Goal: Task Accomplishment & Management: Manage account settings

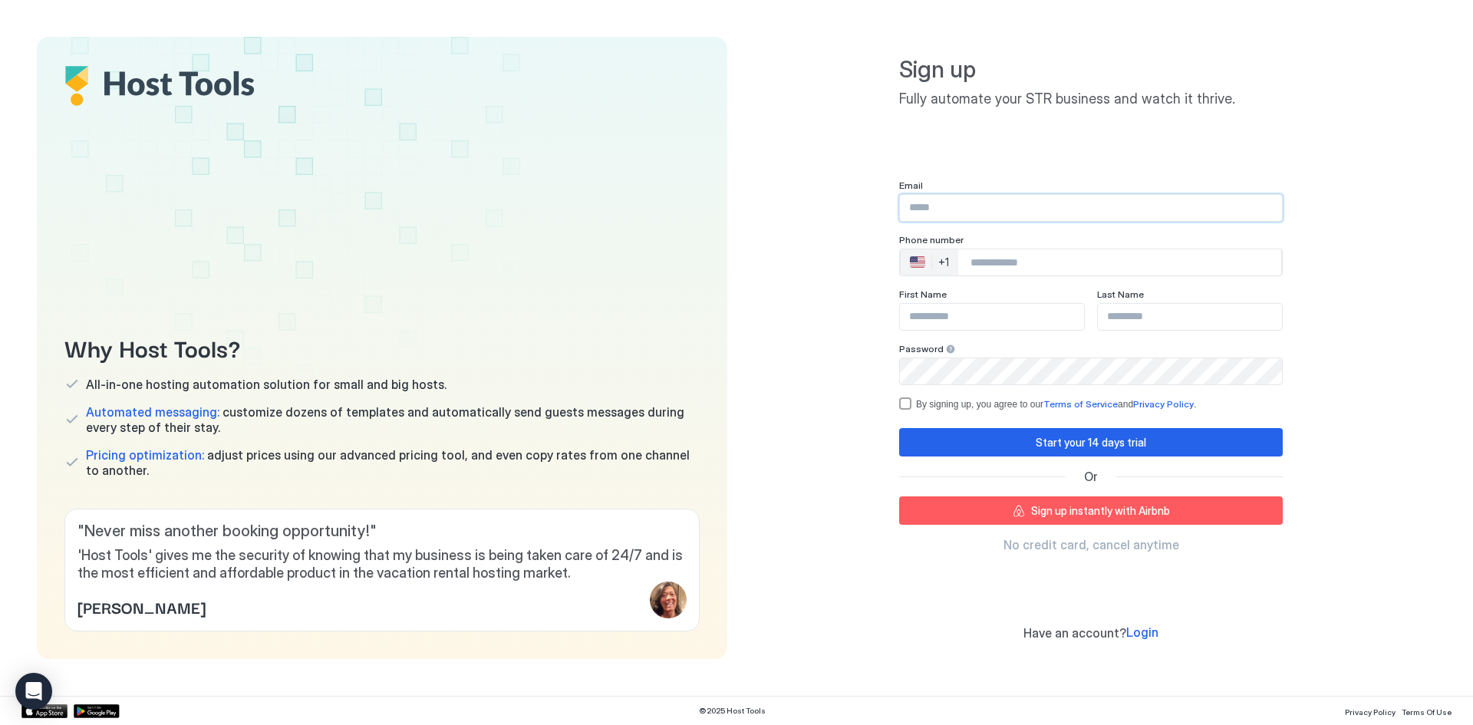
click at [941, 209] on input "Input Field" at bounding box center [1091, 208] width 382 height 26
click at [934, 209] on input "Input Field" at bounding box center [1091, 208] width 382 height 26
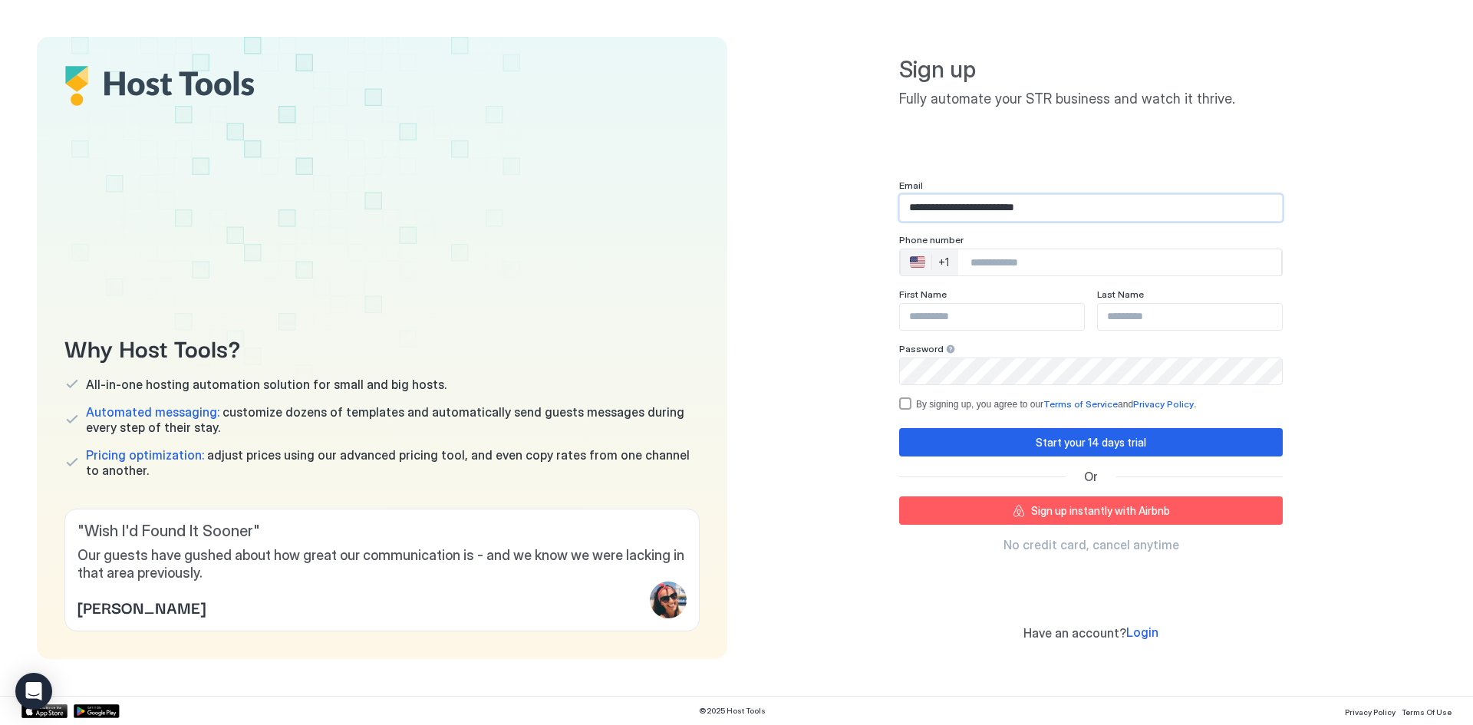
type input "**********"
click at [1004, 259] on input "Phone Number input" at bounding box center [1119, 263] width 323 height 28
type input "**********"
click at [974, 313] on input "Input Field" at bounding box center [992, 317] width 184 height 26
type input "****"
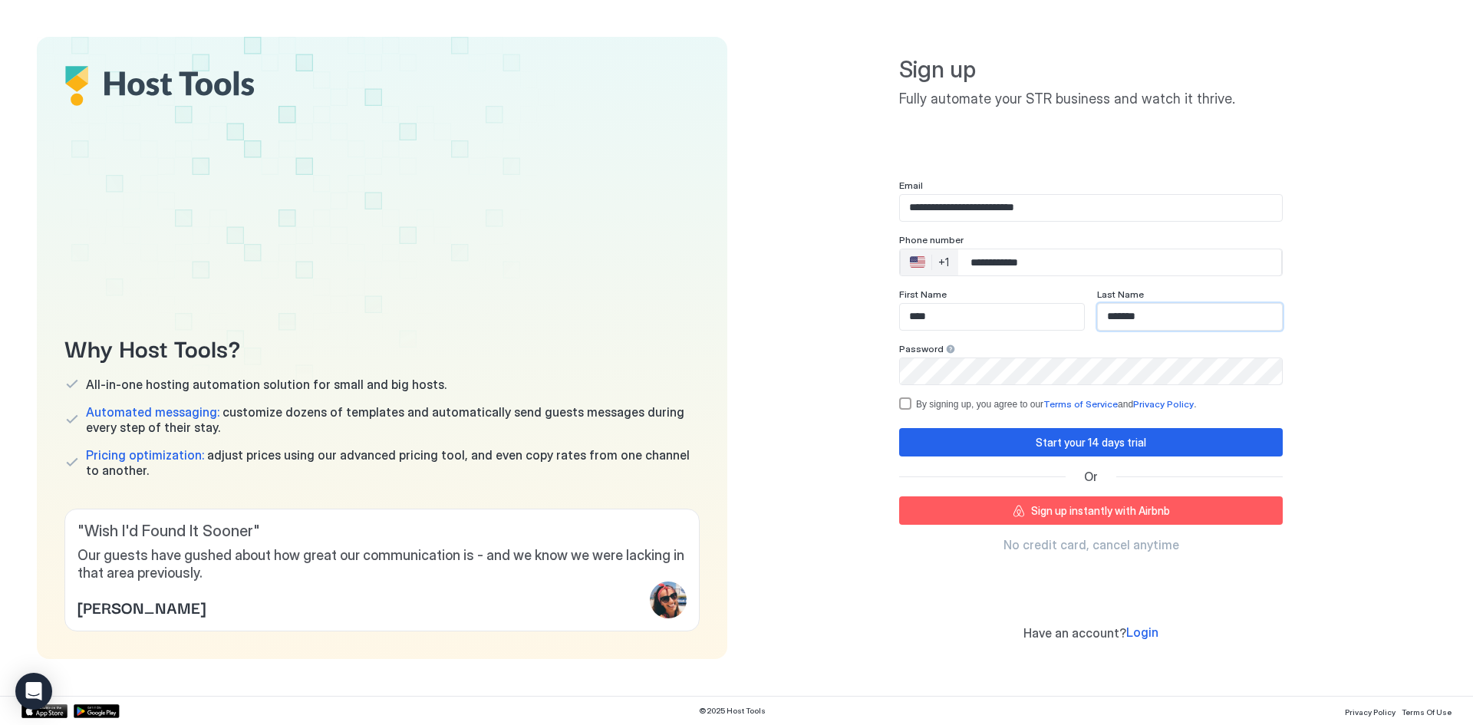
type input "*******"
click at [906, 405] on div "termsPrivacy" at bounding box center [905, 403] width 12 height 12
click at [1073, 446] on div "Start your 14 days trial" at bounding box center [1091, 442] width 110 height 16
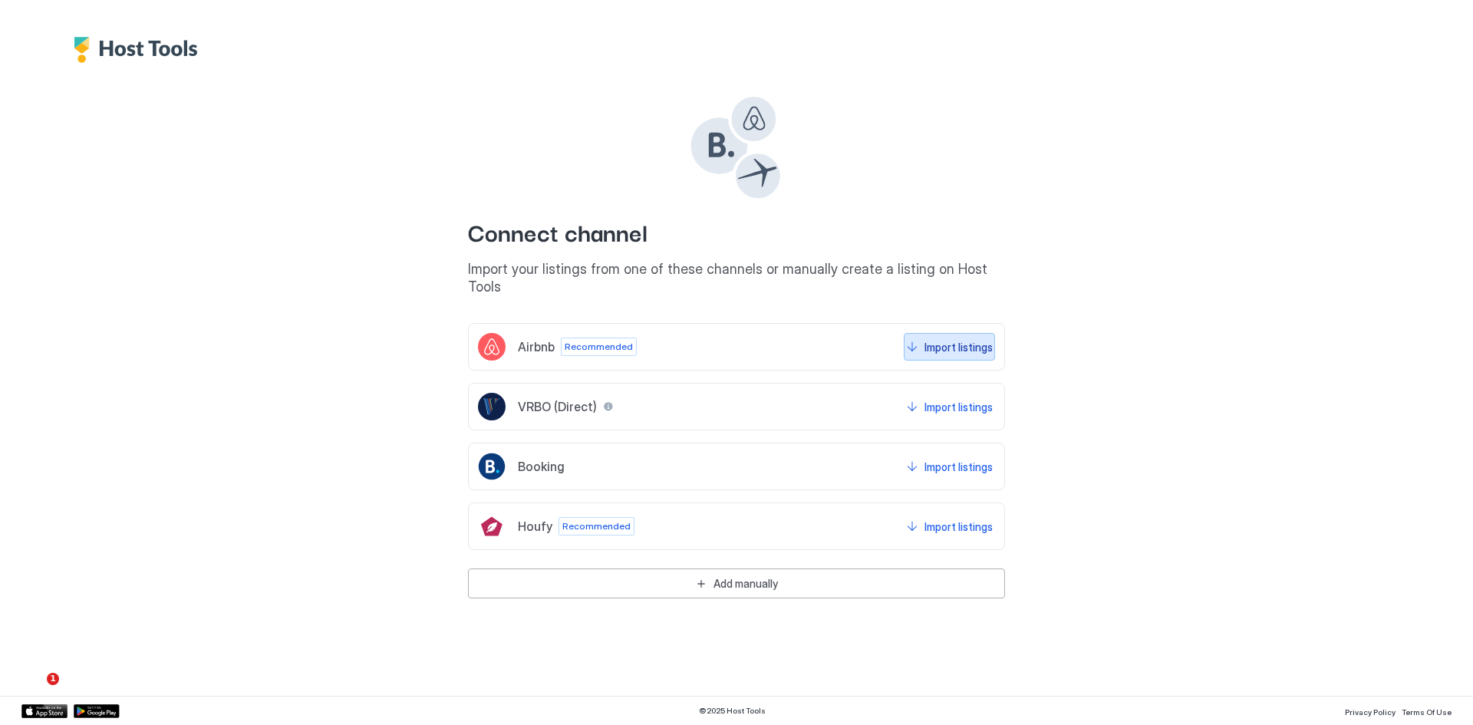
click at [916, 333] on button "Import listings" at bounding box center [949, 347] width 91 height 28
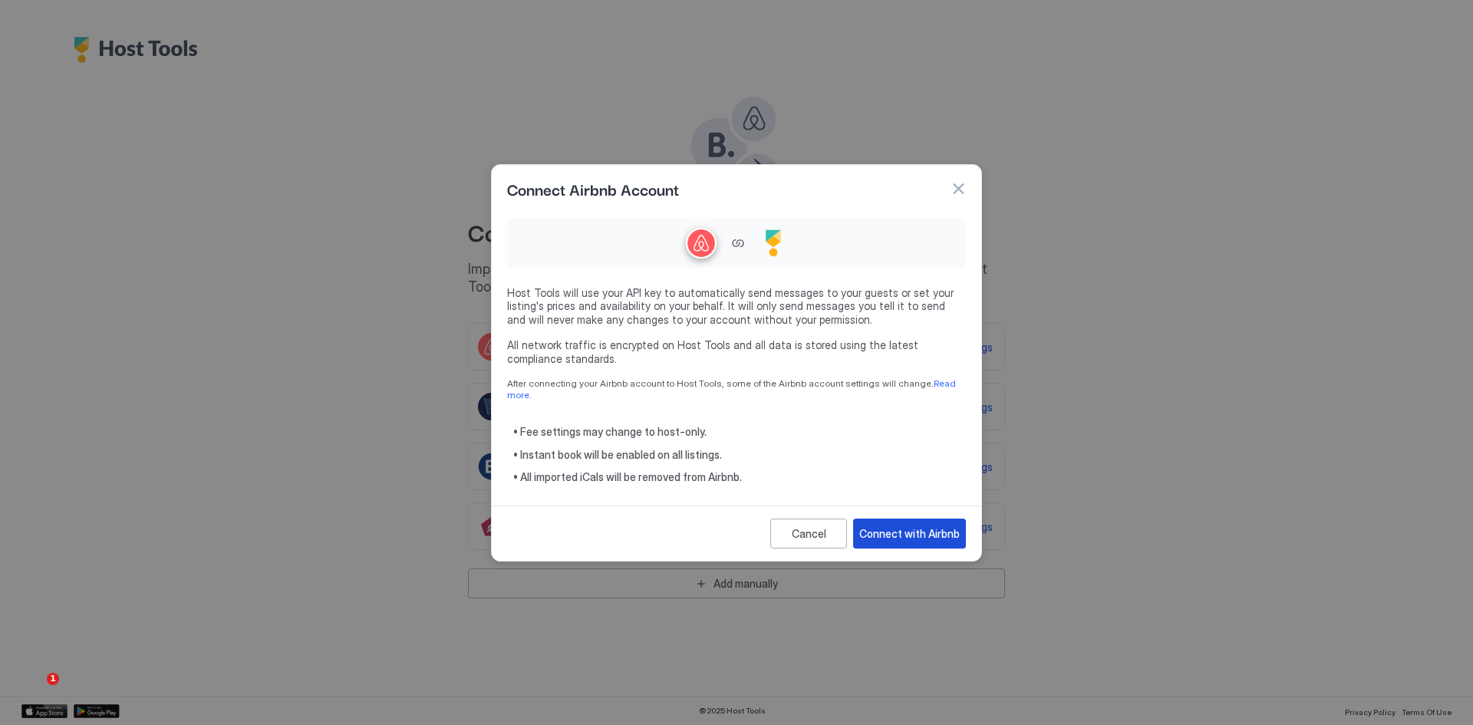
click at [914, 526] on div "Connect with Airbnb" at bounding box center [909, 534] width 101 height 16
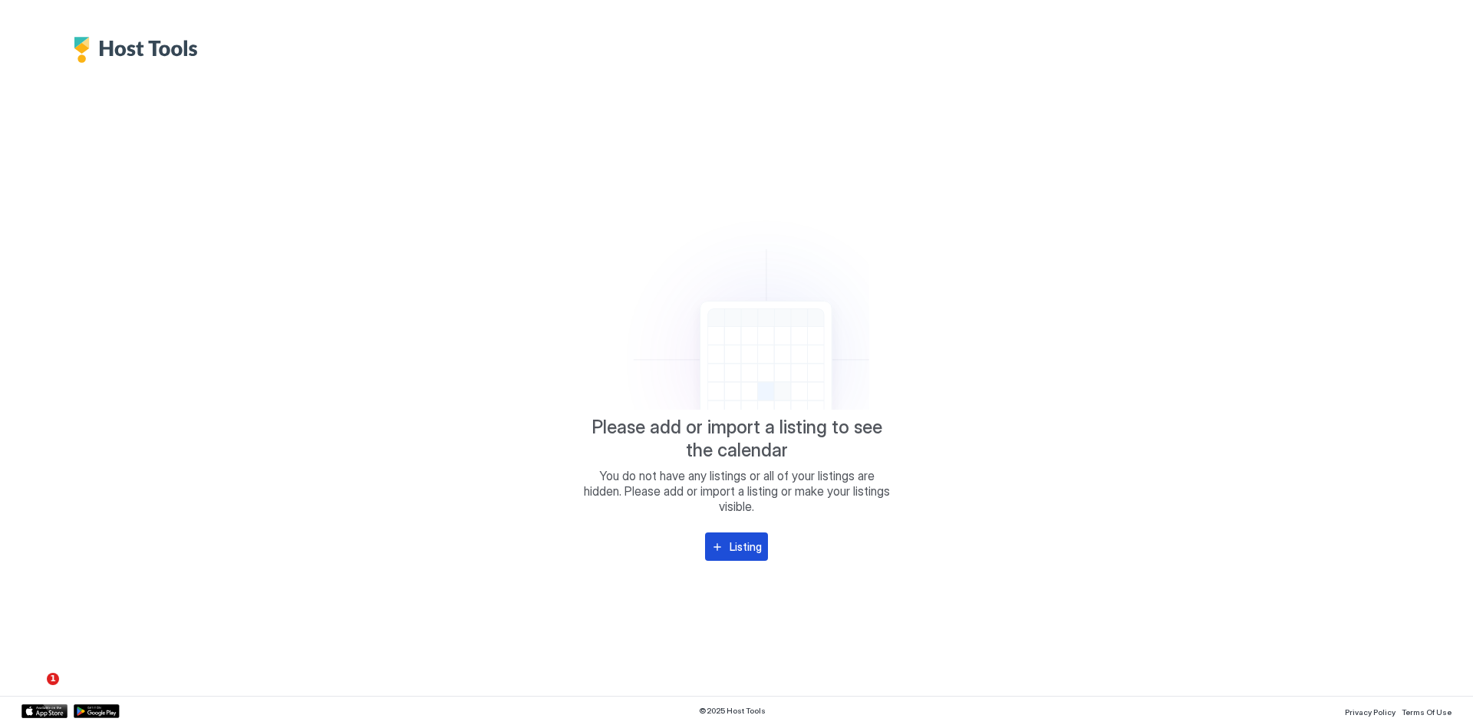
click at [734, 552] on div "Listing" at bounding box center [746, 547] width 32 height 16
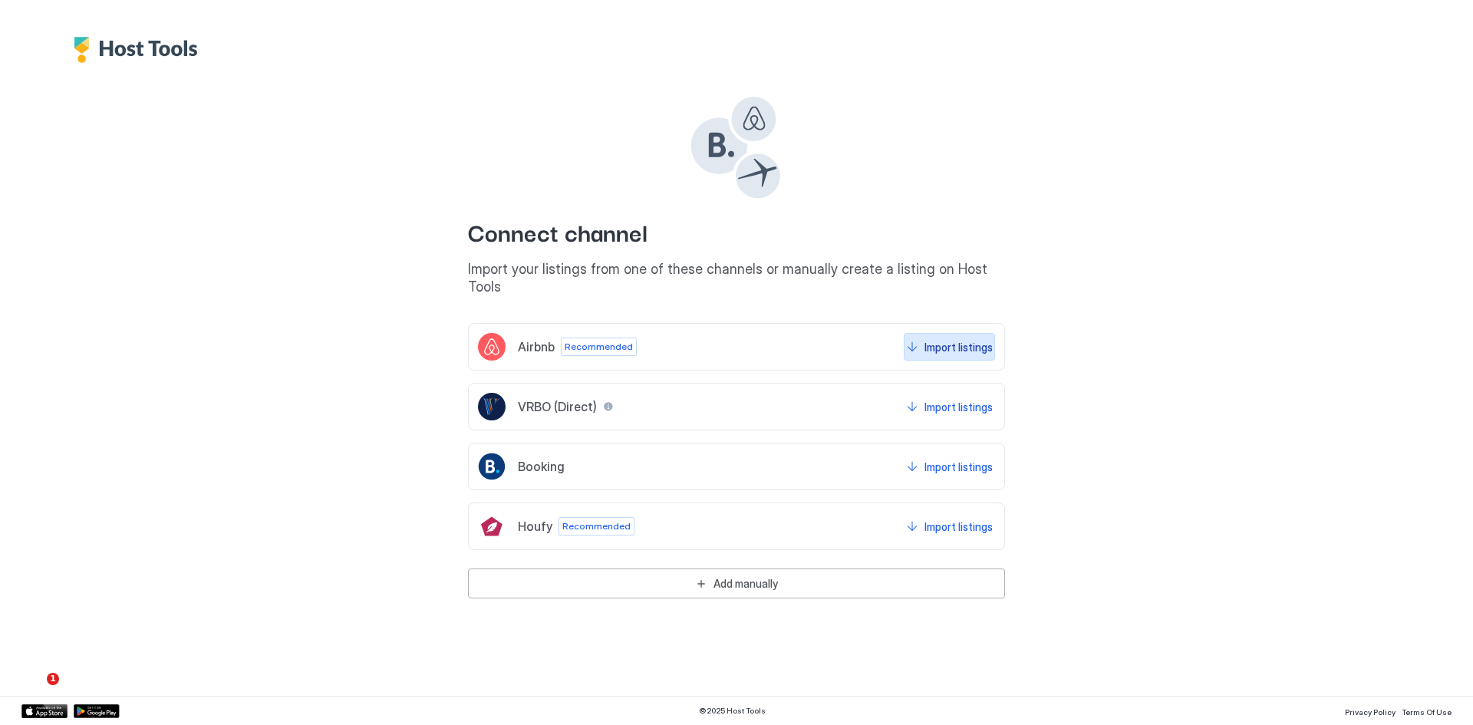
click at [934, 339] on div "Import listings" at bounding box center [959, 347] width 68 height 16
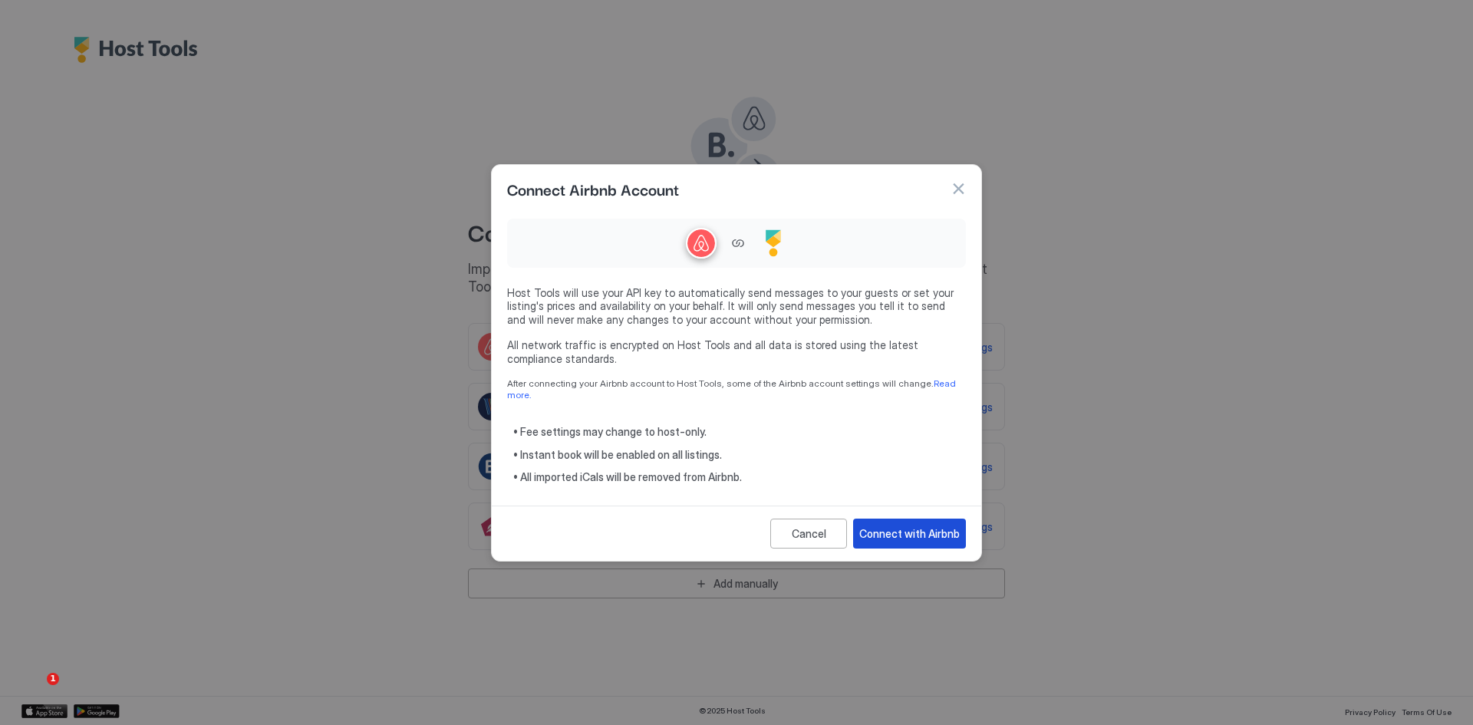
click at [909, 536] on button "Connect with Airbnb" at bounding box center [909, 534] width 113 height 30
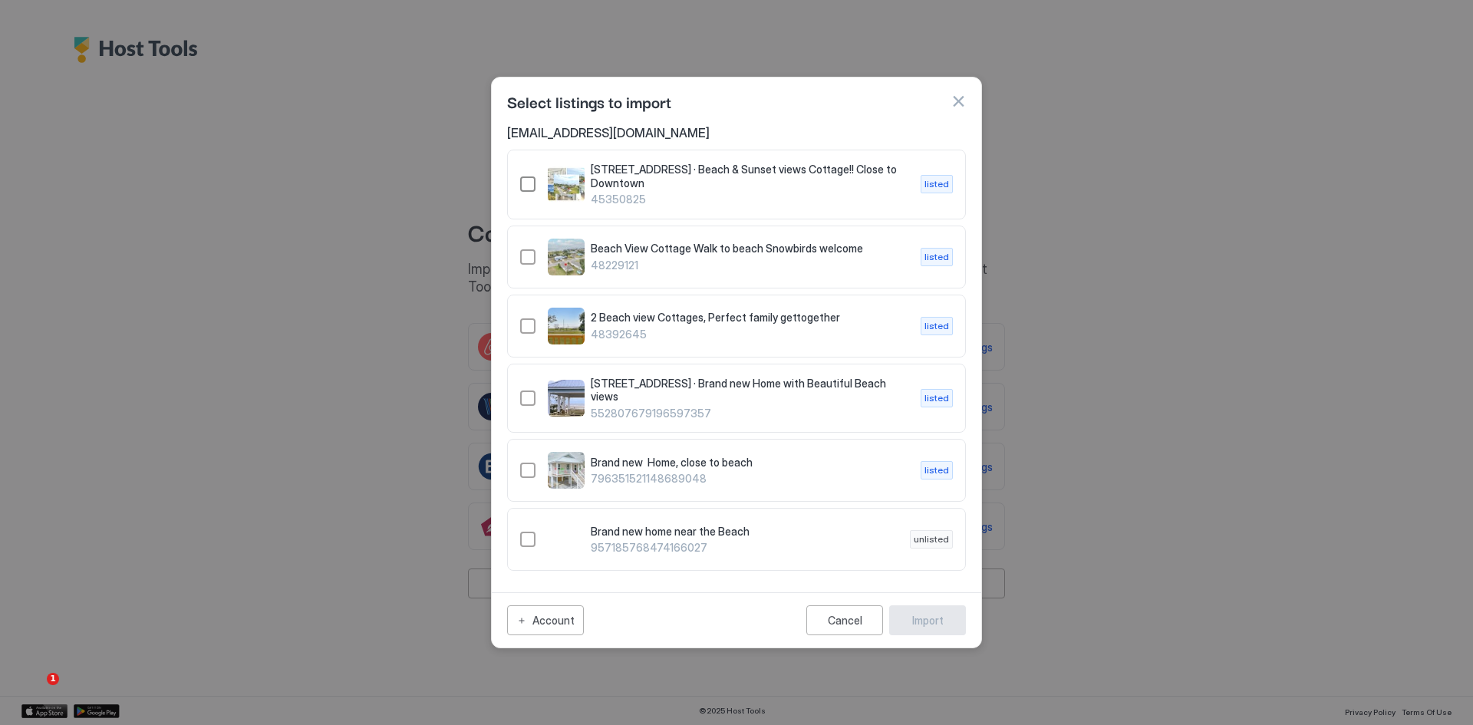
click at [529, 189] on div "45350825" at bounding box center [527, 183] width 15 height 15
click at [525, 265] on div "48229121" at bounding box center [527, 256] width 15 height 15
click at [523, 330] on div "48392645" at bounding box center [527, 325] width 15 height 15
click at [527, 399] on div "552807679196597357" at bounding box center [527, 398] width 15 height 15
click at [526, 470] on div "796351521148689048" at bounding box center [527, 470] width 15 height 15
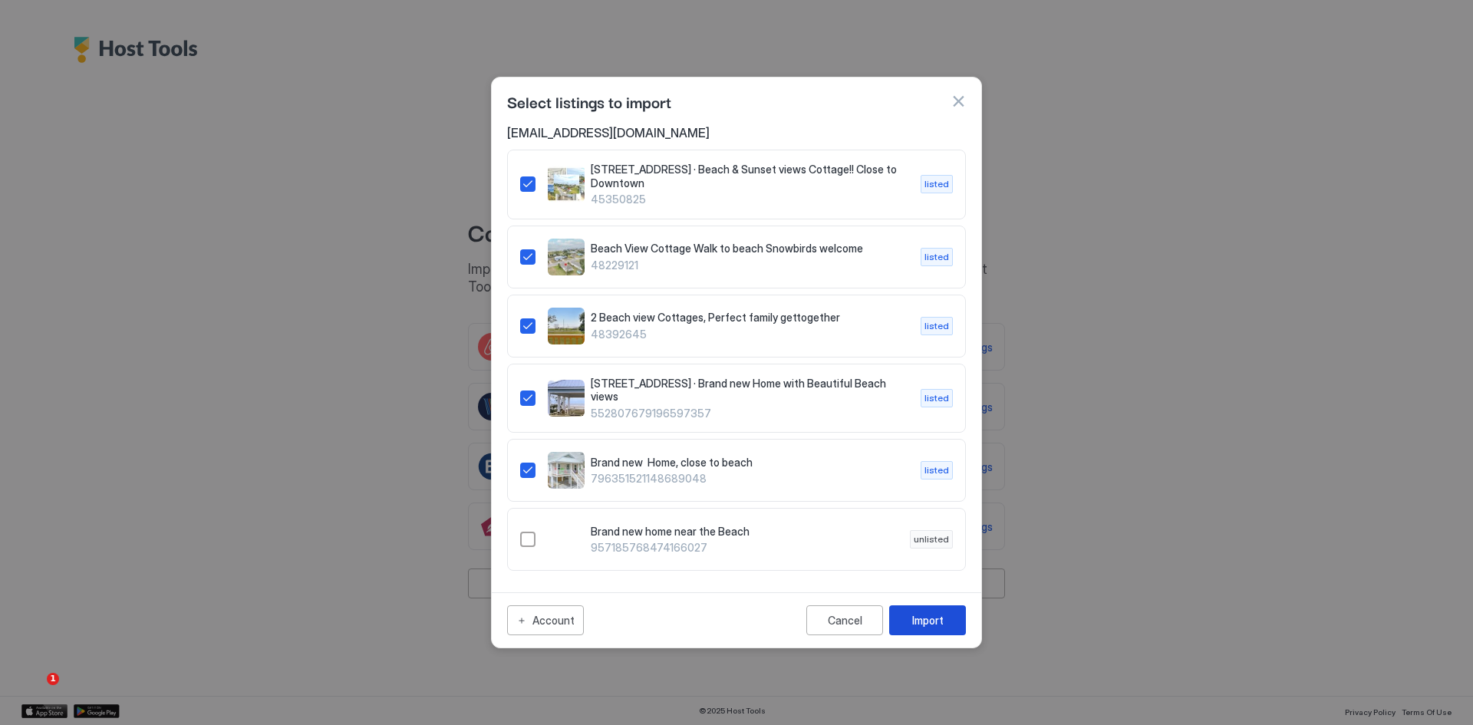
click at [945, 620] on button "Import" at bounding box center [927, 620] width 77 height 30
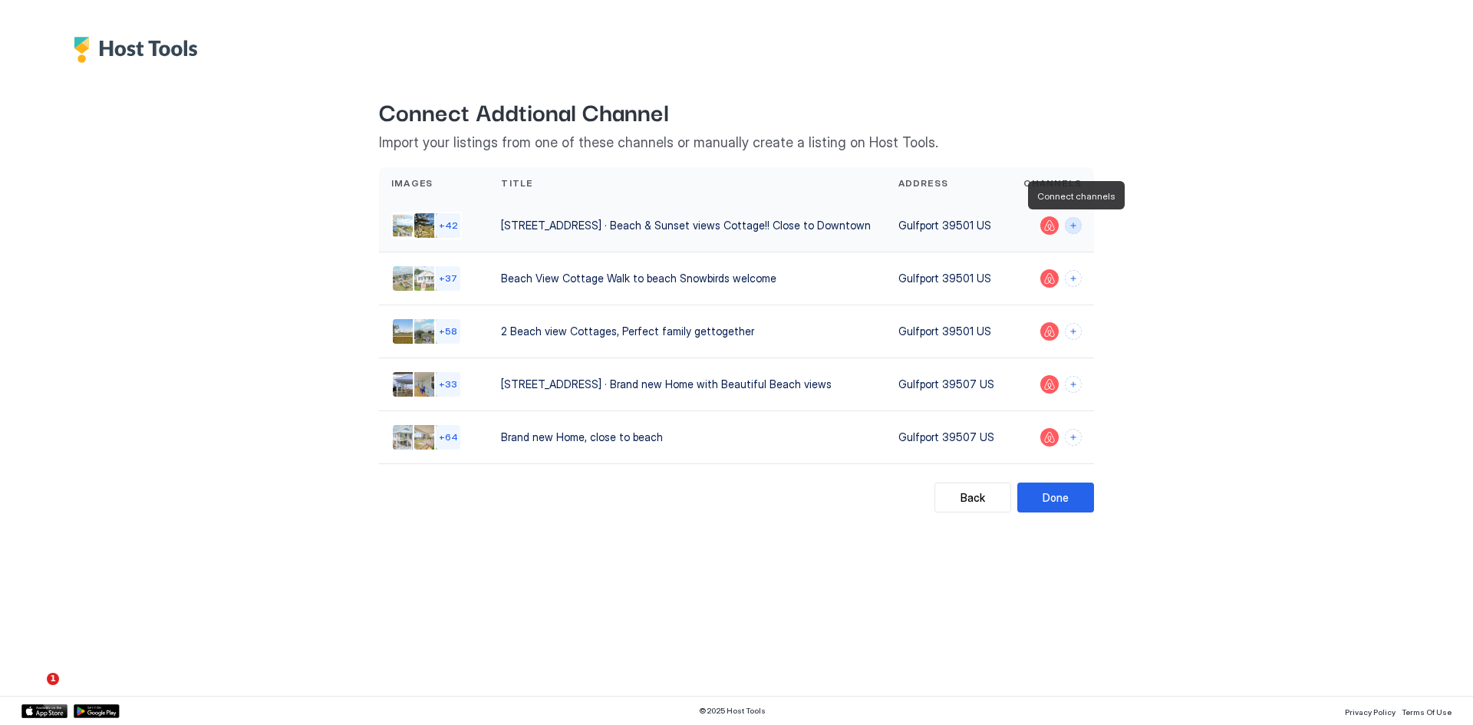
click at [1071, 227] on button "Connect channels" at bounding box center [1073, 225] width 17 height 17
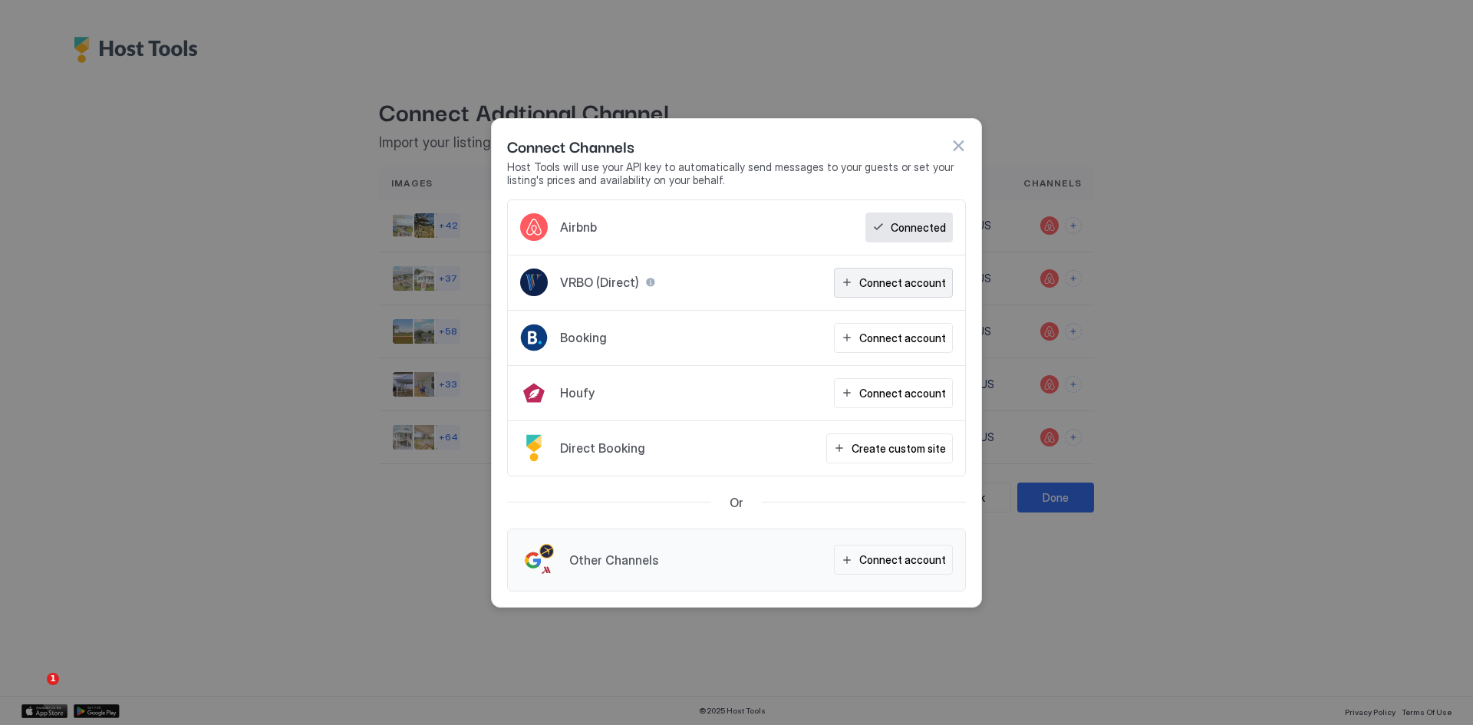
click at [880, 289] on div "Connect account" at bounding box center [902, 283] width 87 height 16
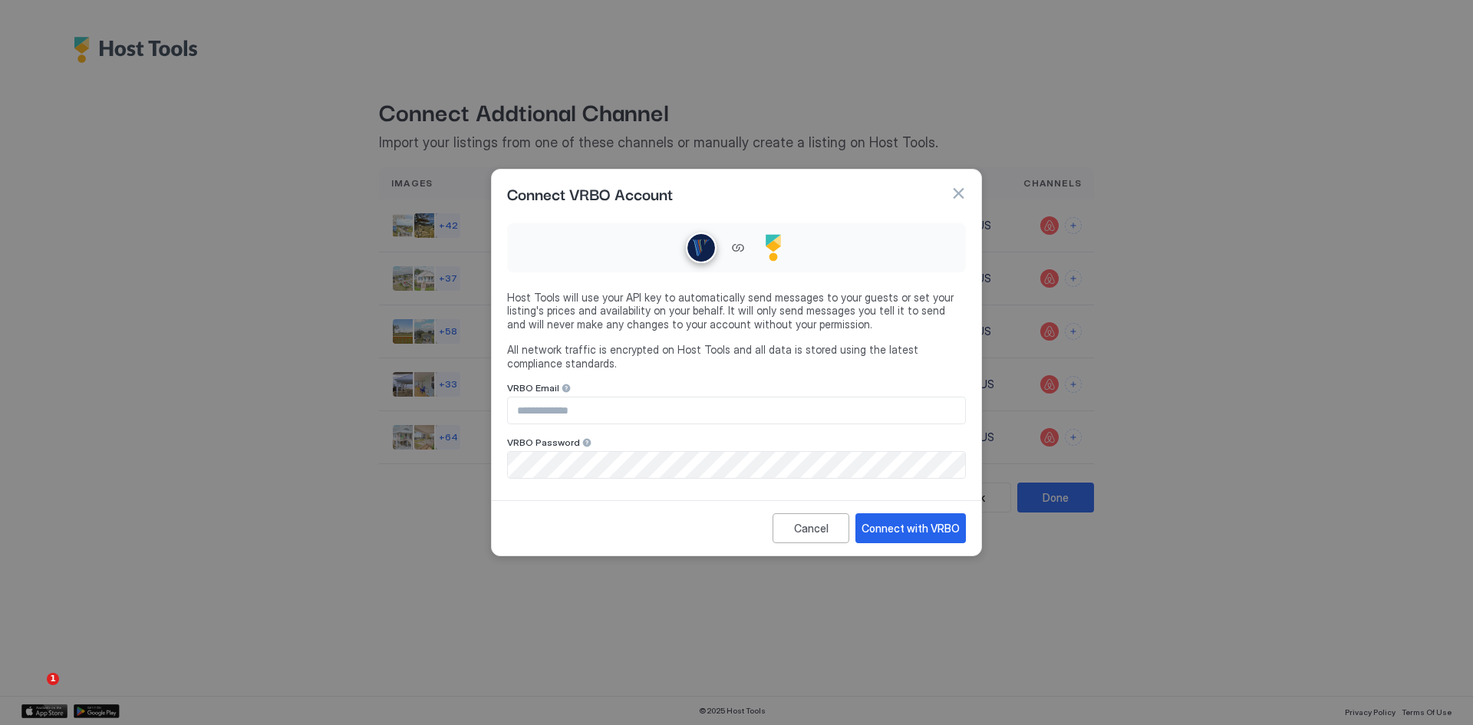
click at [559, 415] on input "Input Field" at bounding box center [736, 410] width 457 height 26
type input "**********"
click at [926, 525] on div "Connect with VRBO" at bounding box center [911, 528] width 98 height 16
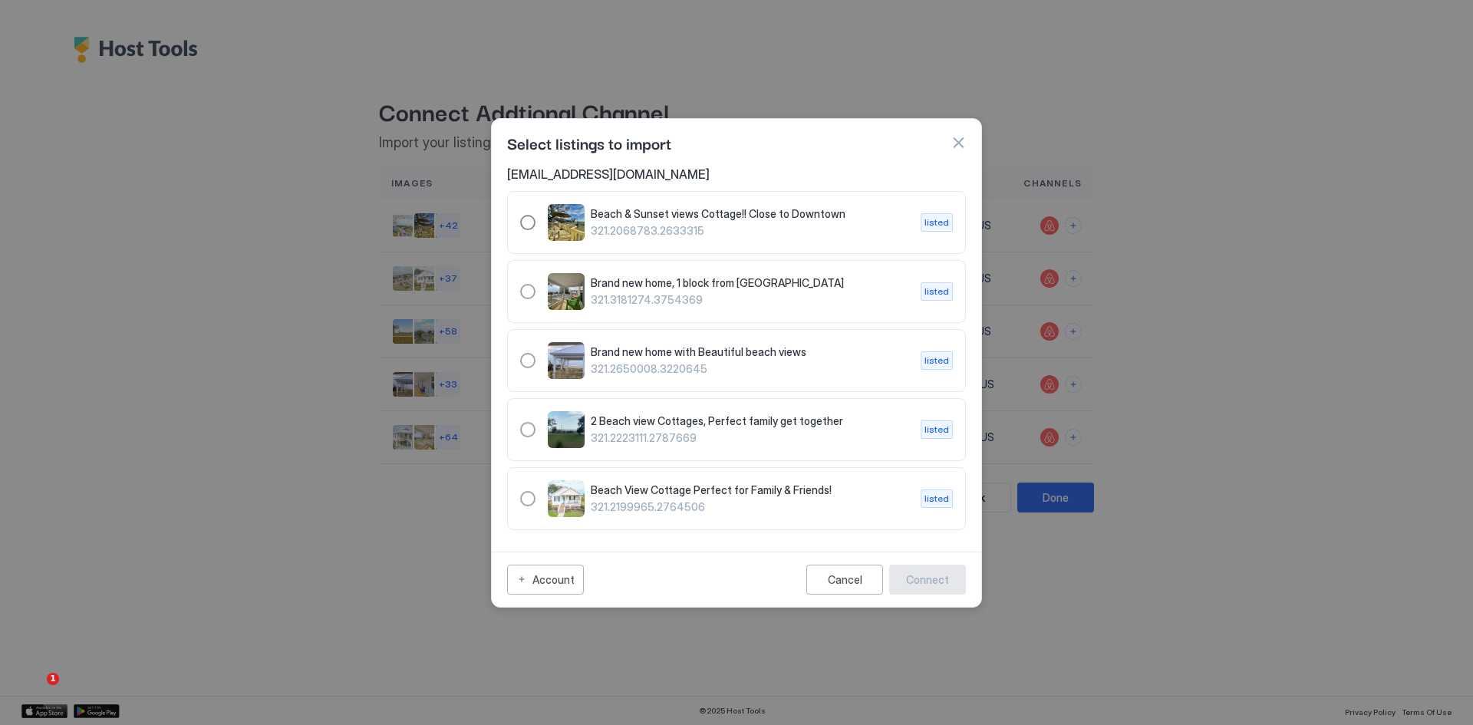
click at [528, 228] on div "321.2068783.2633315" at bounding box center [527, 222] width 15 height 15
click at [529, 292] on div "321.3181274.3754369" at bounding box center [527, 291] width 15 height 15
click at [529, 364] on div "321.2650008.3220645" at bounding box center [527, 360] width 15 height 15
click at [523, 425] on div "321.2223111.2787669" at bounding box center [527, 429] width 15 height 15
click at [529, 500] on div "321.2199965.2764506" at bounding box center [527, 498] width 15 height 15
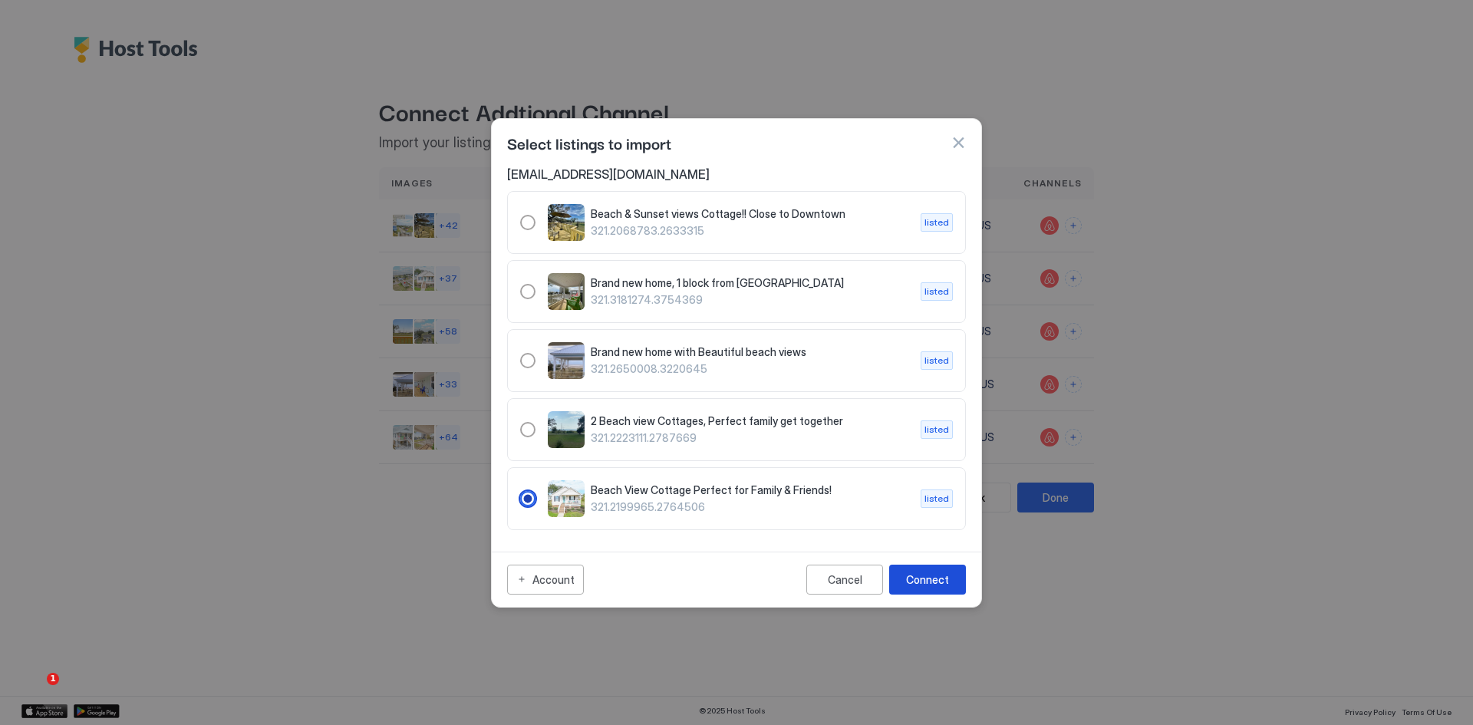
click at [950, 581] on button "Connect" at bounding box center [927, 580] width 77 height 30
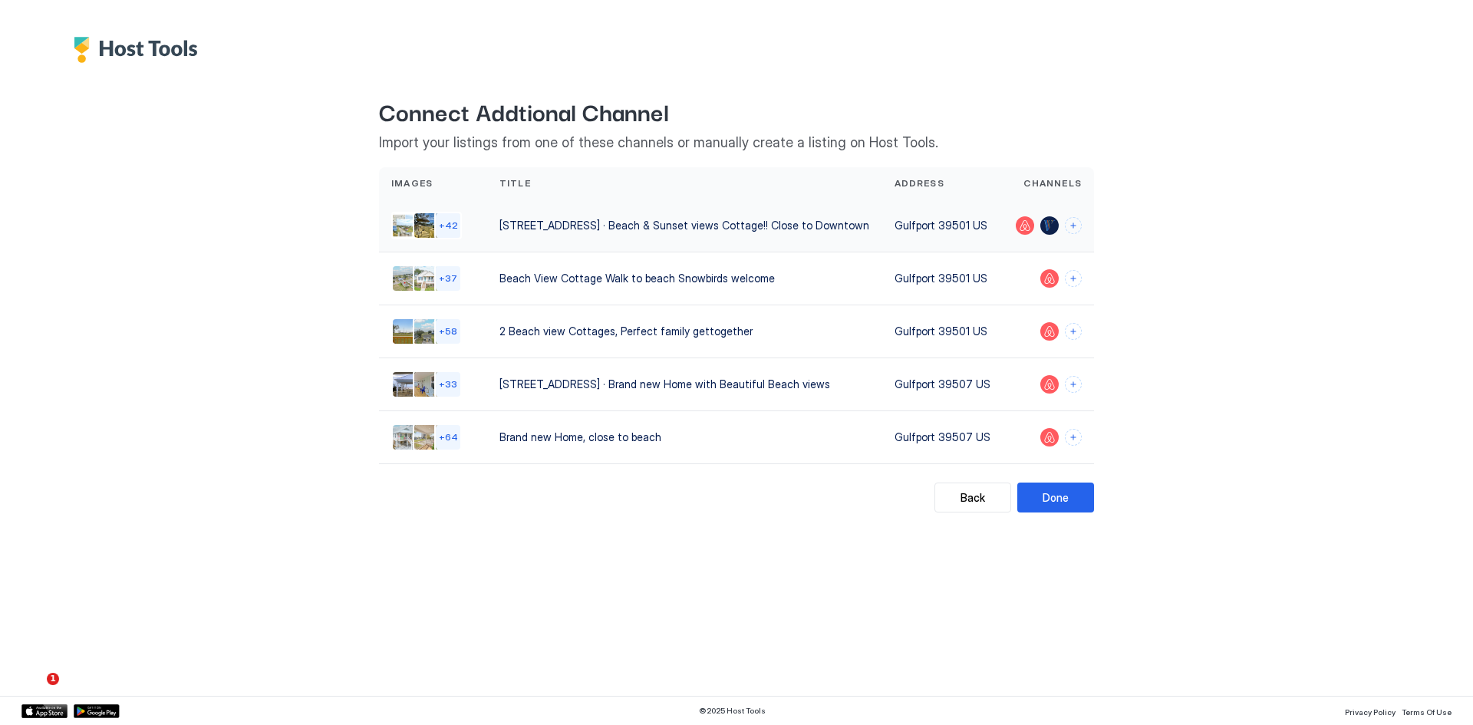
click at [1051, 229] on div at bounding box center [1050, 225] width 18 height 18
click at [1047, 226] on div at bounding box center [1050, 225] width 18 height 18
drag, startPoint x: 1051, startPoint y: 222, endPoint x: 901, endPoint y: 520, distance: 334.3
click at [901, 520] on div "Back Connect Addtional Channel Import your listings from one of these channels …" at bounding box center [736, 295] width 1105 height 465
click at [1071, 226] on button "Connect channels" at bounding box center [1073, 225] width 17 height 17
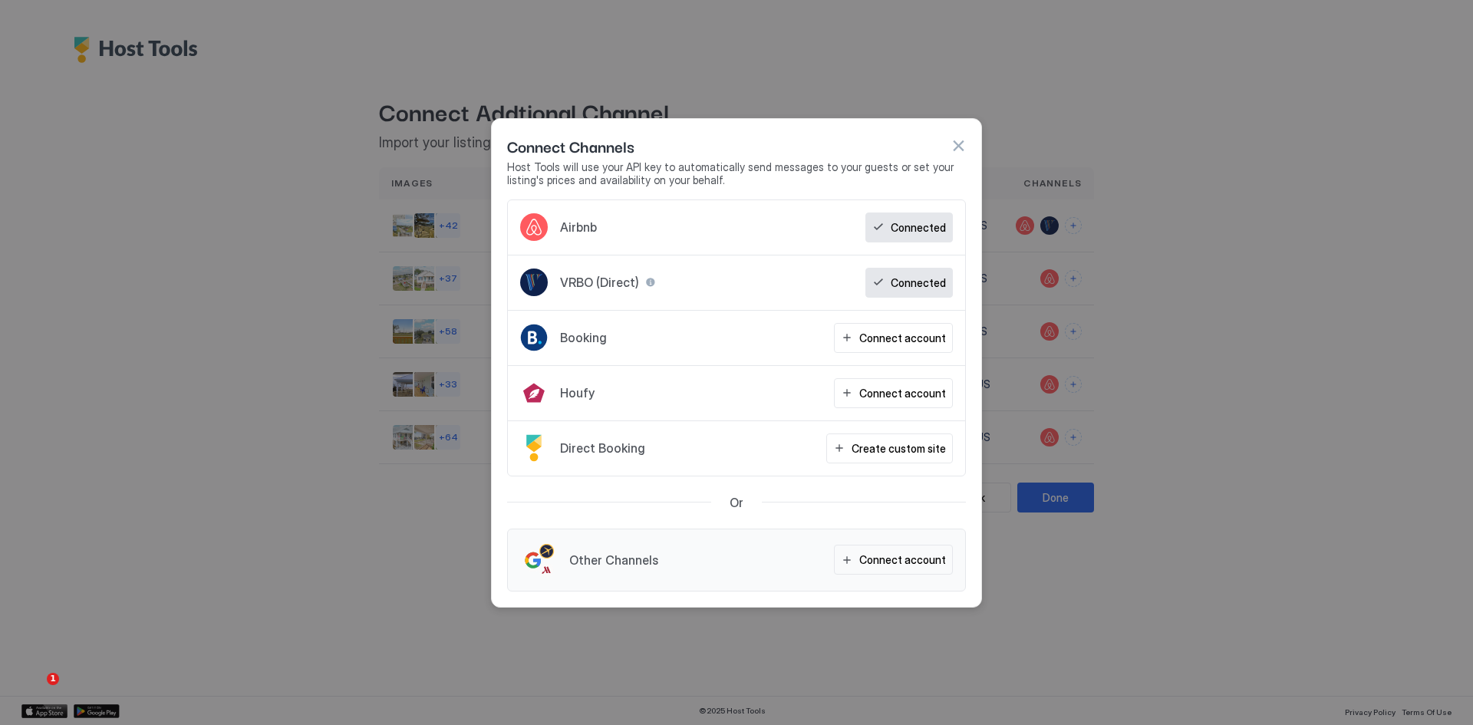
click at [648, 278] on div at bounding box center [650, 282] width 11 height 11
click at [808, 203] on div "Airbnb Connected" at bounding box center [736, 227] width 457 height 55
click at [956, 143] on button "button" at bounding box center [958, 145] width 15 height 15
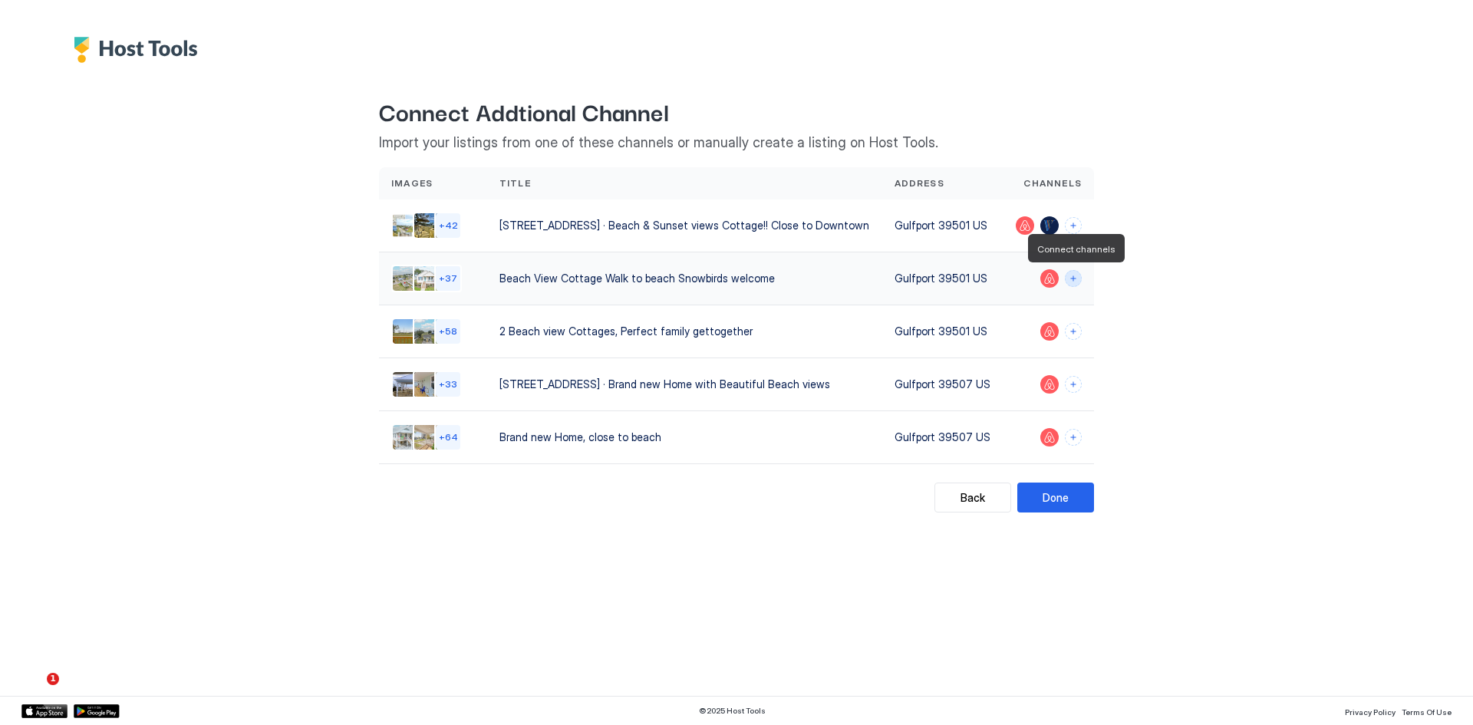
click at [1077, 278] on button "Connect channels" at bounding box center [1073, 278] width 17 height 17
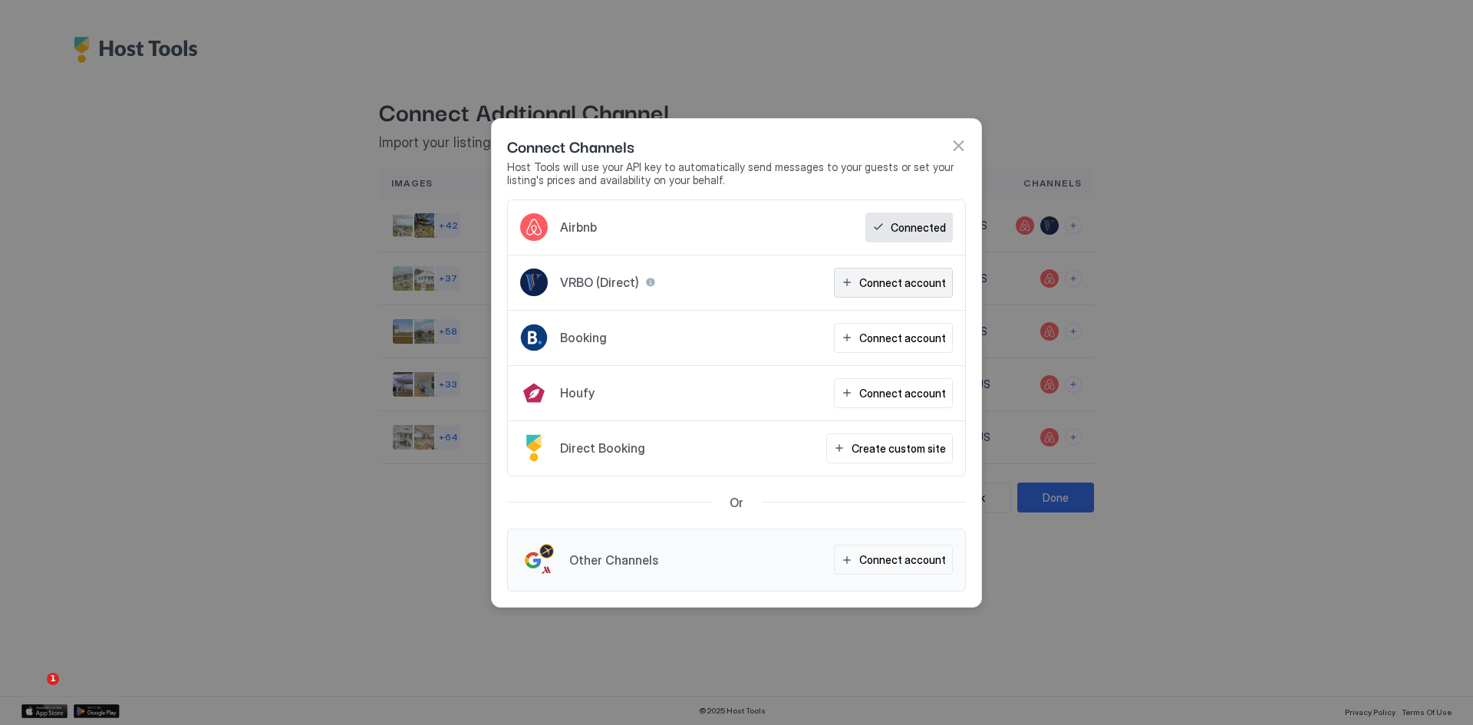
click at [912, 282] on div "Connect account" at bounding box center [902, 283] width 87 height 16
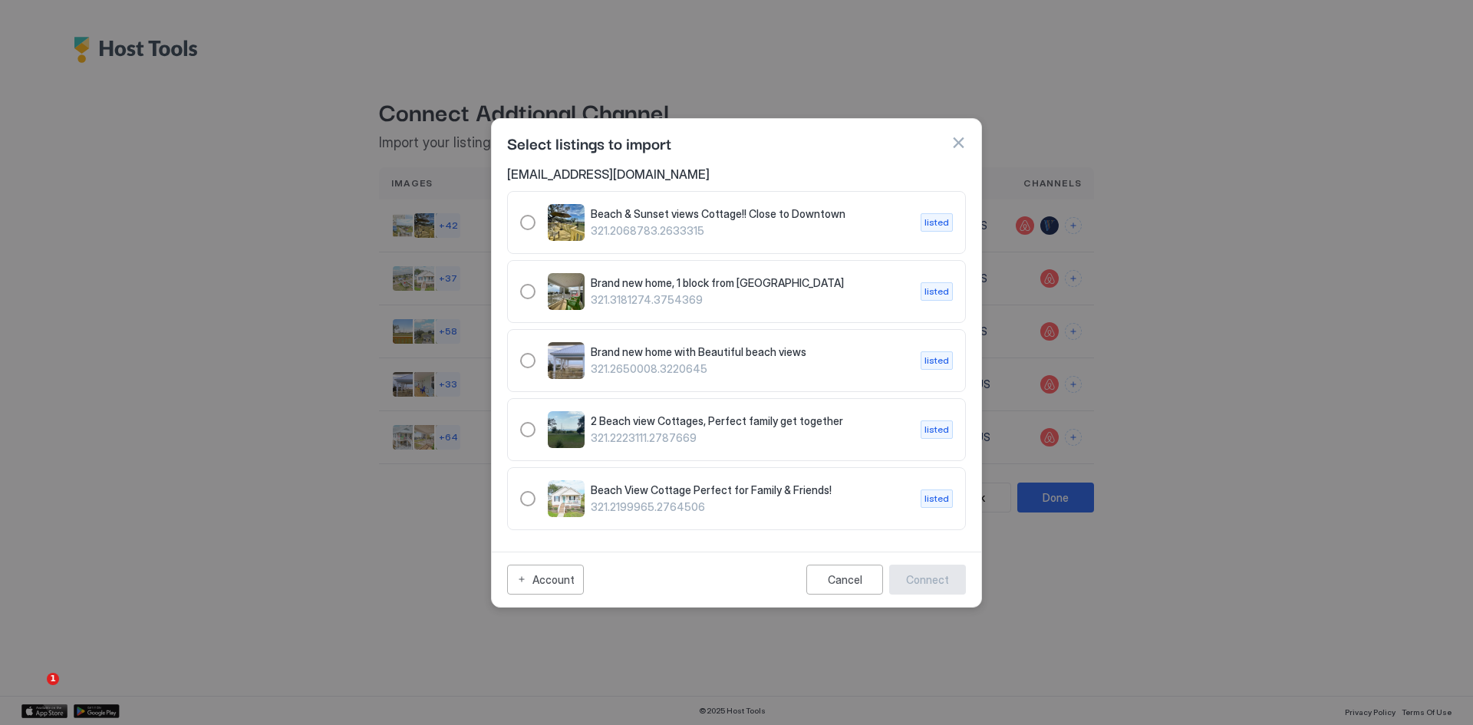
drag, startPoint x: 703, startPoint y: 139, endPoint x: 905, endPoint y: 160, distance: 203.0
click at [905, 160] on div "Select listings to import" at bounding box center [737, 143] width 490 height 48
click at [615, 496] on span "Beach View Cottage Perfect for Family & Friends!" at bounding box center [750, 490] width 318 height 14
click at [923, 582] on div "Connect" at bounding box center [927, 580] width 43 height 16
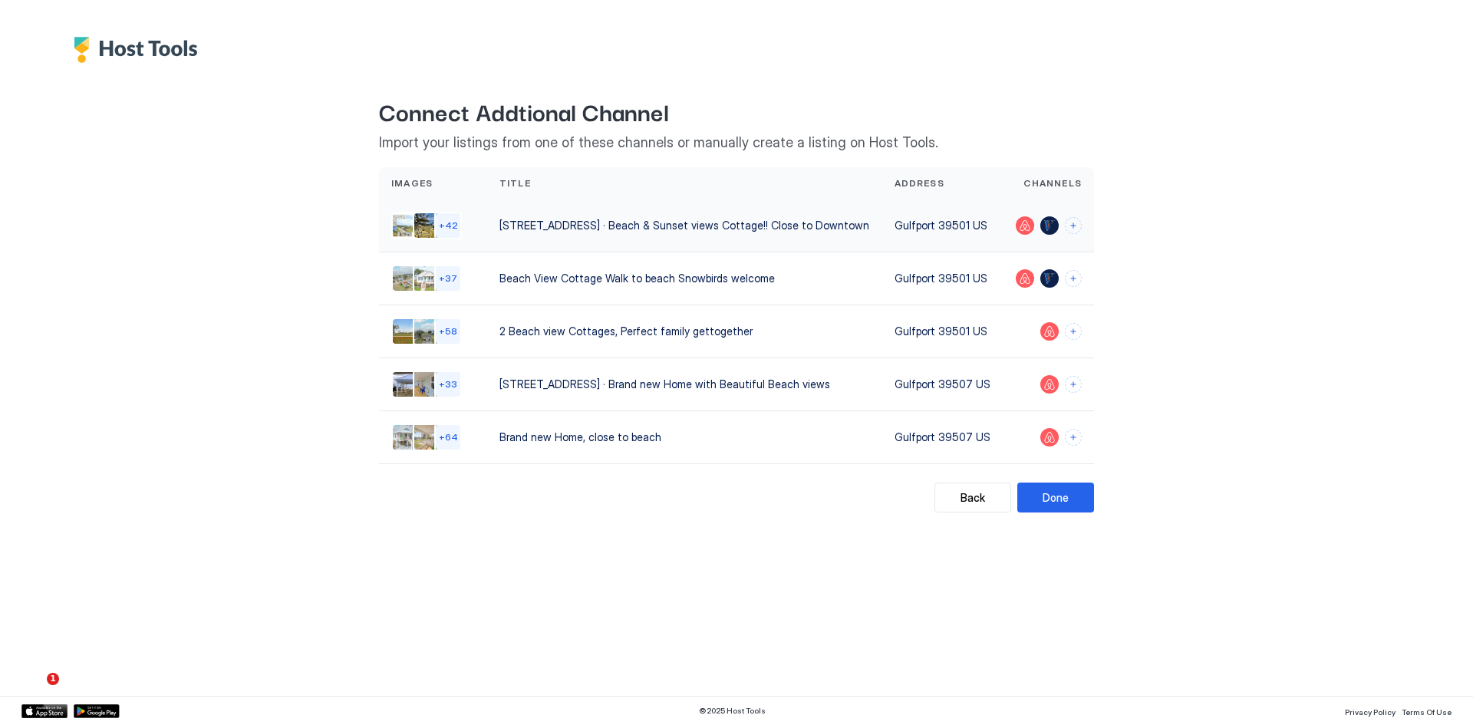
click at [1050, 227] on div at bounding box center [1050, 225] width 18 height 18
click at [1074, 335] on button "Connect channels" at bounding box center [1073, 331] width 17 height 17
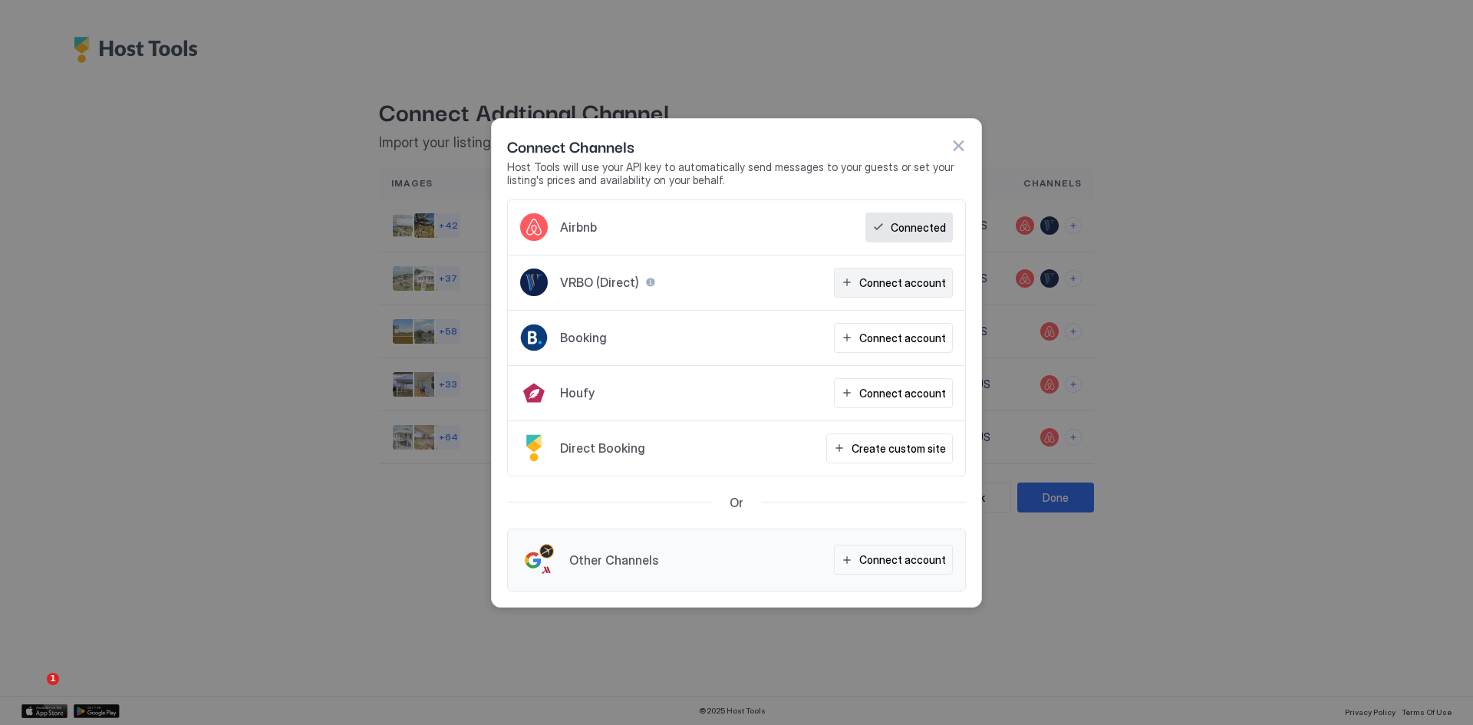
click at [876, 284] on div "Connect account" at bounding box center [902, 283] width 87 height 16
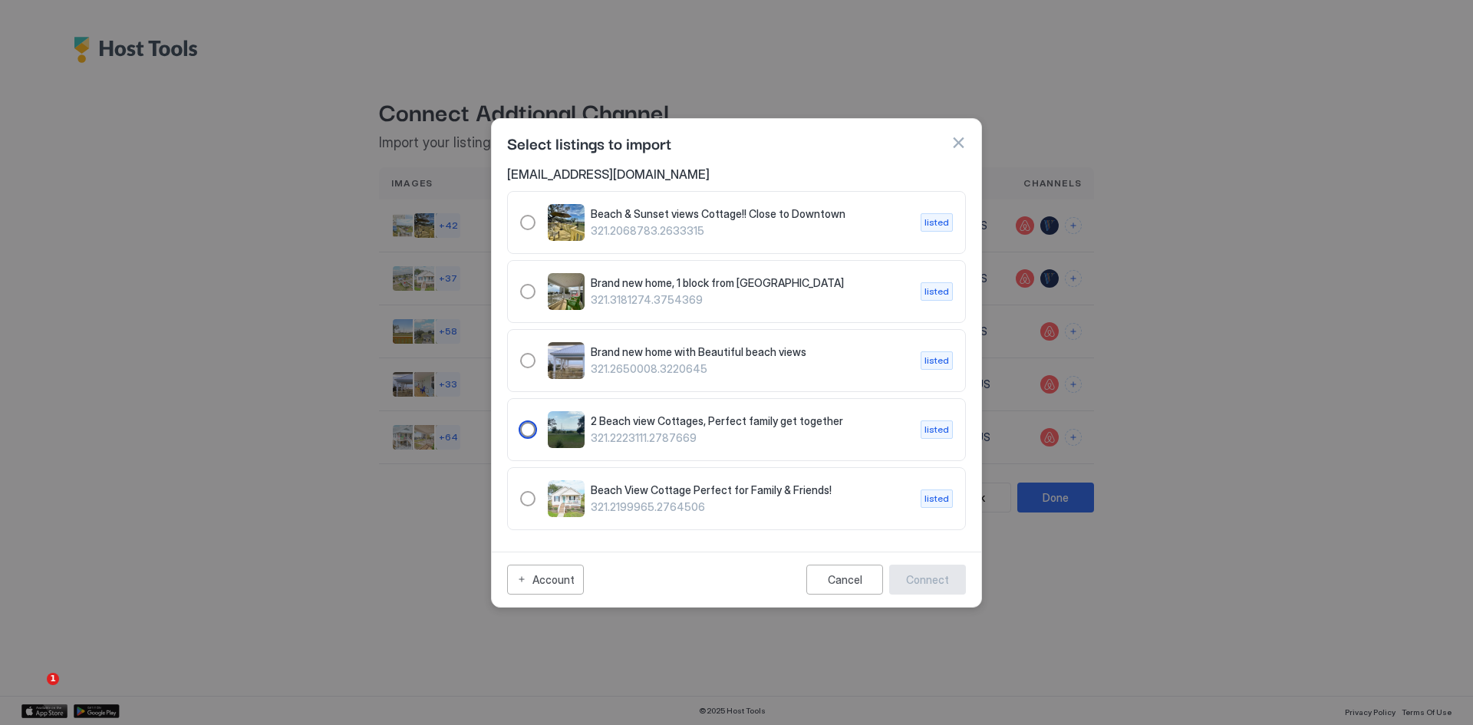
click at [635, 427] on span "2 Beach view Cottages, Perfect family get together" at bounding box center [750, 421] width 318 height 14
click at [927, 579] on div "Connect" at bounding box center [927, 580] width 43 height 16
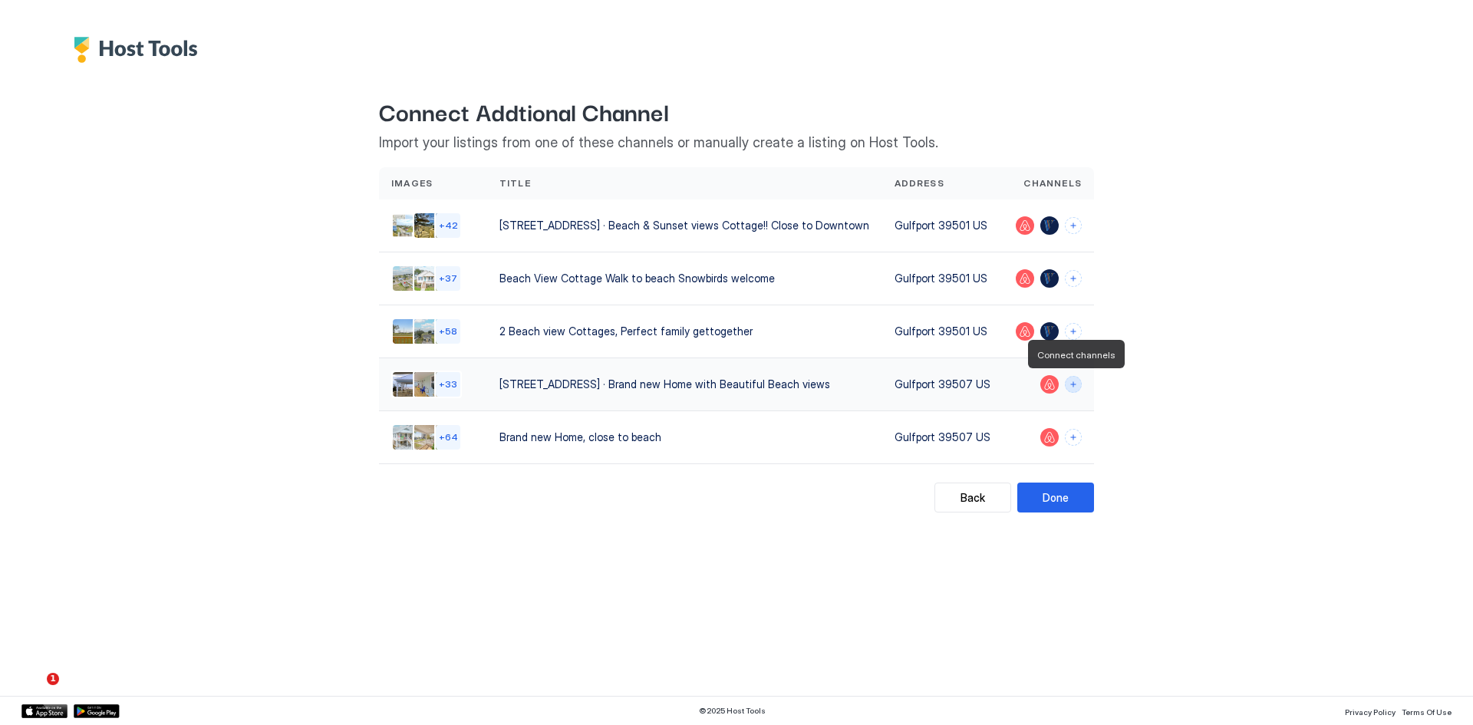
click at [1075, 387] on button "Connect channels" at bounding box center [1073, 384] width 17 height 17
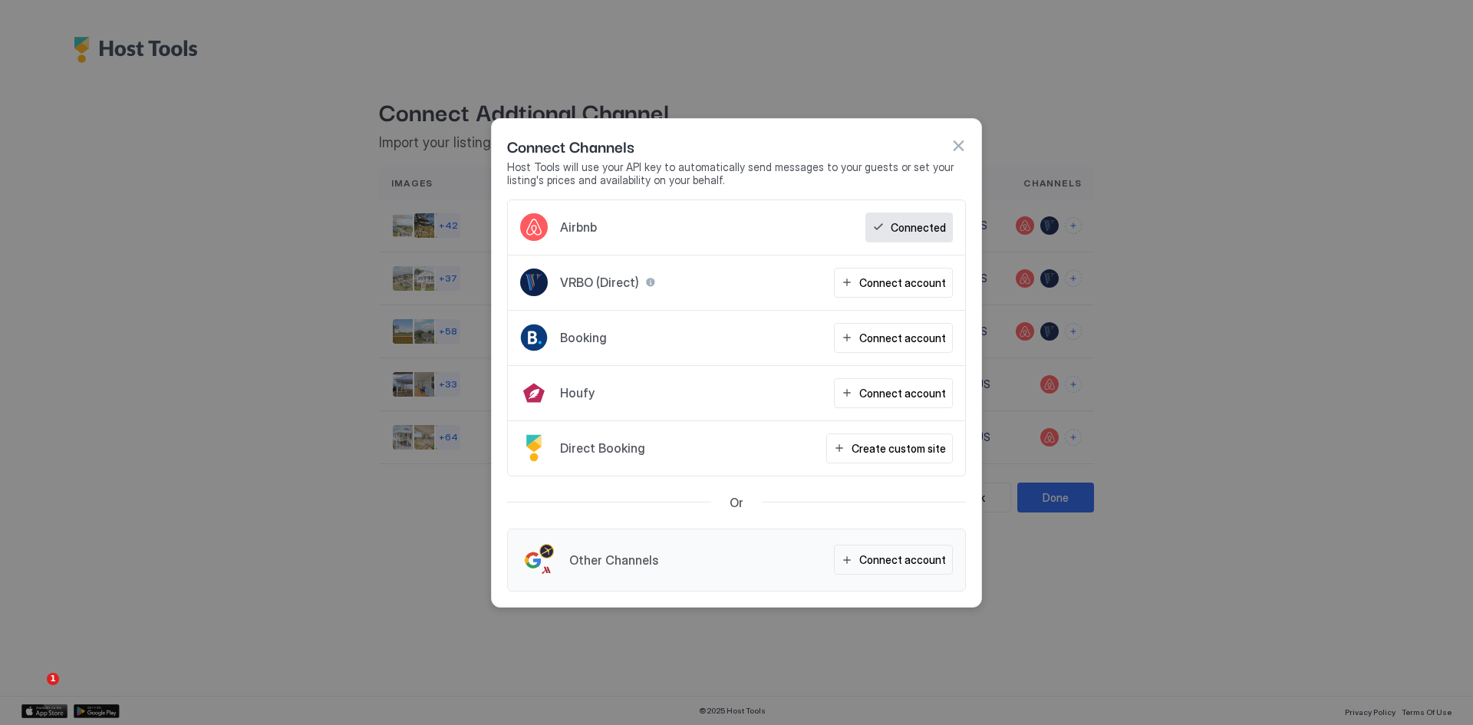
click at [953, 142] on button "button" at bounding box center [958, 145] width 15 height 15
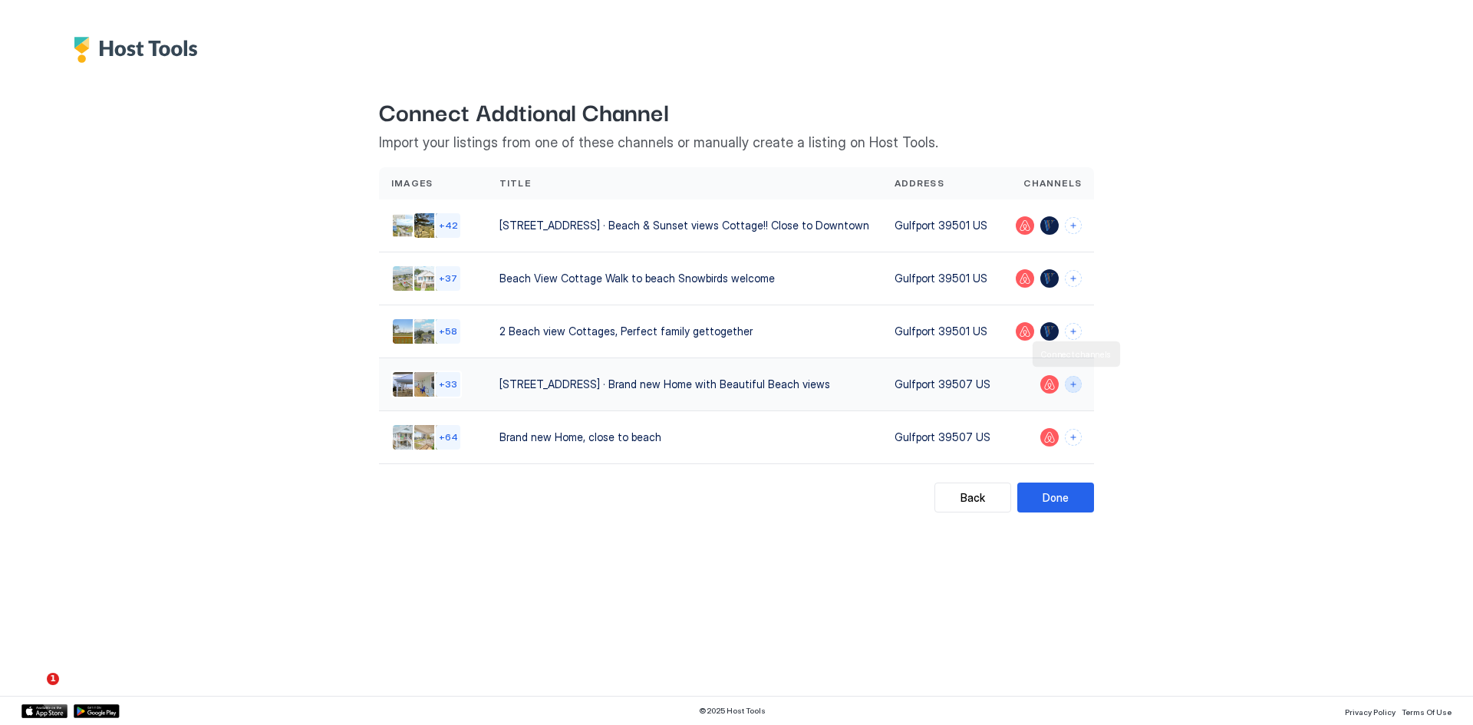
click at [1074, 389] on button "Connect channels" at bounding box center [1073, 384] width 17 height 17
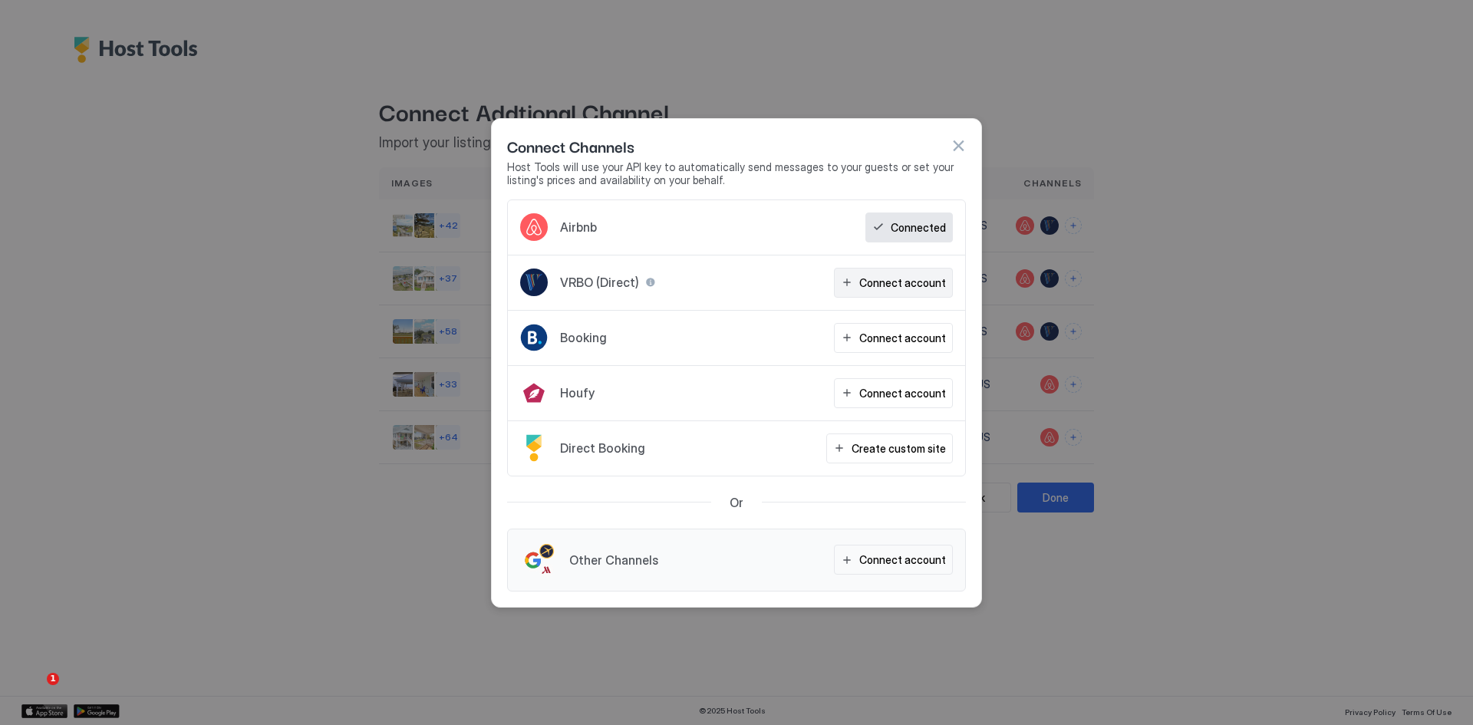
click at [908, 287] on div "Connect account" at bounding box center [902, 283] width 87 height 16
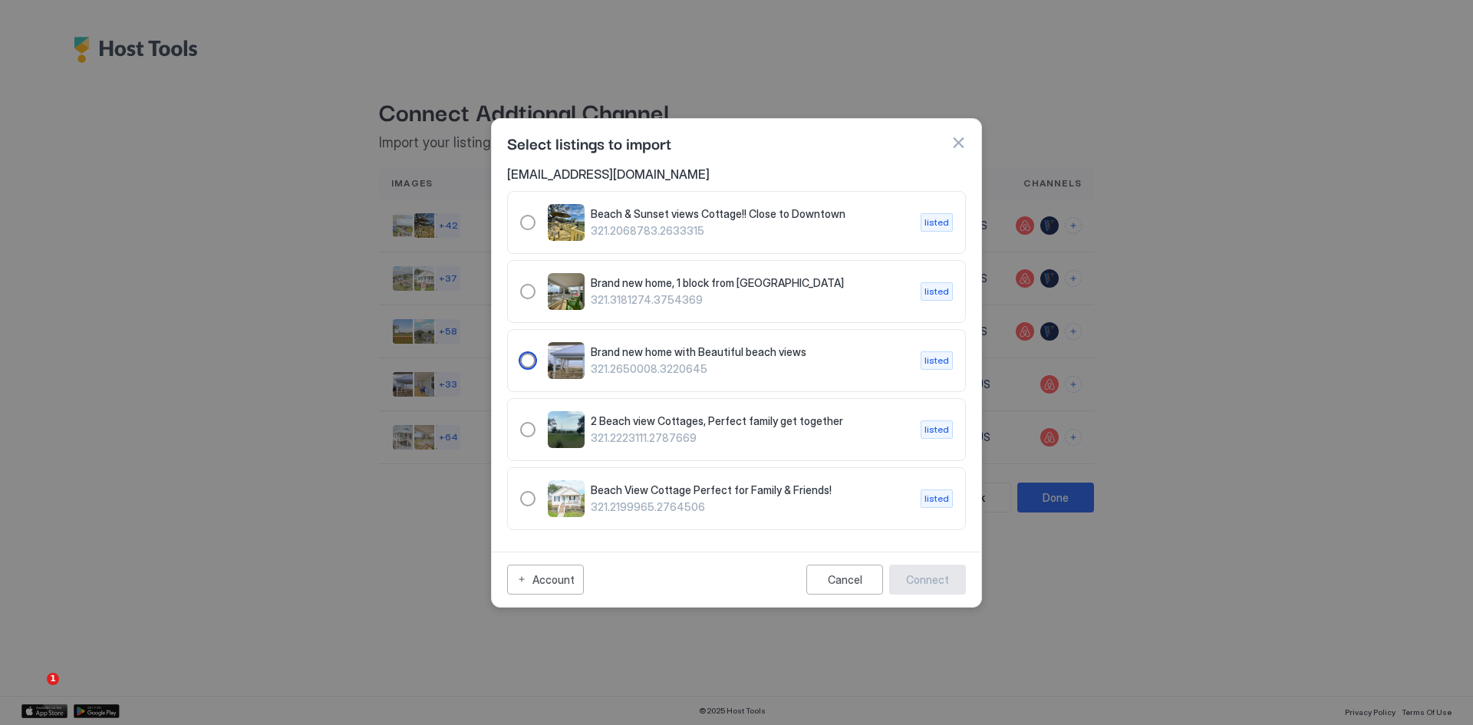
click at [633, 354] on span "Brand new home with Beautiful beach views" at bounding box center [750, 352] width 318 height 14
click at [924, 584] on div "Connect" at bounding box center [927, 580] width 43 height 16
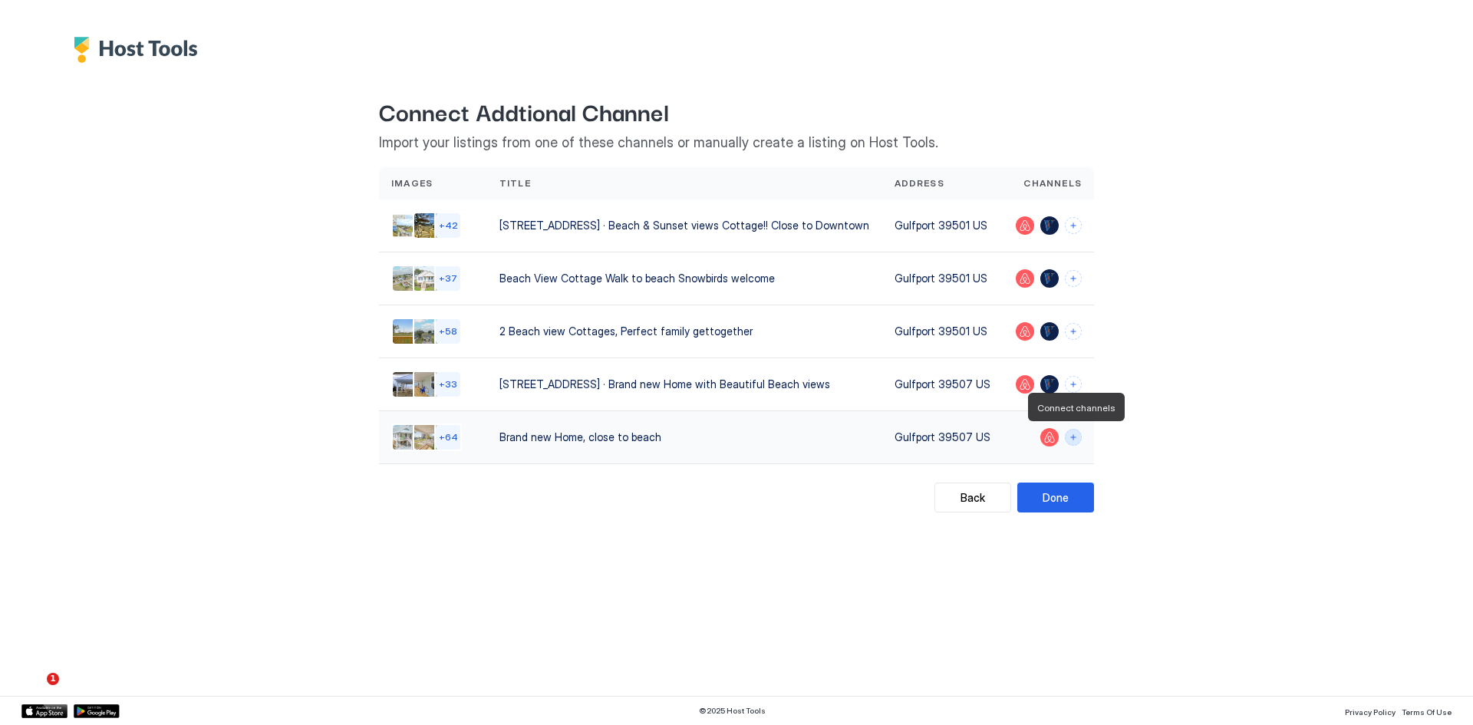
click at [1070, 440] on button "Connect channels" at bounding box center [1073, 437] width 17 height 17
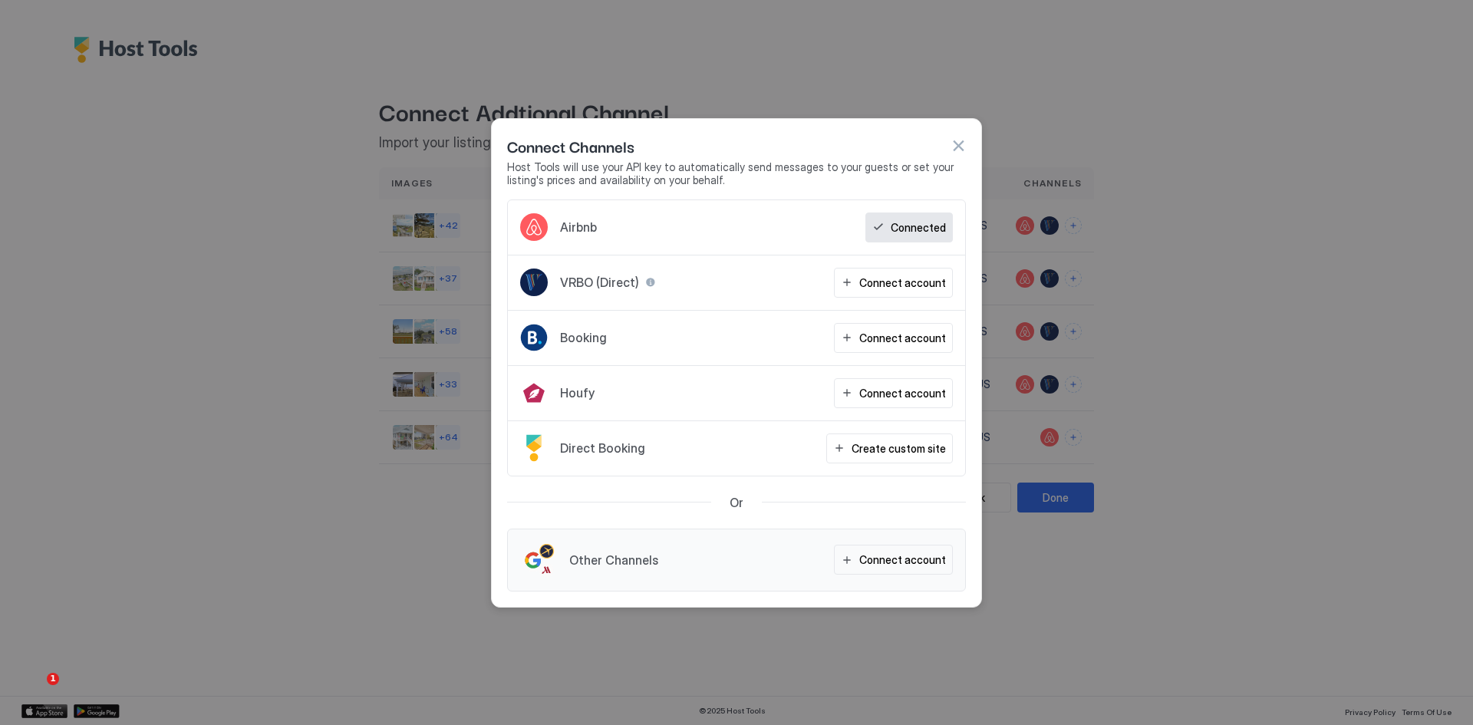
click at [958, 147] on button "button" at bounding box center [958, 145] width 15 height 15
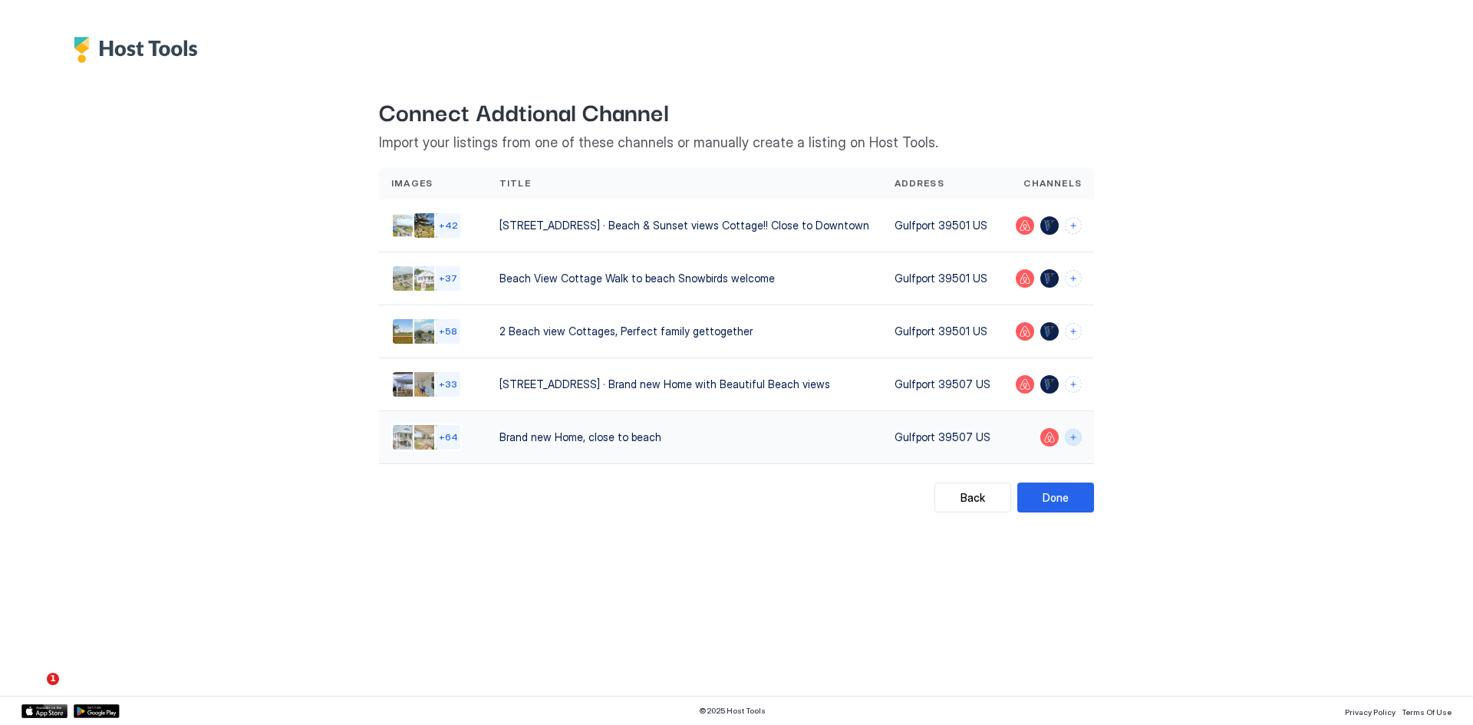
click at [1075, 440] on button "Connect channels" at bounding box center [1073, 437] width 17 height 17
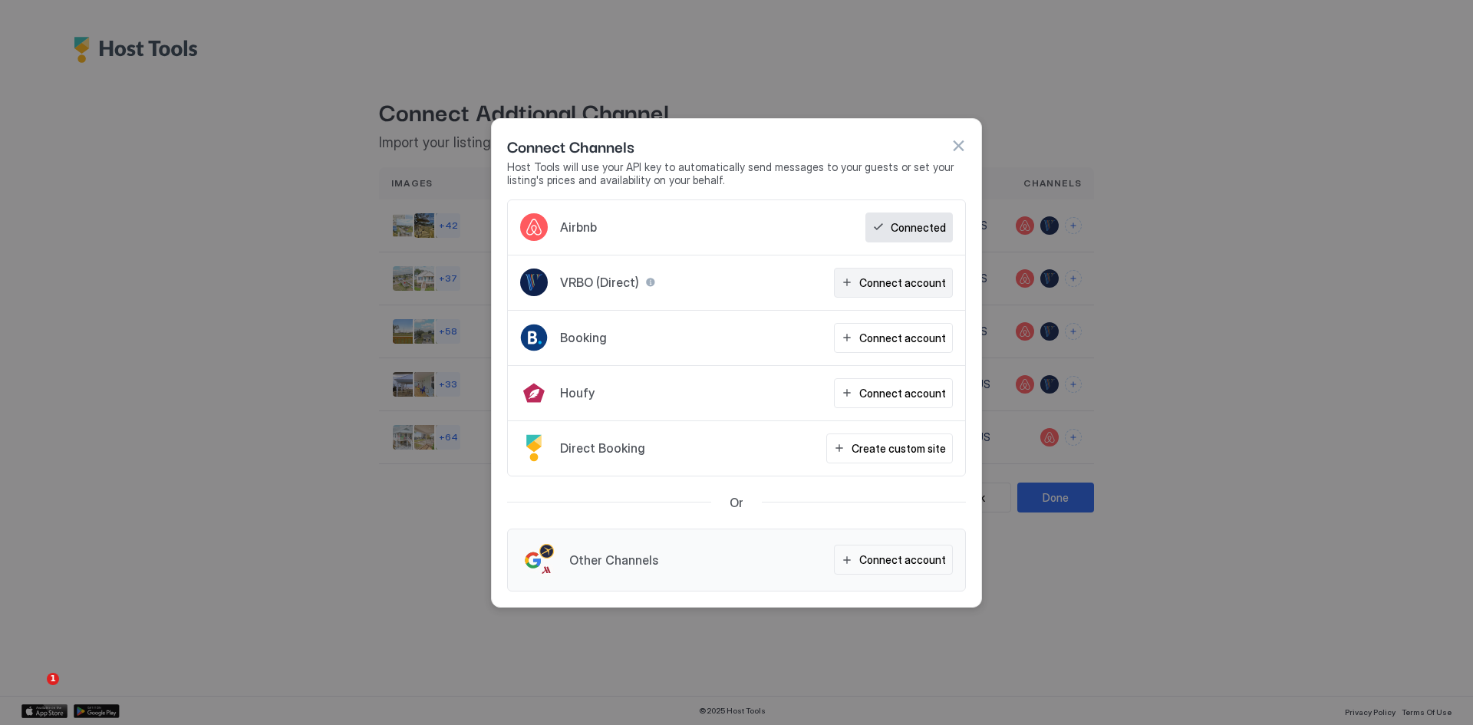
click at [905, 284] on div "Connect account" at bounding box center [902, 283] width 87 height 16
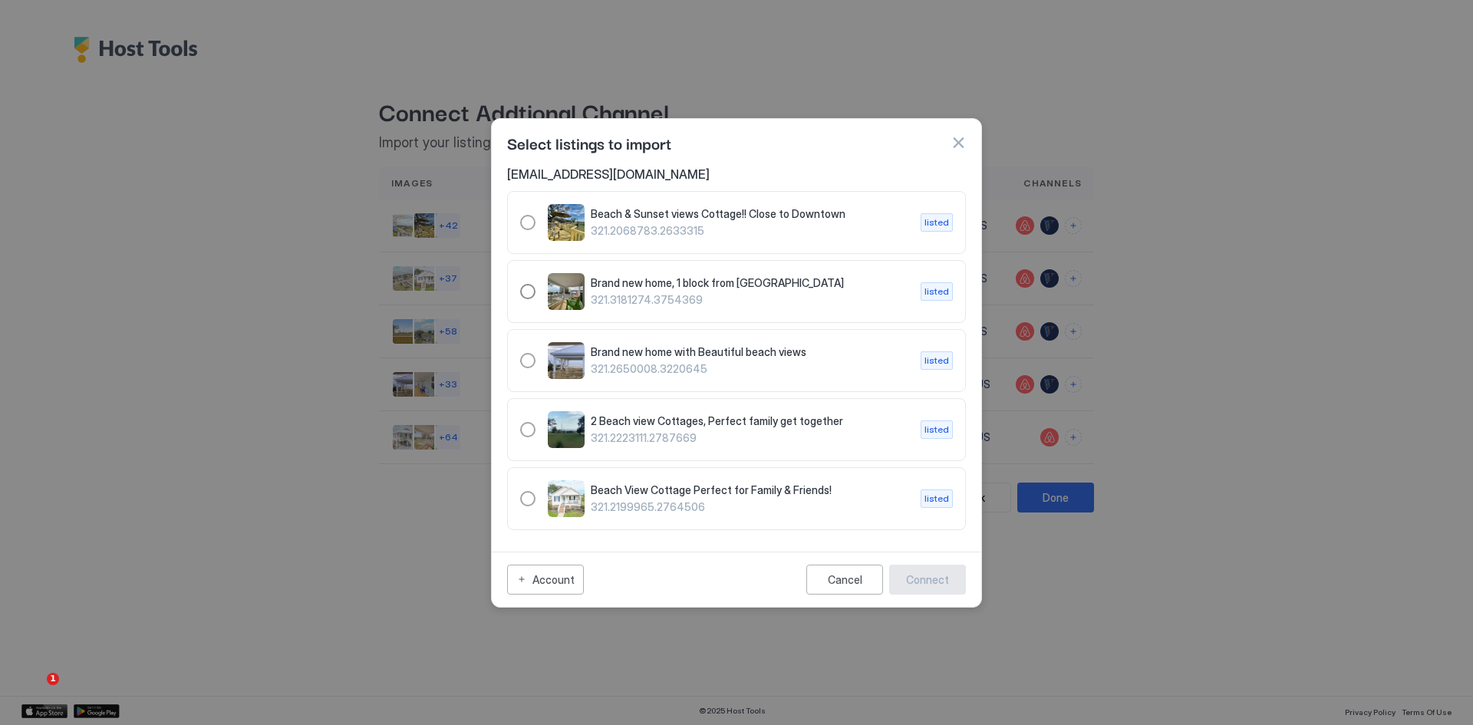
click at [721, 289] on span "Brand new home, 1 block from Beach" at bounding box center [750, 283] width 318 height 14
click at [922, 572] on div "Connect" at bounding box center [927, 580] width 43 height 16
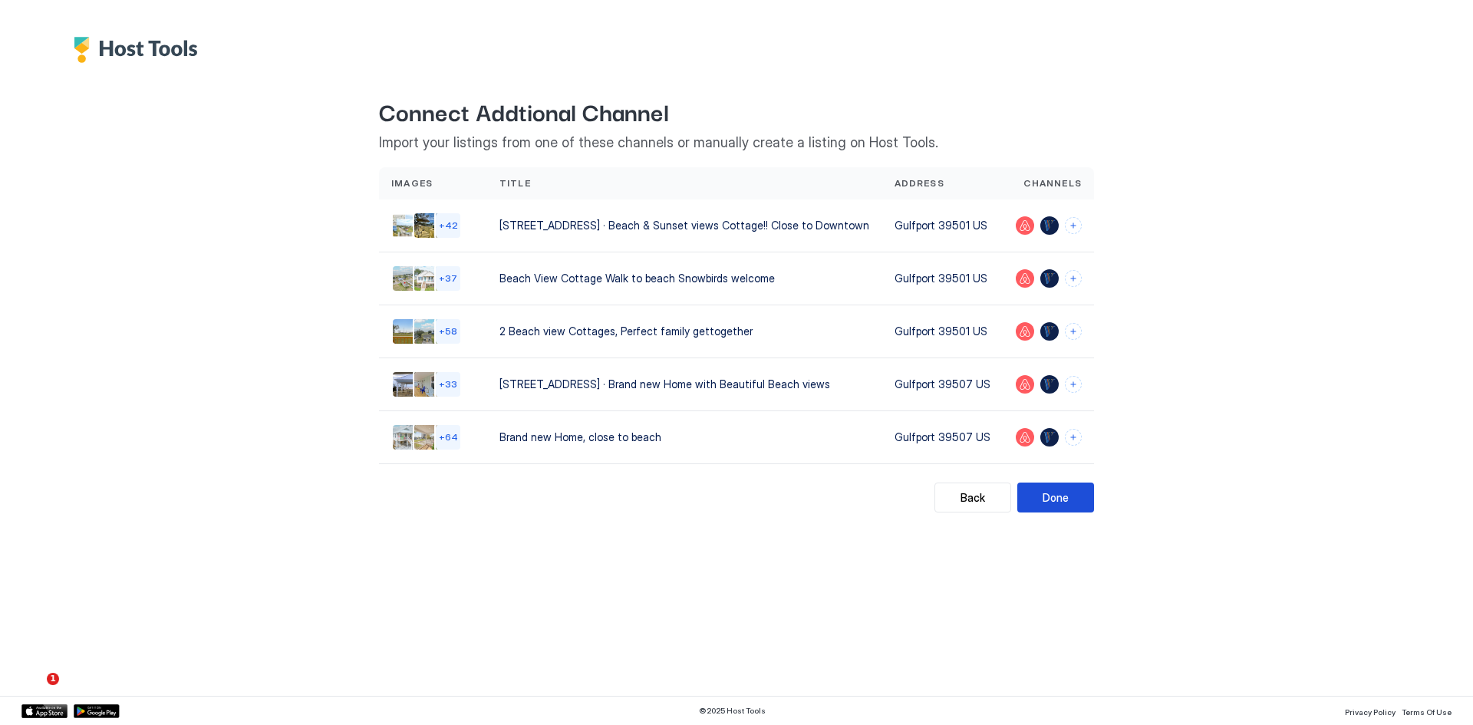
click at [1070, 499] on button "Done" at bounding box center [1056, 498] width 77 height 30
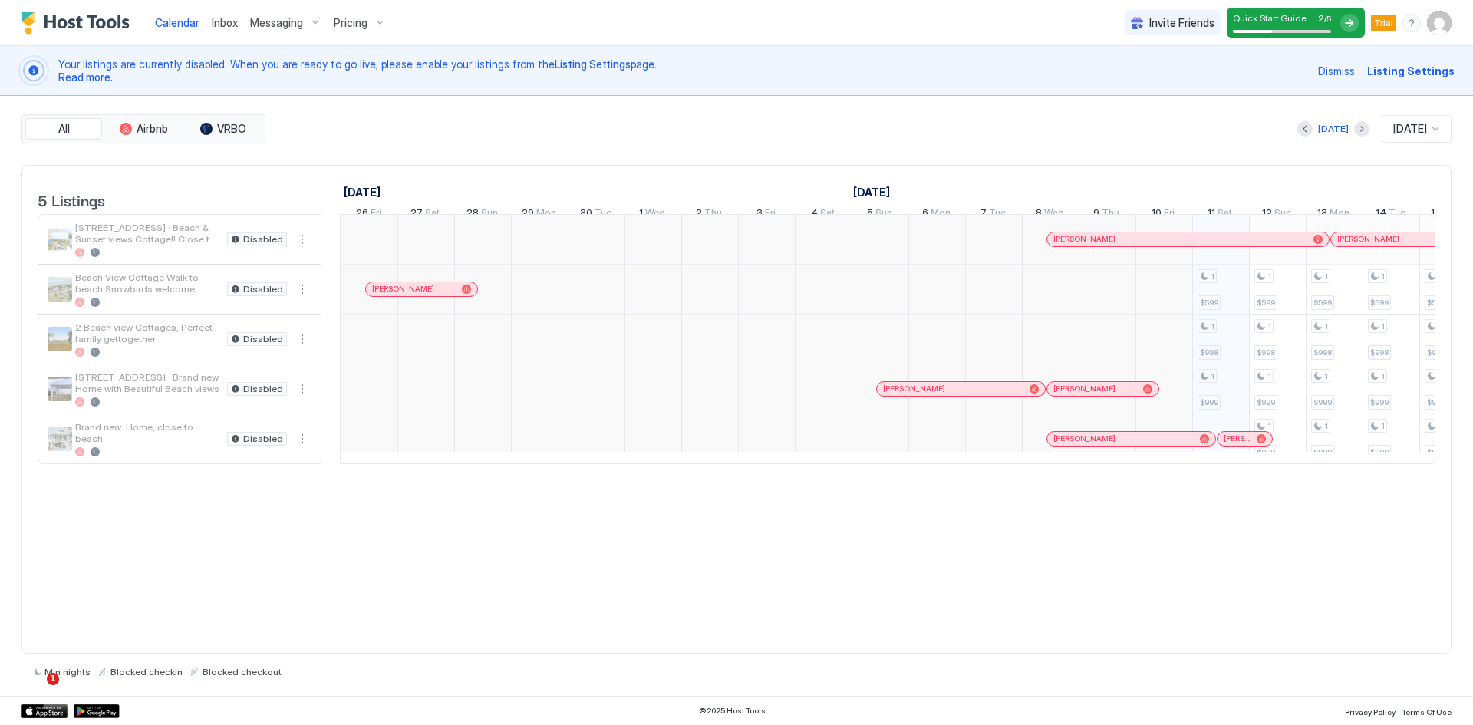
scroll to position [0, 853]
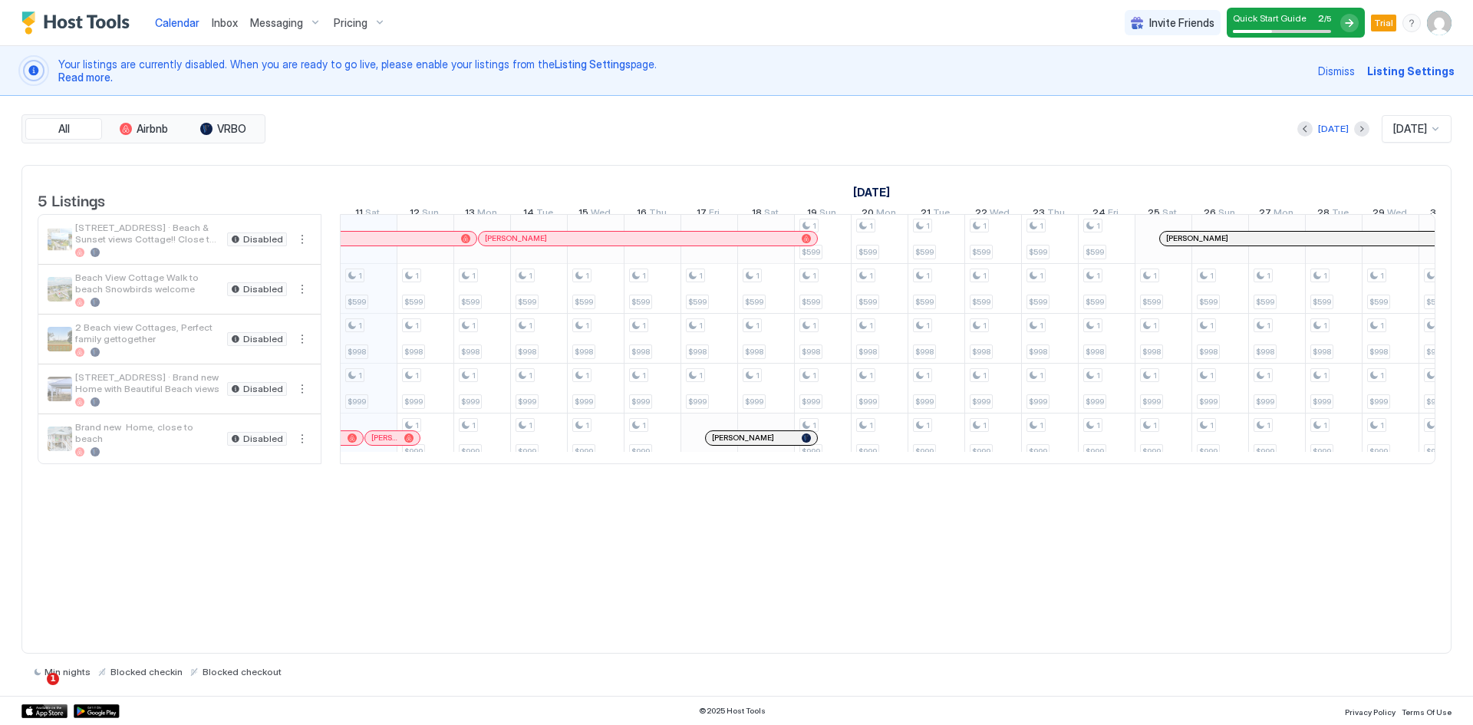
click at [1417, 74] on span "Listing Settings" at bounding box center [1410, 71] width 87 height 16
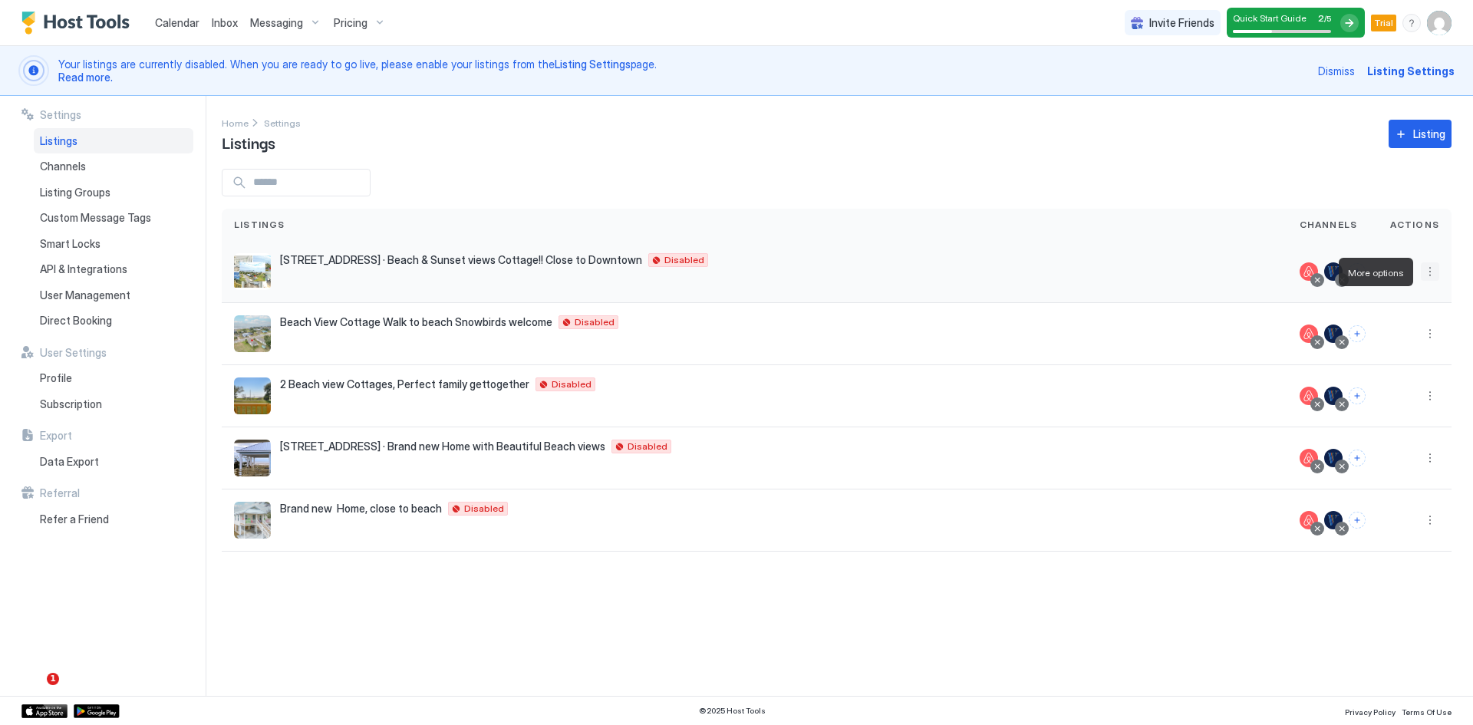
click at [1429, 275] on button "More options" at bounding box center [1430, 271] width 18 height 18
click at [1390, 344] on span "Listing Settings" at bounding box center [1395, 343] width 68 height 12
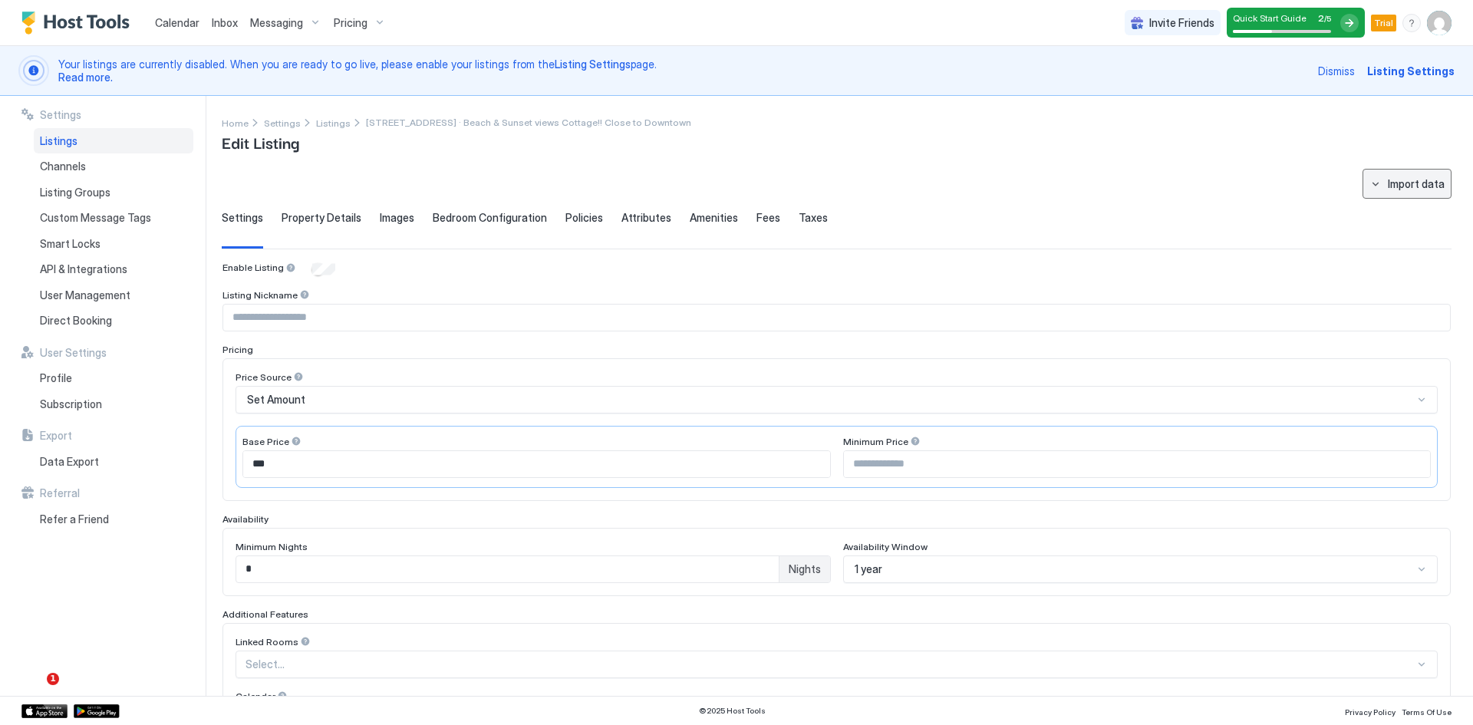
click at [1388, 181] on div "Import data" at bounding box center [1416, 184] width 57 height 16
click at [1419, 214] on div "Airbnb" at bounding box center [1410, 213] width 47 height 14
type textarea "**********"
click at [331, 221] on span "Property Details" at bounding box center [322, 218] width 80 height 14
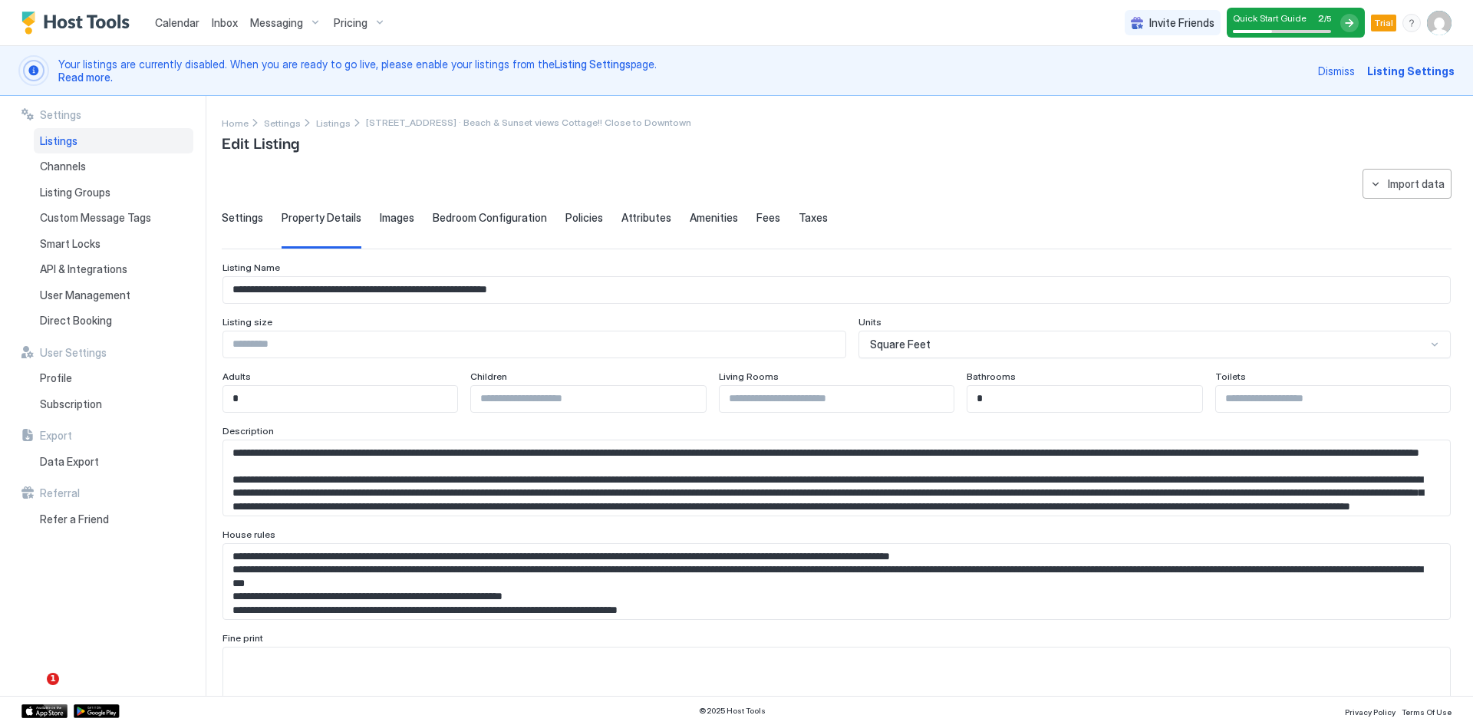
click at [391, 223] on span "Images" at bounding box center [397, 218] width 35 height 14
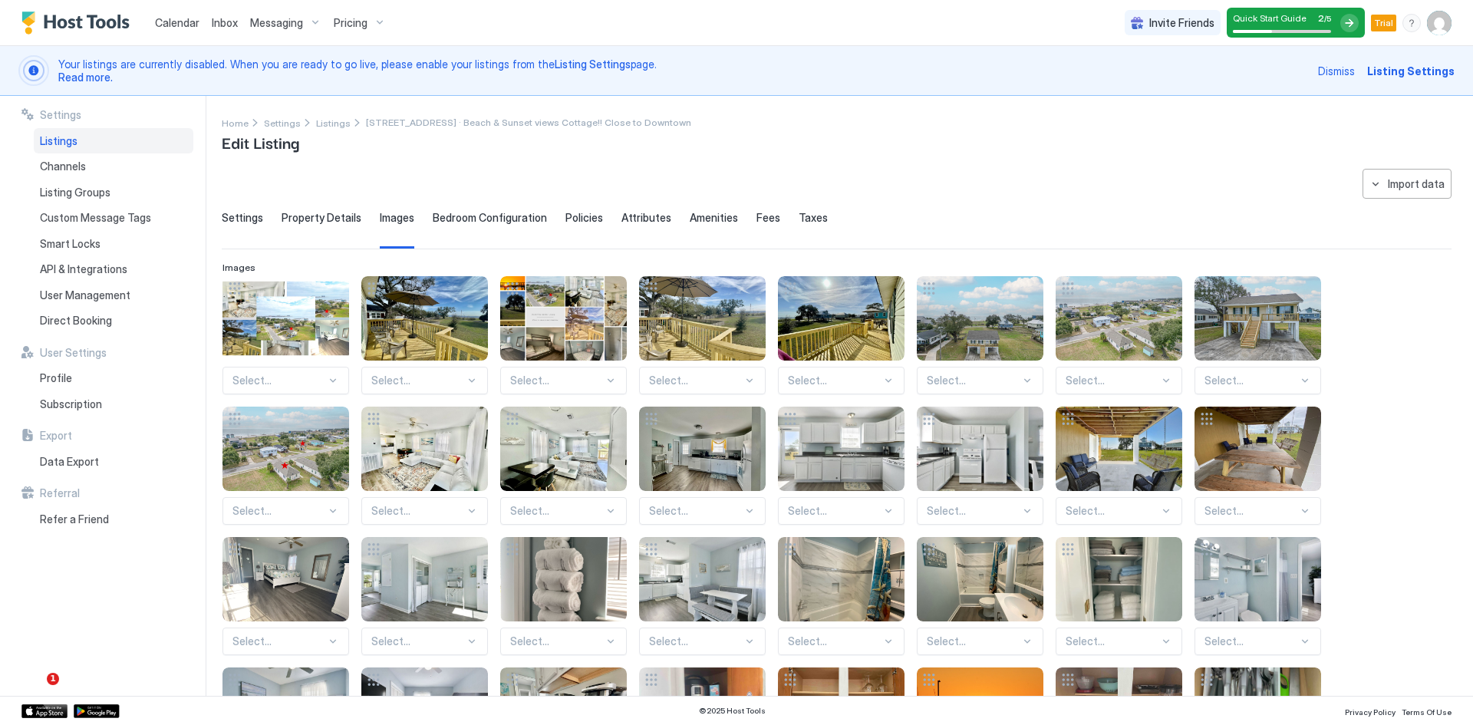
click at [469, 220] on span "Bedroom Configuration" at bounding box center [490, 218] width 114 height 14
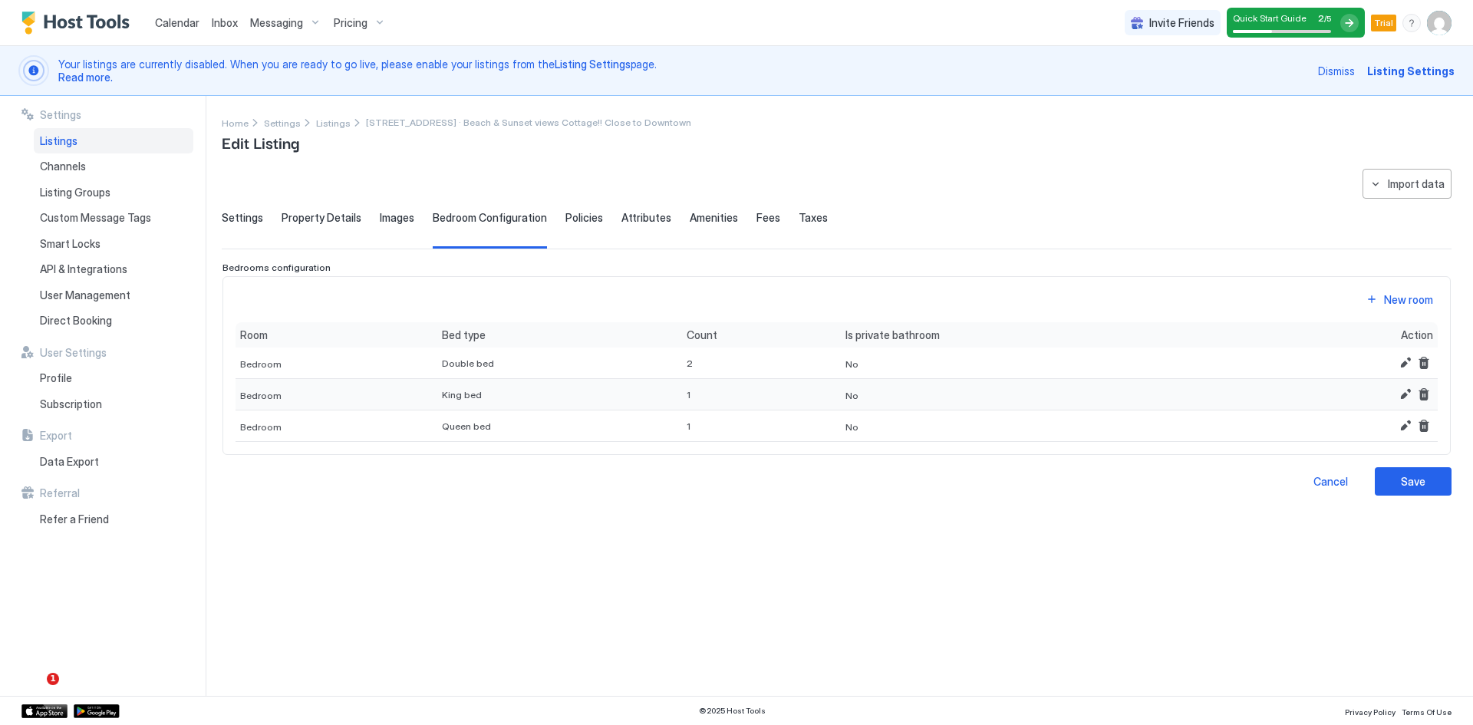
click at [846, 396] on span "No" at bounding box center [852, 396] width 13 height 12
click at [1406, 396] on button "Edit" at bounding box center [1406, 394] width 18 height 18
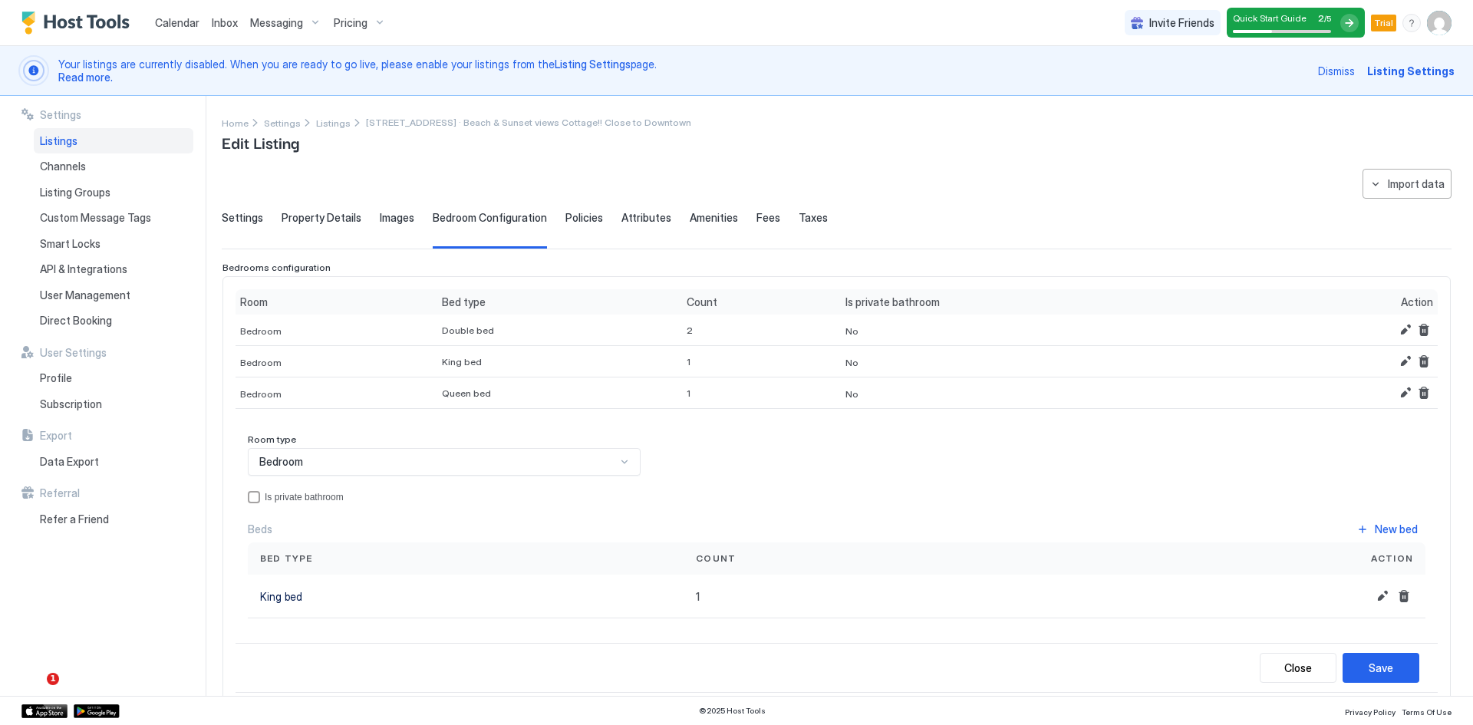
scroll to position [69, 0]
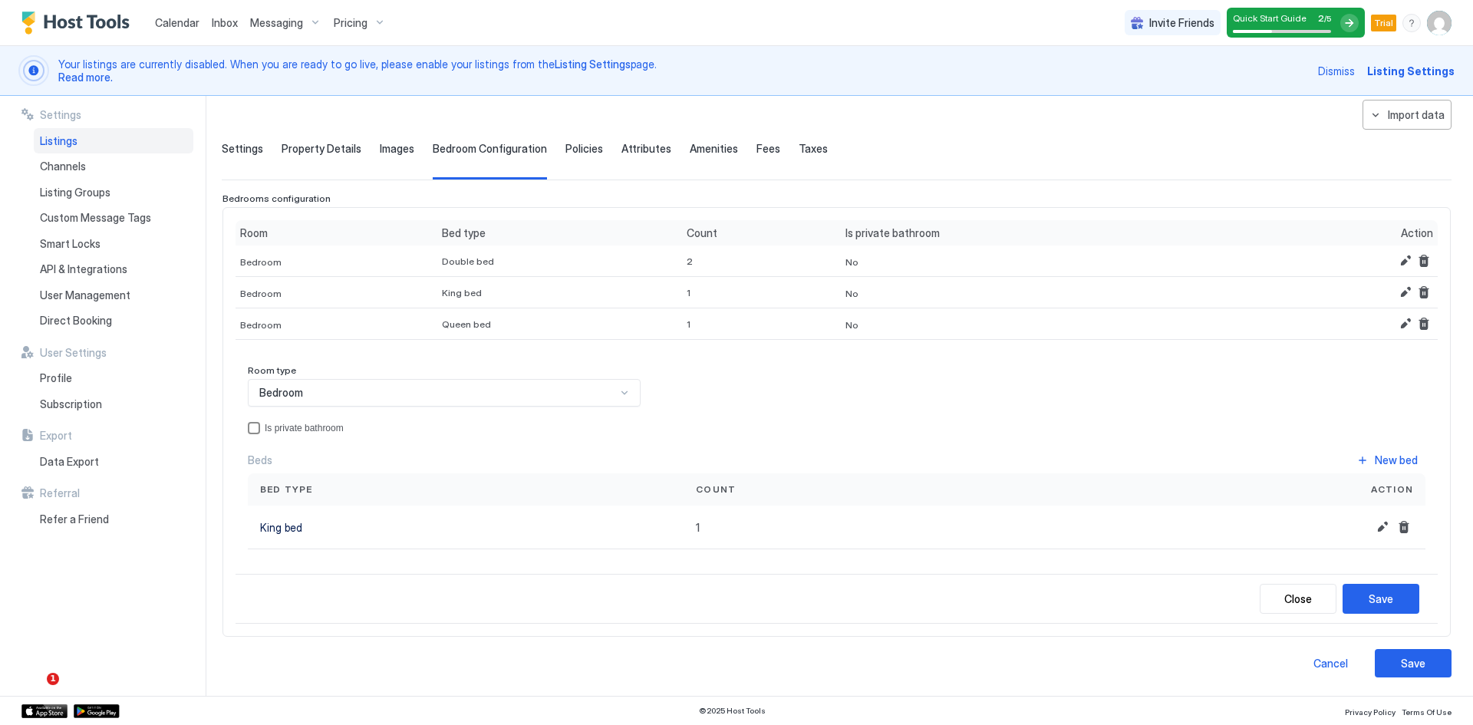
click at [257, 429] on div "privateBathroom" at bounding box center [254, 428] width 12 height 12
click at [1371, 598] on div "Save" at bounding box center [1381, 599] width 25 height 16
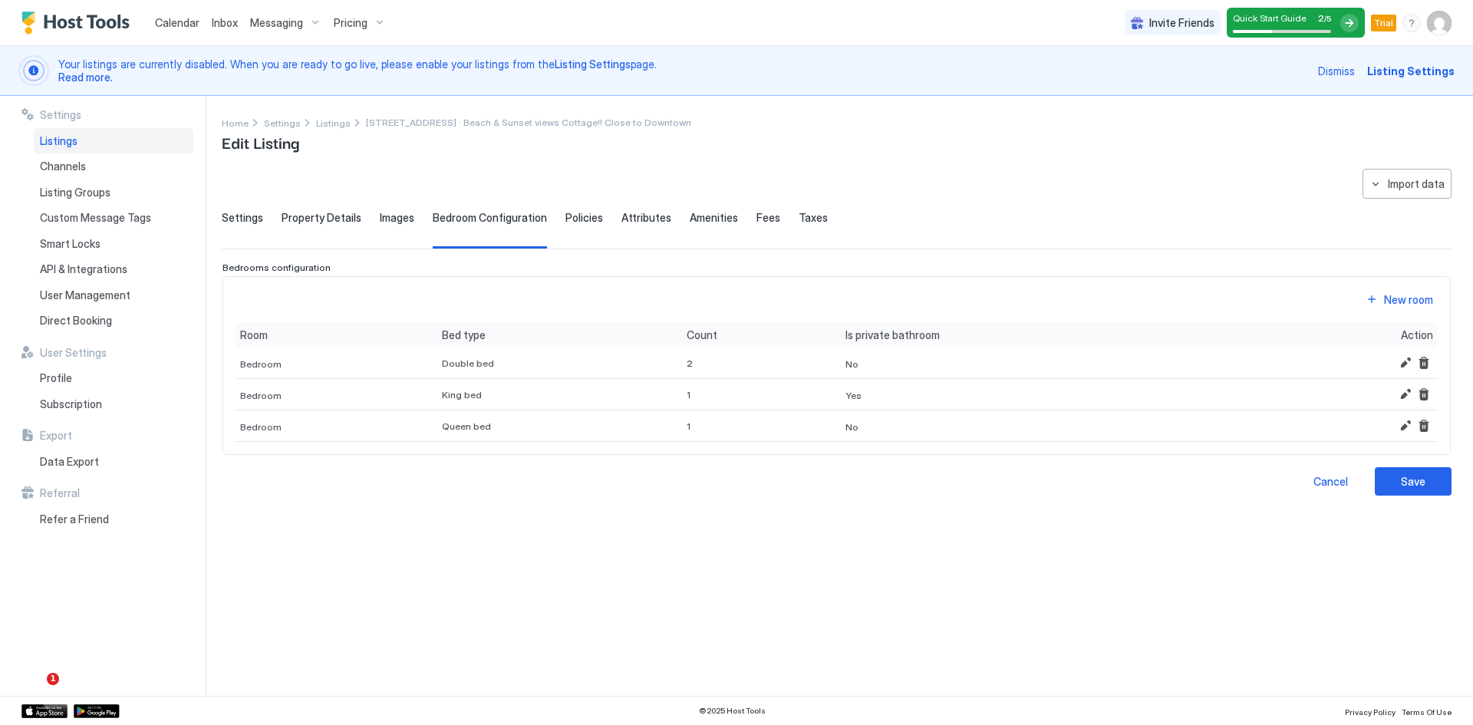
scroll to position [0, 0]
click at [571, 219] on span "Policies" at bounding box center [585, 218] width 38 height 14
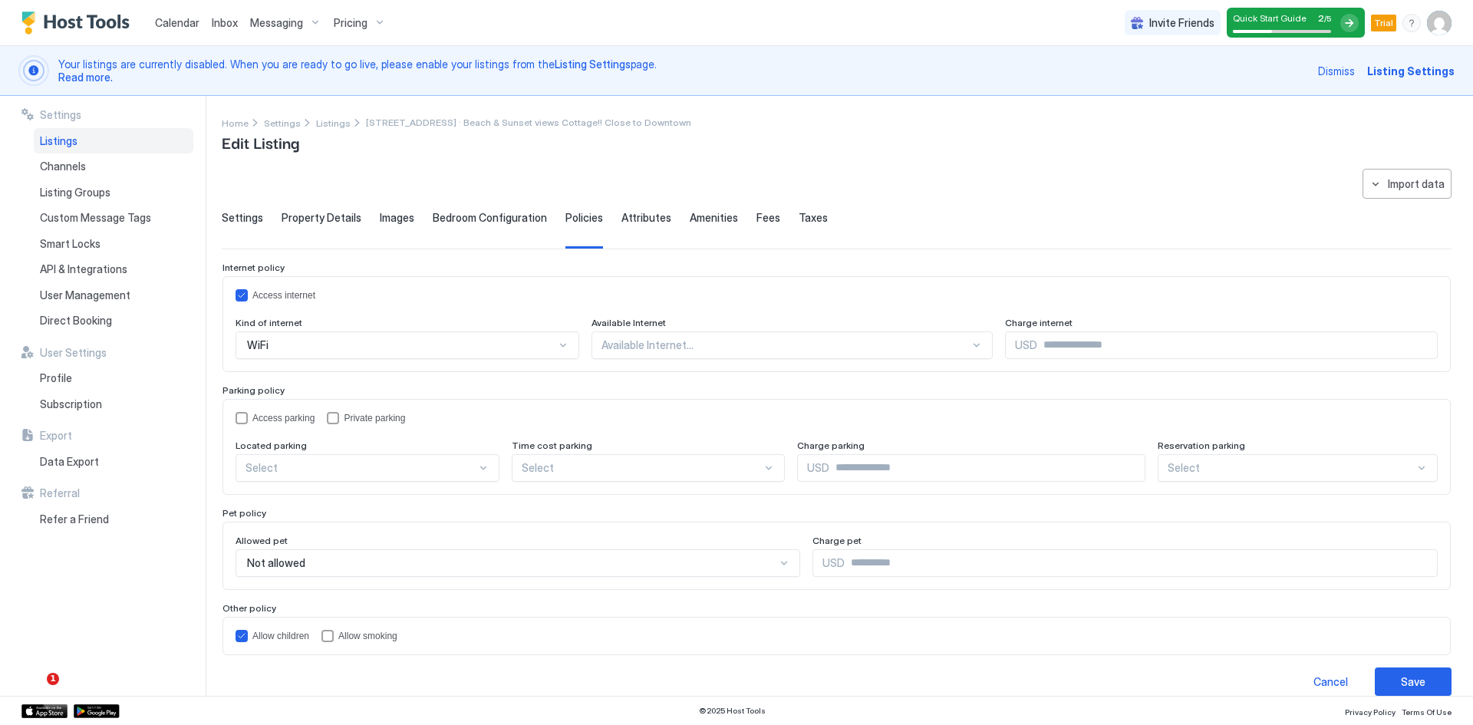
scroll to position [18, 0]
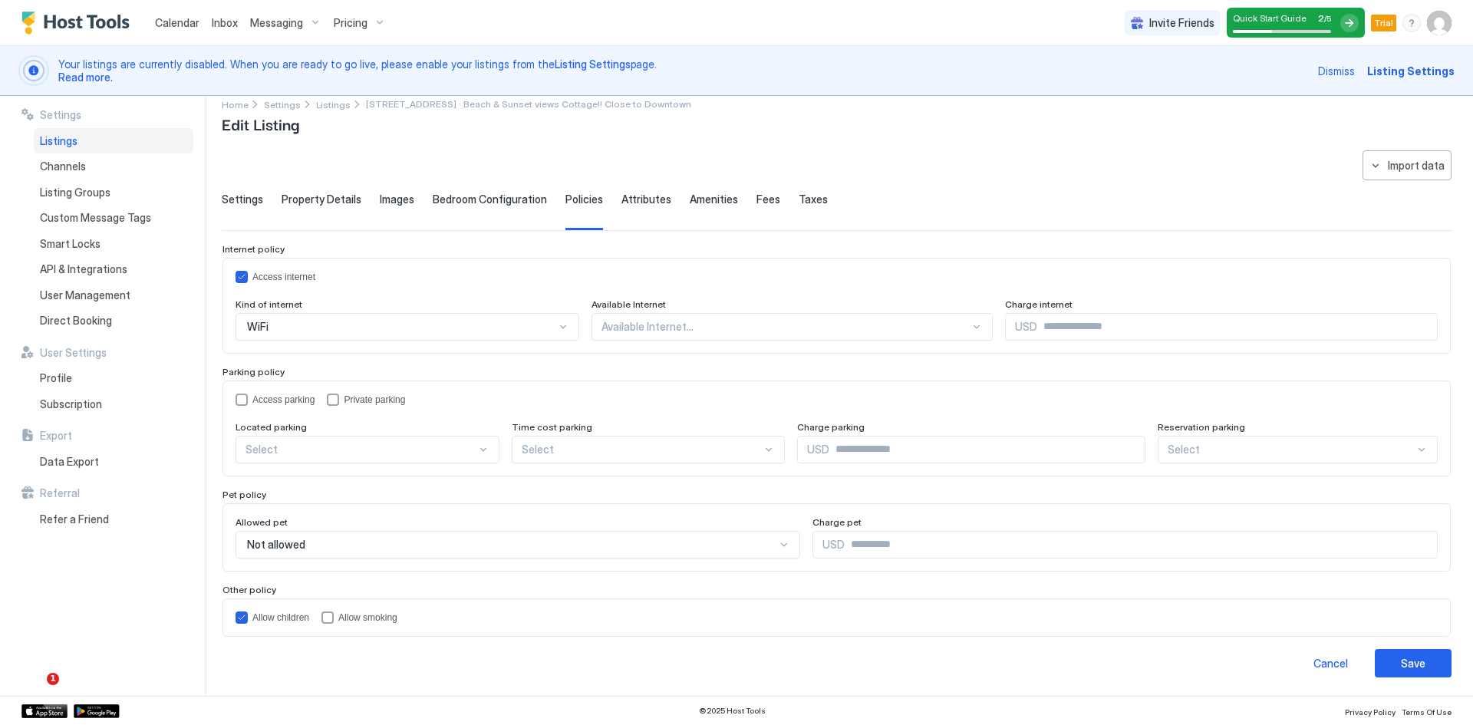
click at [633, 203] on span "Attributes" at bounding box center [647, 200] width 50 height 14
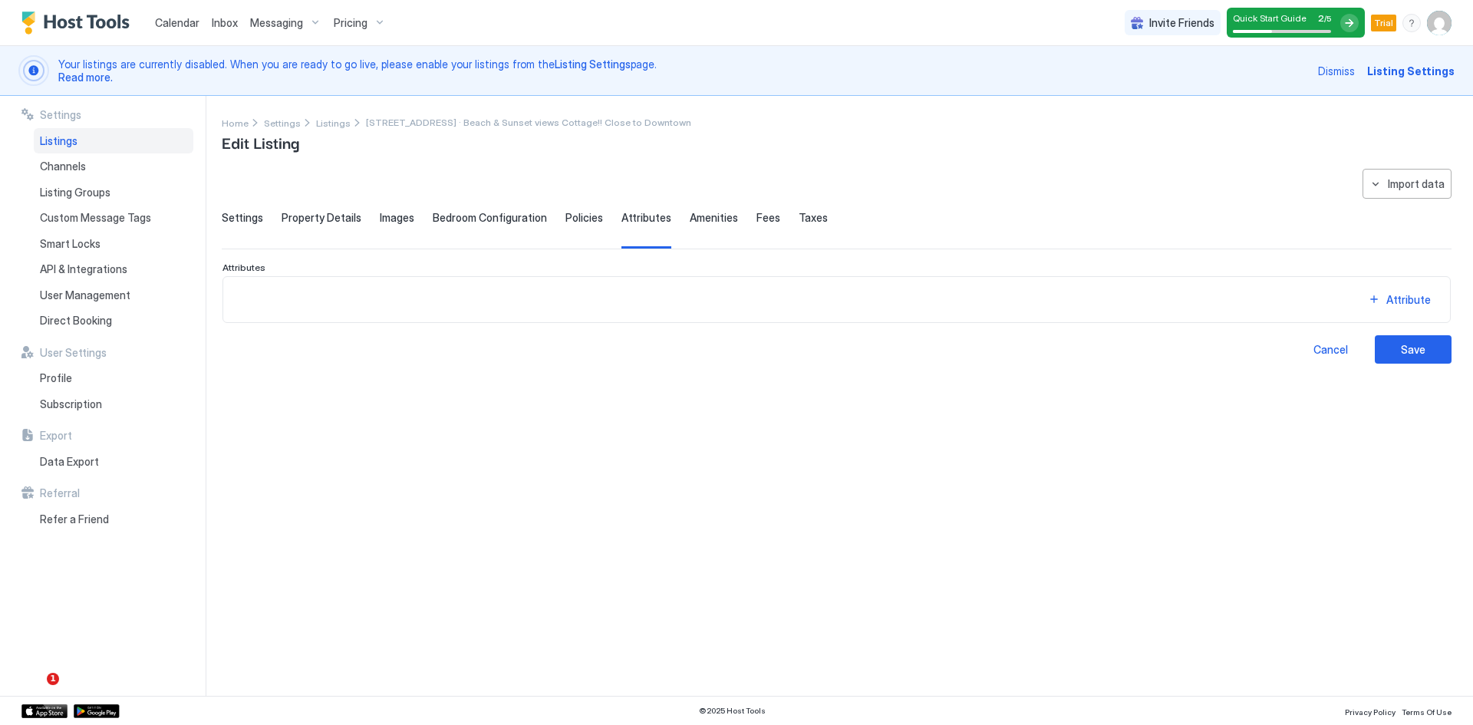
click at [707, 221] on span "Amenities" at bounding box center [714, 218] width 48 height 14
click at [757, 218] on span "Fees" at bounding box center [769, 218] width 24 height 14
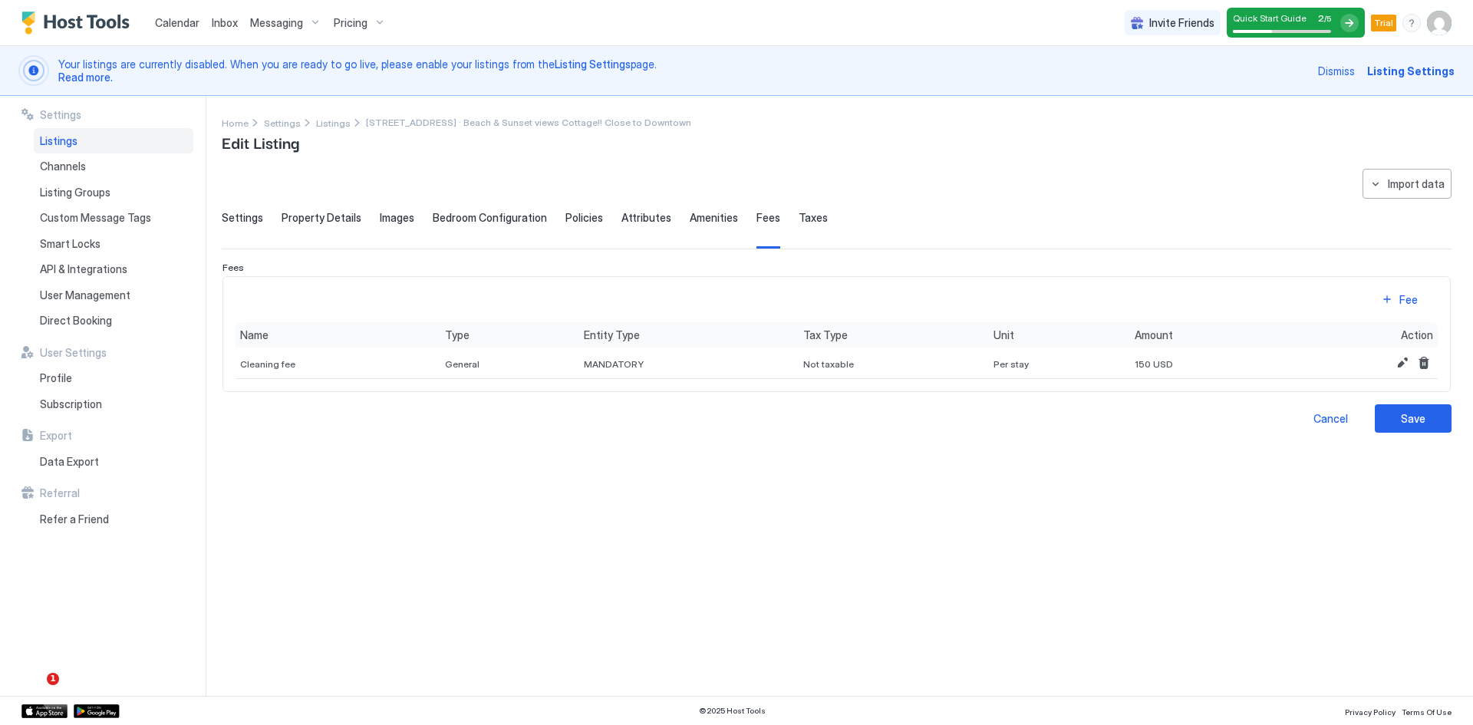
click at [799, 219] on span "Taxes" at bounding box center [813, 218] width 29 height 14
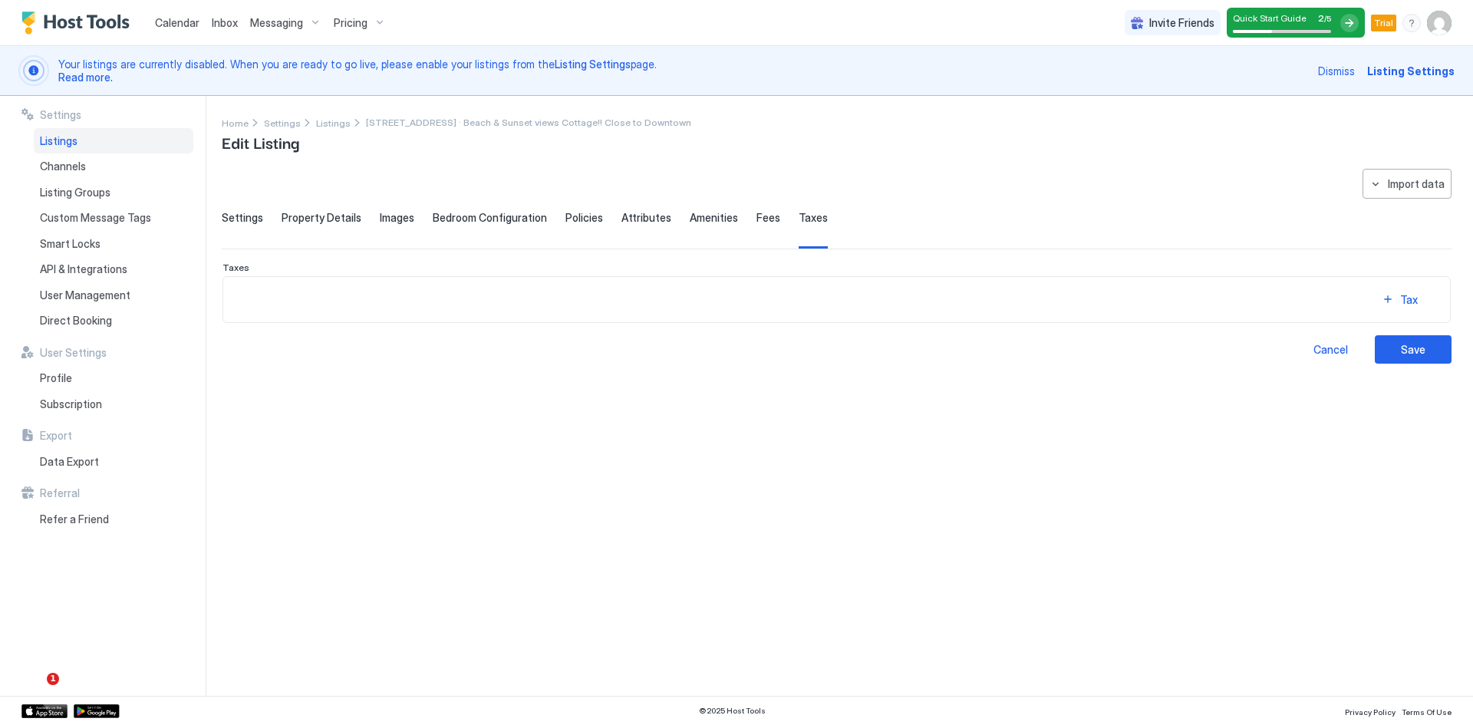
click at [242, 220] on span "Settings" at bounding box center [242, 218] width 41 height 14
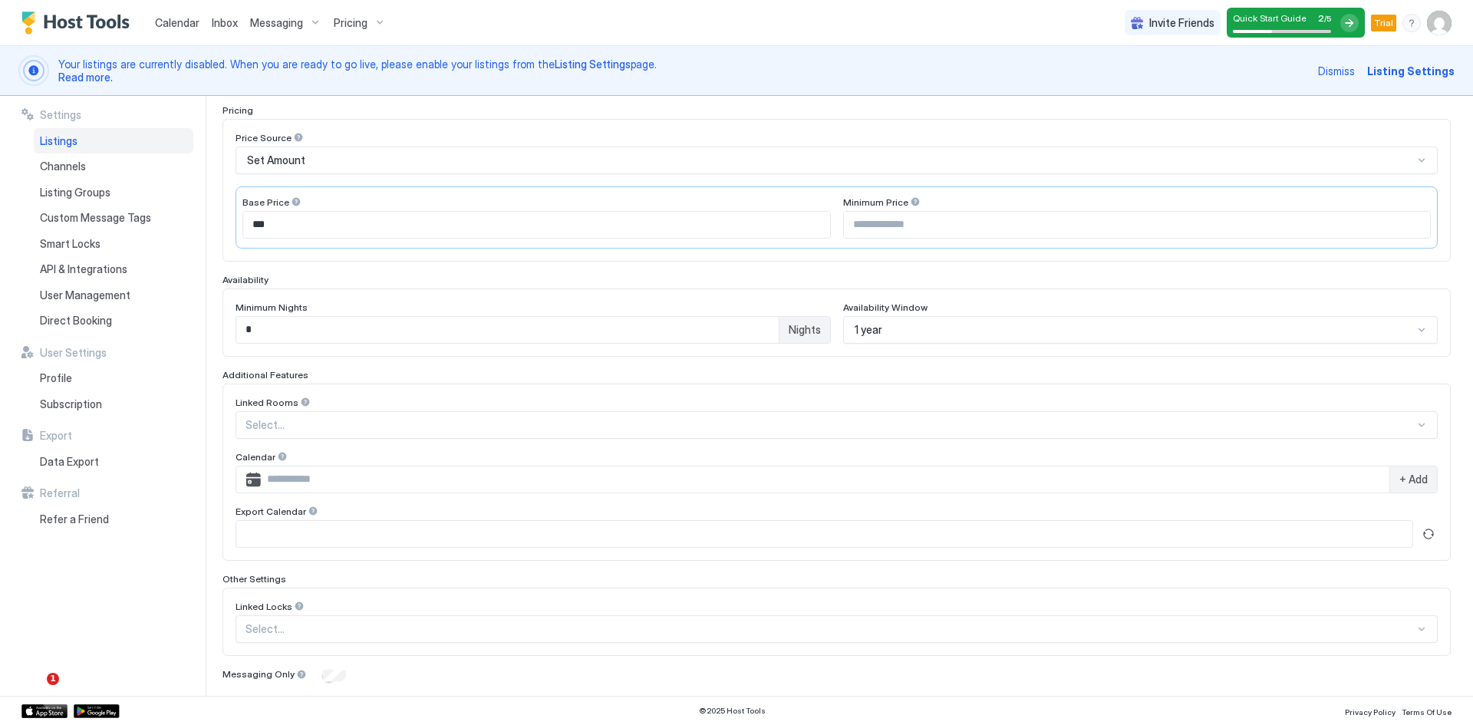
scroll to position [314, 0]
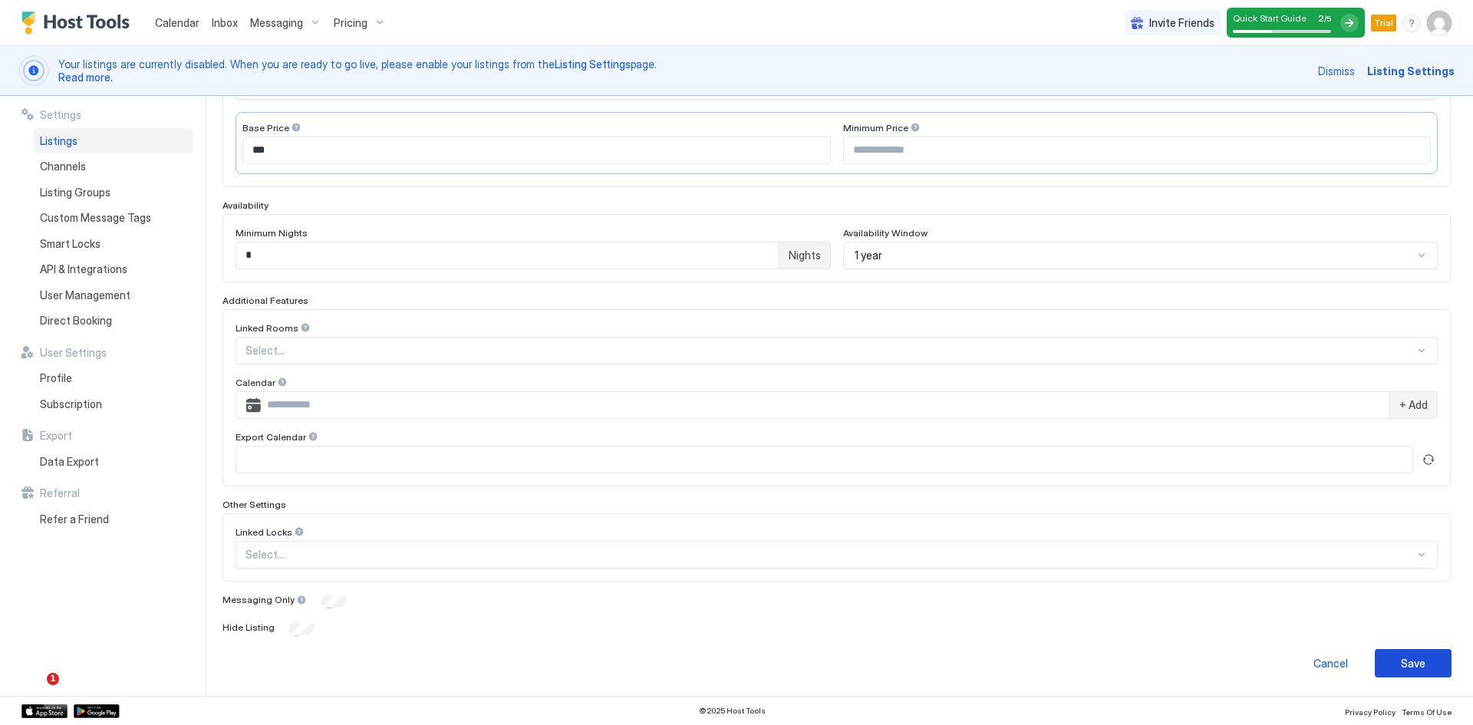
drag, startPoint x: 1416, startPoint y: 671, endPoint x: 1344, endPoint y: 635, distance: 80.0
click at [1417, 671] on button "Save" at bounding box center [1413, 663] width 77 height 28
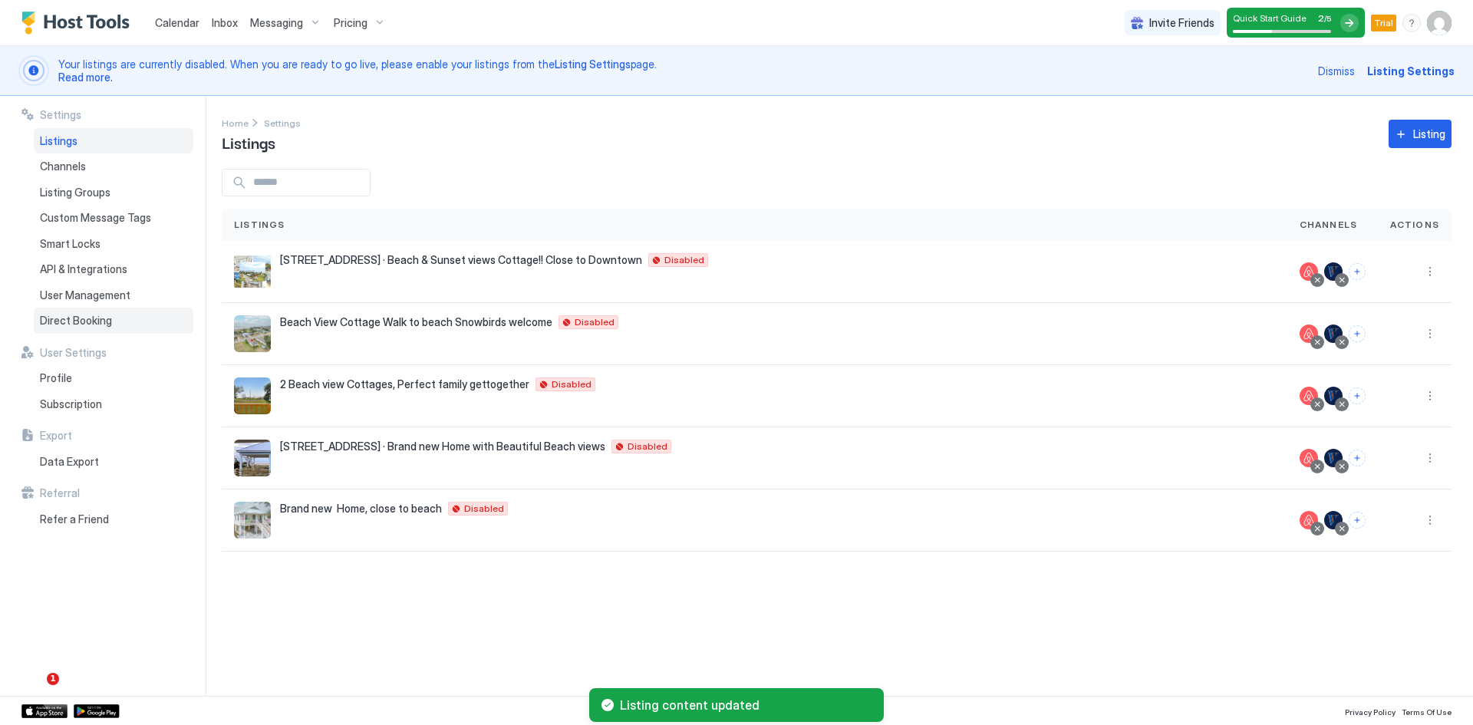
click at [91, 323] on span "Direct Booking" at bounding box center [76, 321] width 72 height 14
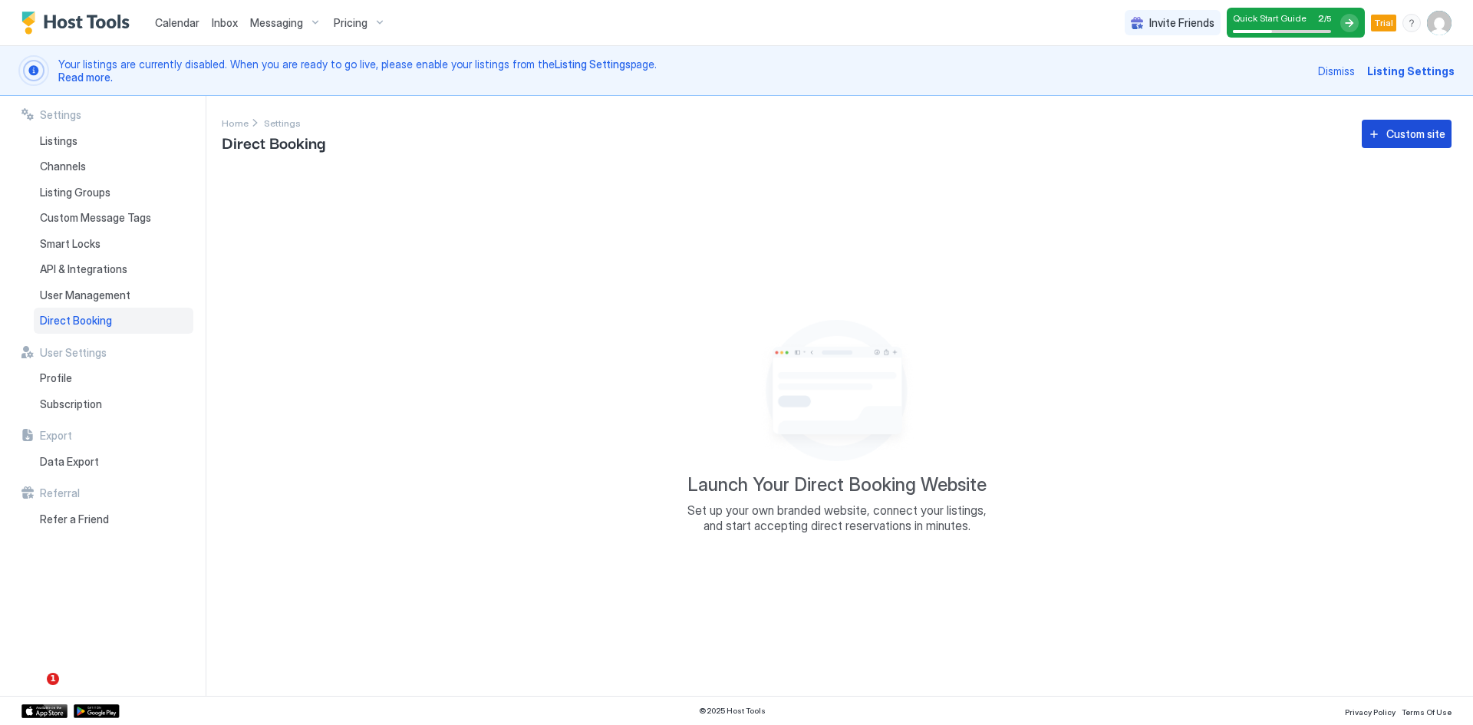
click at [1396, 137] on div "Custom site" at bounding box center [1416, 134] width 59 height 16
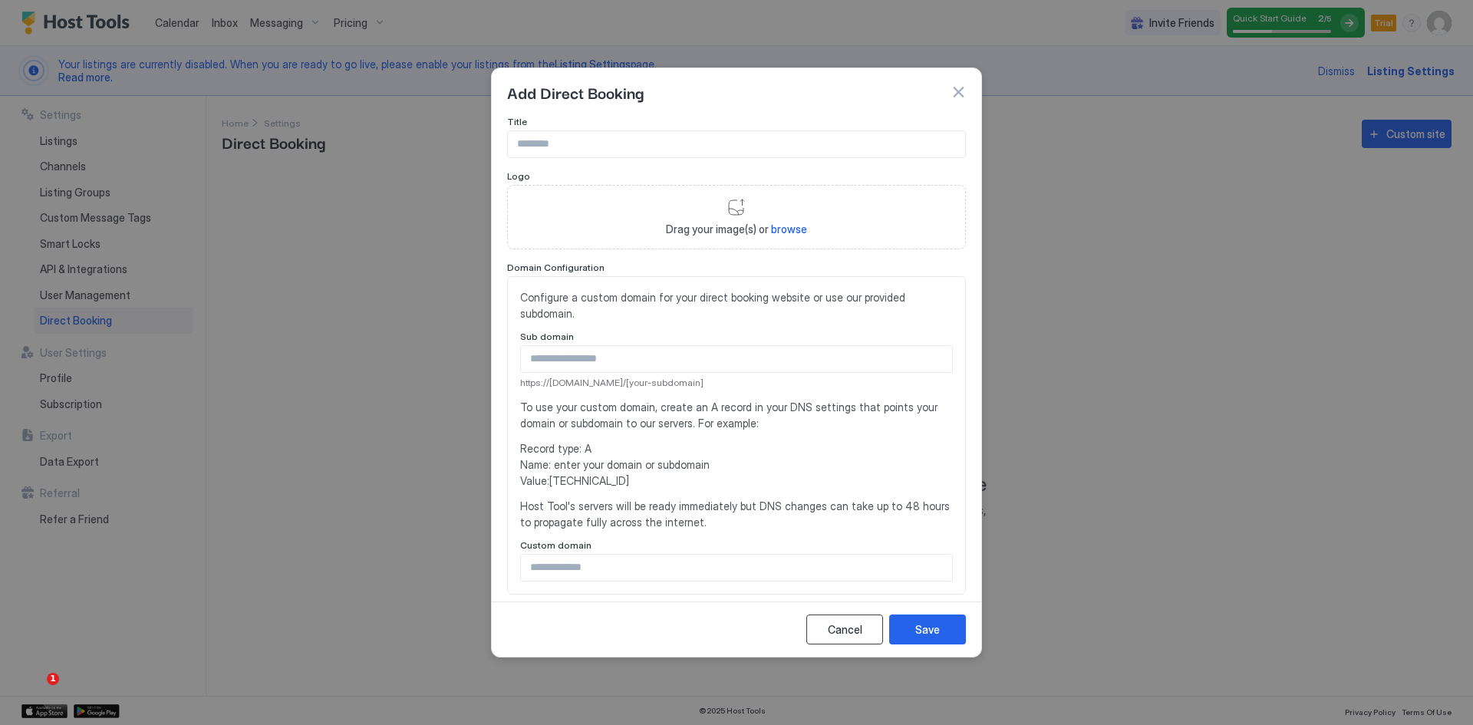
click at [828, 641] on button "Cancel" at bounding box center [844, 630] width 77 height 30
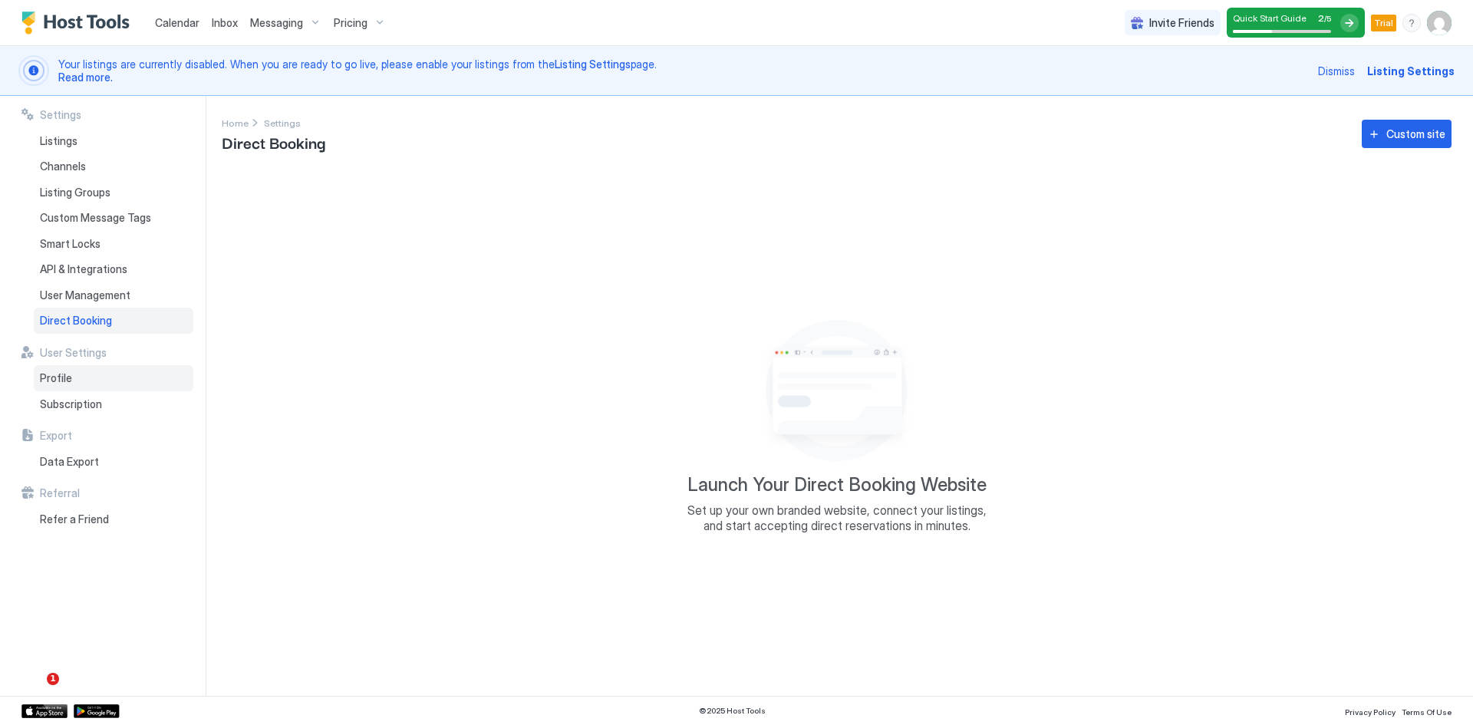
click at [62, 384] on span "Profile" at bounding box center [56, 378] width 32 height 14
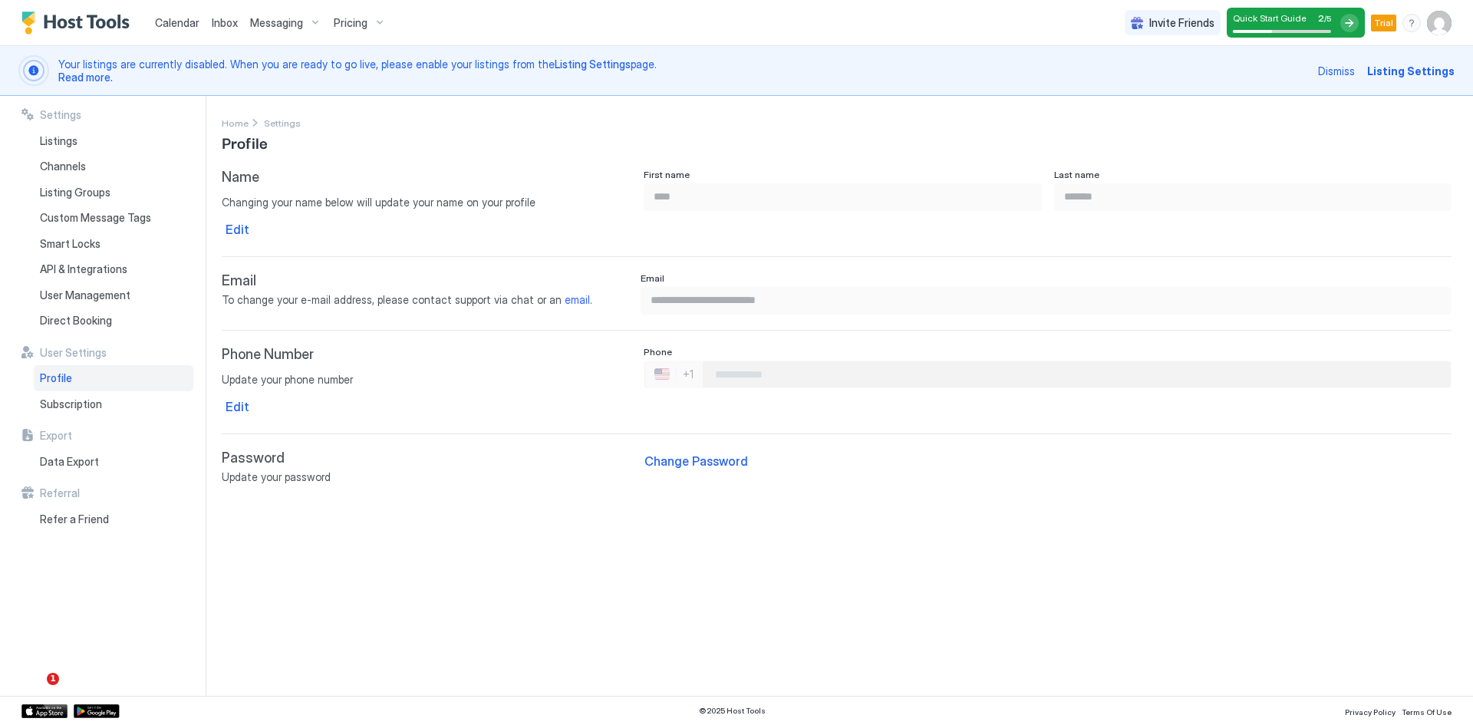
type input "**********"
click at [68, 272] on span "API & Integrations" at bounding box center [83, 269] width 87 height 14
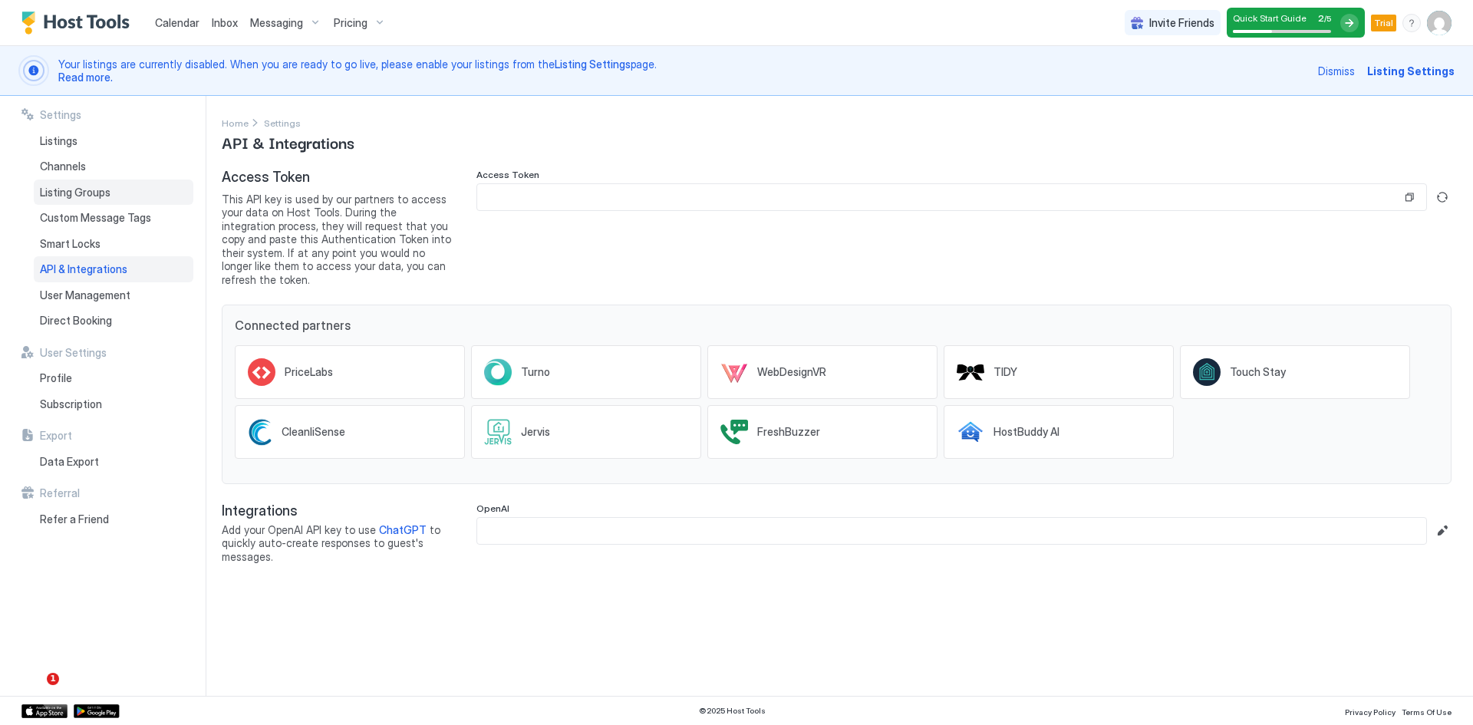
click at [91, 192] on span "Listing Groups" at bounding box center [75, 193] width 71 height 14
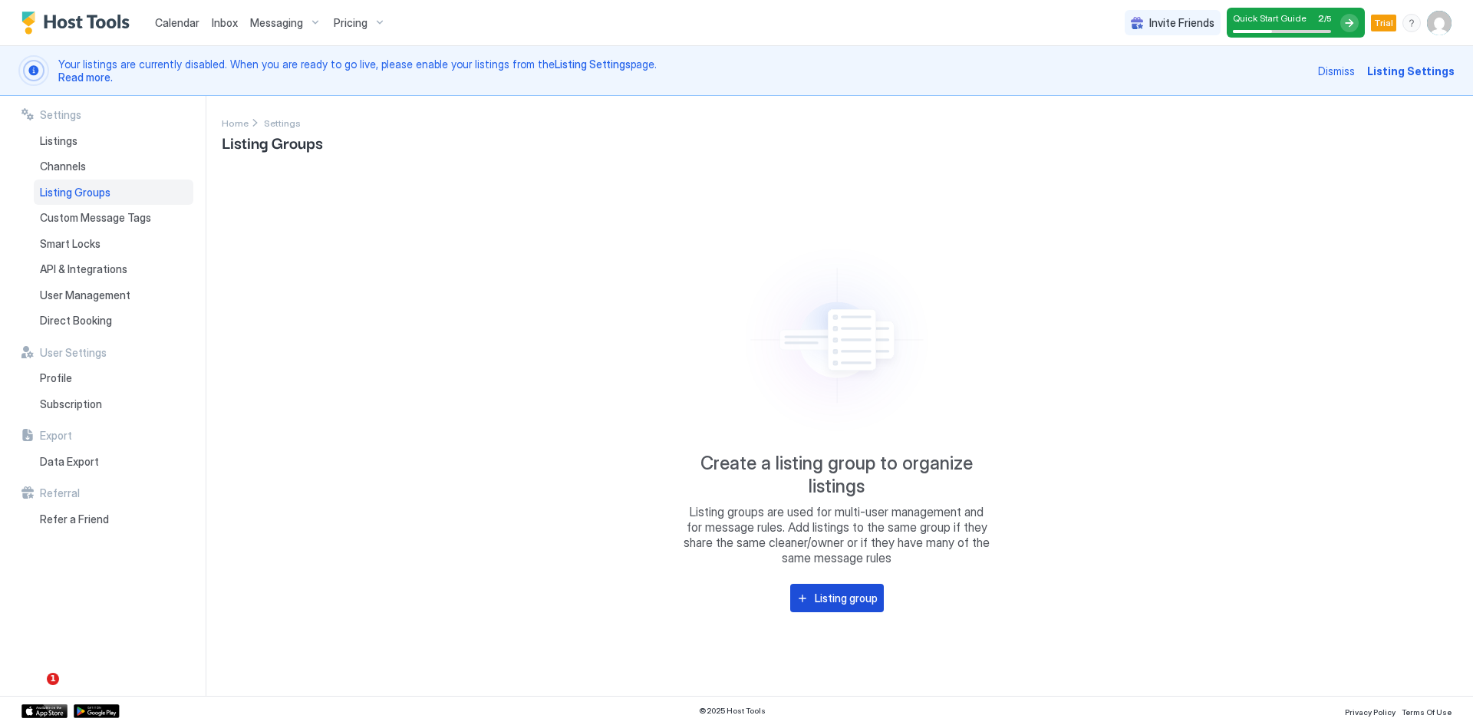
click at [825, 595] on div "Listing group" at bounding box center [846, 598] width 63 height 16
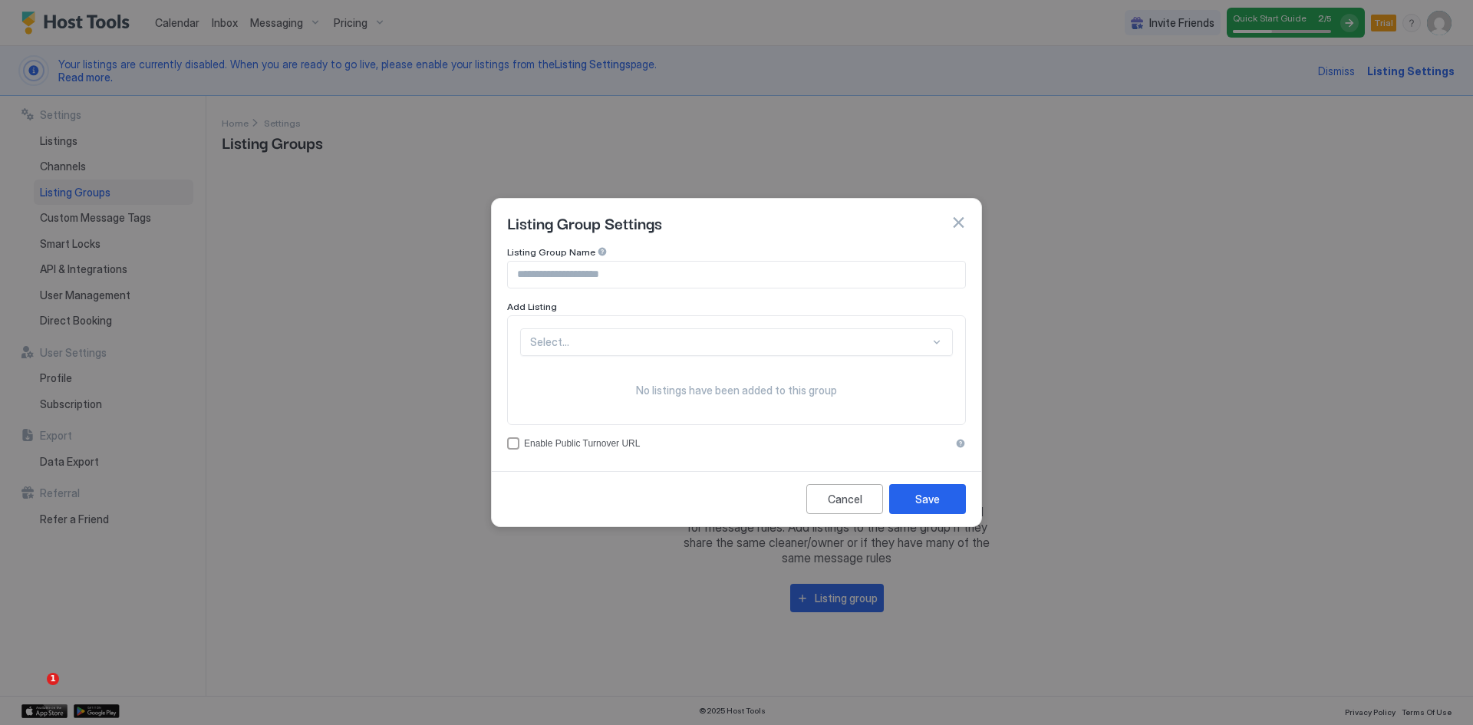
click at [574, 269] on input "Input Field" at bounding box center [736, 275] width 457 height 26
type input "**********"
click at [937, 345] on div "Select..." at bounding box center [736, 342] width 433 height 28
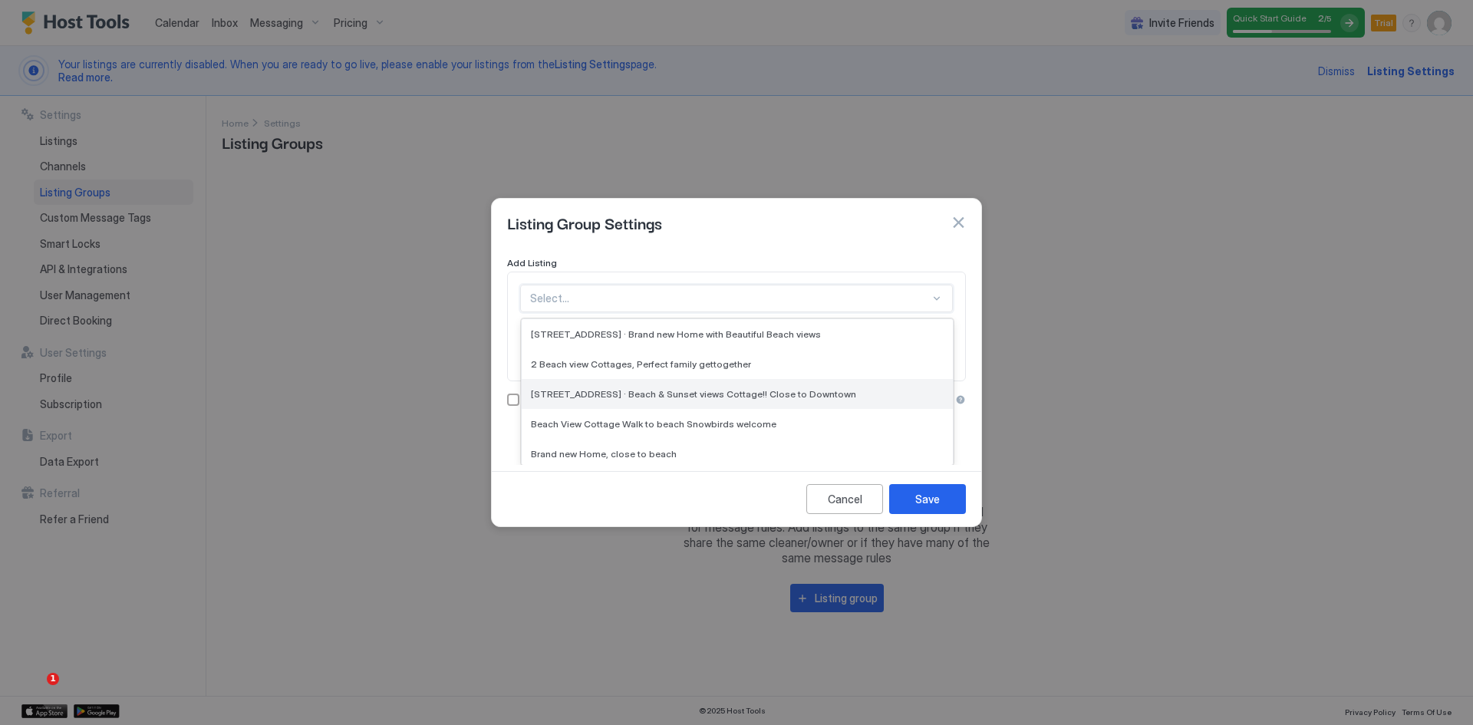
click at [610, 393] on span "[STREET_ADDRESS] · Beach & Sunset views Cottage!! Close to Downtown" at bounding box center [693, 394] width 325 height 12
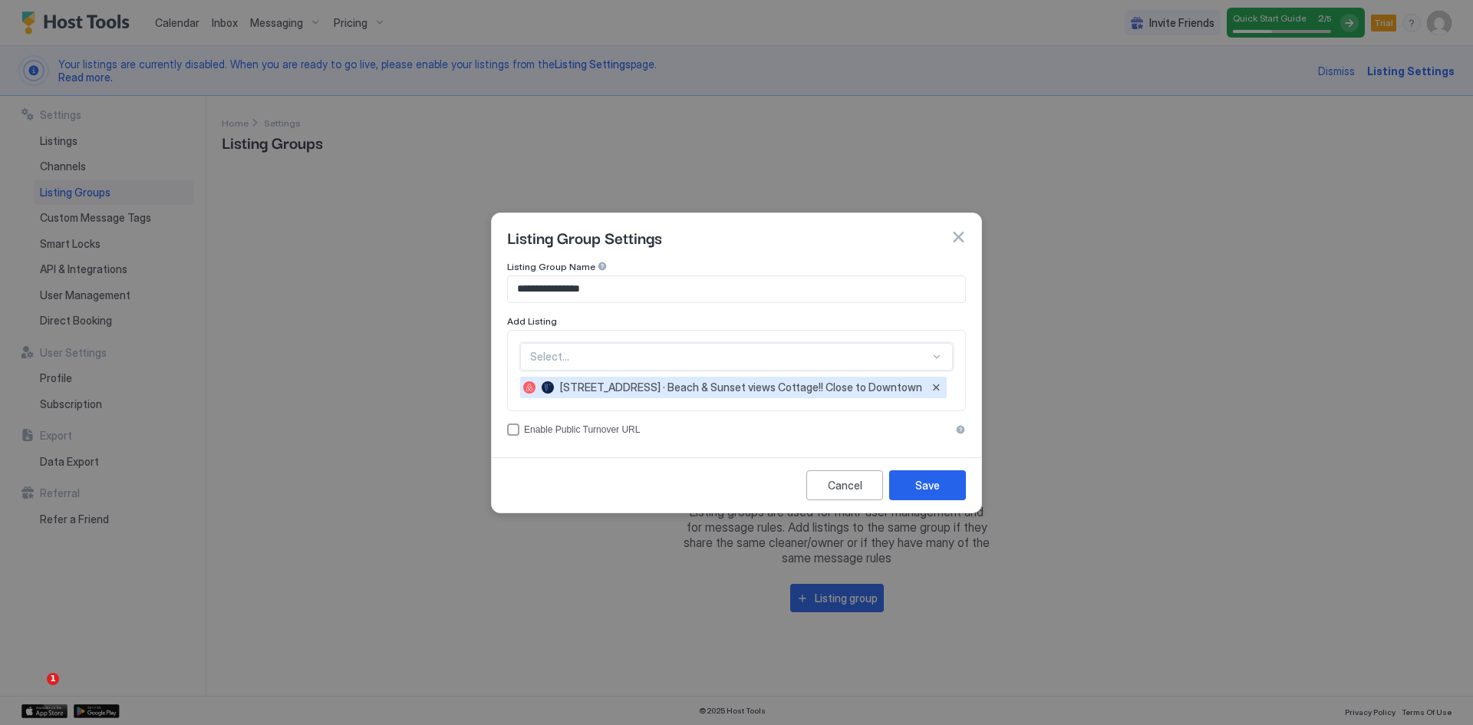
scroll to position [47, 0]
click at [942, 356] on div "option 4107 Central St · Beach & Sunset views Cottage!! Close to Downtown, sele…" at bounding box center [736, 357] width 433 height 28
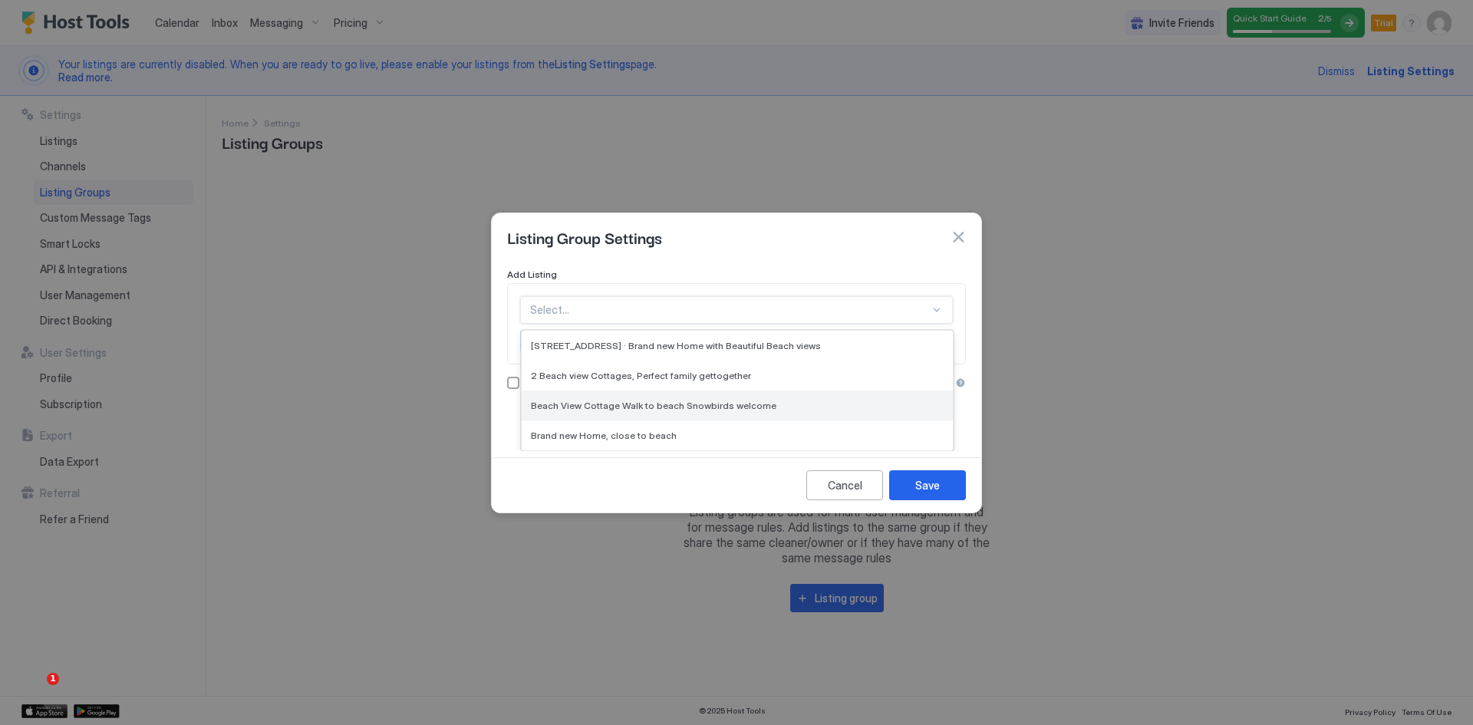
click at [648, 405] on span "Beach View Cottage Walk to beach Snowbirds welcome" at bounding box center [654, 406] width 246 height 12
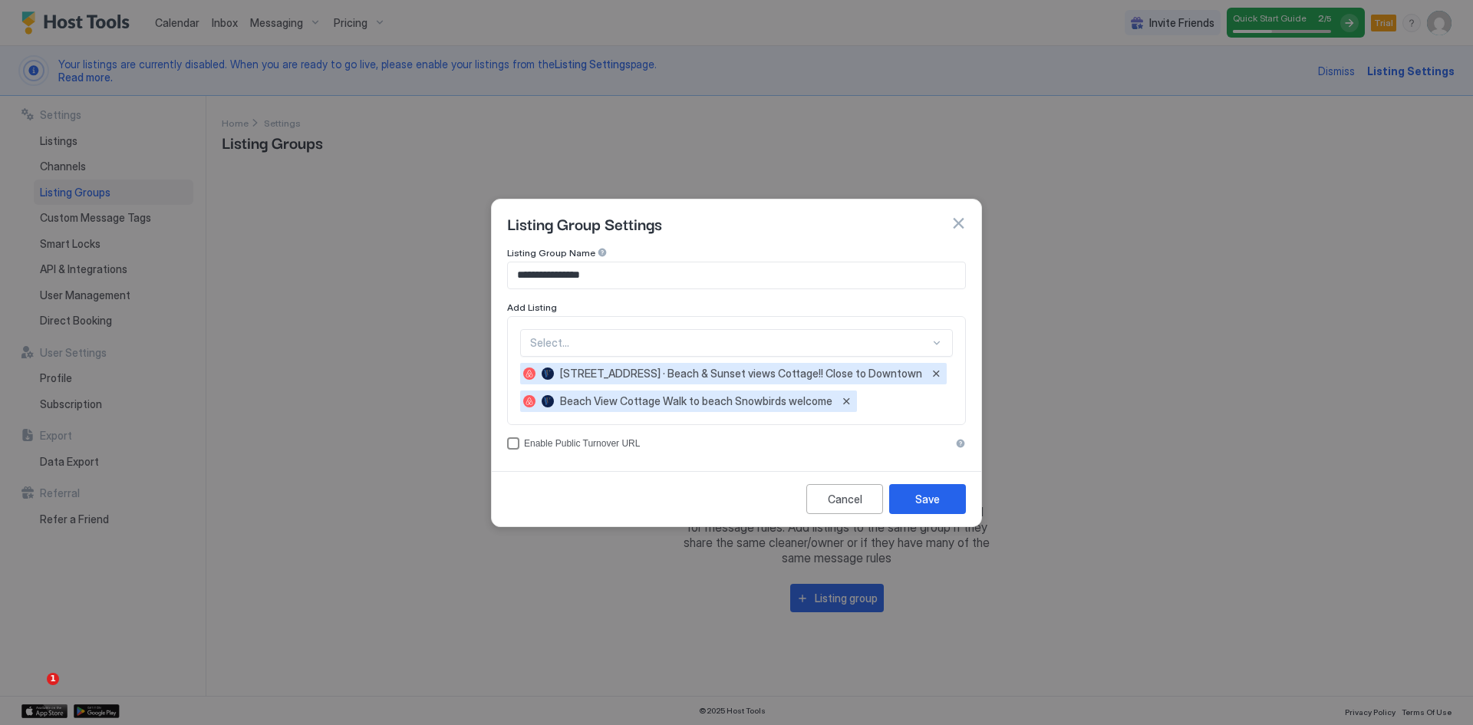
click at [510, 445] on div "accessCode" at bounding box center [513, 443] width 12 height 12
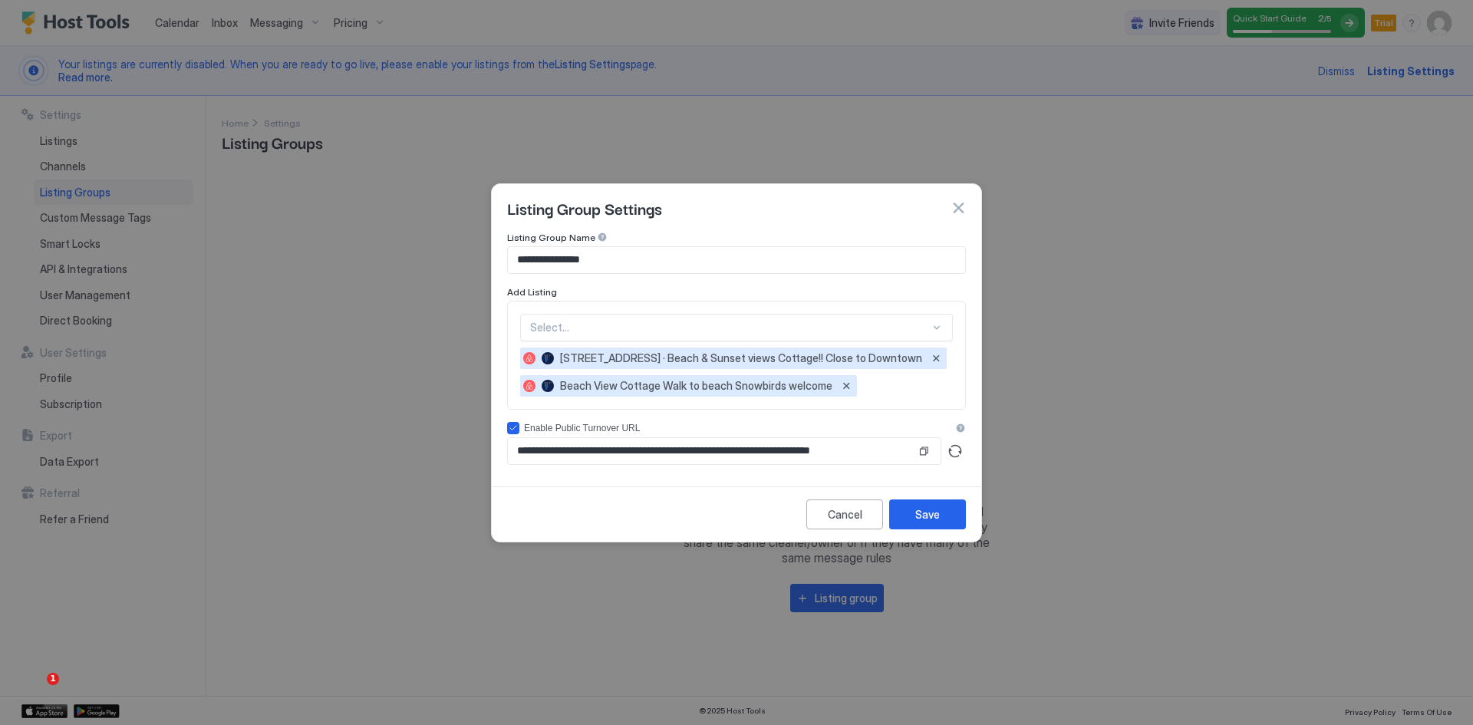
click at [882, 396] on div "4107 Central St · Beach & Sunset views Cottage!! Close to Downtown Beach View C…" at bounding box center [736, 372] width 433 height 49
click at [940, 328] on div at bounding box center [937, 328] width 12 height 12
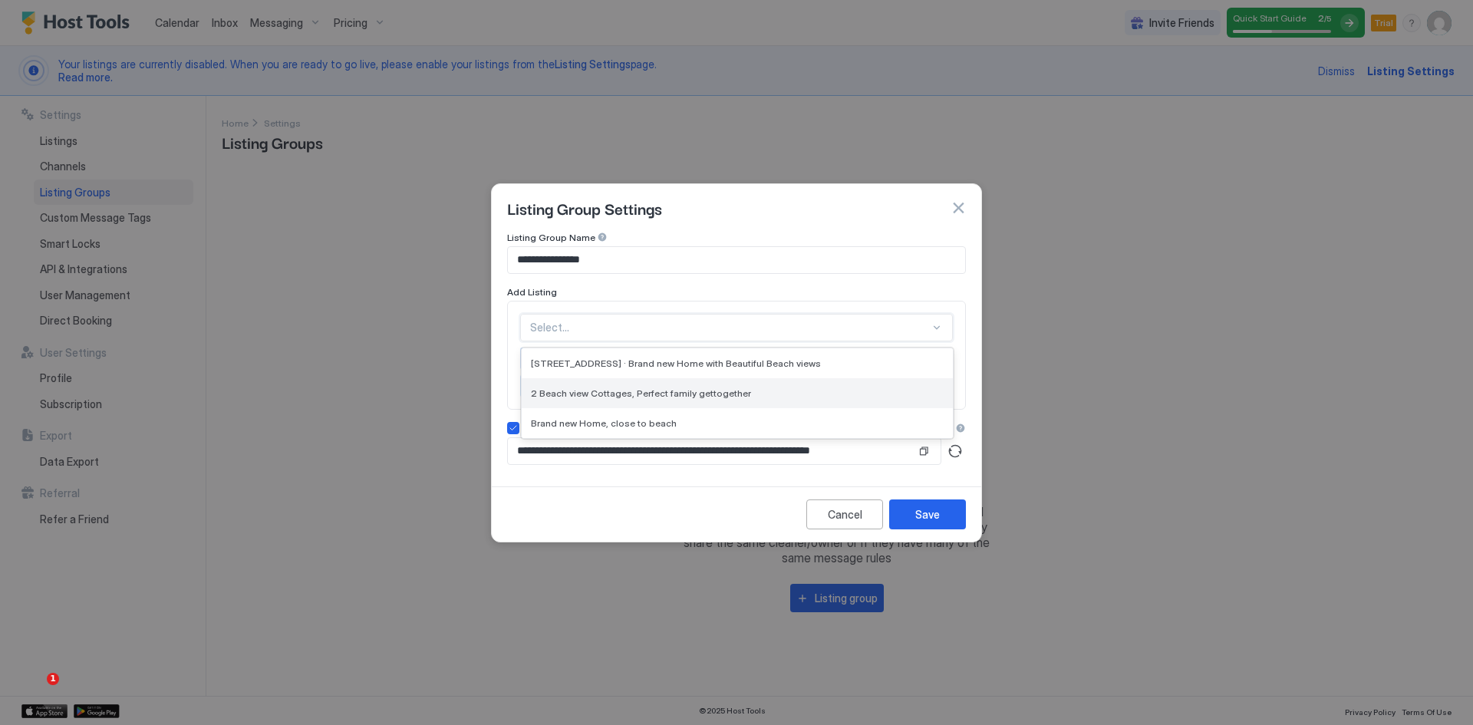
click at [729, 400] on div "2 Beach view Cottages, Perfect family gettogether" at bounding box center [737, 393] width 431 height 30
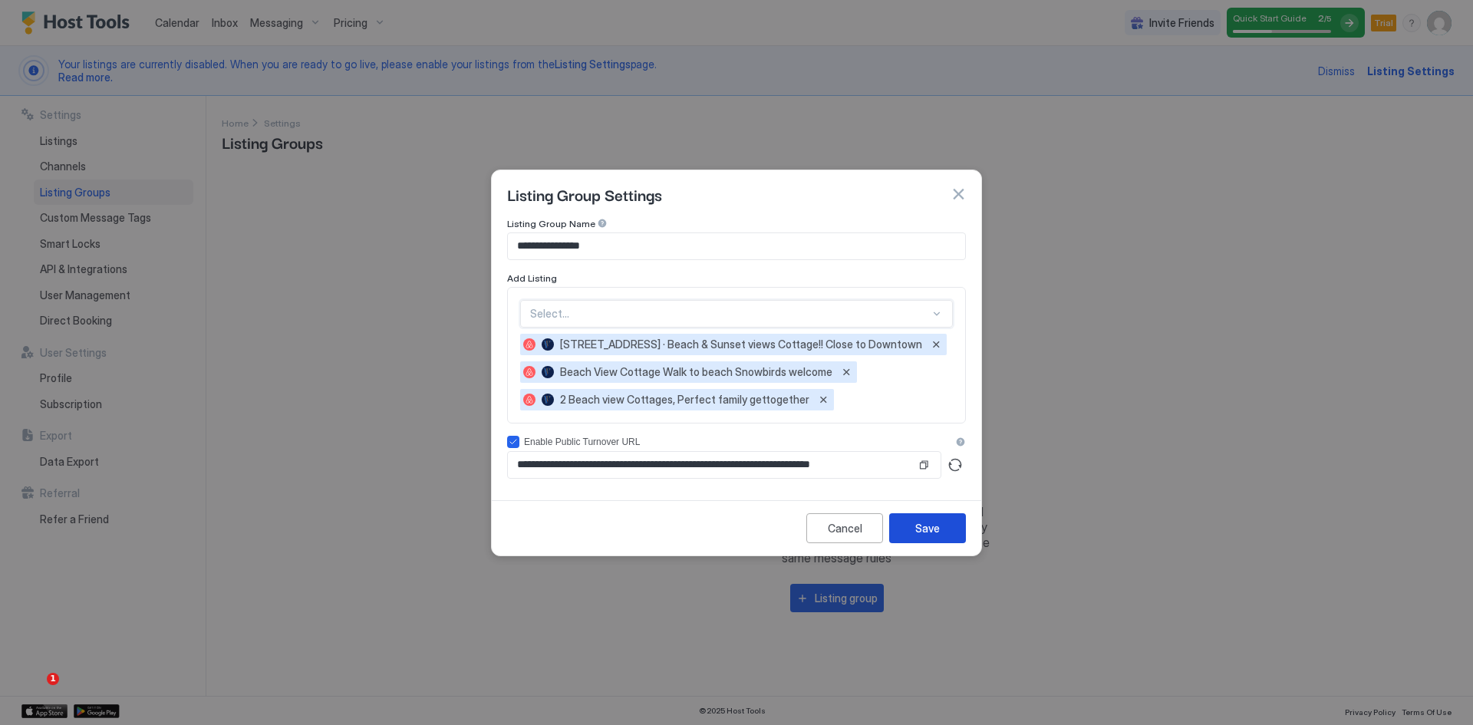
click at [940, 532] on button "Save" at bounding box center [927, 528] width 77 height 30
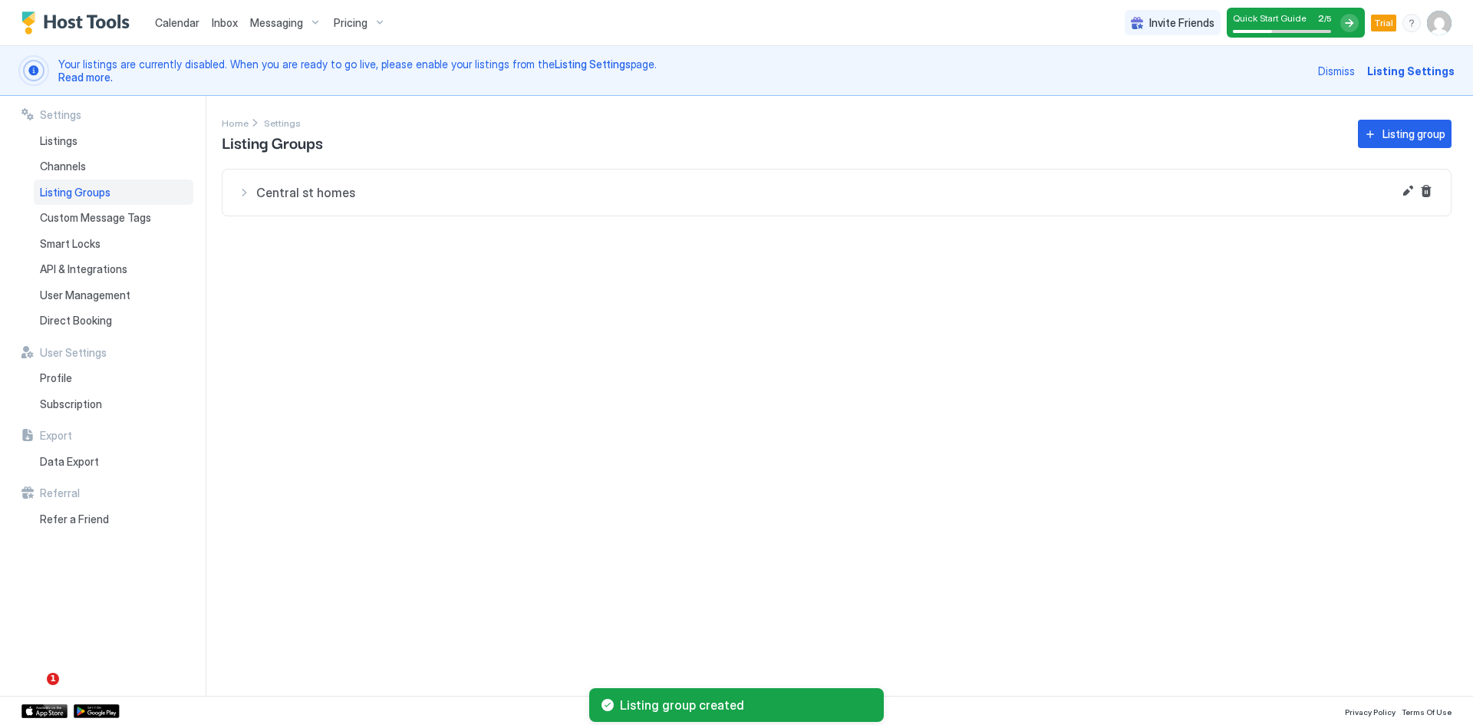
click at [91, 193] on span "Listing Groups" at bounding box center [75, 193] width 71 height 14
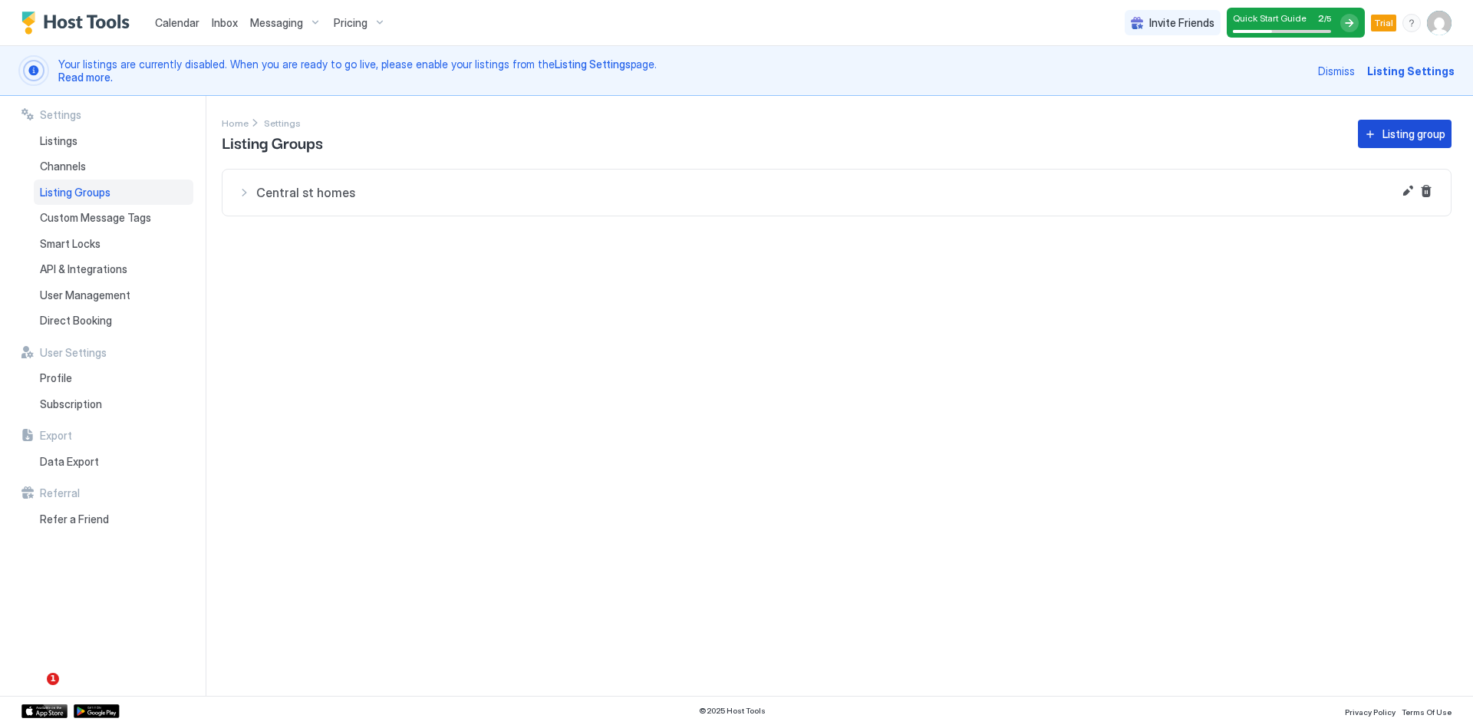
click at [1380, 127] on button "Listing group" at bounding box center [1405, 134] width 94 height 28
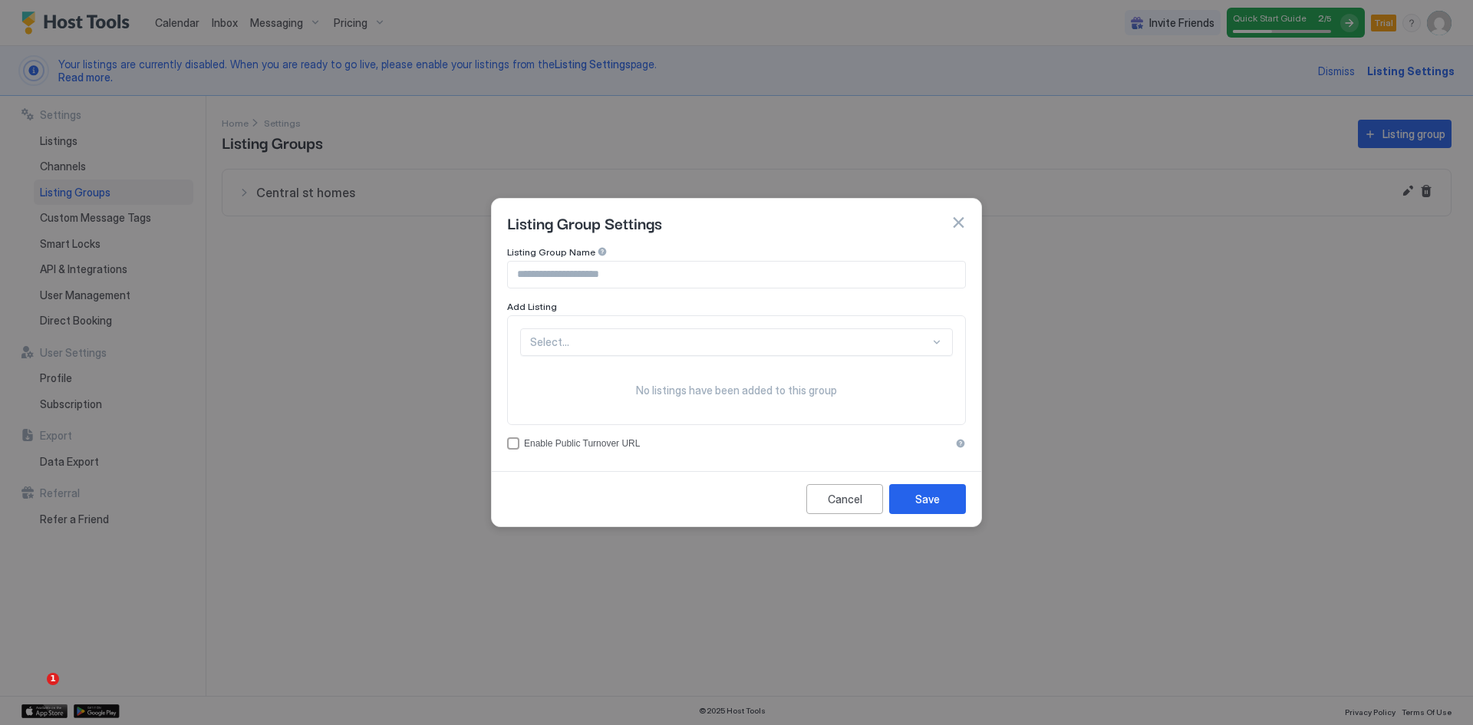
click at [579, 276] on input "Input Field" at bounding box center [736, 275] width 457 height 26
type input "**********"
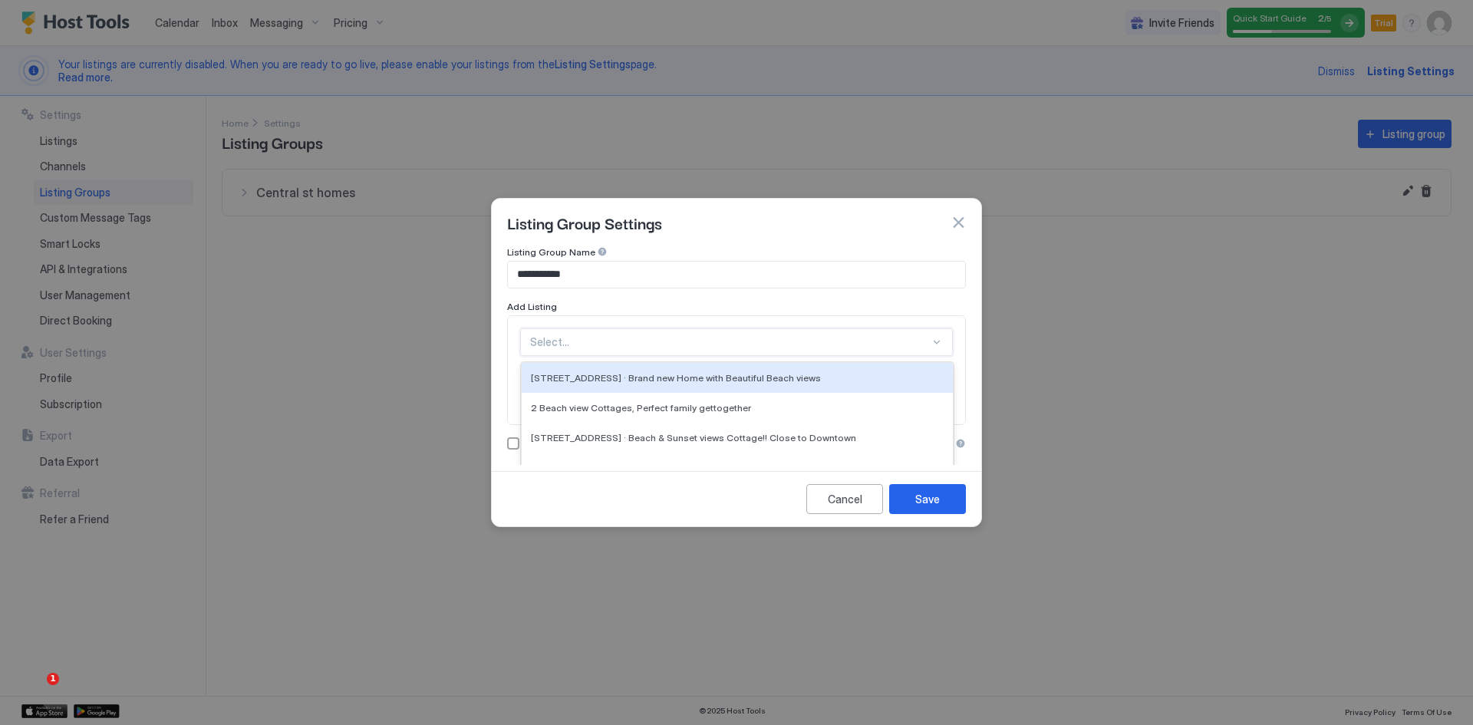
click at [596, 339] on div "5 results available. Use Up and Down to choose options, press Enter to select t…" at bounding box center [736, 342] width 433 height 28
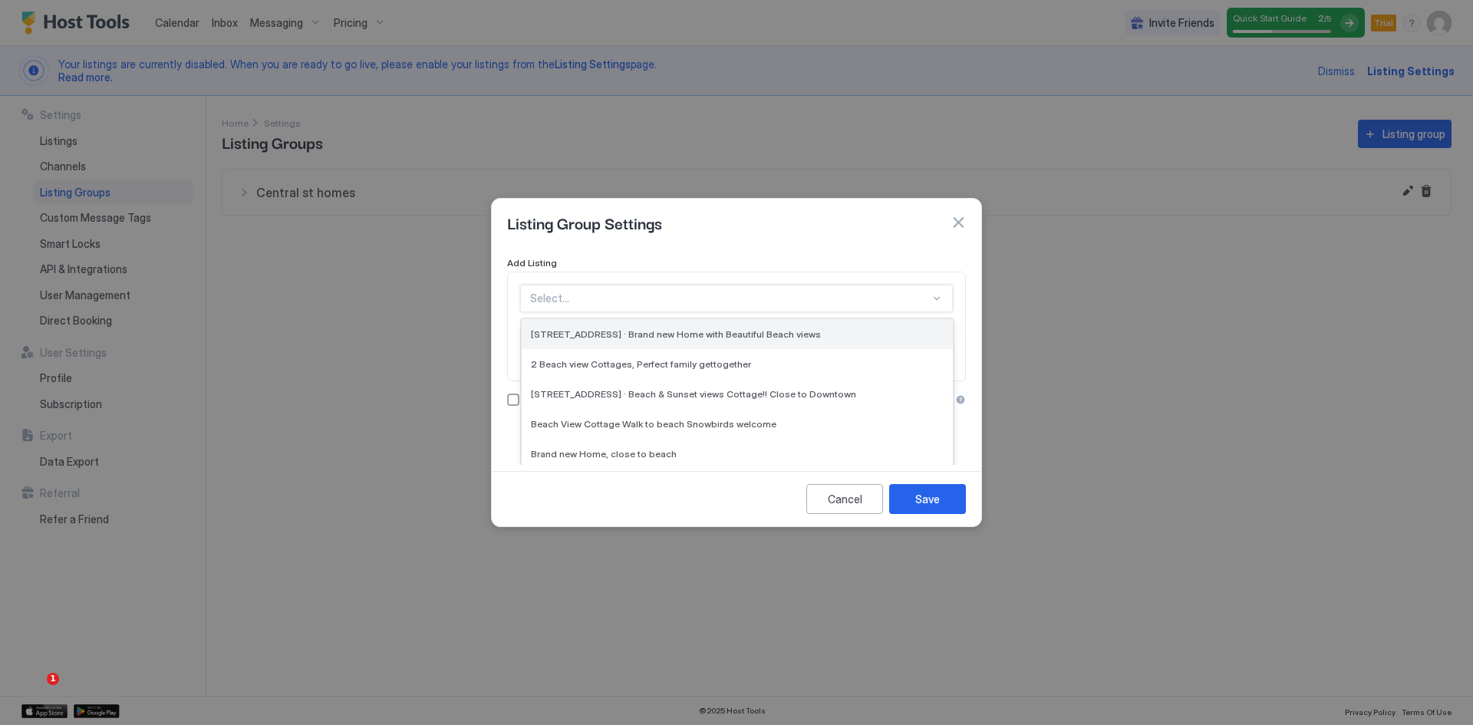
click at [596, 340] on div "[STREET_ADDRESS] · Brand new Home with Beautiful Beach views" at bounding box center [737, 334] width 431 height 30
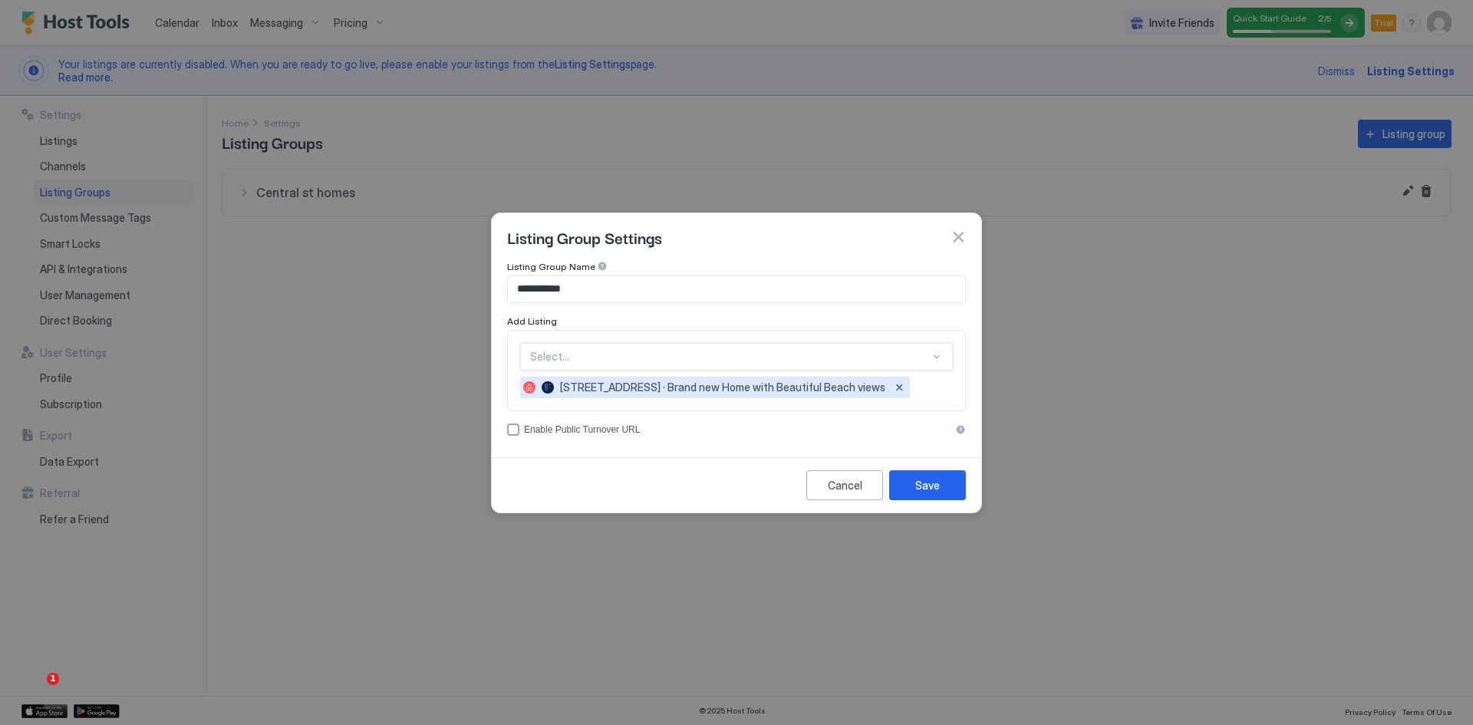
scroll to position [0, 0]
click at [592, 361] on div "option 137 Cedar Dr · Brand new Home with Beautiful Beach views, selected. Sele…" at bounding box center [736, 357] width 433 height 28
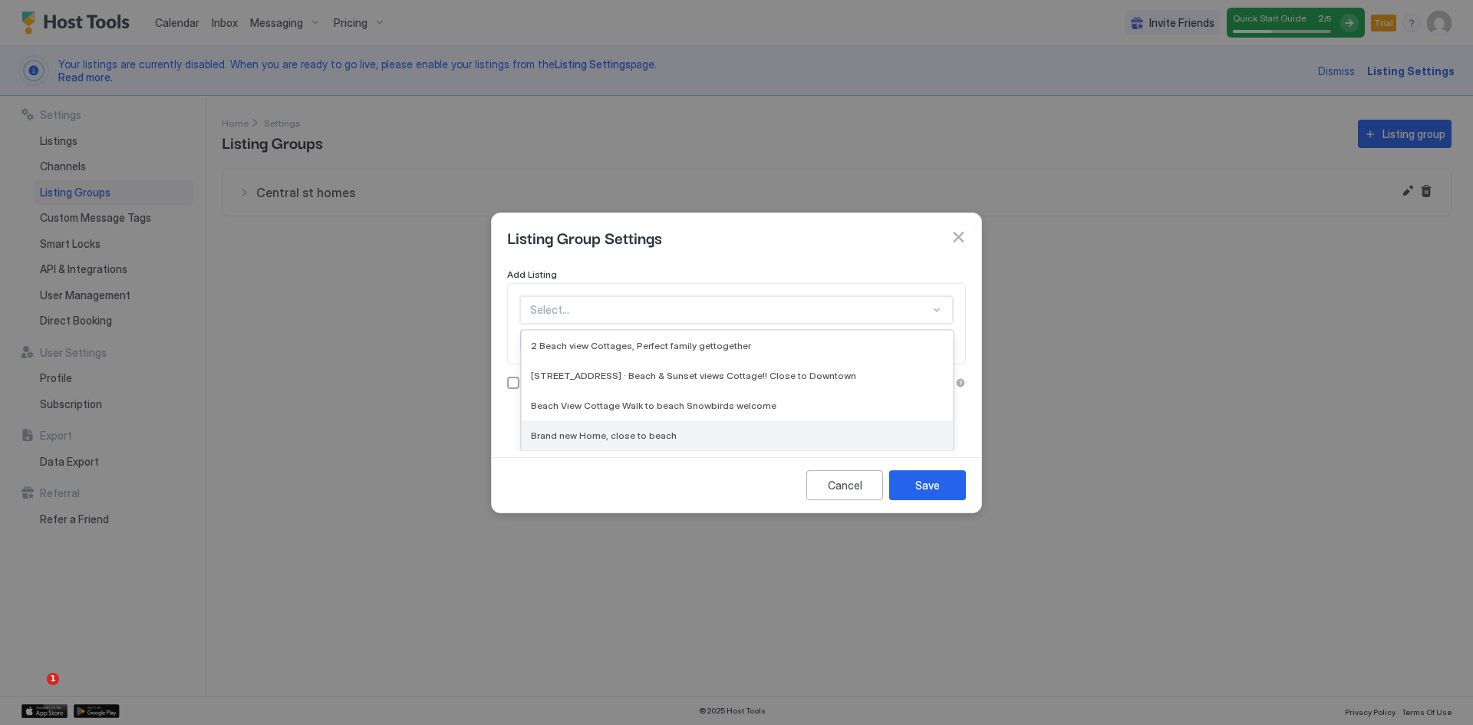
click at [579, 438] on span "Brand new Home, close to beach" at bounding box center [604, 436] width 146 height 12
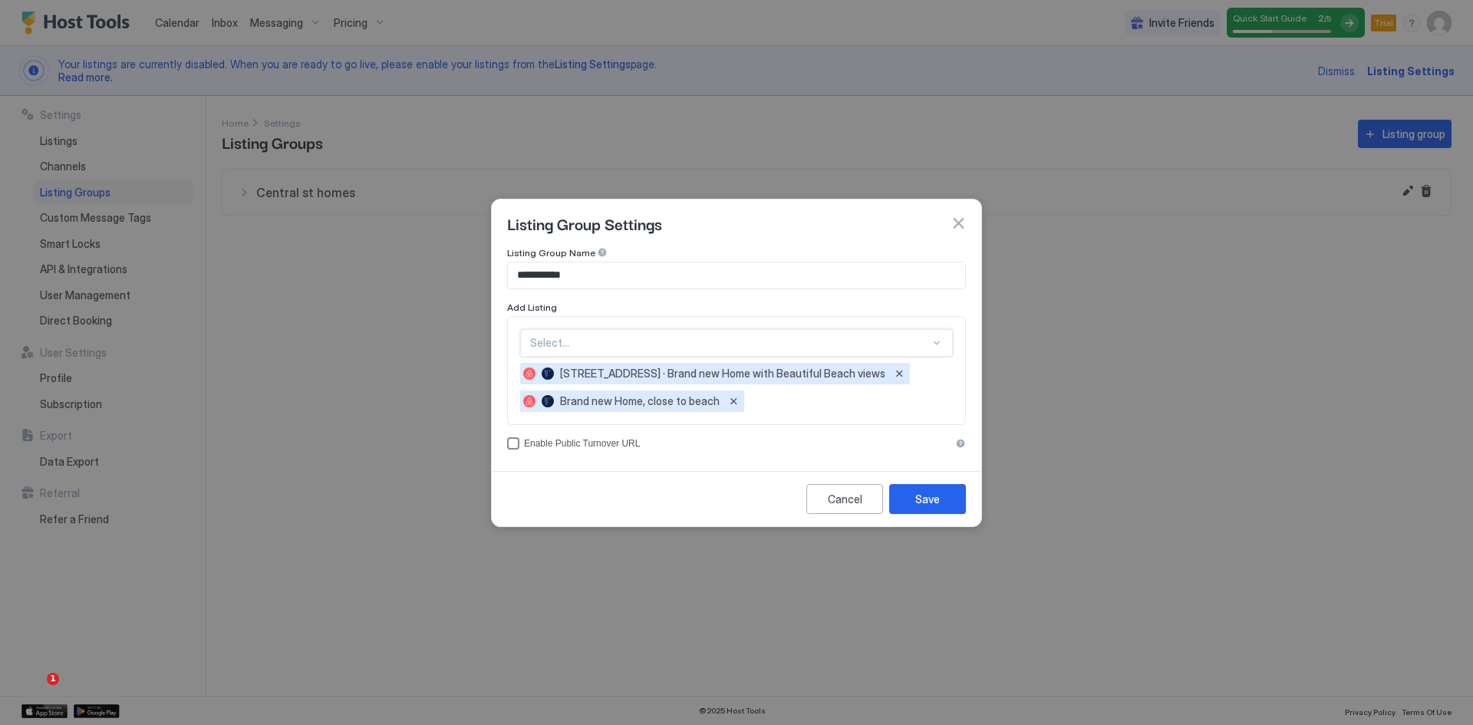
click at [510, 442] on div "accessCode" at bounding box center [513, 443] width 12 height 12
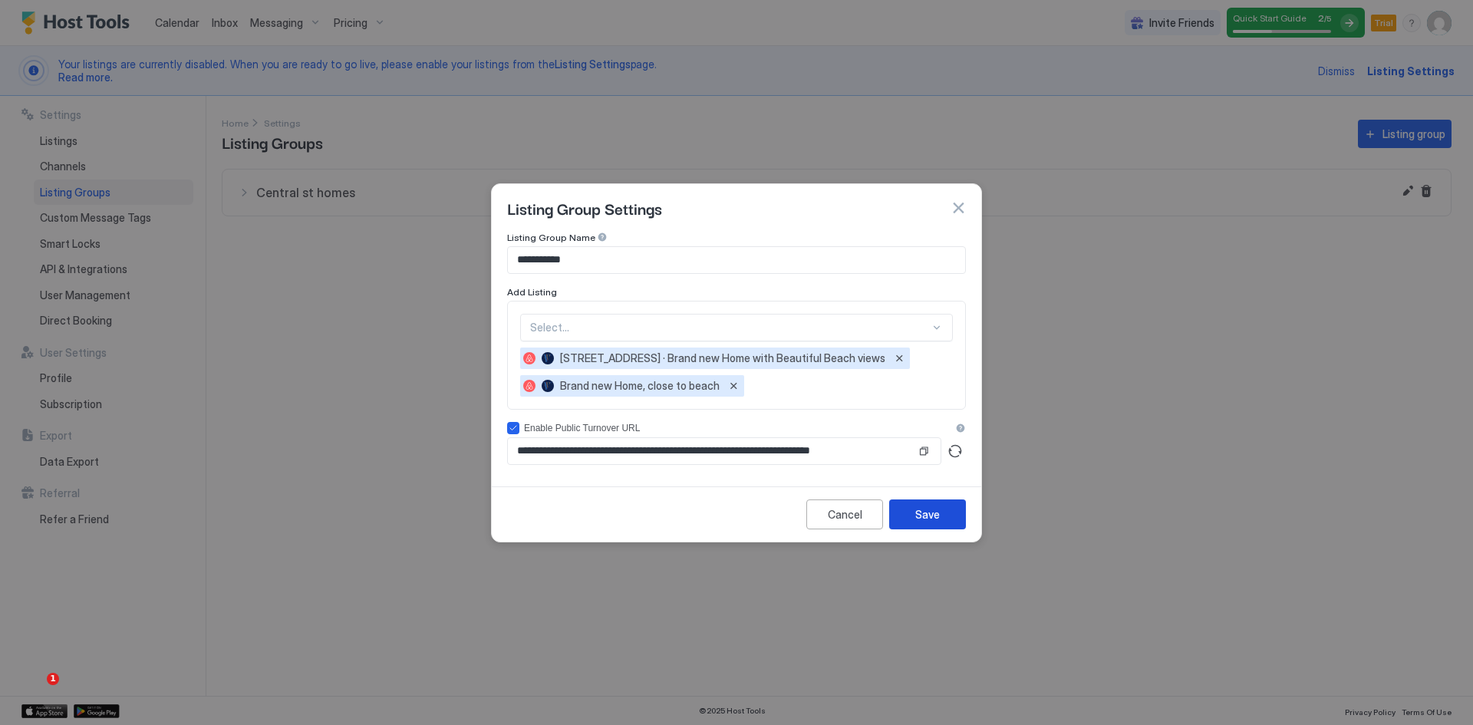
click at [935, 512] on div "Save" at bounding box center [927, 514] width 25 height 16
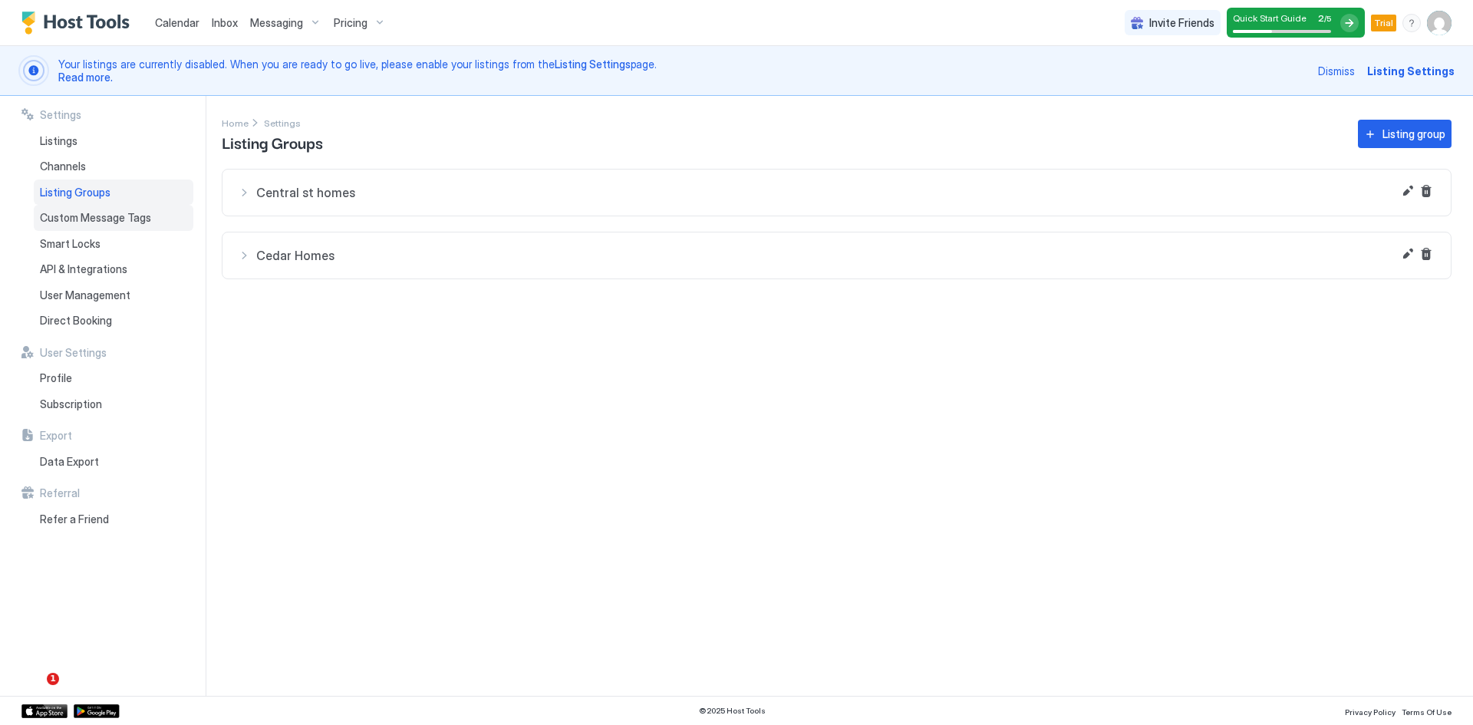
click at [84, 223] on span "Custom Message Tags" at bounding box center [95, 218] width 111 height 14
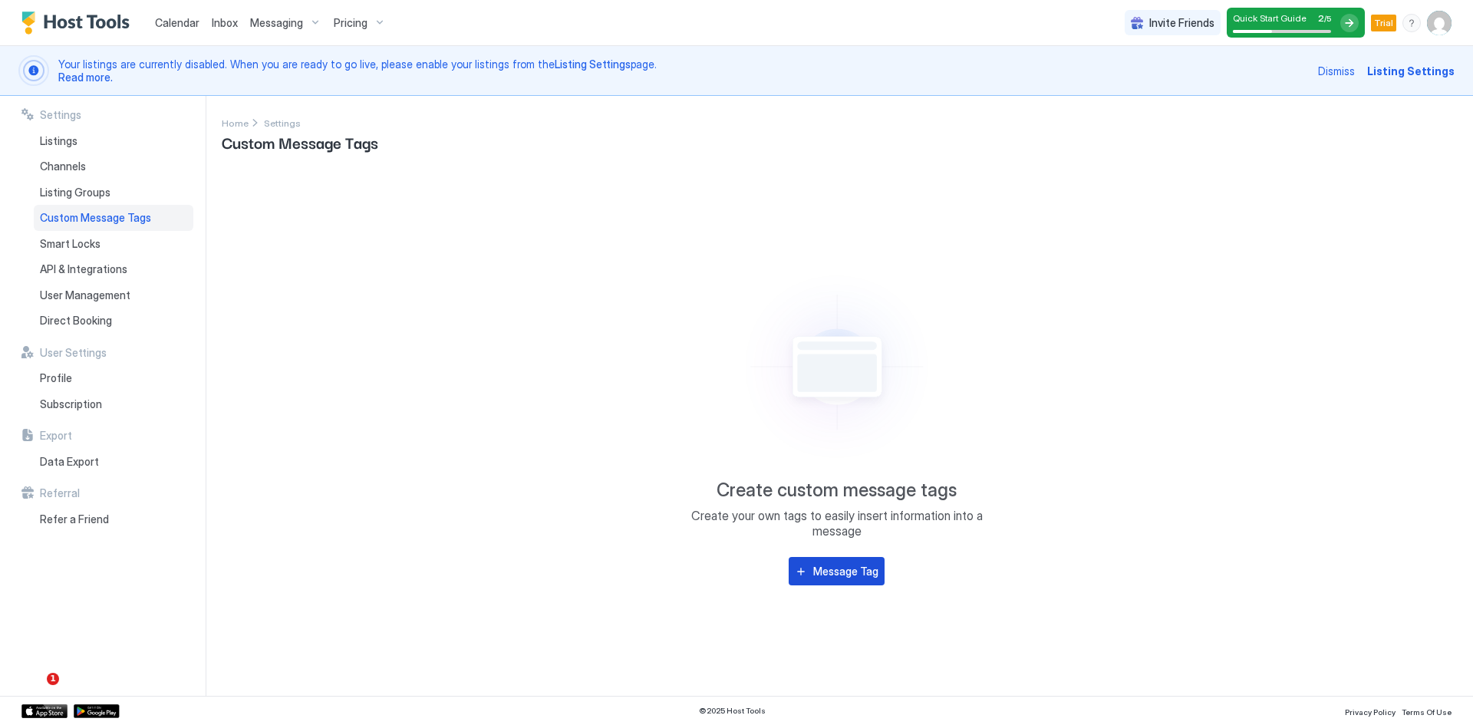
click at [840, 568] on div "Message Tag" at bounding box center [845, 571] width 65 height 16
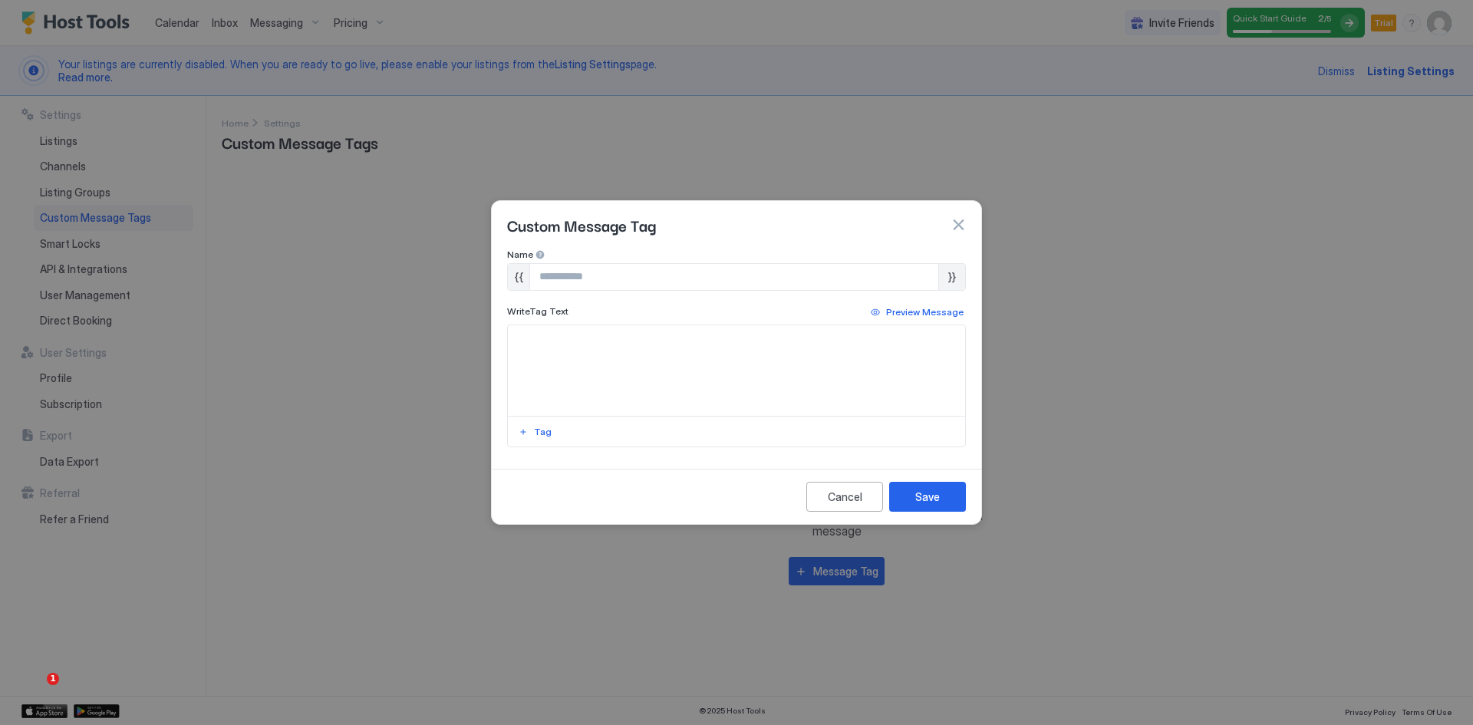
click at [632, 278] on input "Input Field" at bounding box center [734, 277] width 408 height 26
click at [490, 345] on div at bounding box center [736, 362] width 1473 height 725
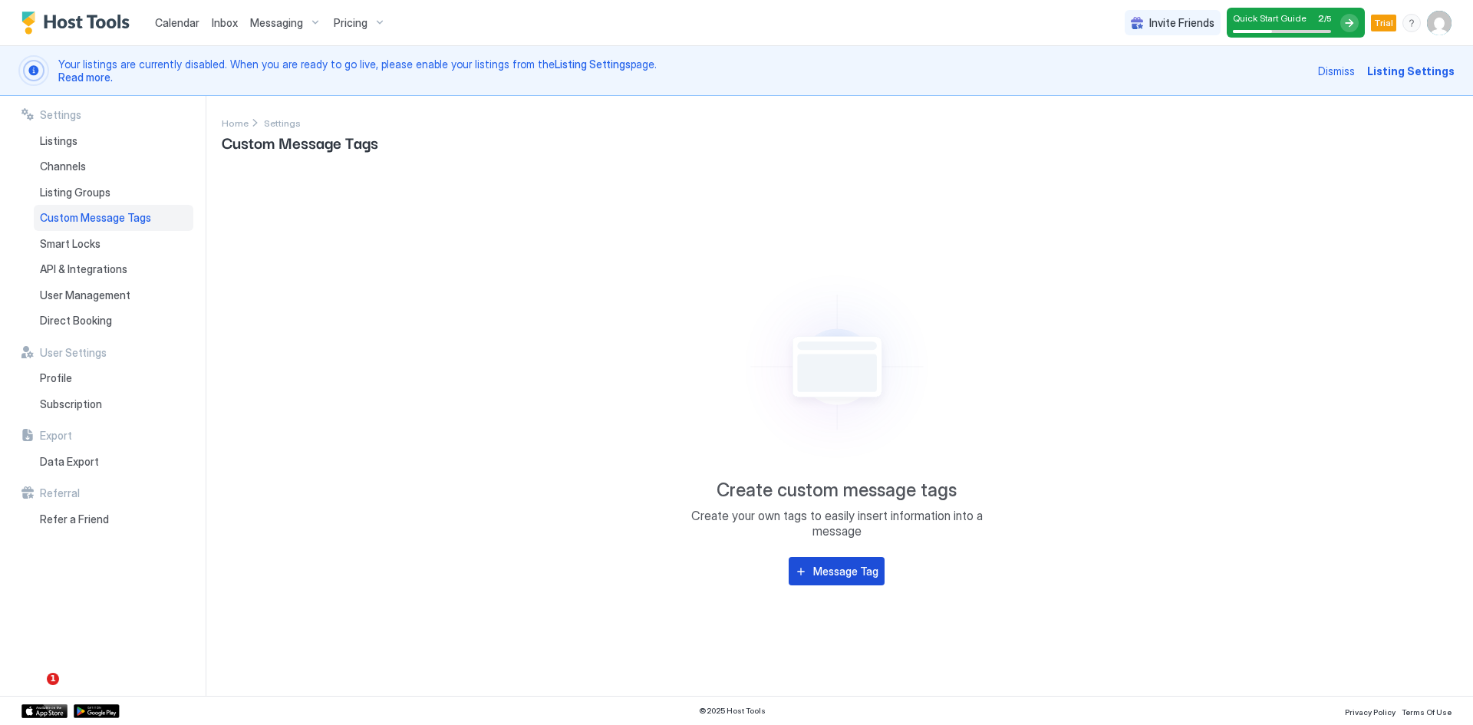
click at [803, 575] on button "Message Tag" at bounding box center [837, 571] width 96 height 28
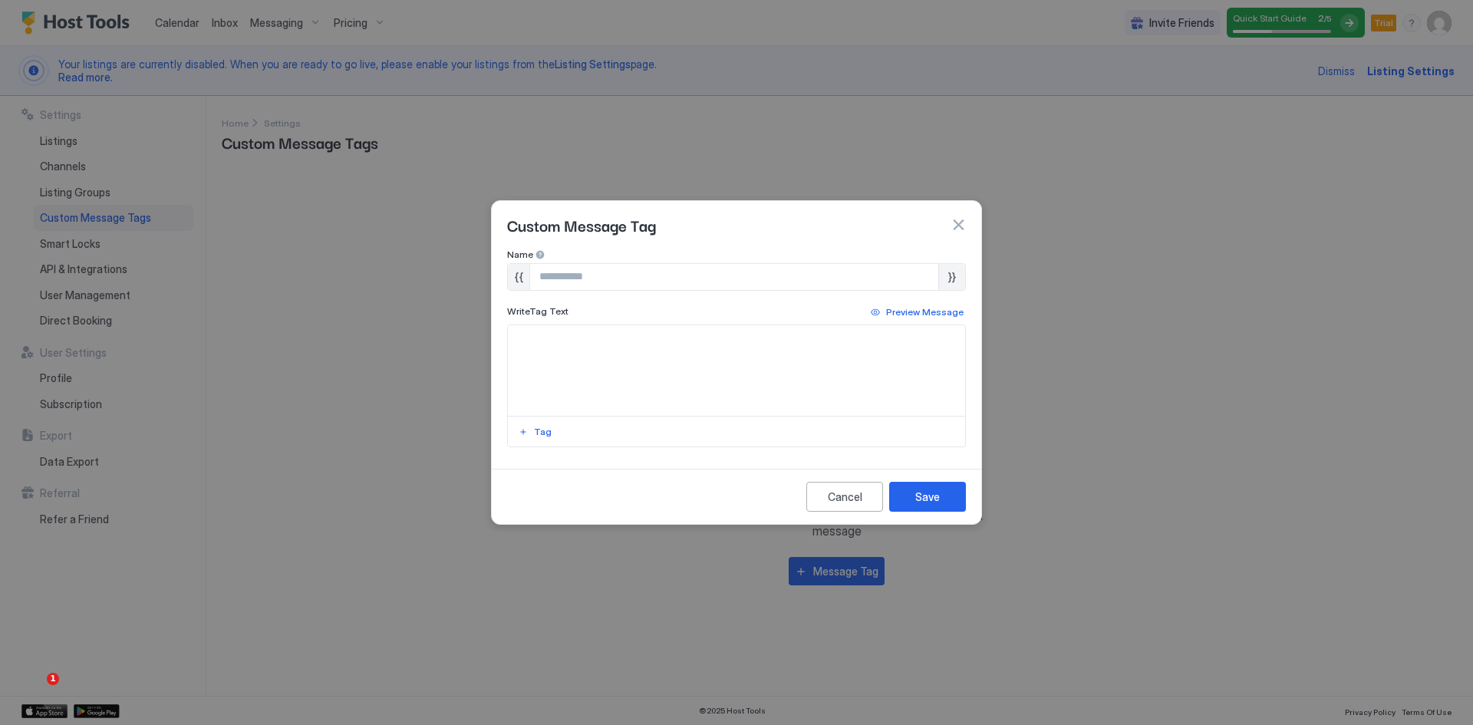
click at [460, 545] on div at bounding box center [736, 362] width 1473 height 725
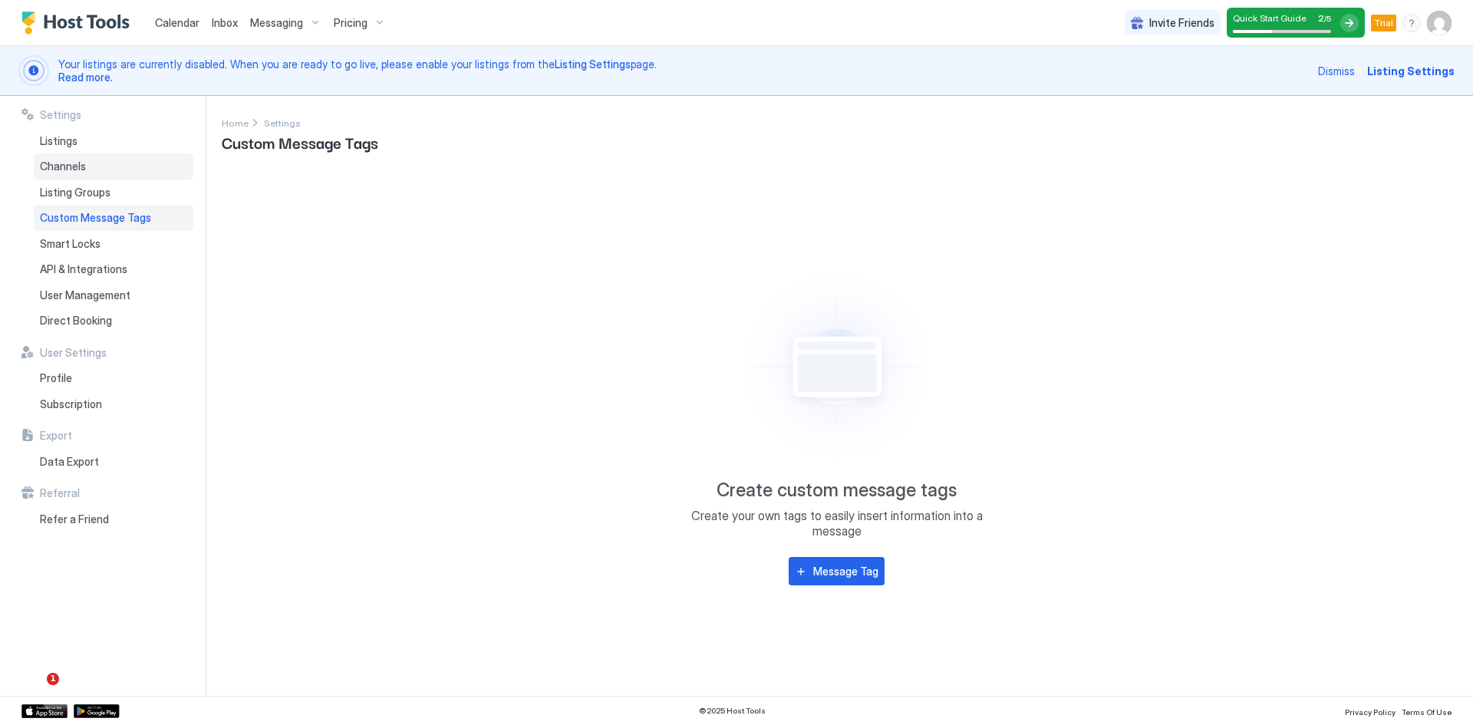
click at [60, 167] on span "Channels" at bounding box center [63, 167] width 46 height 14
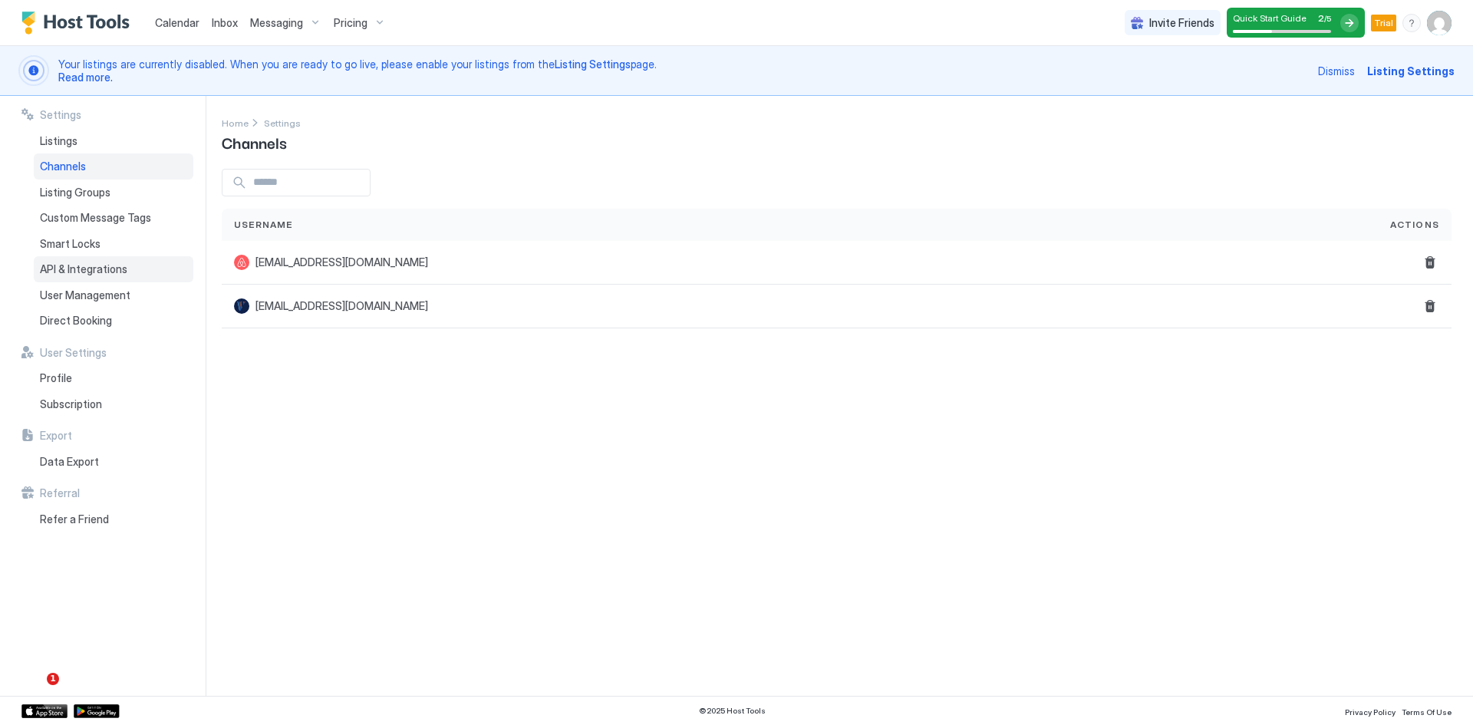
click at [90, 275] on span "API & Integrations" at bounding box center [83, 269] width 87 height 14
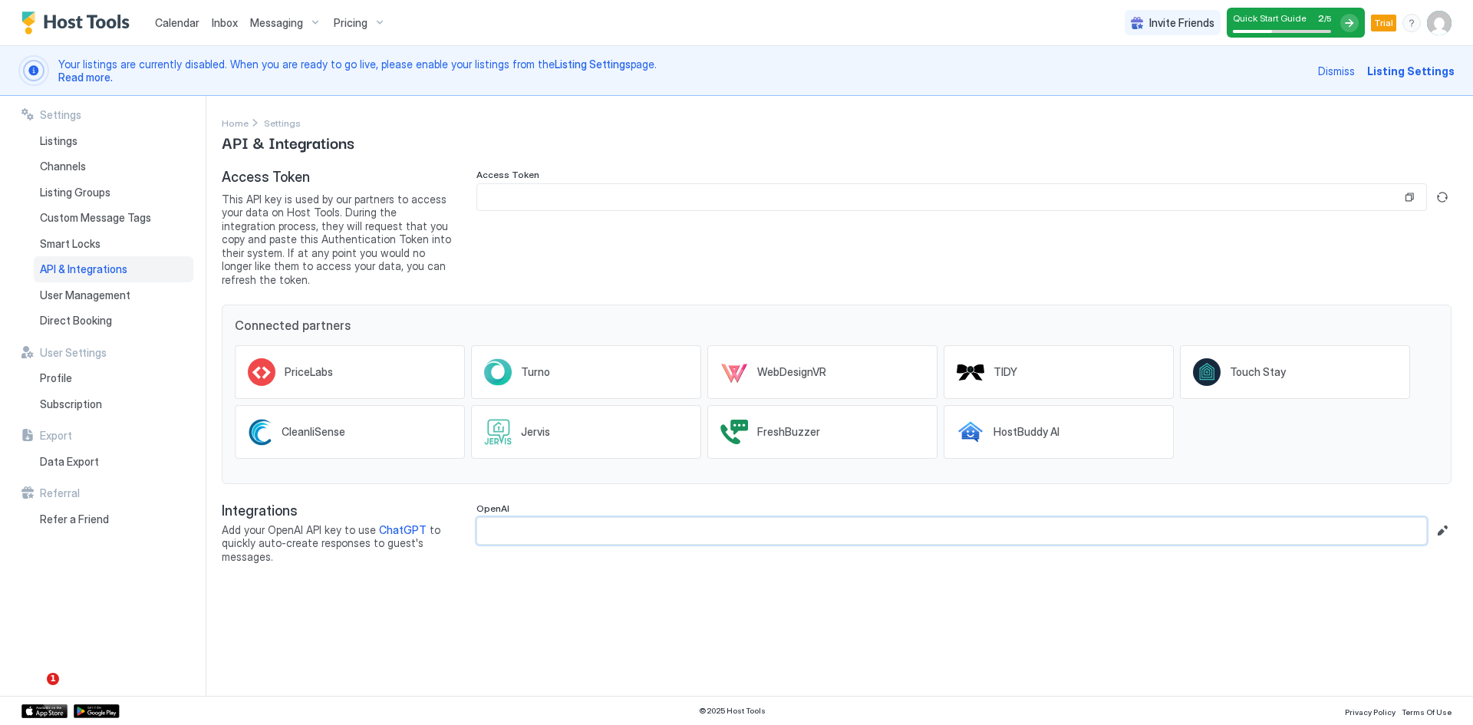
click at [520, 518] on input "Input Field" at bounding box center [951, 531] width 949 height 26
click at [81, 295] on span "User Management" at bounding box center [85, 296] width 91 height 14
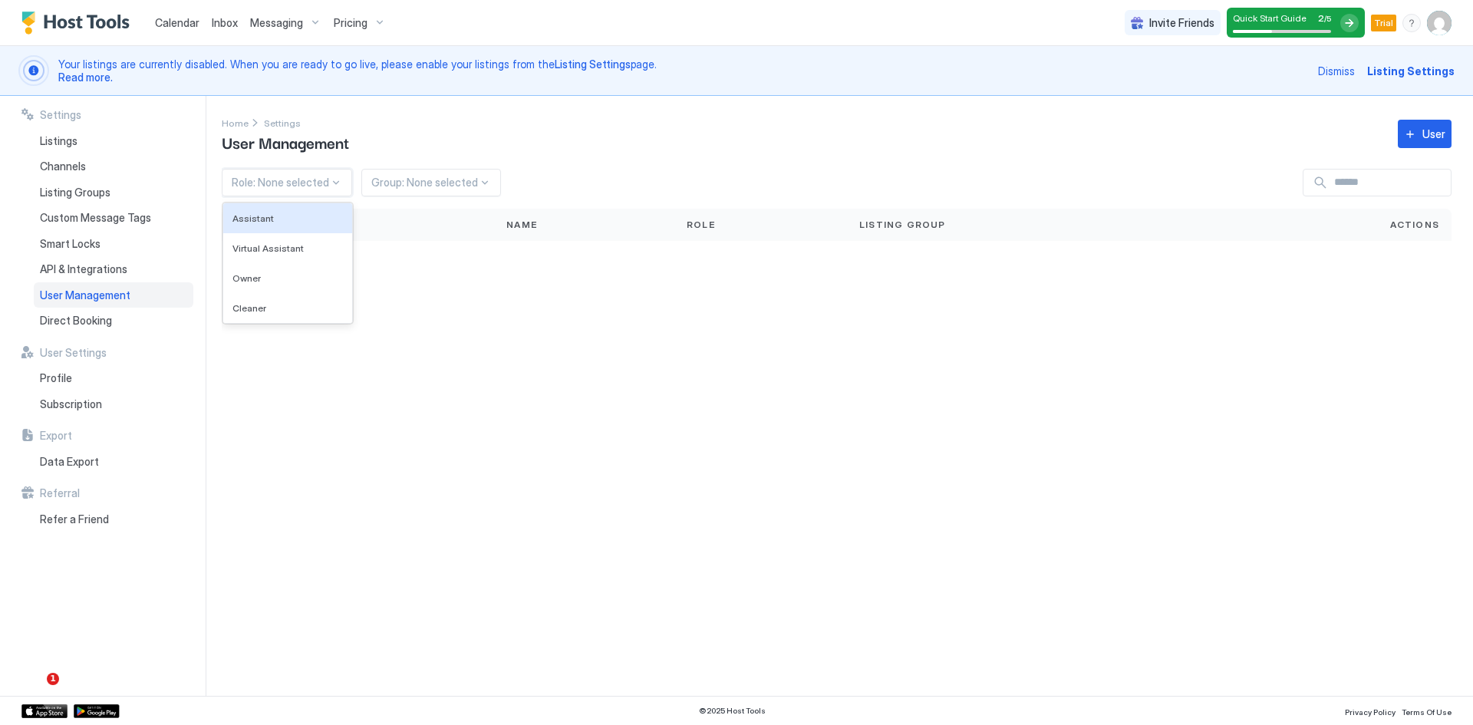
click at [330, 177] on div at bounding box center [336, 182] width 12 height 12
click at [274, 313] on div "Cleaner" at bounding box center [288, 308] width 110 height 12
click at [405, 184] on div at bounding box center [395, 183] width 107 height 14
click at [371, 222] on span "All Listings" at bounding box center [367, 219] width 48 height 12
click at [1430, 134] on div "User" at bounding box center [1434, 134] width 23 height 16
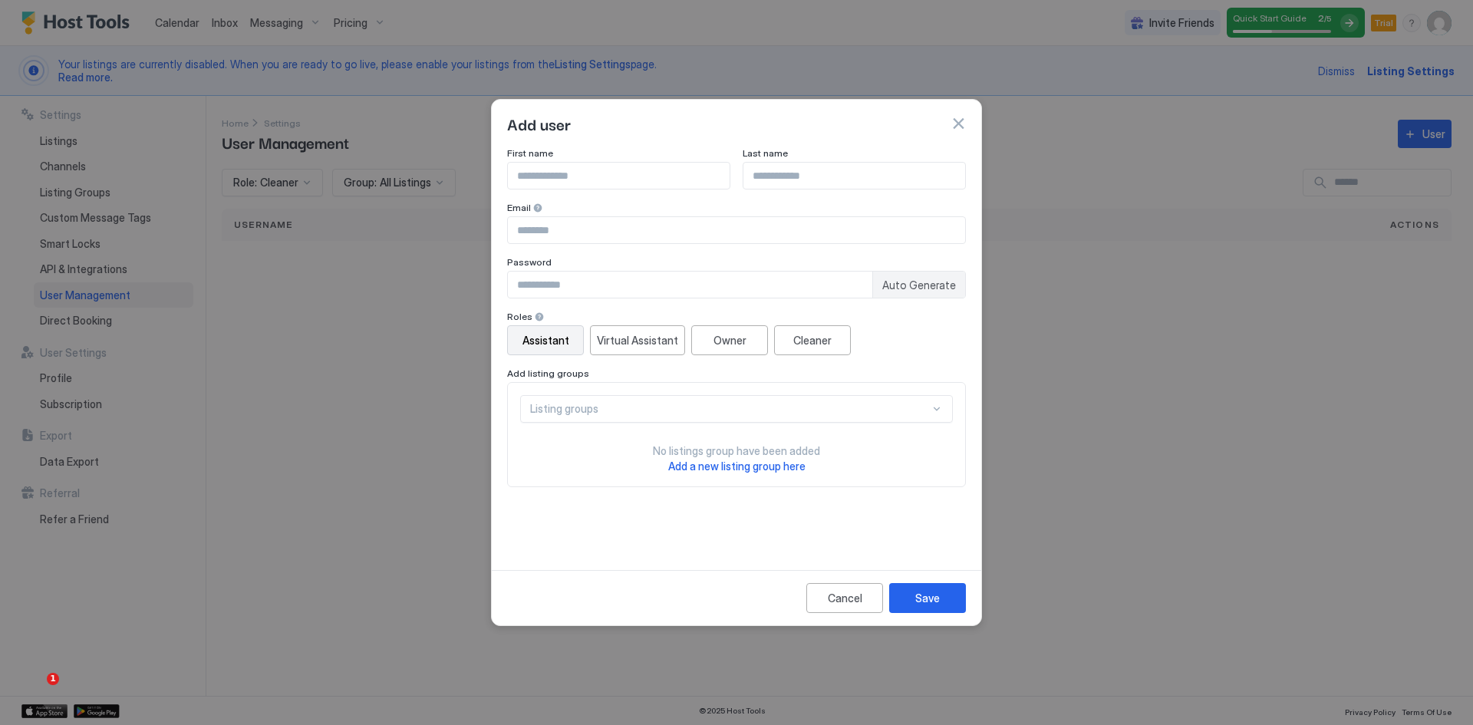
click at [532, 177] on input "Input Field" at bounding box center [619, 176] width 222 height 26
type input "********"
type input "******"
click at [538, 232] on input "Input Field" at bounding box center [736, 230] width 457 height 26
click at [447, 322] on div at bounding box center [736, 362] width 1473 height 725
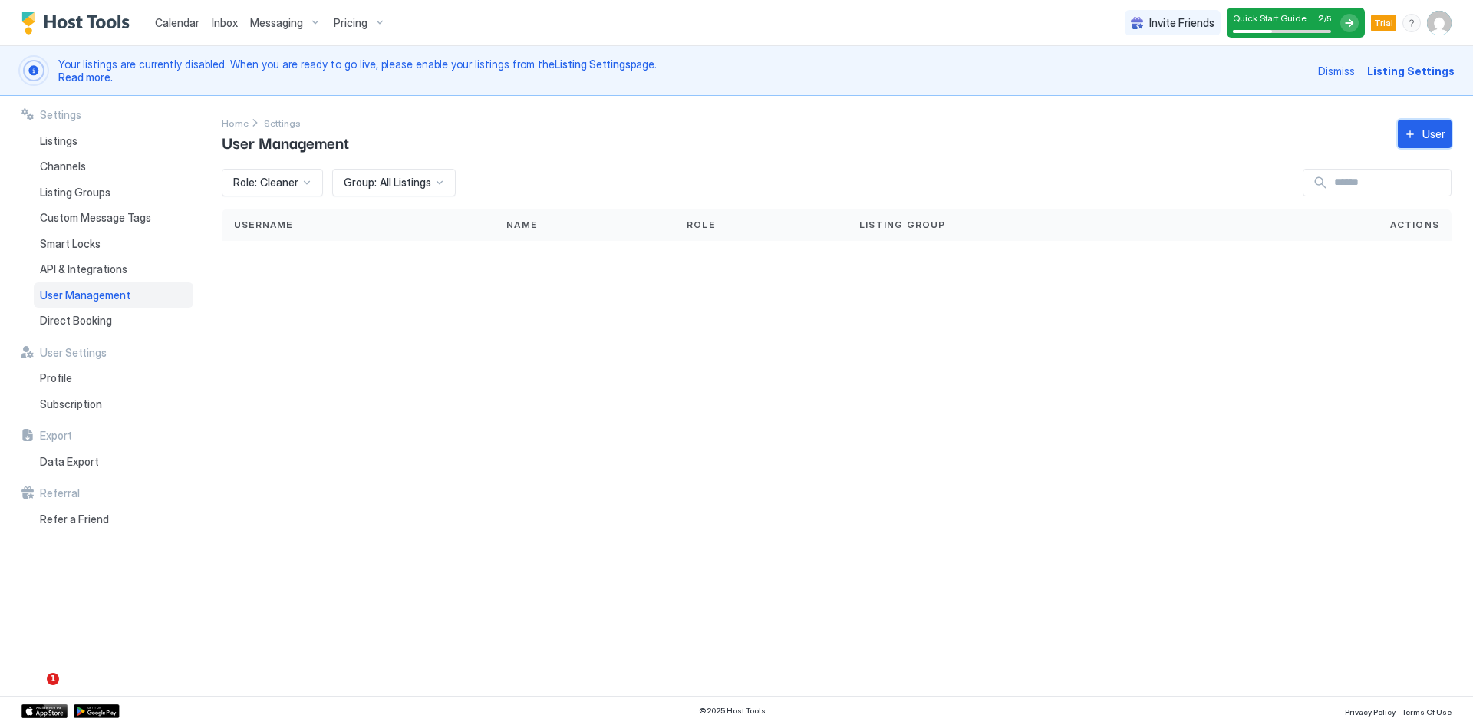
click at [1427, 132] on div "User" at bounding box center [1434, 134] width 23 height 16
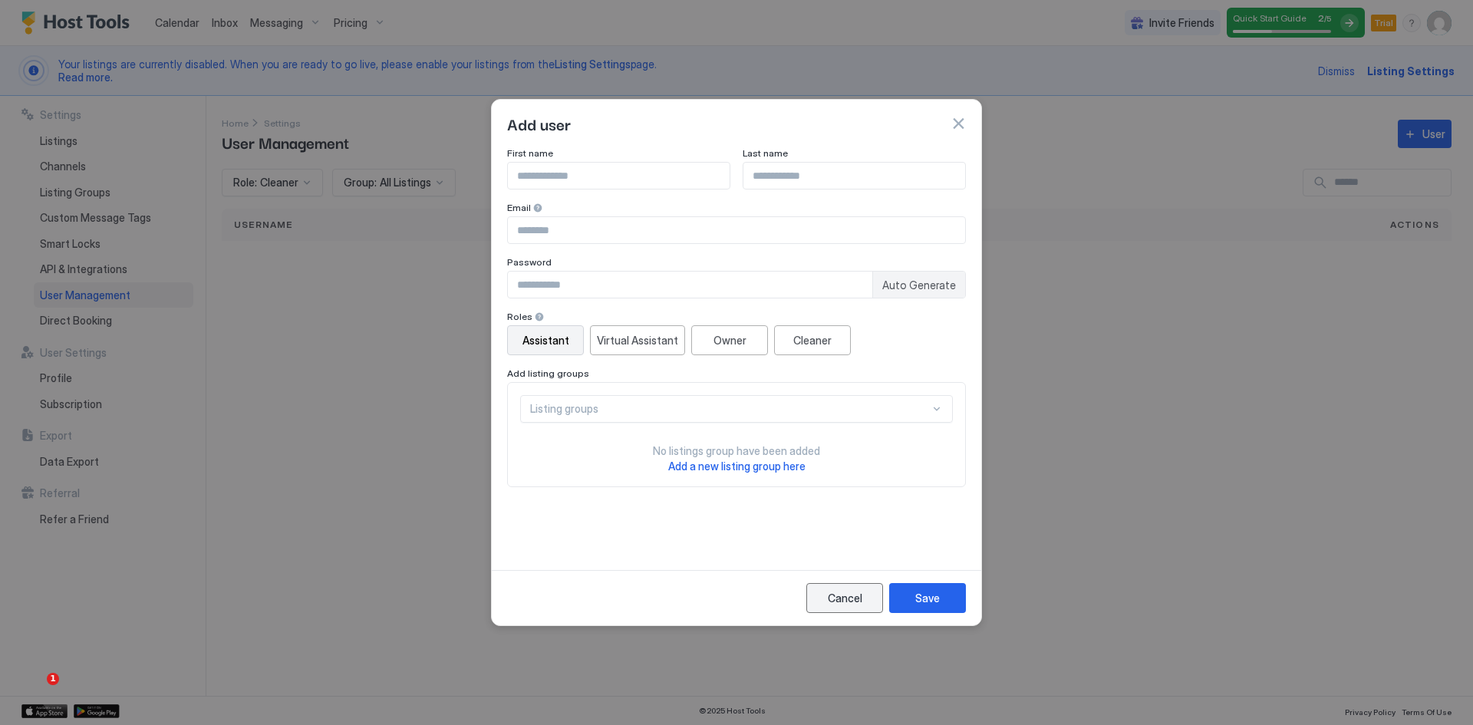
click at [836, 599] on div "Cancel" at bounding box center [845, 598] width 35 height 16
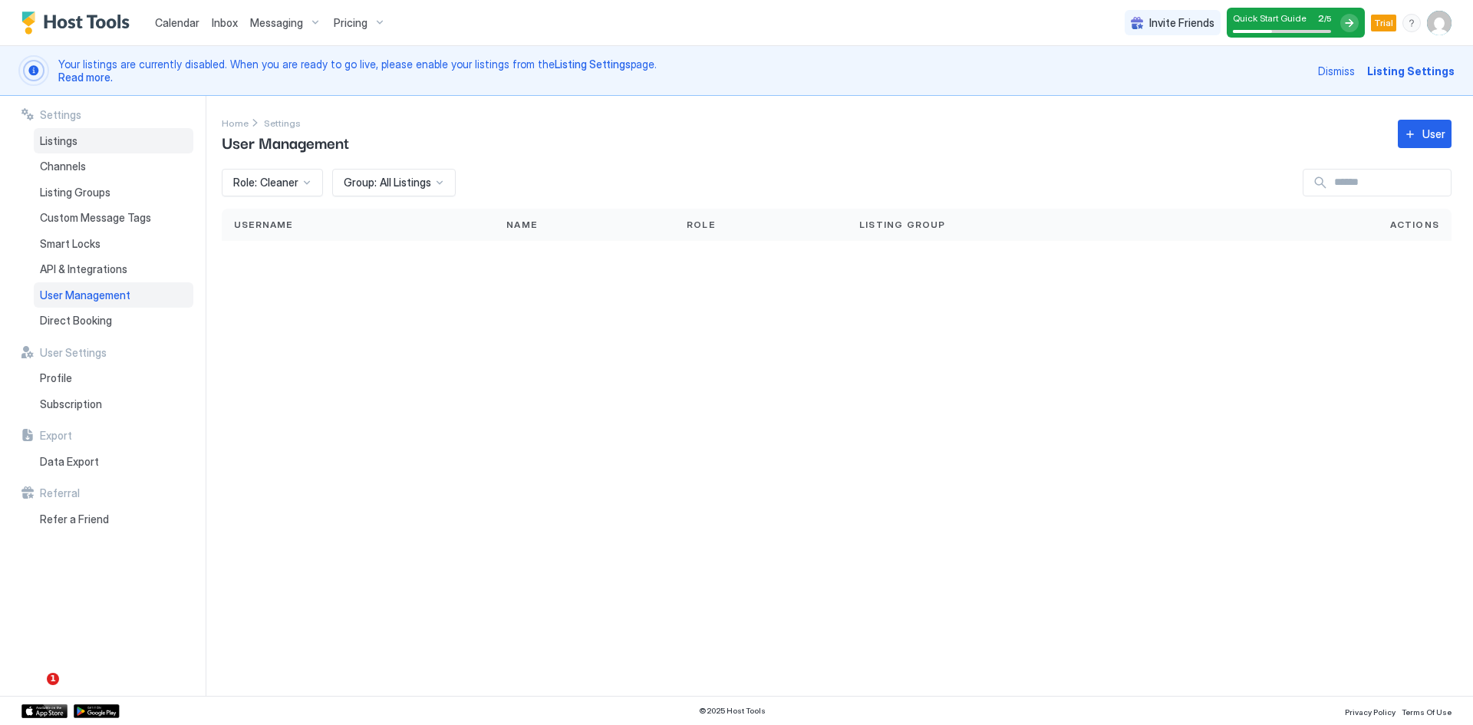
click at [69, 143] on span "Listings" at bounding box center [59, 141] width 38 height 14
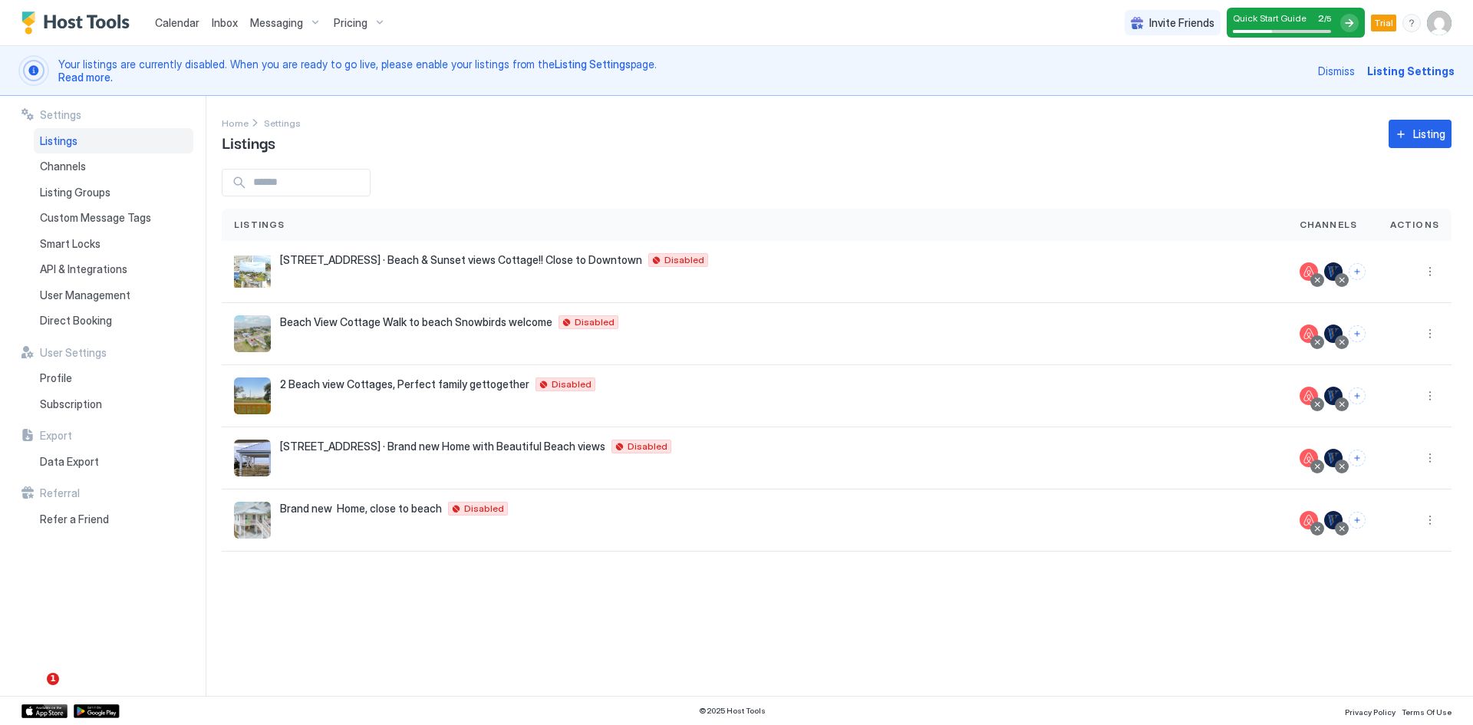
click at [170, 29] on link "Calendar" at bounding box center [177, 23] width 45 height 16
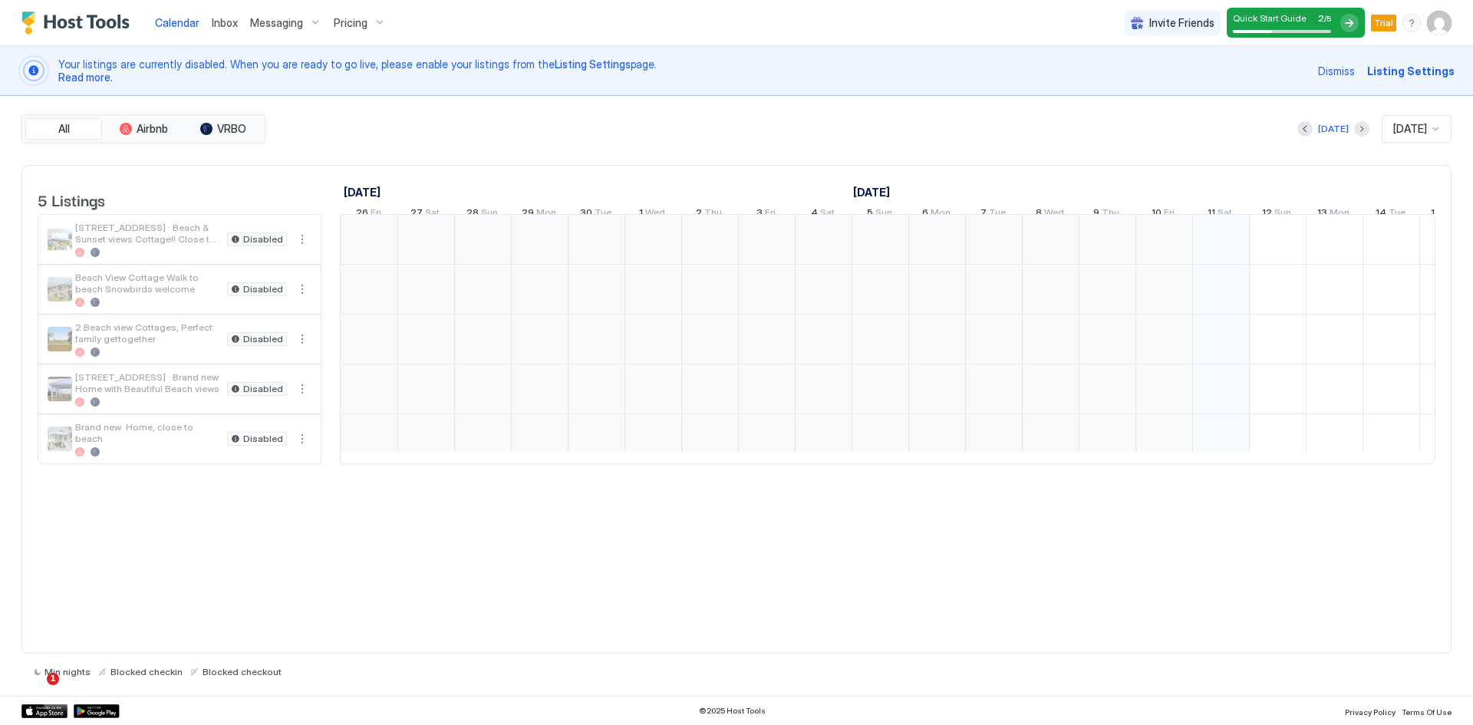
scroll to position [0, 853]
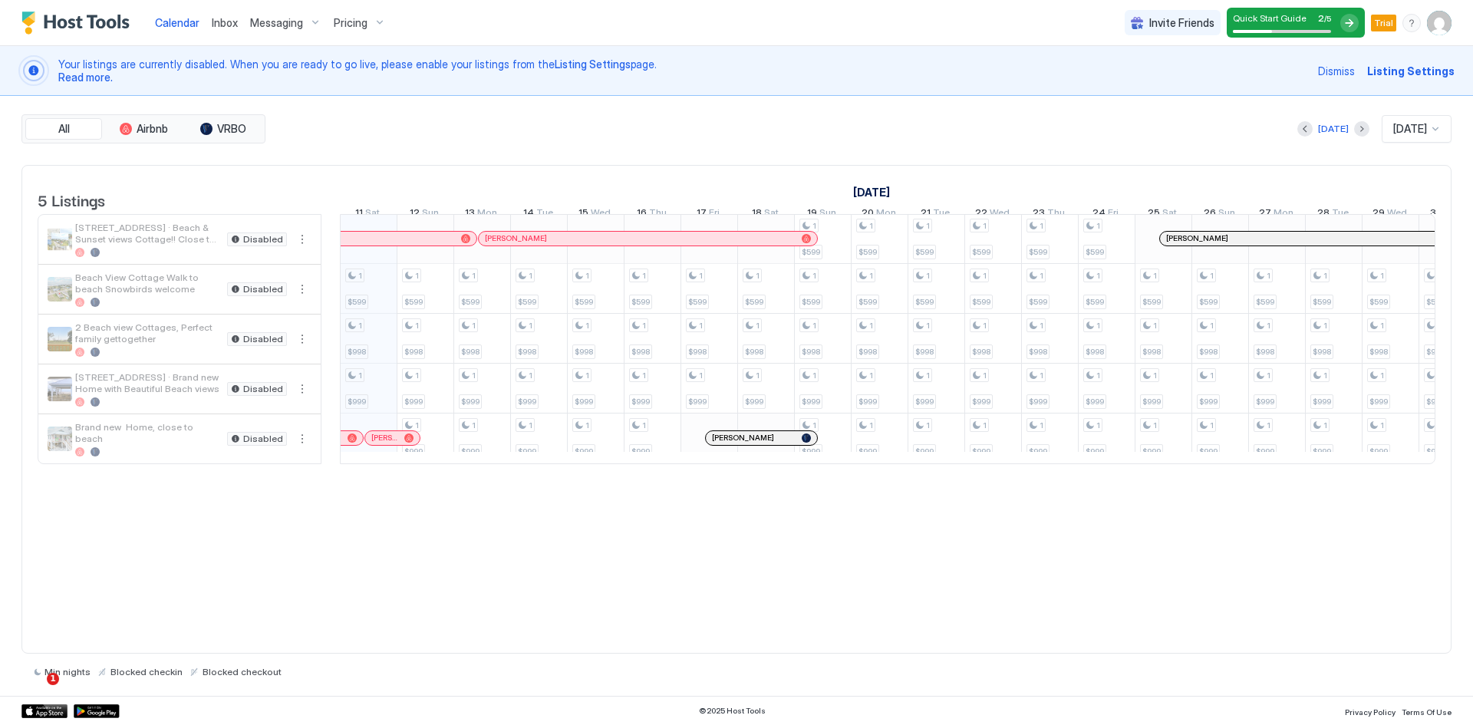
click at [374, 411] on div "1 $599 1 $998 1 $999 1 $599 1 $998 1 $999 1 $999 1 $599 1 $998 1 $999 1 $999 1 …" at bounding box center [1163, 338] width 3350 height 249
click at [374, 411] on div at bounding box center [736, 362] width 1473 height 725
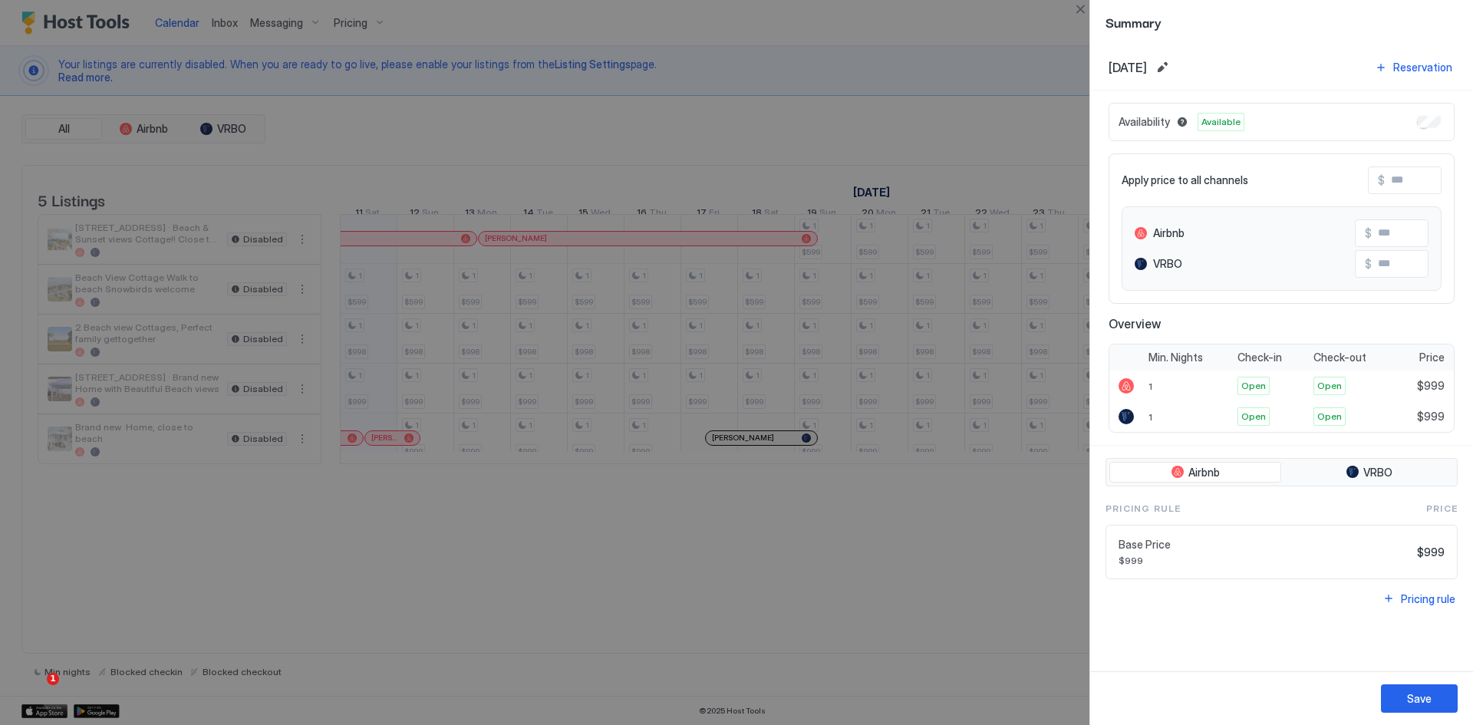
click at [1228, 125] on span "Available" at bounding box center [1221, 122] width 39 height 14
click at [1375, 68] on button "Reservation" at bounding box center [1414, 67] width 82 height 21
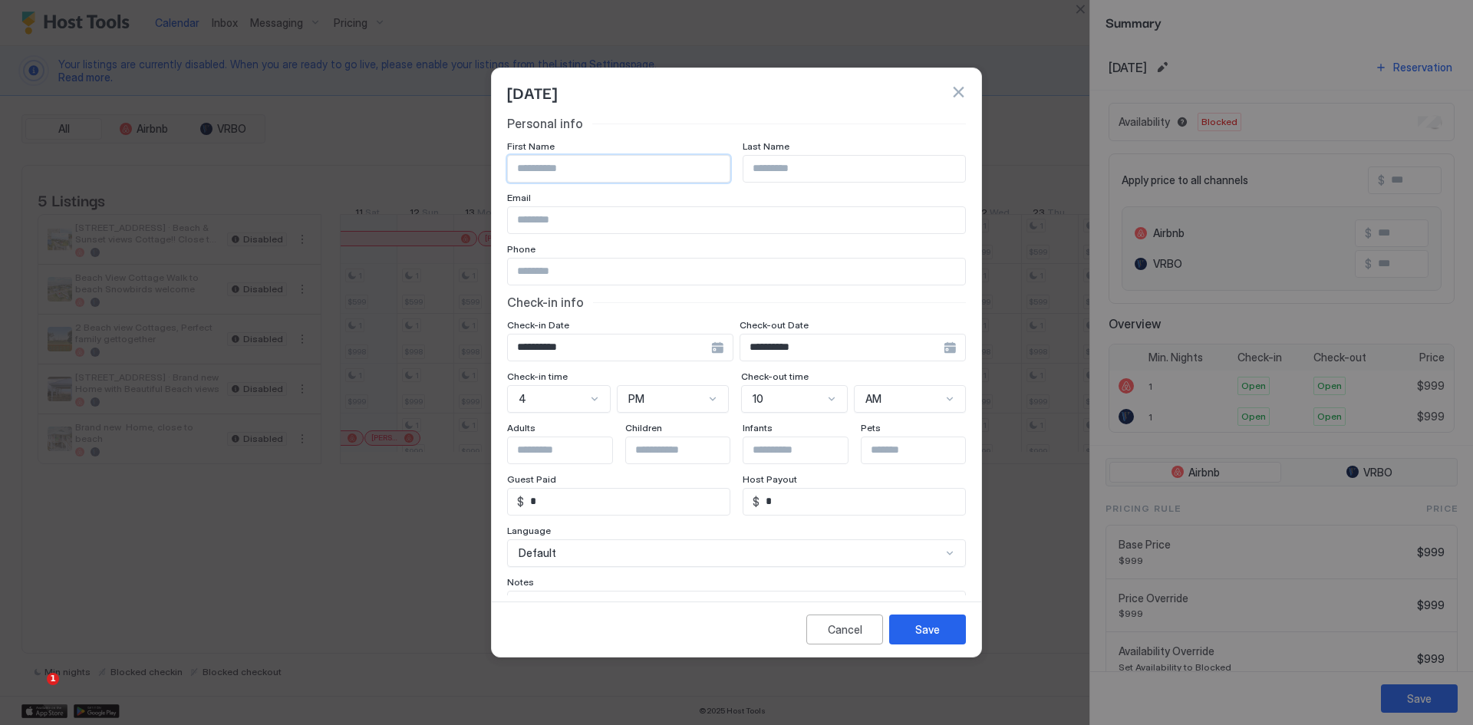
click at [543, 163] on input "Input Field" at bounding box center [619, 169] width 222 height 26
type input "******"
type input "***"
click at [556, 223] on input "Input Field" at bounding box center [736, 220] width 457 height 26
paste input "**********"
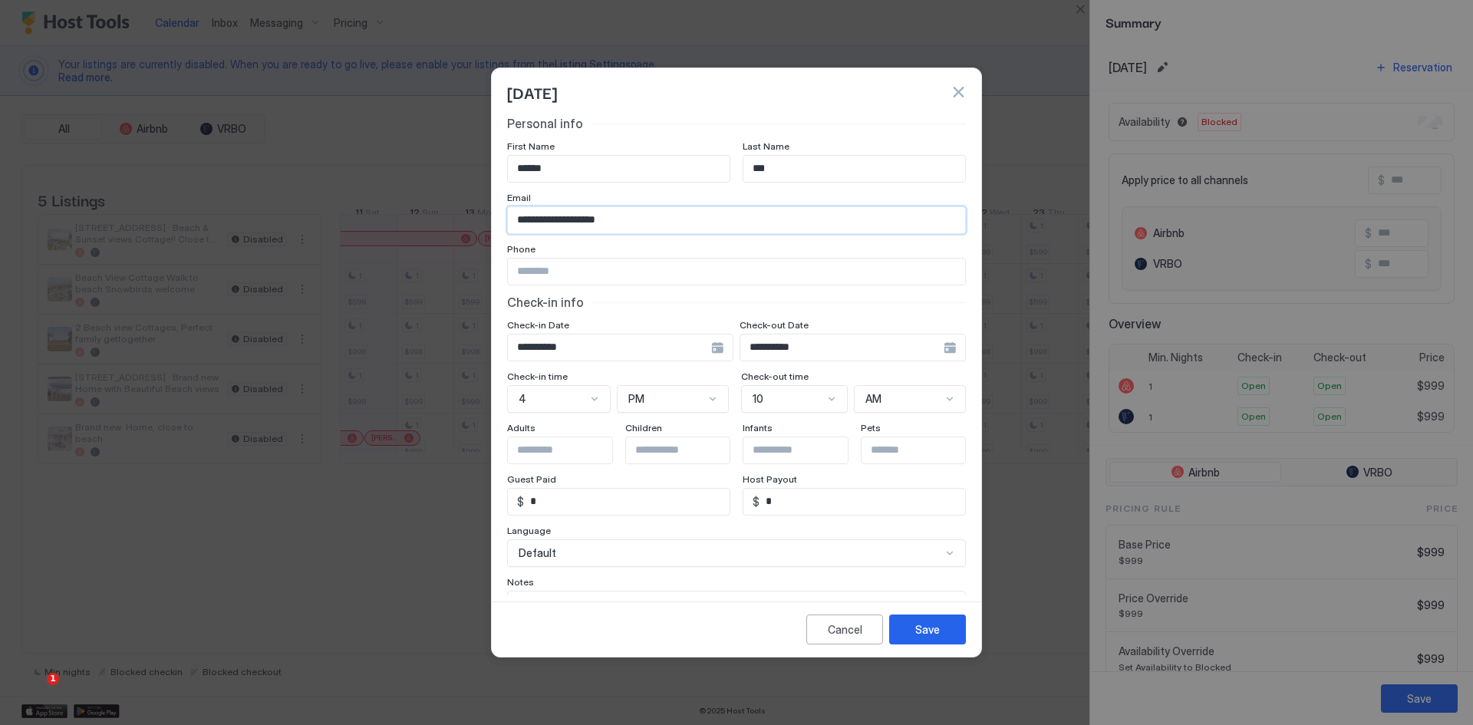
type input "**********"
click at [573, 275] on input "Input Field" at bounding box center [736, 272] width 457 height 26
paste input "**********"
click at [527, 269] on input "**********" at bounding box center [736, 272] width 457 height 26
type input "**********"
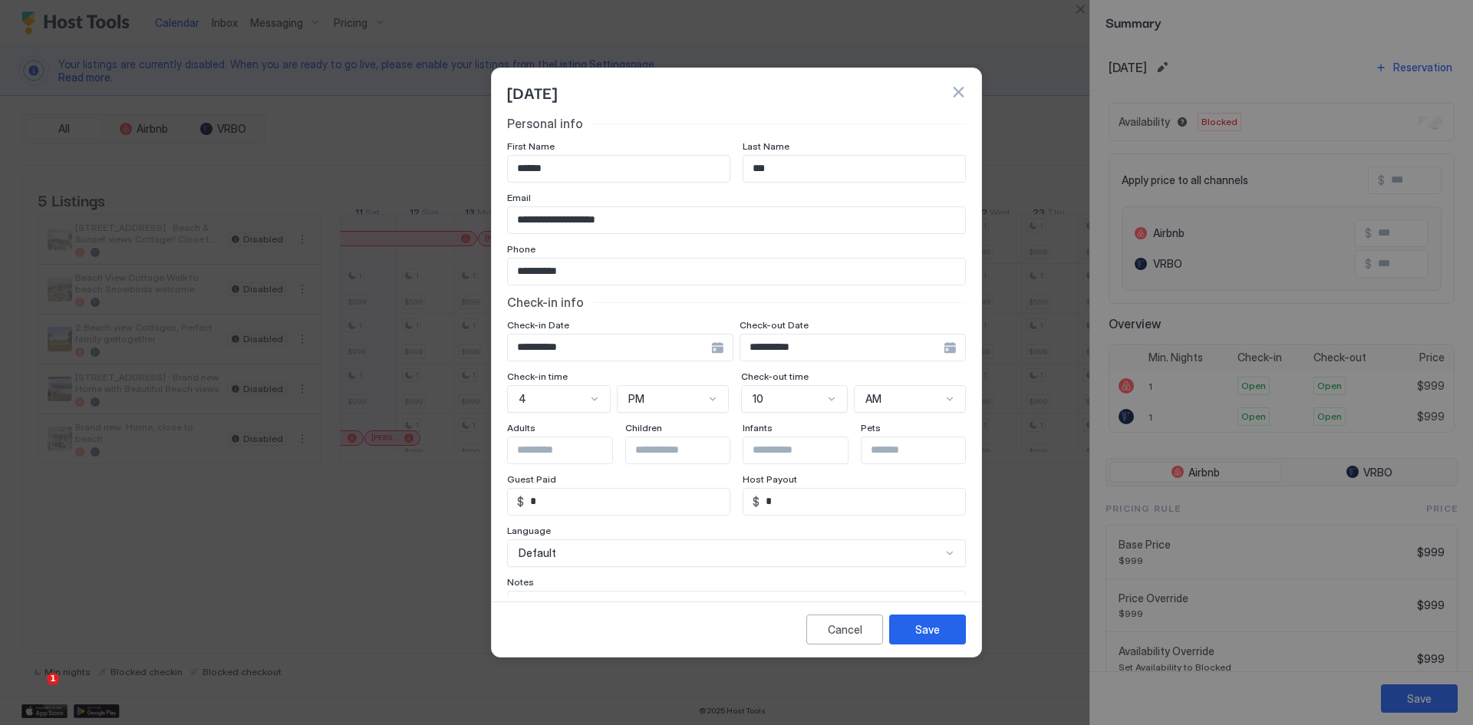
click at [490, 316] on div "**********" at bounding box center [736, 362] width 1473 height 725
click at [641, 348] on input "**********" at bounding box center [609, 348] width 203 height 26
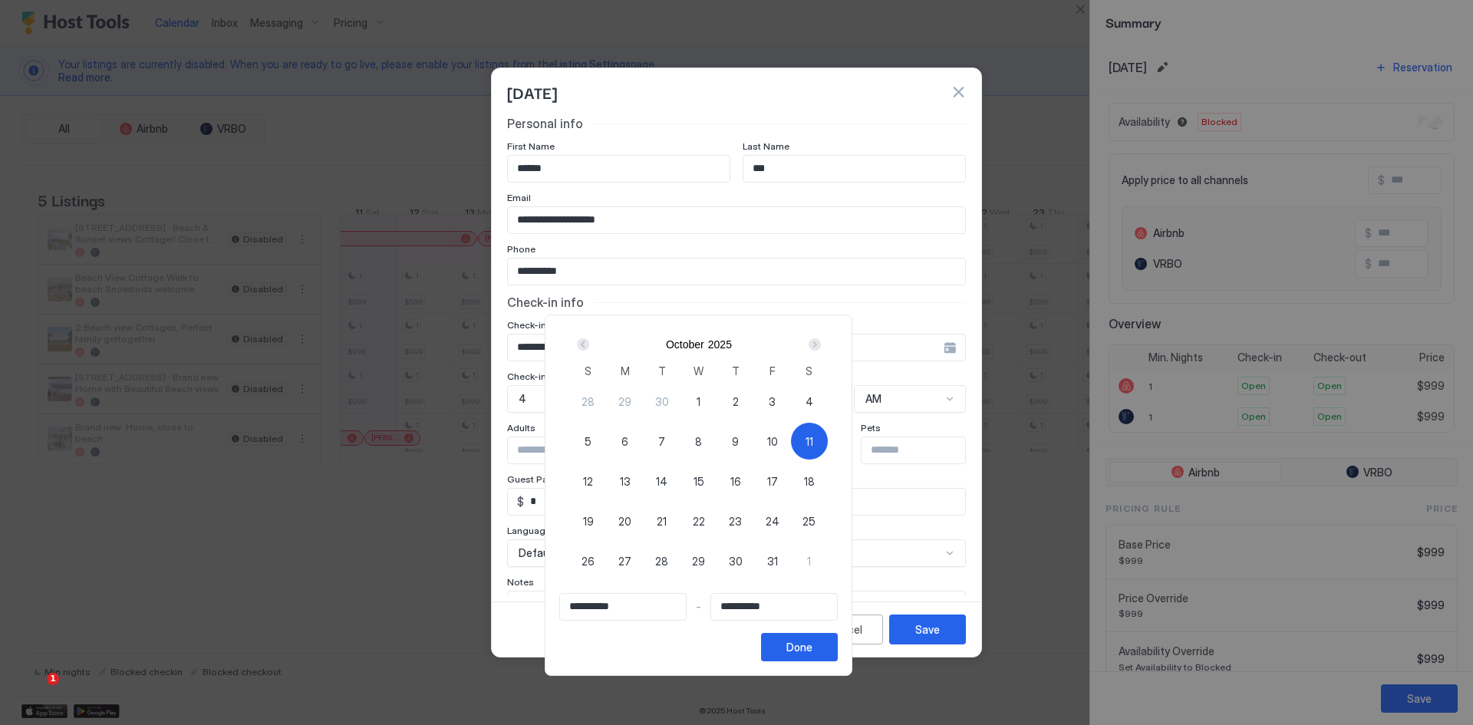
click at [778, 442] on span "10" at bounding box center [772, 442] width 11 height 16
type input "**********"
click at [813, 646] on div "Done" at bounding box center [800, 647] width 26 height 16
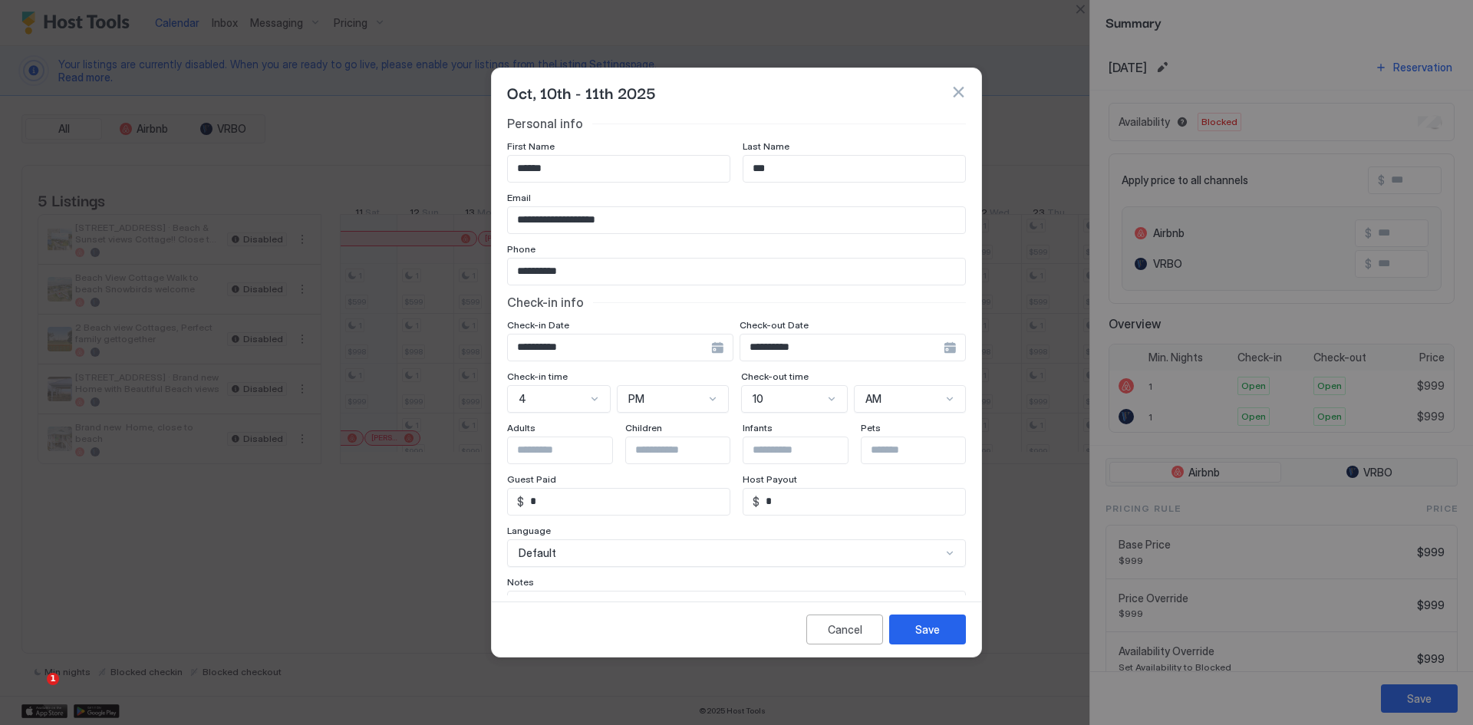
click at [803, 346] on input "**********" at bounding box center [841, 348] width 203 height 26
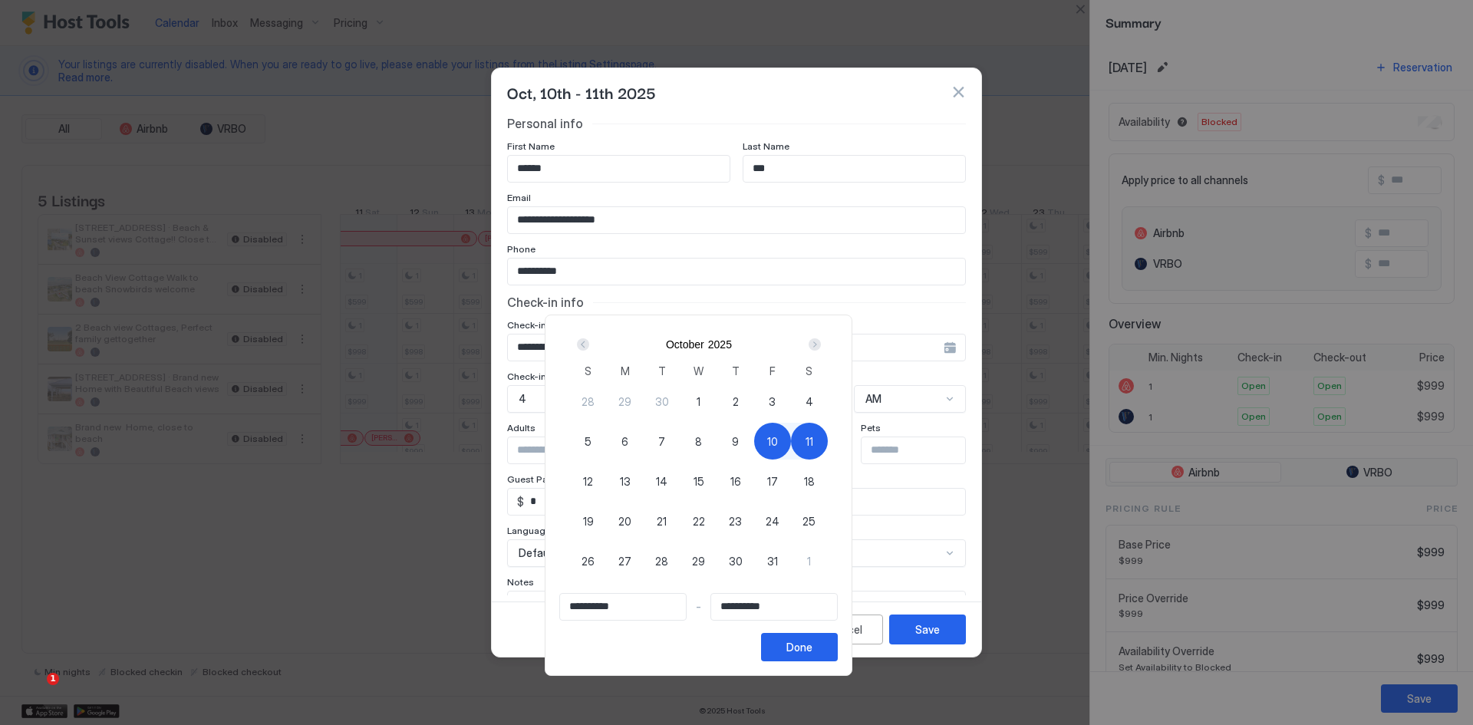
click at [593, 482] on span "12" at bounding box center [588, 481] width 10 height 16
type input "**********"
click at [813, 655] on div "Done" at bounding box center [800, 647] width 26 height 16
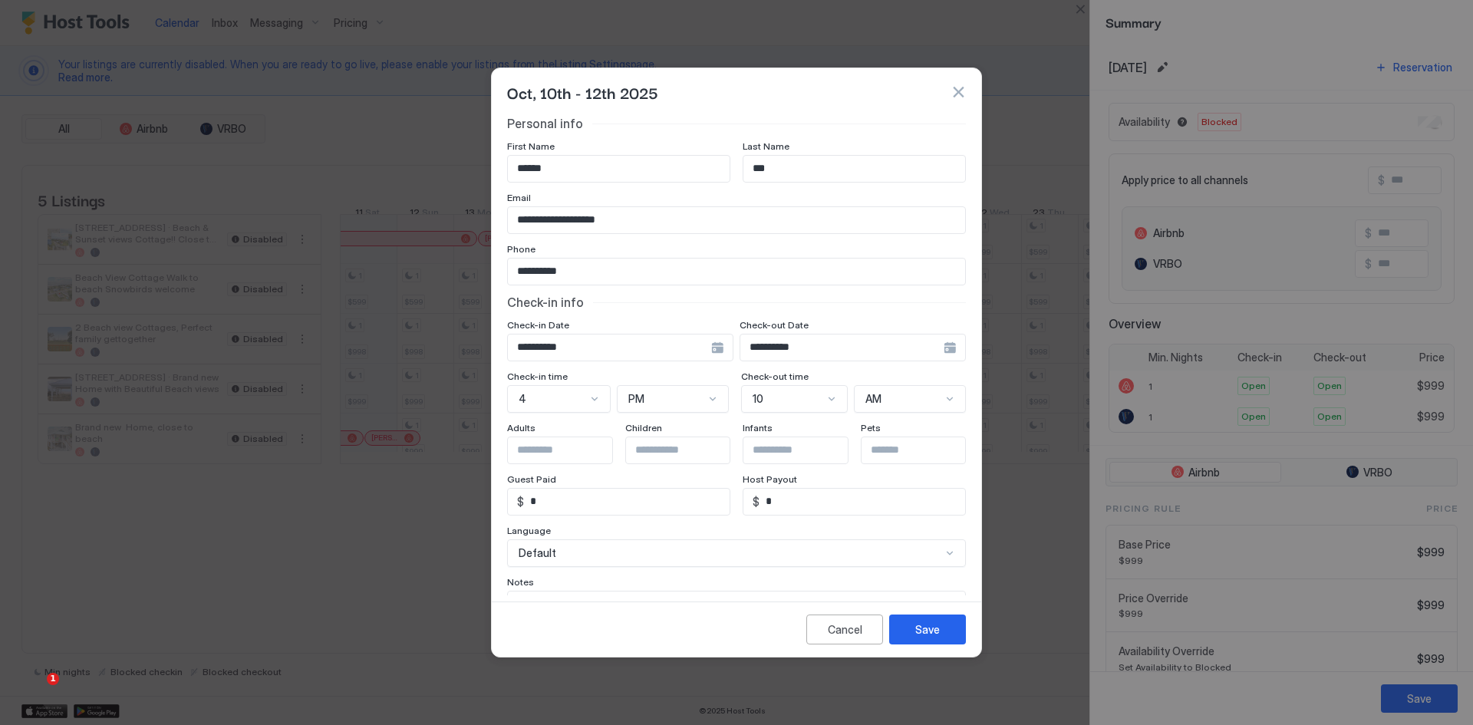
scroll to position [77, 0]
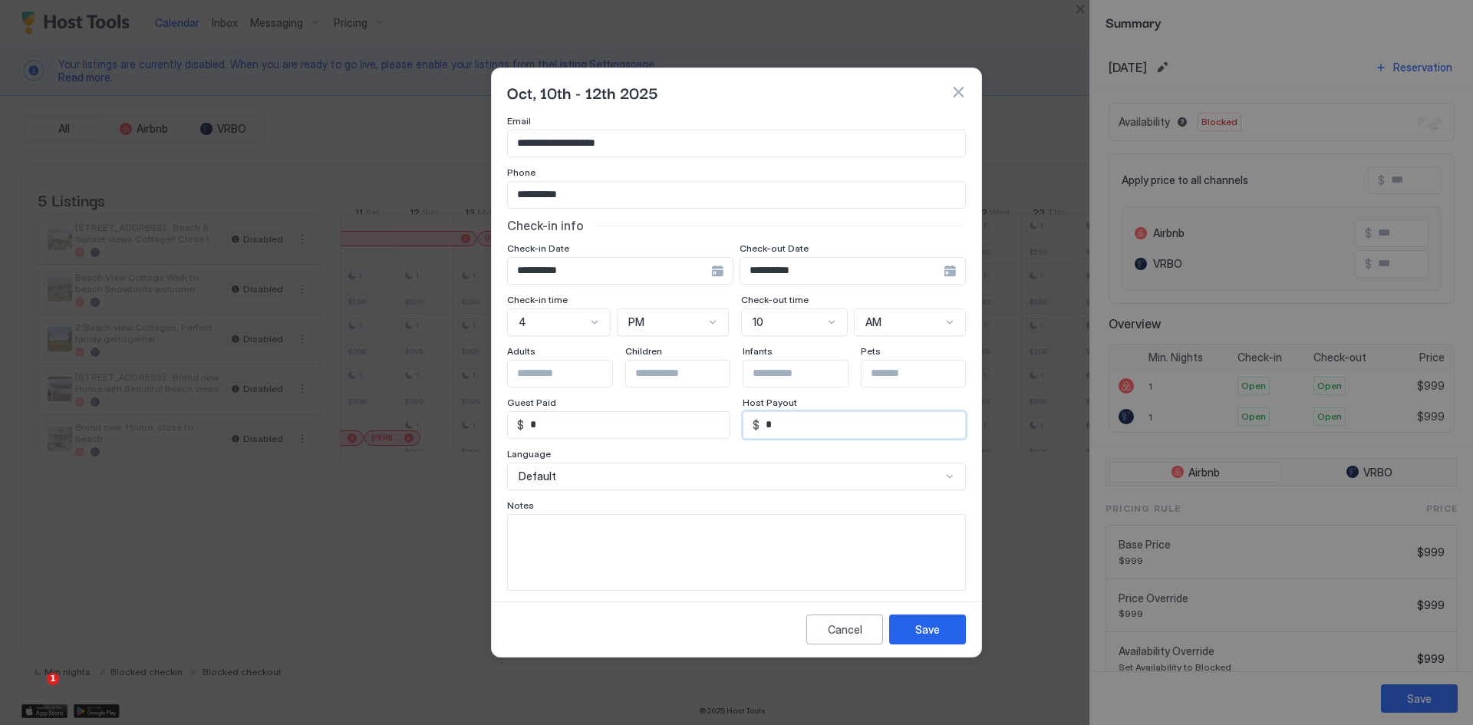
click at [769, 422] on input "*" at bounding box center [863, 425] width 206 height 26
type input "*******"
click at [569, 428] on input "*" at bounding box center [627, 425] width 206 height 26
click at [537, 426] on input "********" at bounding box center [627, 425] width 206 height 26
type input "*******"
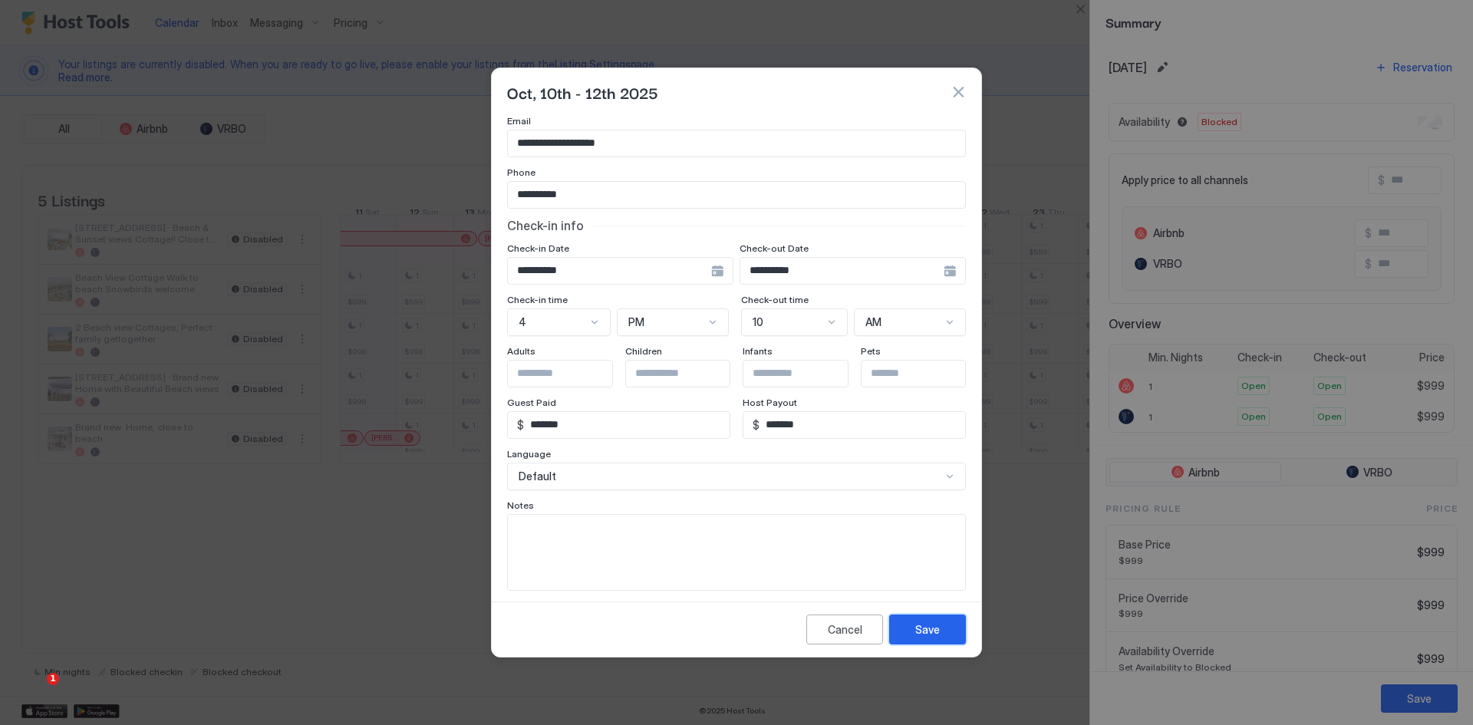
click at [925, 630] on div "Save" at bounding box center [927, 630] width 25 height 16
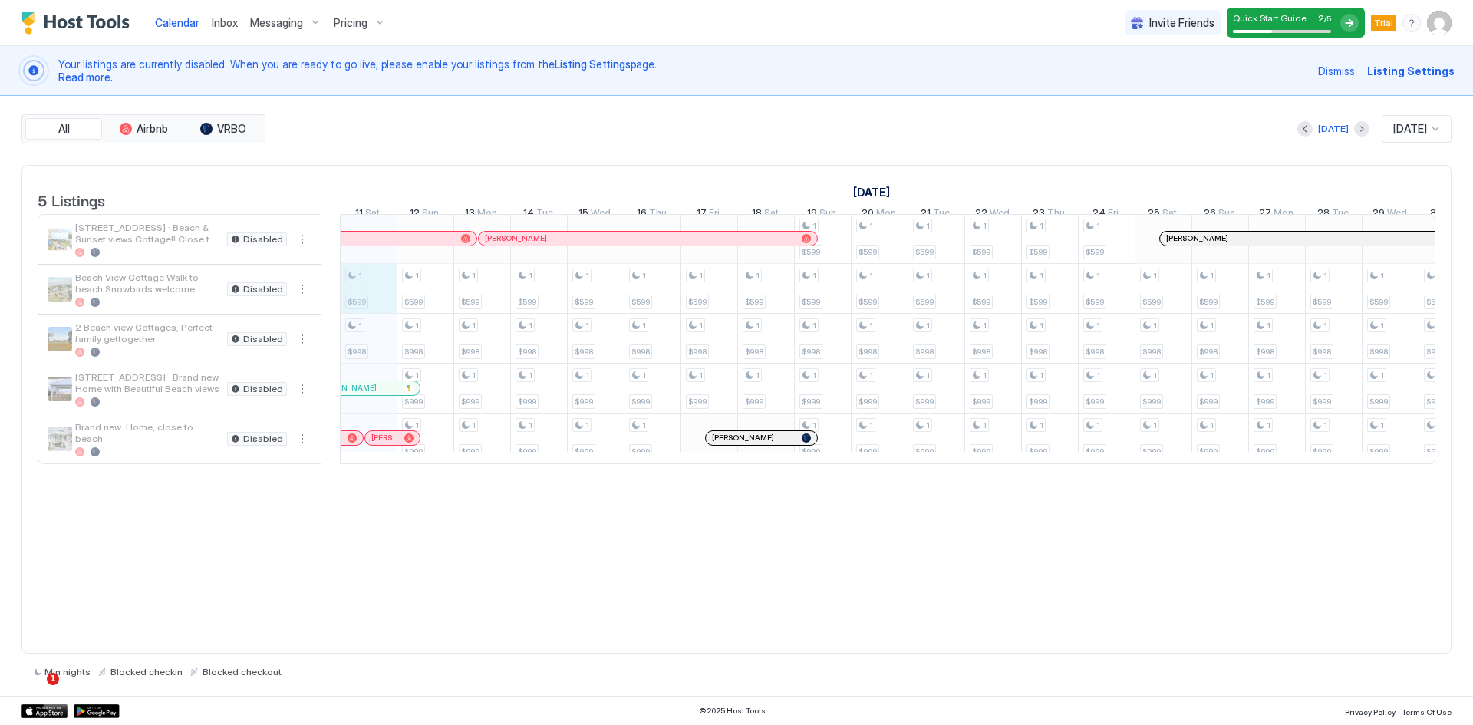
click at [376, 315] on div "1 $599 1 $998 1 $599 1 $998 1 $999 1 $999 1 $599 1 $998 1 $999 1 $999 1 $599 1 …" at bounding box center [1163, 338] width 3350 height 249
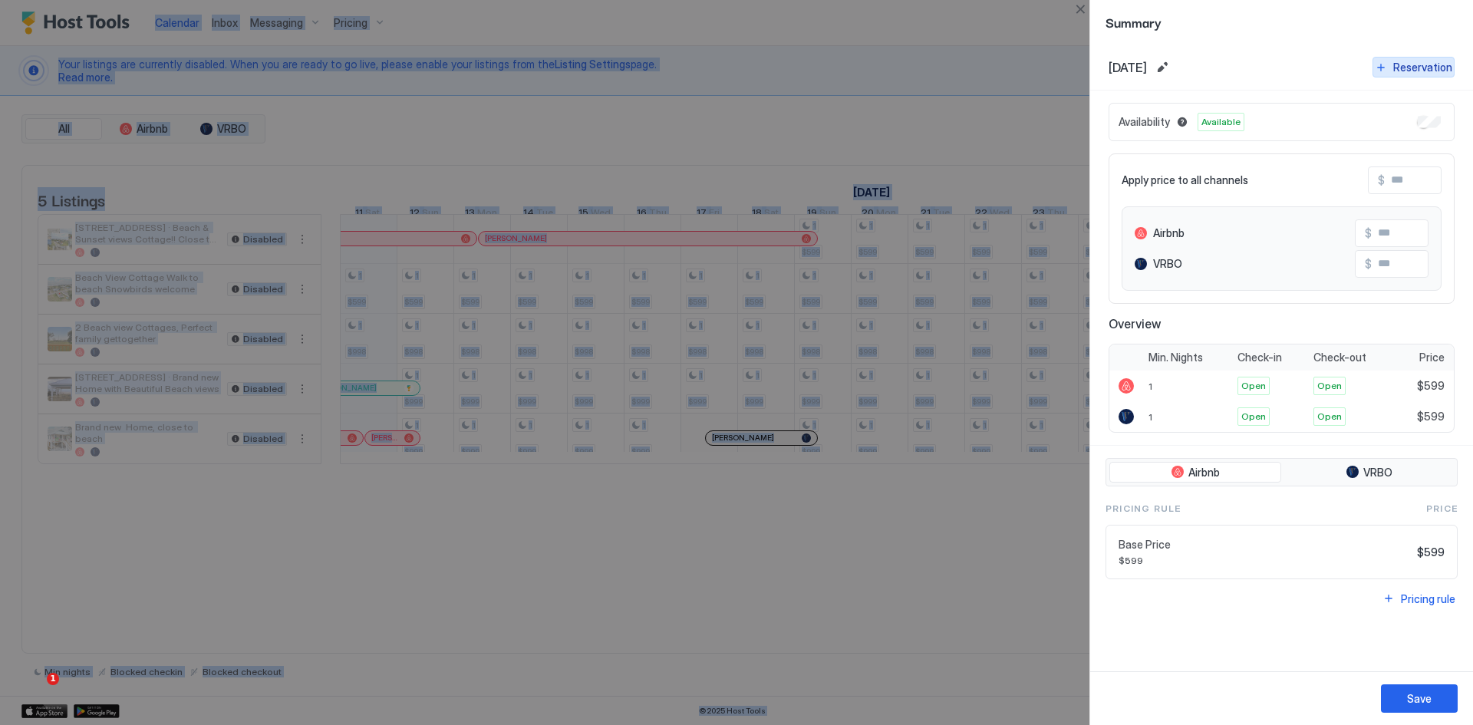
click at [1437, 64] on div "Reservation" at bounding box center [1423, 67] width 59 height 16
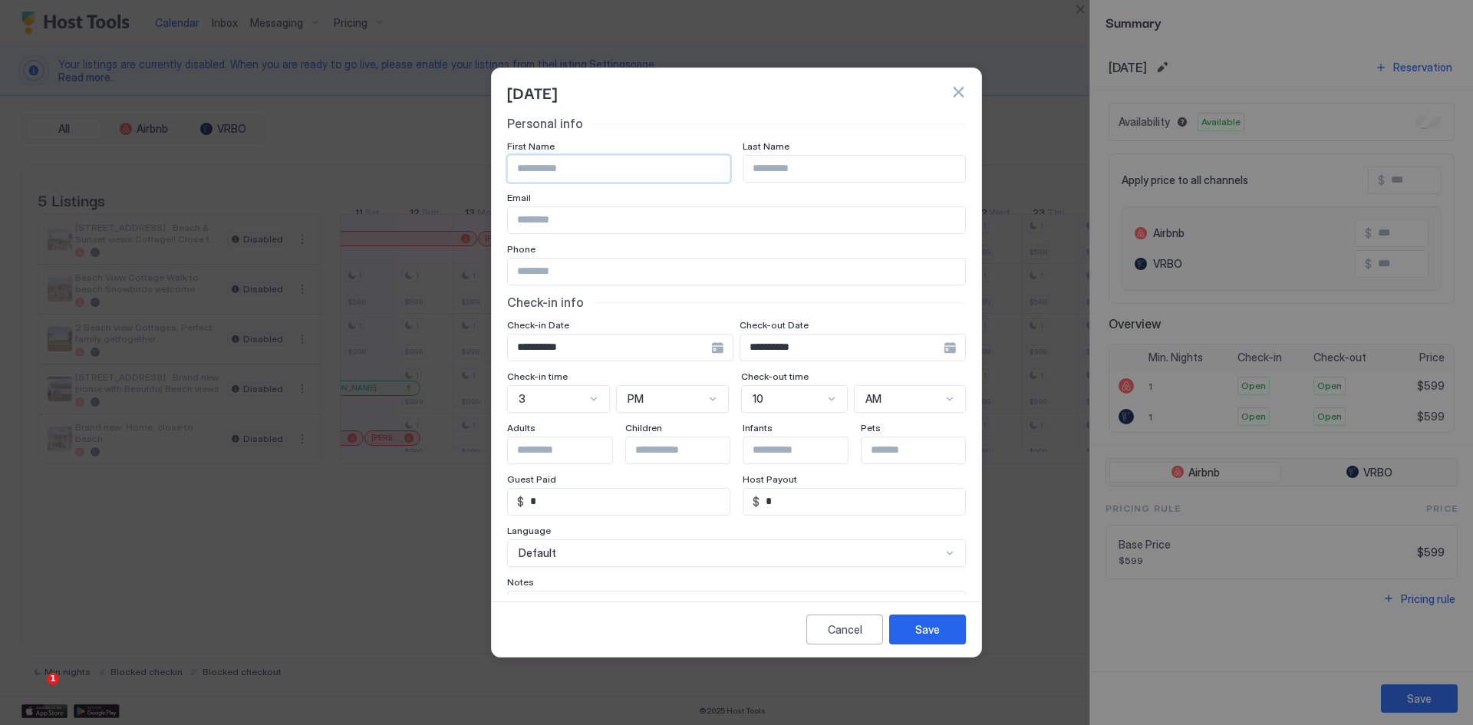
click at [564, 170] on input "Input Field" at bounding box center [619, 169] width 222 height 26
type input "****"
type input "**********"
click at [577, 218] on input "Input Field" at bounding box center [736, 220] width 457 height 26
paste input "**********"
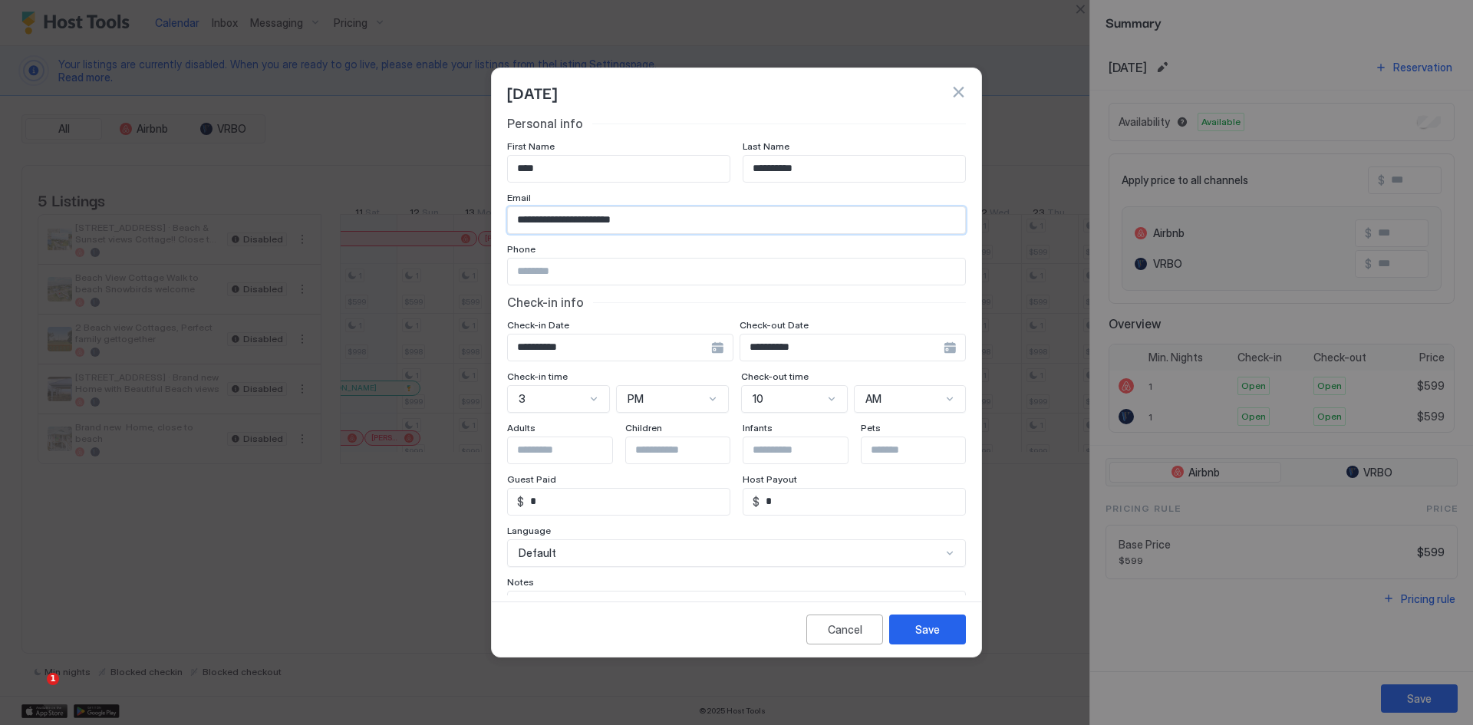
type input "**********"
click at [571, 272] on input "Input Field" at bounding box center [736, 272] width 457 height 26
paste input "**********"
click at [528, 275] on input "**********" at bounding box center [736, 272] width 457 height 26
type input "**********"
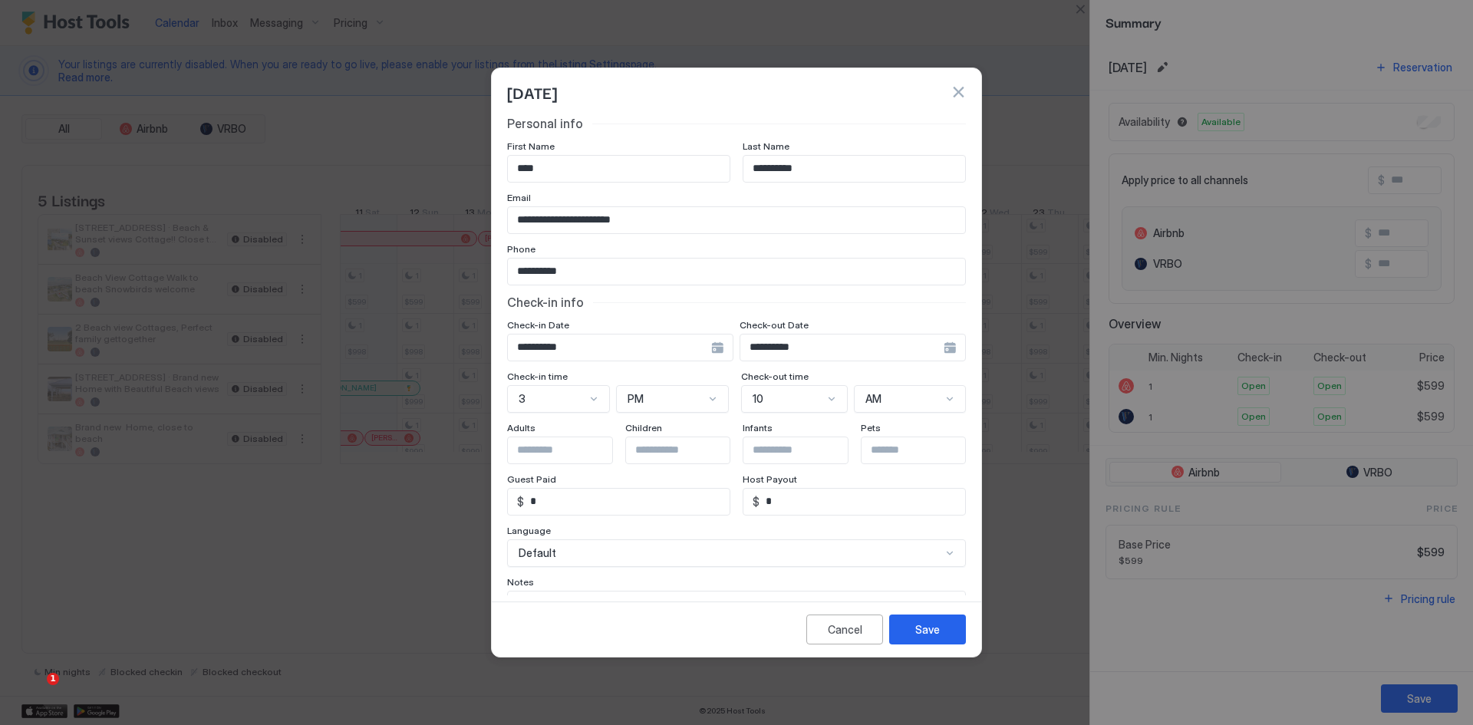
click at [628, 314] on div "**********" at bounding box center [736, 392] width 459 height 552
click at [549, 350] on input "**********" at bounding box center [609, 348] width 203 height 26
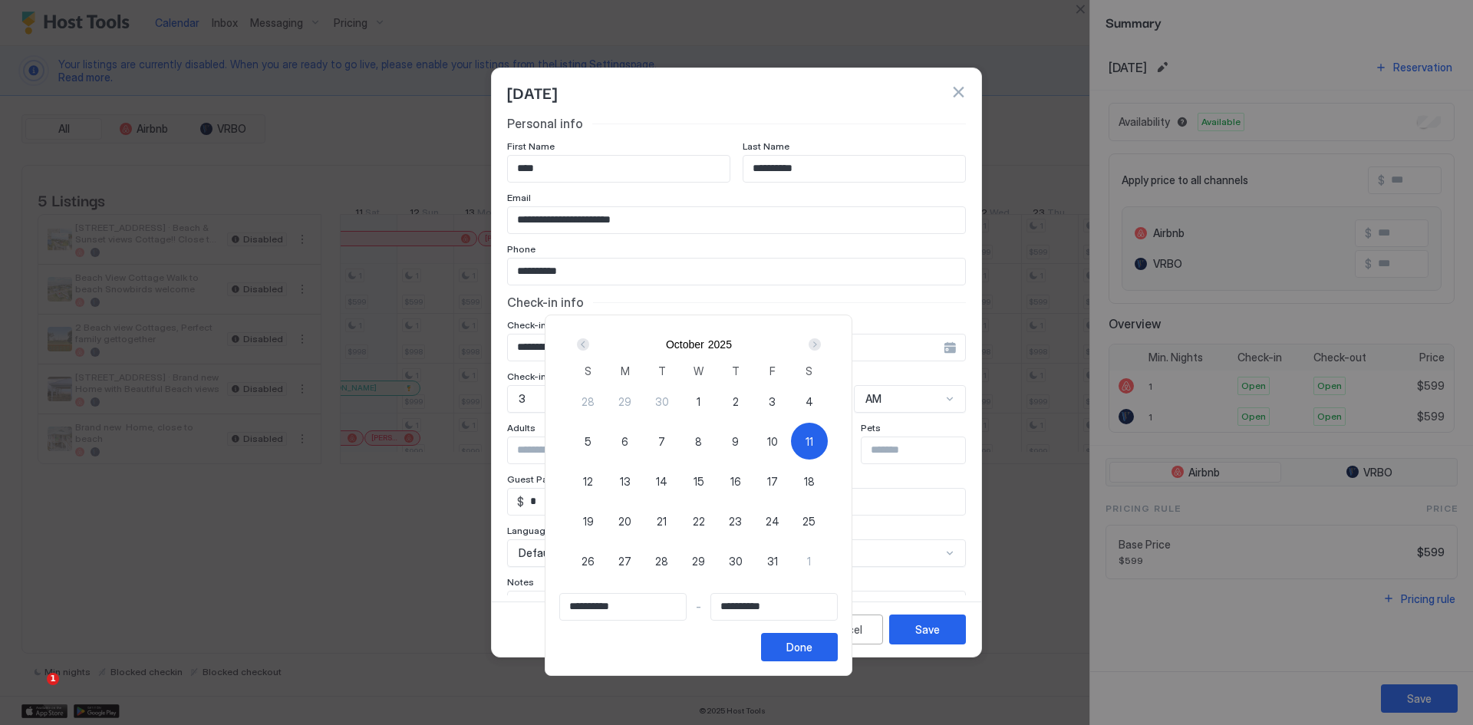
click at [644, 443] on div "6" at bounding box center [625, 441] width 37 height 37
type input "**********"
click at [593, 483] on span "12" at bounding box center [588, 481] width 10 height 16
type input "**********"
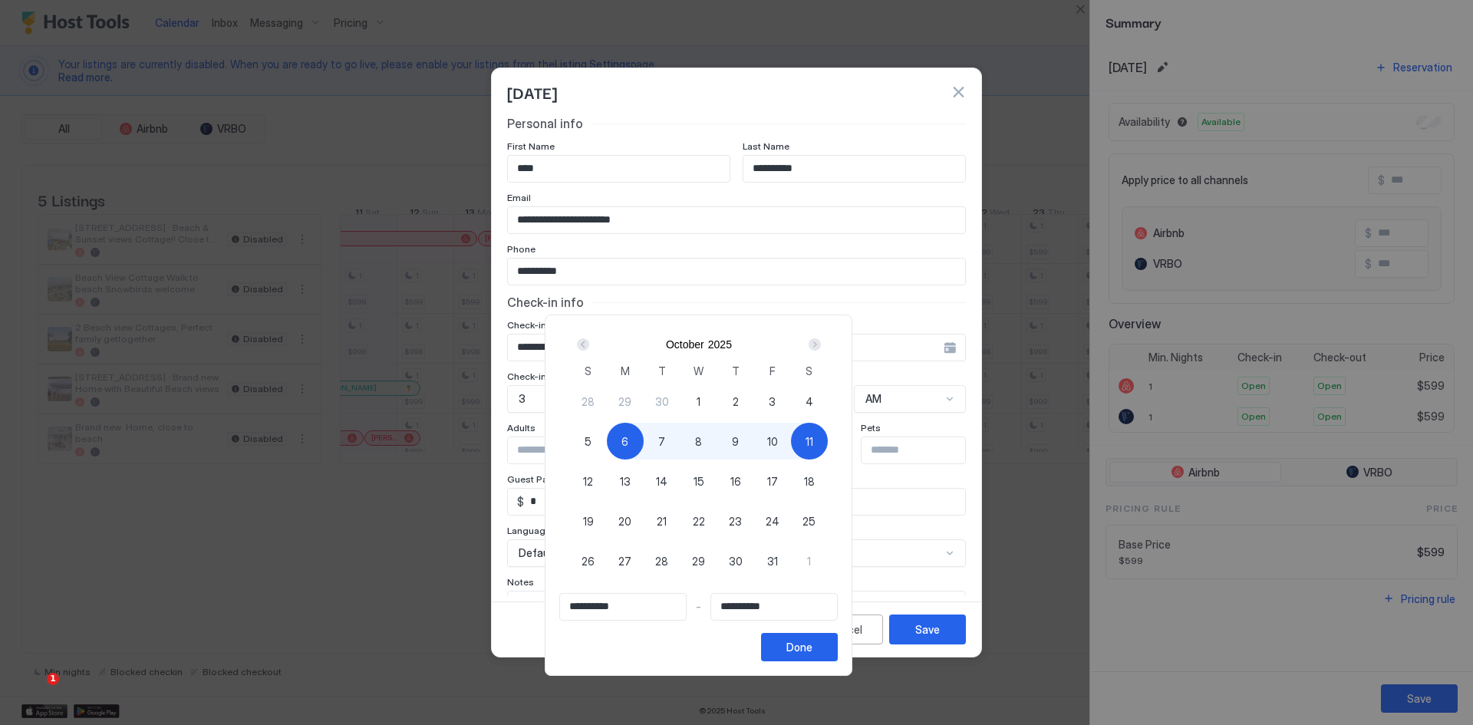
type input "**********"
click at [838, 657] on button "Done" at bounding box center [799, 647] width 77 height 28
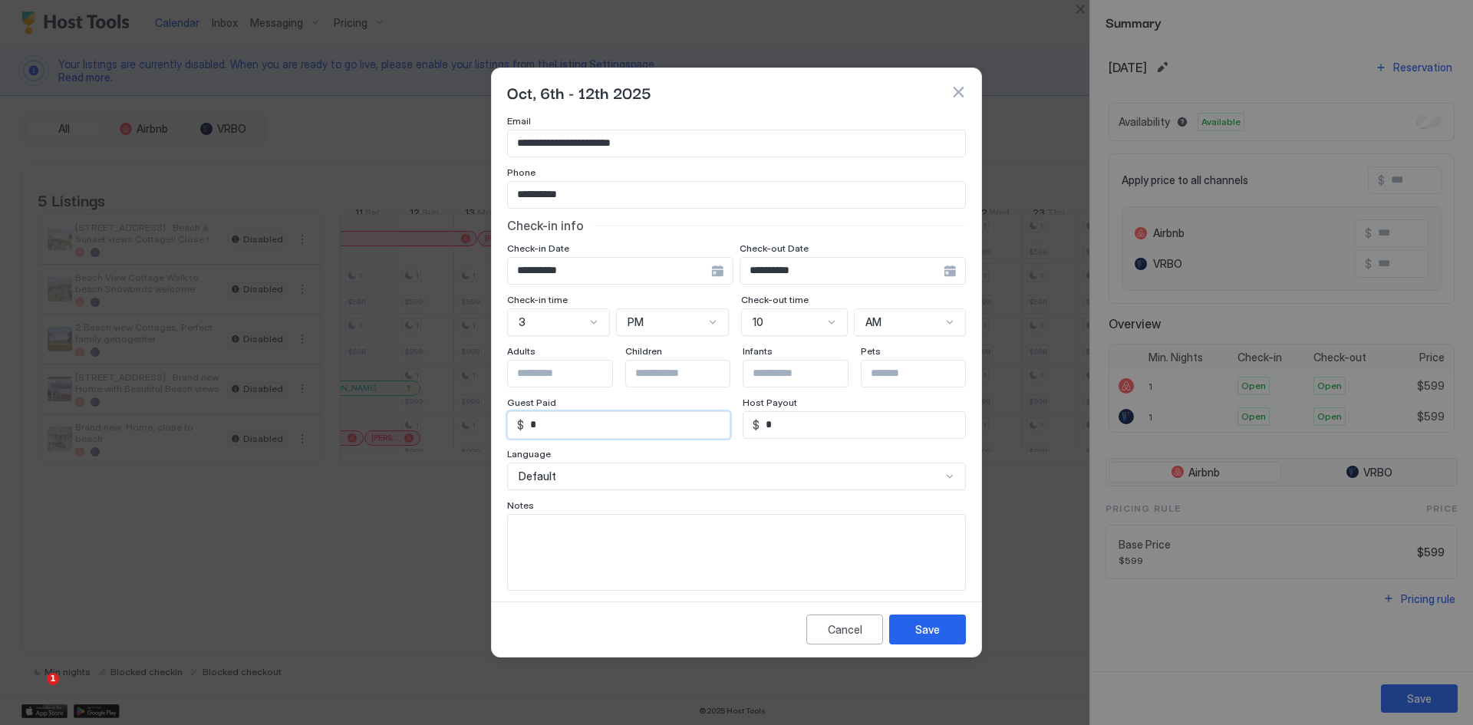
click at [612, 421] on input "*" at bounding box center [627, 425] width 206 height 26
click at [537, 428] on input "*****" at bounding box center [627, 425] width 206 height 26
type input "****"
click at [770, 425] on input "*" at bounding box center [863, 425] width 206 height 26
type input "****"
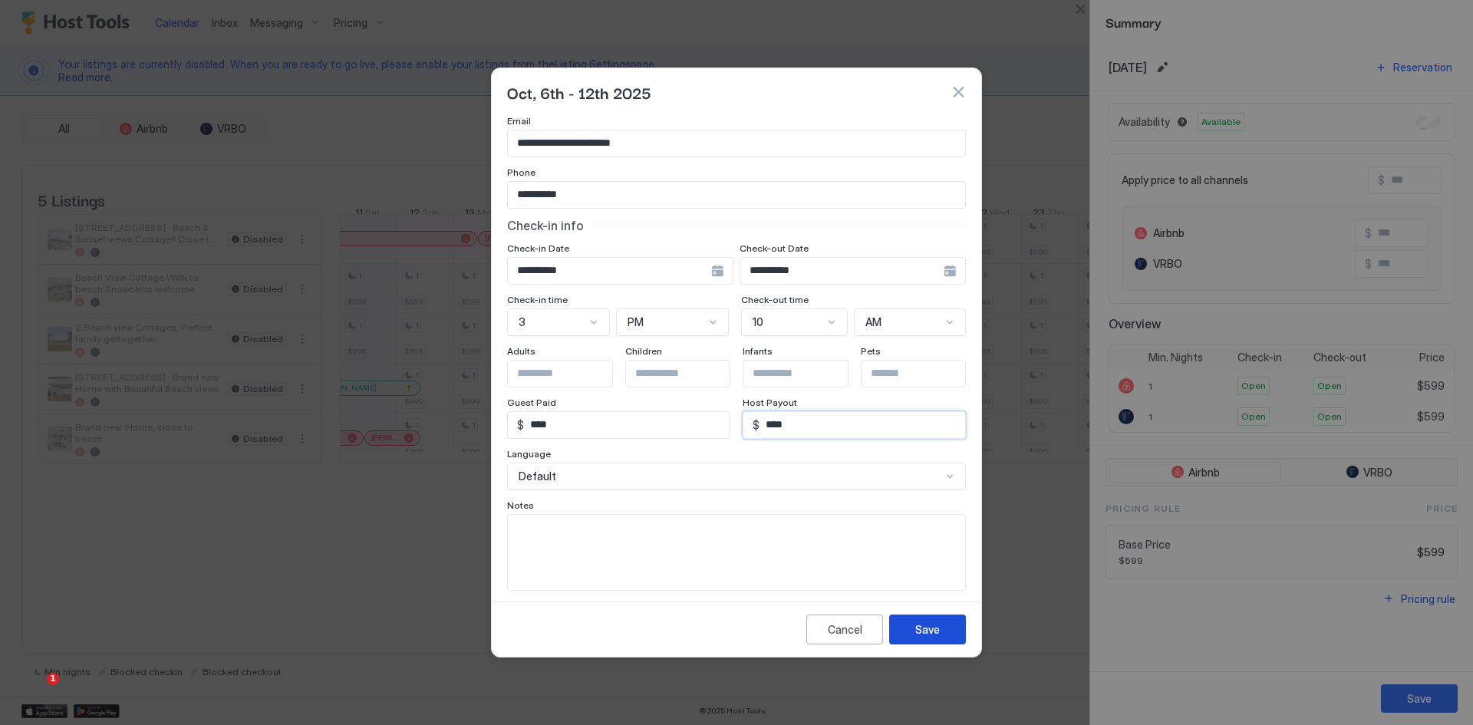
click at [938, 636] on div "Save" at bounding box center [927, 630] width 25 height 16
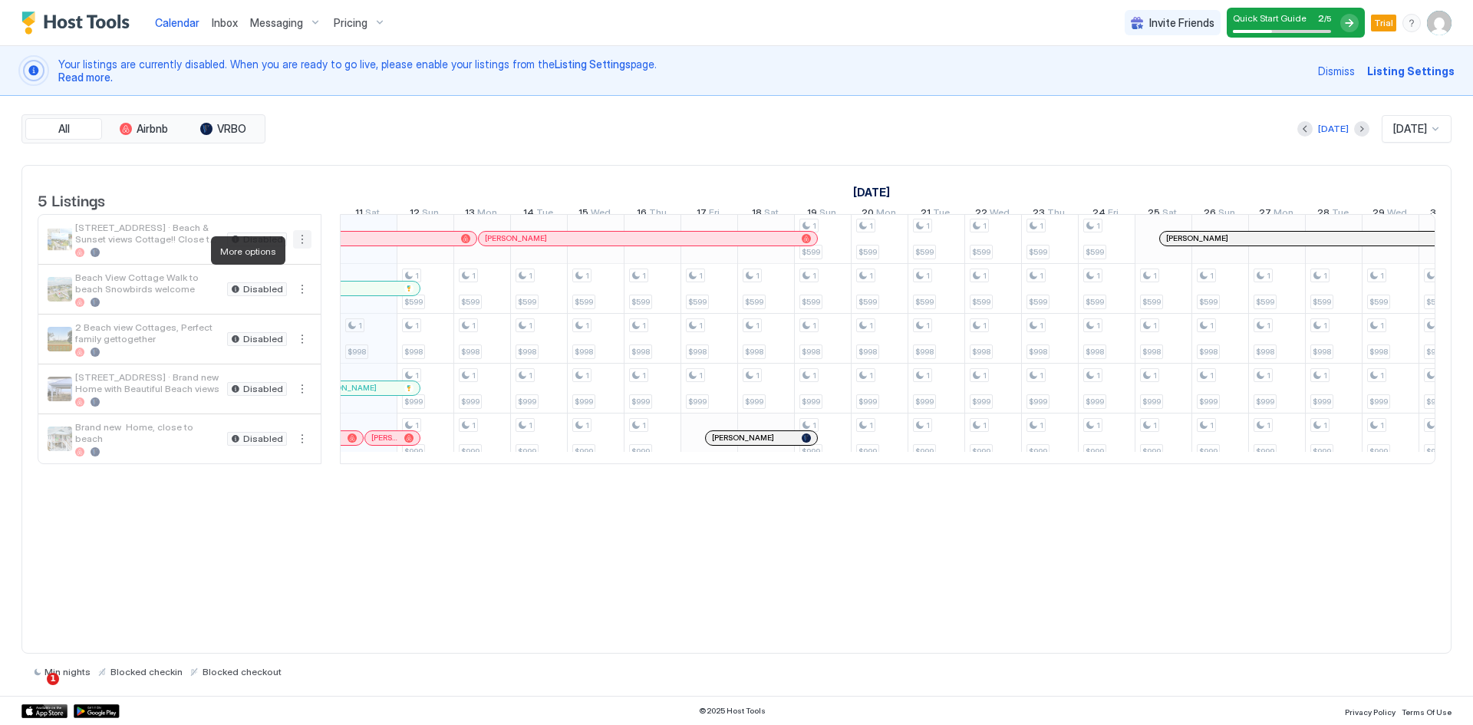
click at [304, 249] on button "More options" at bounding box center [302, 239] width 18 height 18
click at [307, 198] on div at bounding box center [736, 362] width 1473 height 725
click at [298, 249] on button "More options" at bounding box center [302, 239] width 18 height 18
click at [310, 187] on div at bounding box center [736, 362] width 1473 height 725
click at [981, 402] on div "1 $998 1 $599 1 $998 1 $999 1 $999 1 $599 1 $998 1 $999 1 $999 1 $599 1 $998 1 …" at bounding box center [1163, 338] width 3350 height 249
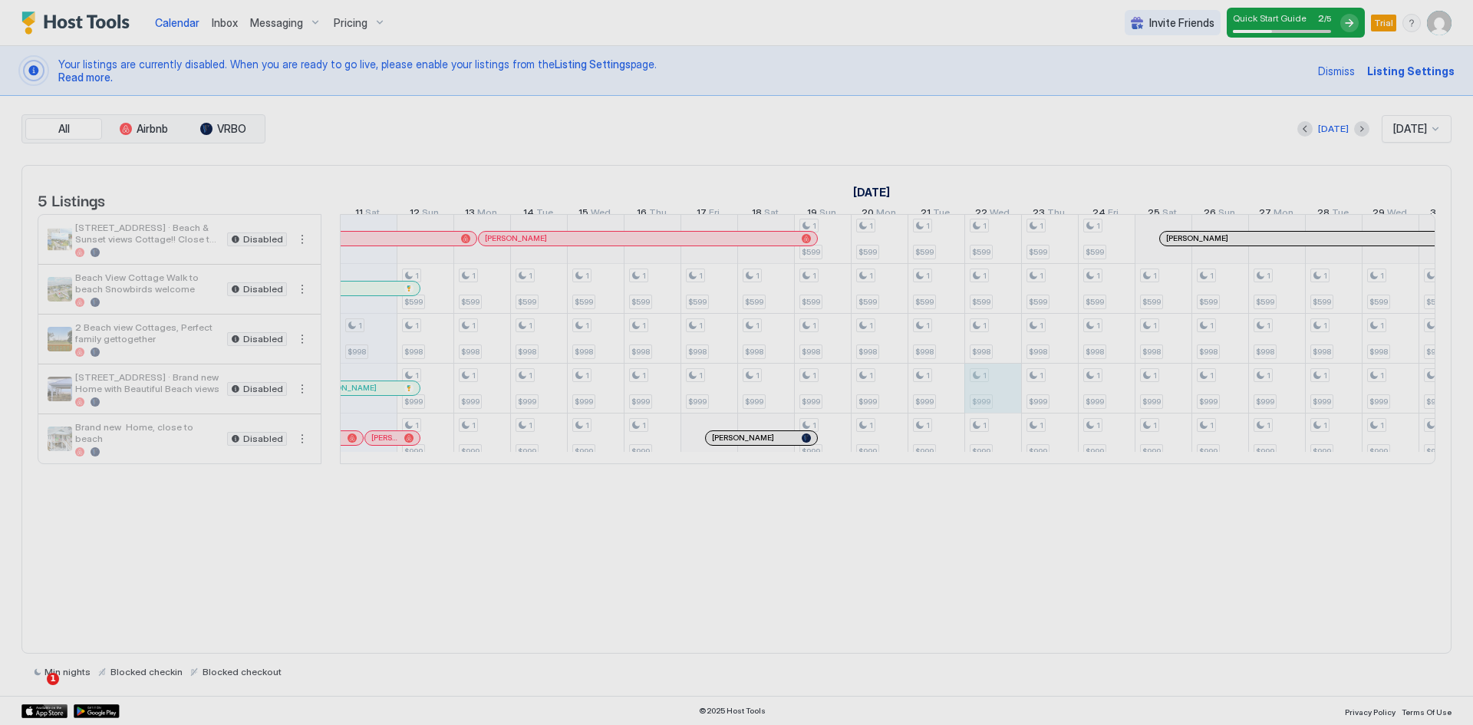
click at [981, 402] on div at bounding box center [736, 362] width 1473 height 725
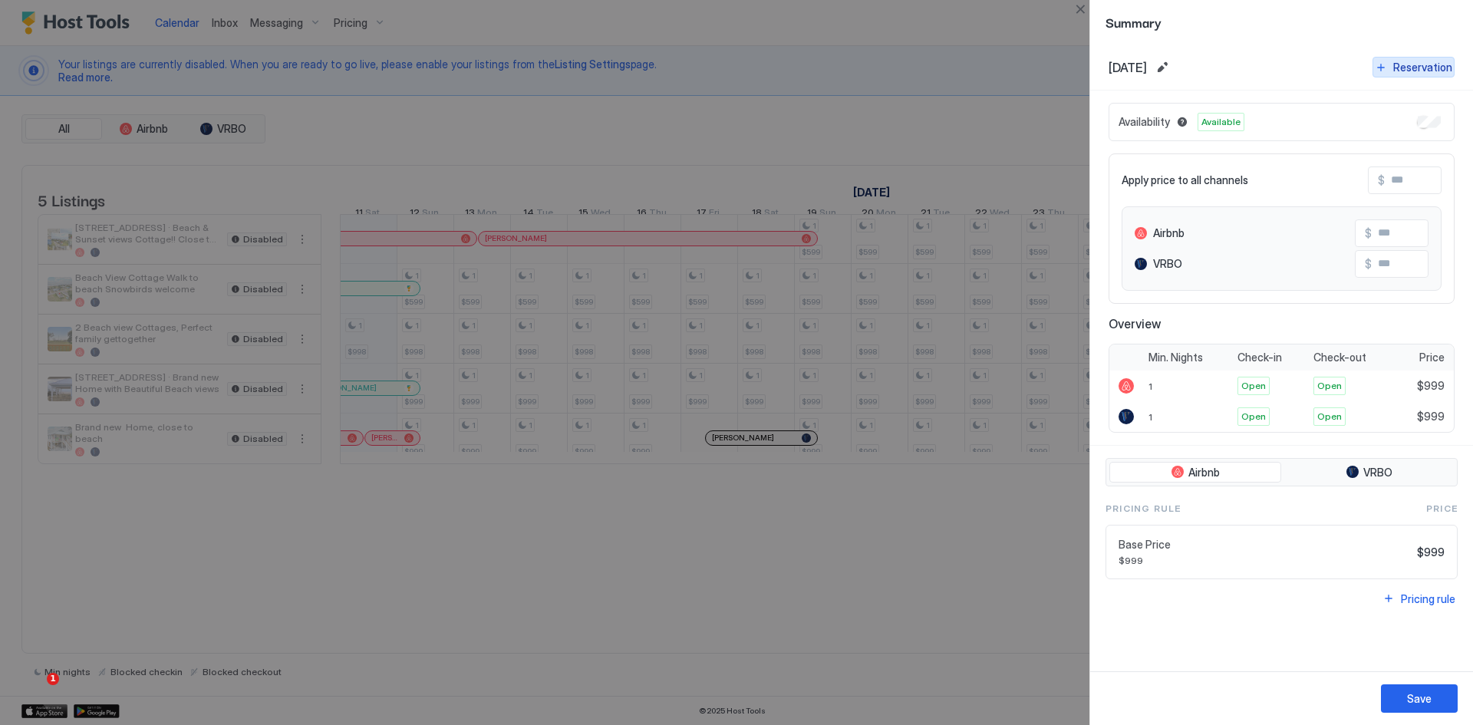
click at [1417, 65] on div "Reservation" at bounding box center [1423, 67] width 59 height 16
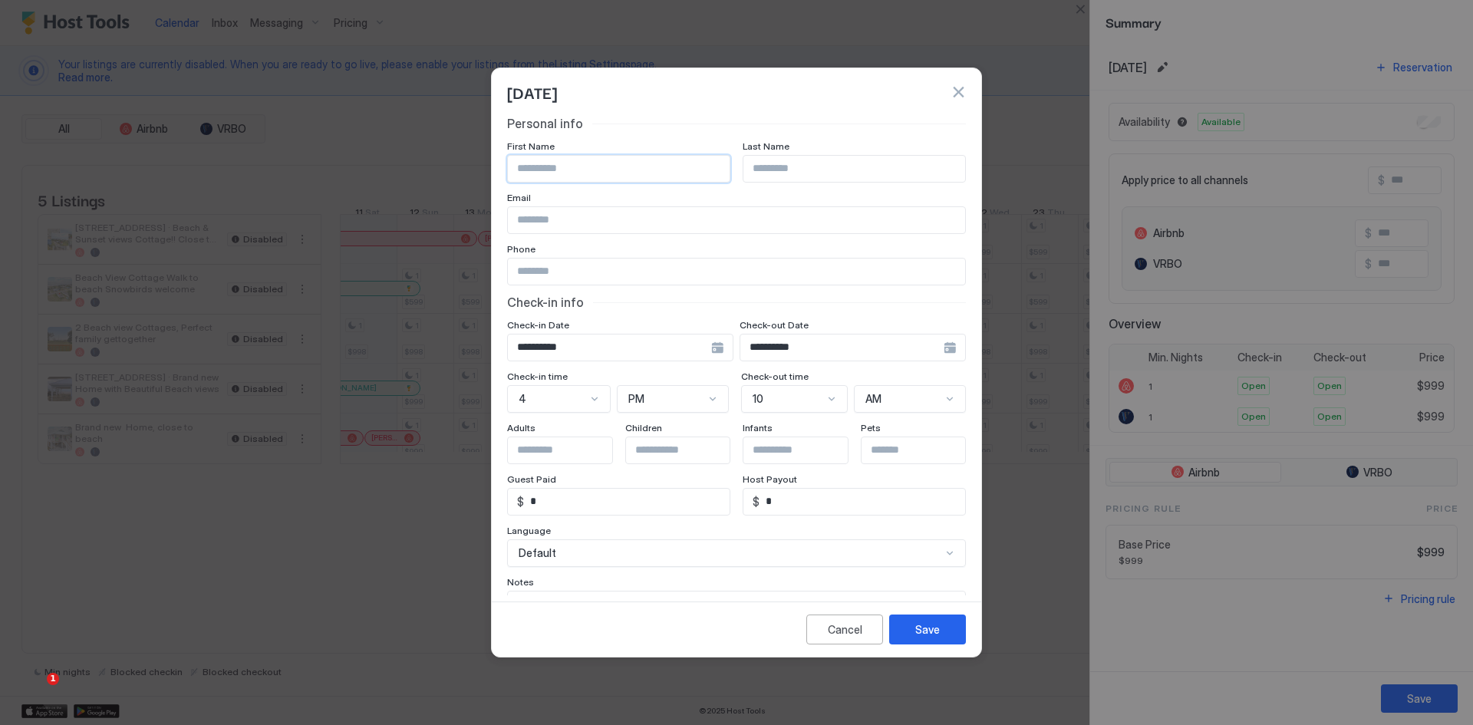
click at [543, 170] on input "Input Field" at bounding box center [619, 169] width 222 height 26
type input "******"
click at [937, 358] on div "**********" at bounding box center [853, 348] width 226 height 28
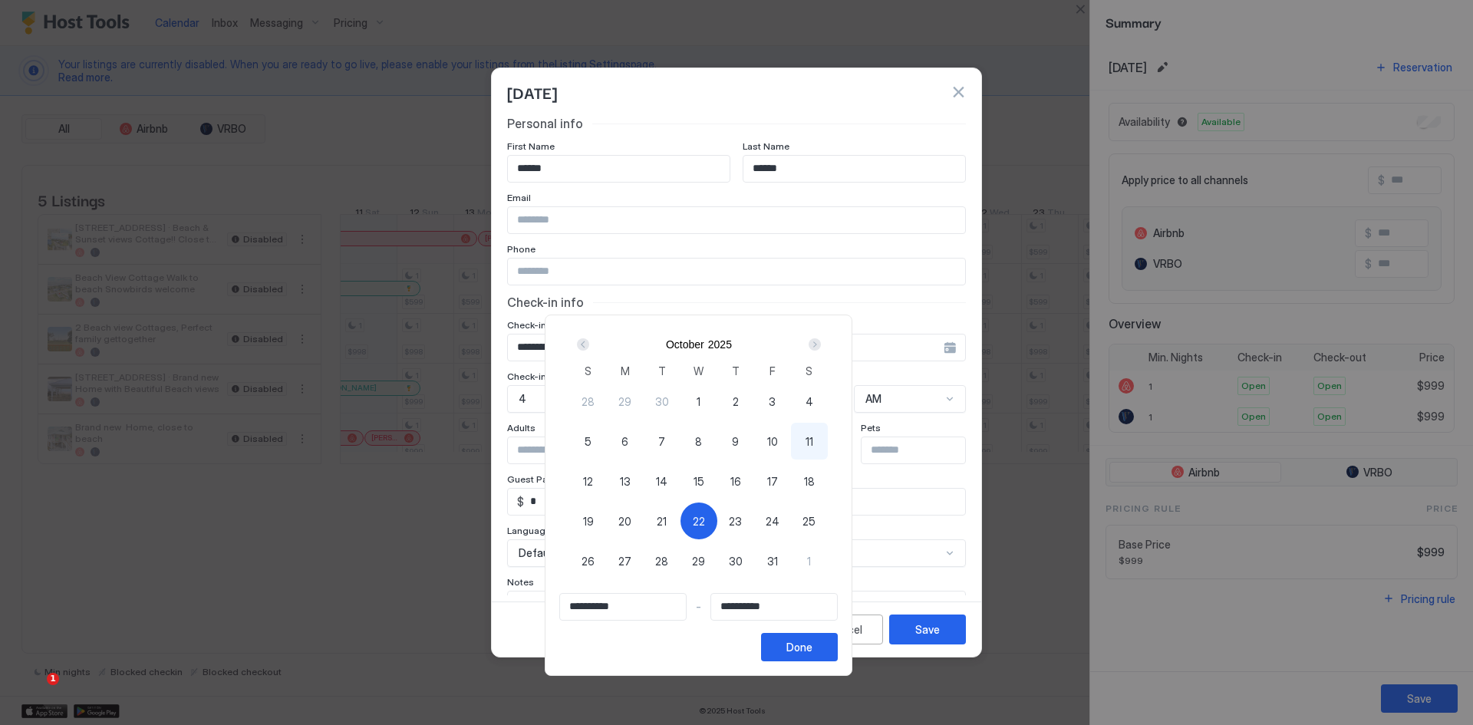
click at [632, 563] on span "27" at bounding box center [624, 561] width 13 height 16
type input "**********"
click at [705, 517] on span "22" at bounding box center [699, 521] width 12 height 16
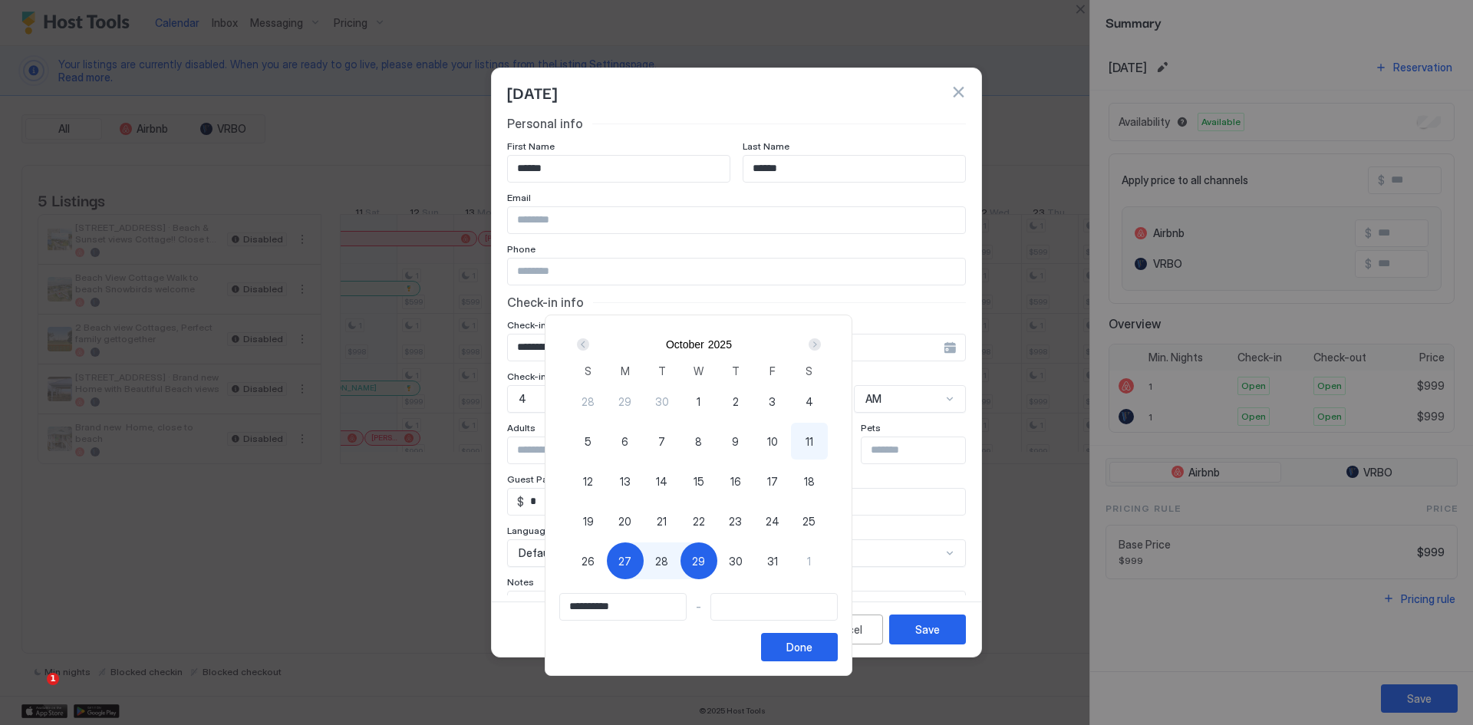
type input "**********"
click at [632, 557] on span "27" at bounding box center [624, 561] width 13 height 16
type input "**********"
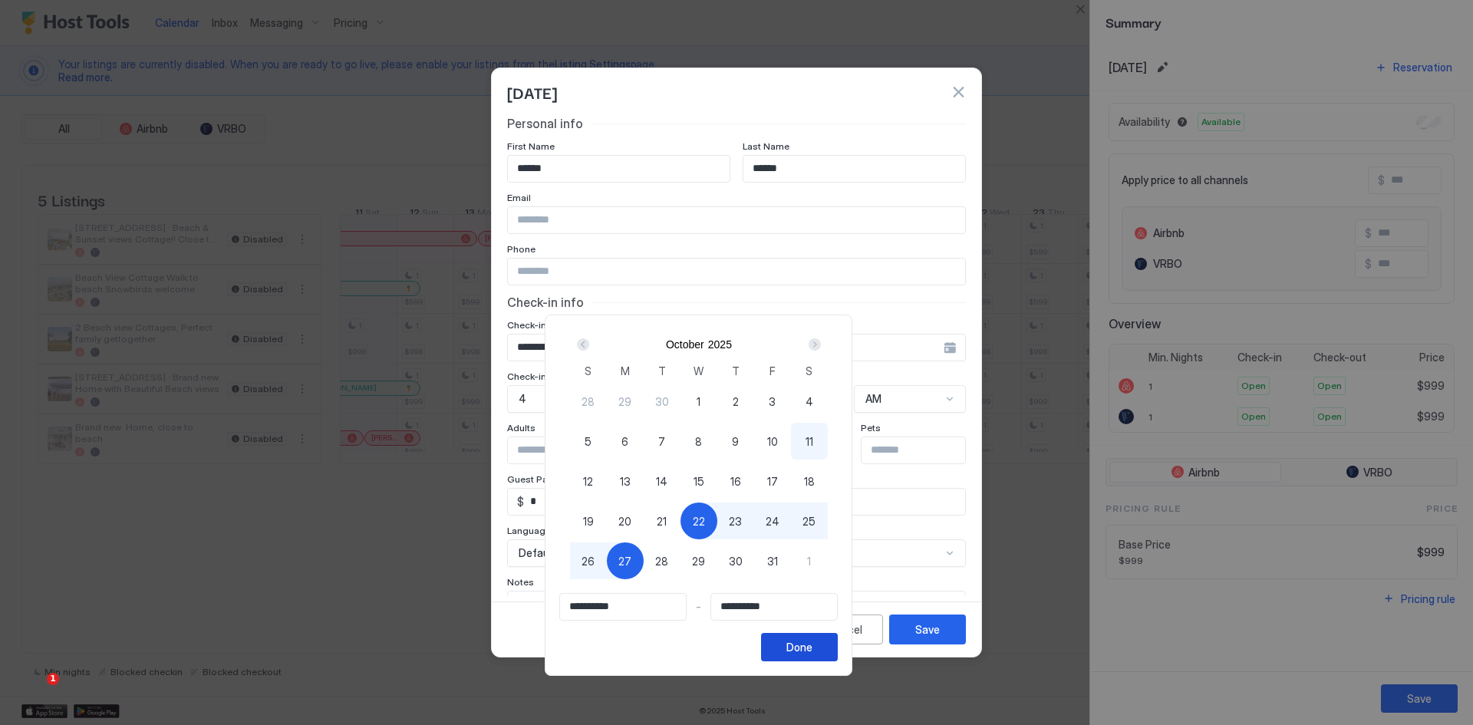
click at [813, 646] on div "Done" at bounding box center [800, 647] width 26 height 16
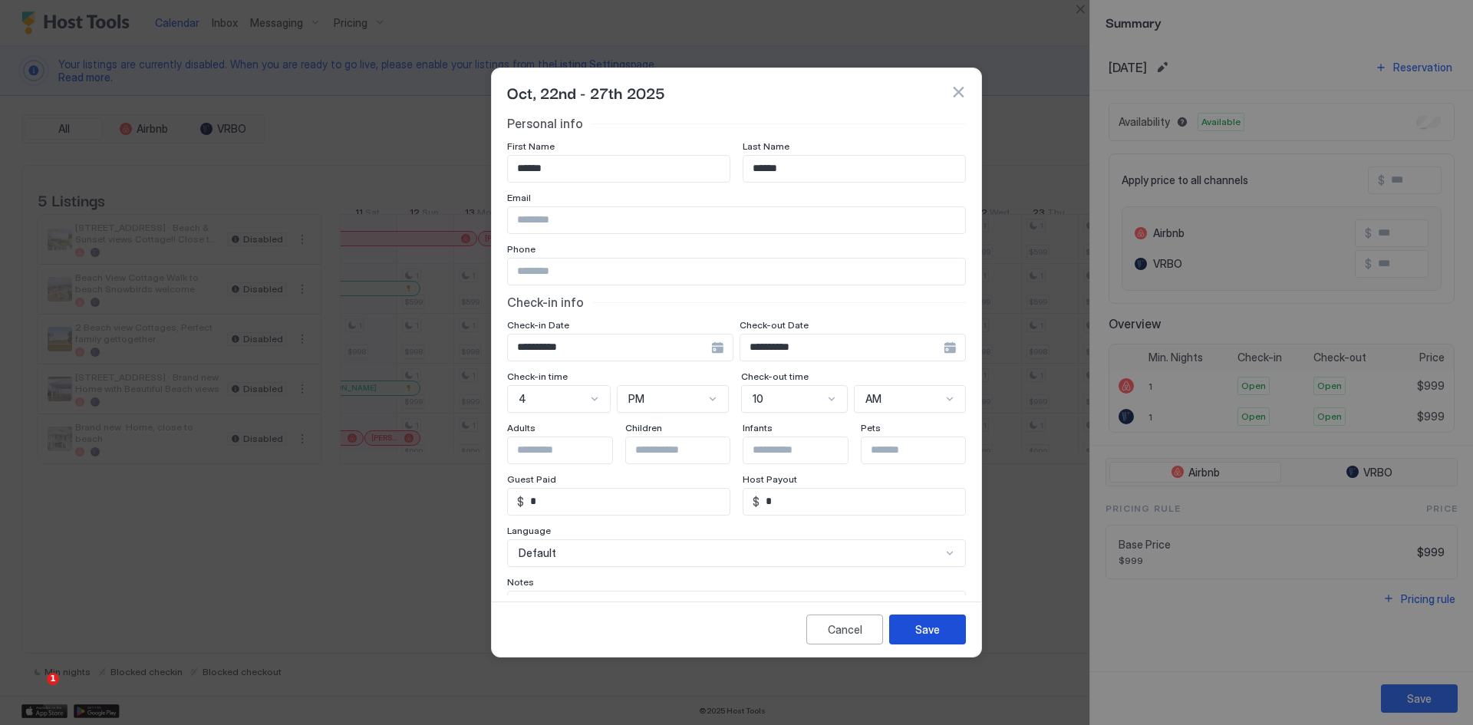
click at [919, 632] on div "Save" at bounding box center [927, 630] width 25 height 16
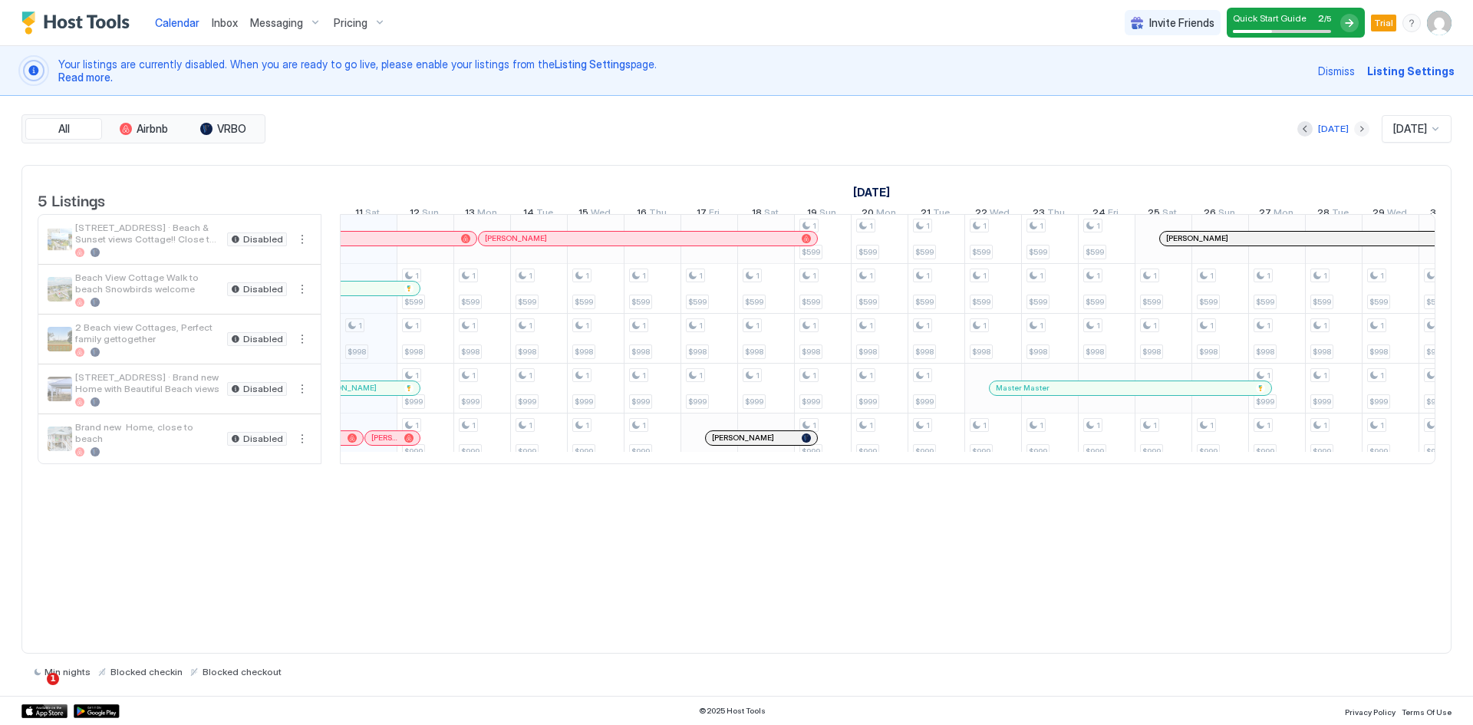
click at [1354, 125] on button "Next month" at bounding box center [1361, 128] width 15 height 15
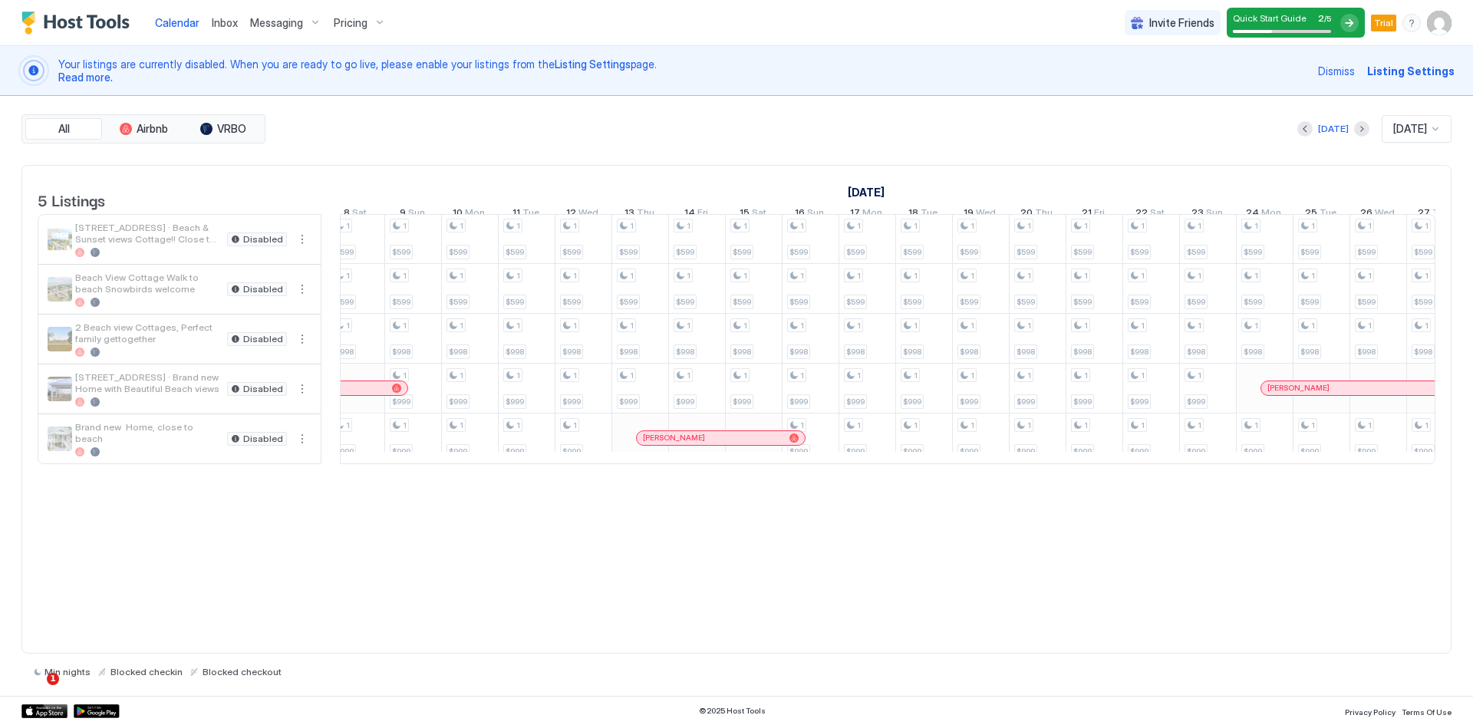
scroll to position [0, 0]
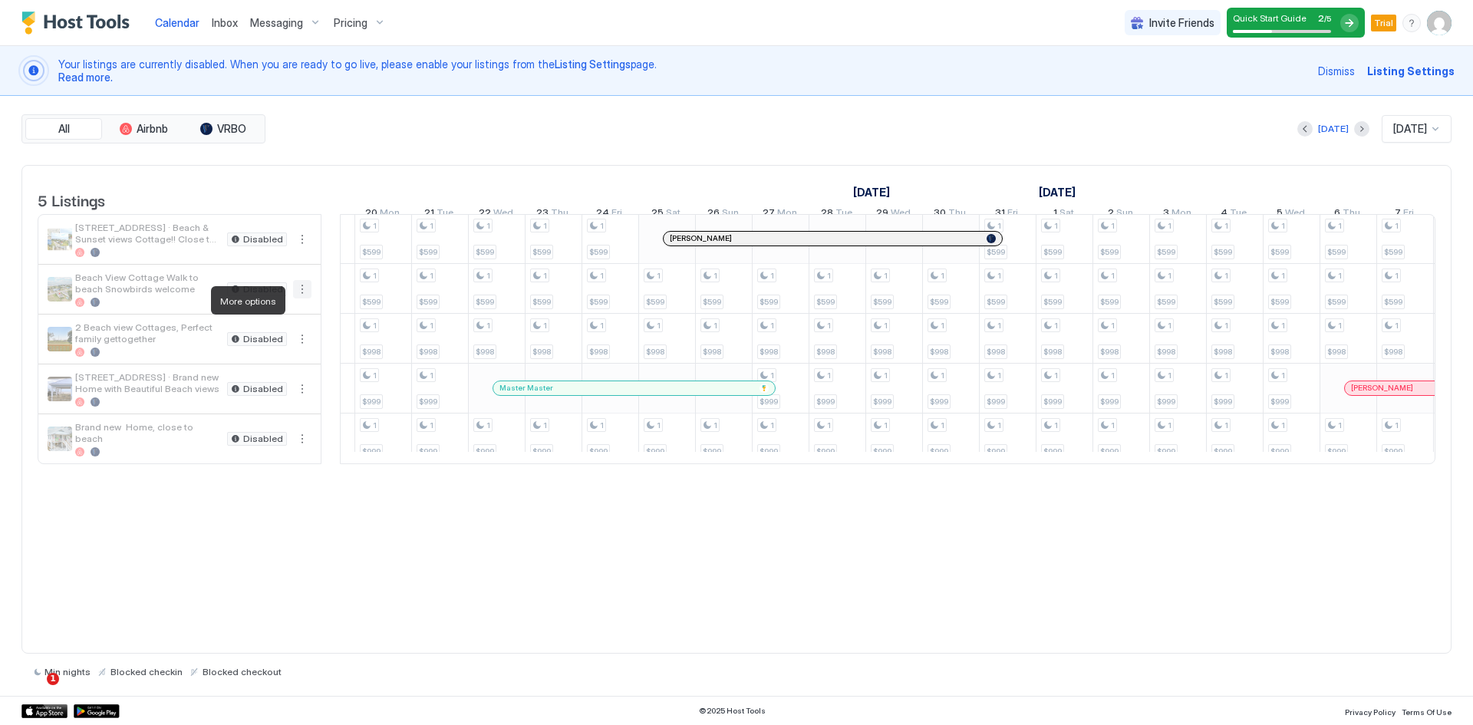
click at [305, 299] on button "More options" at bounding box center [302, 289] width 18 height 18
click at [93, 309] on div at bounding box center [736, 362] width 1473 height 725
click at [96, 307] on div at bounding box center [95, 302] width 9 height 9
click at [306, 249] on button "More options" at bounding box center [302, 239] width 18 height 18
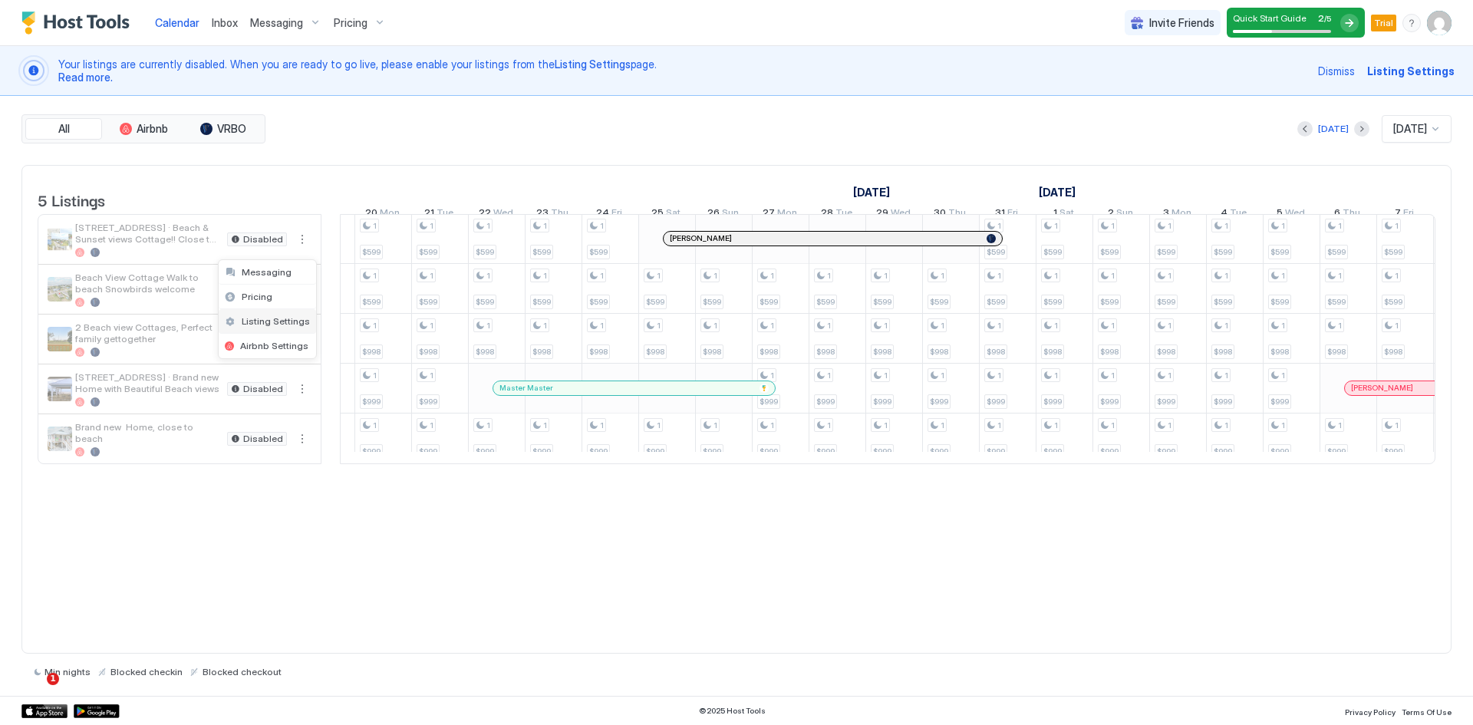
click at [273, 323] on span "Listing Settings" at bounding box center [276, 321] width 68 height 12
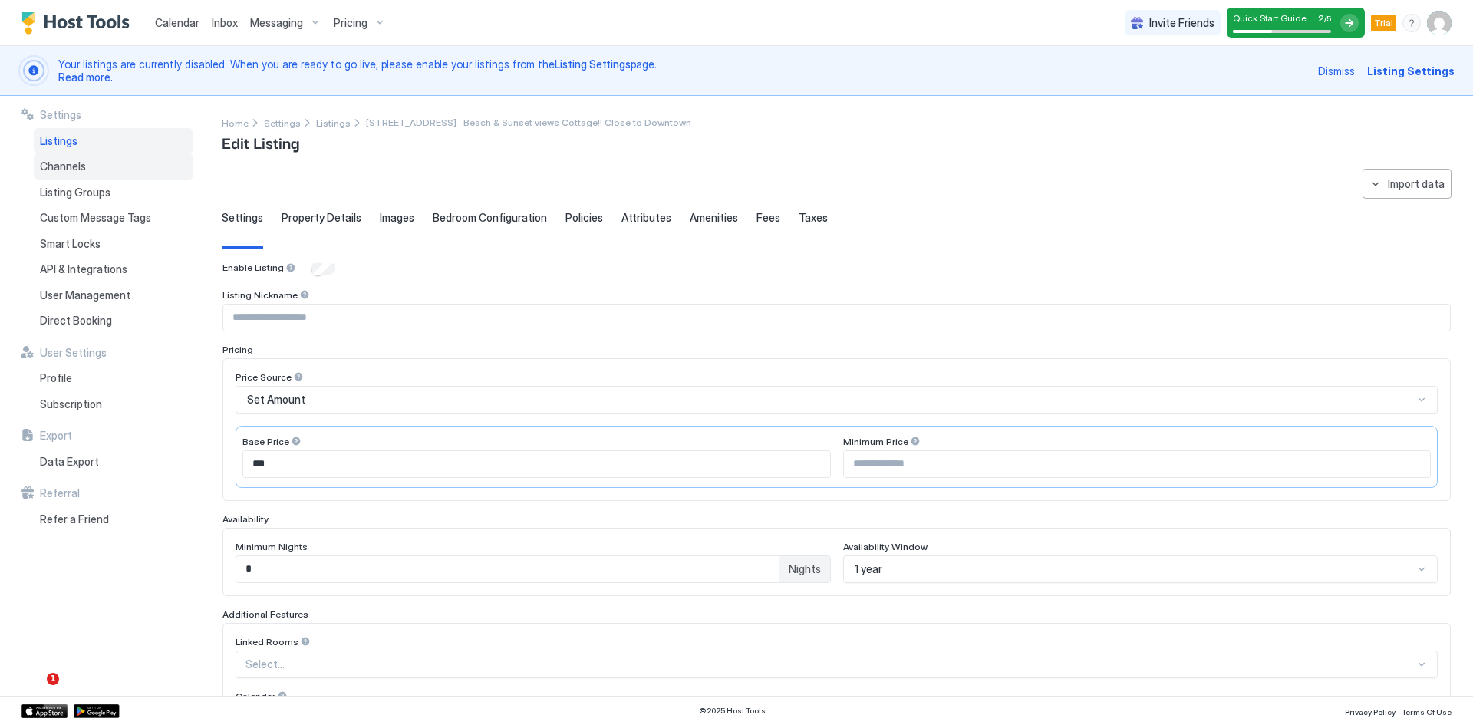
click at [64, 163] on span "Channels" at bounding box center [63, 167] width 46 height 14
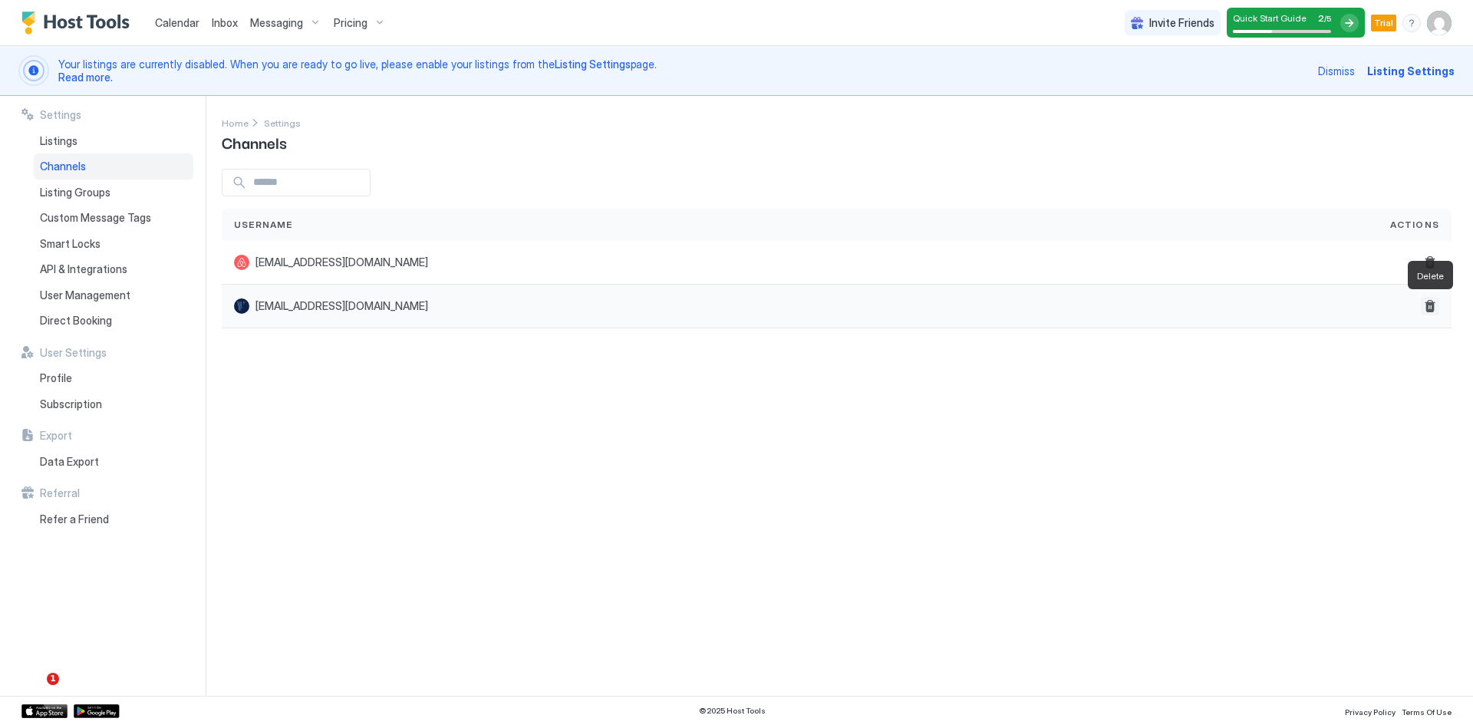
click at [1427, 306] on button "Delete" at bounding box center [1430, 306] width 18 height 18
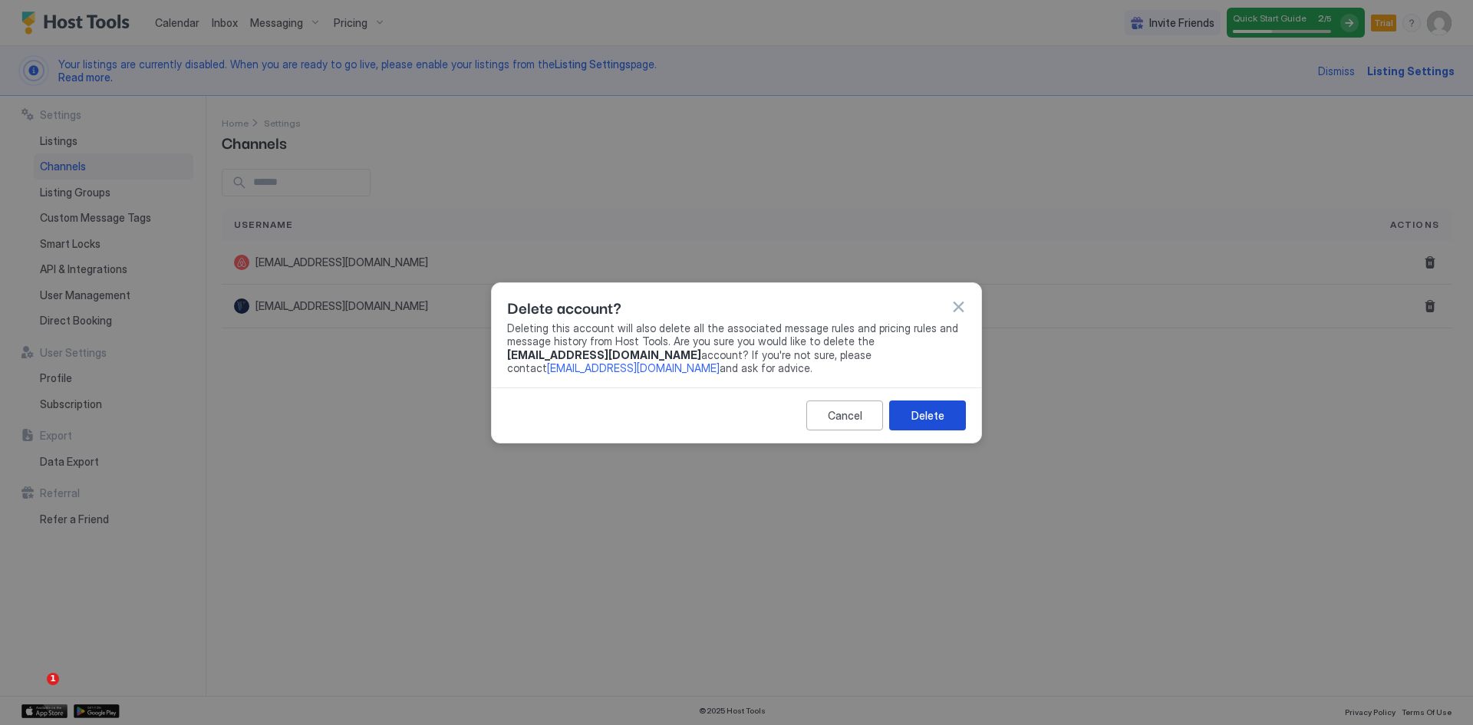
click at [927, 417] on div "Delete" at bounding box center [928, 415] width 33 height 16
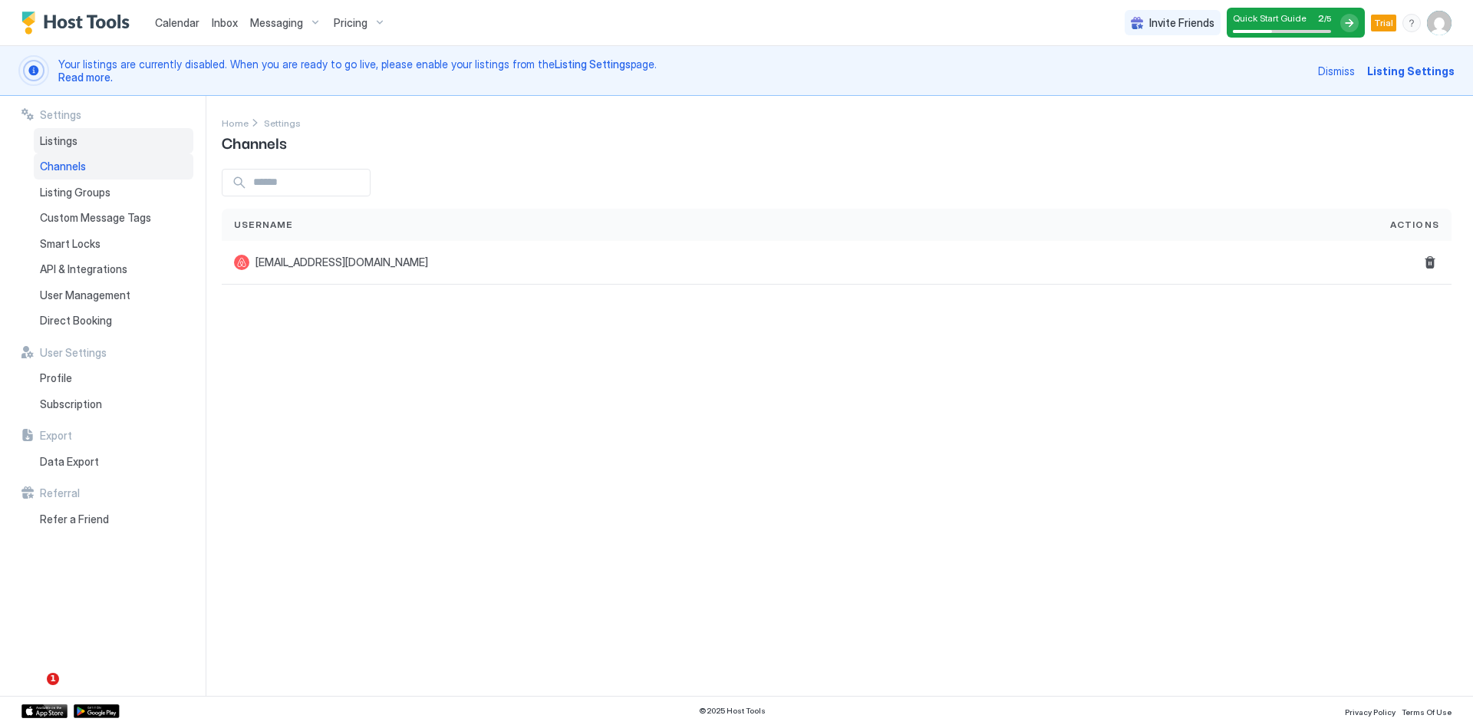
click at [58, 140] on span "Listings" at bounding box center [59, 141] width 38 height 14
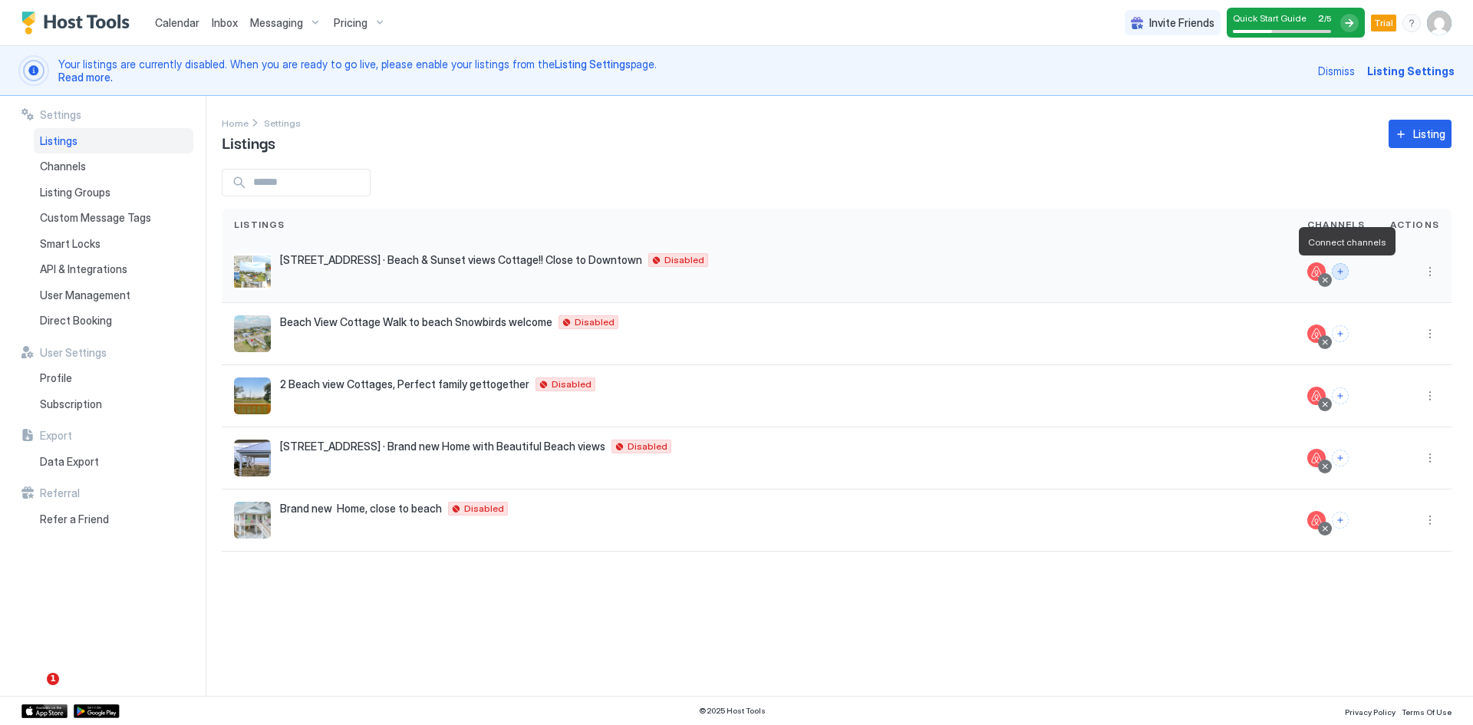
click at [1344, 272] on button "Connect channels" at bounding box center [1340, 271] width 17 height 17
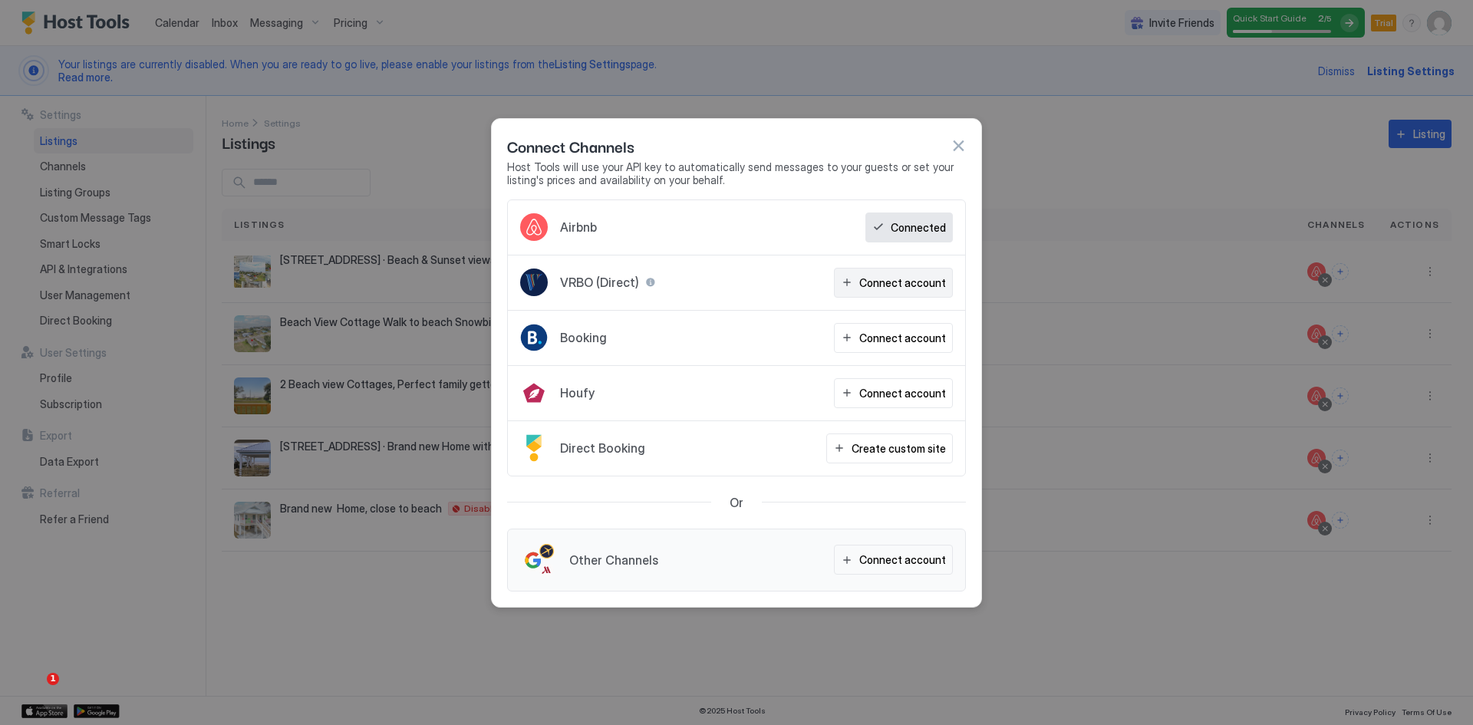
click at [909, 281] on div "Connect account" at bounding box center [902, 283] width 87 height 16
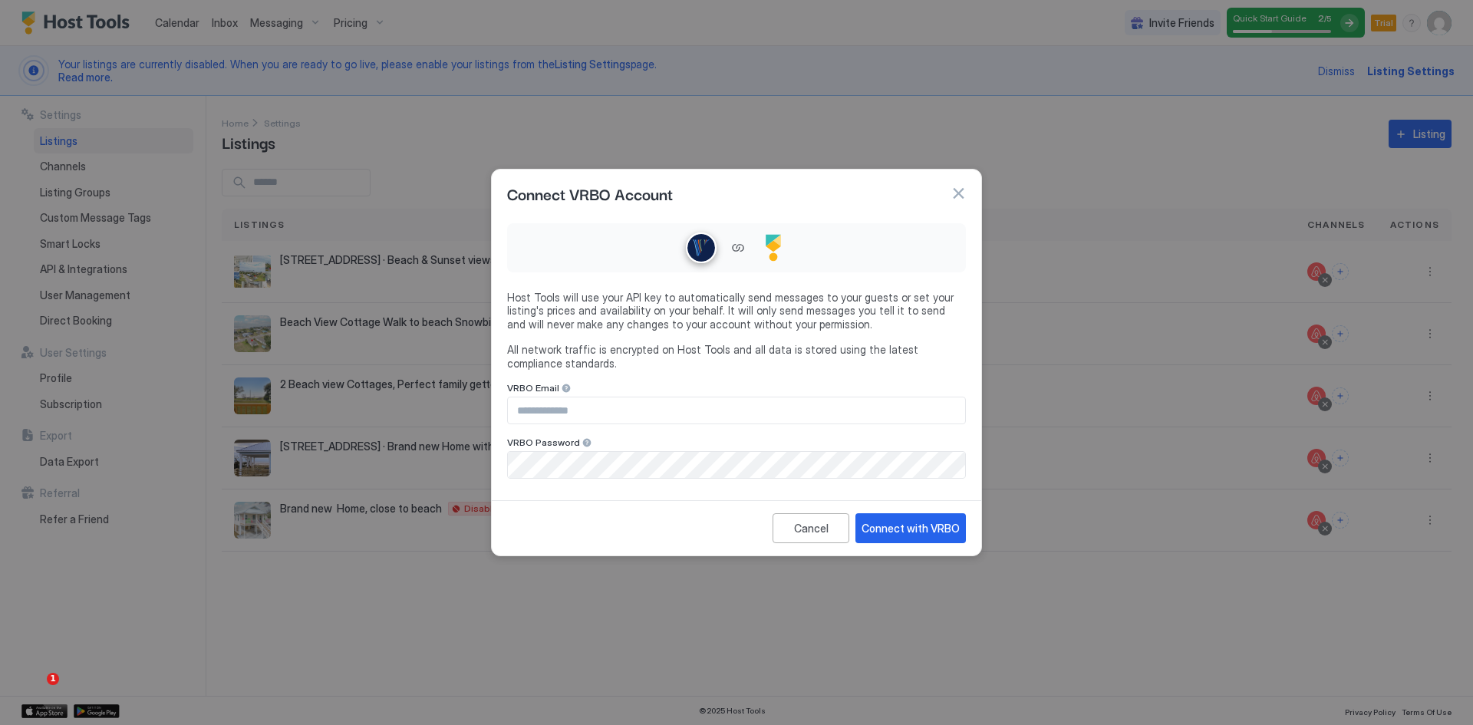
click at [582, 412] on input "Input Field" at bounding box center [736, 410] width 457 height 26
type input "**********"
click at [923, 534] on div "Connect with VRBO" at bounding box center [911, 528] width 98 height 16
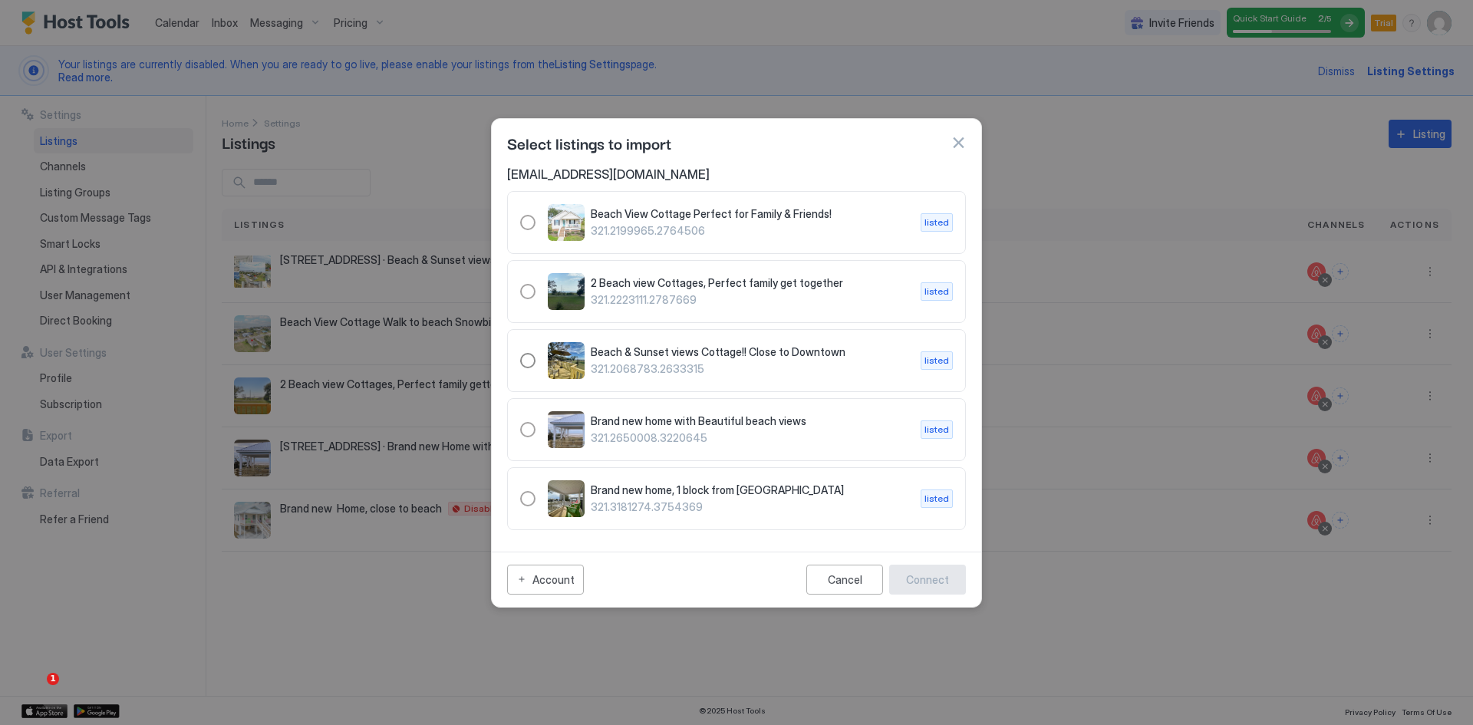
click at [628, 364] on span "321.2068783.2633315" at bounding box center [750, 369] width 318 height 14
click at [931, 578] on div "Connect" at bounding box center [927, 580] width 43 height 16
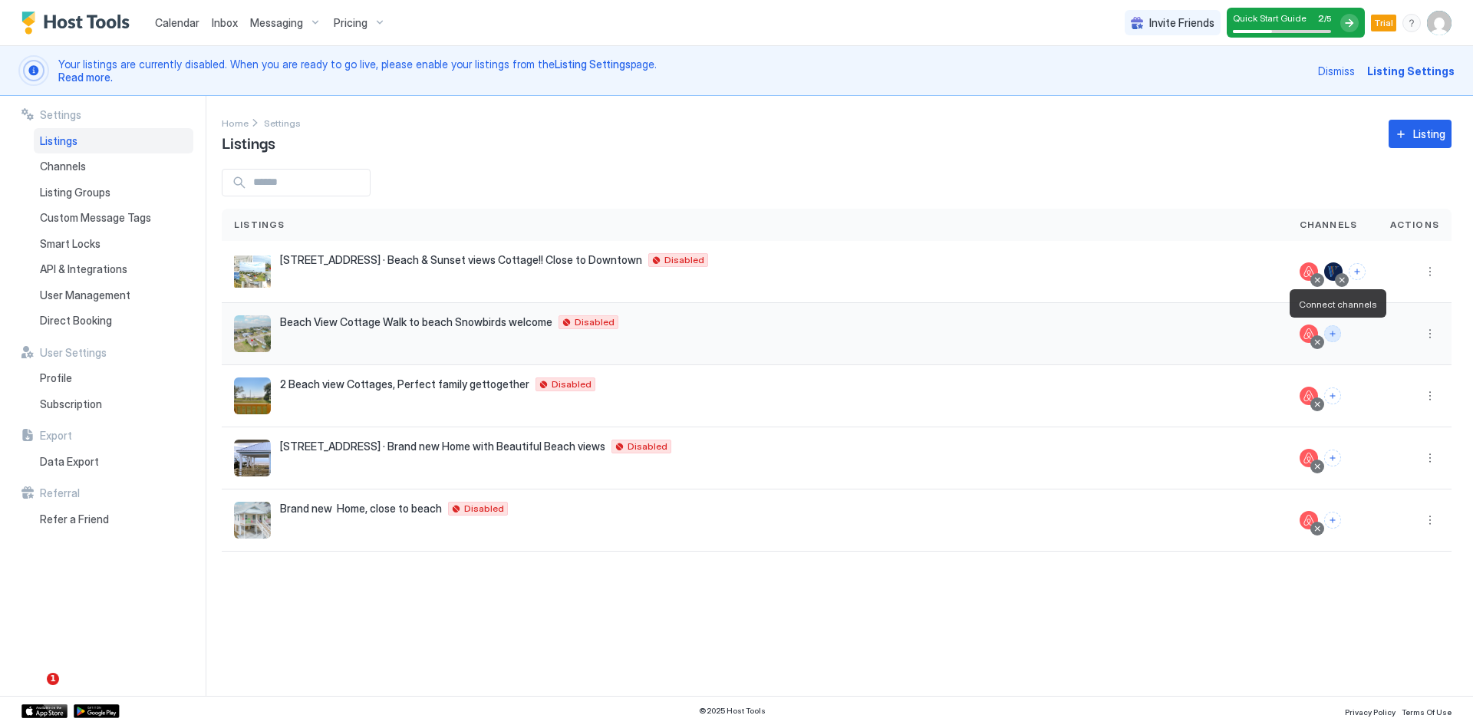
click at [1336, 335] on button "Connect channels" at bounding box center [1332, 333] width 17 height 17
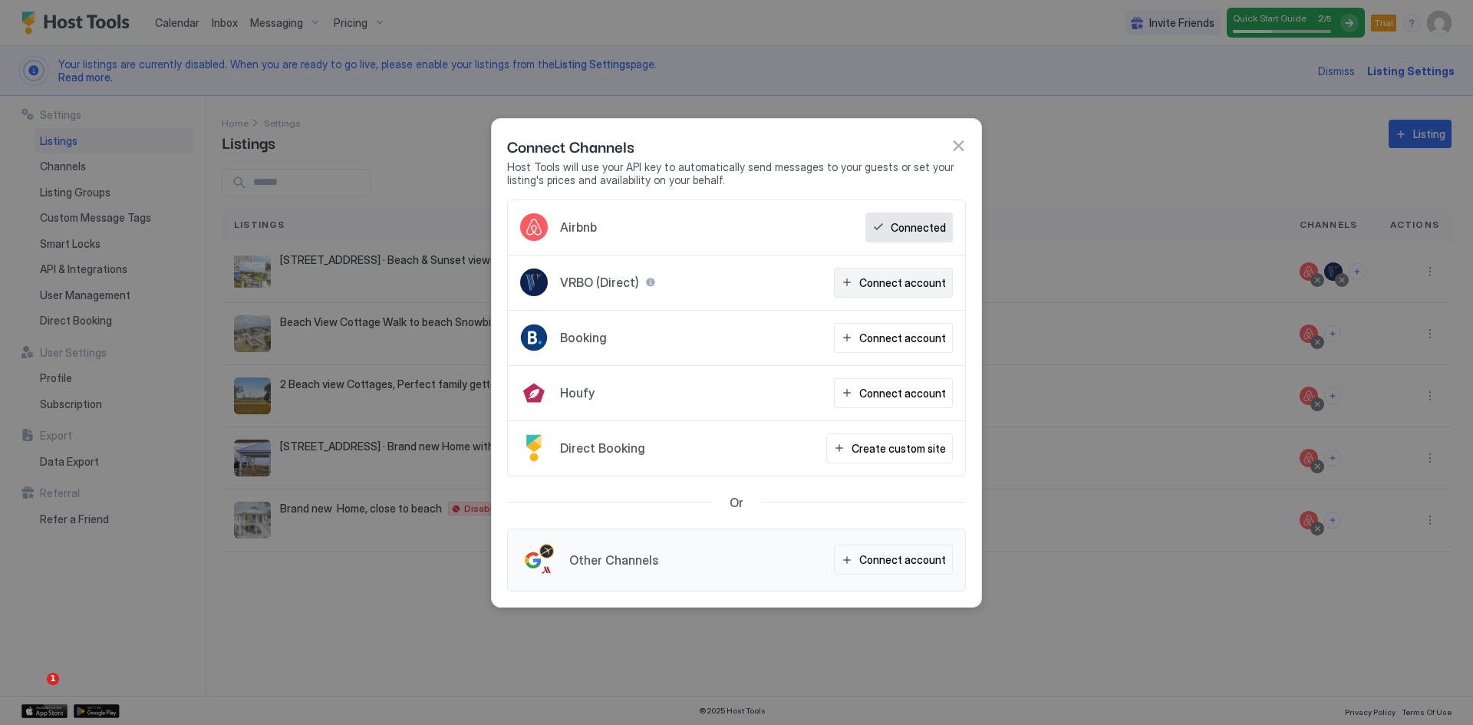
click at [894, 289] on div "Connect account" at bounding box center [902, 283] width 87 height 16
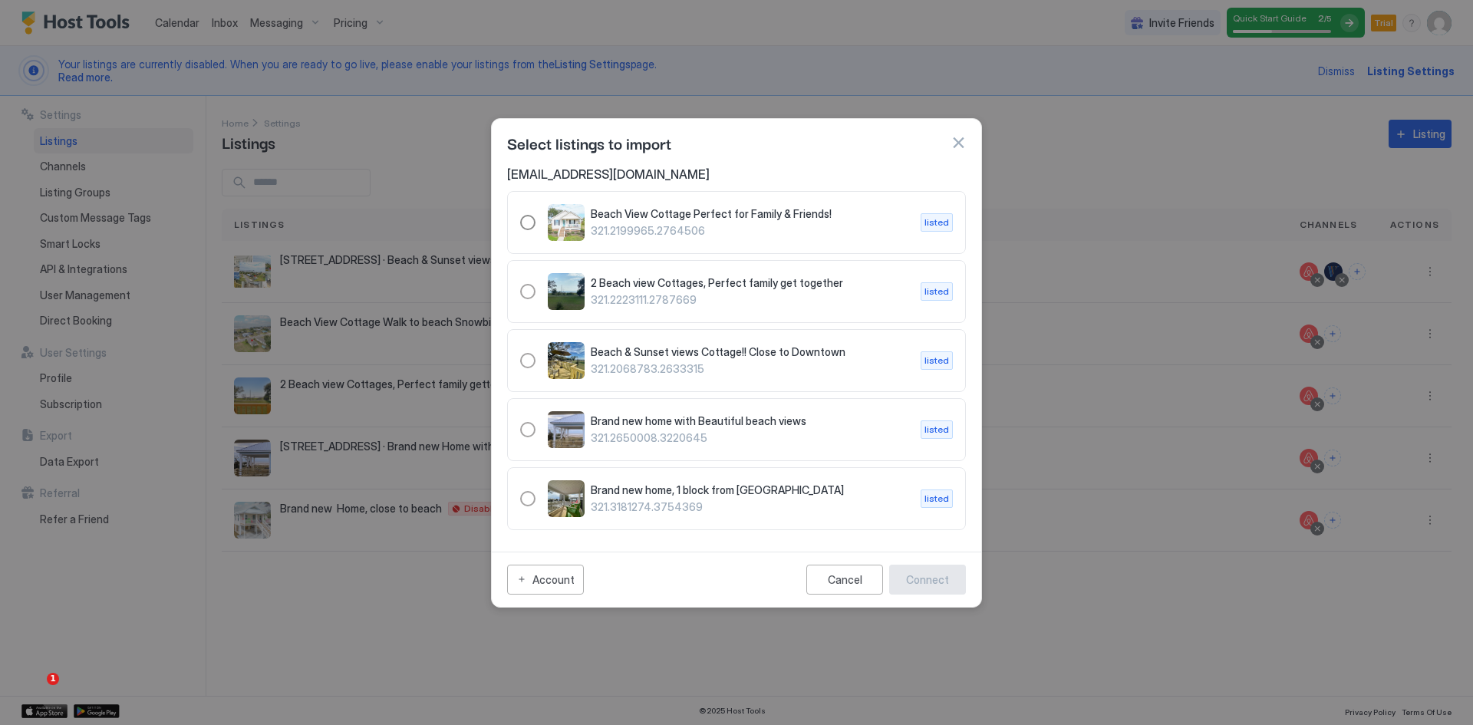
click at [611, 223] on div "Beach View Cottage Perfect for Family & Friends! 321.2199965.2764506" at bounding box center [750, 222] width 318 height 30
click at [935, 576] on div "Connect" at bounding box center [927, 580] width 43 height 16
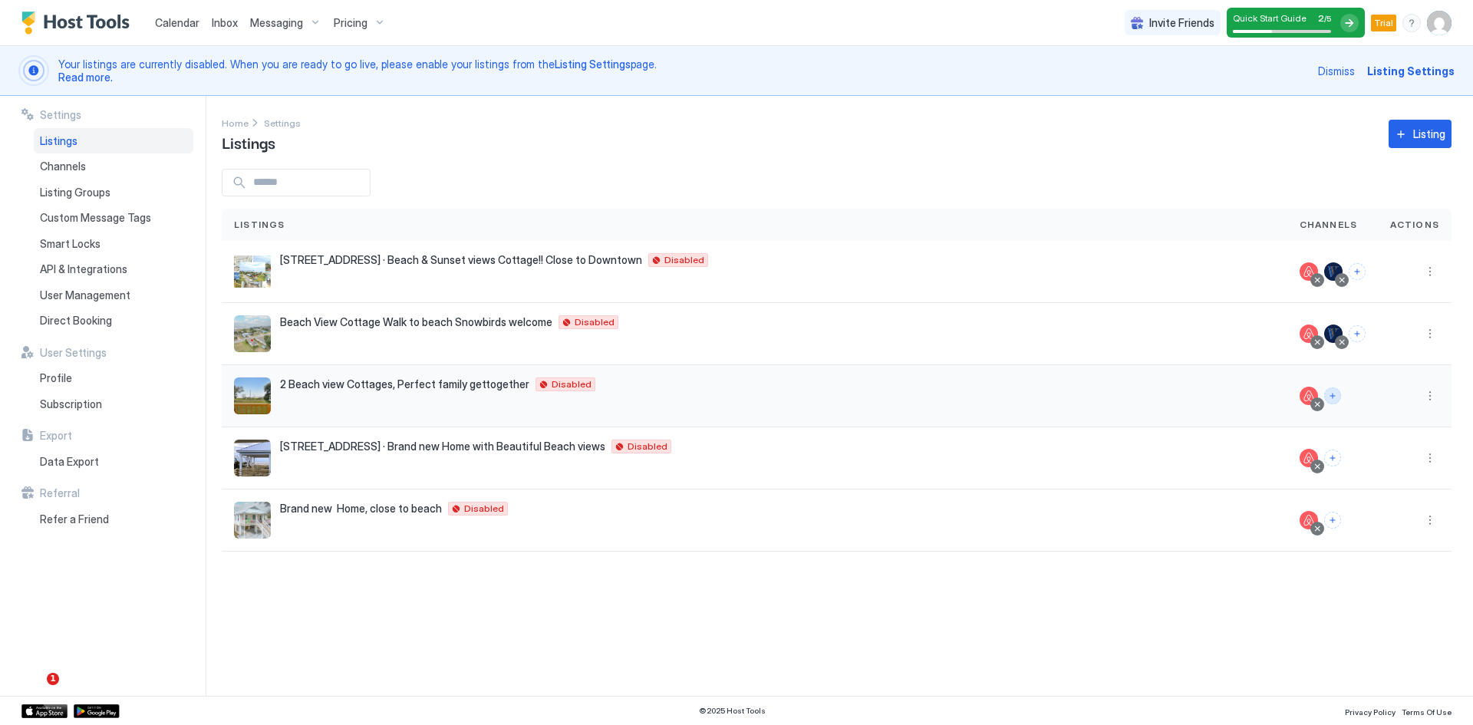
click at [1336, 396] on button "Connect channels" at bounding box center [1332, 396] width 17 height 17
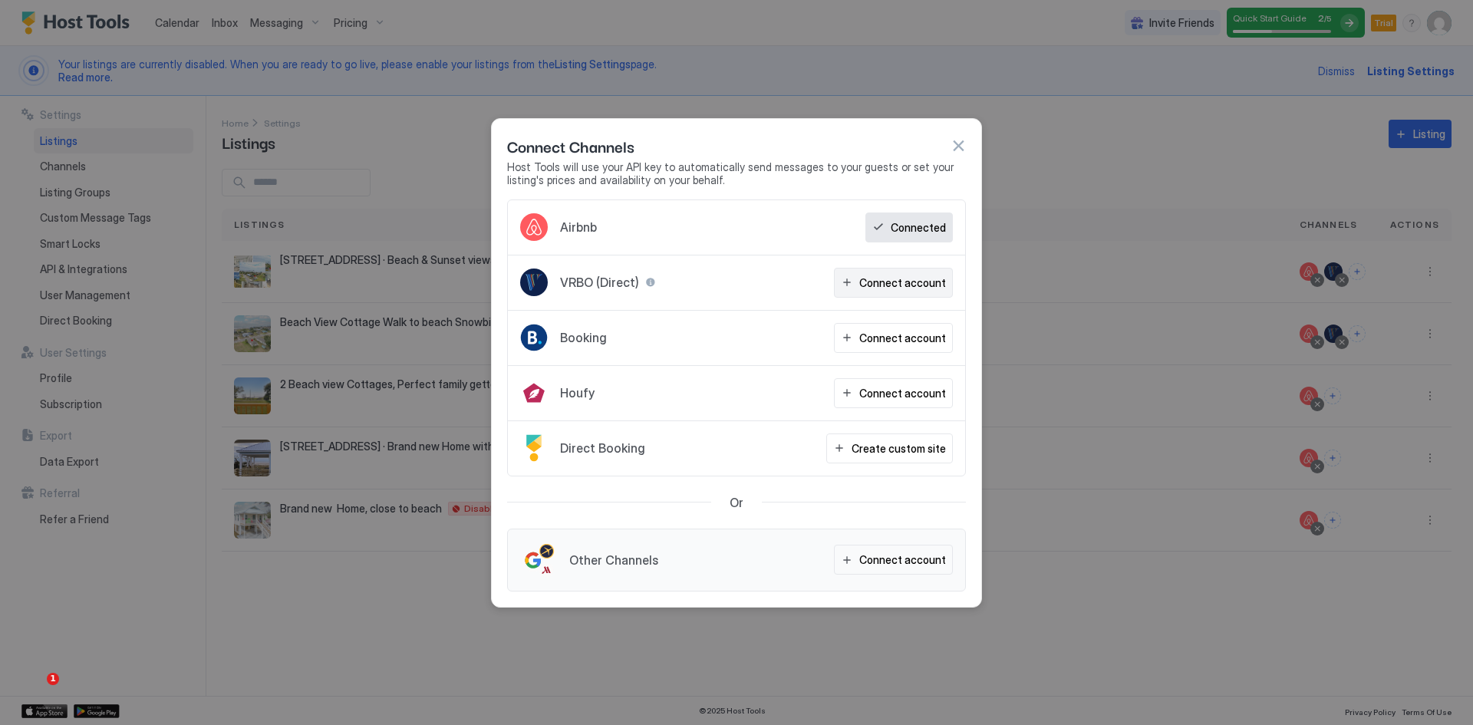
click at [878, 278] on div "Connect account" at bounding box center [902, 283] width 87 height 16
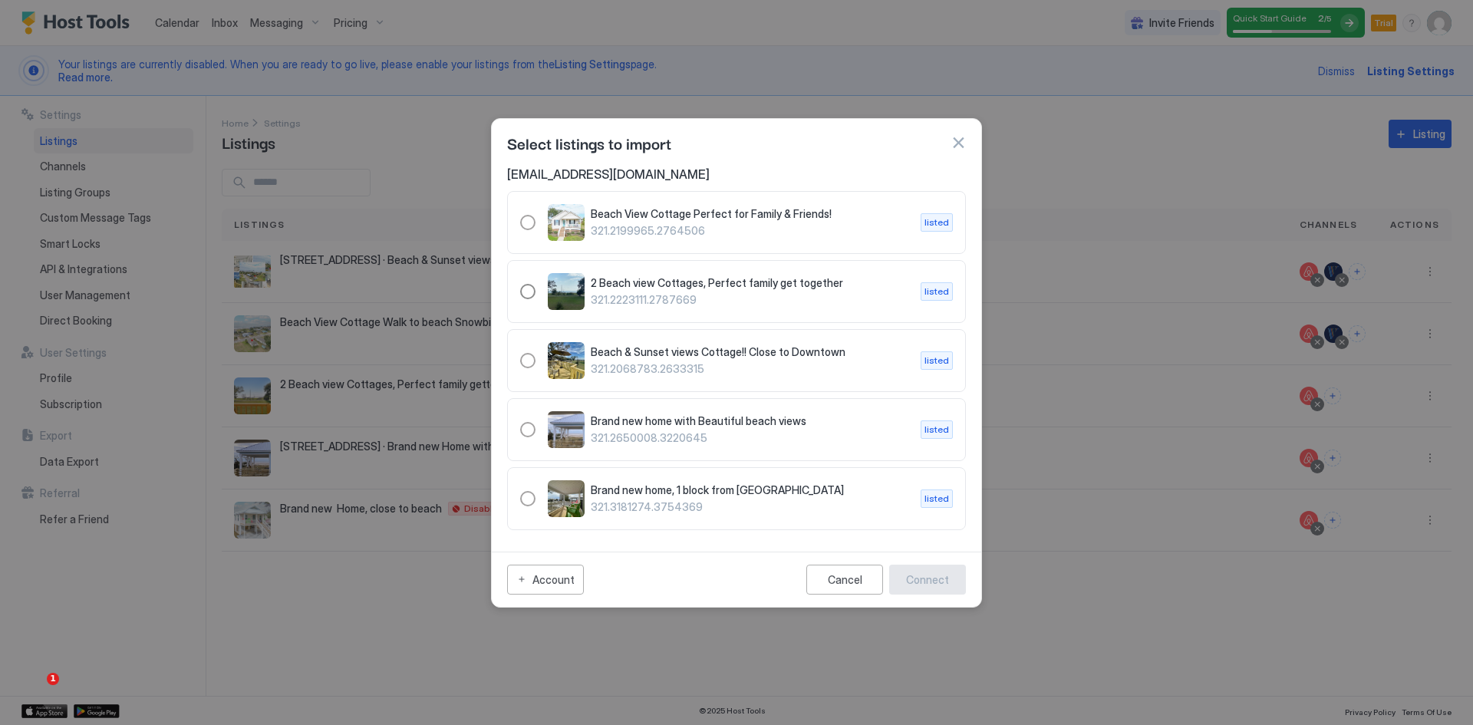
click at [612, 292] on div "2 Beach view Cottages, Perfect family get together 321.2223111.2787669" at bounding box center [750, 291] width 318 height 30
click at [939, 589] on button "Connect" at bounding box center [927, 580] width 77 height 30
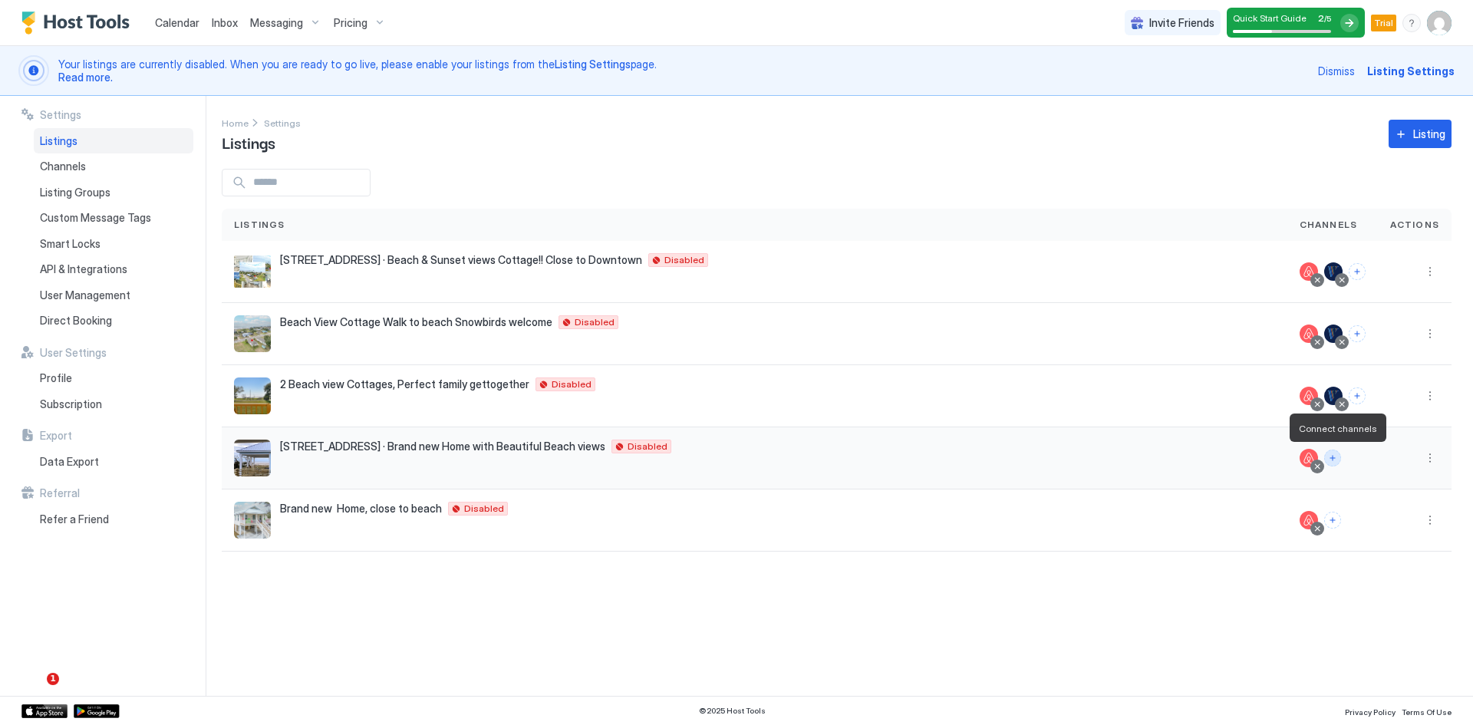
click at [1337, 459] on button "Connect channels" at bounding box center [1332, 458] width 17 height 17
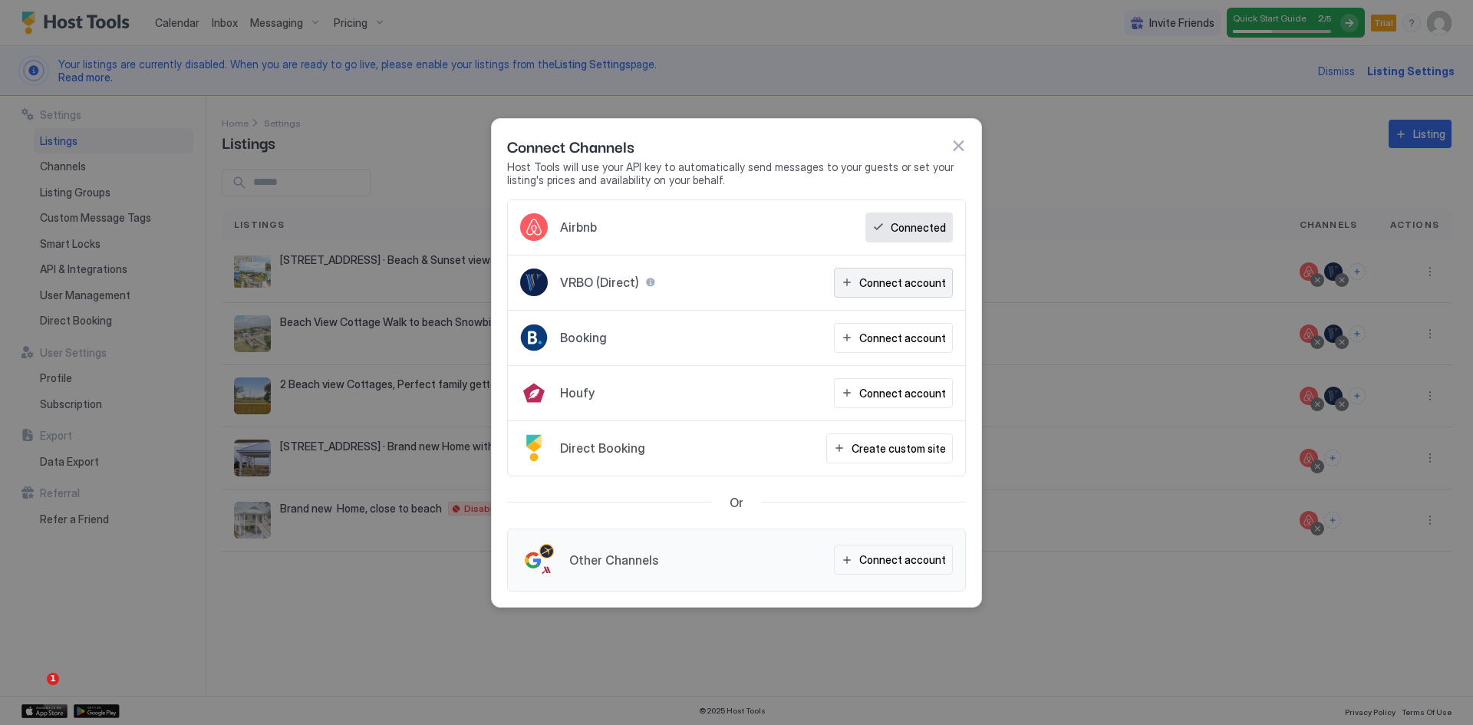
click at [888, 282] on div "Connect account" at bounding box center [902, 283] width 87 height 16
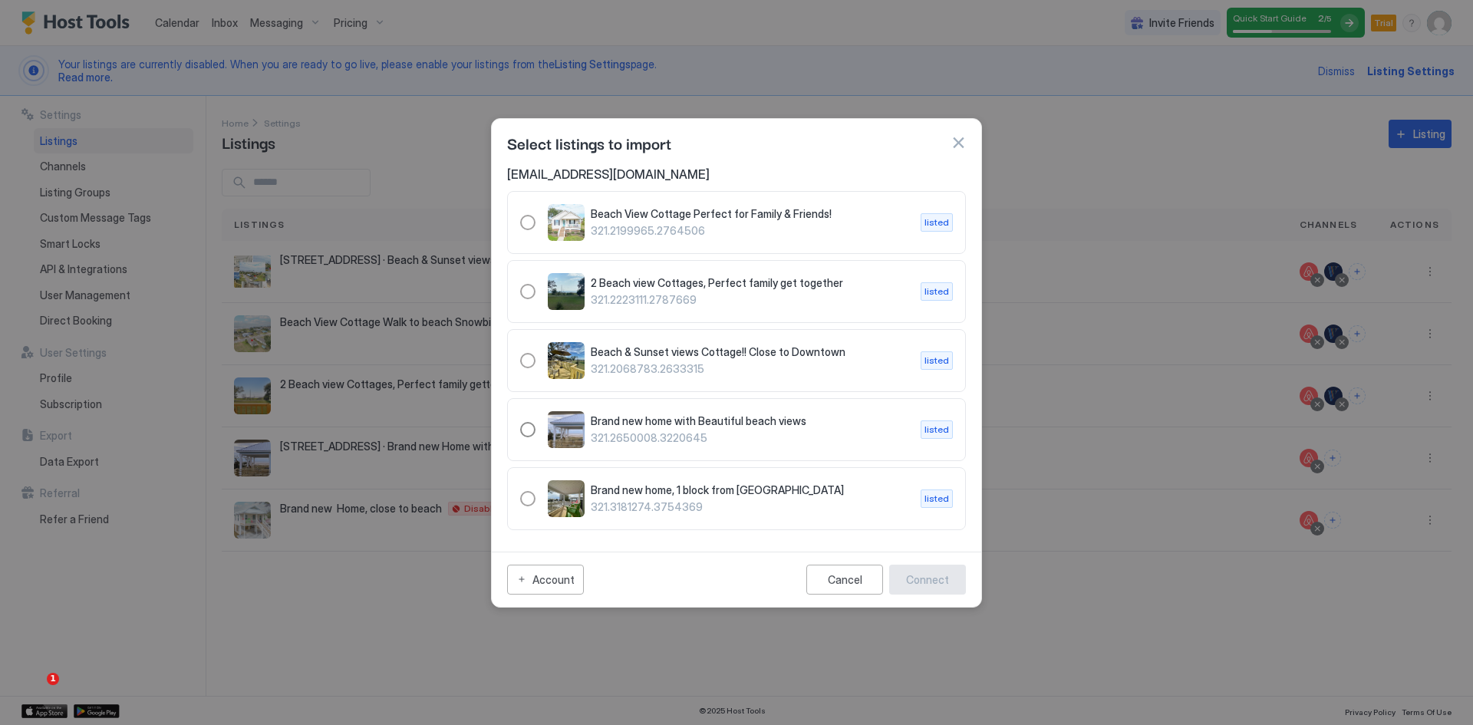
click at [655, 435] on span "321.2650008.3220645" at bounding box center [750, 438] width 318 height 14
click at [935, 585] on div "Connect" at bounding box center [927, 580] width 43 height 16
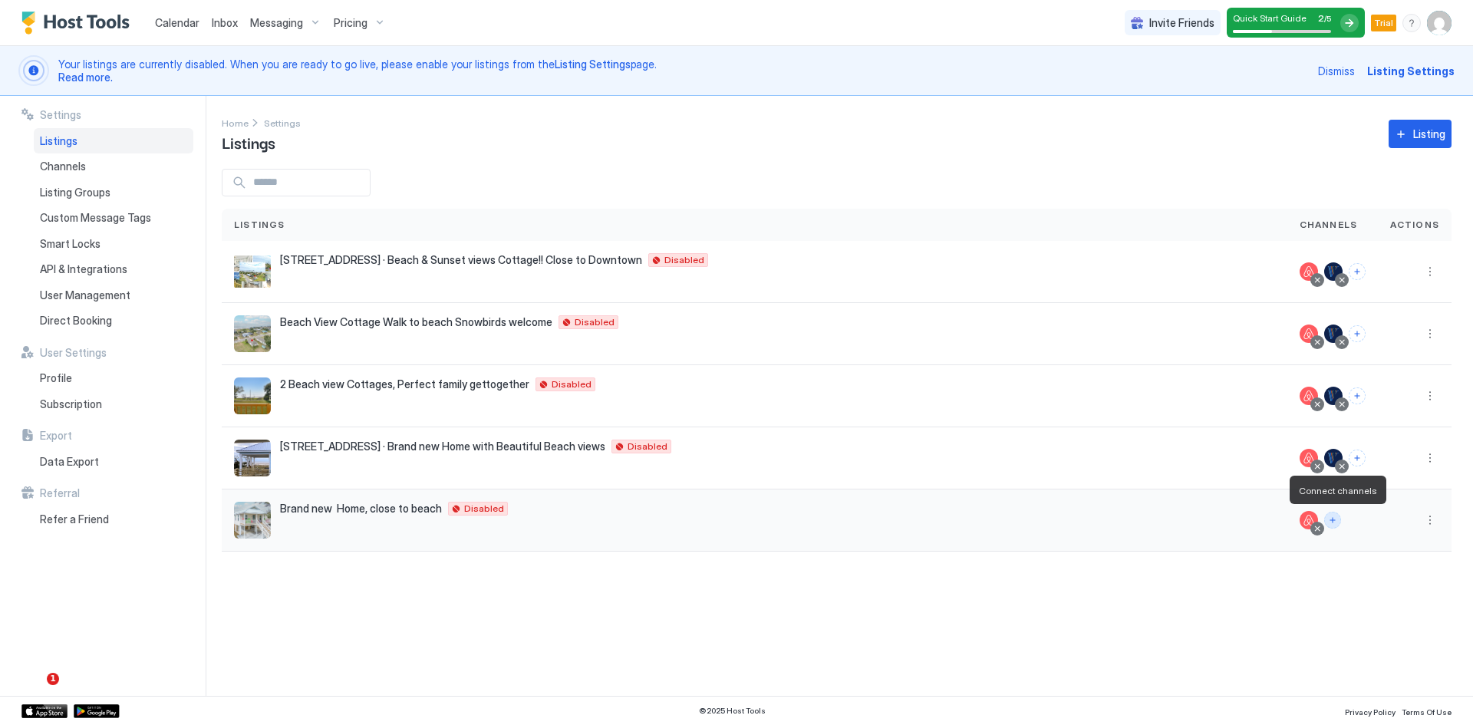
click at [1337, 522] on button "Connect channels" at bounding box center [1332, 520] width 17 height 17
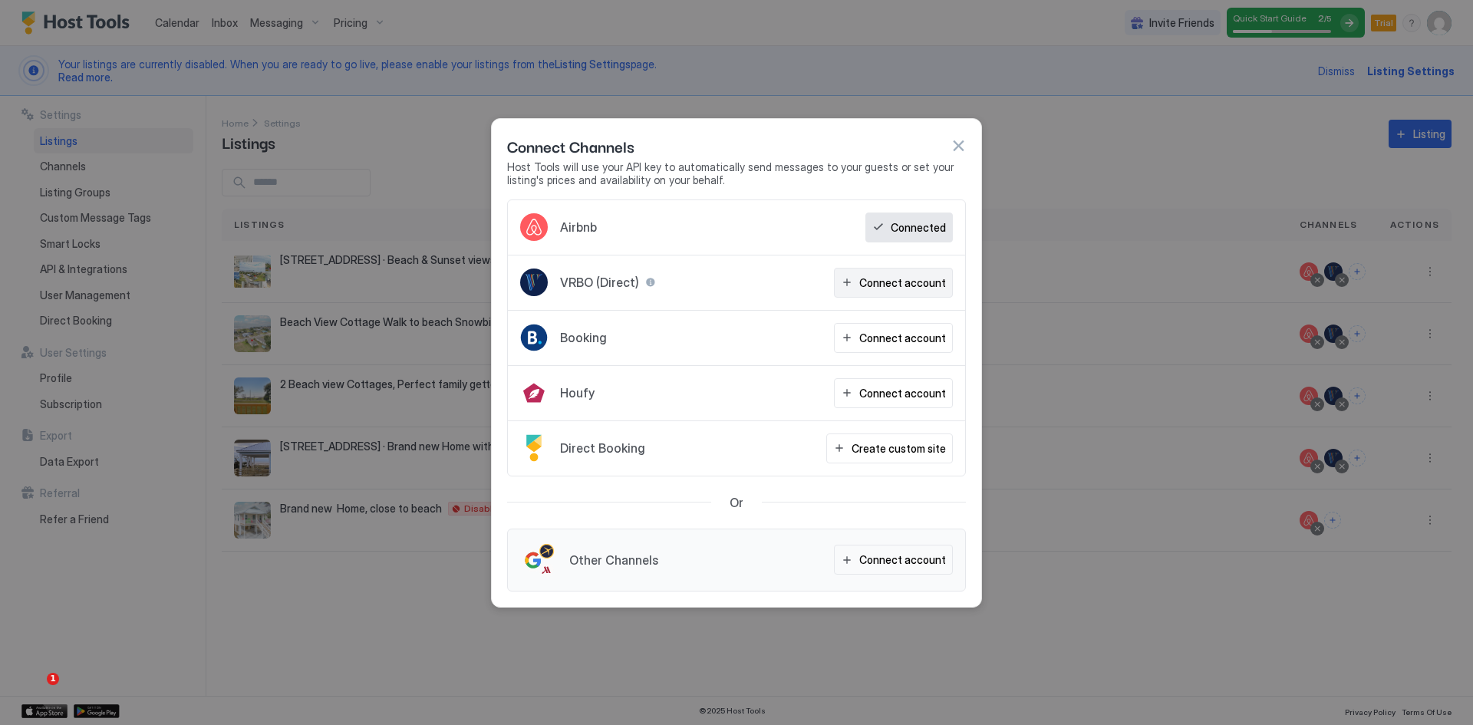
click at [893, 286] on div "Connect account" at bounding box center [902, 283] width 87 height 16
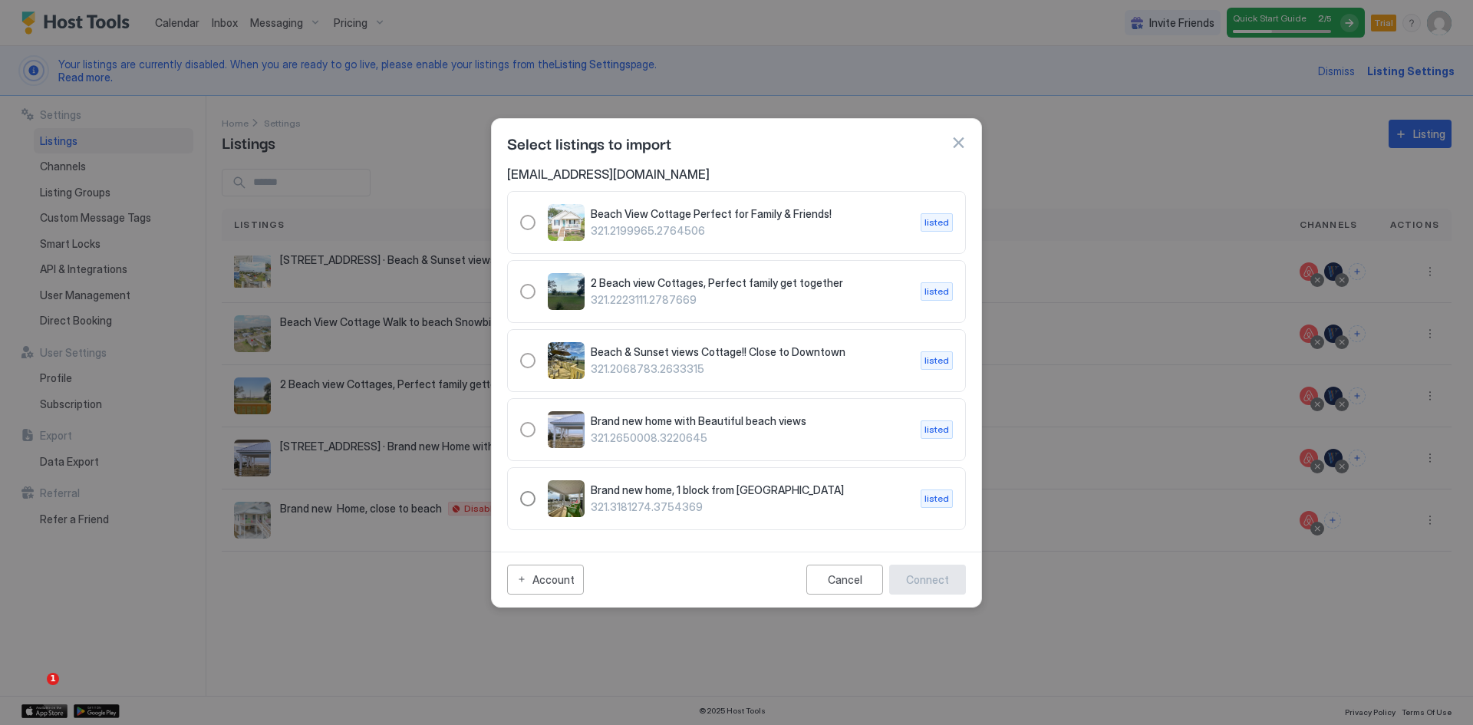
click at [631, 502] on span "321.3181274.3754369" at bounding box center [750, 507] width 318 height 14
click at [930, 583] on div "Connect" at bounding box center [927, 580] width 43 height 16
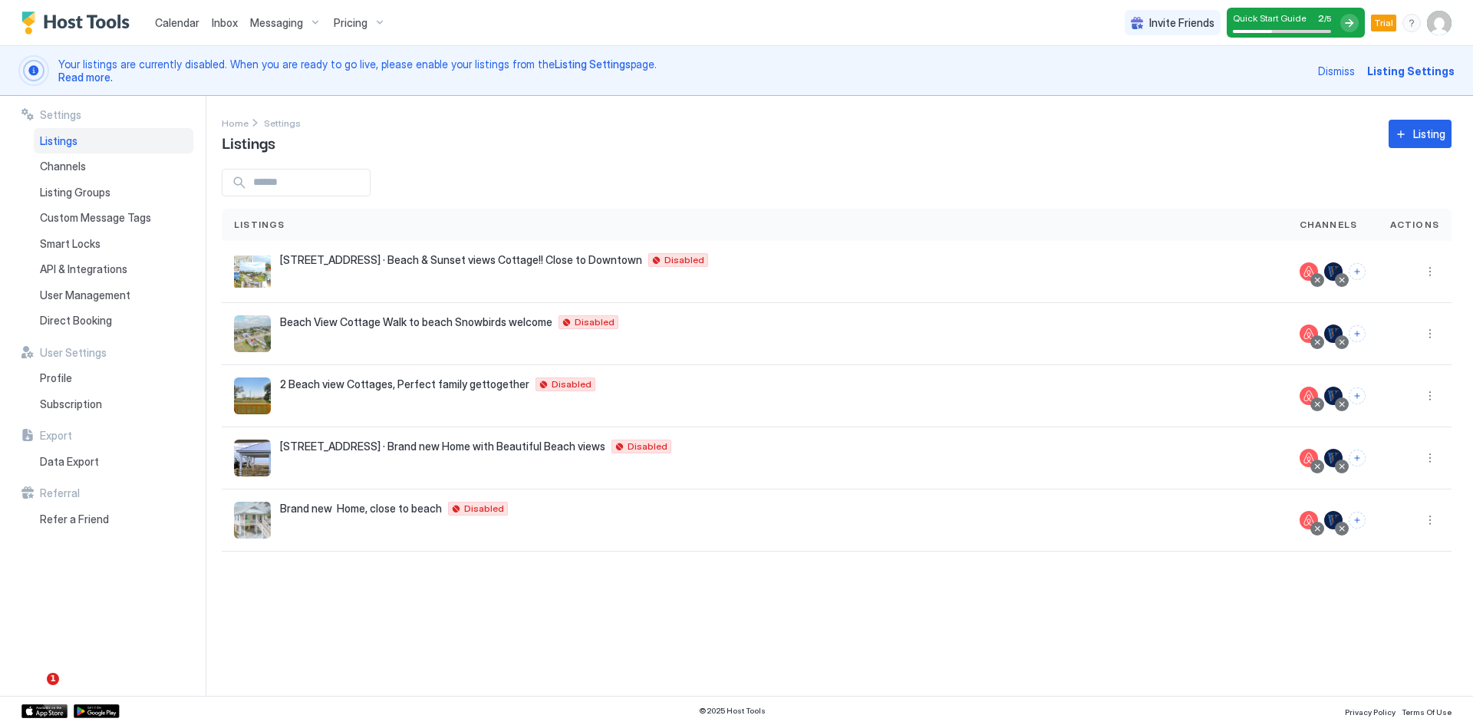
click at [183, 24] on span "Calendar" at bounding box center [177, 22] width 45 height 13
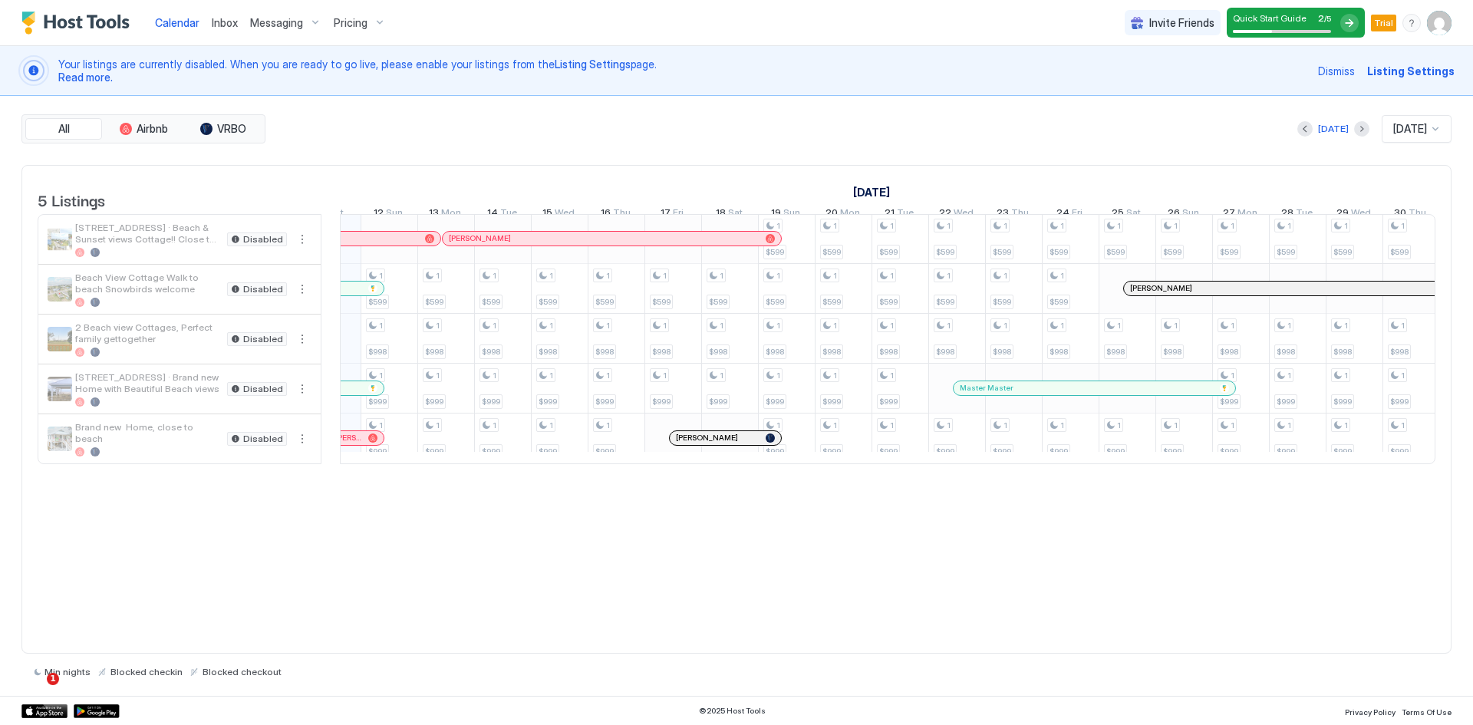
scroll to position [0, 932]
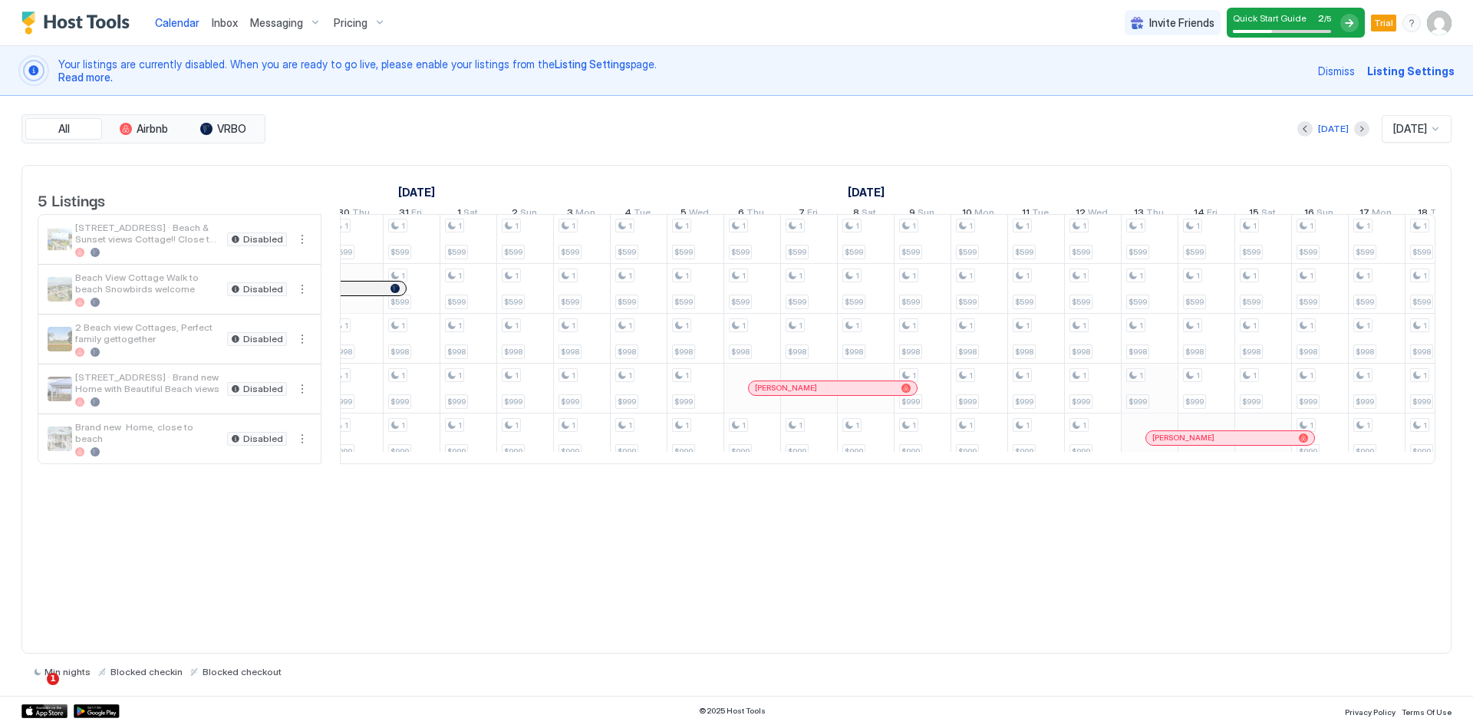
click at [1143, 411] on div "1 $998 1 $599 1 $998 1 $999 1 $999 1 $599 1 $998 1 $999 1 $999 1 $599 1 $998 1 …" at bounding box center [70, 338] width 3350 height 249
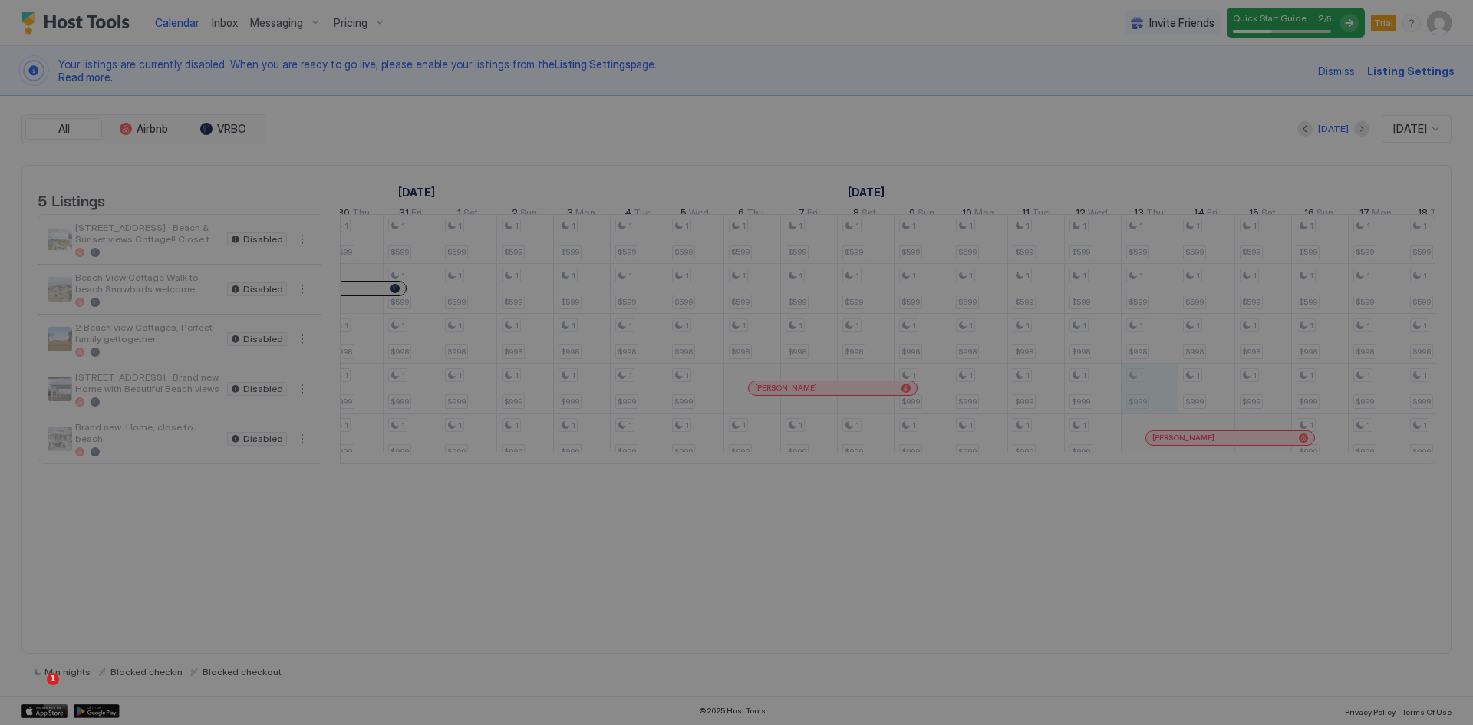
click at [1143, 412] on div "Summary Nov, 13th 2025 Reservation Availability Available Apply price to all ch…" at bounding box center [736, 362] width 1473 height 725
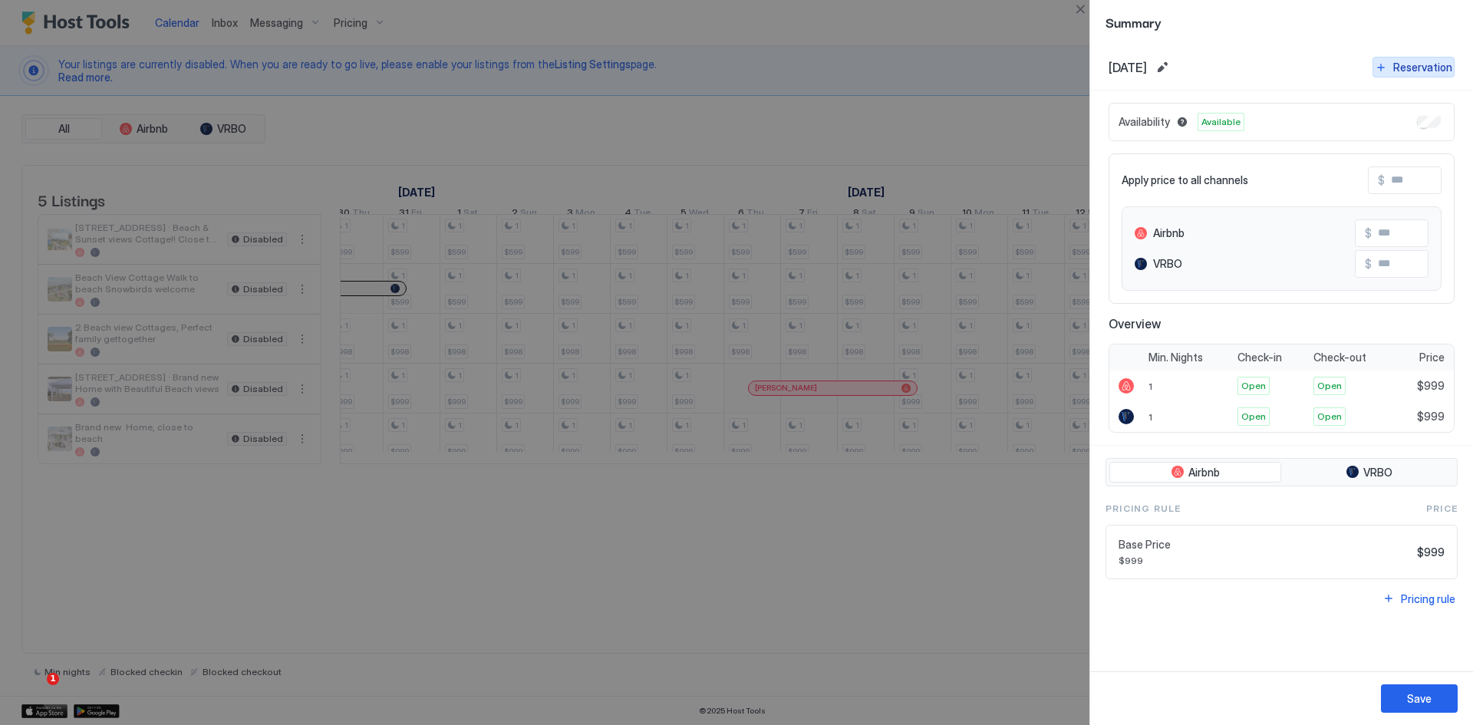
click at [1397, 66] on div "Reservation" at bounding box center [1423, 67] width 59 height 16
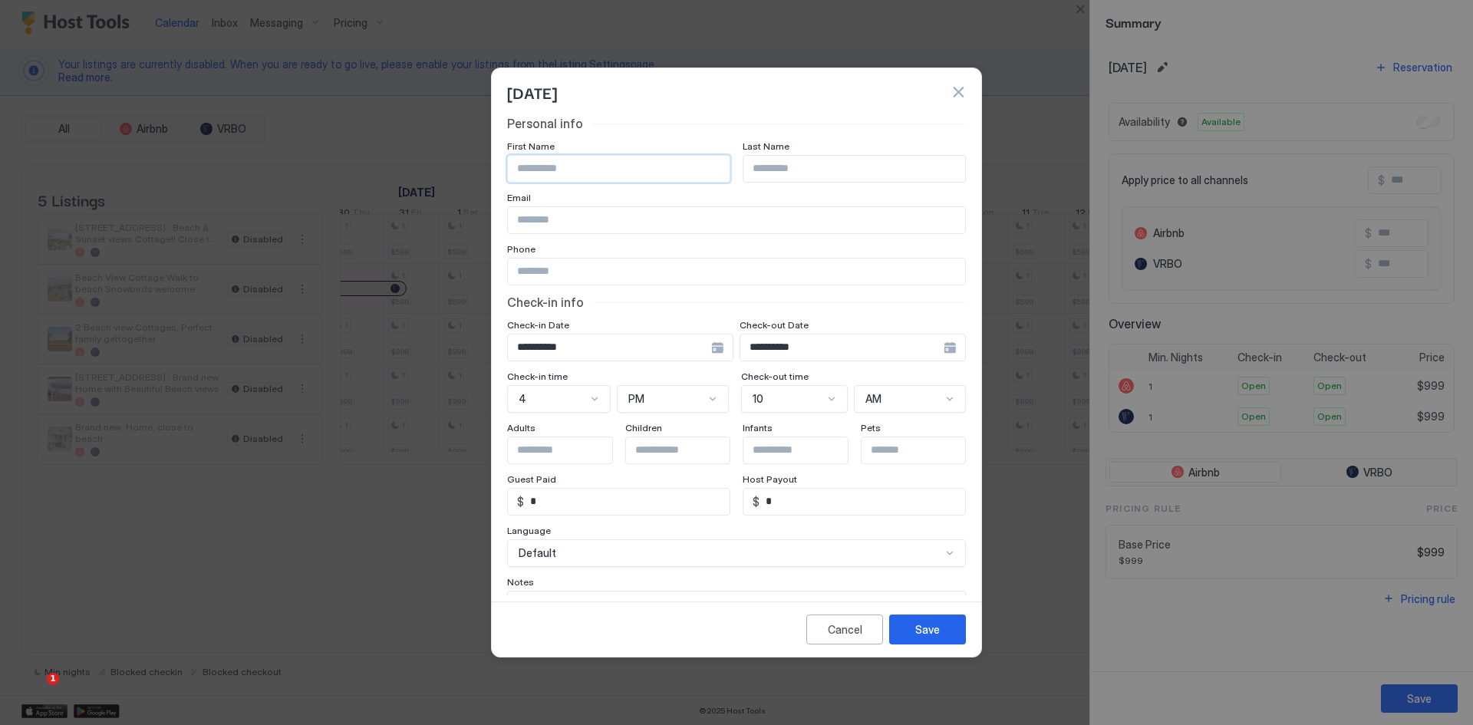
click at [592, 170] on input "Input Field" at bounding box center [619, 169] width 222 height 26
type input "*******"
type input "******"
click at [545, 165] on input "*******" at bounding box center [619, 169] width 222 height 26
type input "******"
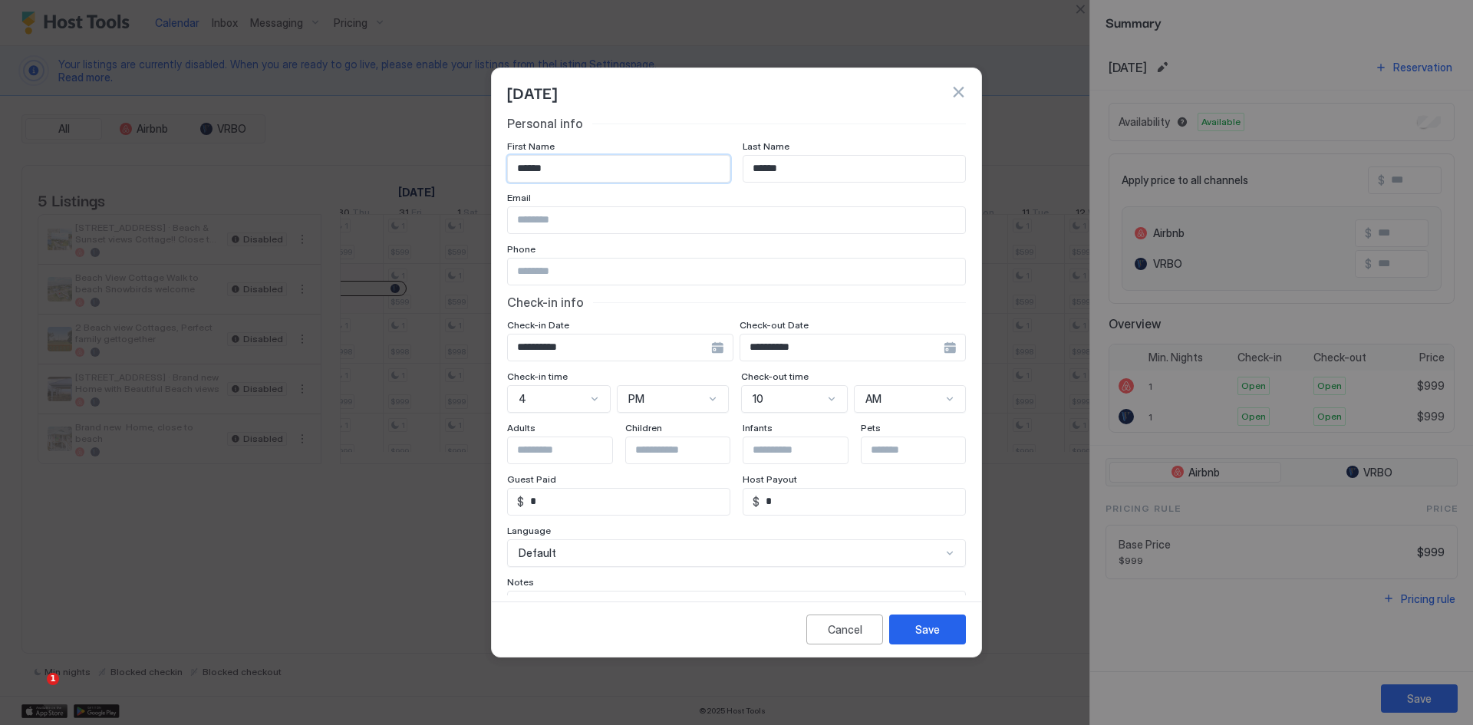
click at [562, 342] on input "**********" at bounding box center [609, 348] width 203 height 26
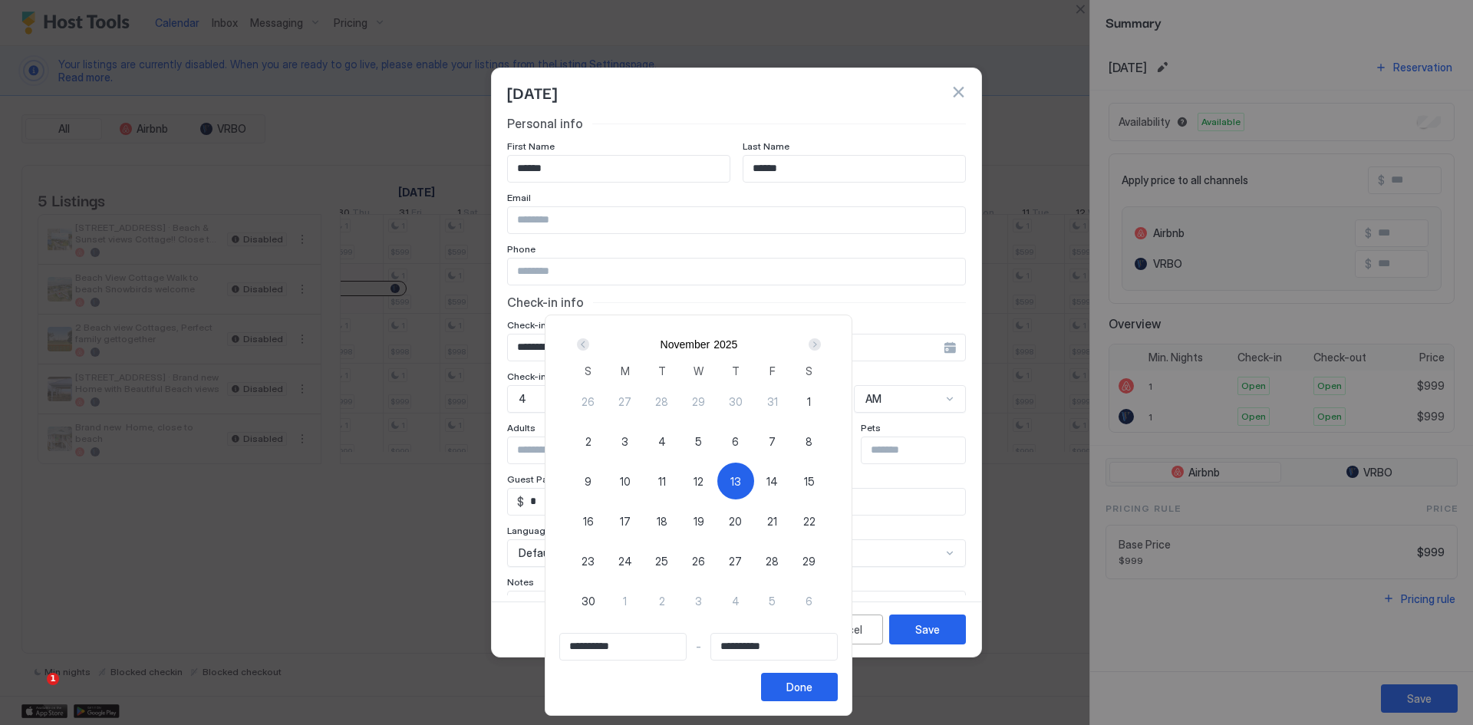
click at [741, 483] on span "13" at bounding box center [736, 481] width 11 height 16
click at [741, 480] on span "13" at bounding box center [736, 481] width 11 height 16
type input "**********"
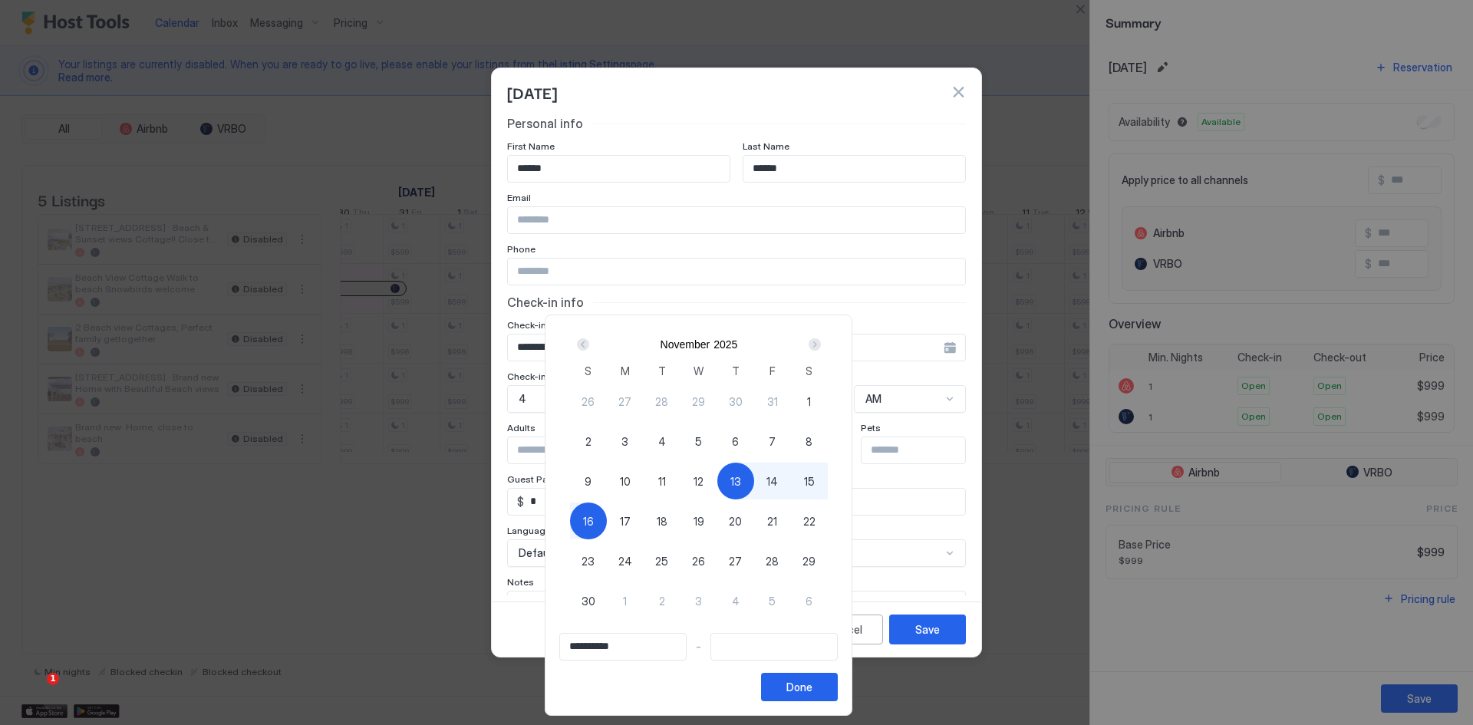
click at [594, 522] on span "16" at bounding box center [588, 521] width 11 height 16
type input "**********"
click at [813, 687] on div "Done" at bounding box center [800, 687] width 26 height 16
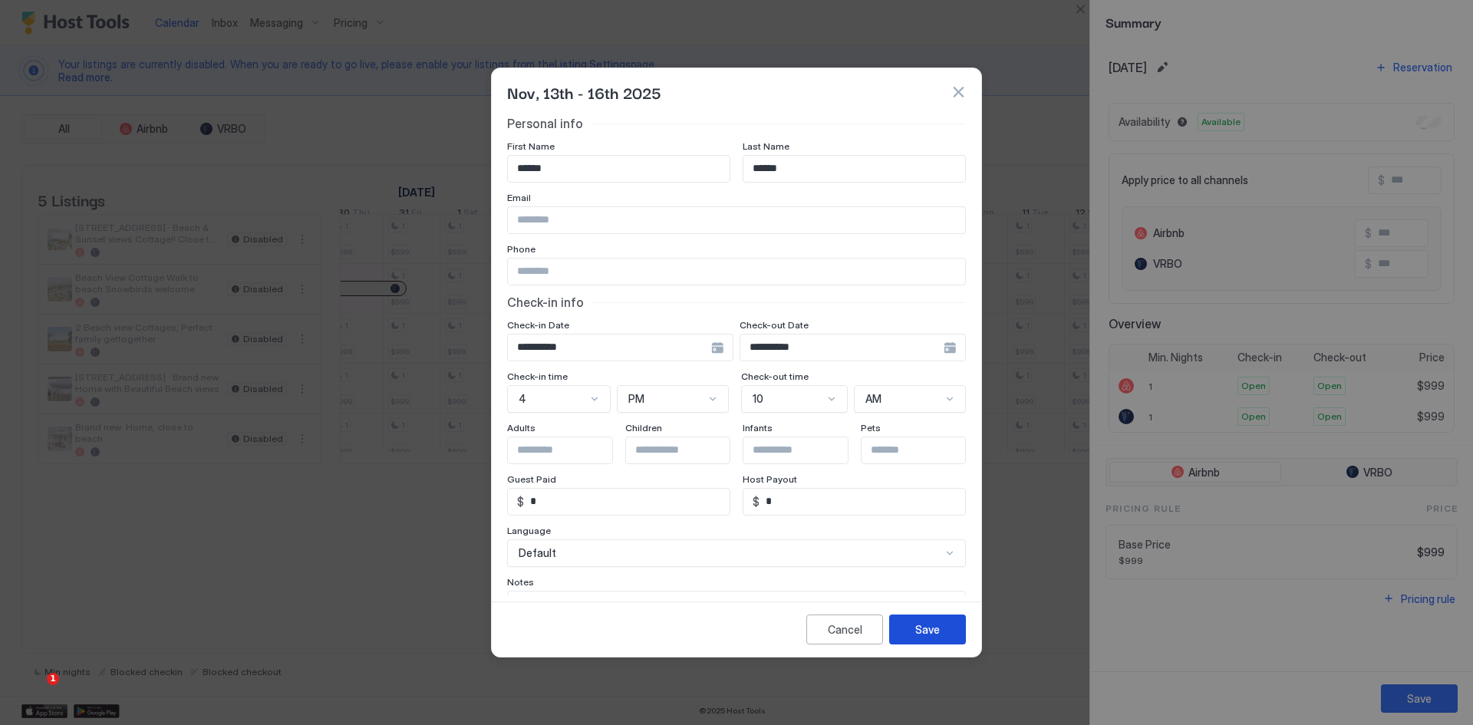
click at [932, 629] on div "Save" at bounding box center [927, 630] width 25 height 16
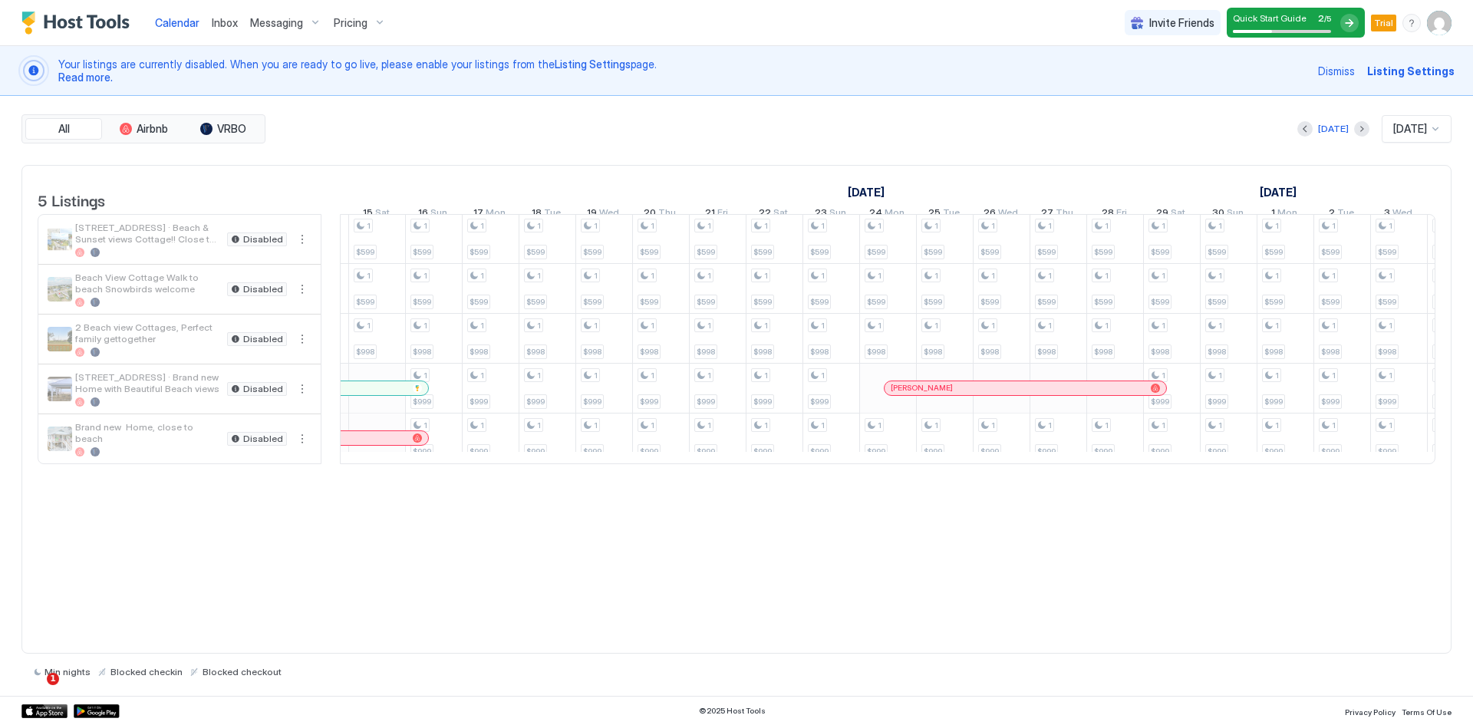
scroll to position [0, 1766]
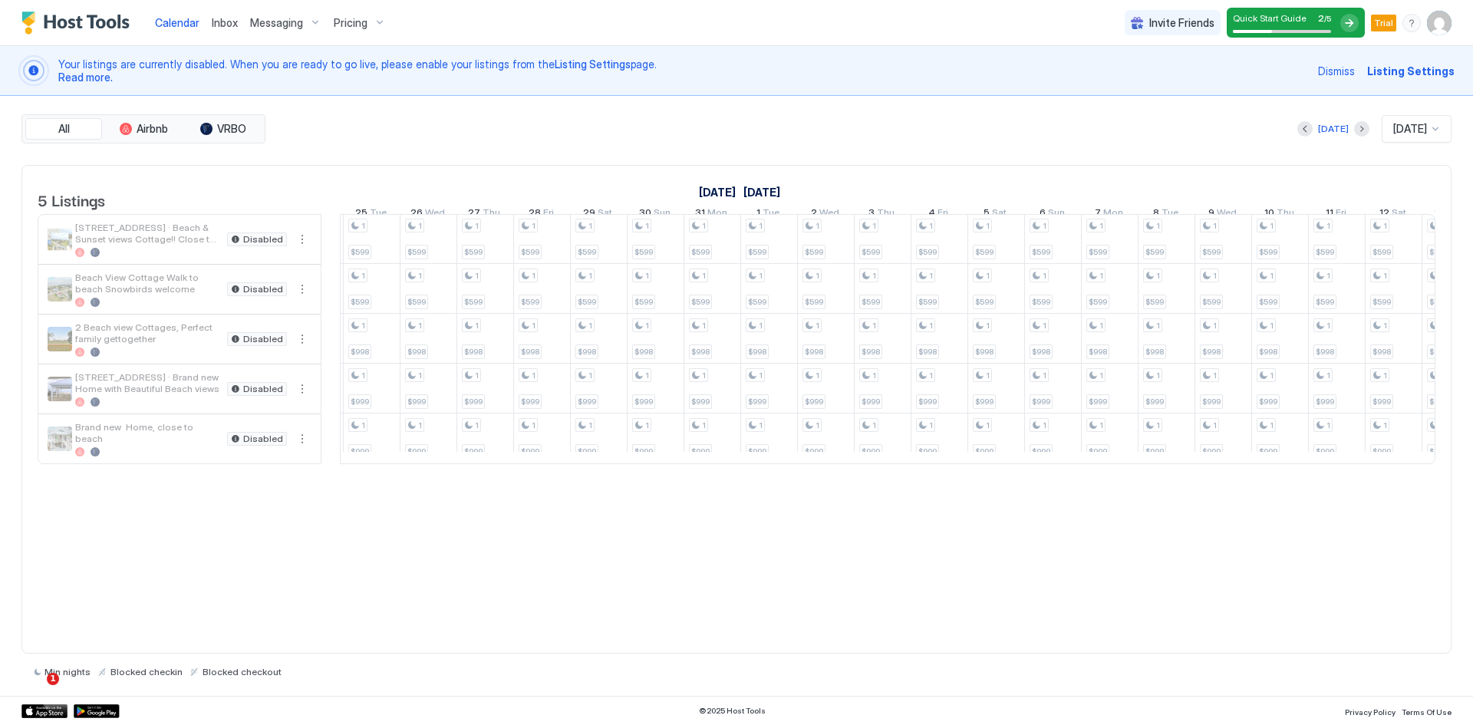
scroll to position [1, 1773]
click at [1397, 133] on span "Aug 2026" at bounding box center [1411, 129] width 34 height 14
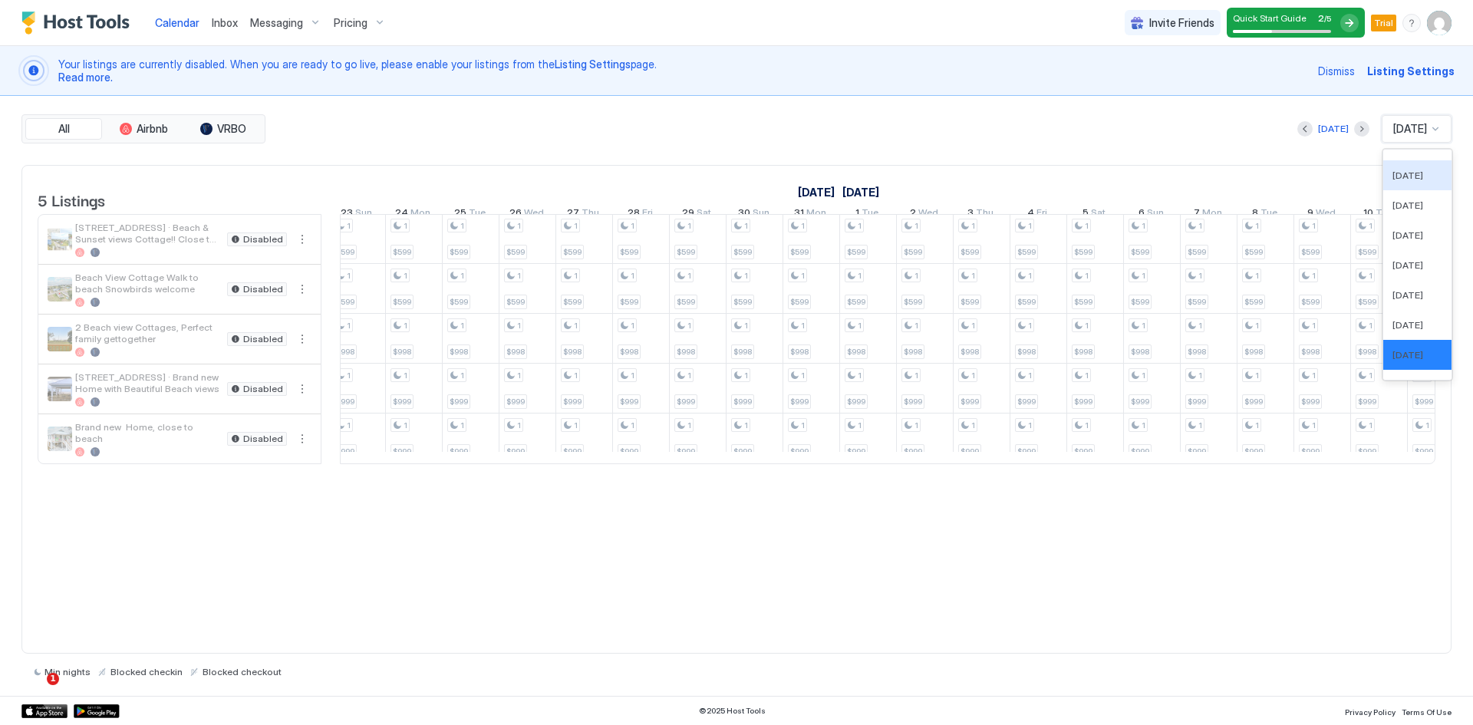
scroll to position [0, 0]
click at [1298, 131] on button "Previous month" at bounding box center [1305, 128] width 15 height 15
click at [1322, 126] on div "[DATE]" at bounding box center [1333, 129] width 31 height 14
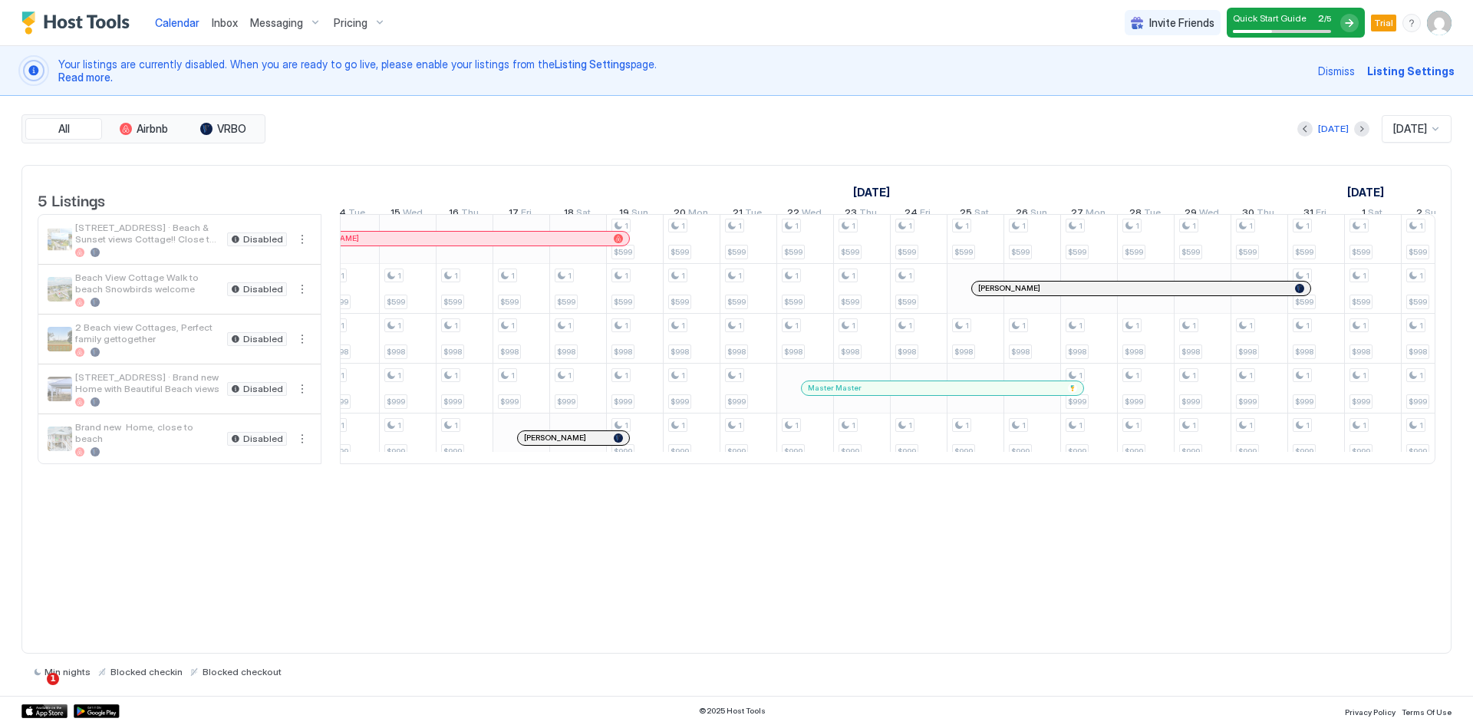
scroll to position [0, 0]
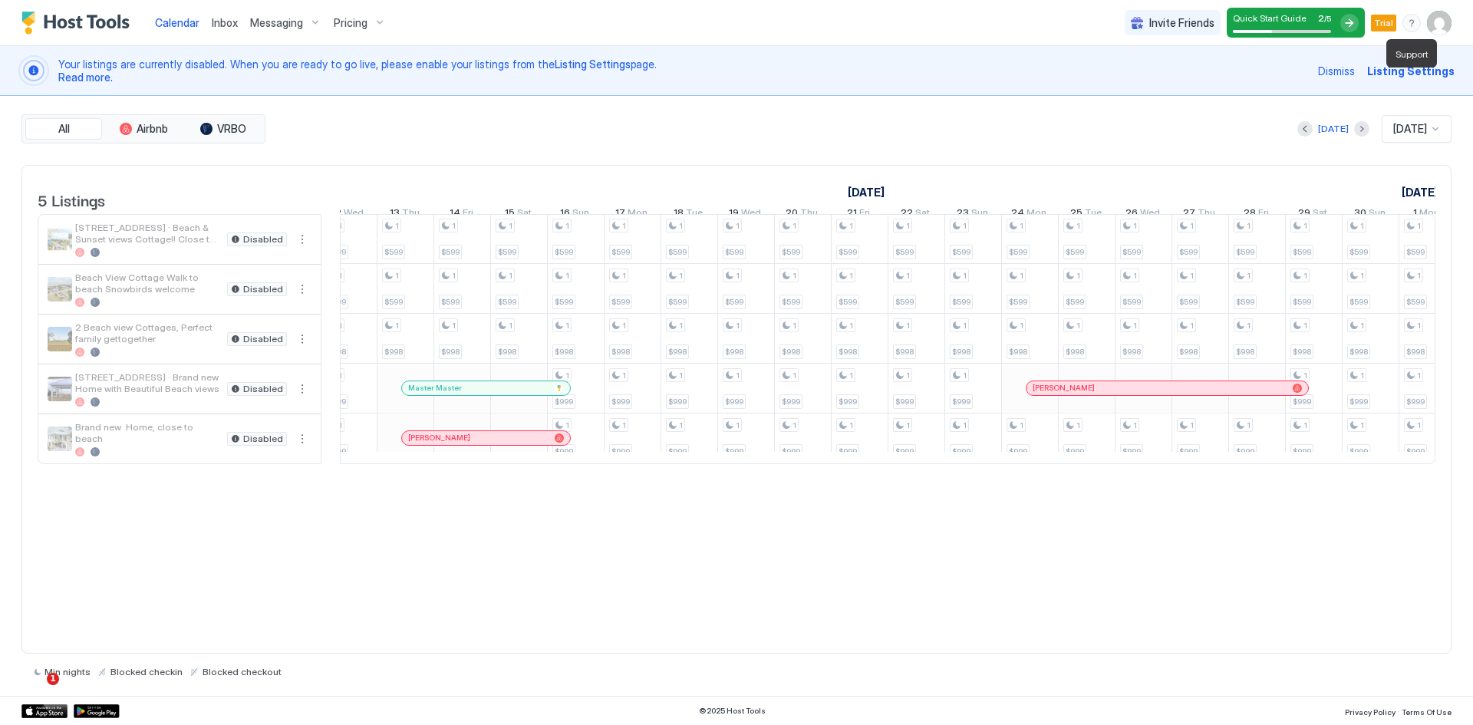
click at [1411, 24] on div "menu" at bounding box center [1412, 23] width 18 height 18
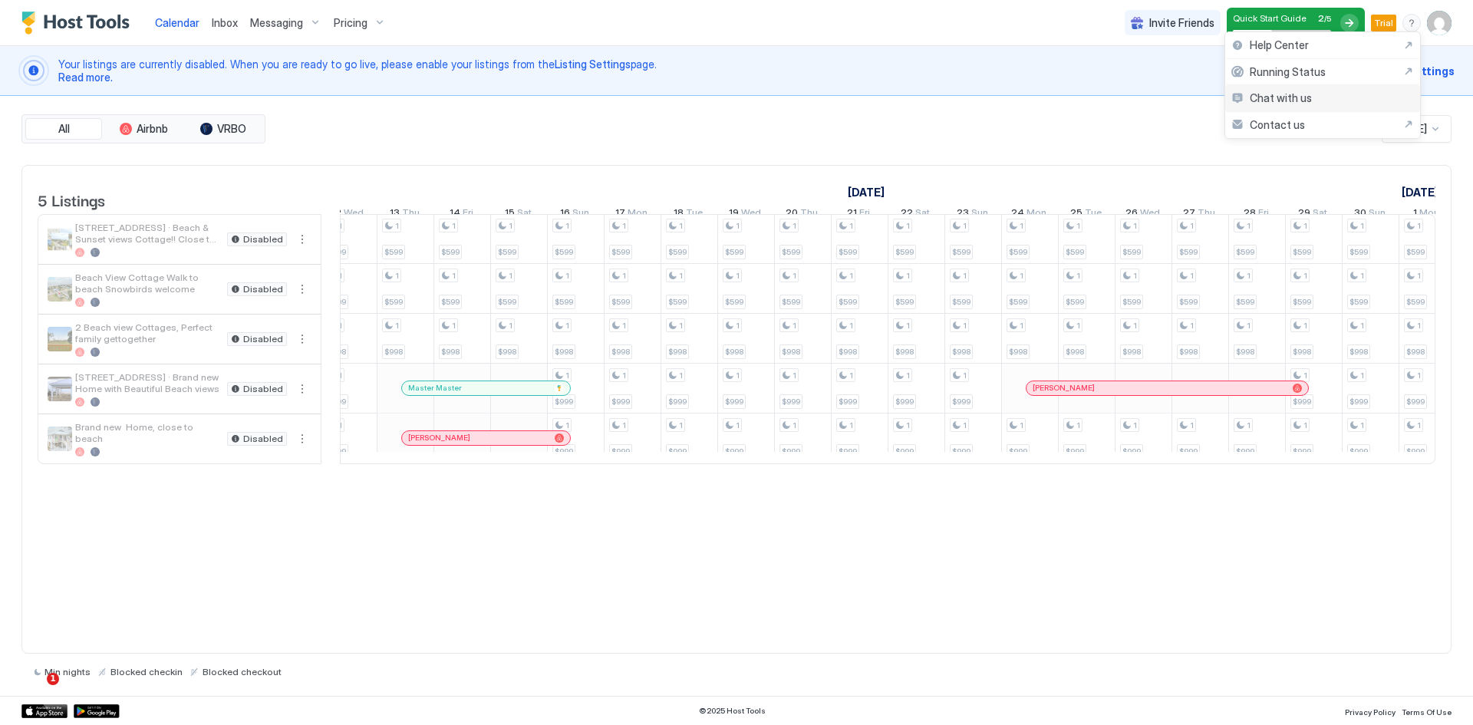
click at [1301, 98] on span "Chat with us" at bounding box center [1281, 98] width 62 height 14
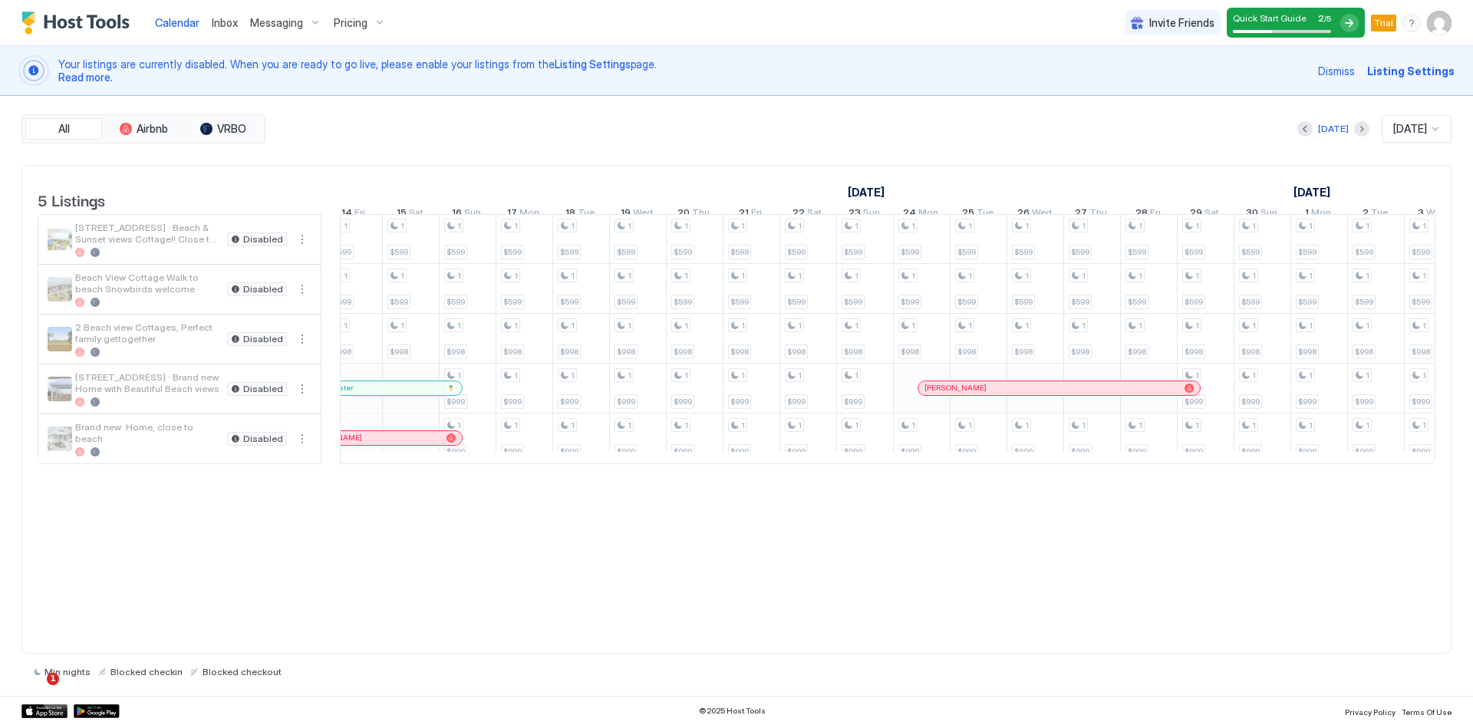
scroll to position [0, 1691]
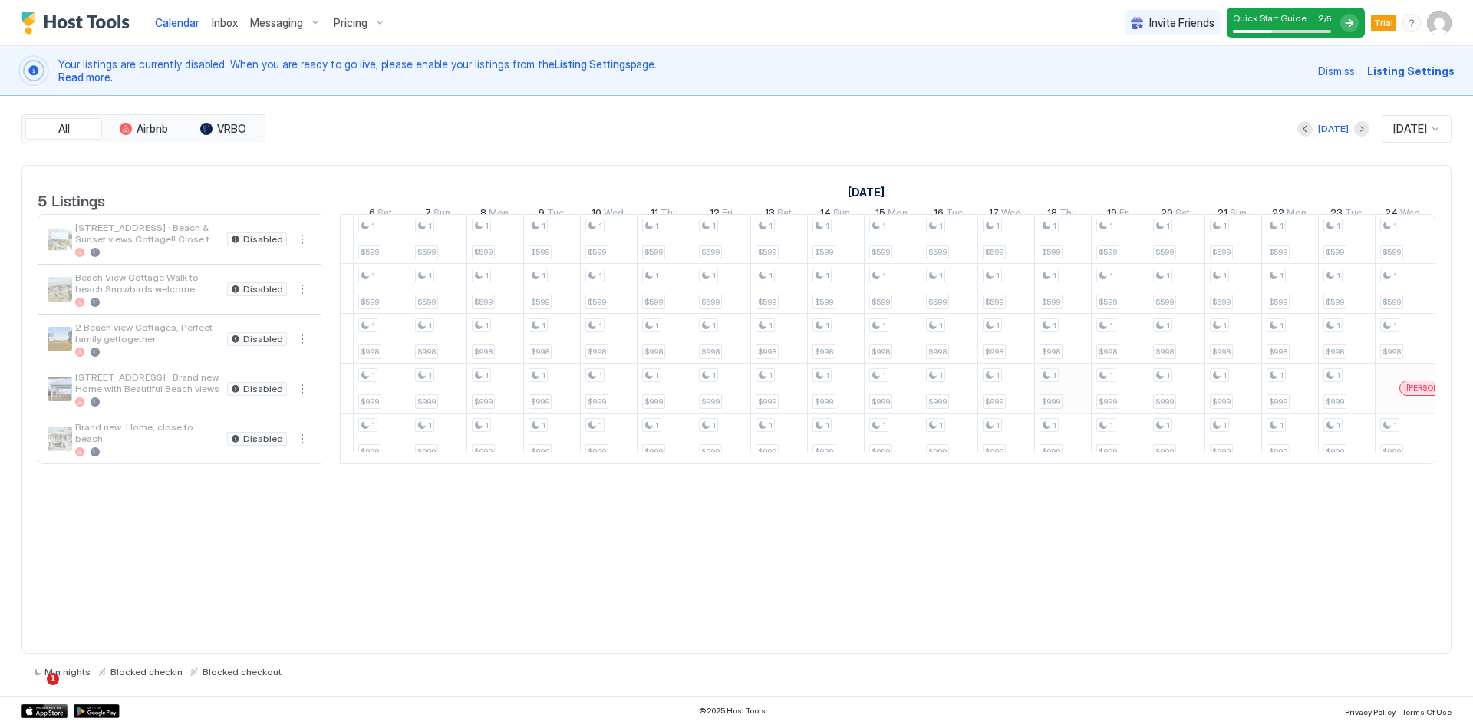
click at [1051, 404] on div "1 $599 1 $599 1 $998 1 $999 1 $999 1 $599 1 $599 1 $998 1 $999 1 $599 1 $599 1 …" at bounding box center [268, 338] width 3350 height 249
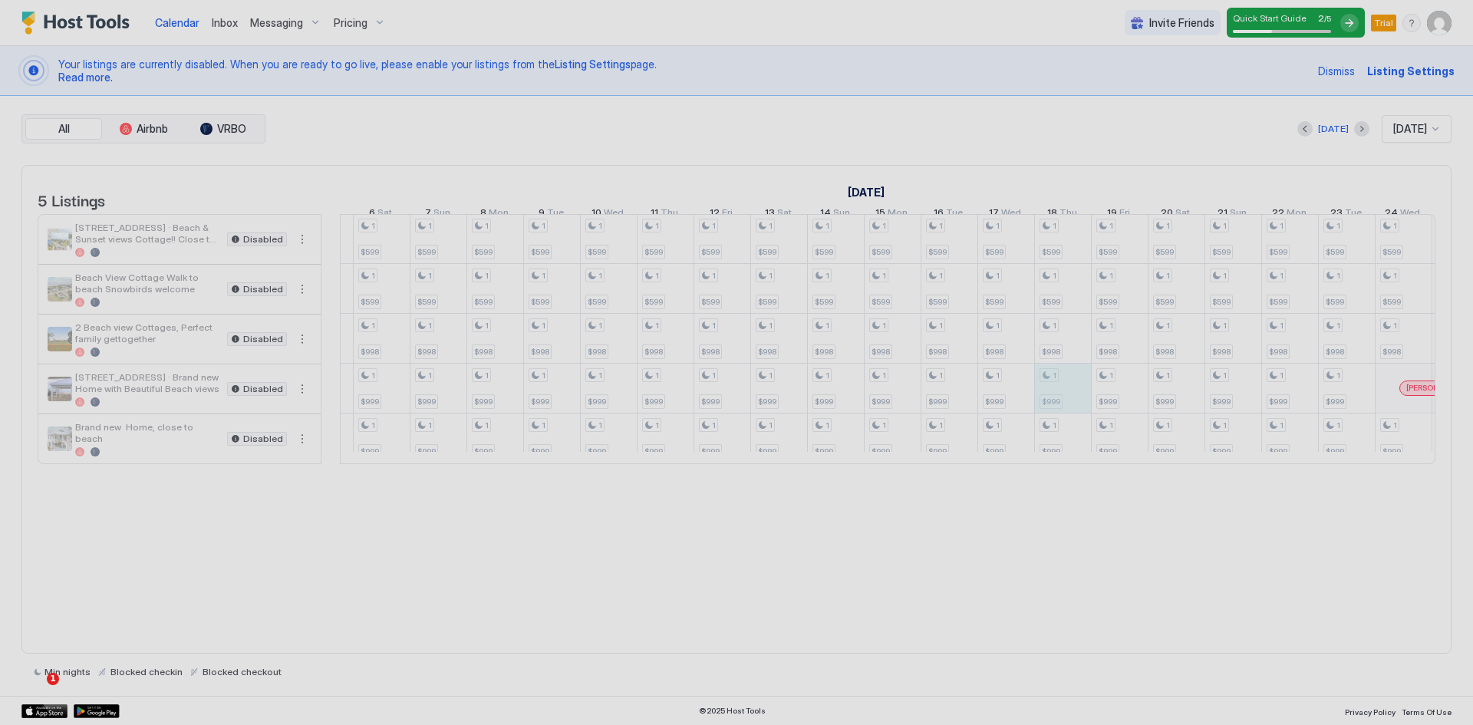
click at [1050, 404] on div at bounding box center [736, 362] width 1473 height 725
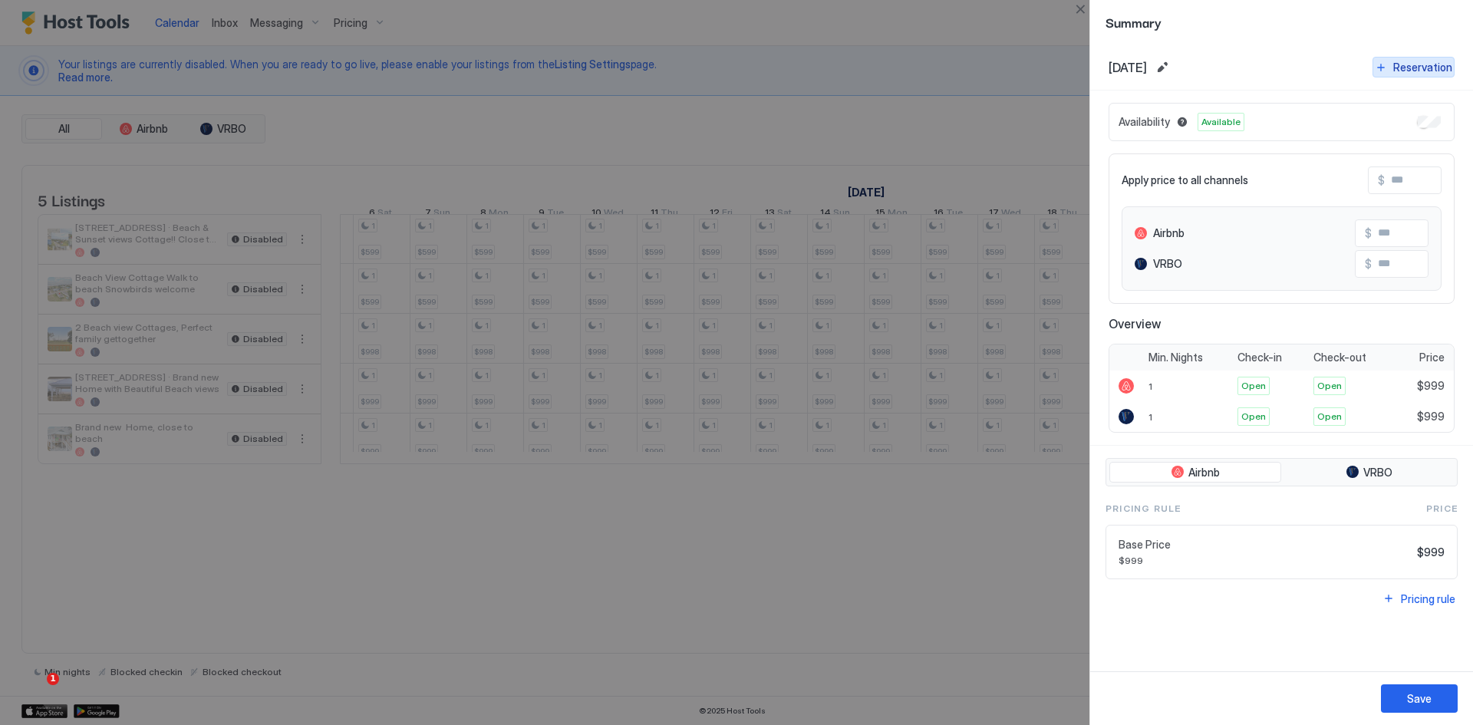
click at [1401, 64] on div "Reservation" at bounding box center [1423, 67] width 59 height 16
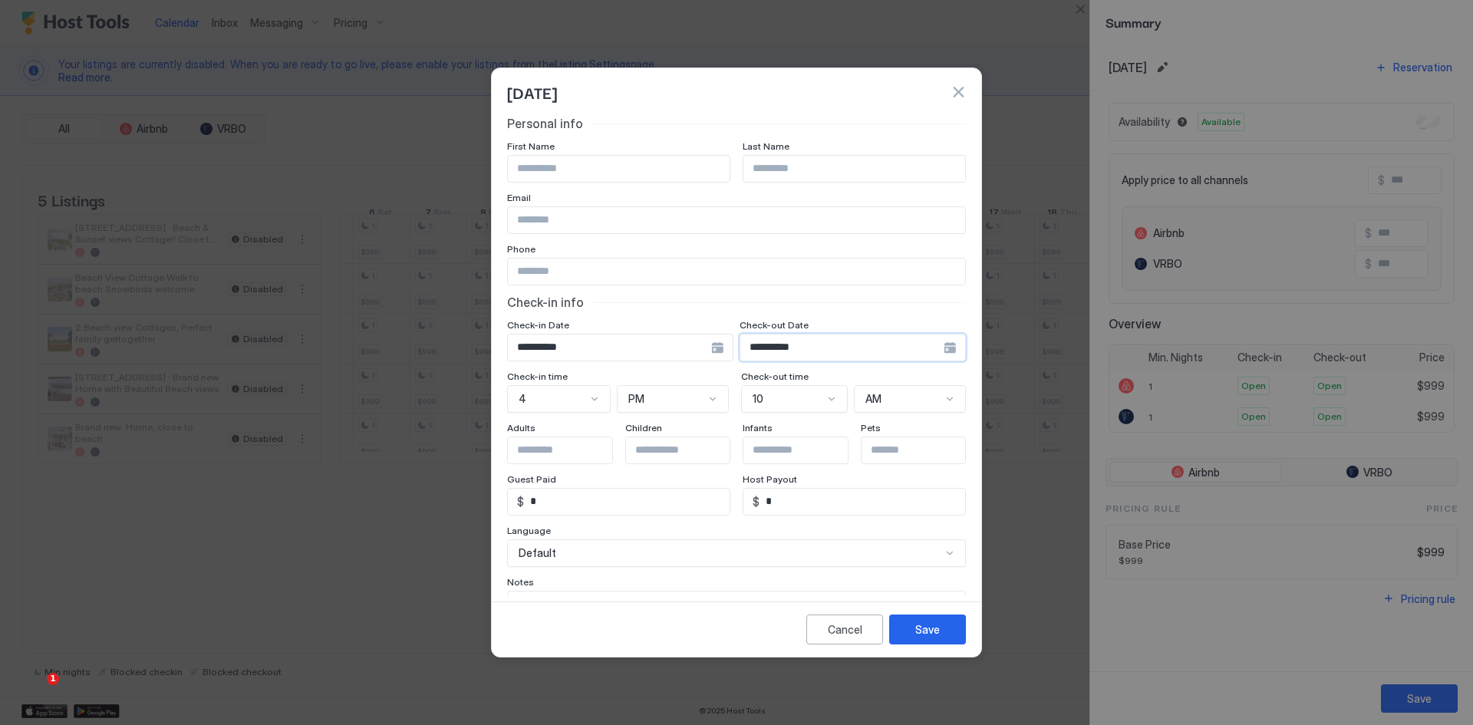
click at [802, 352] on input "**********" at bounding box center [841, 348] width 203 height 26
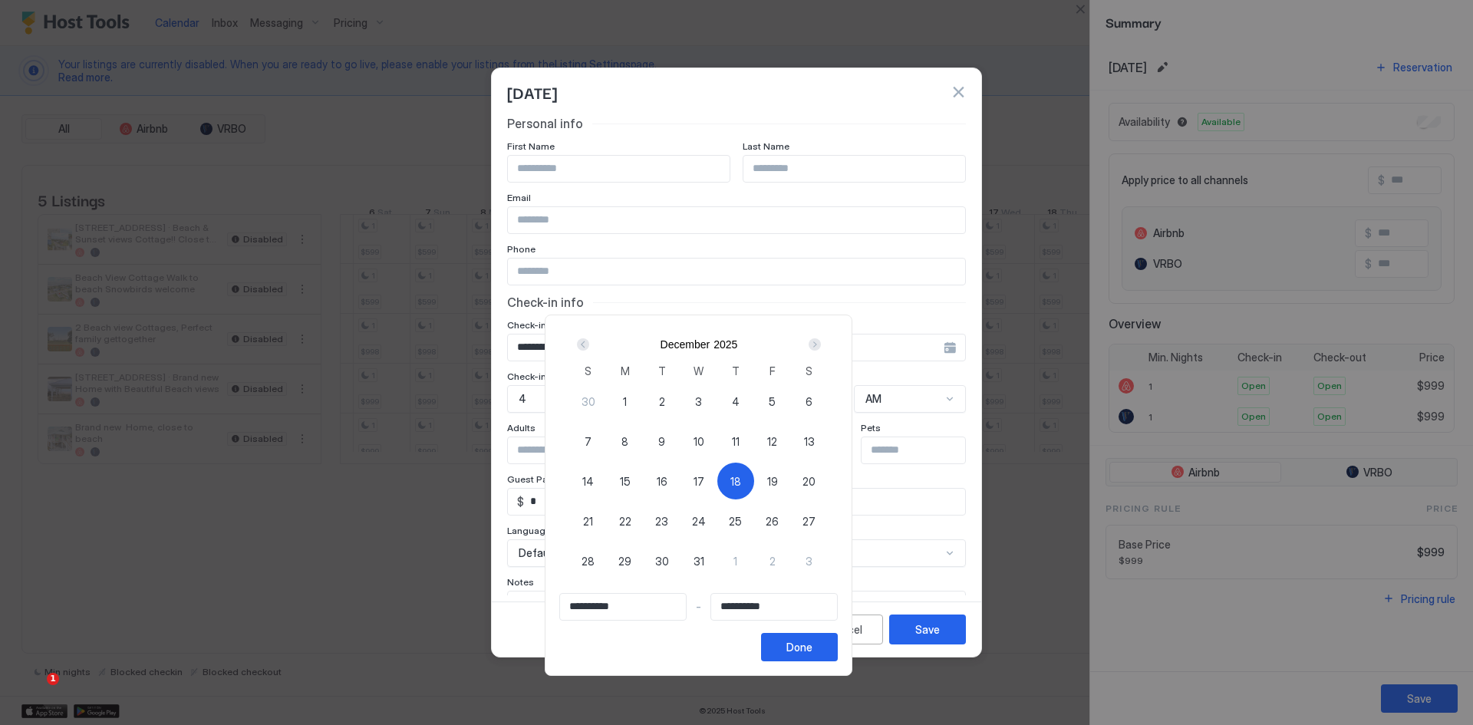
click at [668, 522] on span "23" at bounding box center [661, 521] width 13 height 16
type input "**********"
click at [741, 481] on span "18" at bounding box center [736, 481] width 11 height 16
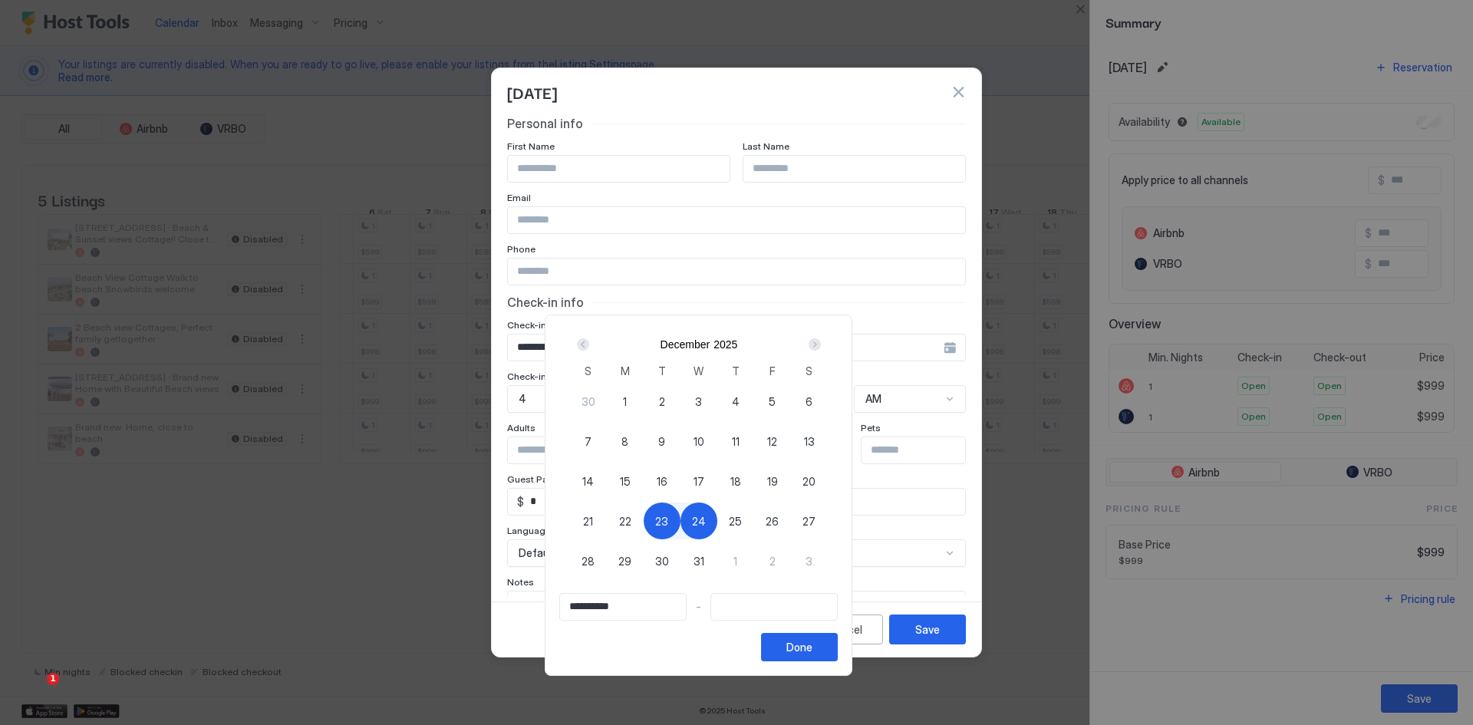
type input "**********"
click at [668, 523] on span "23" at bounding box center [661, 521] width 13 height 16
type input "**********"
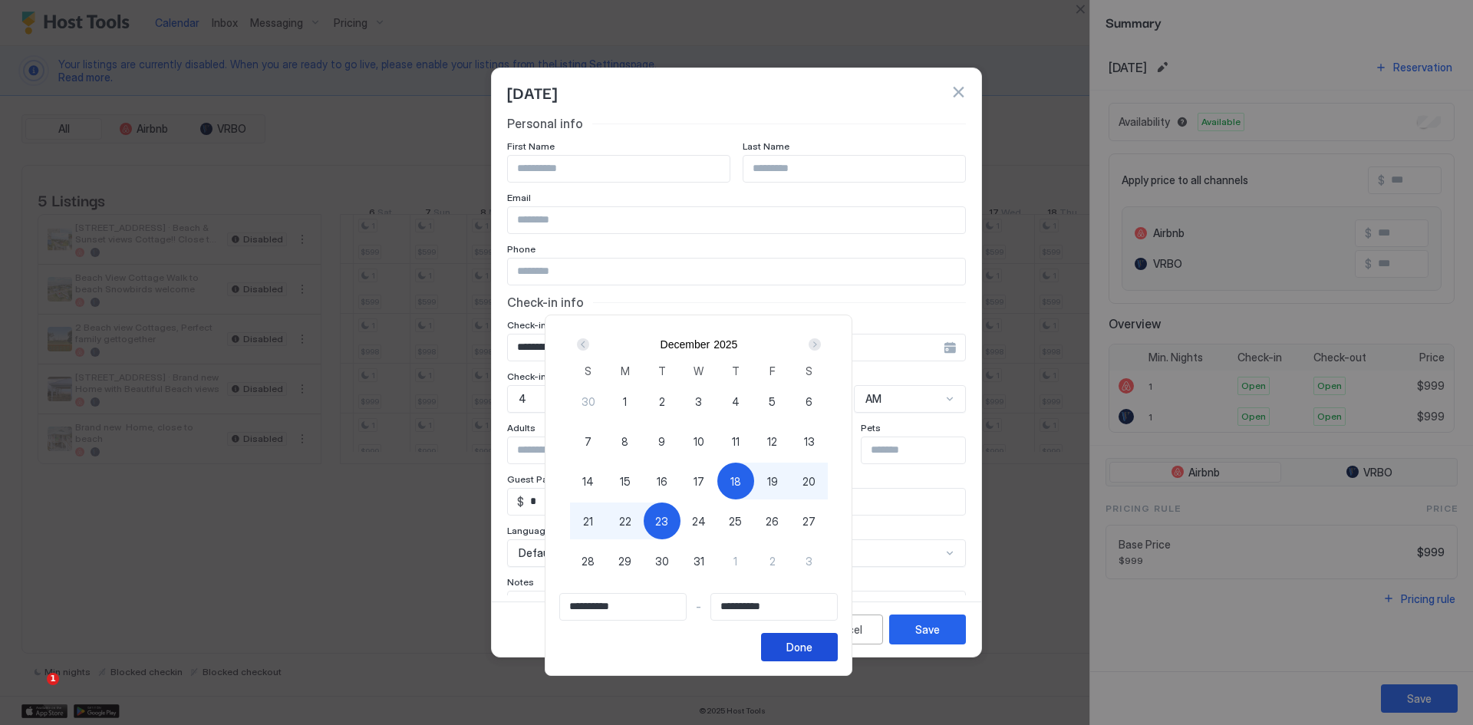
click at [813, 651] on div "Done" at bounding box center [800, 647] width 26 height 16
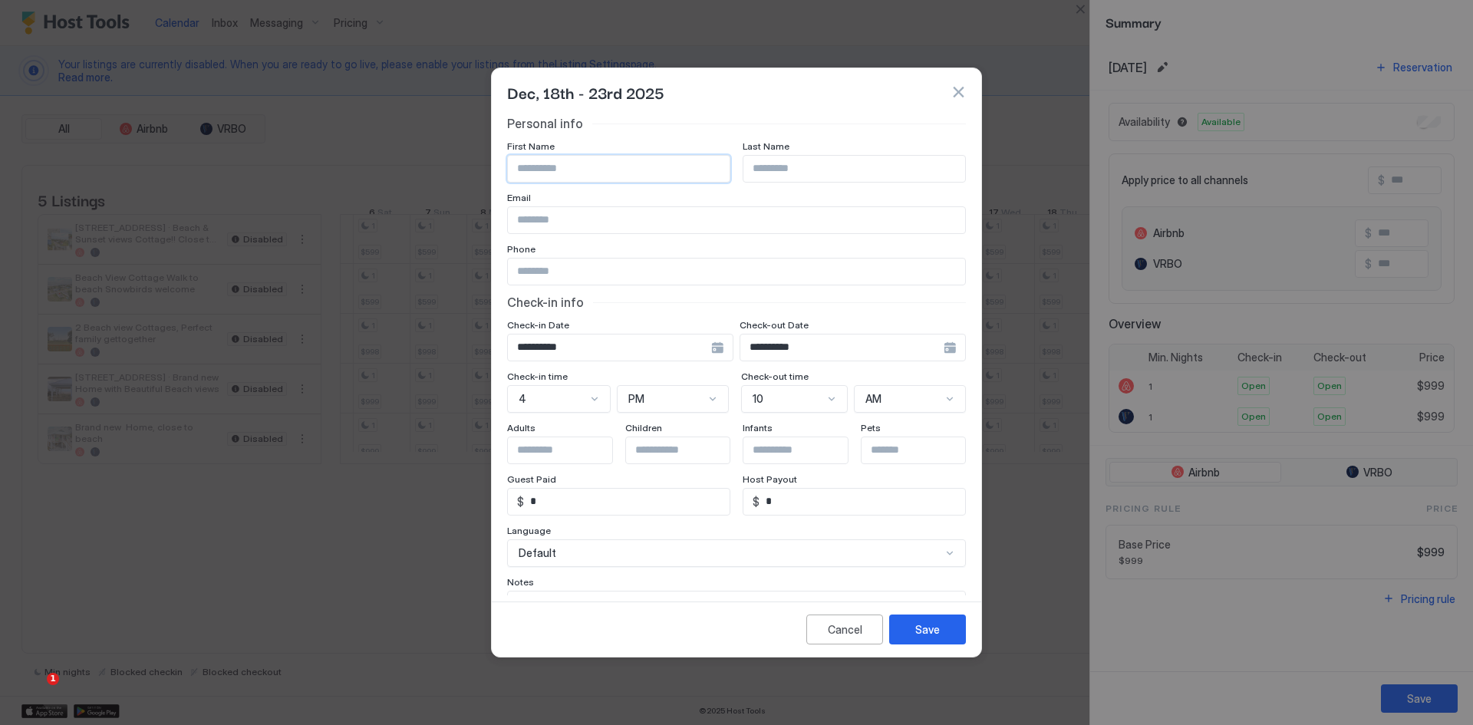
click at [582, 173] on input "Input Field" at bounding box center [619, 169] width 222 height 26
type input "******"
click at [924, 625] on div "Save" at bounding box center [927, 630] width 25 height 16
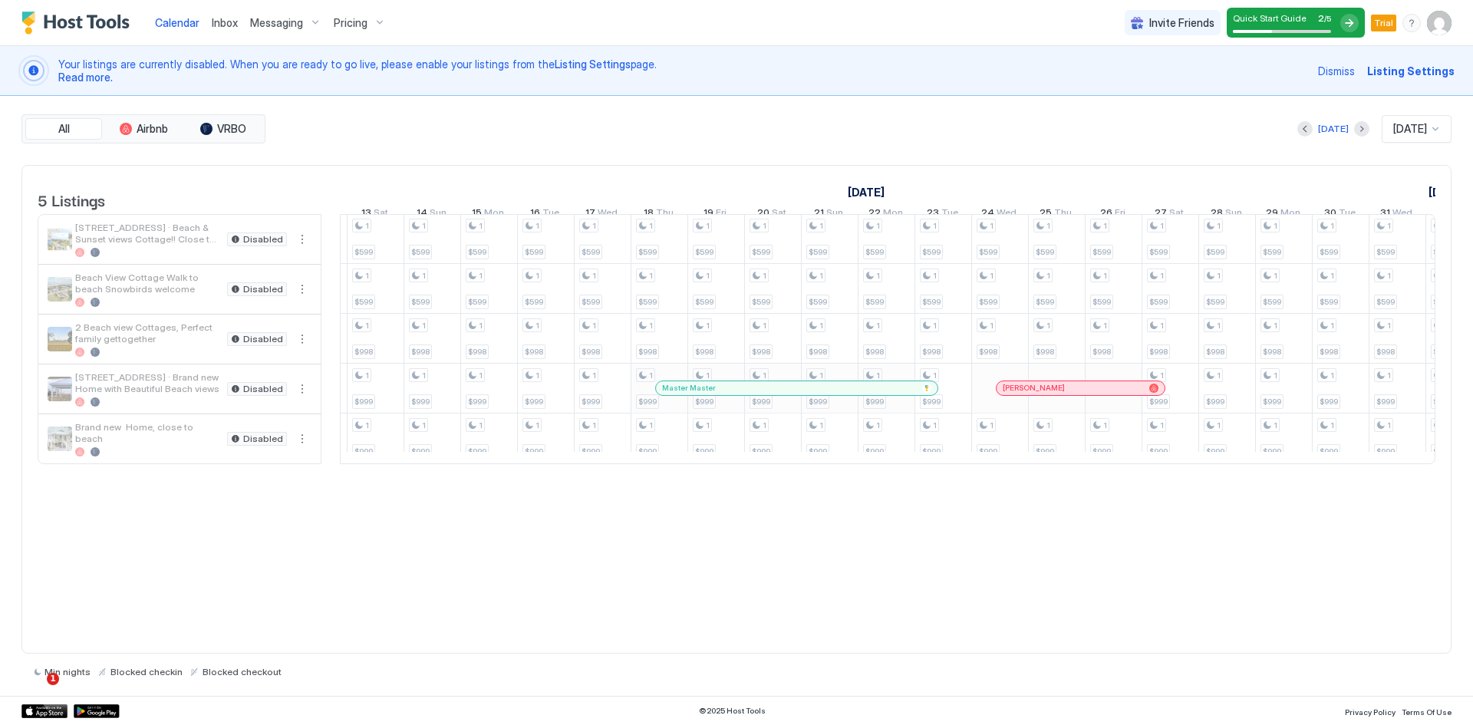
click at [1427, 464] on div at bounding box center [888, 464] width 1096 height 0
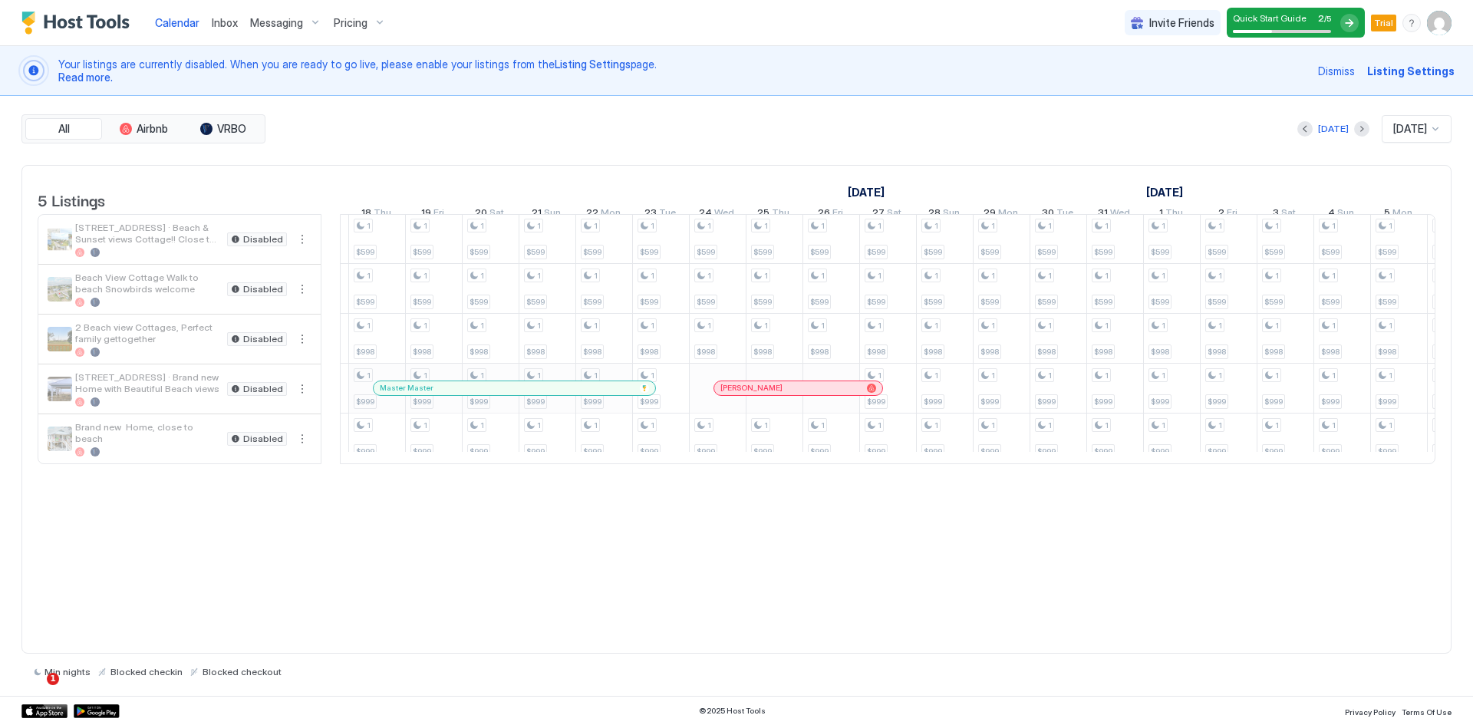
click at [1427, 464] on div at bounding box center [888, 464] width 1096 height 0
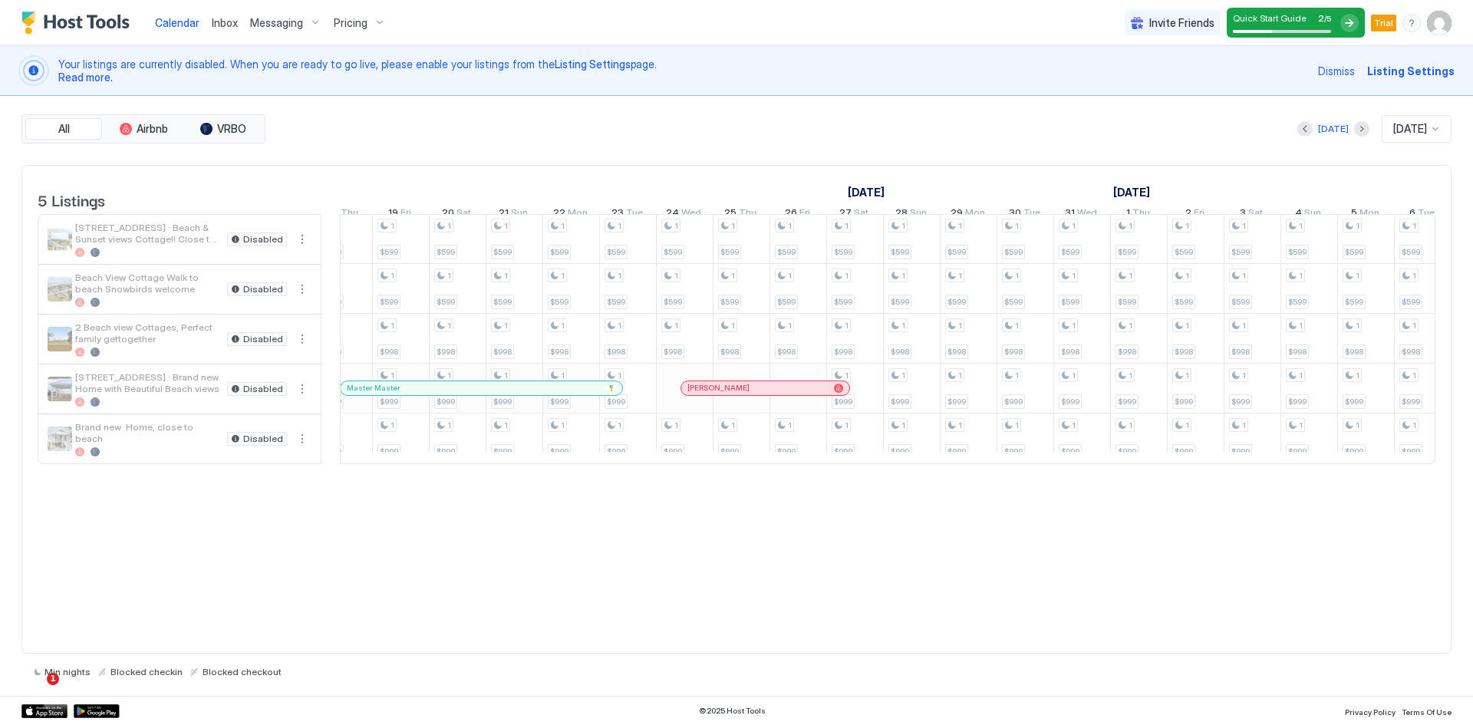
click at [1427, 464] on div at bounding box center [888, 464] width 1096 height 0
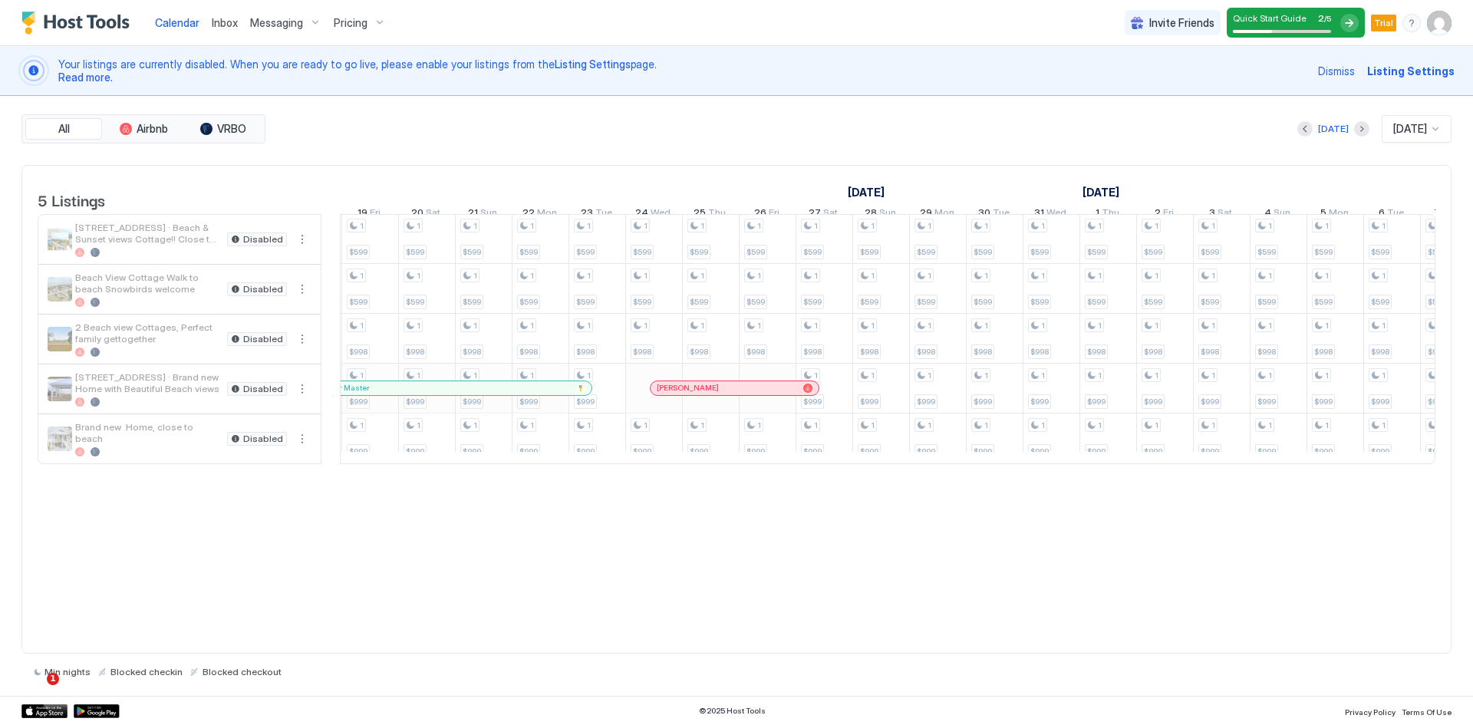
click at [1427, 464] on div at bounding box center [888, 464] width 1096 height 0
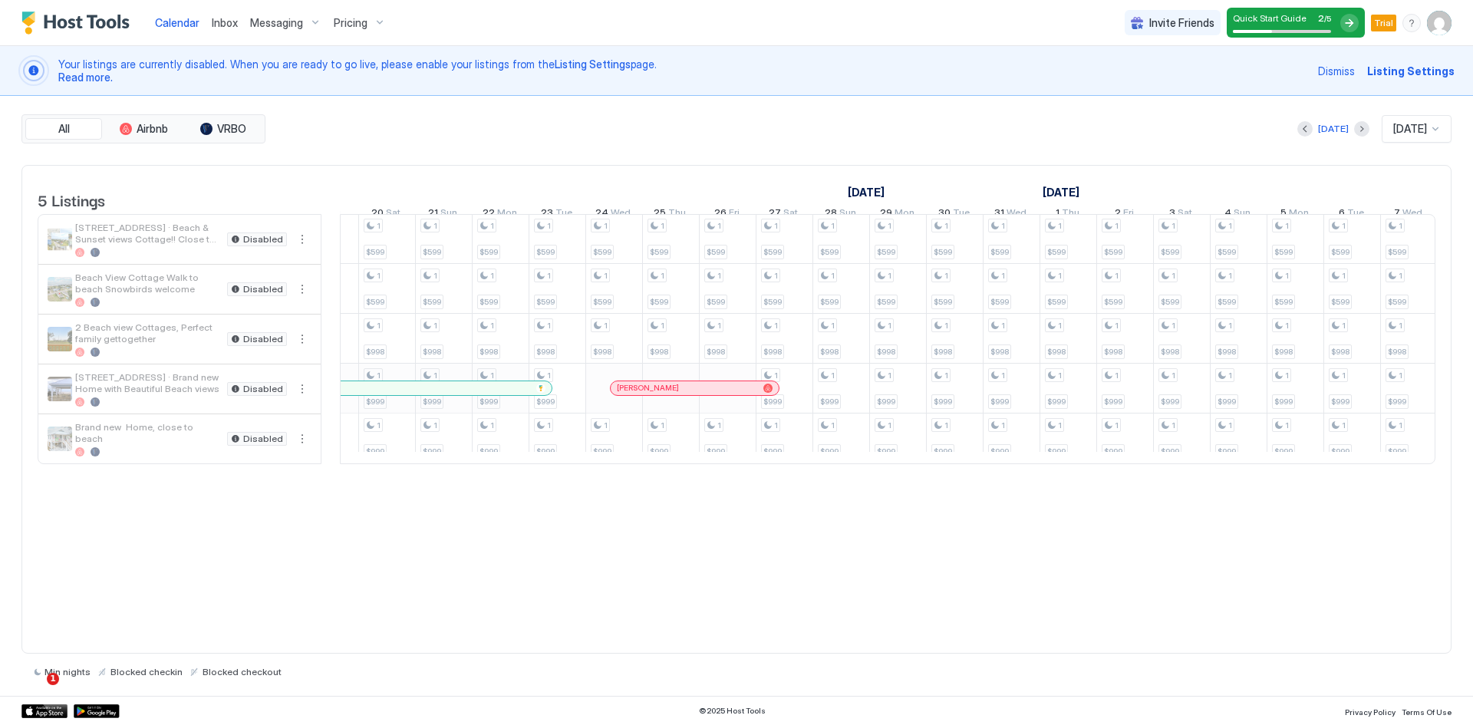
click at [1427, 464] on div at bounding box center [888, 464] width 1096 height 0
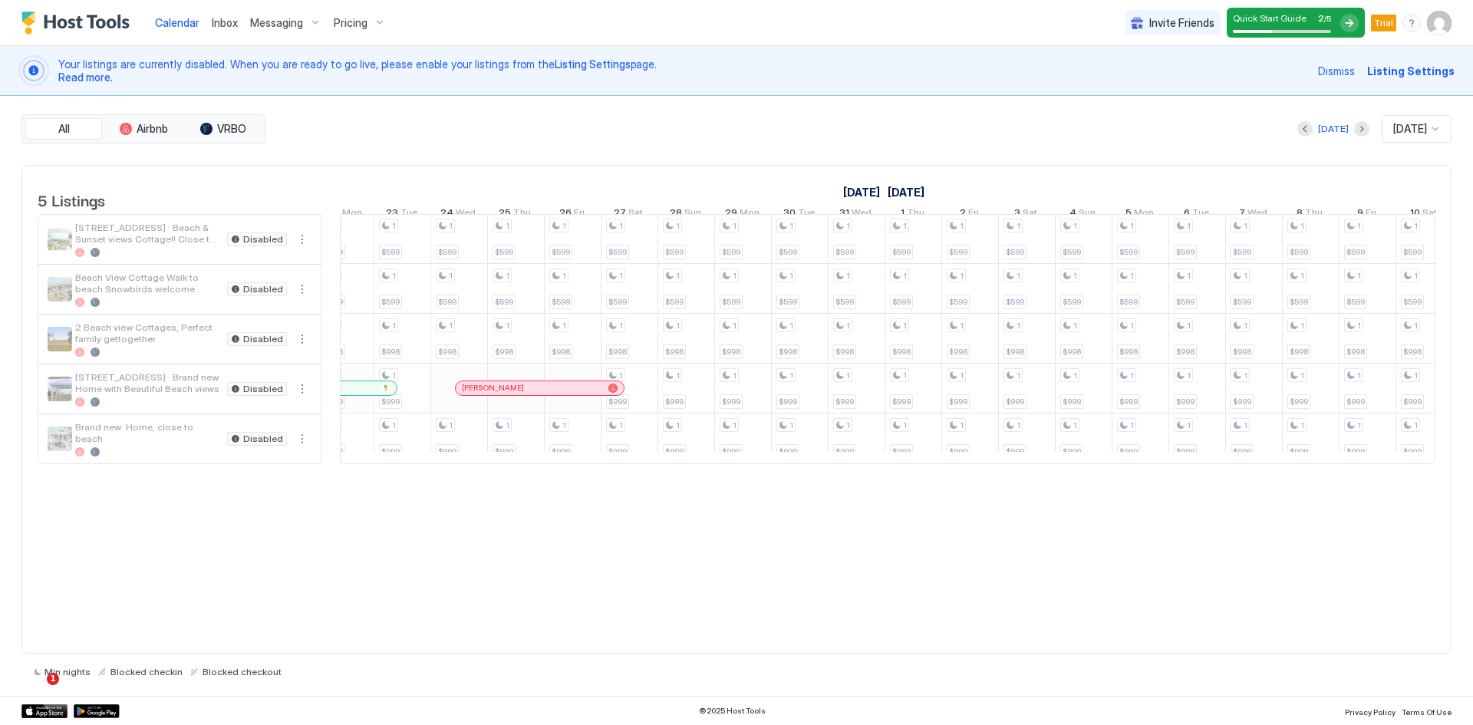
scroll to position [0, 1629]
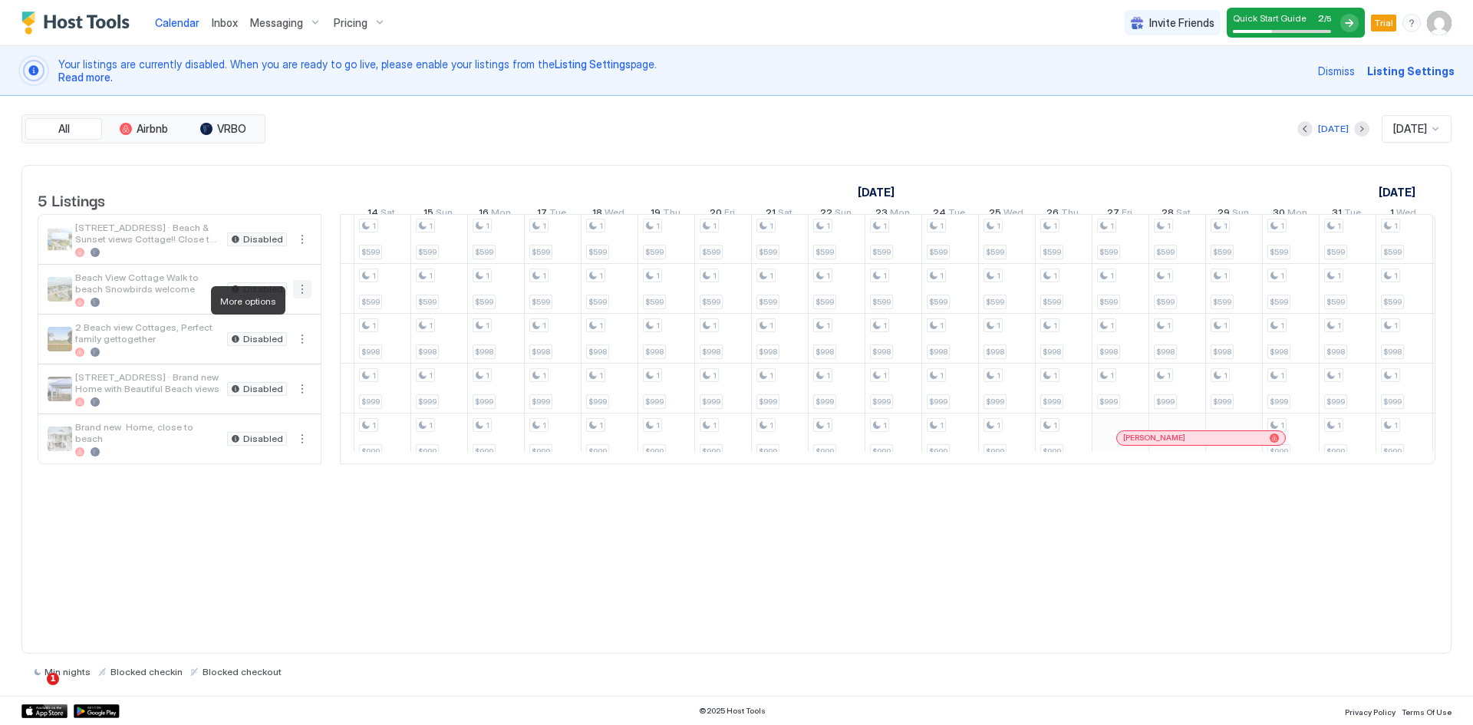
click at [304, 299] on button "More options" at bounding box center [302, 289] width 18 height 18
click at [289, 373] on span "Listing Settings" at bounding box center [276, 371] width 68 height 12
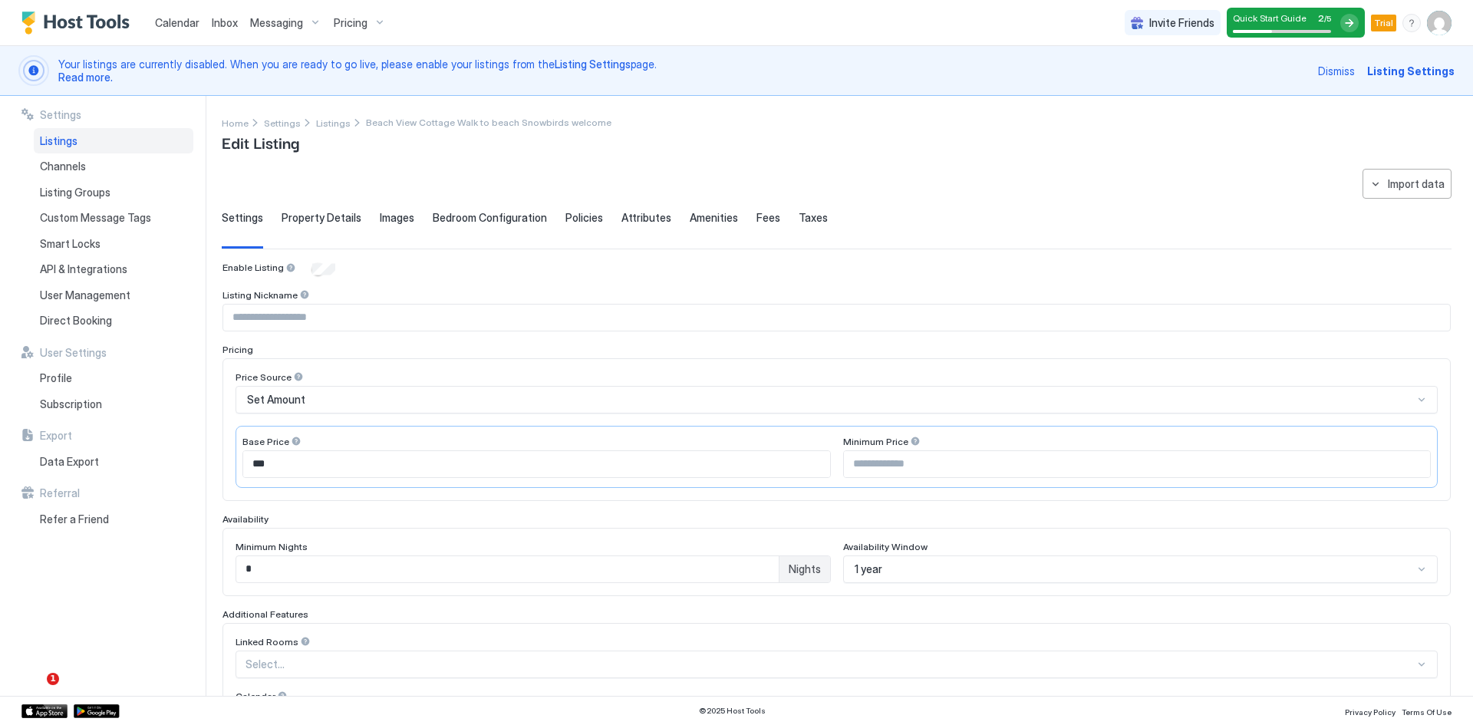
click at [350, 25] on span "Pricing" at bounding box center [351, 23] width 34 height 14
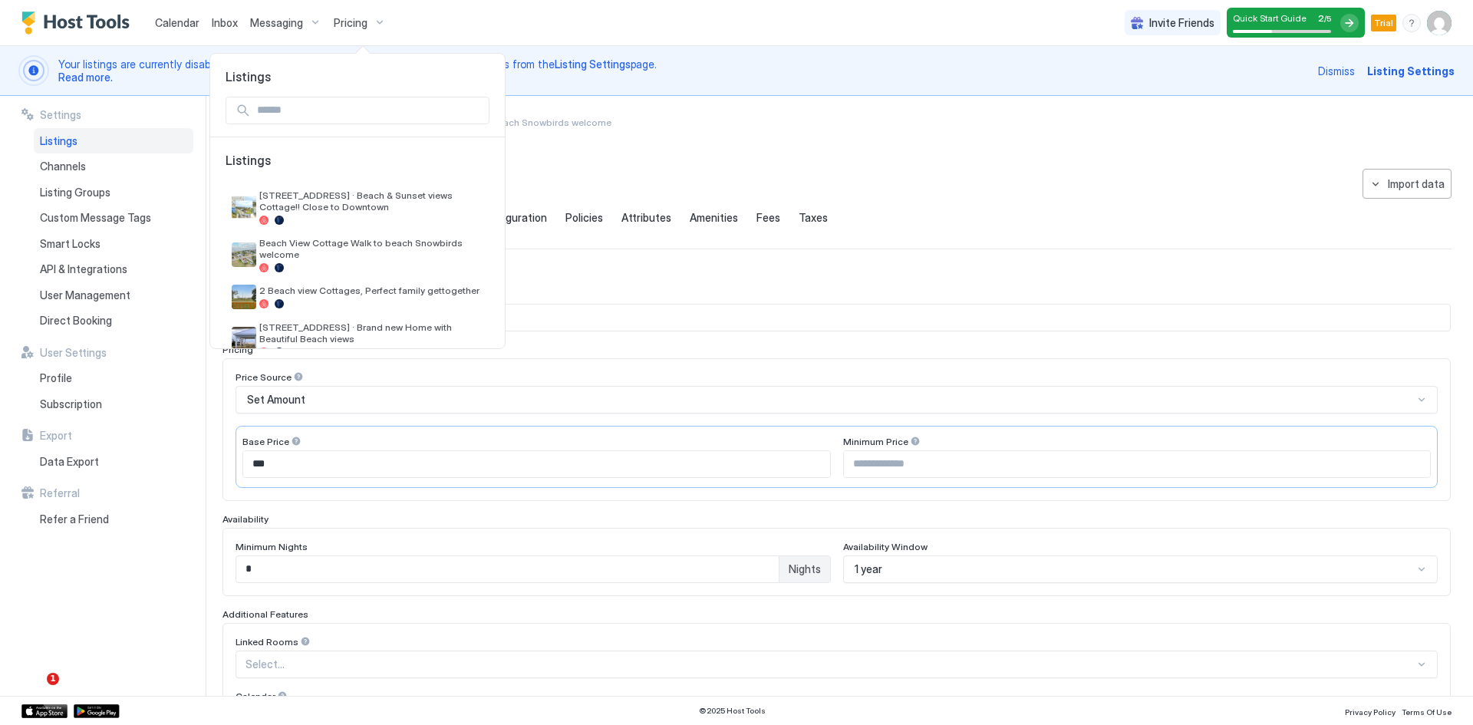
click at [437, 17] on div at bounding box center [736, 362] width 1473 height 725
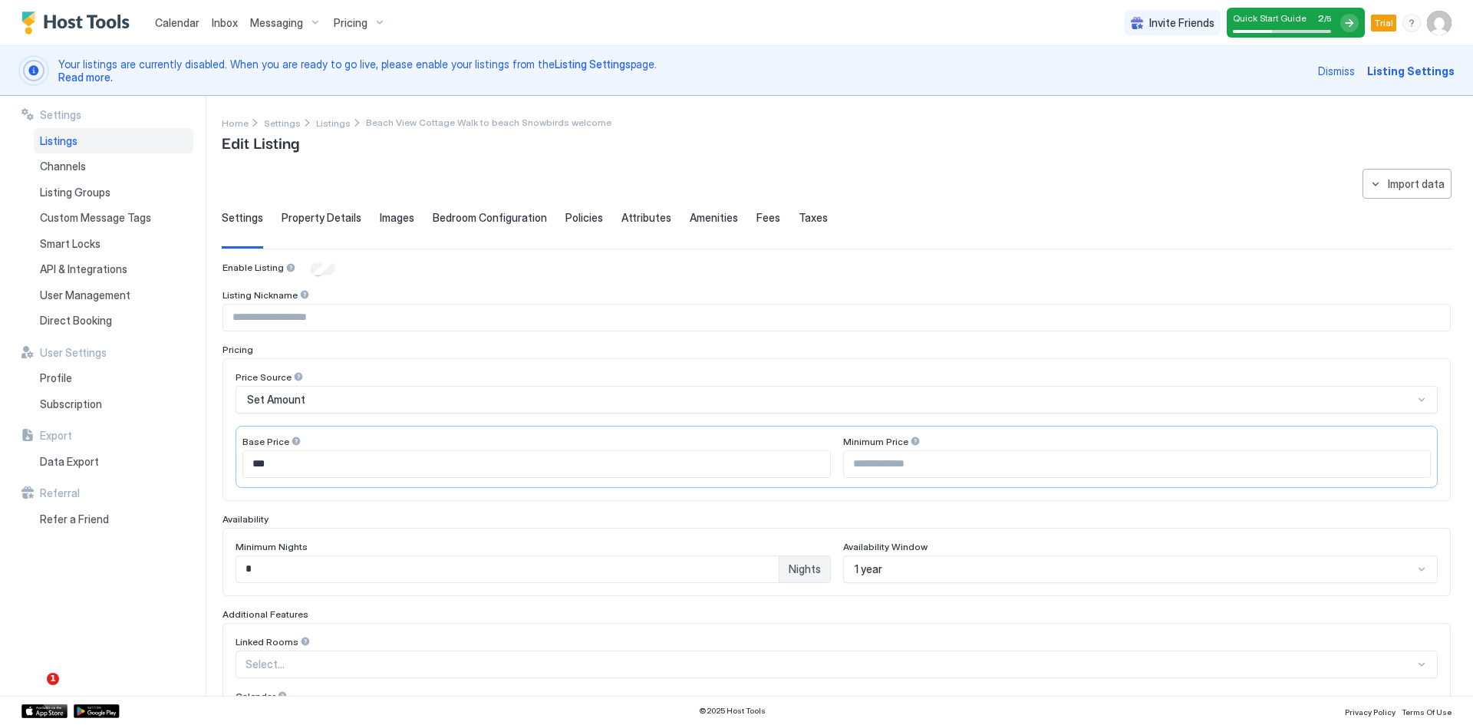
click at [351, 25] on span "Pricing" at bounding box center [351, 23] width 34 height 14
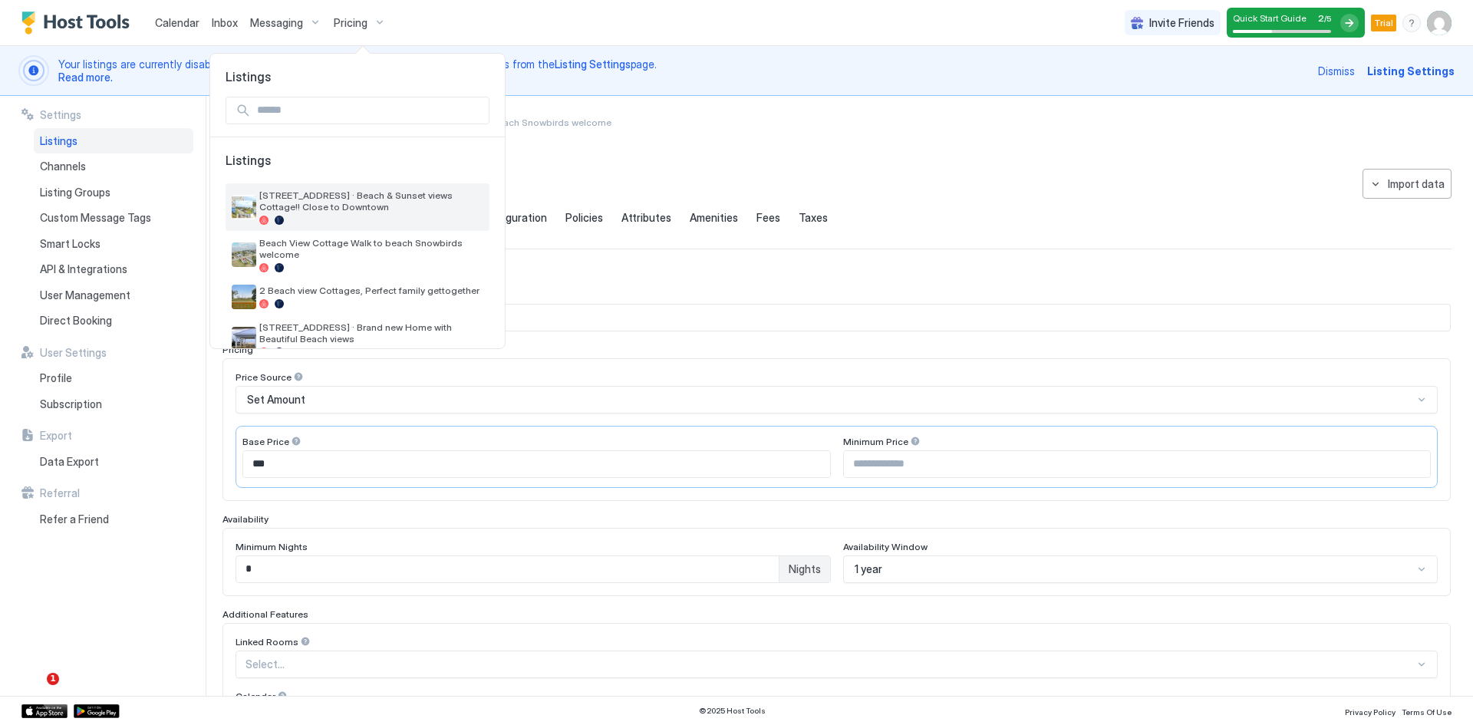
click at [287, 199] on span "[STREET_ADDRESS] · Beach & Sunset views Cottage!! Close to Downtown" at bounding box center [371, 201] width 224 height 23
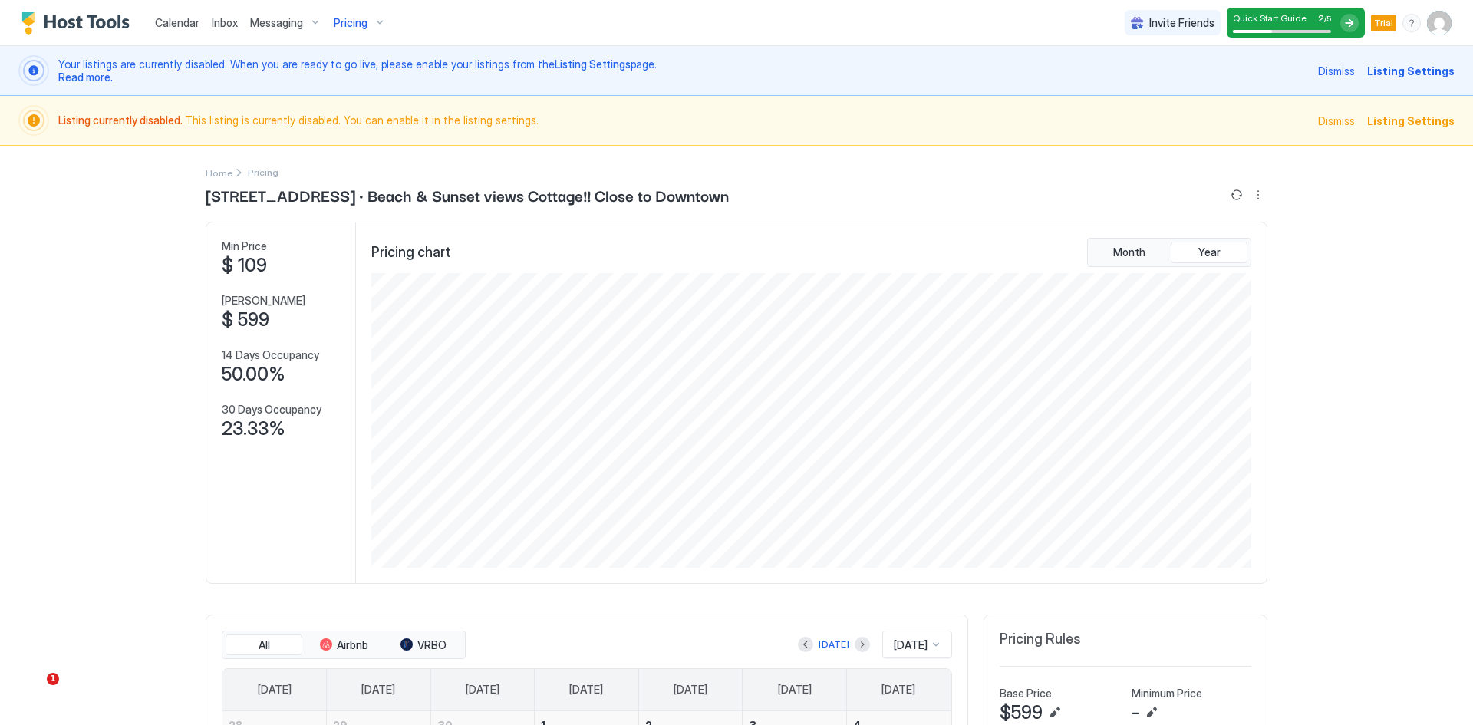
click at [1341, 22] on div at bounding box center [1350, 23] width 18 height 18
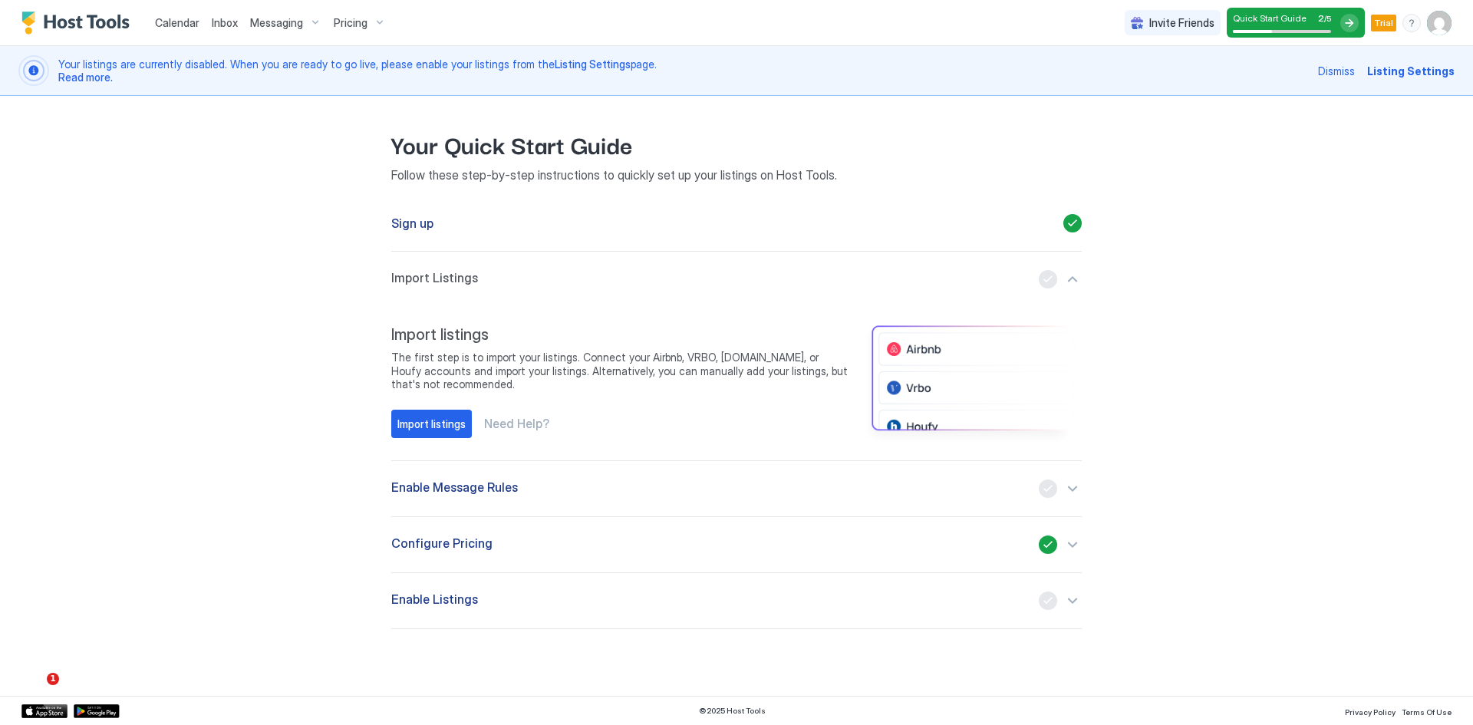
click at [507, 483] on span "Enable Message Rules" at bounding box center [454, 489] width 127 height 18
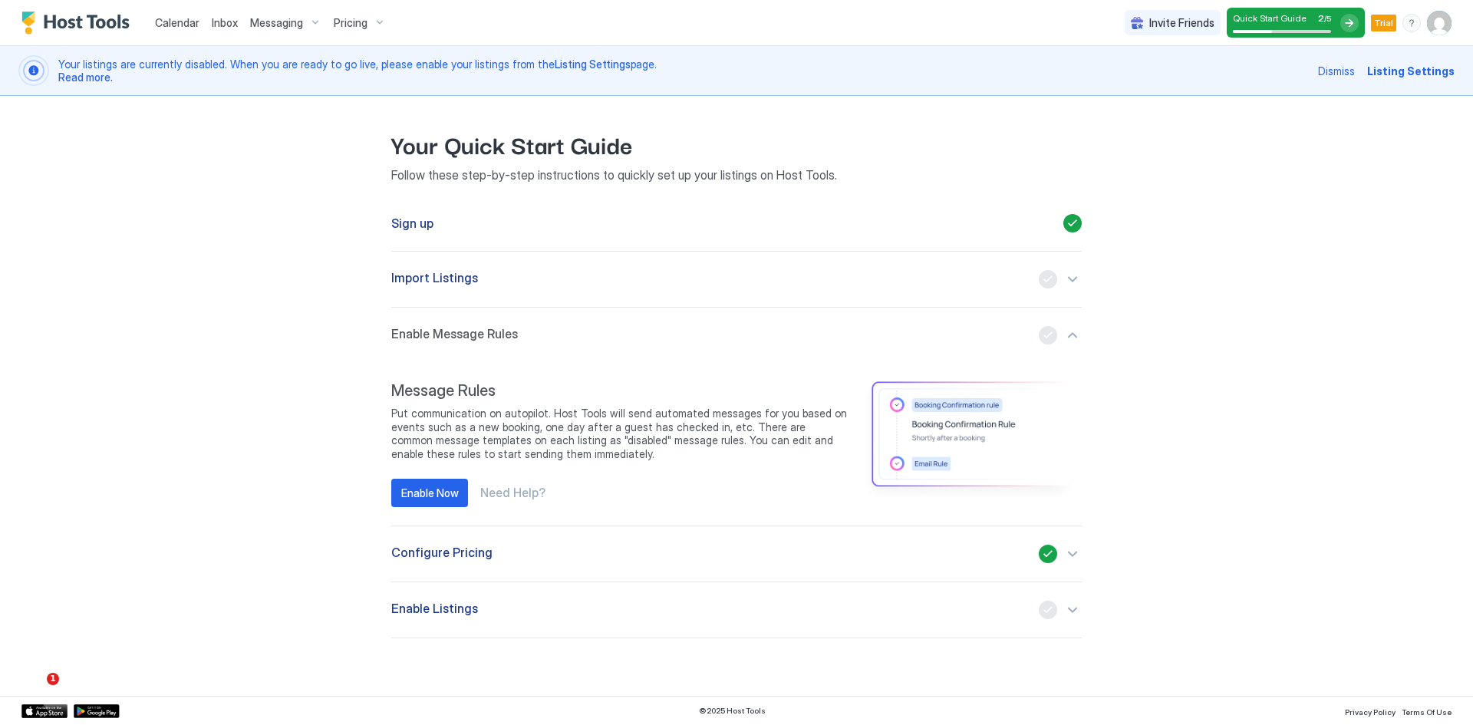
click at [1074, 276] on div "button" at bounding box center [1060, 279] width 43 height 18
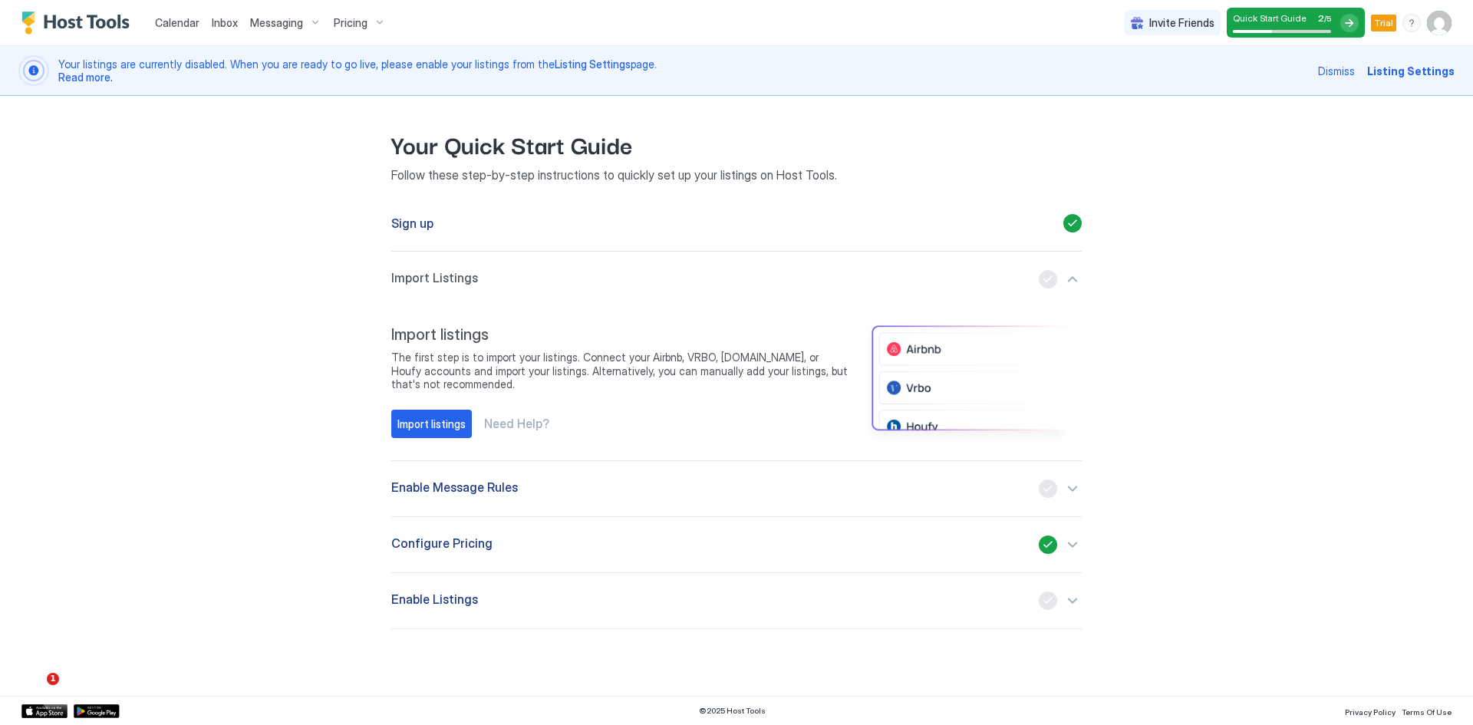
click at [1074, 279] on div "button" at bounding box center [1060, 279] width 43 height 18
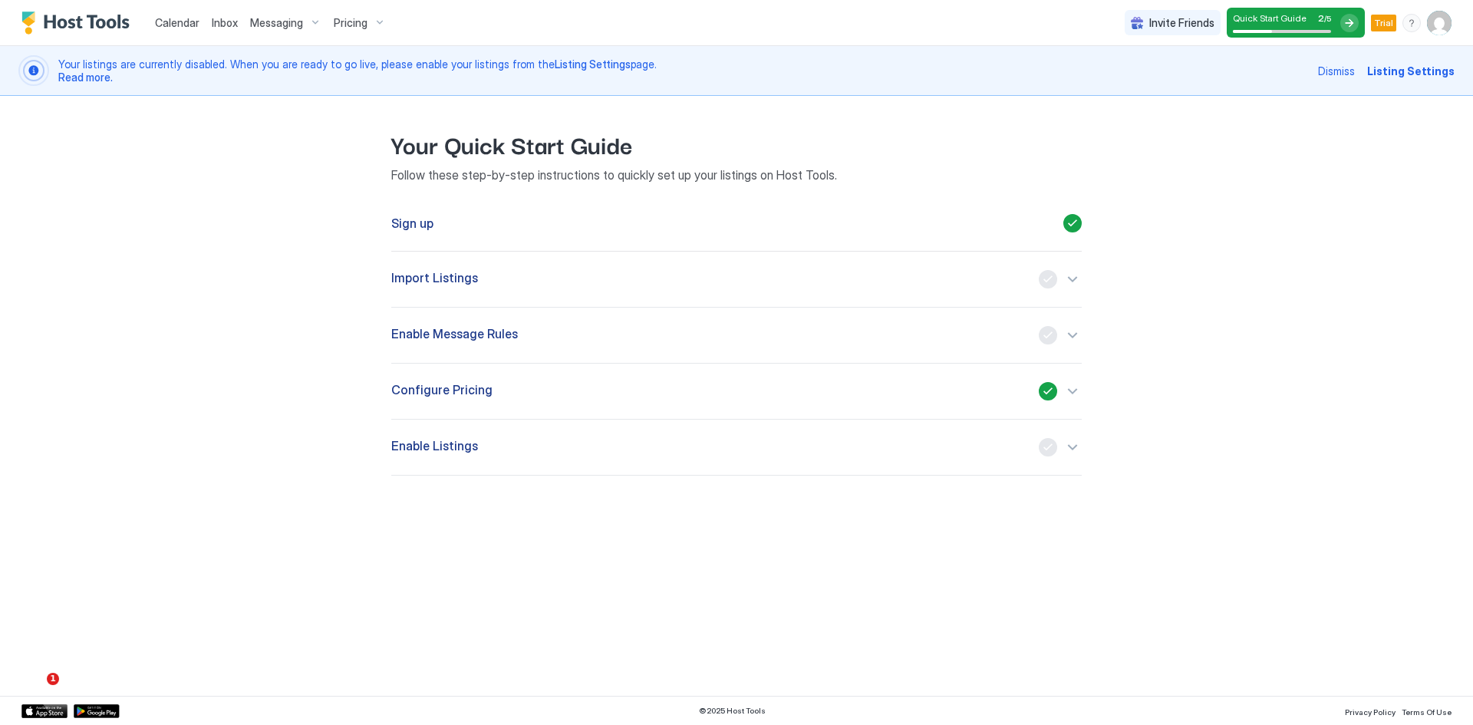
click at [1075, 335] on div "button" at bounding box center [1060, 335] width 43 height 18
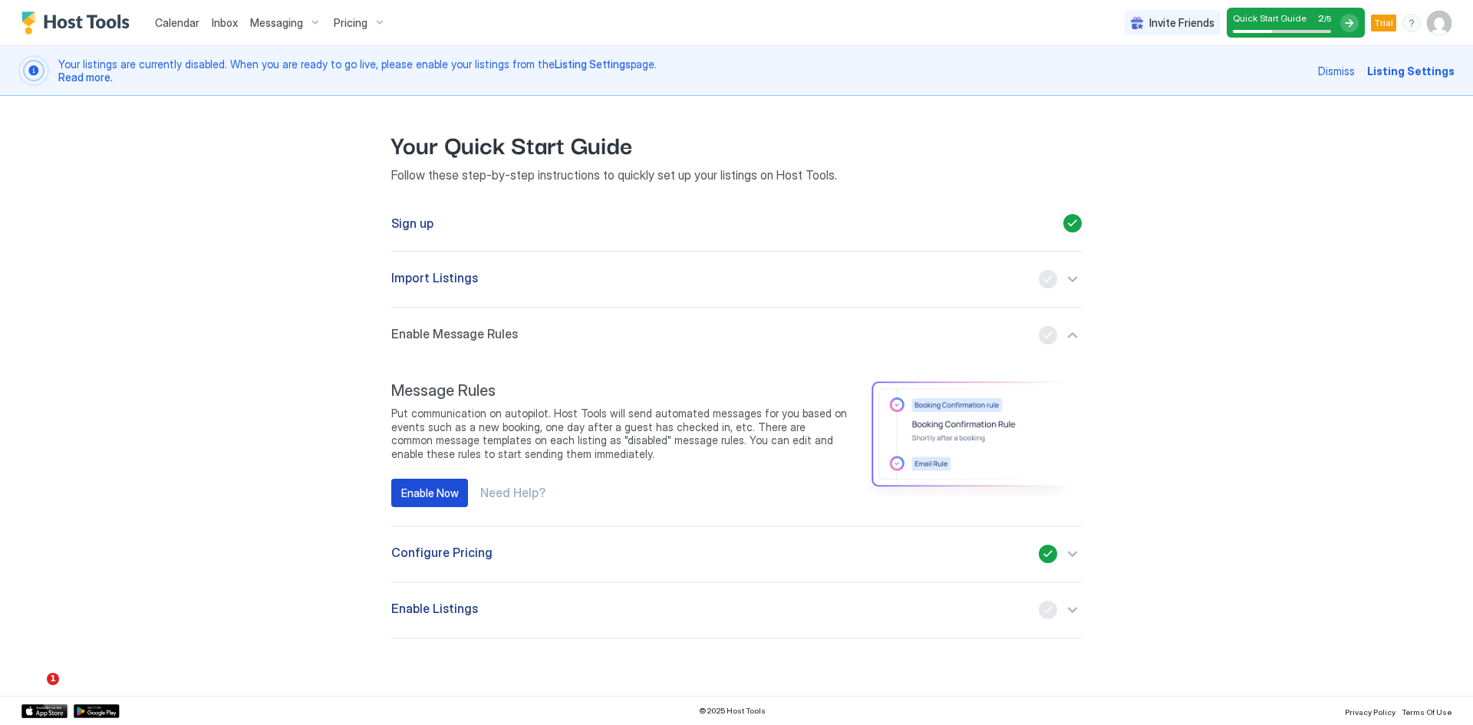
click at [435, 490] on div "Enable Now" at bounding box center [430, 493] width 58 height 16
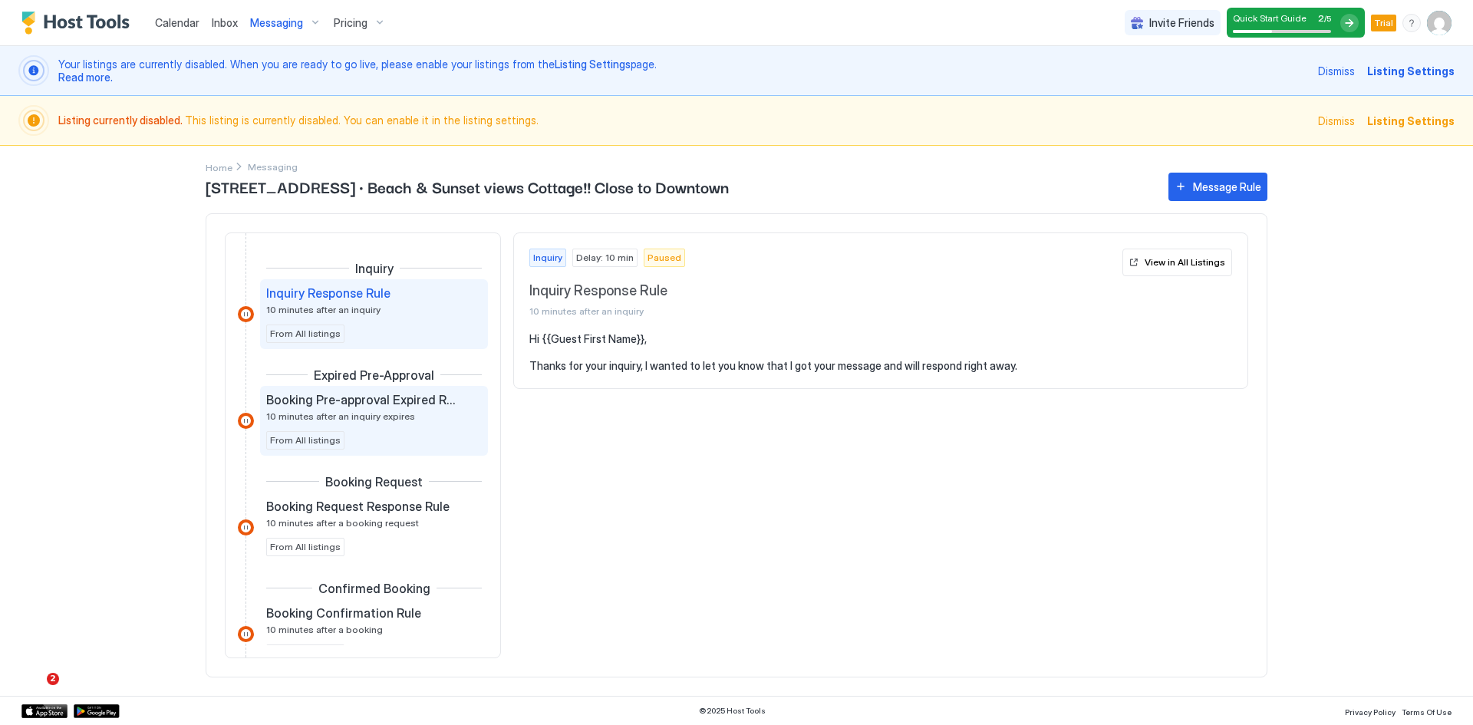
click at [362, 414] on span "10 minutes after an inquiry expires" at bounding box center [340, 417] width 149 height 12
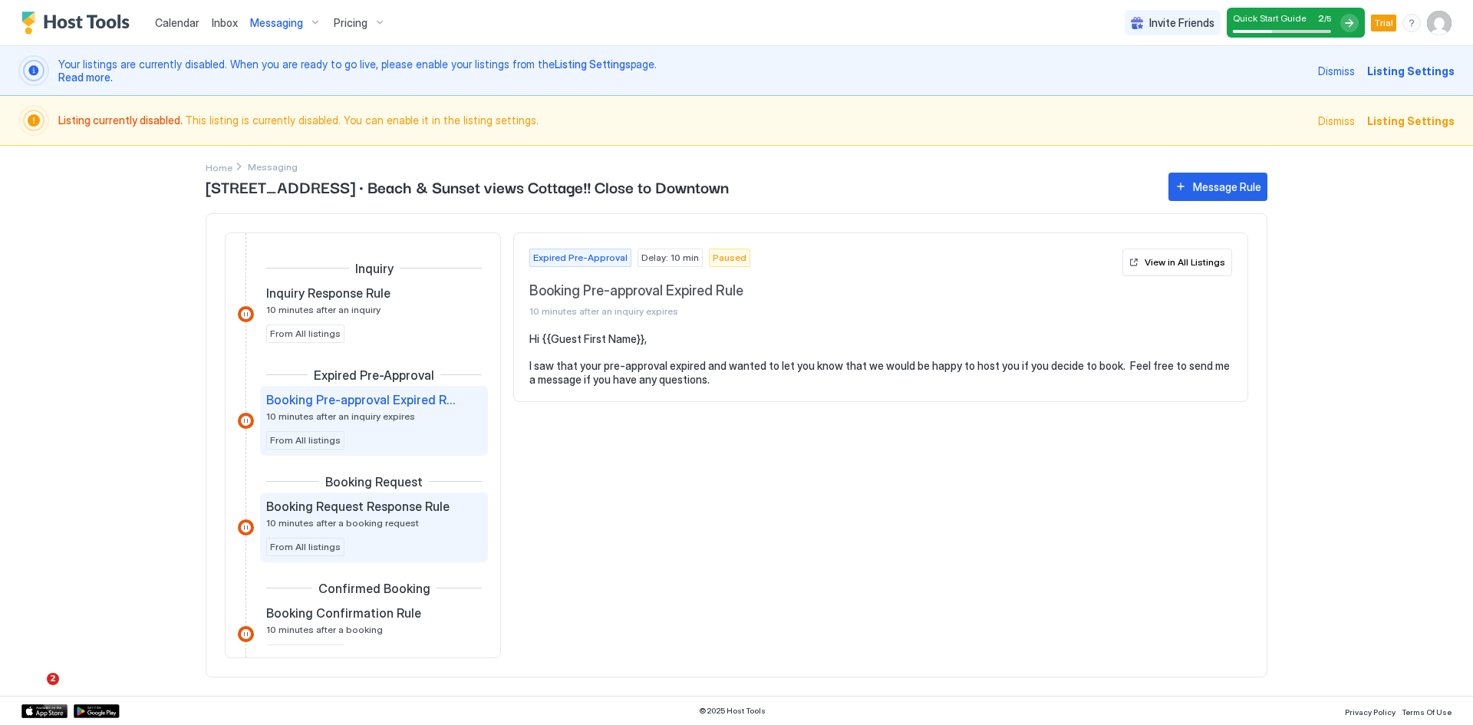
click at [372, 520] on span "10 minutes after a booking request" at bounding box center [342, 523] width 153 height 12
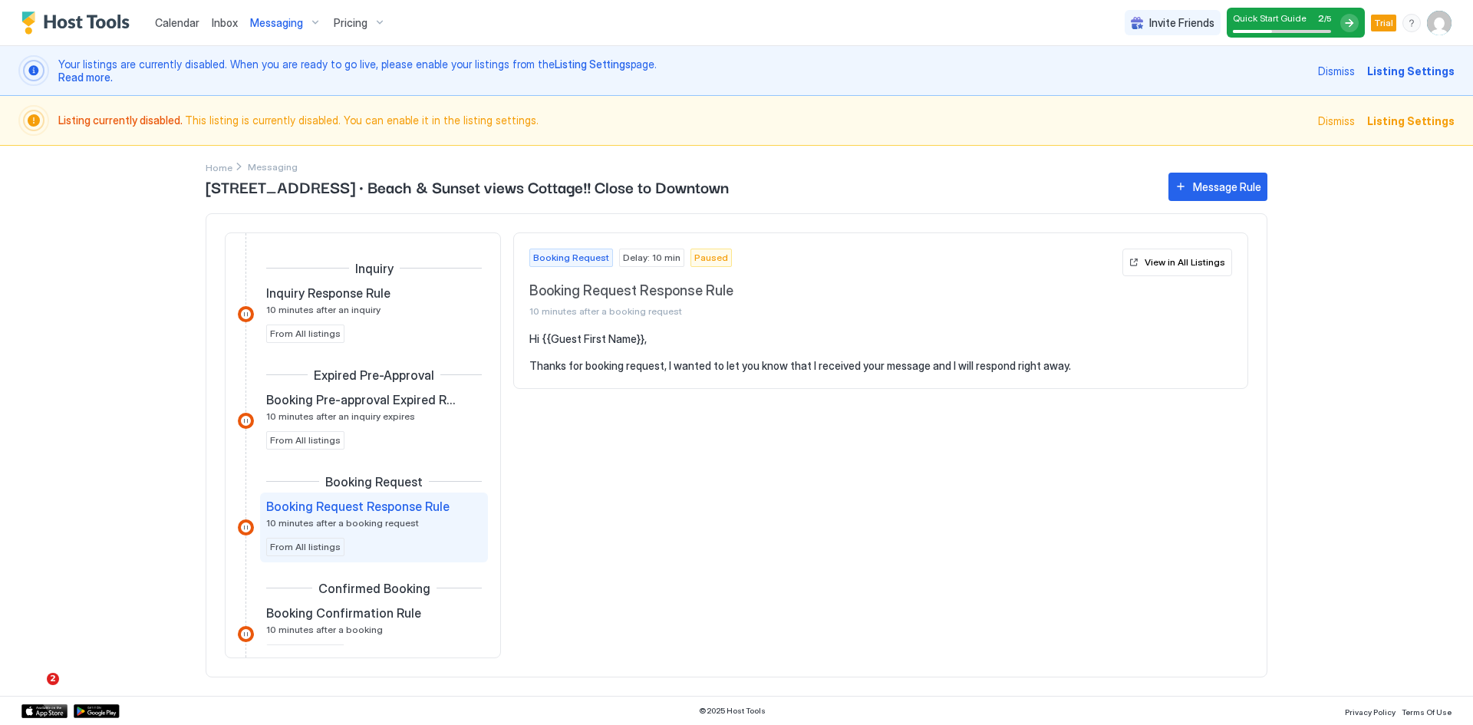
click at [651, 260] on span "Delay: 10 min" at bounding box center [652, 258] width 58 height 14
click at [636, 252] on span "Delay: 10 min" at bounding box center [652, 258] width 58 height 14
click at [1212, 186] on div "Message Rule" at bounding box center [1227, 187] width 68 height 16
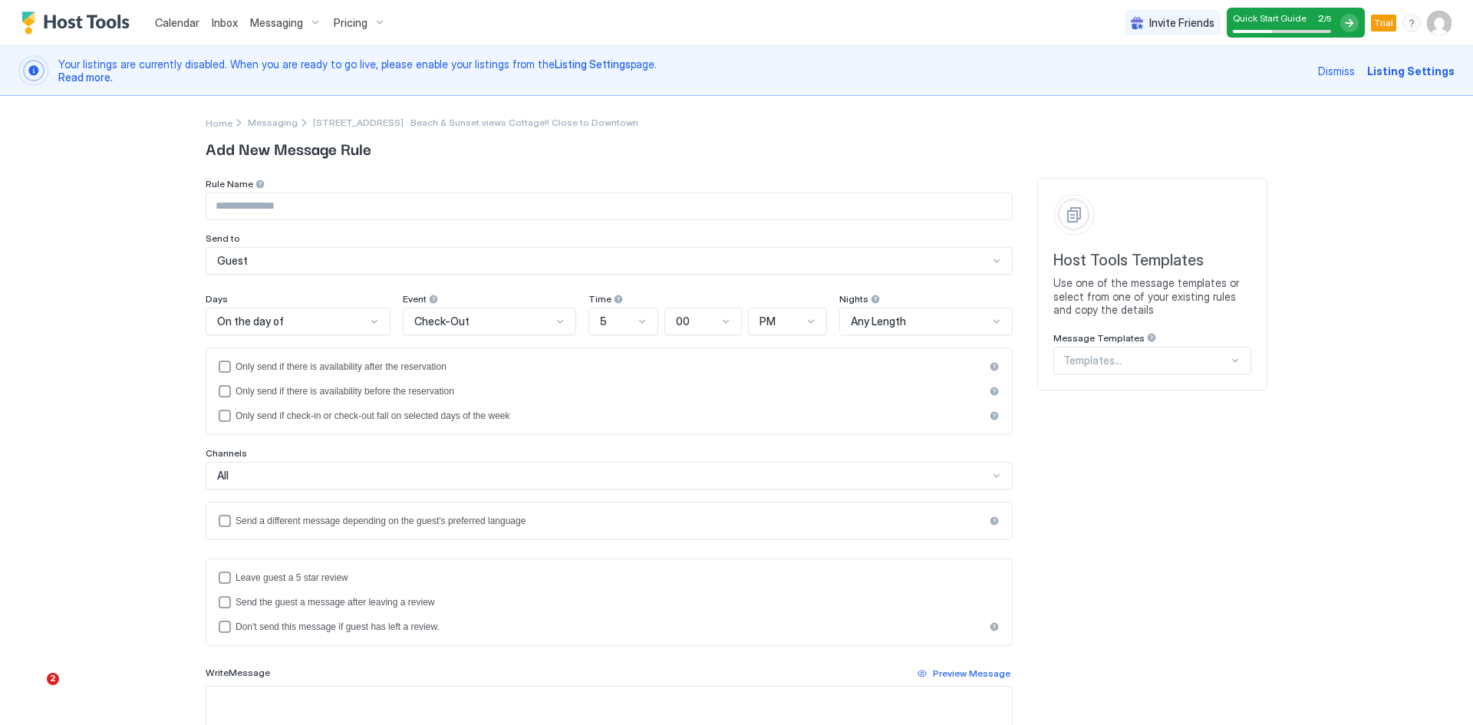
click at [274, 28] on span "Messaging" at bounding box center [276, 23] width 53 height 14
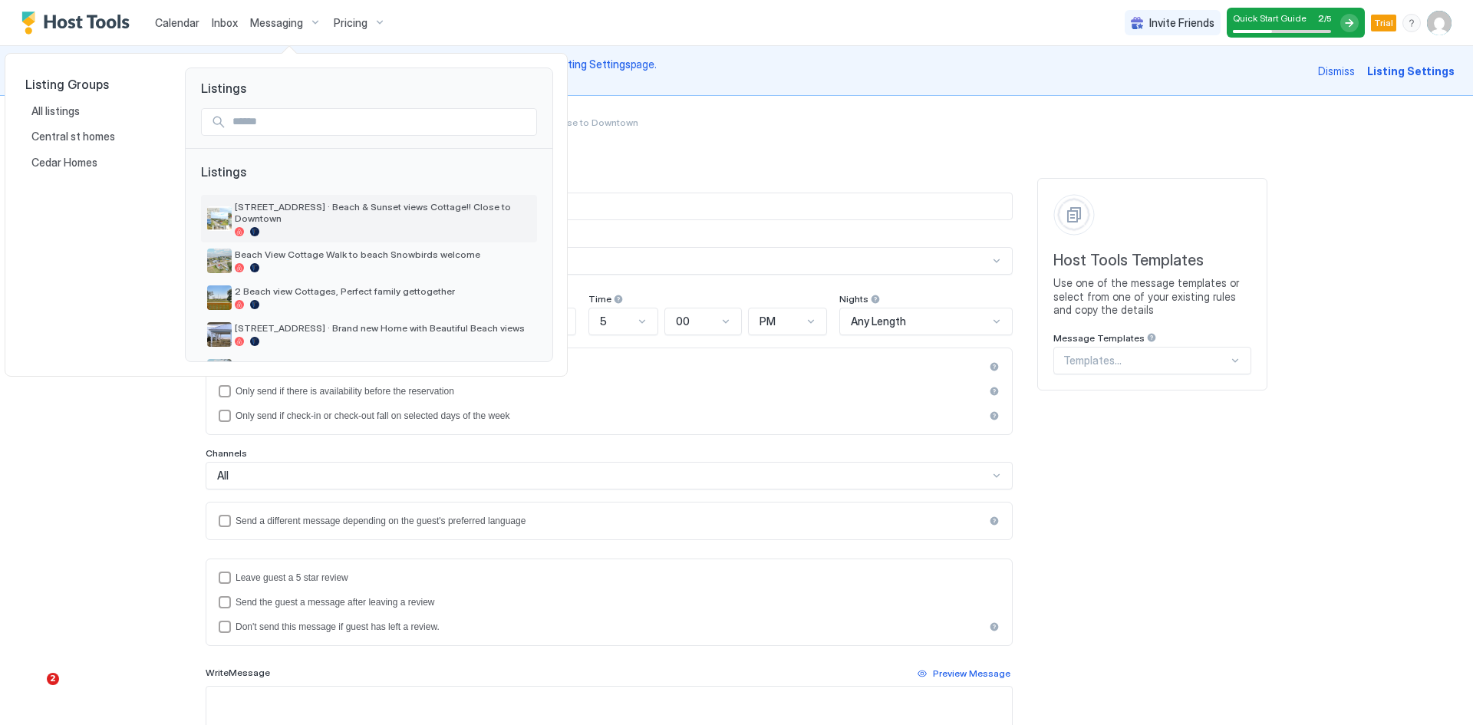
click at [241, 210] on span "[STREET_ADDRESS] · Beach & Sunset views Cottage!! Close to Downtown" at bounding box center [383, 212] width 296 height 23
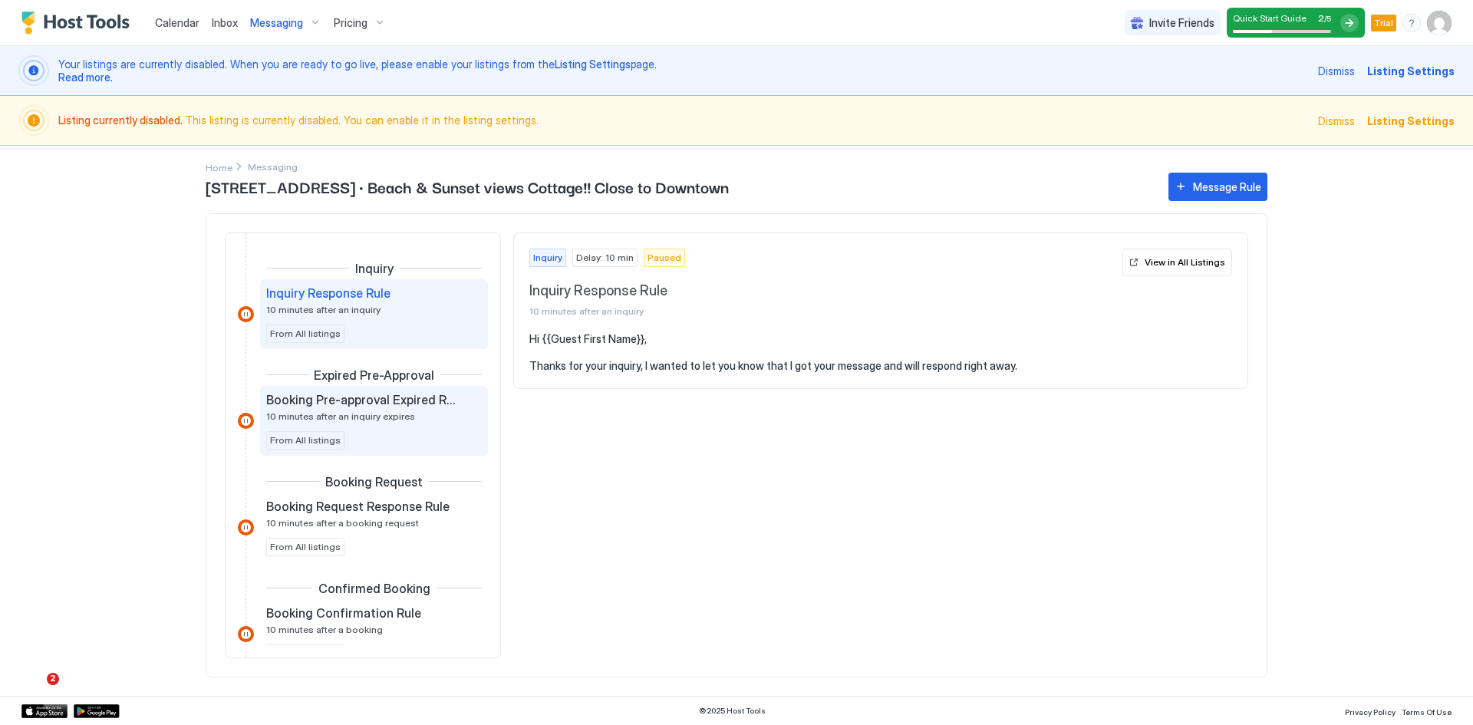
click at [336, 421] on span "10 minutes after an inquiry expires" at bounding box center [340, 417] width 149 height 12
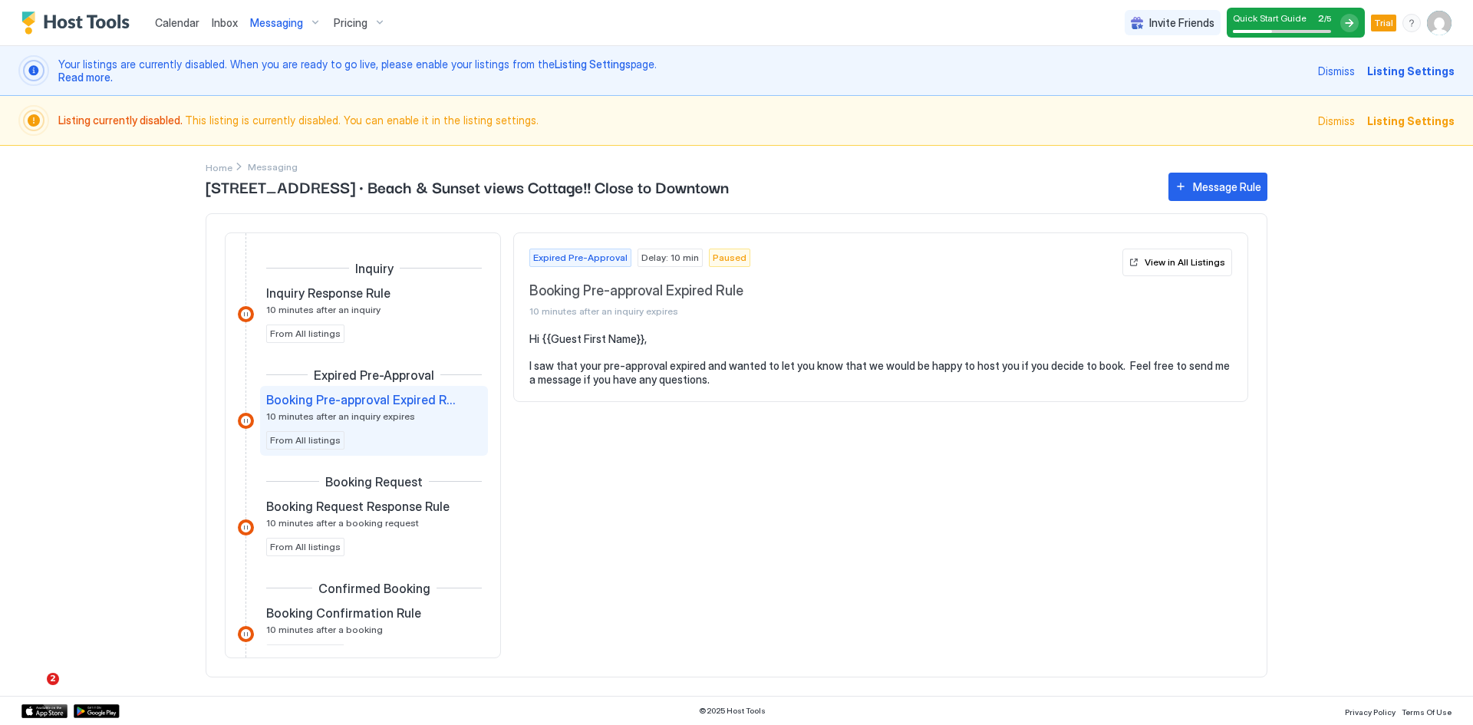
click at [324, 412] on span "10 minutes after an inquiry expires" at bounding box center [340, 417] width 149 height 12
click at [328, 399] on span "Booking Pre-approval Expired Rule" at bounding box center [361, 399] width 191 height 15
click at [661, 258] on span "Delay: 10 min" at bounding box center [671, 258] width 58 height 14
click at [582, 259] on span "Expired Pre-Approval" at bounding box center [580, 258] width 94 height 14
click at [713, 265] on div "Paused" at bounding box center [729, 258] width 41 height 18
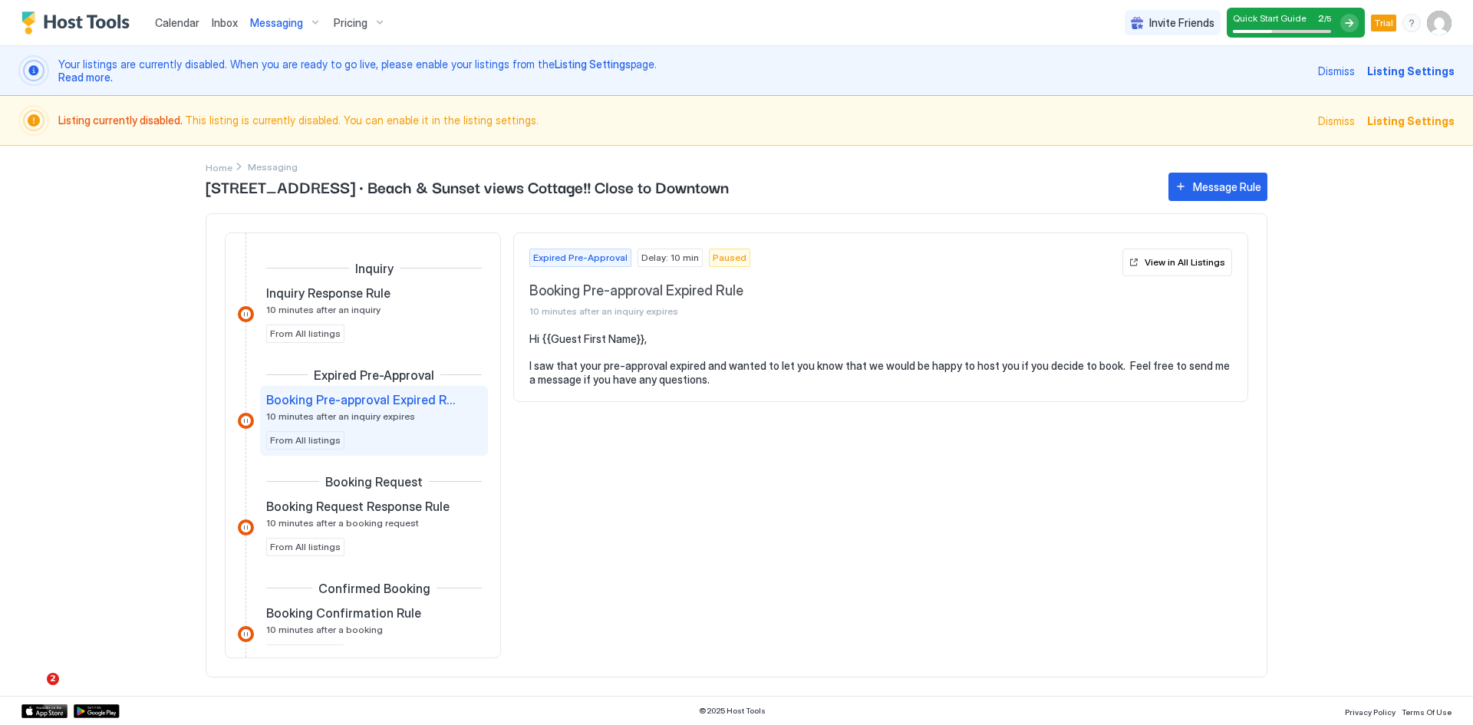
click at [671, 256] on span "Delay: 10 min" at bounding box center [671, 258] width 58 height 14
click at [1176, 266] on div "View in All Listings" at bounding box center [1185, 263] width 81 height 14
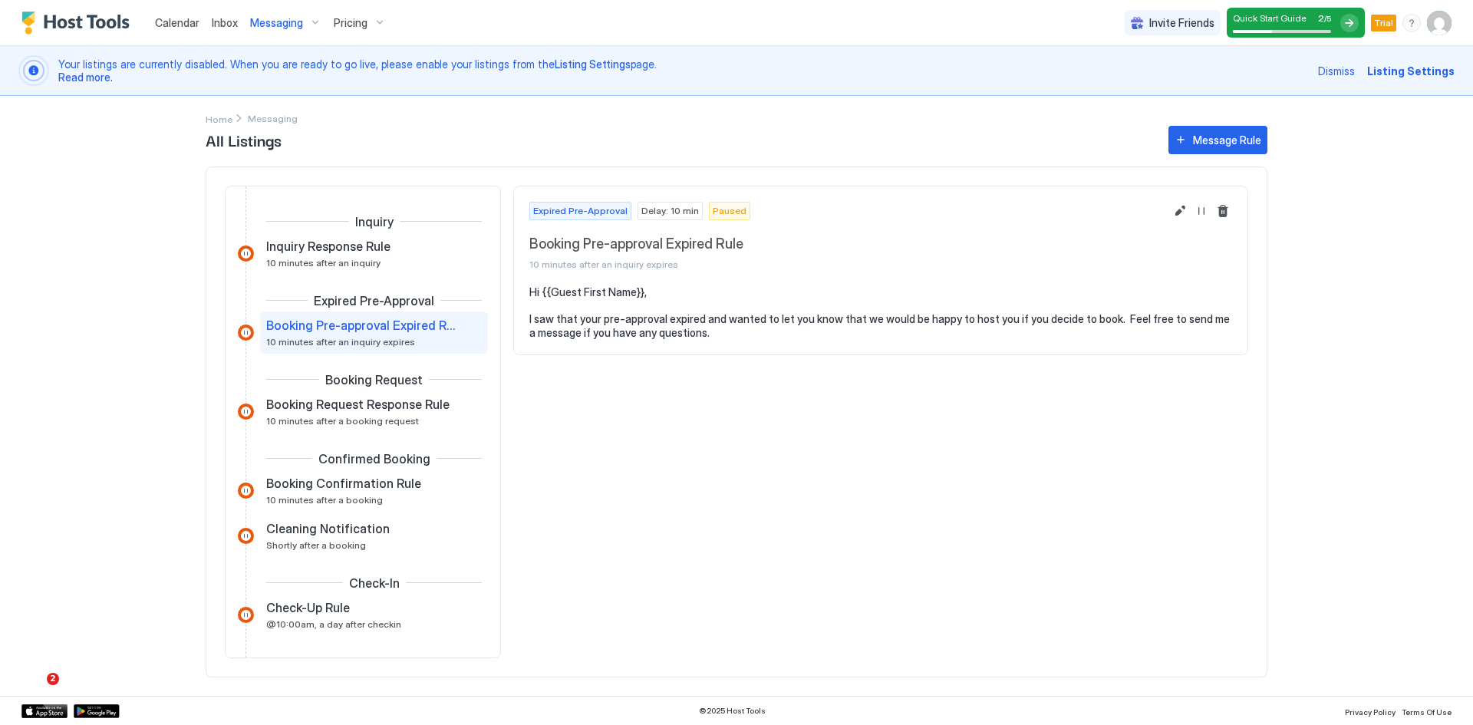
click at [723, 210] on span "Paused" at bounding box center [730, 211] width 34 height 14
click at [1183, 136] on button "Message Rule" at bounding box center [1218, 140] width 99 height 28
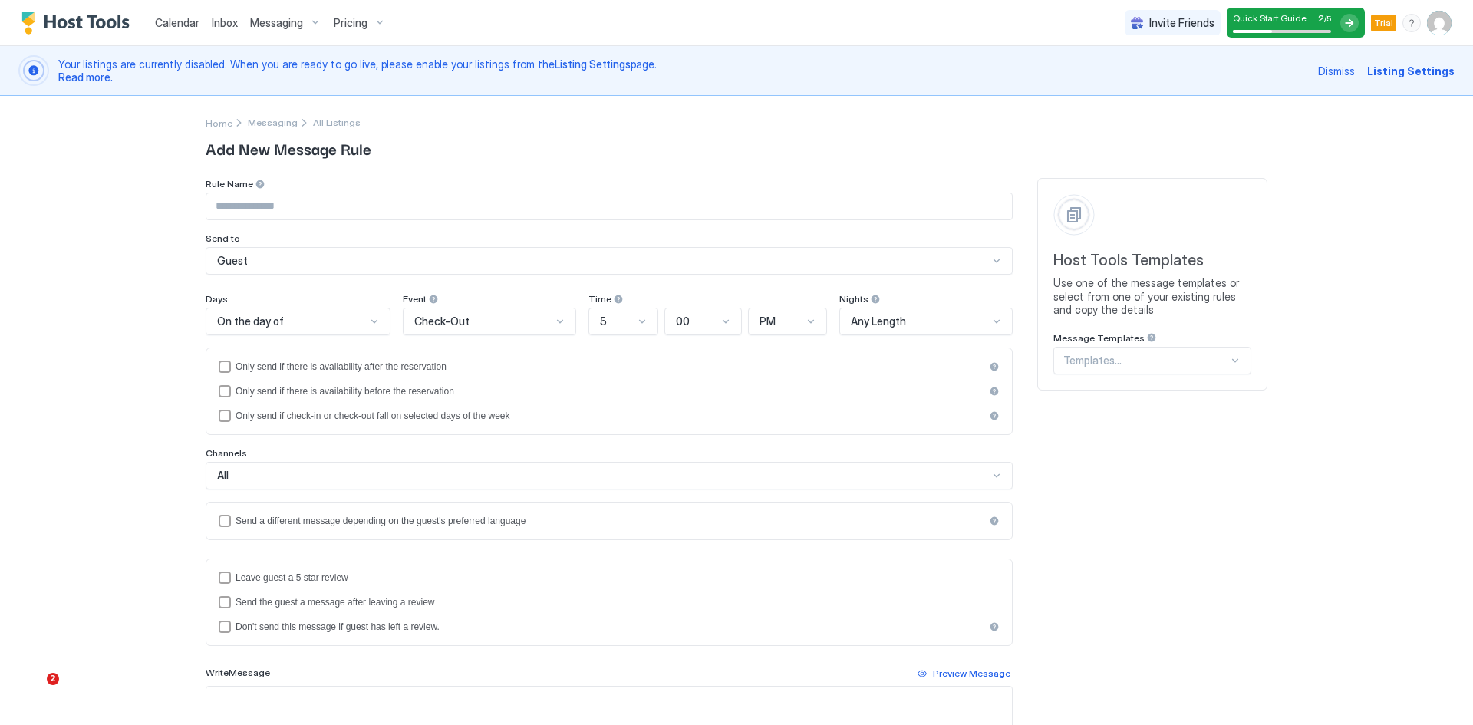
click at [272, 205] on input "Input Field" at bounding box center [609, 206] width 806 height 26
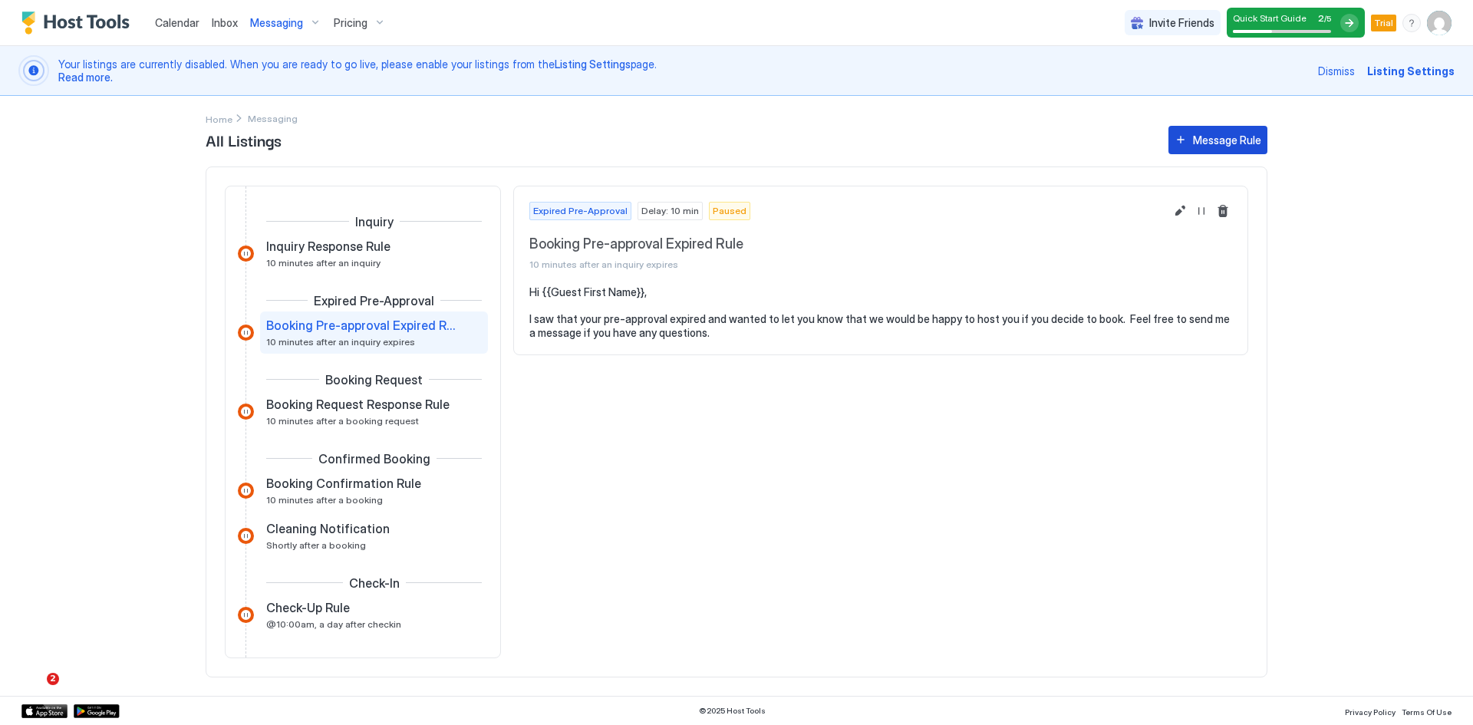
click at [1227, 135] on div "Message Rule" at bounding box center [1227, 140] width 68 height 16
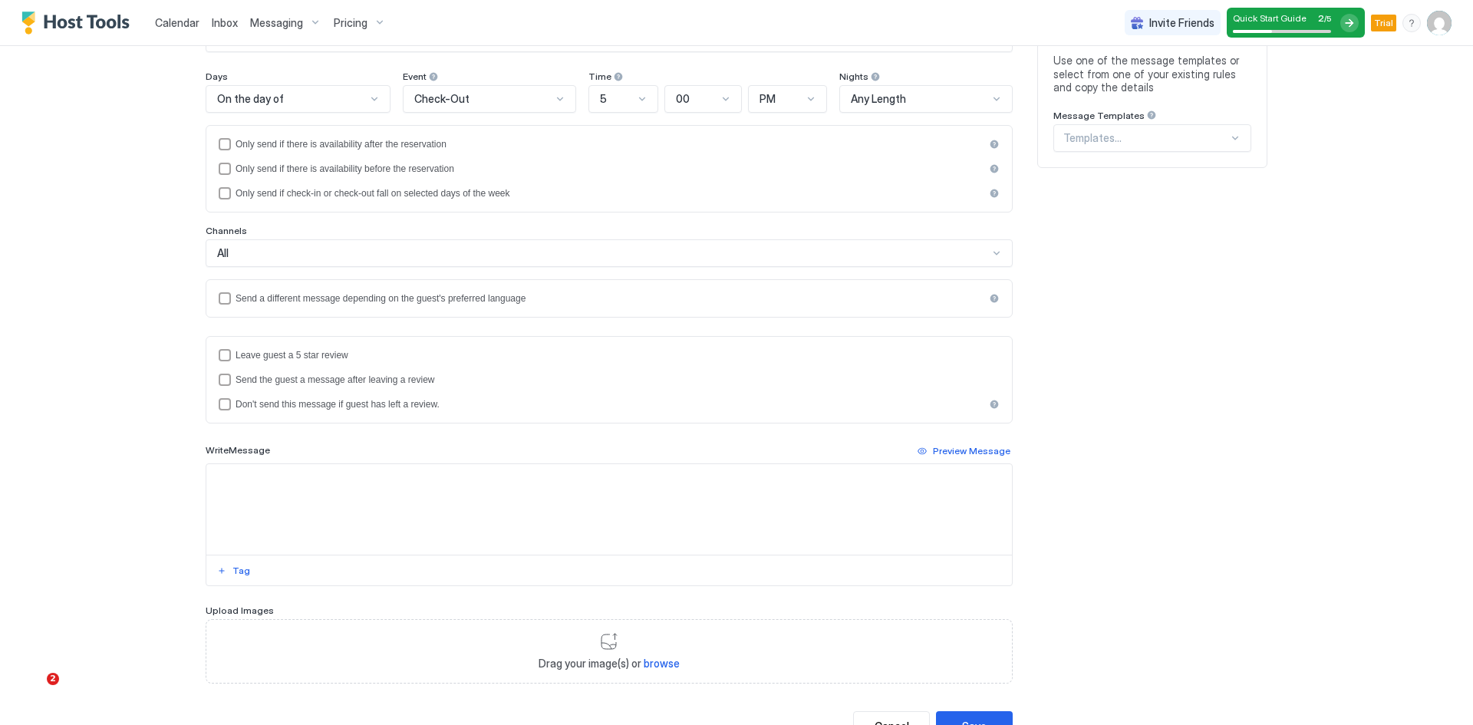
scroll to position [230, 0]
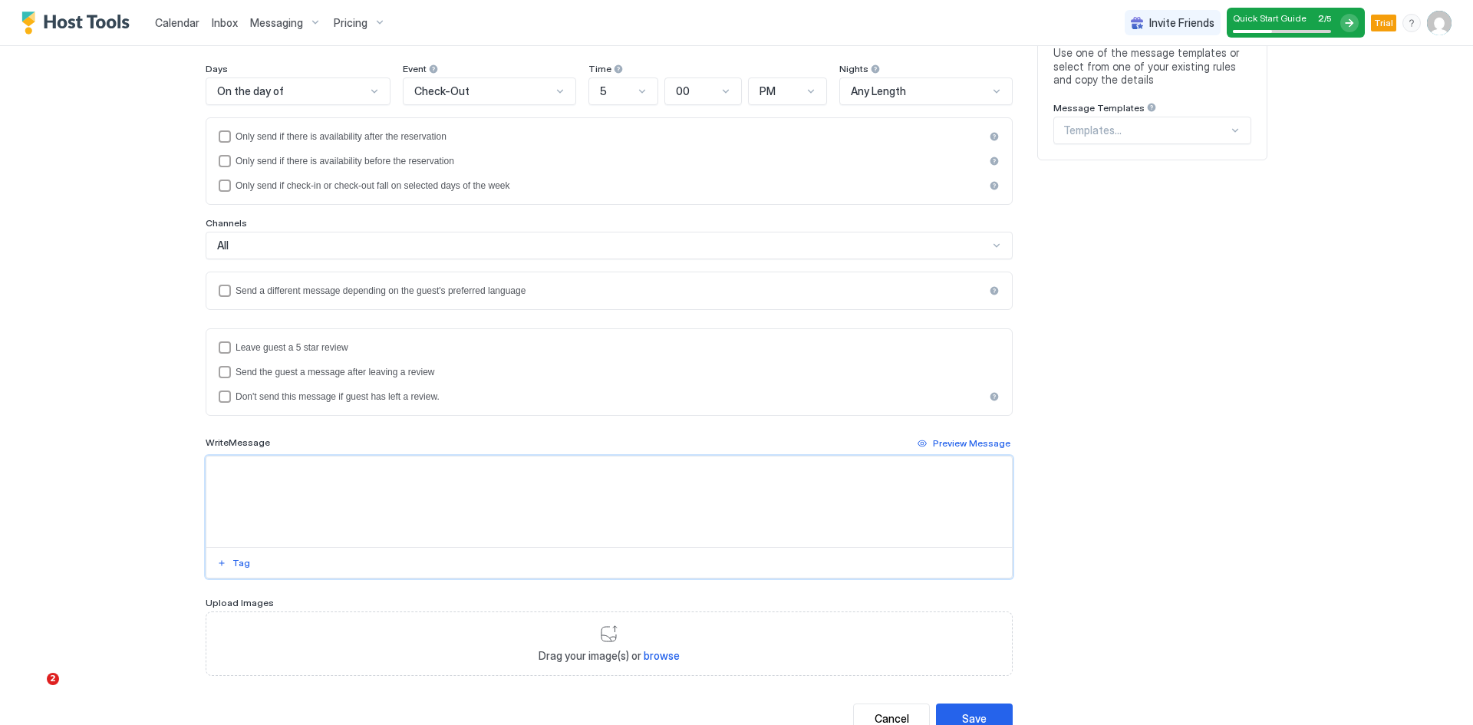
click at [295, 484] on textarea "Input Field" at bounding box center [609, 502] width 806 height 91
paste textarea "**********"
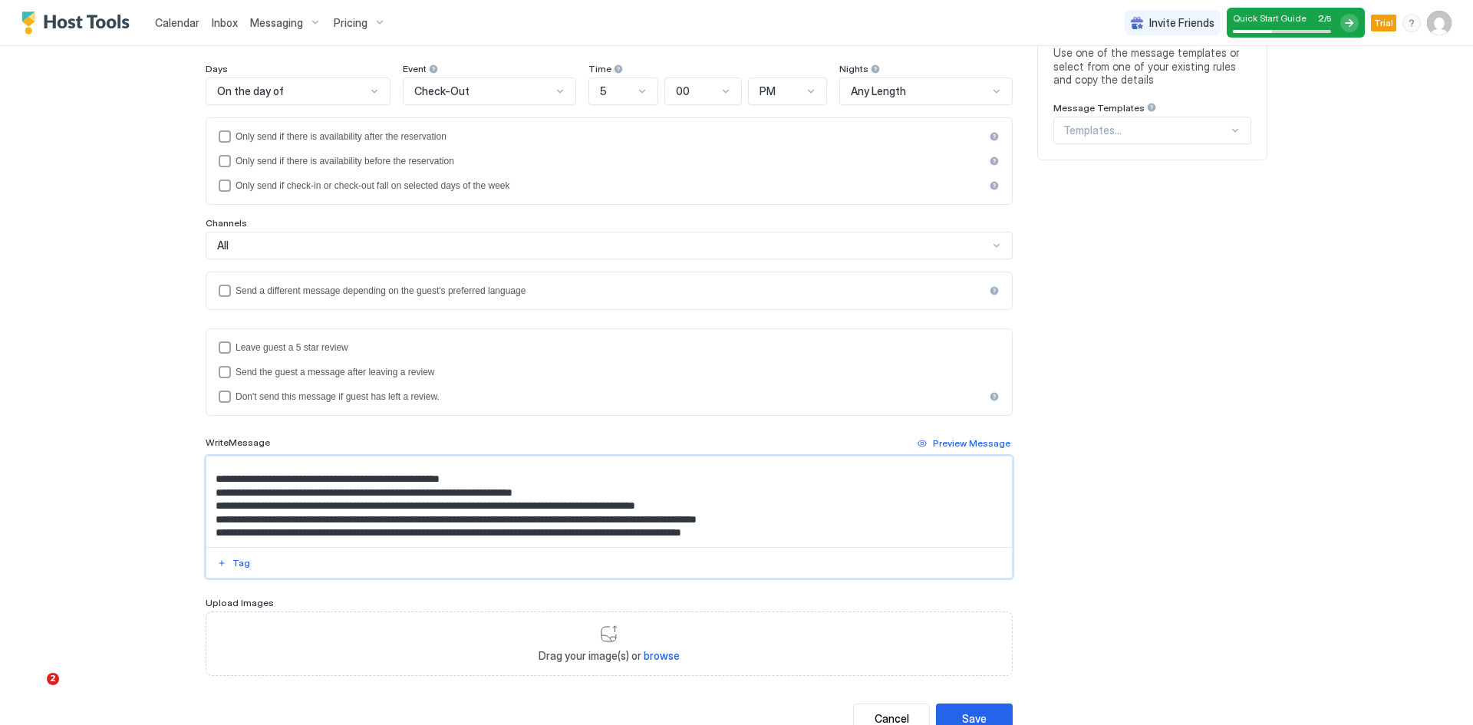
scroll to position [0, 0]
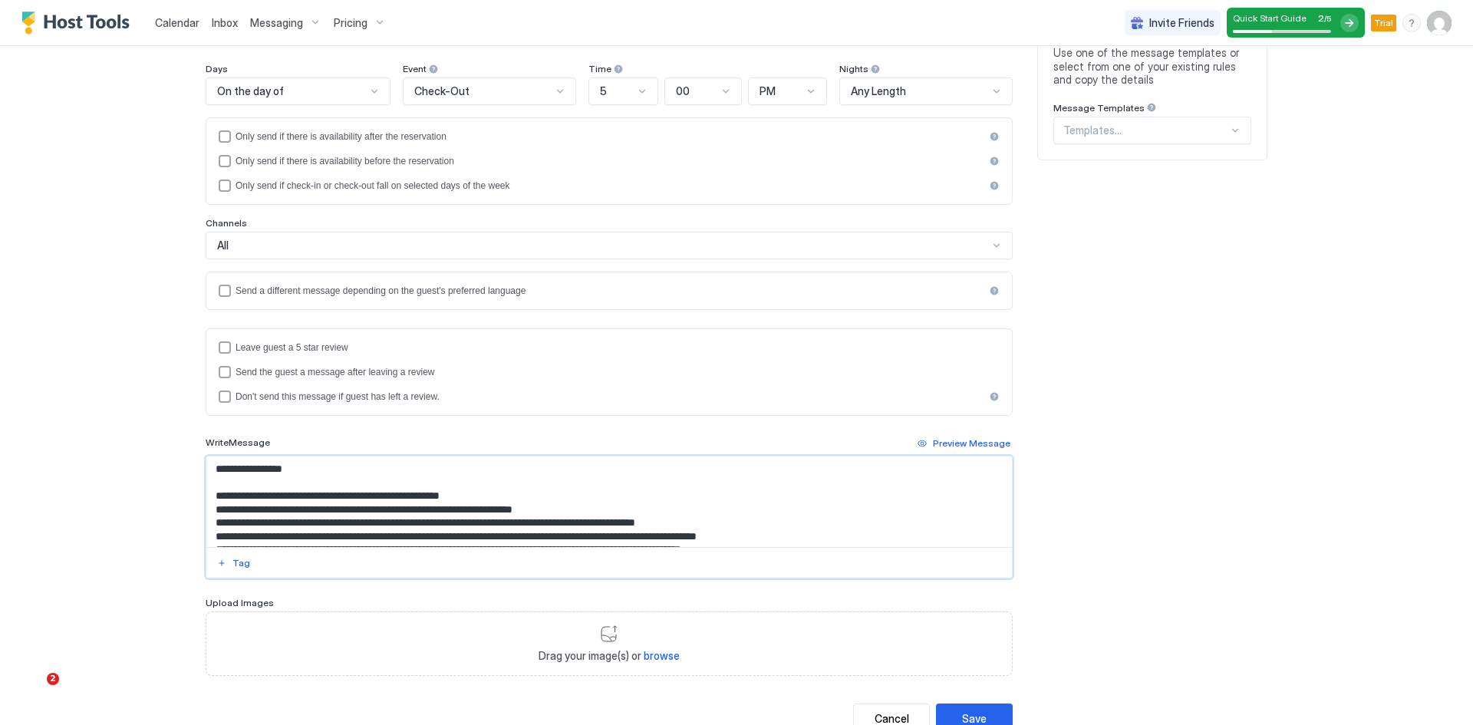
click at [223, 469] on textarea "**********" at bounding box center [609, 502] width 806 height 91
click at [233, 561] on div "Tag" at bounding box center [242, 563] width 18 height 14
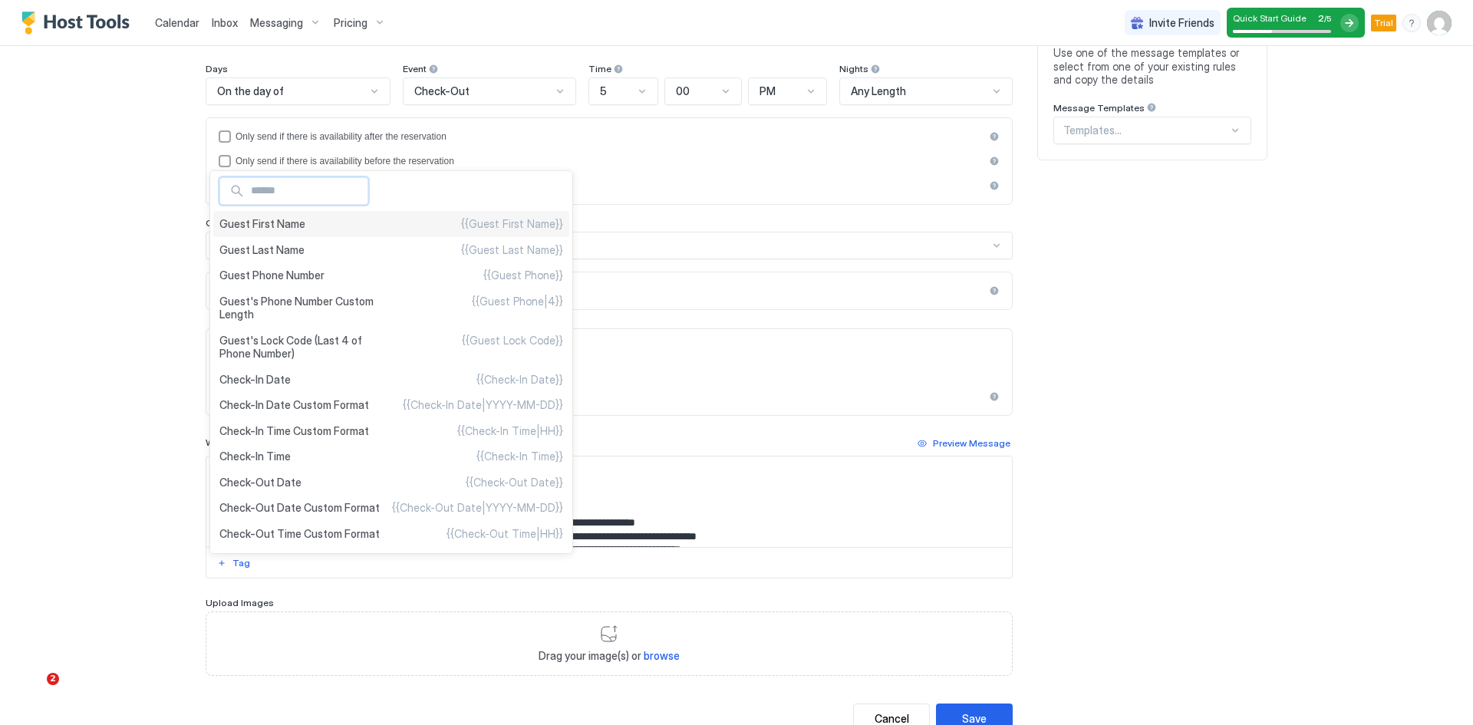
click at [271, 228] on span "Guest First Name" at bounding box center [262, 224] width 86 height 14
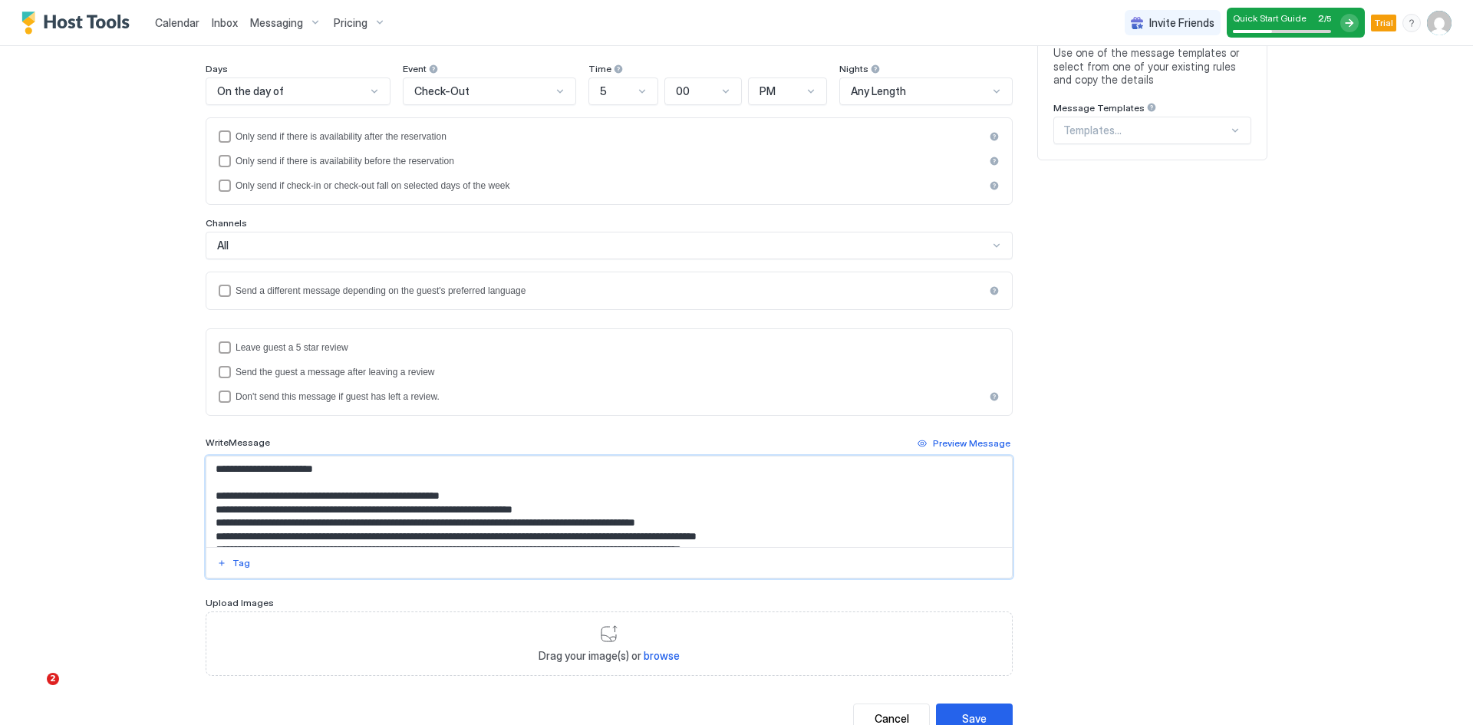
drag, startPoint x: 341, startPoint y: 467, endPoint x: 223, endPoint y: 467, distance: 118.2
click at [223, 467] on textarea "**********" at bounding box center [609, 502] width 806 height 91
click at [236, 569] on div "Tag" at bounding box center [242, 563] width 18 height 14
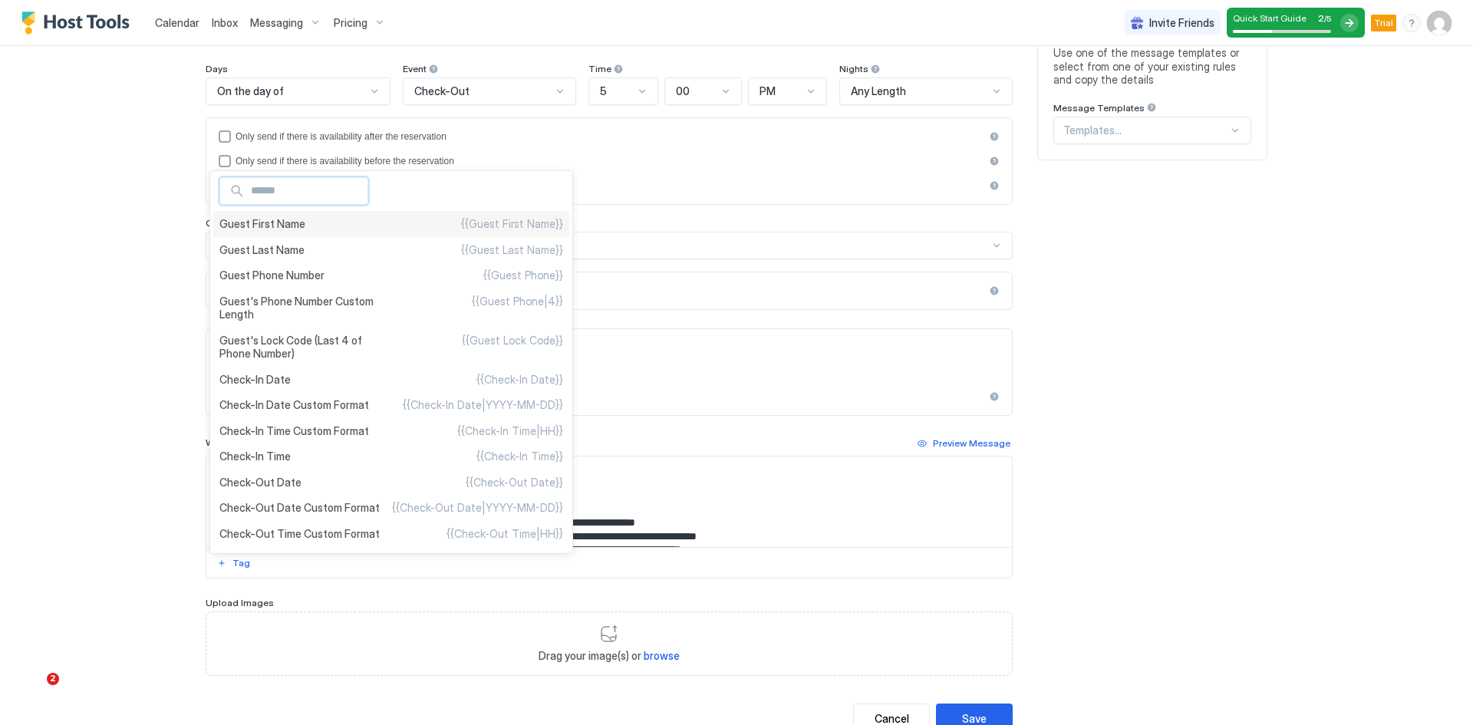
click at [272, 228] on span "Guest First Name" at bounding box center [262, 224] width 86 height 14
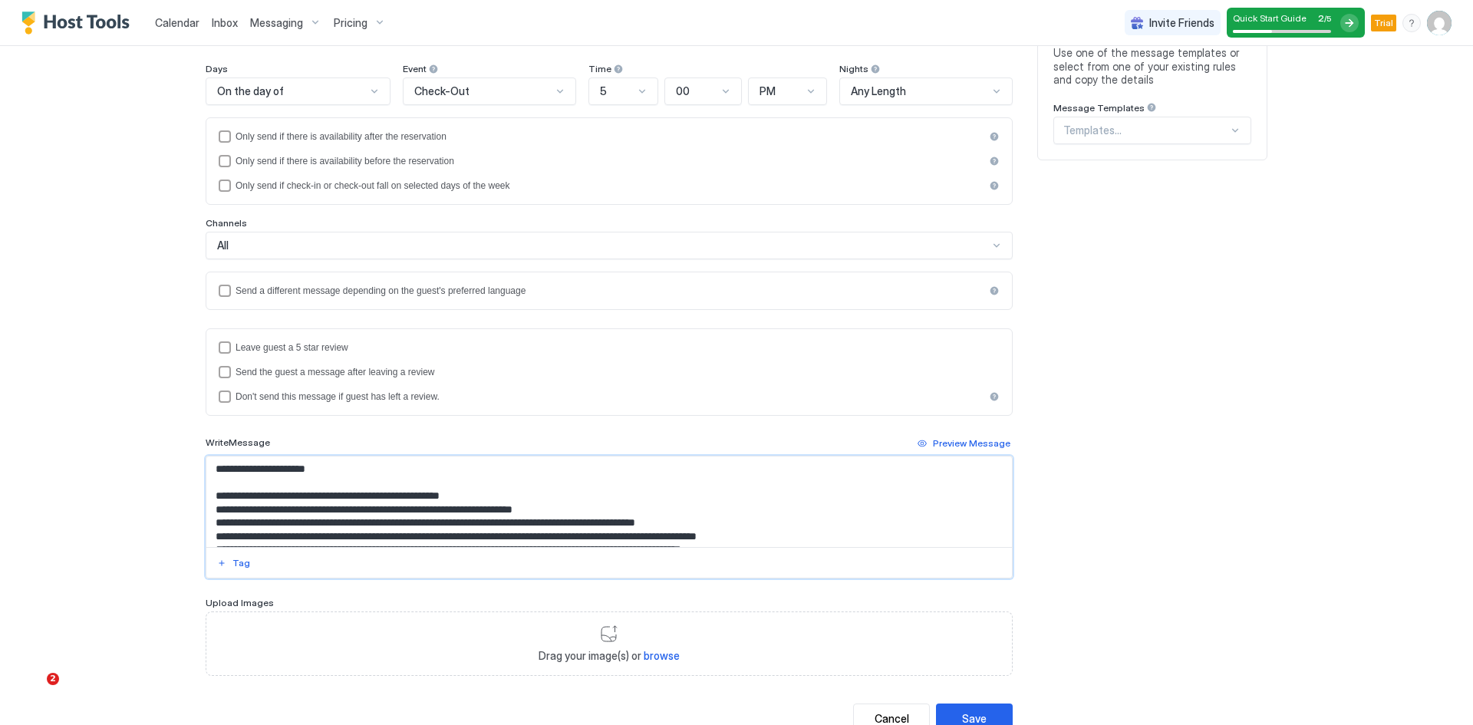
drag, startPoint x: 606, startPoint y: 522, endPoint x: 754, endPoint y: 518, distance: 148.1
click at [754, 518] on textarea "**********" at bounding box center [609, 502] width 806 height 91
click at [233, 559] on div "Tag" at bounding box center [242, 563] width 18 height 14
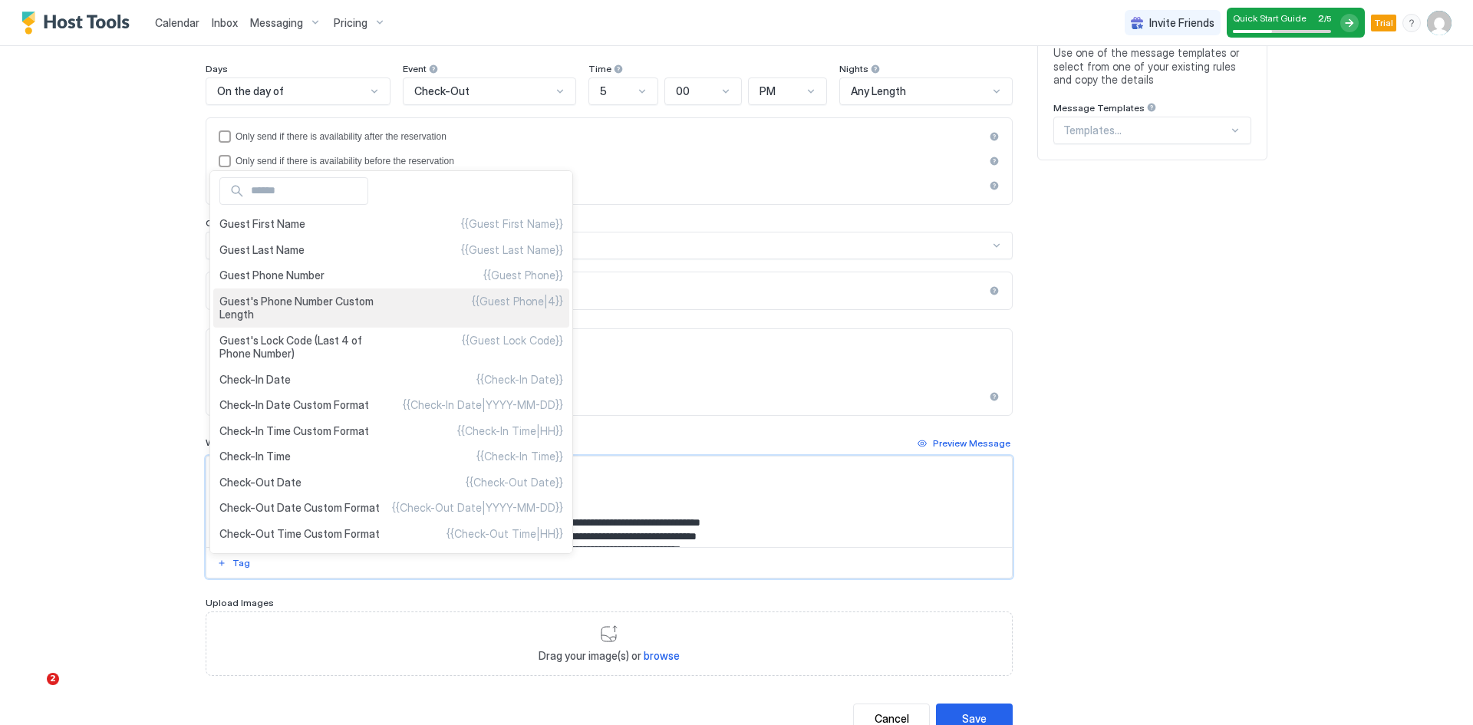
click at [270, 310] on span "Guest's Phone Number Custom Length" at bounding box center [305, 308] width 172 height 27
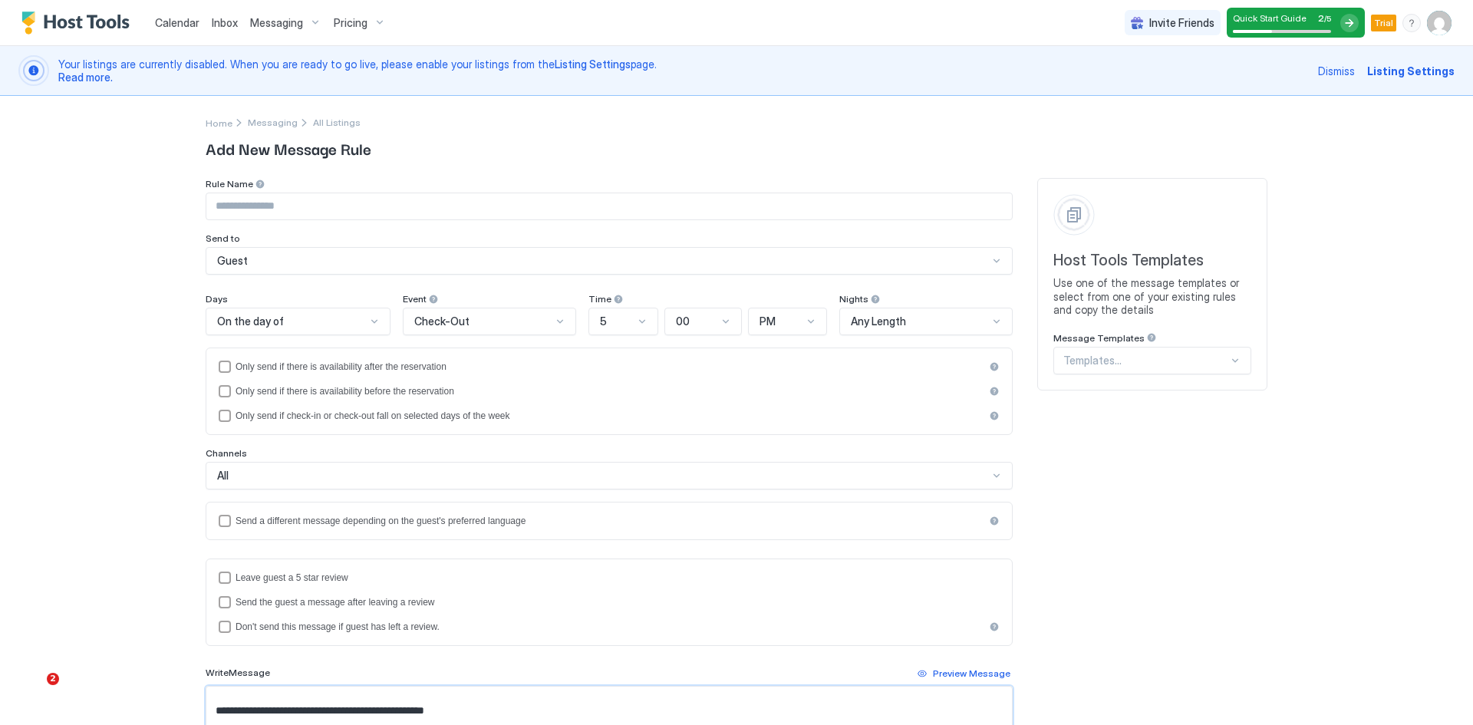
type textarea "**********"
click at [242, 203] on input "Input Field" at bounding box center [609, 206] width 806 height 26
click at [282, 203] on input "Input Field" at bounding box center [609, 206] width 806 height 26
paste input "**********"
type input "**********"
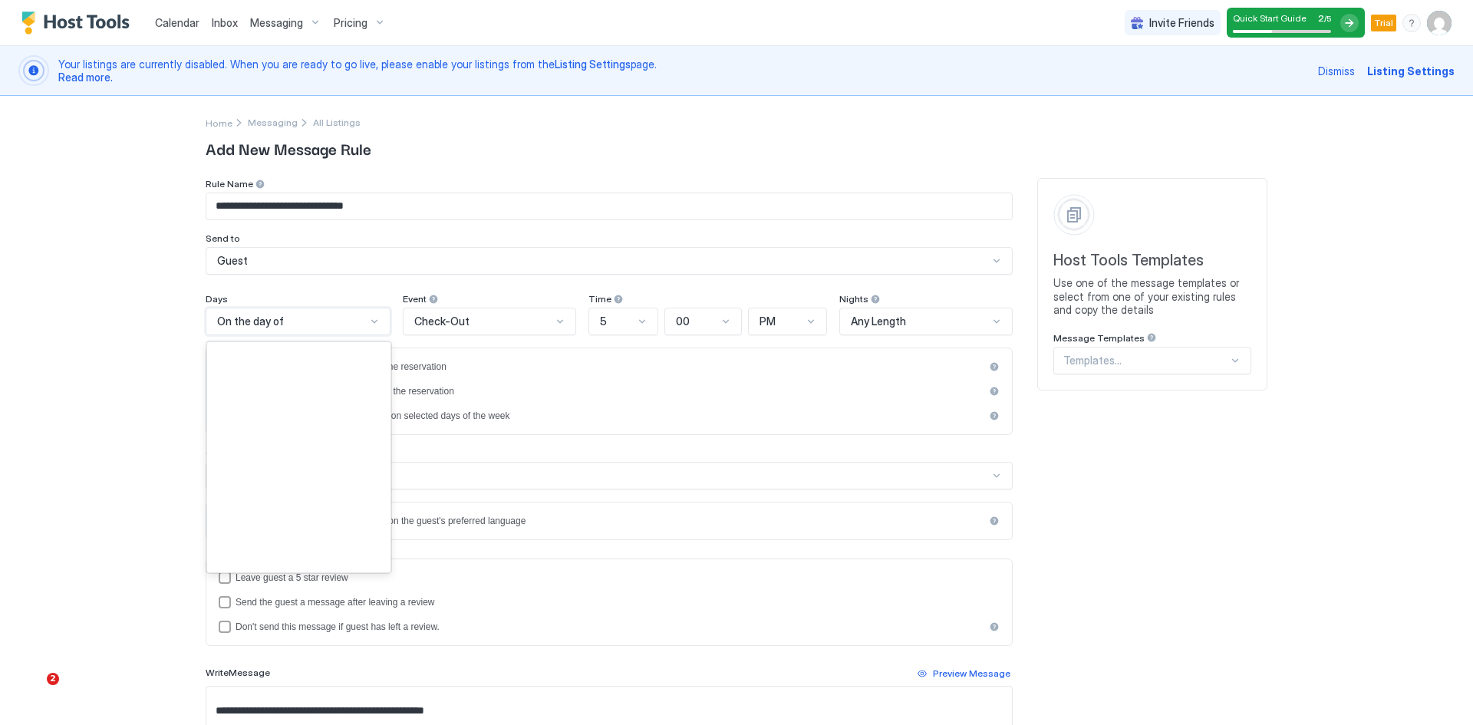
click at [279, 321] on div "On the day of" at bounding box center [291, 322] width 149 height 14
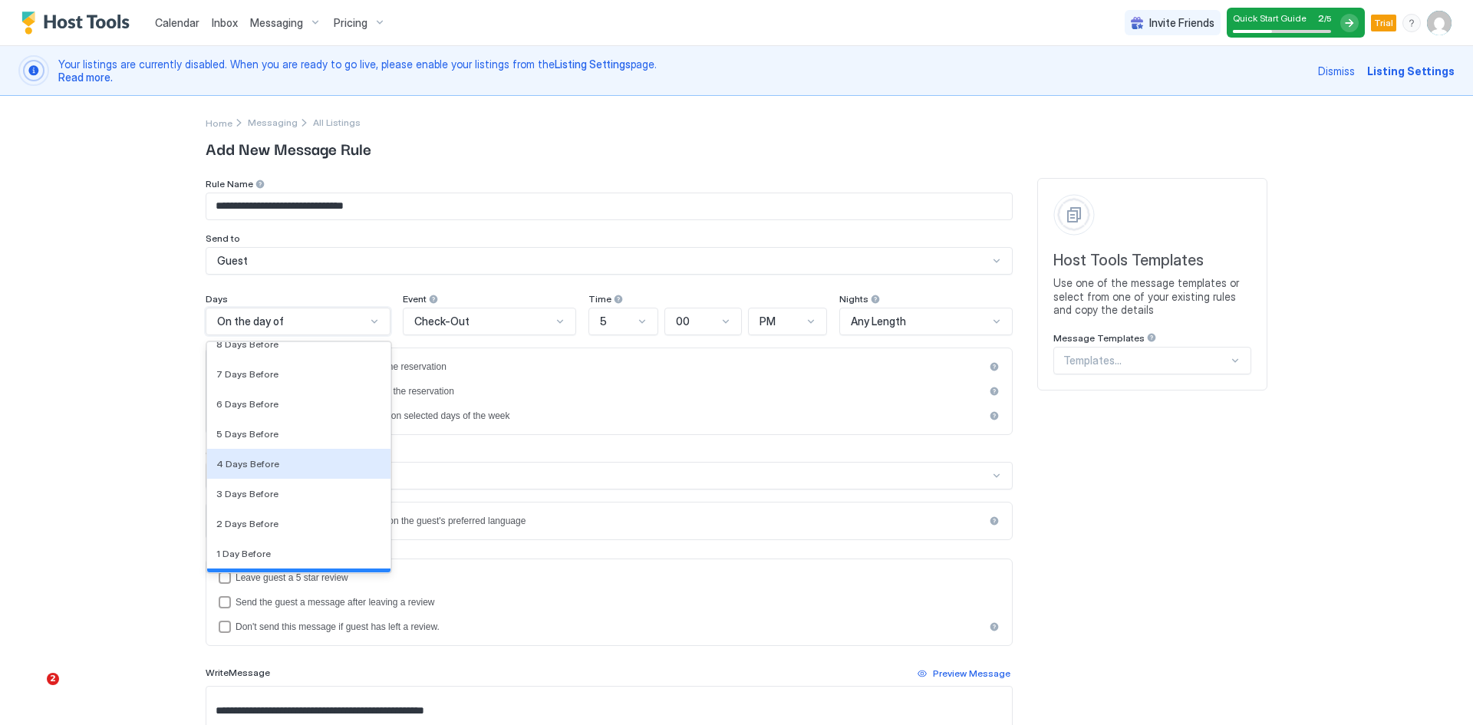
scroll to position [2231, 0]
click at [229, 522] on span "2 Days Before" at bounding box center [247, 523] width 62 height 12
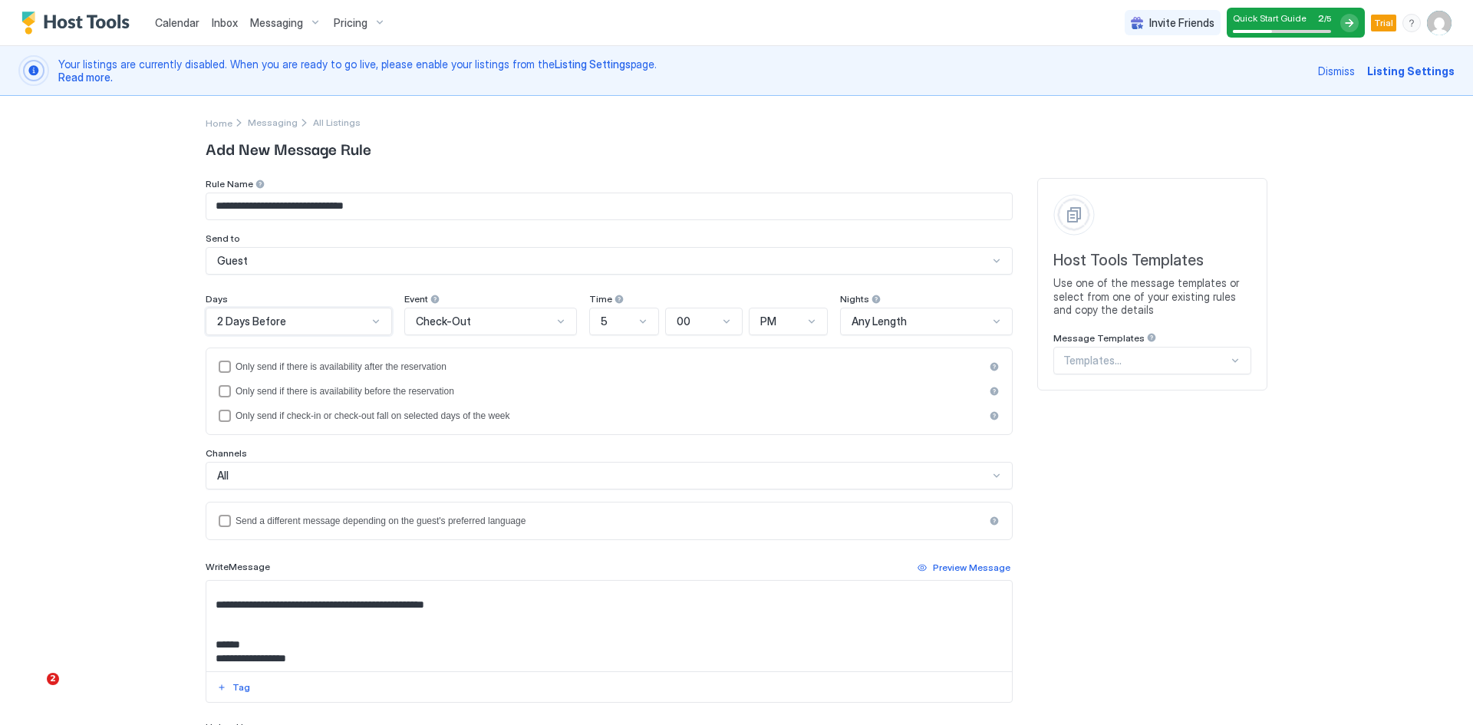
click at [555, 321] on div at bounding box center [561, 321] width 12 height 12
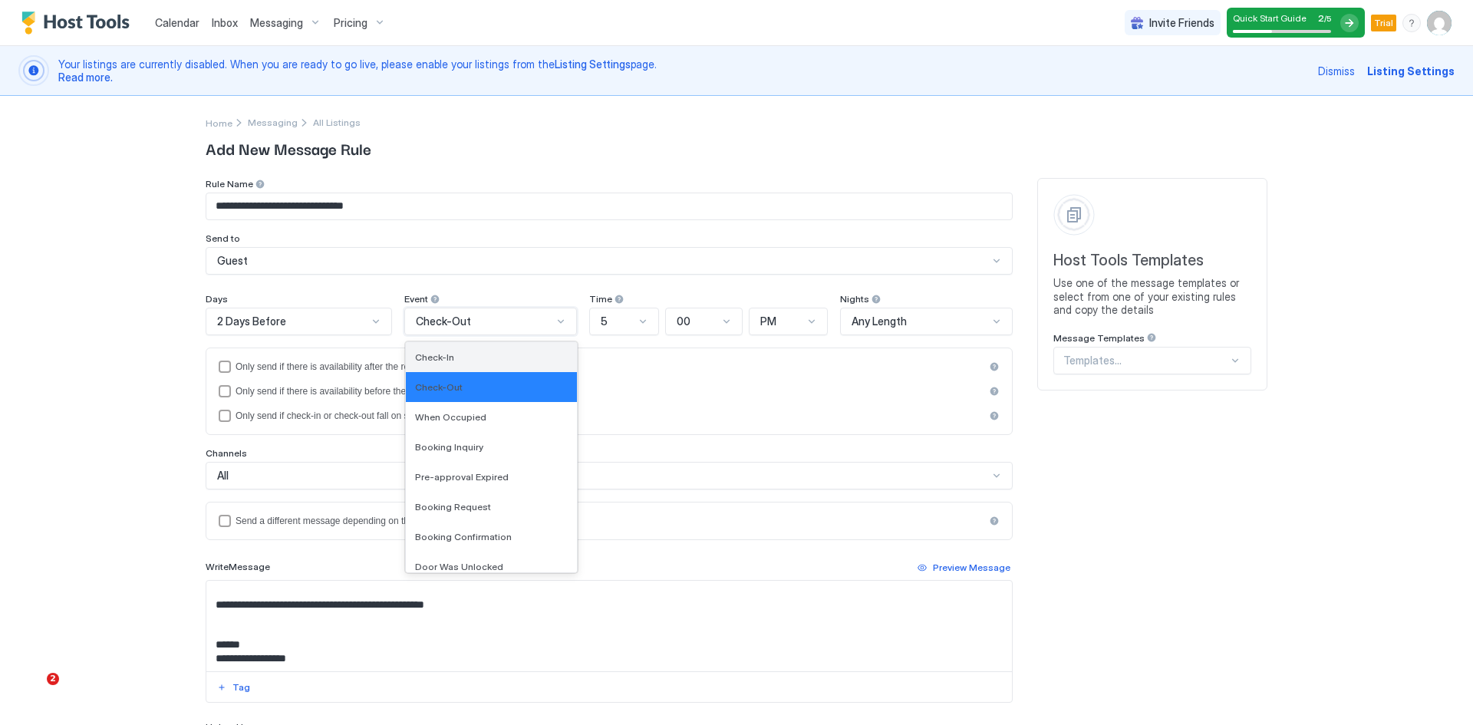
click at [457, 361] on div "Check-In" at bounding box center [491, 357] width 153 height 12
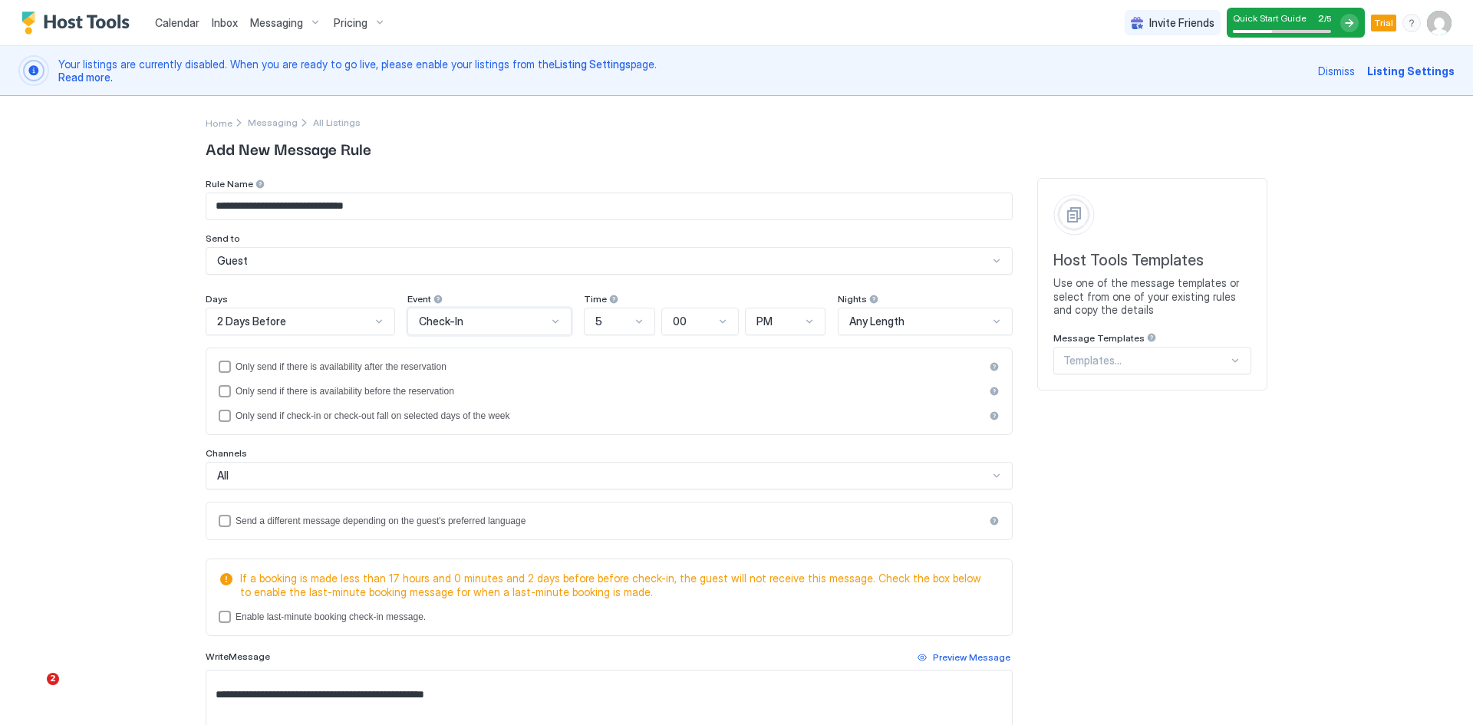
click at [635, 322] on div at bounding box center [639, 321] width 12 height 12
click at [595, 562] on div "8" at bounding box center [620, 567] width 51 height 12
click at [766, 324] on div "PM" at bounding box center [779, 322] width 45 height 14
click at [767, 355] on div "AM" at bounding box center [786, 357] width 61 height 12
click at [902, 322] on div "Any Length" at bounding box center [919, 322] width 140 height 14
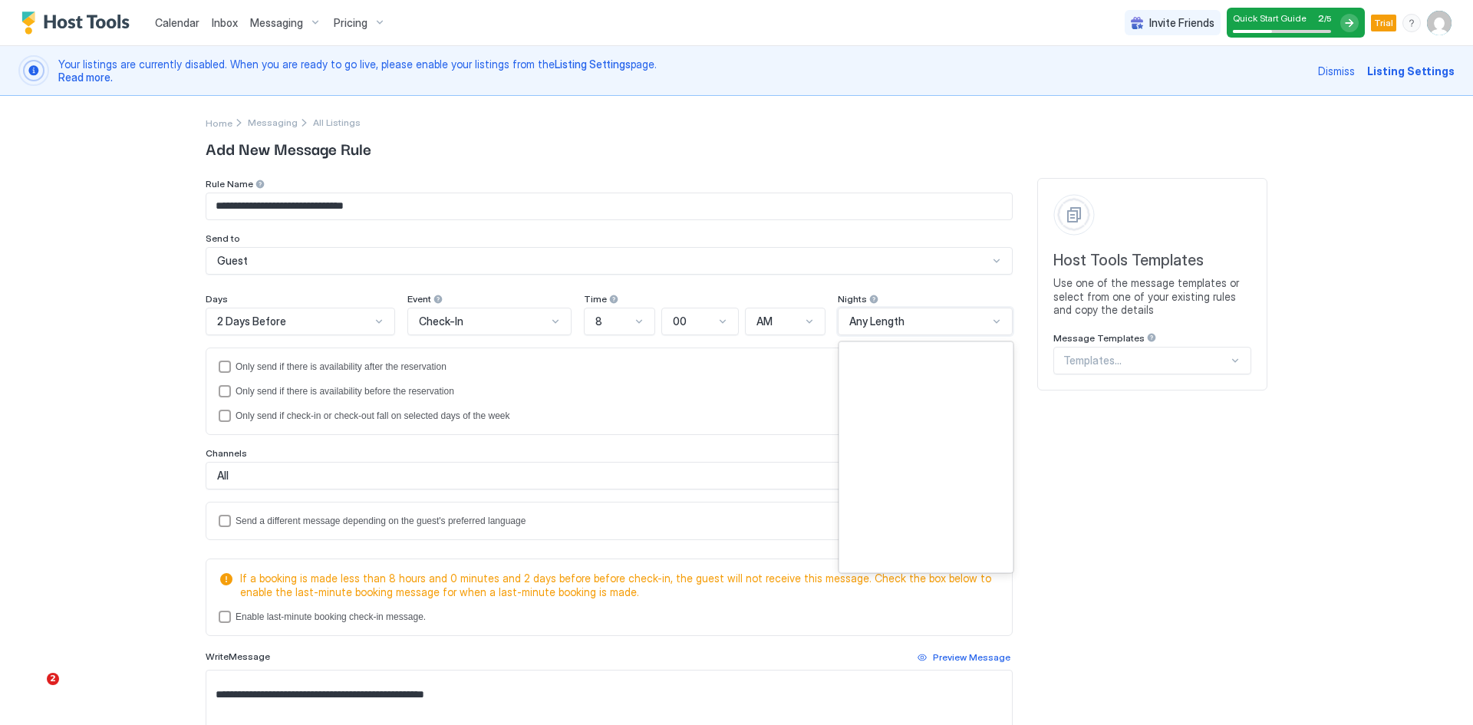
scroll to position [1408, 0]
click at [902, 322] on div "Any Length" at bounding box center [919, 322] width 140 height 14
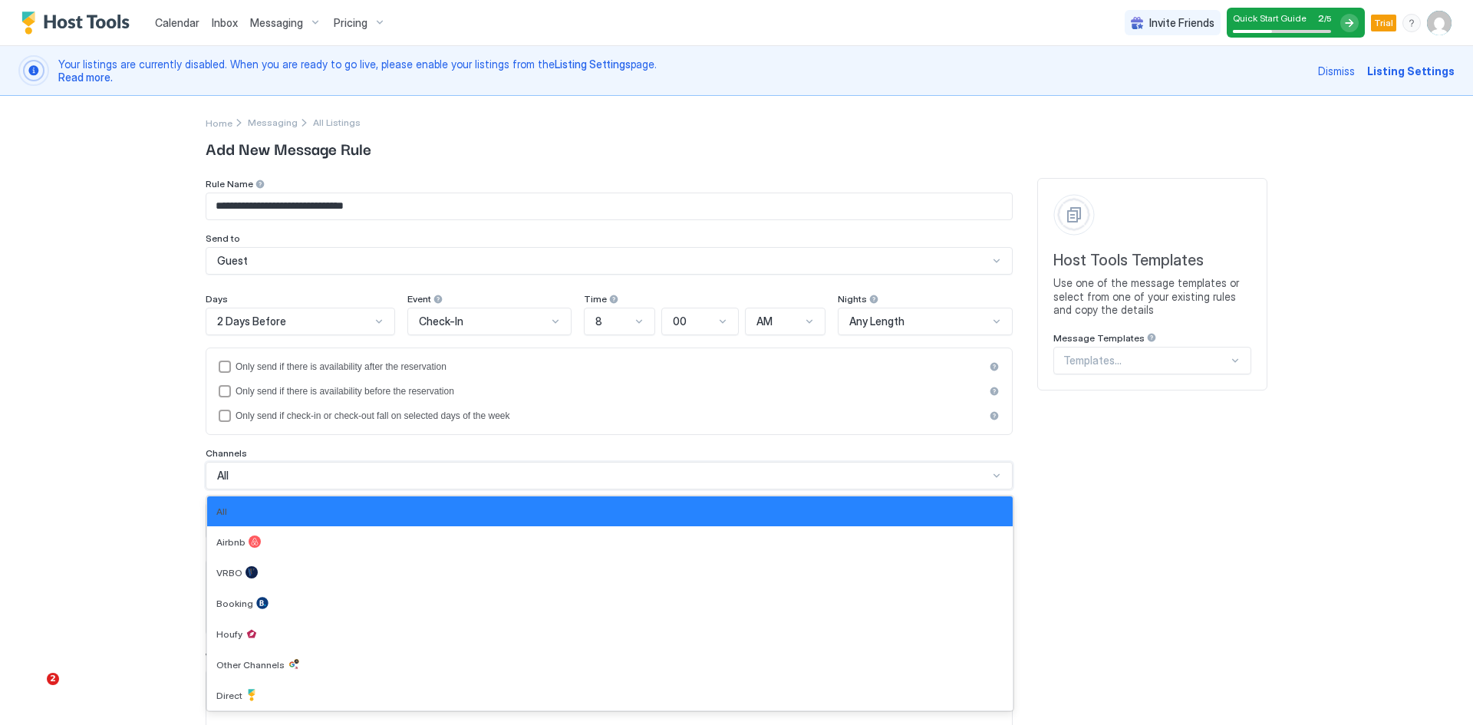
click at [240, 477] on div "All" at bounding box center [602, 476] width 771 height 14
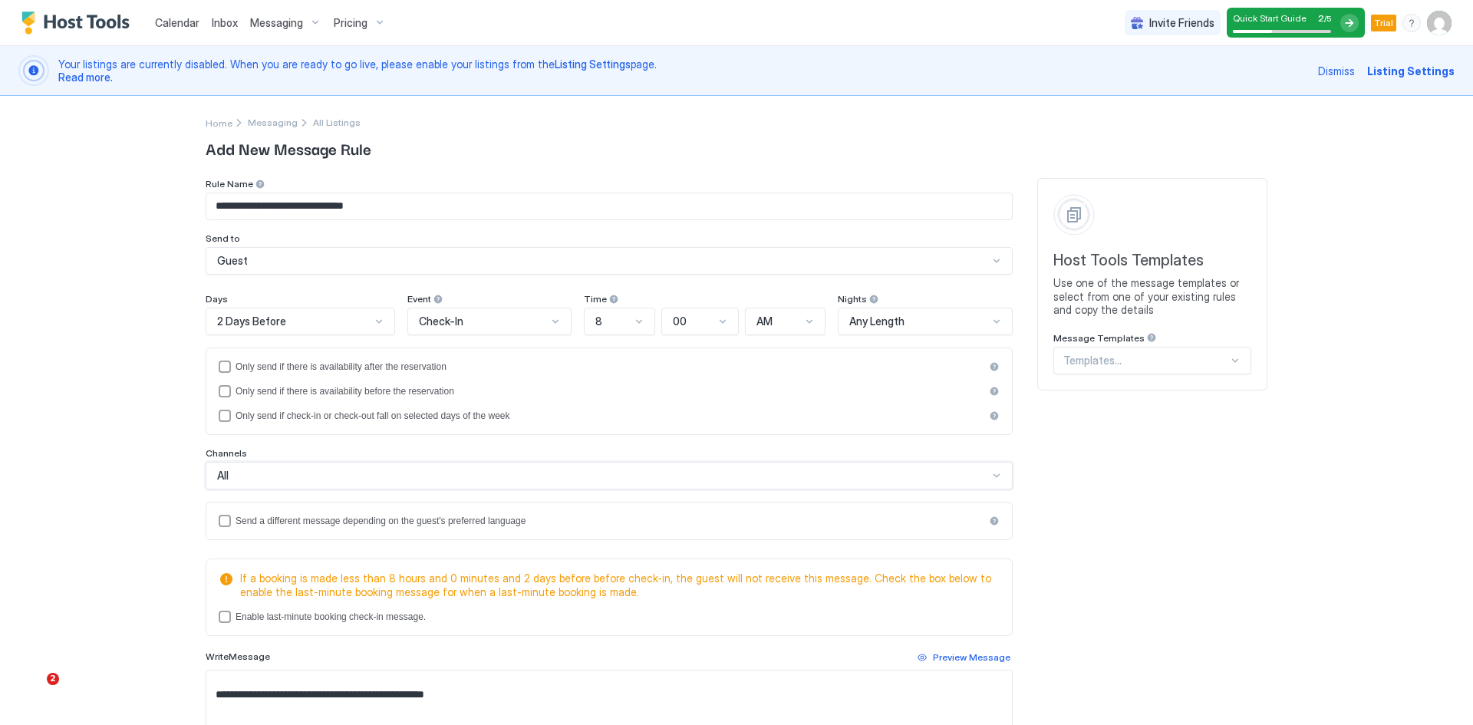
click at [240, 477] on div "All" at bounding box center [602, 476] width 771 height 14
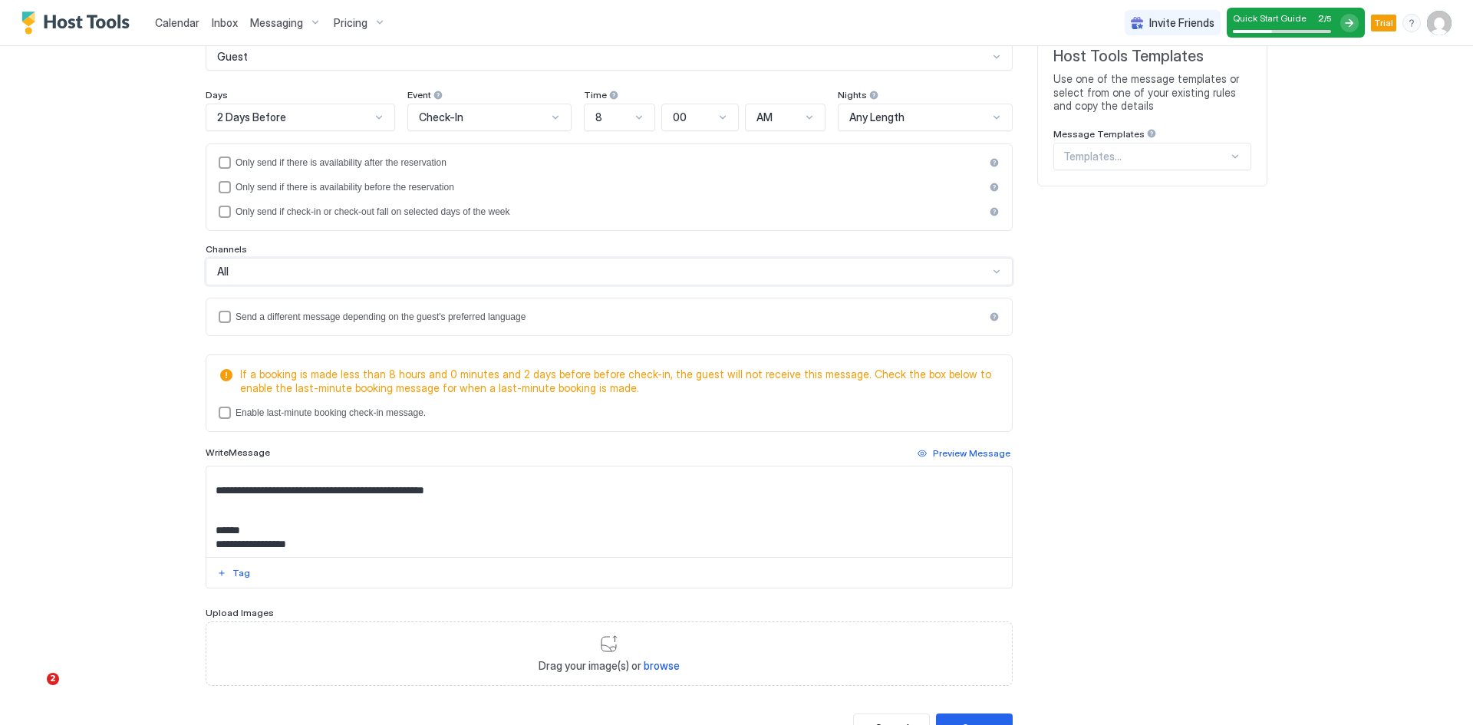
scroll to position [230, 0]
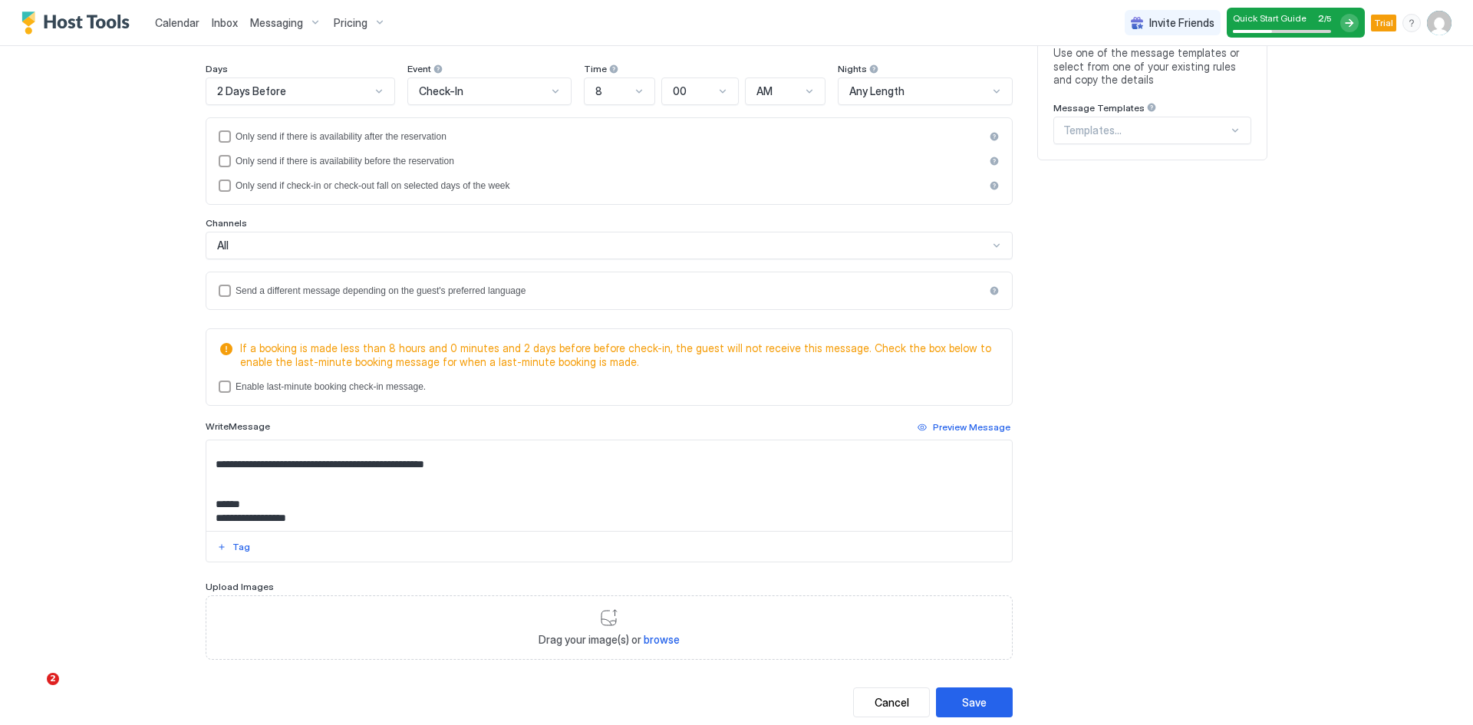
click at [219, 411] on div "If a booking is made less than 8 hours and 0 minutes and 2 days before before c…" at bounding box center [609, 445] width 807 height 234
click at [220, 390] on div "lastMinuteMessageEnabled" at bounding box center [225, 387] width 12 height 12
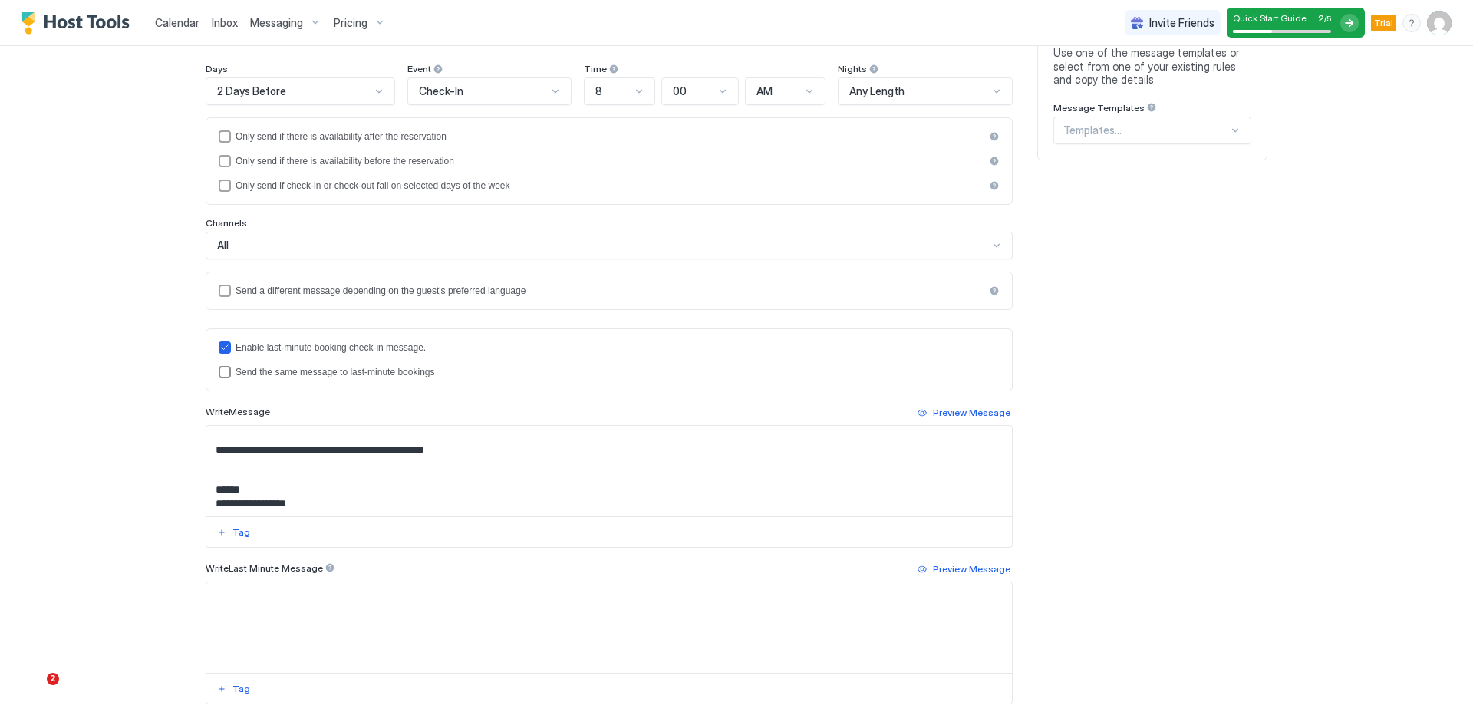
click at [219, 375] on div "lastMinuteMessageIsTheSame" at bounding box center [225, 372] width 12 height 12
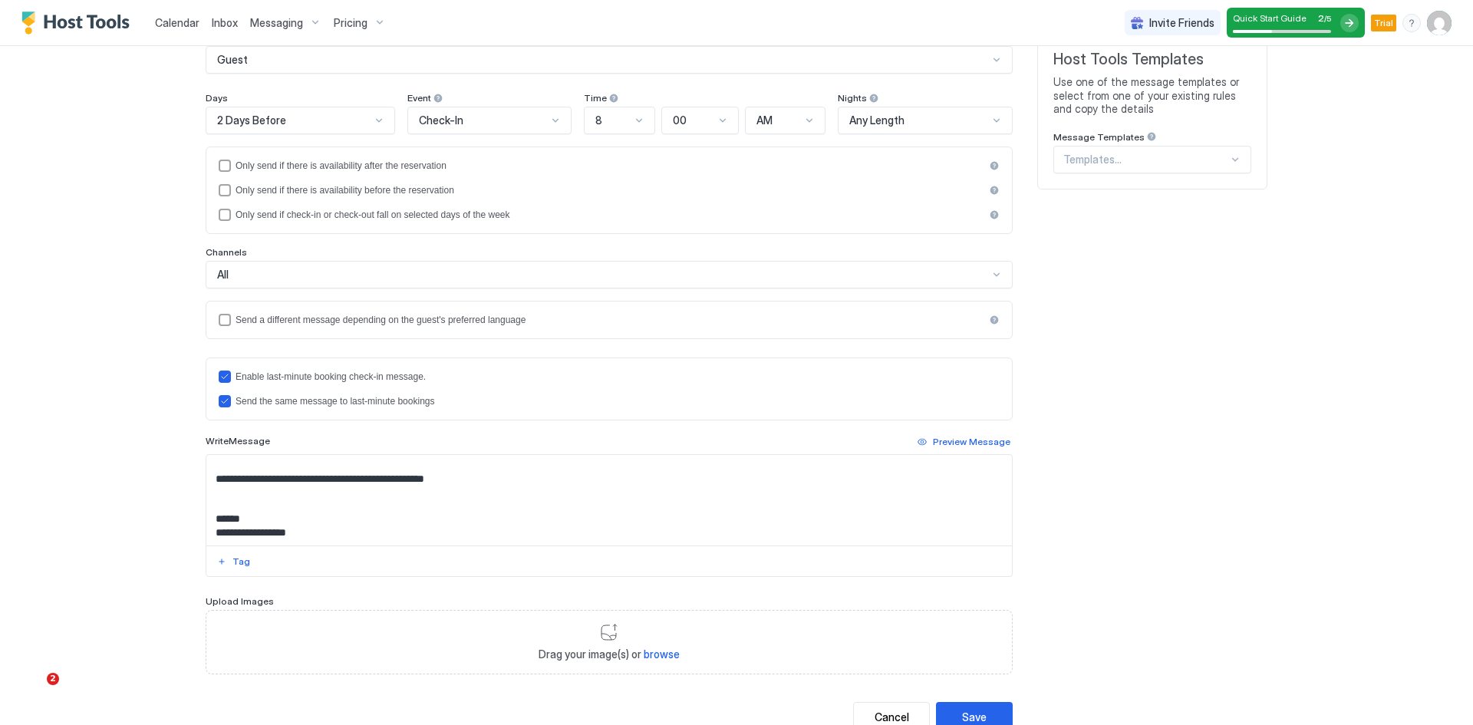
scroll to position [254, 0]
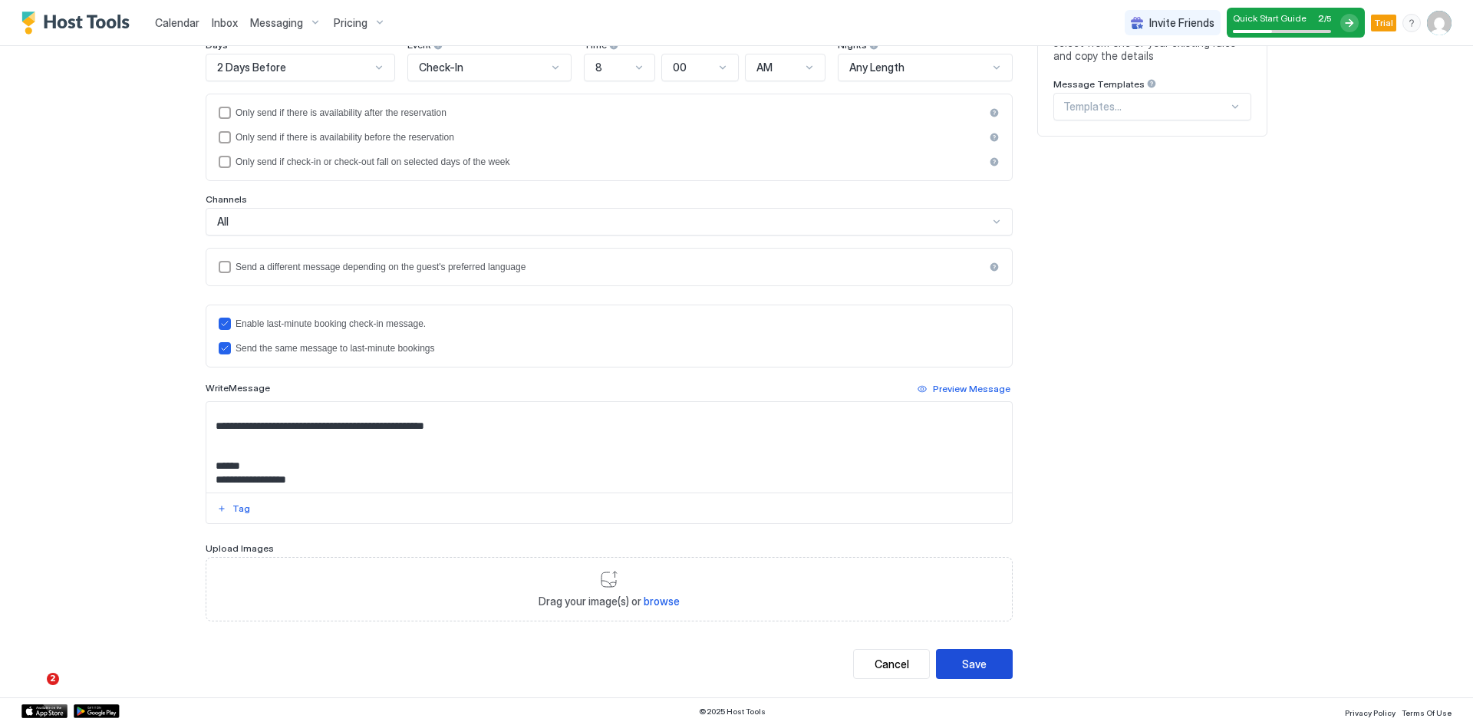
click at [977, 665] on div "Save" at bounding box center [974, 664] width 25 height 16
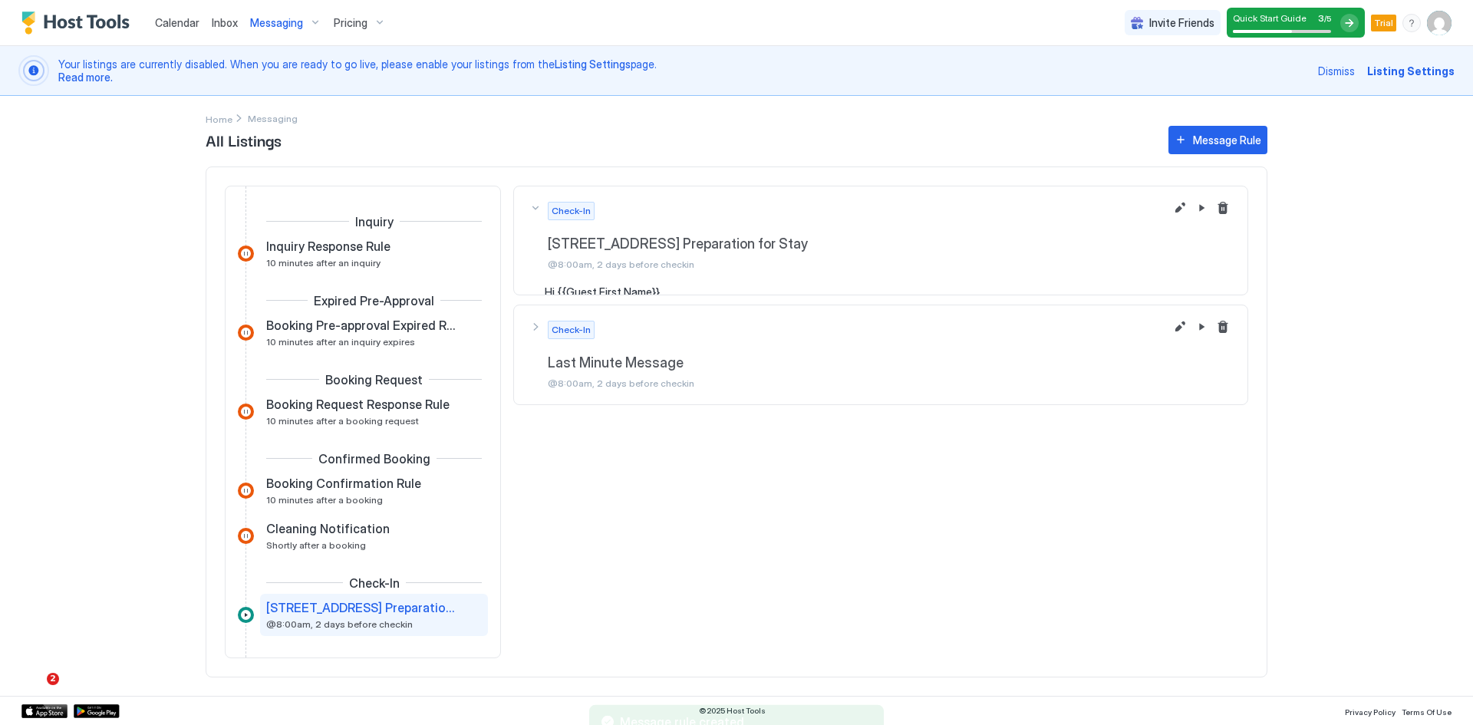
scroll to position [194, 0]
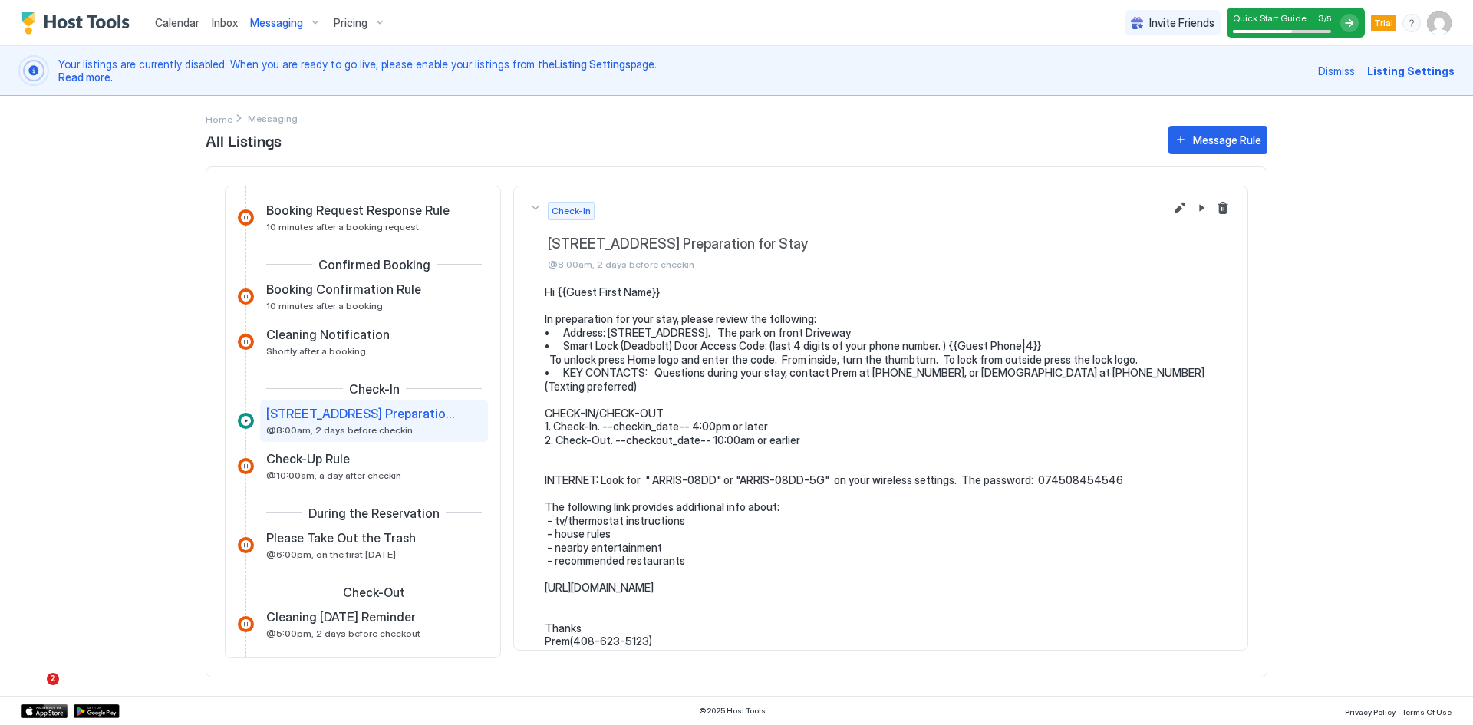
click at [280, 28] on span "Messaging" at bounding box center [276, 23] width 53 height 14
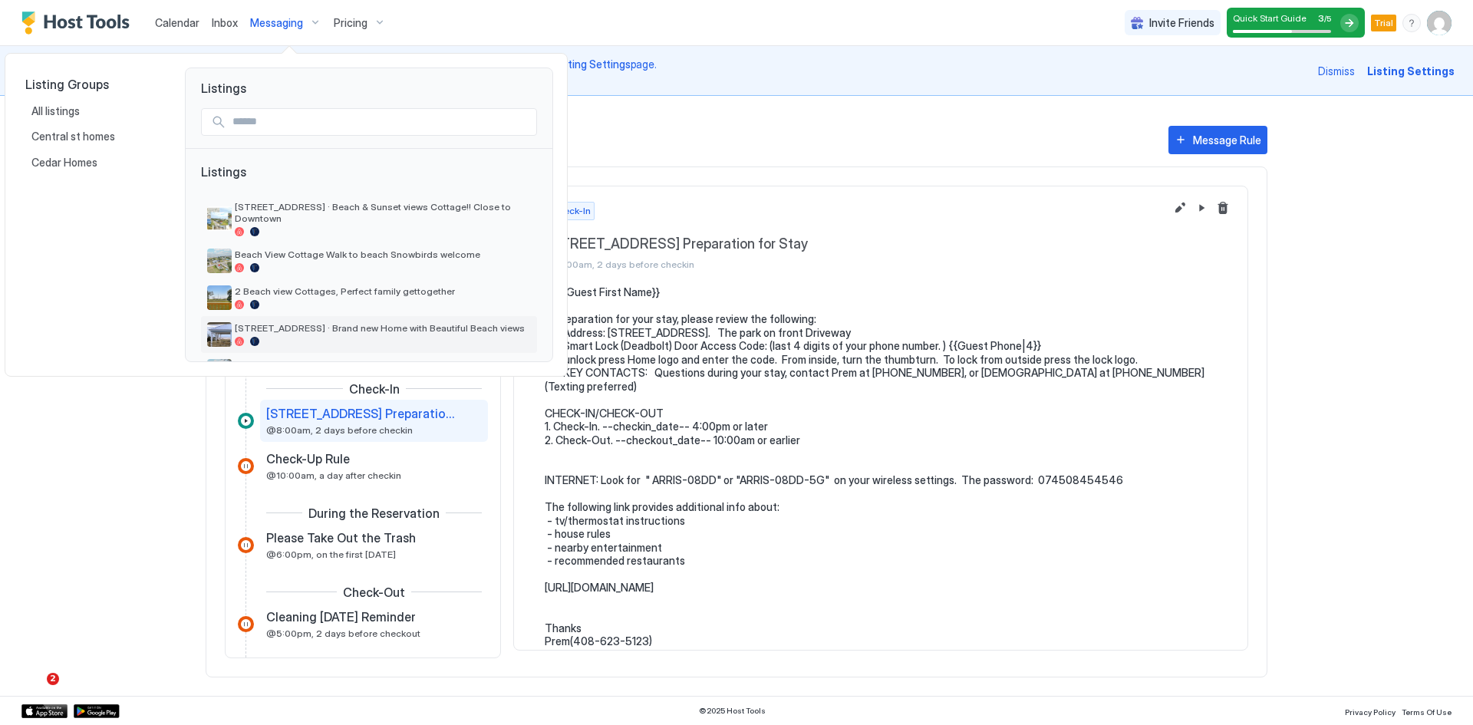
click at [305, 322] on span "[STREET_ADDRESS] · Brand new Home with Beautiful Beach views" at bounding box center [383, 328] width 296 height 12
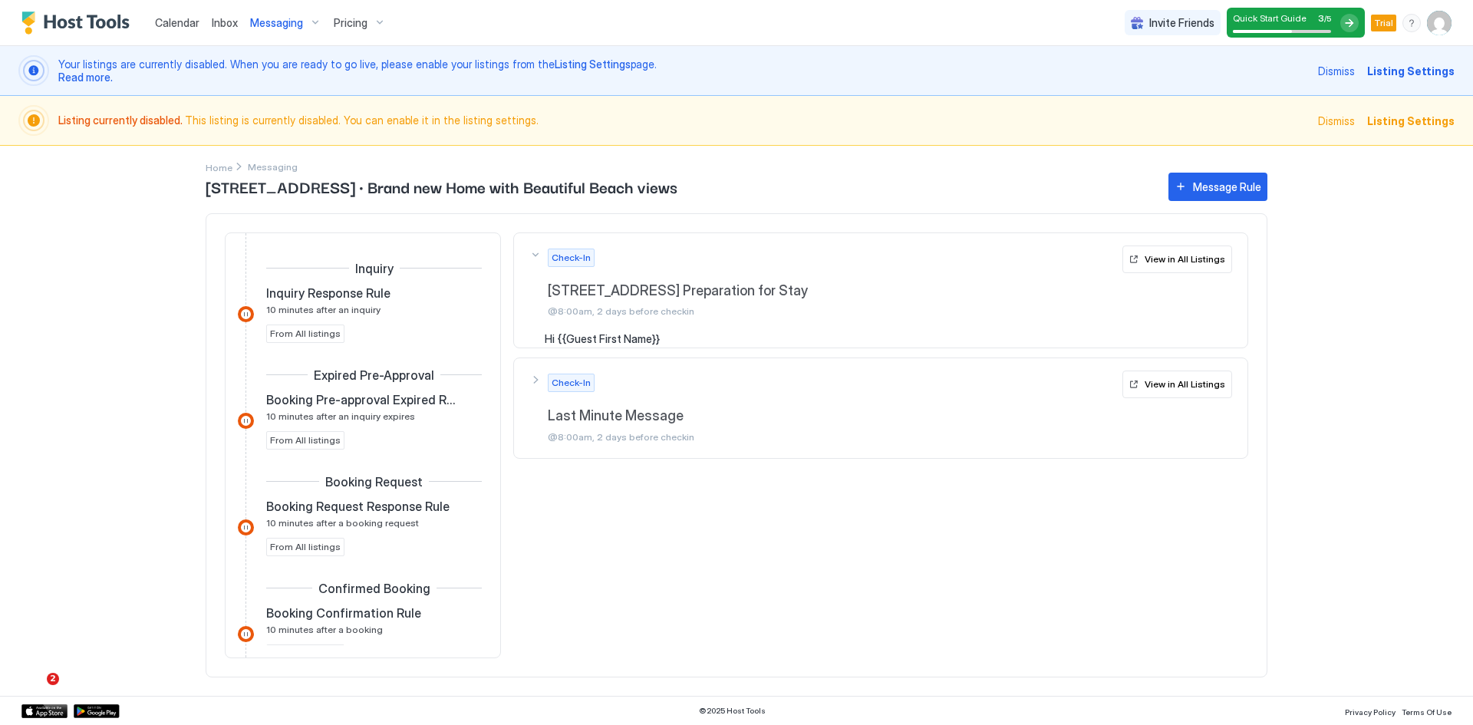
scroll to position [369, 0]
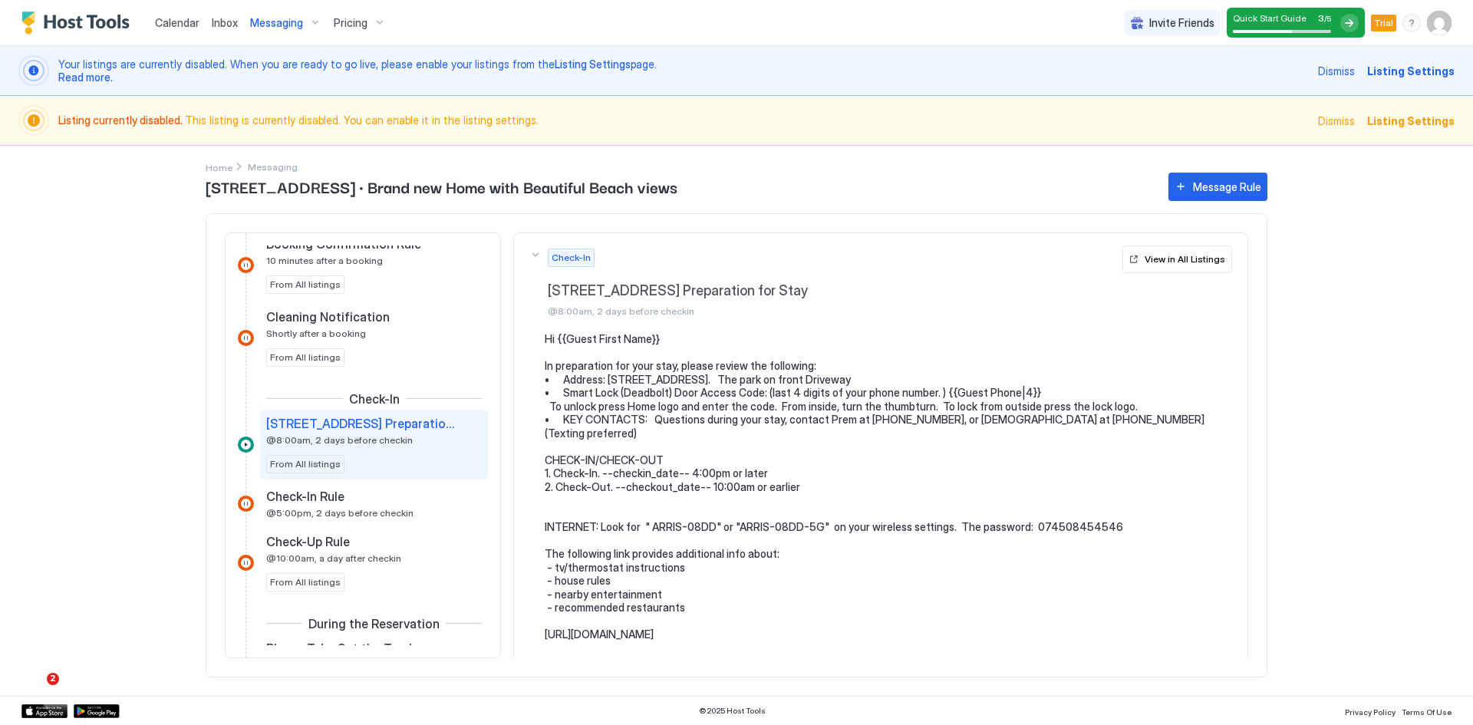
click at [322, 467] on span "From All listings" at bounding box center [305, 464] width 71 height 14
click at [295, 468] on span "From All listings" at bounding box center [305, 464] width 71 height 14
click at [295, 462] on span "From All listings" at bounding box center [305, 464] width 71 height 14
click at [292, 465] on span "From All listings" at bounding box center [305, 464] width 71 height 14
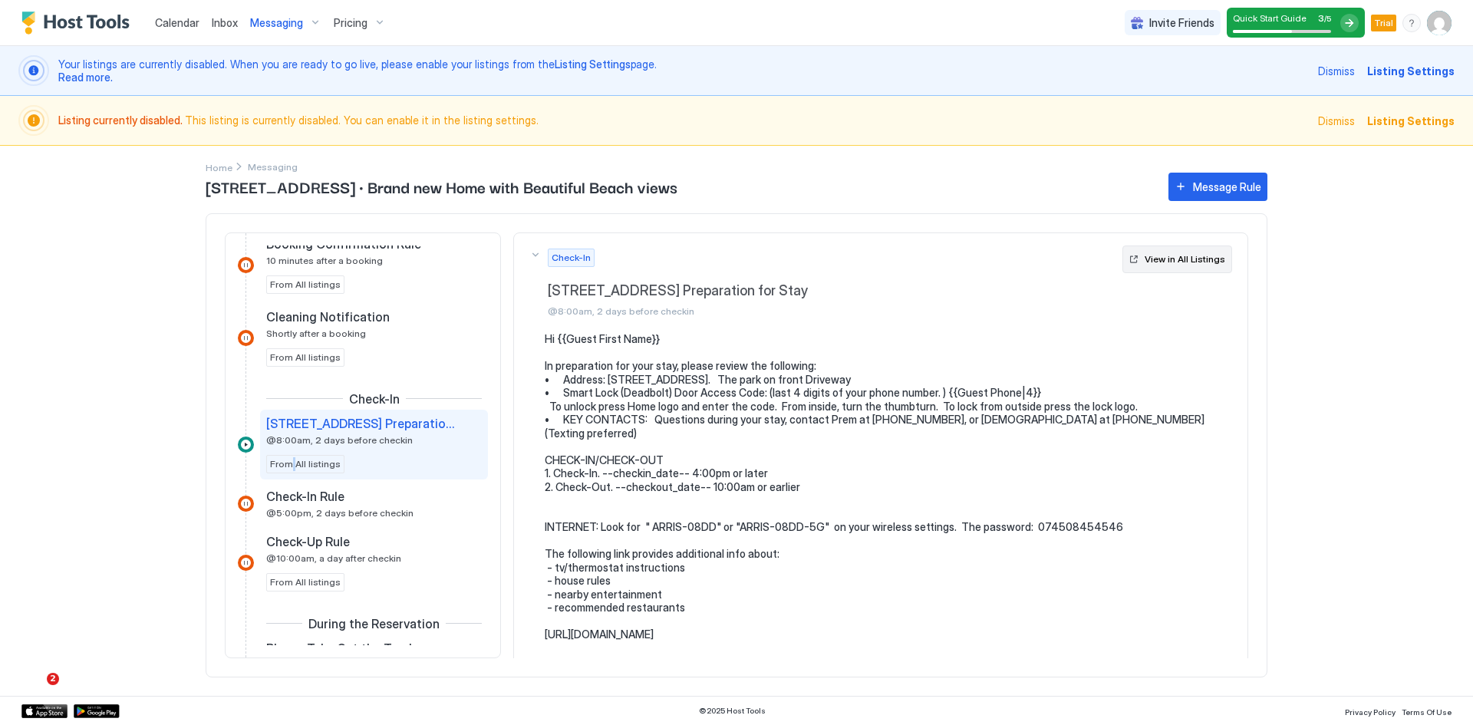
click at [1171, 266] on div "View in All Listings" at bounding box center [1185, 259] width 81 height 14
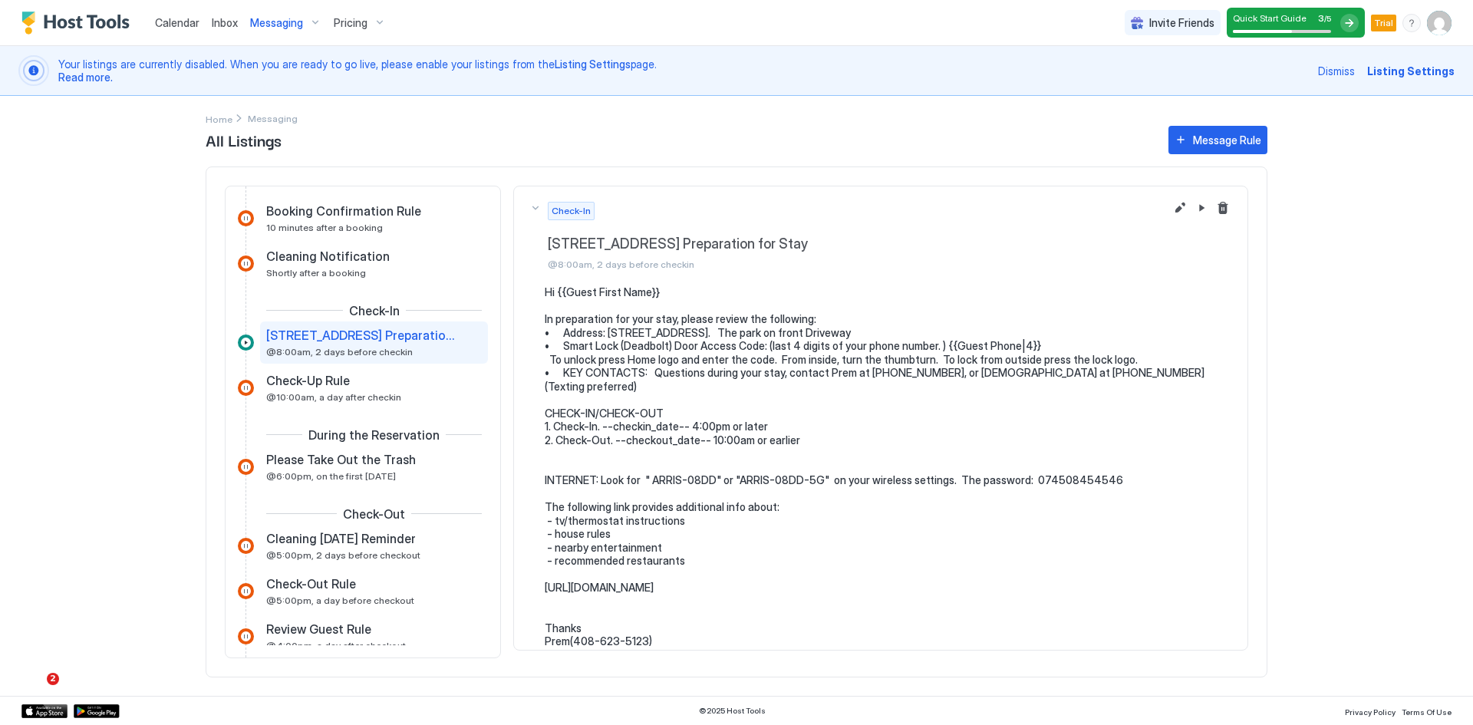
click at [354, 348] on span "@8:00am, 2 days before checkin" at bounding box center [339, 352] width 147 height 12
drag, startPoint x: 374, startPoint y: 341, endPoint x: 362, endPoint y: 343, distance: 12.5
click at [362, 343] on div "137 Cedar Rd Preparation for Stay @8:00am, 2 days before checkin" at bounding box center [363, 343] width 194 height 30
click at [361, 343] on div "137 Cedar Rd Preparation for Stay @8:00am, 2 days before checkin" at bounding box center [363, 343] width 194 height 30
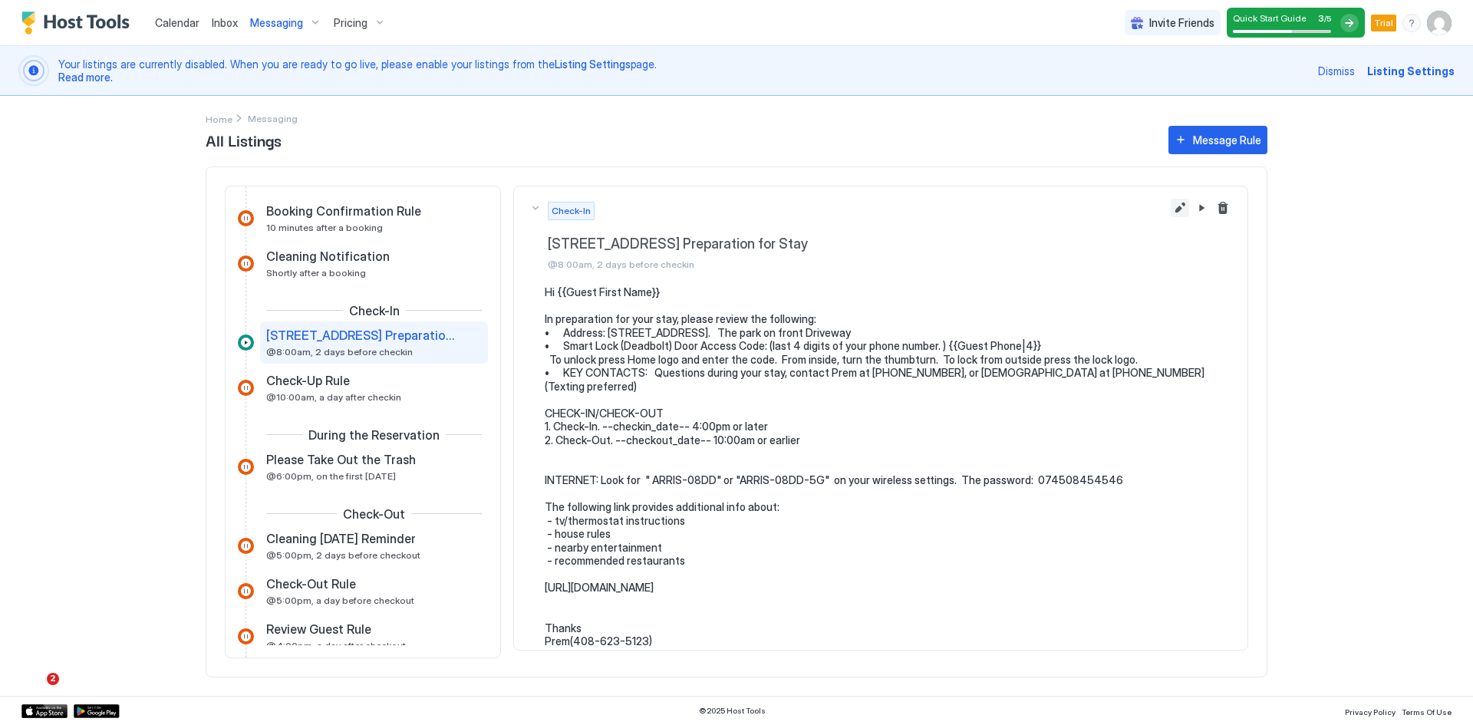
click at [1171, 214] on button "Edit message rule" at bounding box center [1180, 208] width 18 height 18
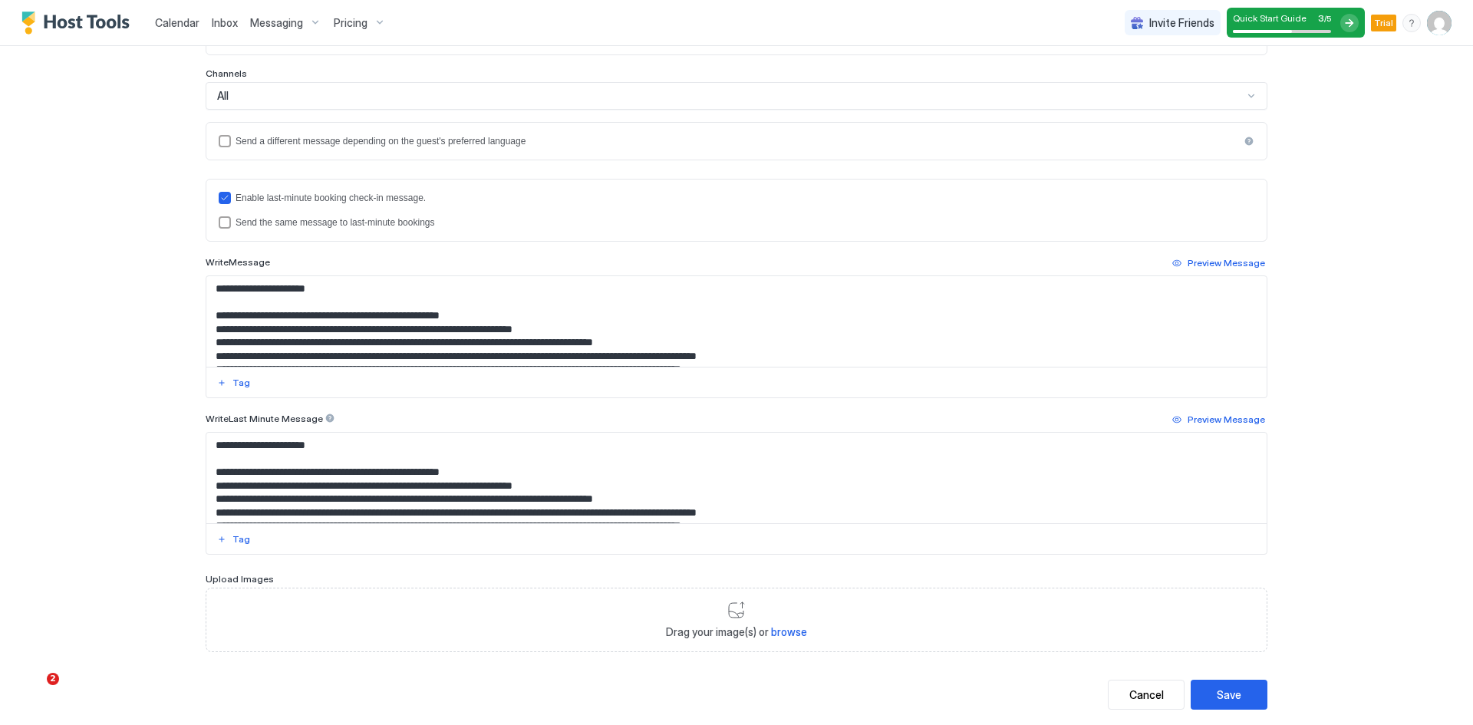
scroll to position [411, 0]
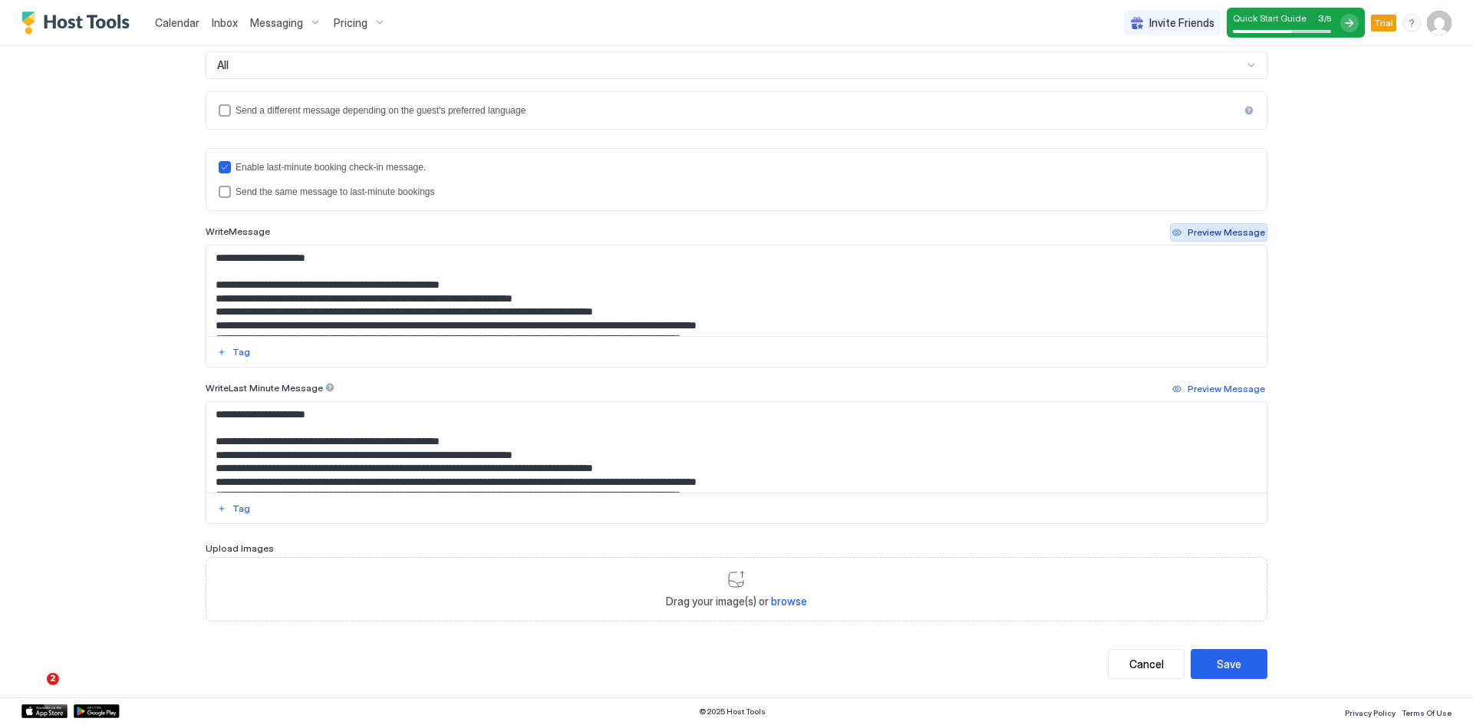
click at [1215, 233] on div "Preview Message" at bounding box center [1227, 233] width 78 height 14
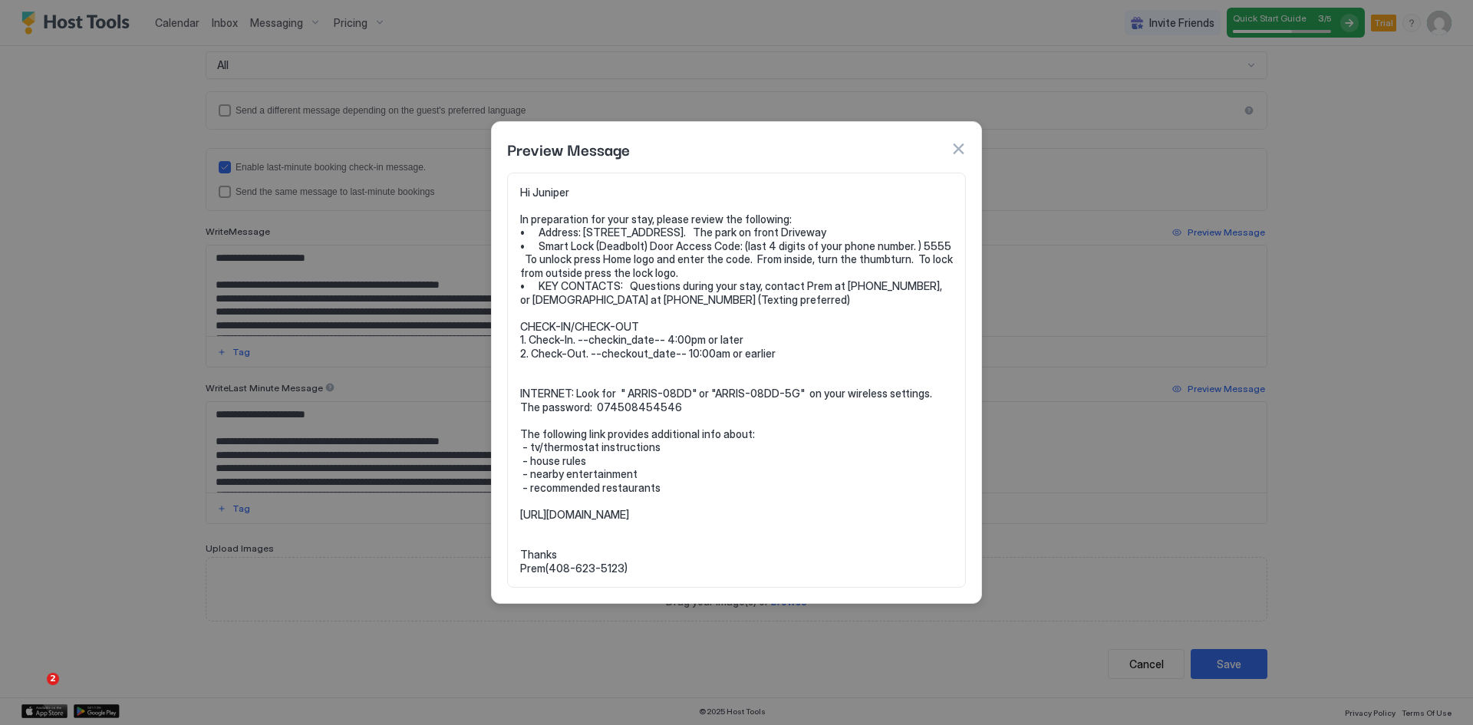
click at [956, 153] on button "button" at bounding box center [958, 148] width 15 height 15
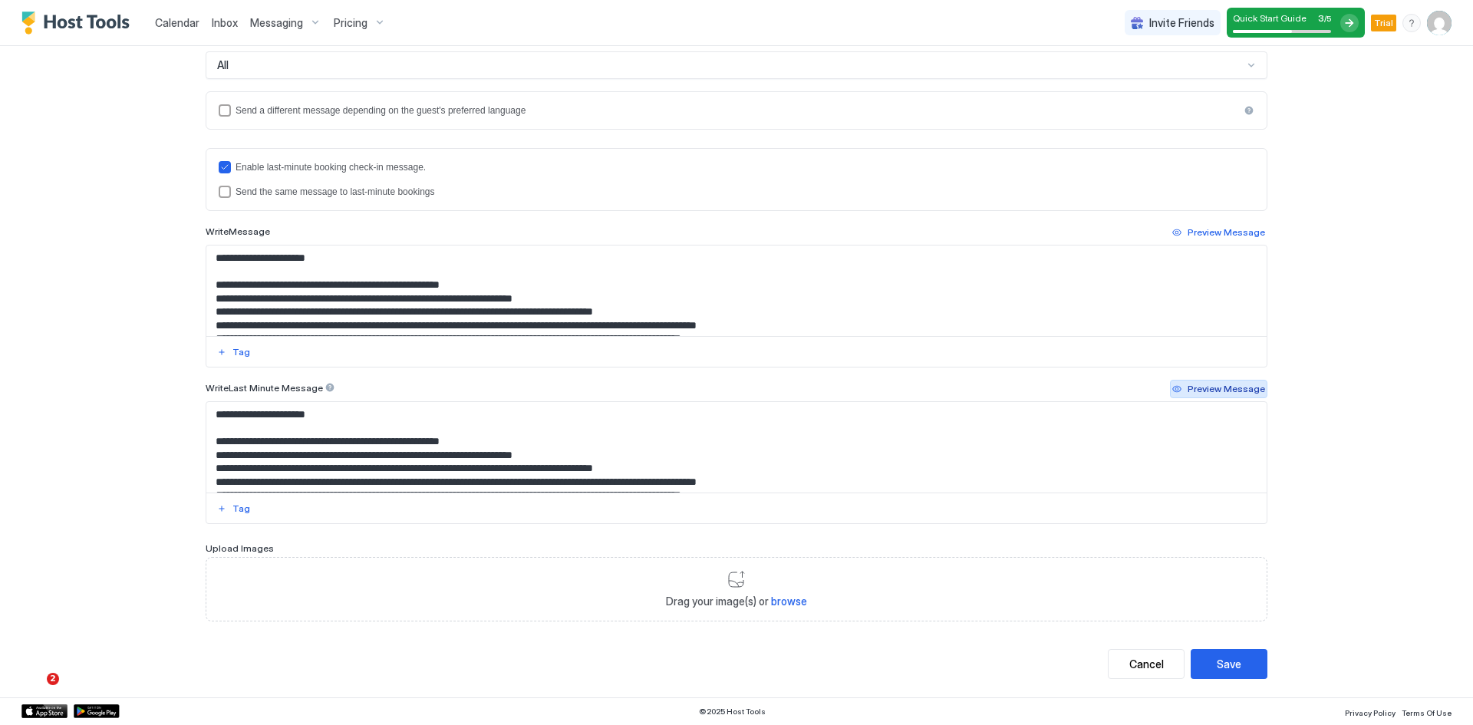
click at [1222, 387] on div "Preview Message" at bounding box center [1227, 389] width 78 height 14
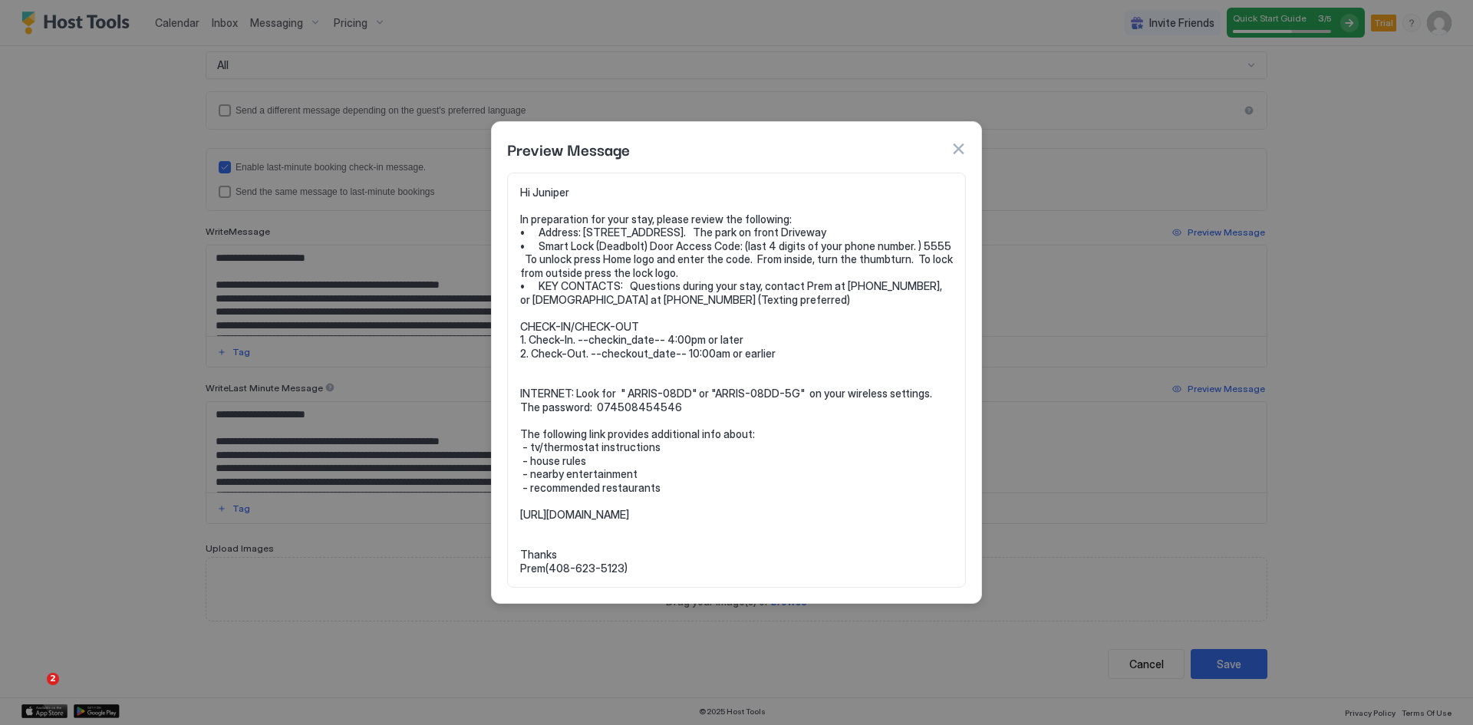
click at [965, 143] on button "button" at bounding box center [958, 148] width 15 height 15
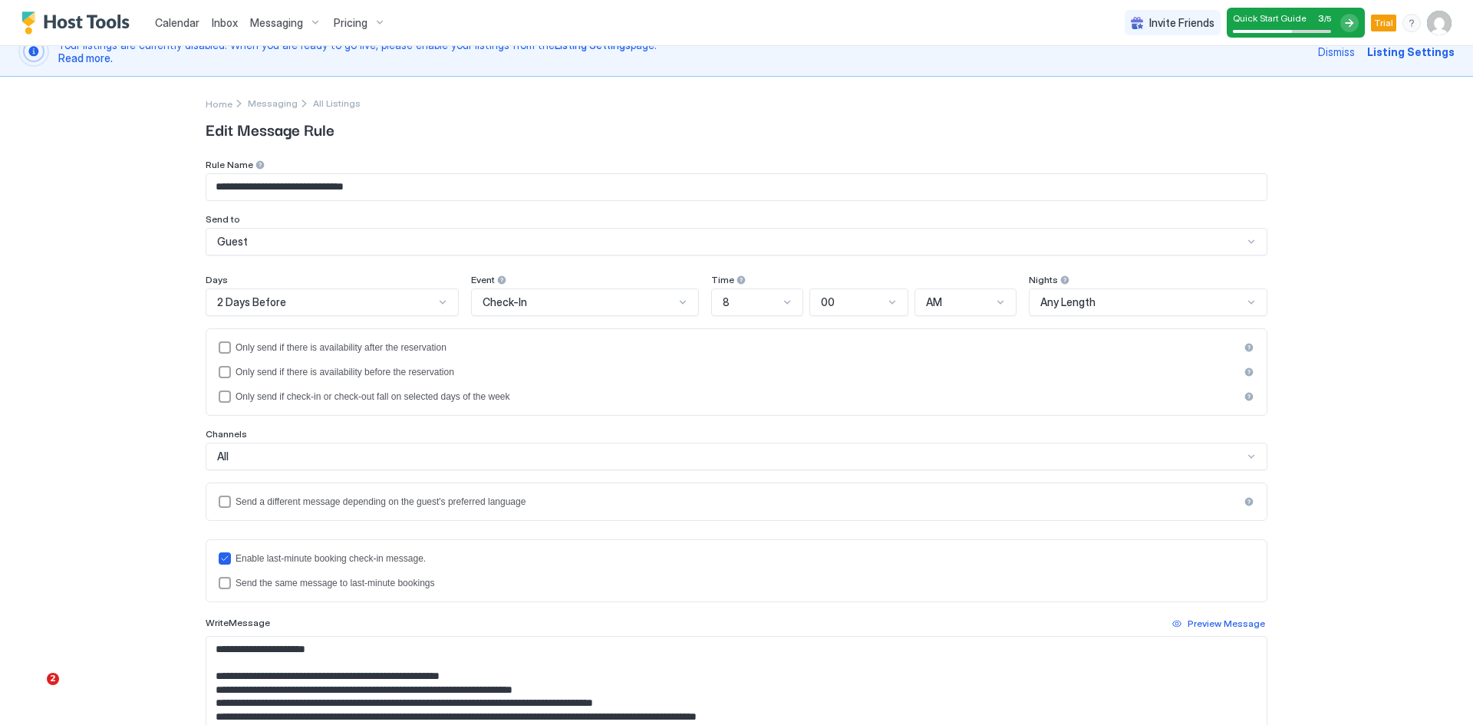
scroll to position [0, 0]
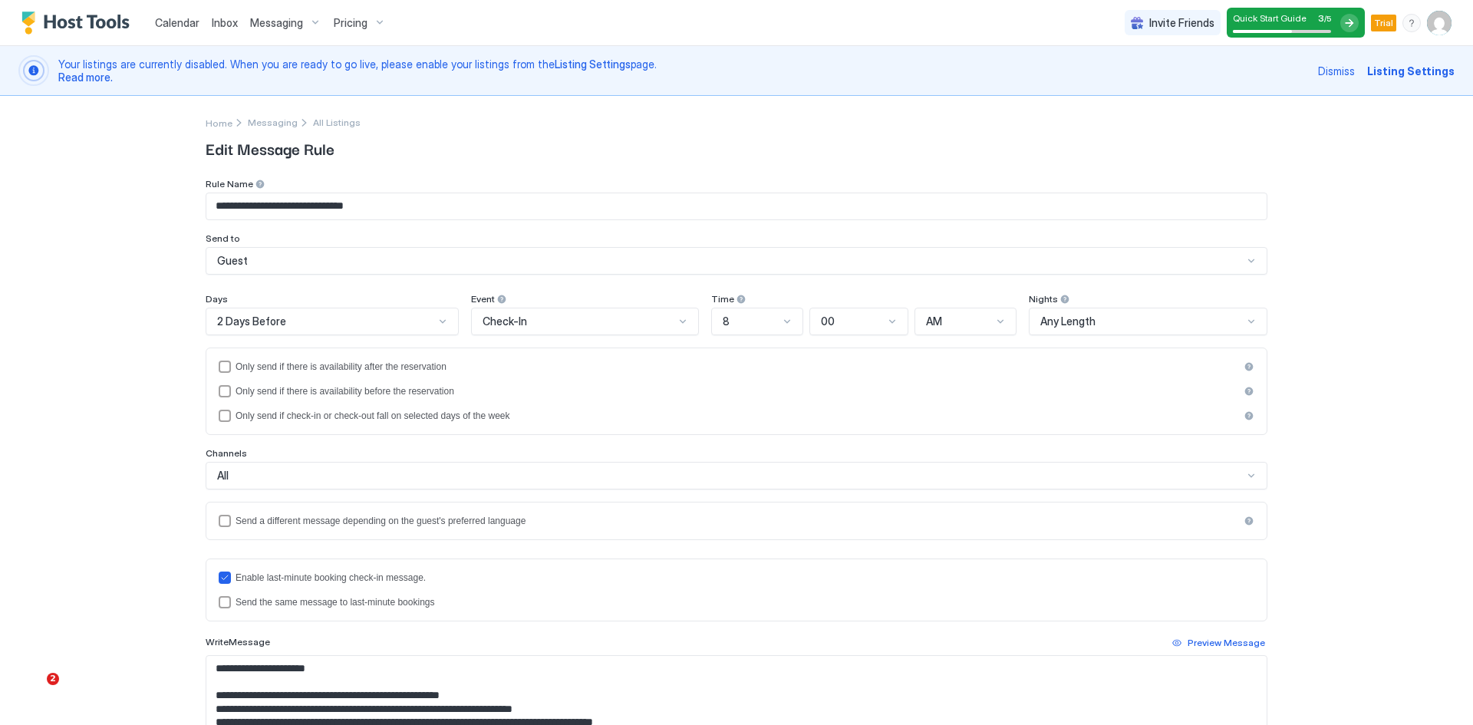
click at [314, 120] on span "All Listings" at bounding box center [337, 123] width 48 height 12
click at [260, 124] on span "Messaging" at bounding box center [273, 123] width 50 height 12
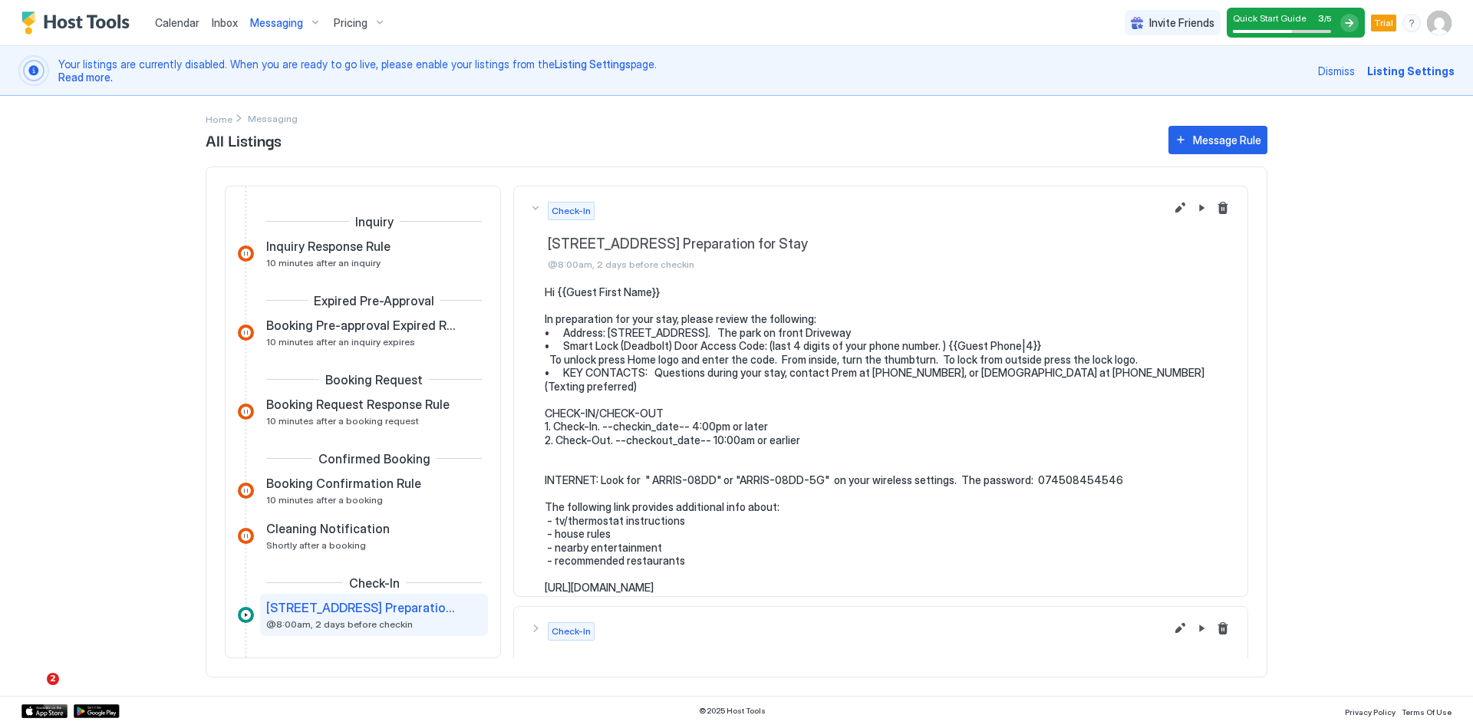
scroll to position [194, 0]
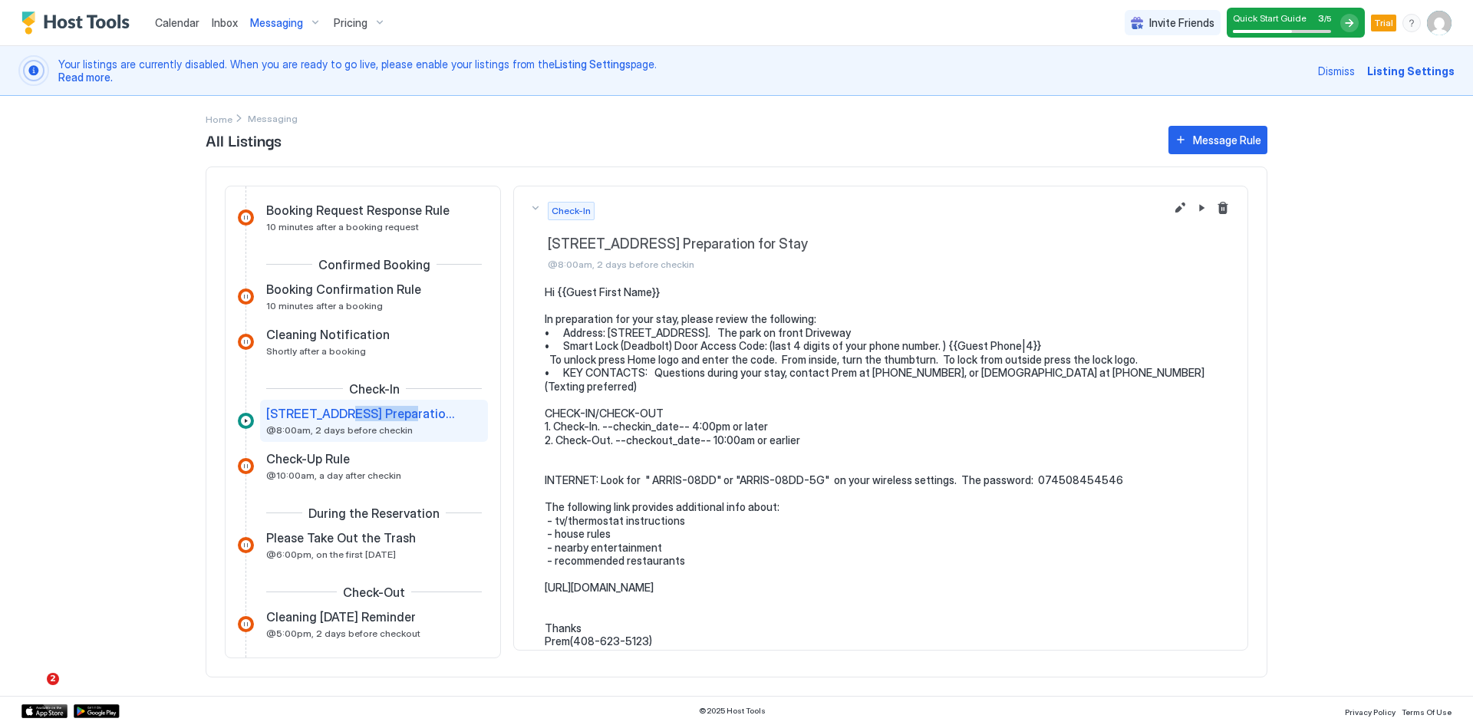
drag, startPoint x: 338, startPoint y: 418, endPoint x: 394, endPoint y: 412, distance: 55.6
click at [394, 412] on span "137 Cedar Rd Preparation for Stay" at bounding box center [361, 413] width 191 height 15
click at [239, 137] on span "All Listings" at bounding box center [680, 139] width 948 height 23
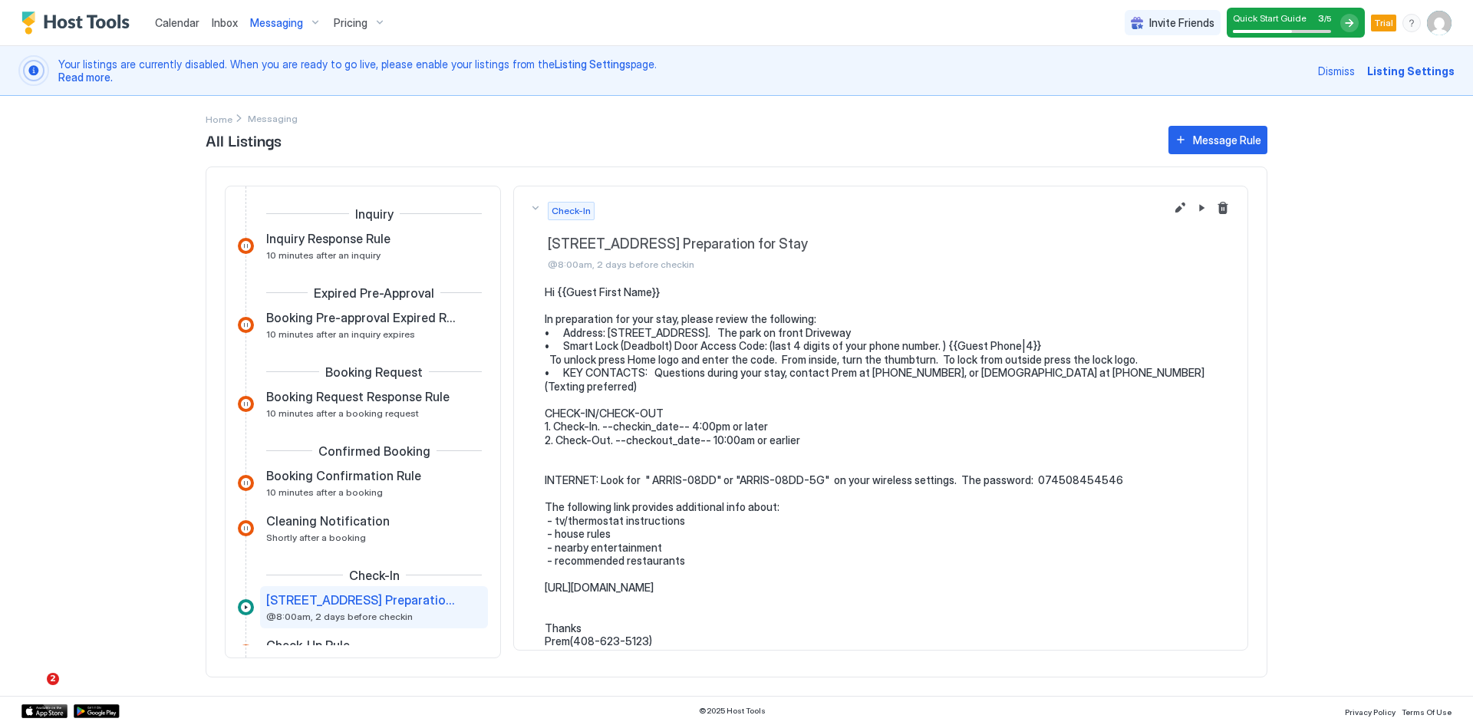
scroll to position [0, 0]
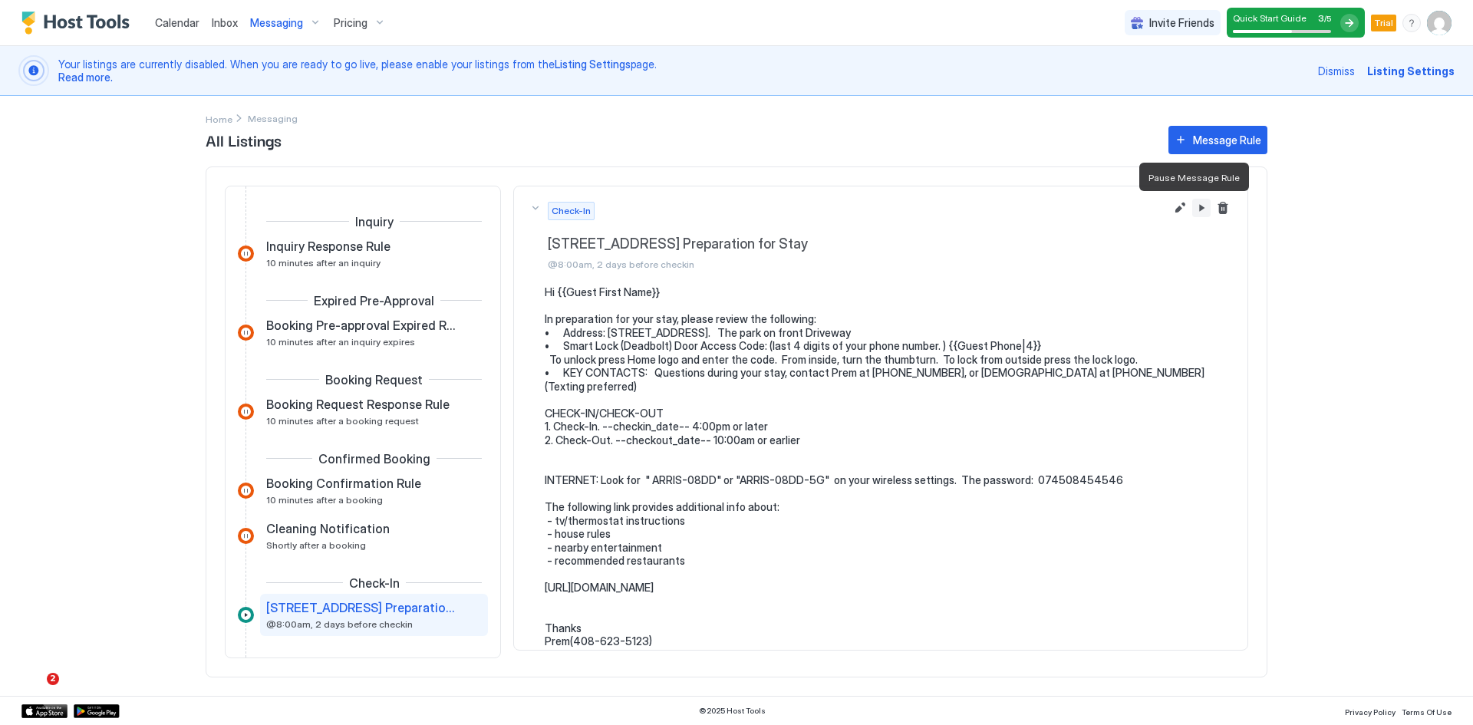
click at [1192, 211] on button "Pause Message Rule" at bounding box center [1201, 208] width 18 height 18
click at [361, 612] on span "137 Cedar Rd Preparation for Stay" at bounding box center [361, 607] width 191 height 15
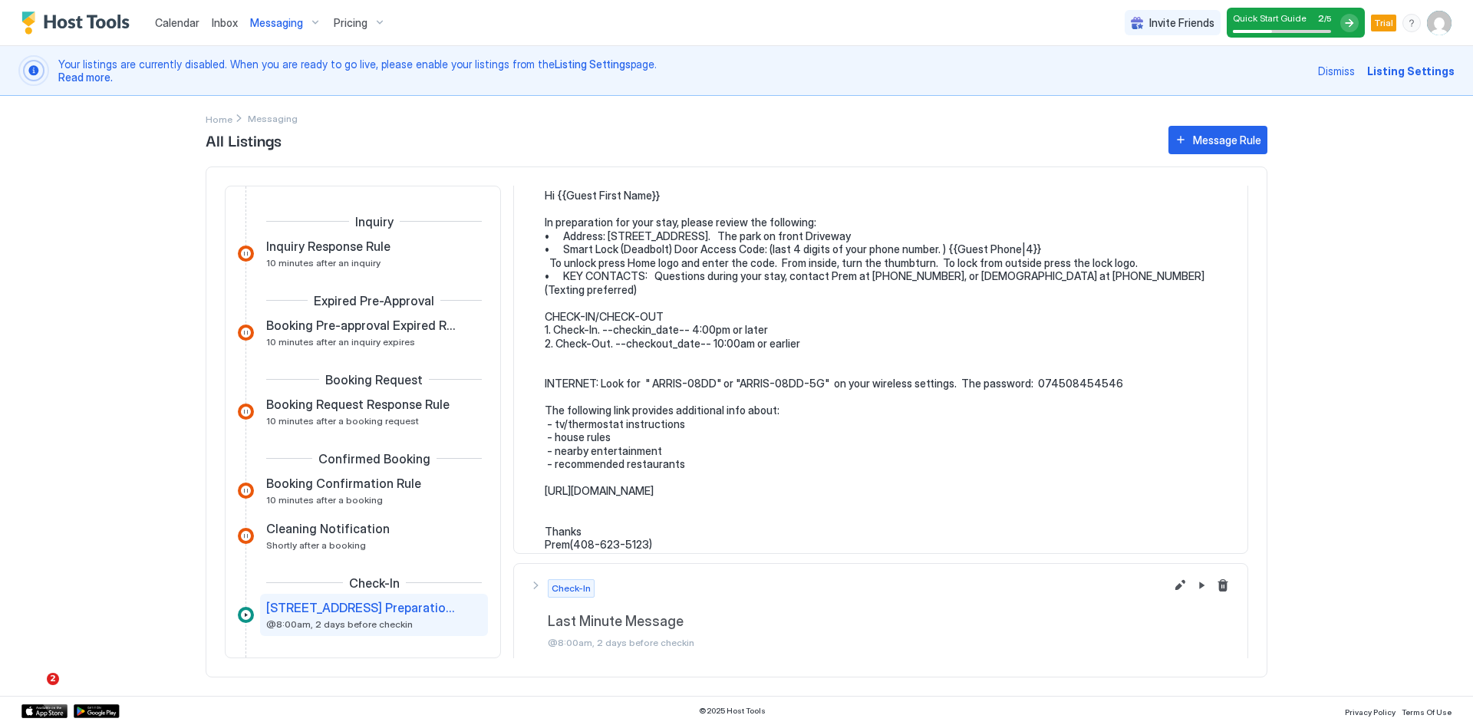
scroll to position [102, 0]
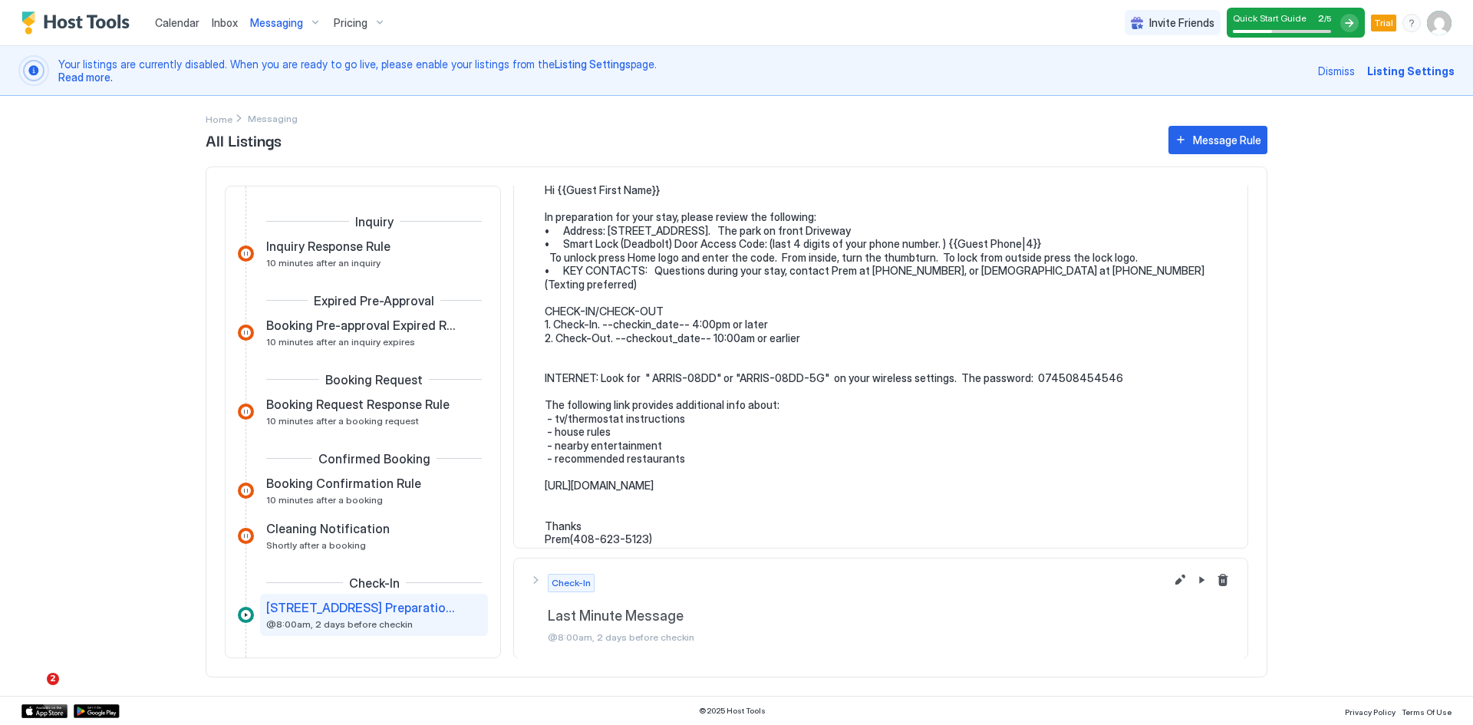
click at [562, 584] on span "Check-In" at bounding box center [571, 583] width 39 height 14
click at [1171, 582] on button "Edit message rule" at bounding box center [1180, 580] width 18 height 18
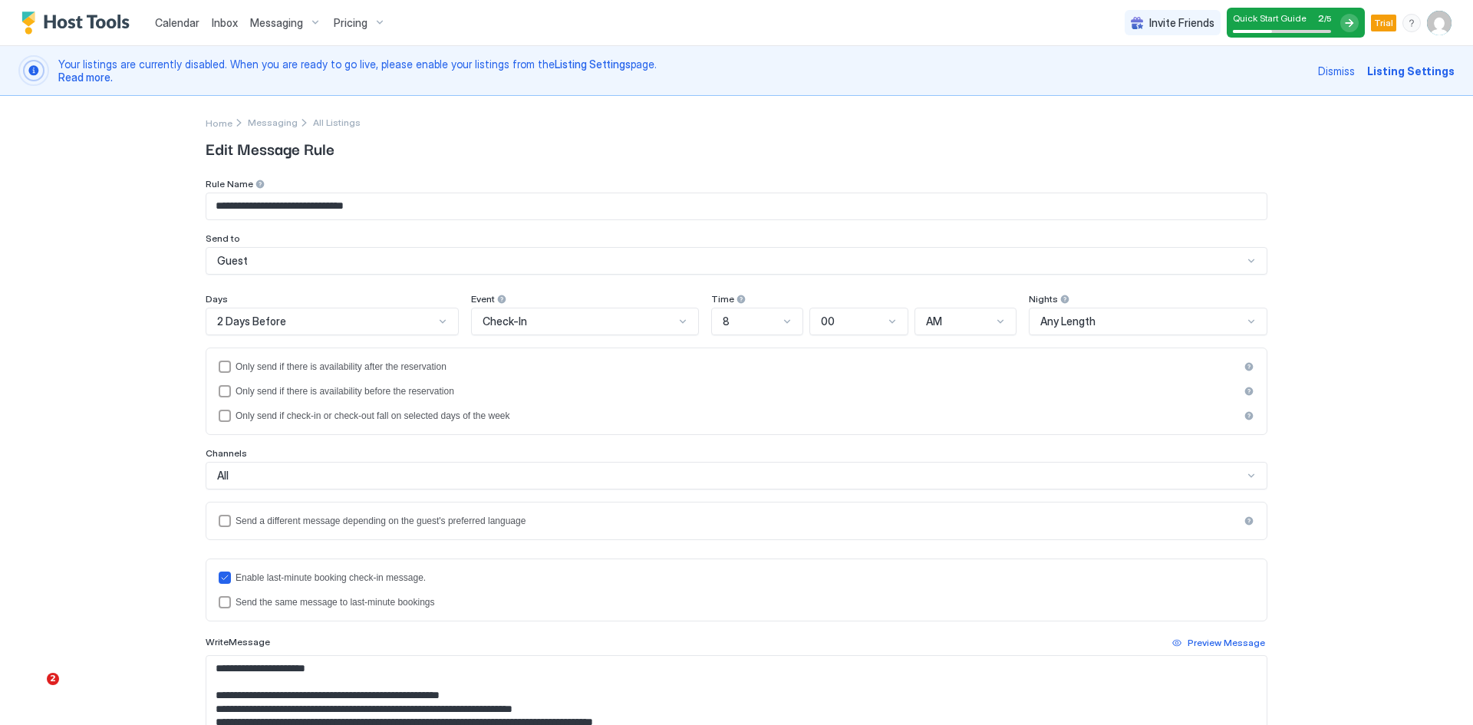
click at [271, 22] on span "Messaging" at bounding box center [276, 23] width 53 height 14
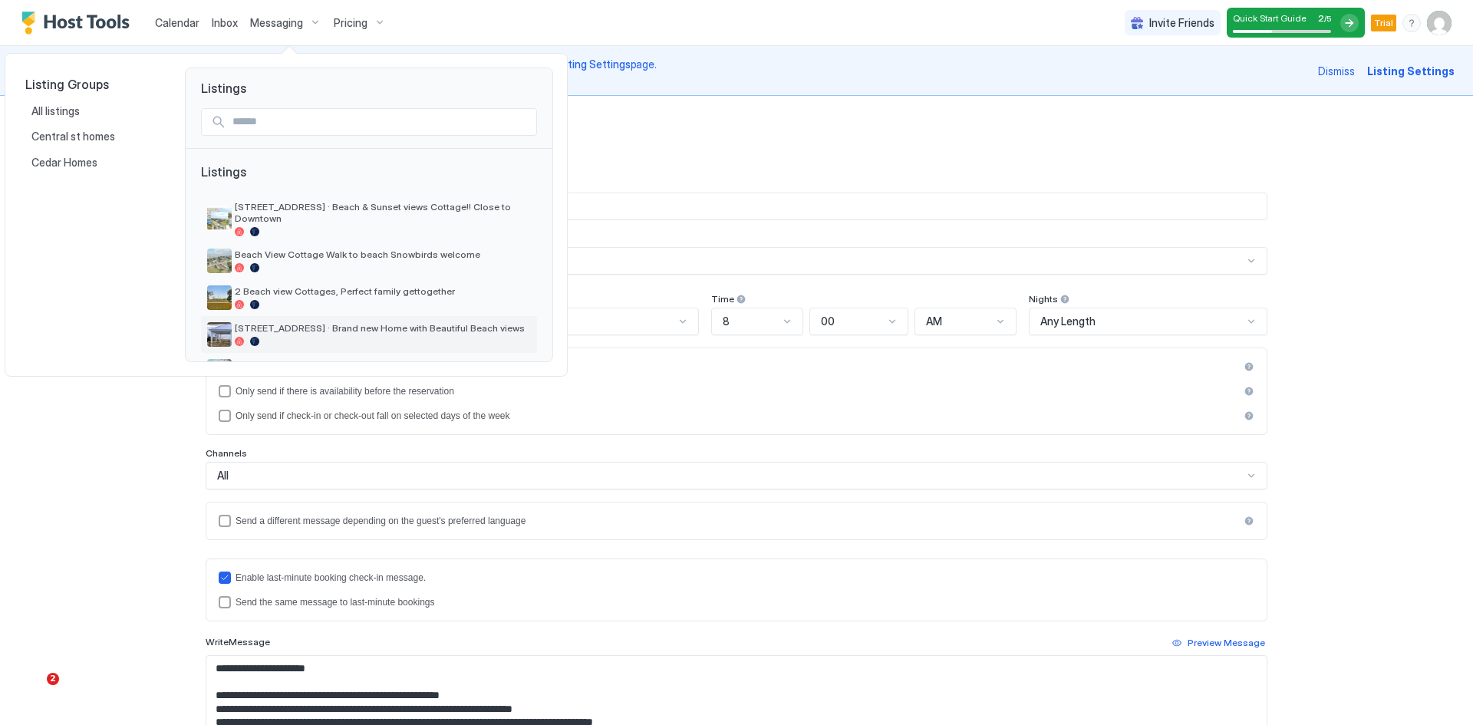
click at [285, 322] on span "[STREET_ADDRESS] · Brand new Home with Beautiful Beach views" at bounding box center [383, 328] width 296 height 12
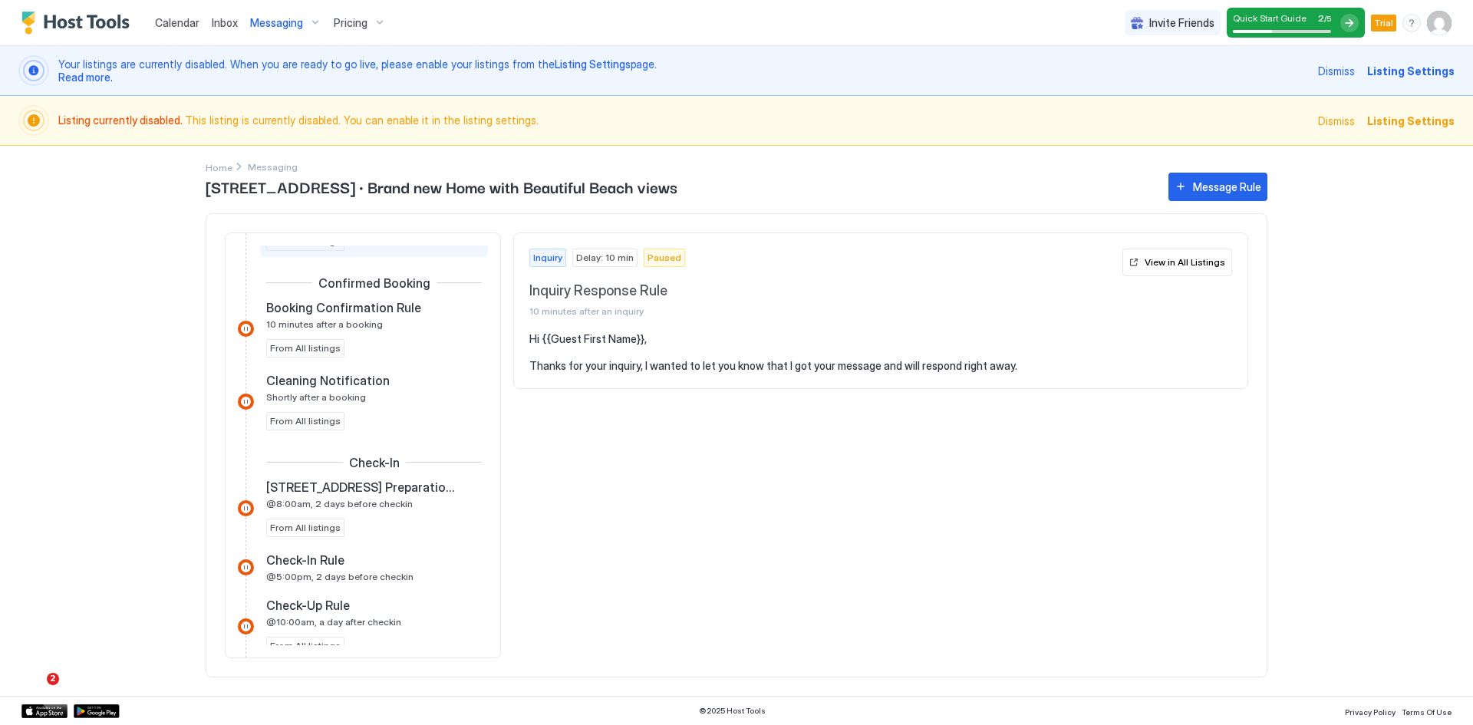
scroll to position [307, 0]
click at [1205, 186] on div "Message Rule" at bounding box center [1227, 187] width 68 height 16
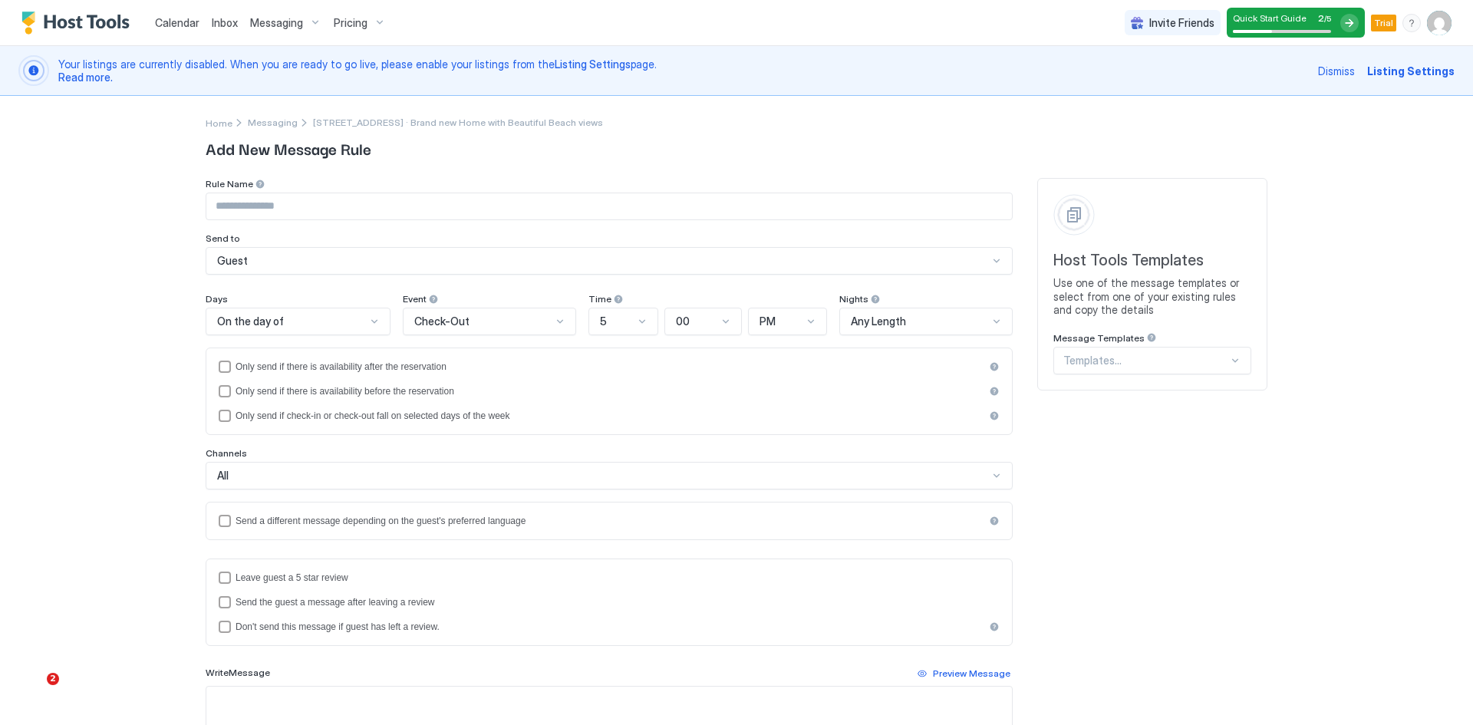
click at [1133, 358] on div at bounding box center [1146, 361] width 165 height 14
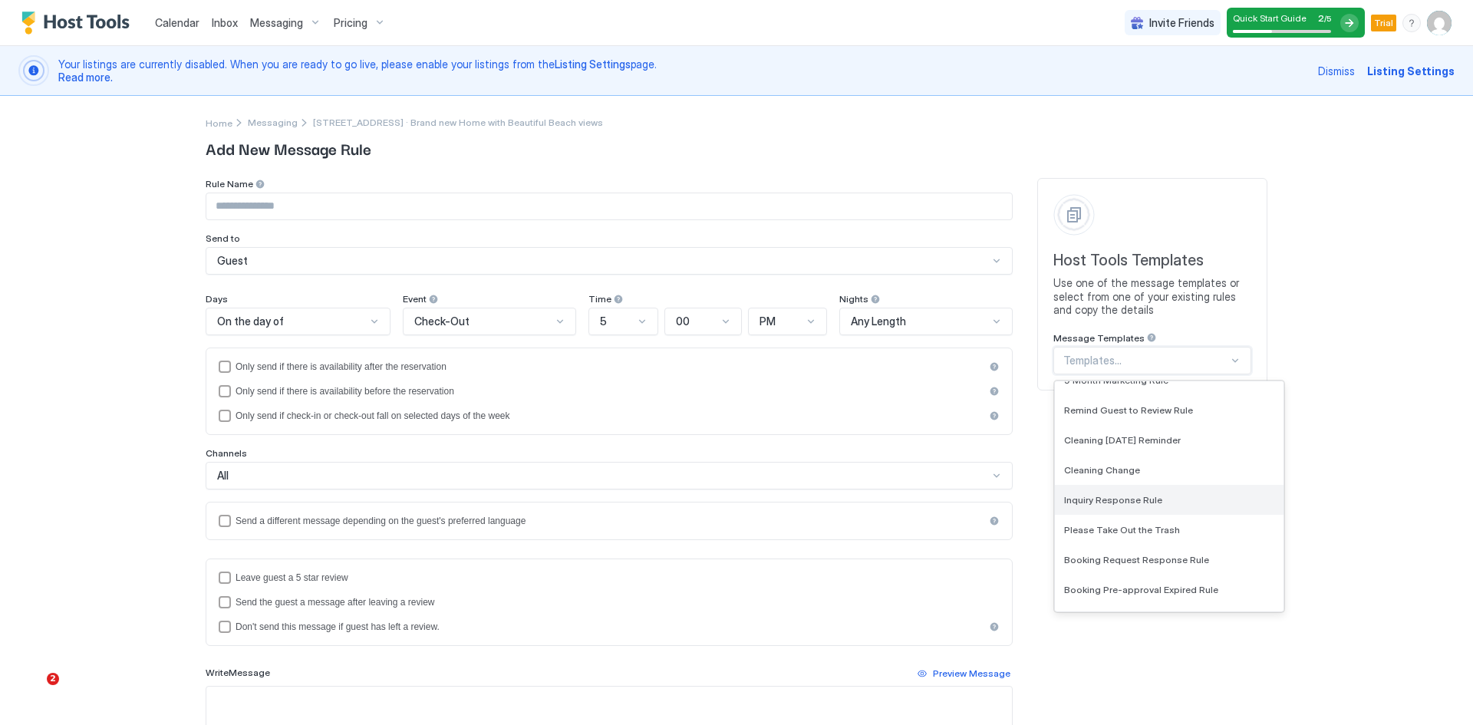
scroll to position [720, 0]
click at [1361, 463] on div "Calendar Inbox Messaging Pricing Invite Friends Quick Start Guide 2 / 5 Trial P…" at bounding box center [736, 362] width 1473 height 725
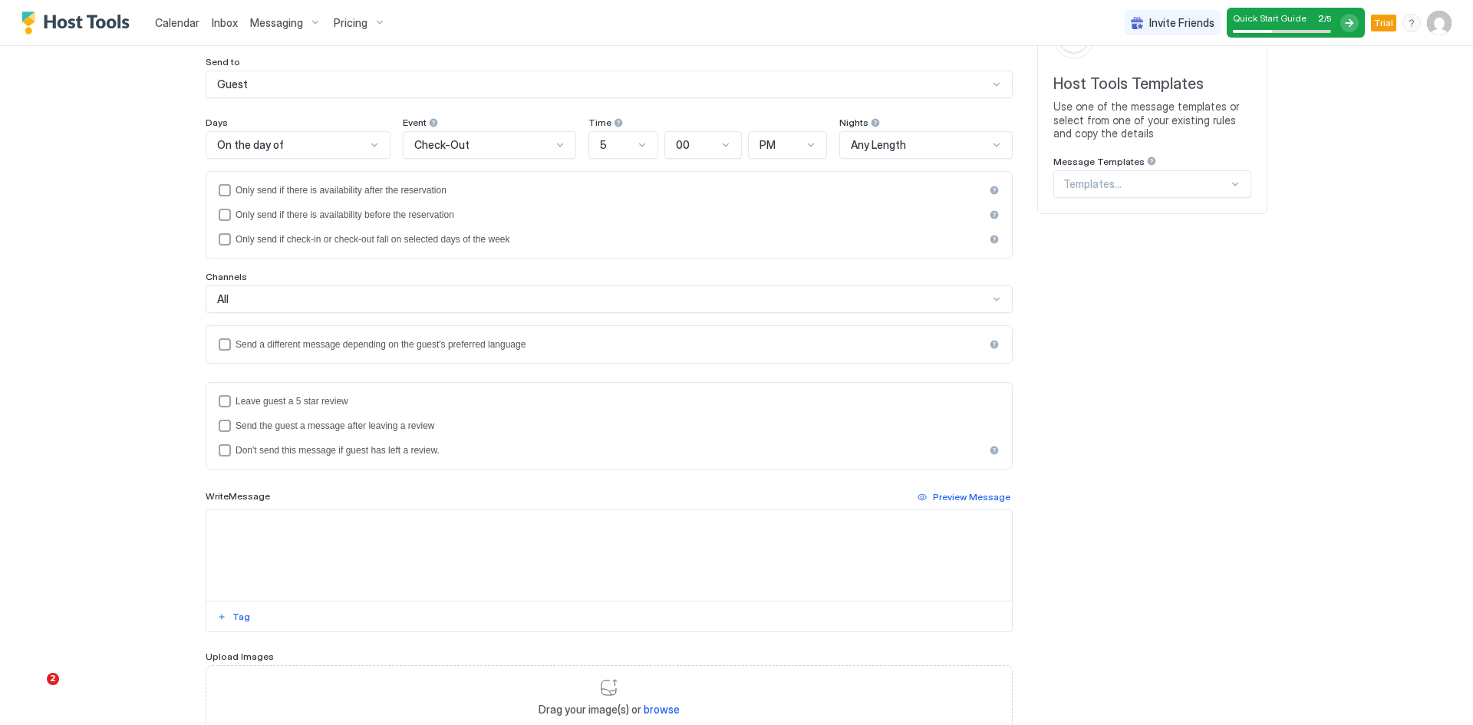
scroll to position [230, 0]
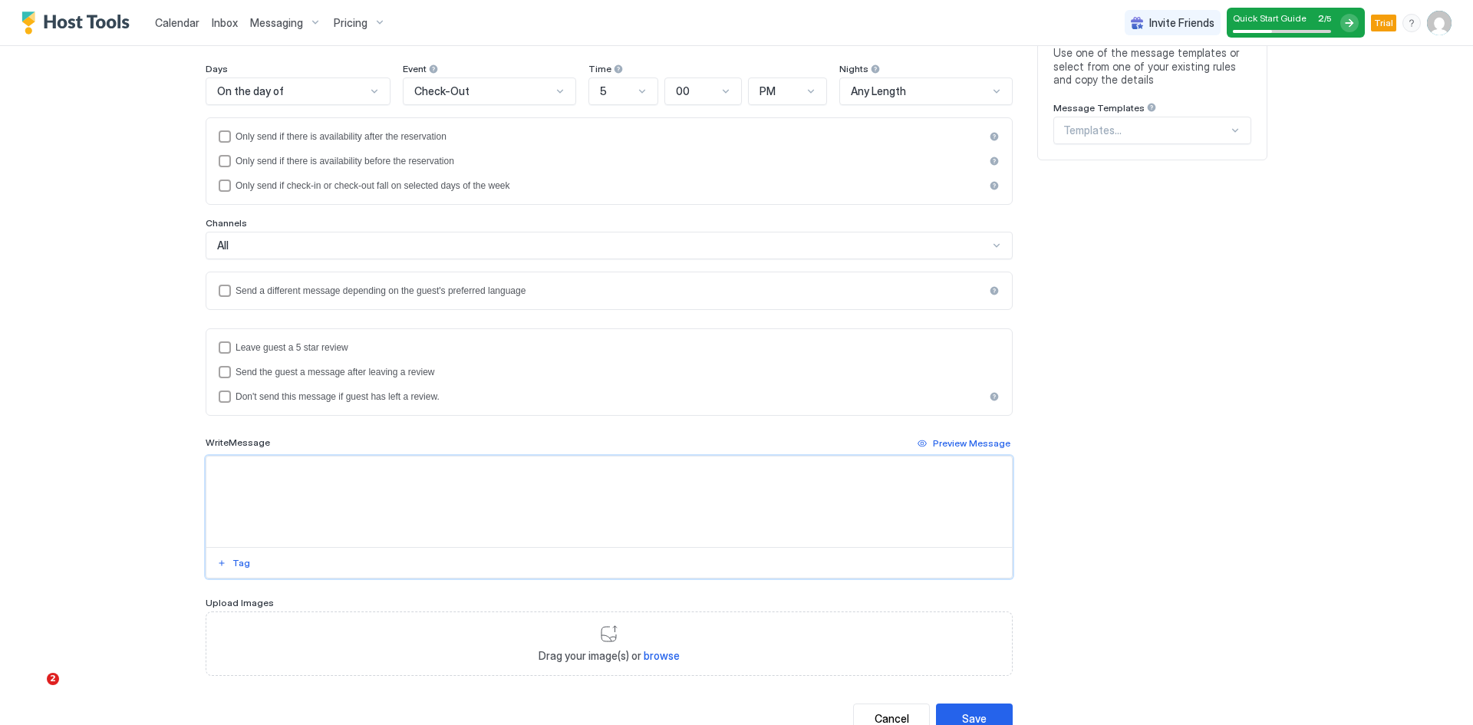
click at [271, 494] on textarea "Input Field" at bounding box center [609, 502] width 806 height 91
paste textarea "**********"
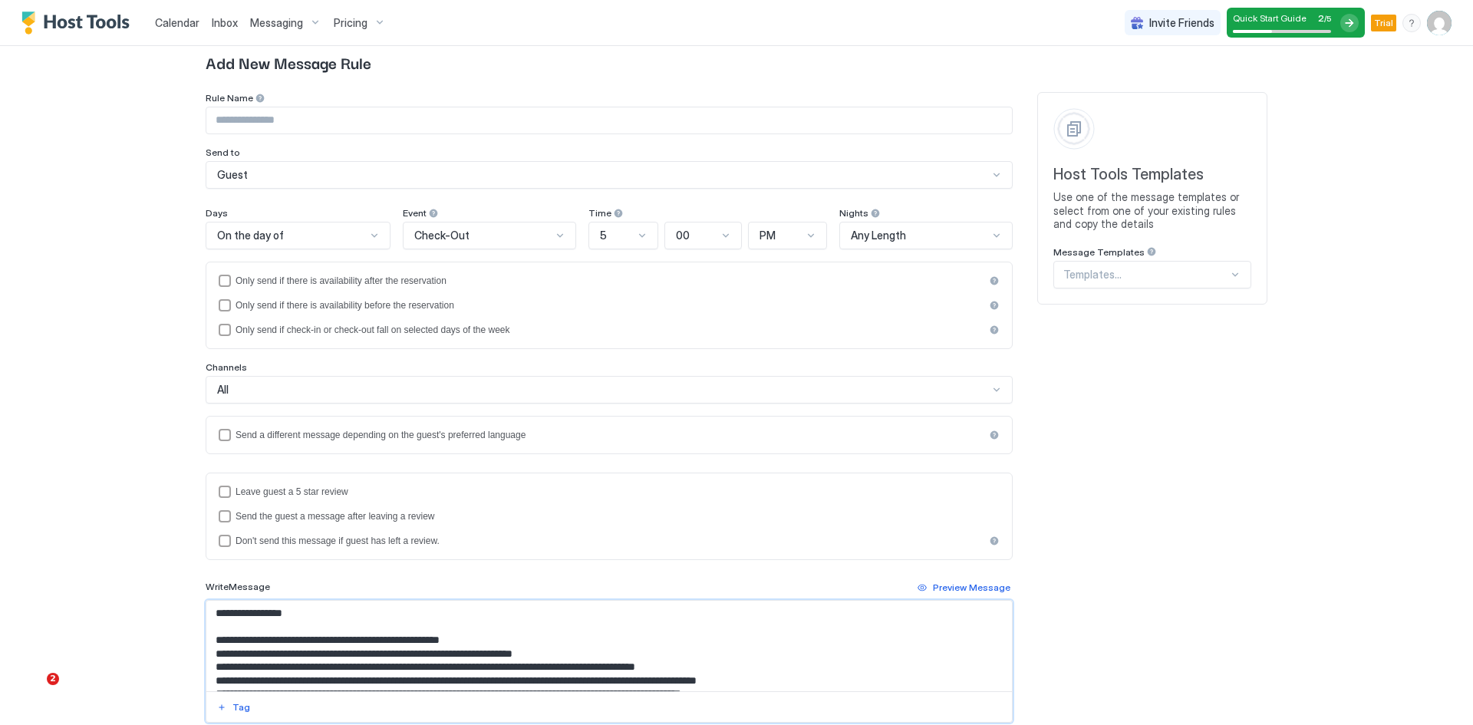
scroll to position [0, 0]
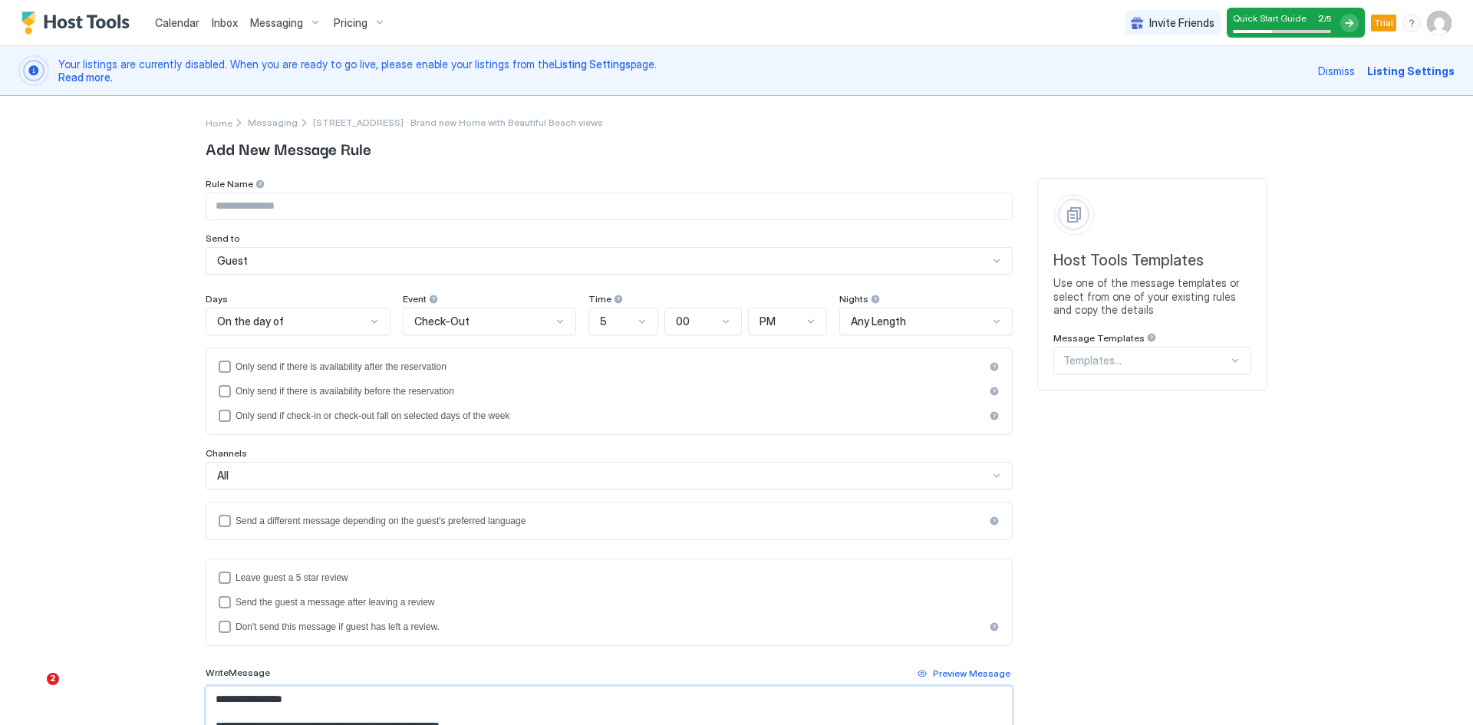
type textarea "**********"
click at [270, 203] on input "Input Field" at bounding box center [609, 206] width 806 height 26
drag, startPoint x: 280, startPoint y: 203, endPoint x: 174, endPoint y: 206, distance: 106.0
click at [174, 206] on div "Calendar Inbox Messaging Pricing Invite Friends Quick Start Guide 2 / 5 Trial P…" at bounding box center [736, 362] width 1473 height 725
paste input "**********"
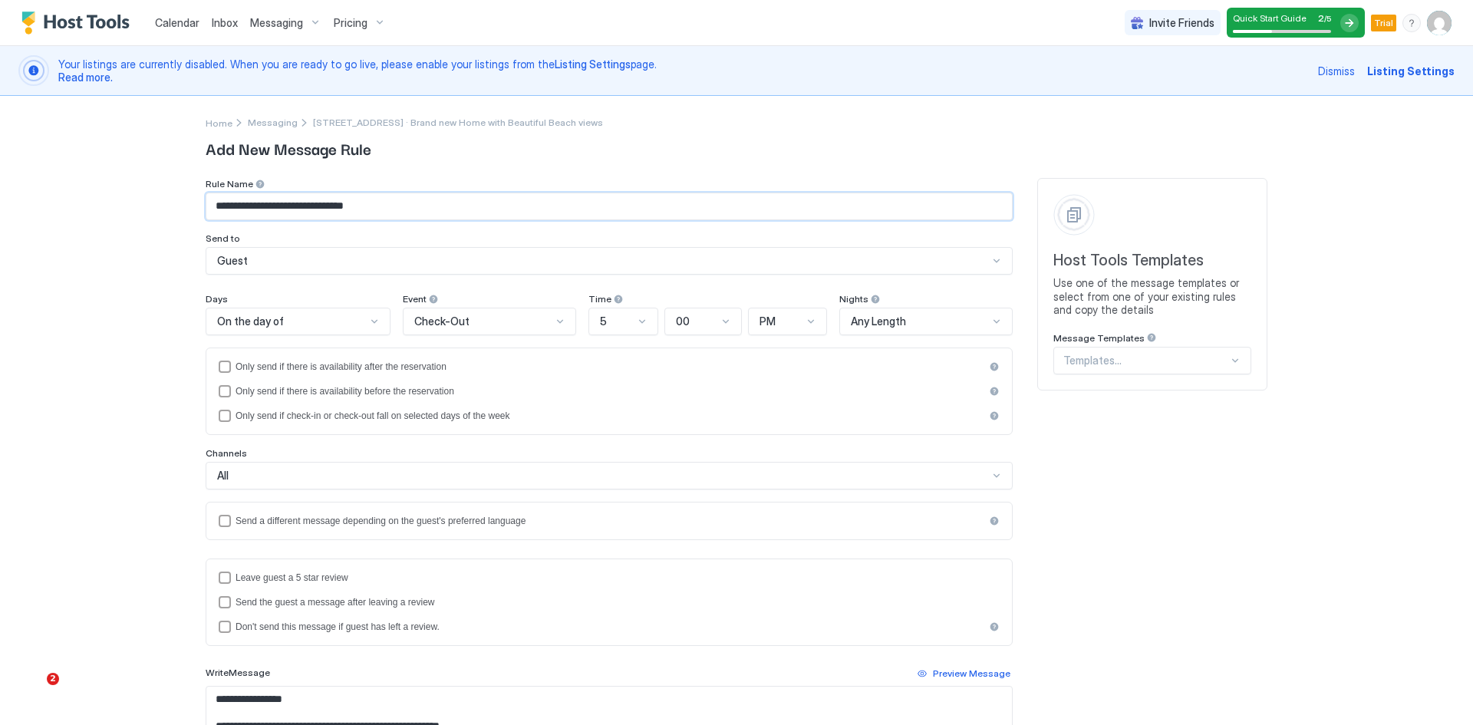
type input "**********"
click at [295, 318] on div "On the day of" at bounding box center [291, 322] width 149 height 14
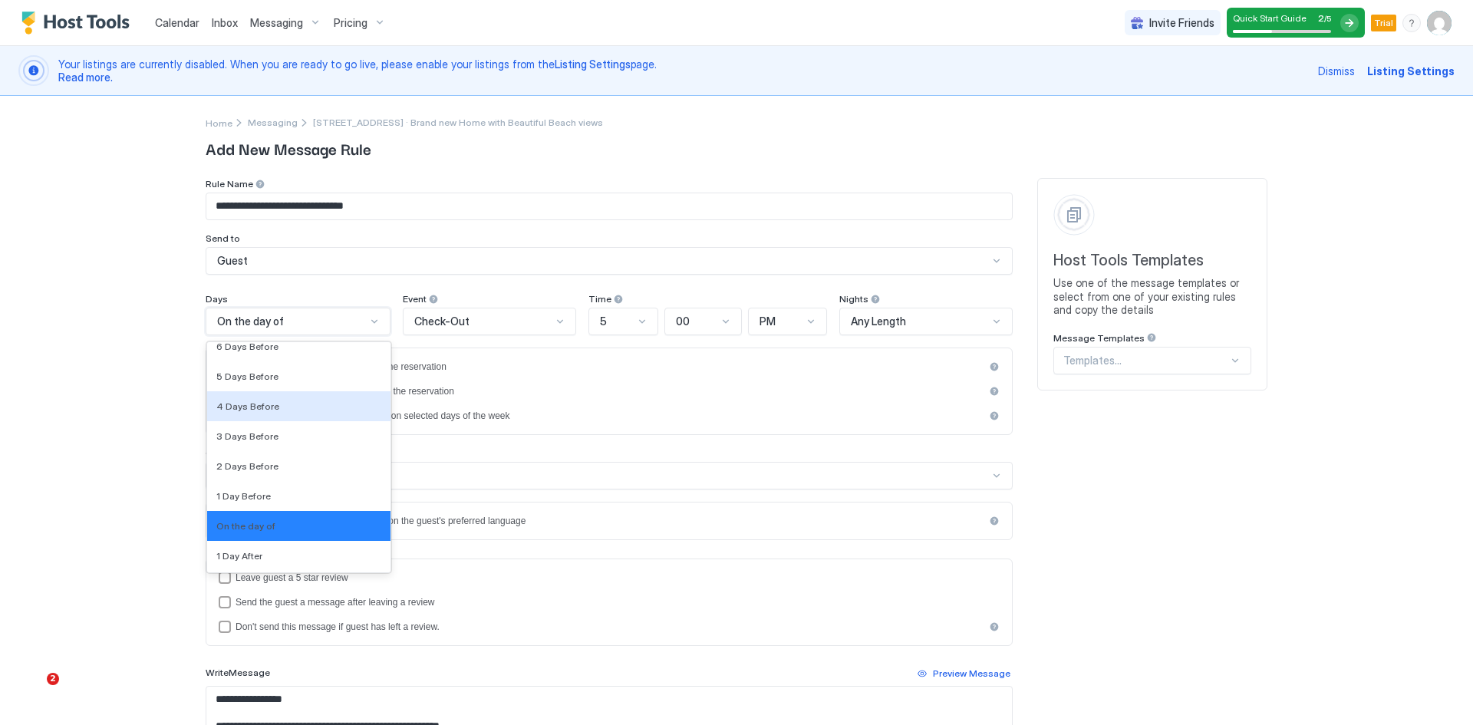
scroll to position [2308, 0]
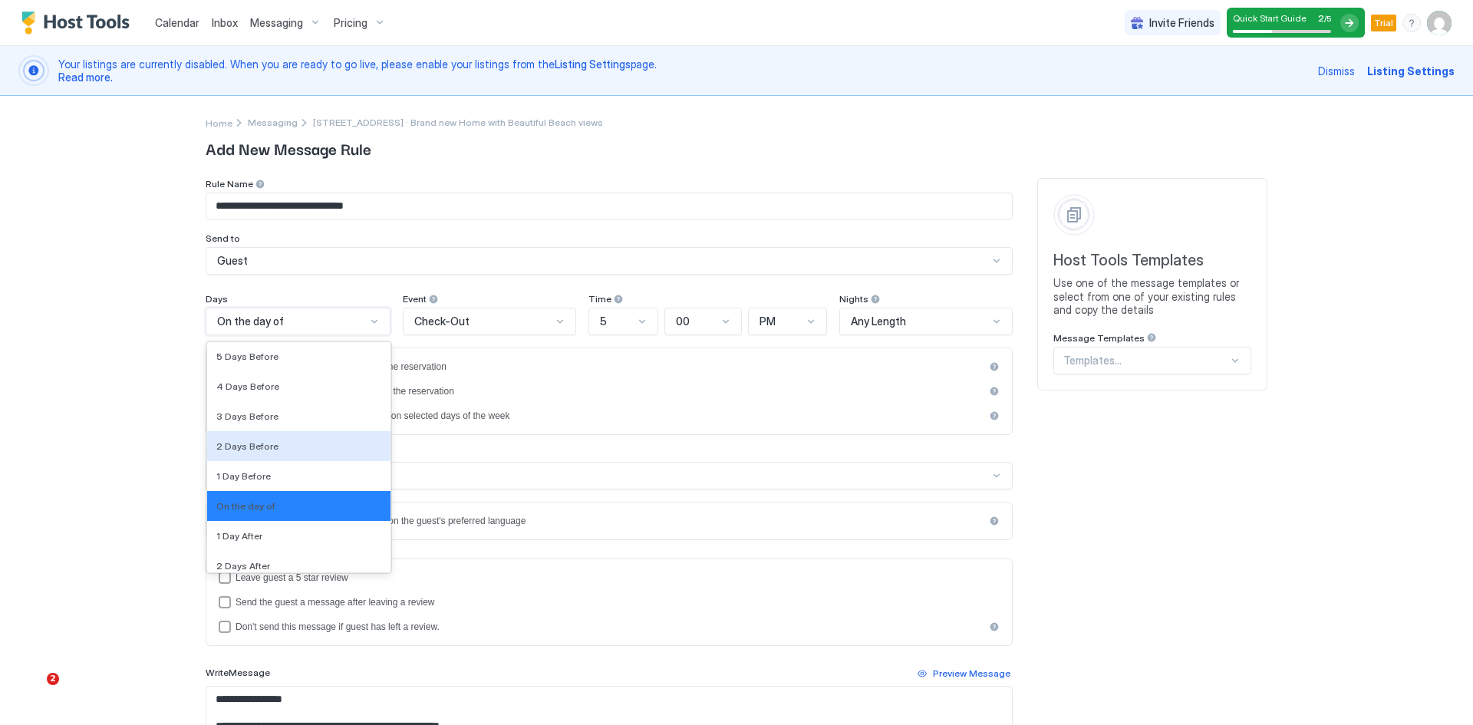
click at [253, 449] on span "2 Days Before" at bounding box center [247, 446] width 62 height 12
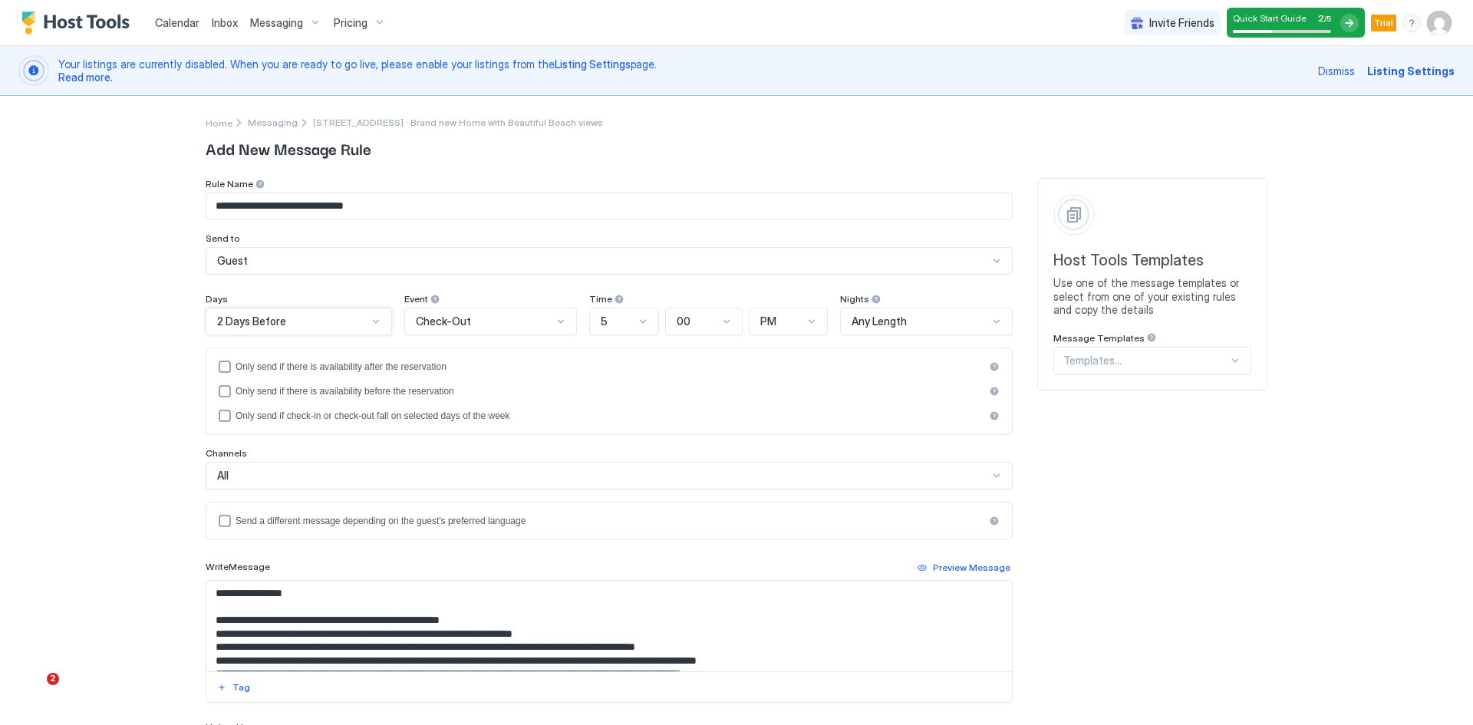
click at [457, 329] on div "Check-Out" at bounding box center [490, 322] width 173 height 28
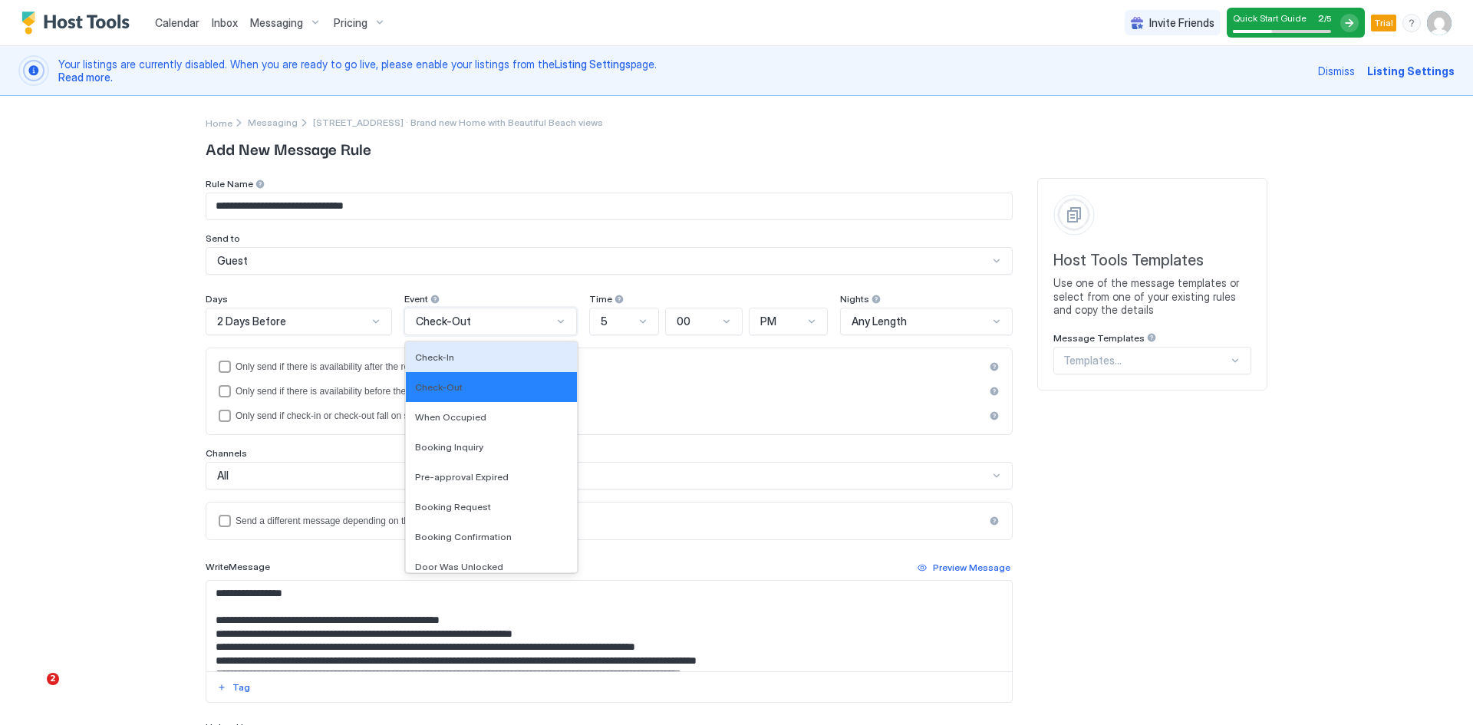
click at [447, 356] on div "Check-In" at bounding box center [491, 357] width 153 height 12
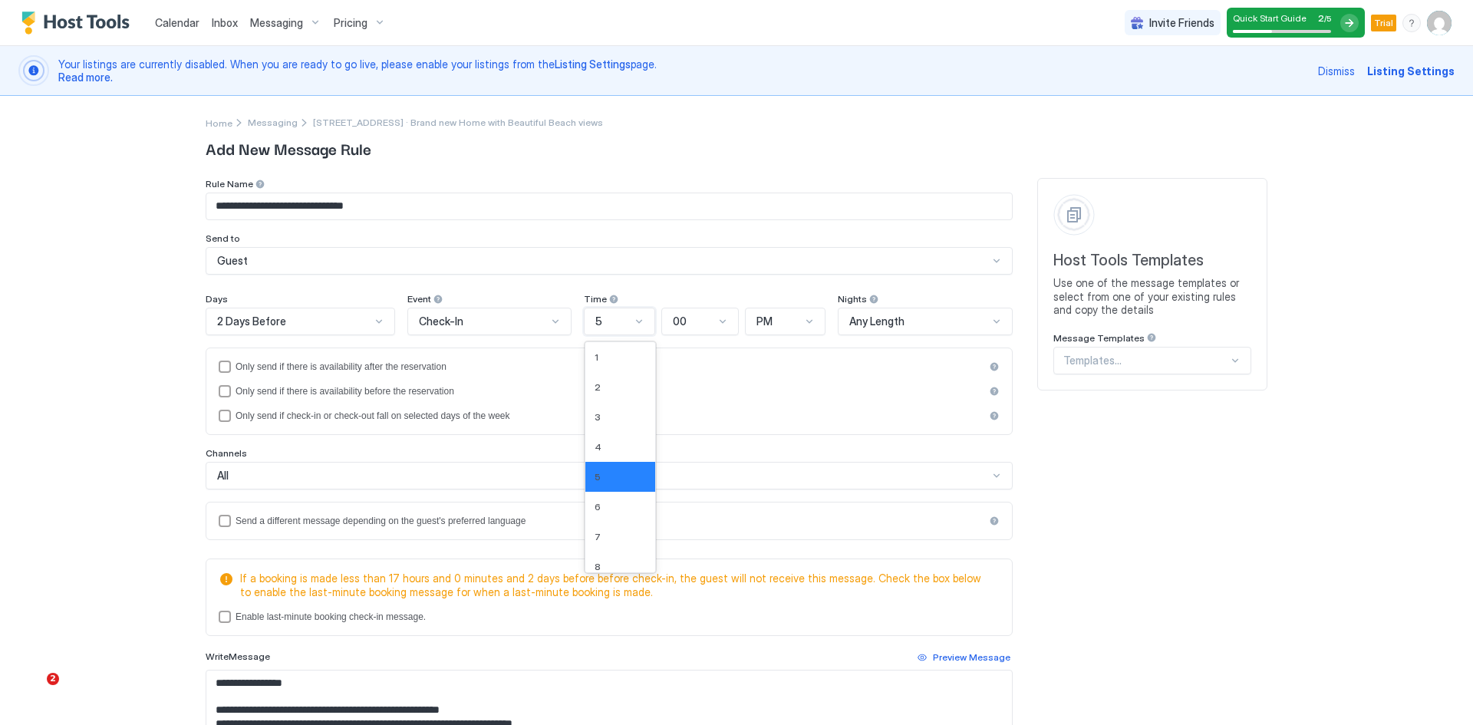
click at [610, 324] on div "5" at bounding box center [612, 322] width 35 height 14
click at [595, 568] on span "8" at bounding box center [598, 567] width 6 height 12
click at [761, 320] on span "PM" at bounding box center [765, 322] width 16 height 14
click at [768, 354] on div "AM" at bounding box center [786, 357] width 61 height 12
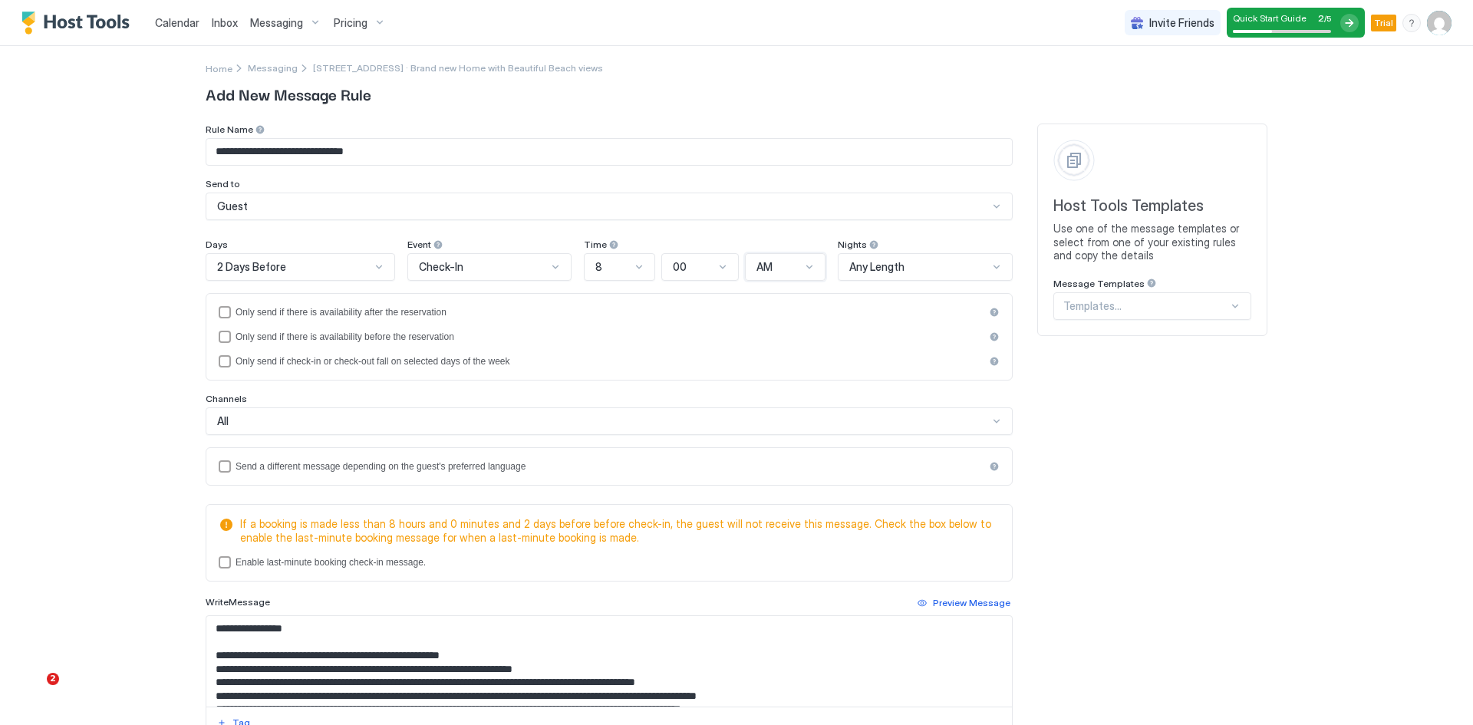
scroll to position [77, 0]
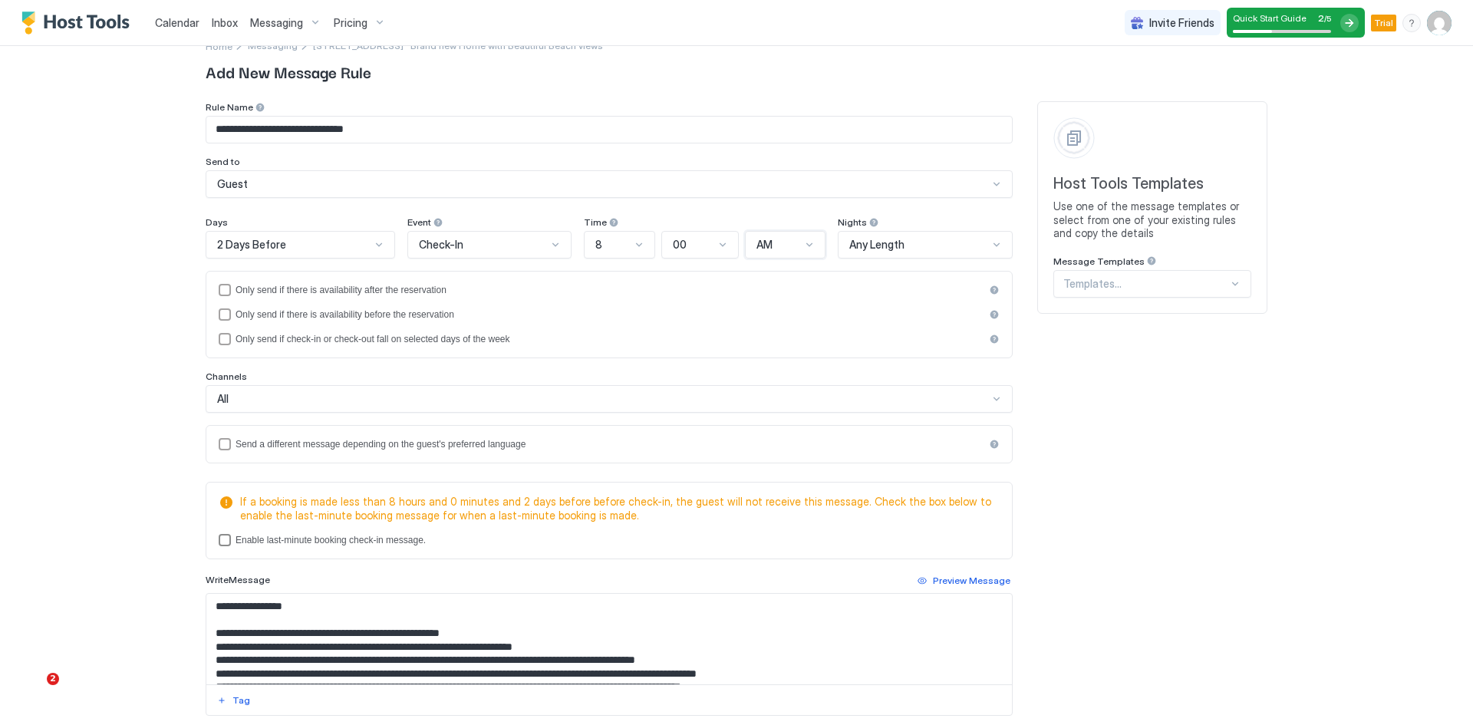
click at [223, 541] on div "lastMinuteMessageEnabled" at bounding box center [225, 540] width 12 height 12
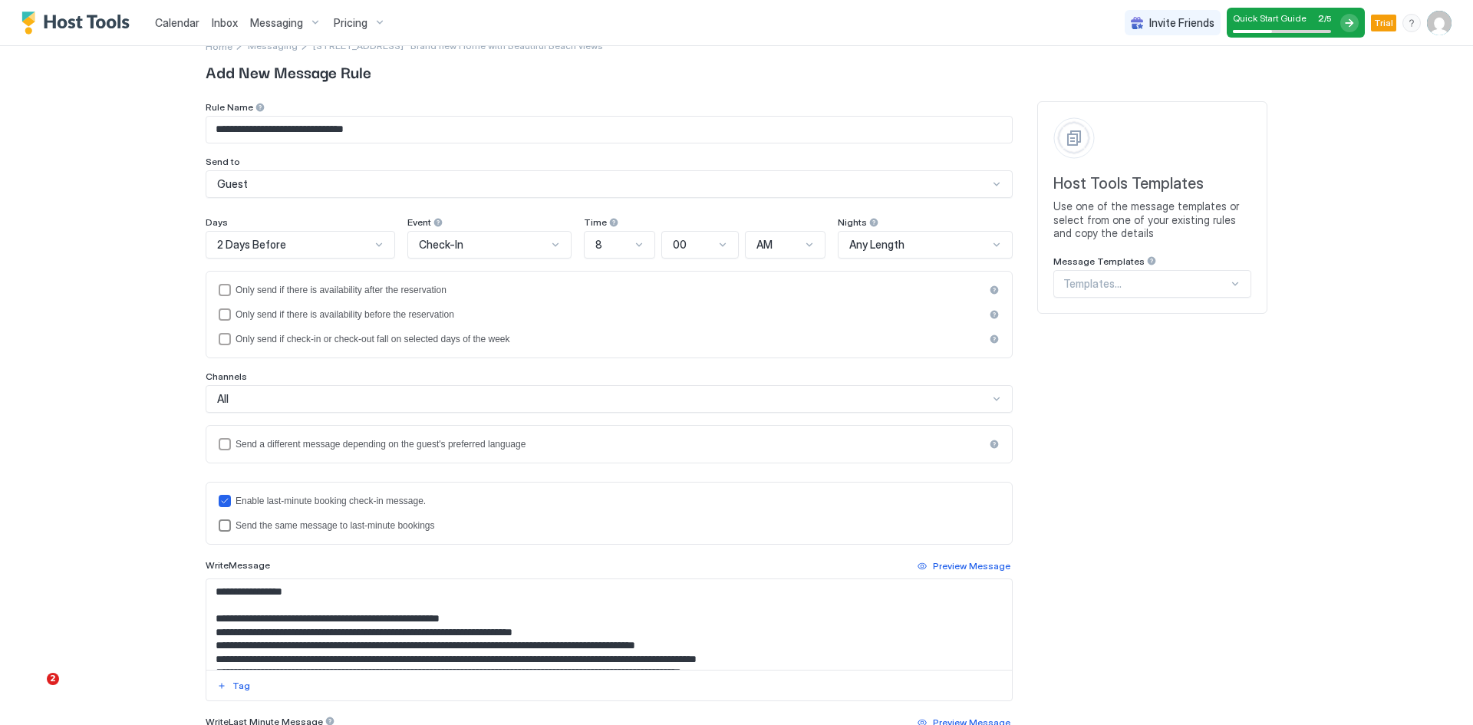
click at [219, 526] on div "lastMinuteMessageIsTheSame" at bounding box center [225, 526] width 12 height 12
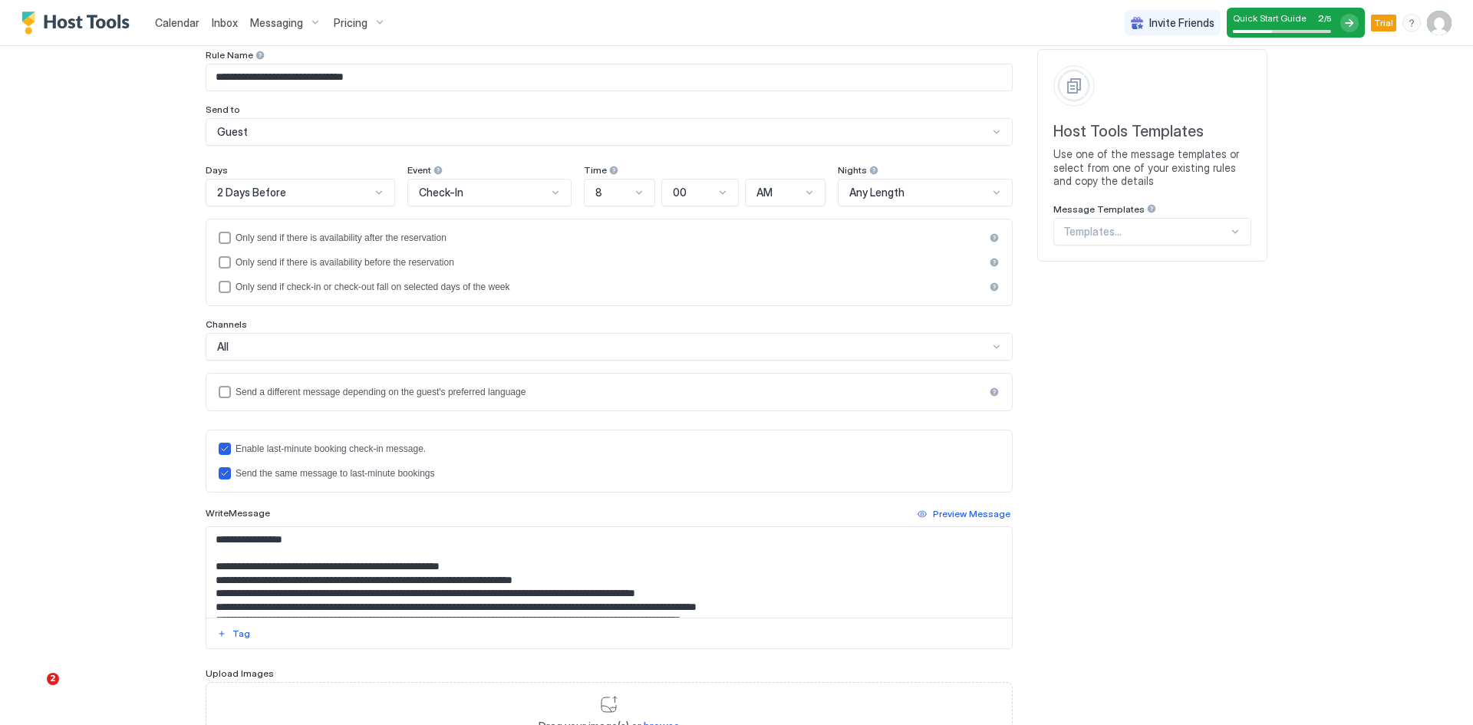
scroll to position [230, 0]
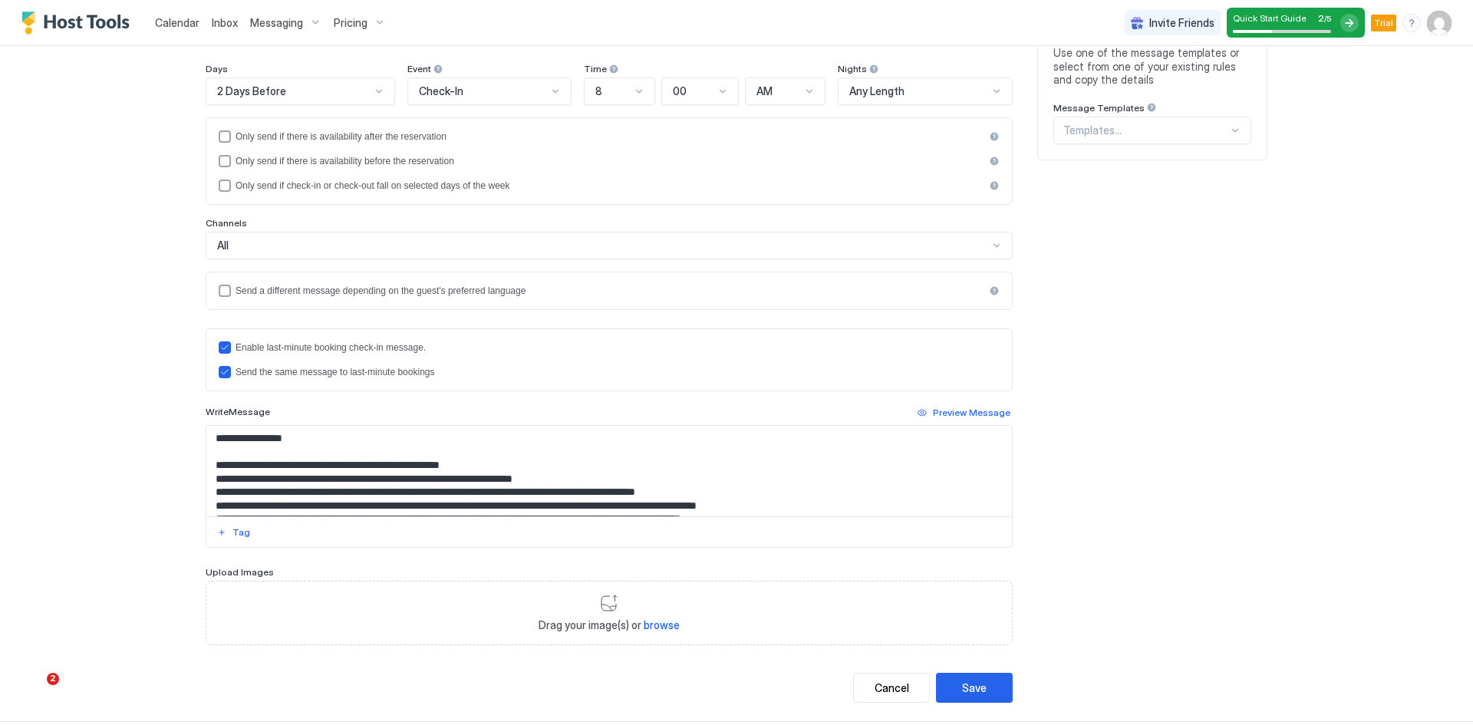
click at [255, 443] on textarea "**********" at bounding box center [609, 471] width 806 height 91
drag, startPoint x: 300, startPoint y: 440, endPoint x: 223, endPoint y: 440, distance: 76.7
click at [223, 440] on textarea "**********" at bounding box center [609, 471] width 806 height 91
click at [233, 533] on div "Tag" at bounding box center [242, 533] width 18 height 14
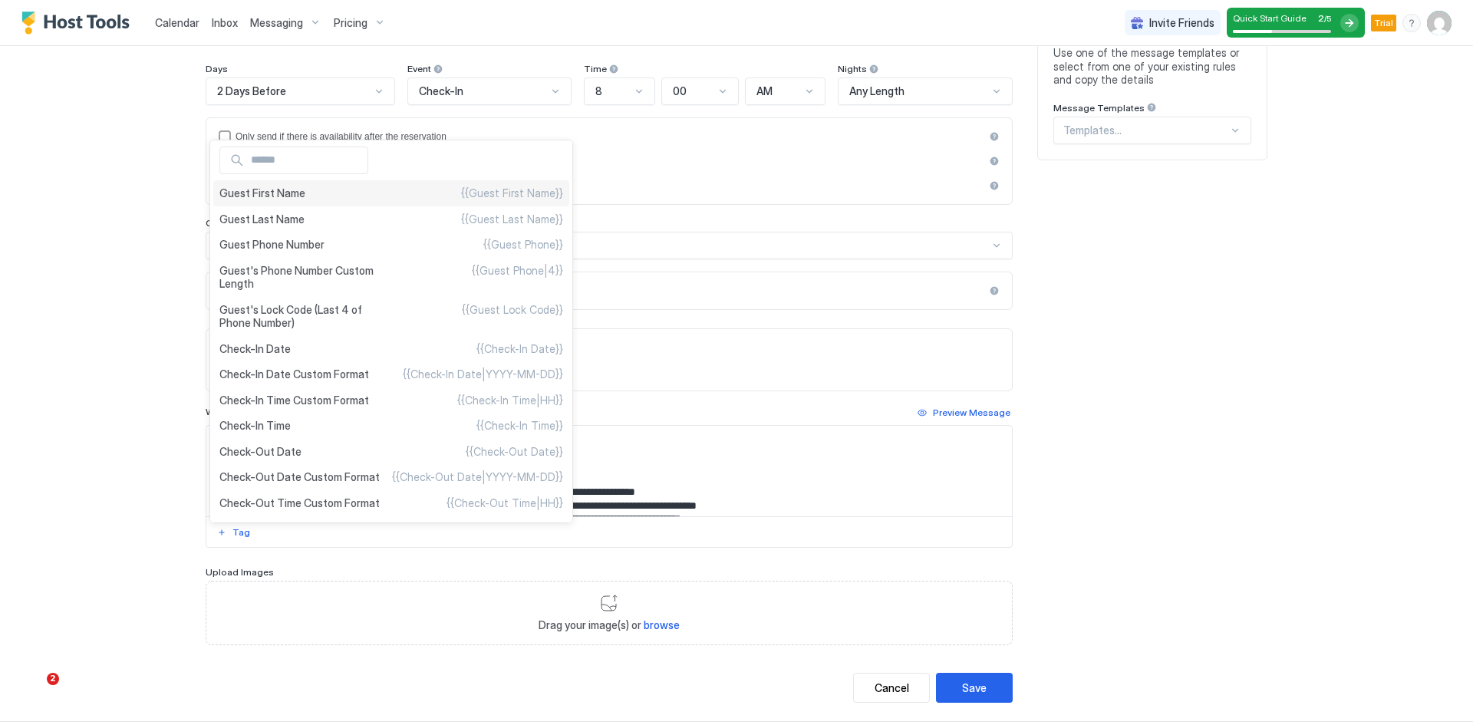
click at [268, 192] on span "Guest First Name" at bounding box center [262, 193] width 86 height 14
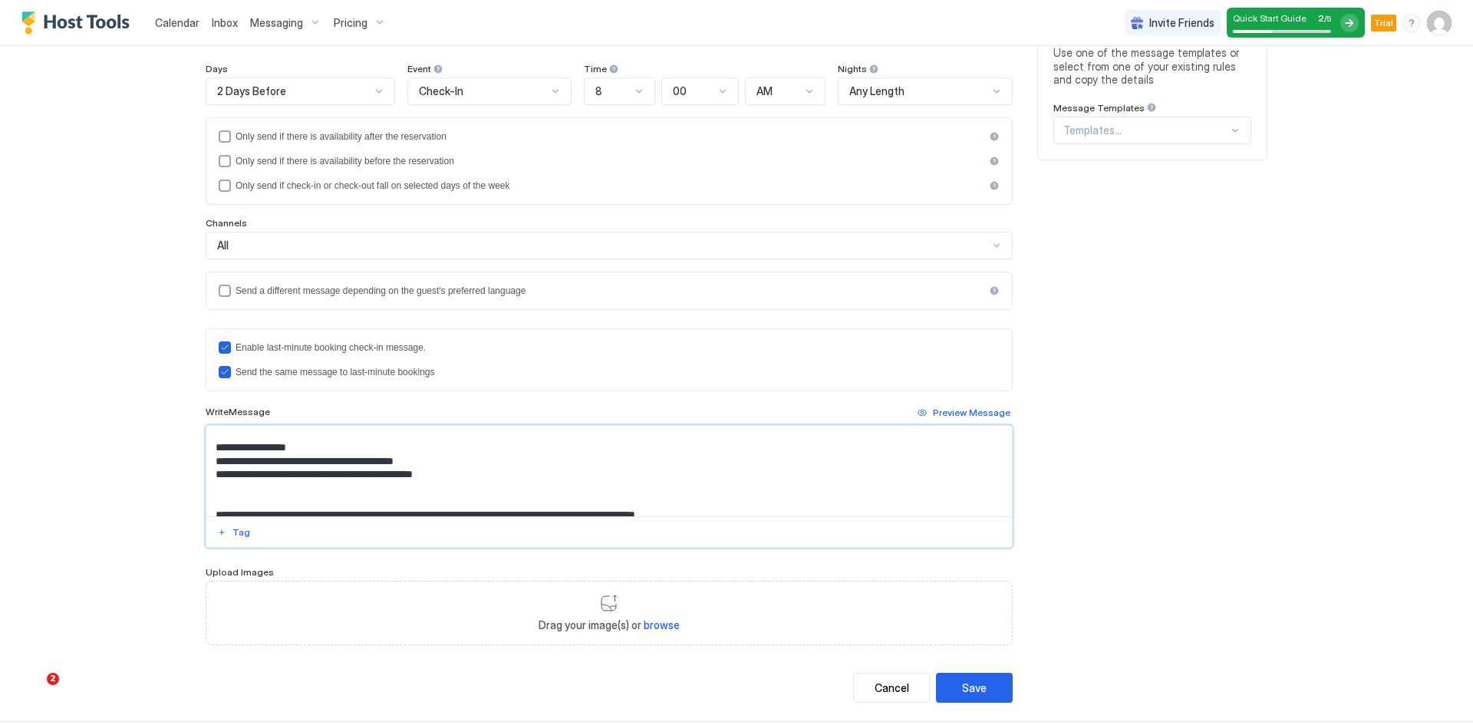
scroll to position [104, 0]
drag, startPoint x: 606, startPoint y: 493, endPoint x: 737, endPoint y: 480, distance: 131.1
click at [737, 480] on textarea "**********" at bounding box center [609, 471] width 806 height 91
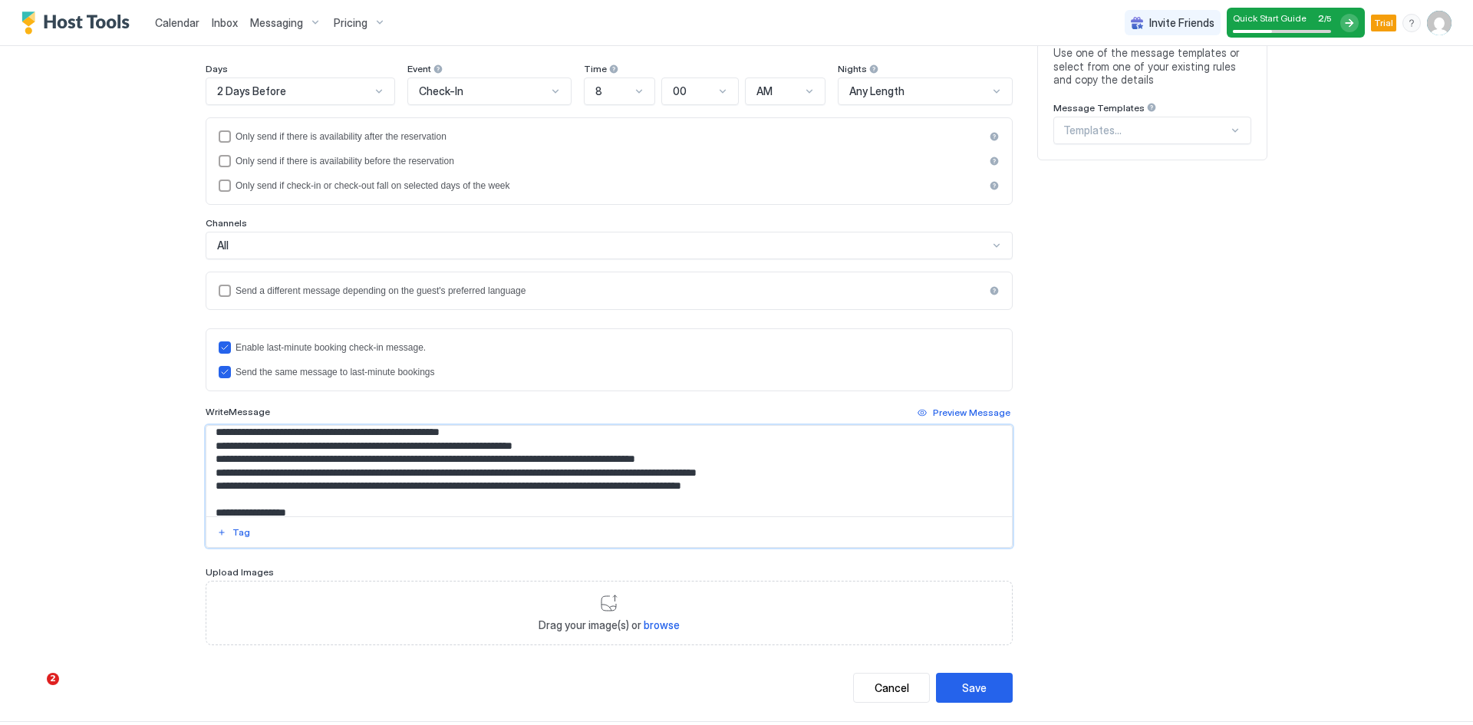
scroll to position [19, 0]
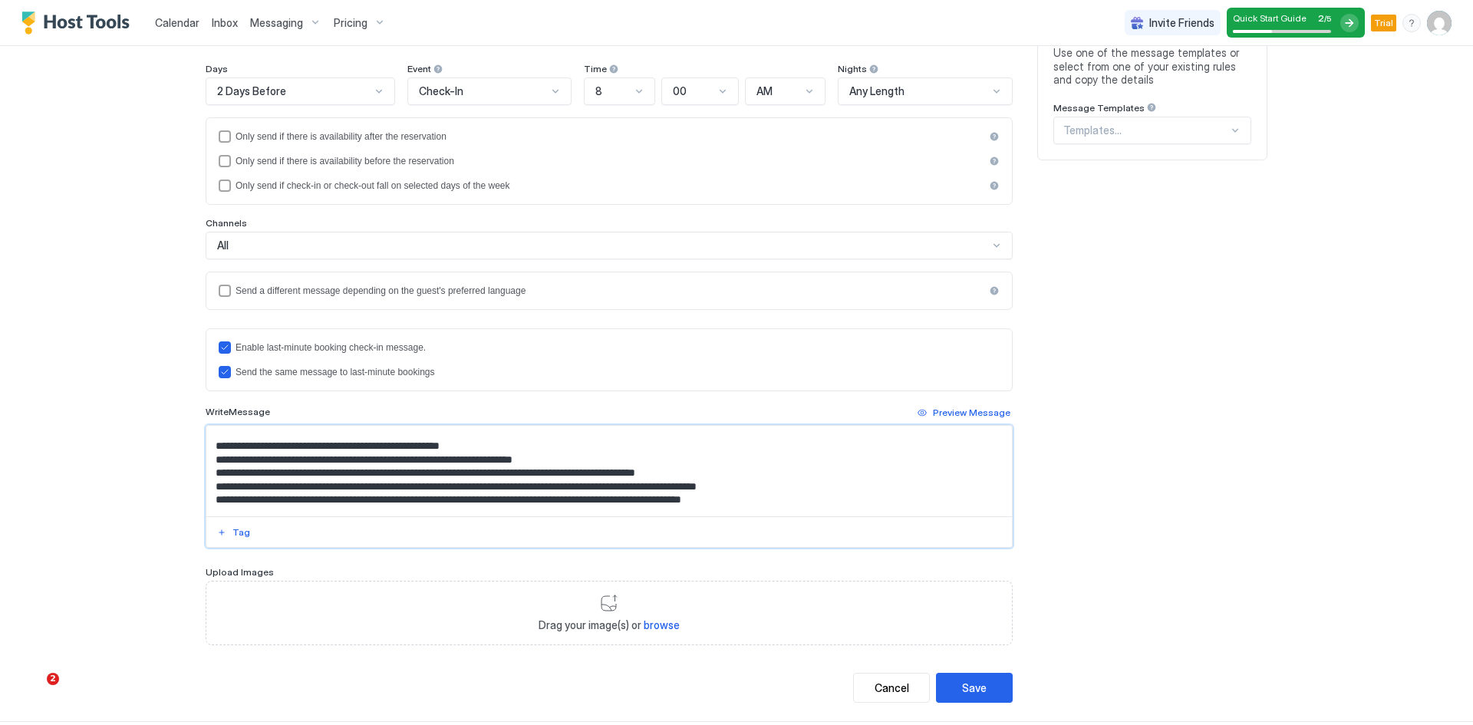
click at [605, 475] on textarea "**********" at bounding box center [609, 471] width 806 height 91
click at [233, 528] on div "Tag" at bounding box center [242, 533] width 18 height 14
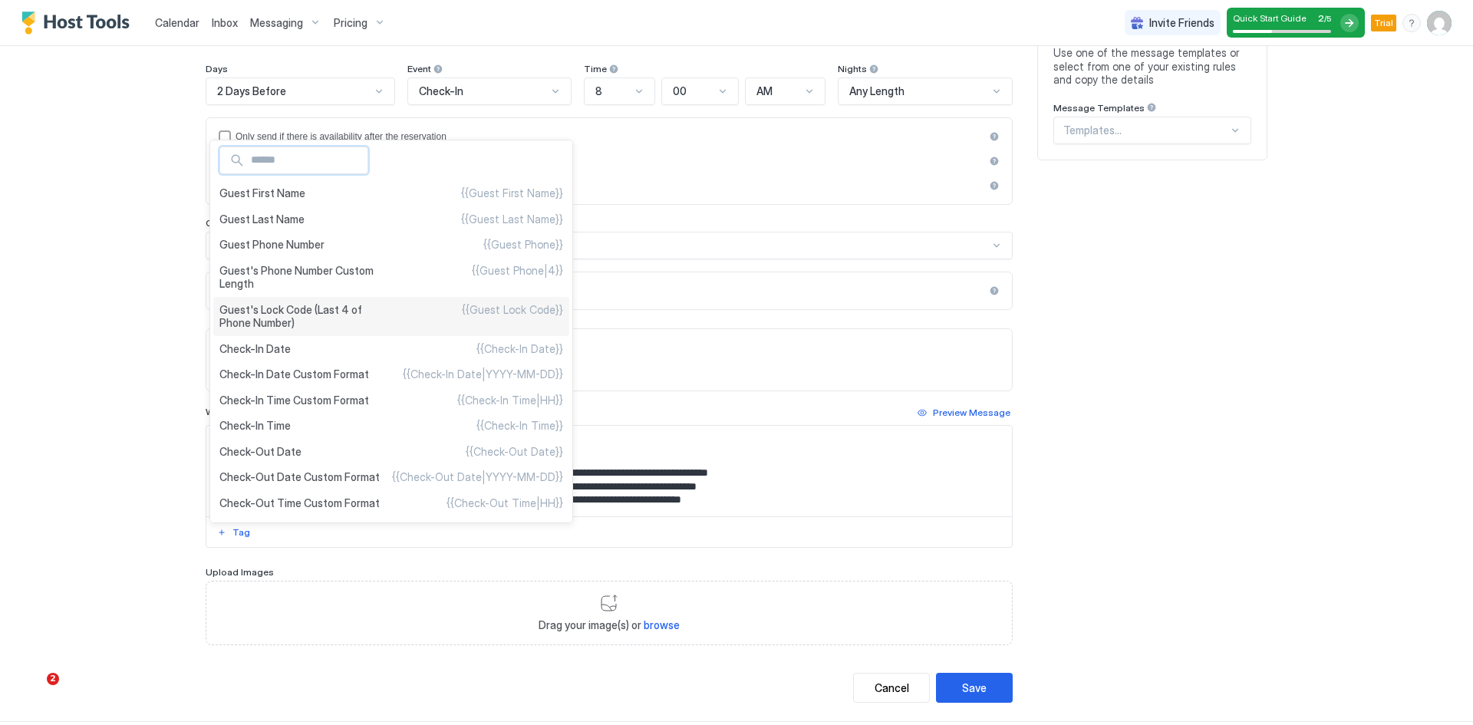
click at [322, 313] on span "Guest's Lock Code (Last 4 of Phone Number)" at bounding box center [305, 316] width 172 height 27
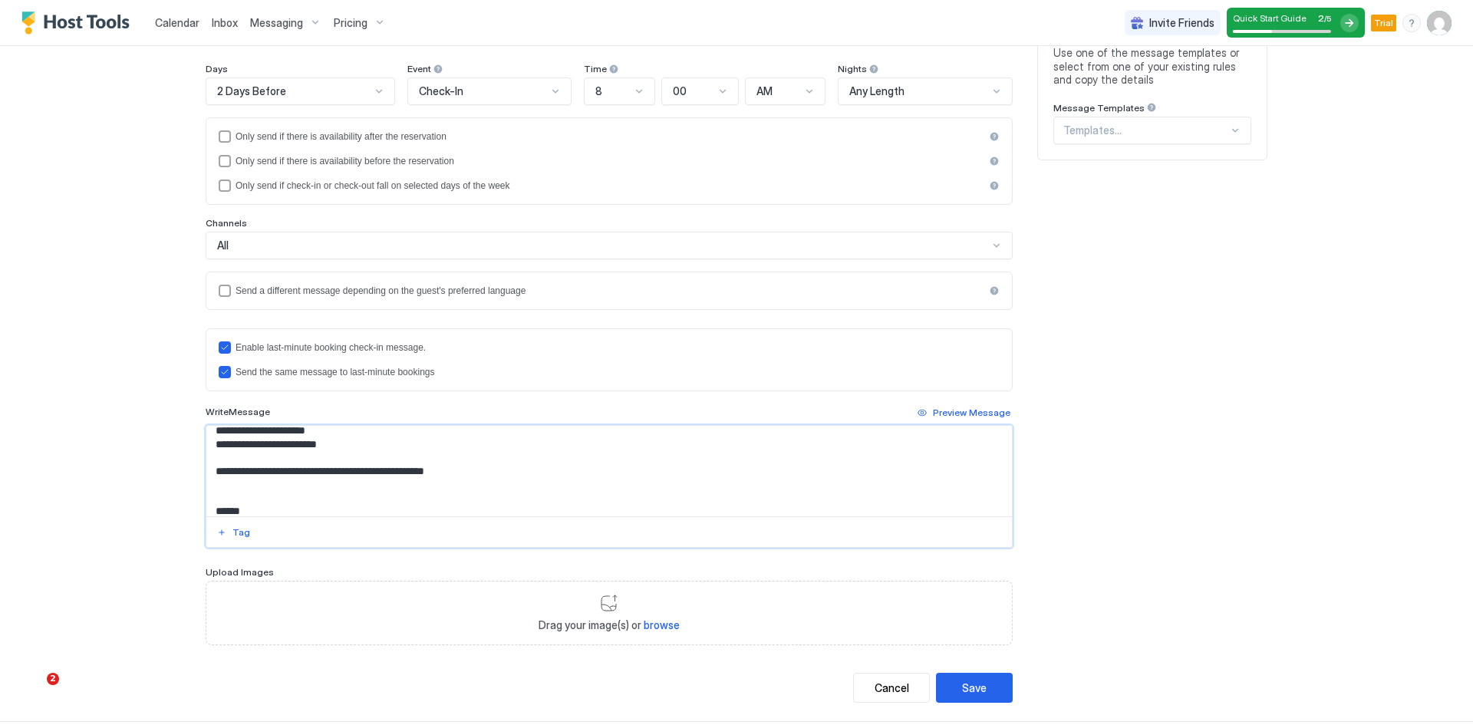
scroll to position [271, 0]
type textarea "**********"
click at [968, 688] on div "Save" at bounding box center [974, 688] width 25 height 16
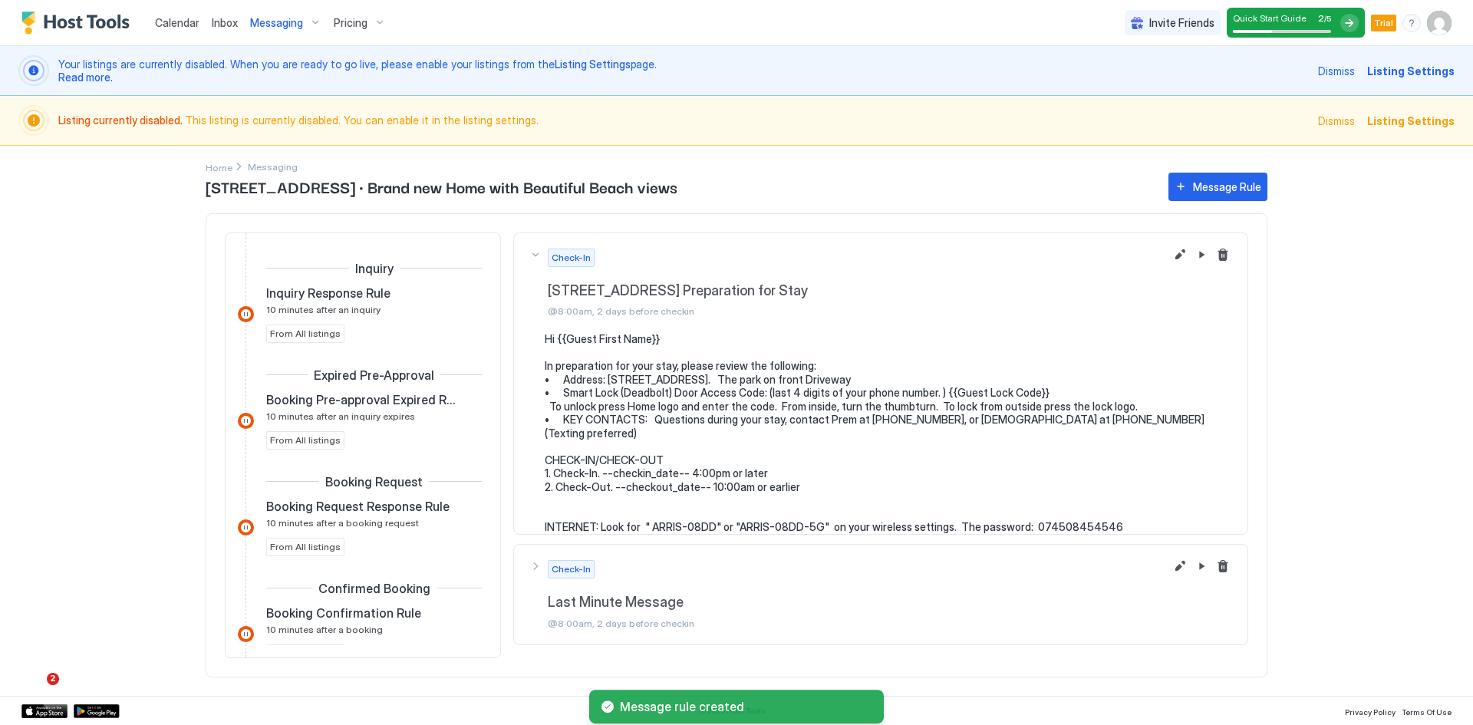
scroll to position [429, 0]
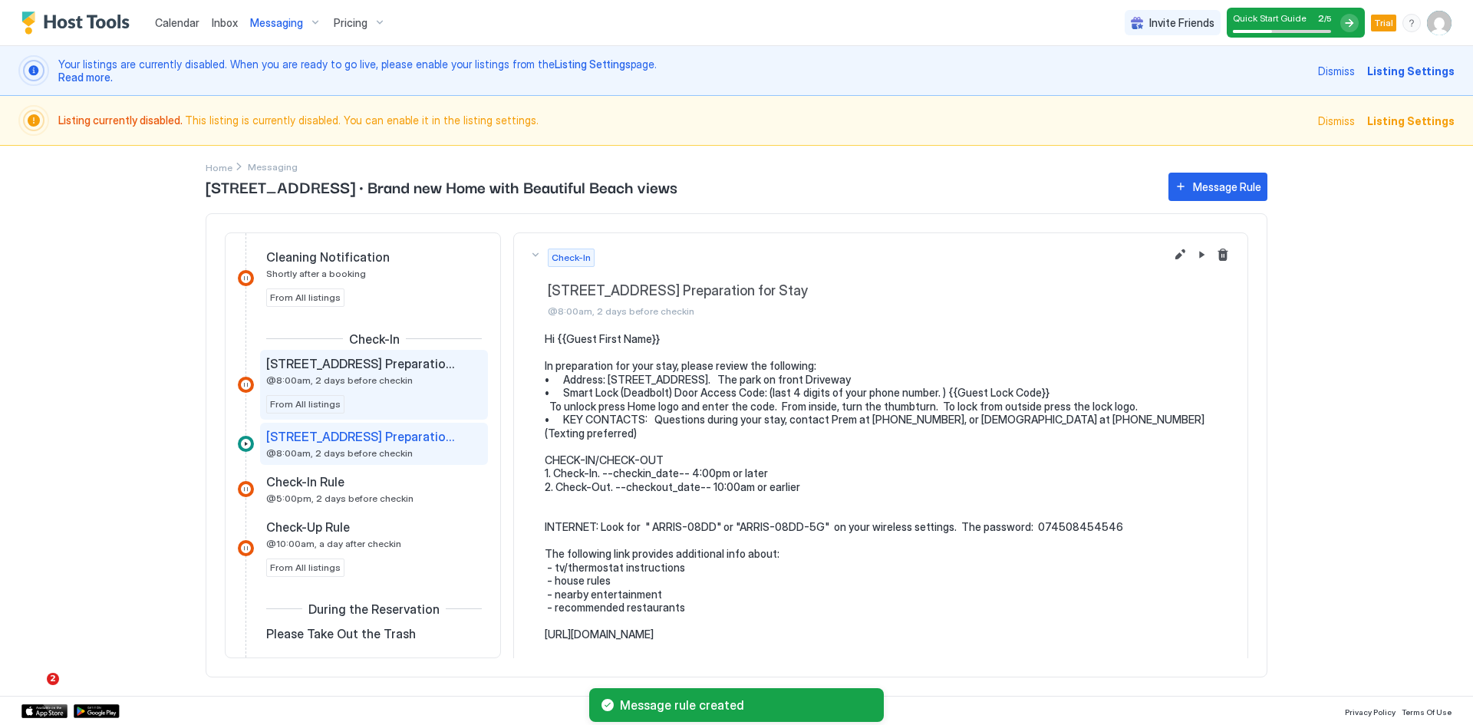
click at [337, 368] on span "137 Cedar Rd Preparation for Stay" at bounding box center [361, 363] width 191 height 15
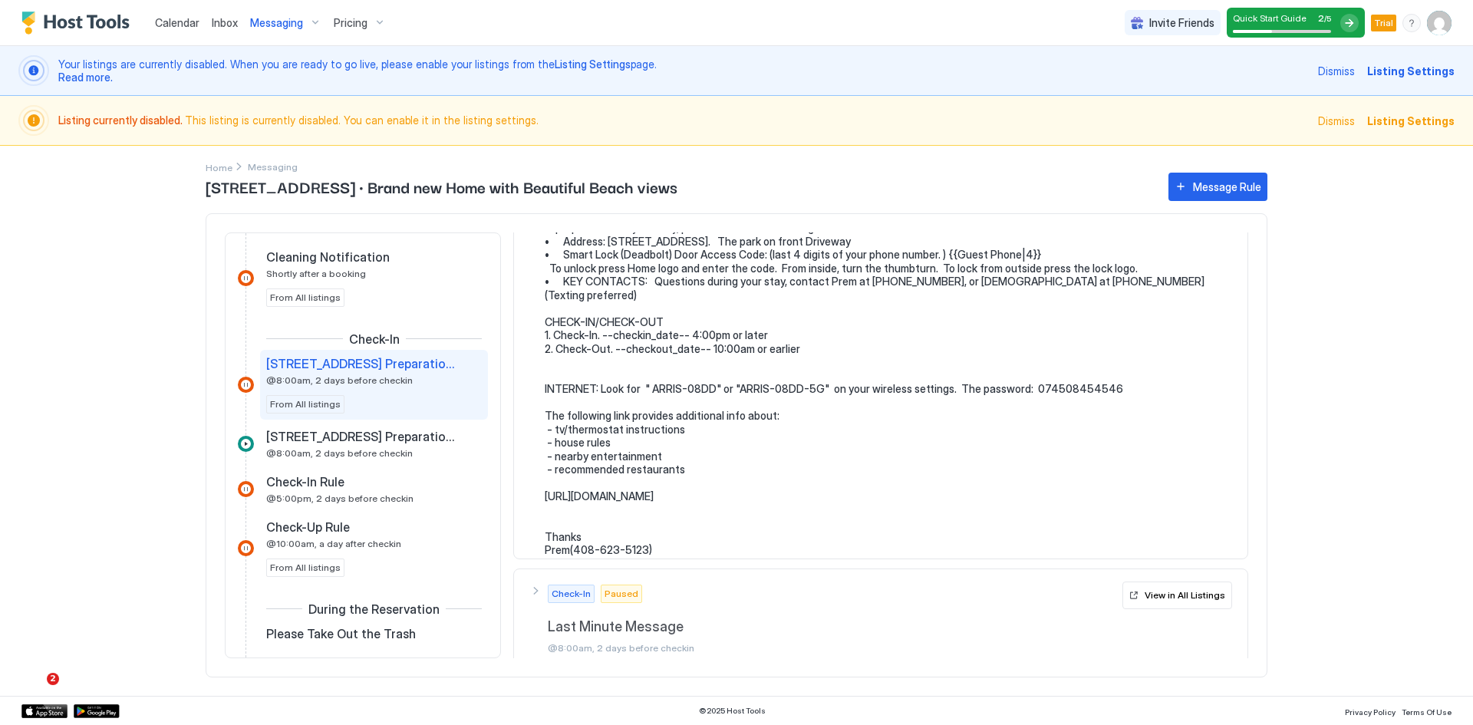
scroll to position [150, 0]
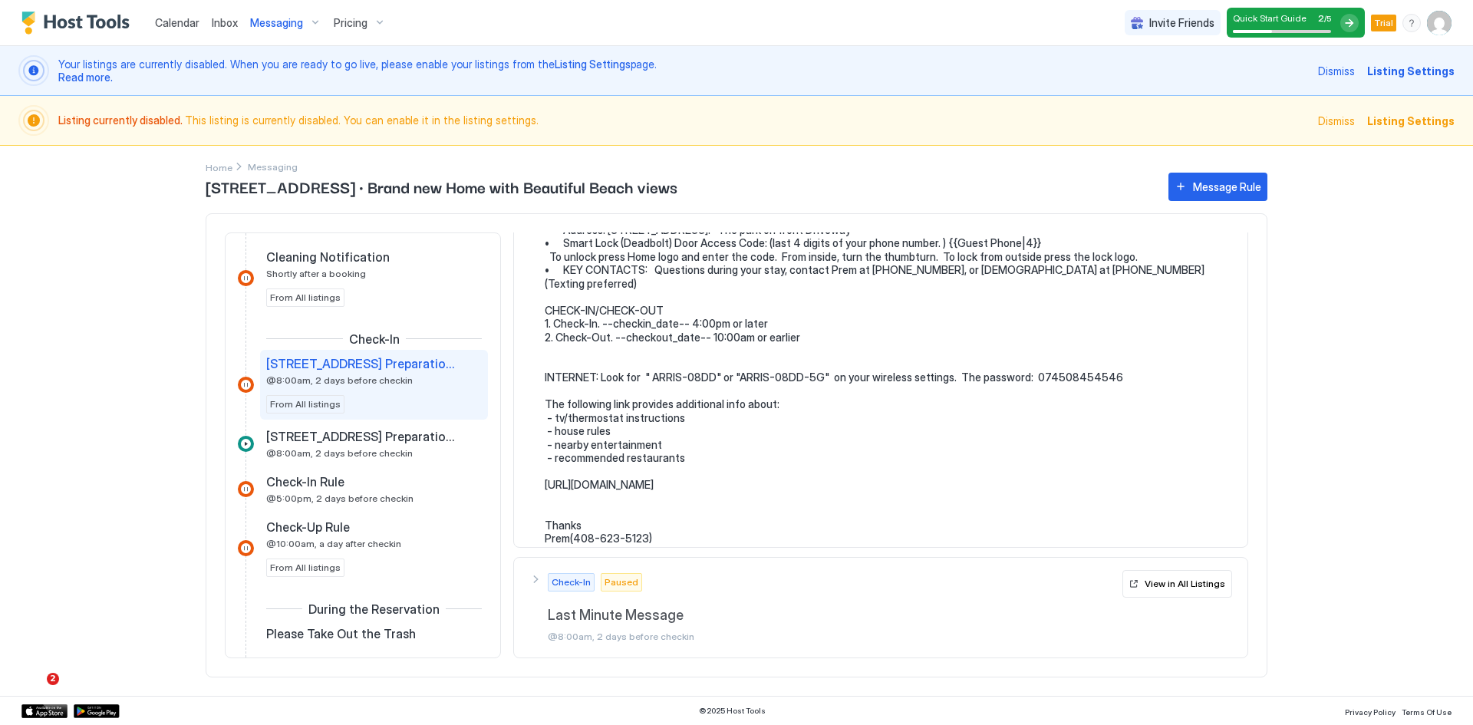
click at [347, 362] on span "137 Cedar Rd Preparation for Stay" at bounding box center [361, 363] width 191 height 15
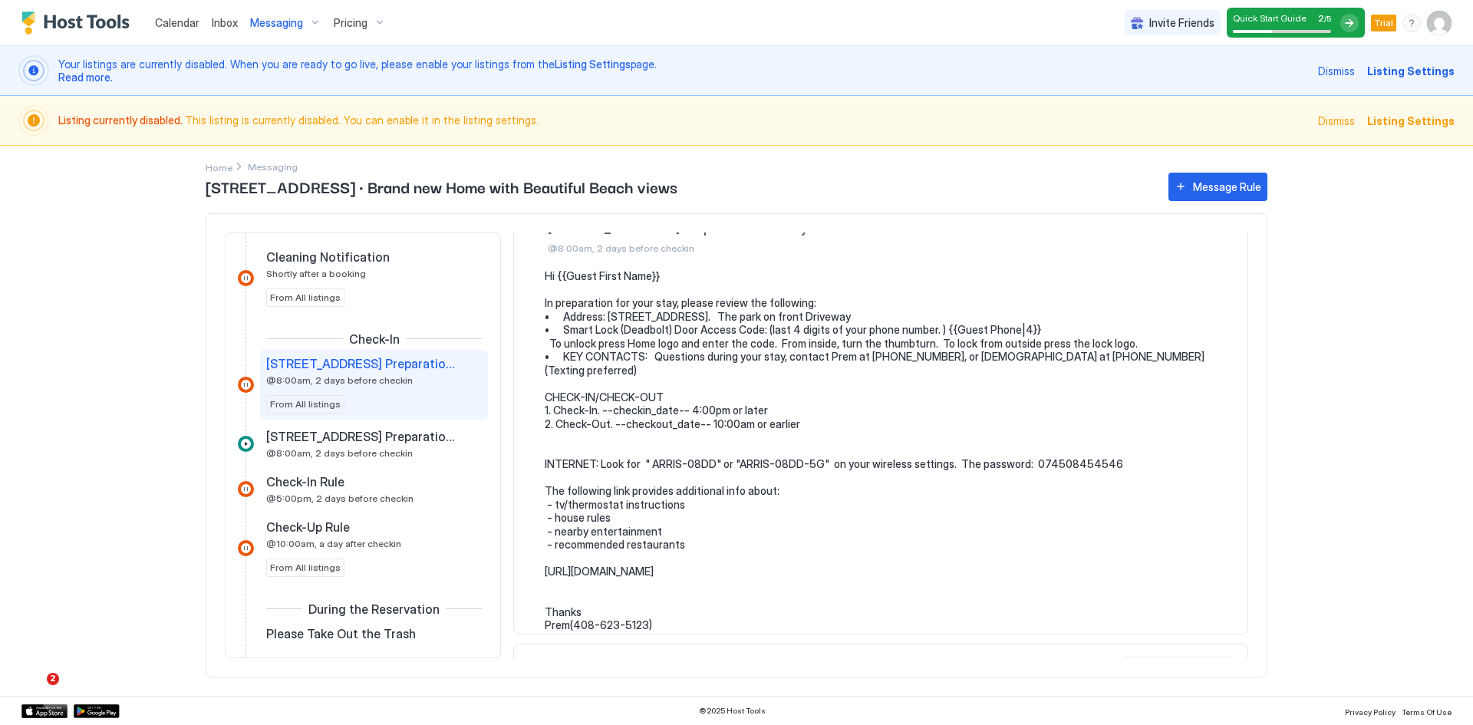
scroll to position [0, 0]
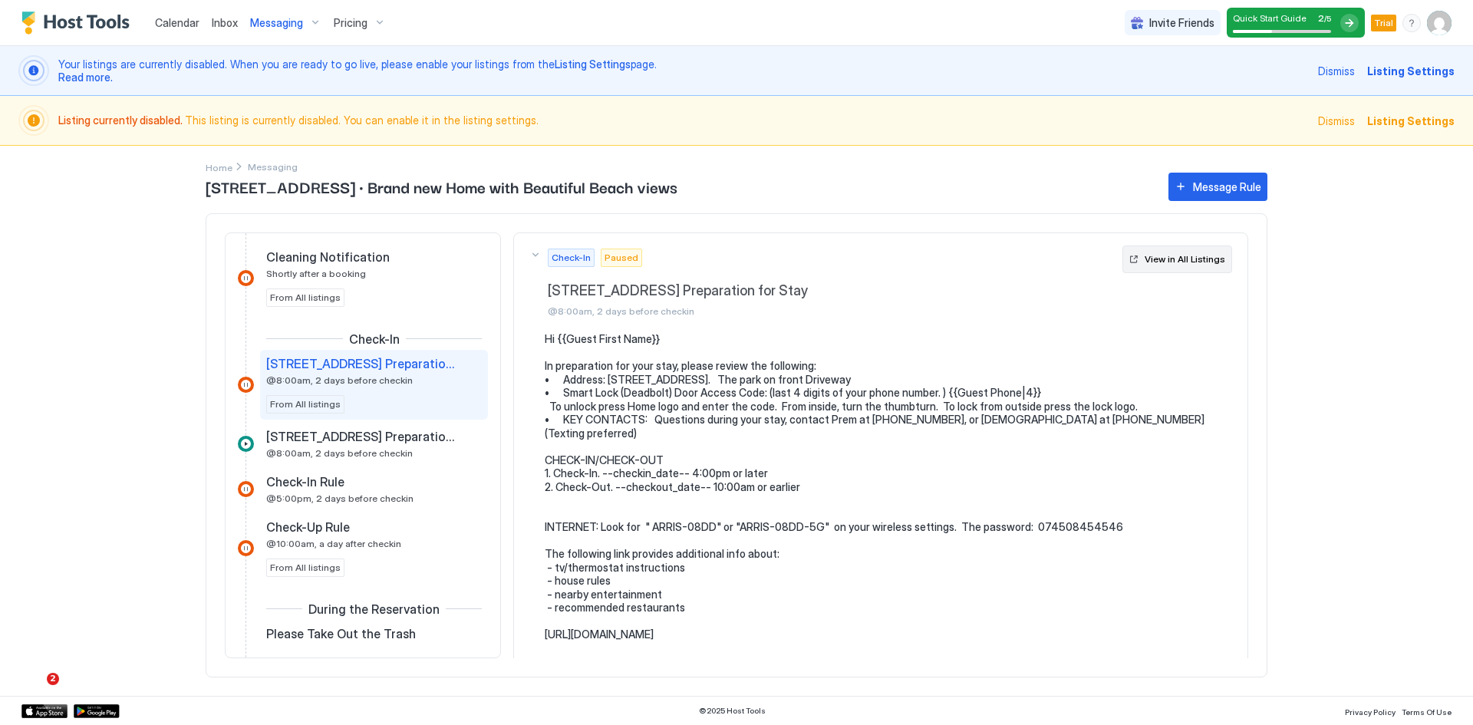
click at [1129, 262] on button "View in All Listings" at bounding box center [1178, 260] width 110 height 28
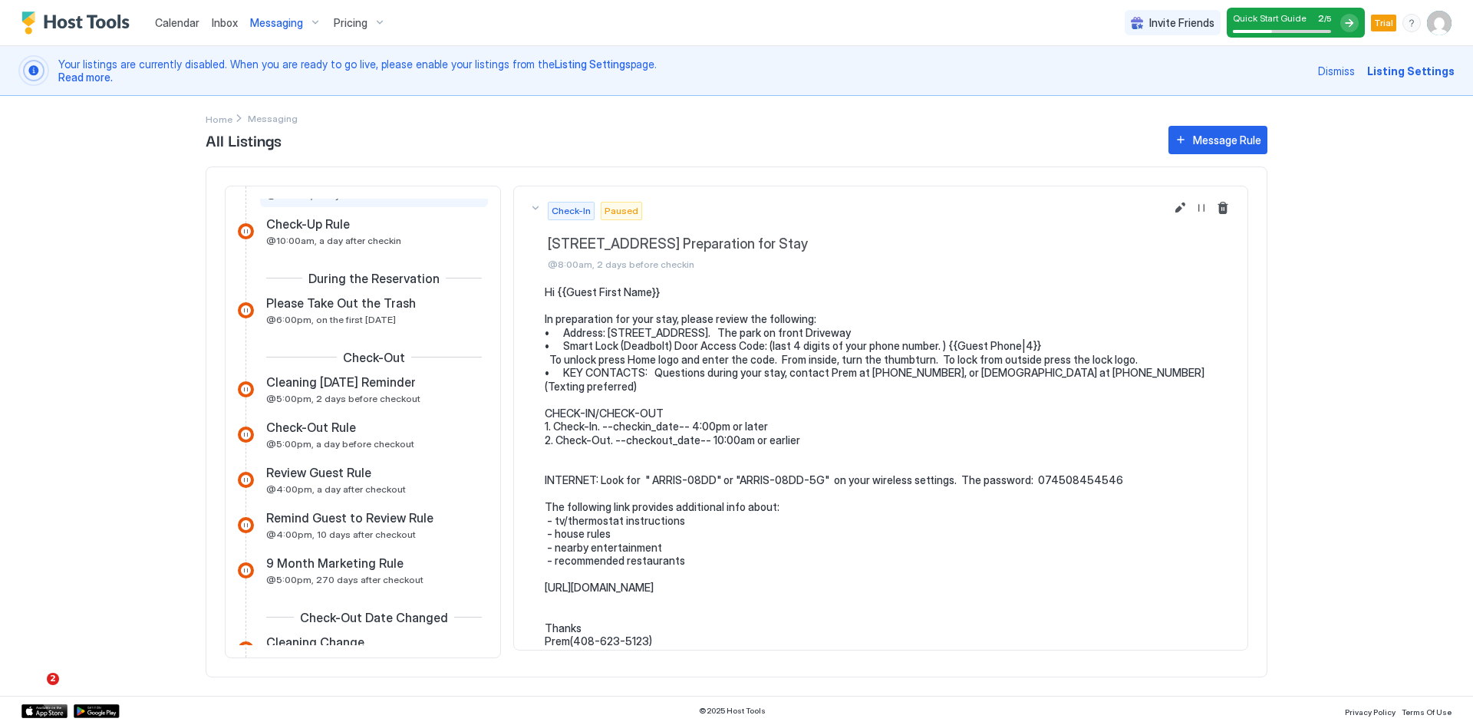
scroll to position [305, 0]
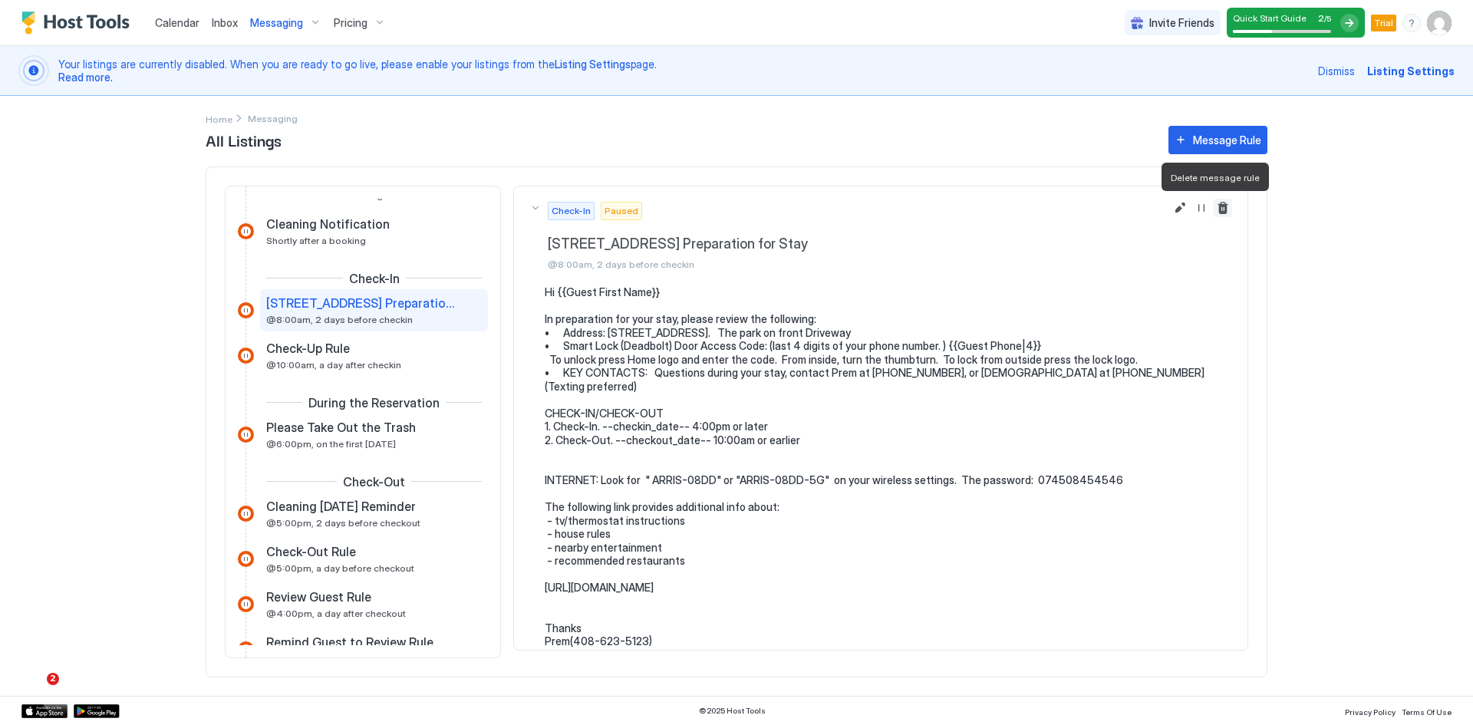
click at [1214, 206] on button "Delete message rule" at bounding box center [1223, 208] width 18 height 18
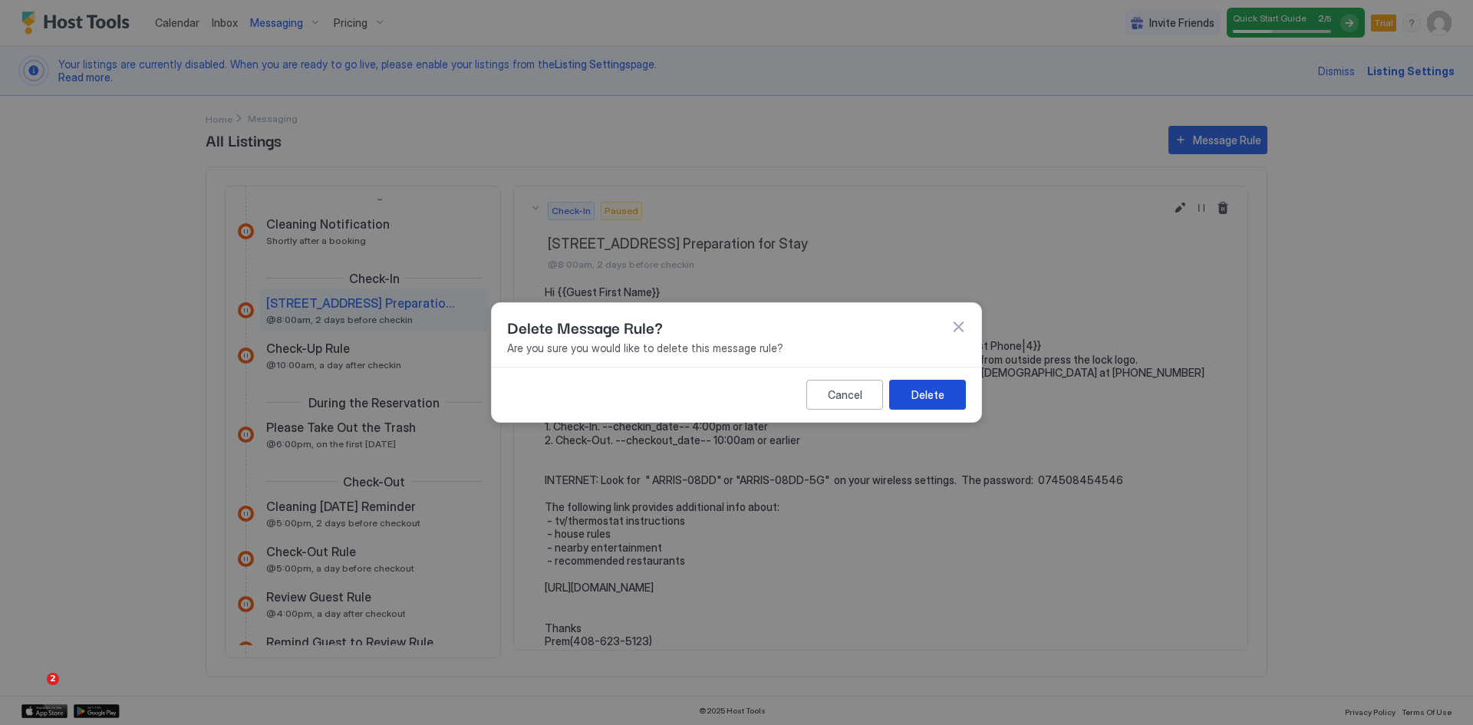
click at [933, 397] on div "Delete" at bounding box center [928, 395] width 33 height 16
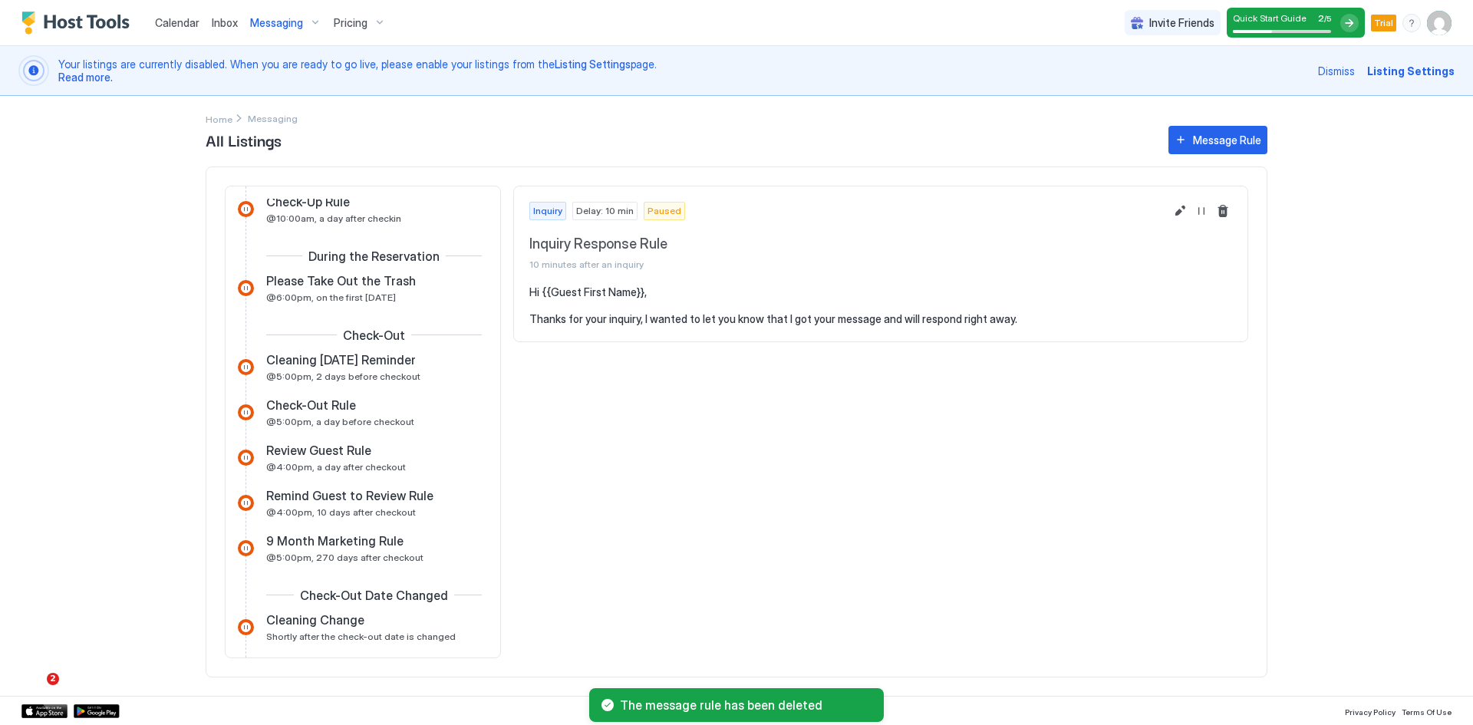
scroll to position [200, 0]
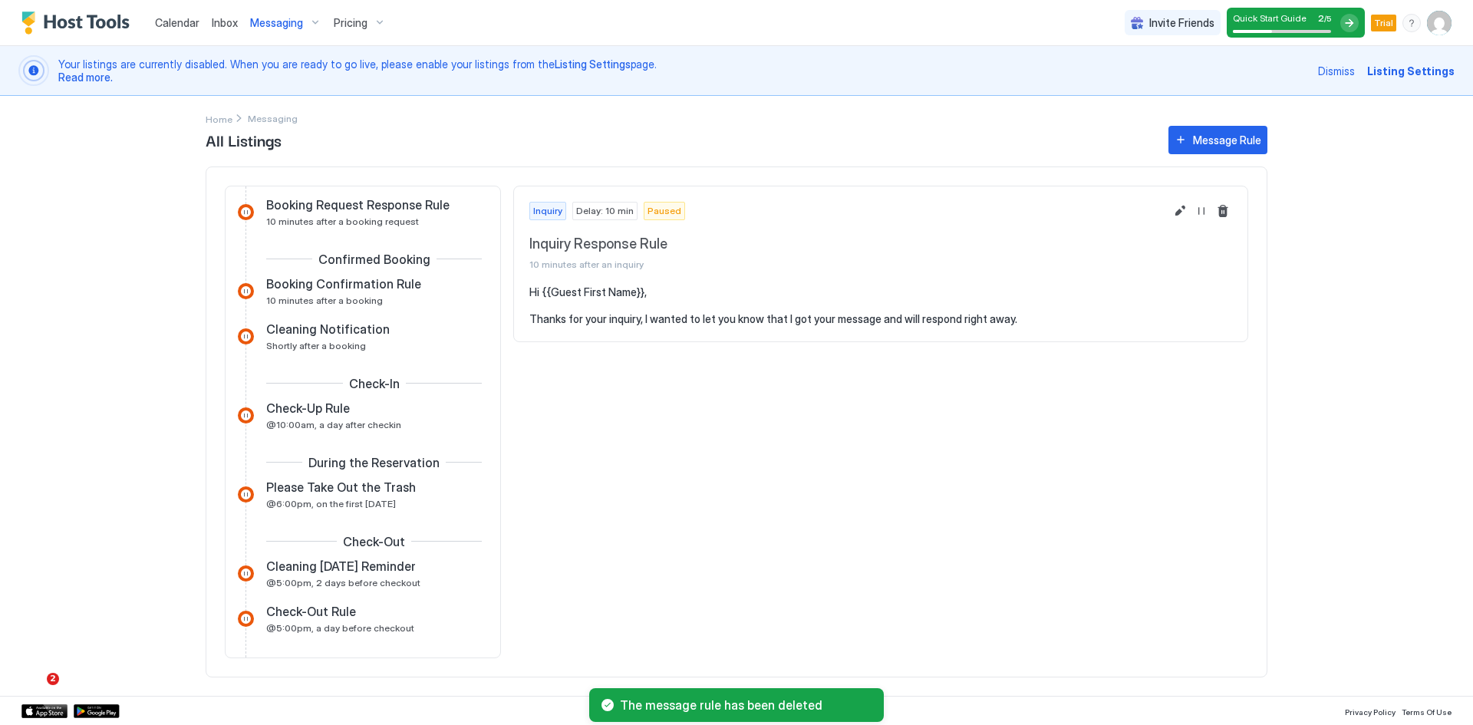
click at [264, 24] on span "Messaging" at bounding box center [276, 23] width 53 height 14
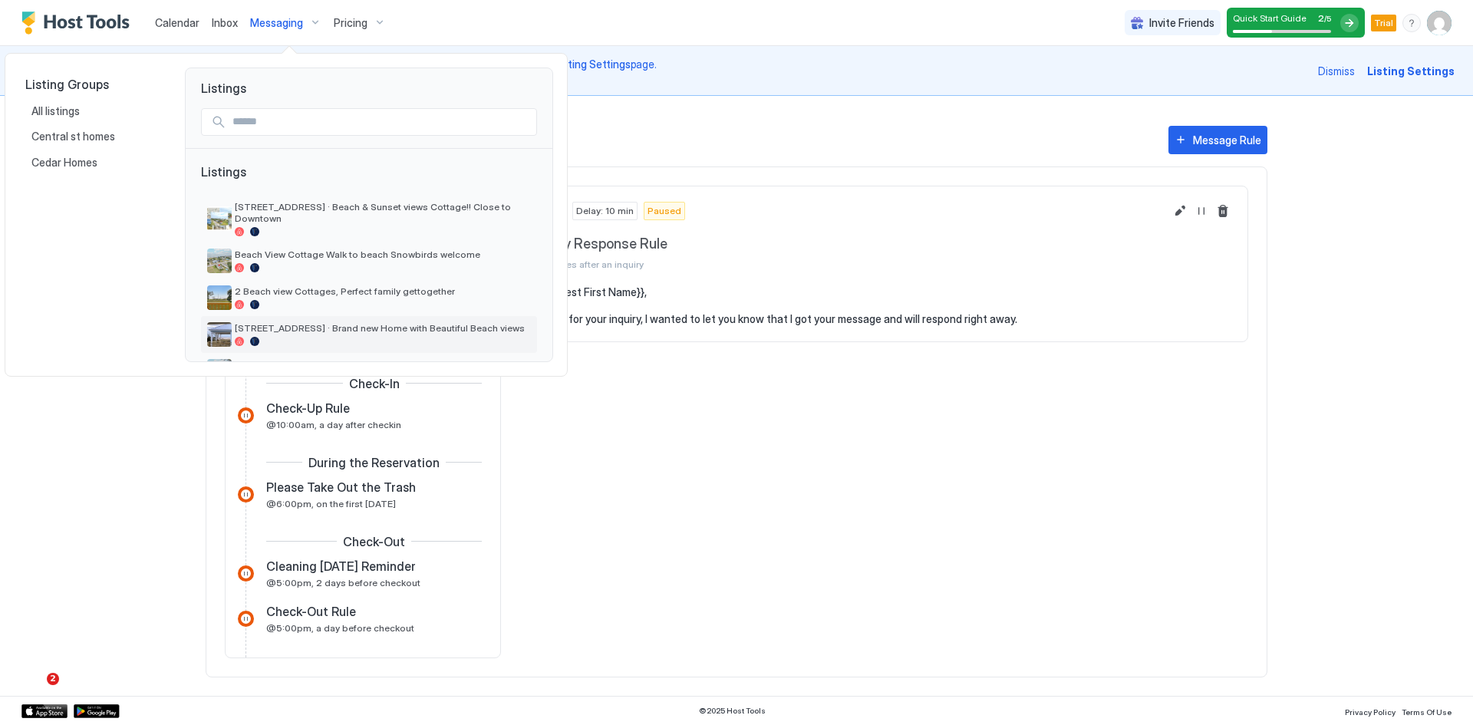
click at [295, 322] on span "[STREET_ADDRESS] · Brand new Home with Beautiful Beach views" at bounding box center [383, 328] width 296 height 12
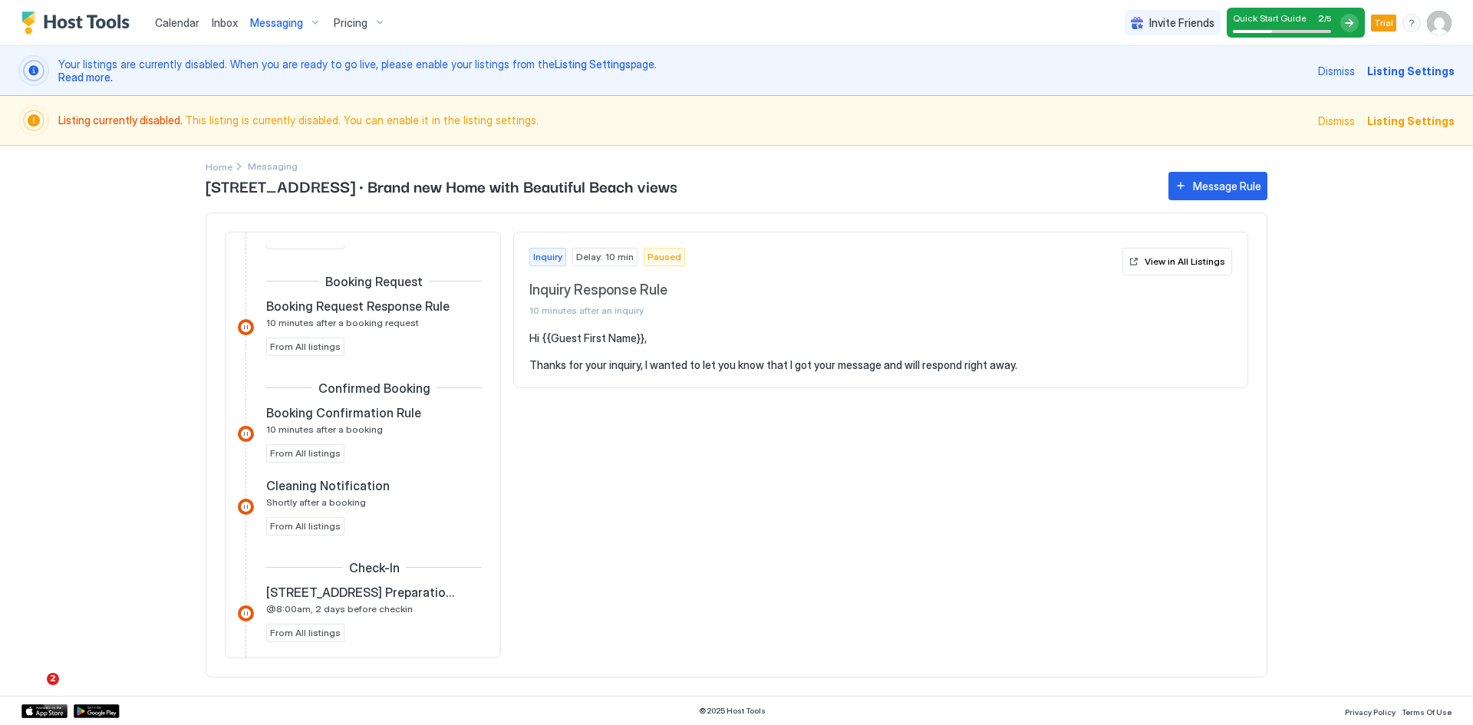
scroll to position [269, 0]
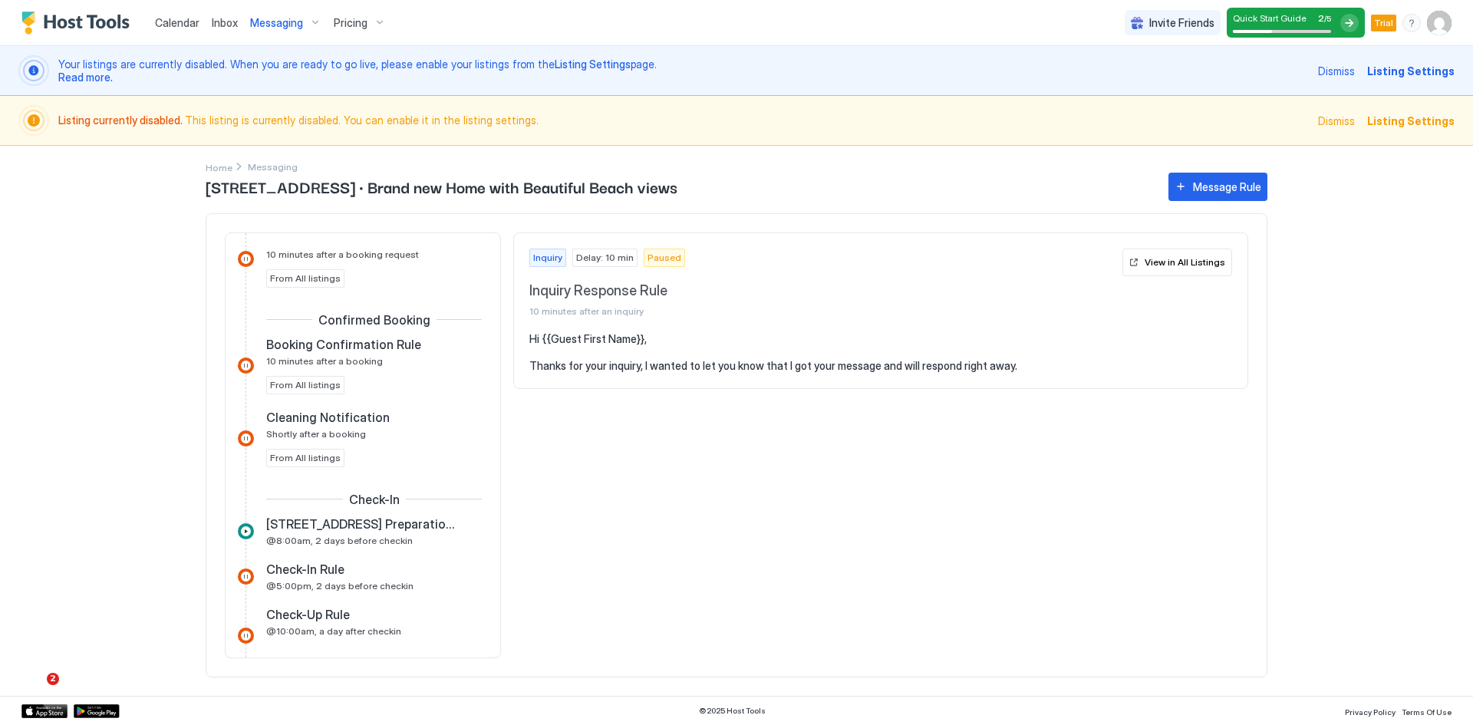
click at [262, 27] on span "Messaging" at bounding box center [276, 23] width 53 height 14
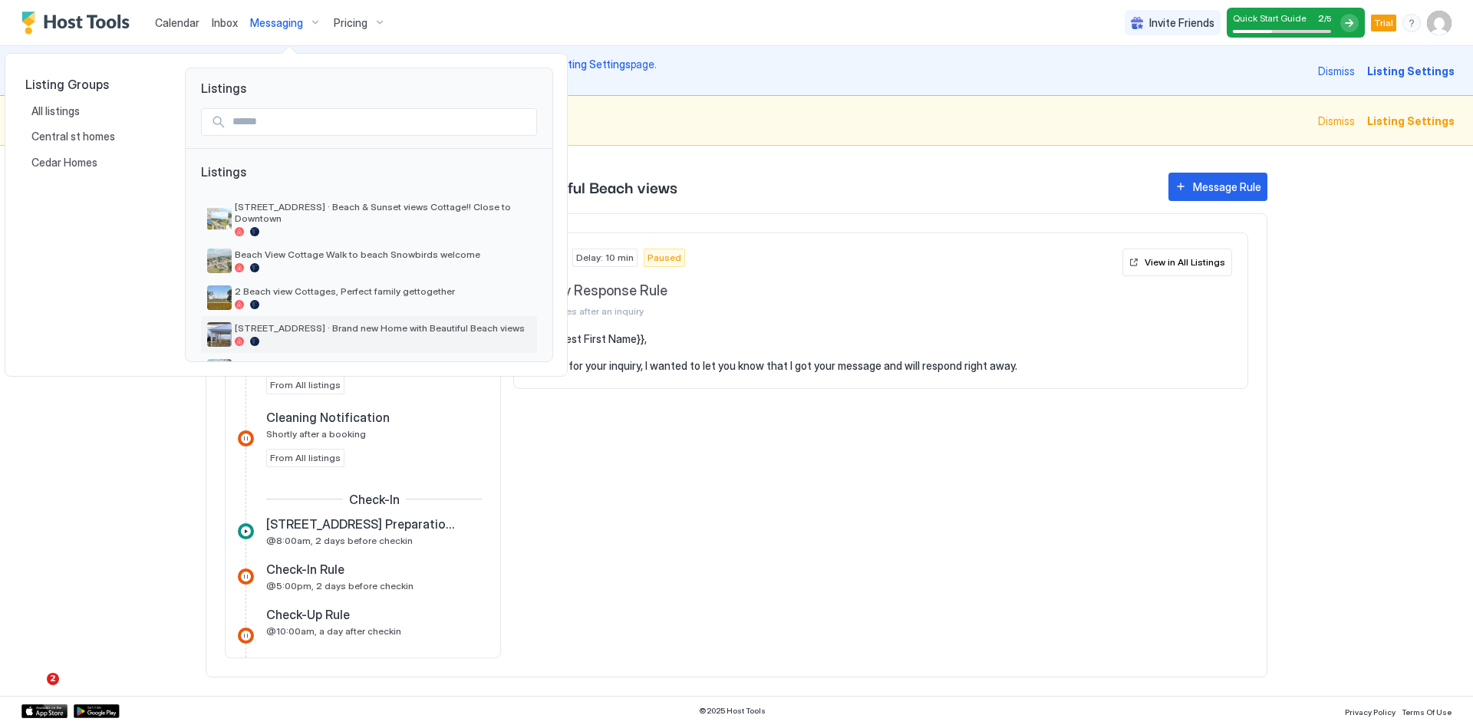
scroll to position [33, 0]
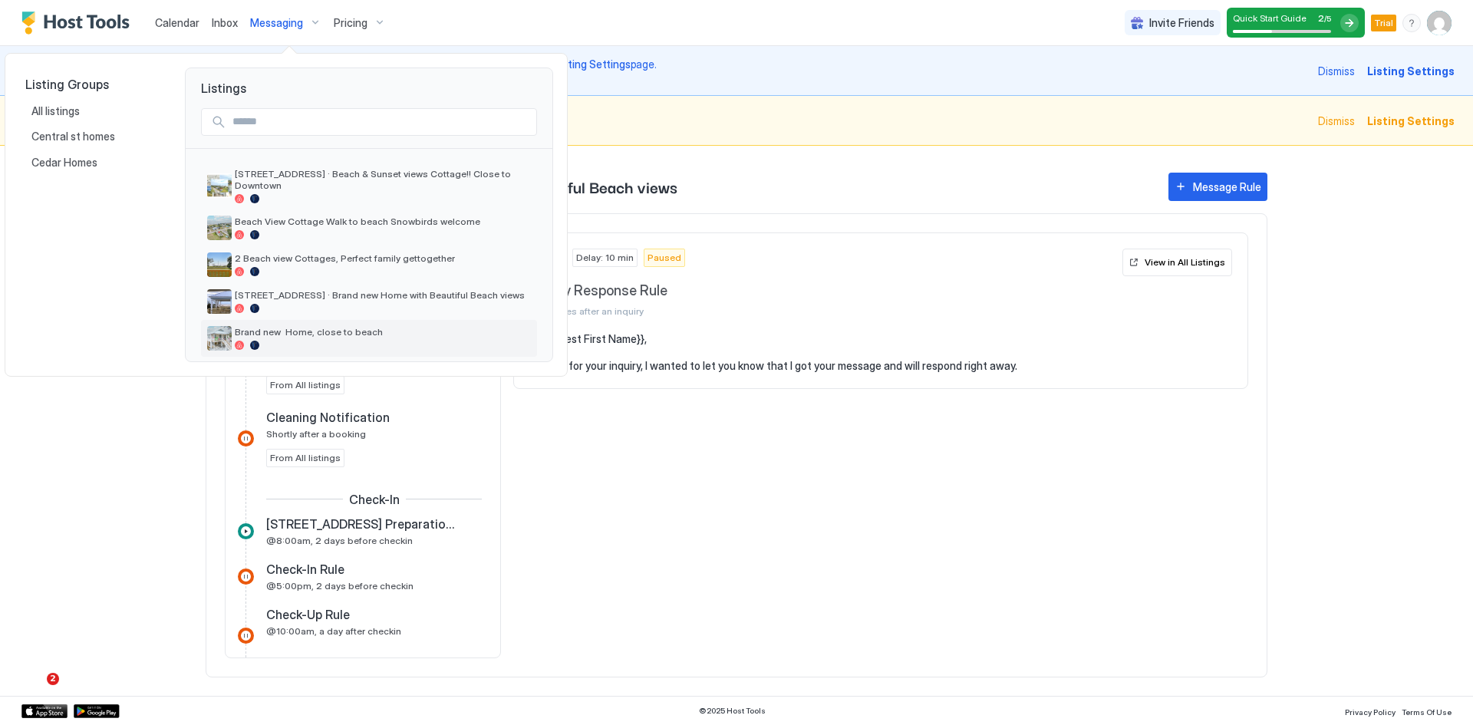
click at [314, 326] on span "Brand new Home, close to beach" at bounding box center [383, 332] width 296 height 12
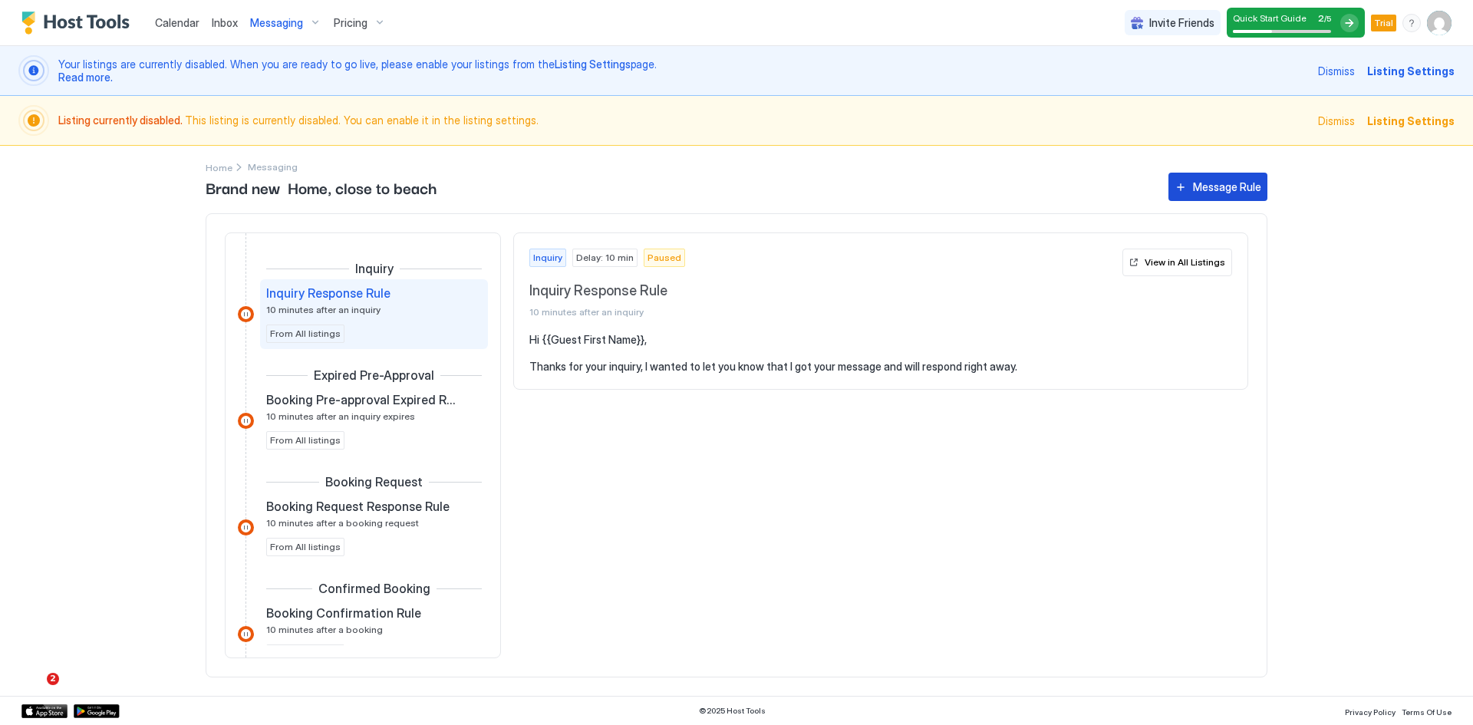
click at [1206, 190] on div "Message Rule" at bounding box center [1227, 187] width 68 height 16
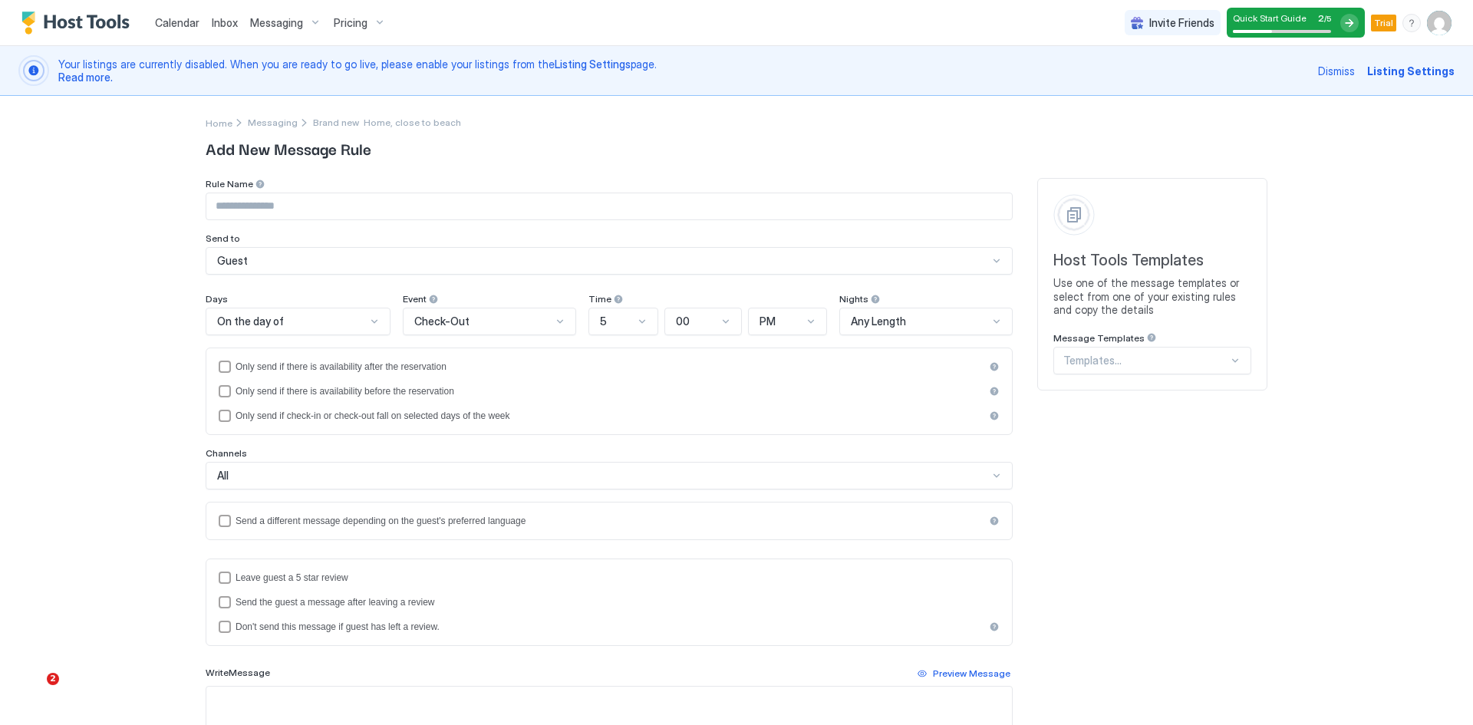
click at [422, 202] on input "Input Field" at bounding box center [609, 206] width 806 height 26
paste input "**********"
type input "**********"
click at [282, 321] on div "On the day of" at bounding box center [291, 322] width 149 height 14
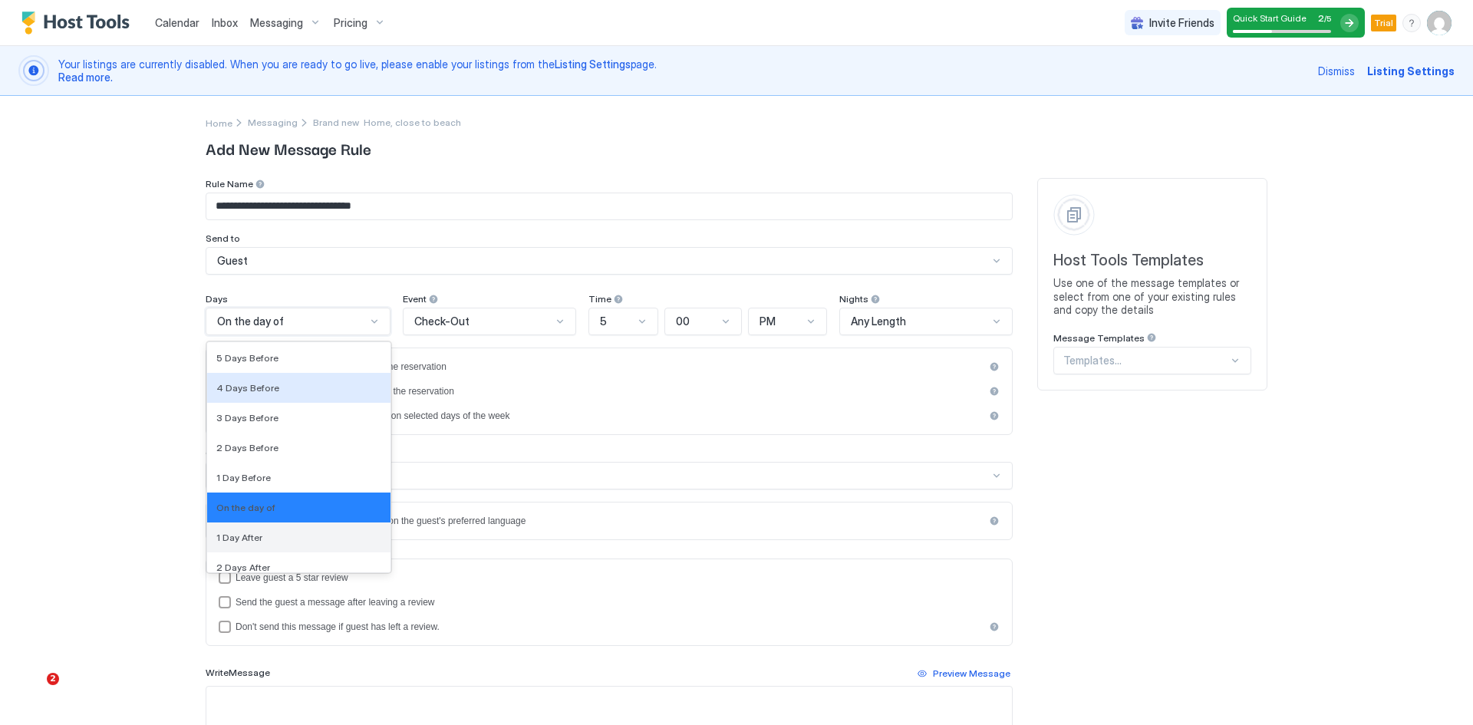
scroll to position [2308, 0]
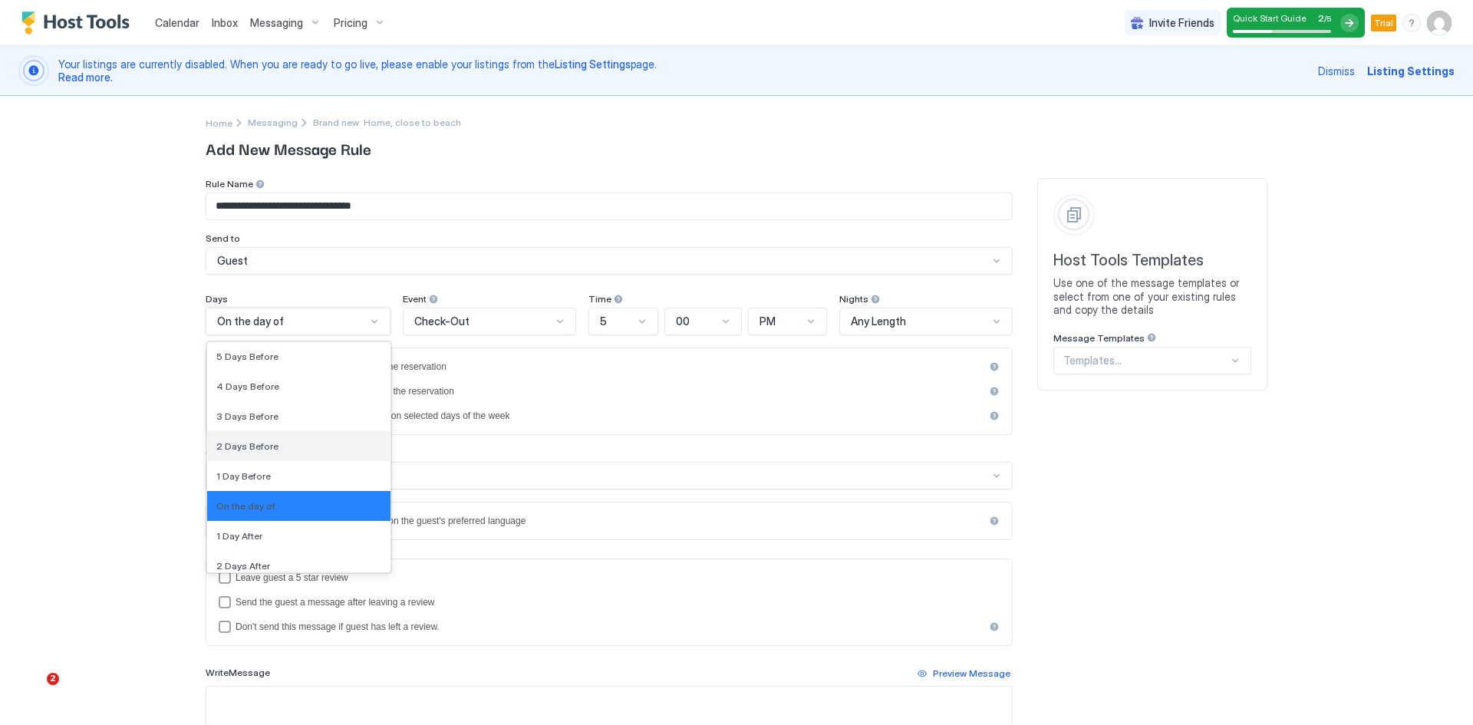
click at [239, 448] on span "2 Days Before" at bounding box center [247, 446] width 62 height 12
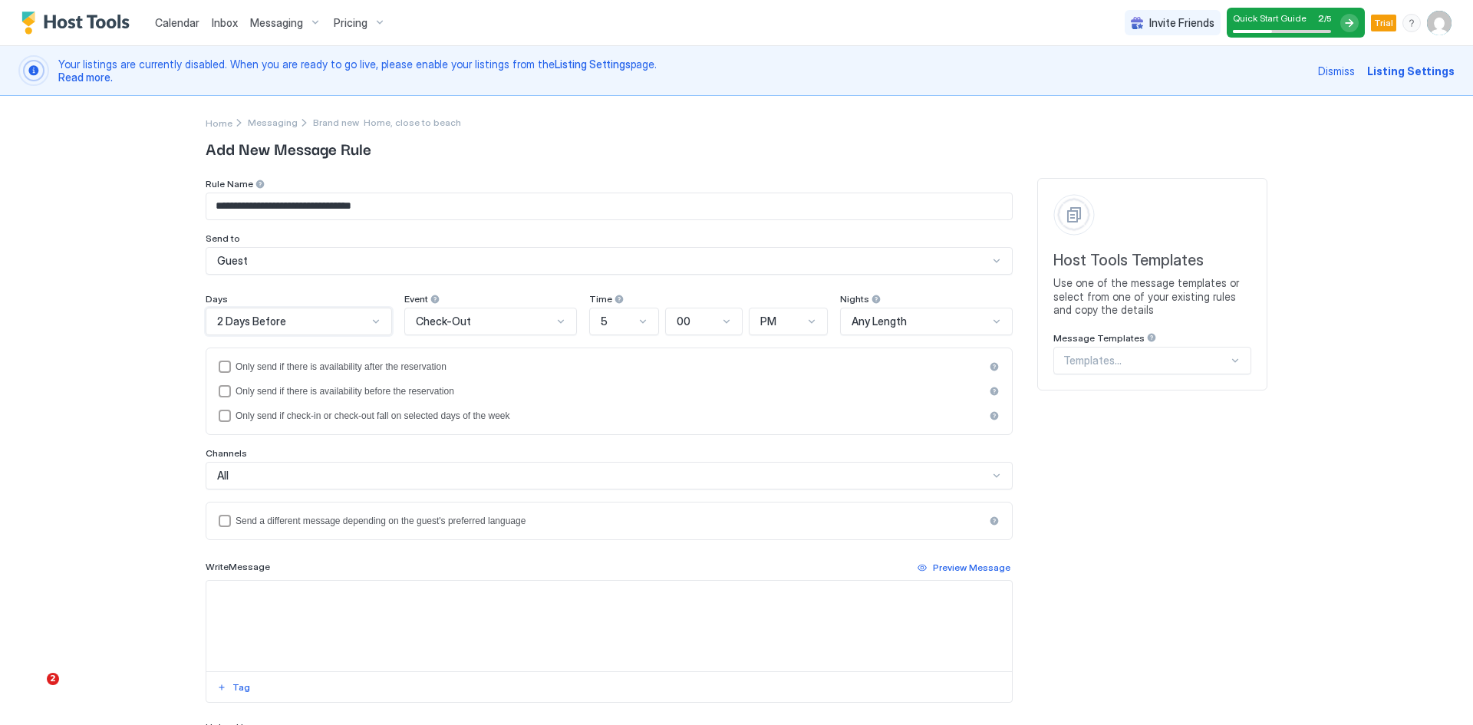
click at [441, 319] on span "Check-Out" at bounding box center [443, 322] width 55 height 14
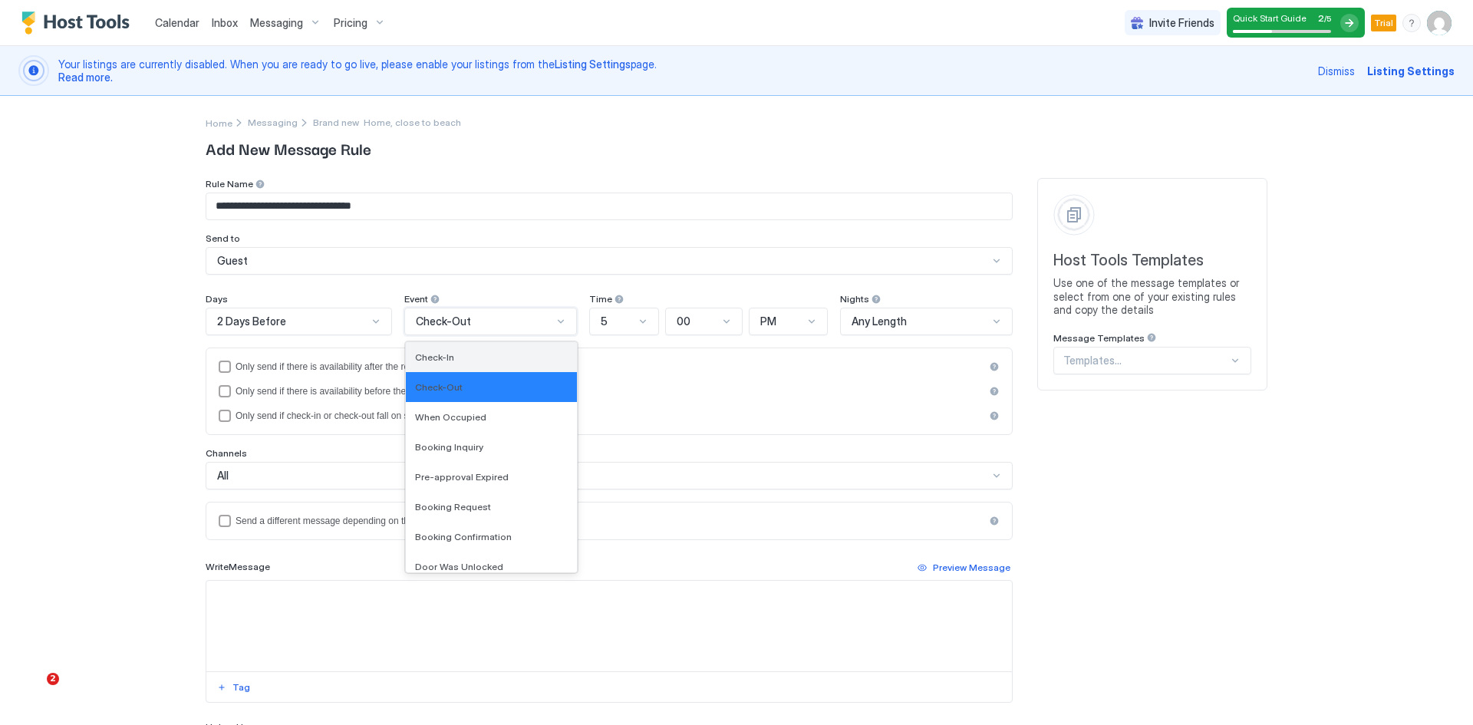
click at [454, 364] on div "Check-In" at bounding box center [491, 357] width 171 height 30
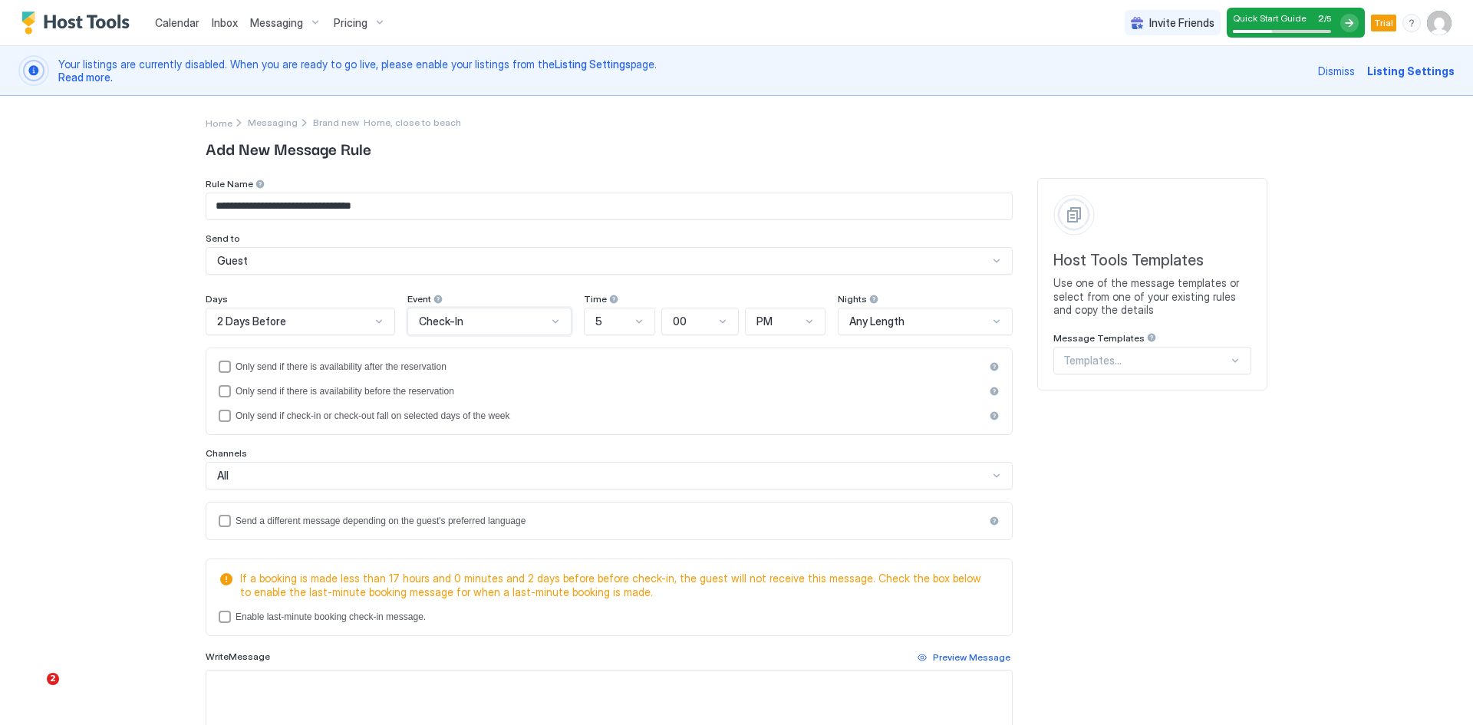
click at [605, 318] on div "5" at bounding box center [612, 322] width 35 height 14
click at [599, 559] on div "8" at bounding box center [620, 567] width 70 height 30
click at [787, 327] on div "PM" at bounding box center [779, 322] width 45 height 14
click at [773, 357] on div "AM" at bounding box center [786, 357] width 61 height 12
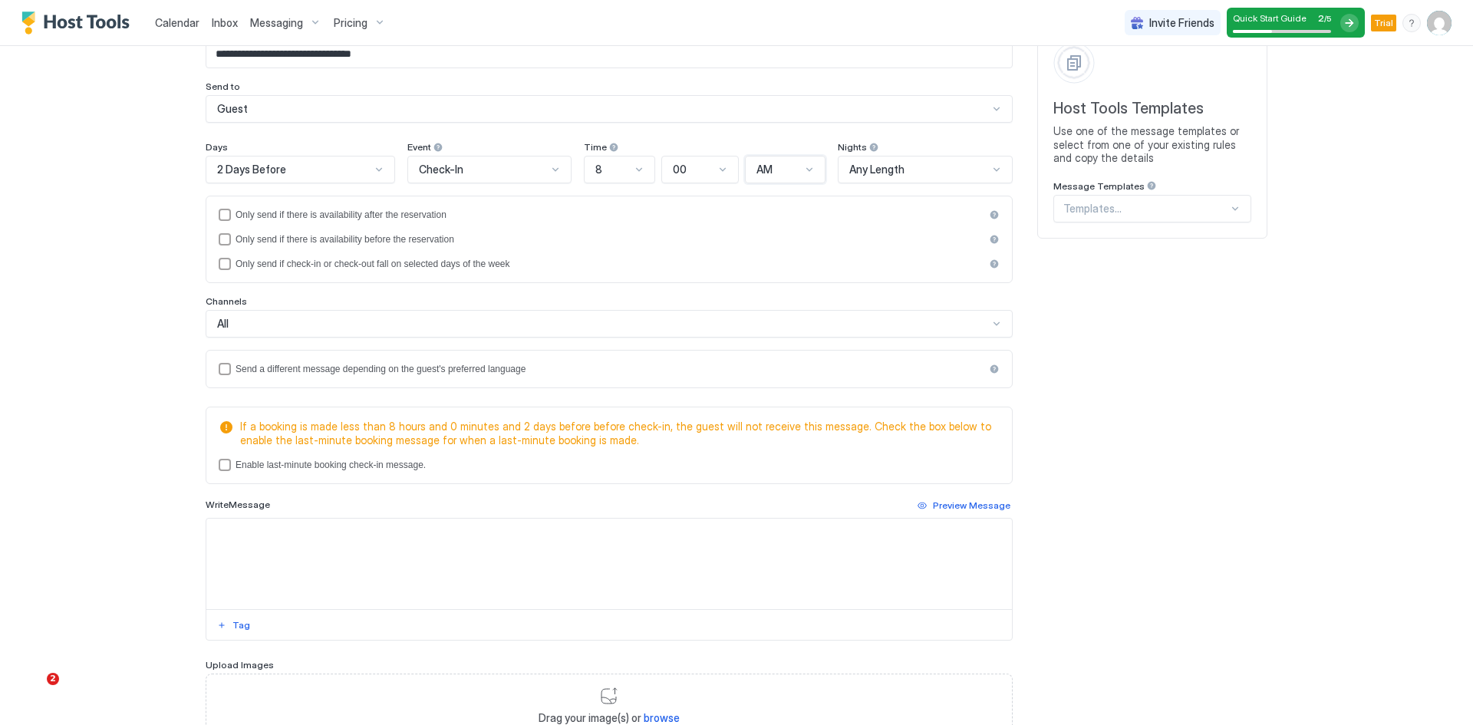
scroll to position [153, 0]
click at [223, 466] on div "lastMinuteMessageEnabled" at bounding box center [225, 463] width 12 height 12
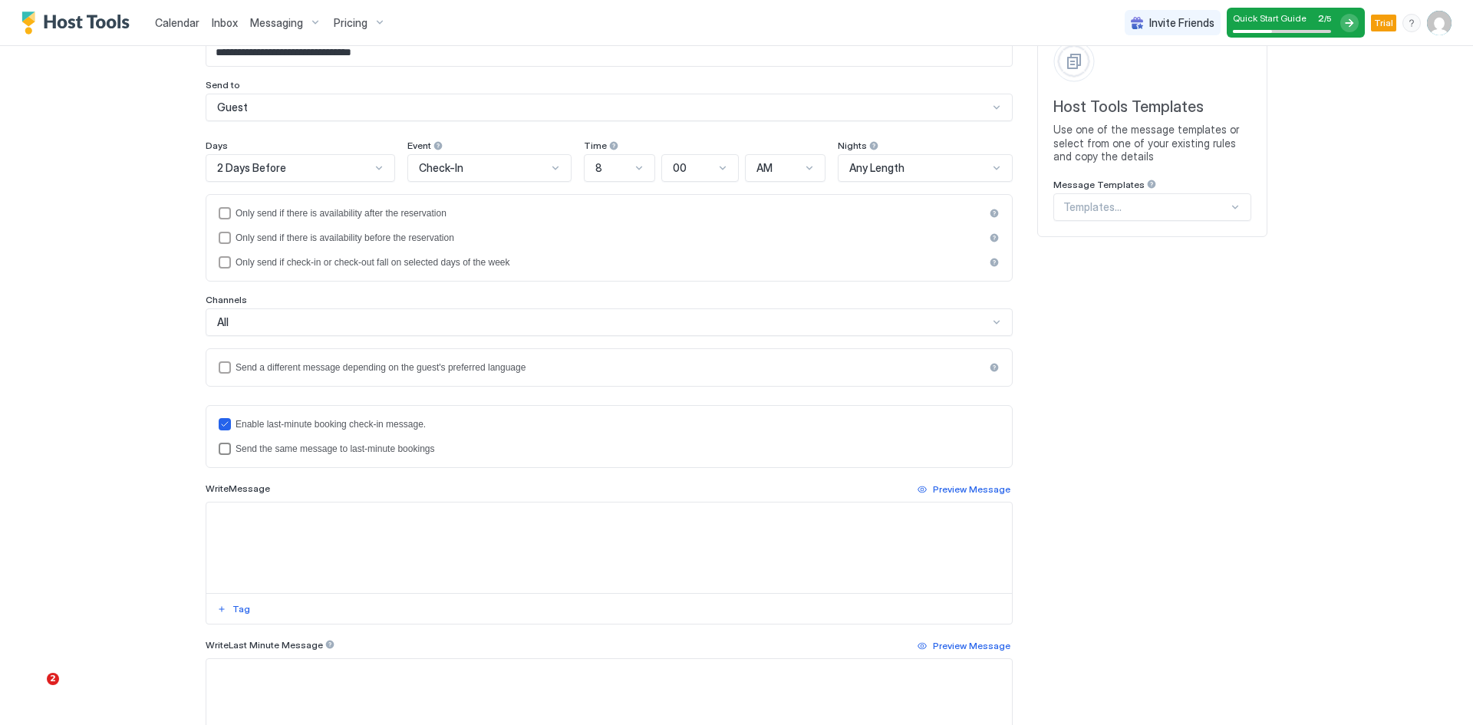
click at [220, 450] on div "lastMinuteMessageIsTheSame" at bounding box center [225, 449] width 12 height 12
click at [242, 525] on textarea "Input Field" at bounding box center [609, 548] width 806 height 91
click at [265, 532] on textarea "Input Field" at bounding box center [609, 548] width 806 height 91
paste textarea "**********"
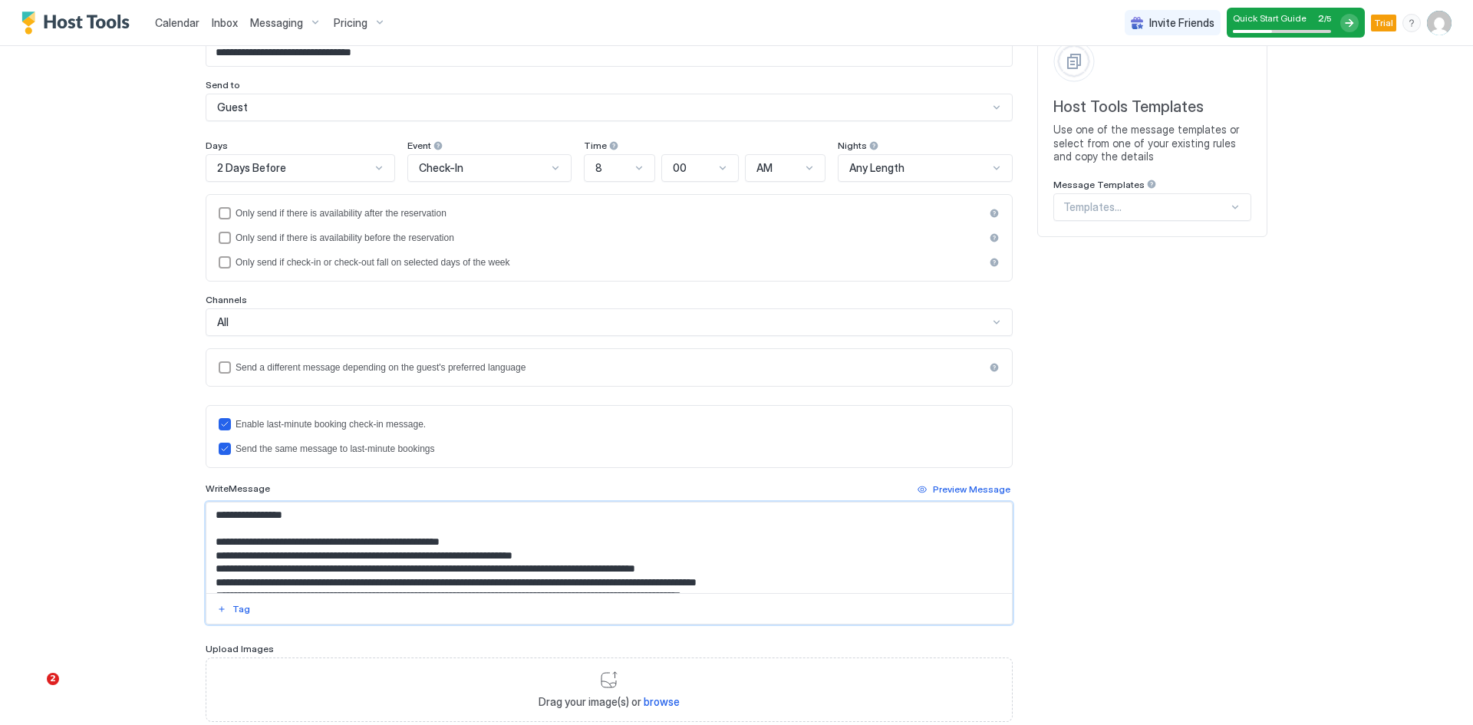
click at [223, 518] on textarea "**********" at bounding box center [609, 548] width 806 height 91
click at [233, 612] on div "Tag" at bounding box center [242, 609] width 18 height 14
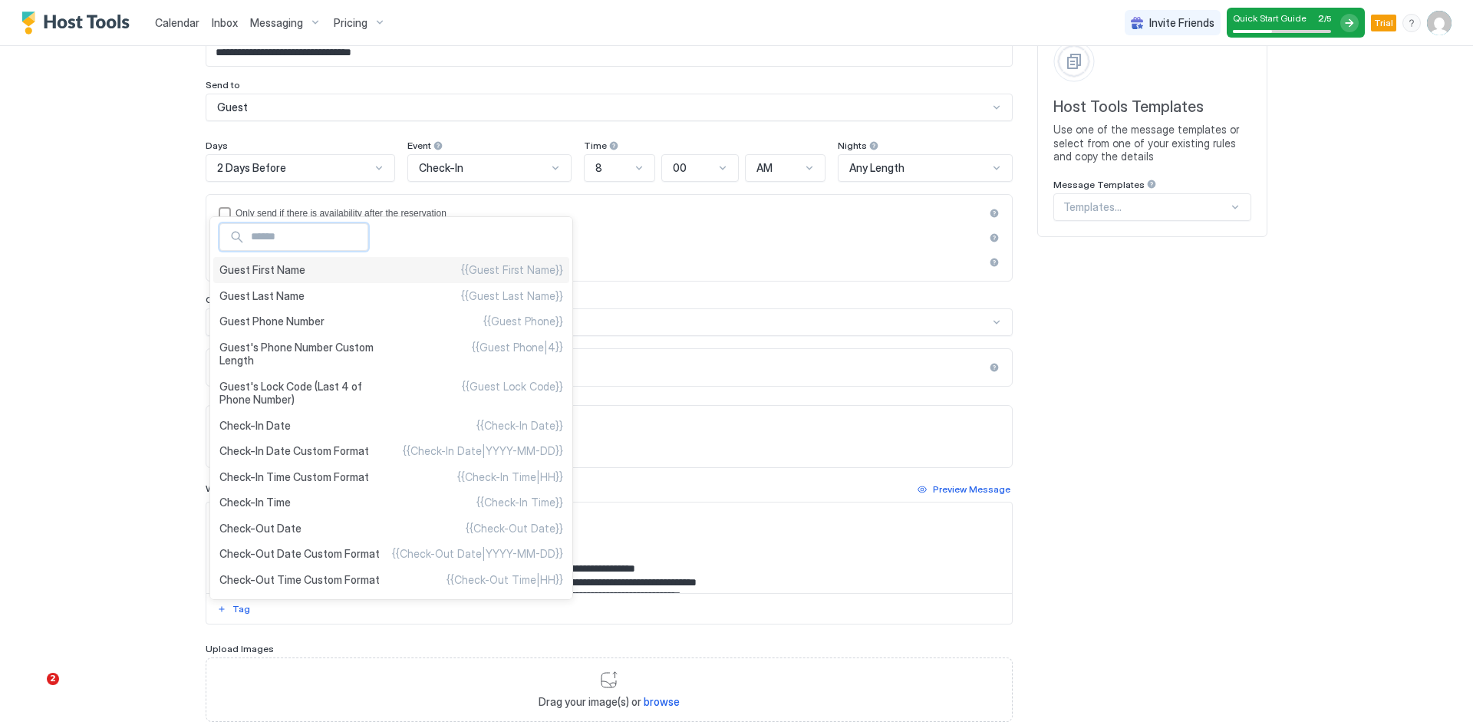
click at [265, 272] on span "Guest First Name" at bounding box center [262, 270] width 86 height 14
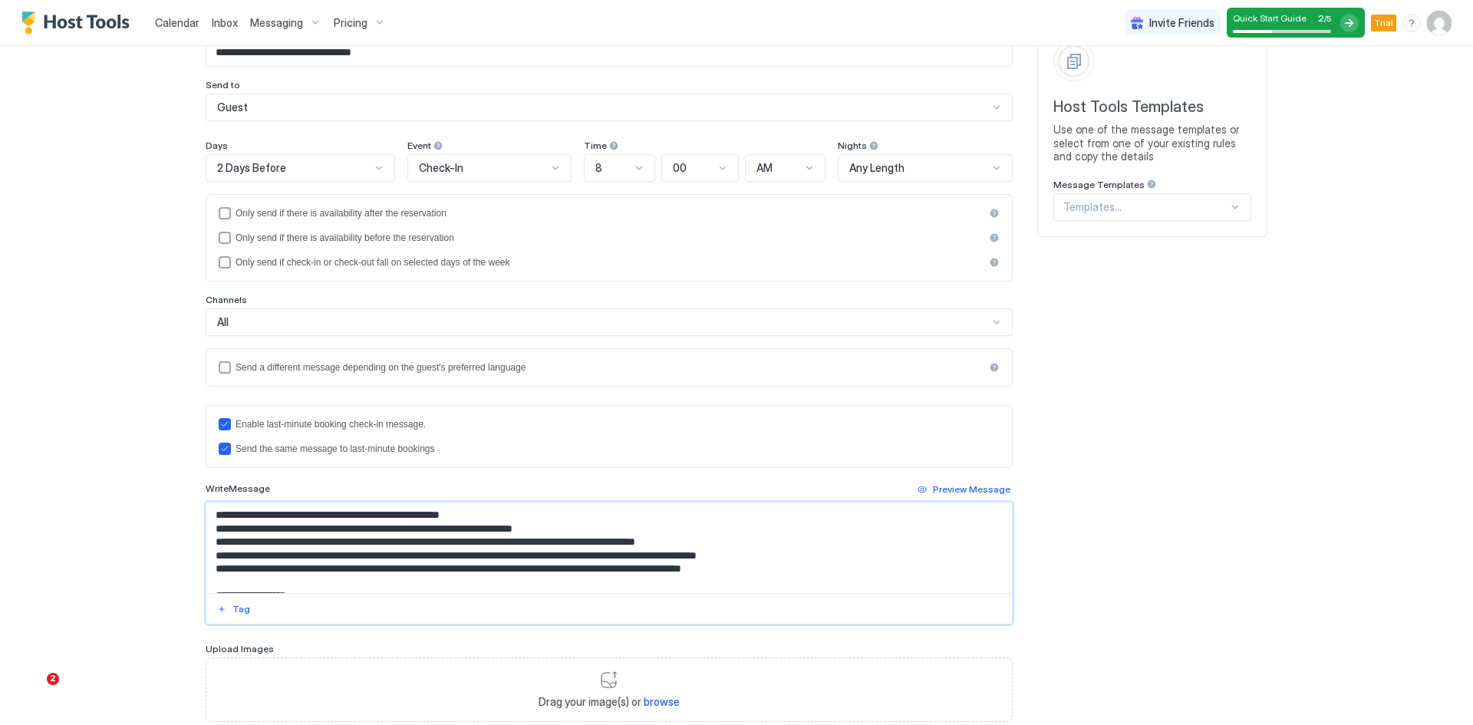
scroll to position [0, 0]
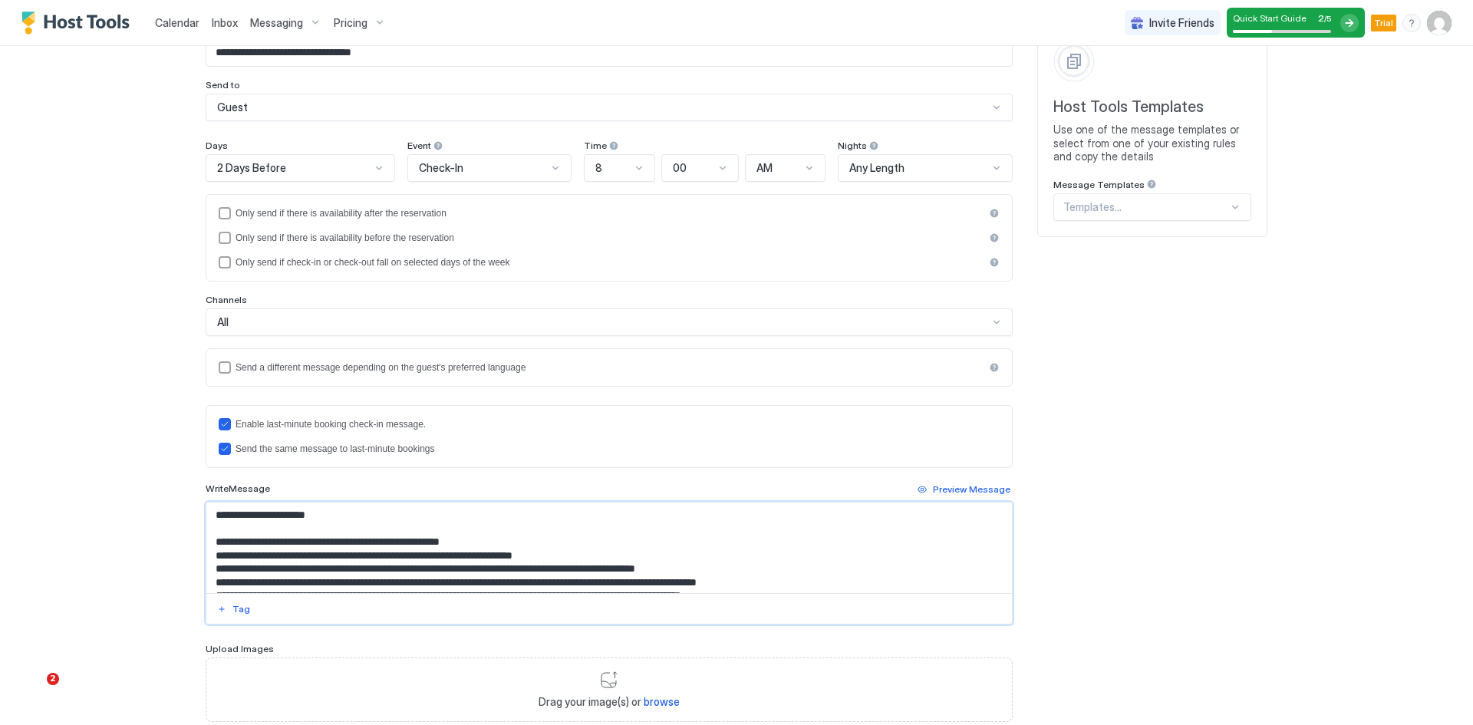
click at [606, 572] on textarea "**********" at bounding box center [609, 548] width 806 height 91
click at [233, 618] on button "Tag" at bounding box center [234, 609] width 38 height 18
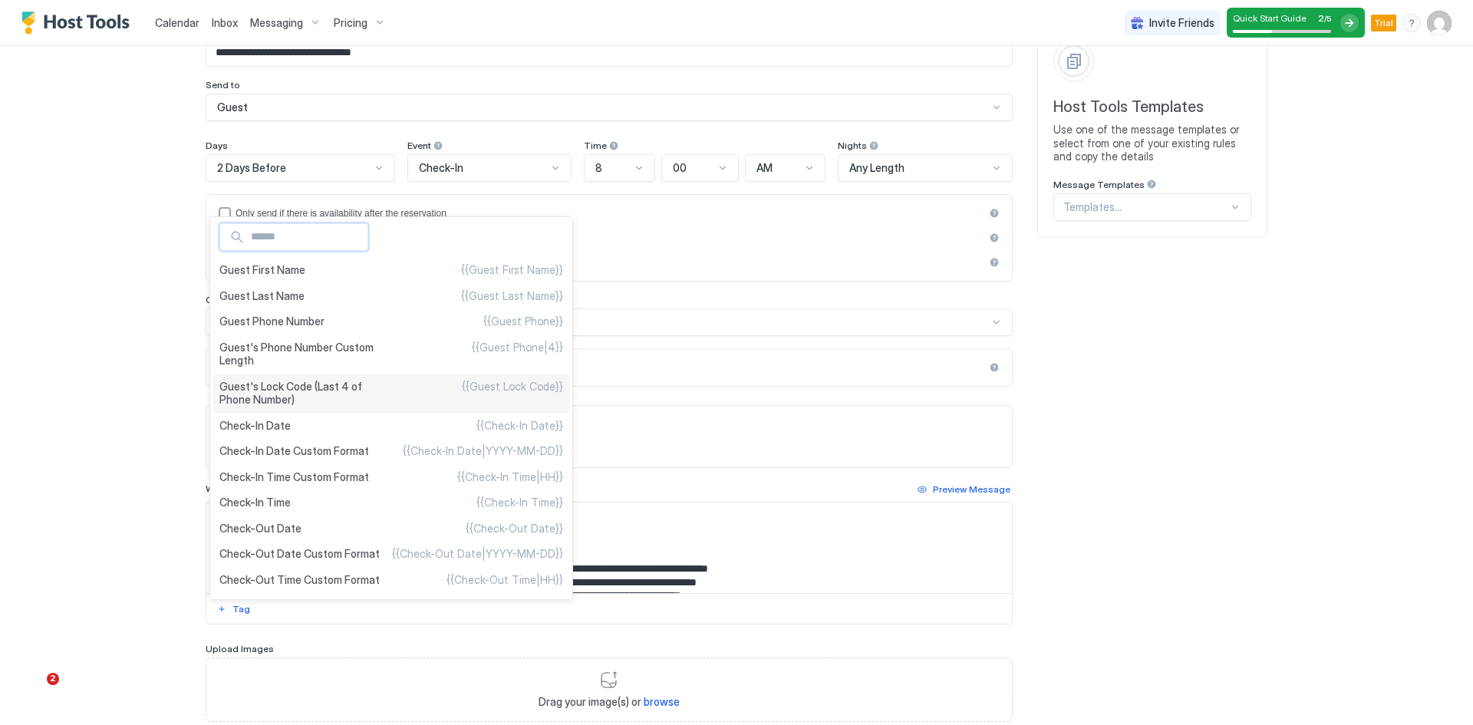
click at [301, 388] on span "Guest's Lock Code (Last 4 of Phone Number)" at bounding box center [305, 393] width 172 height 27
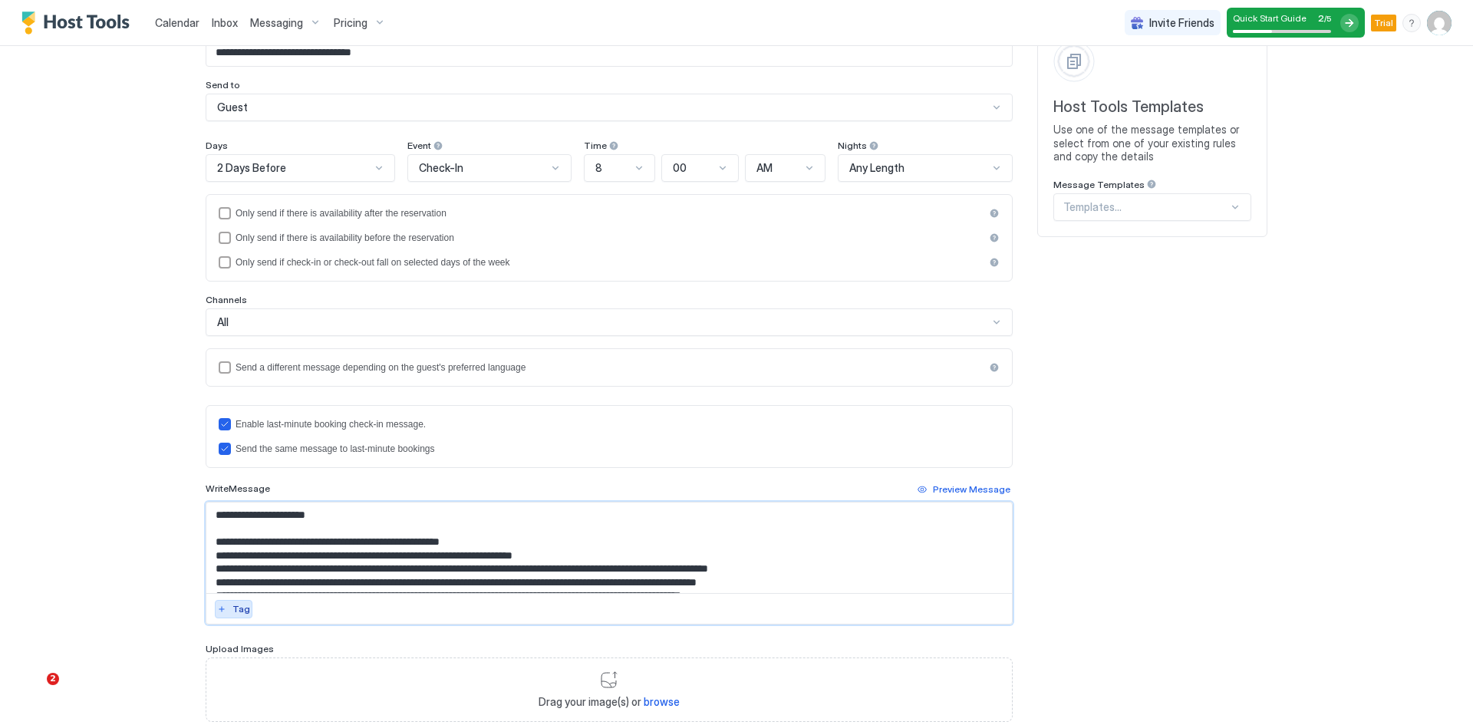
click at [234, 611] on div "Tag" at bounding box center [242, 609] width 18 height 14
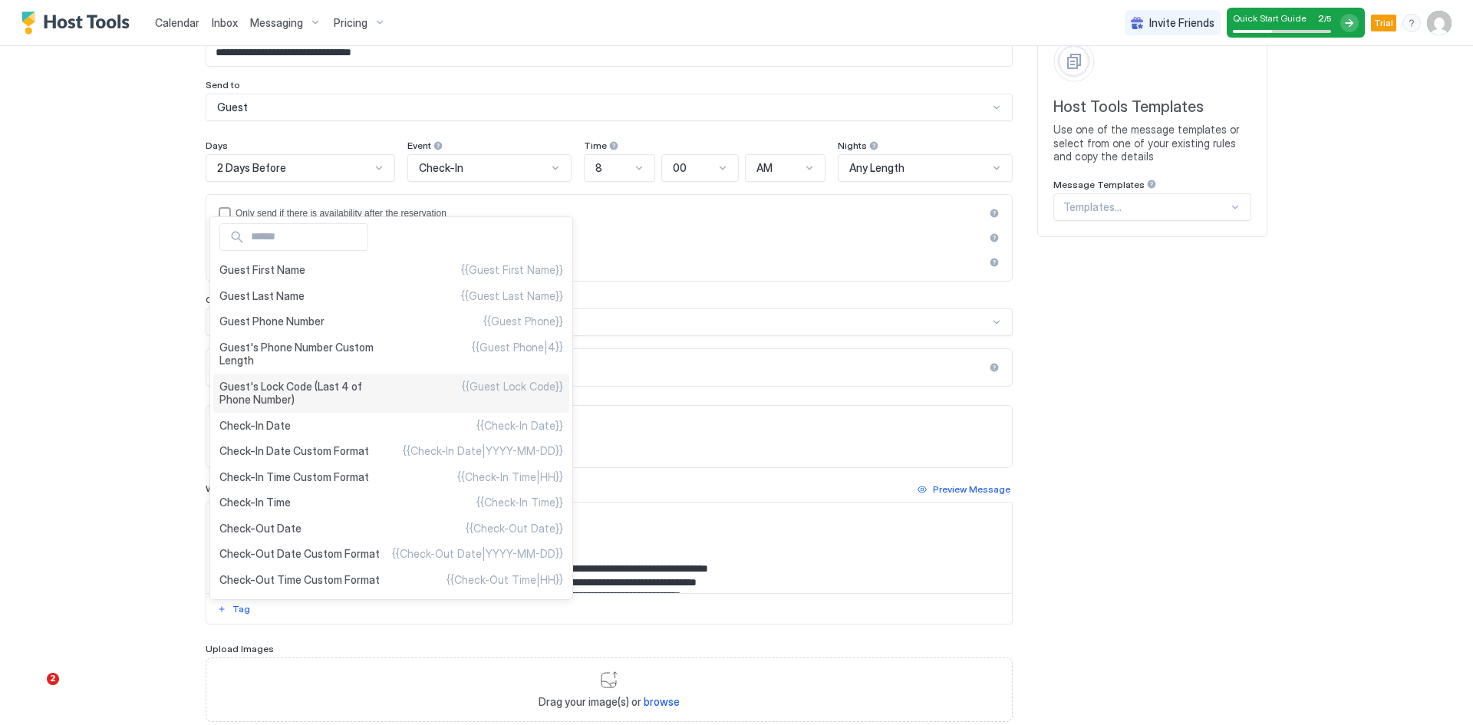
click at [269, 391] on span "Guest's Lock Code (Last 4 of Phone Number)" at bounding box center [305, 393] width 172 height 27
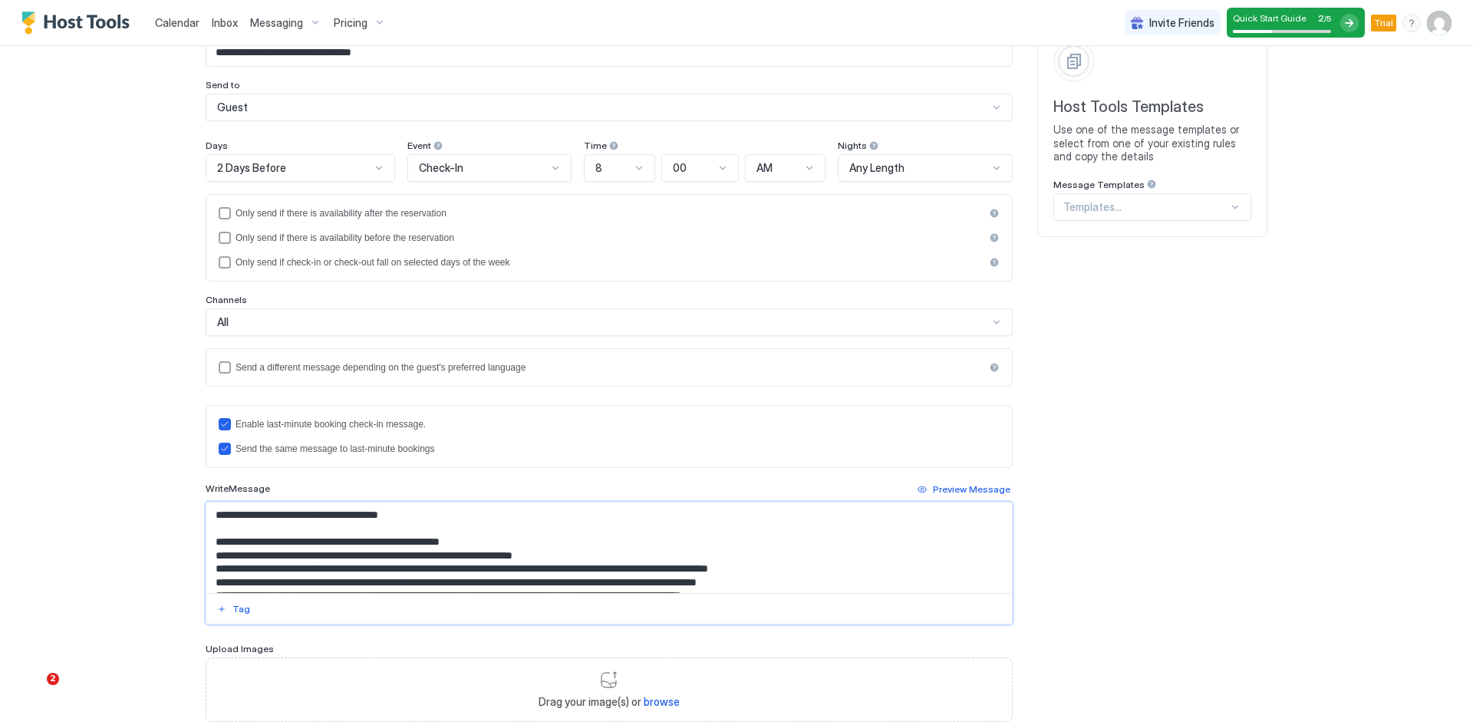
click at [704, 569] on textarea "**********" at bounding box center [609, 548] width 806 height 91
click at [602, 567] on textarea "**********" at bounding box center [609, 548] width 806 height 91
type textarea "**********"
click at [233, 613] on div "Tag" at bounding box center [242, 609] width 18 height 14
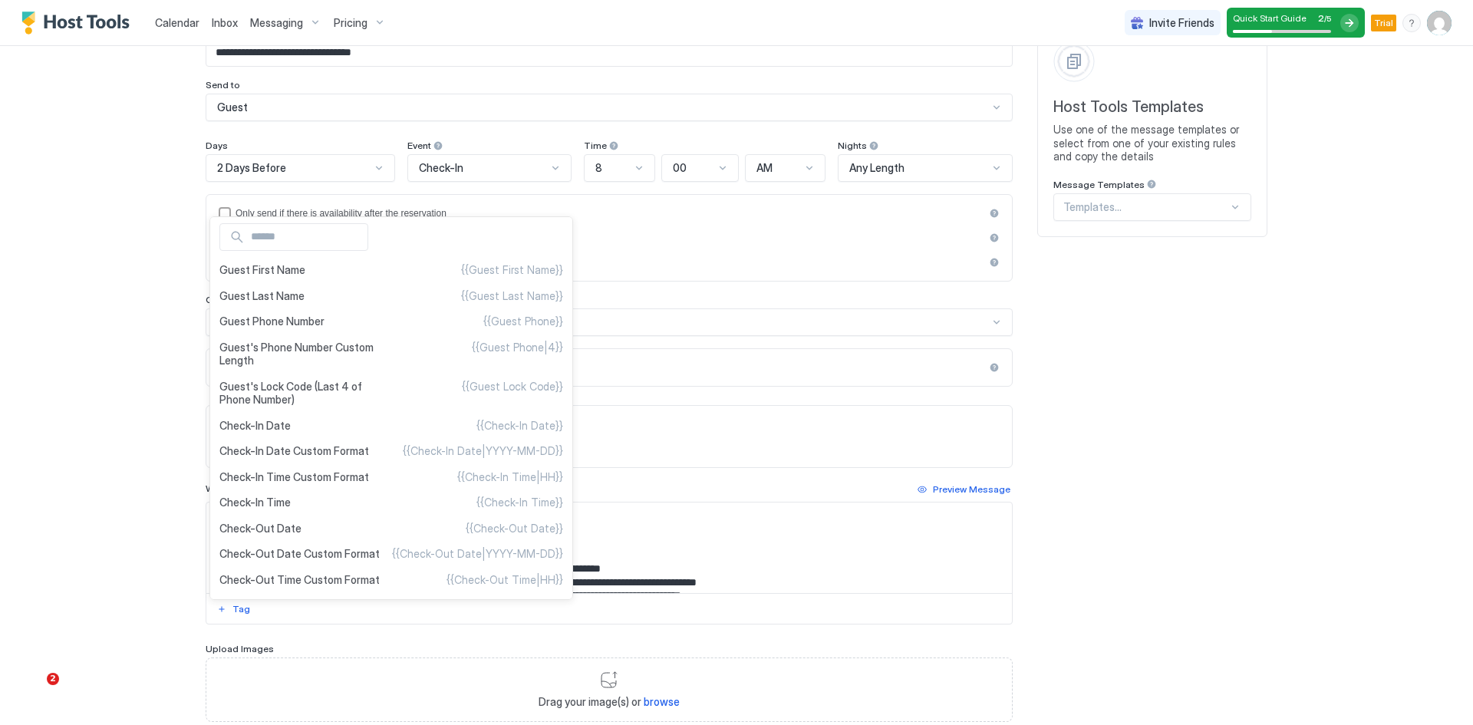
click at [157, 550] on div at bounding box center [736, 362] width 1473 height 725
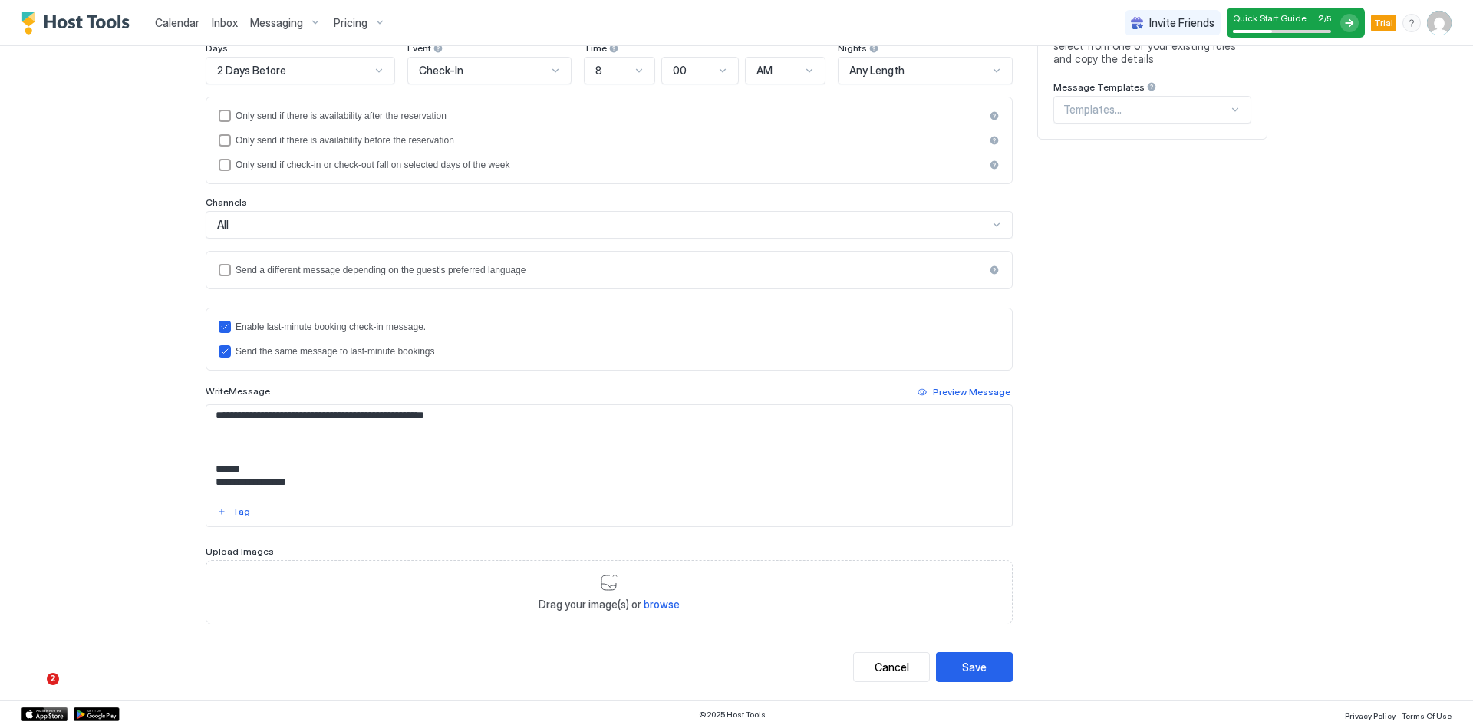
scroll to position [254, 0]
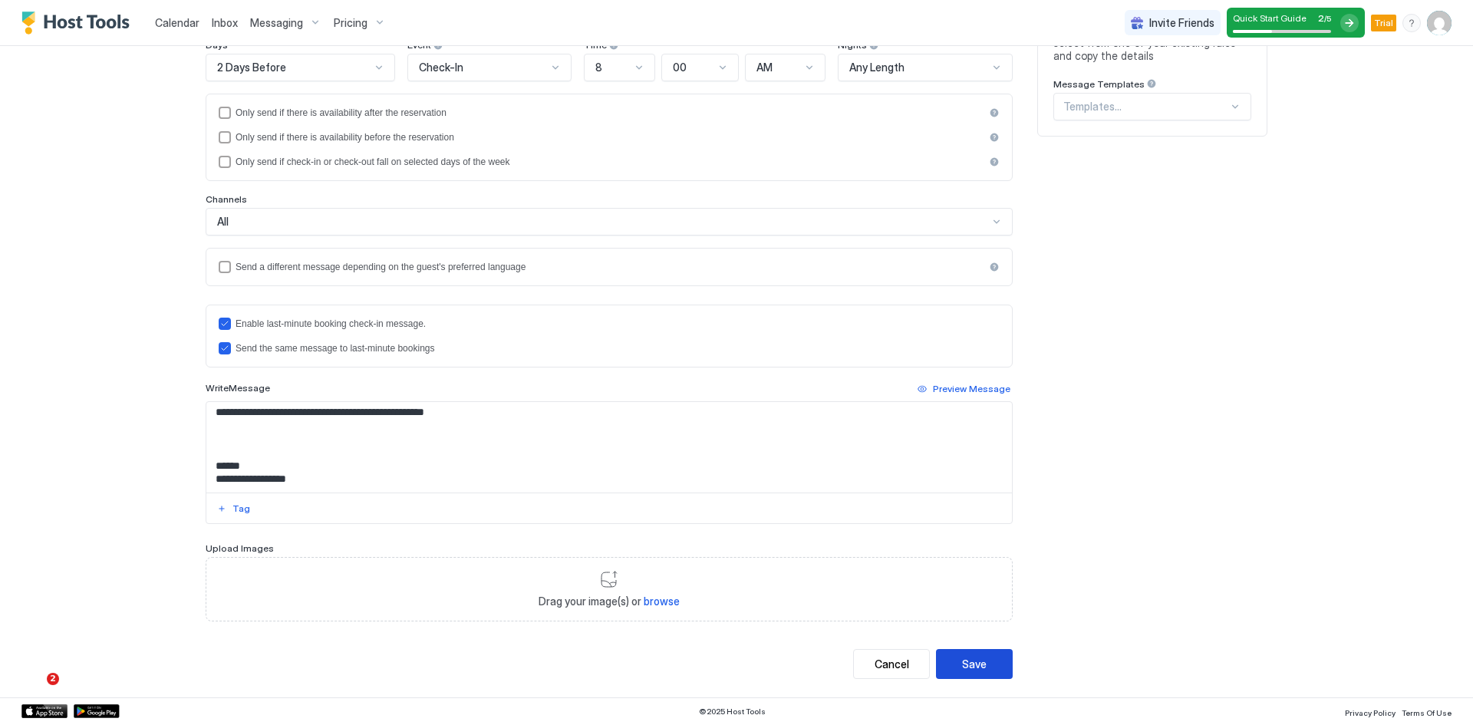
click at [985, 661] on button "Save" at bounding box center [974, 664] width 77 height 30
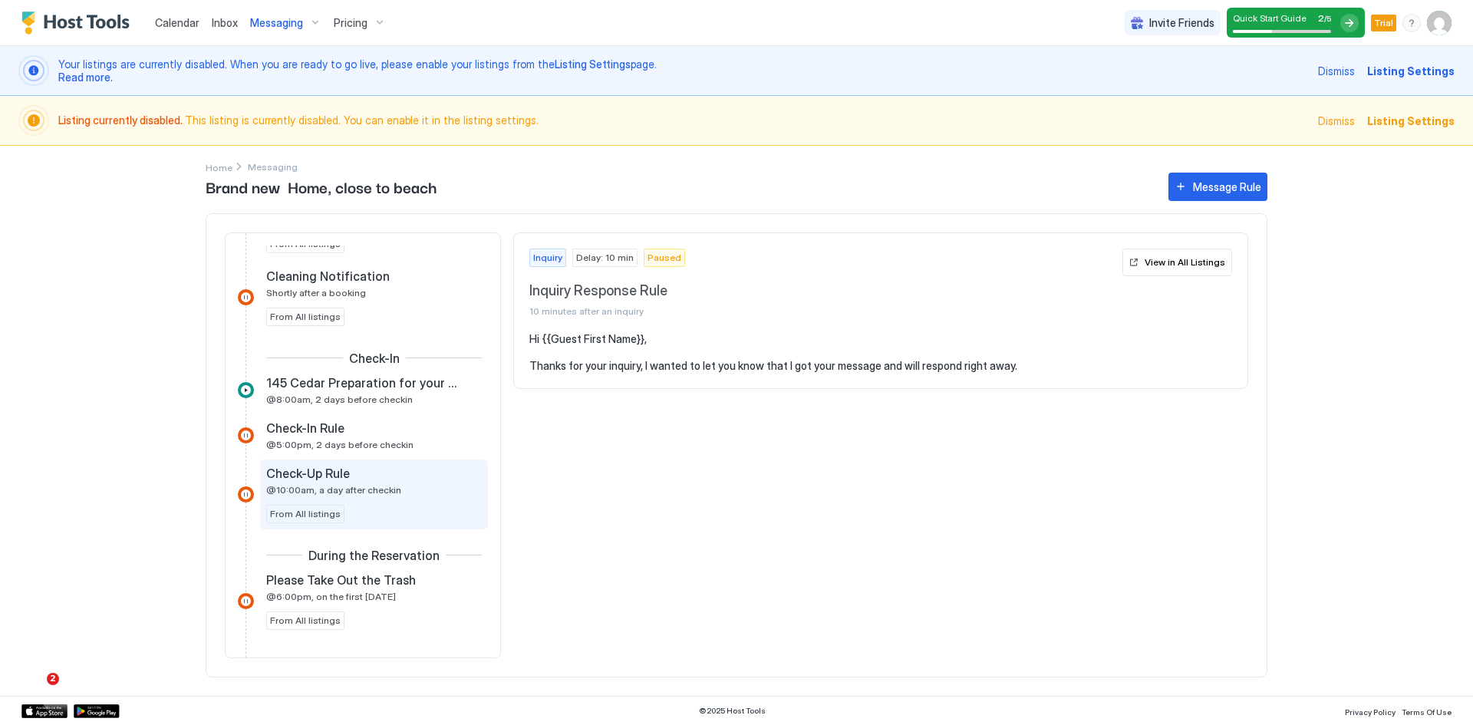
scroll to position [384, 0]
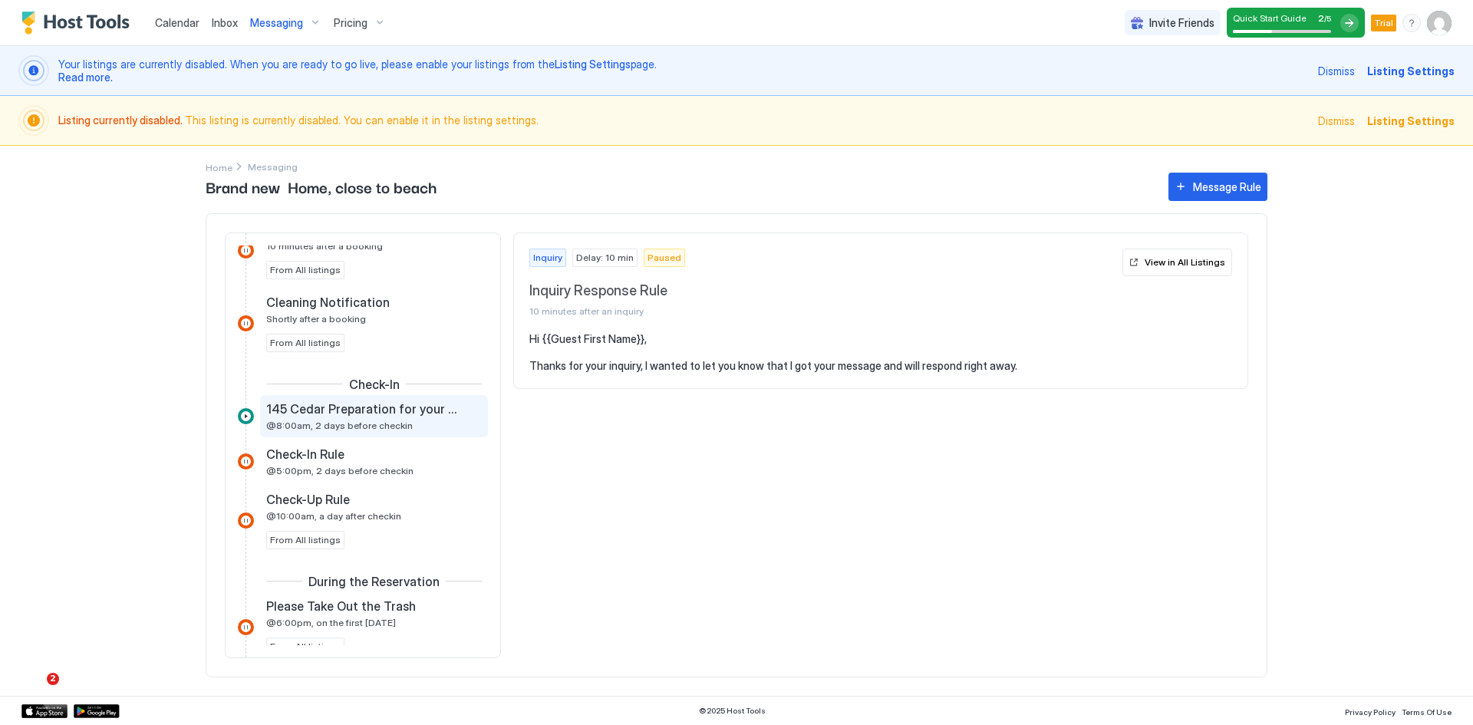
click at [361, 423] on span "@8:00am, 2 days before checkin" at bounding box center [339, 426] width 147 height 12
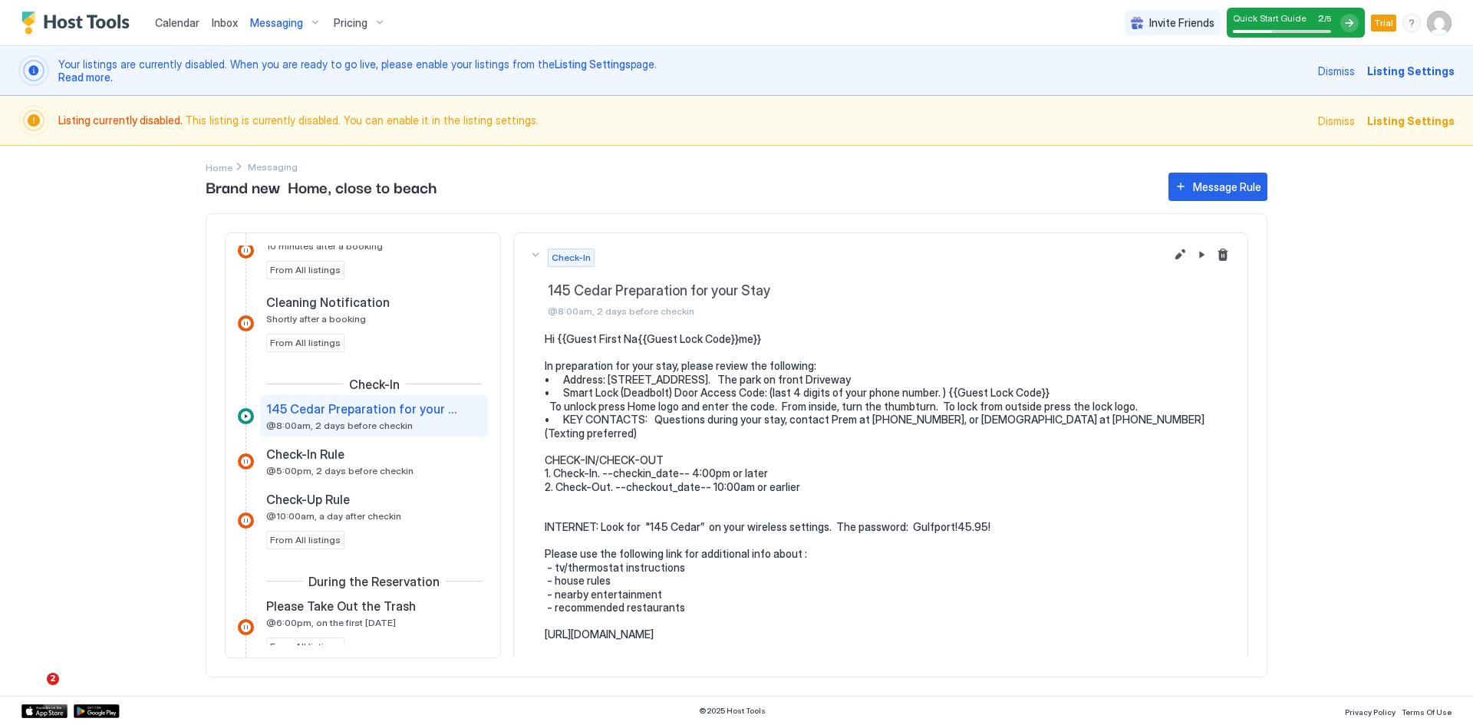
click at [278, 14] on div "Messaging" at bounding box center [286, 23] width 84 height 26
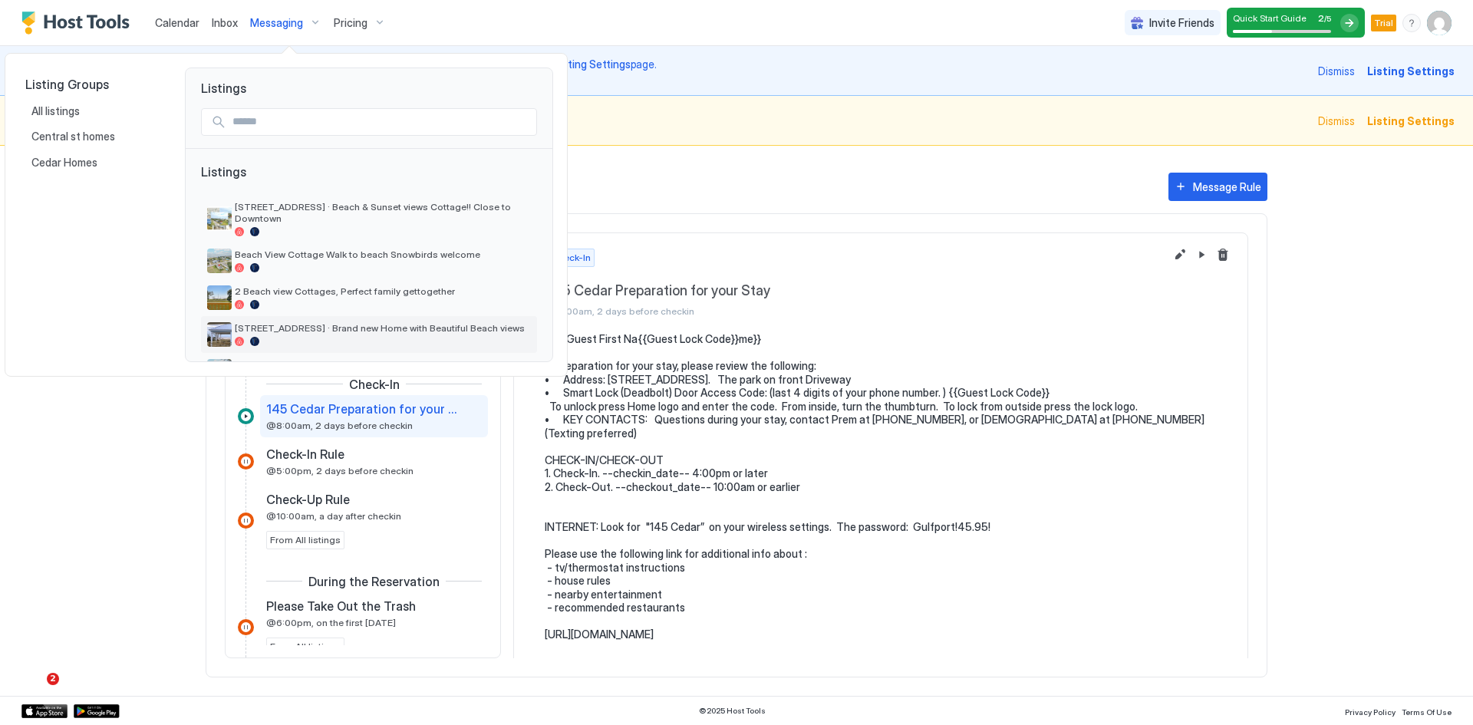
scroll to position [33, 0]
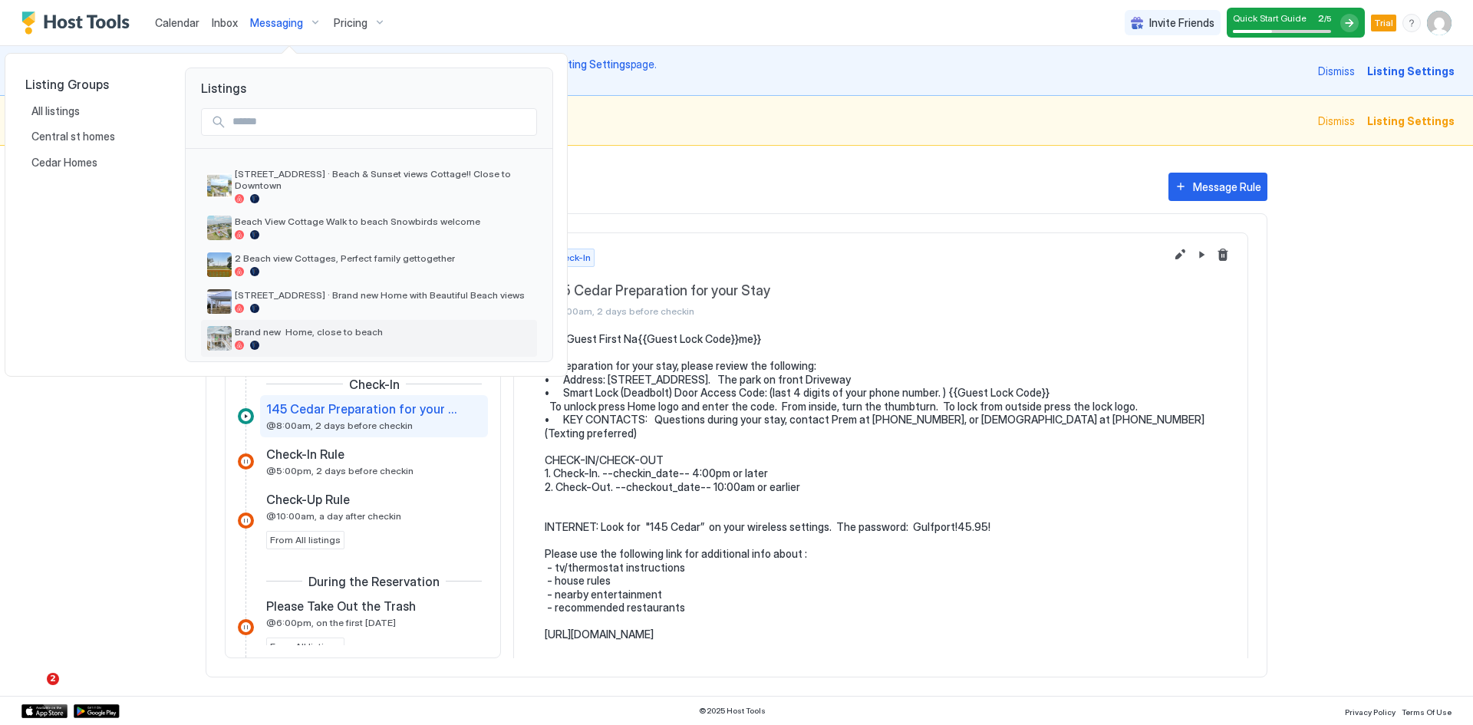
click at [312, 326] on span "Brand new Home, close to beach" at bounding box center [383, 332] width 296 height 12
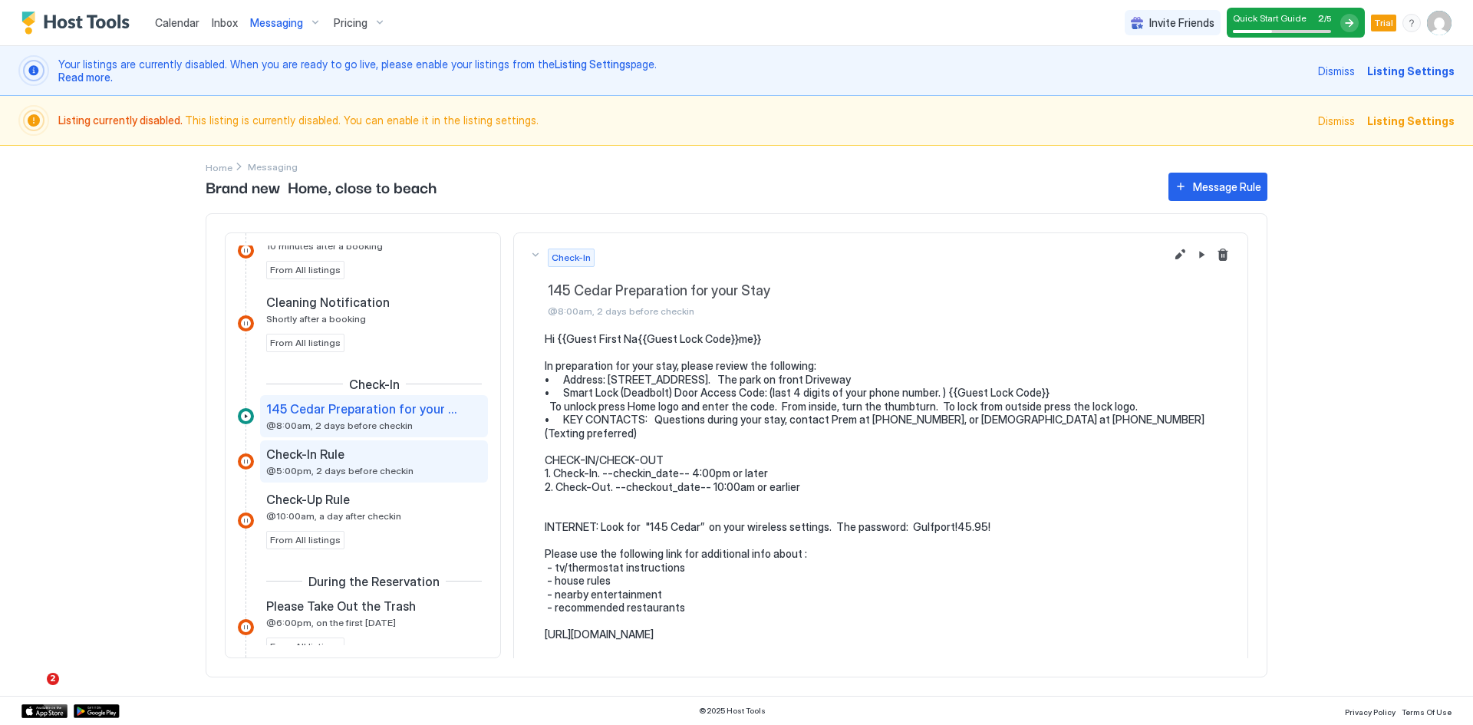
scroll to position [460, 0]
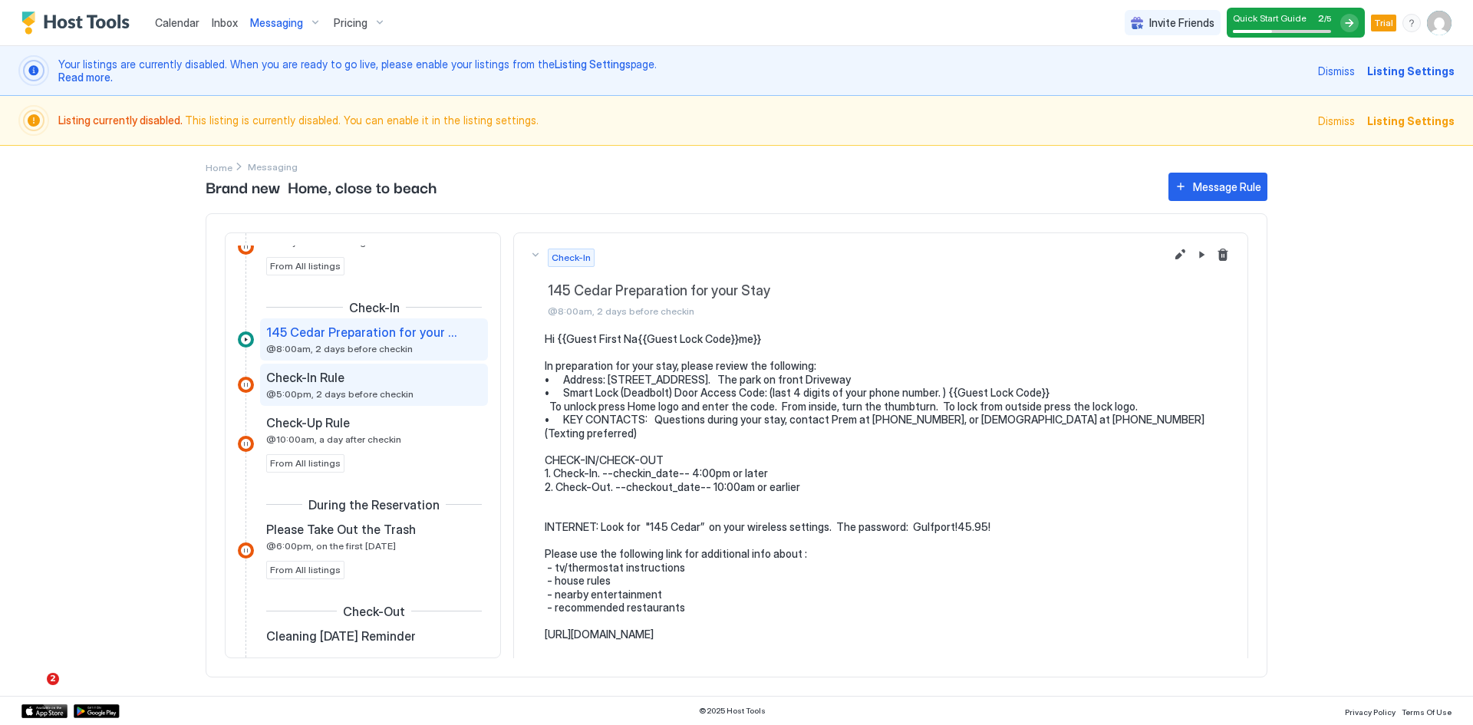
click at [320, 391] on span "@5:00pm, 2 days before checkin" at bounding box center [339, 394] width 147 height 12
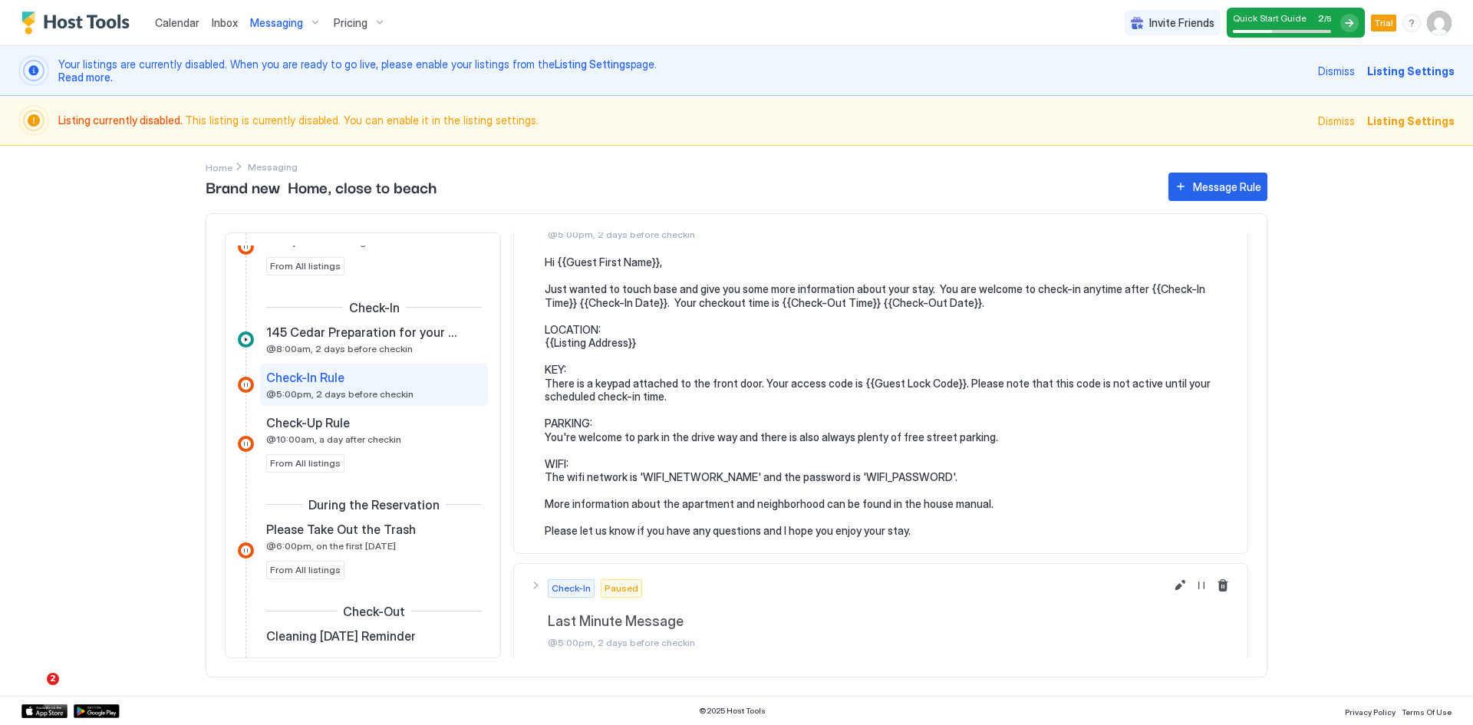
scroll to position [83, 0]
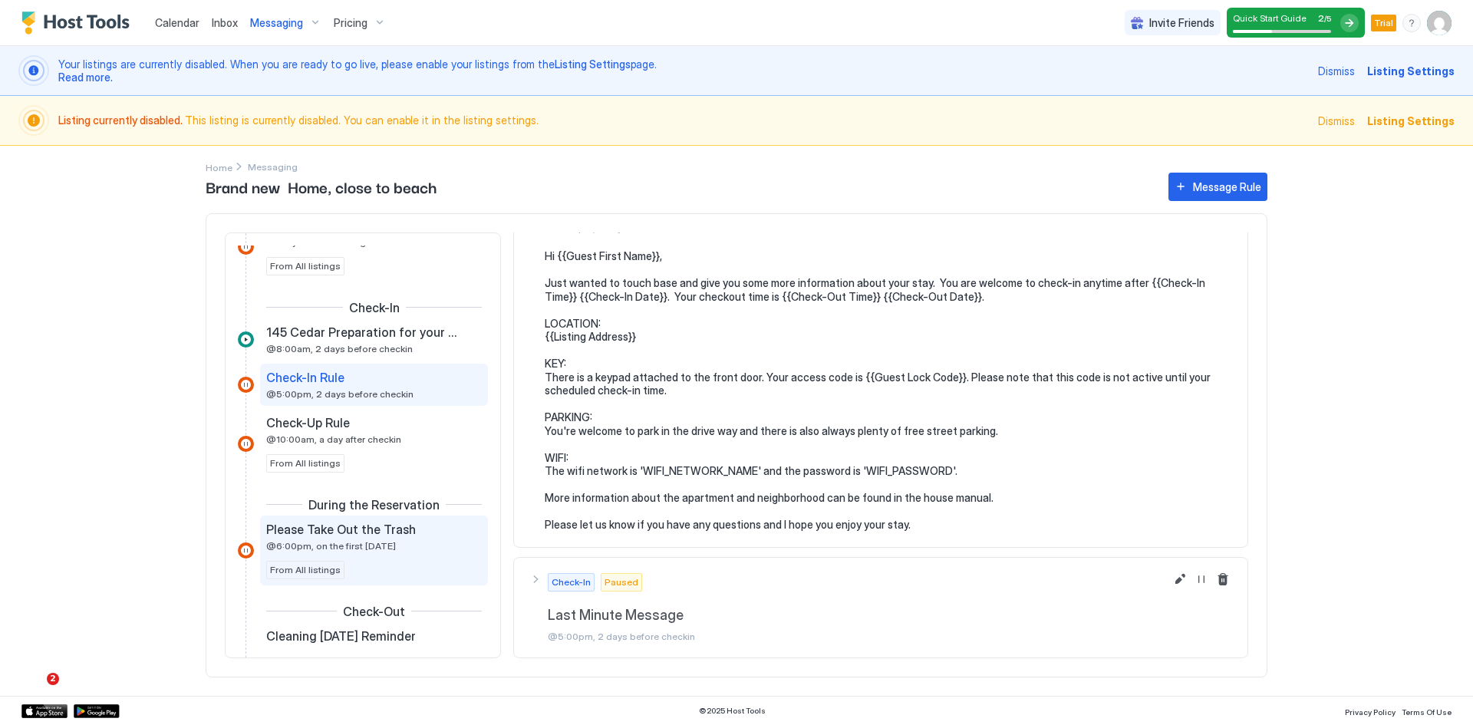
click at [326, 540] on span "@6:00pm, on the first Thursday" at bounding box center [331, 546] width 130 height 12
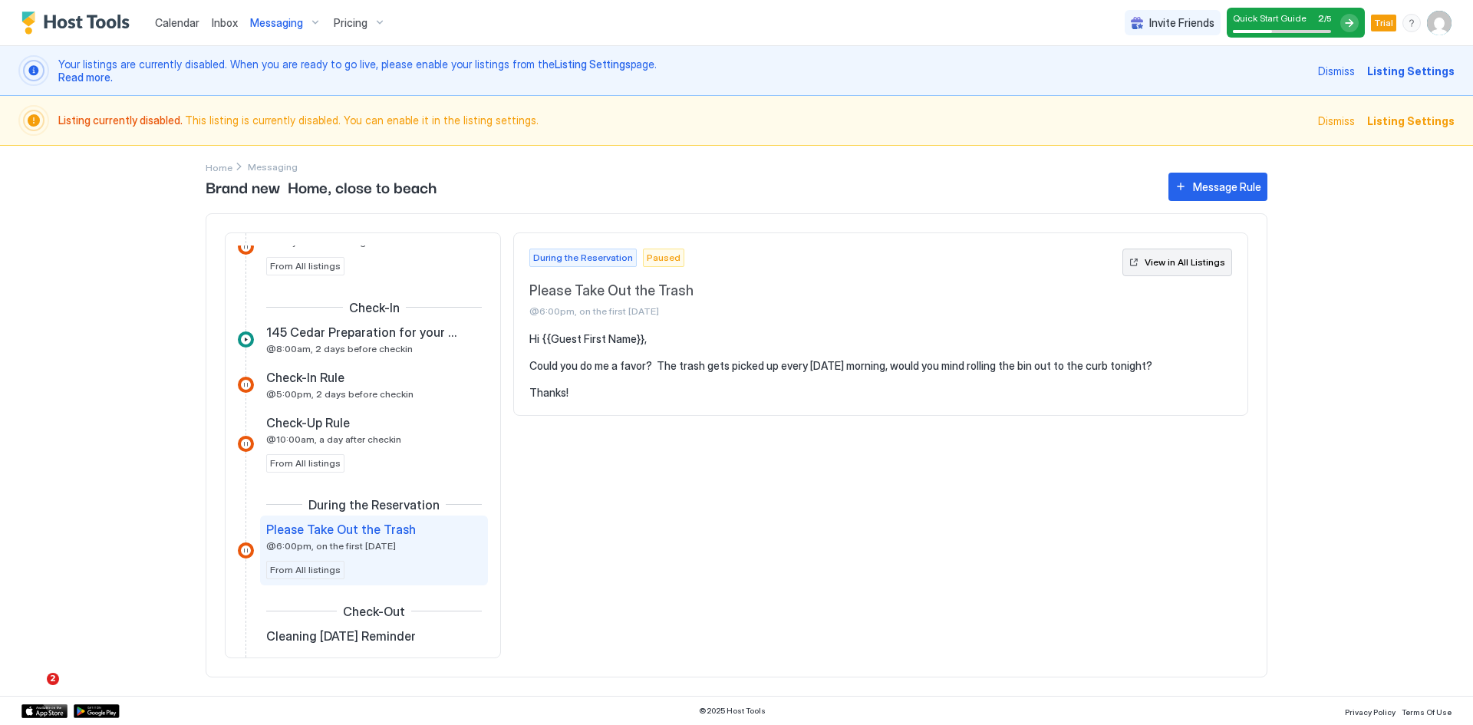
click at [1135, 260] on button "View in All Listings" at bounding box center [1178, 263] width 110 height 28
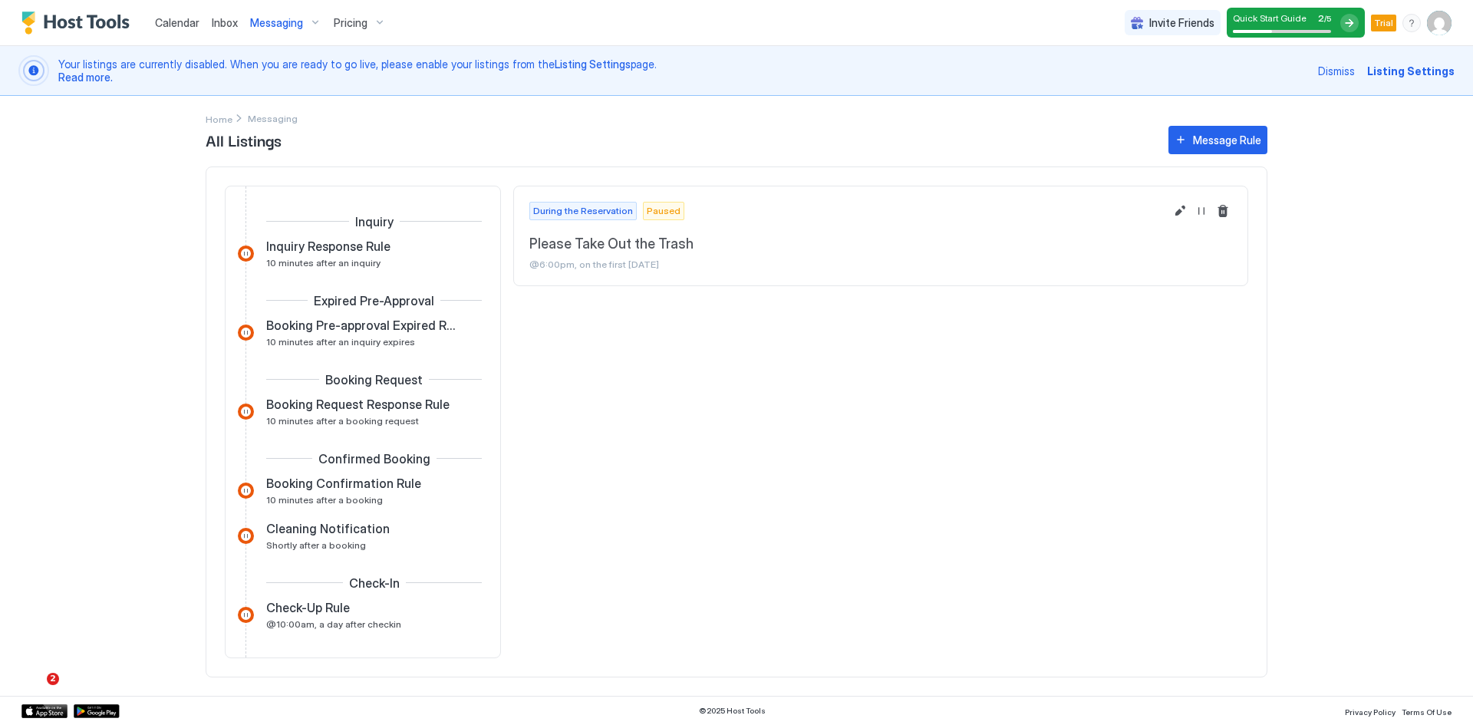
scroll to position [260, 0]
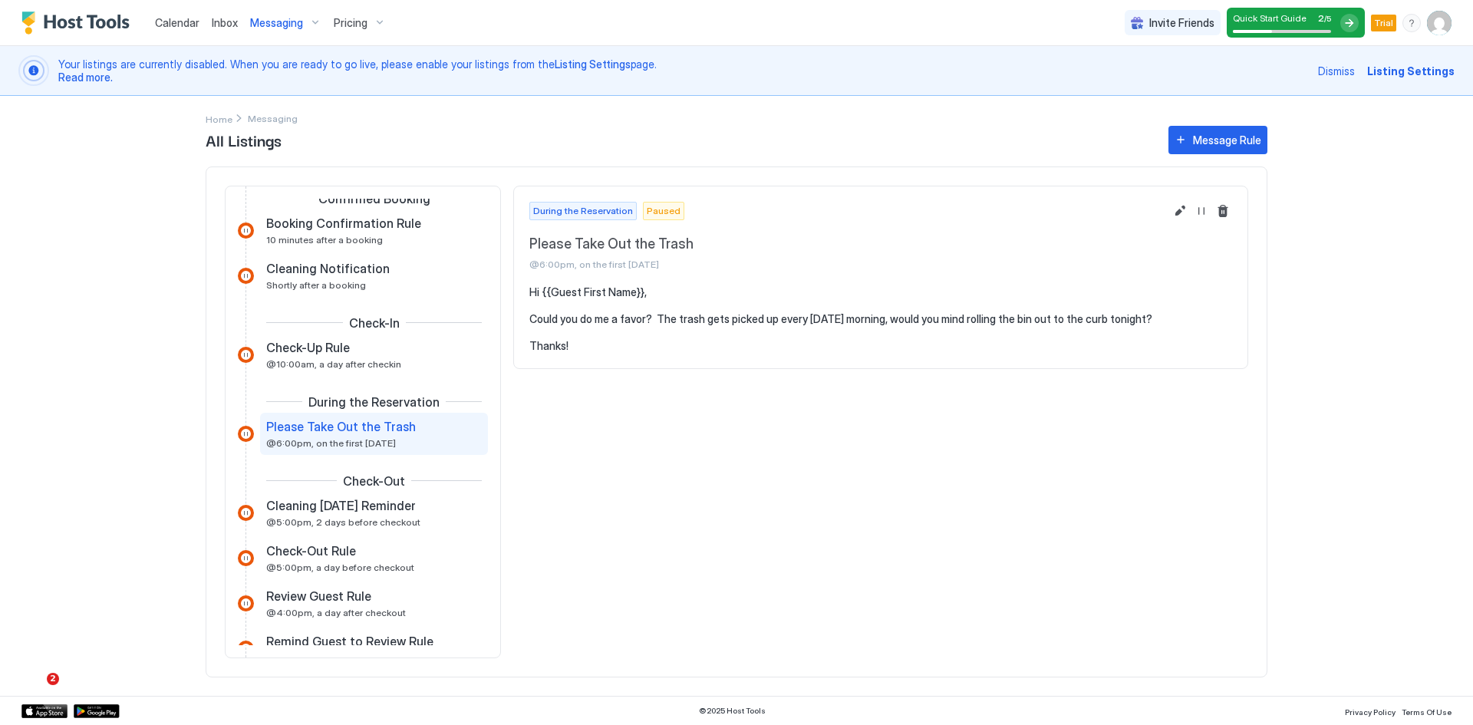
click at [1405, 68] on span "Listing Settings" at bounding box center [1410, 71] width 87 height 16
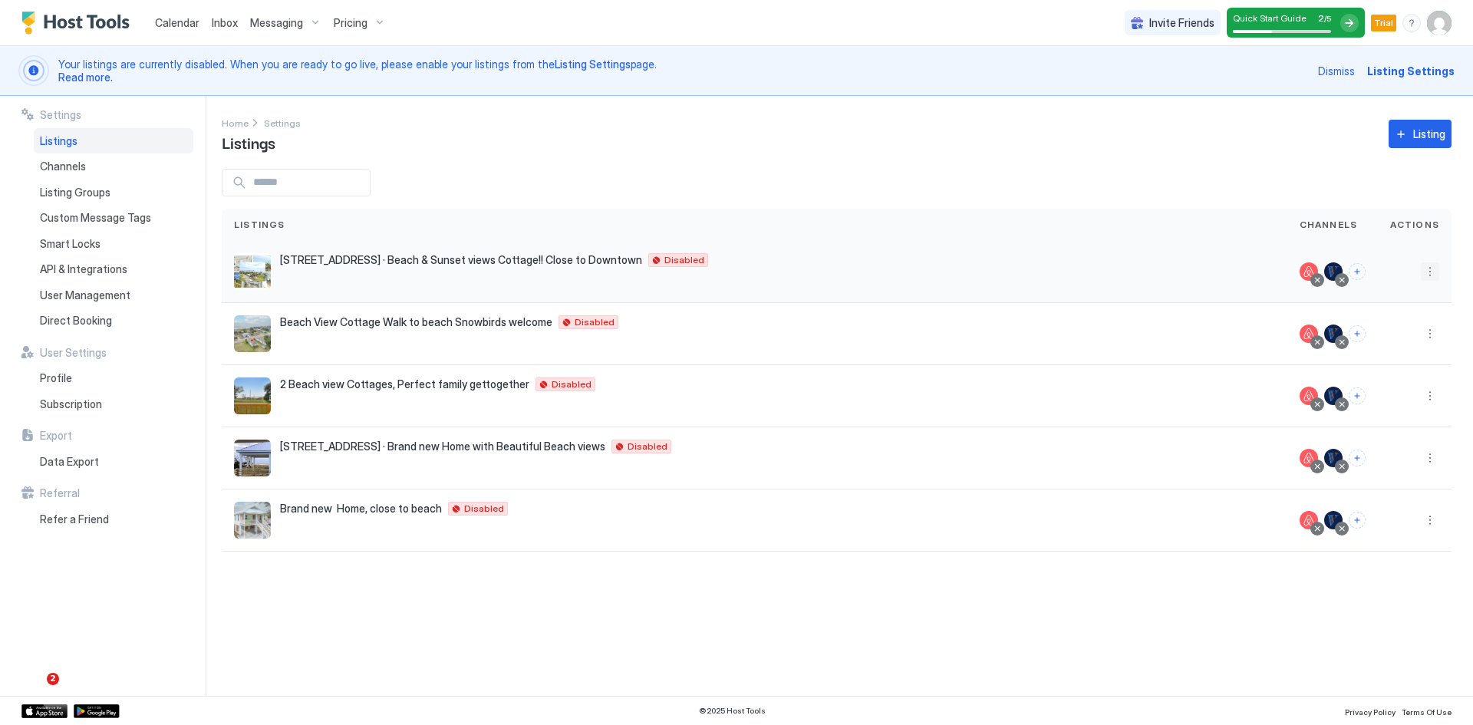
click at [1432, 274] on button "More options" at bounding box center [1430, 271] width 18 height 18
click at [1410, 294] on div "Messaging" at bounding box center [1390, 294] width 105 height 25
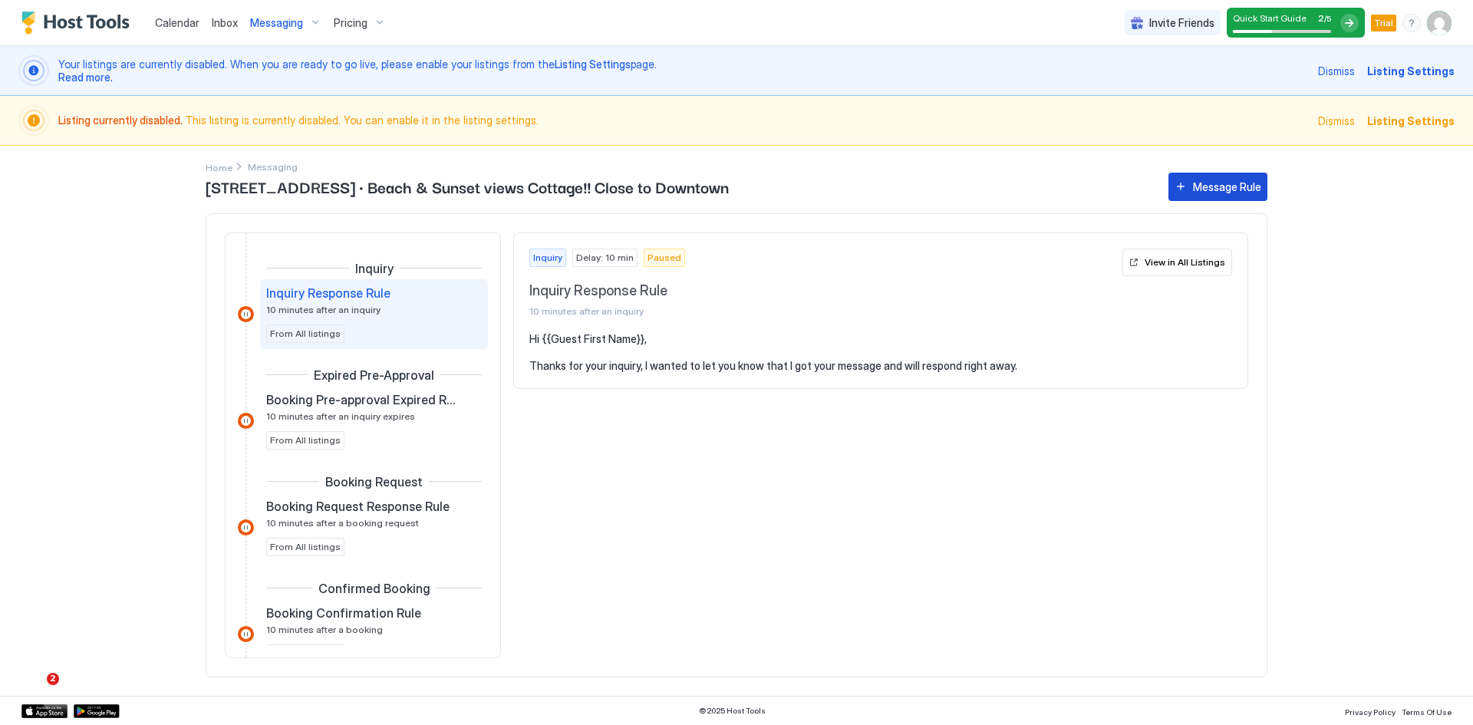
click at [1206, 188] on div "Message Rule" at bounding box center [1227, 187] width 68 height 16
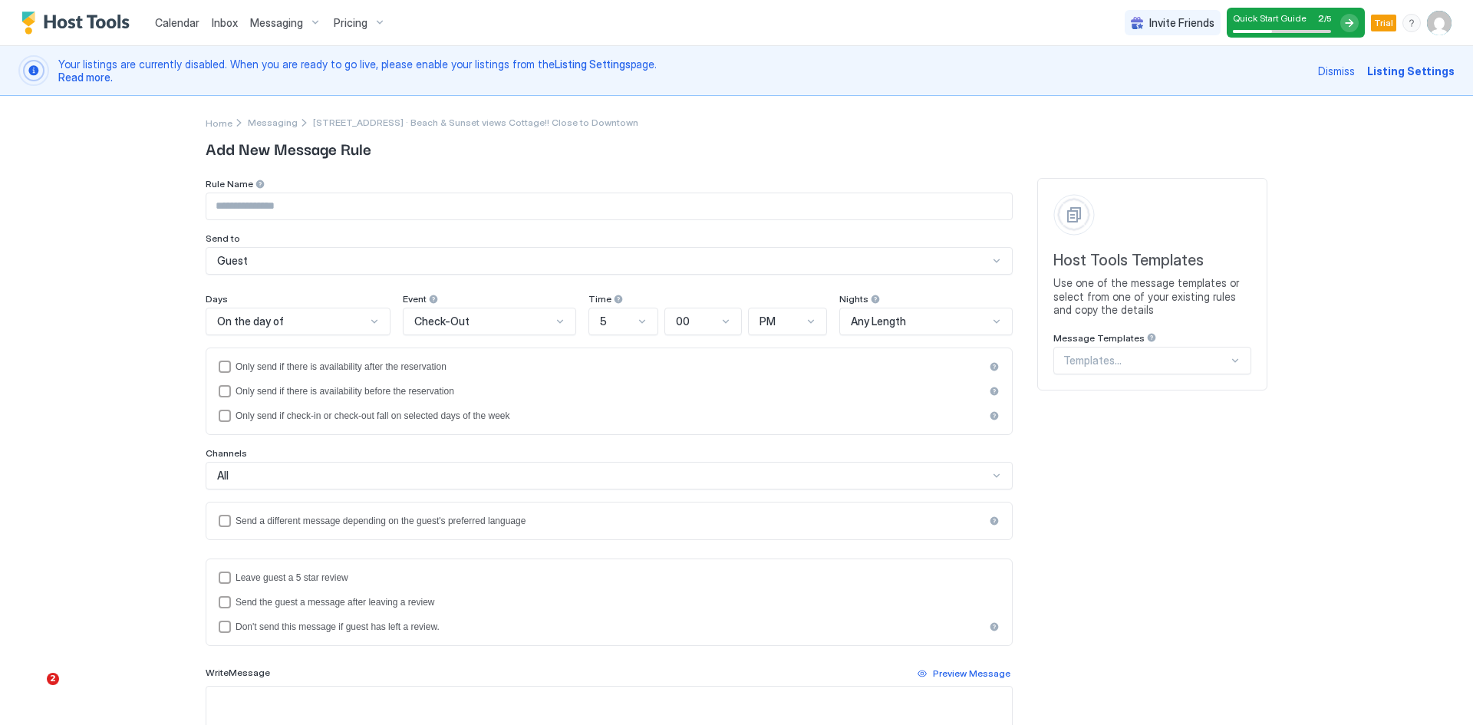
click at [318, 200] on input "Input Field" at bounding box center [609, 206] width 806 height 26
paste input "**********"
type input "**********"
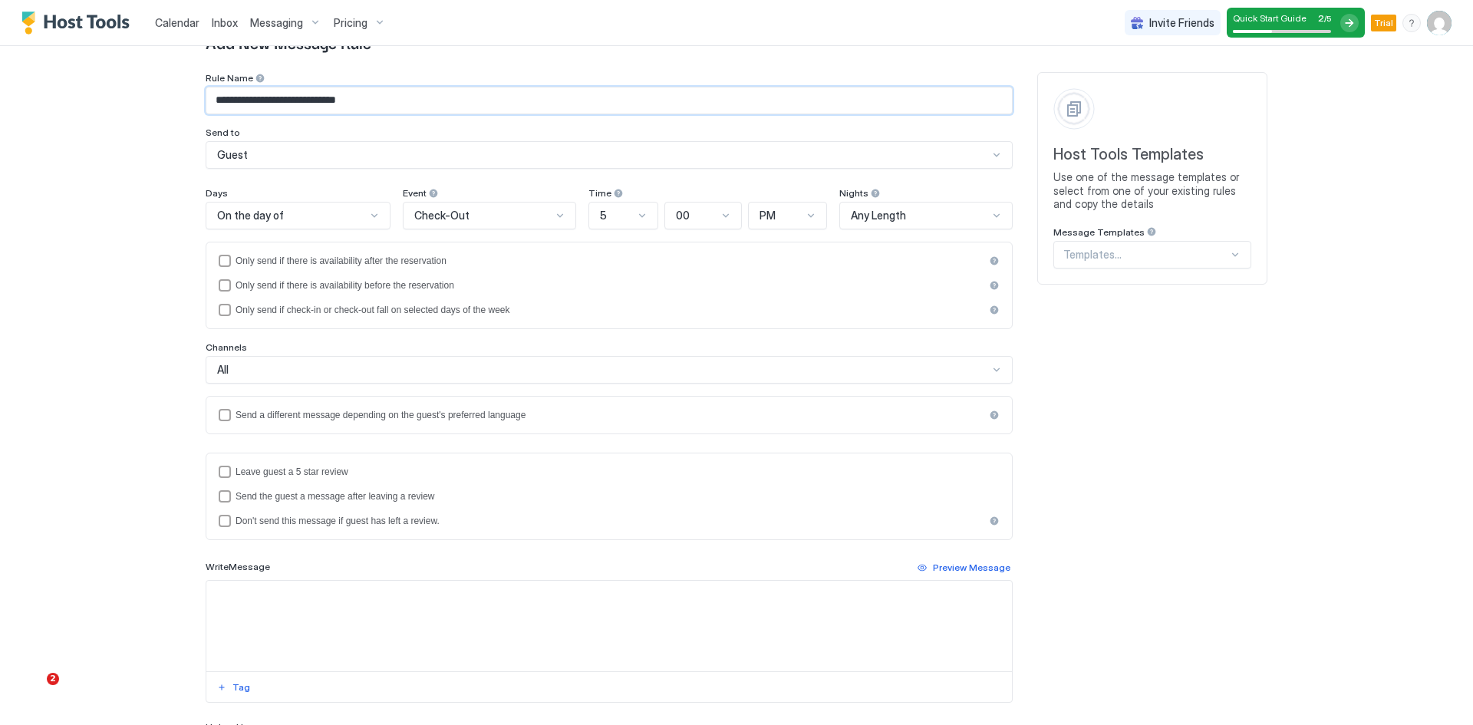
scroll to position [230, 0]
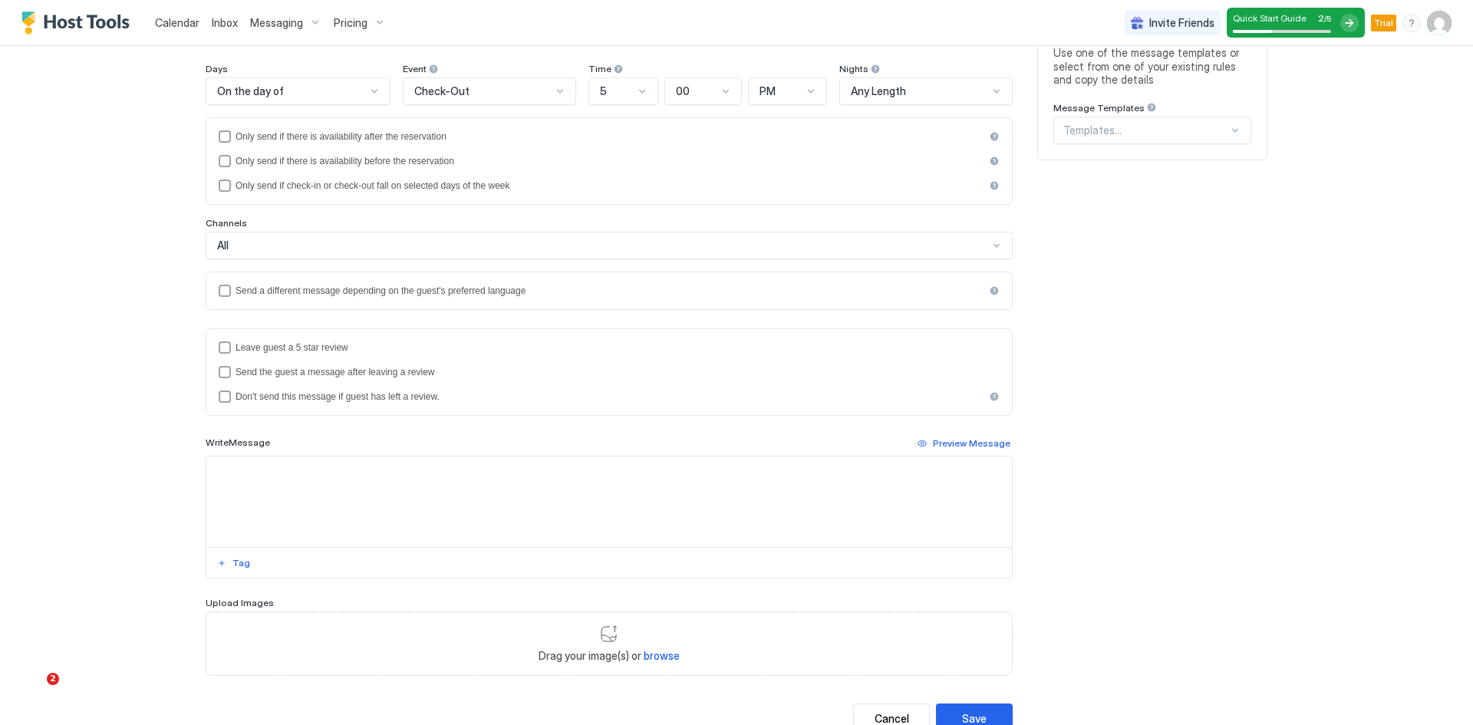
click at [351, 483] on textarea "Input Field" at bounding box center [609, 502] width 806 height 91
paste textarea "**********"
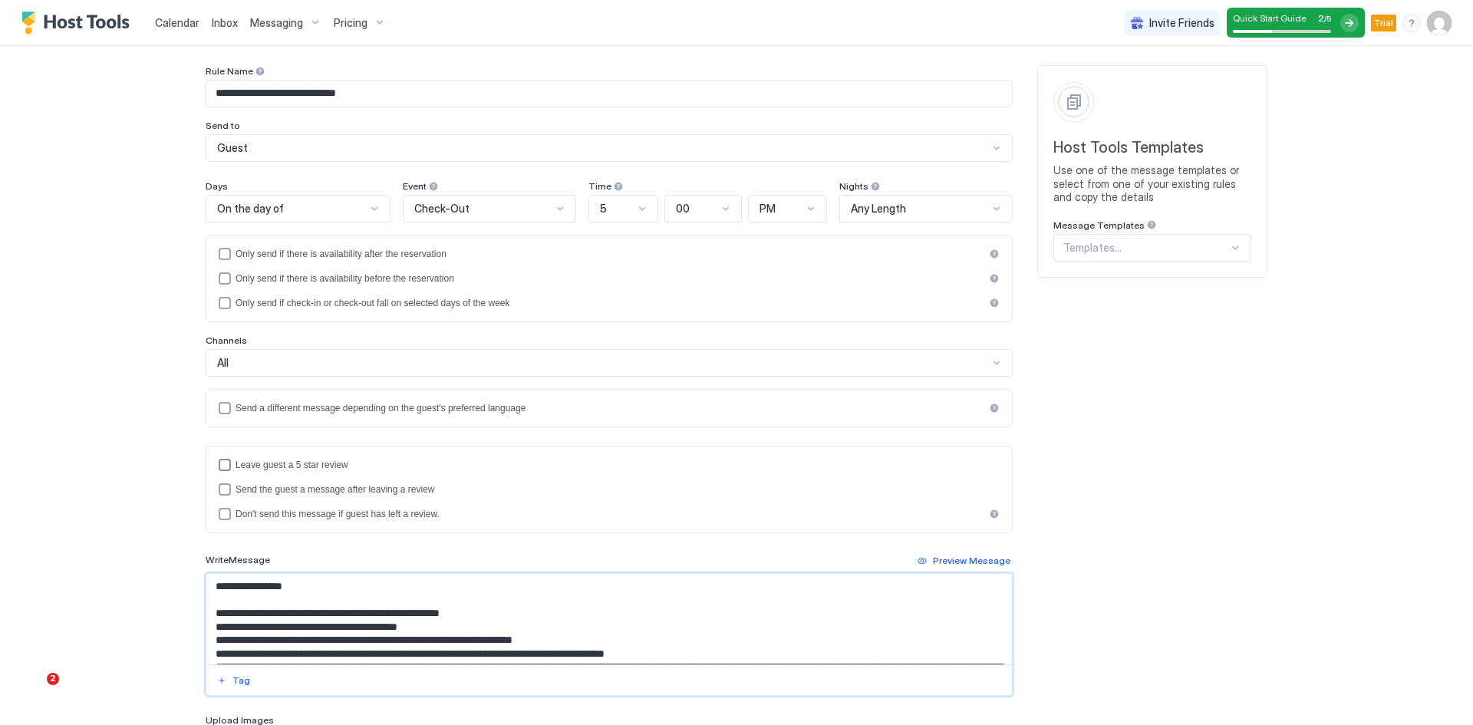
scroll to position [153, 0]
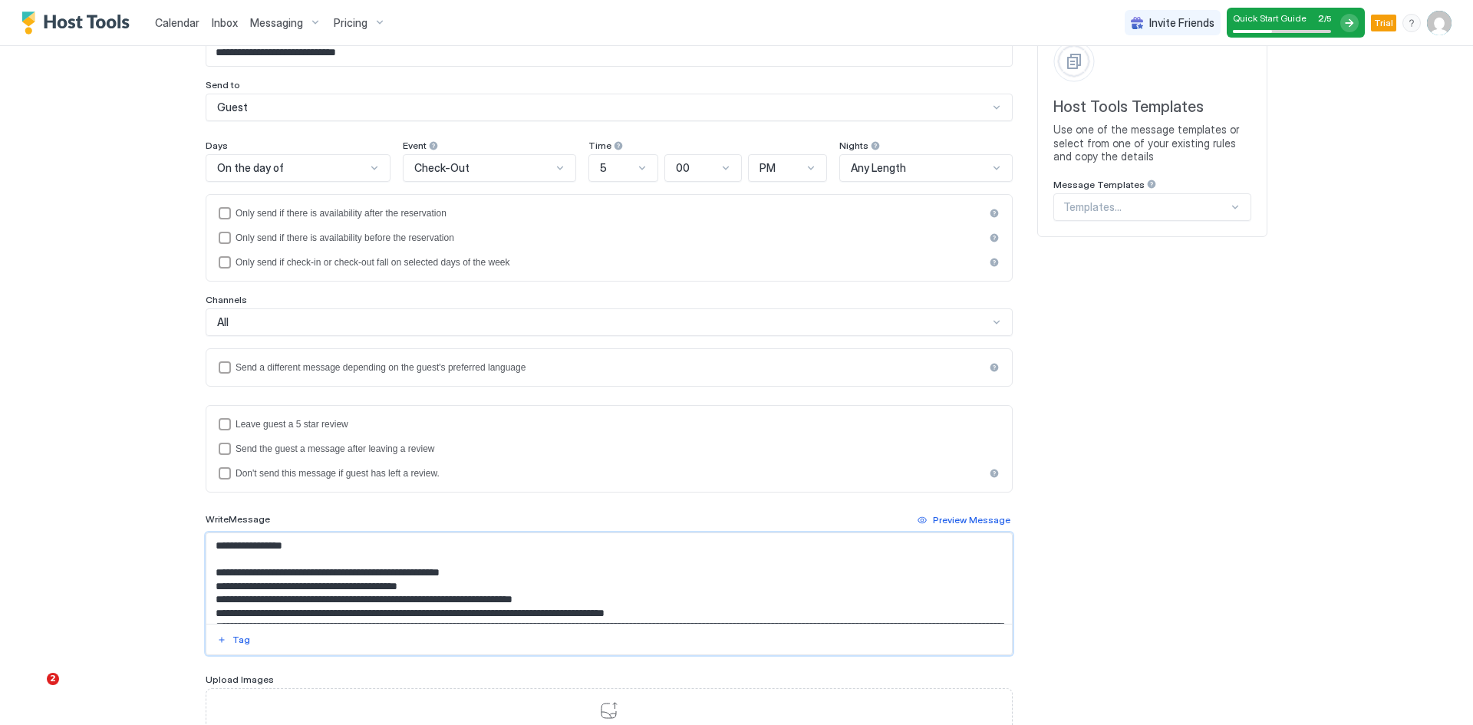
click at [223, 547] on textarea "Input Field" at bounding box center [609, 578] width 806 height 91
click at [233, 640] on div "Tag" at bounding box center [242, 640] width 18 height 14
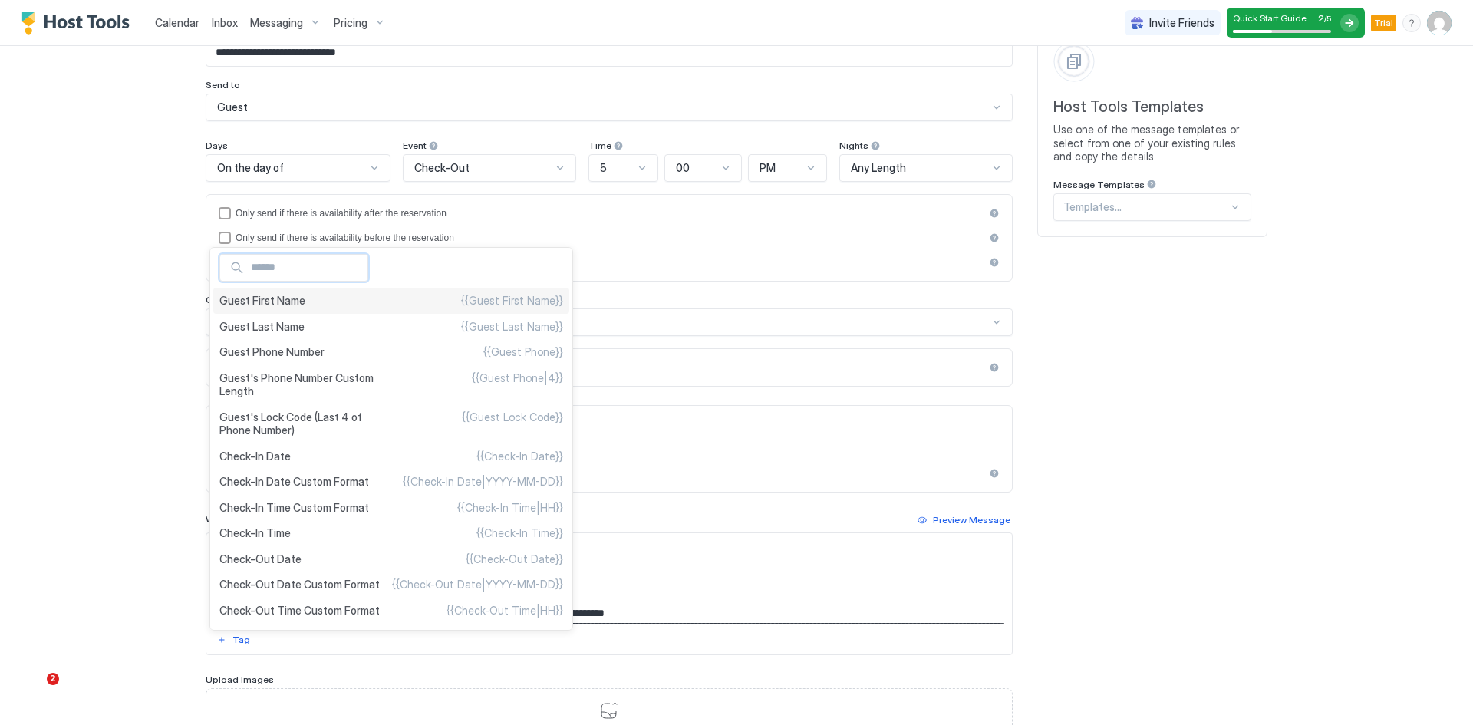
click at [257, 298] on span "Guest First Name" at bounding box center [262, 301] width 86 height 14
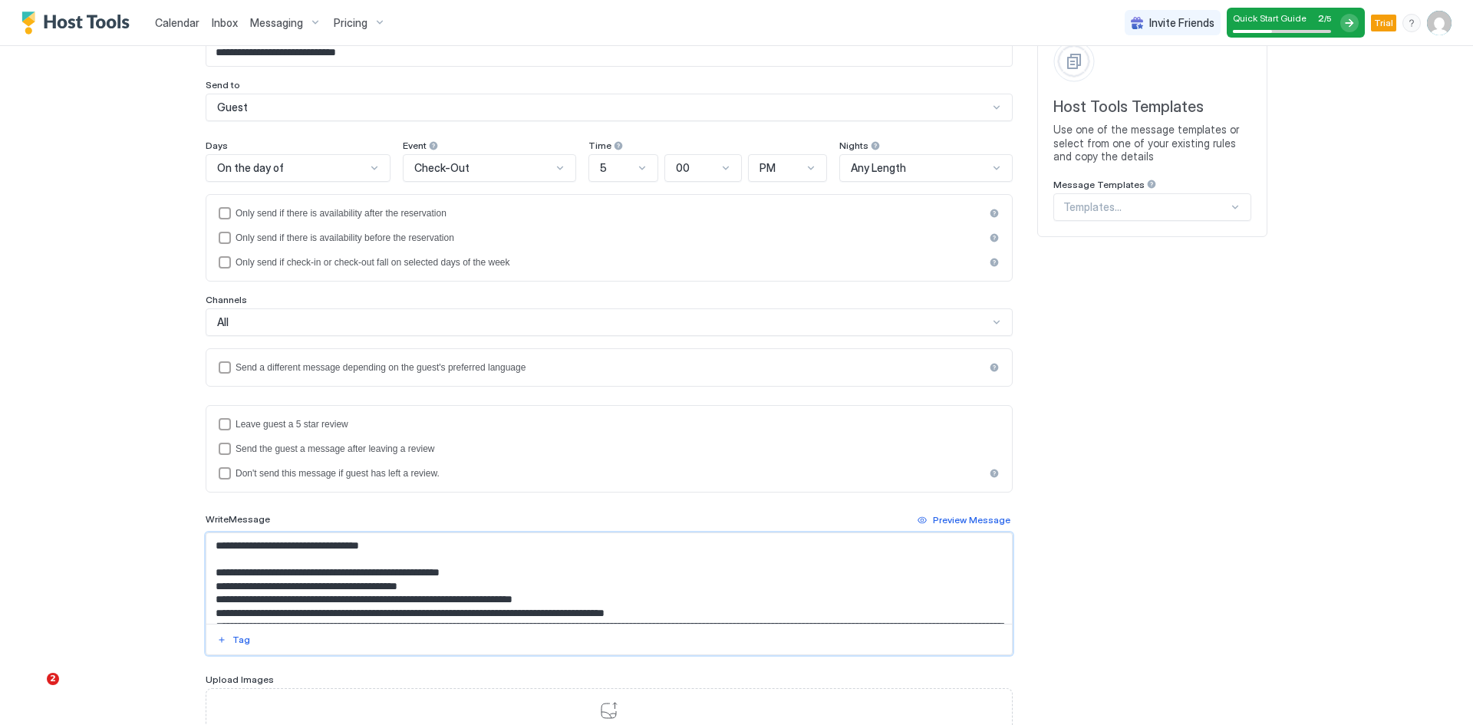
click at [319, 550] on textarea "Input Field" at bounding box center [609, 578] width 806 height 91
click at [452, 602] on textarea "Input Field" at bounding box center [609, 578] width 806 height 91
click at [234, 635] on div "Tag" at bounding box center [242, 640] width 18 height 14
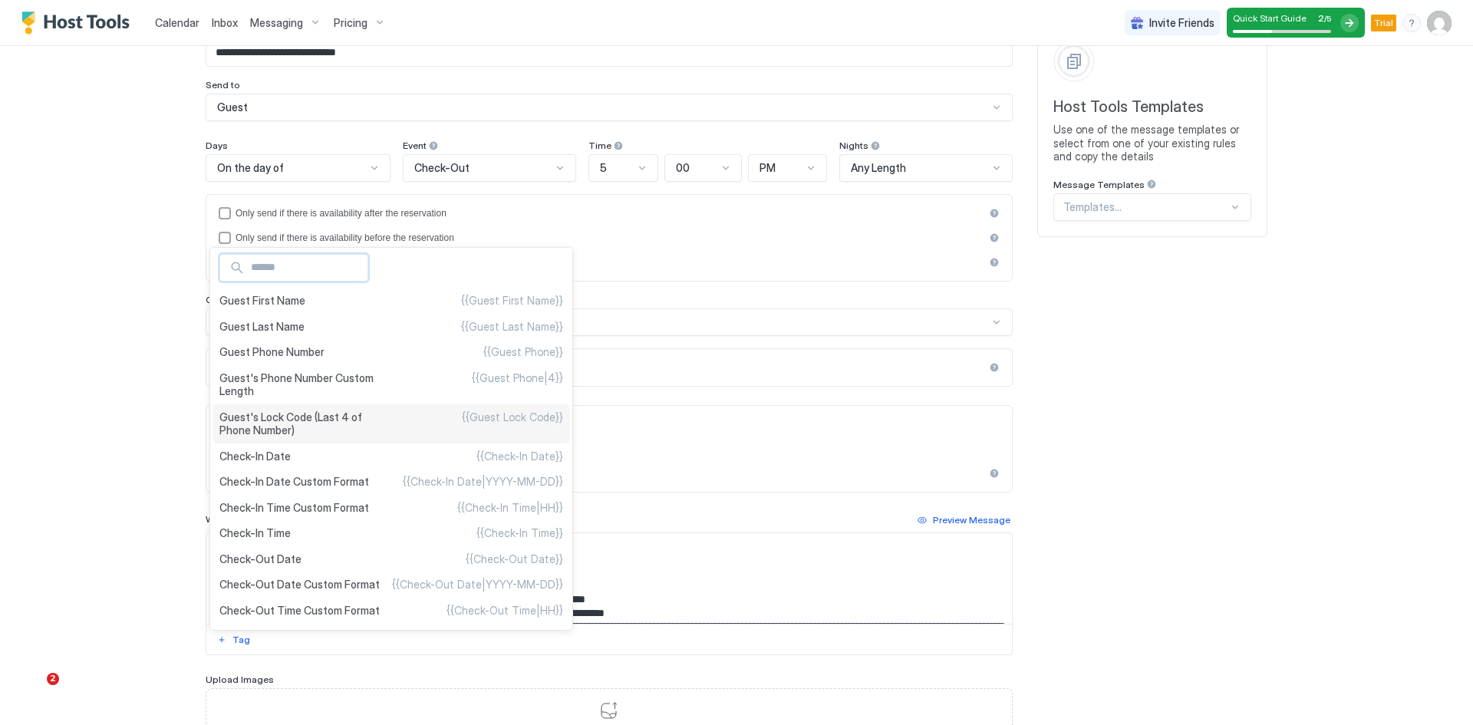
click at [281, 426] on span "Guest's Lock Code (Last 4 of Phone Number)" at bounding box center [305, 424] width 172 height 27
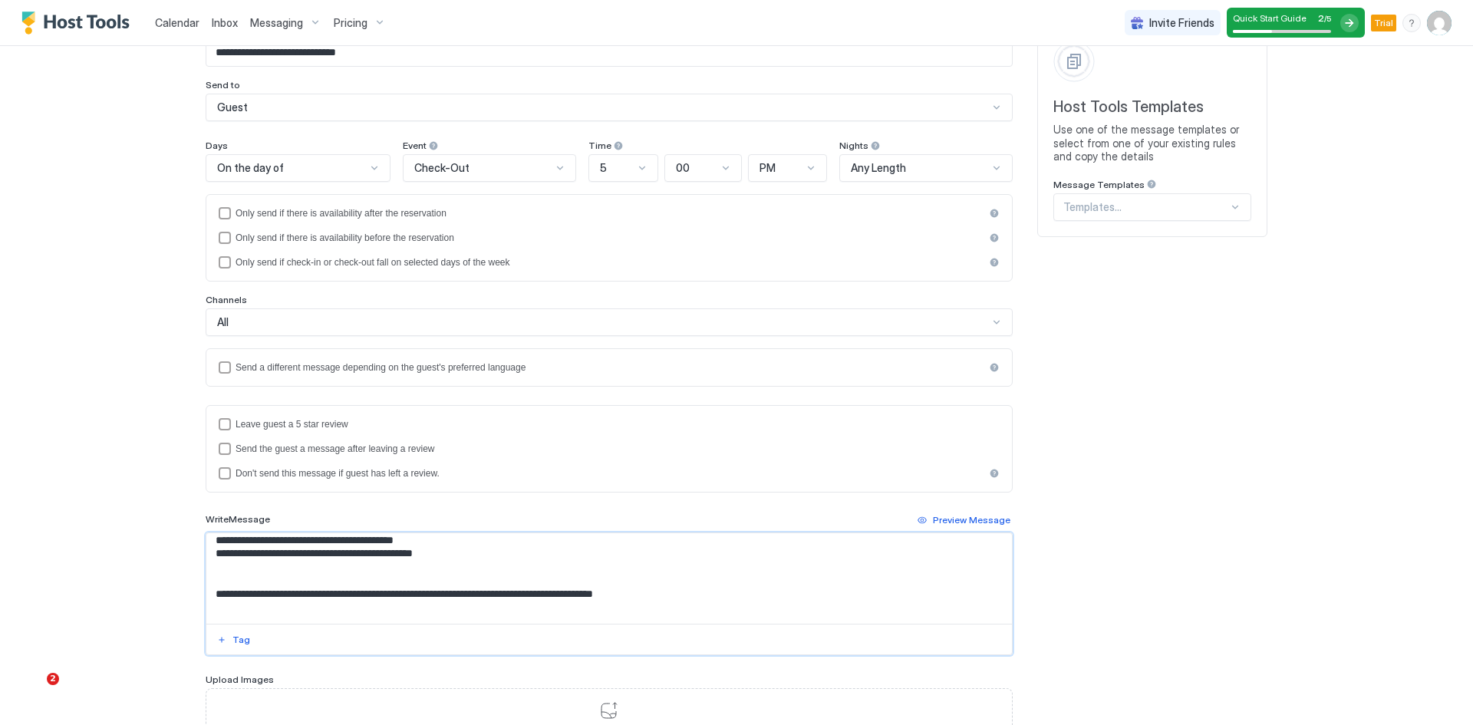
click at [307, 594] on textarea "Input Field" at bounding box center [609, 578] width 806 height 91
type textarea "**********"
click at [233, 645] on div "Tag" at bounding box center [242, 640] width 18 height 14
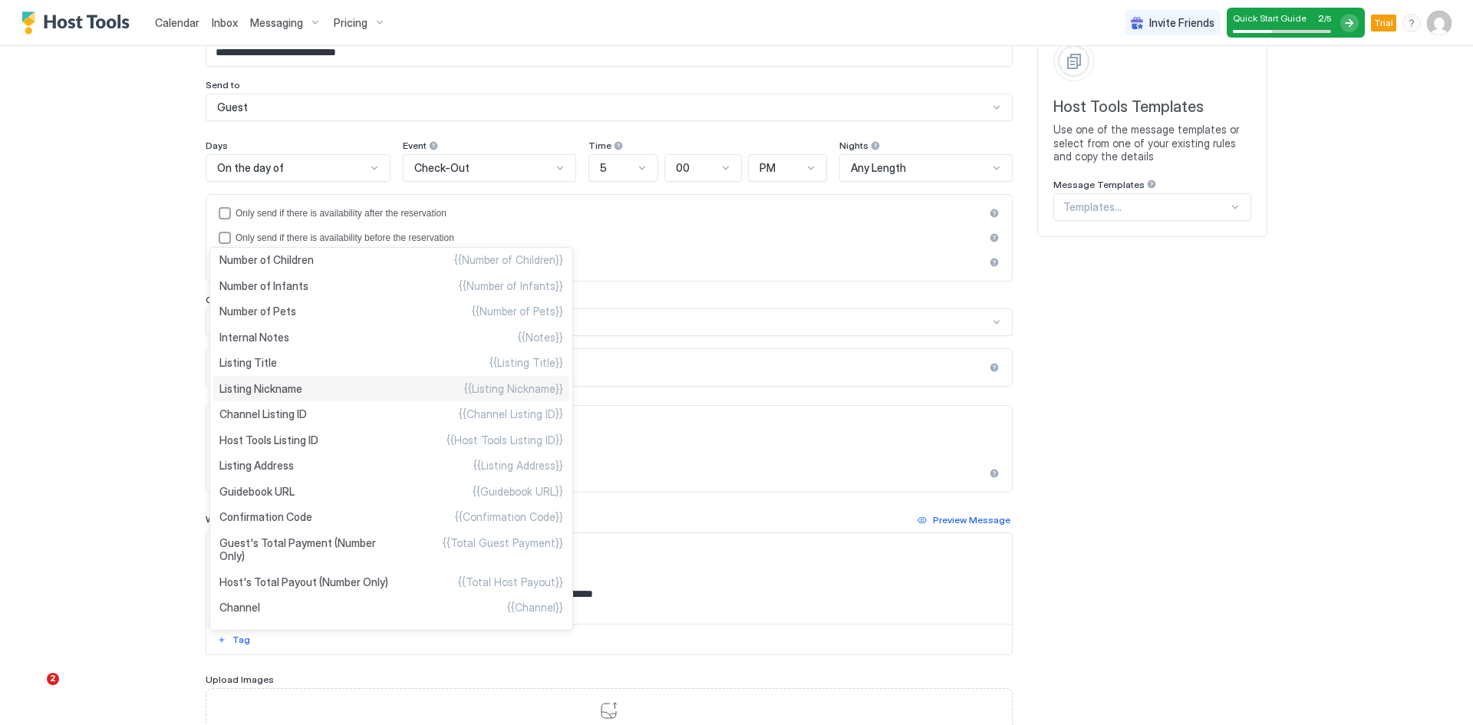
scroll to position [0, 0]
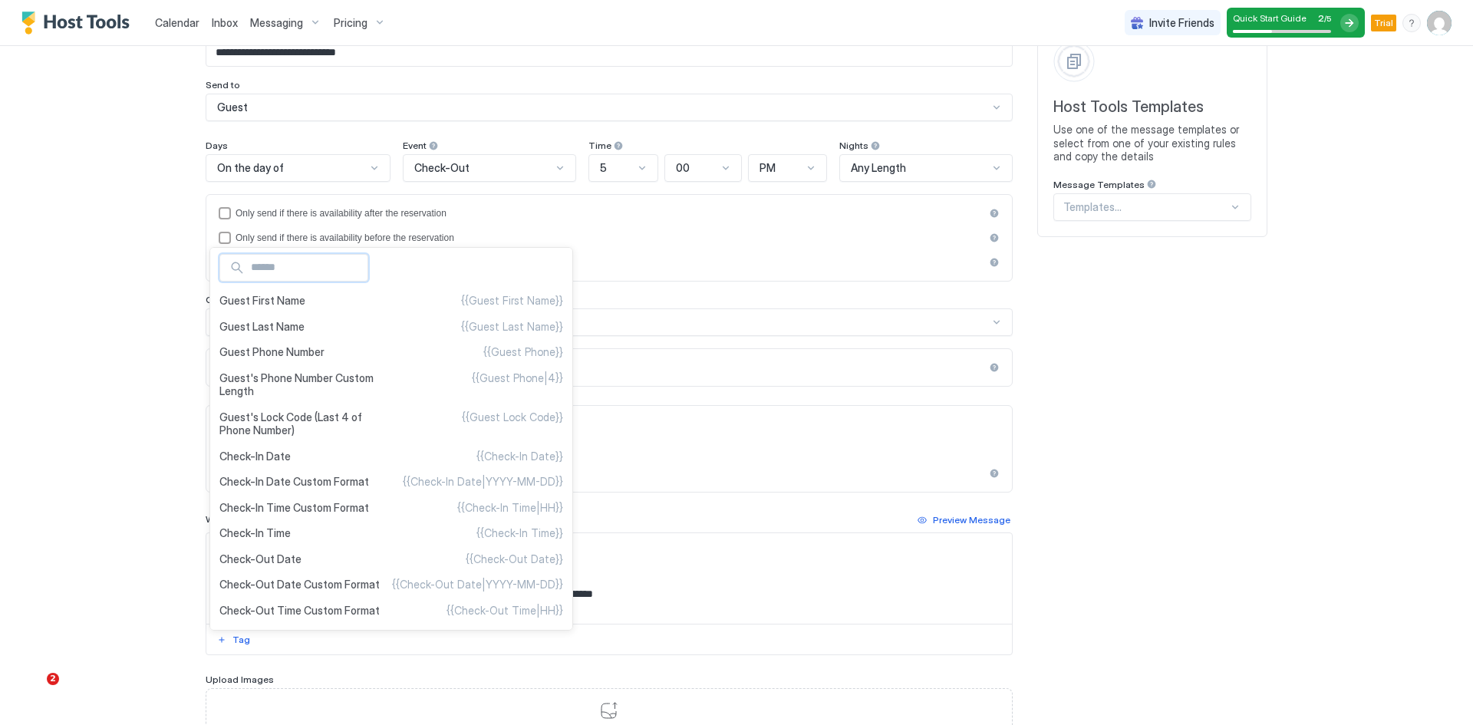
click at [292, 270] on input "Input Field" at bounding box center [306, 268] width 123 height 26
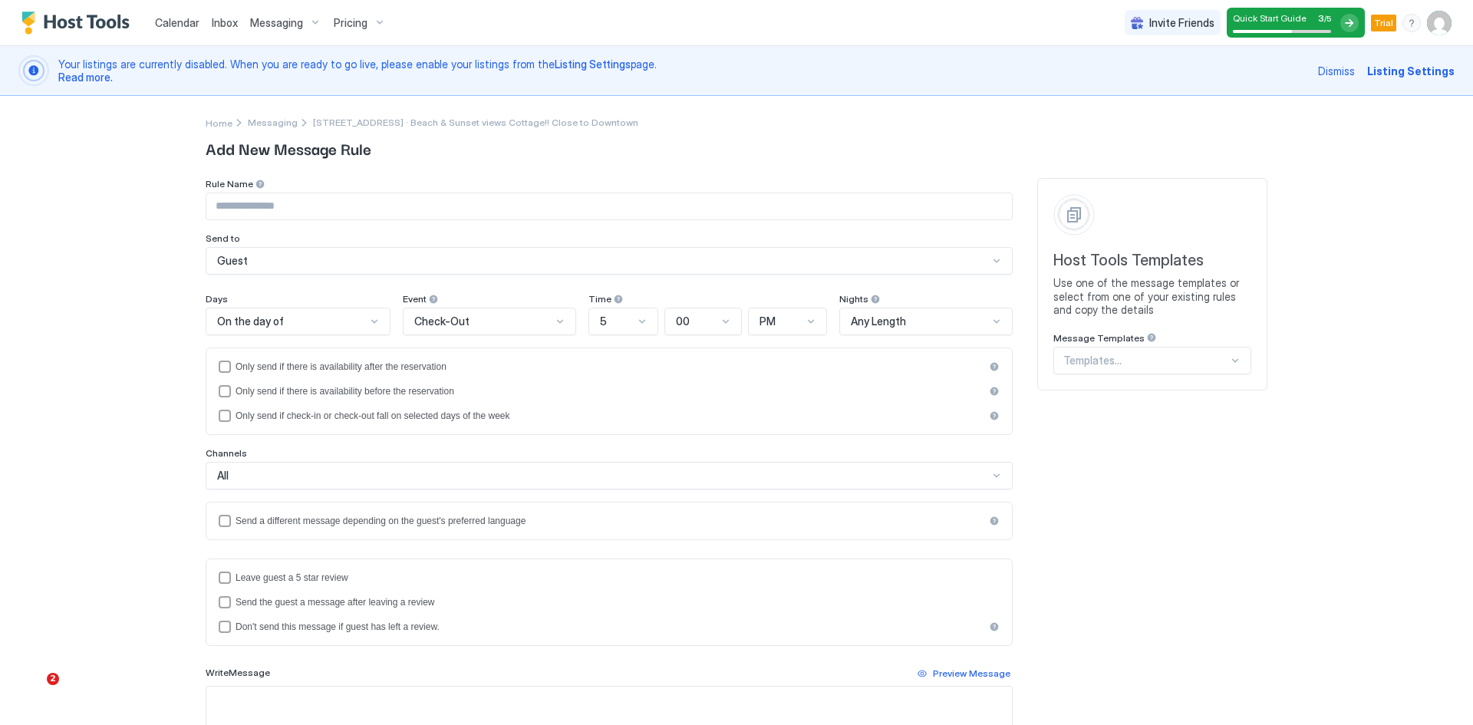
click at [270, 26] on span "Messaging" at bounding box center [276, 23] width 53 height 14
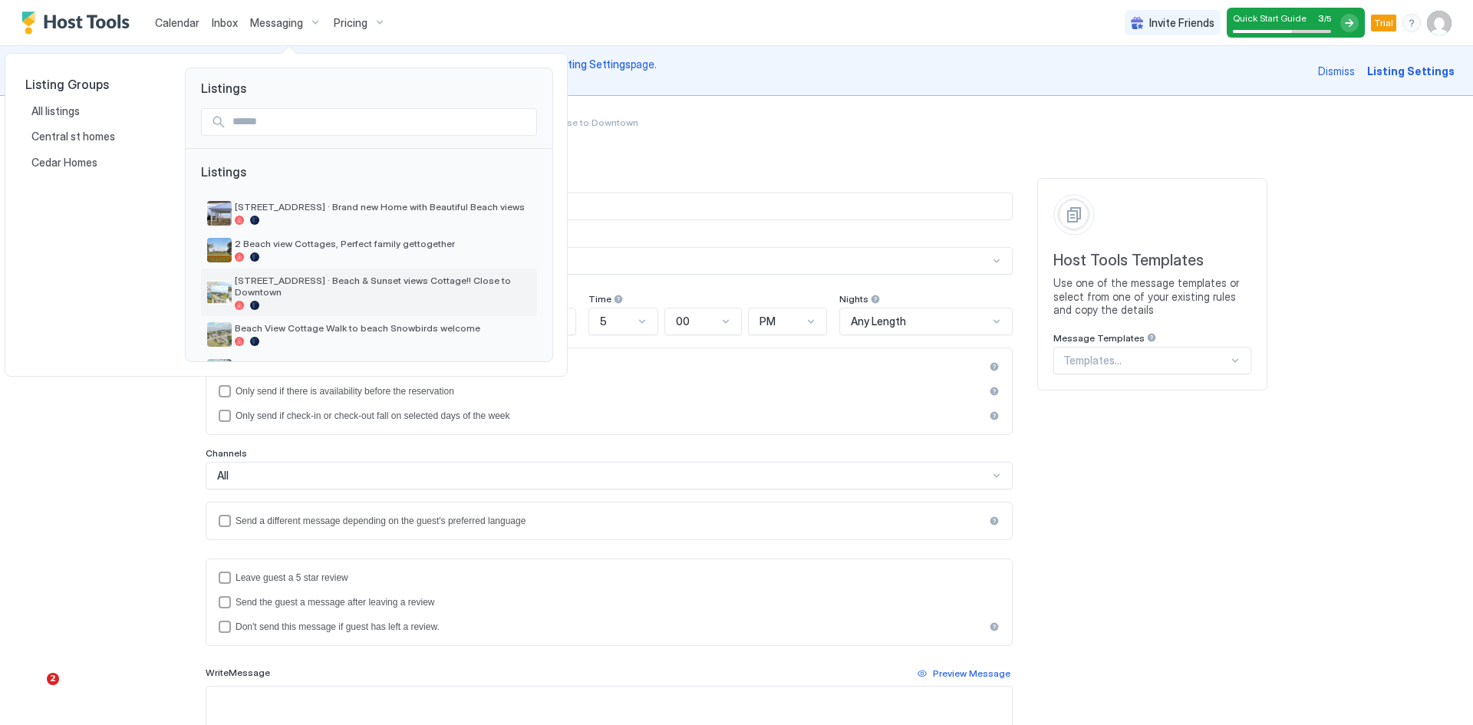
click at [284, 289] on div "[STREET_ADDRESS] · Beach & Sunset views Cottage!! Close to Downtown" at bounding box center [383, 292] width 296 height 35
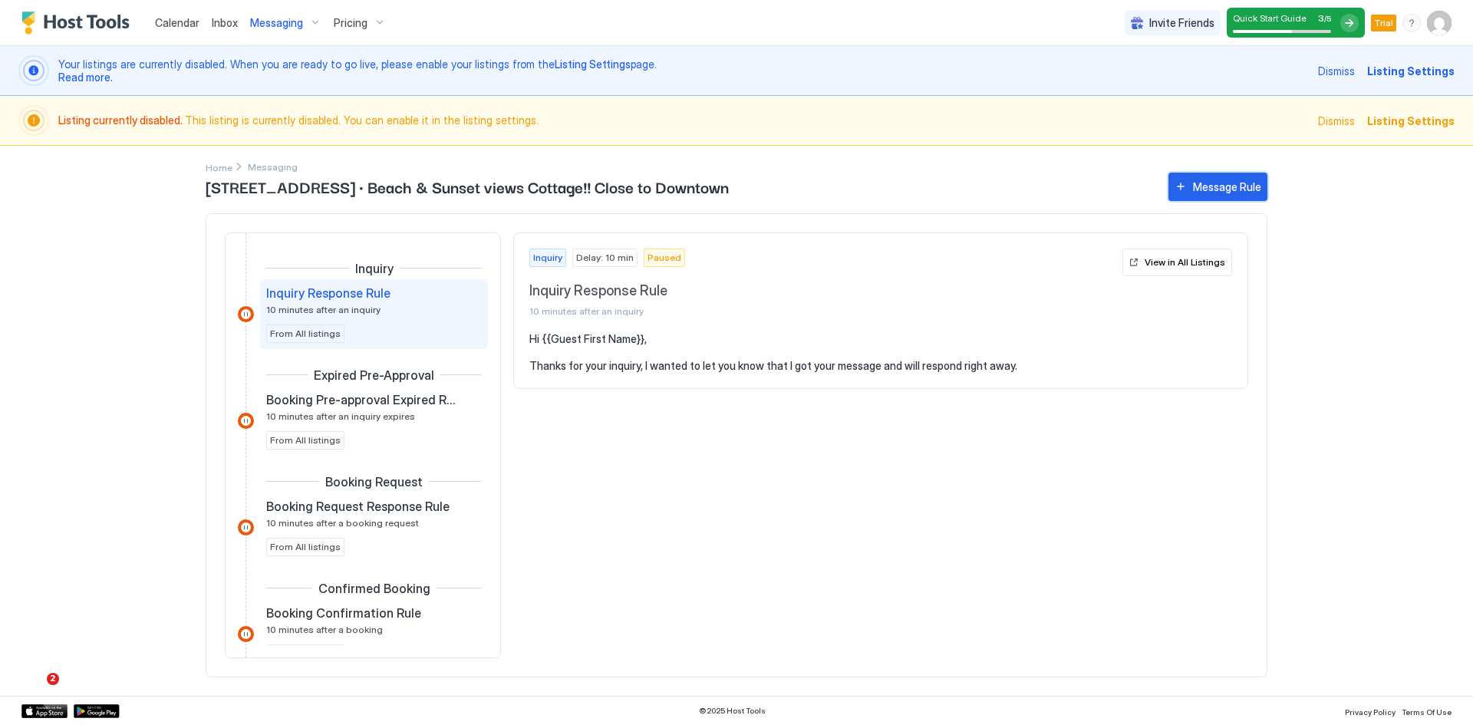
click at [1231, 188] on div "Message Rule" at bounding box center [1227, 187] width 68 height 16
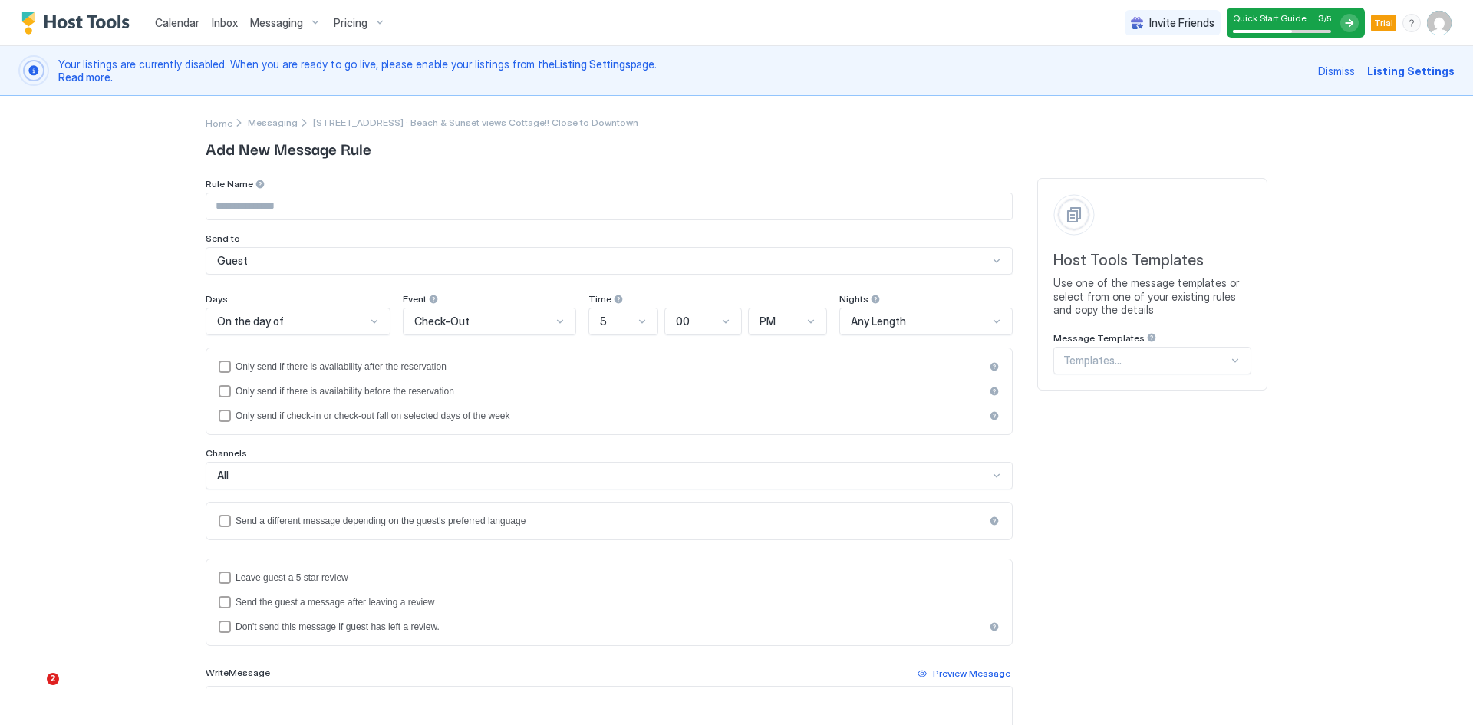
click at [338, 198] on input "Input Field" at bounding box center [609, 206] width 806 height 26
paste input "**********"
type input "**********"
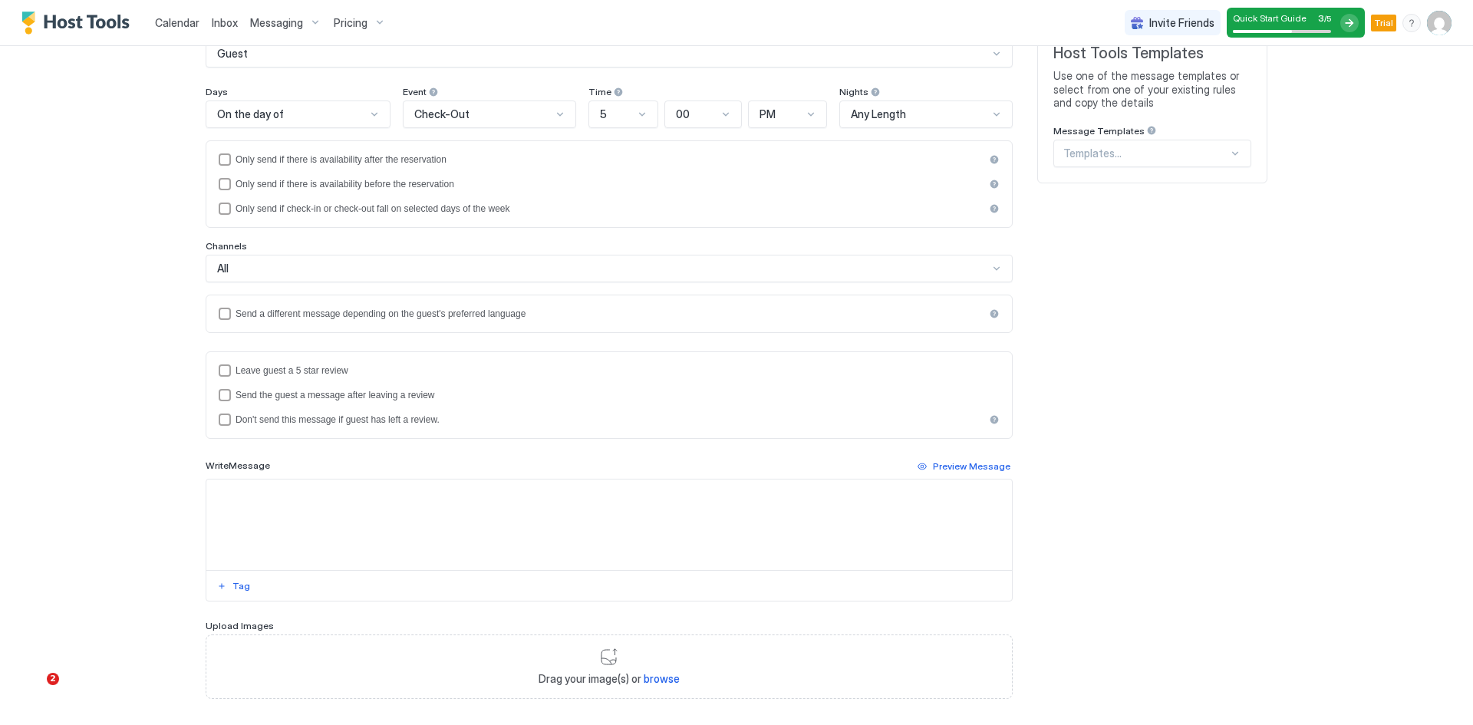
scroll to position [230, 0]
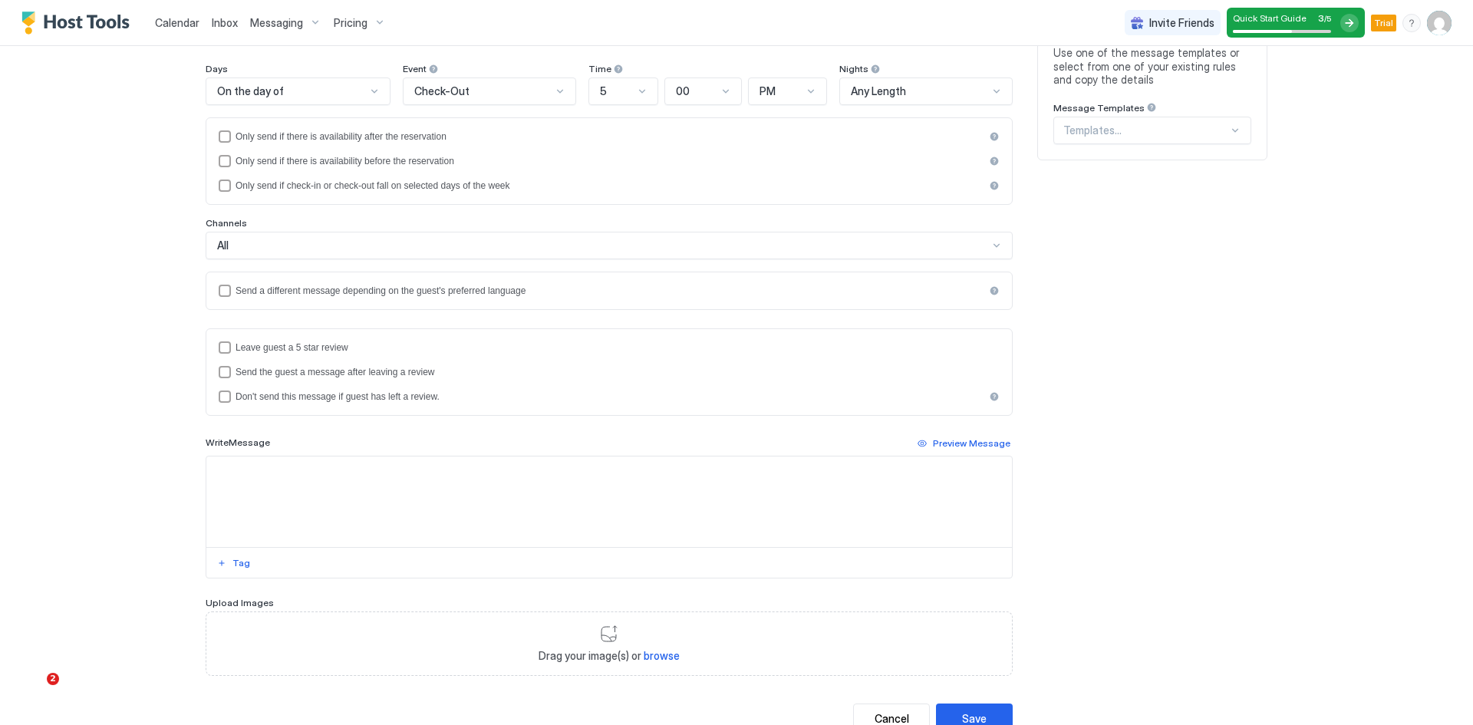
click at [312, 484] on textarea "Input Field" at bounding box center [609, 502] width 806 height 91
paste textarea "**********"
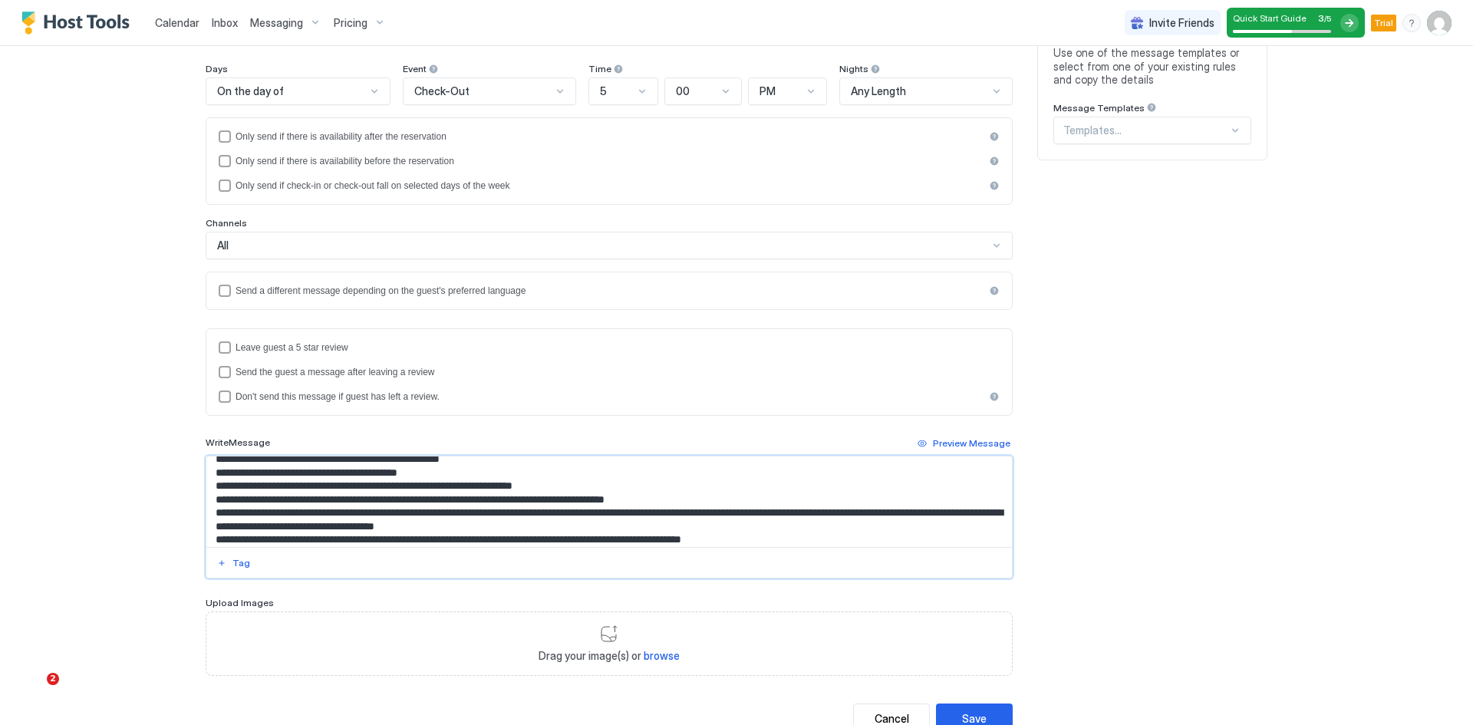
scroll to position [0, 0]
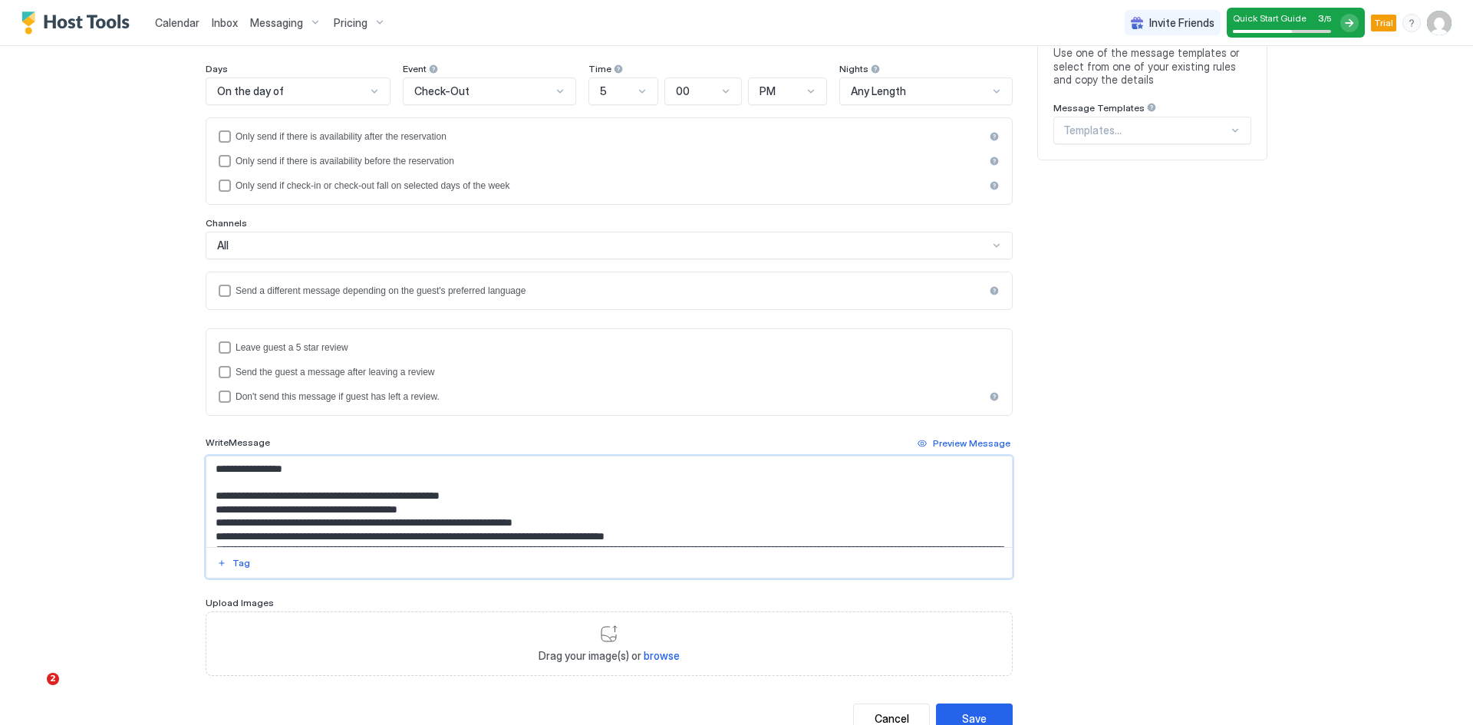
click at [452, 524] on textarea "Input Field" at bounding box center [609, 502] width 806 height 91
click at [222, 468] on textarea "Input Field" at bounding box center [609, 502] width 806 height 91
click at [223, 562] on button "Tag" at bounding box center [234, 563] width 38 height 18
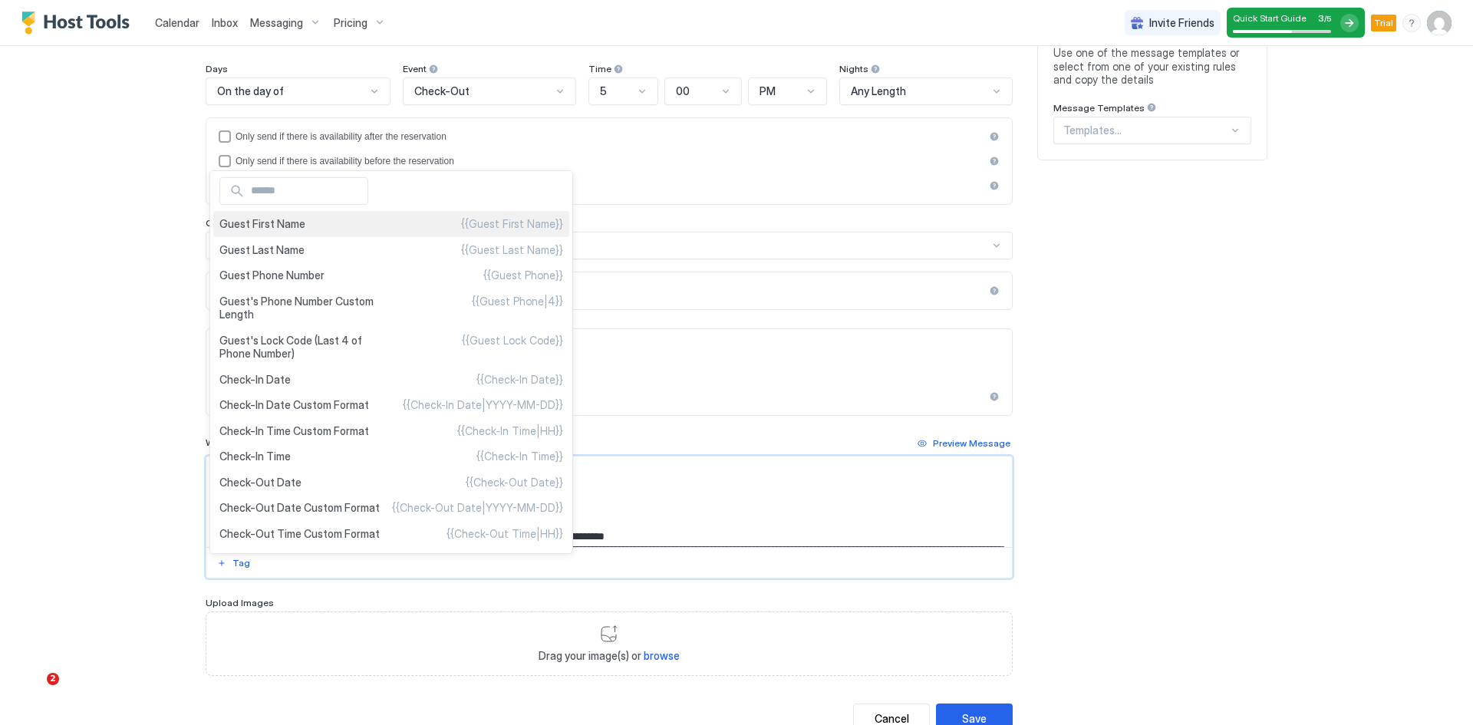
click at [275, 229] on span "Guest First Name" at bounding box center [262, 224] width 86 height 14
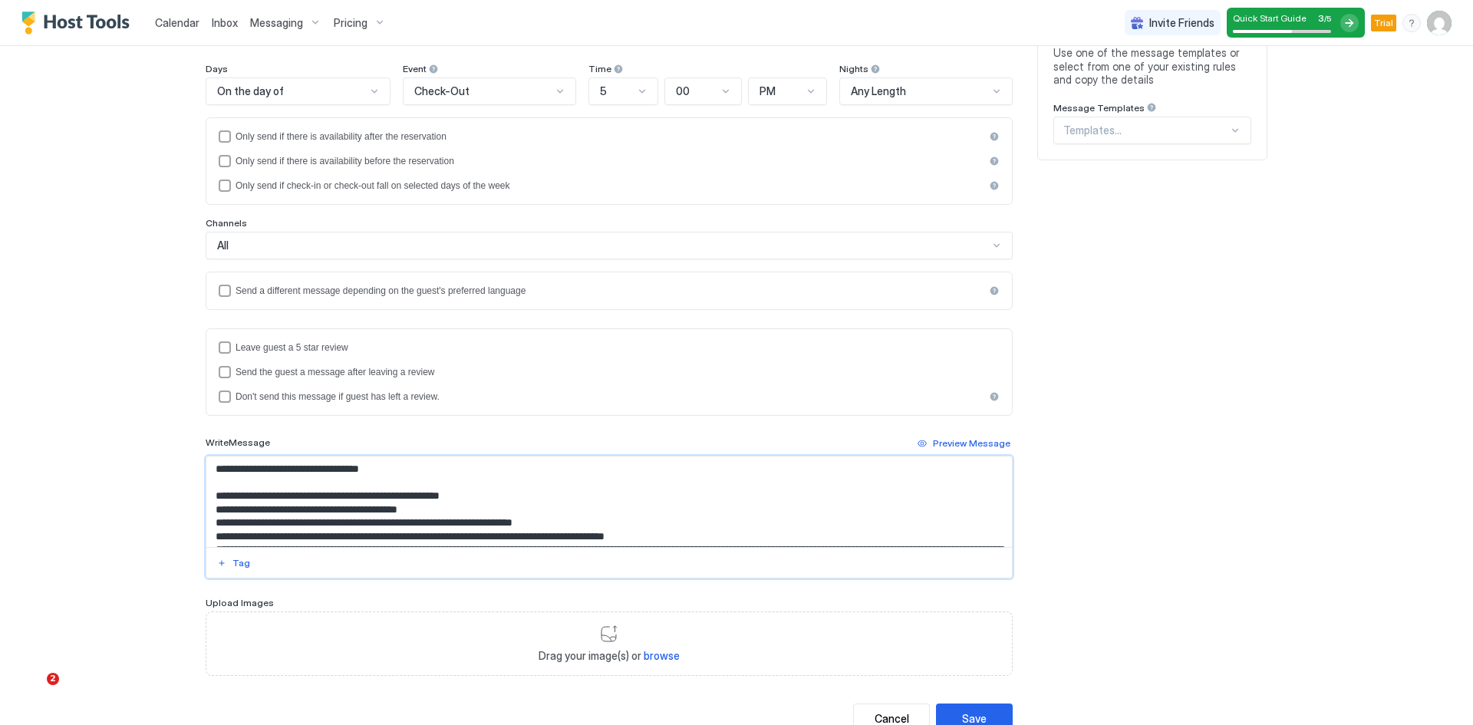
drag, startPoint x: 321, startPoint y: 473, endPoint x: 352, endPoint y: 483, distance: 33.0
click at [320, 473] on textarea "Input Field" at bounding box center [609, 502] width 806 height 91
click at [448, 521] on textarea "Input Field" at bounding box center [609, 502] width 806 height 91
click at [225, 559] on button "Tag" at bounding box center [234, 563] width 38 height 18
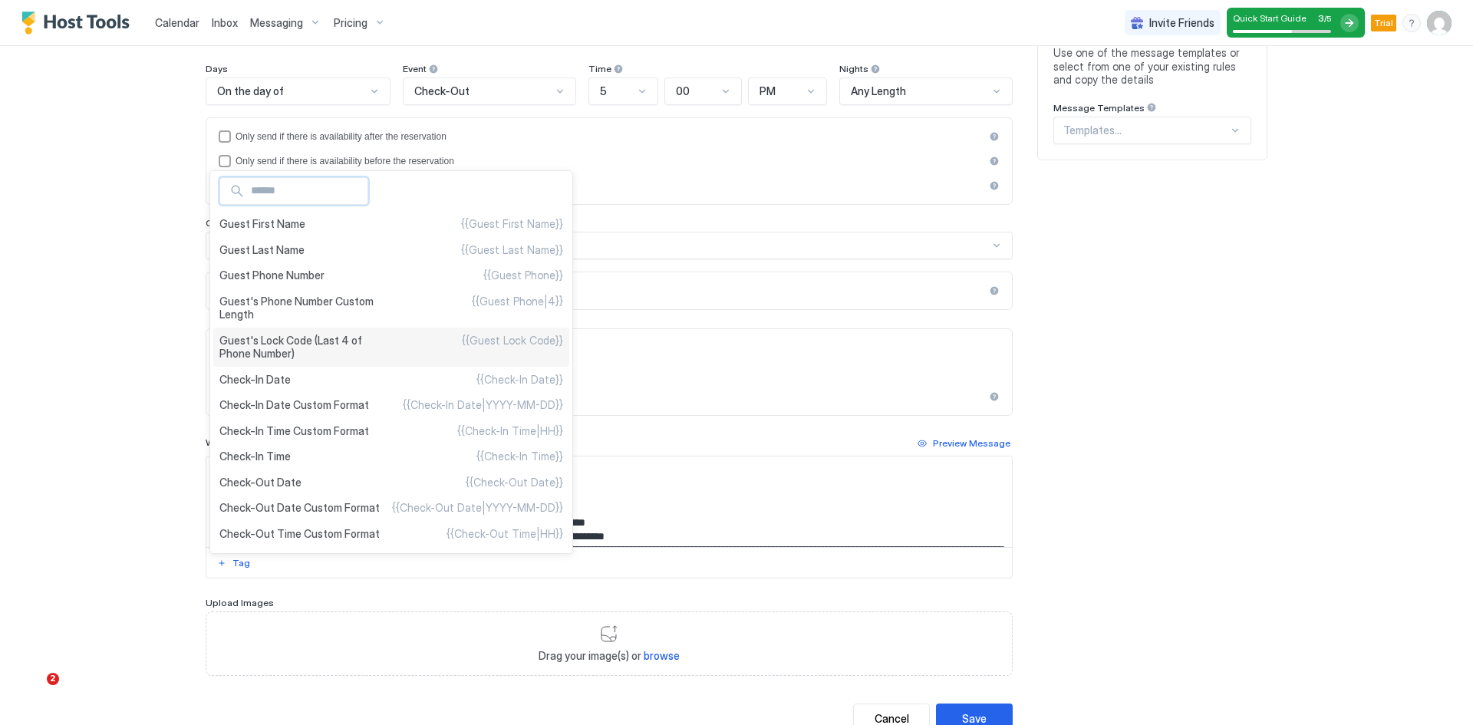
click at [279, 350] on span "Guest's Lock Code (Last 4 of Phone Number)" at bounding box center [305, 347] width 172 height 27
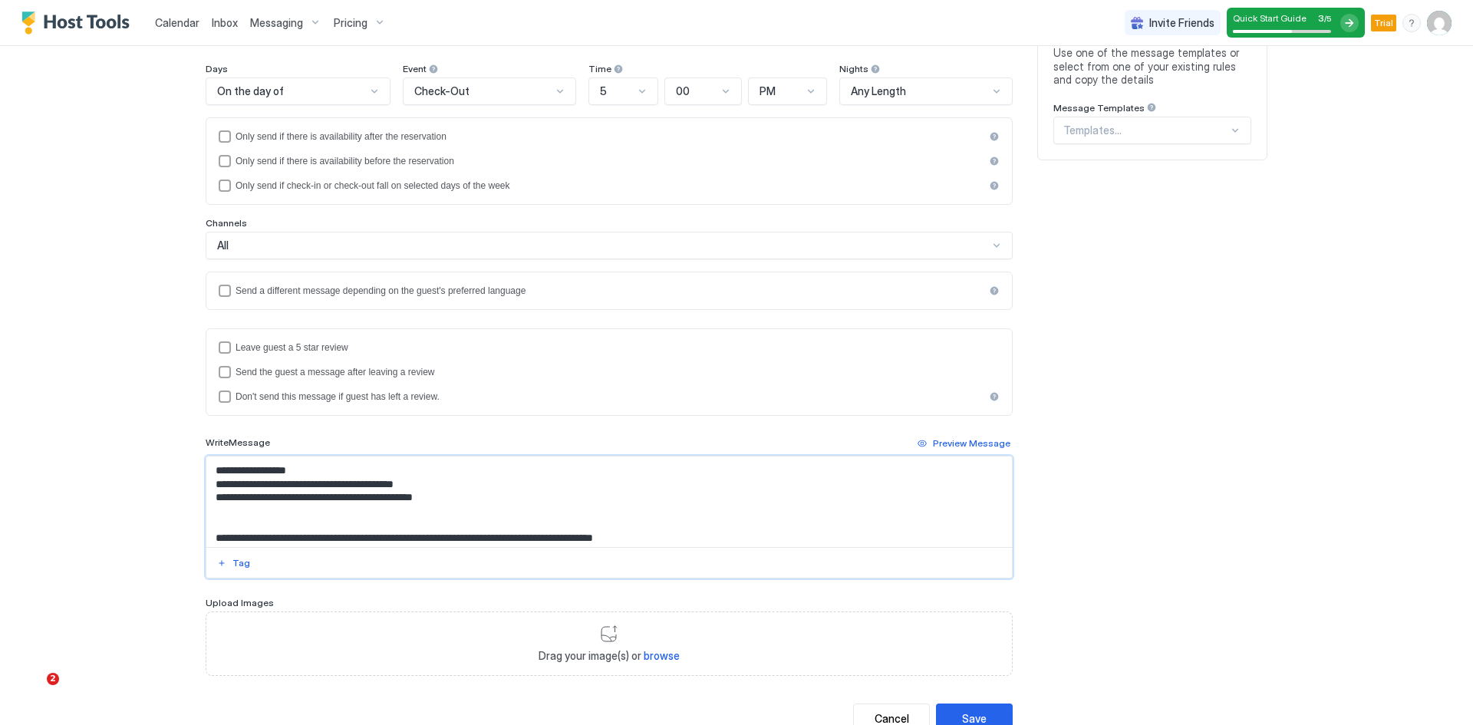
scroll to position [153, 0]
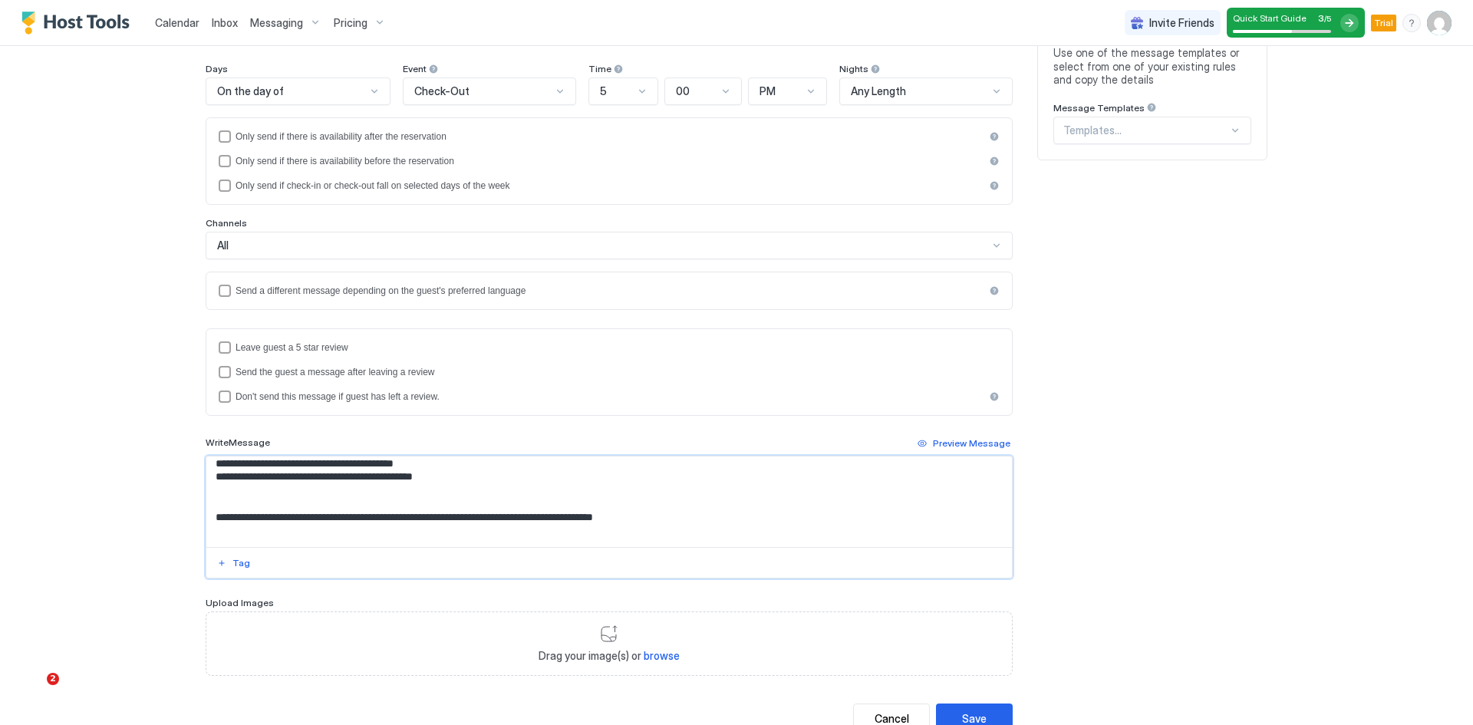
click at [305, 519] on textarea "Input Field" at bounding box center [609, 502] width 806 height 91
type textarea "**********"
click at [225, 566] on button "Tag" at bounding box center [234, 563] width 38 height 18
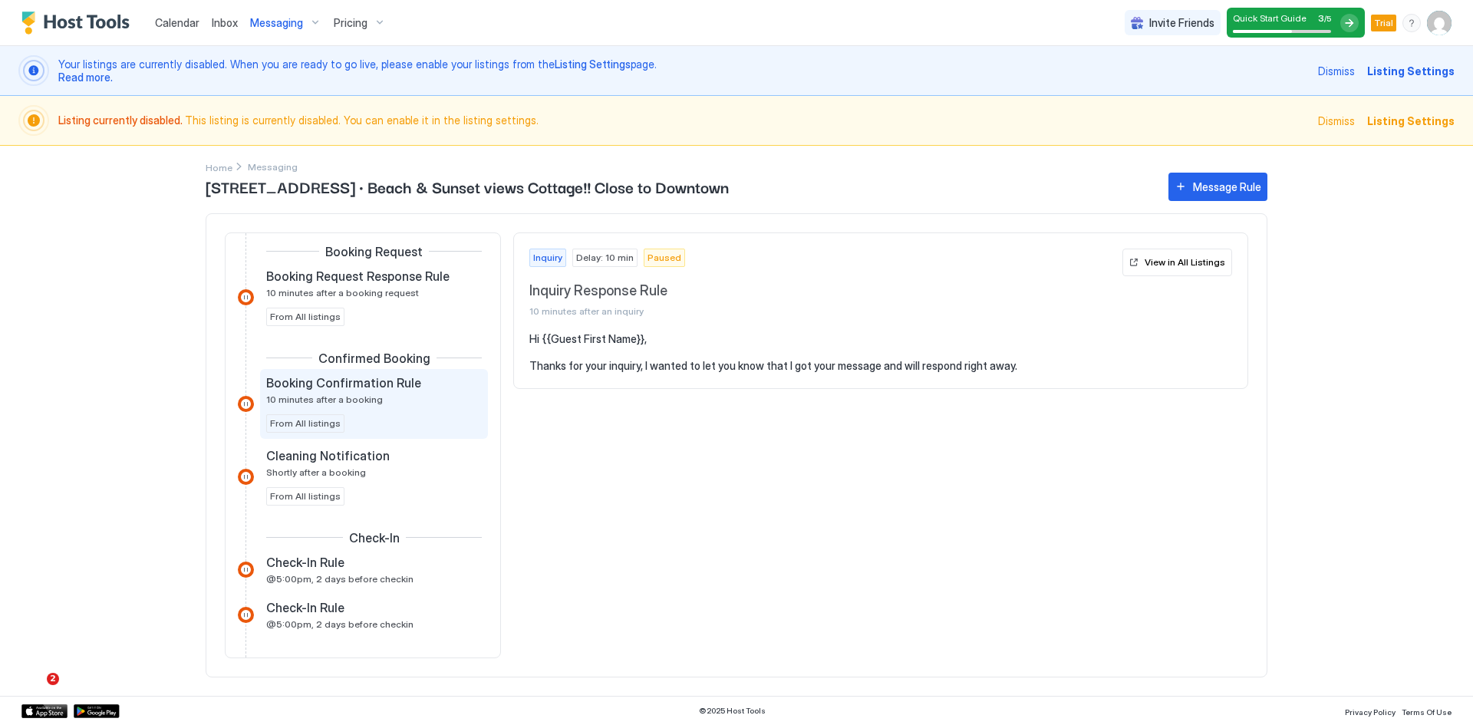
scroll to position [307, 0]
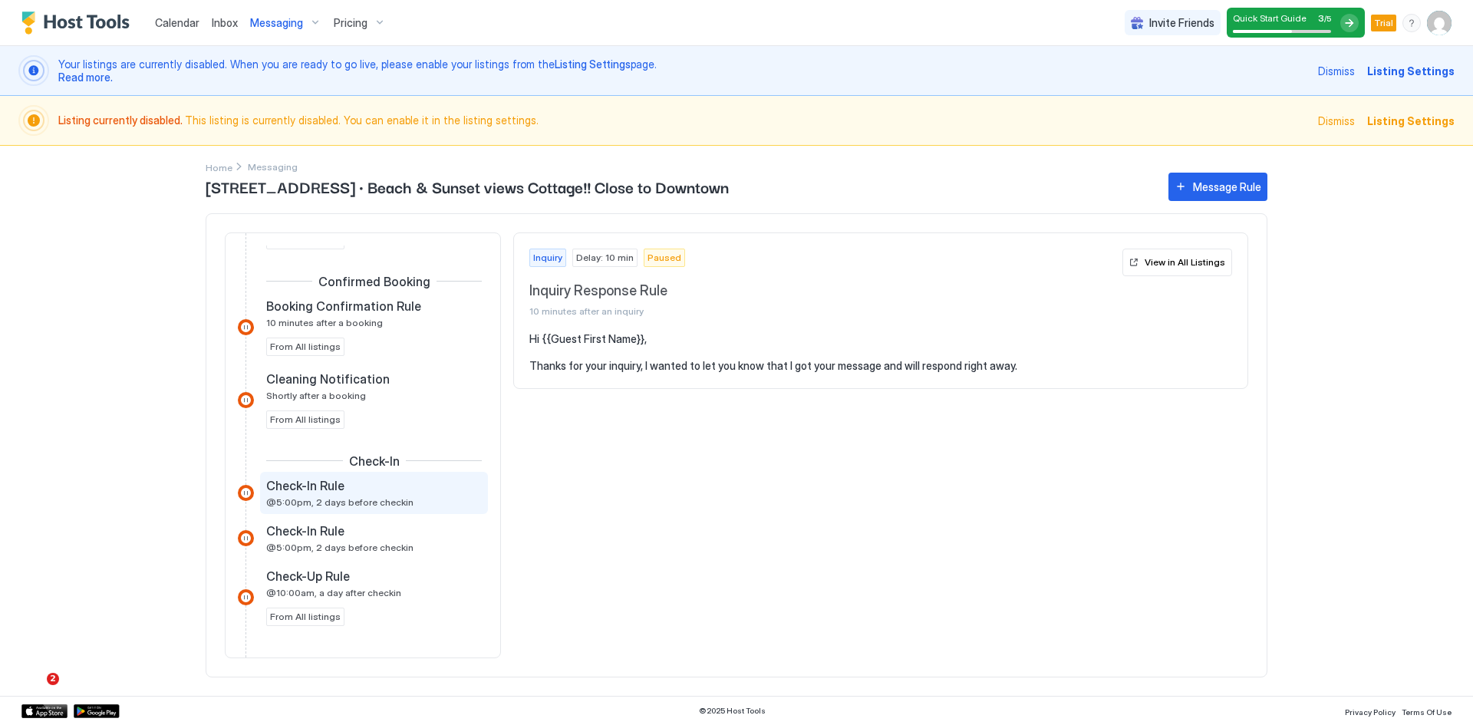
click at [334, 502] on span "@5:00pm, 2 days before checkin" at bounding box center [339, 502] width 147 height 12
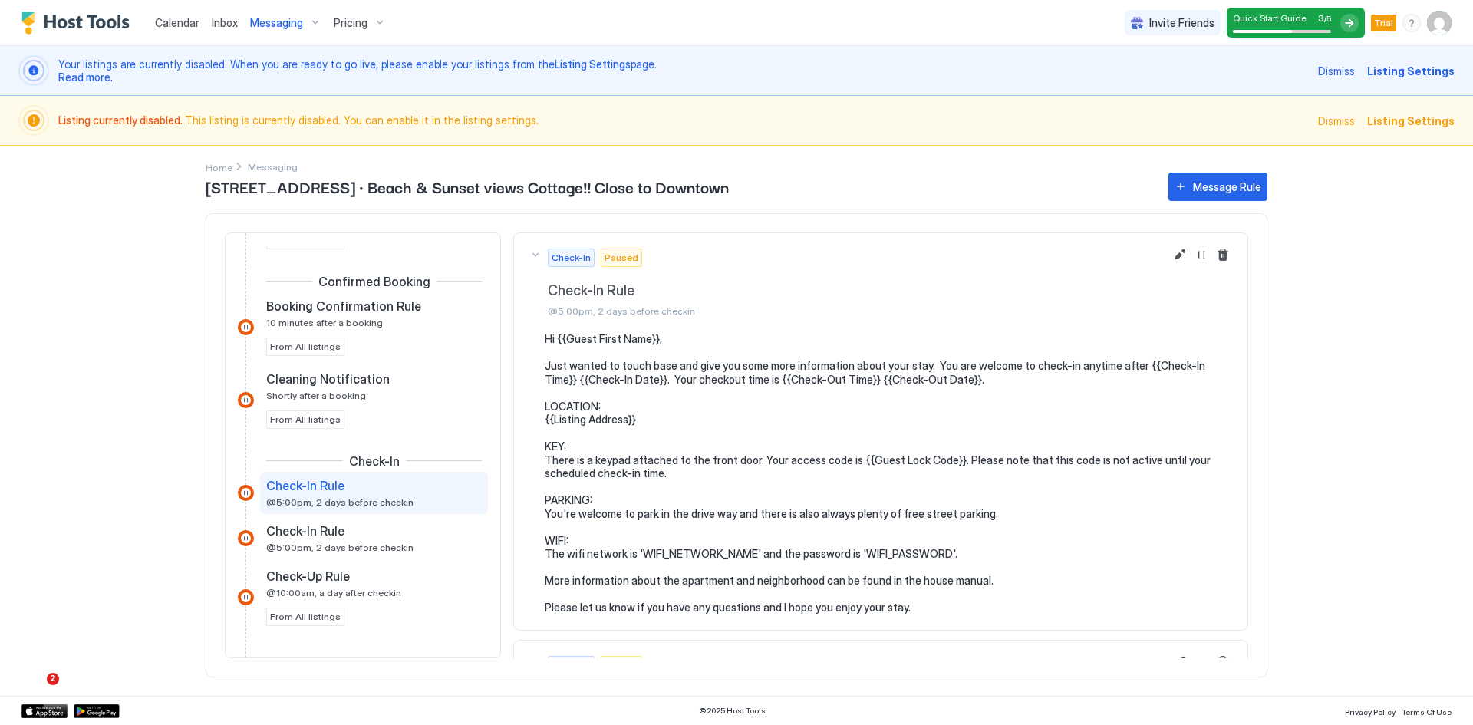
scroll to position [77, 0]
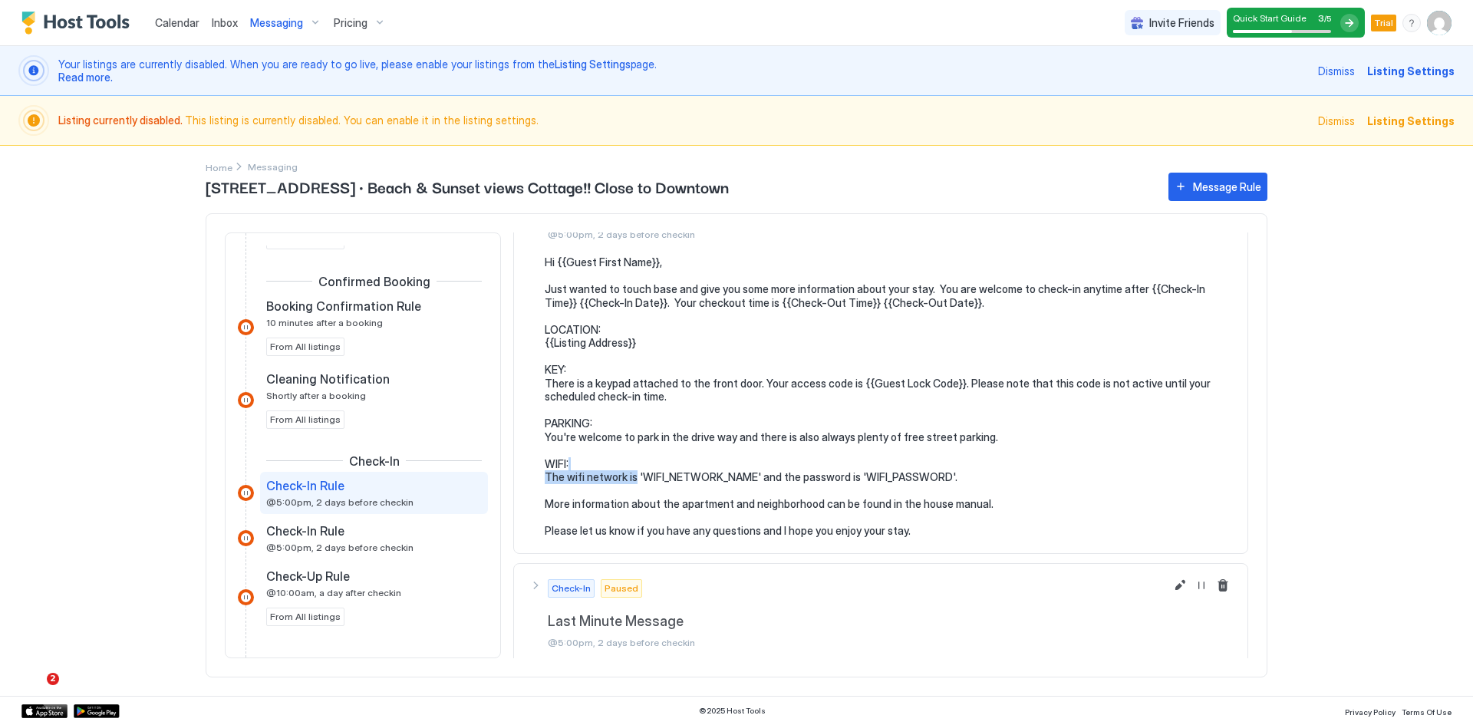
drag, startPoint x: 635, startPoint y: 477, endPoint x: 952, endPoint y: 470, distance: 317.0
click at [952, 470] on pre "Hi {{Guest First Name}}, Just wanted to touch base and give you some more infor…" at bounding box center [889, 397] width 688 height 282
click at [720, 481] on pre "Hi {{Guest First Name}}, Just wanted to touch base and give you some more infor…" at bounding box center [889, 397] width 688 height 282
drag, startPoint x: 546, startPoint y: 461, endPoint x: 960, endPoint y: 480, distance: 414.8
click at [960, 480] on pre "Hi {{Guest First Name}}, Just wanted to touch base and give you some more infor…" at bounding box center [889, 397] width 688 height 282
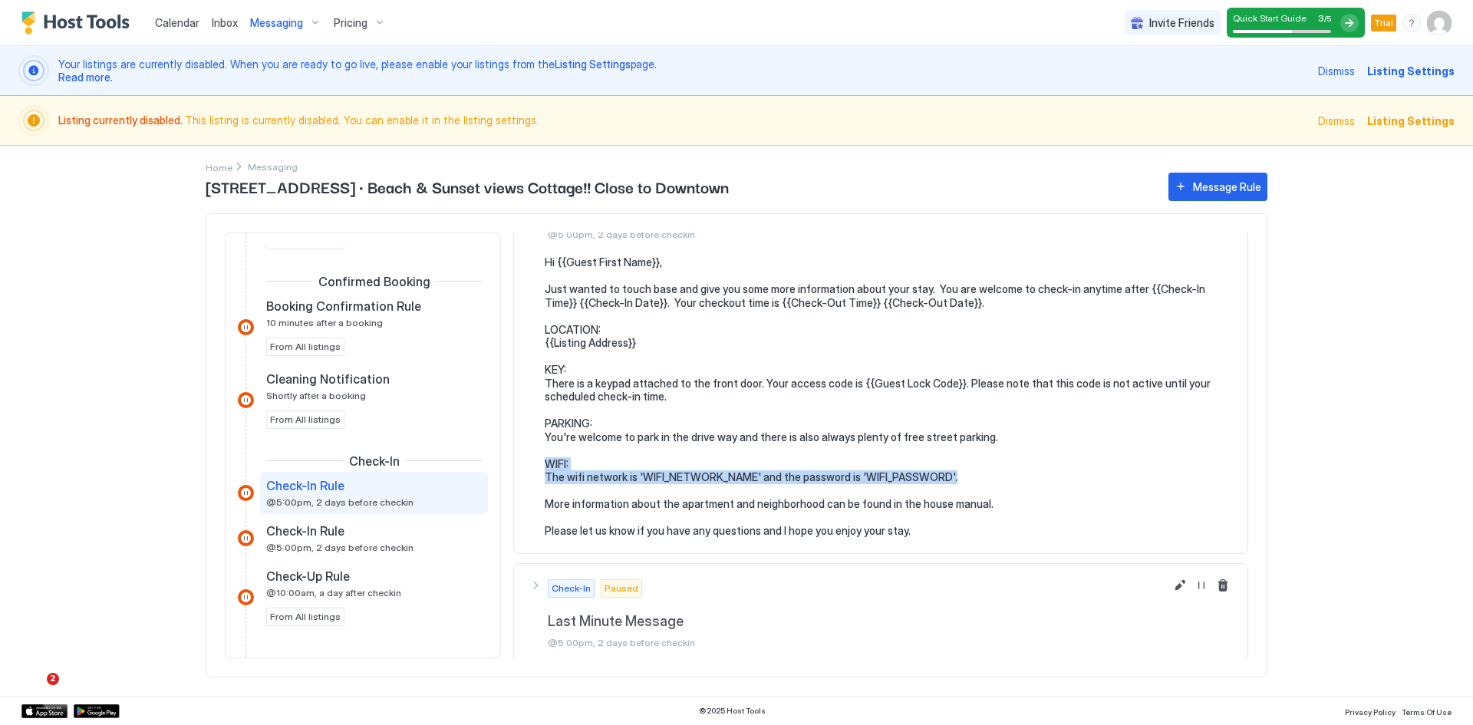
copy pre "WIFI: The wifi network is 'WIFI_NETWORK_NAME' and the password is 'WIFI_PASSWOR…"
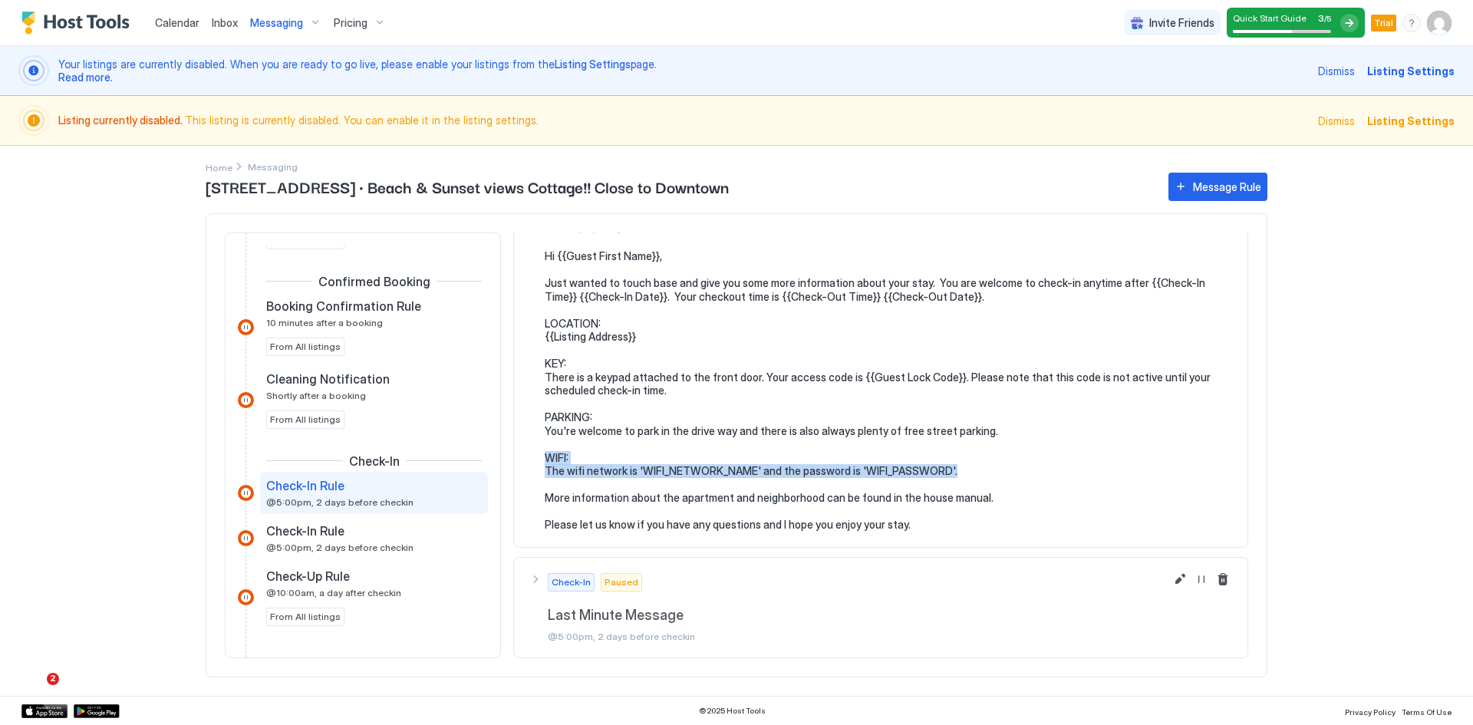
click at [614, 634] on span "@5:00pm, 2 days before checkin" at bounding box center [890, 637] width 684 height 12
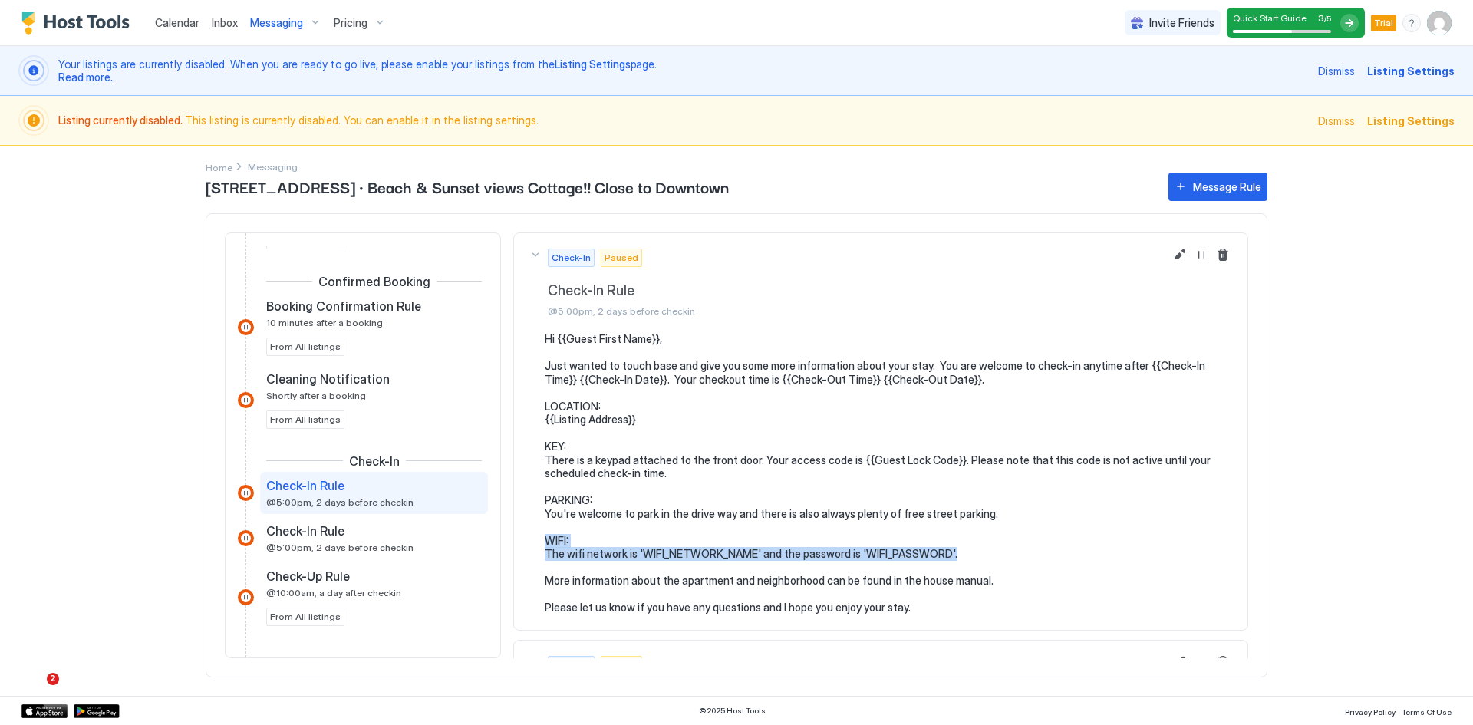
scroll to position [0, 0]
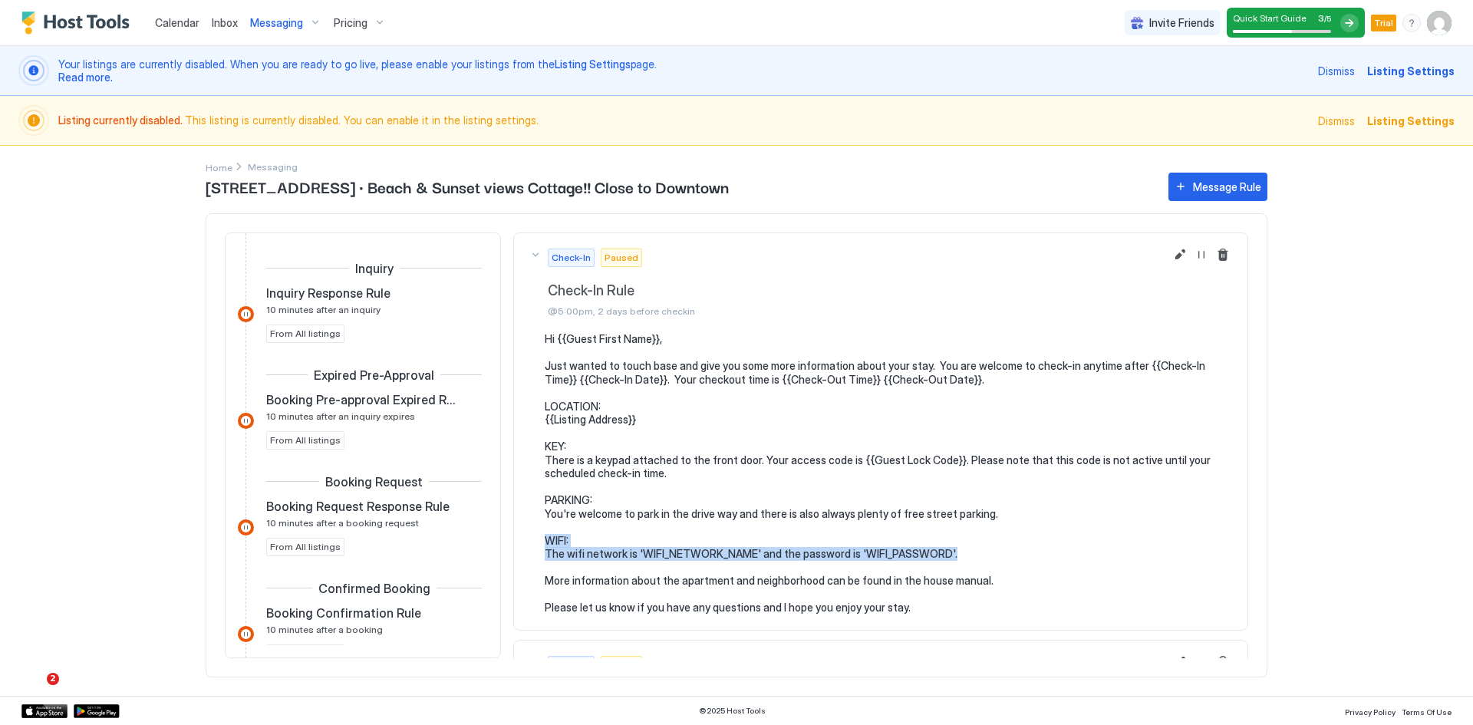
click at [279, 24] on span "Messaging" at bounding box center [276, 23] width 53 height 14
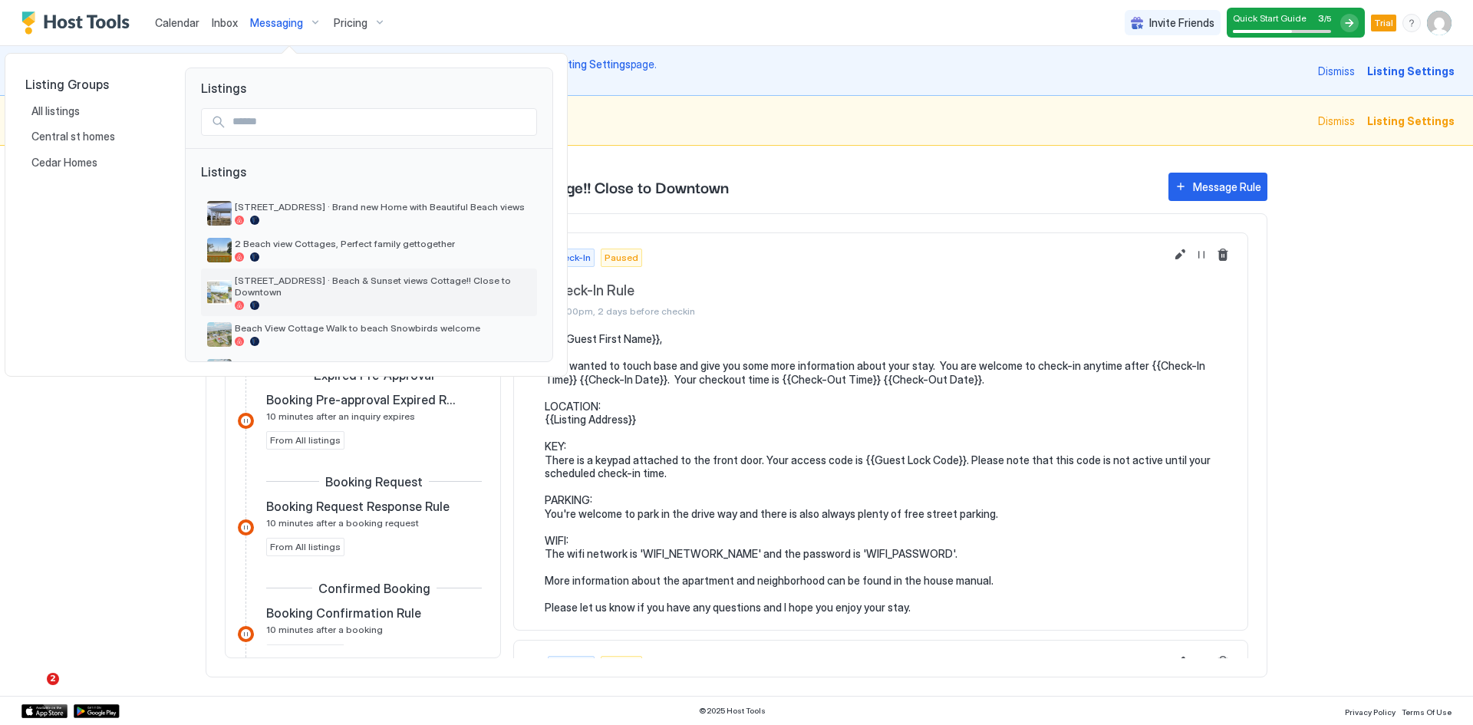
click at [283, 280] on span "[STREET_ADDRESS] · Beach & Sunset views Cottage!! Close to Downtown" at bounding box center [383, 286] width 296 height 23
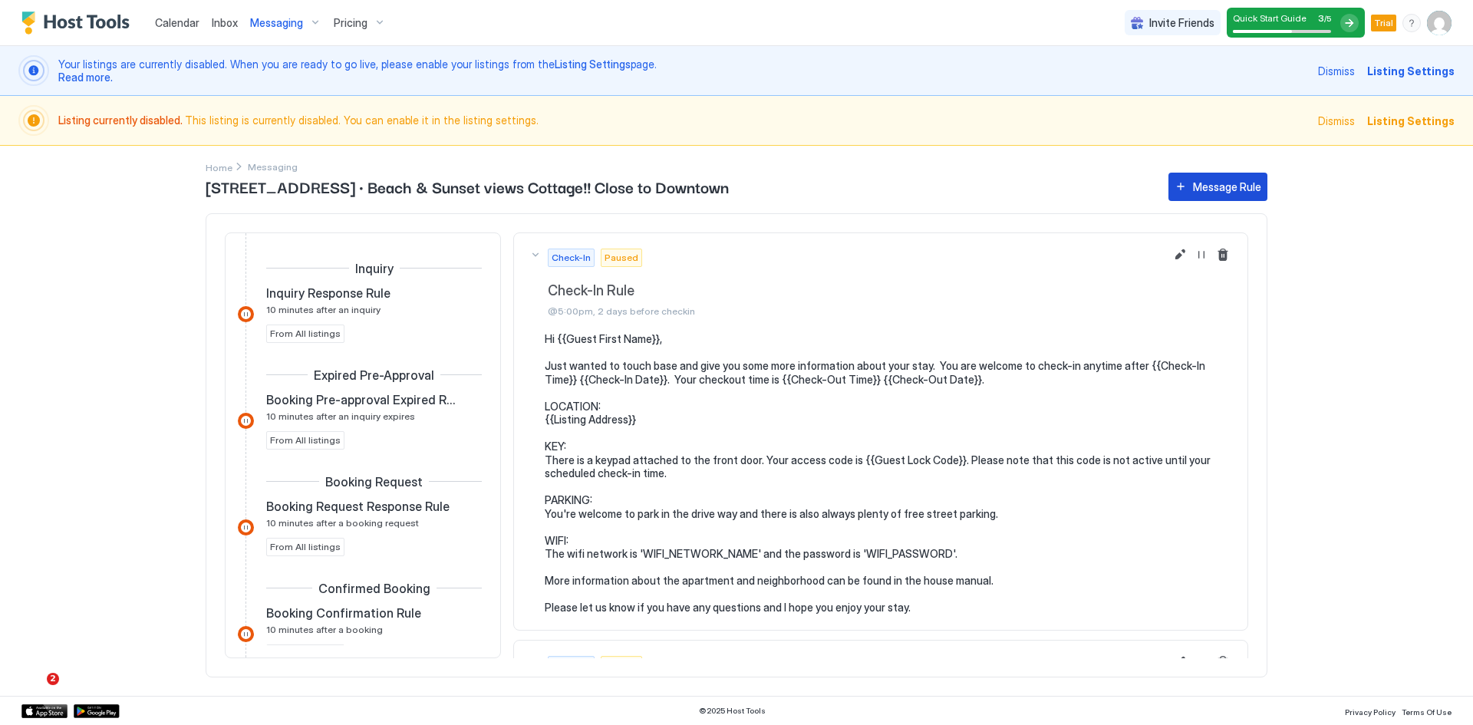
click at [1220, 181] on div "Message Rule" at bounding box center [1227, 187] width 68 height 16
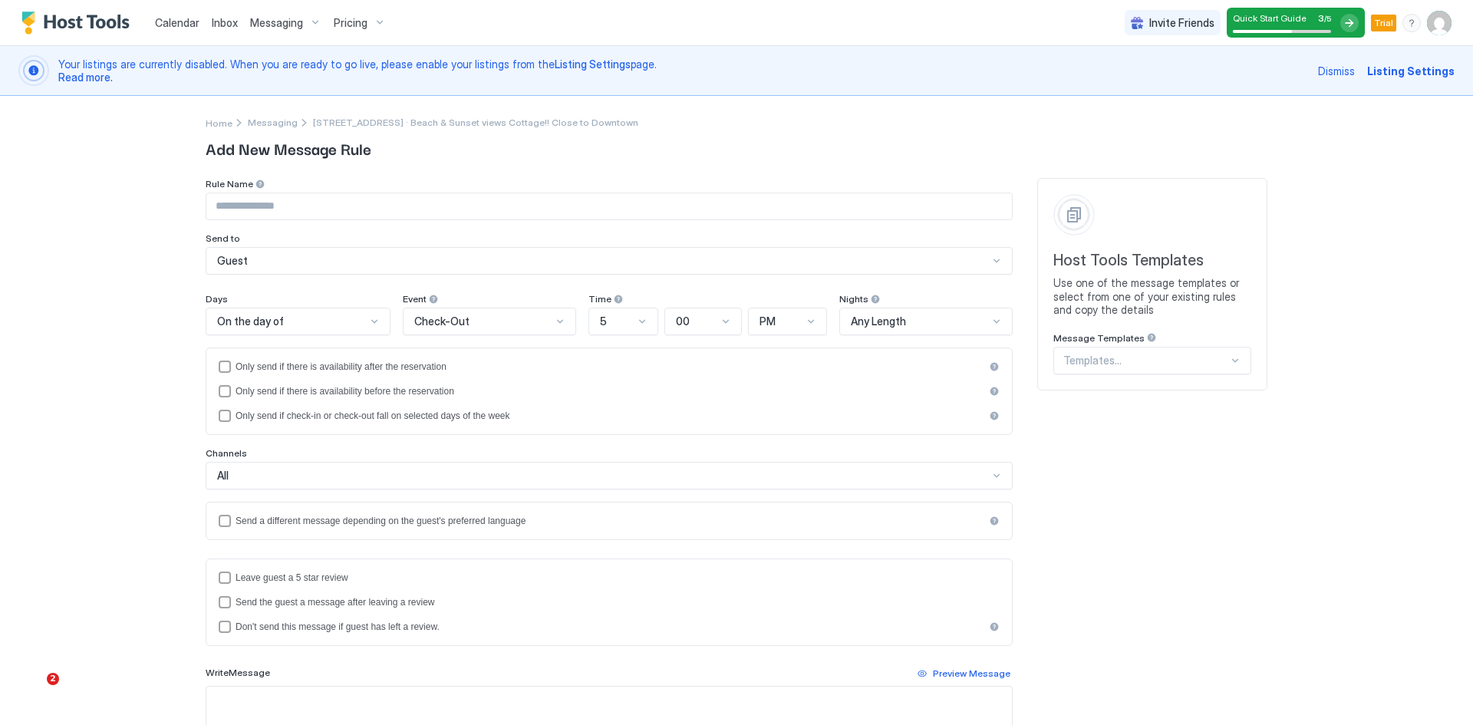
click at [381, 206] on input "Input Field" at bounding box center [609, 206] width 806 height 26
paste input "**********"
type input "**********"
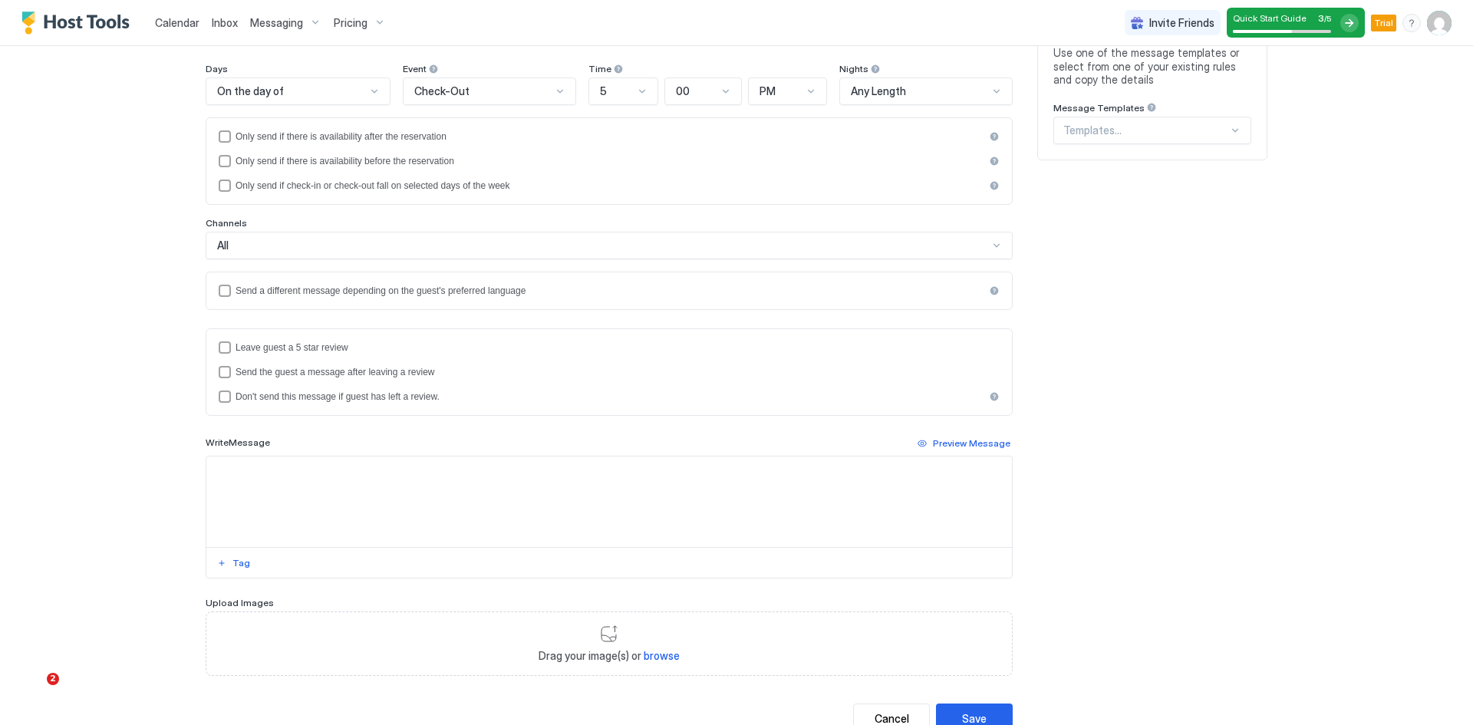
click at [278, 483] on textarea "Input Field" at bounding box center [609, 502] width 806 height 91
paste textarea "**********"
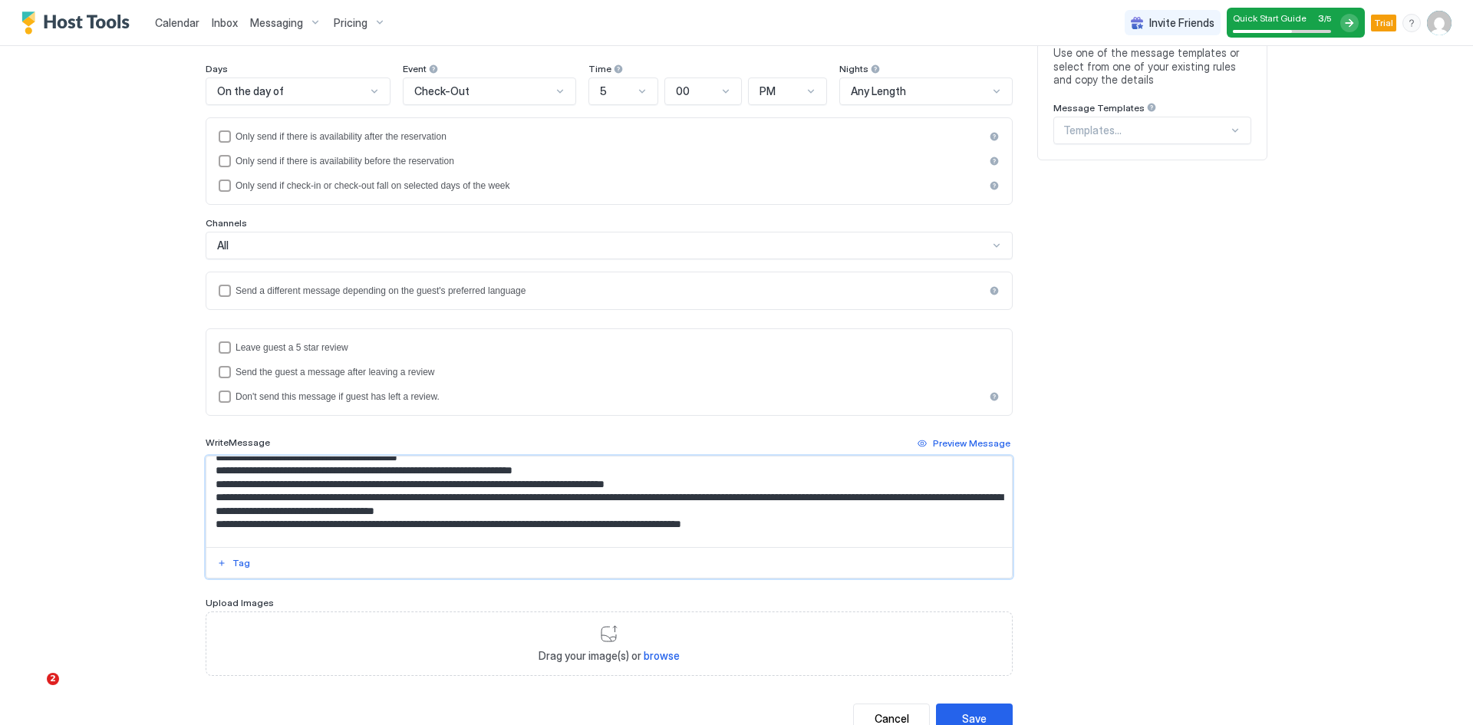
scroll to position [0, 0]
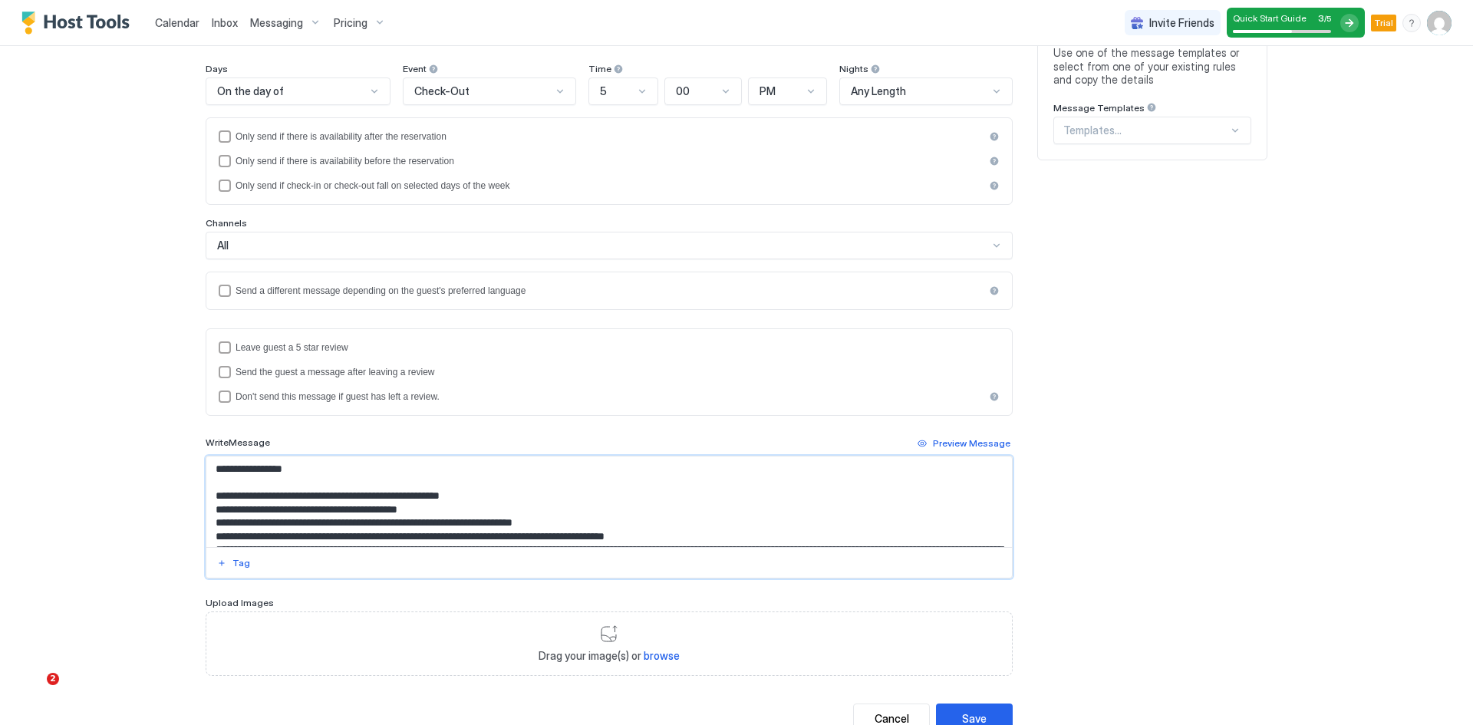
click at [222, 470] on textarea "Input Field" at bounding box center [609, 502] width 806 height 91
click at [235, 560] on div "Tag" at bounding box center [242, 563] width 18 height 14
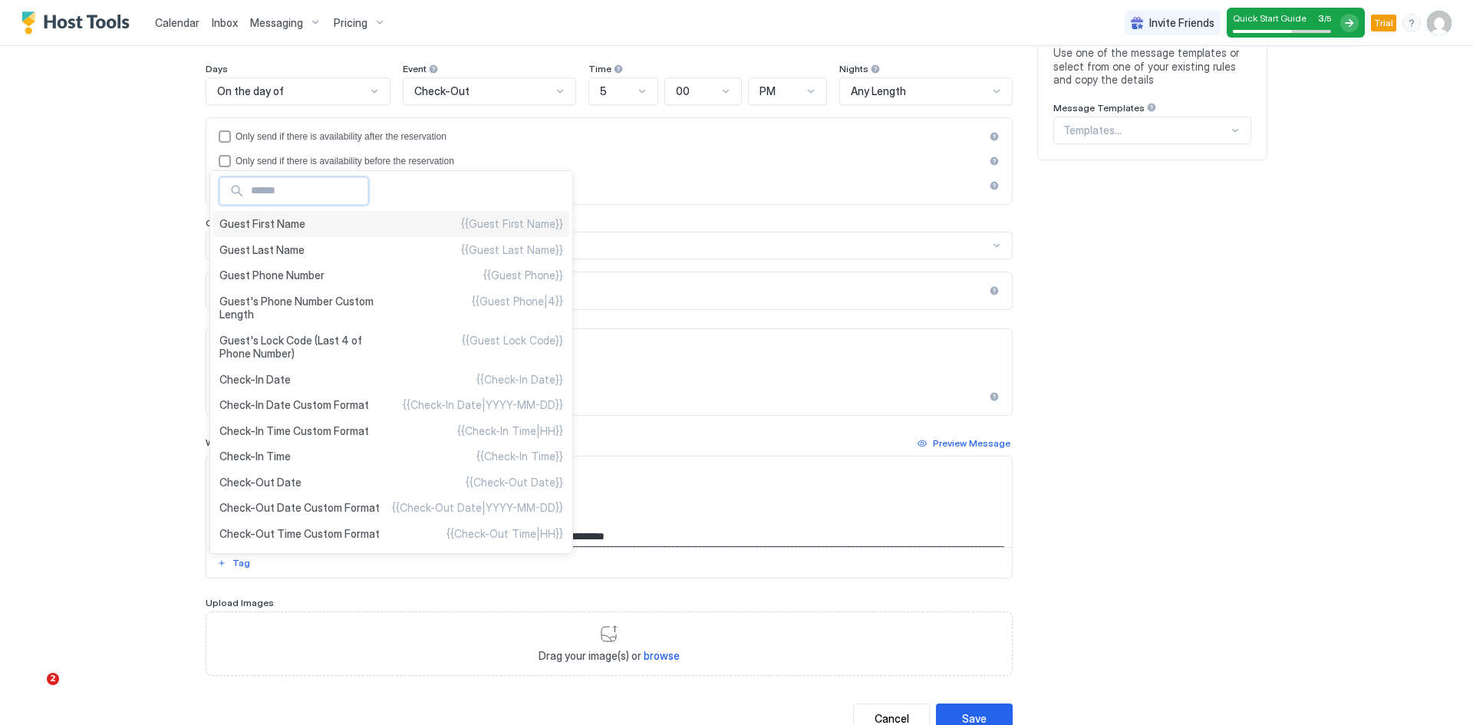
click at [273, 225] on span "Guest First Name" at bounding box center [262, 224] width 86 height 14
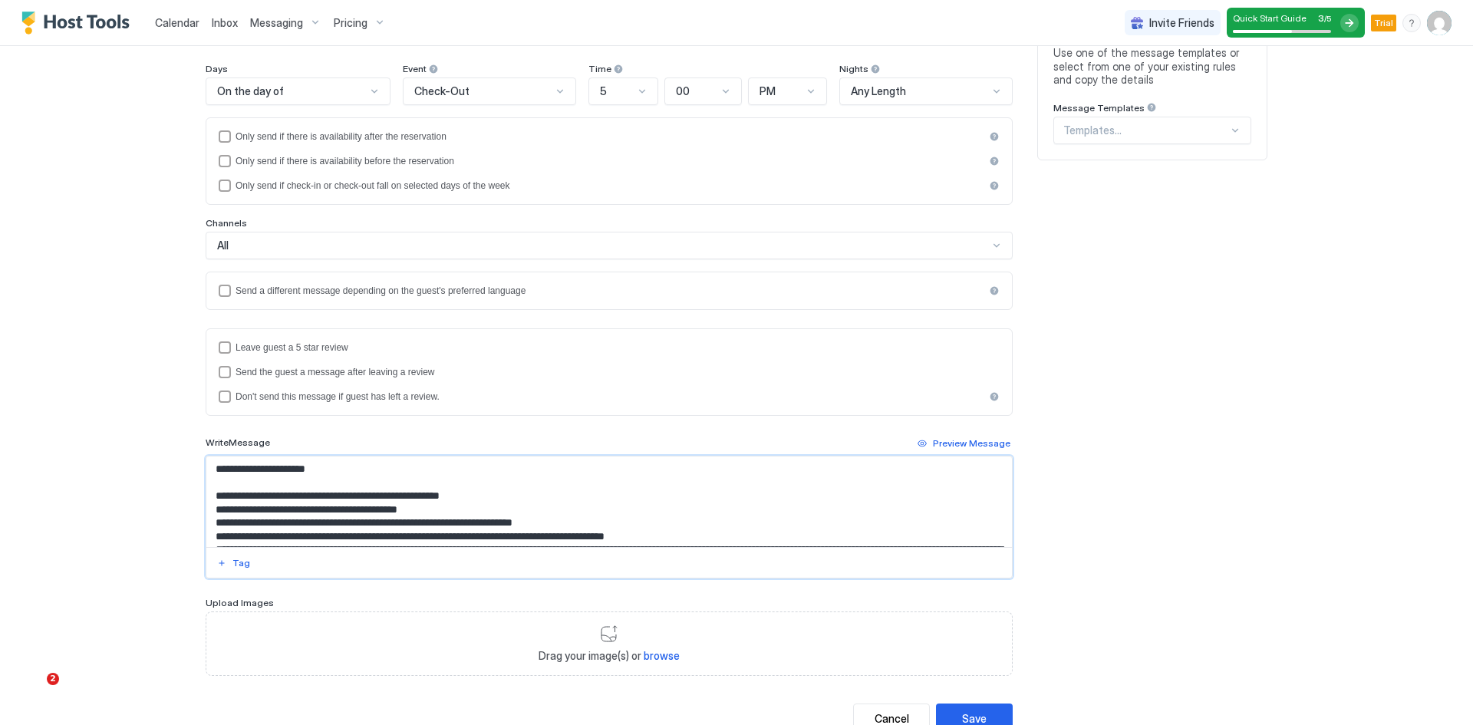
click at [451, 526] on textarea "Input Field" at bounding box center [609, 502] width 806 height 91
click at [235, 566] on div "Tag" at bounding box center [242, 563] width 18 height 14
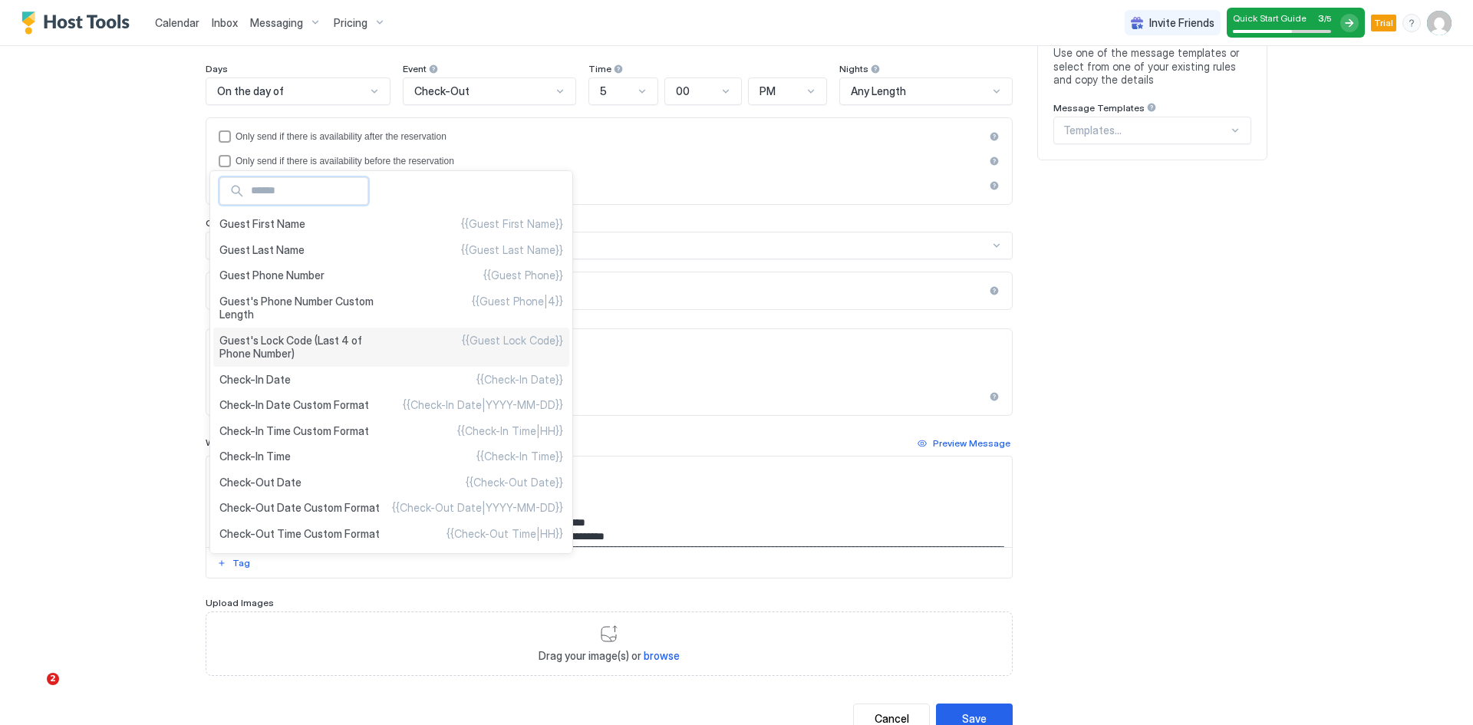
click at [300, 345] on span "Guest's Lock Code (Last 4 of Phone Number)" at bounding box center [305, 347] width 172 height 27
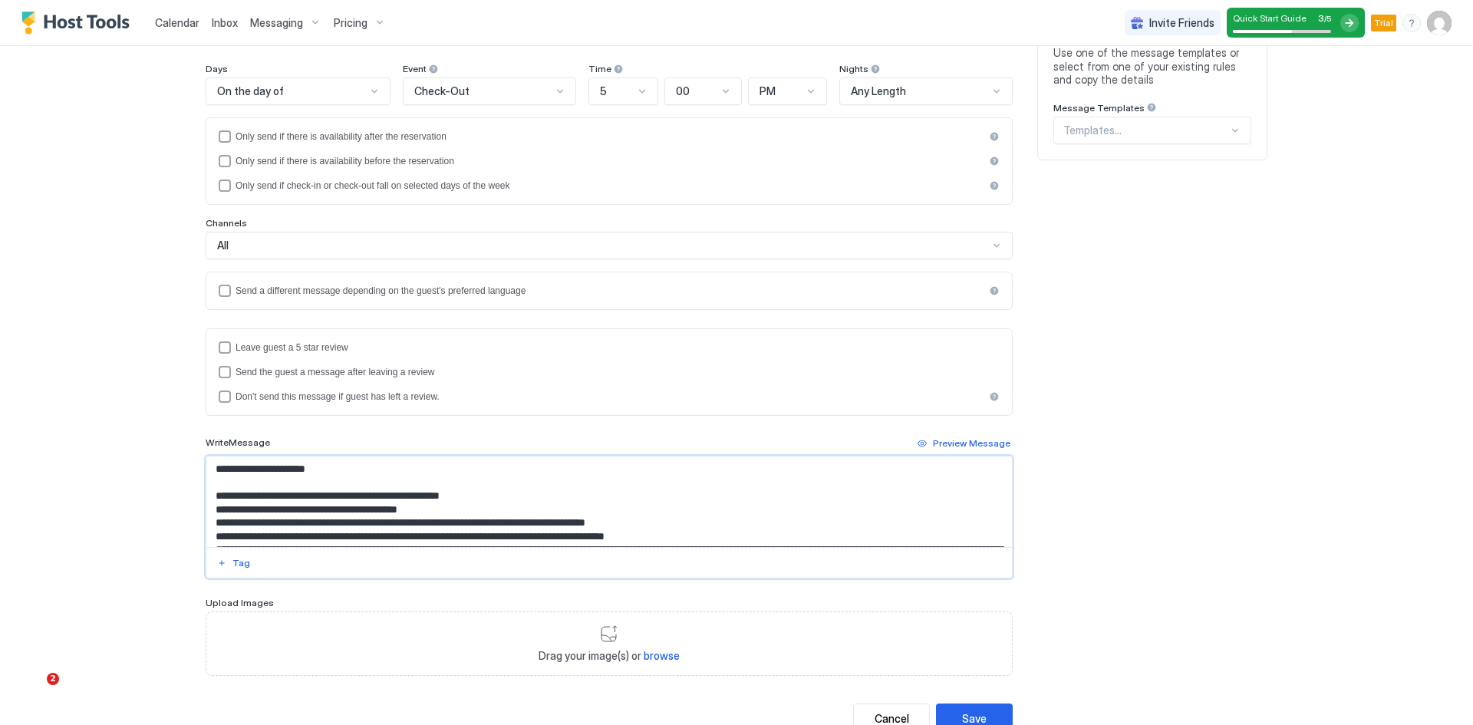
click at [549, 525] on textarea "Input Field" at bounding box center [609, 502] width 806 height 91
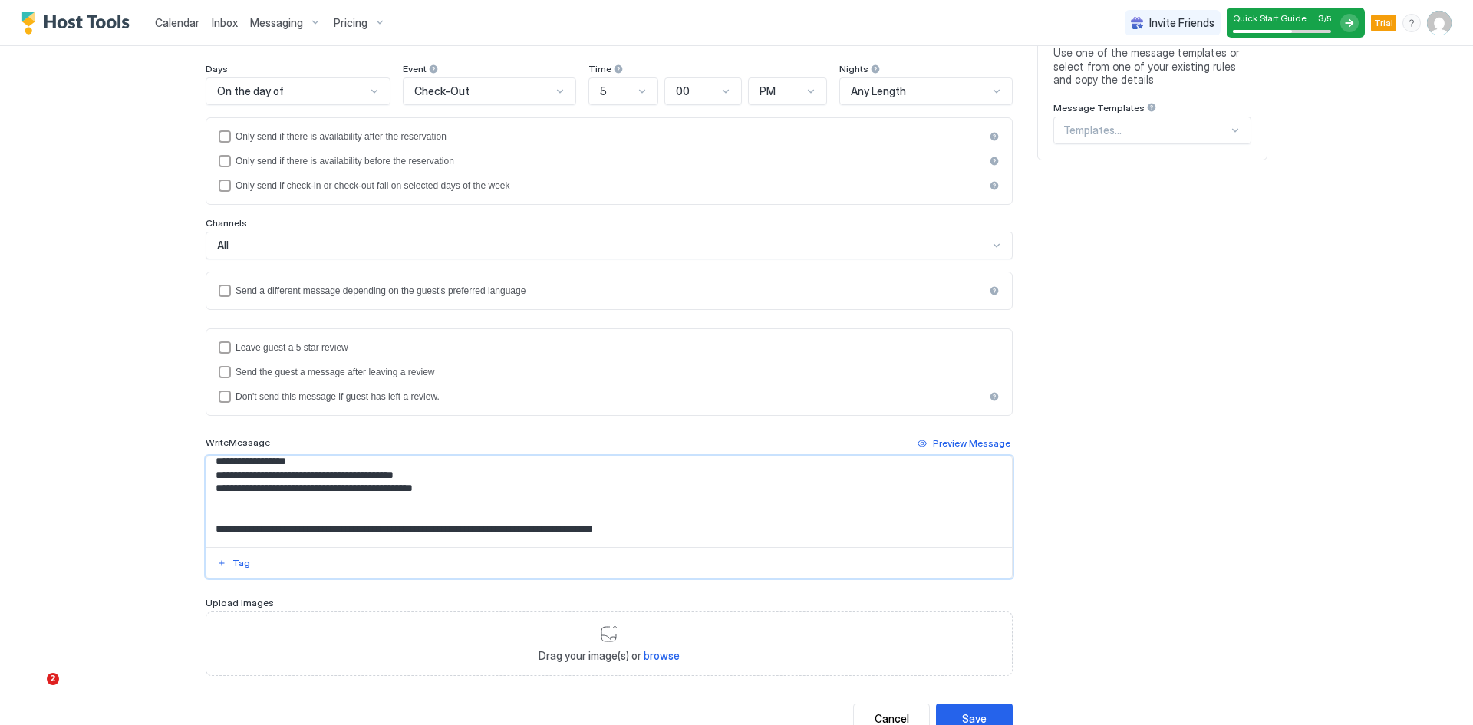
scroll to position [153, 0]
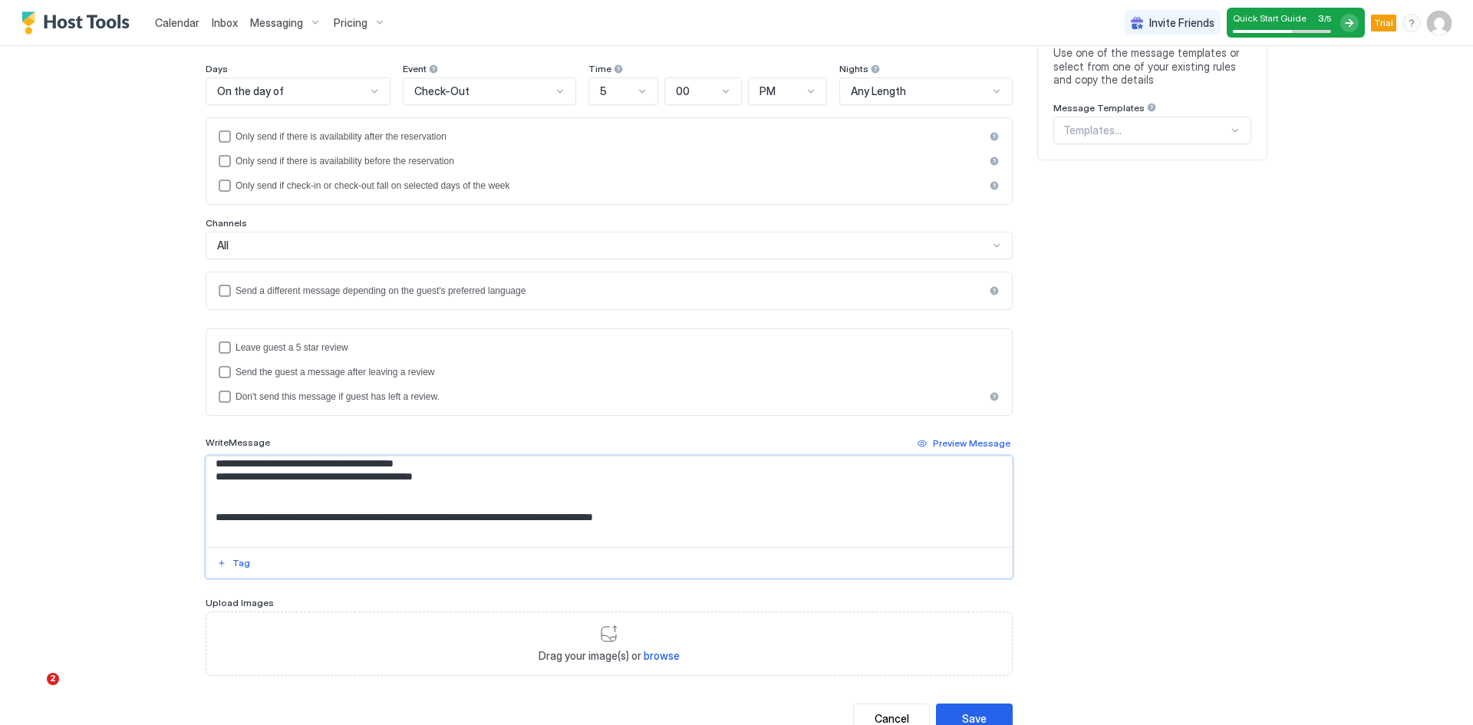
click at [308, 520] on textarea "Input Field" at bounding box center [609, 502] width 806 height 91
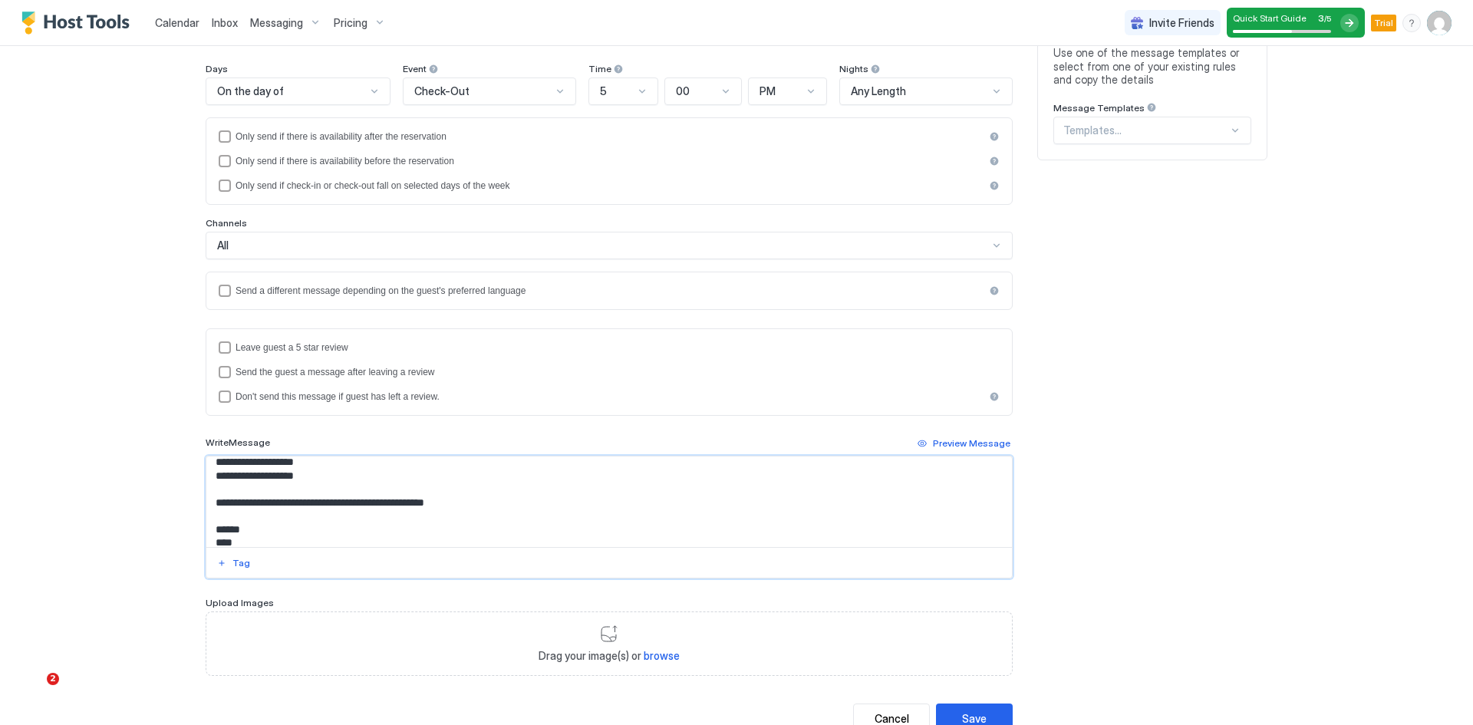
scroll to position [298, 0]
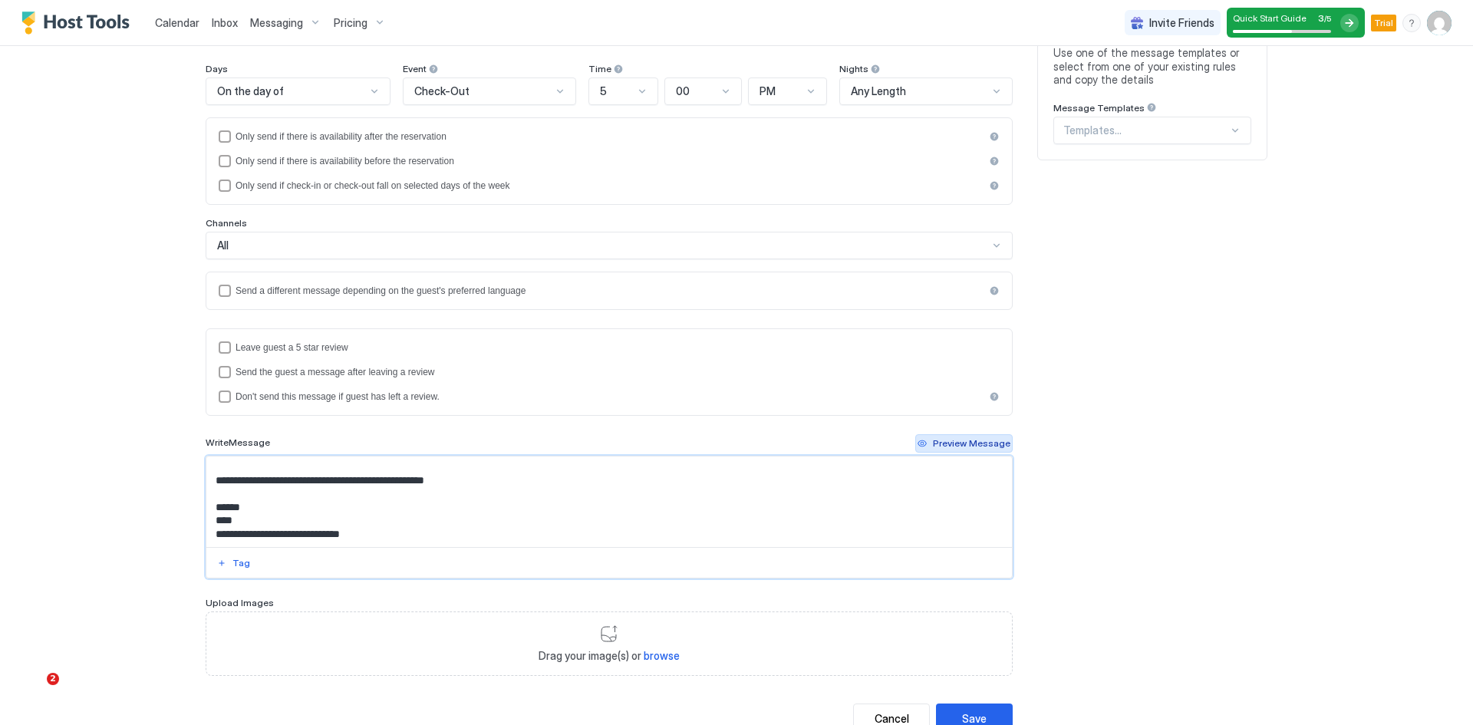
type textarea "**********"
click at [983, 442] on div "Preview Message" at bounding box center [972, 444] width 78 height 14
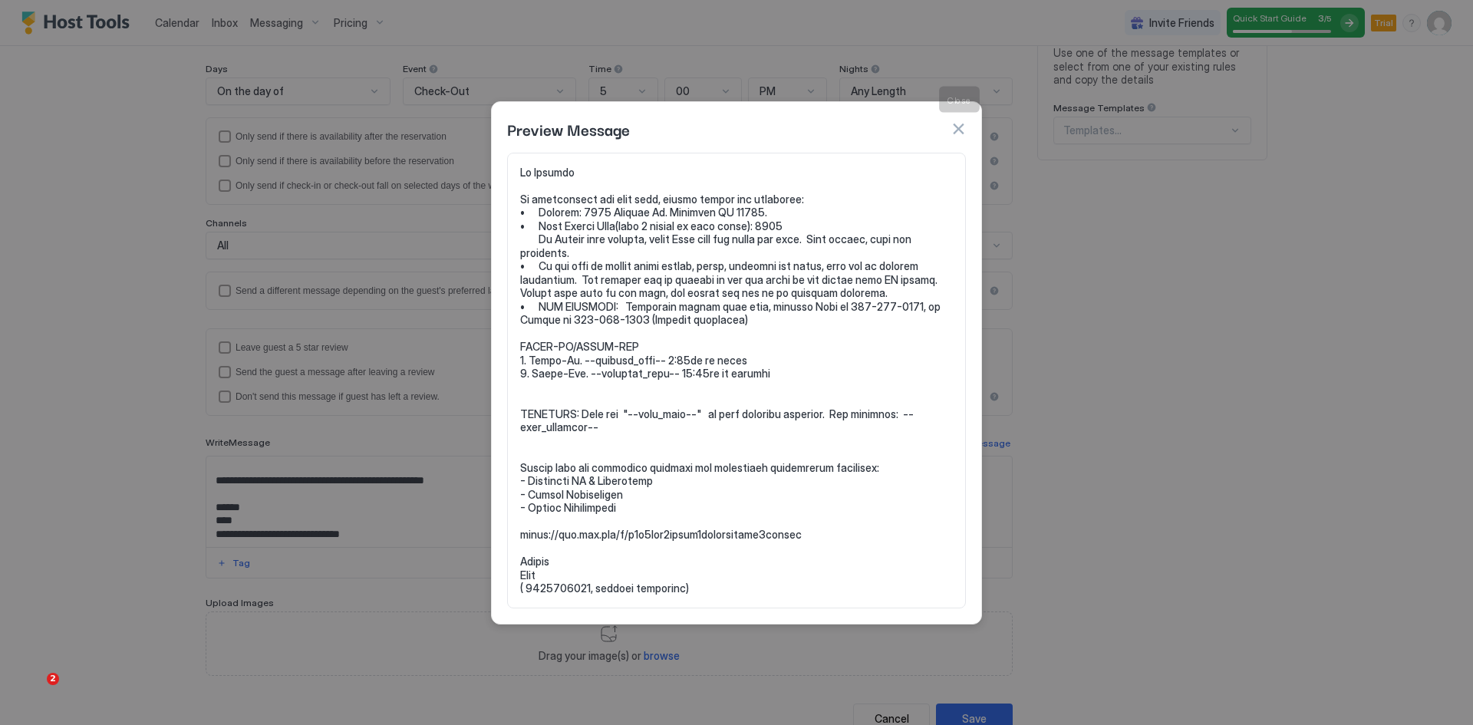
drag, startPoint x: 958, startPoint y: 127, endPoint x: 952, endPoint y: 134, distance: 9.2
click at [958, 127] on button "button" at bounding box center [958, 128] width 15 height 15
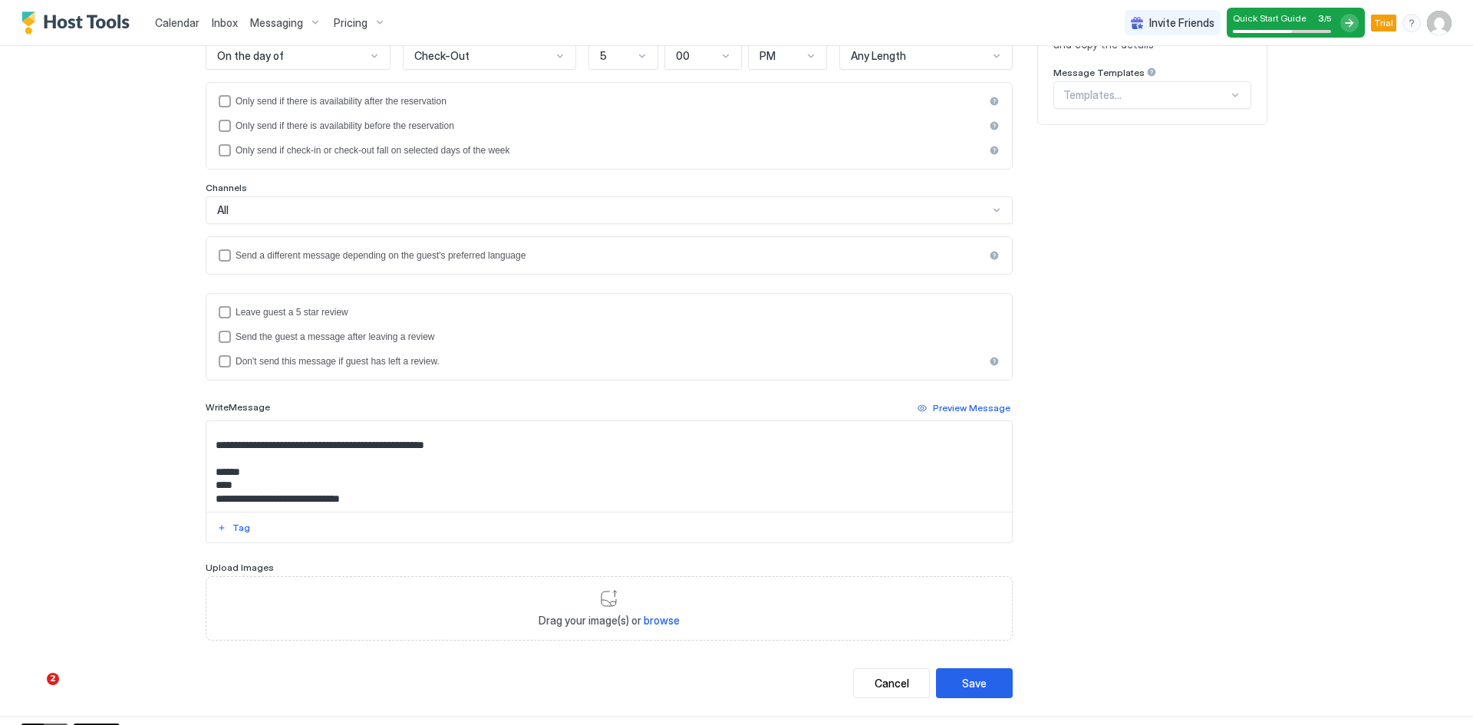
scroll to position [285, 0]
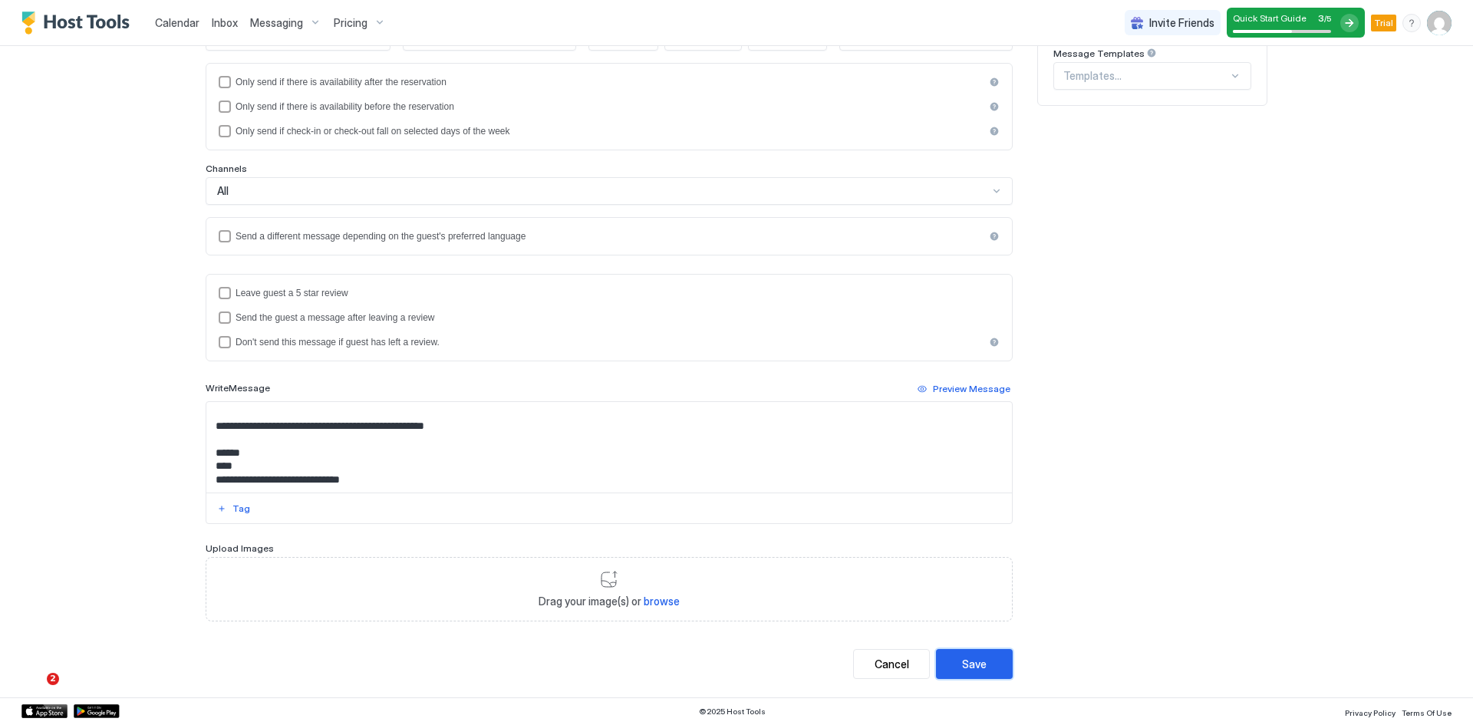
click at [972, 663] on div "Save" at bounding box center [974, 664] width 25 height 16
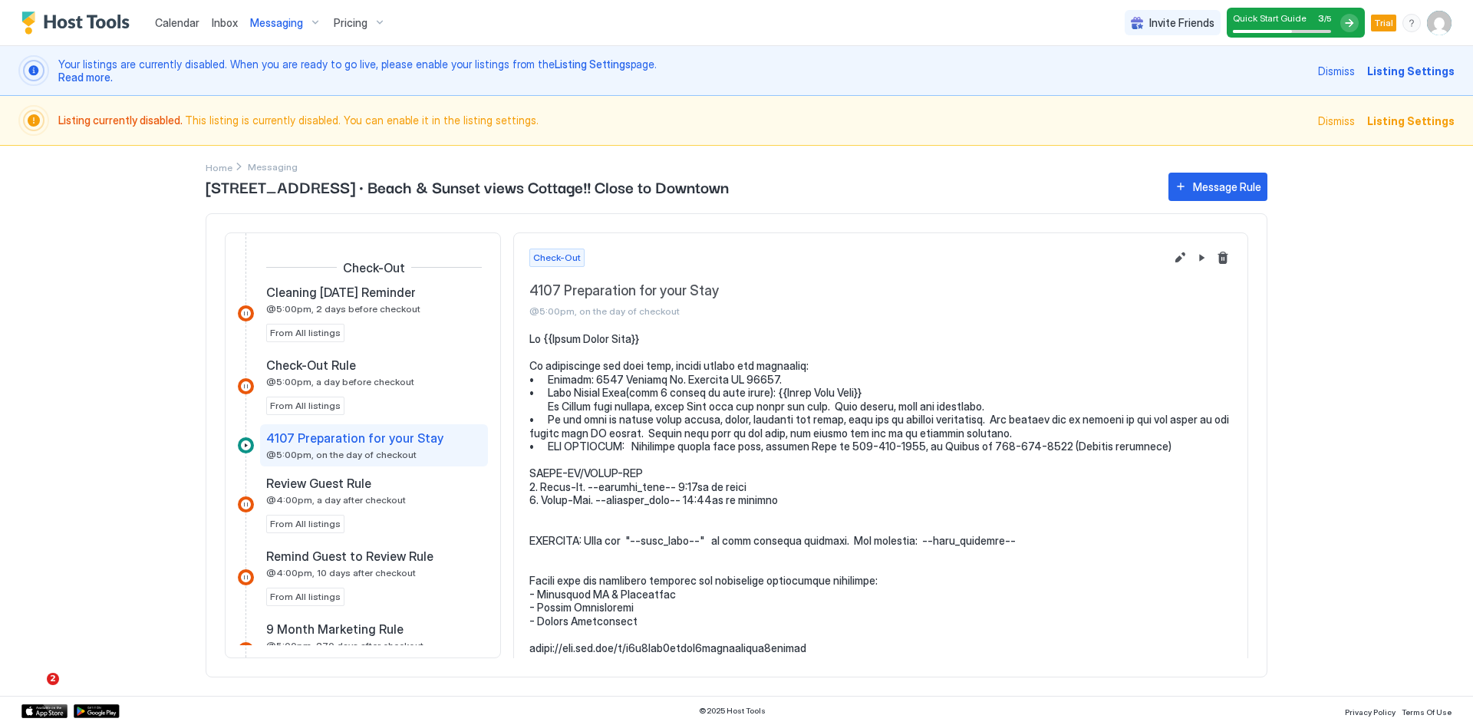
click at [275, 25] on span "Messaging" at bounding box center [276, 23] width 53 height 14
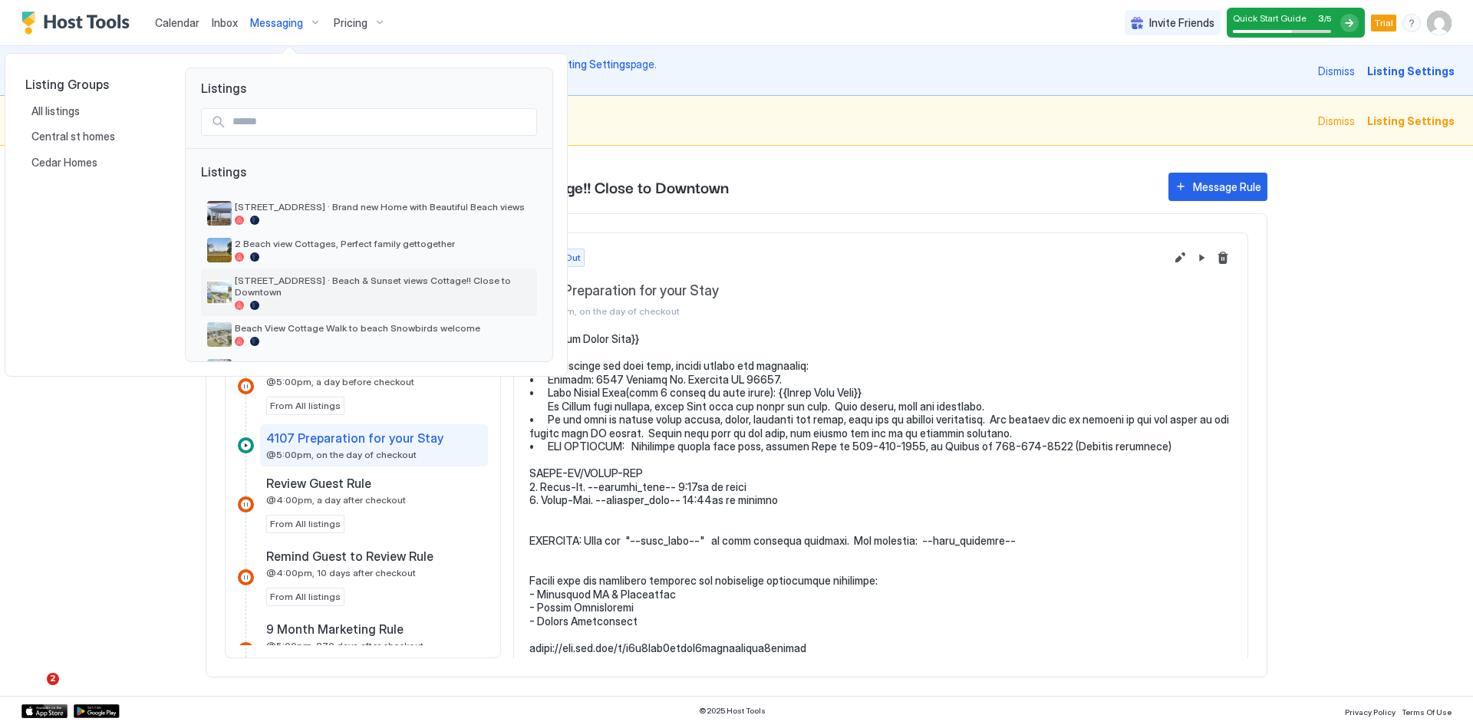
scroll to position [33, 0]
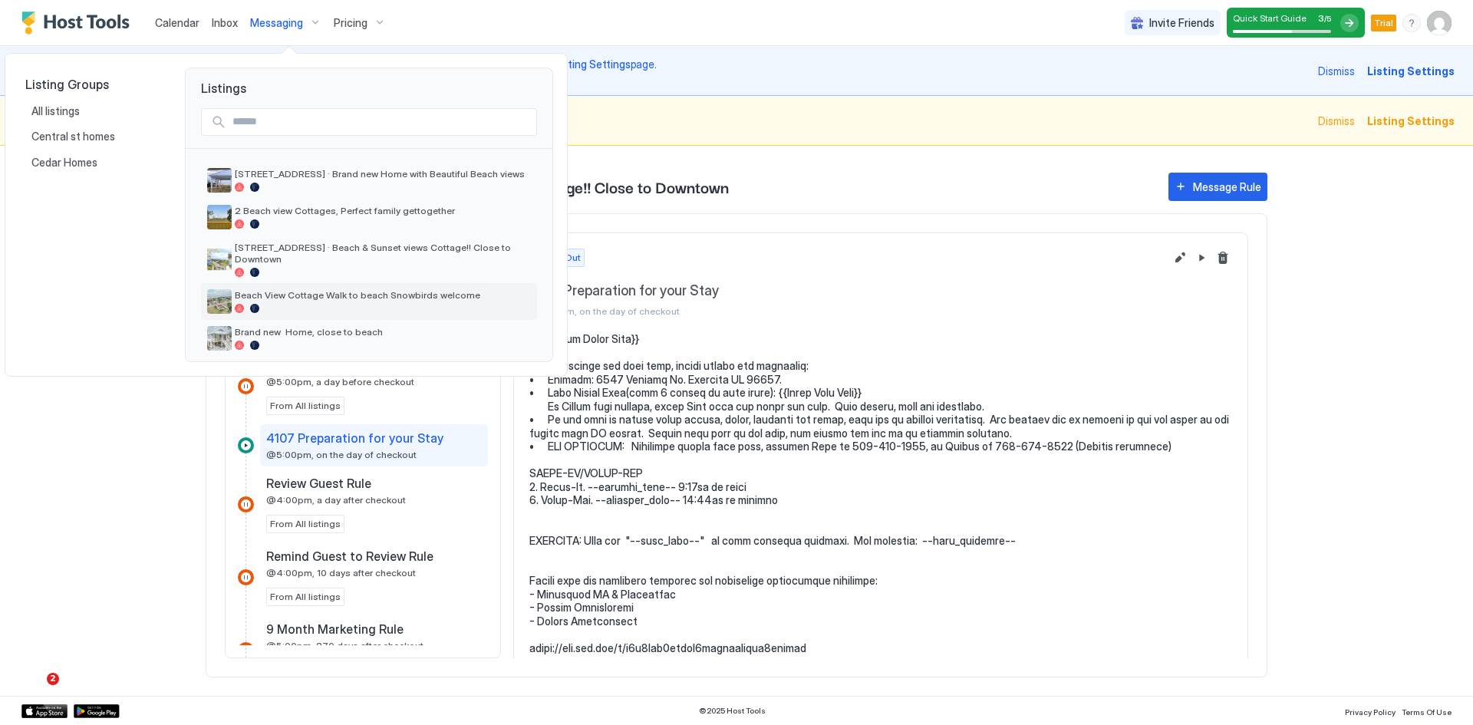
click at [344, 289] on span "Beach View Cottage Walk to beach Snowbirds welcome" at bounding box center [383, 295] width 296 height 12
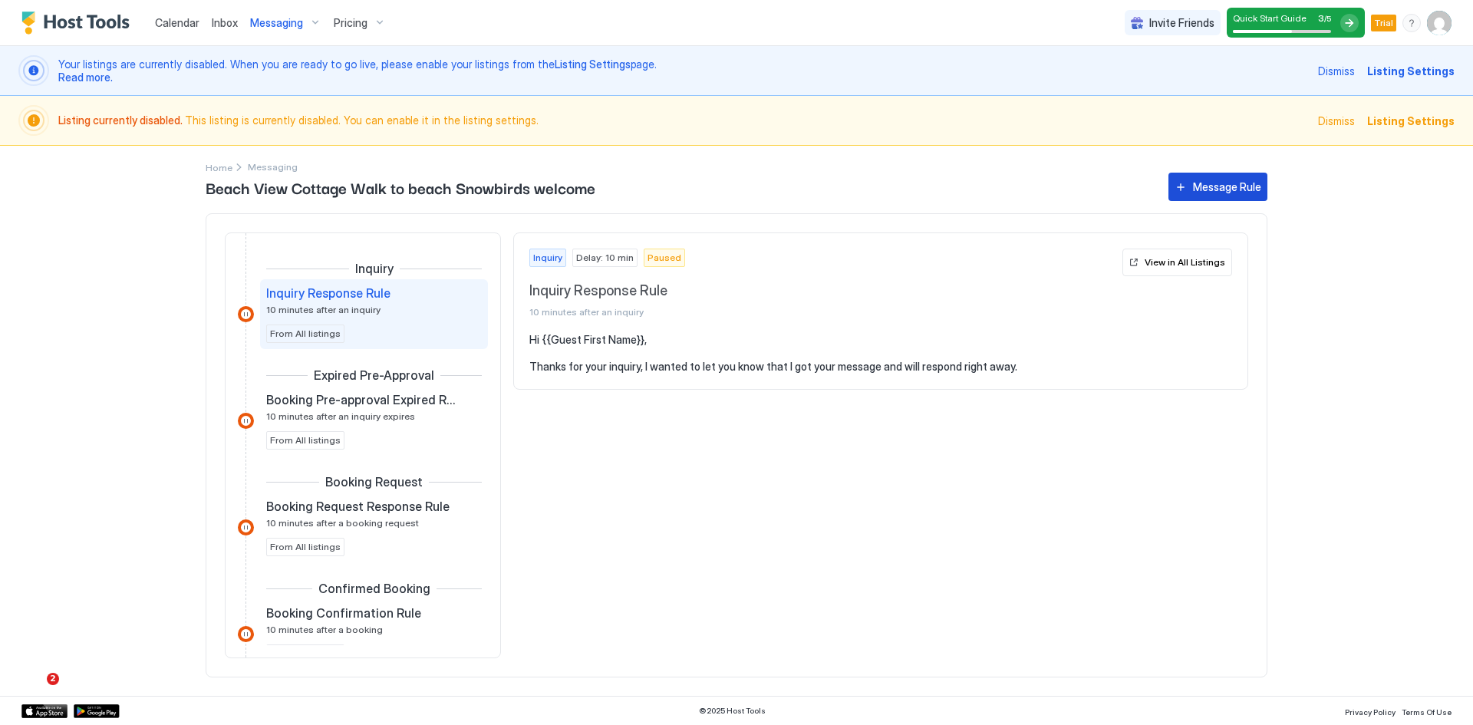
click at [1212, 187] on div "Message Rule" at bounding box center [1227, 187] width 68 height 16
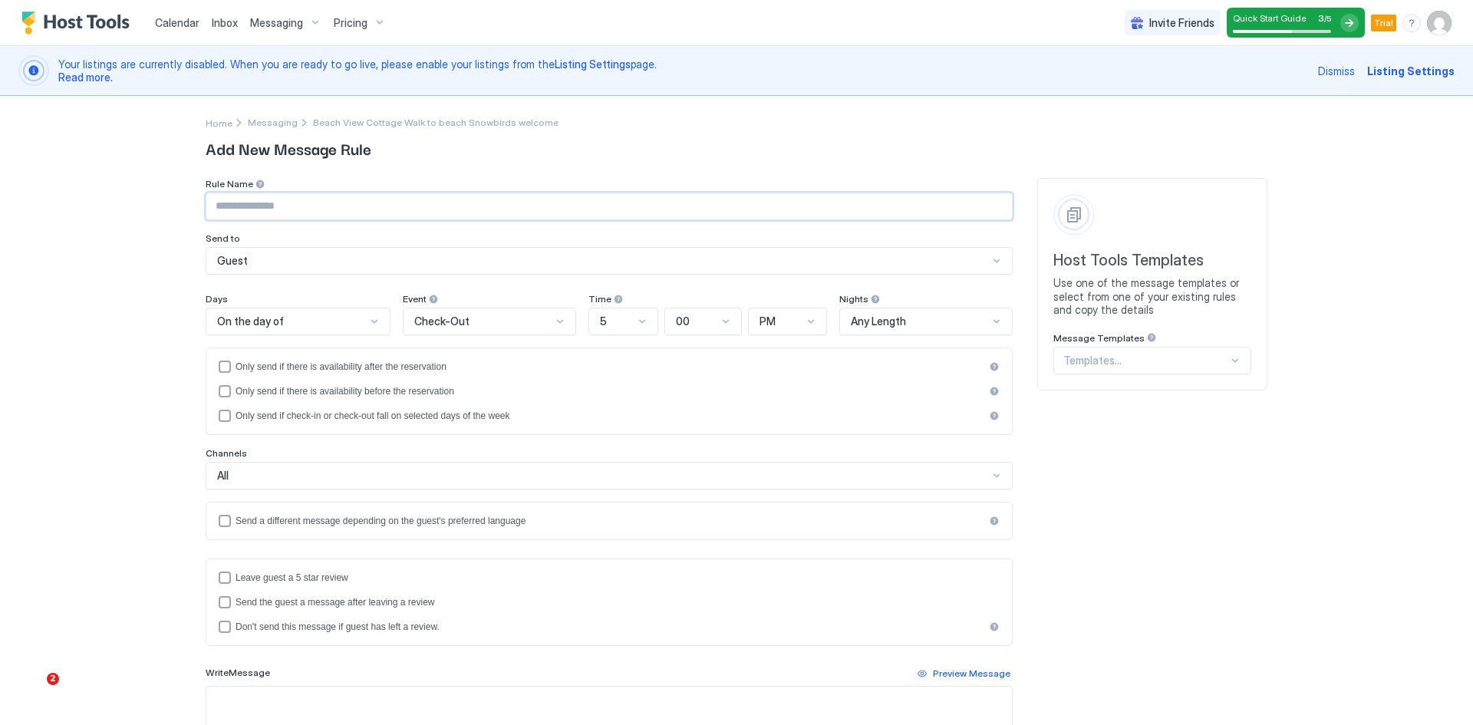
click at [555, 208] on input "Input Field" at bounding box center [609, 206] width 806 height 26
paste input "**********"
type input "**********"
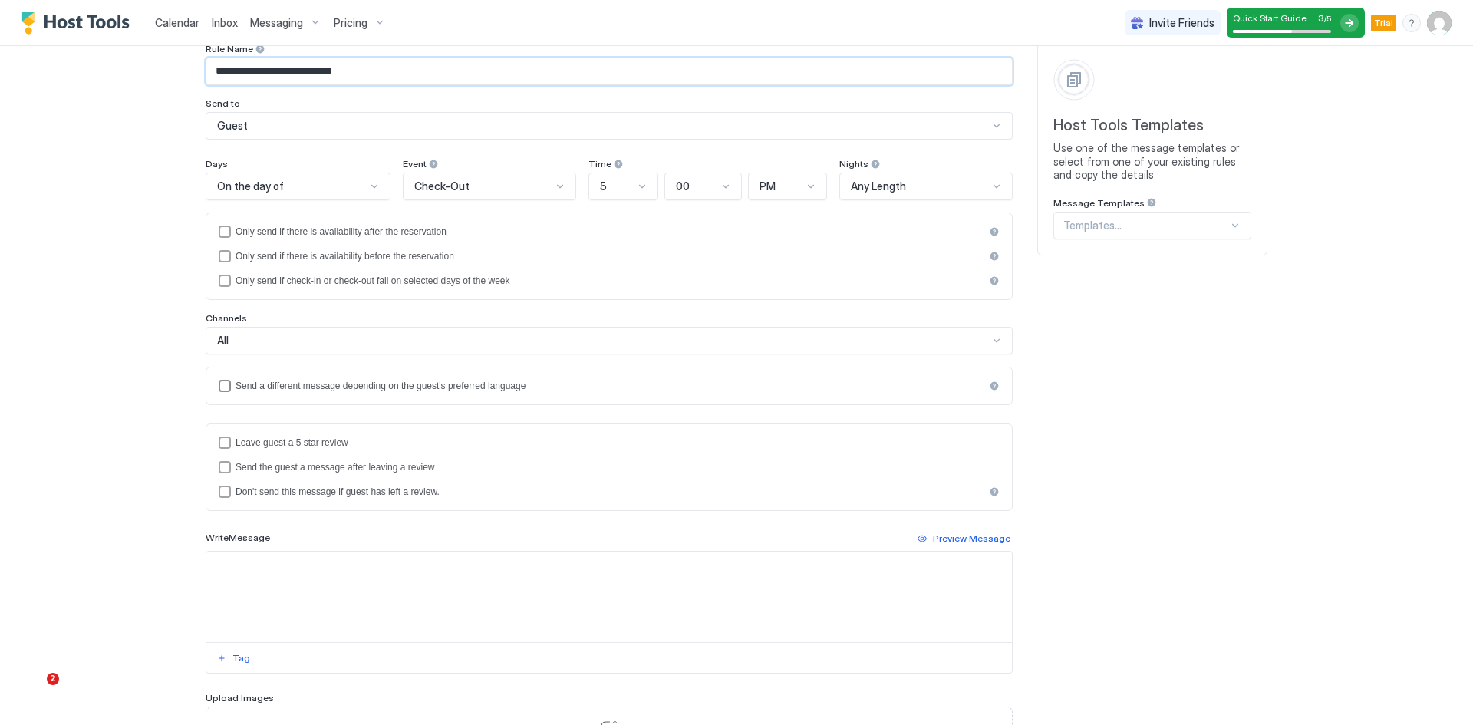
scroll to position [153, 0]
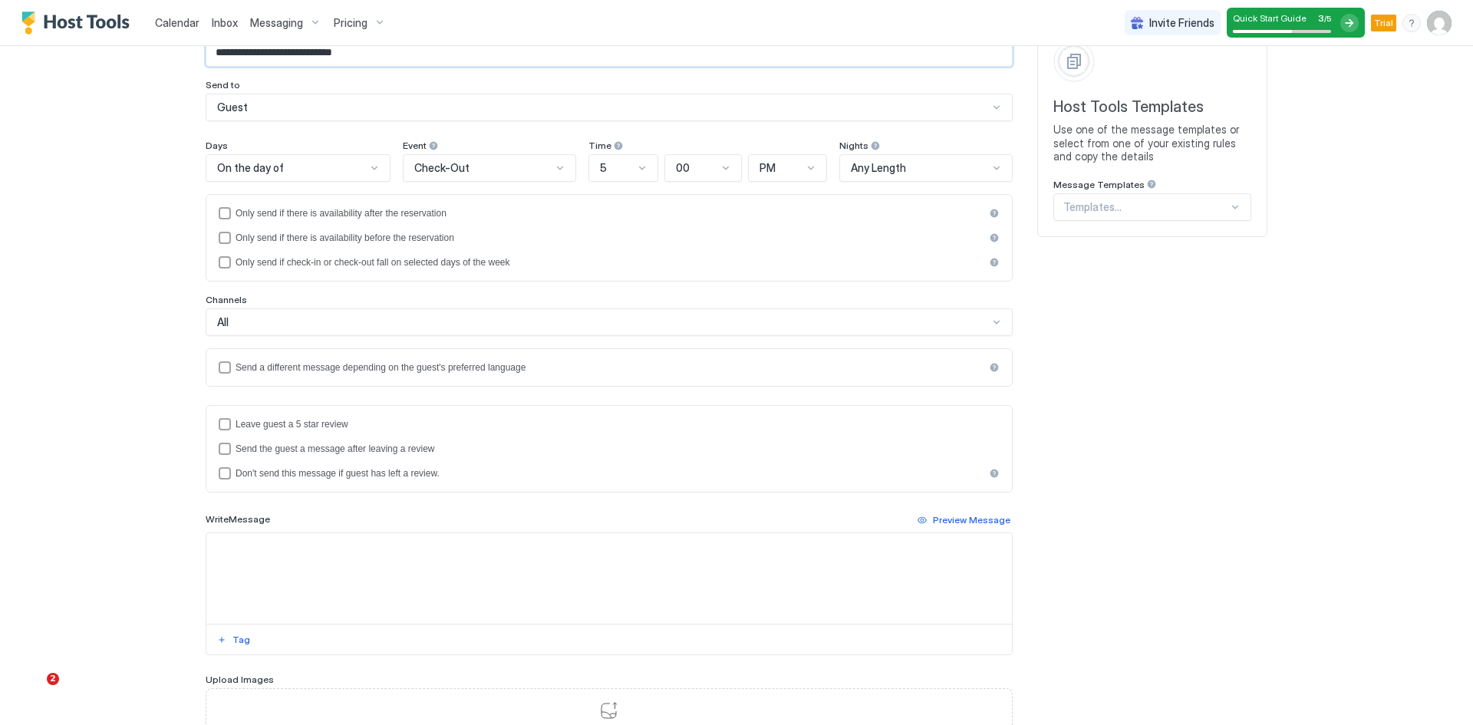
click at [401, 577] on textarea "Input Field" at bounding box center [609, 578] width 806 height 91
paste textarea "**********"
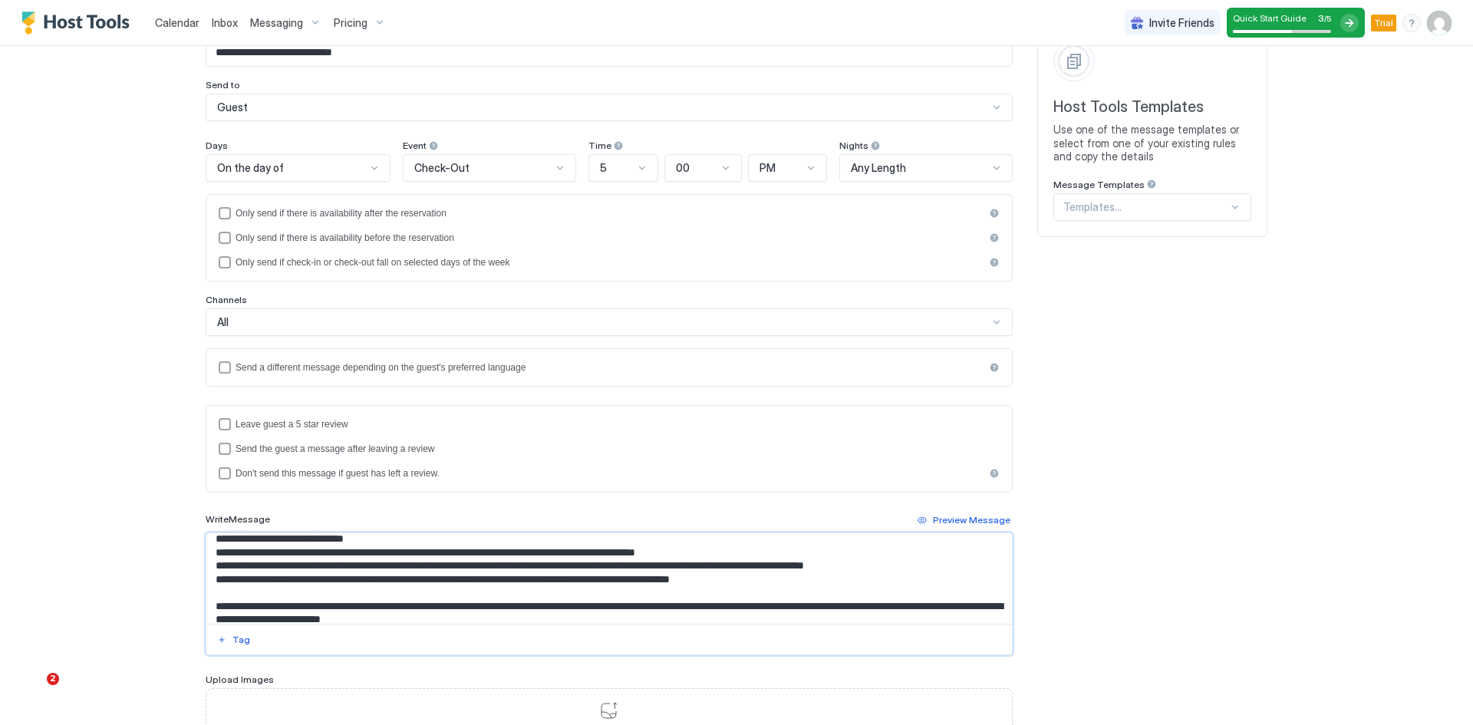
scroll to position [0, 0]
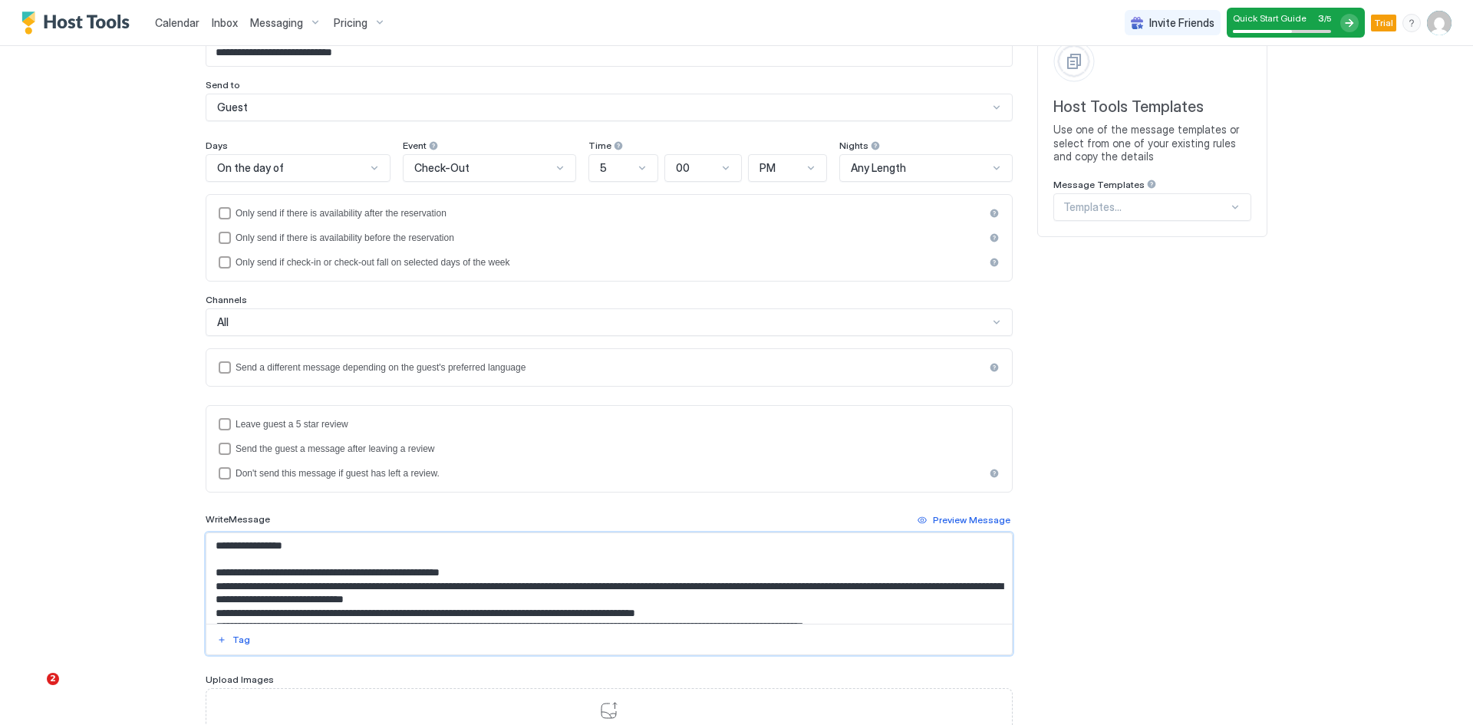
click at [221, 548] on textarea "Input Field" at bounding box center [609, 578] width 806 height 91
click at [233, 642] on div "Tag" at bounding box center [242, 640] width 18 height 14
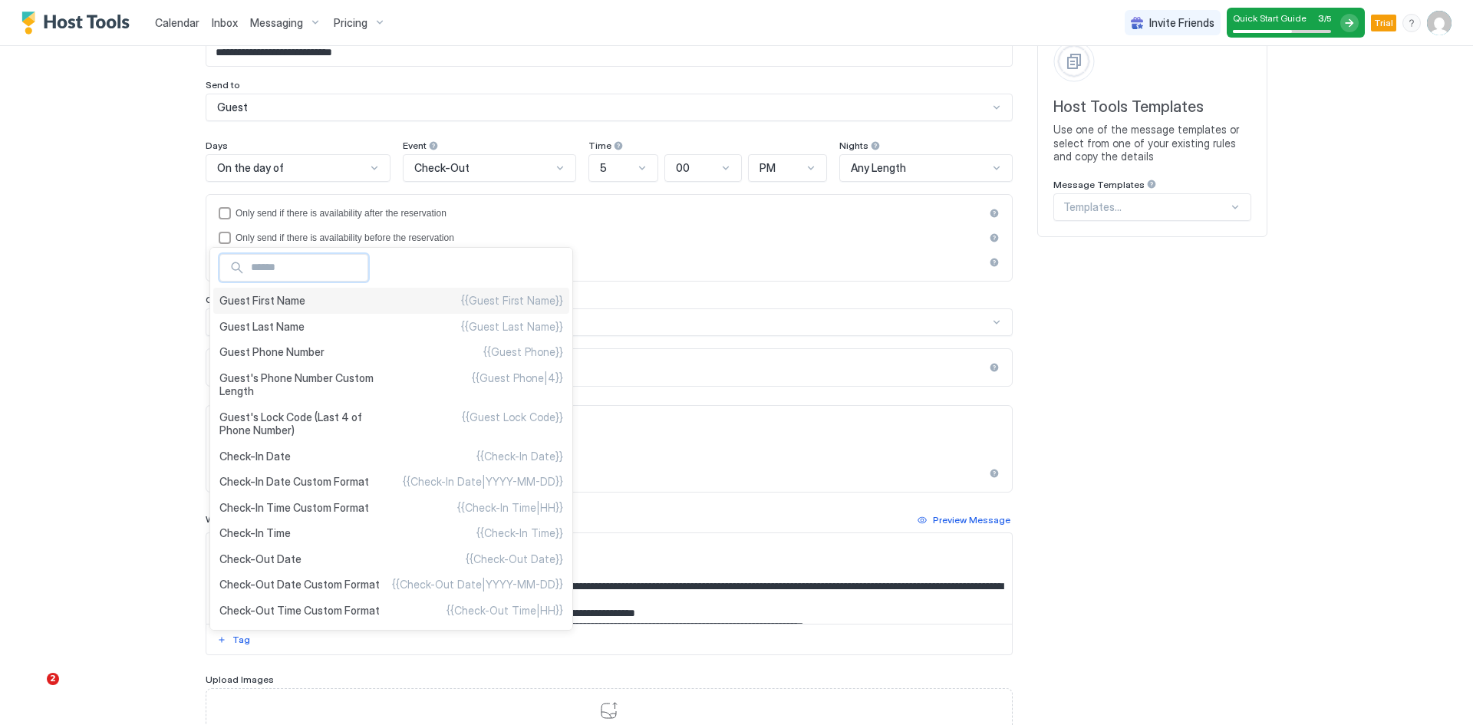
click at [275, 299] on span "Guest First Name" at bounding box center [262, 301] width 86 height 14
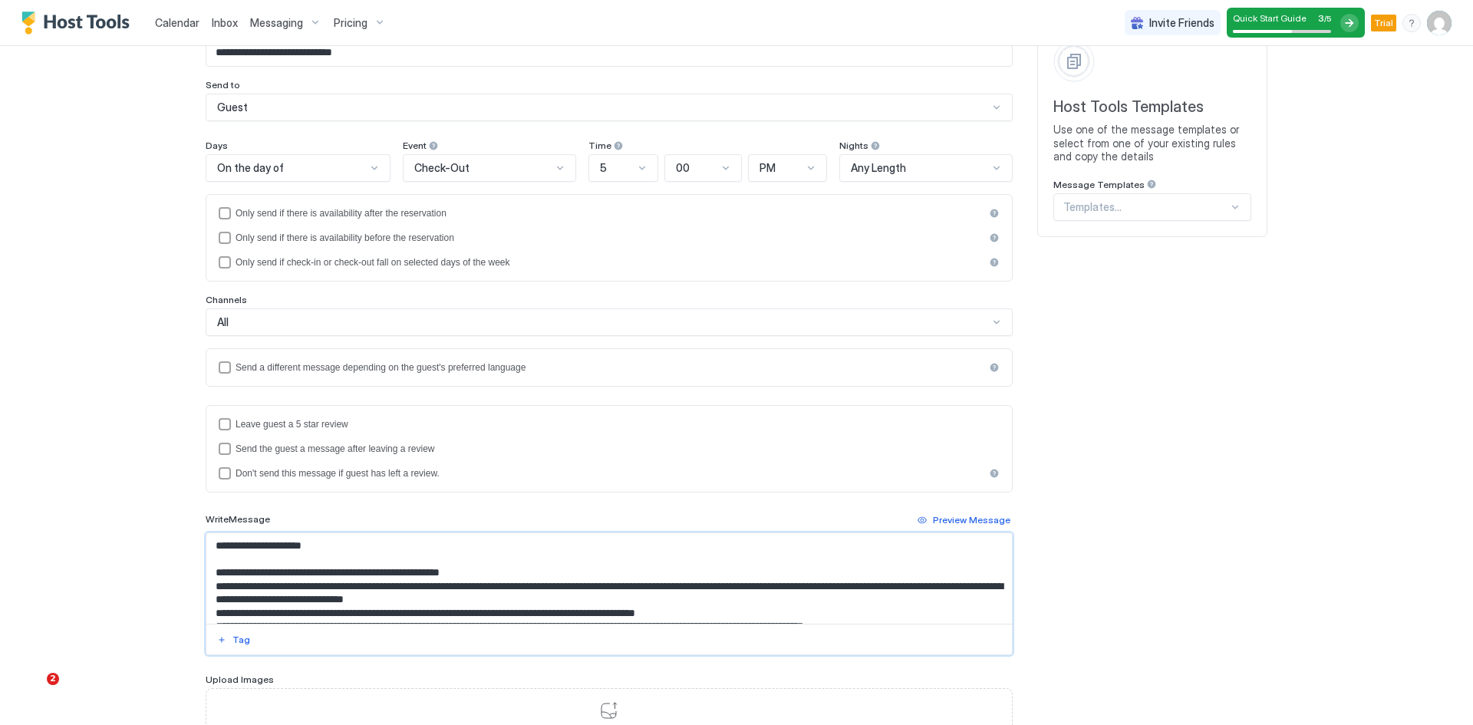
click at [220, 551] on textarea "Input Field" at bounding box center [609, 578] width 806 height 91
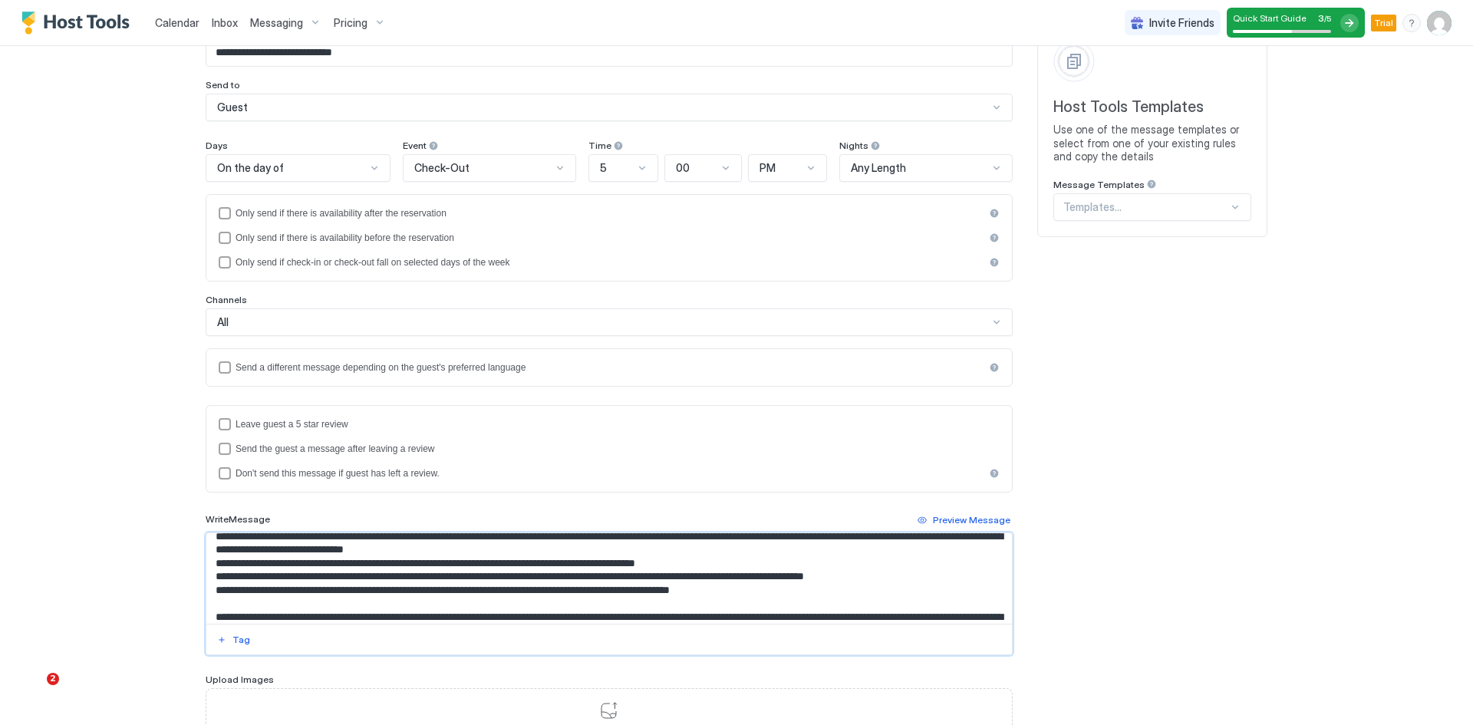
scroll to position [77, 0]
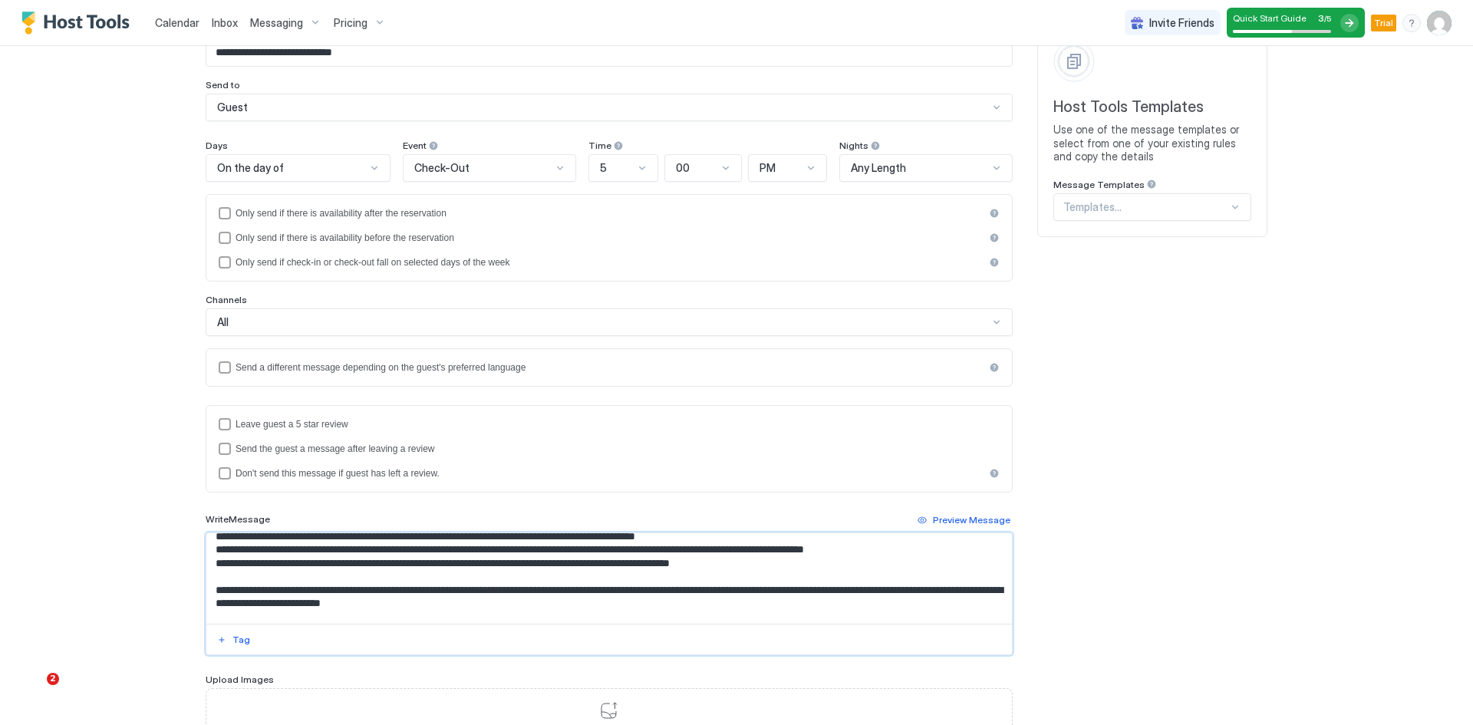
click at [604, 540] on textarea "Input Field" at bounding box center [609, 578] width 806 height 91
click at [233, 639] on div "Tag" at bounding box center [242, 640] width 18 height 14
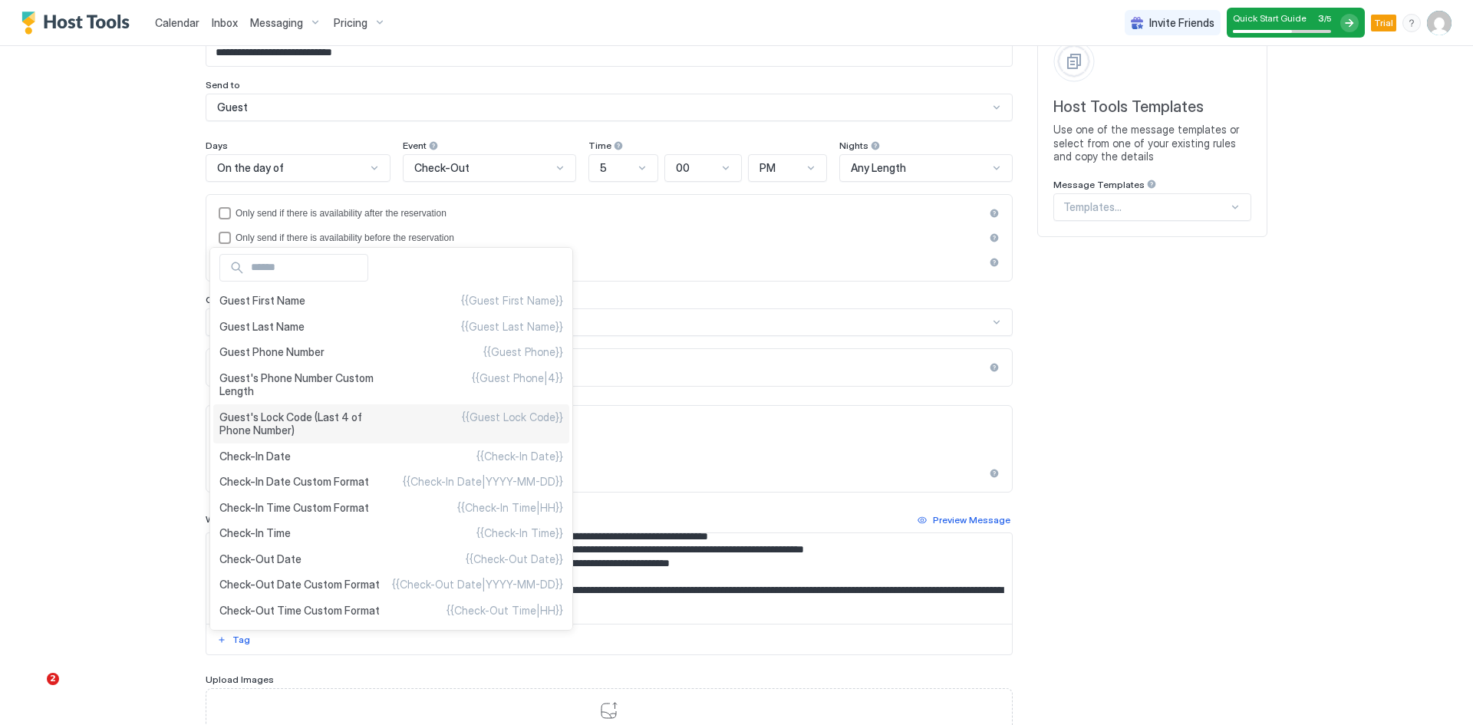
drag, startPoint x: 288, startPoint y: 422, endPoint x: 292, endPoint y: 430, distance: 8.6
click at [288, 423] on span "Guest's Lock Code (Last 4 of Phone Number)" at bounding box center [305, 424] width 172 height 27
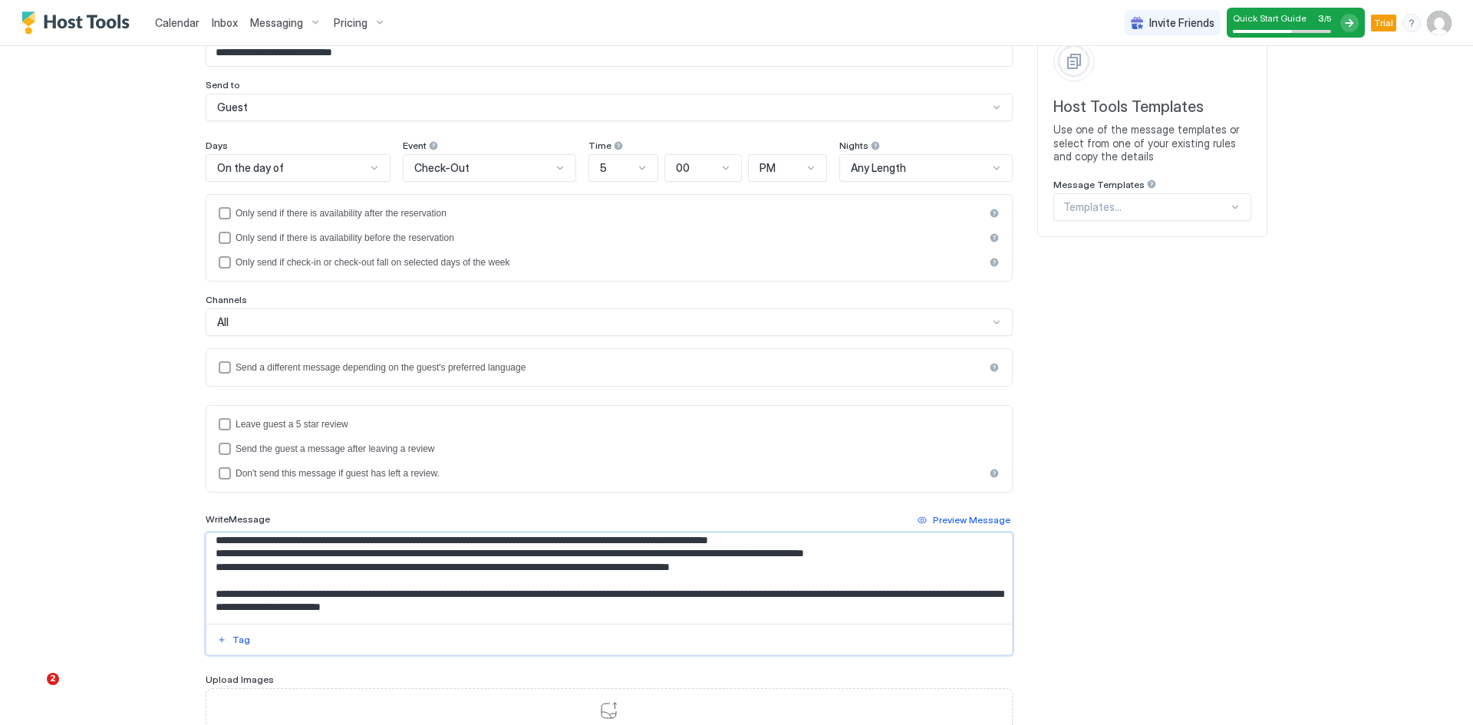
click at [701, 545] on textarea "Input Field" at bounding box center [609, 578] width 806 height 91
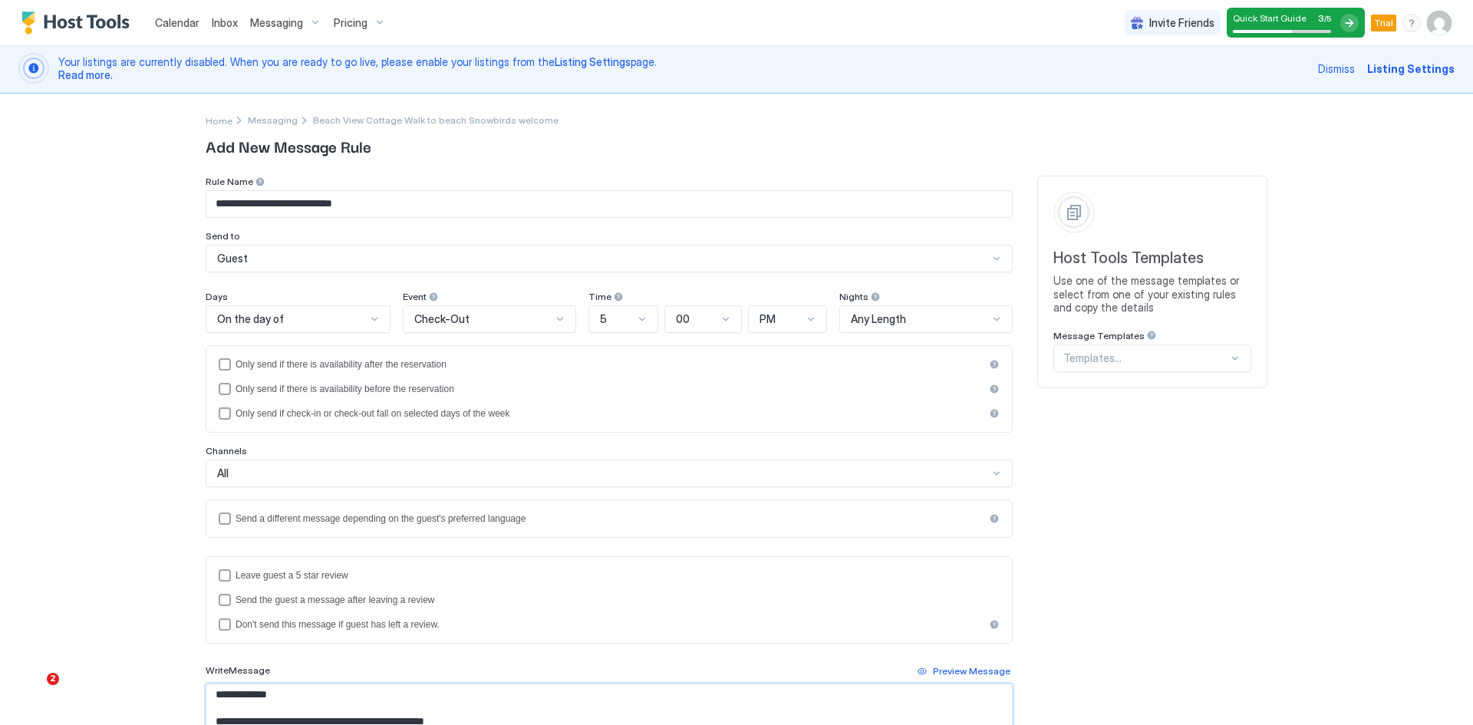
scroll to position [0, 0]
type textarea "**********"
click at [368, 316] on div at bounding box center [374, 321] width 12 height 12
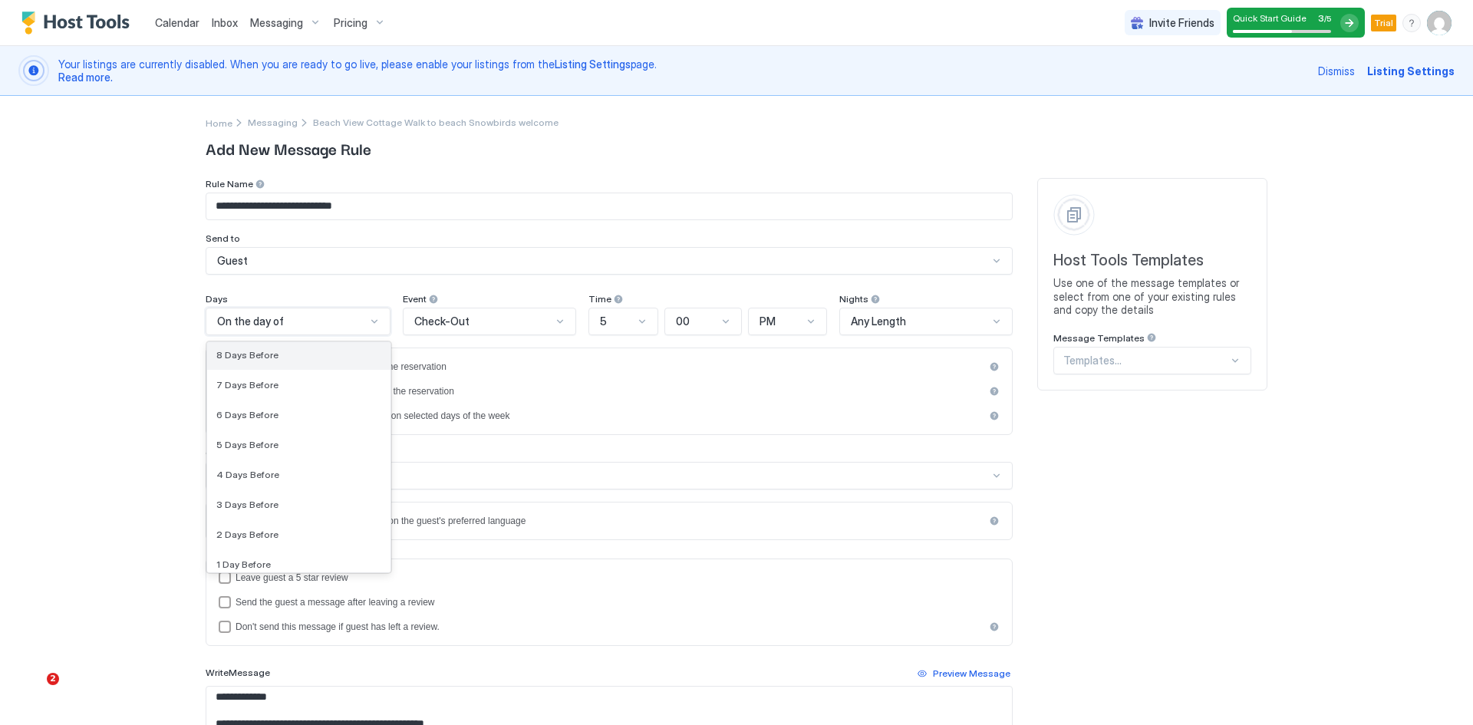
scroll to position [2208, 0]
click at [270, 540] on div "2 Days Before" at bounding box center [298, 540] width 165 height 12
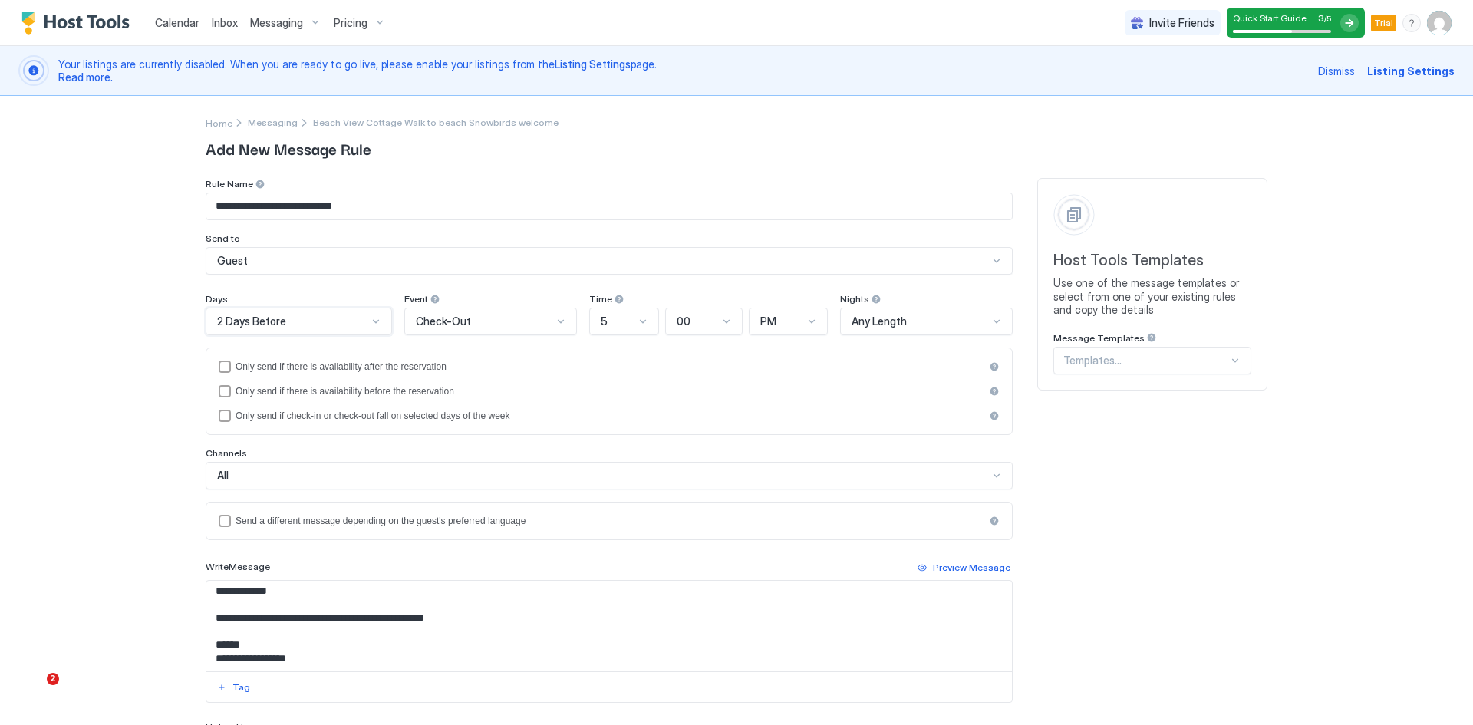
click at [472, 328] on div "Check-Out" at bounding box center [490, 322] width 173 height 28
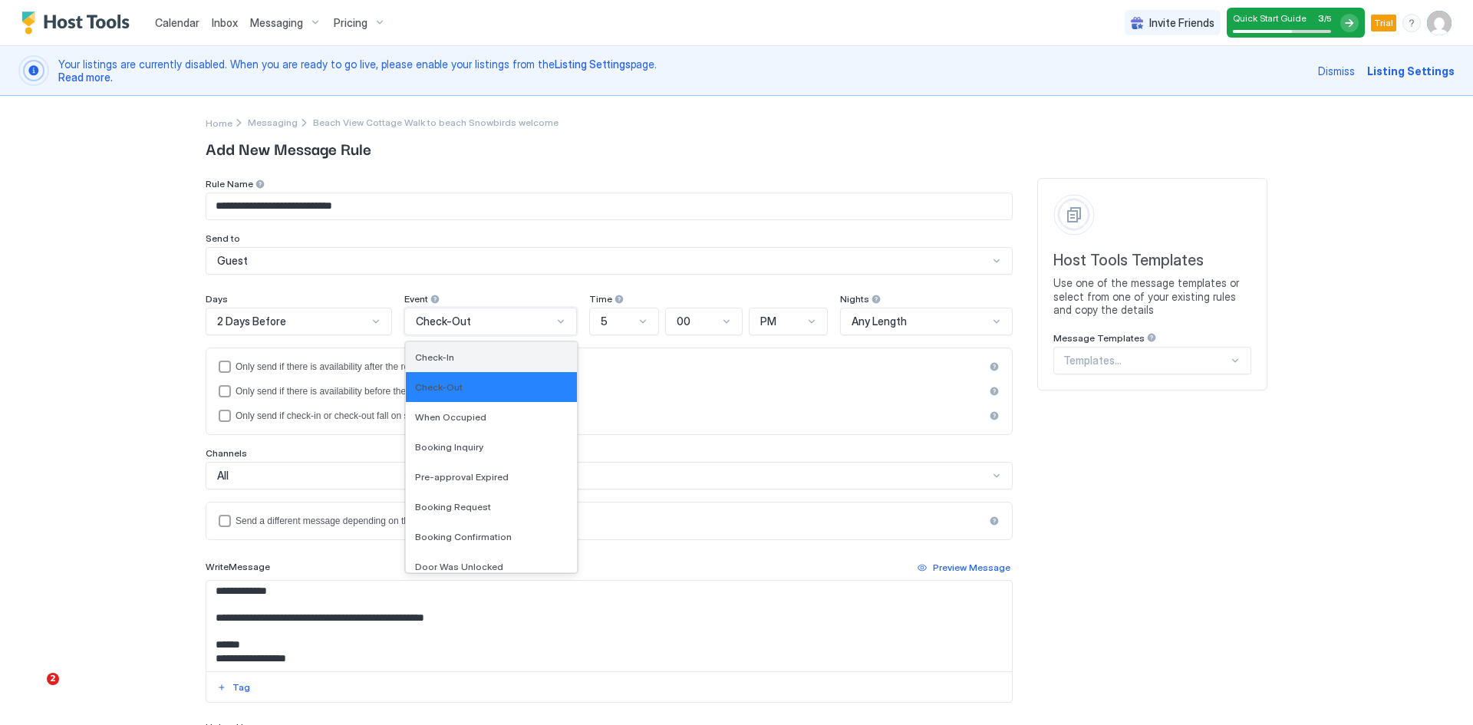
click at [461, 355] on div "Check-In" at bounding box center [491, 357] width 153 height 12
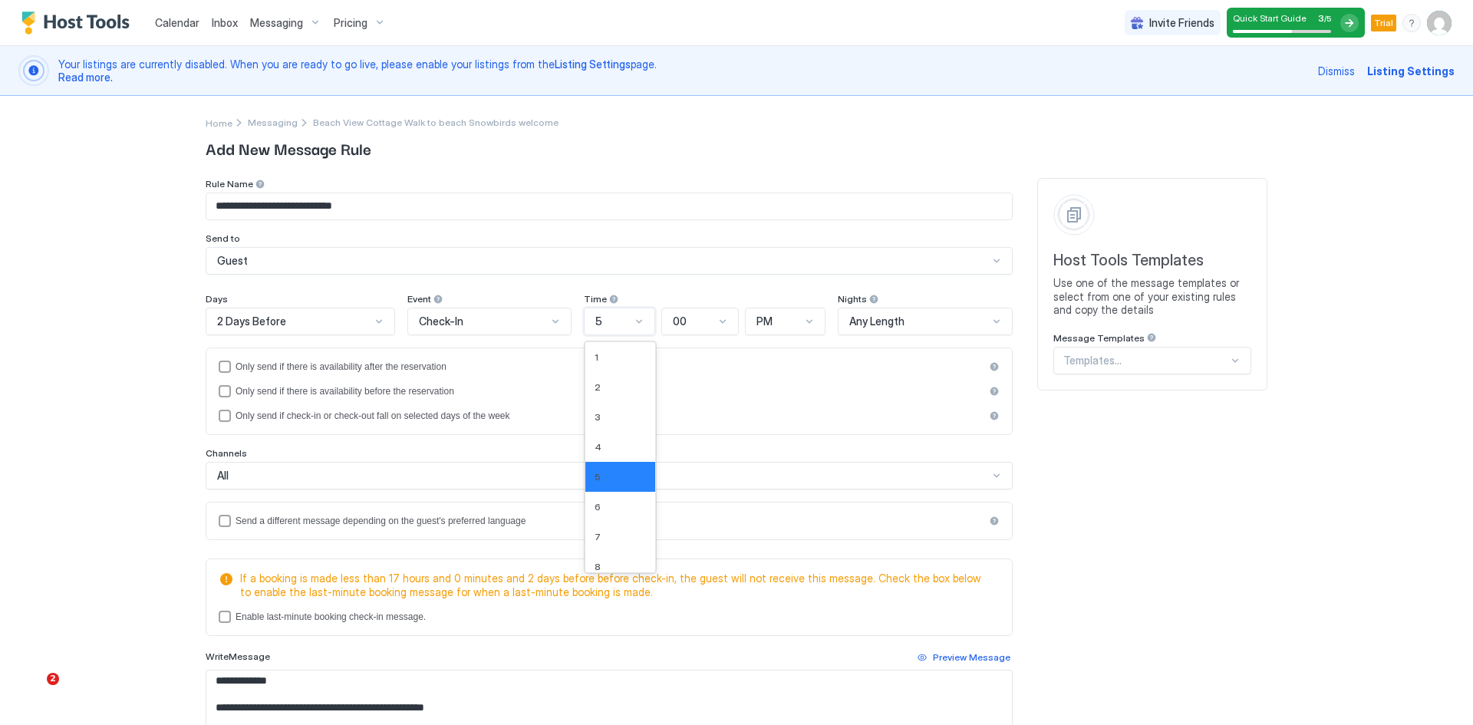
click at [633, 324] on div at bounding box center [639, 321] width 12 height 12
click at [600, 562] on div "8" at bounding box center [620, 567] width 51 height 12
click at [762, 325] on span "PM" at bounding box center [765, 322] width 16 height 14
click at [764, 363] on div "AM" at bounding box center [786, 357] width 79 height 30
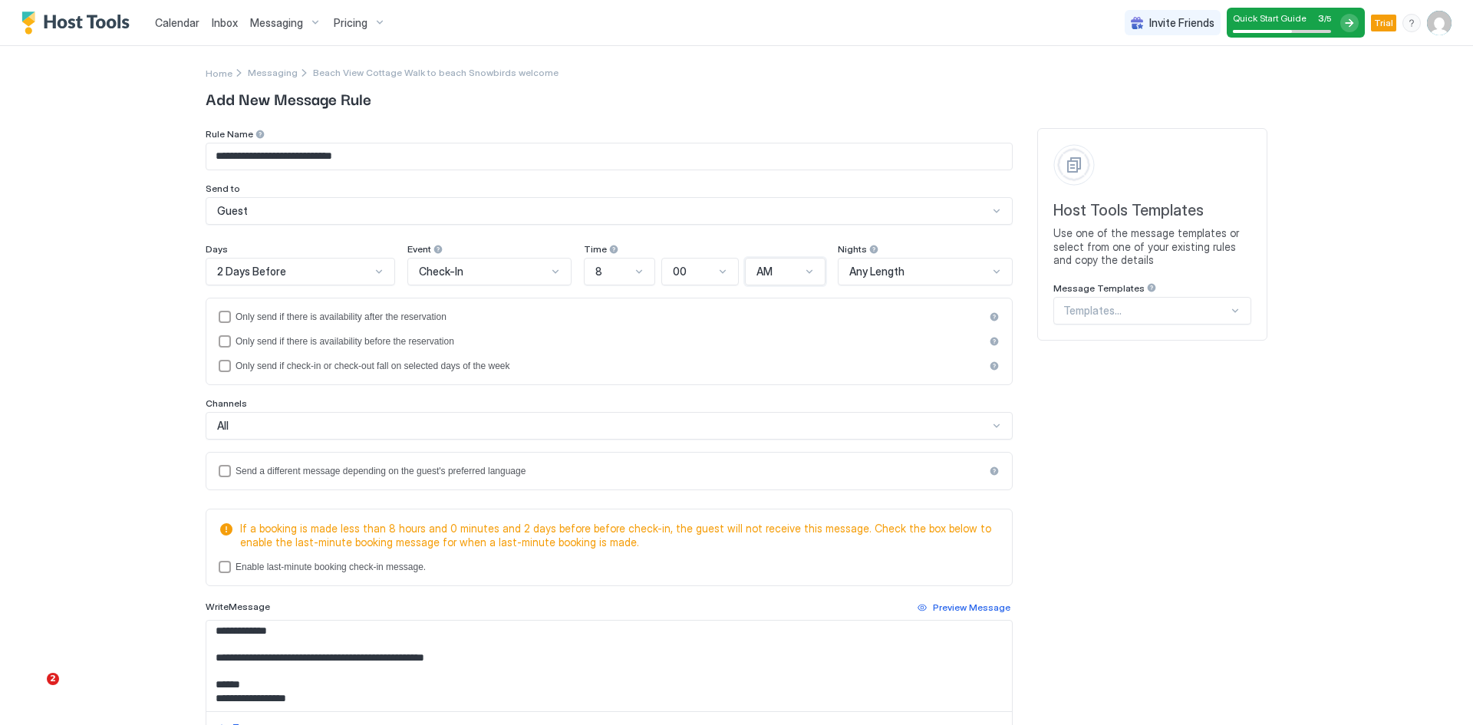
scroll to position [77, 0]
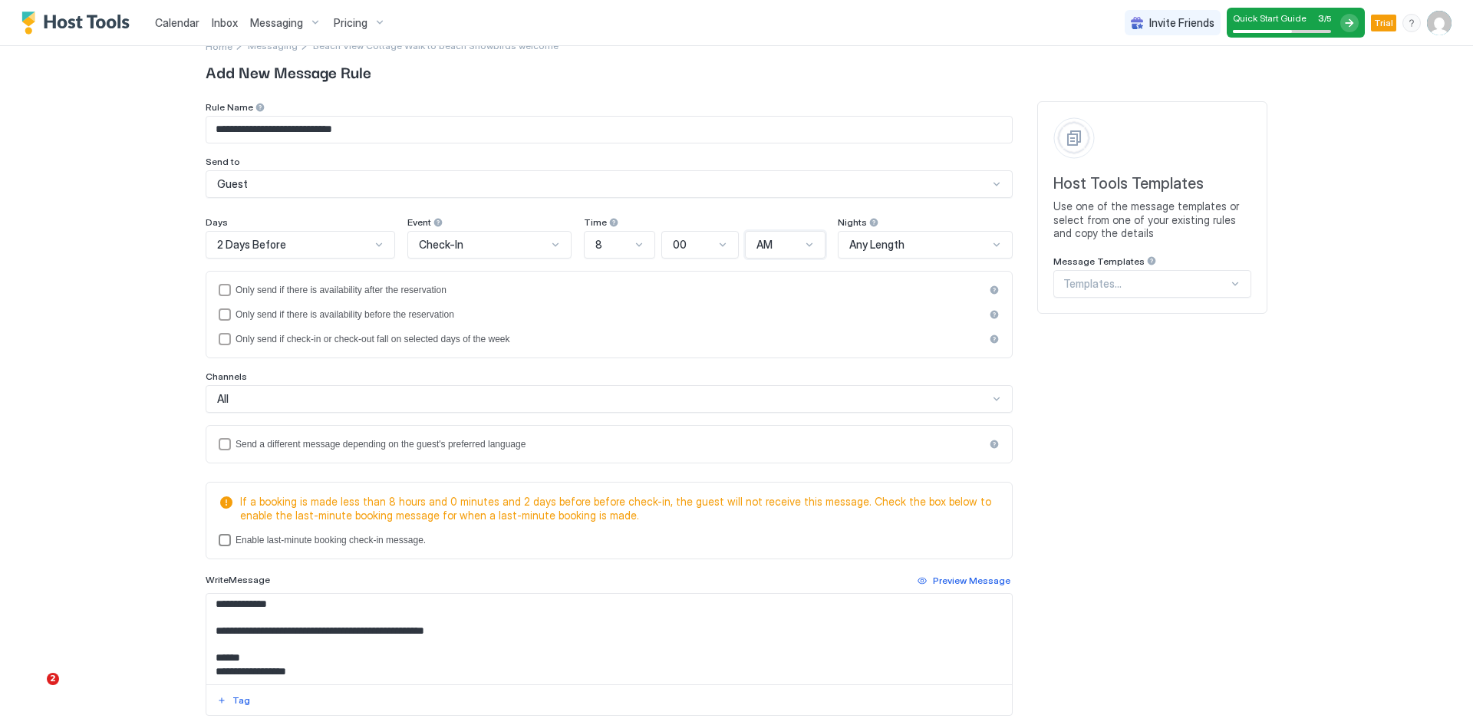
click at [219, 538] on div "lastMinuteMessageEnabled" at bounding box center [225, 540] width 12 height 12
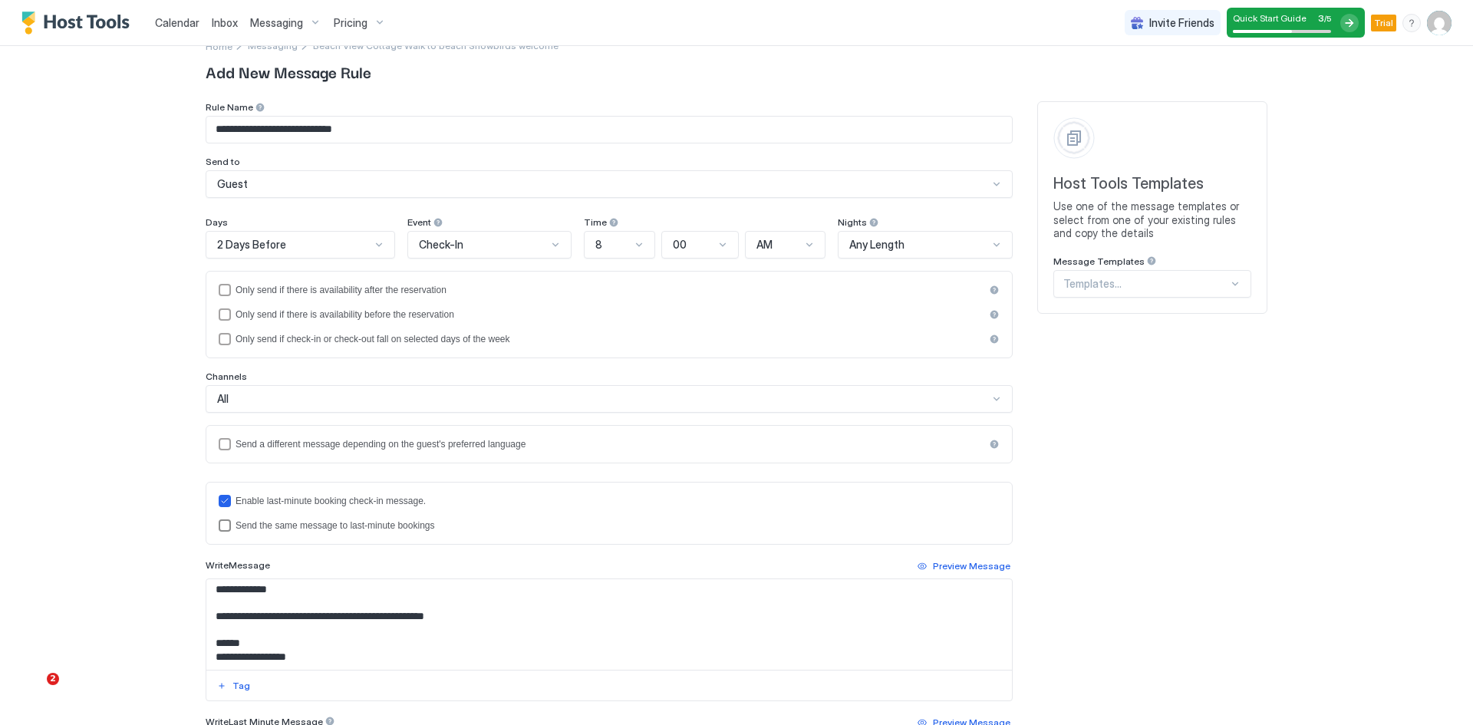
click at [219, 526] on div "lastMinuteMessageIsTheSame" at bounding box center [225, 526] width 12 height 12
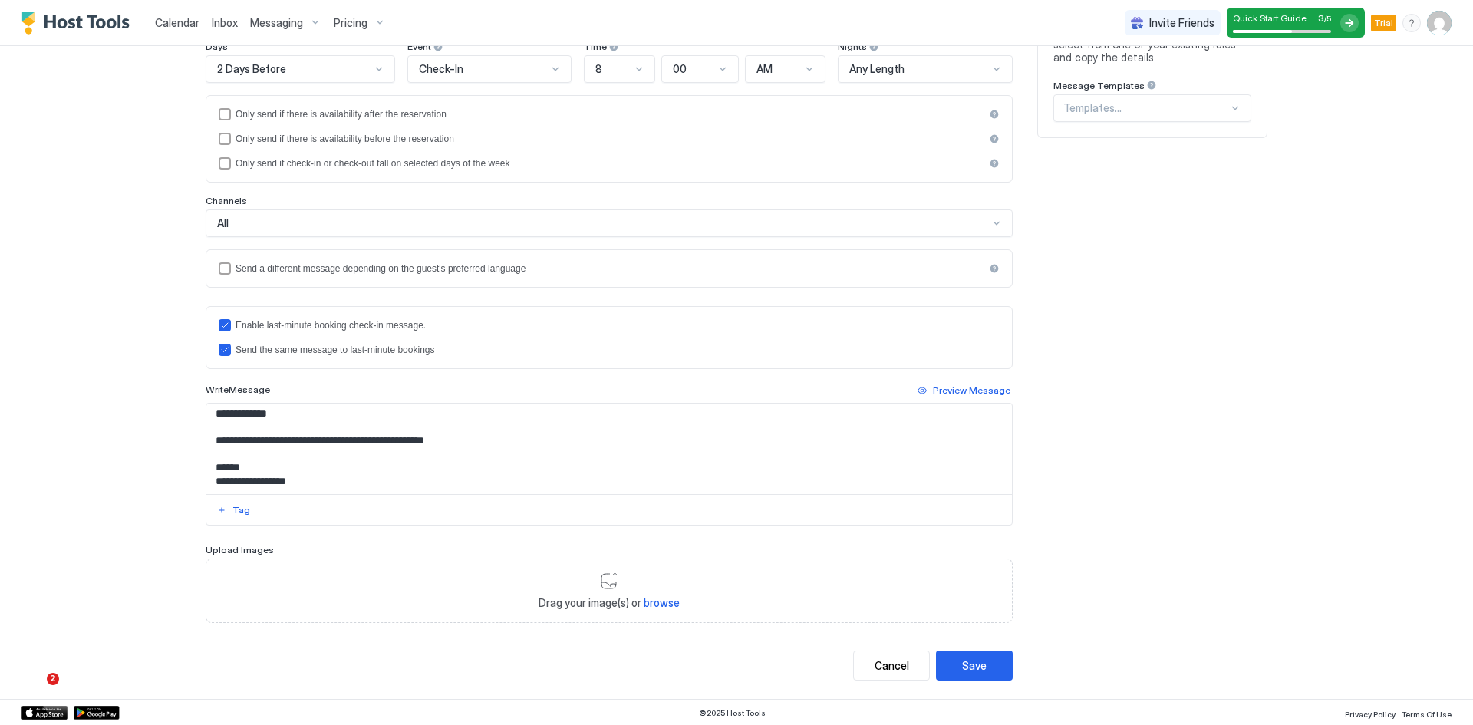
scroll to position [254, 0]
click at [956, 663] on button "Save" at bounding box center [974, 664] width 77 height 30
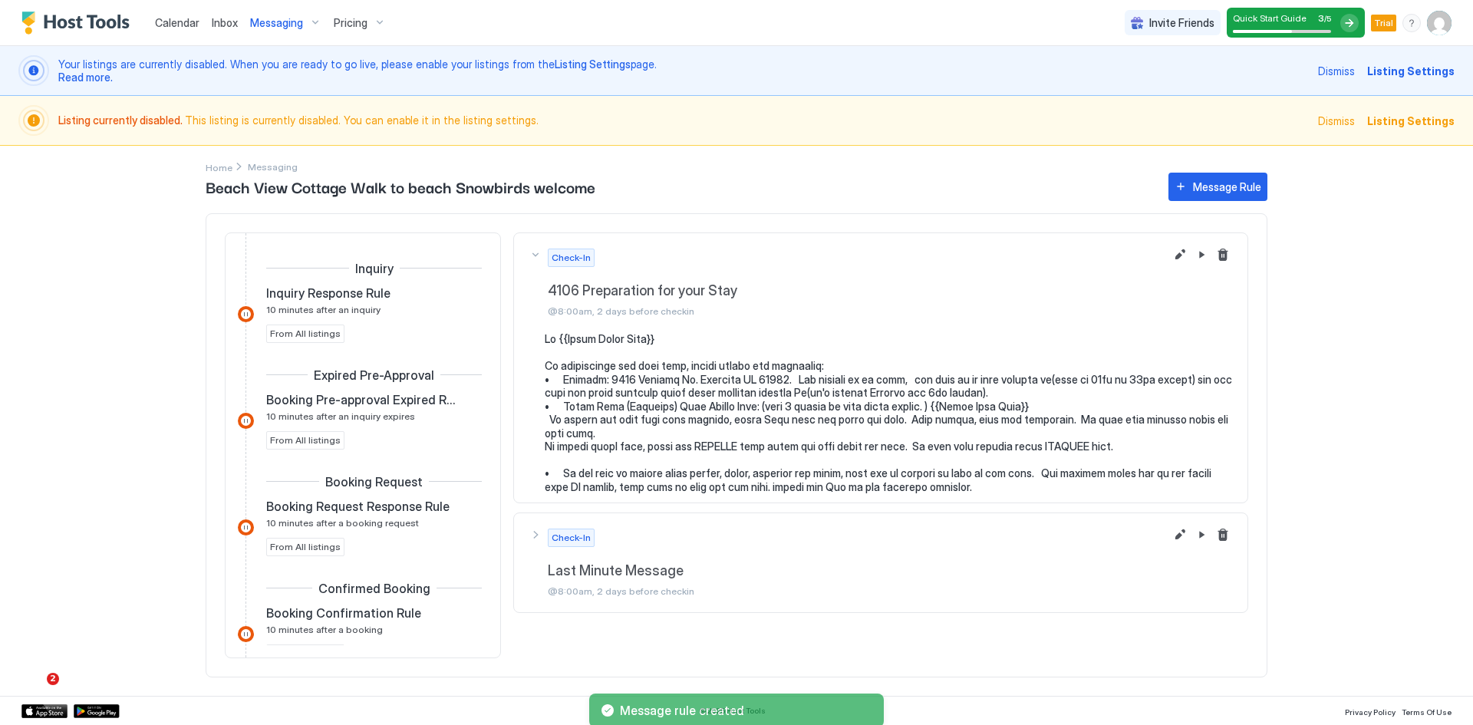
scroll to position [356, 0]
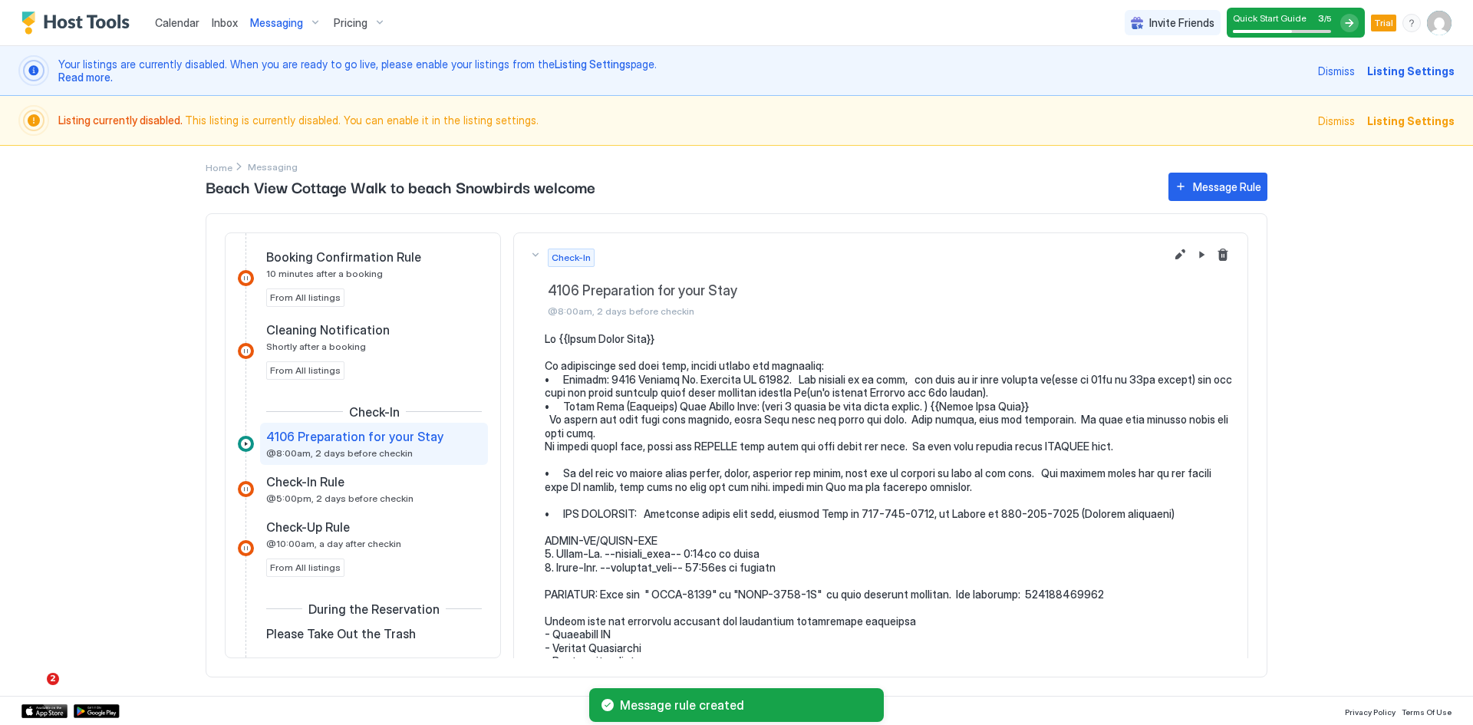
click at [269, 28] on span "Messaging" at bounding box center [276, 23] width 53 height 14
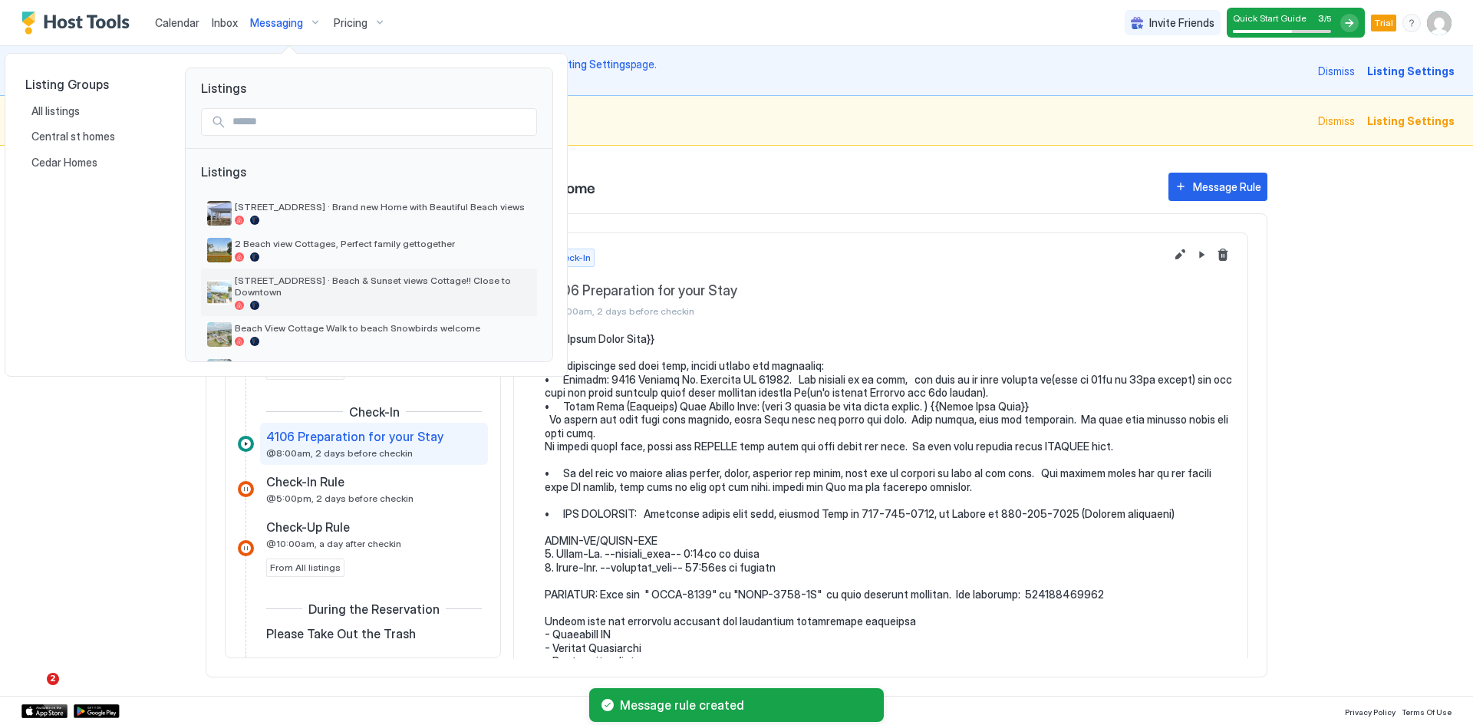
click at [291, 283] on span "[STREET_ADDRESS] · Beach & Sunset views Cottage!! Close to Downtown" at bounding box center [383, 286] width 296 height 23
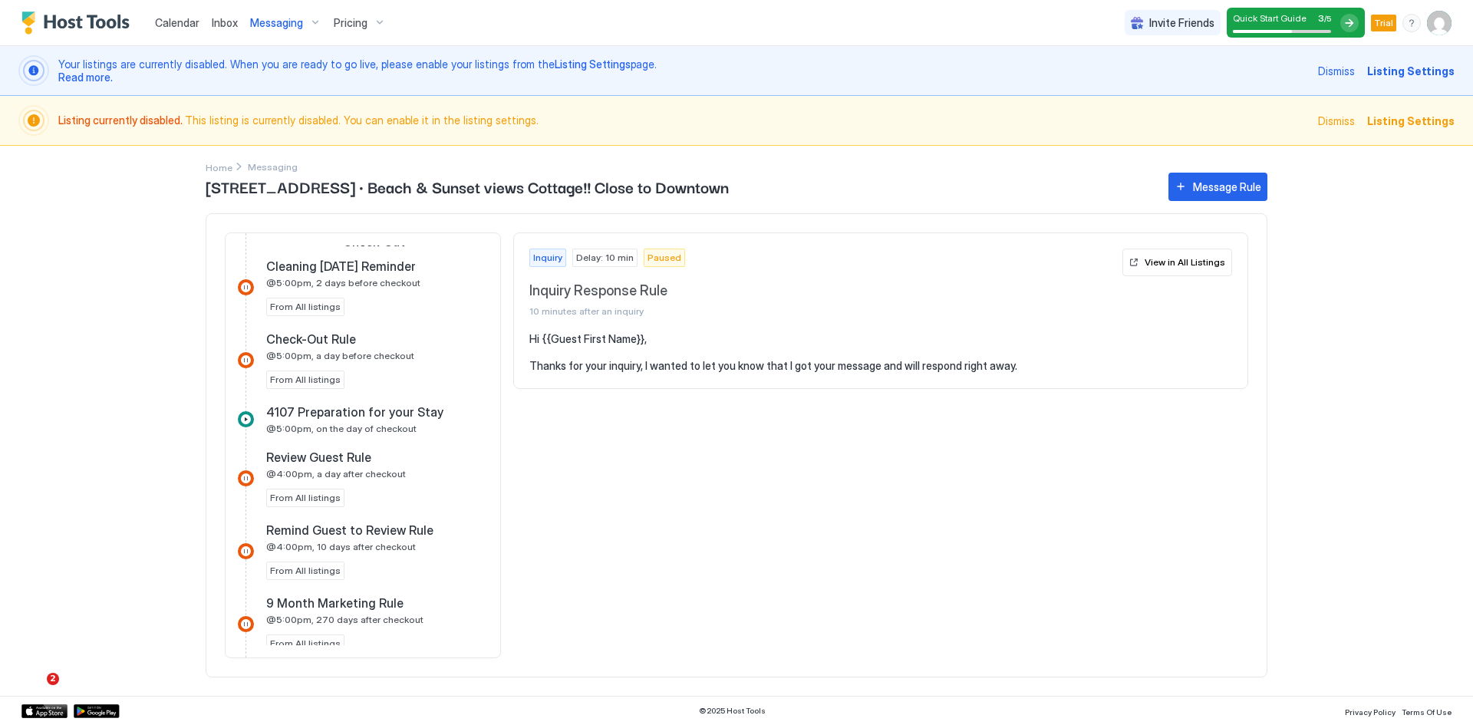
scroll to position [844, 0]
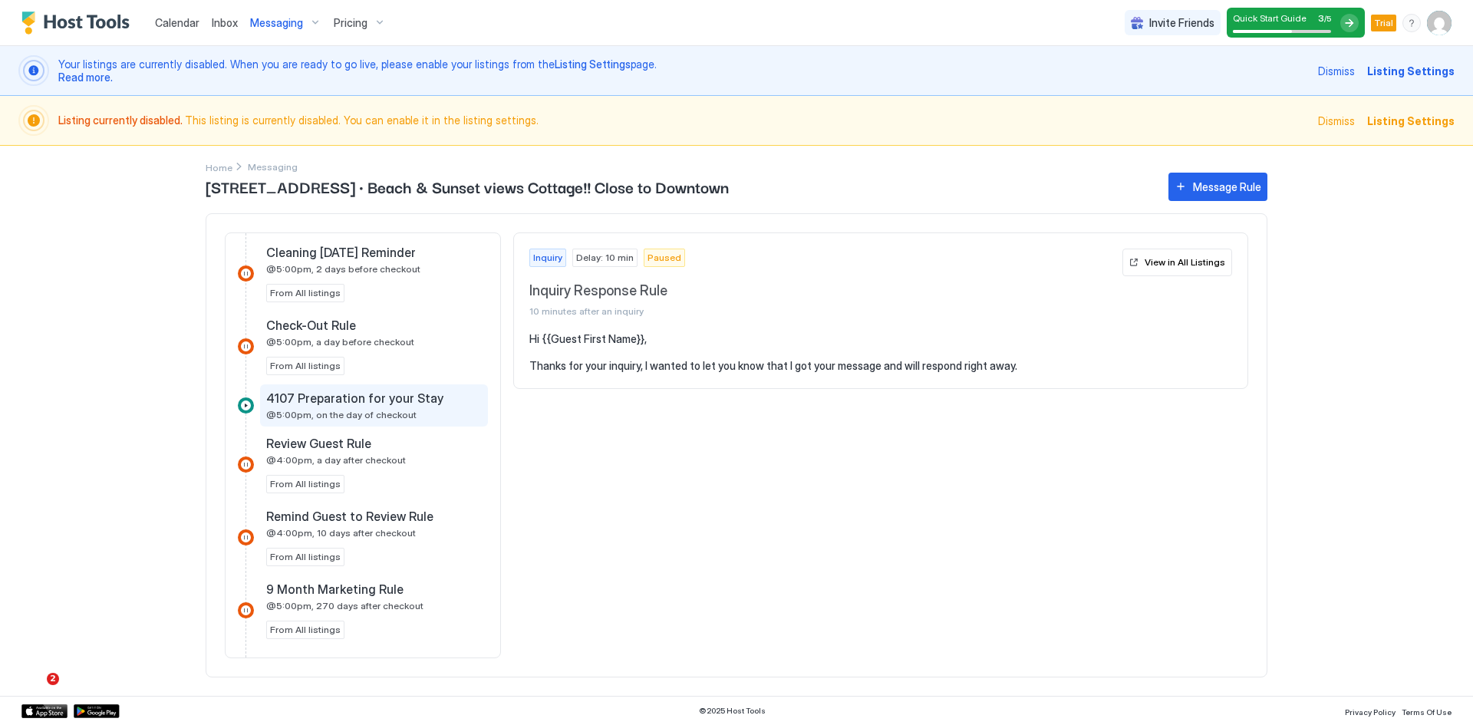
click at [336, 411] on span "@5:00pm, on the day of checkout" at bounding box center [341, 415] width 150 height 12
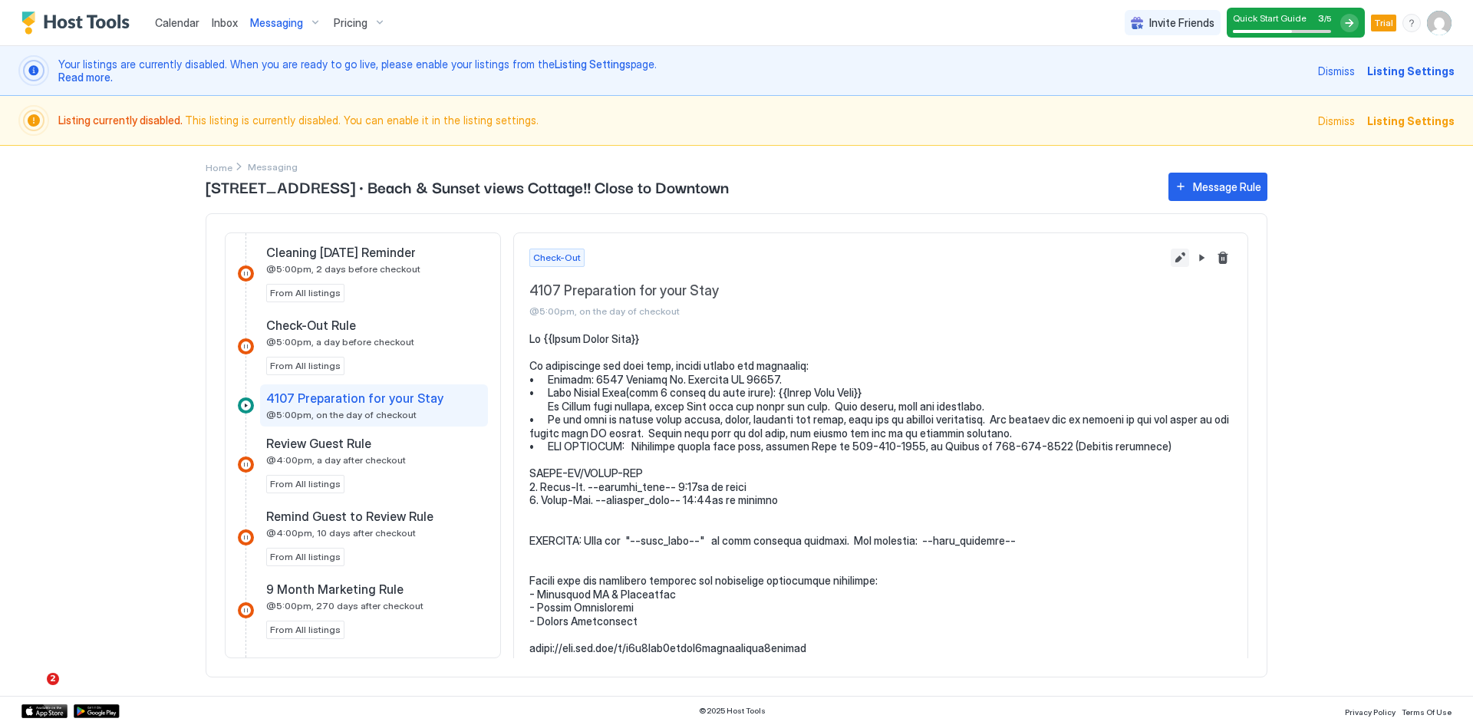
click at [1171, 256] on button "Edit message rule" at bounding box center [1180, 258] width 18 height 18
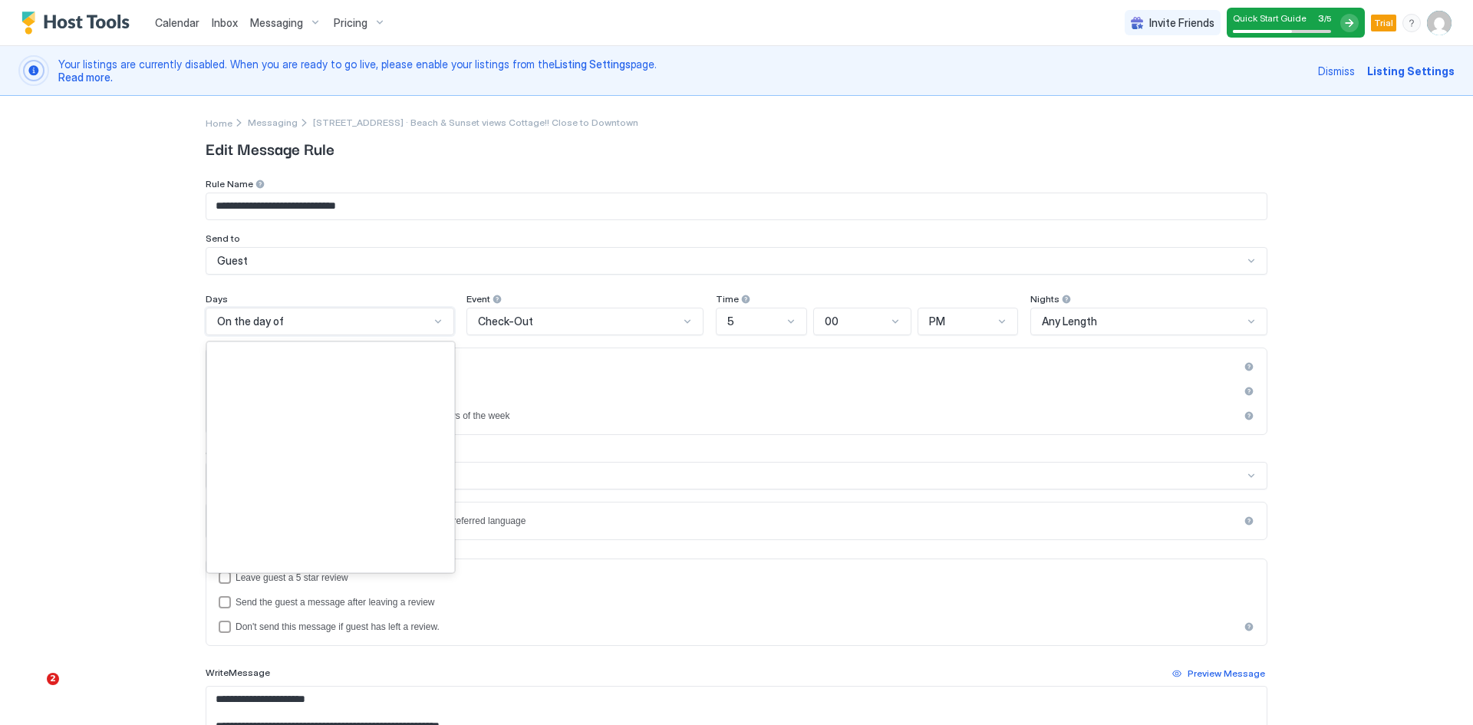
click at [371, 324] on div "On the day of" at bounding box center [323, 322] width 213 height 14
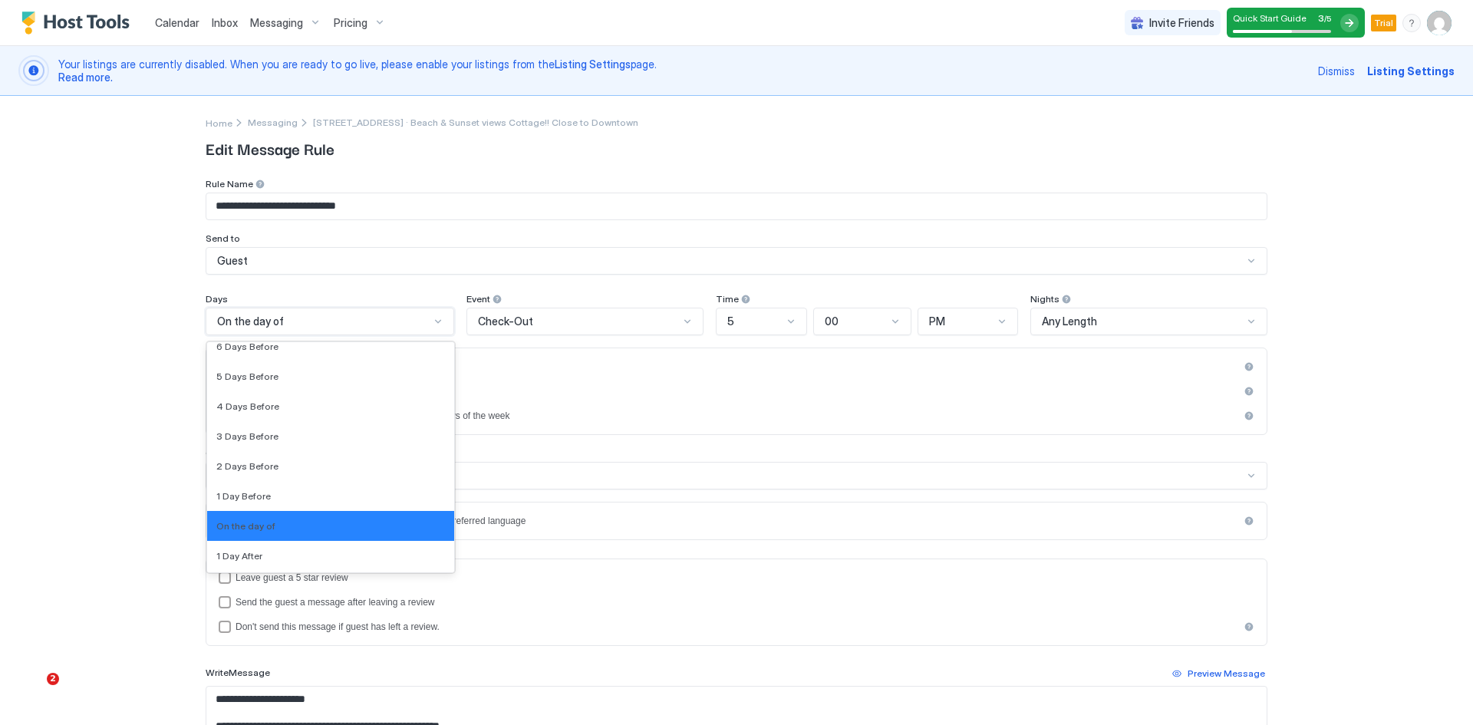
scroll to position [2308, 0]
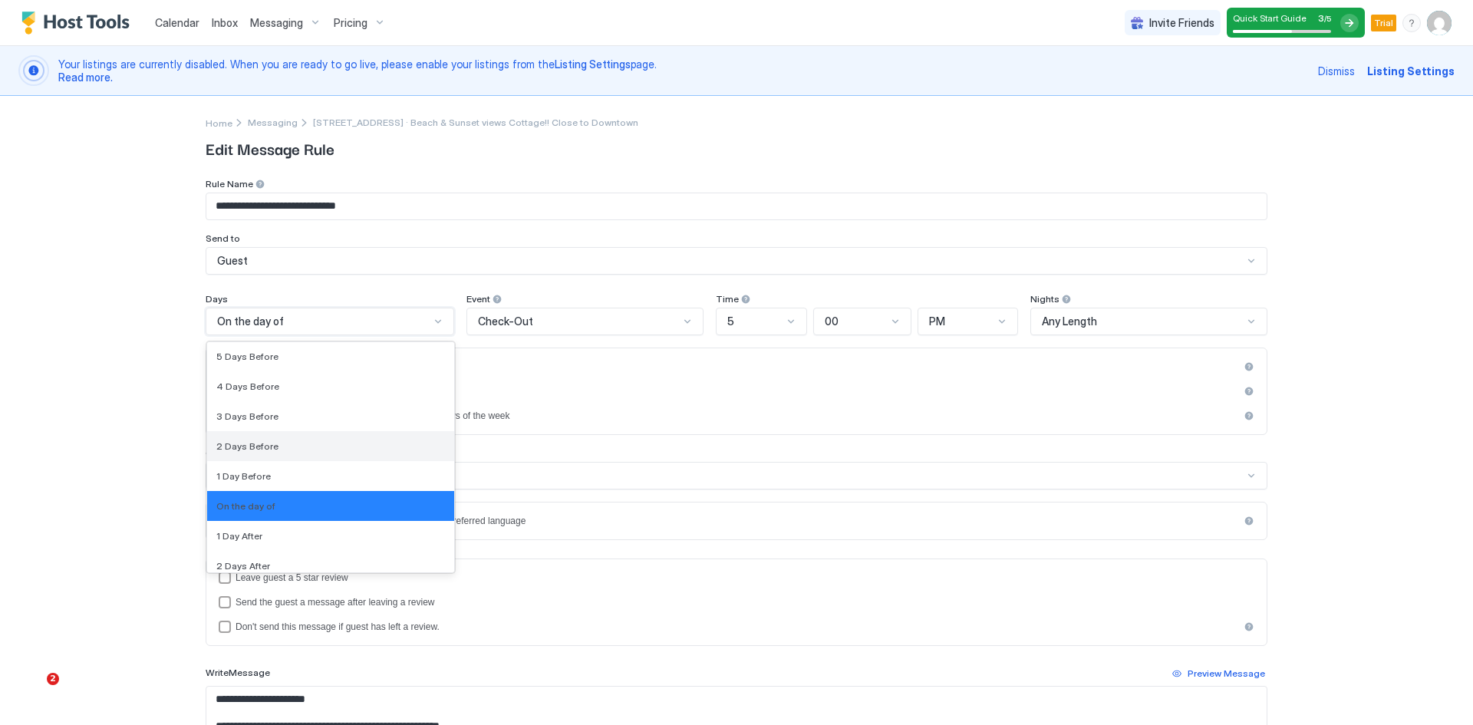
click at [261, 446] on span "2 Days Before" at bounding box center [247, 446] width 62 height 12
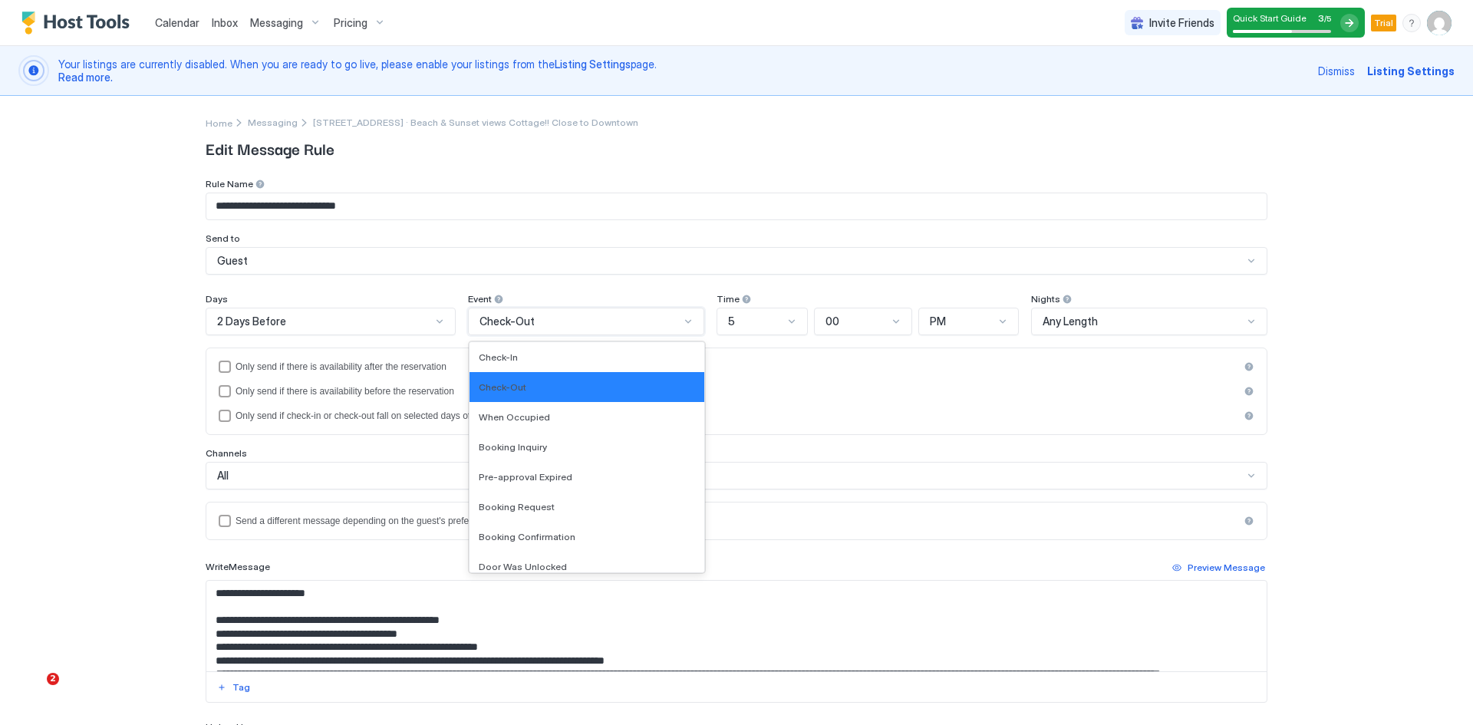
click at [535, 322] on div "Check-Out" at bounding box center [580, 322] width 200 height 14
click at [513, 358] on div "Check-In" at bounding box center [587, 357] width 216 height 12
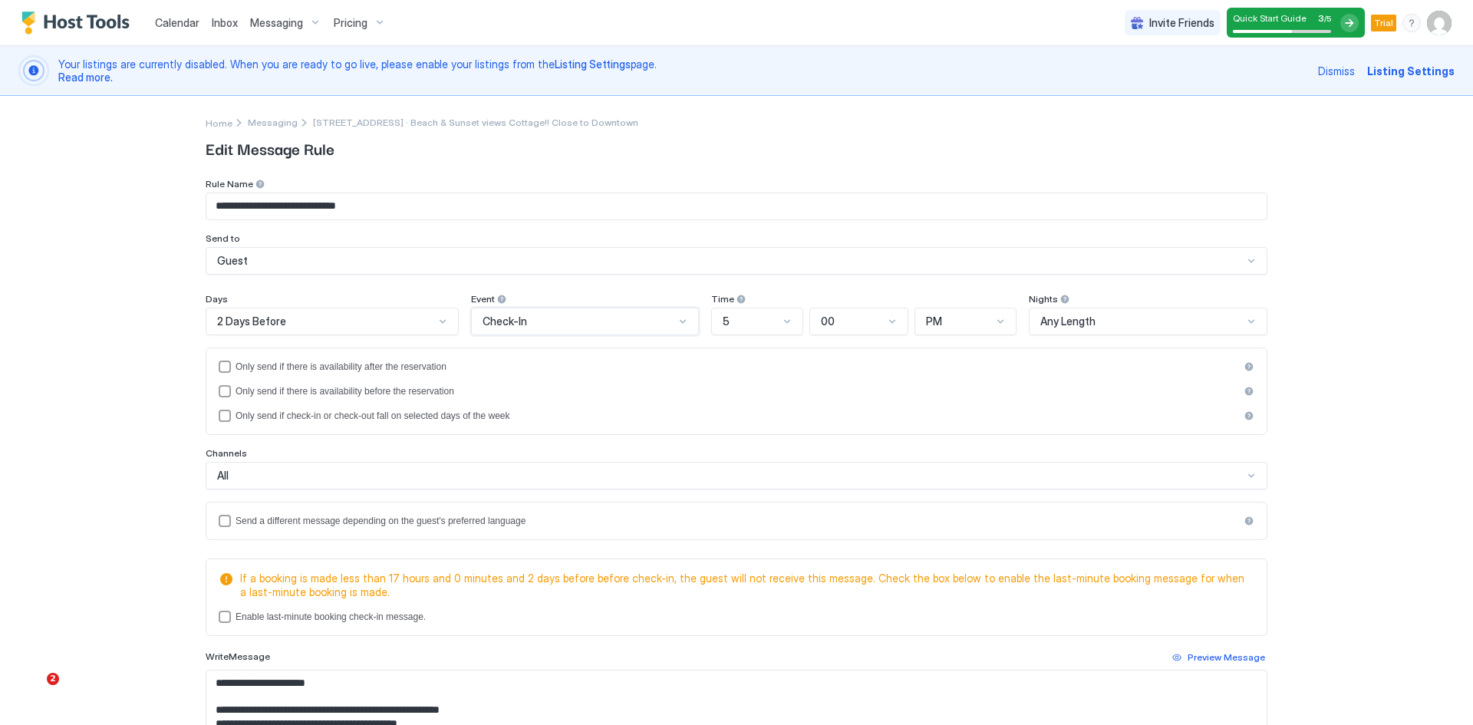
click at [734, 315] on div "5" at bounding box center [751, 322] width 56 height 14
click at [722, 561] on span "8" at bounding box center [725, 567] width 6 height 12
click at [937, 328] on div "PM" at bounding box center [958, 322] width 65 height 14
click at [941, 360] on div "AM" at bounding box center [965, 357] width 81 height 12
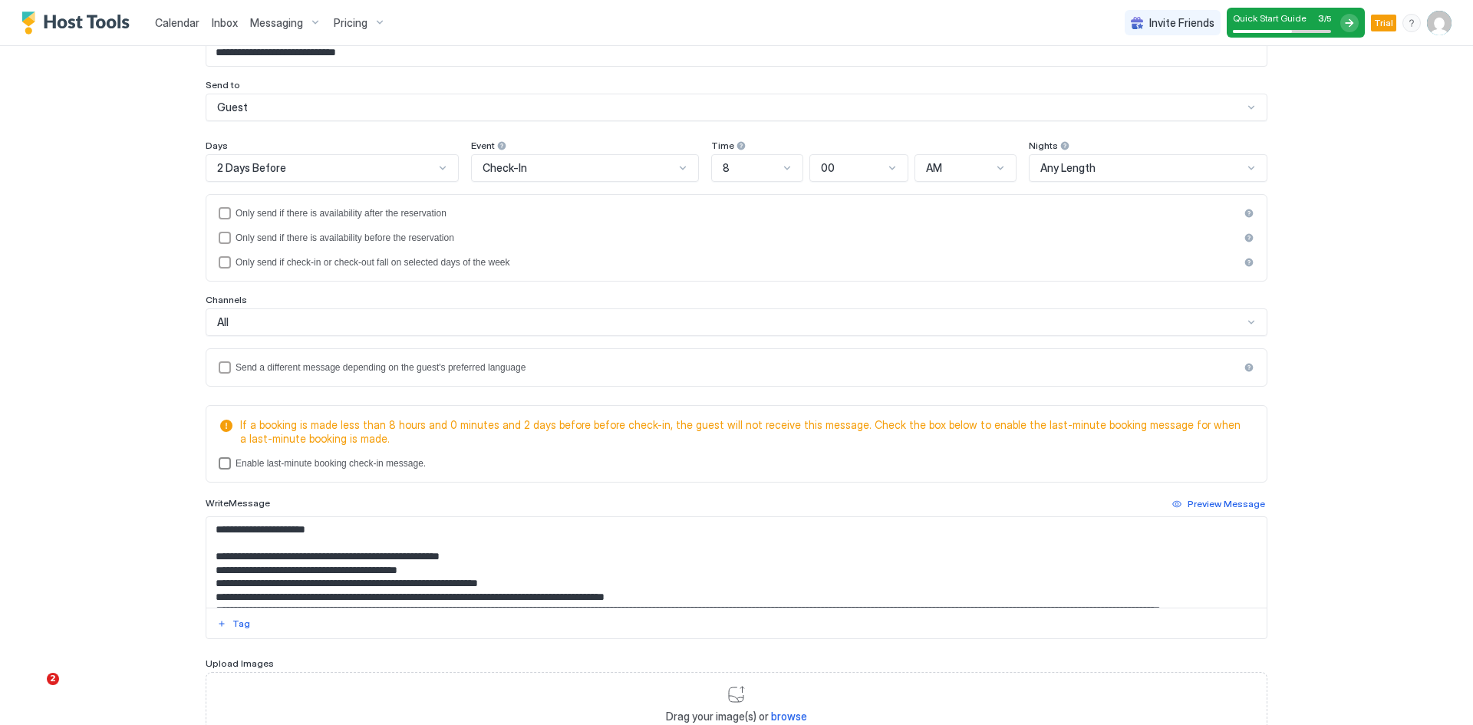
click at [219, 464] on div "lastMinuteMessageEnabled" at bounding box center [225, 463] width 12 height 12
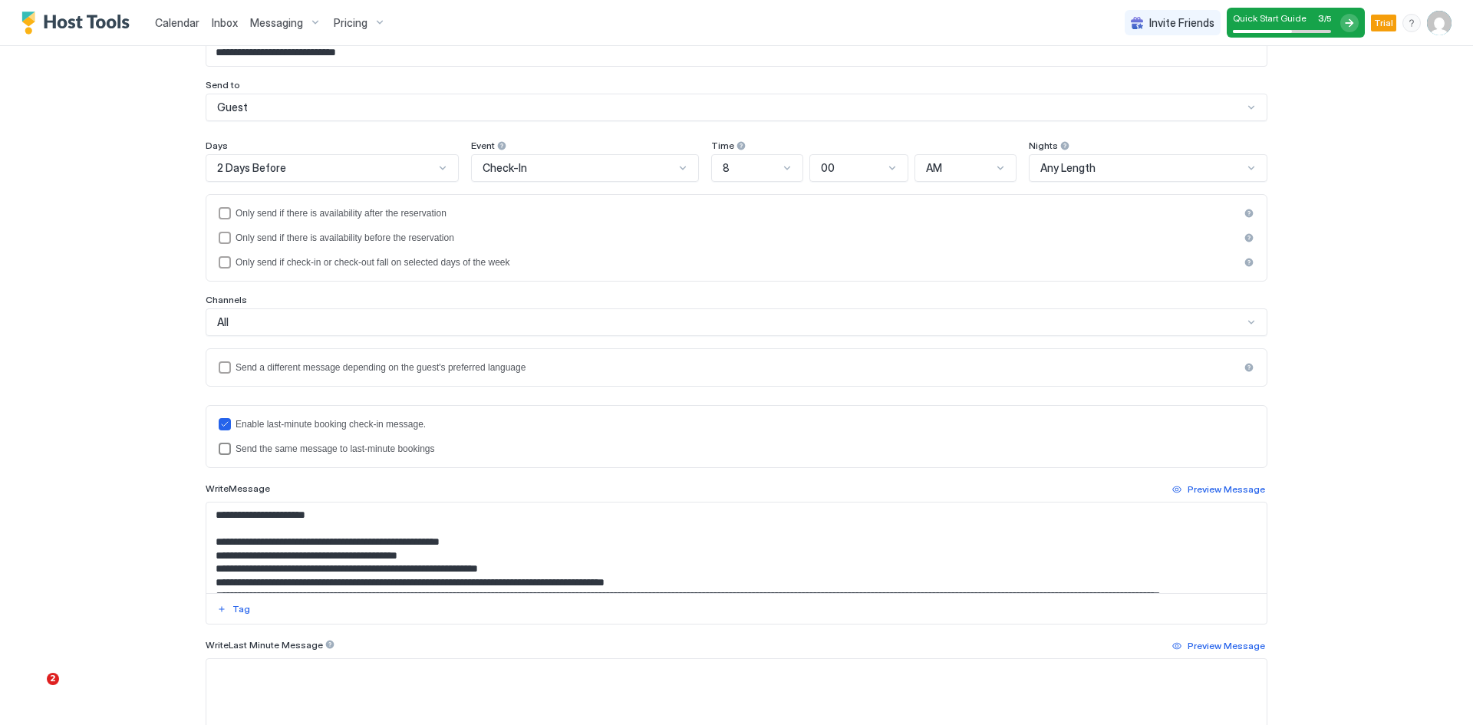
click at [219, 449] on div "lastMinuteMessageIsTheSame" at bounding box center [225, 449] width 12 height 12
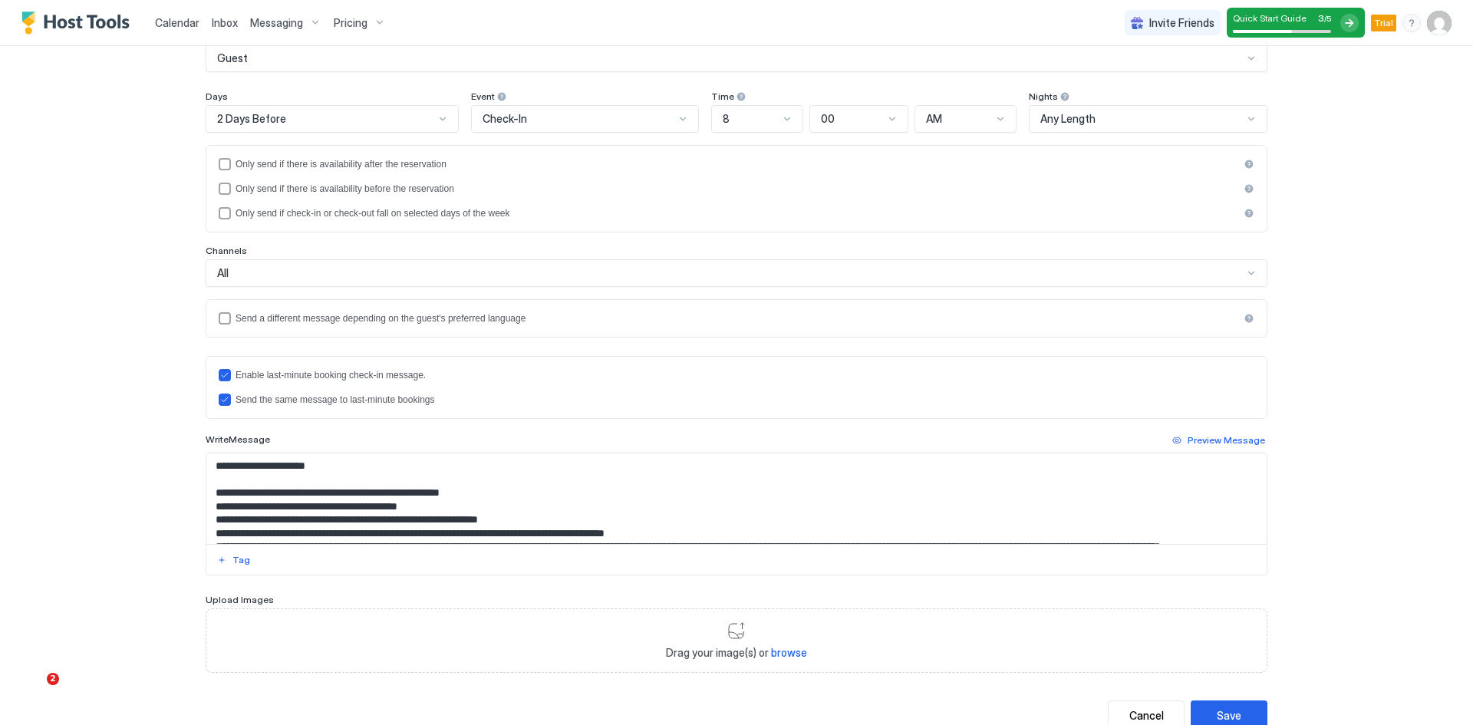
scroll to position [254, 0]
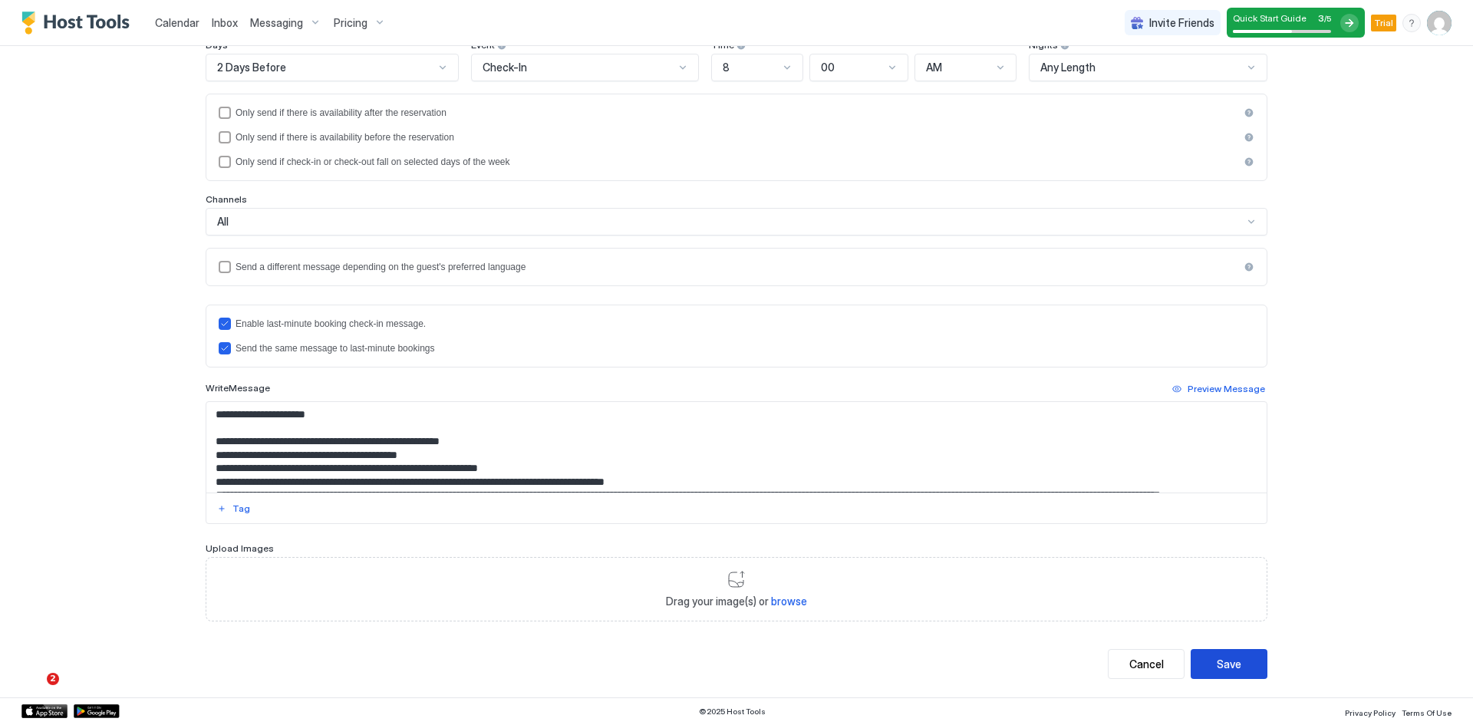
click at [1222, 674] on button "Save" at bounding box center [1229, 664] width 77 height 30
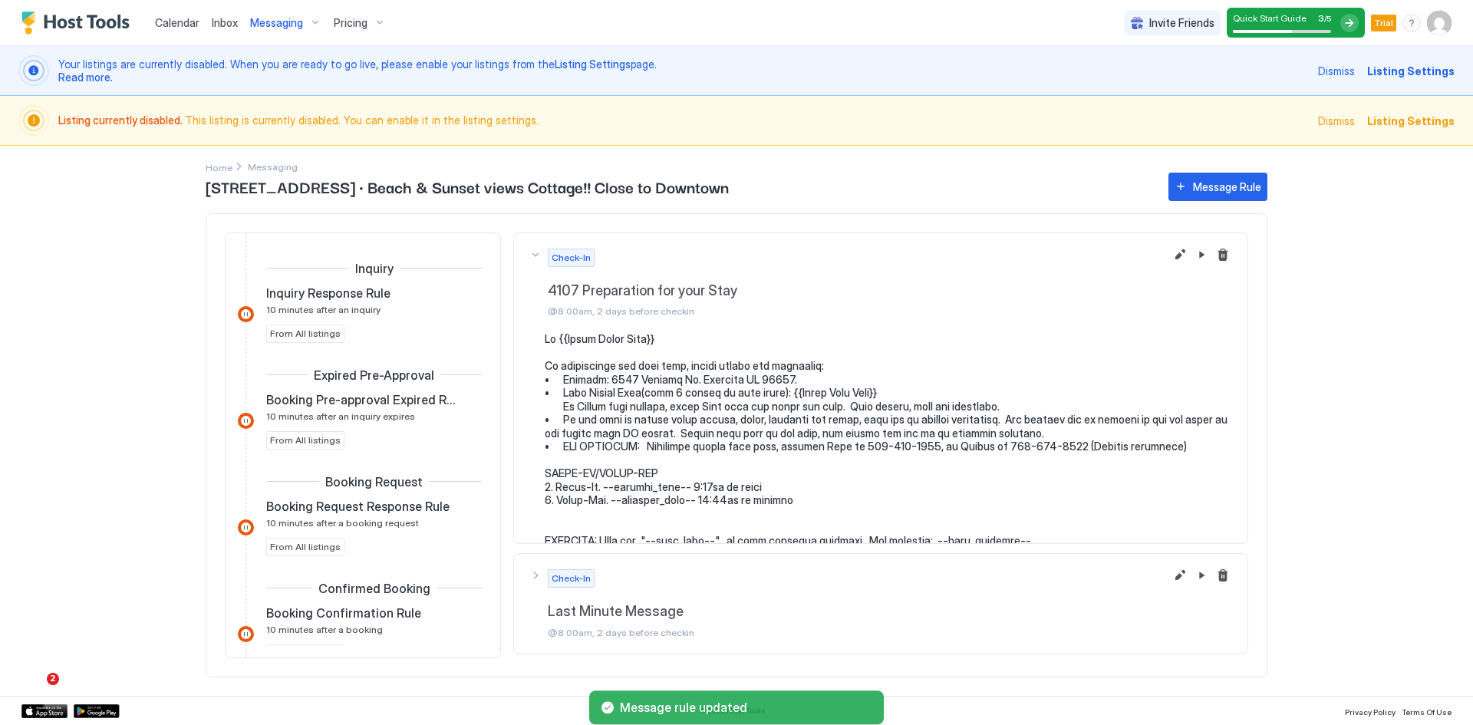
scroll to position [356, 0]
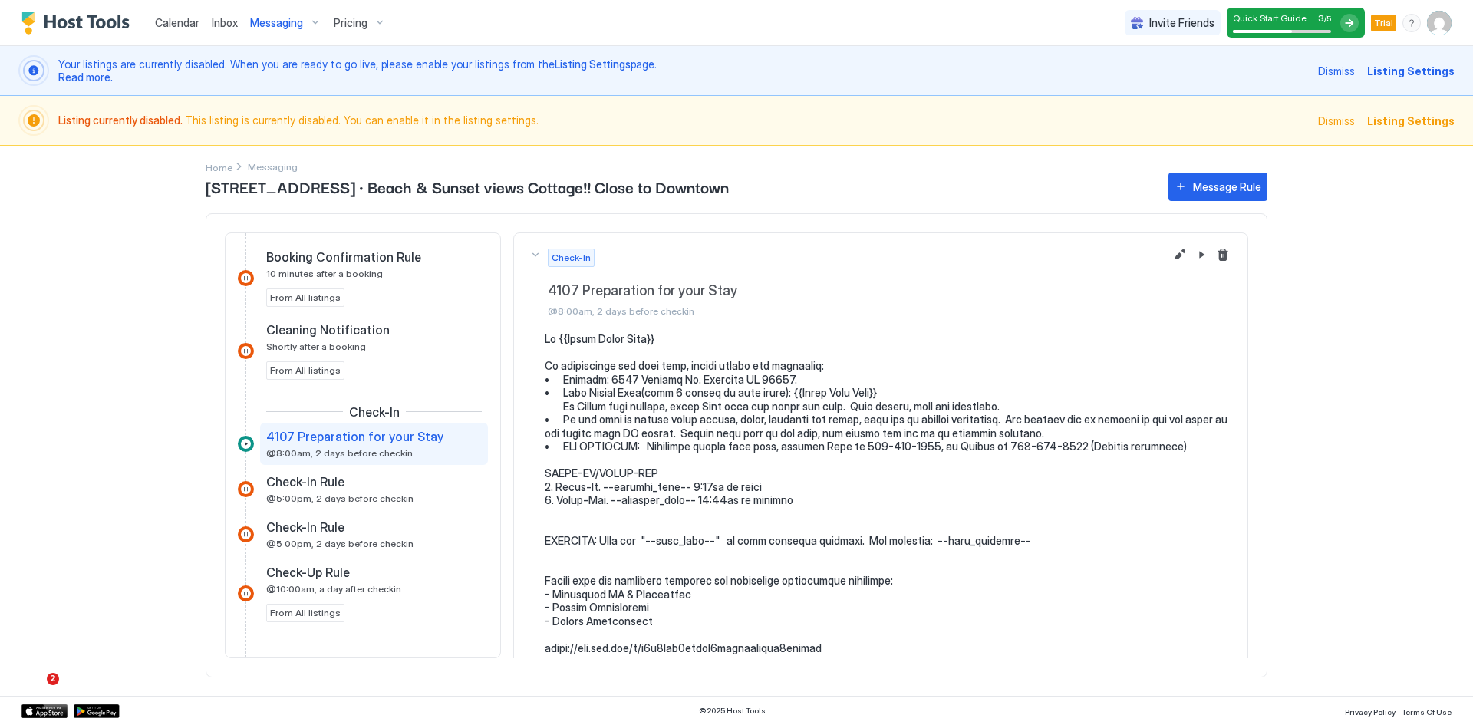
click at [264, 29] on span "Messaging" at bounding box center [276, 23] width 53 height 14
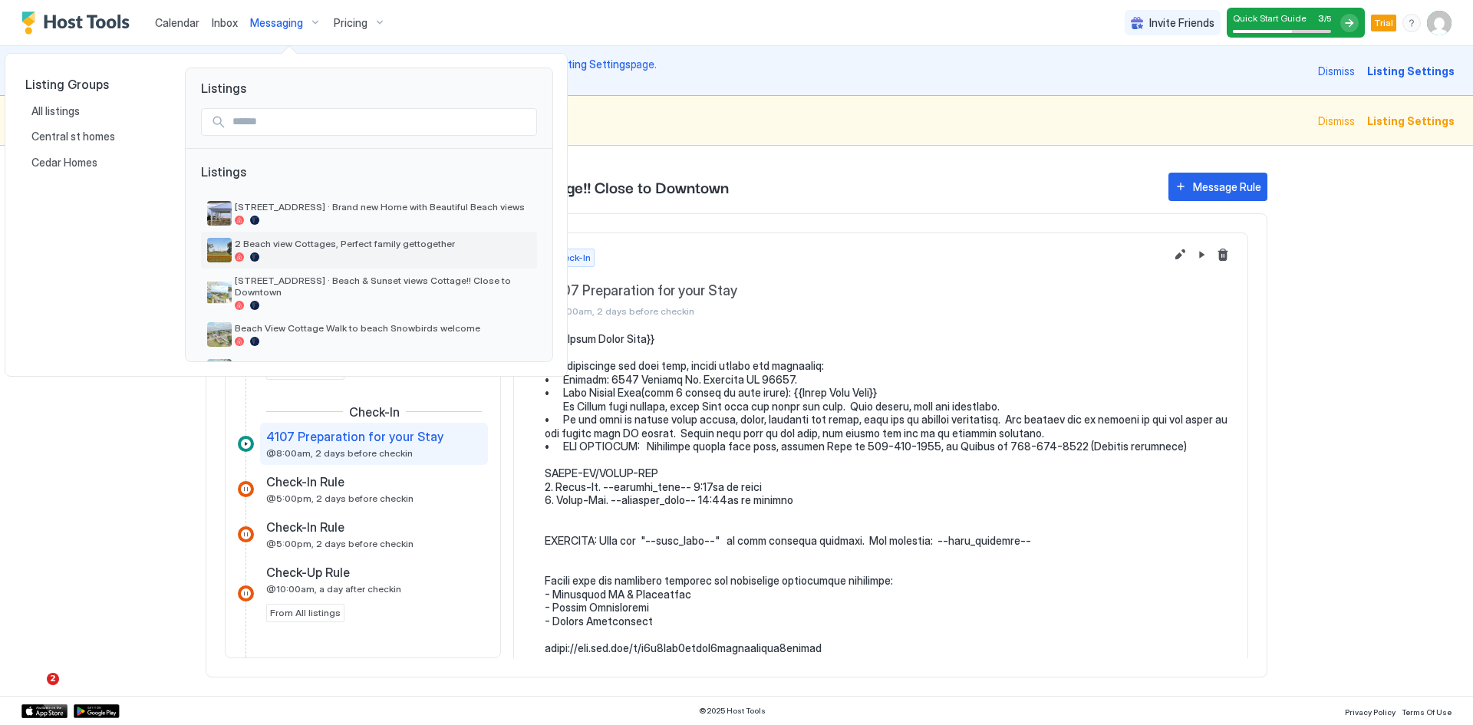
click at [288, 245] on span "2 Beach view Cottages, Perfect family gettogether" at bounding box center [383, 244] width 296 height 12
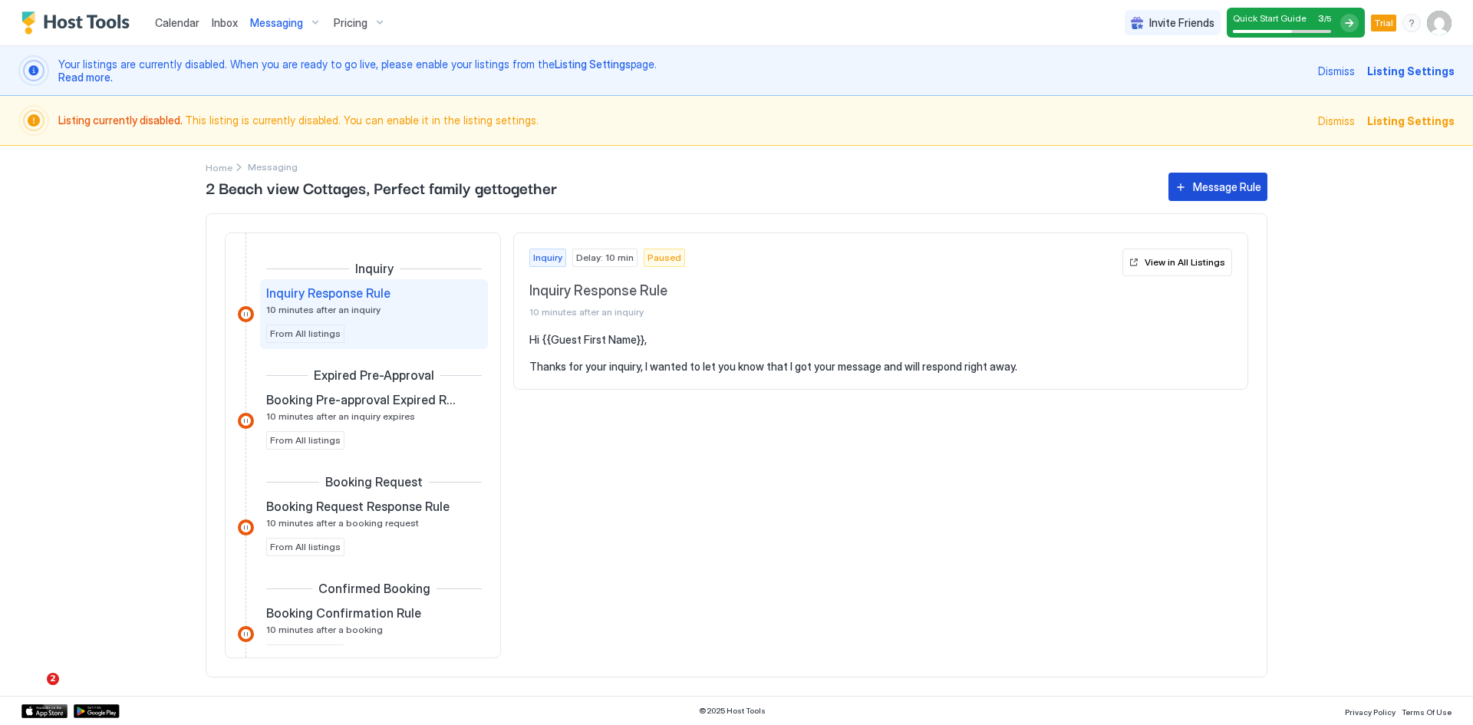
click at [1223, 185] on div "Message Rule" at bounding box center [1227, 187] width 68 height 16
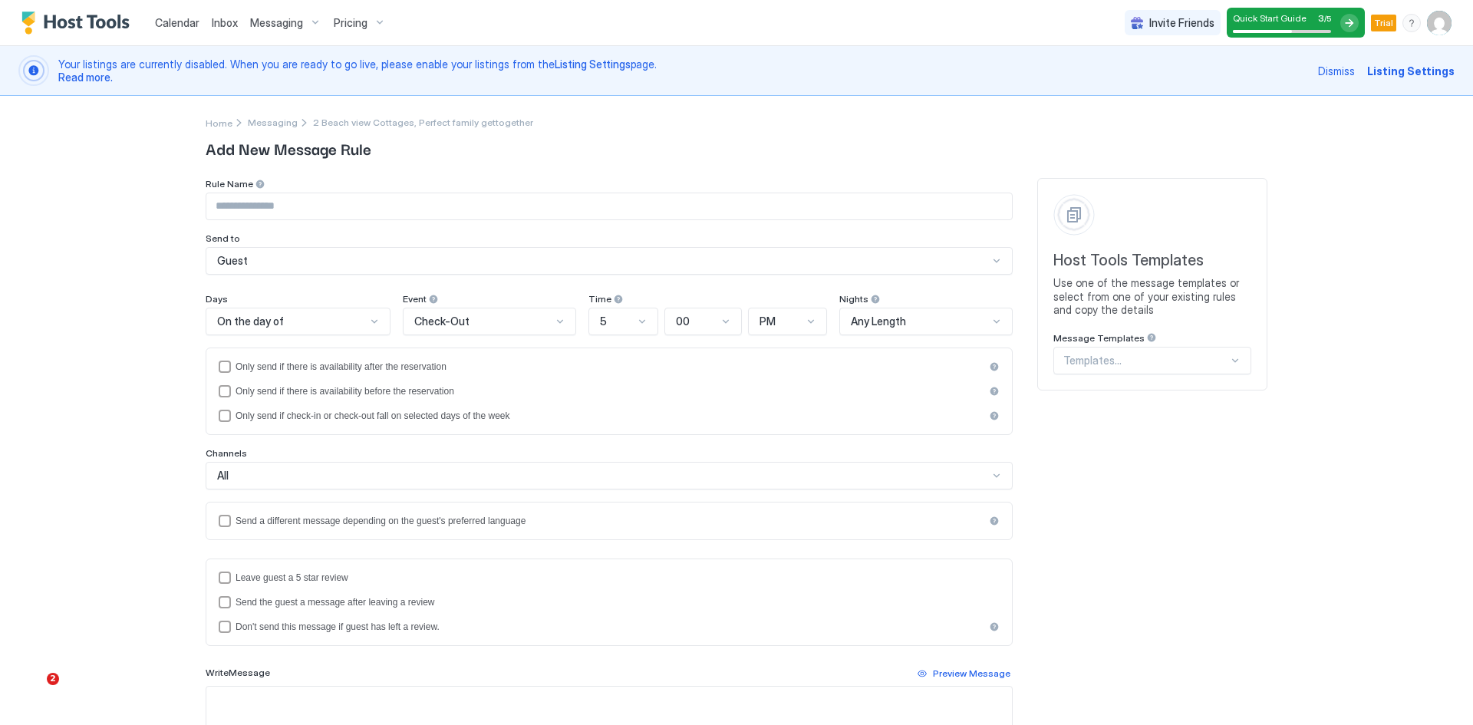
click at [467, 206] on input "Input Field" at bounding box center [609, 206] width 806 height 26
paste input "**********"
type input "**********"
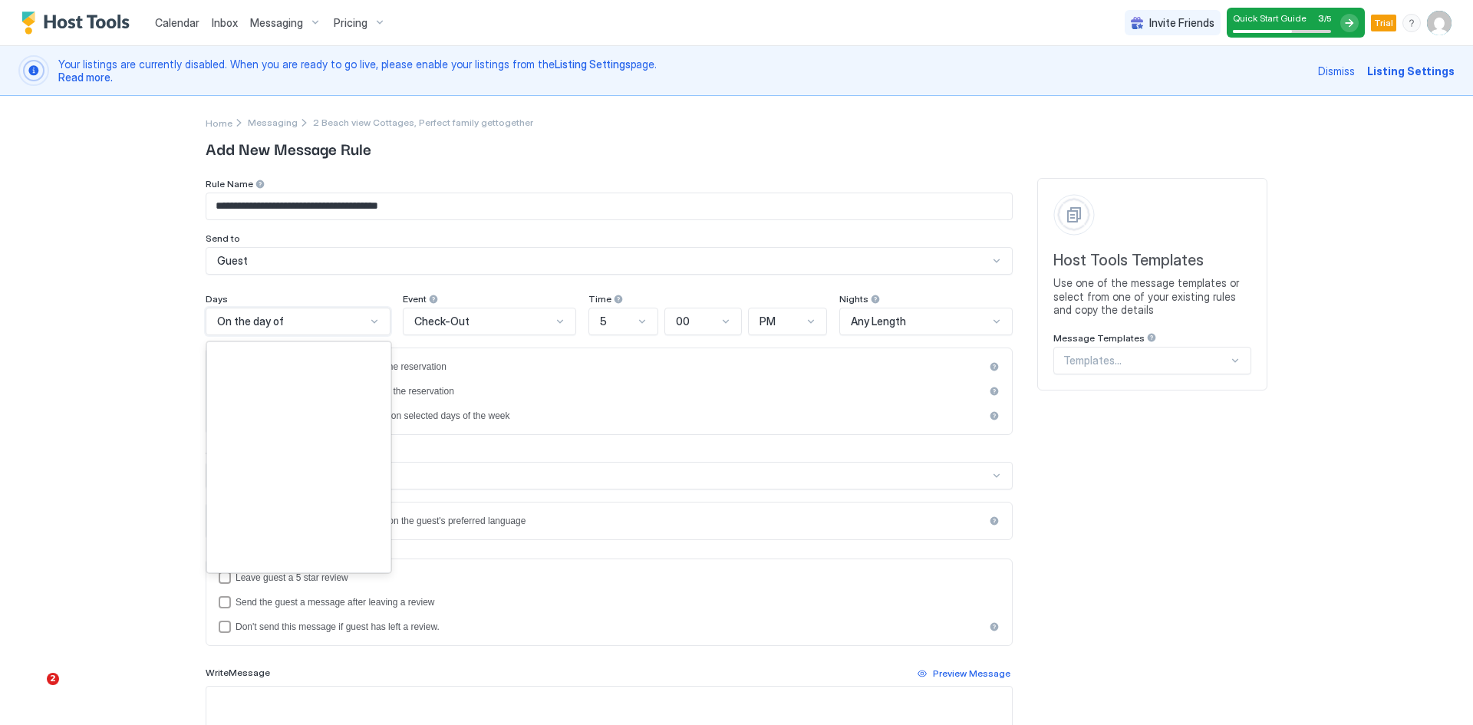
click at [319, 325] on div "On the day of" at bounding box center [291, 322] width 149 height 14
click at [247, 536] on span "2 Days Before" at bounding box center [247, 540] width 62 height 12
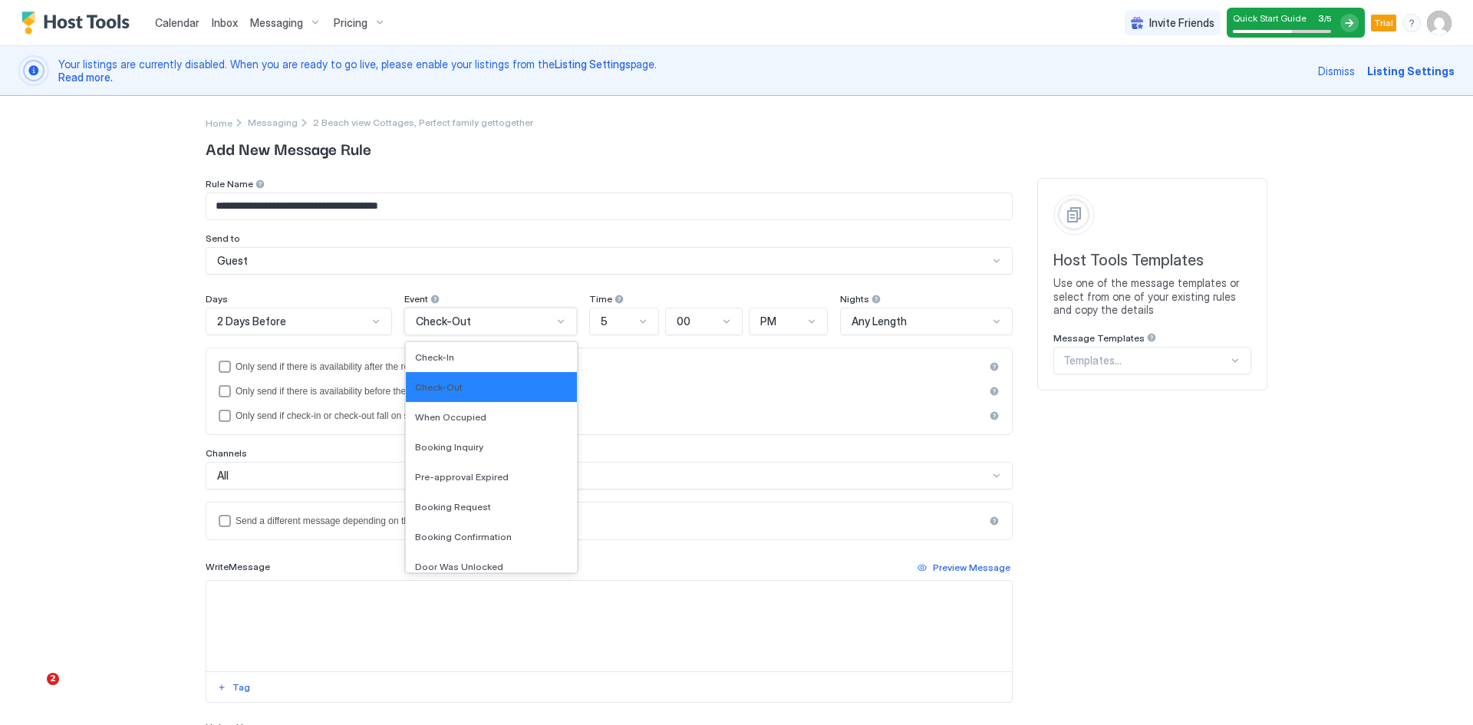
click at [475, 323] on div "Check-Out" at bounding box center [484, 322] width 137 height 14
drag, startPoint x: 443, startPoint y: 363, endPoint x: 450, endPoint y: 358, distance: 8.3
click at [441, 363] on div "Check-In" at bounding box center [491, 357] width 171 height 30
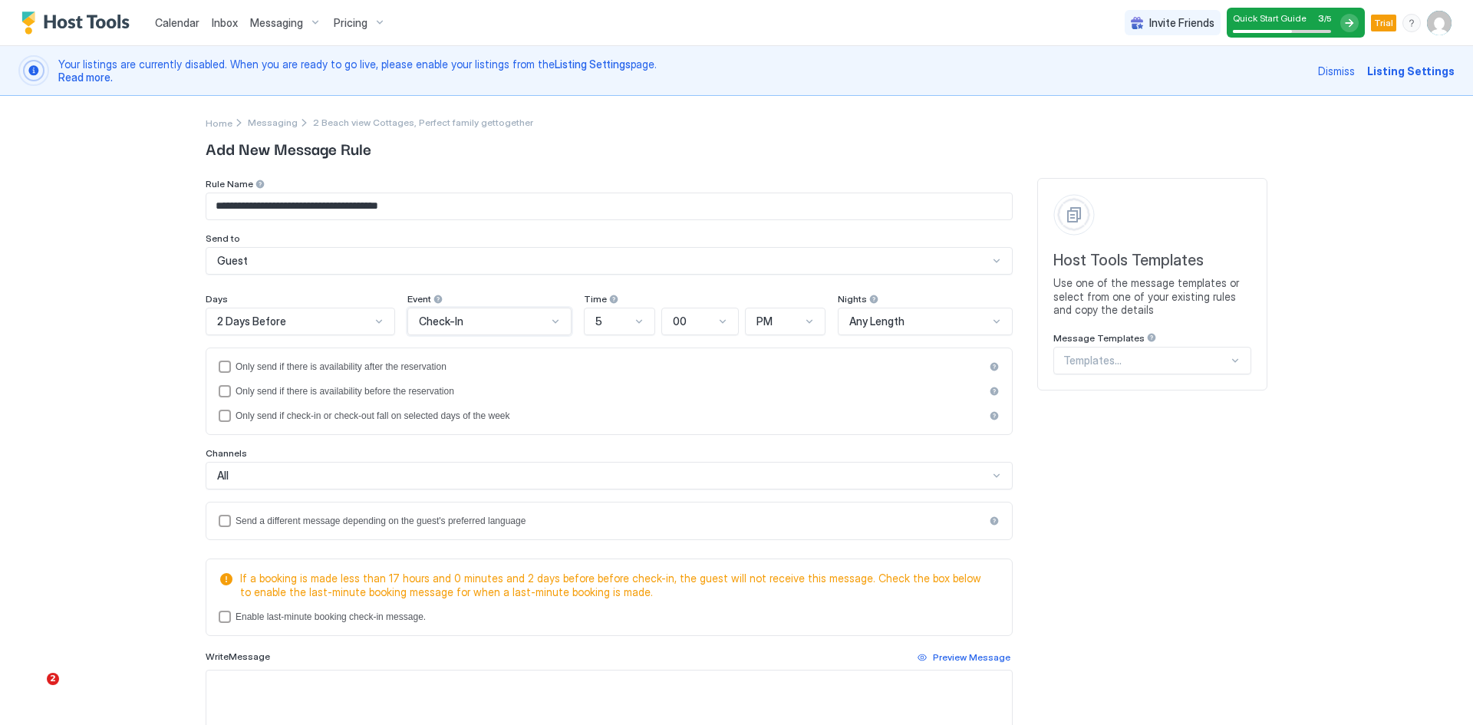
drag, startPoint x: 617, startPoint y: 319, endPoint x: 611, endPoint y: 333, distance: 15.1
click at [617, 320] on div "5" at bounding box center [612, 322] width 35 height 14
click at [601, 564] on div "8" at bounding box center [620, 567] width 51 height 12
click at [757, 328] on span "PM" at bounding box center [765, 322] width 16 height 14
click at [756, 358] on span "AM" at bounding box center [763, 357] width 15 height 12
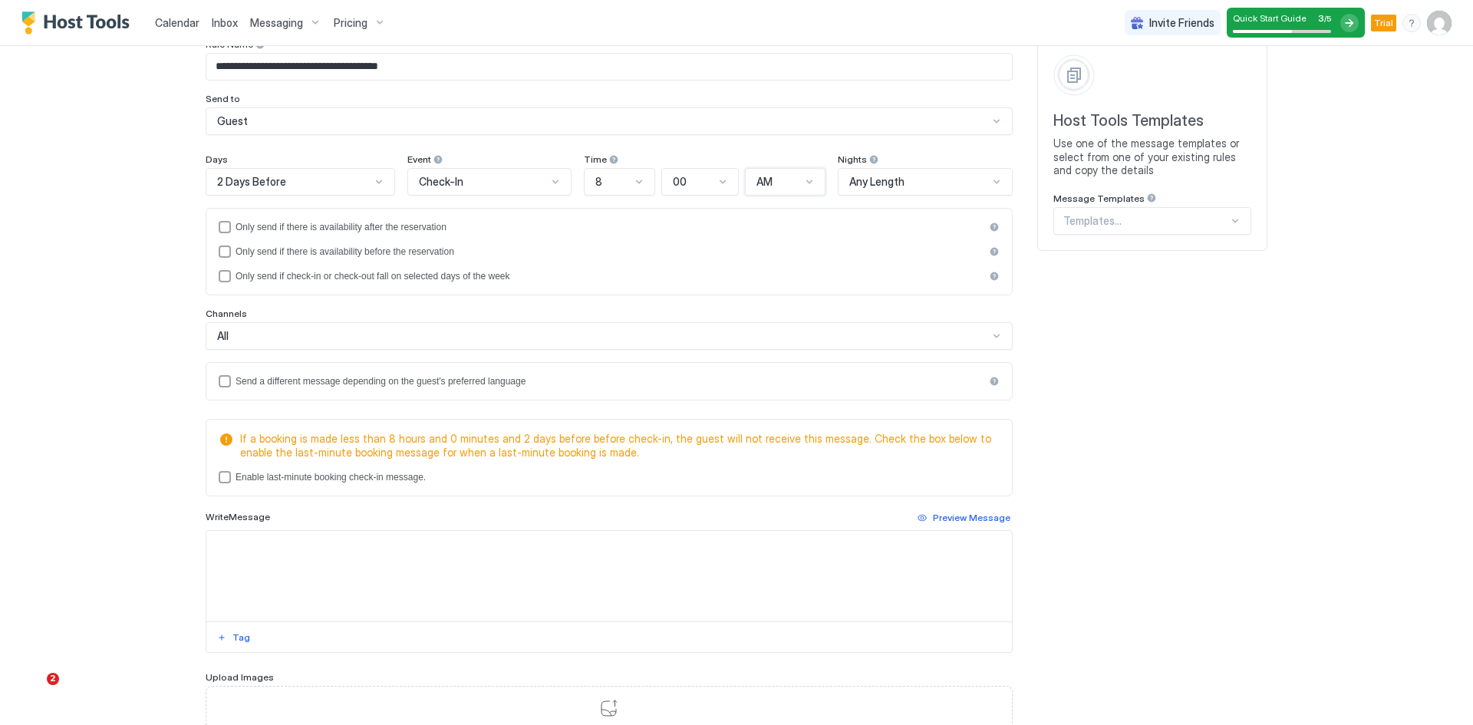
scroll to position [153, 0]
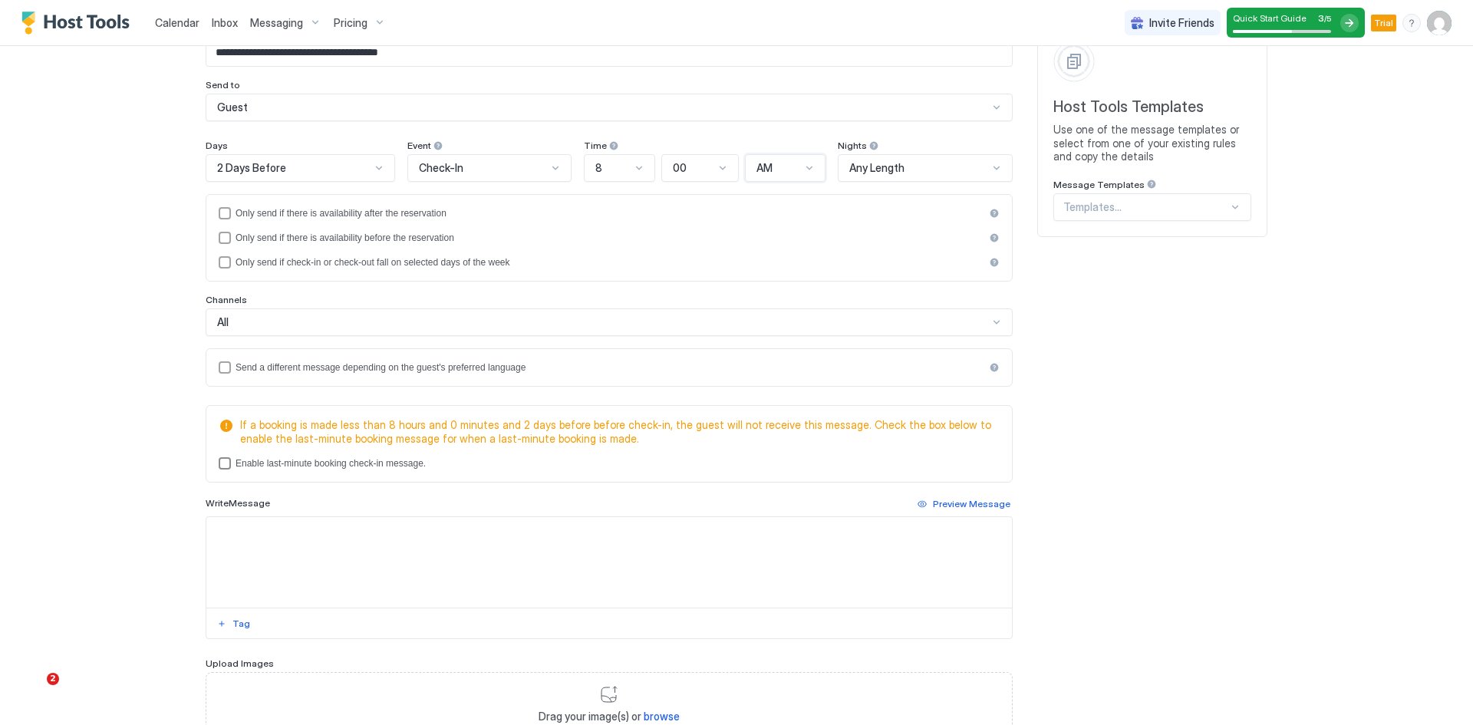
drag, startPoint x: 219, startPoint y: 468, endPoint x: 229, endPoint y: 478, distance: 14.1
click at [219, 467] on div "lastMinuteMessageEnabled" at bounding box center [225, 463] width 12 height 12
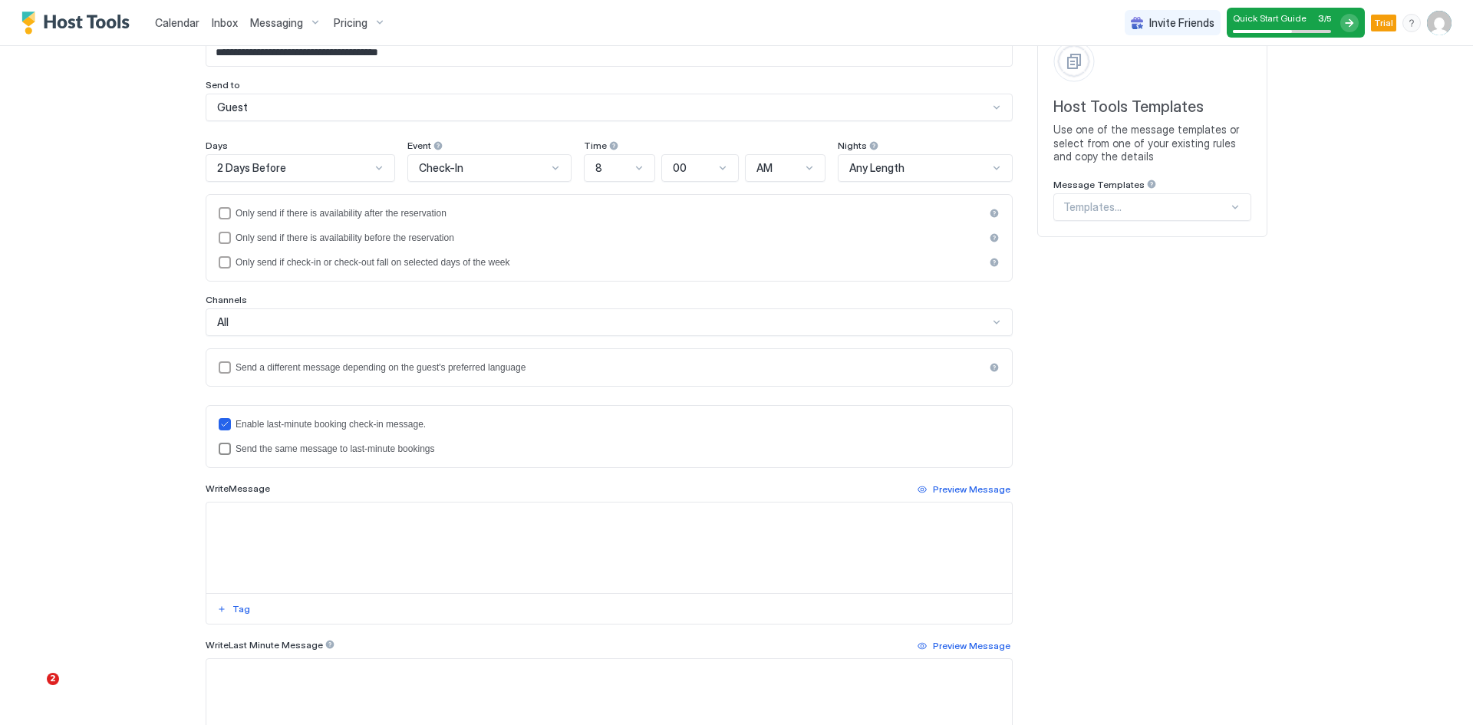
click at [219, 444] on div "lastMinuteMessageIsTheSame" at bounding box center [225, 449] width 12 height 12
click at [250, 534] on textarea "Input Field" at bounding box center [609, 548] width 806 height 91
paste textarea "**********"
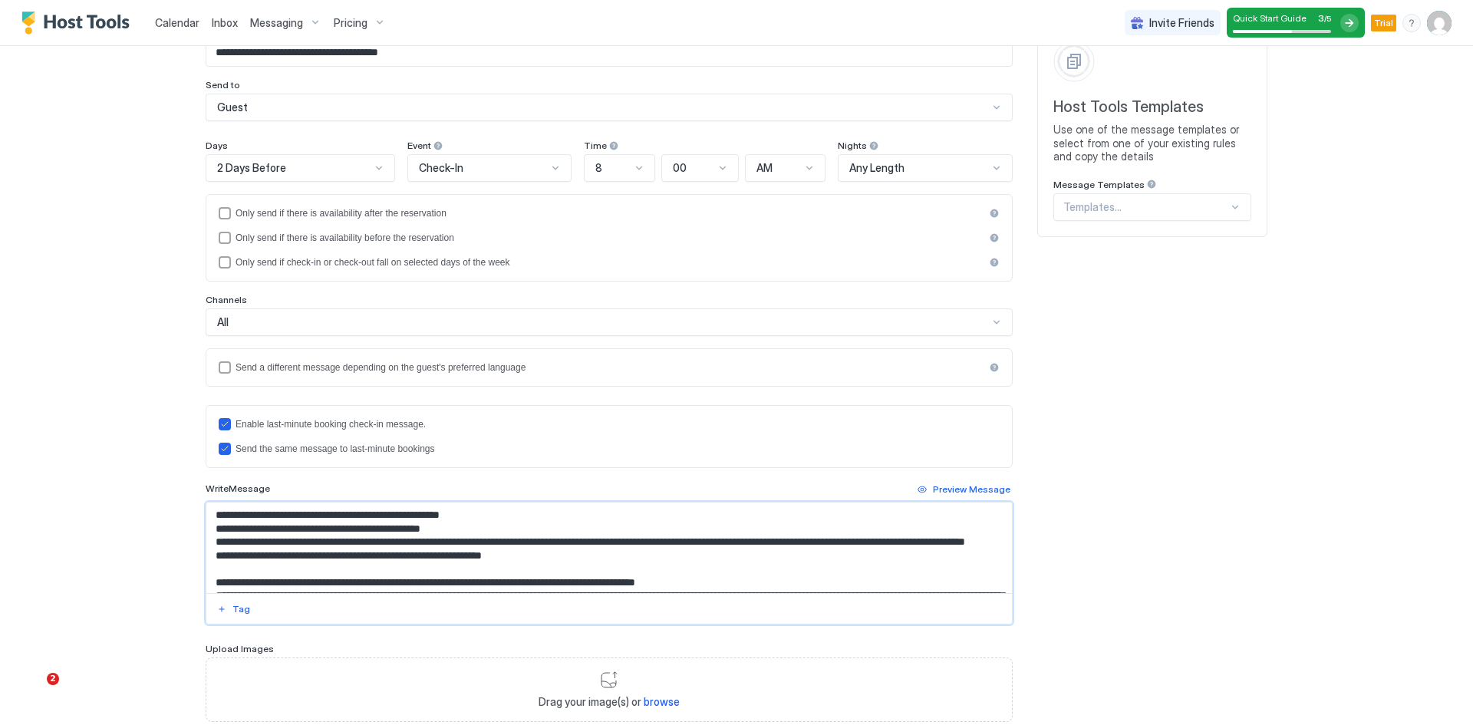
scroll to position [0, 0]
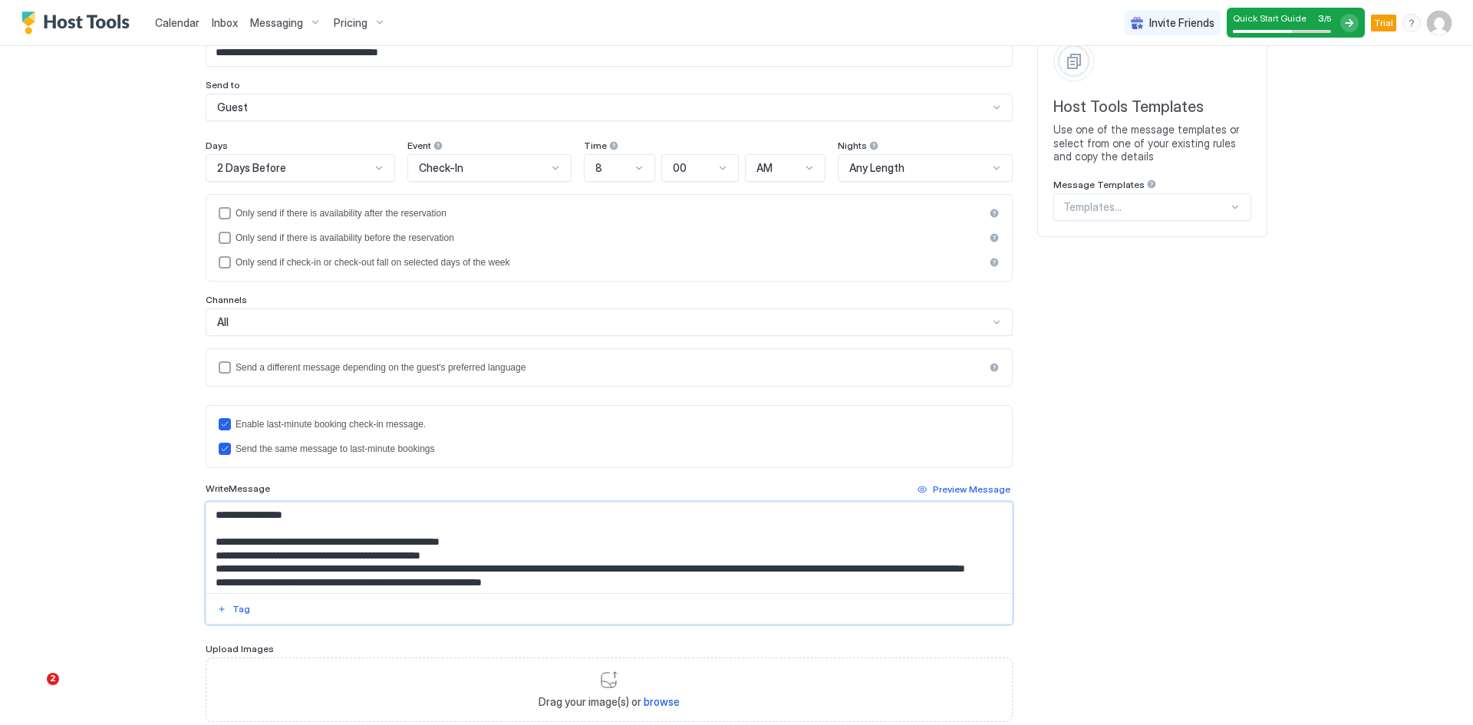
drag, startPoint x: 222, startPoint y: 516, endPoint x: 232, endPoint y: 530, distance: 17.0
click at [222, 516] on textarea "Input Field" at bounding box center [609, 548] width 806 height 91
click at [226, 610] on button "Tag" at bounding box center [234, 609] width 38 height 18
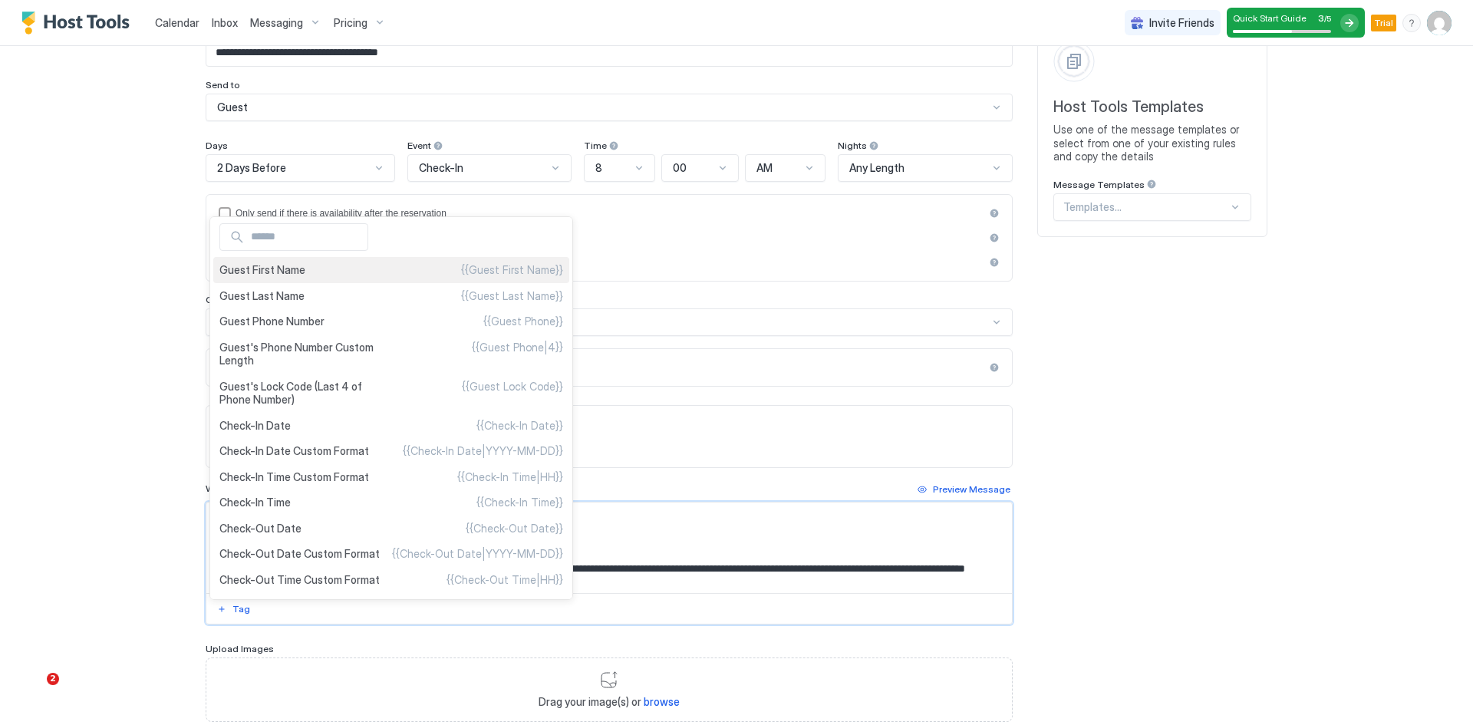
click at [273, 275] on span "Guest First Name" at bounding box center [262, 270] width 86 height 14
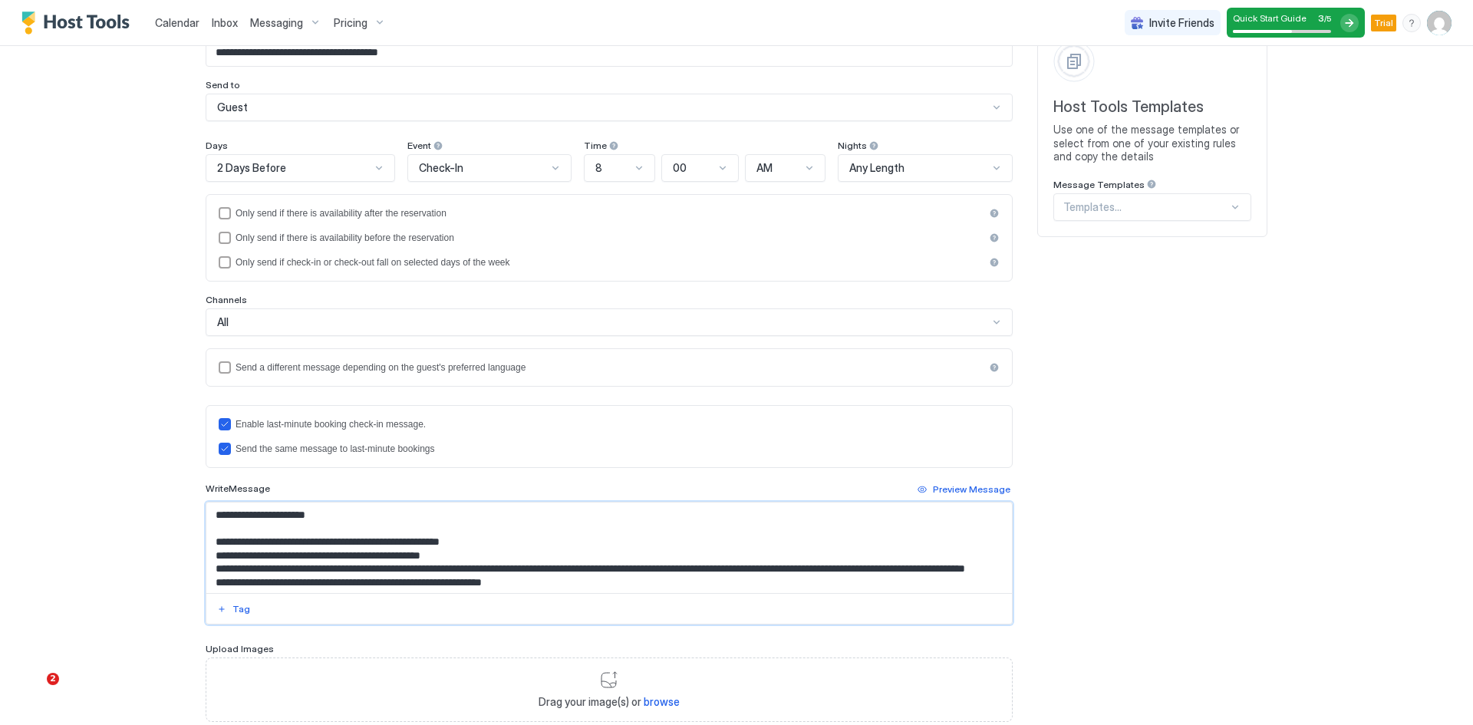
scroll to position [77, 0]
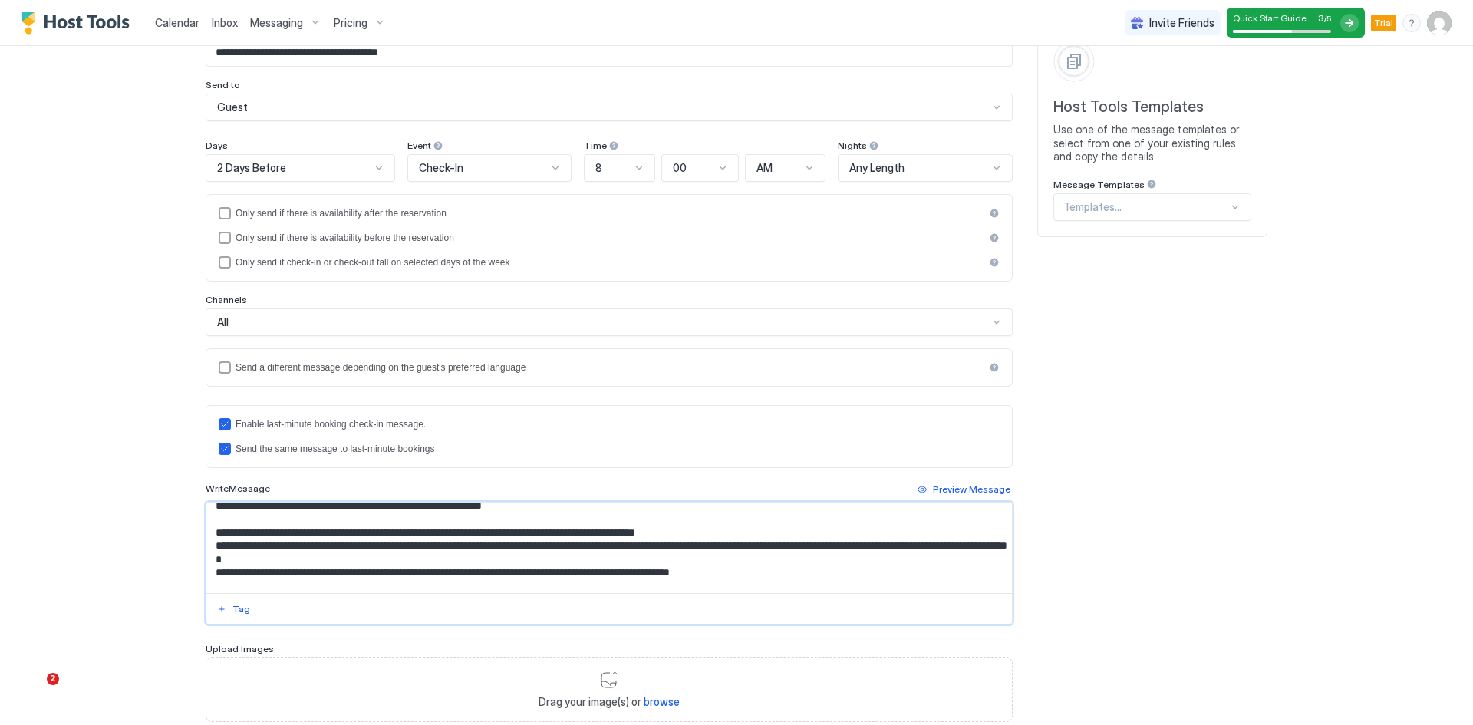
click at [602, 548] on textarea "Input Field" at bounding box center [609, 548] width 806 height 91
click at [238, 612] on div "Tag" at bounding box center [242, 609] width 18 height 14
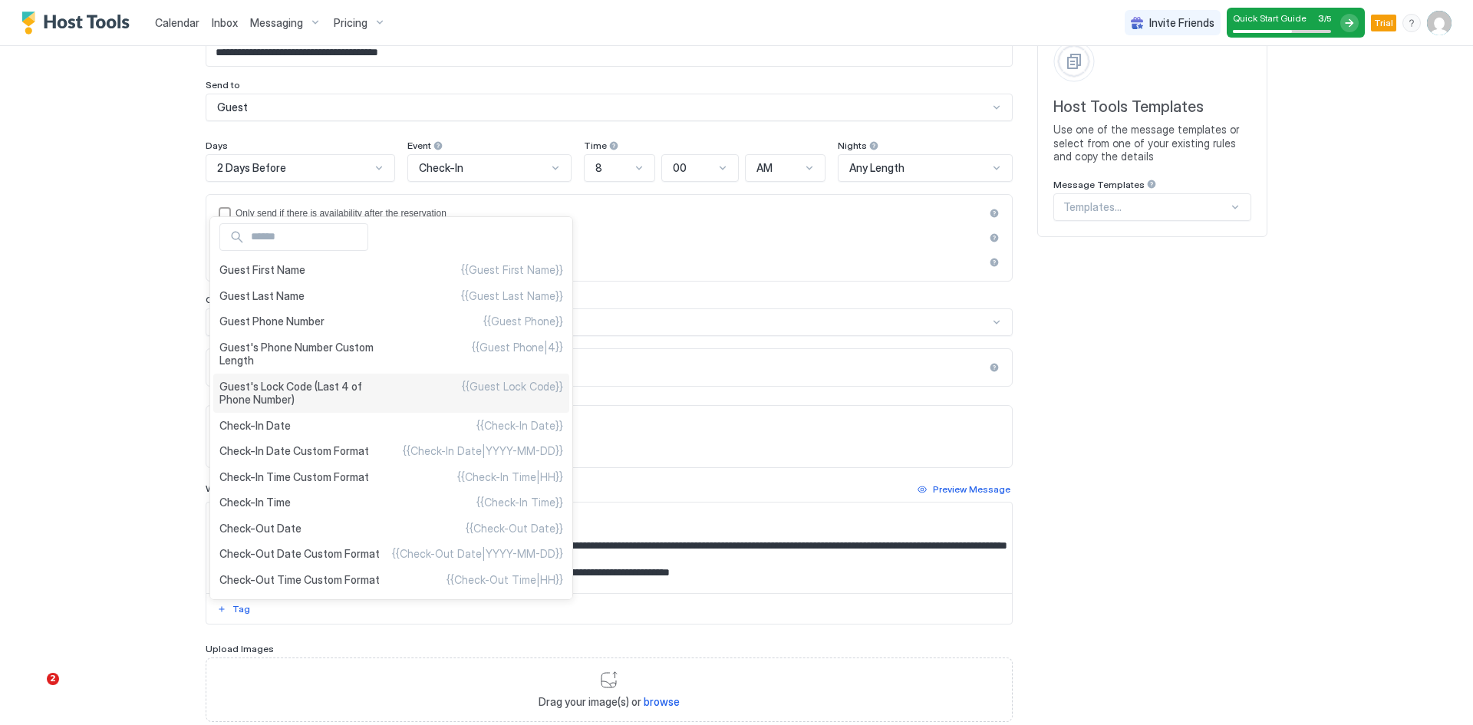
type textarea "**********"
click at [293, 396] on span "Guest's Lock Code (Last 4 of Phone Number)" at bounding box center [305, 393] width 172 height 27
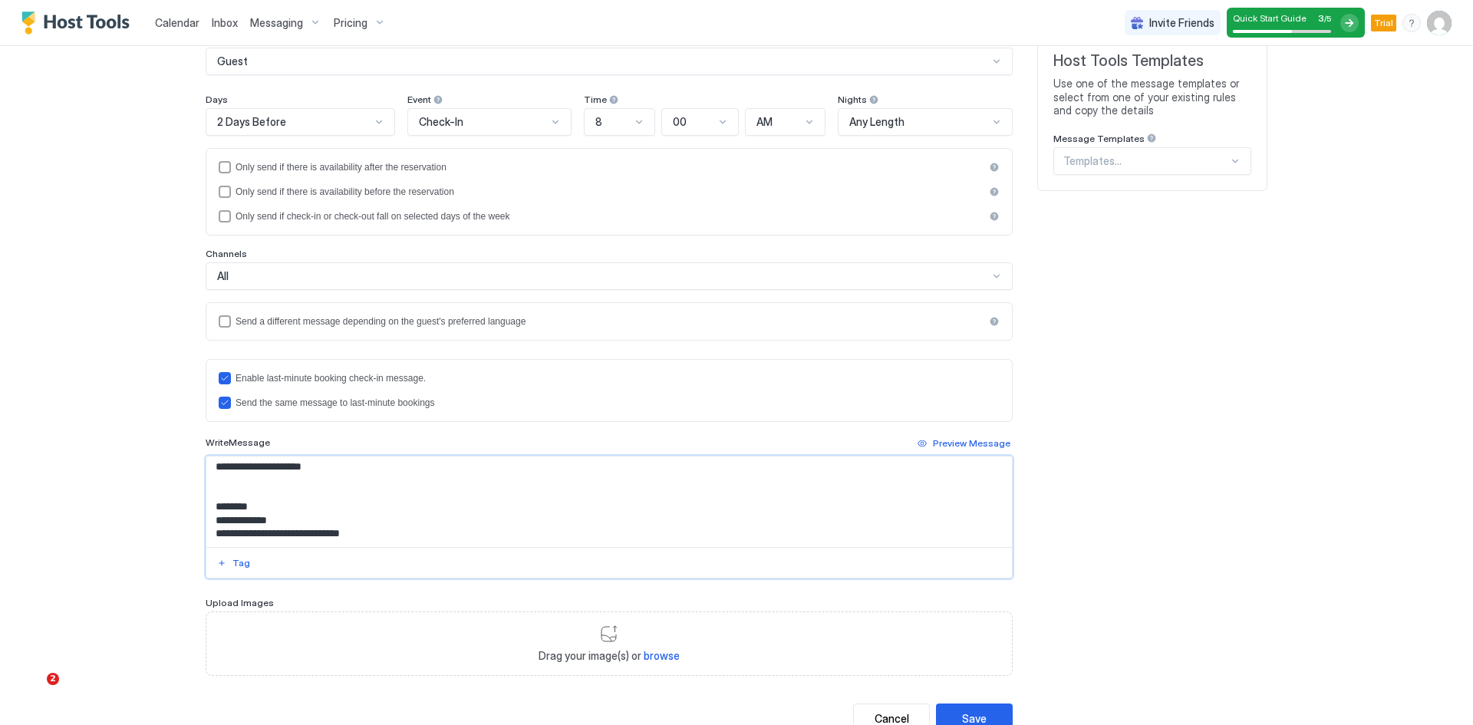
scroll to position [254, 0]
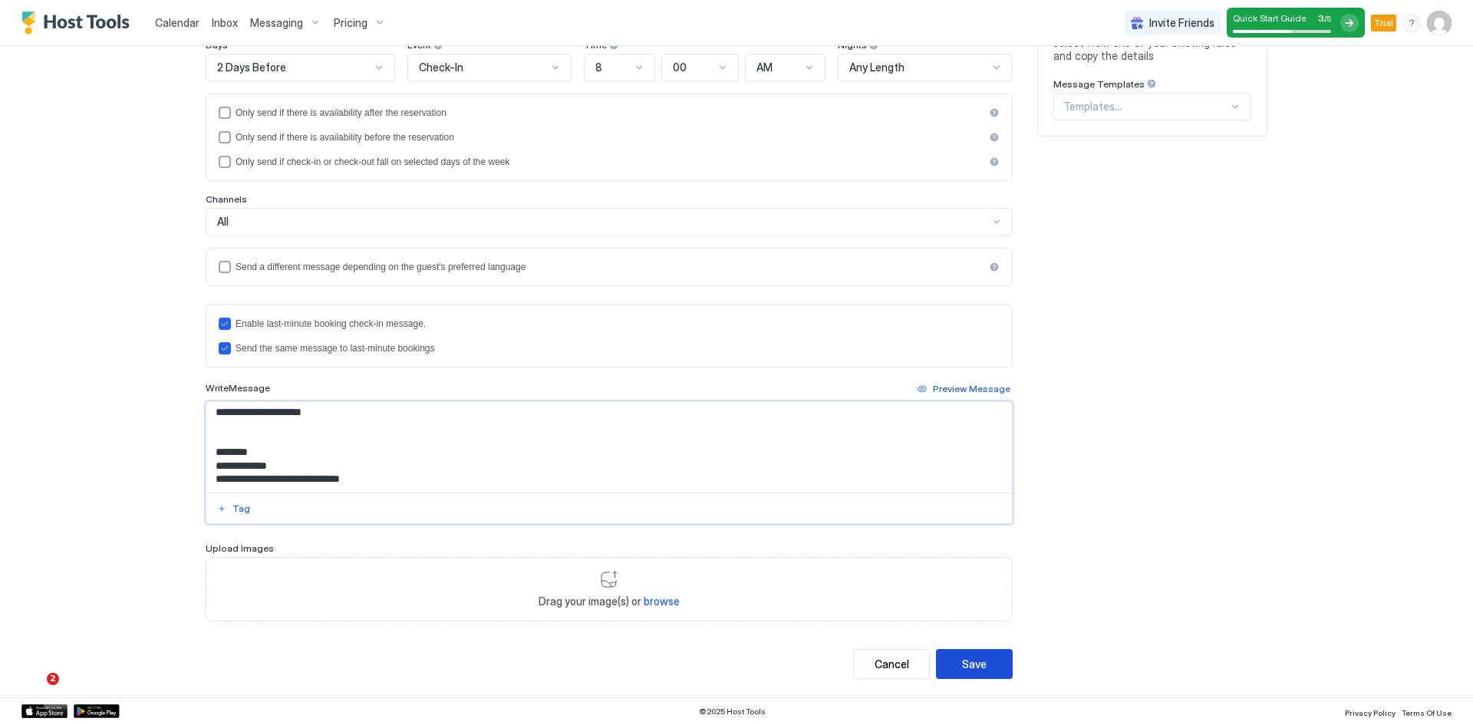
click at [965, 666] on div "Save" at bounding box center [974, 664] width 25 height 16
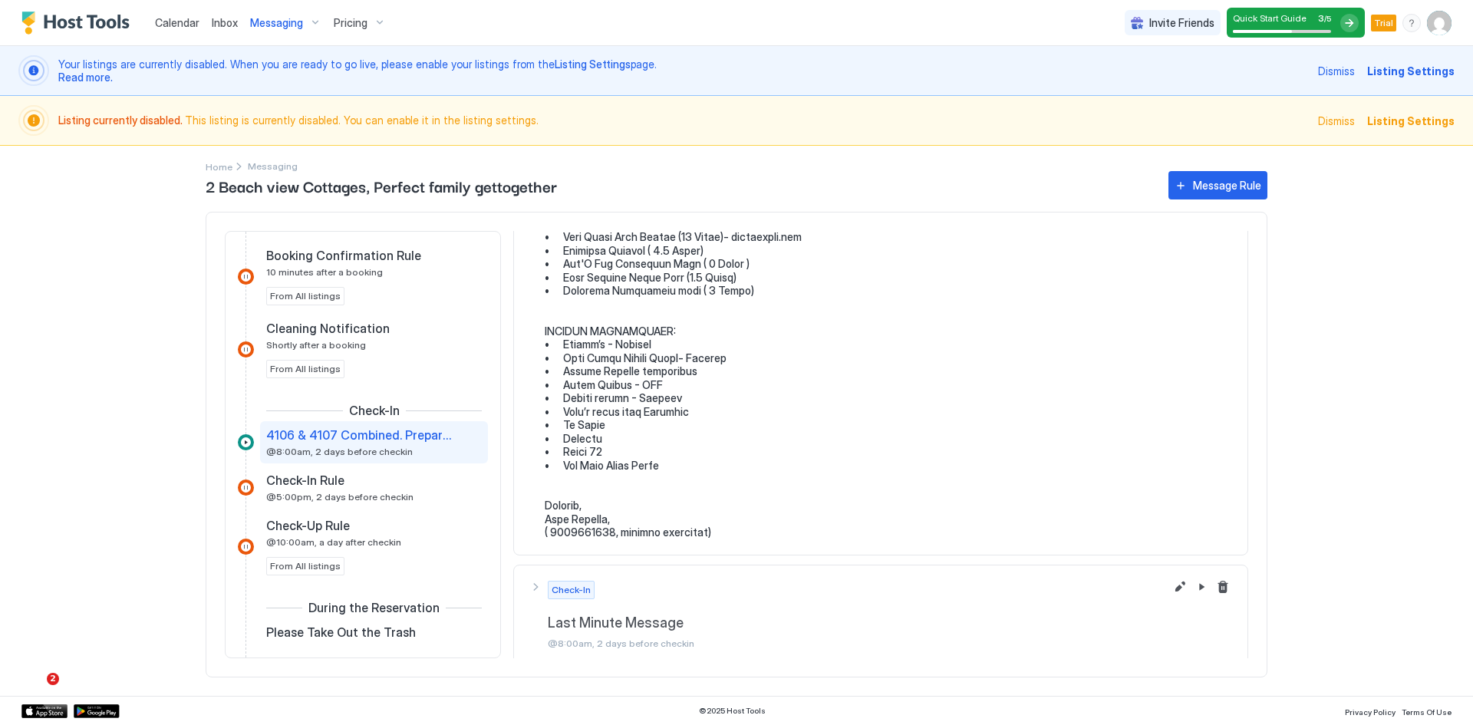
scroll to position [1518, 0]
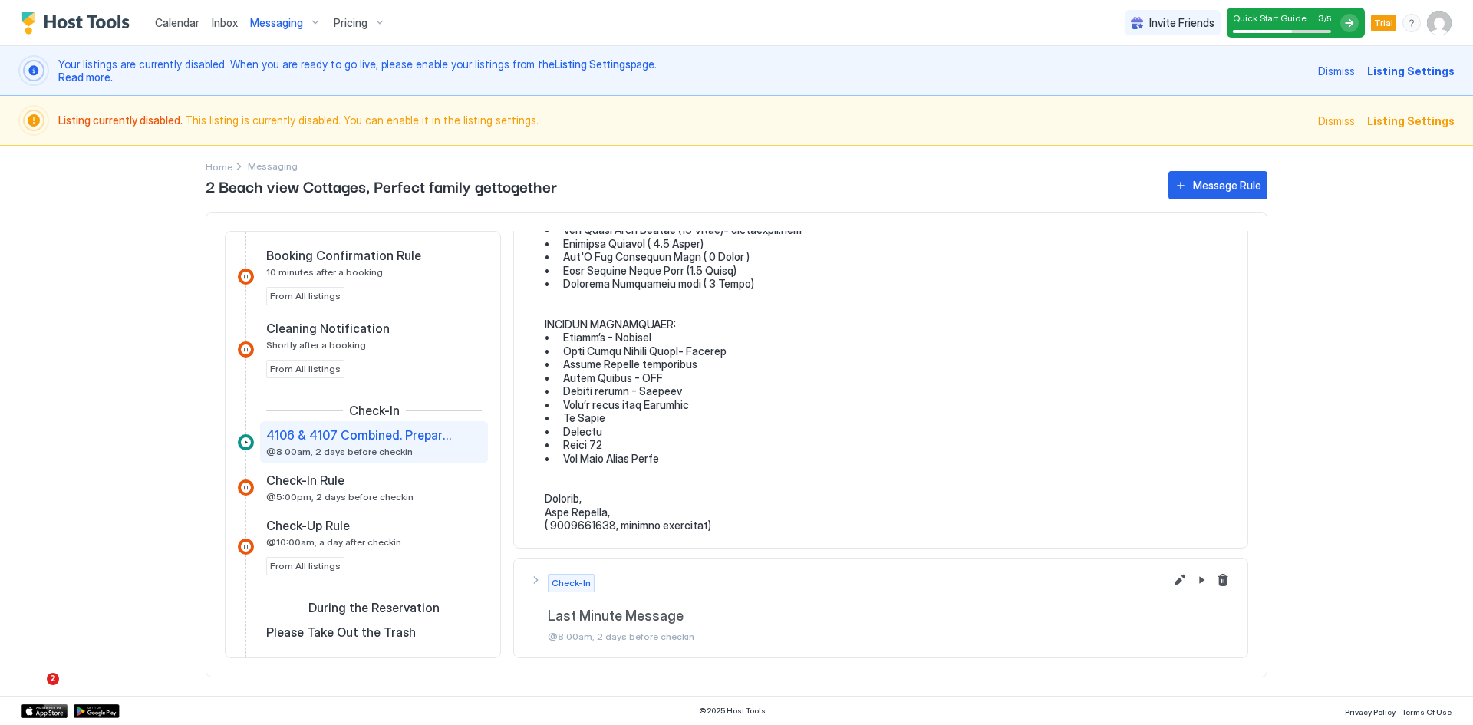
click at [678, 622] on span "Last Minute Message" at bounding box center [890, 617] width 684 height 18
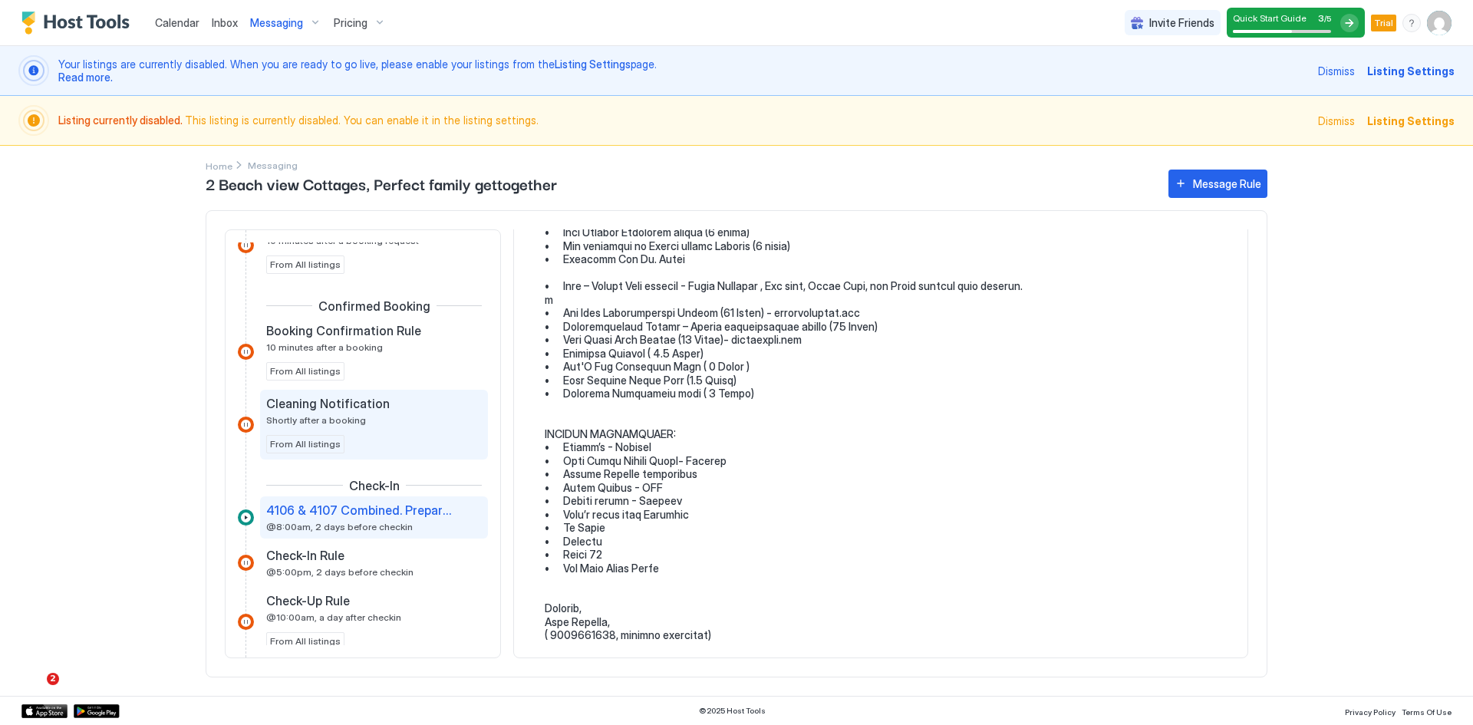
scroll to position [203, 0]
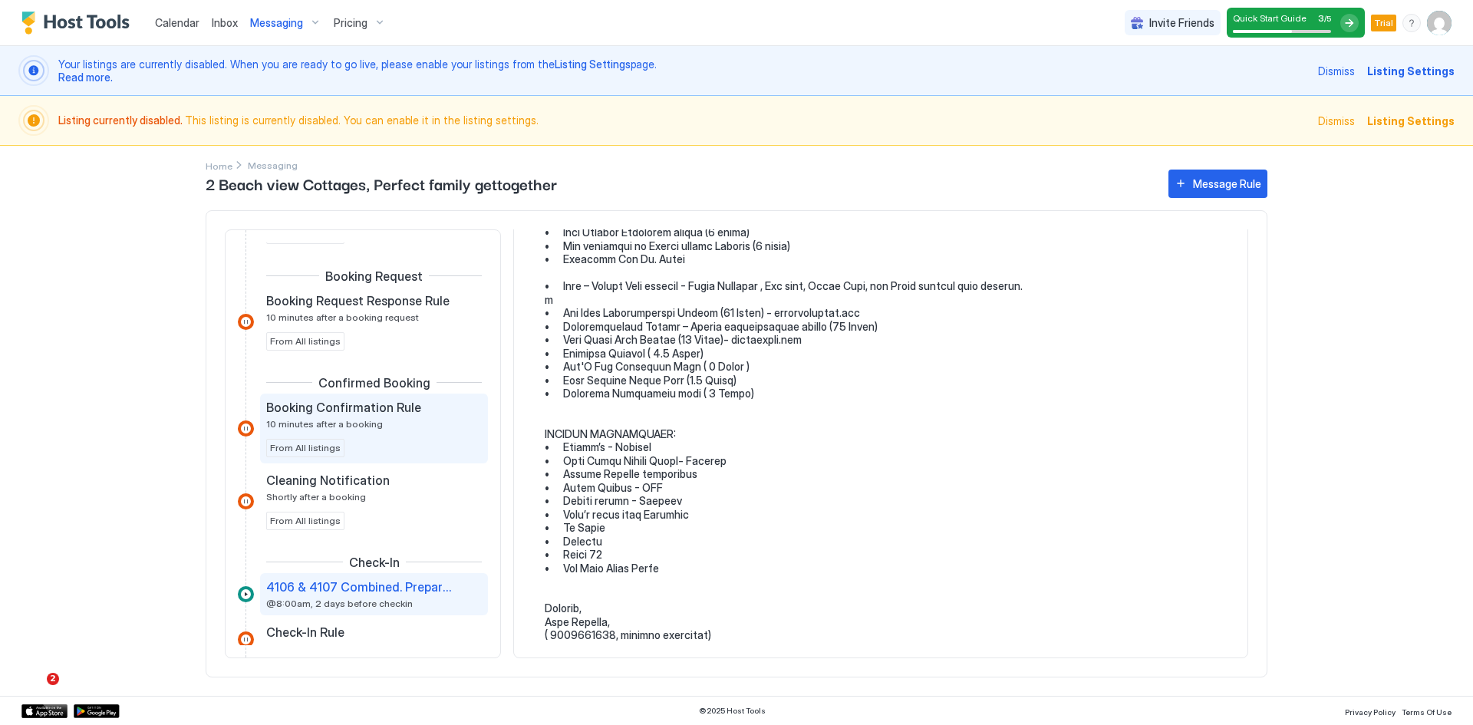
click at [328, 414] on div "Booking Confirmation Rule 10 minutes after a booking" at bounding box center [363, 415] width 194 height 30
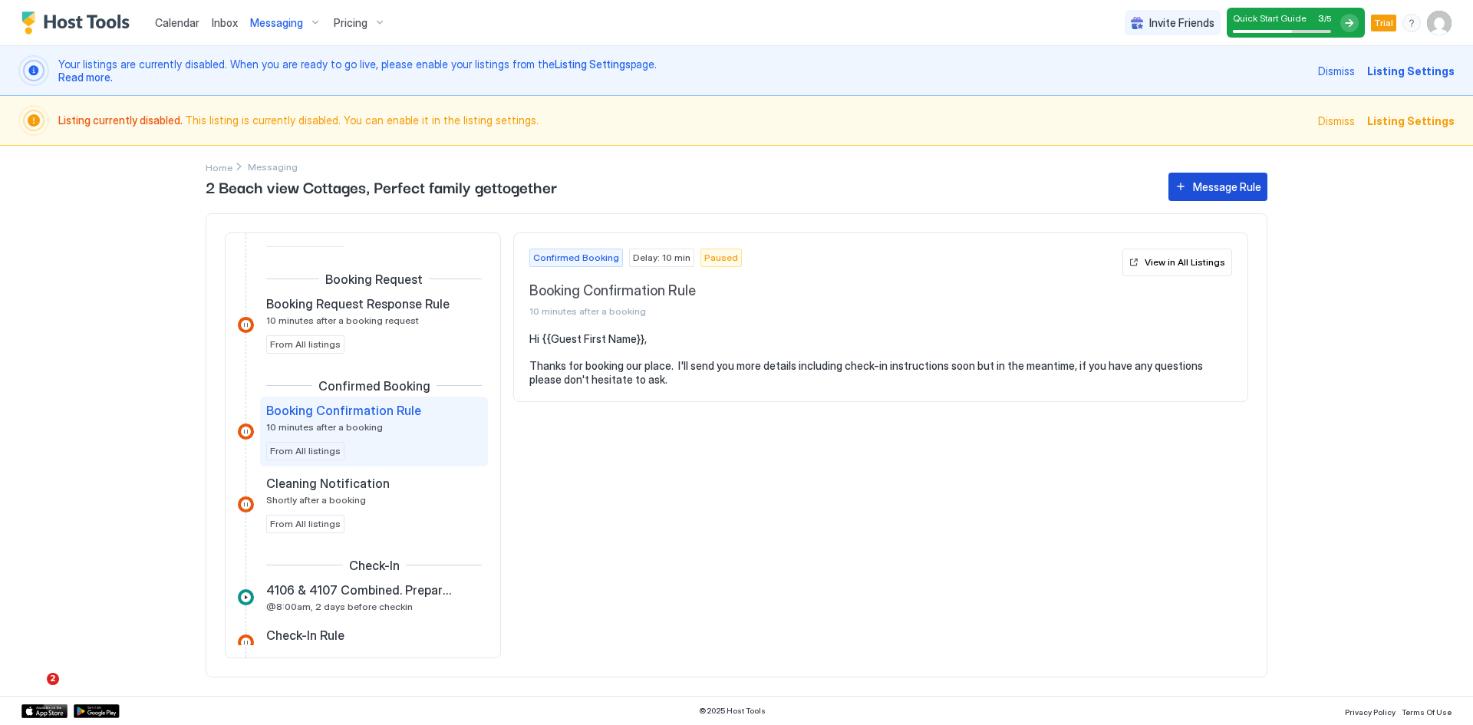
click at [1196, 192] on div "Message Rule" at bounding box center [1227, 187] width 68 height 16
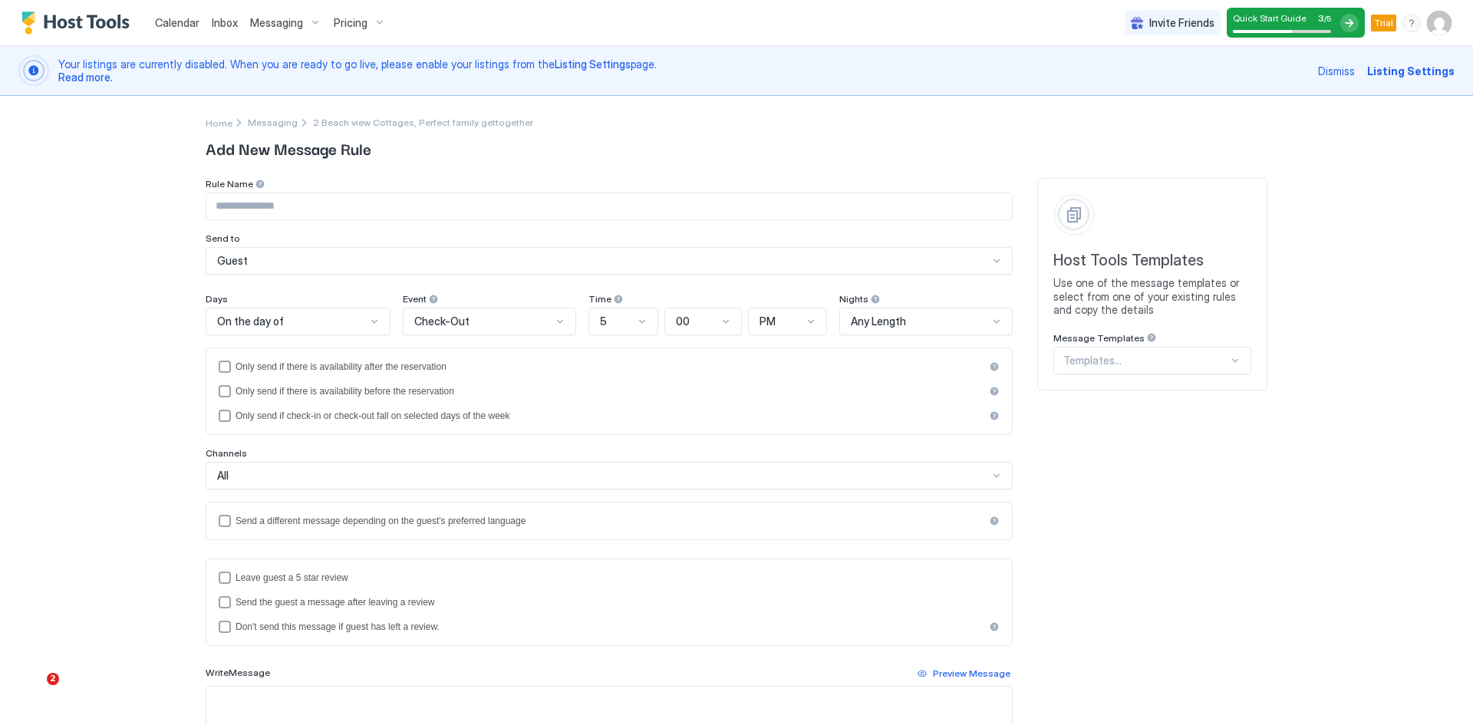
click at [336, 206] on input "Input Field" at bounding box center [609, 206] width 806 height 26
type input "**********"
click at [262, 315] on span "On the day of" at bounding box center [250, 322] width 67 height 14
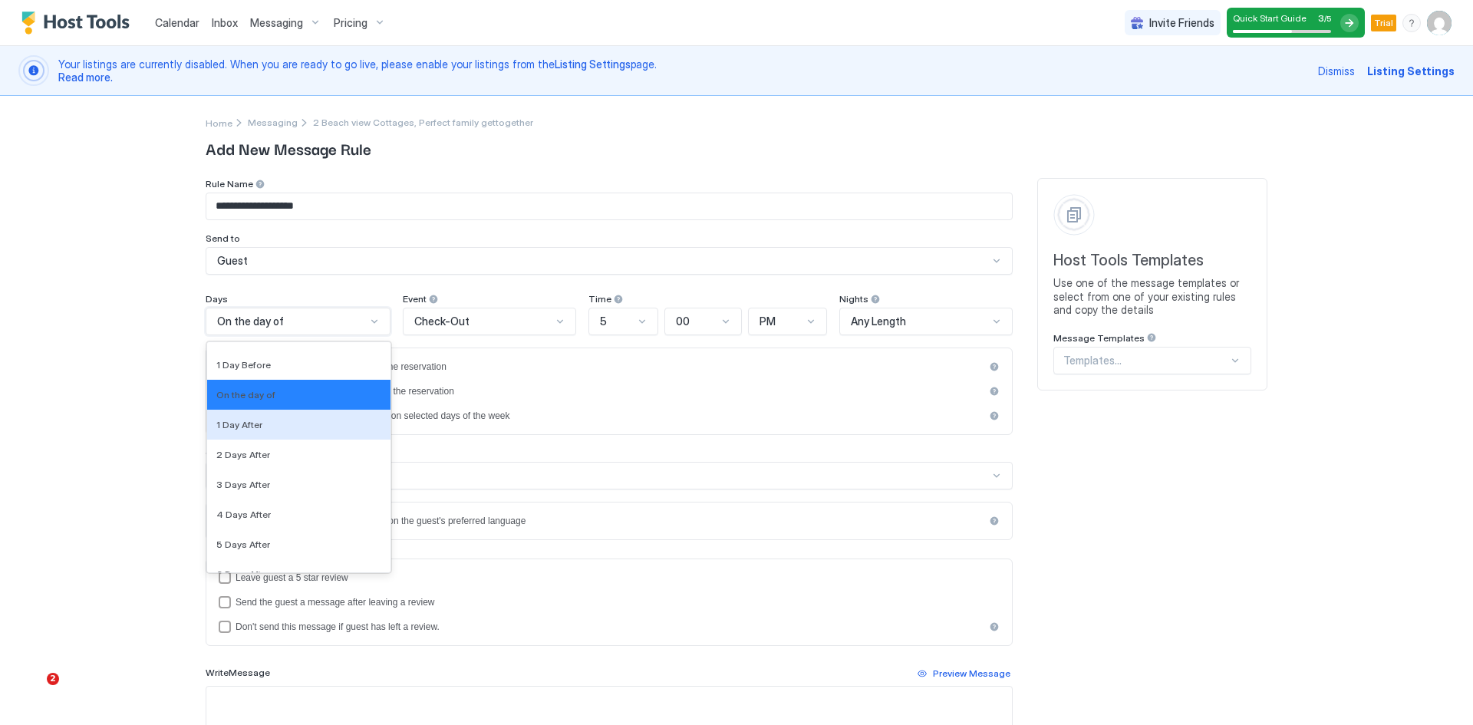
scroll to position [2628, 0]
click at [273, 425] on div "On the day of" at bounding box center [298, 426] width 165 height 12
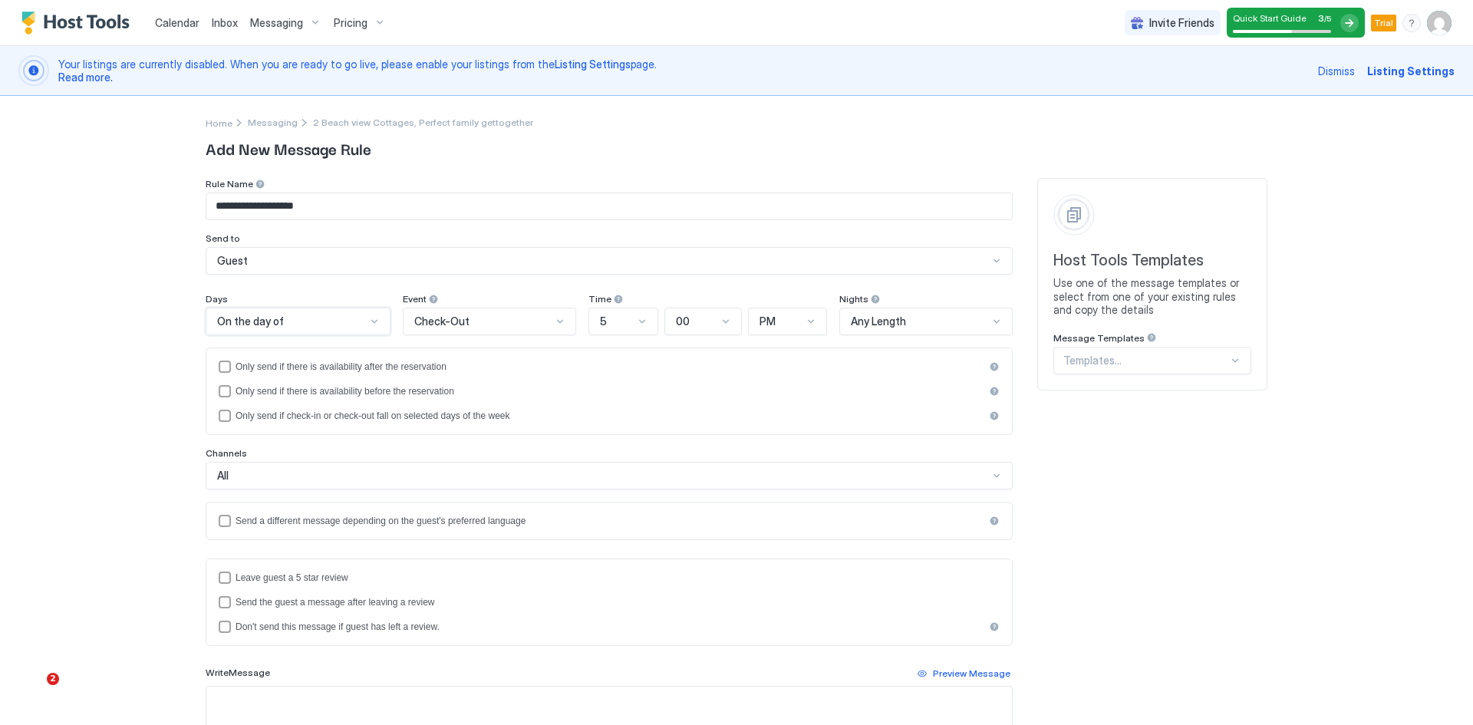
click at [431, 318] on span "Check-Out" at bounding box center [441, 322] width 55 height 14
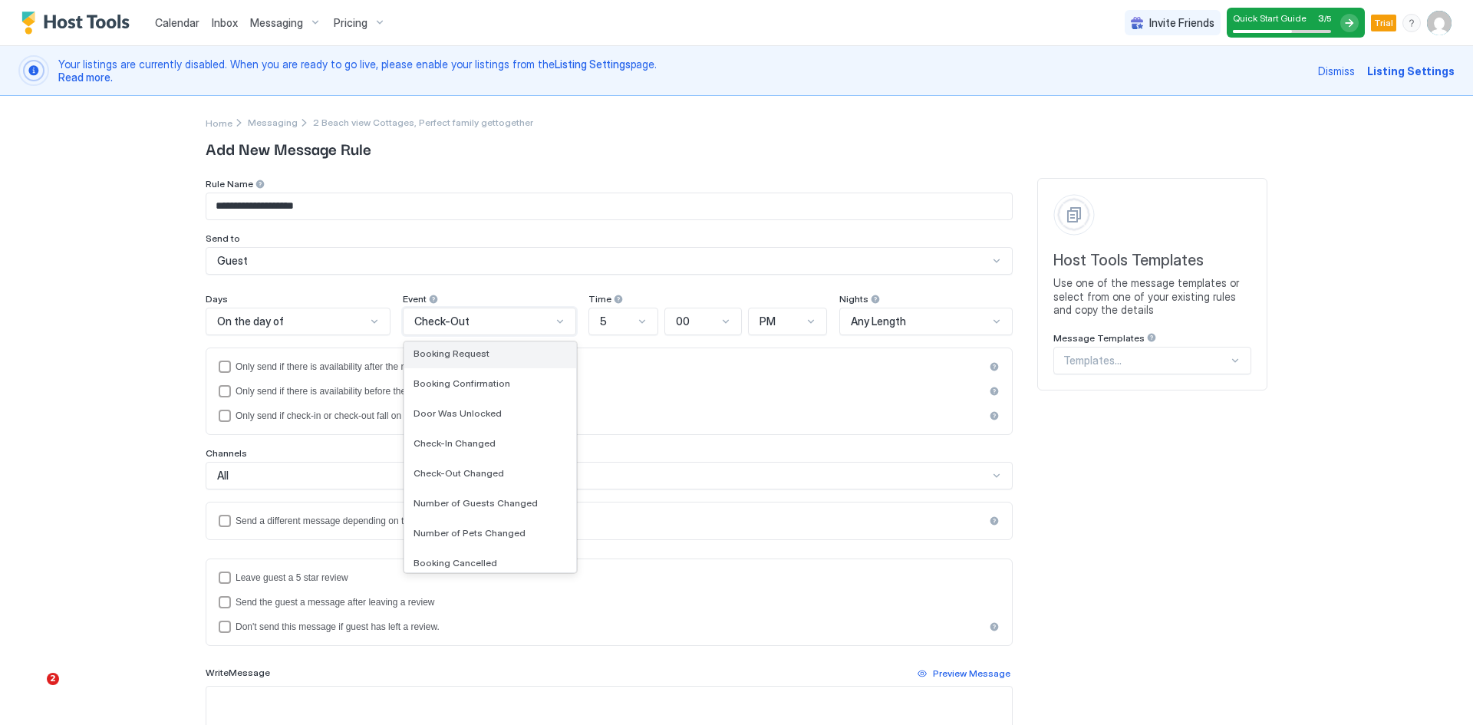
scroll to position [159, 0]
click at [459, 378] on span "Booking Confirmation" at bounding box center [462, 378] width 97 height 12
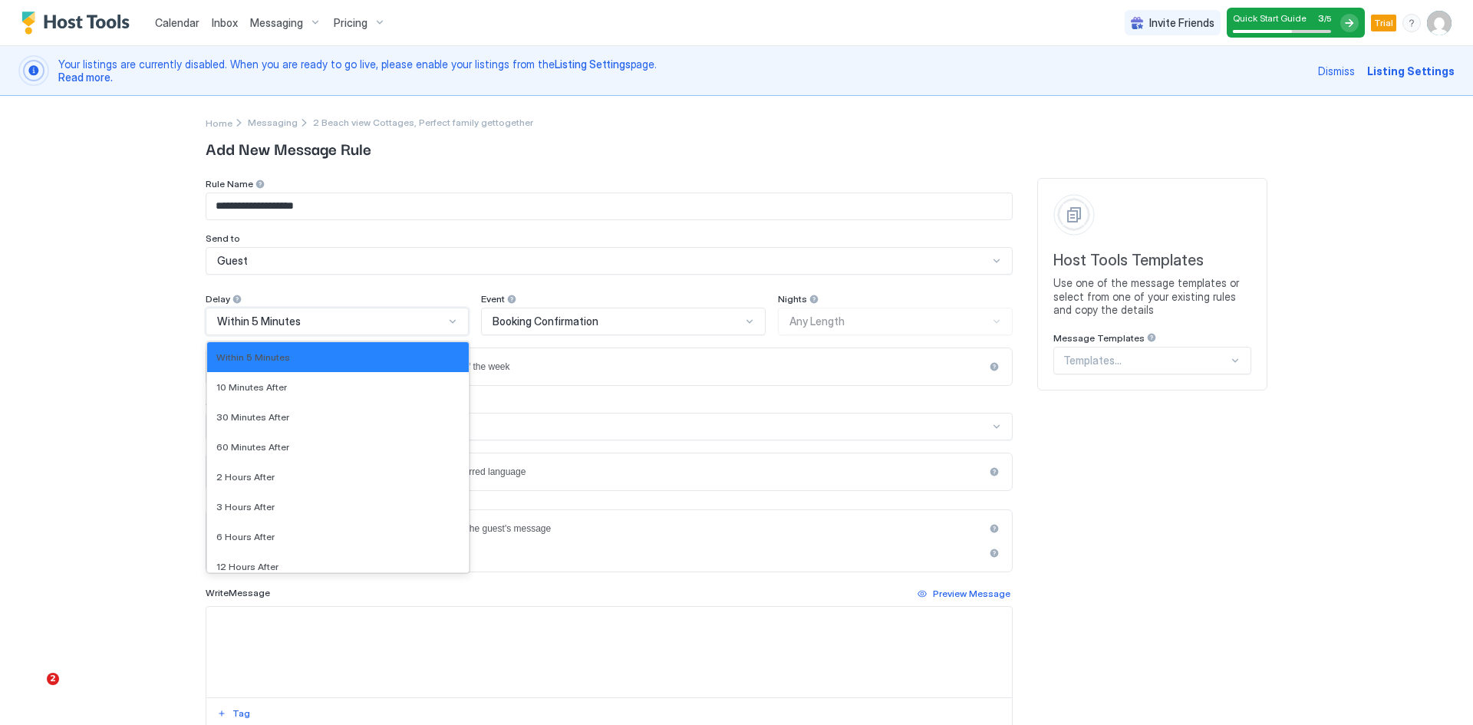
click at [447, 327] on div at bounding box center [453, 321] width 12 height 12
click at [280, 451] on div "60 Minutes After" at bounding box center [337, 447] width 243 height 12
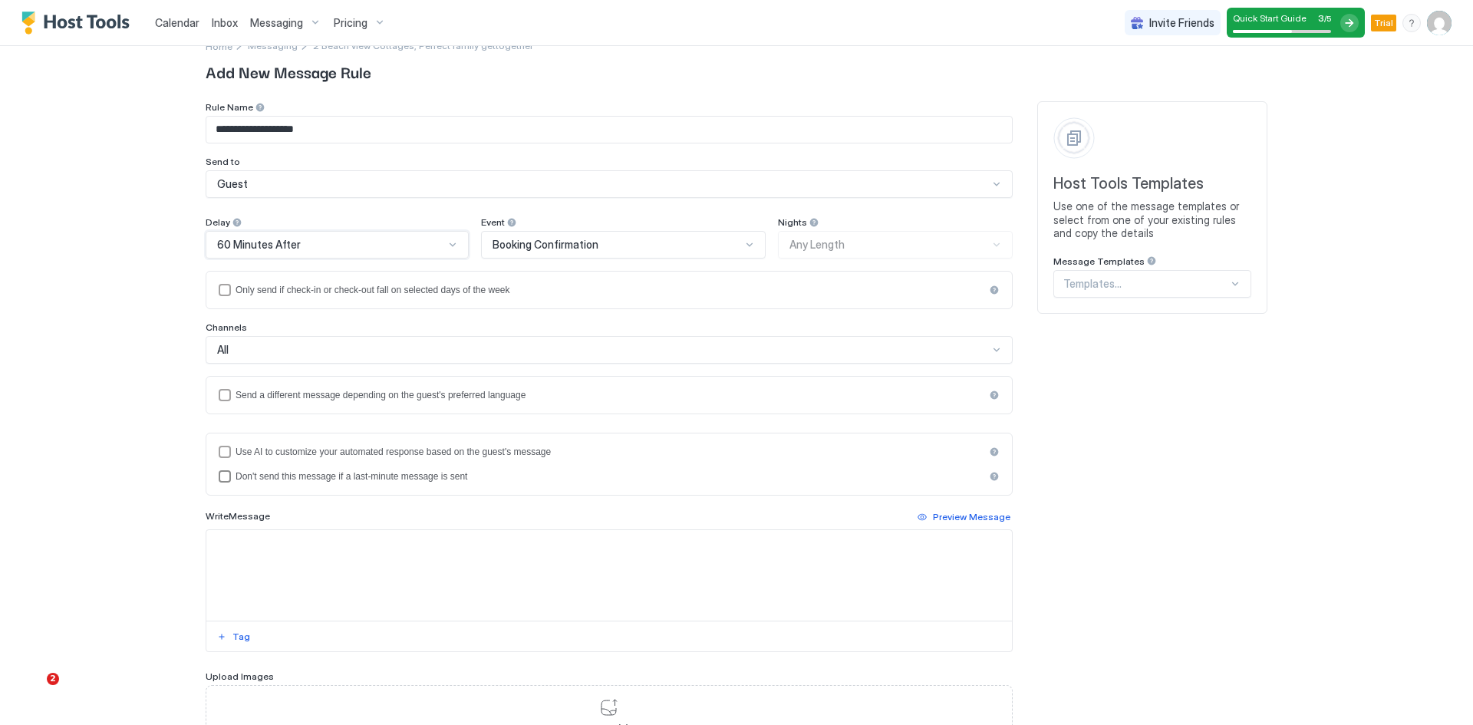
scroll to position [153, 0]
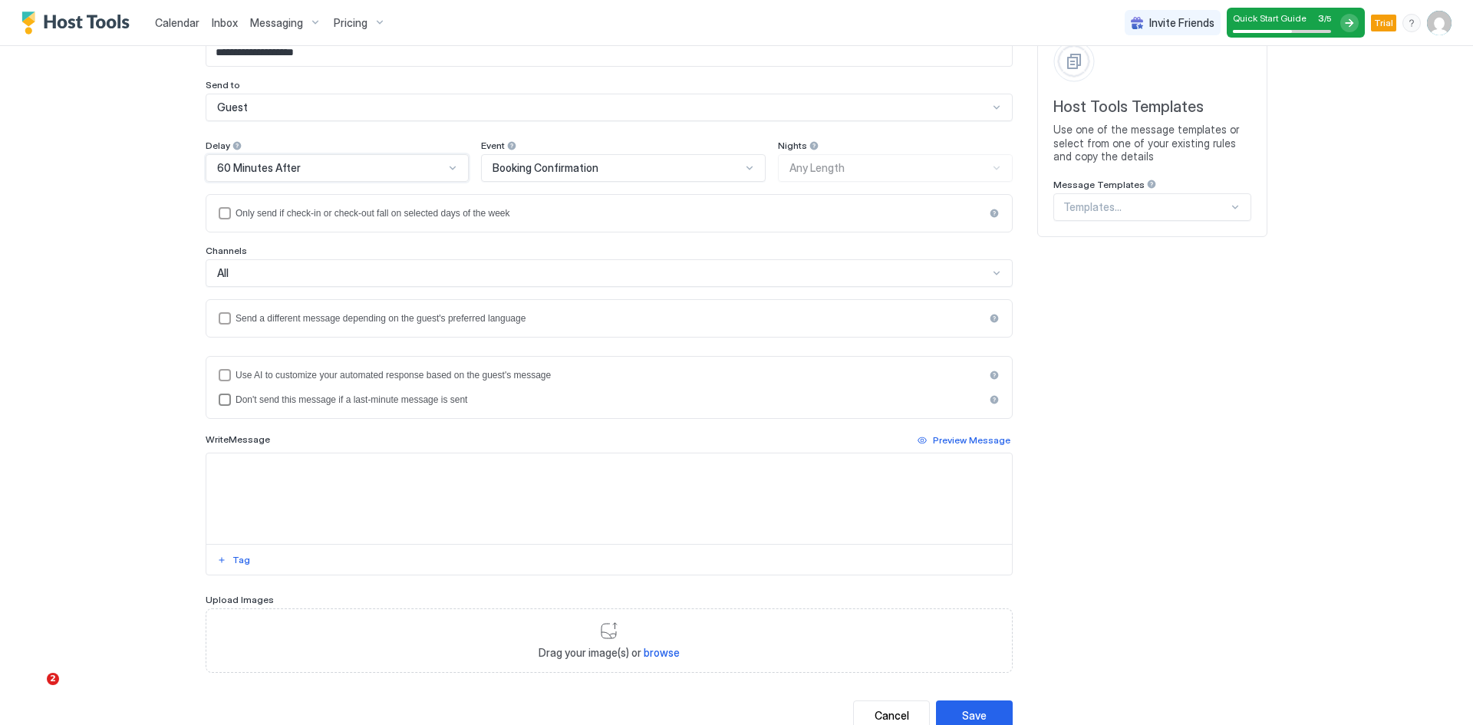
click at [219, 401] on div "disableIfLastMinute" at bounding box center [225, 400] width 12 height 12
click at [249, 490] on textarea "Input Field" at bounding box center [609, 499] width 806 height 91
paste textarea "**********"
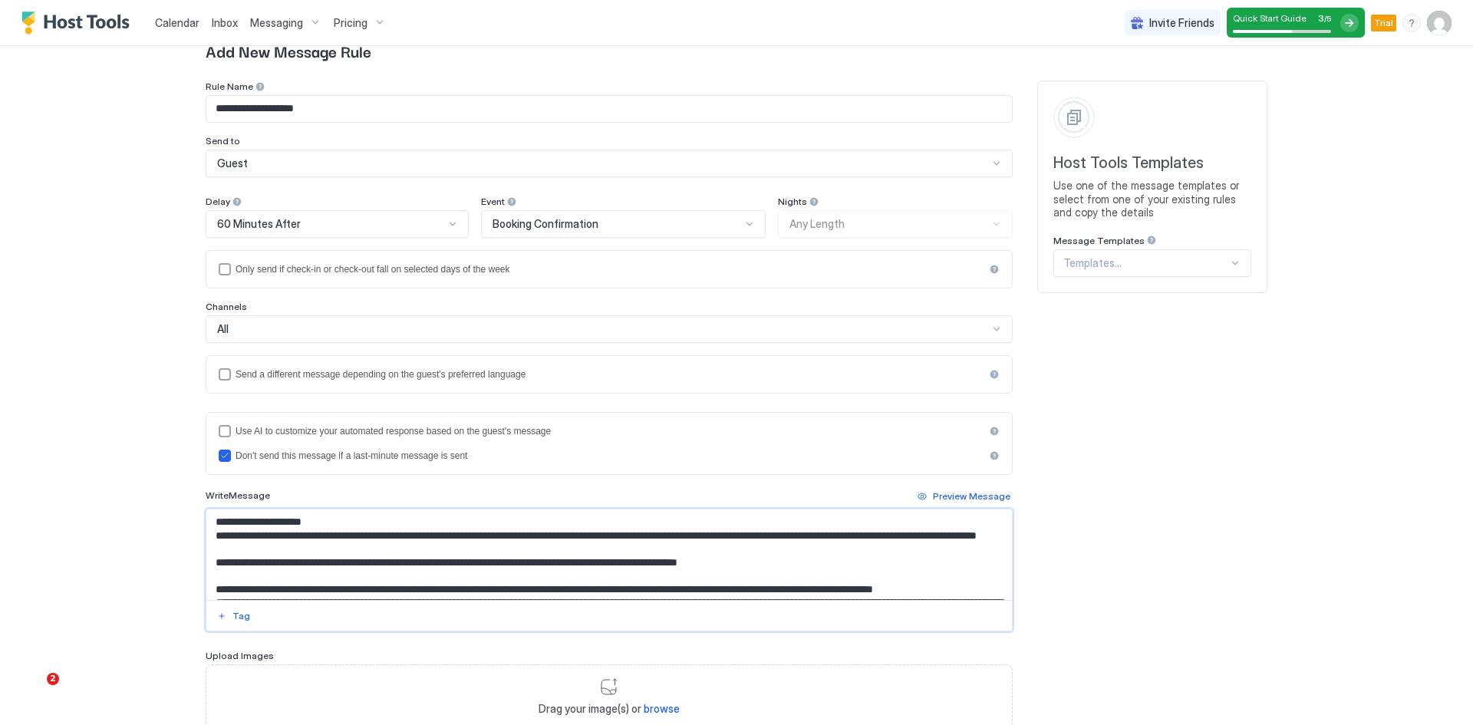
scroll to position [0, 0]
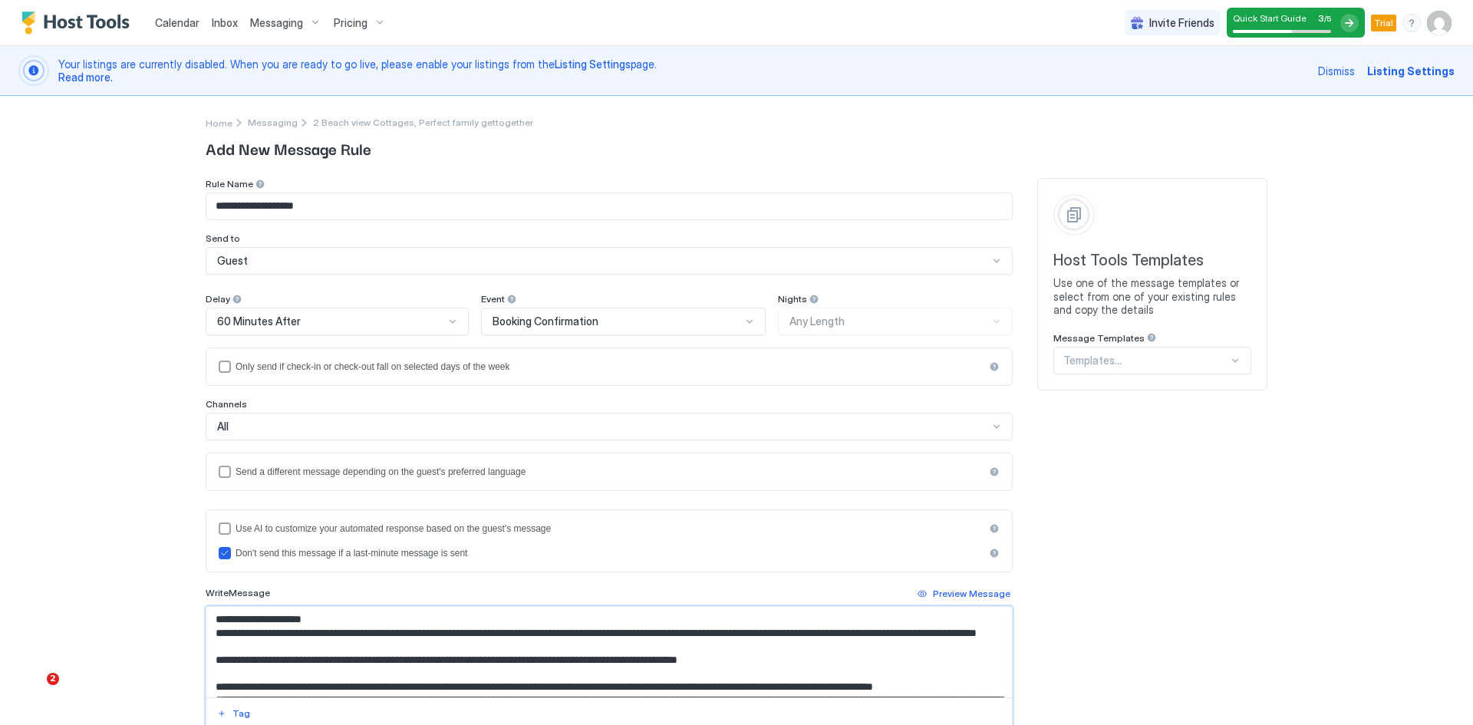
click at [236, 622] on textarea "Input Field" at bounding box center [609, 652] width 806 height 91
click at [225, 712] on button "Tag" at bounding box center [234, 713] width 38 height 18
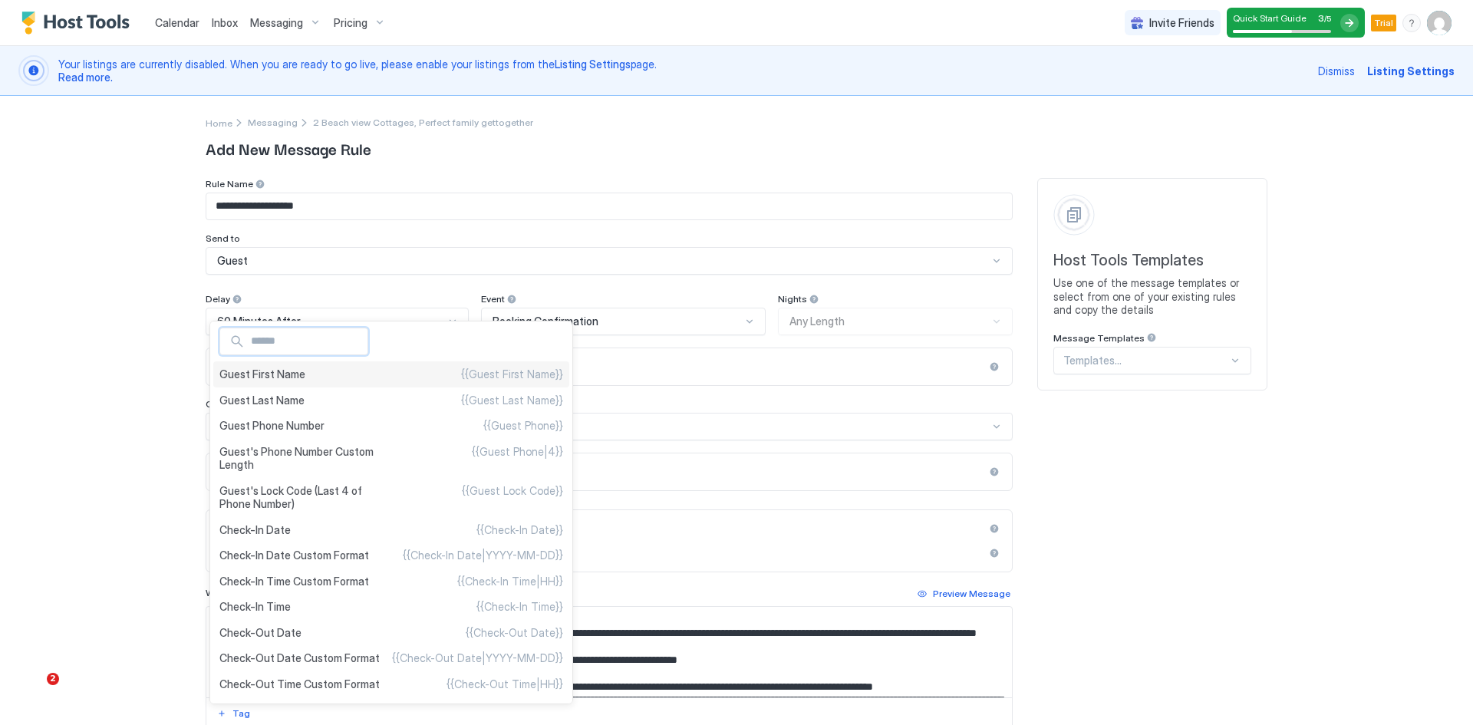
click at [271, 381] on div "Guest First Name {{Guest First Name}}" at bounding box center [391, 374] width 356 height 26
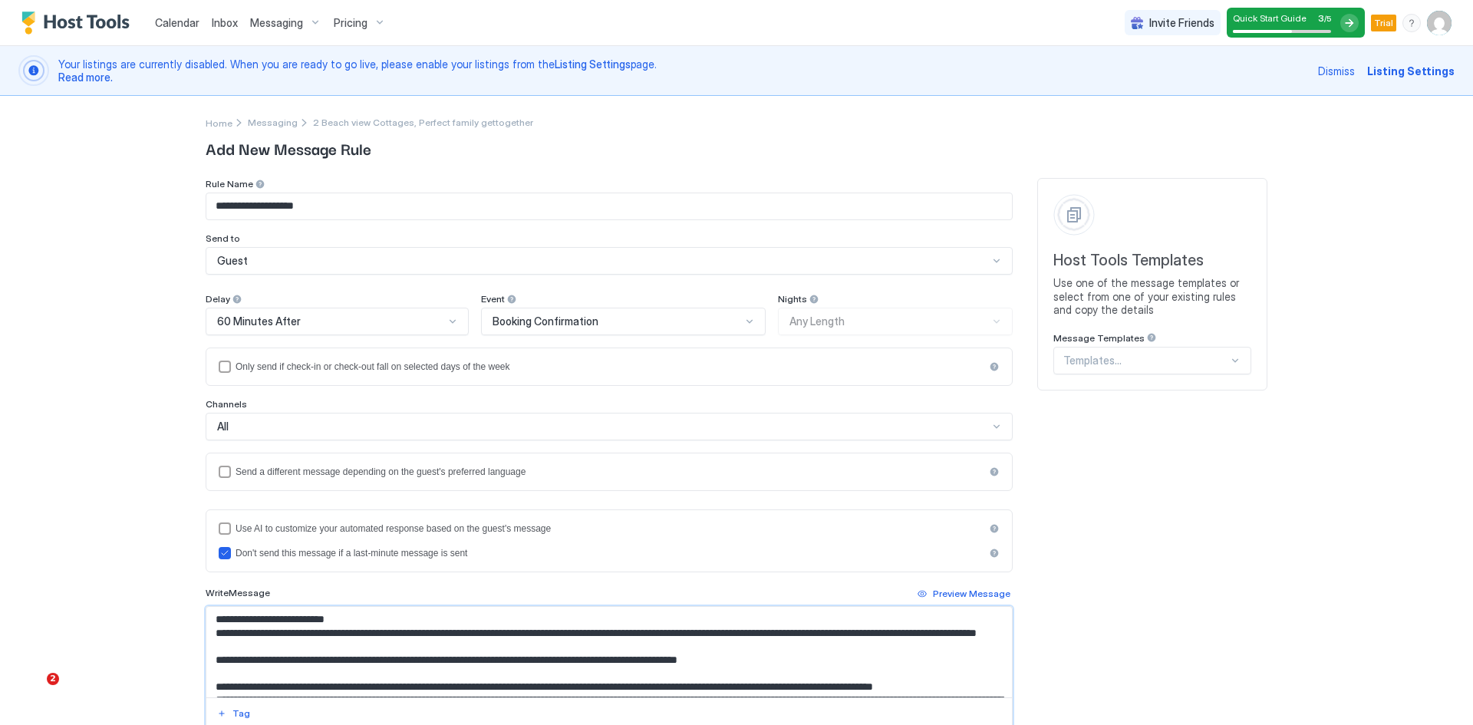
click at [540, 635] on textarea "Input Field" at bounding box center [609, 652] width 806 height 91
click at [241, 714] on button "Tag" at bounding box center [234, 713] width 38 height 18
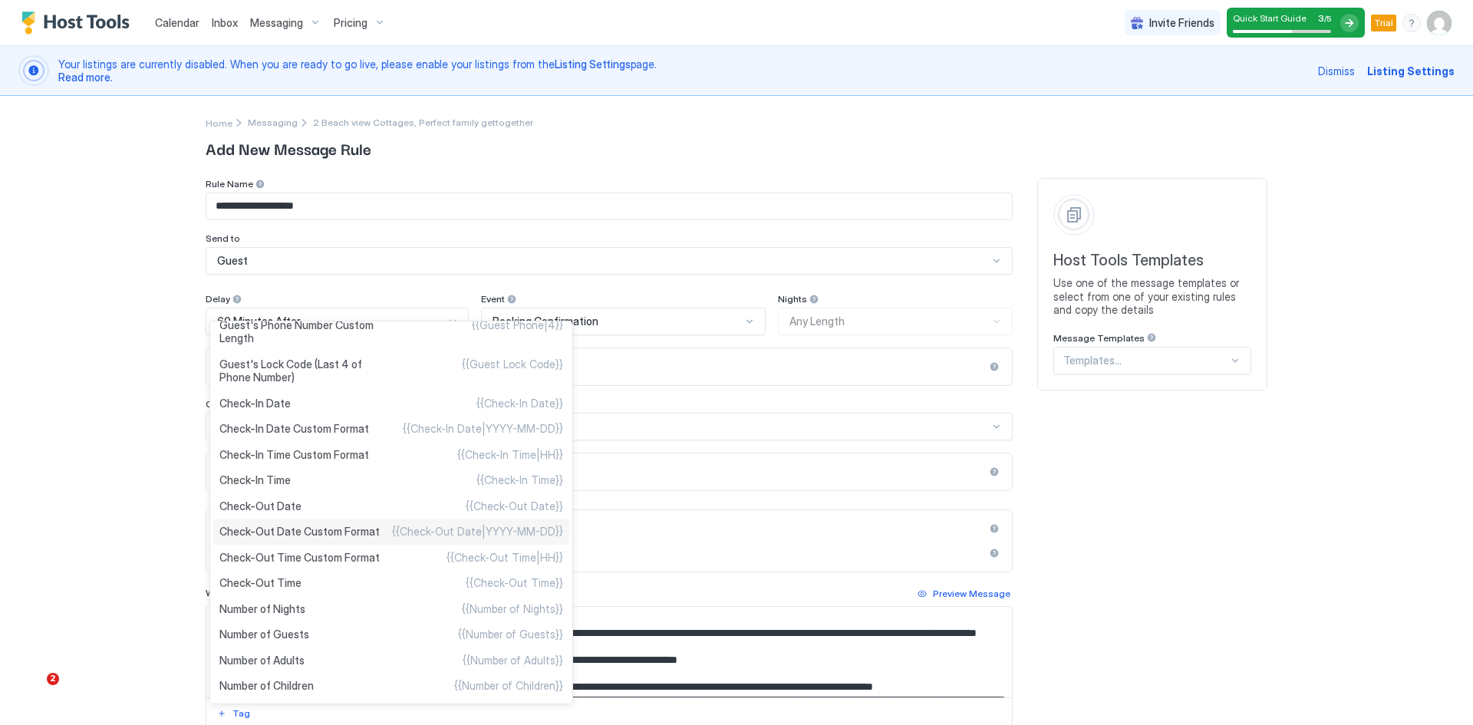
scroll to position [153, 0]
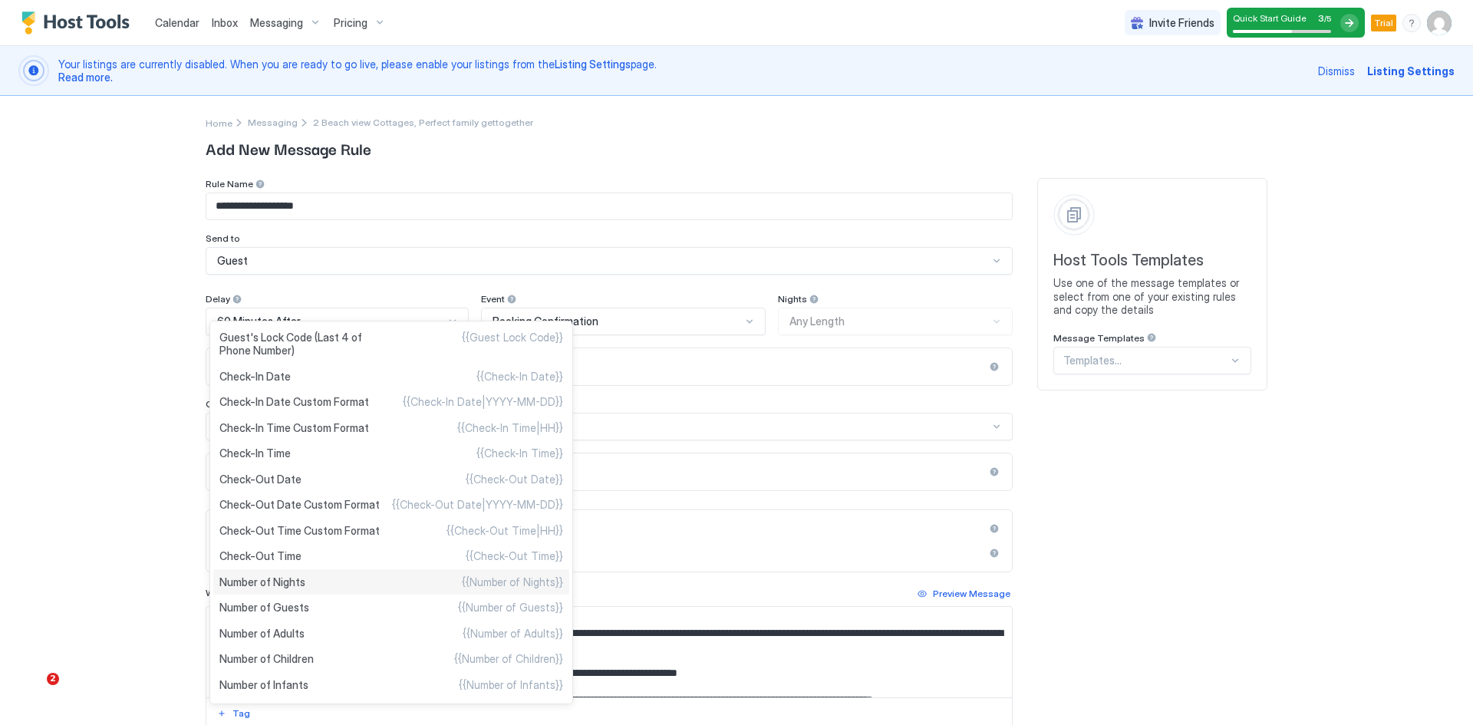
click at [296, 585] on span "Number of Nights" at bounding box center [262, 583] width 86 height 14
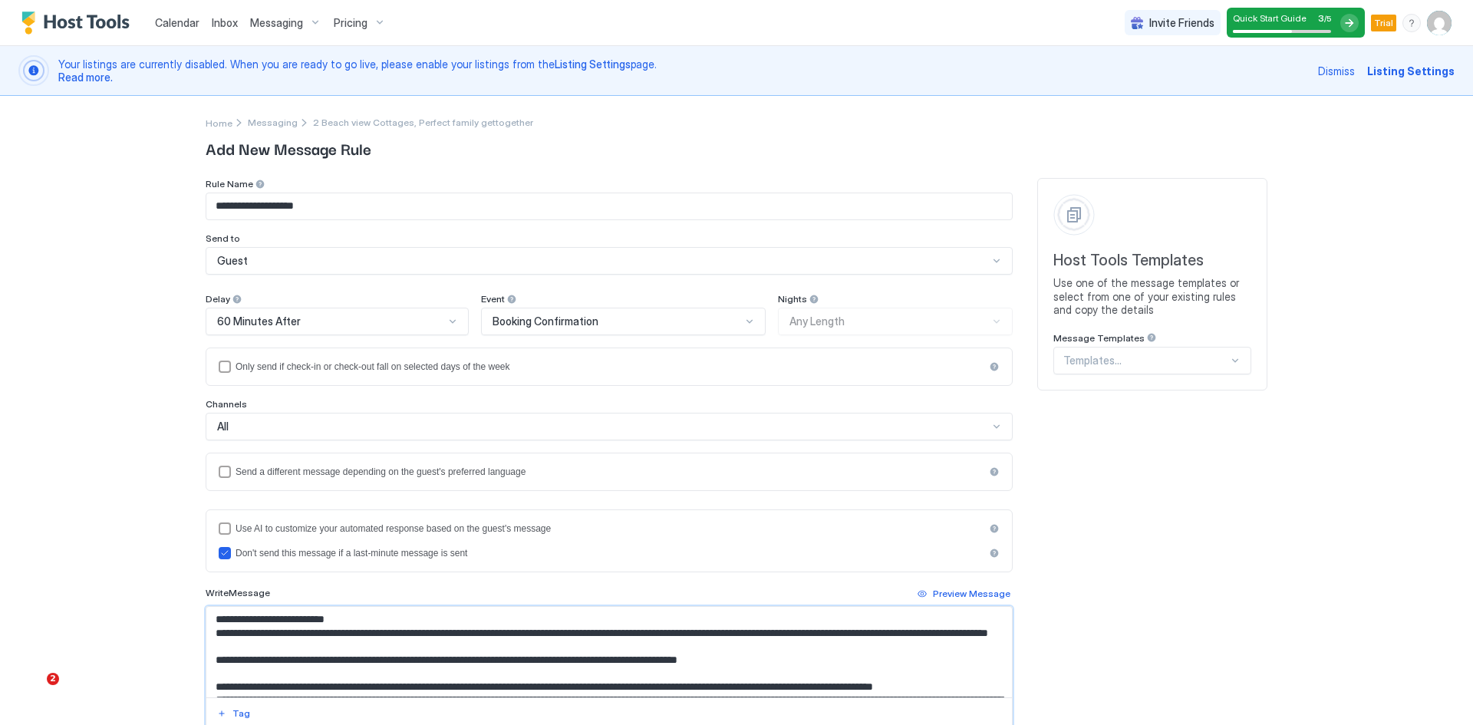
click at [721, 632] on textarea "Input Field" at bounding box center [609, 652] width 806 height 91
click at [233, 718] on div "Tag" at bounding box center [242, 714] width 18 height 14
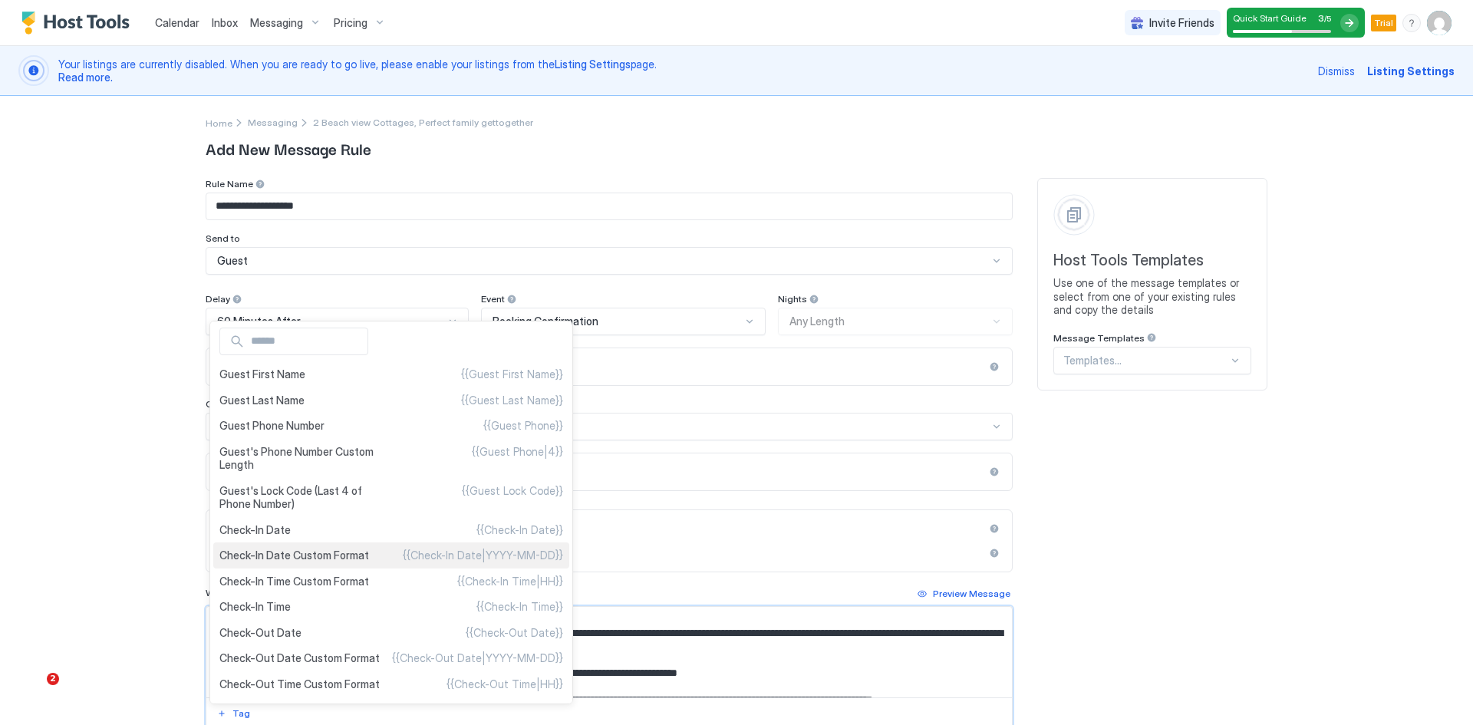
click at [274, 559] on div "Check-In Date Custom Format {{Check-In Date|YYYY-MM-DD}}" at bounding box center [391, 556] width 356 height 26
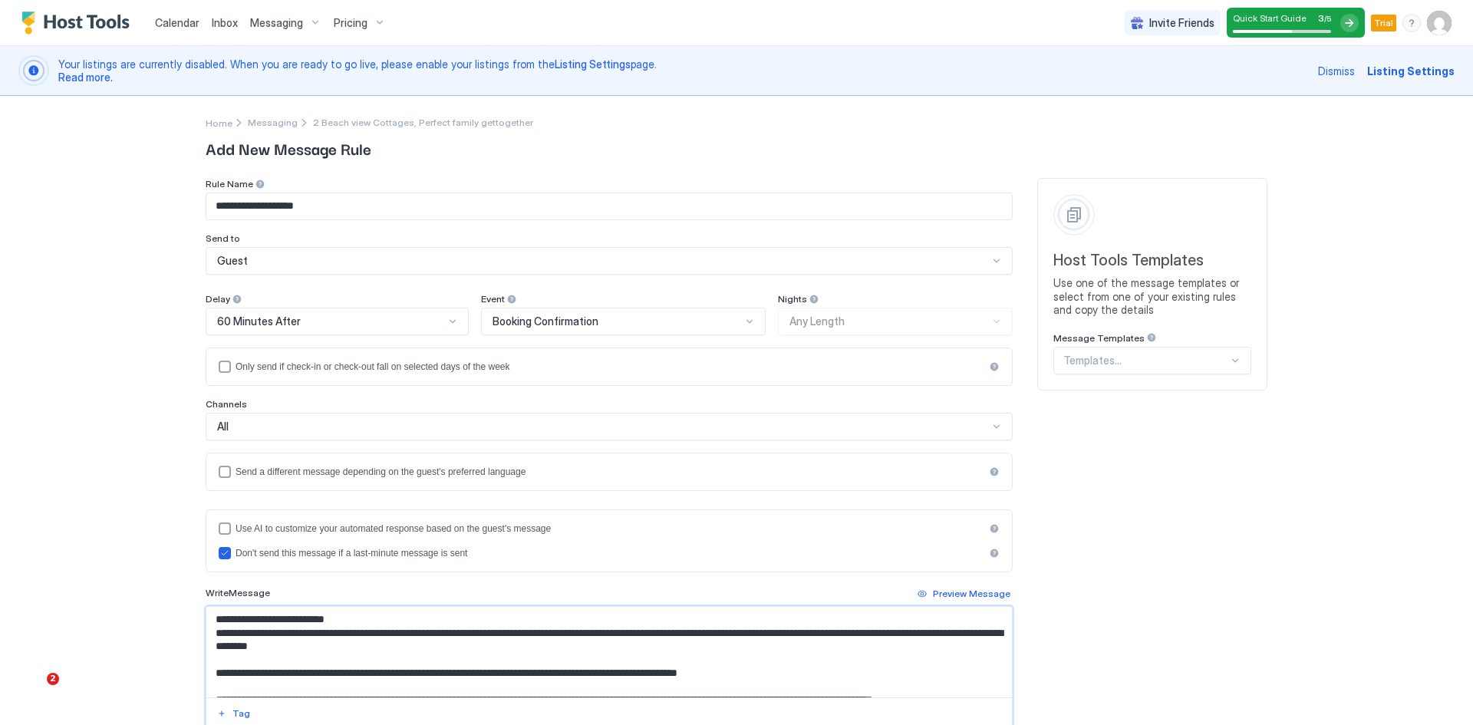
click at [893, 636] on textarea "Input Field" at bounding box center [609, 652] width 806 height 91
click at [237, 711] on div "Tag" at bounding box center [242, 714] width 18 height 14
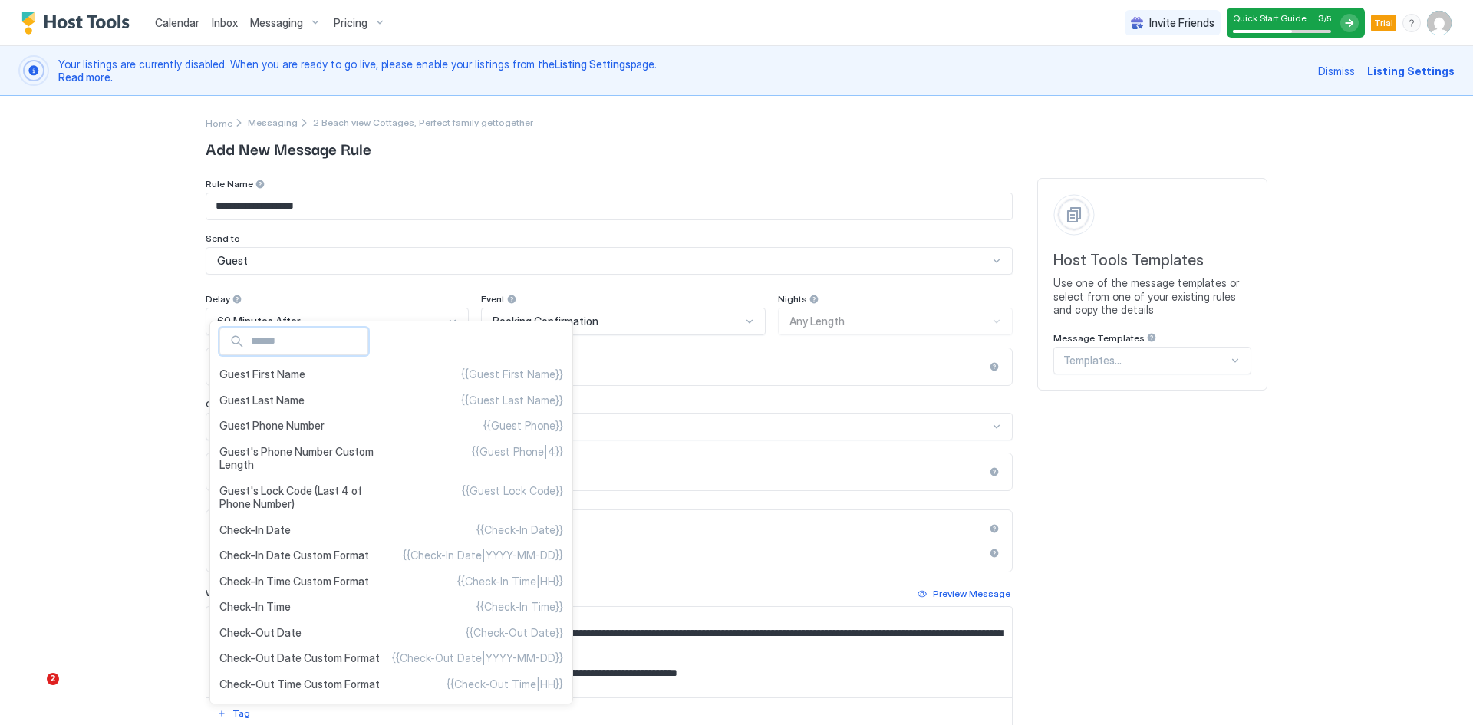
click at [725, 631] on div at bounding box center [736, 362] width 1473 height 725
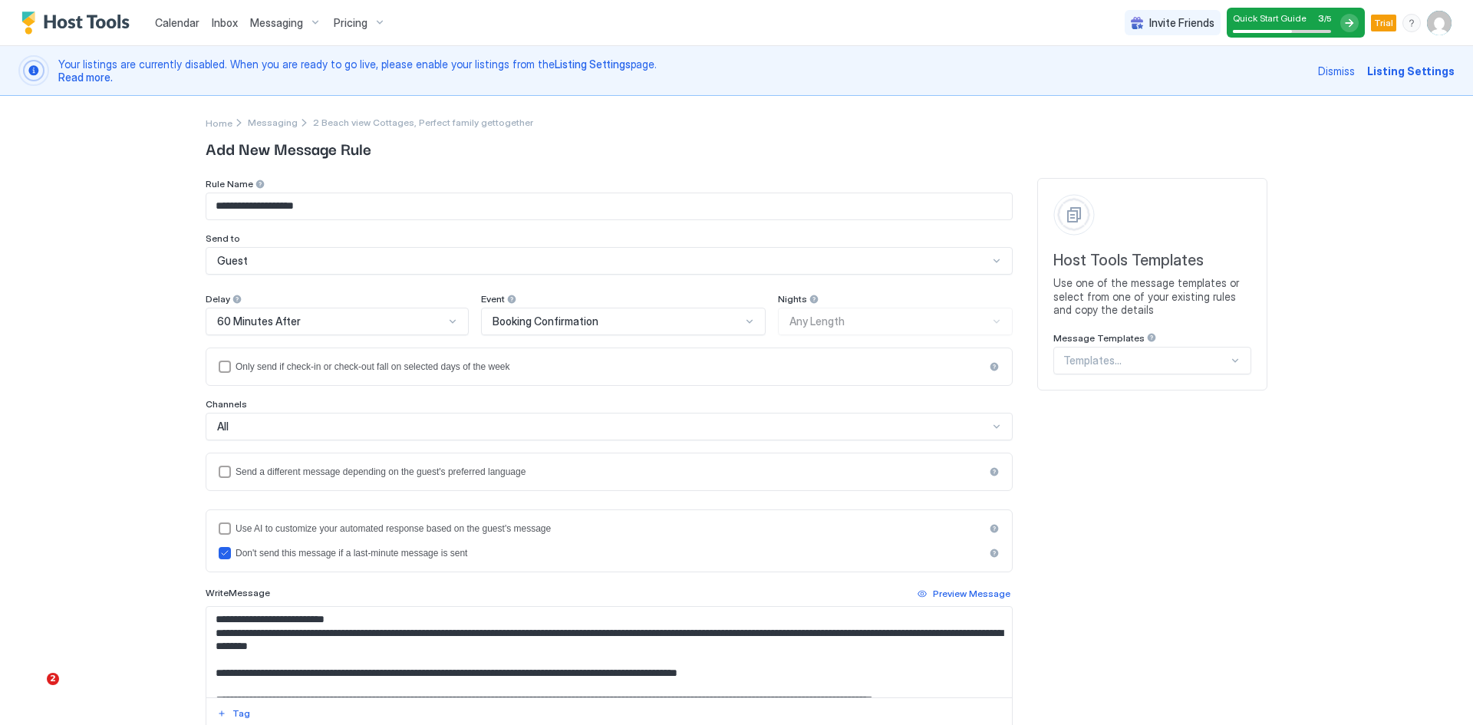
click at [723, 632] on textarea "Input Field" at bounding box center [609, 652] width 806 height 91
click at [721, 639] on textarea "Input Field" at bounding box center [609, 652] width 806 height 91
click at [233, 708] on div "Tag" at bounding box center [242, 714] width 18 height 14
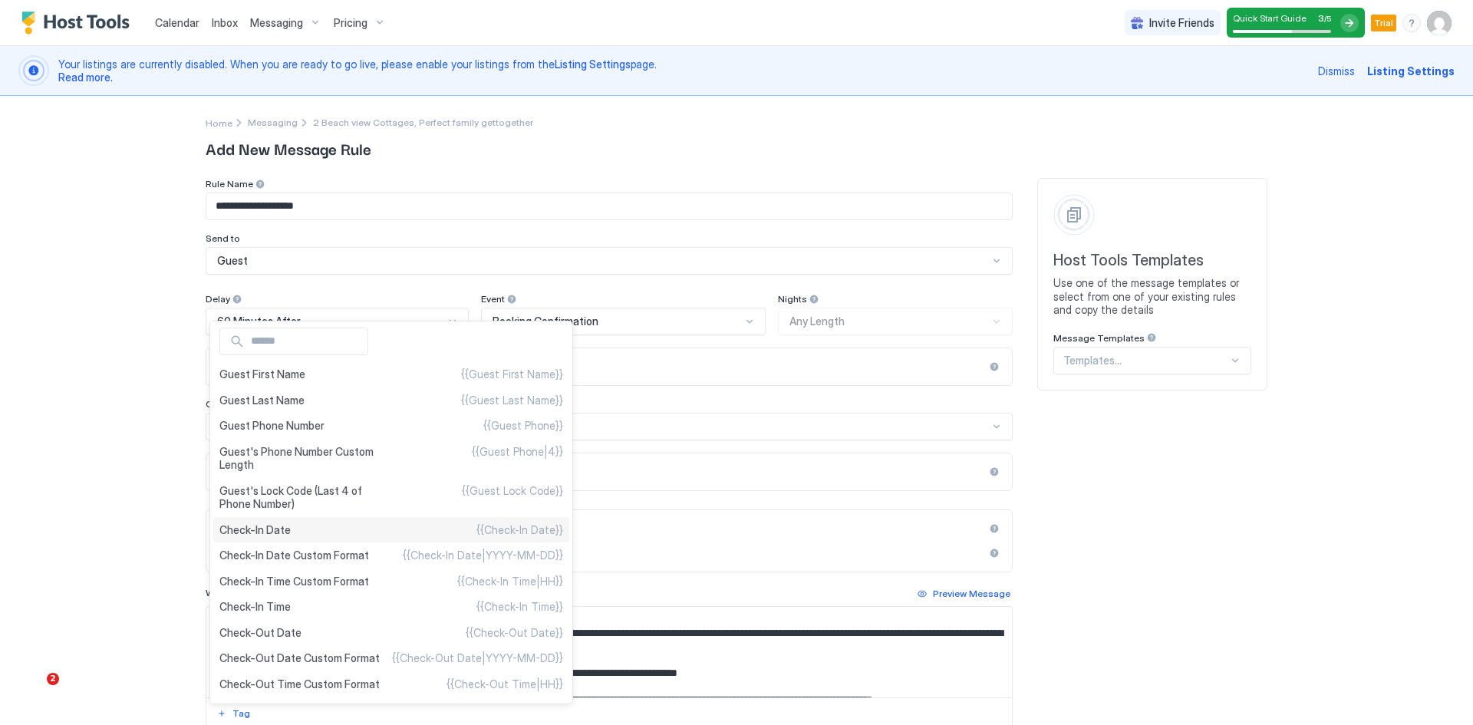
click at [277, 529] on span "Check-In Date" at bounding box center [254, 530] width 71 height 14
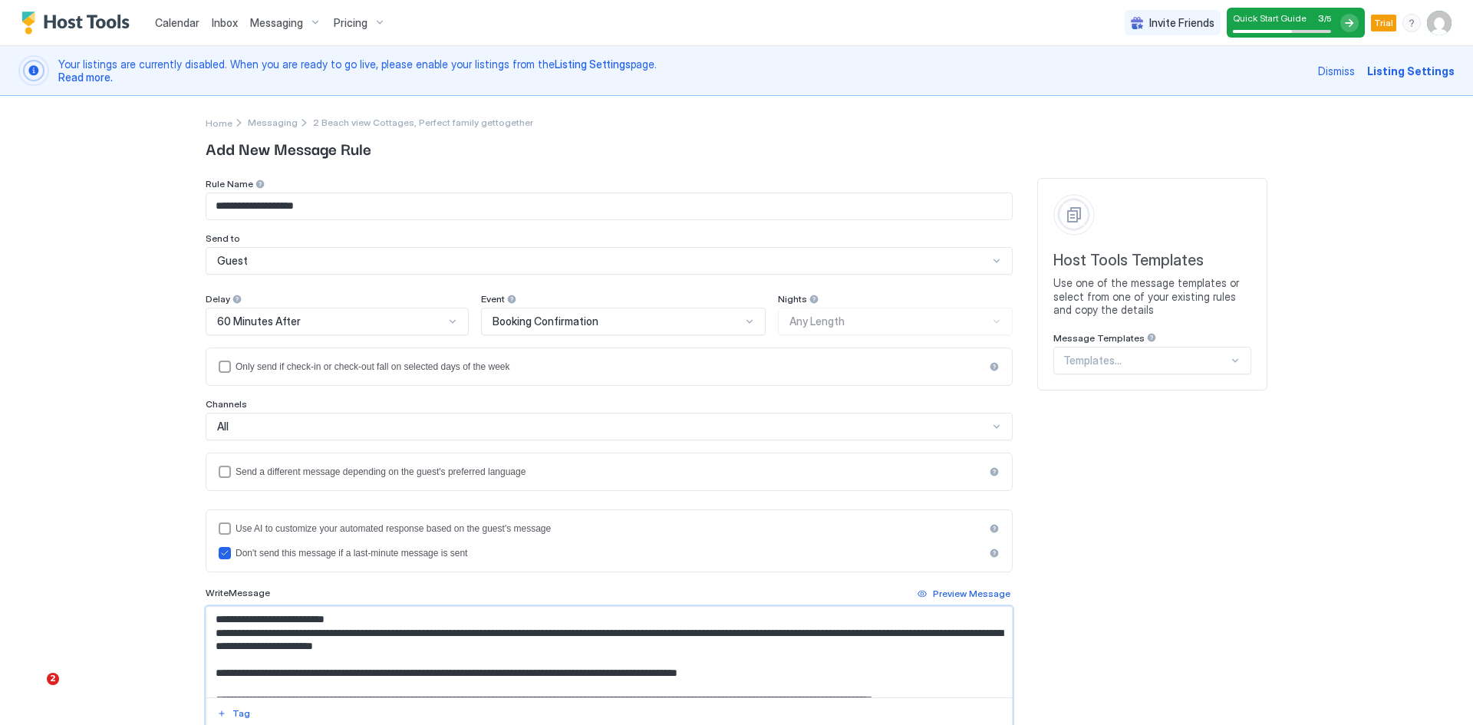
drag, startPoint x: 803, startPoint y: 637, endPoint x: 825, endPoint y: 642, distance: 22.7
click at [804, 637] on textarea "Input Field" at bounding box center [609, 652] width 806 height 91
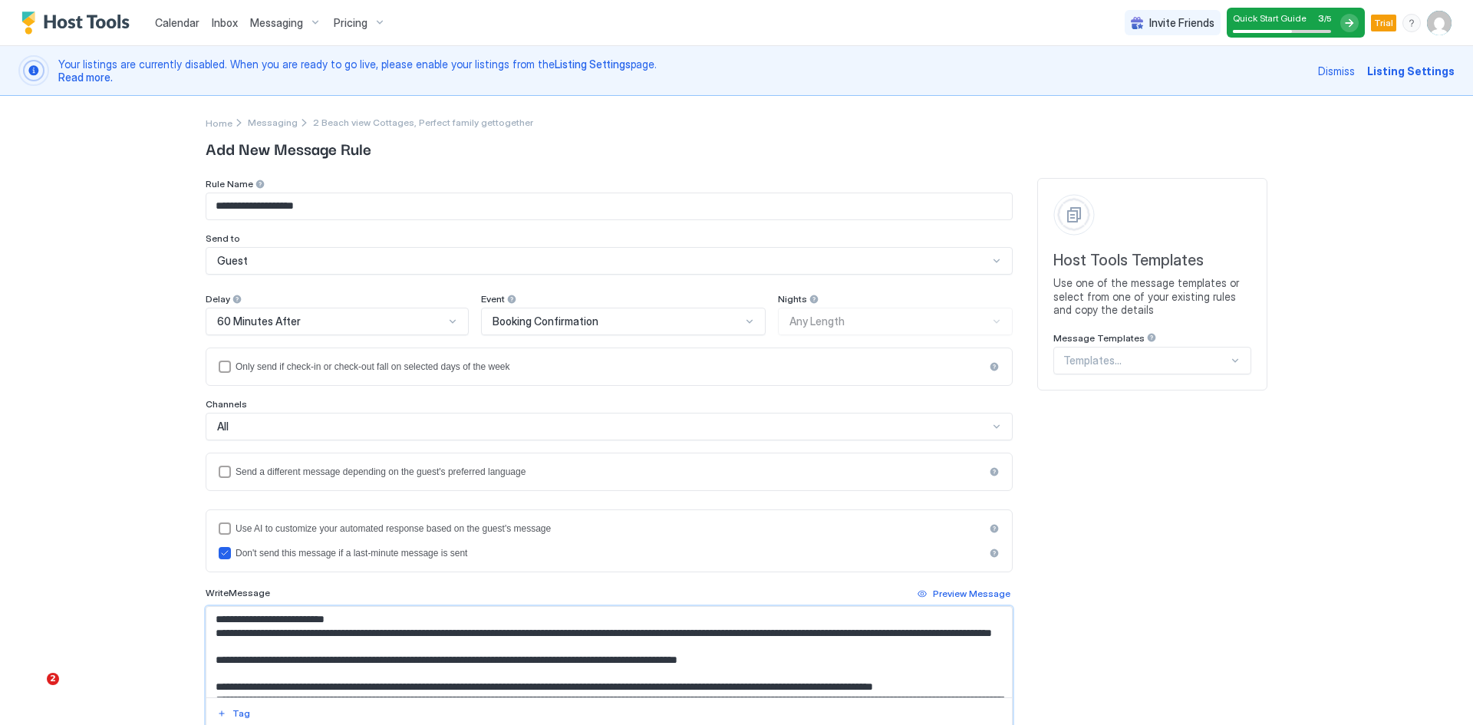
click at [820, 636] on textarea "Input Field" at bounding box center [609, 652] width 806 height 91
click at [234, 714] on div "Tag" at bounding box center [242, 714] width 18 height 14
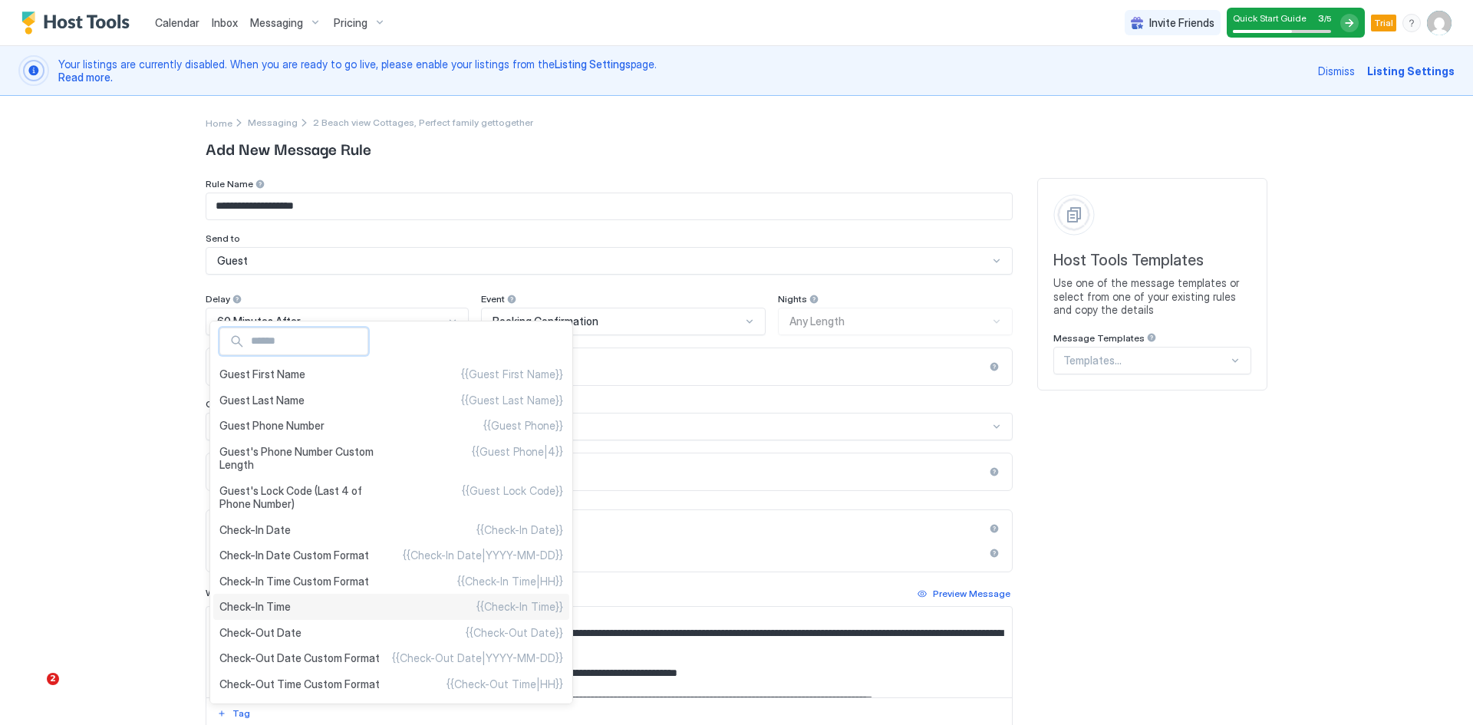
click at [276, 613] on span "Check-In Time" at bounding box center [254, 607] width 71 height 14
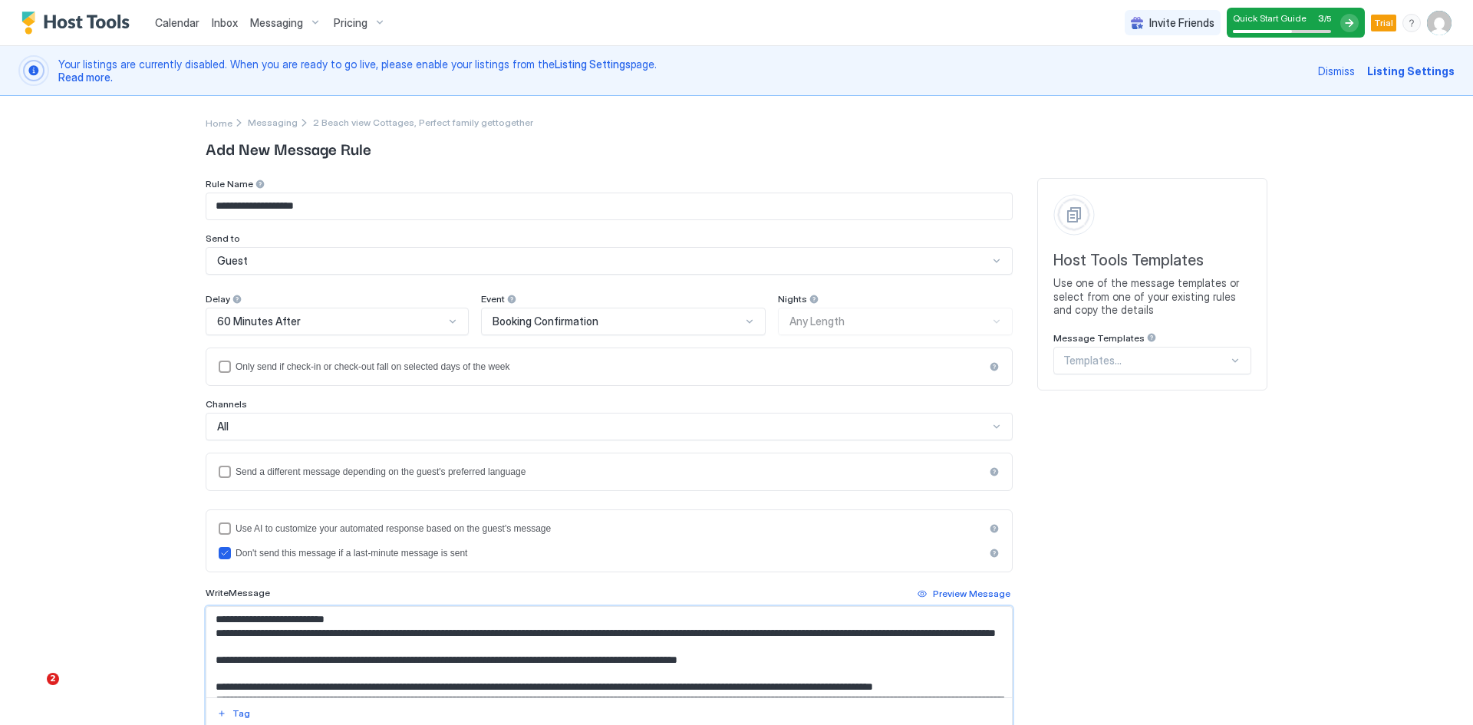
click at [938, 639] on textarea "Input Field" at bounding box center [609, 652] width 806 height 91
click at [239, 708] on div "Tag" at bounding box center [242, 714] width 18 height 14
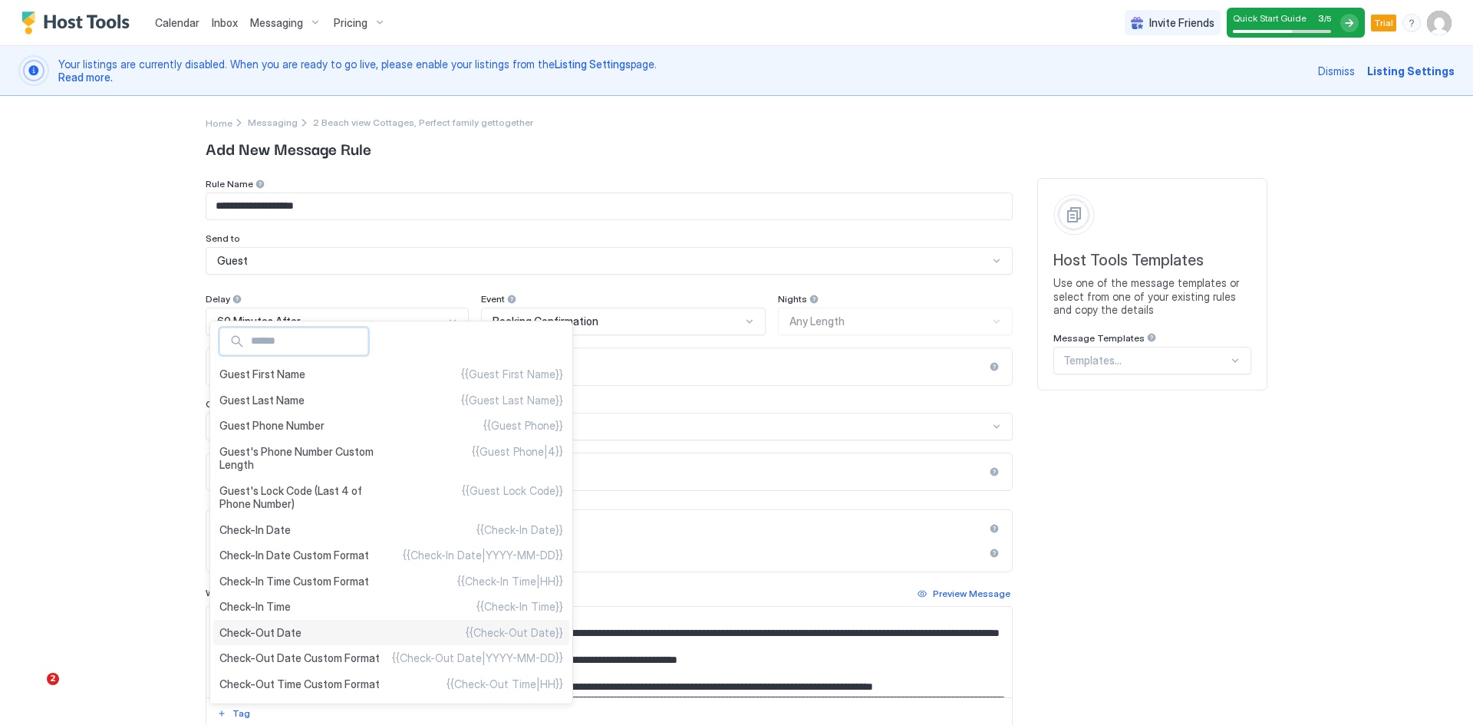
click at [281, 635] on span "Check-Out Date" at bounding box center [260, 633] width 82 height 14
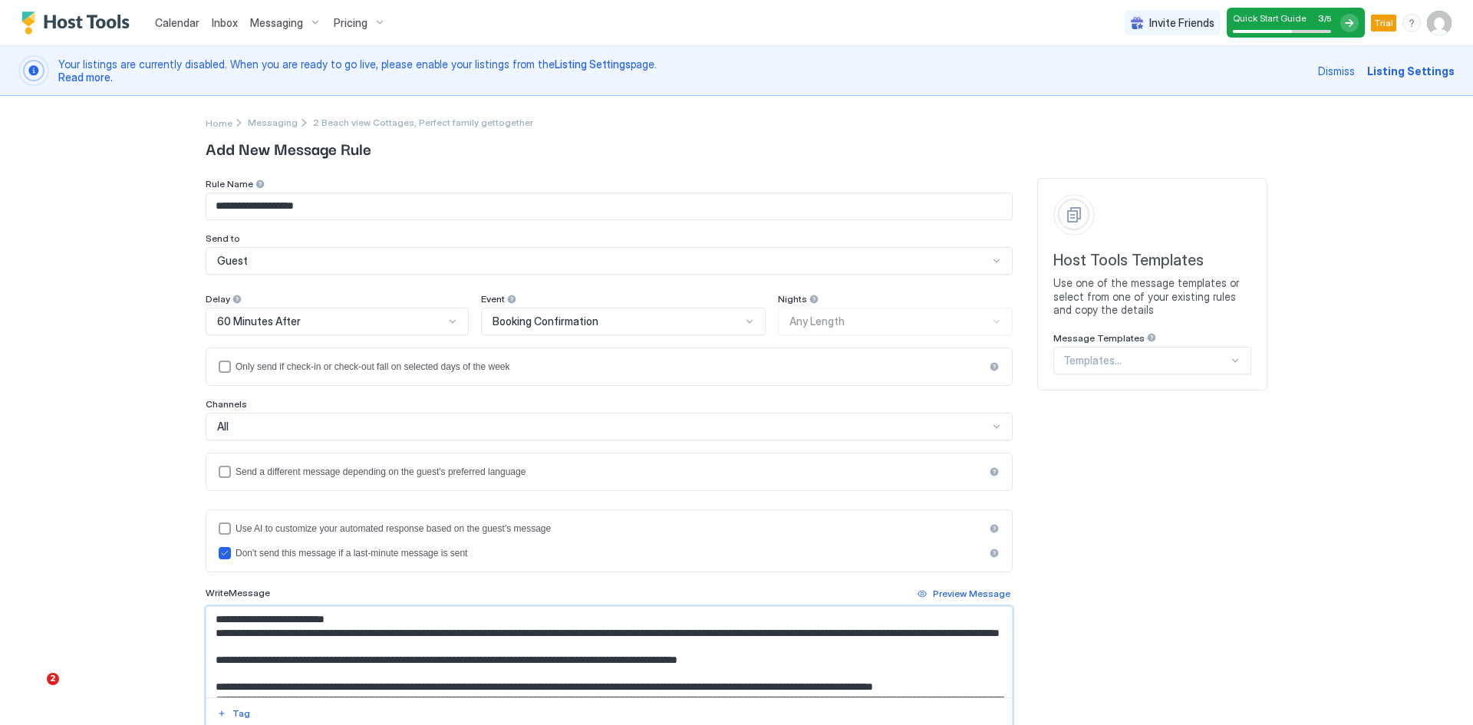
click at [274, 648] on textarea "Input Field" at bounding box center [609, 652] width 806 height 91
click at [233, 707] on div "Tag" at bounding box center [242, 714] width 18 height 14
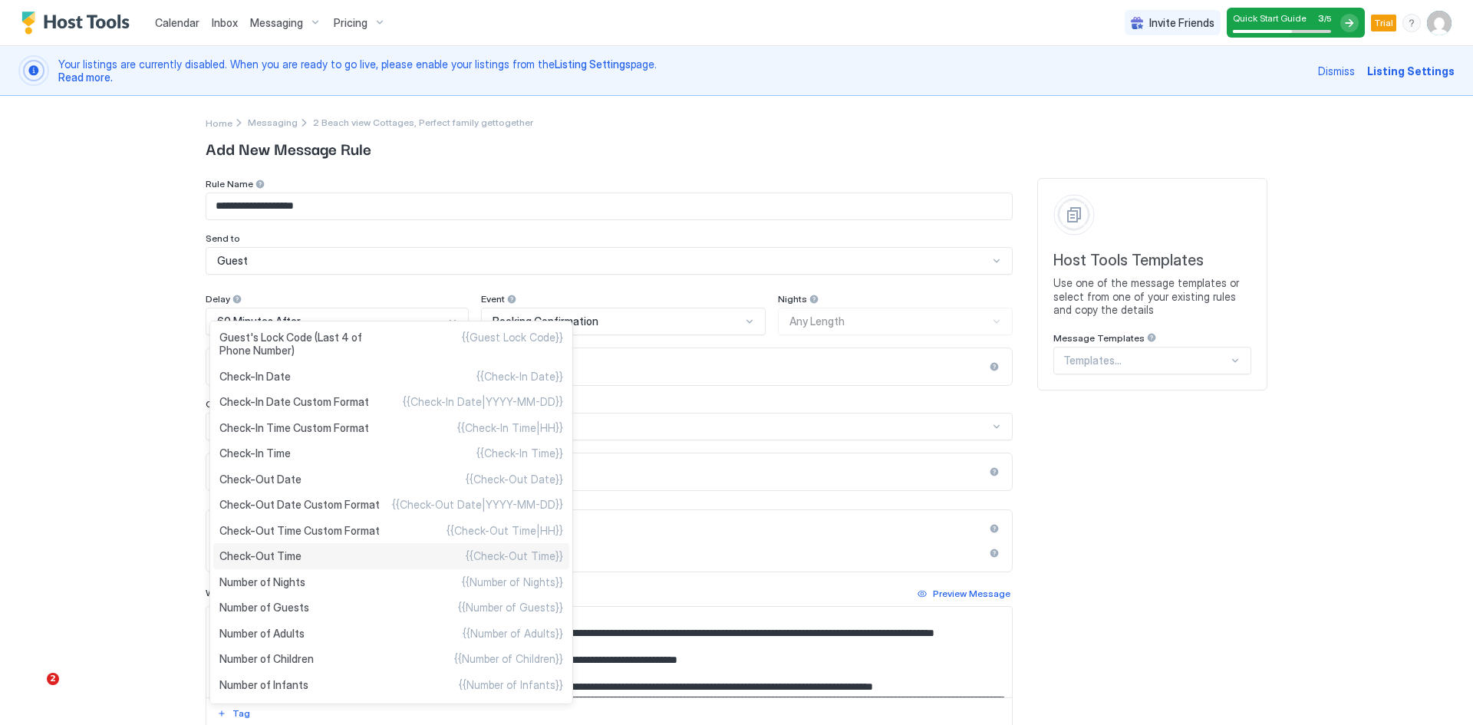
click at [277, 559] on span "Check-Out Time" at bounding box center [260, 556] width 82 height 14
type textarea "**********"
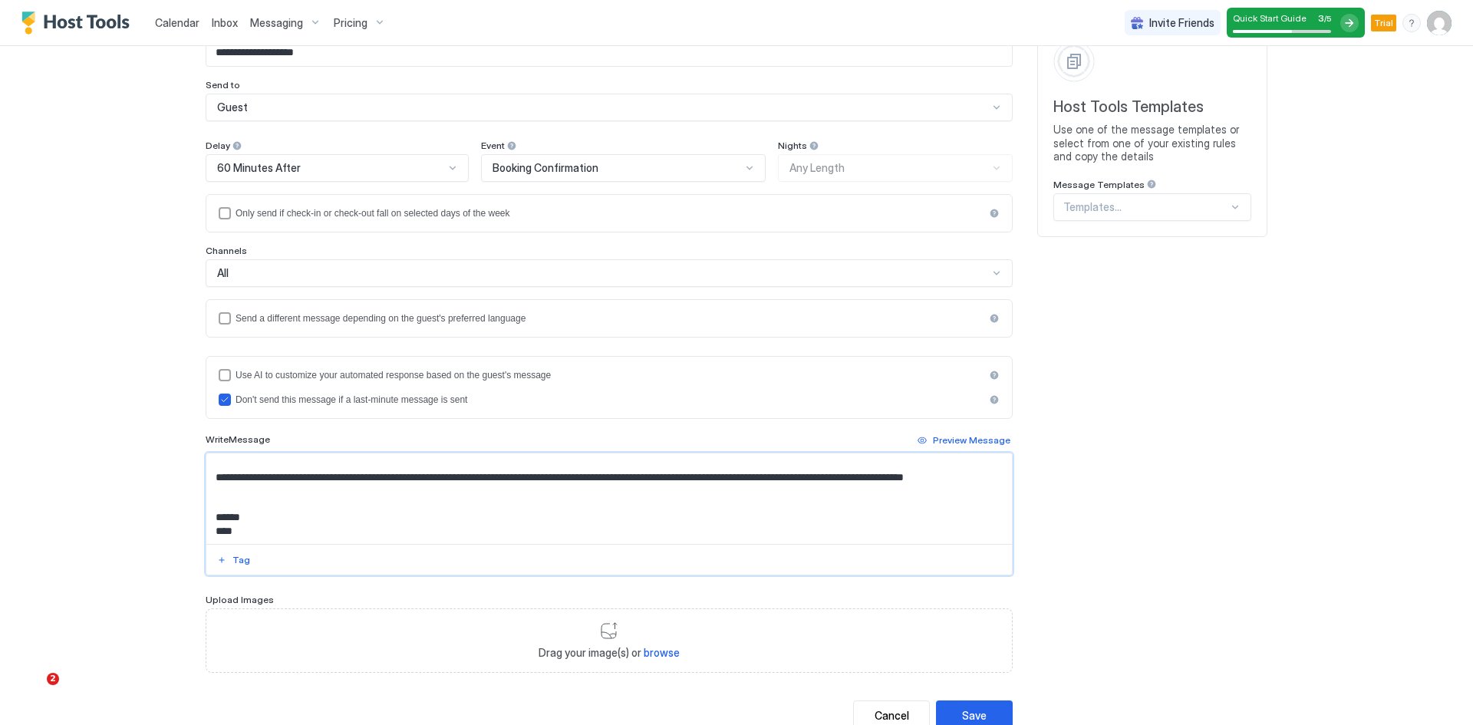
scroll to position [539, 0]
click at [959, 706] on button "Save" at bounding box center [974, 716] width 77 height 30
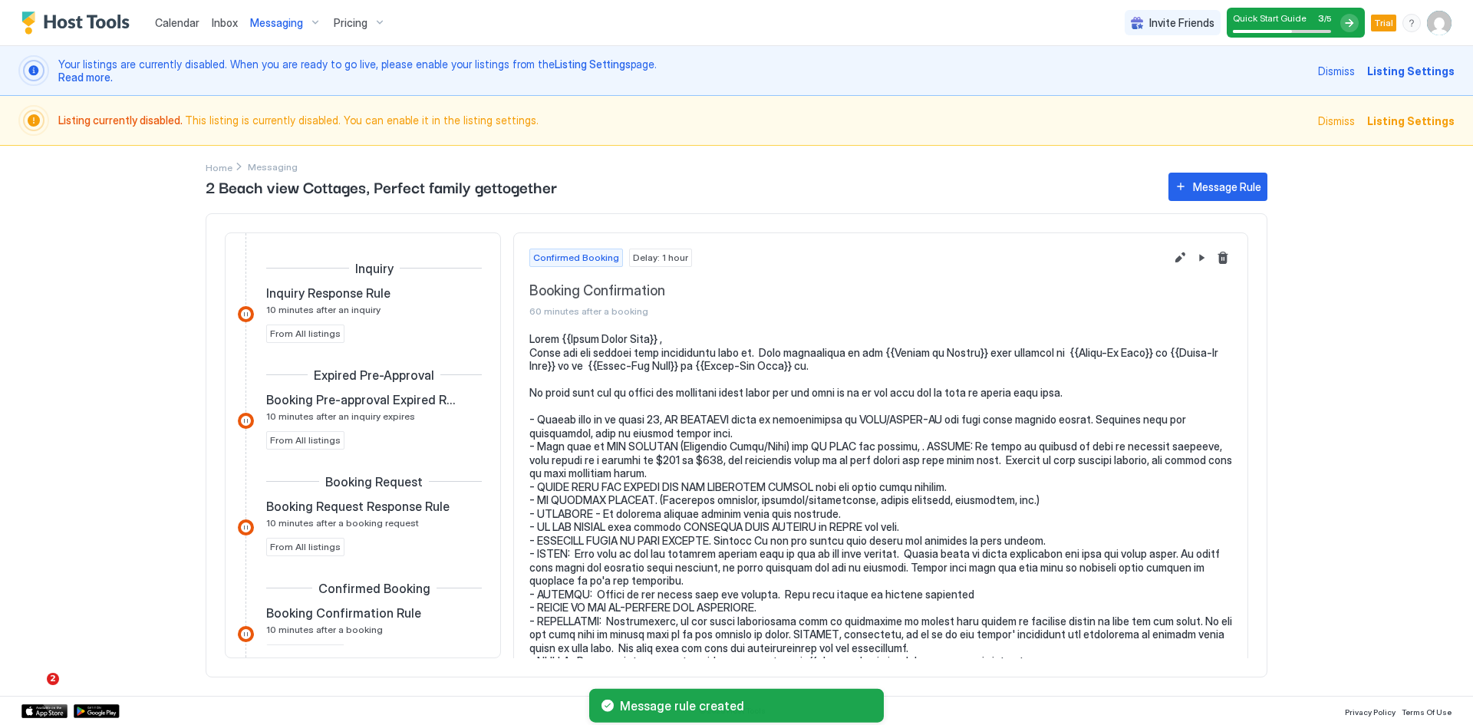
scroll to position [322, 0]
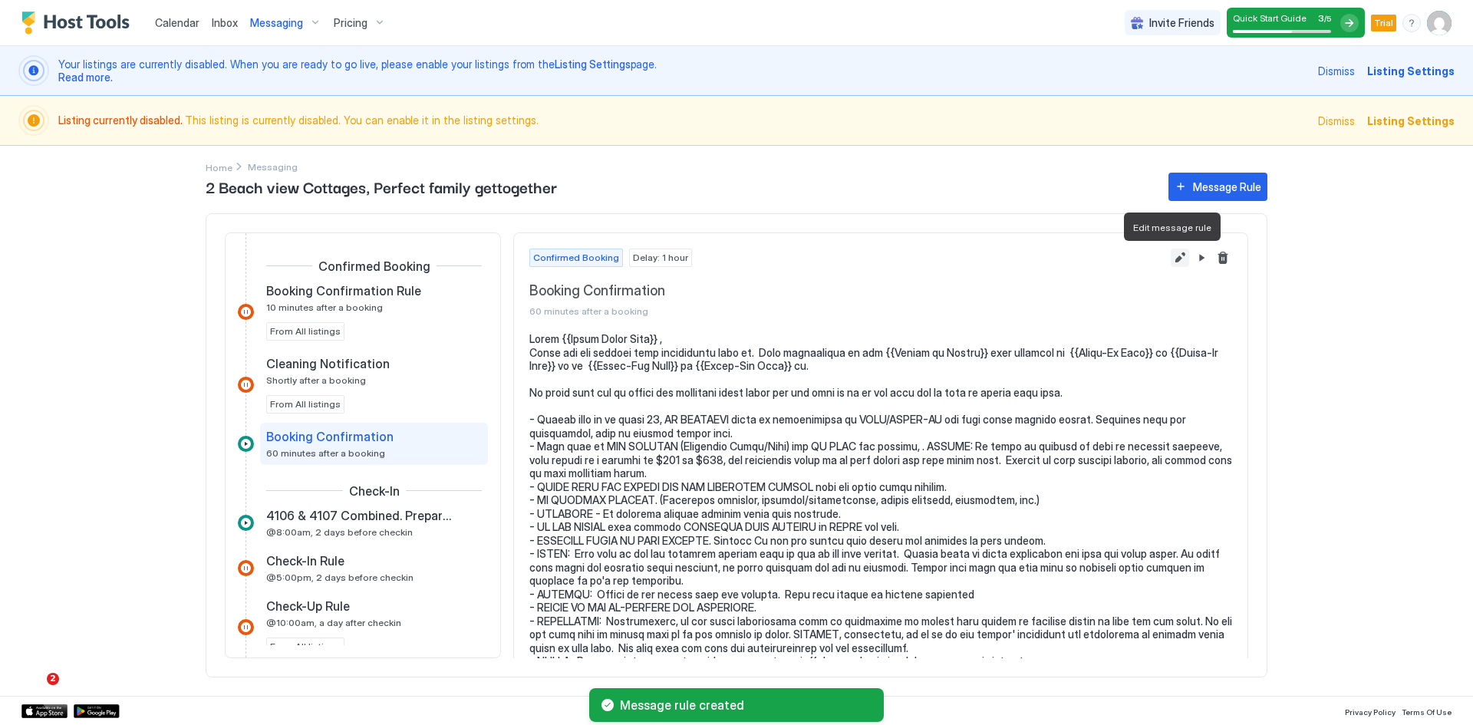
click at [1171, 259] on button "Edit message rule" at bounding box center [1180, 258] width 18 height 18
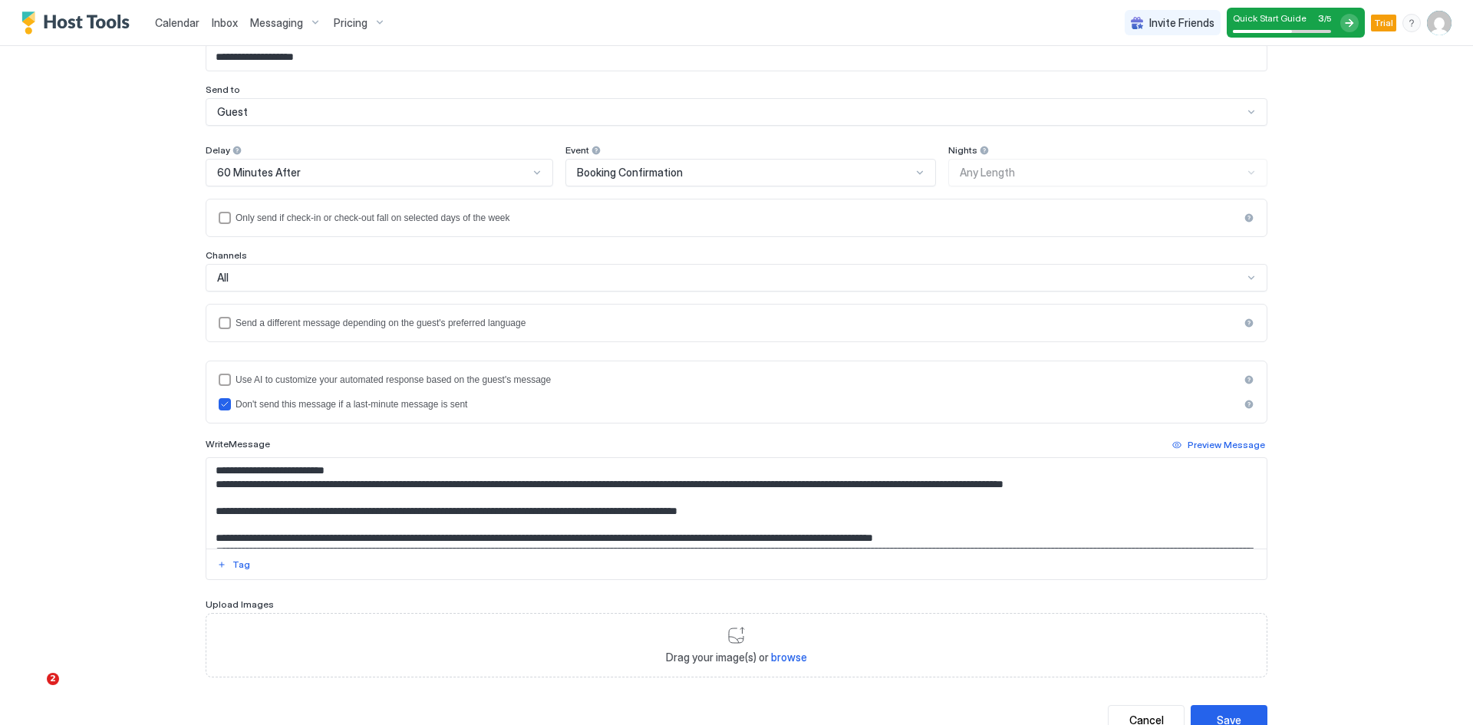
scroll to position [153, 0]
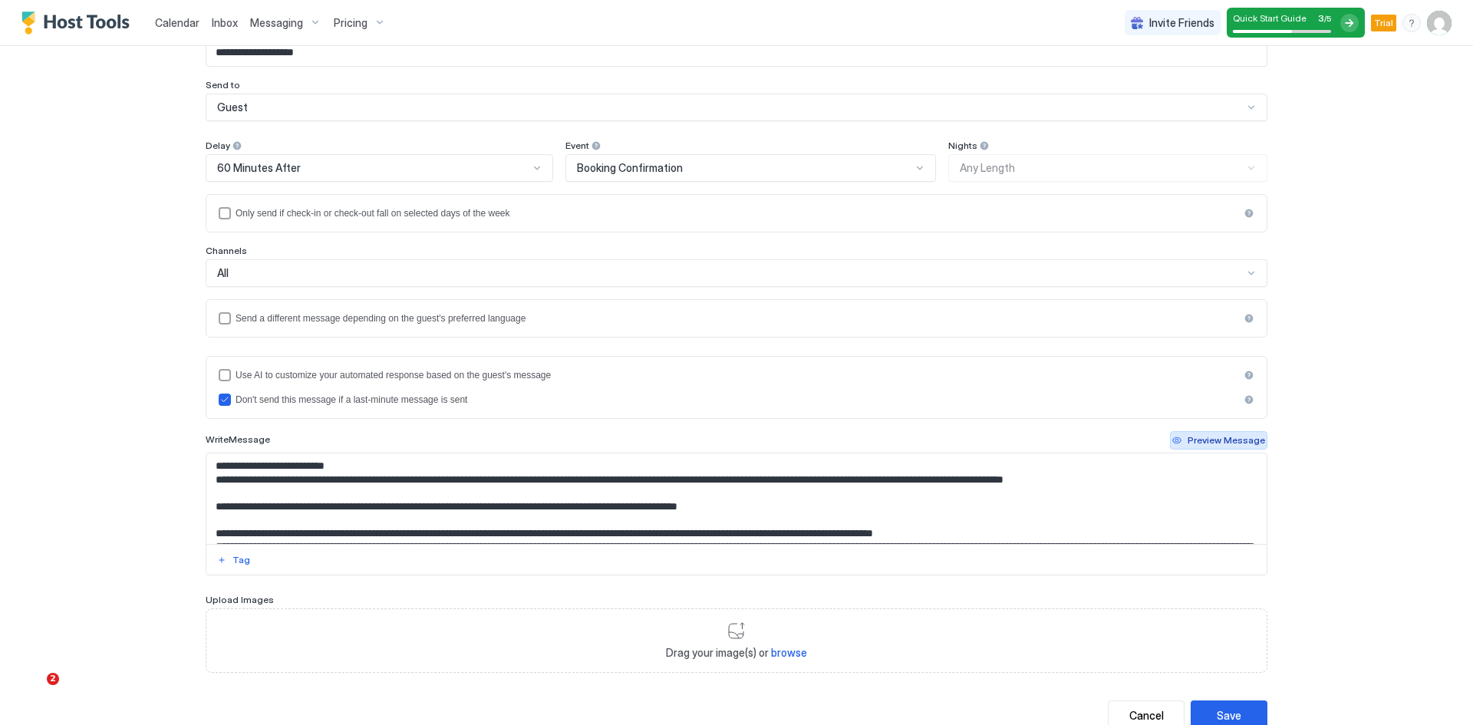
click at [1235, 437] on div "Preview Message" at bounding box center [1227, 441] width 78 height 14
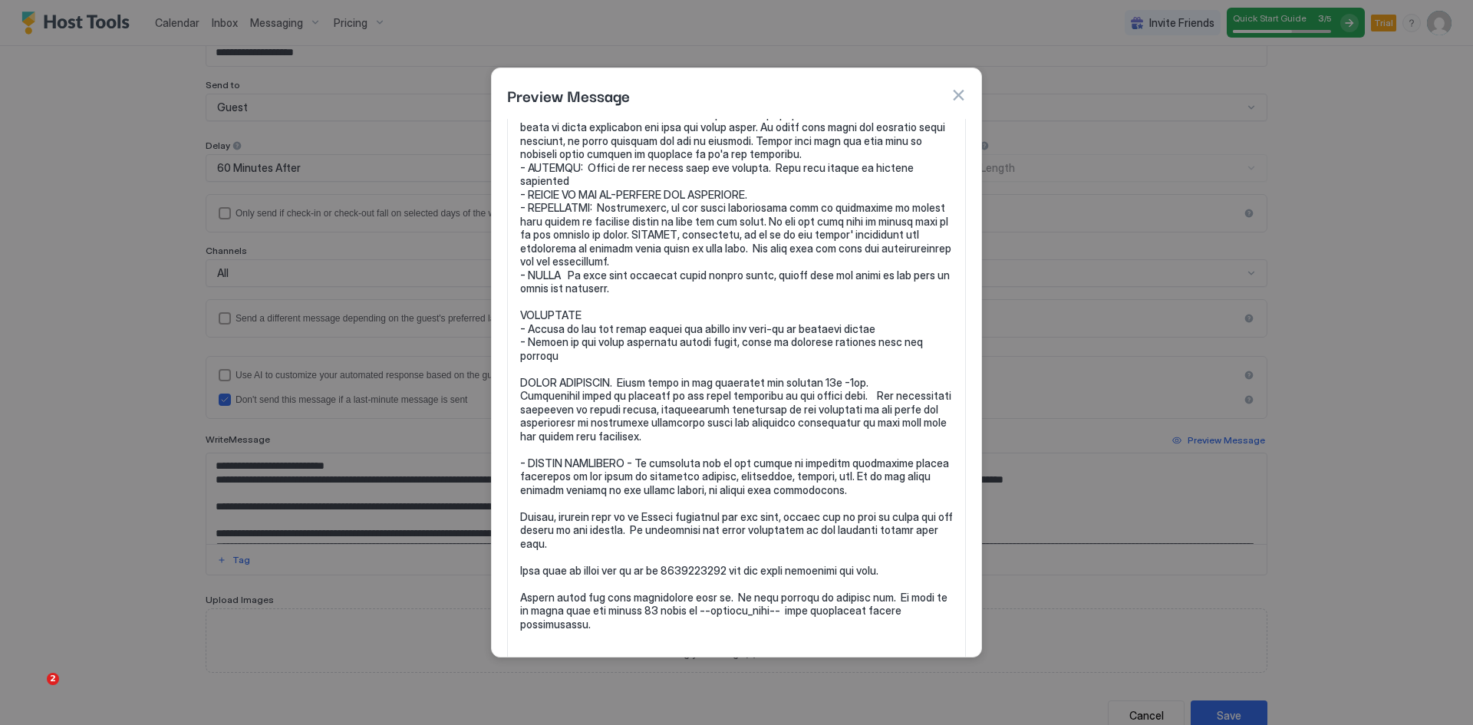
scroll to position [336, 0]
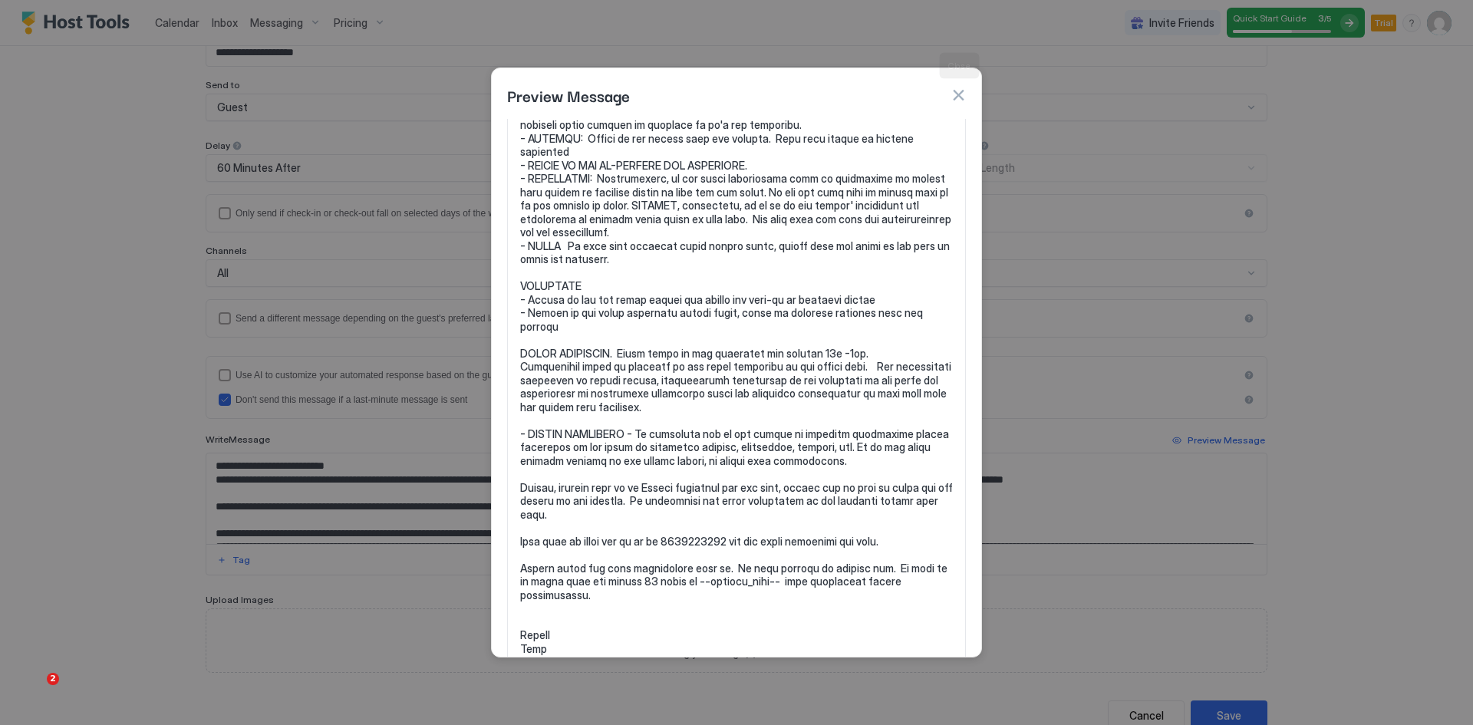
click at [960, 94] on button "button" at bounding box center [958, 94] width 15 height 15
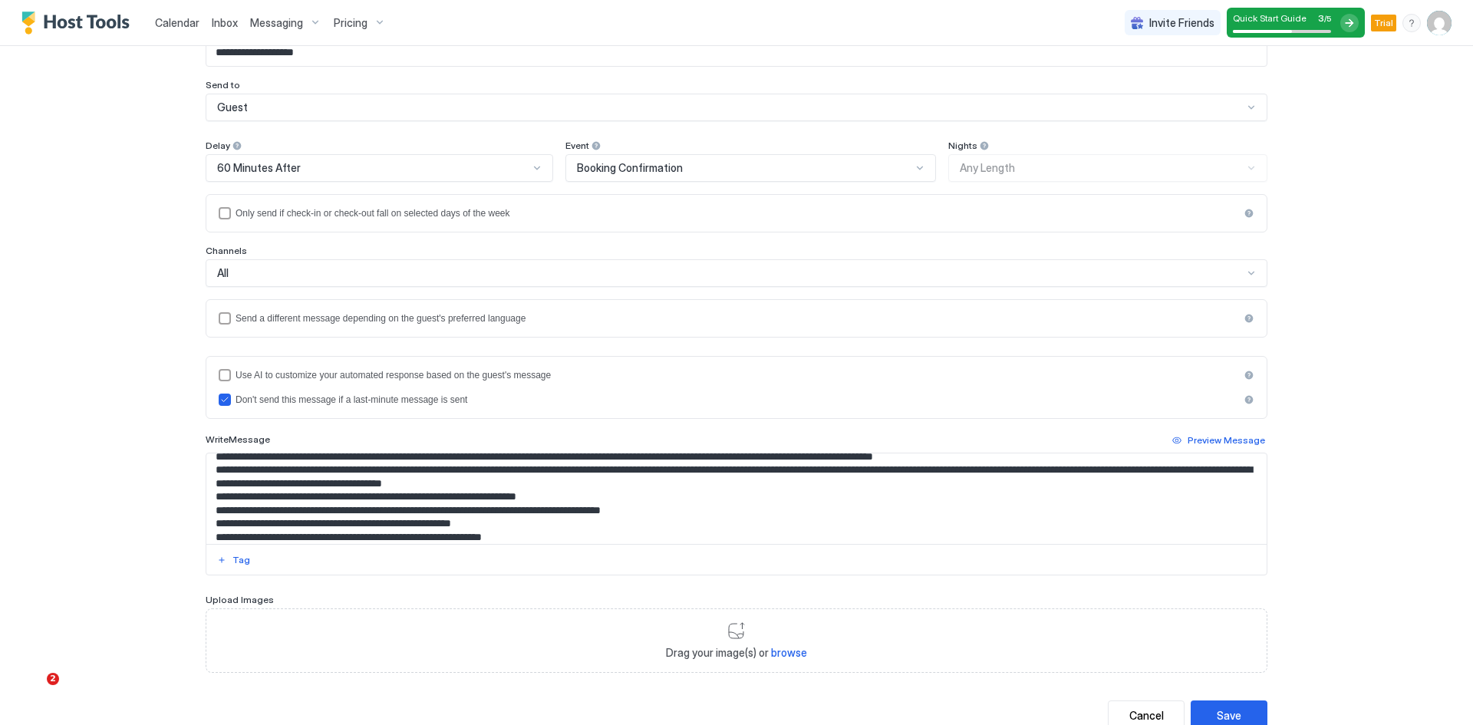
scroll to position [0, 0]
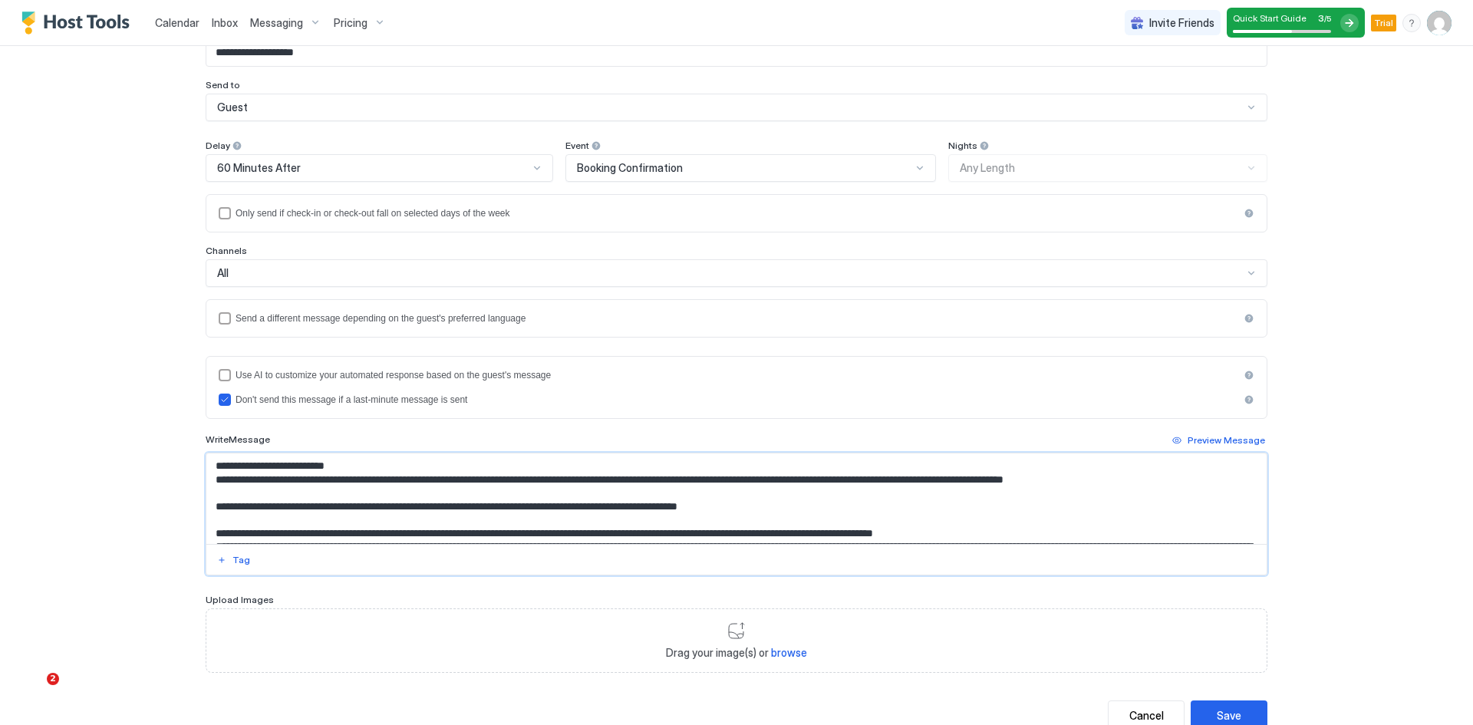
click at [906, 484] on textarea "Input Field" at bounding box center [736, 499] width 1060 height 91
click at [1127, 482] on textarea "Input Field" at bounding box center [736, 499] width 1060 height 91
click at [991, 496] on textarea "Input Field" at bounding box center [736, 499] width 1060 height 91
type textarea "**********"
click at [1219, 444] on div "Preview Message" at bounding box center [1227, 441] width 78 height 14
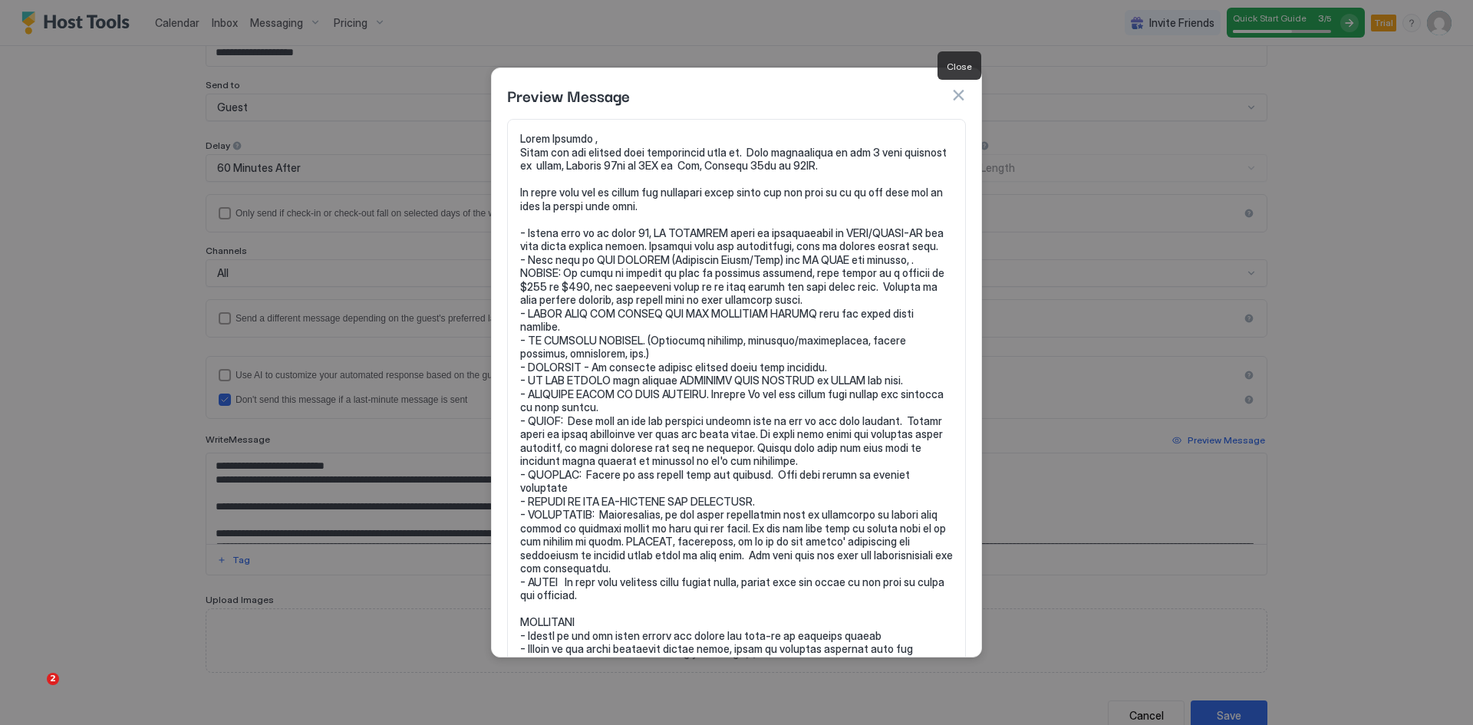
click at [961, 95] on button "button" at bounding box center [958, 94] width 15 height 15
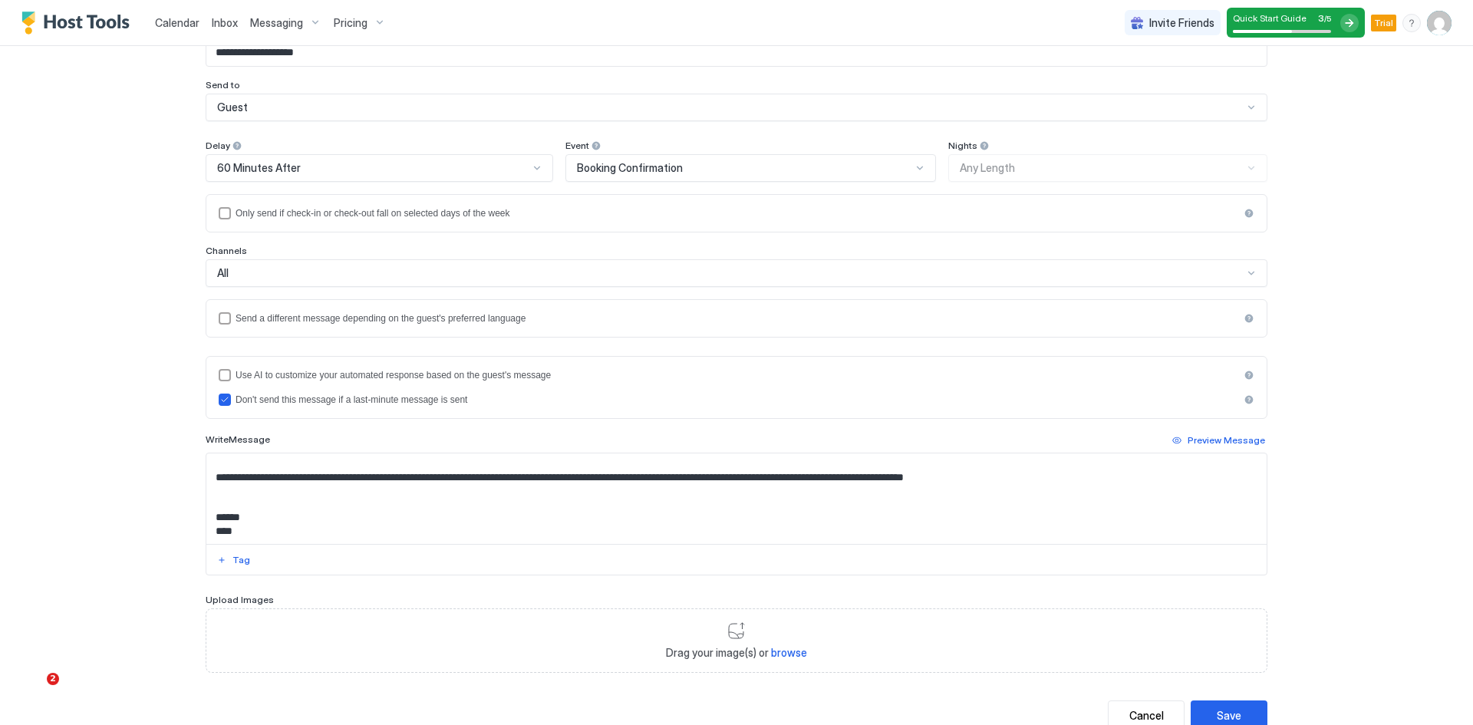
scroll to position [473, 0]
click at [1222, 715] on div "Save" at bounding box center [1229, 716] width 25 height 16
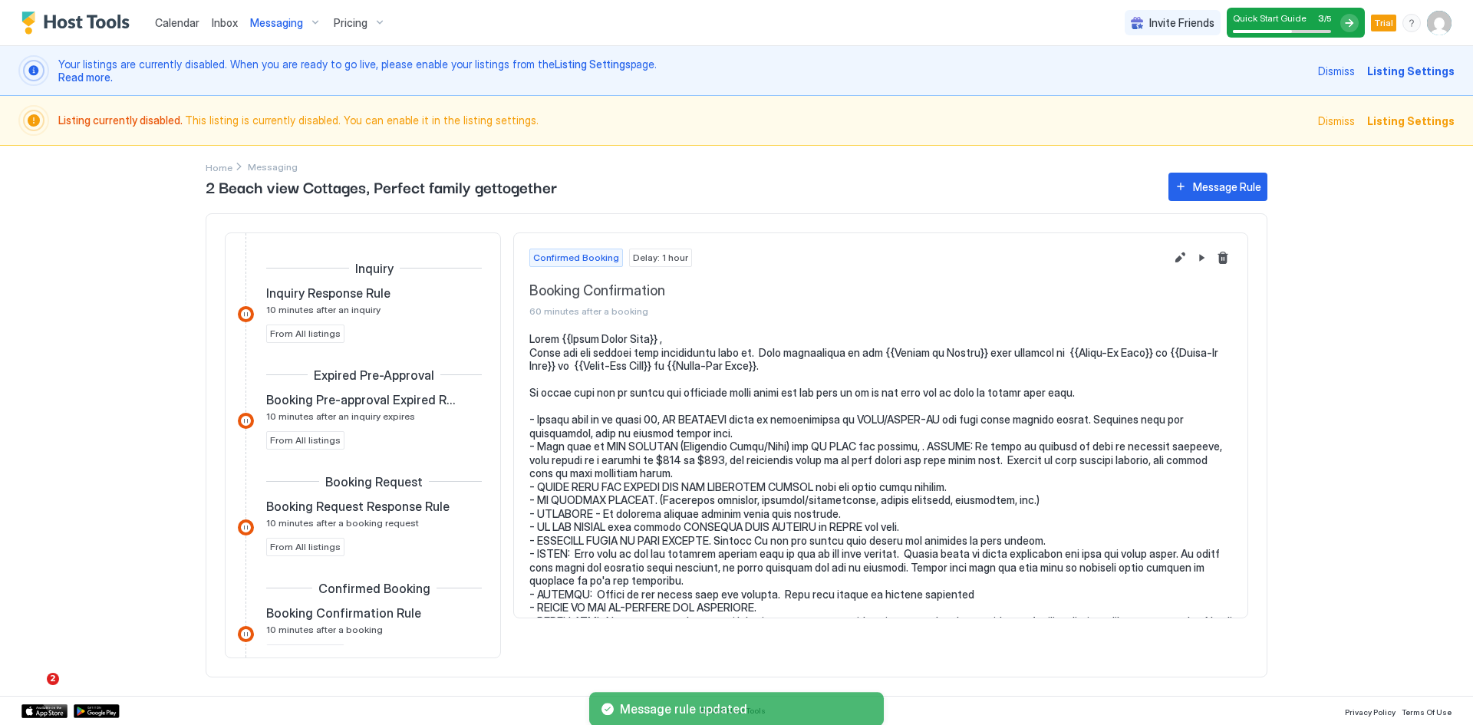
scroll to position [322, 0]
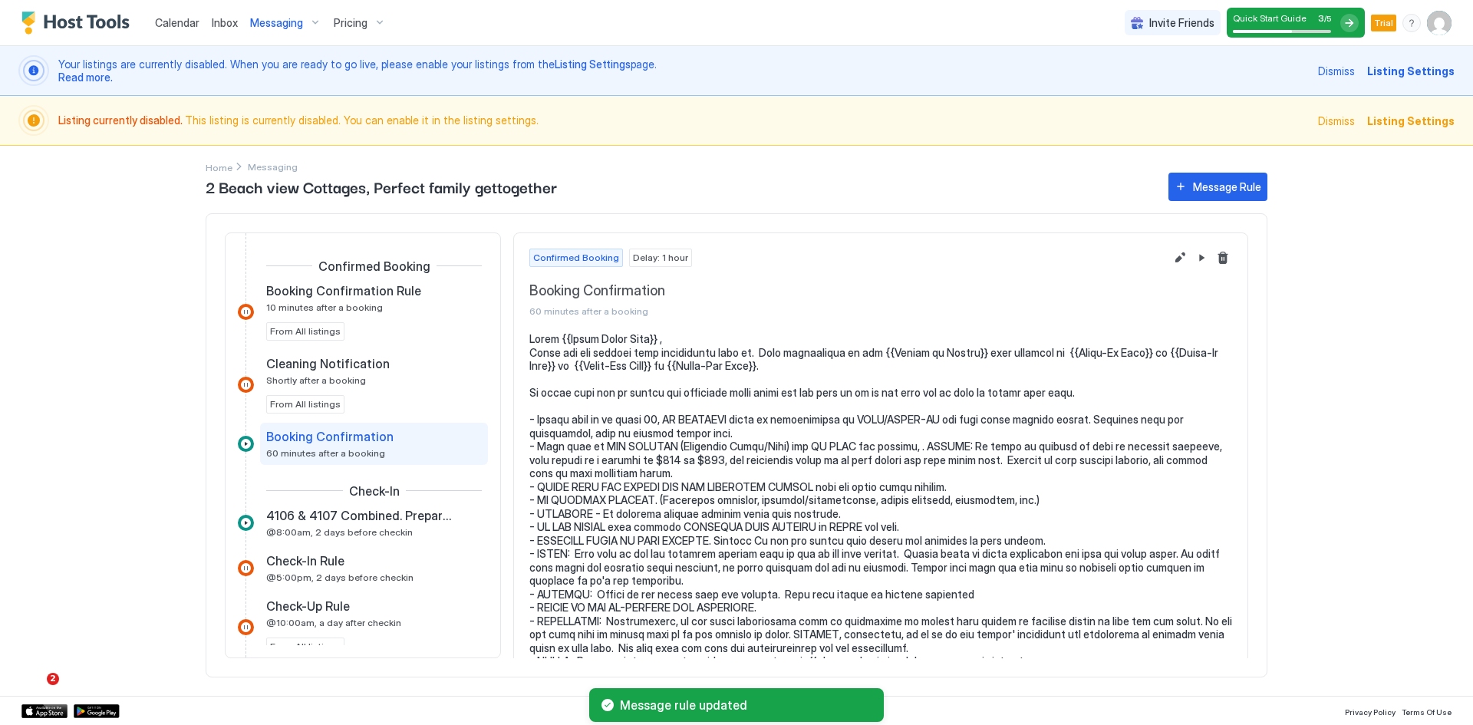
click at [324, 437] on span "Booking Confirmation" at bounding box center [329, 436] width 127 height 15
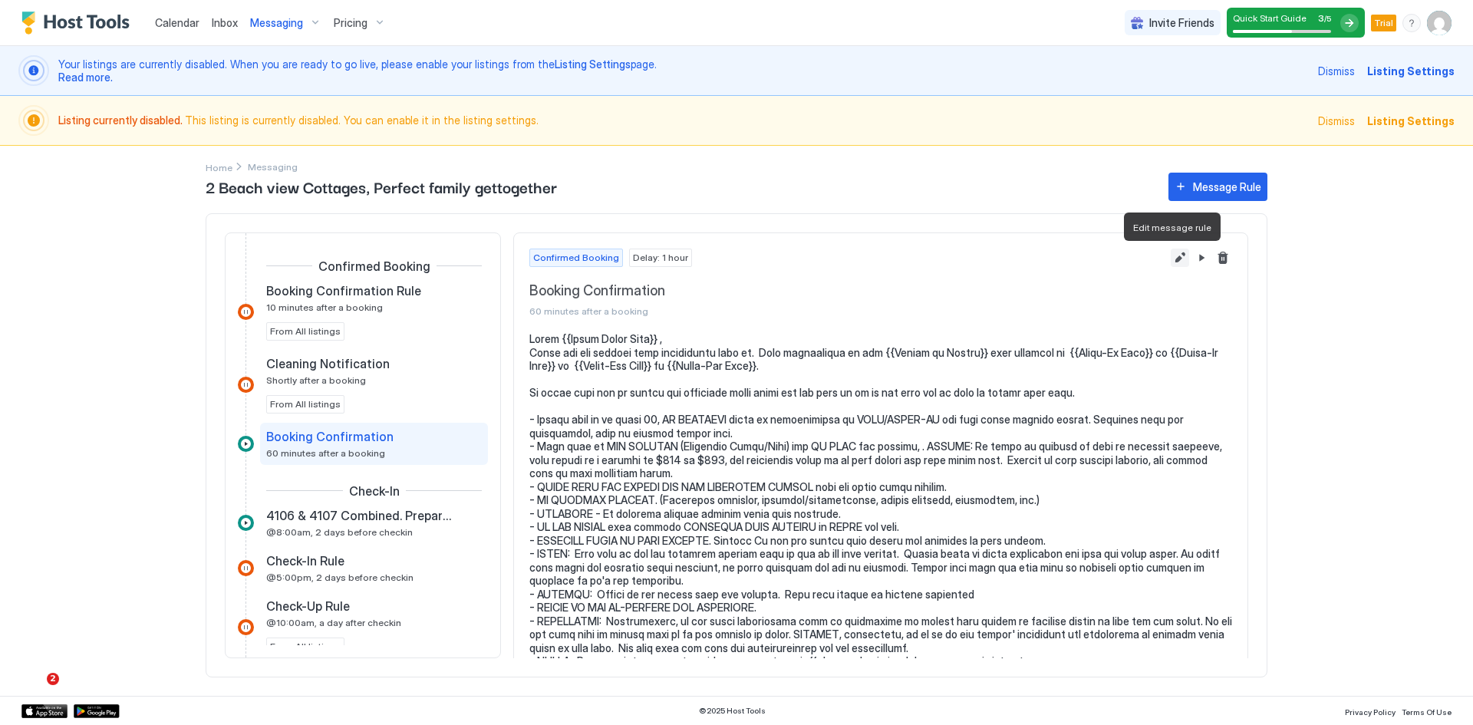
click at [1171, 257] on button "Edit message rule" at bounding box center [1180, 258] width 18 height 18
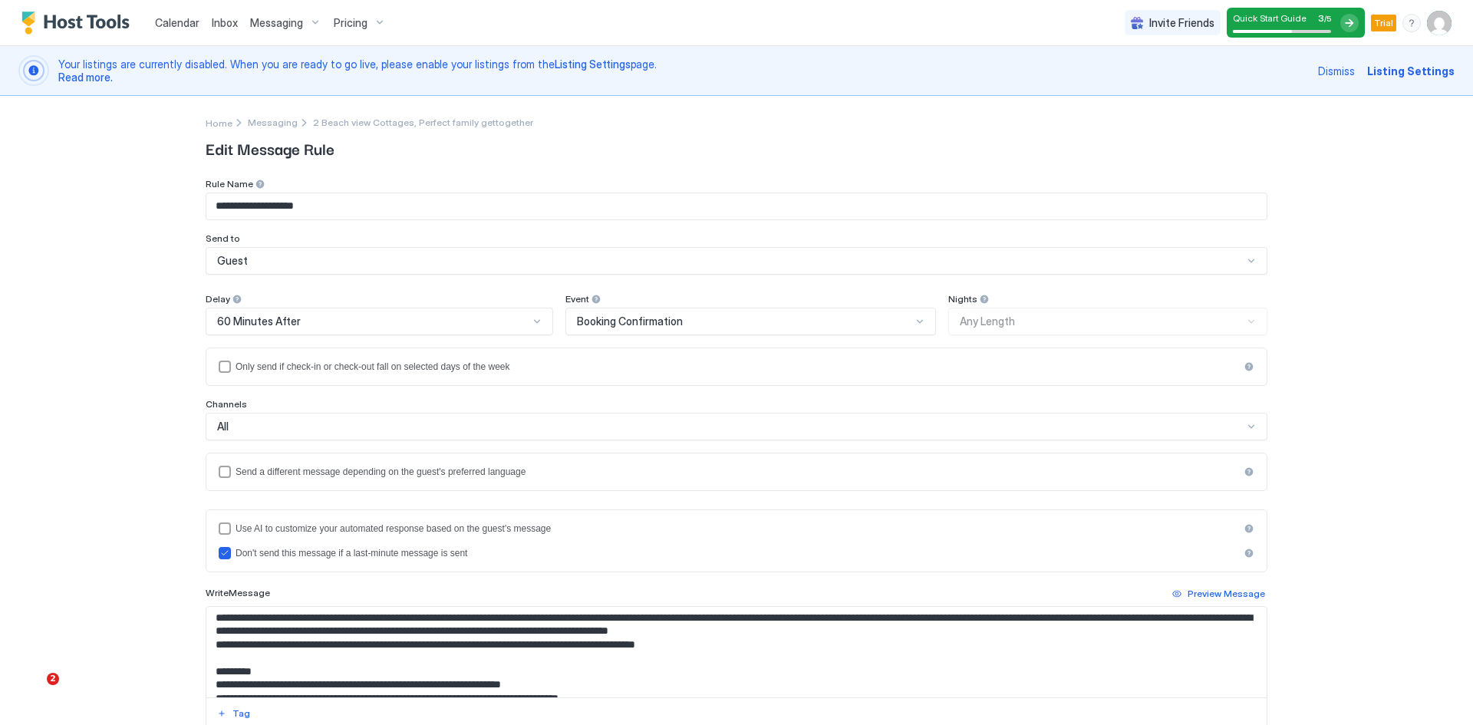
click at [1390, 78] on span "Listing Settings" at bounding box center [1410, 71] width 87 height 16
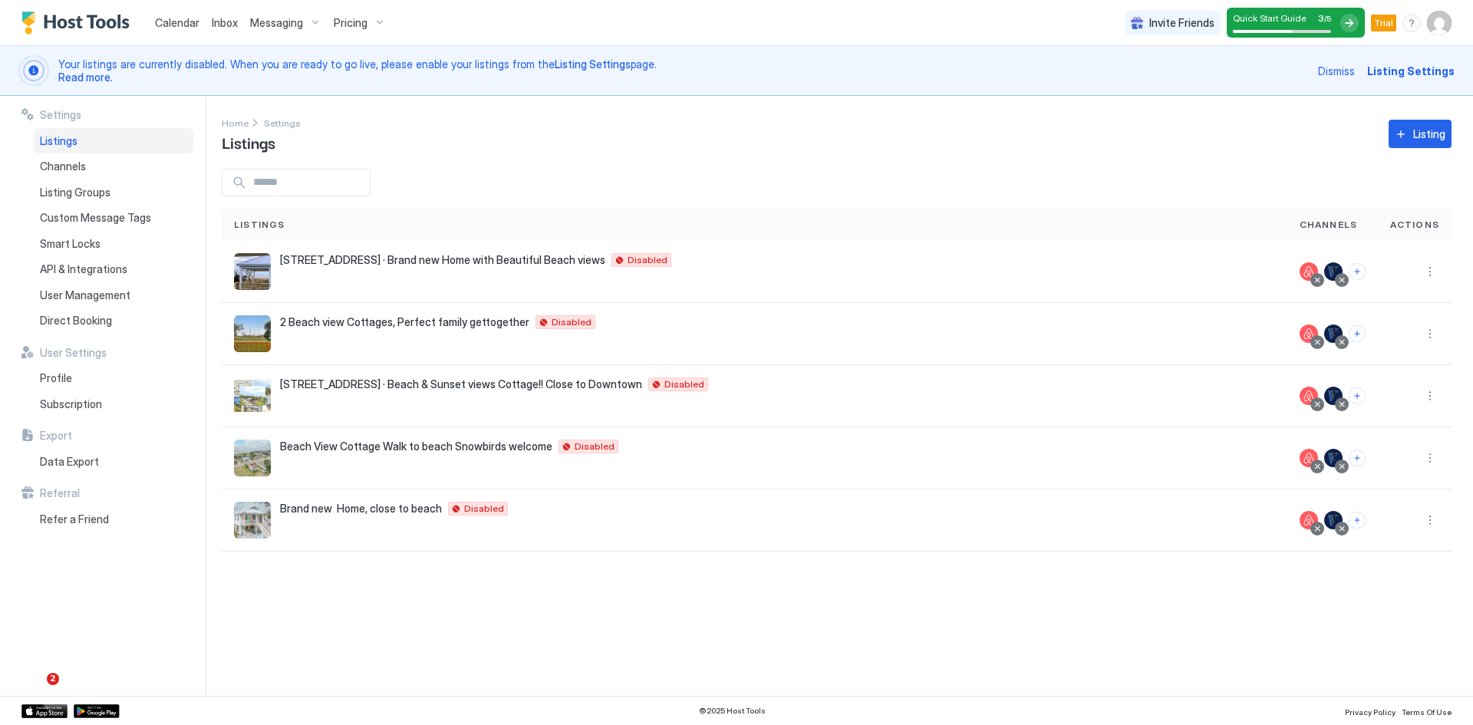
click at [284, 24] on span "Messaging" at bounding box center [276, 23] width 53 height 14
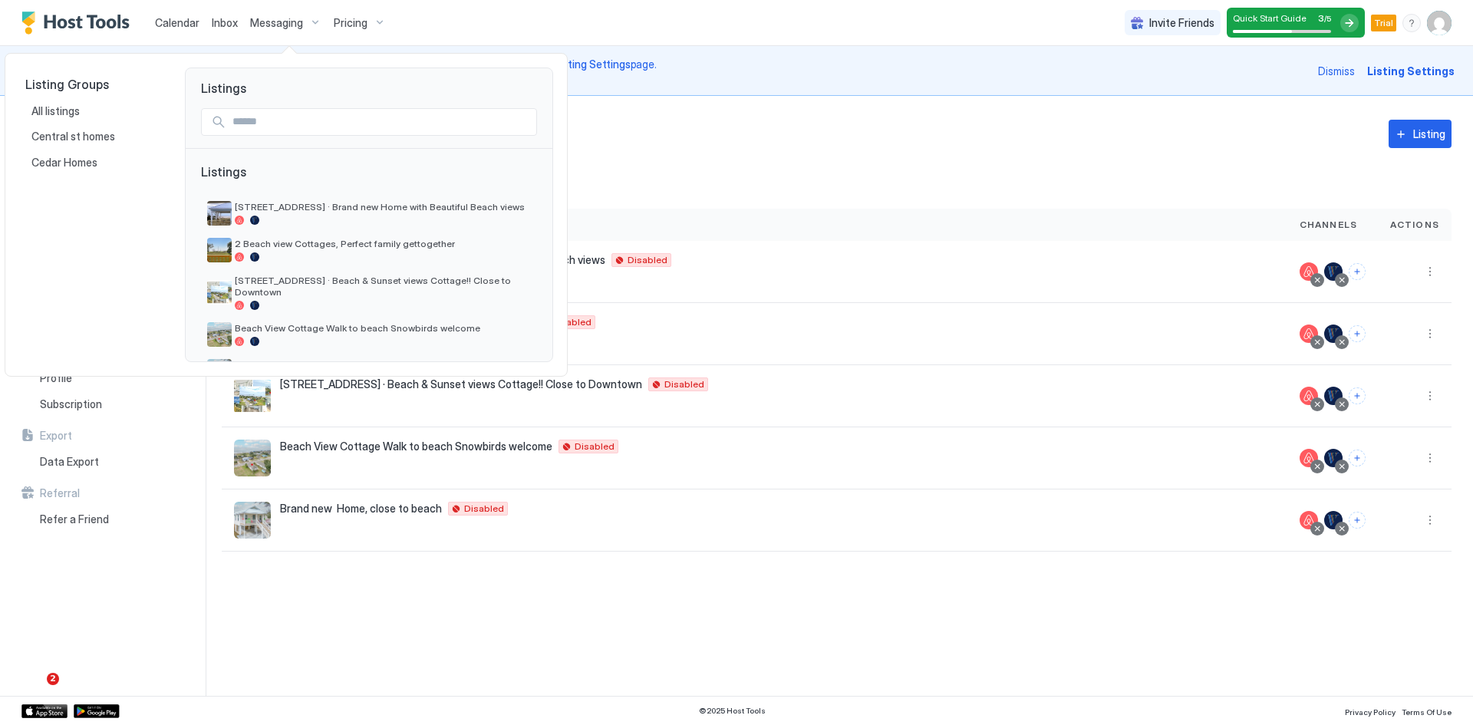
click at [333, 125] on input "Input Field" at bounding box center [381, 122] width 310 height 26
click at [638, 137] on div at bounding box center [736, 362] width 1473 height 725
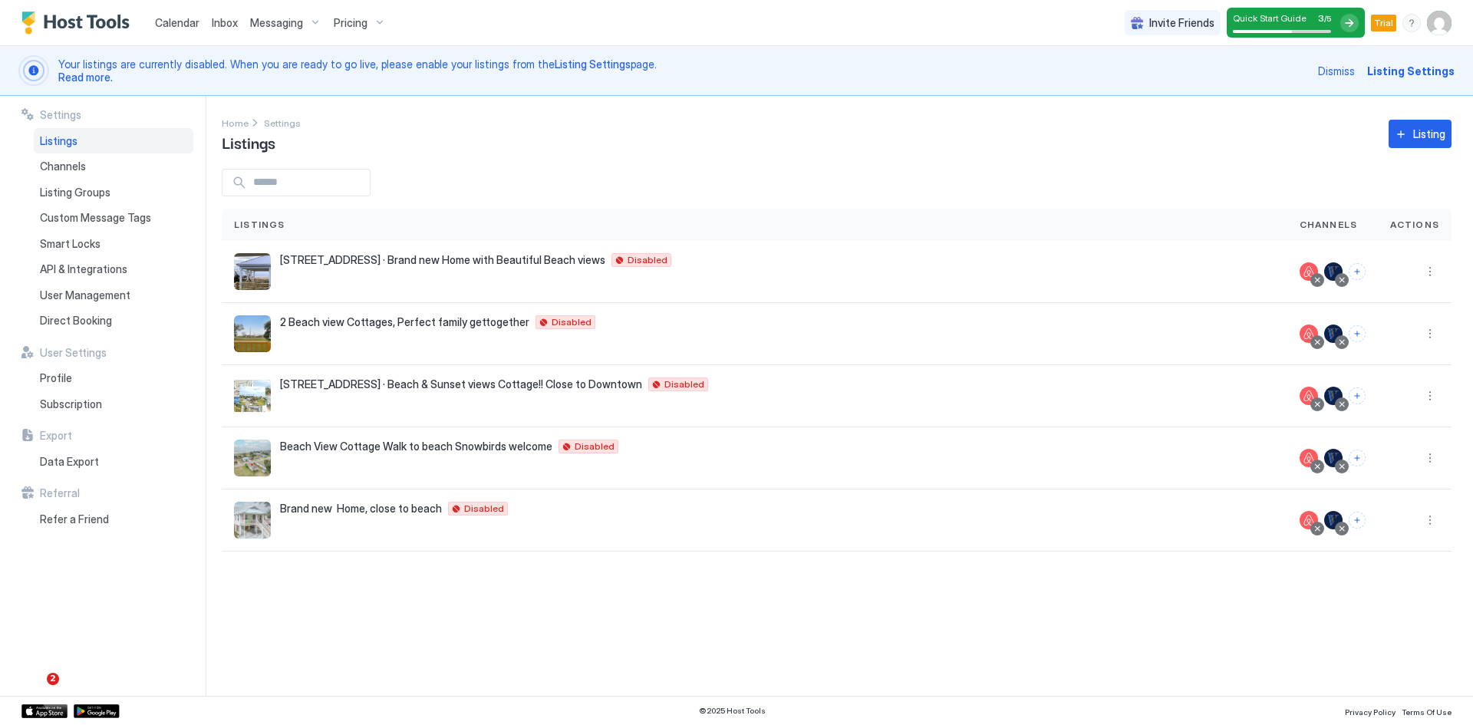
click at [275, 27] on span "Messaging" at bounding box center [276, 23] width 53 height 14
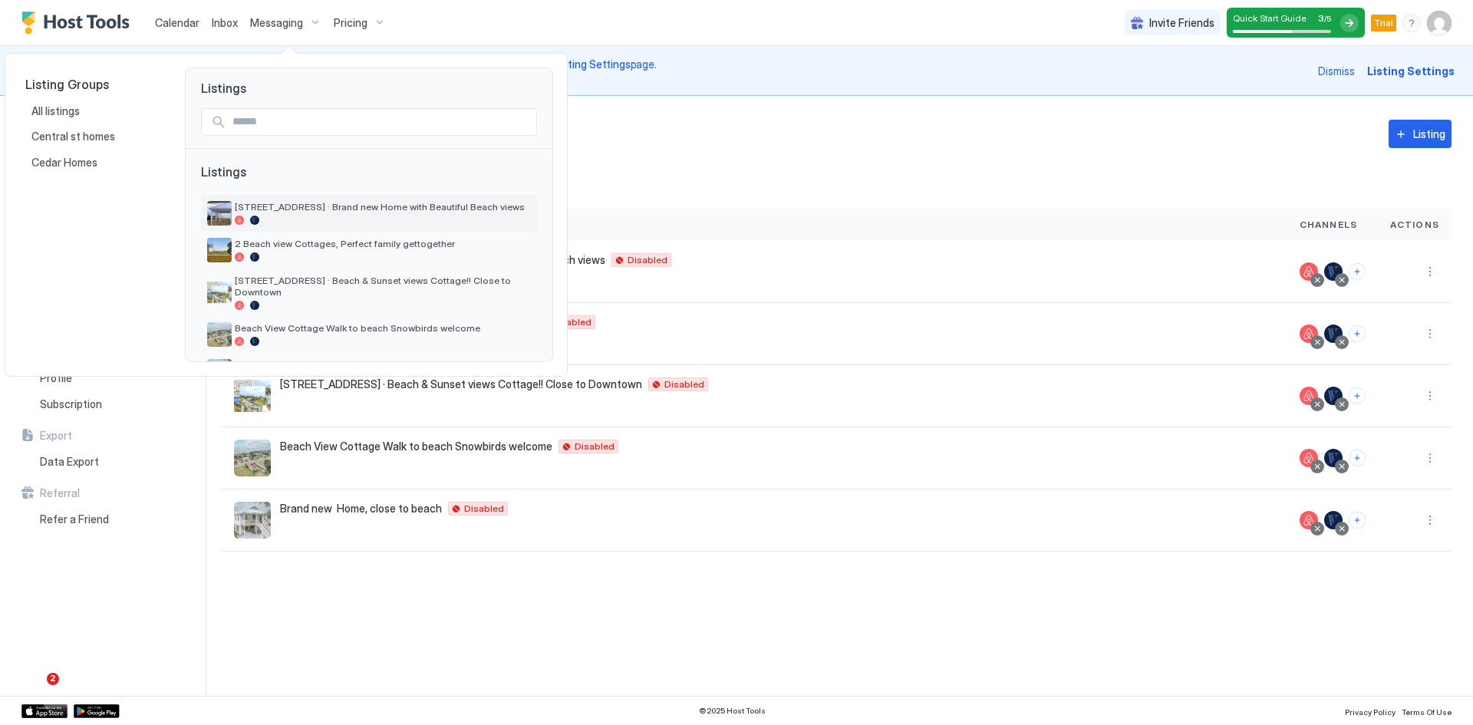
click at [269, 209] on span "[STREET_ADDRESS] · Brand new Home with Beautiful Beach views" at bounding box center [383, 207] width 296 height 12
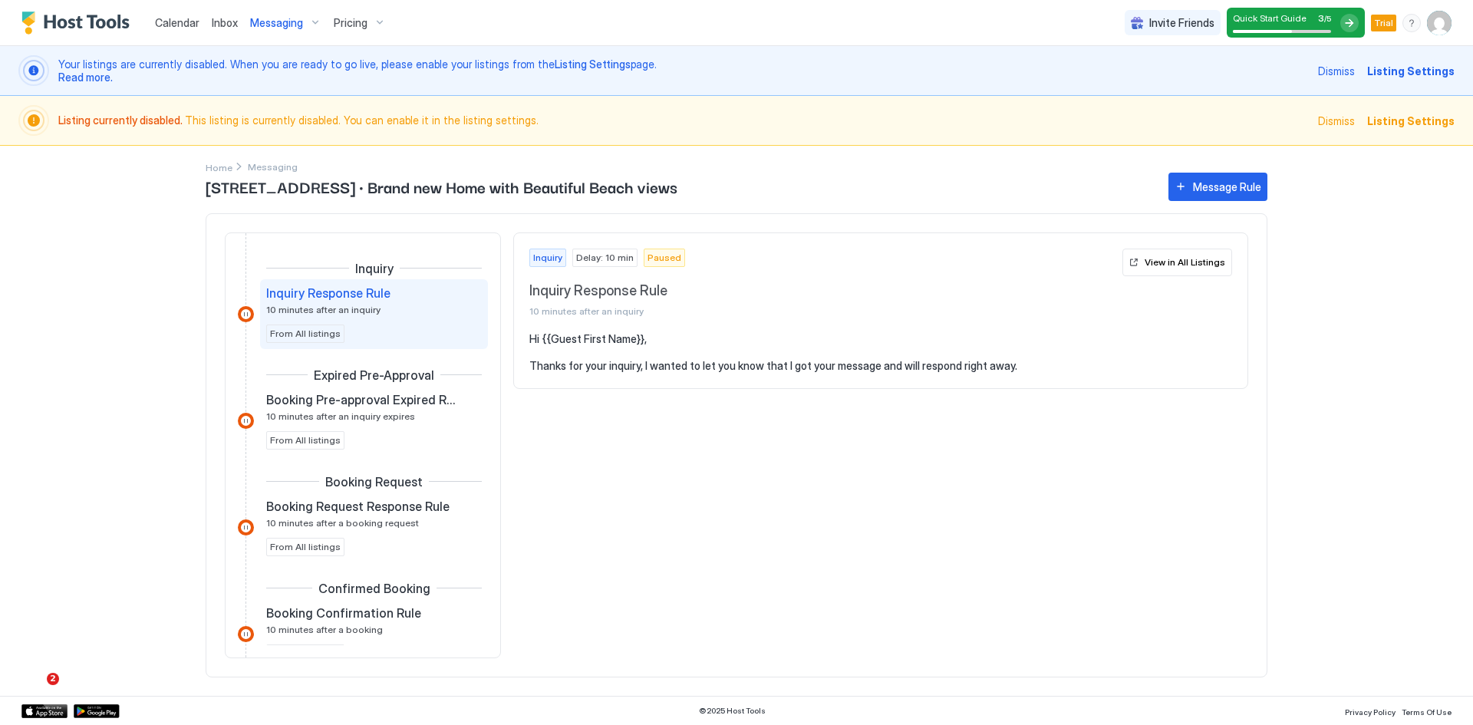
click at [285, 23] on span "Messaging" at bounding box center [276, 23] width 53 height 14
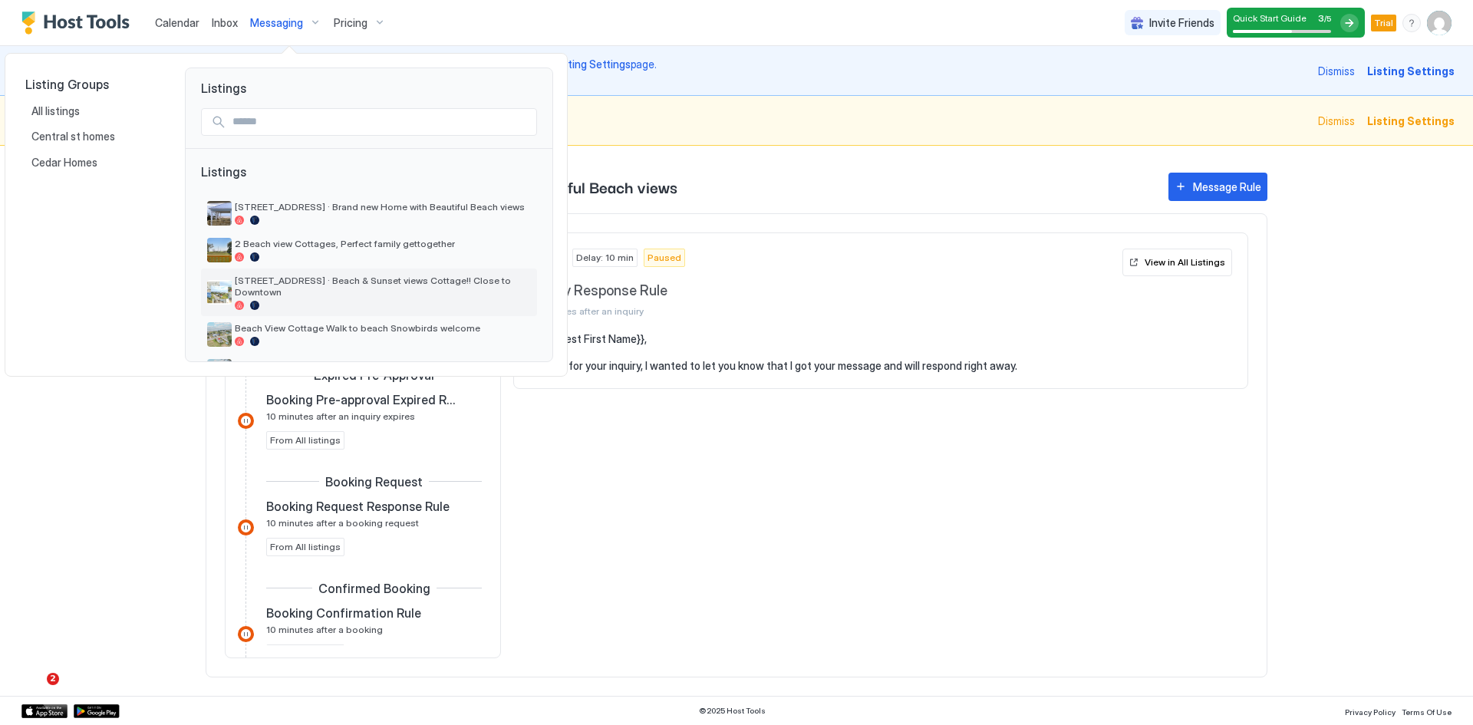
click at [285, 286] on span "[STREET_ADDRESS] · Beach & Sunset views Cottage!! Close to Downtown" at bounding box center [383, 286] width 296 height 23
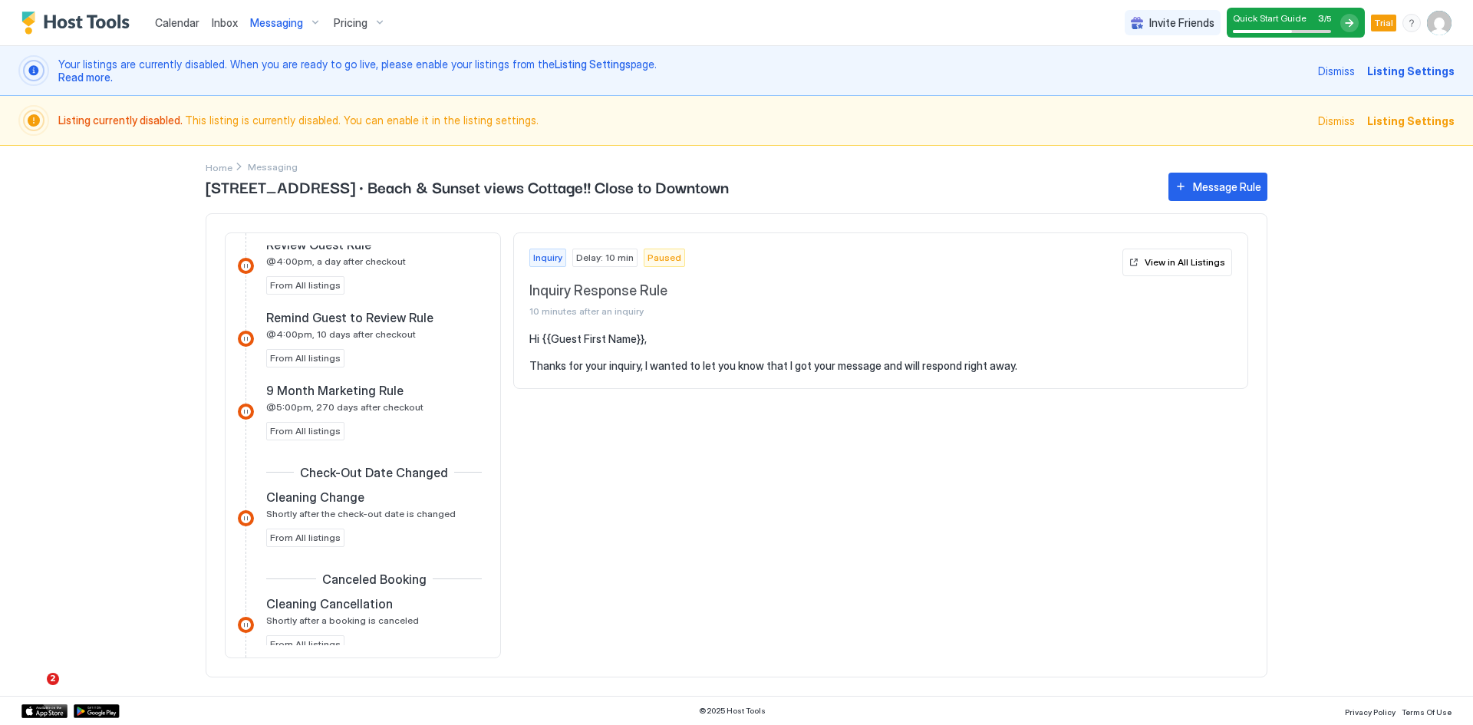
scroll to position [1076, 0]
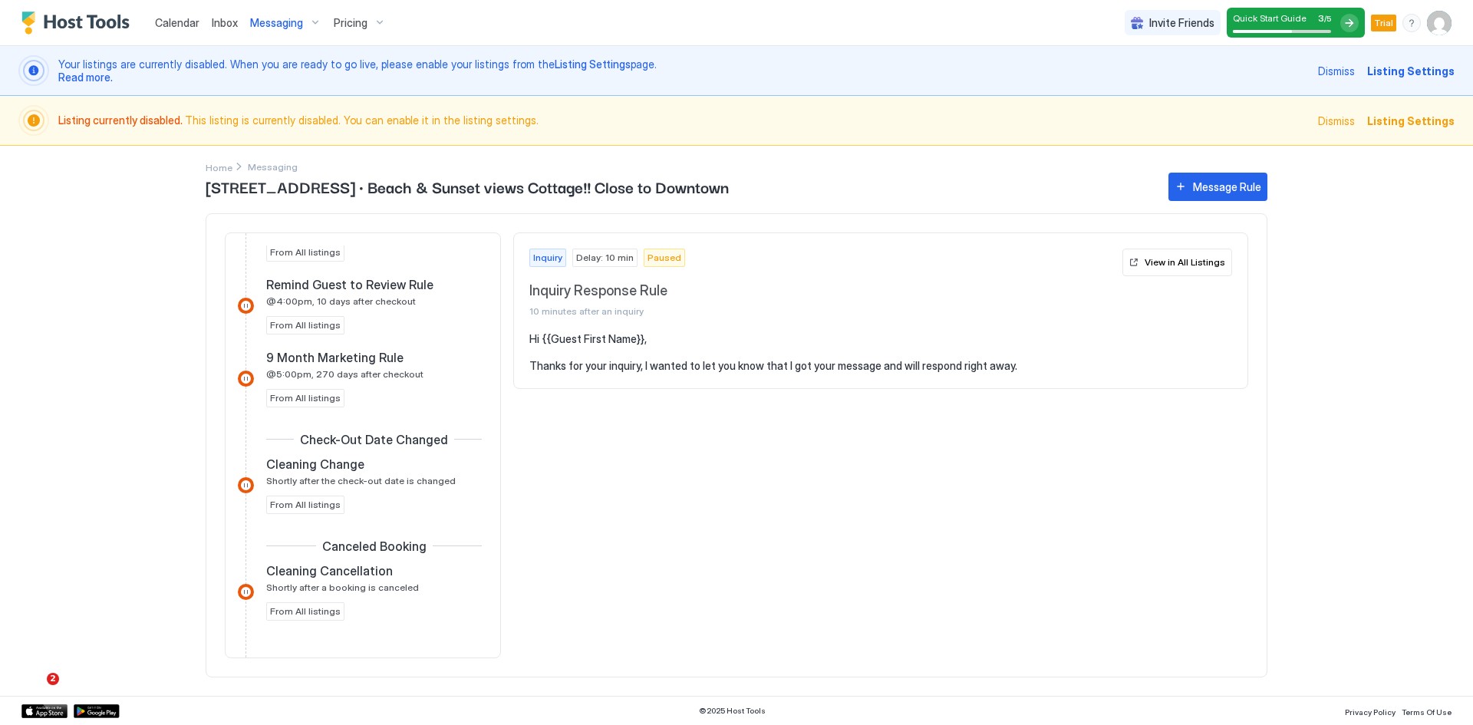
click at [276, 24] on span "Messaging" at bounding box center [276, 23] width 53 height 14
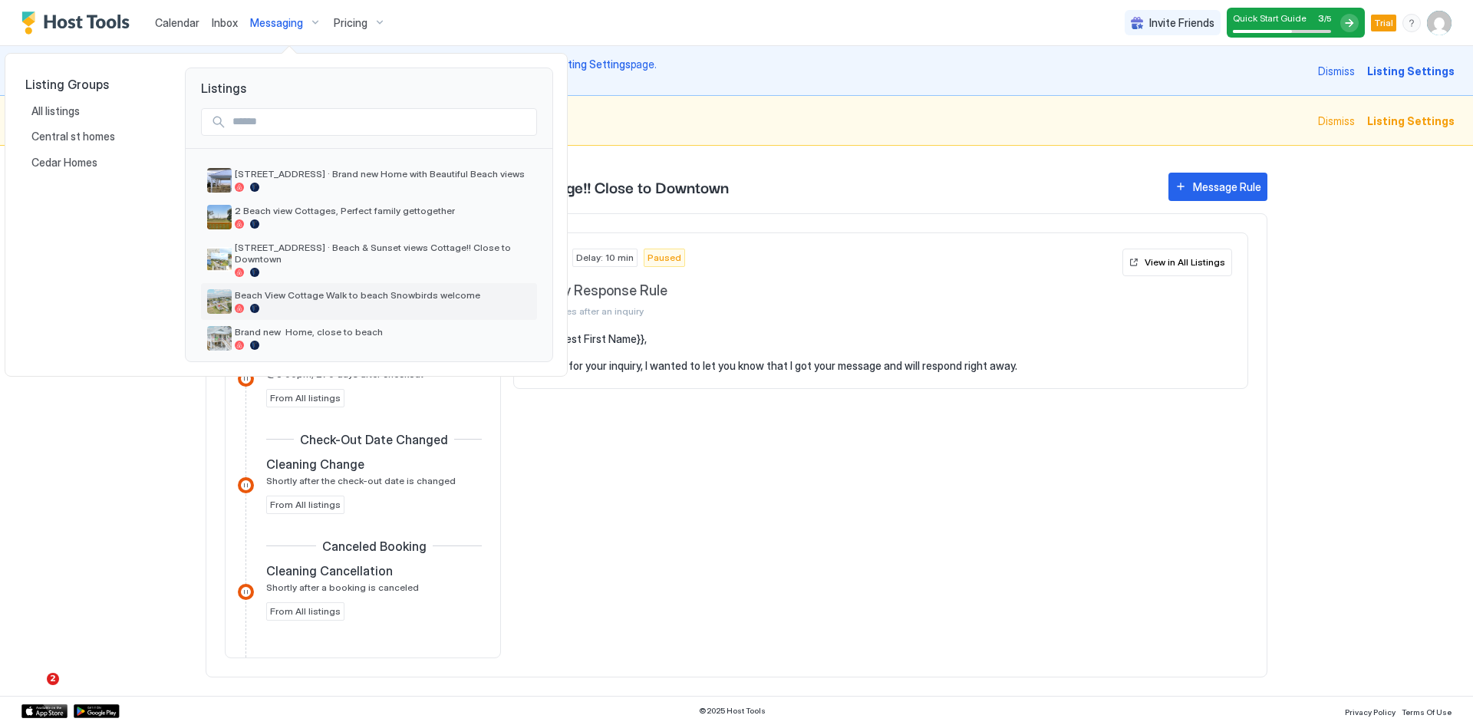
scroll to position [0, 0]
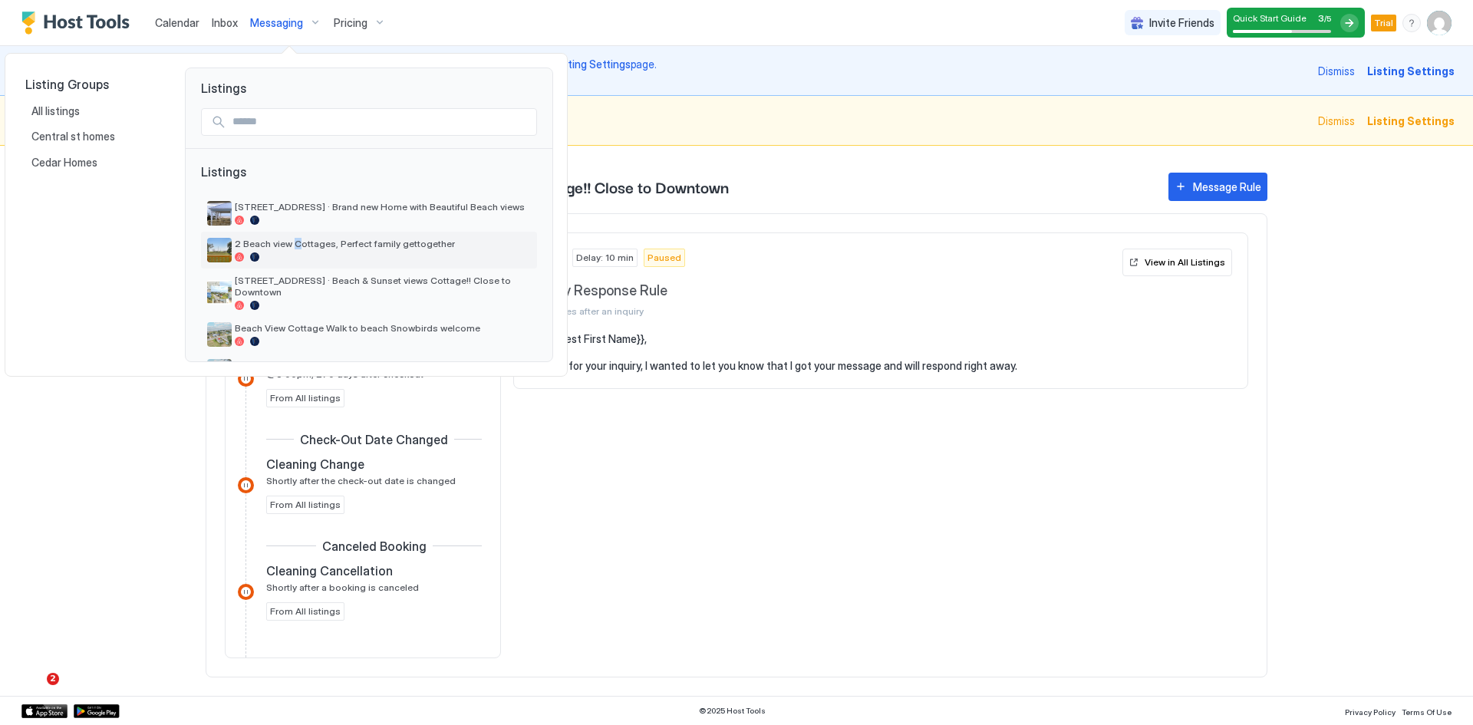
click at [295, 242] on span "2 Beach view Cottages, Perfect family gettogether" at bounding box center [383, 244] width 296 height 12
click at [294, 243] on span "2 Beach view Cottages, Perfect family gettogether" at bounding box center [383, 244] width 296 height 12
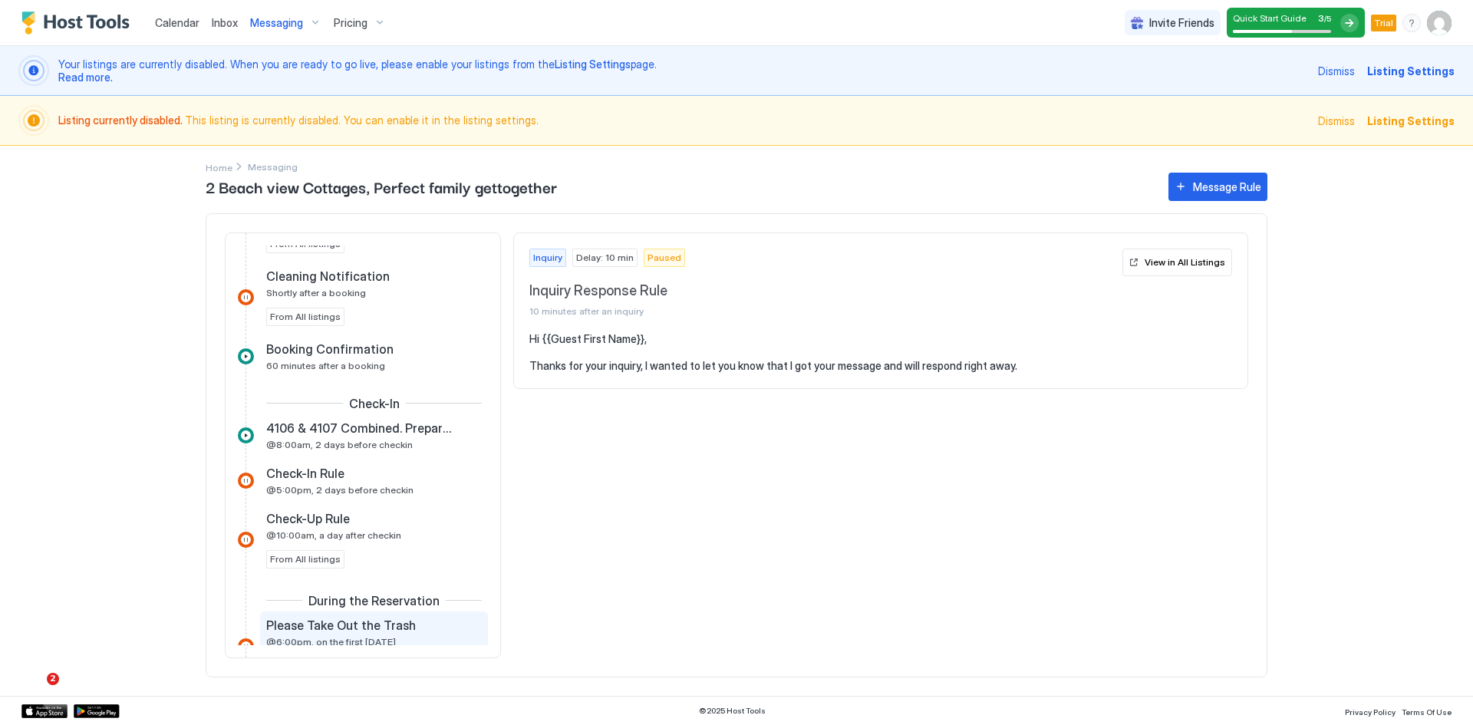
scroll to position [385, 0]
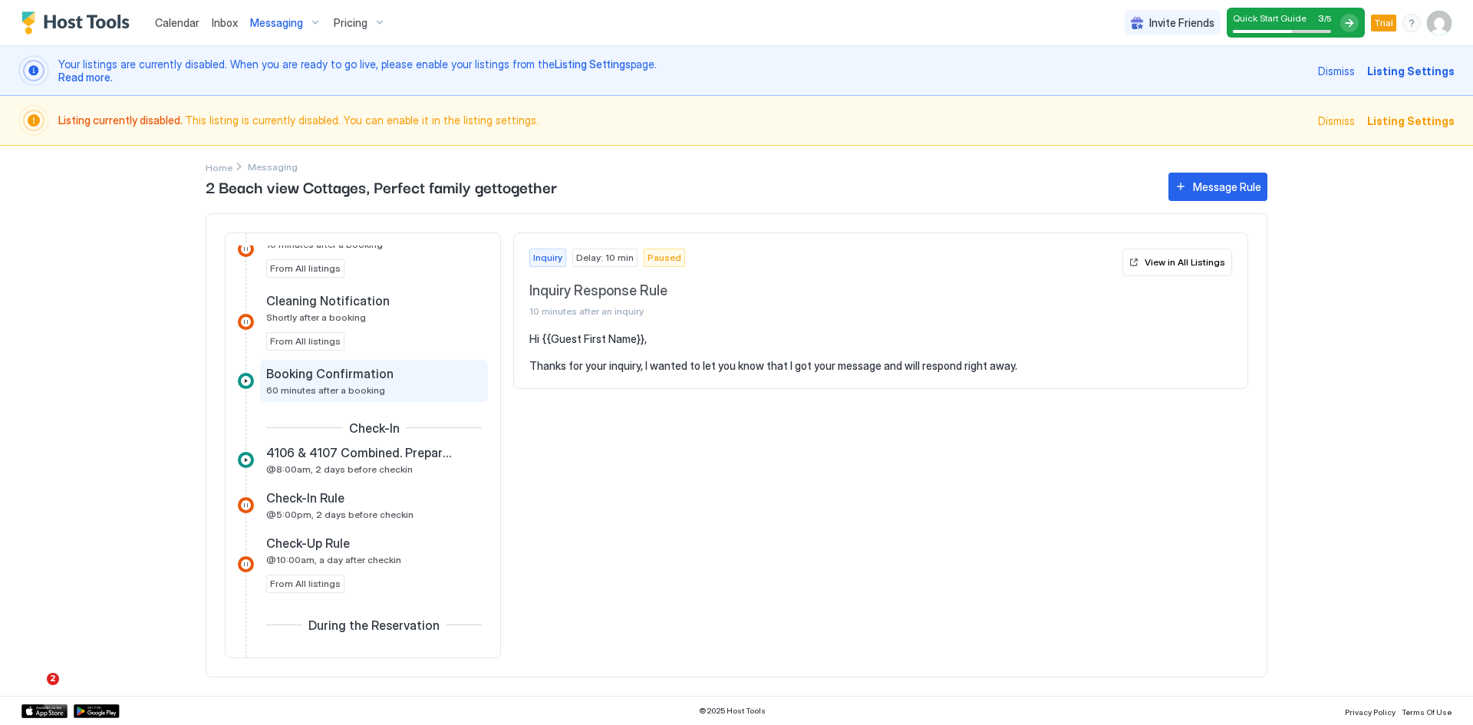
click at [317, 384] on span "60 minutes after a booking" at bounding box center [325, 390] width 119 height 12
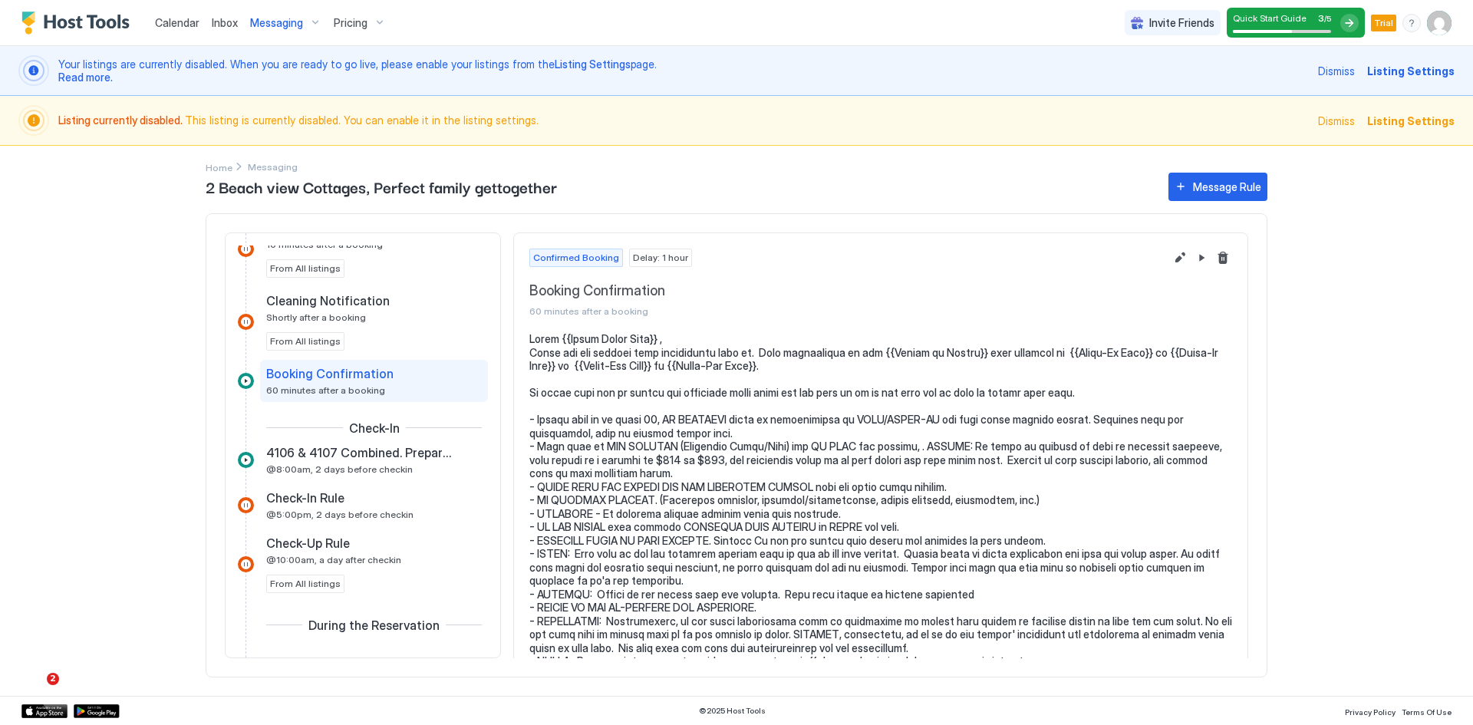
click at [249, 381] on div at bounding box center [246, 381] width 16 height 16
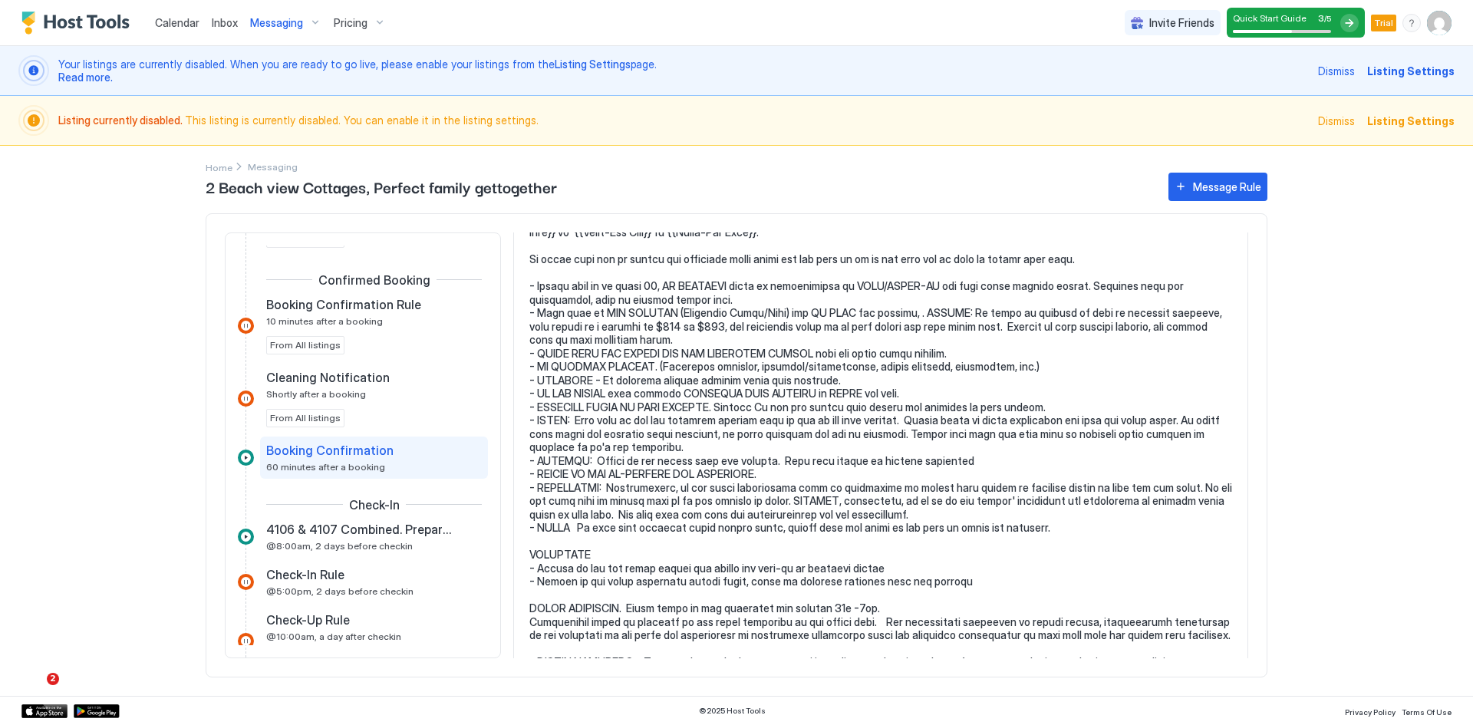
scroll to position [104, 0]
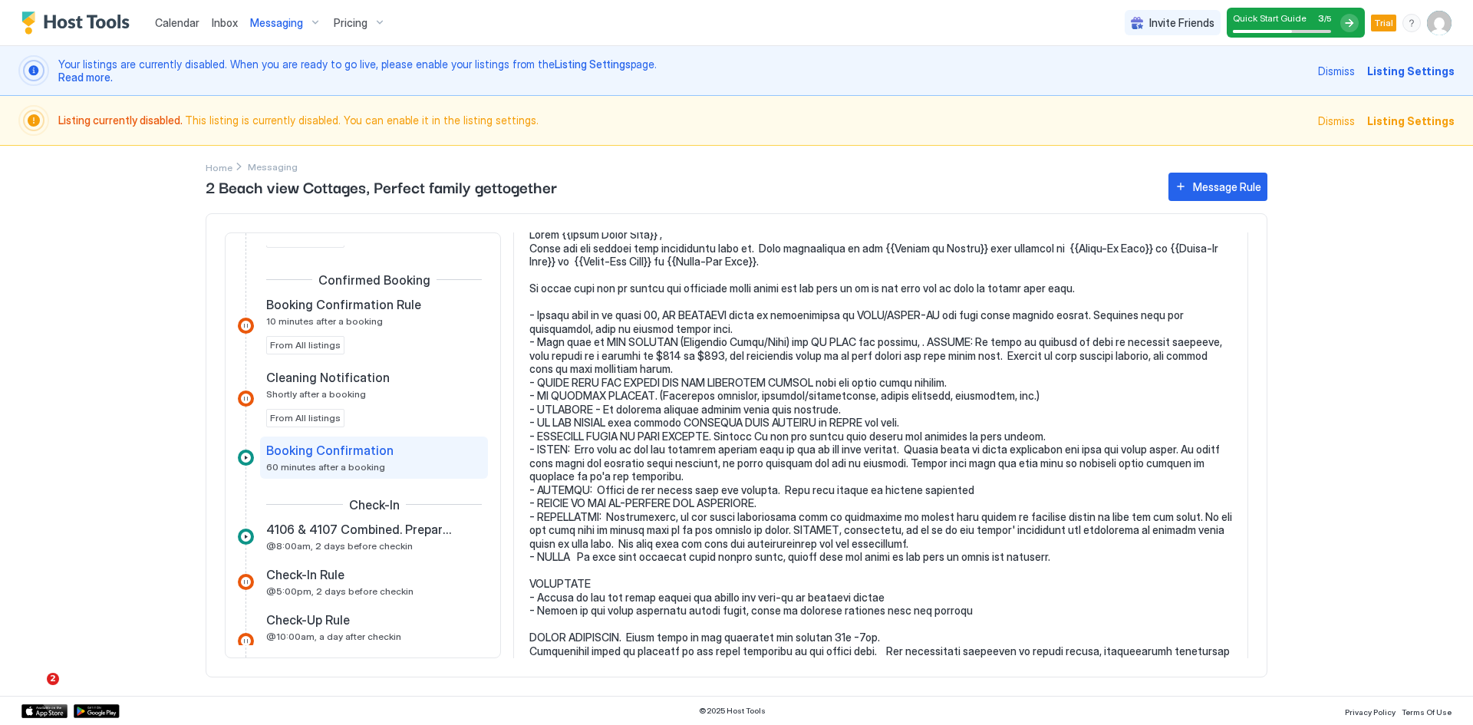
click at [349, 454] on span "Booking Confirmation" at bounding box center [329, 450] width 127 height 15
drag, startPoint x: 349, startPoint y: 468, endPoint x: 329, endPoint y: 463, distance: 20.7
click at [329, 463] on span "60 minutes after a booking" at bounding box center [325, 467] width 119 height 12
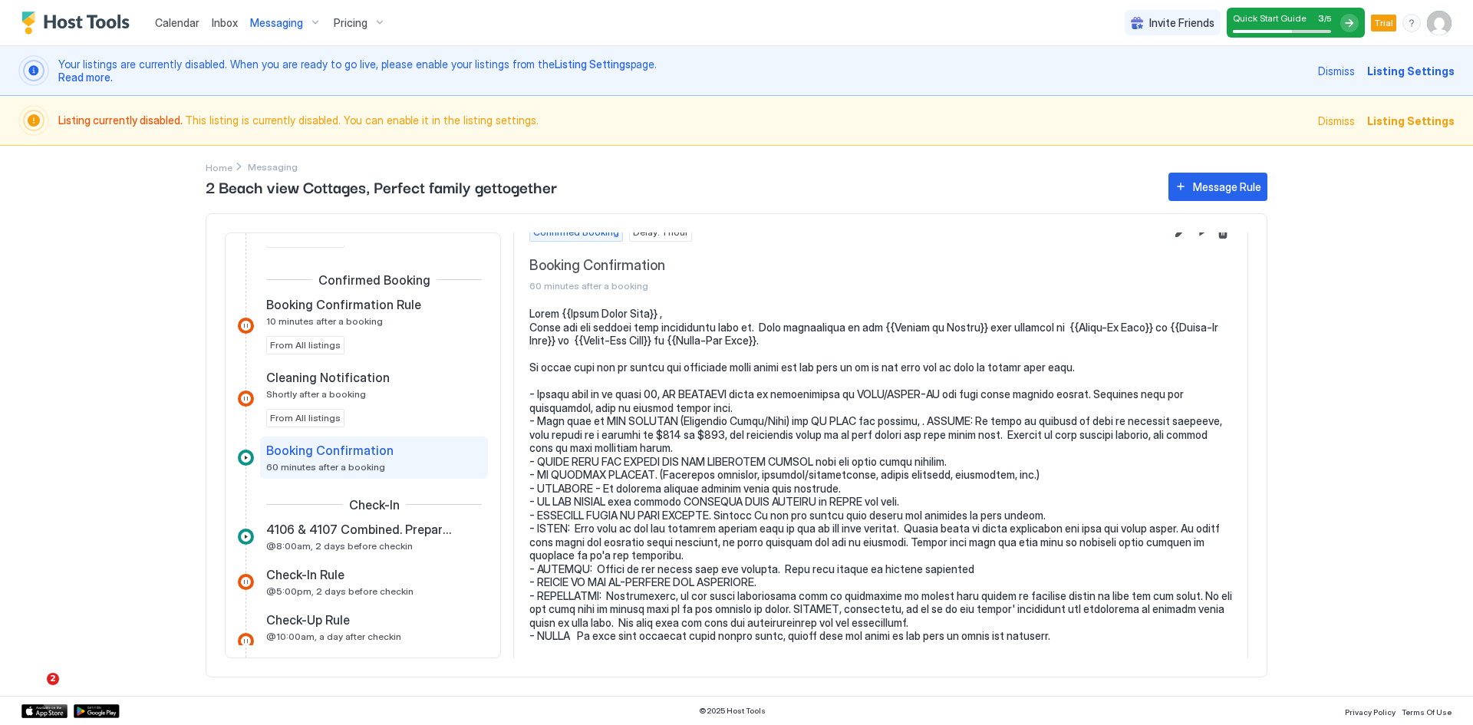
scroll to position [0, 0]
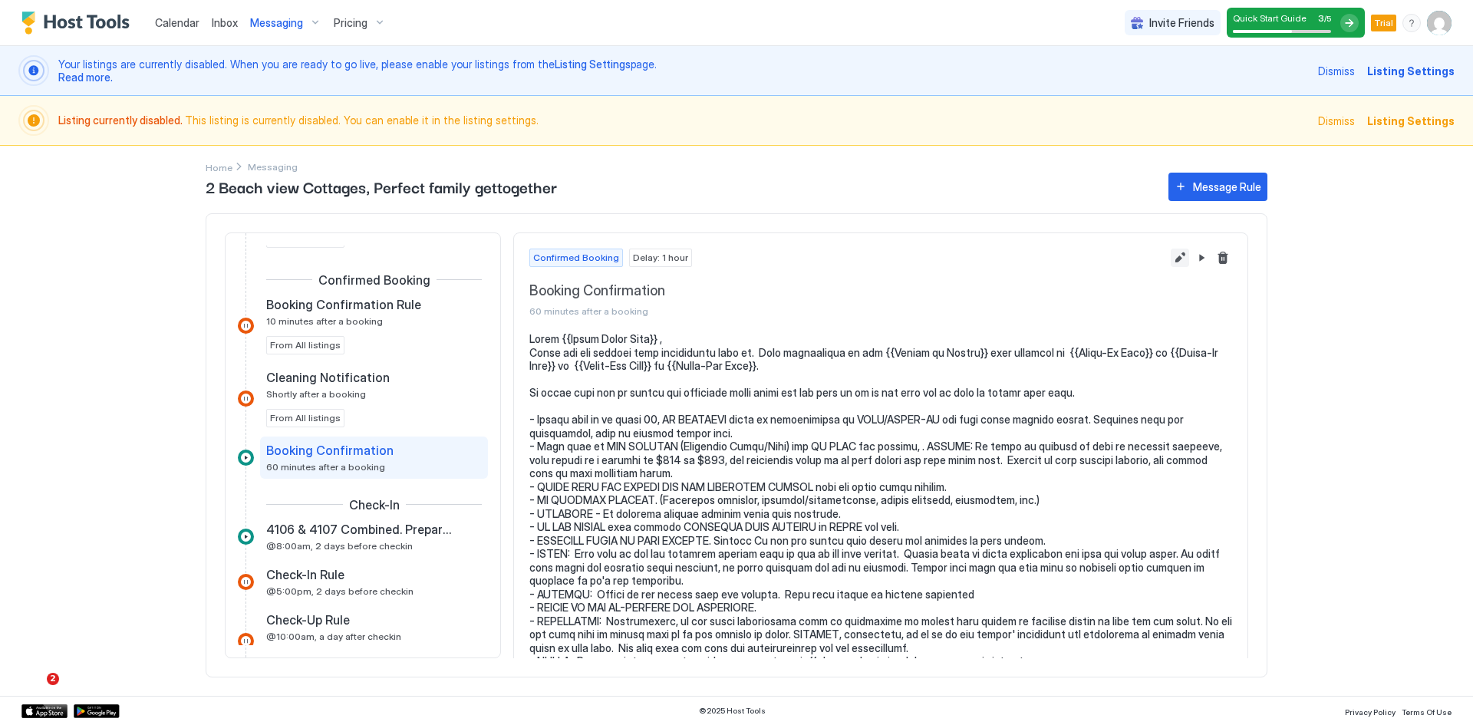
click at [1171, 259] on button "Edit message rule" at bounding box center [1180, 258] width 18 height 18
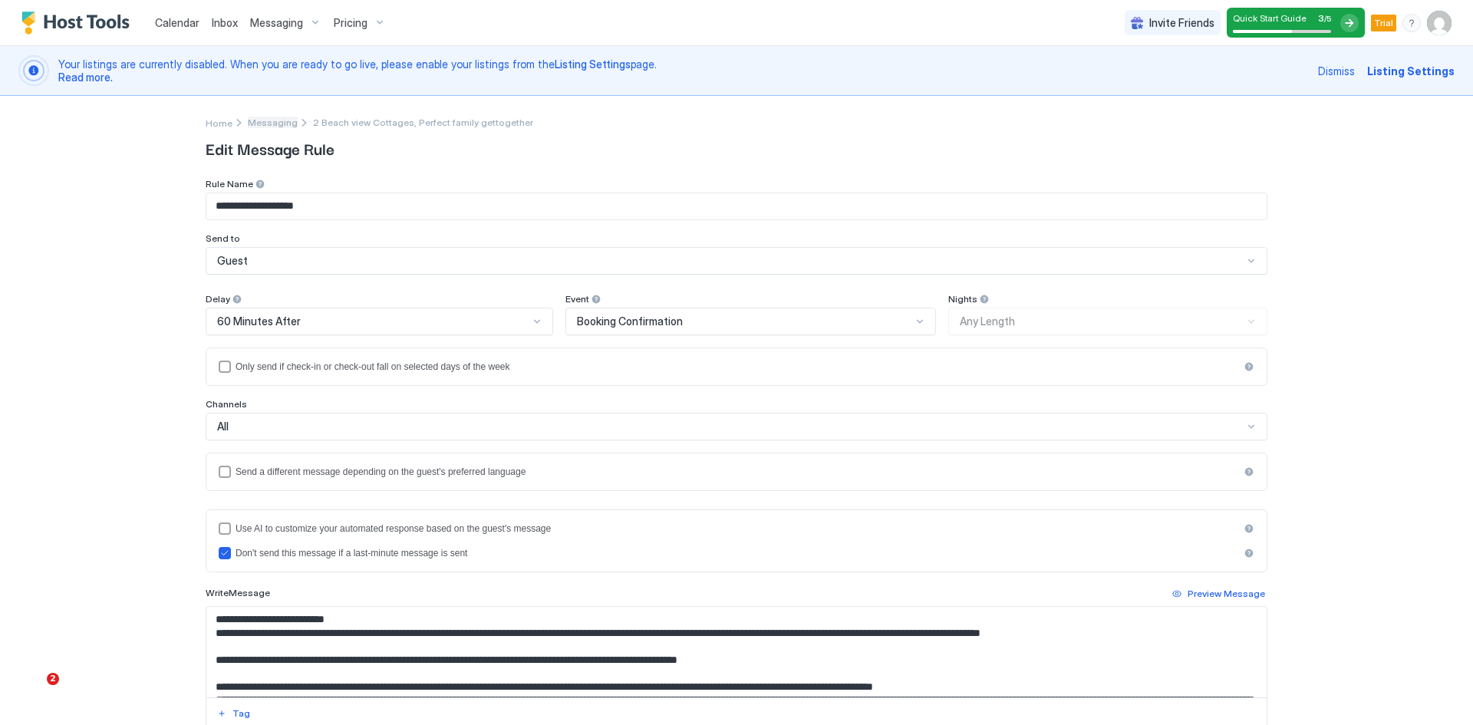
click at [259, 122] on span "Messaging" at bounding box center [273, 123] width 50 height 12
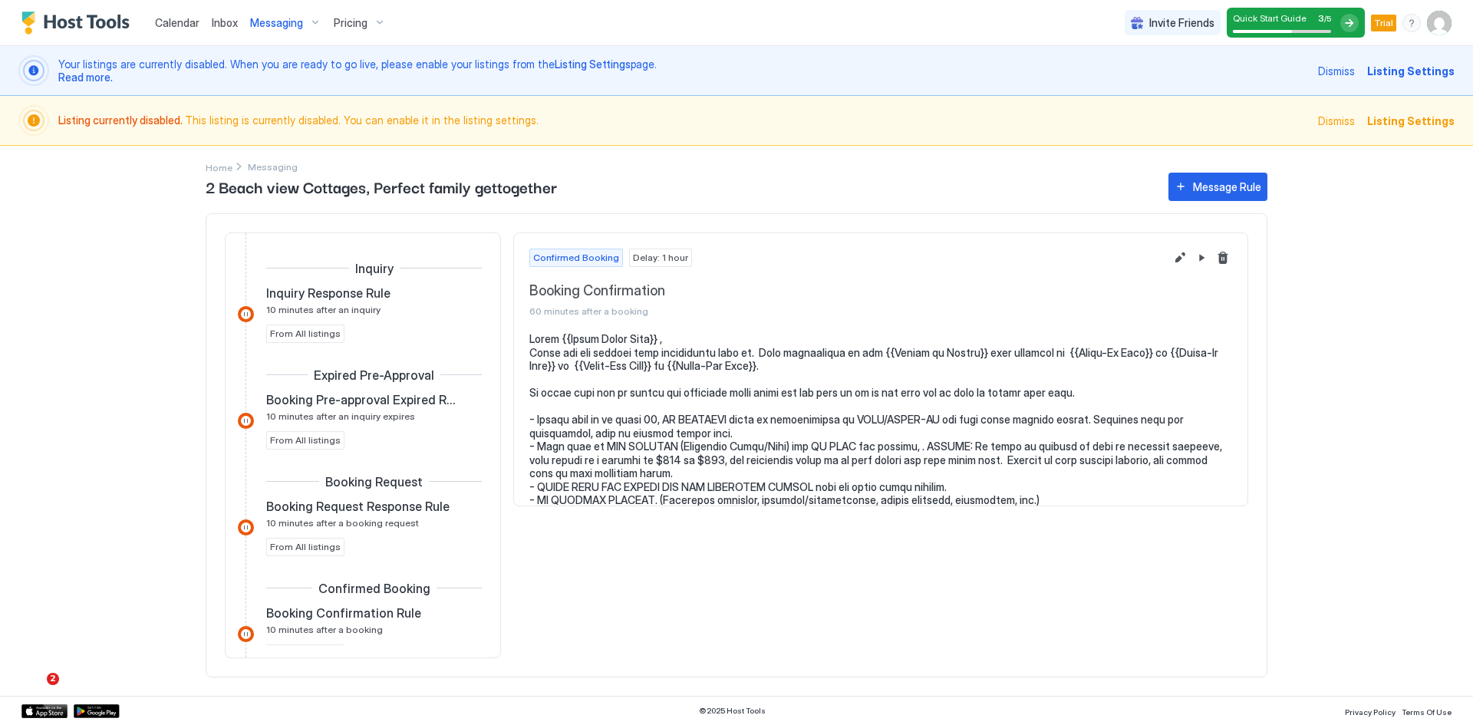
scroll to position [322, 0]
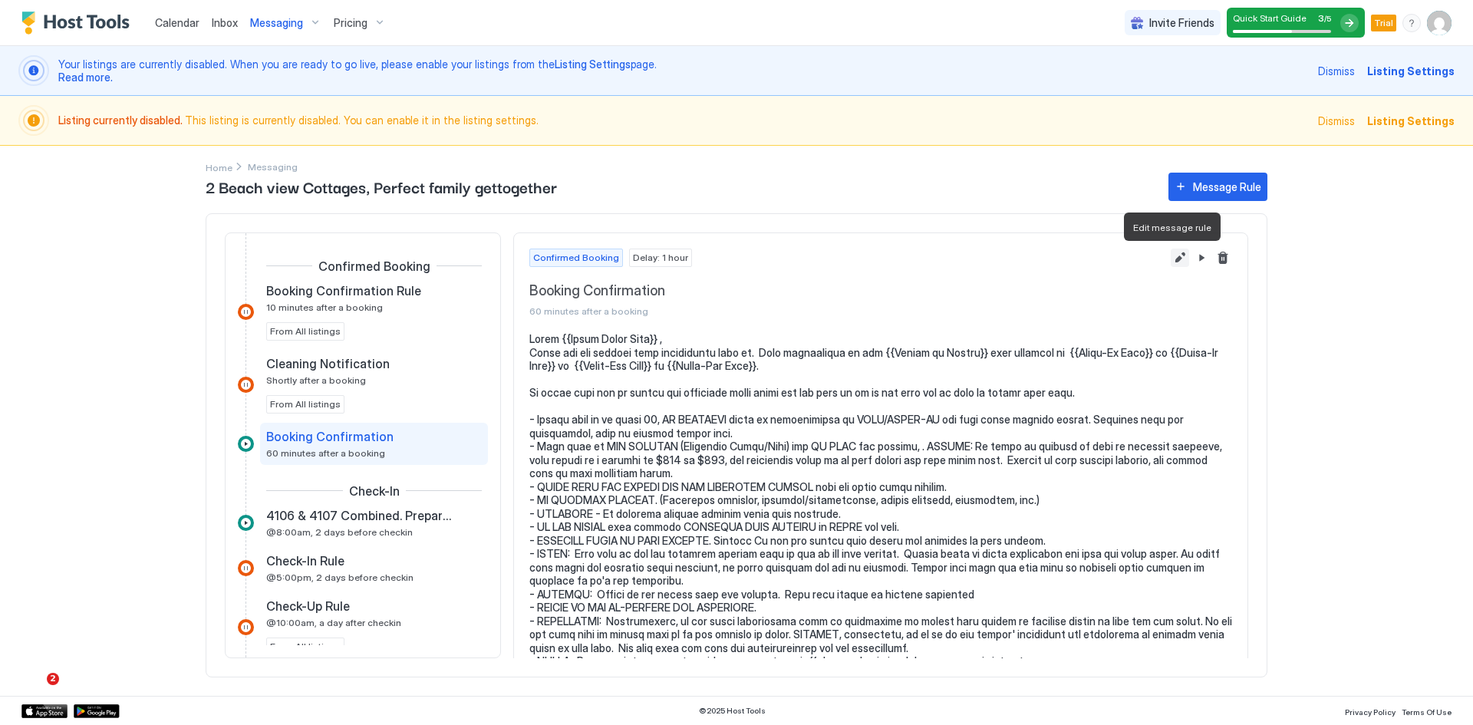
click at [1171, 255] on button "Edit message rule" at bounding box center [1180, 258] width 18 height 18
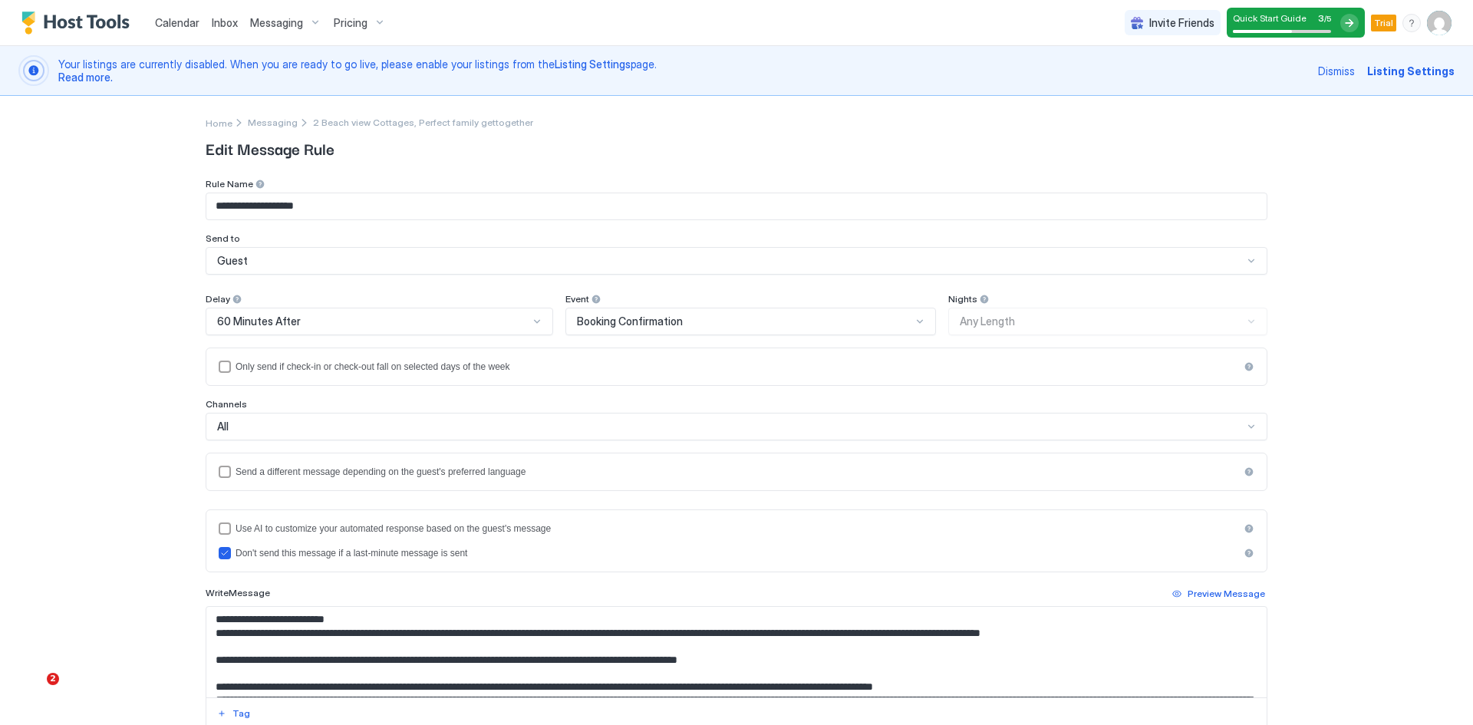
click at [1427, 24] on img "User profile" at bounding box center [1439, 23] width 25 height 25
click at [1406, 15] on div at bounding box center [736, 362] width 1473 height 725
click at [1403, 26] on div "menu" at bounding box center [1412, 23] width 18 height 18
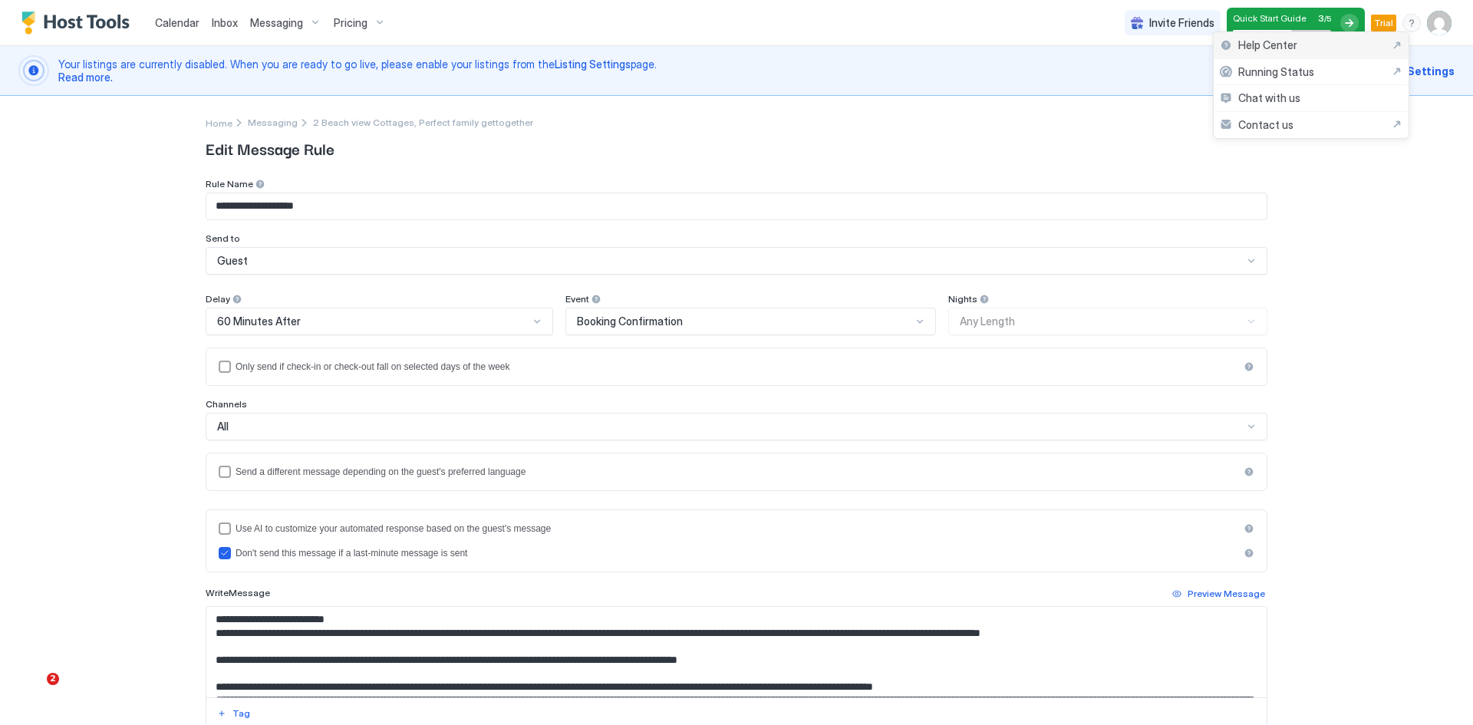
click at [1278, 51] on span "Help Center" at bounding box center [1268, 45] width 59 height 14
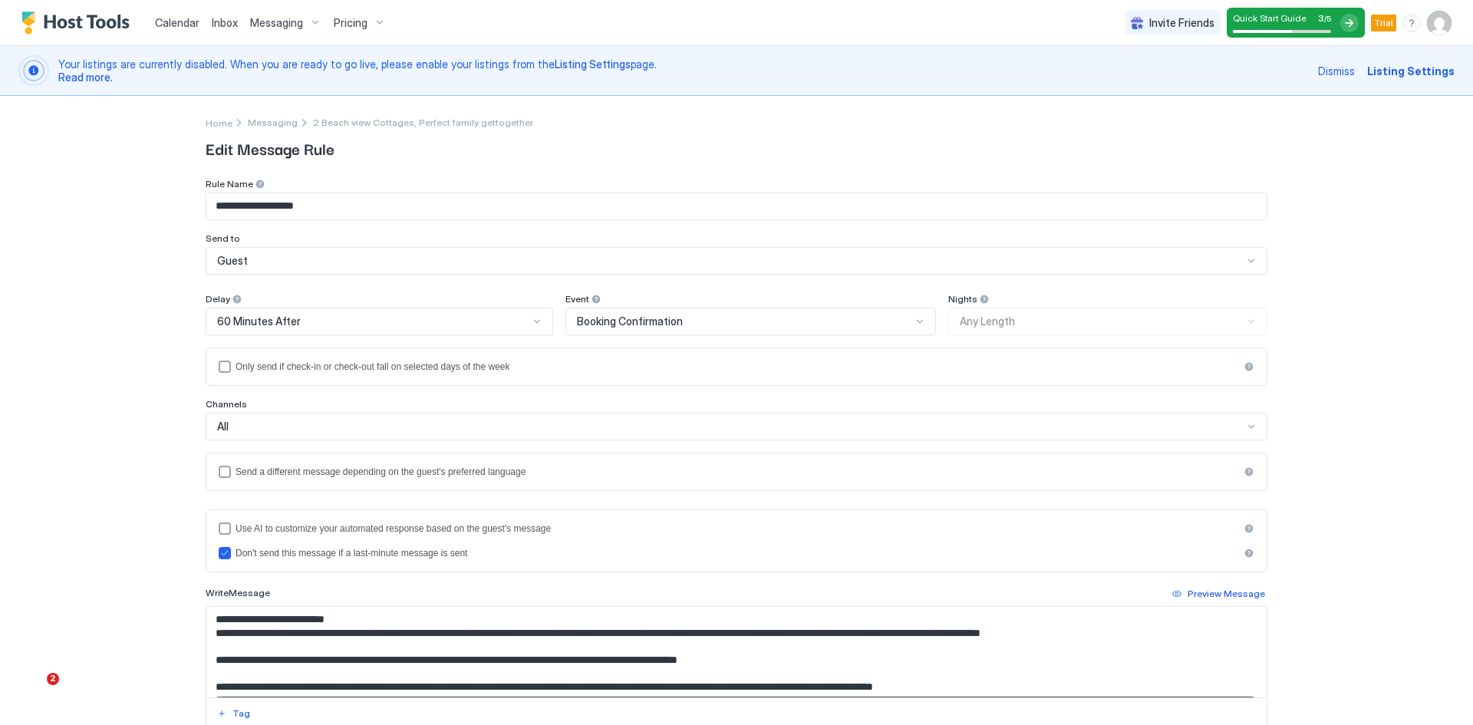
click at [356, 25] on span "Pricing" at bounding box center [351, 23] width 34 height 14
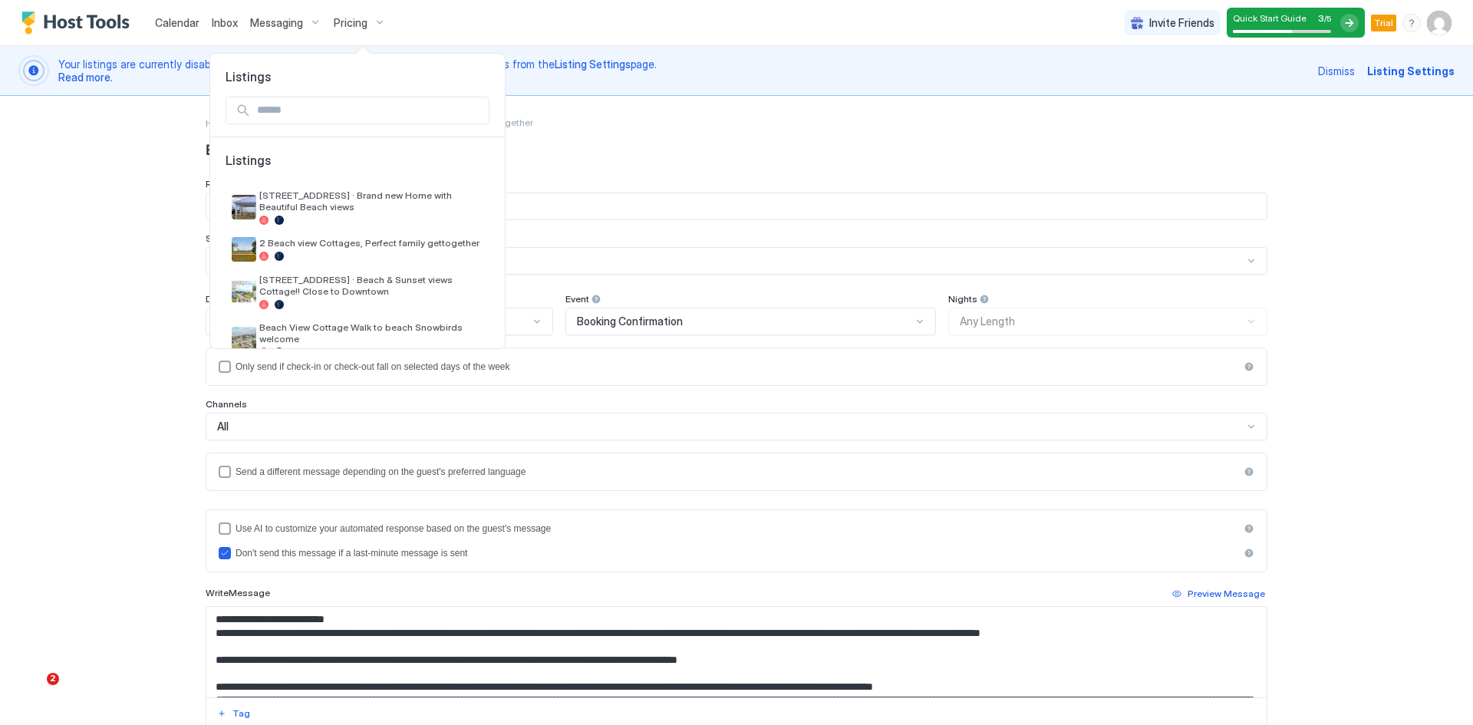
click at [264, 29] on div at bounding box center [736, 362] width 1473 height 725
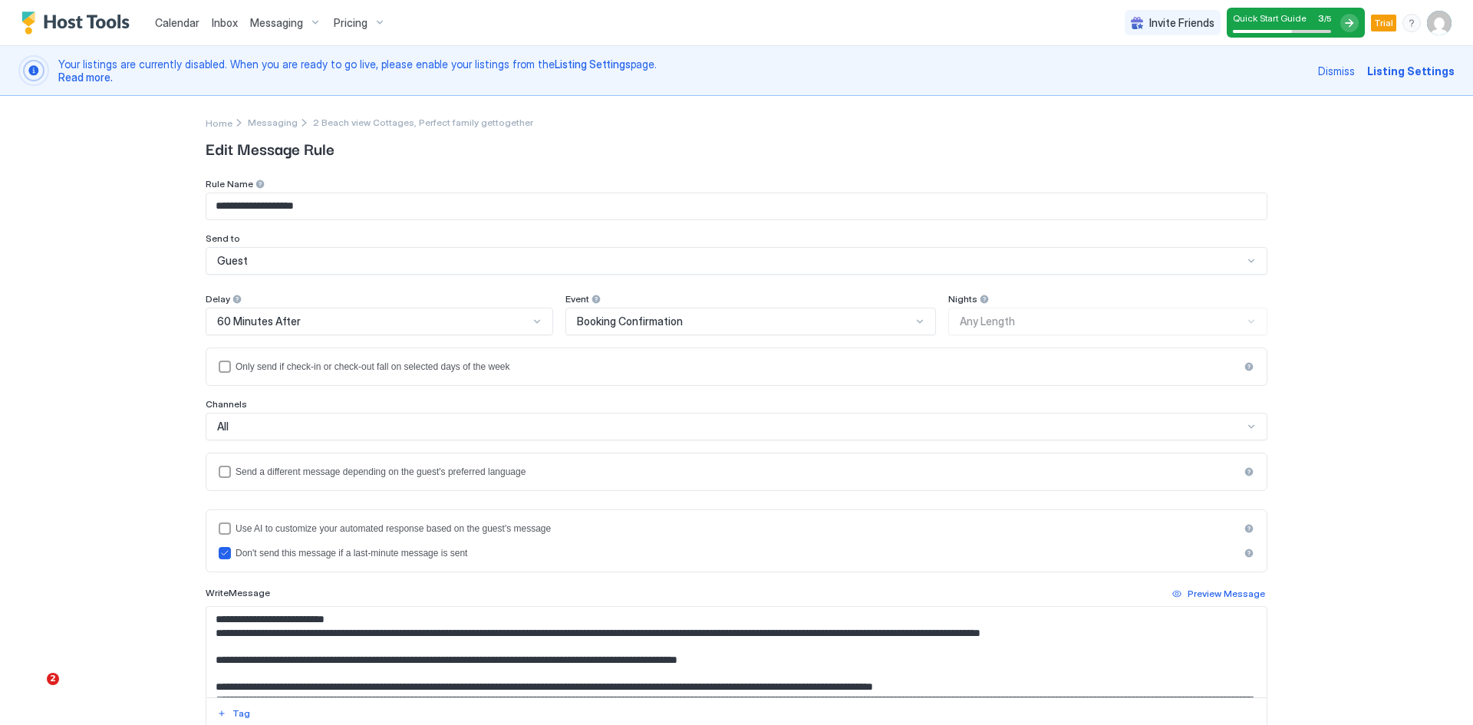
click at [267, 24] on span "Messaging" at bounding box center [276, 23] width 53 height 14
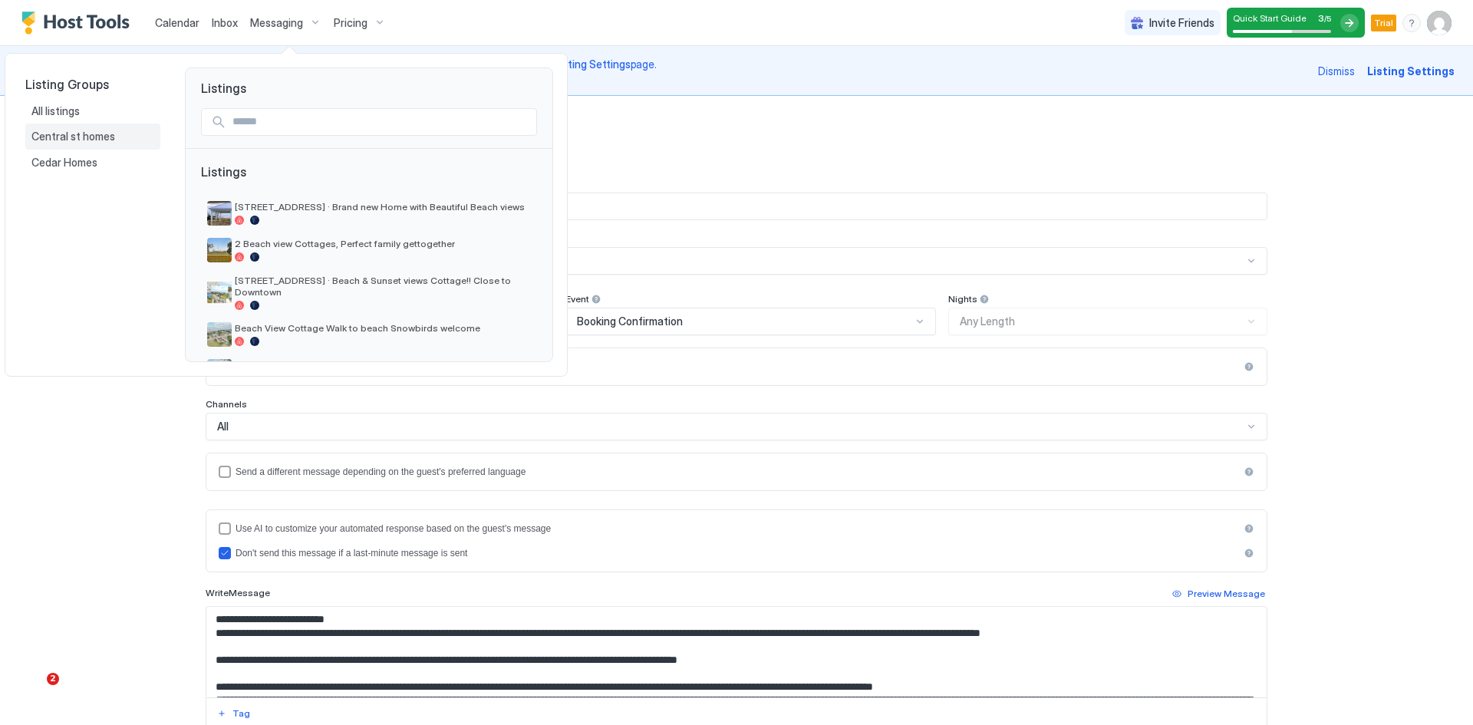
click at [65, 135] on span "Central st homes" at bounding box center [74, 137] width 86 height 14
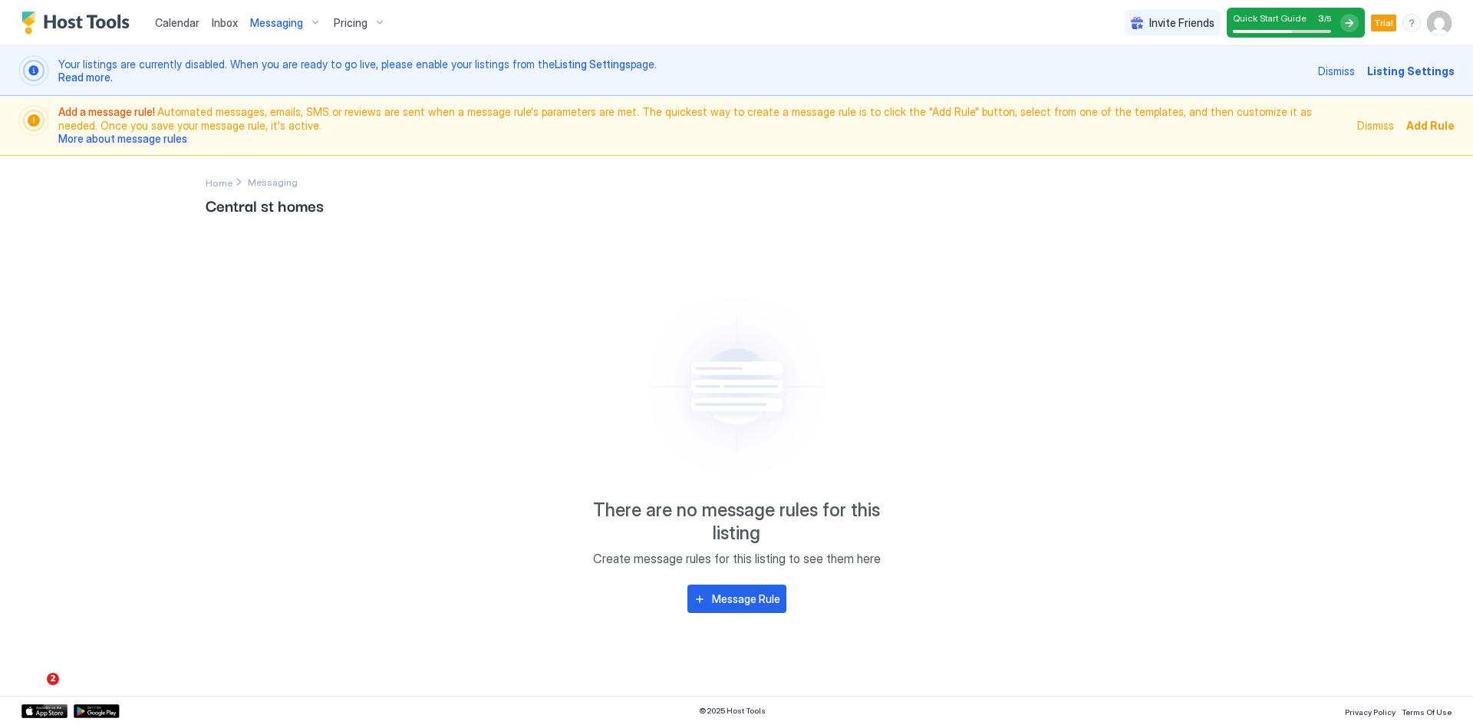
click at [266, 28] on span "Messaging" at bounding box center [276, 23] width 53 height 14
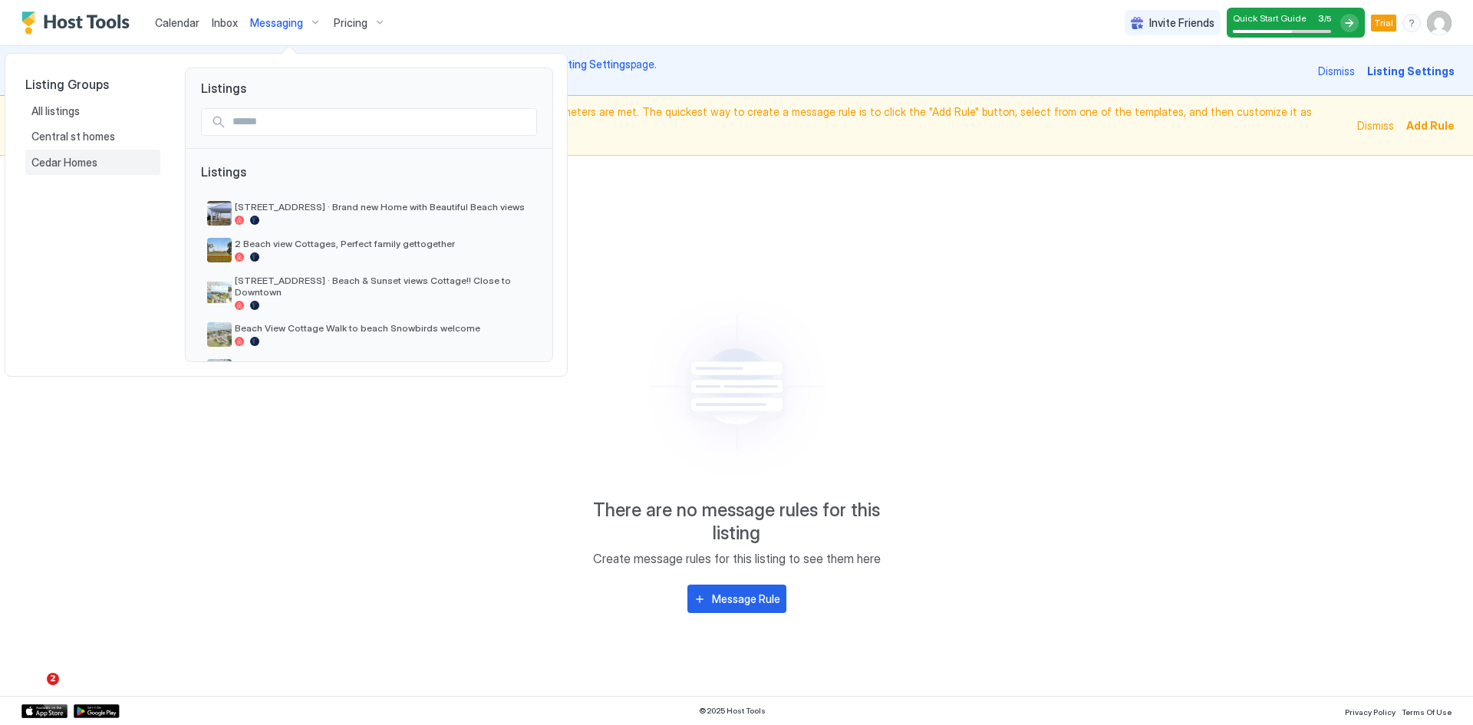
click at [61, 163] on span "Cedar Homes" at bounding box center [65, 163] width 68 height 14
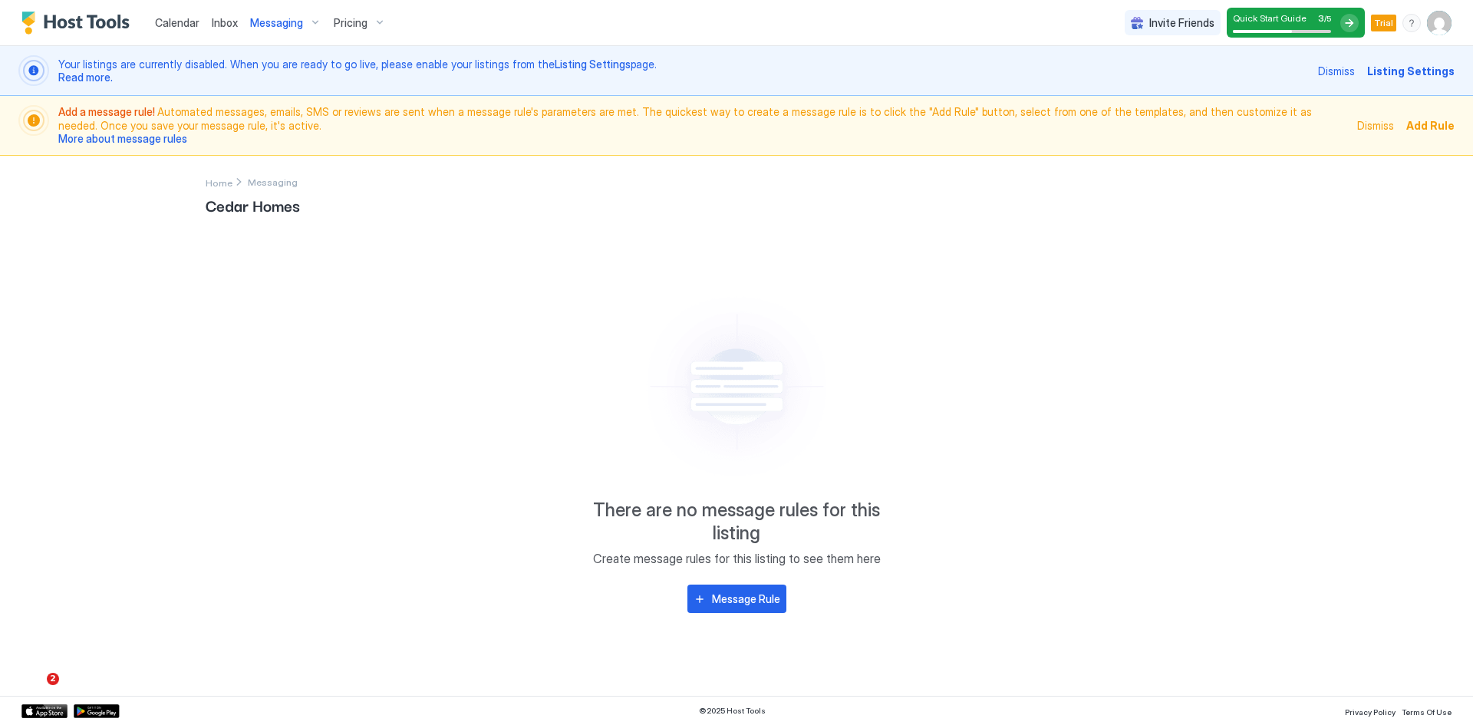
click at [272, 24] on span "Messaging" at bounding box center [276, 23] width 53 height 14
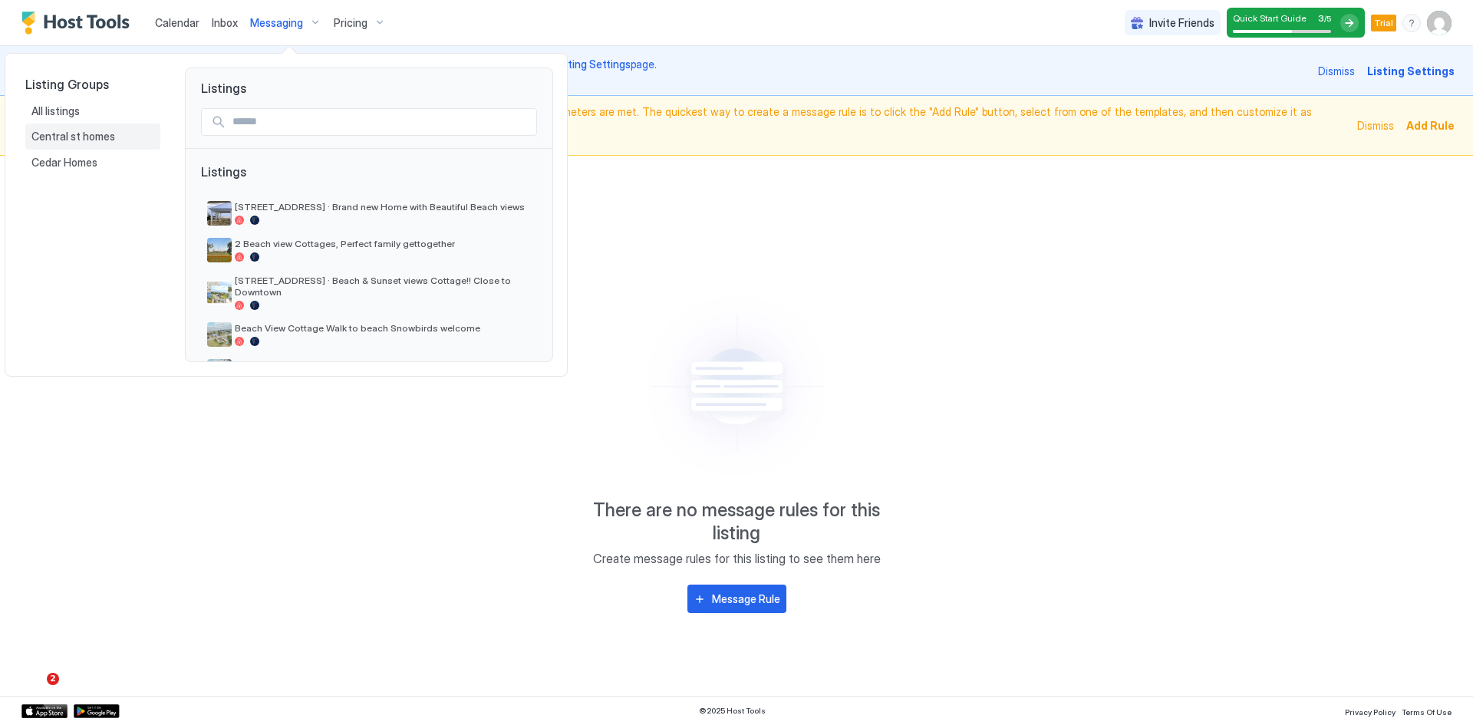
click at [61, 141] on span "Central st homes" at bounding box center [74, 137] width 86 height 14
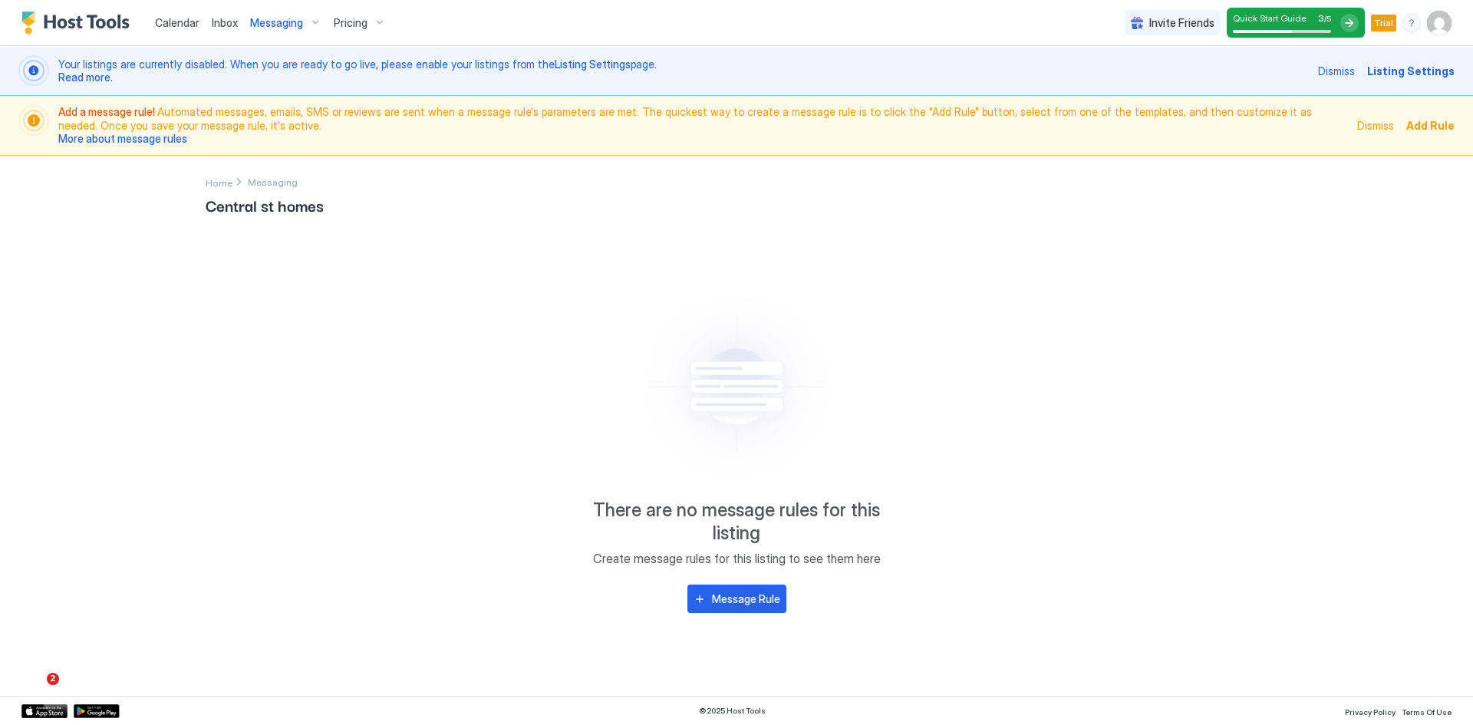
click at [280, 25] on span "Messaging" at bounding box center [276, 23] width 53 height 14
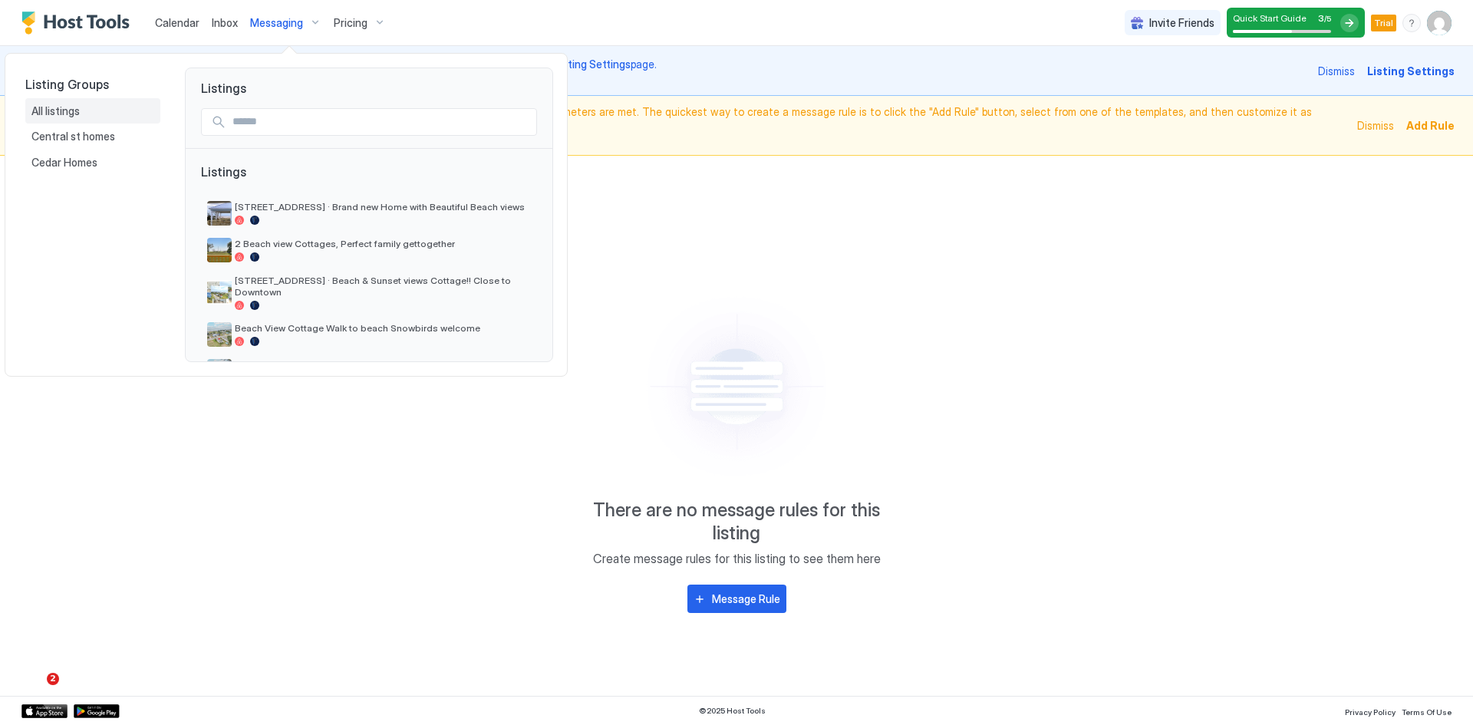
click at [57, 114] on span "All listings" at bounding box center [56, 111] width 51 height 14
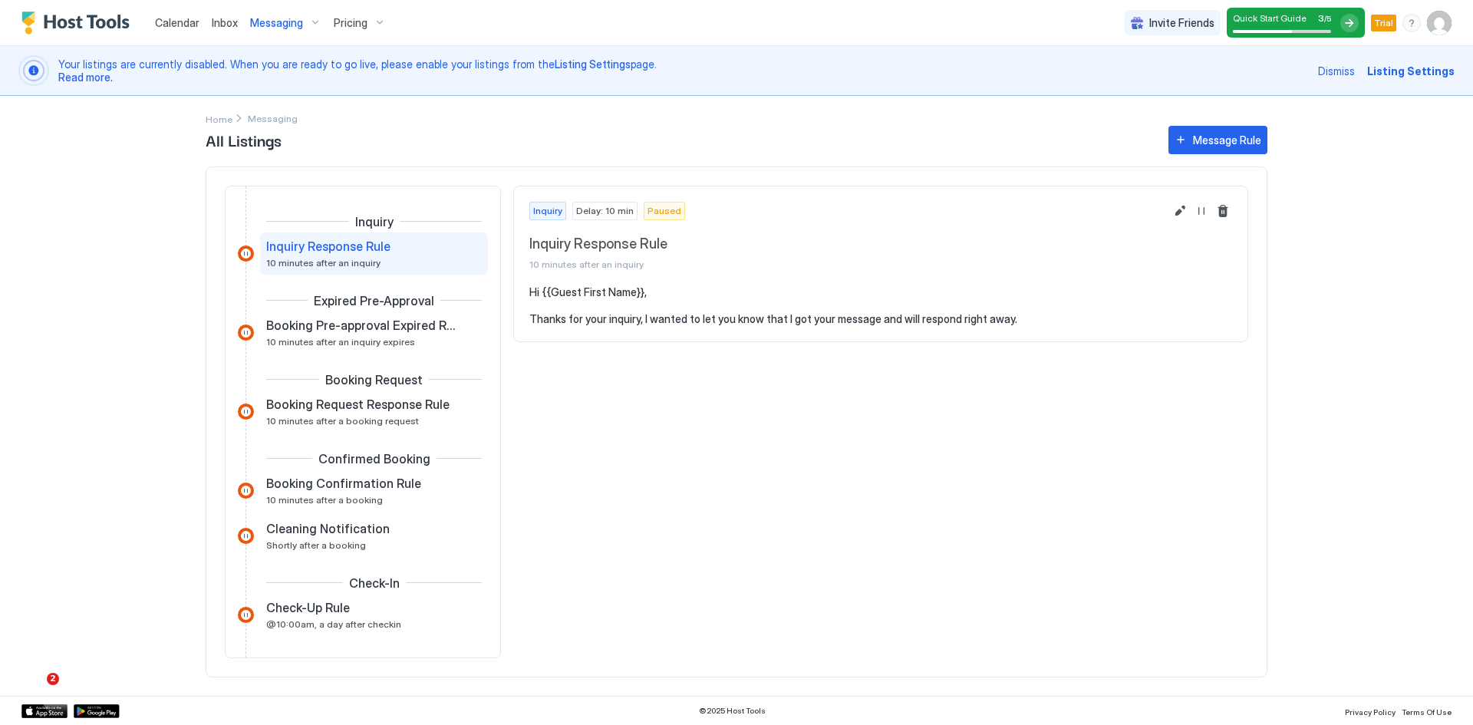
click at [275, 23] on span "Messaging" at bounding box center [276, 23] width 53 height 14
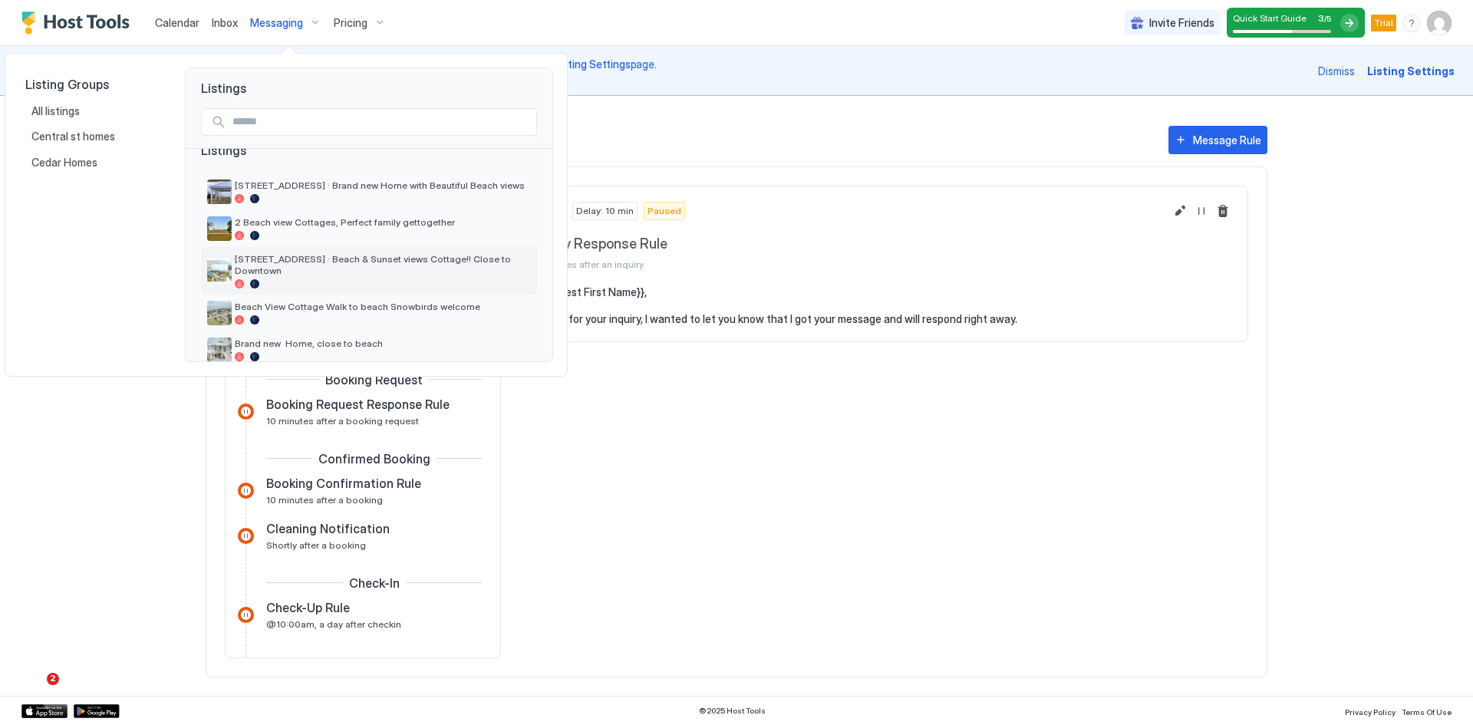
scroll to position [33, 0]
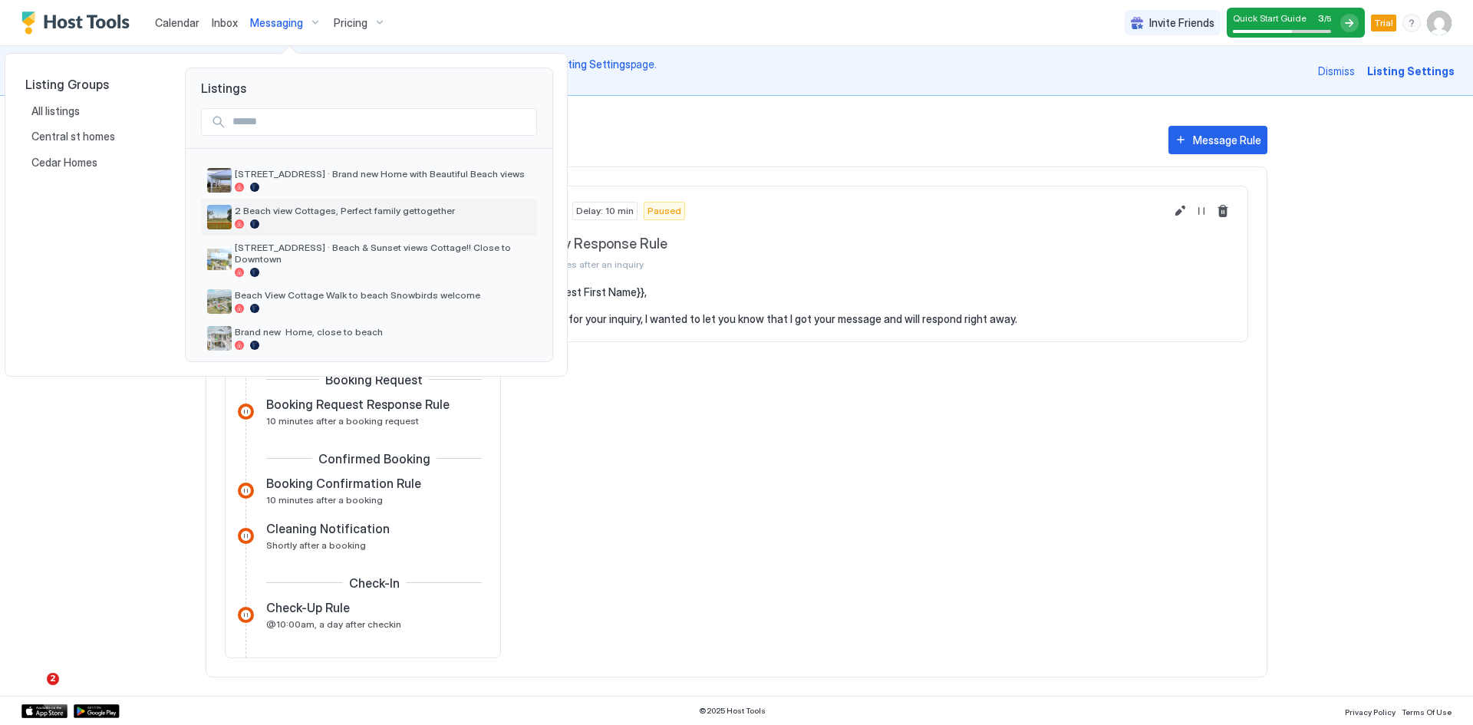
click at [292, 213] on span "2 Beach view Cottages, Perfect family gettogether" at bounding box center [383, 211] width 296 height 12
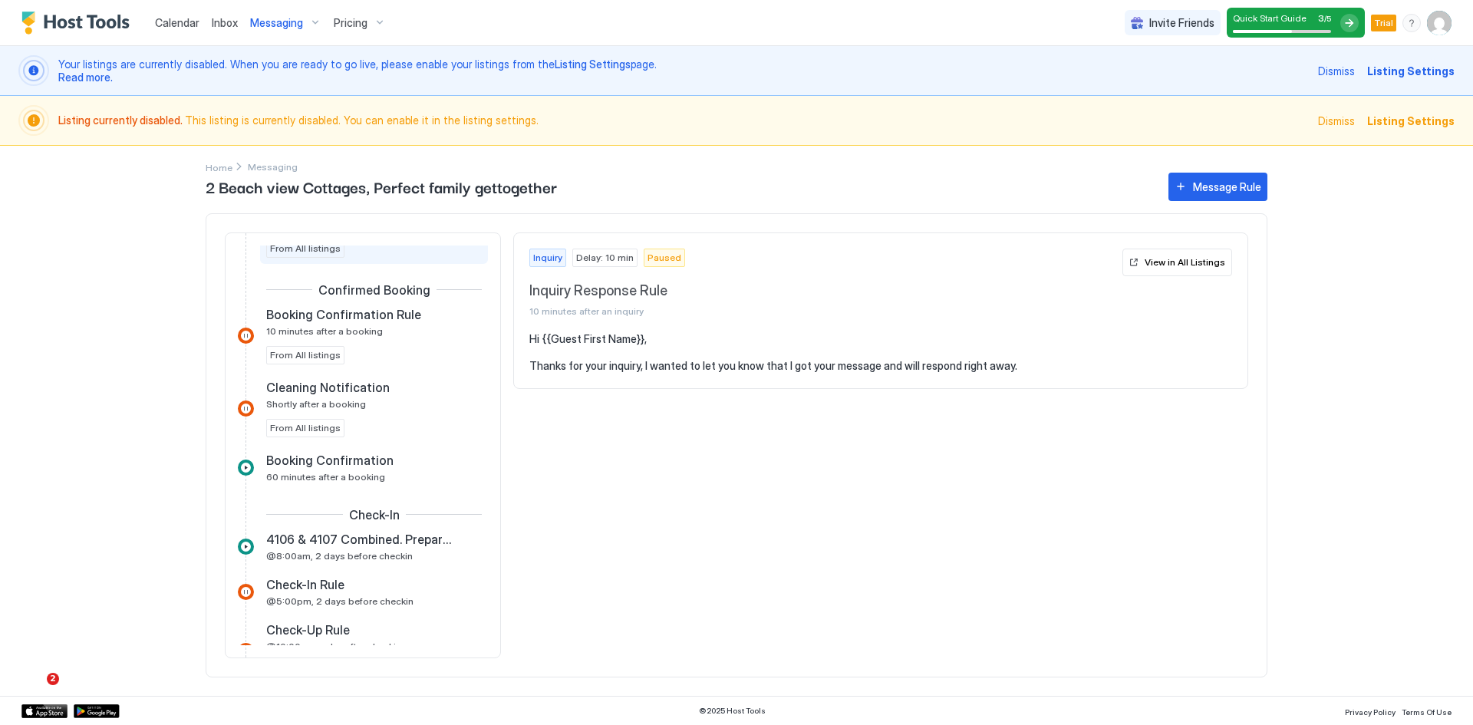
scroll to position [307, 0]
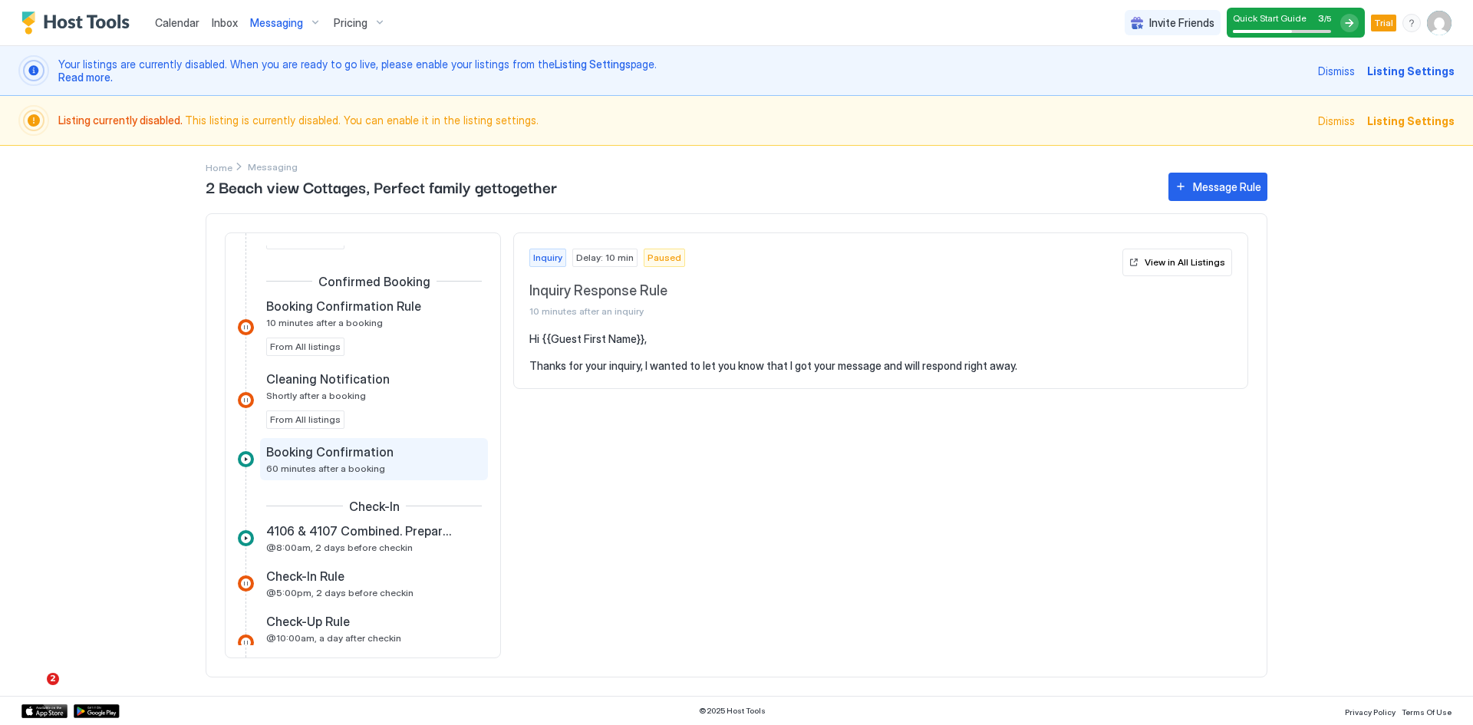
click at [345, 464] on span "60 minutes after a booking" at bounding box center [325, 469] width 119 height 12
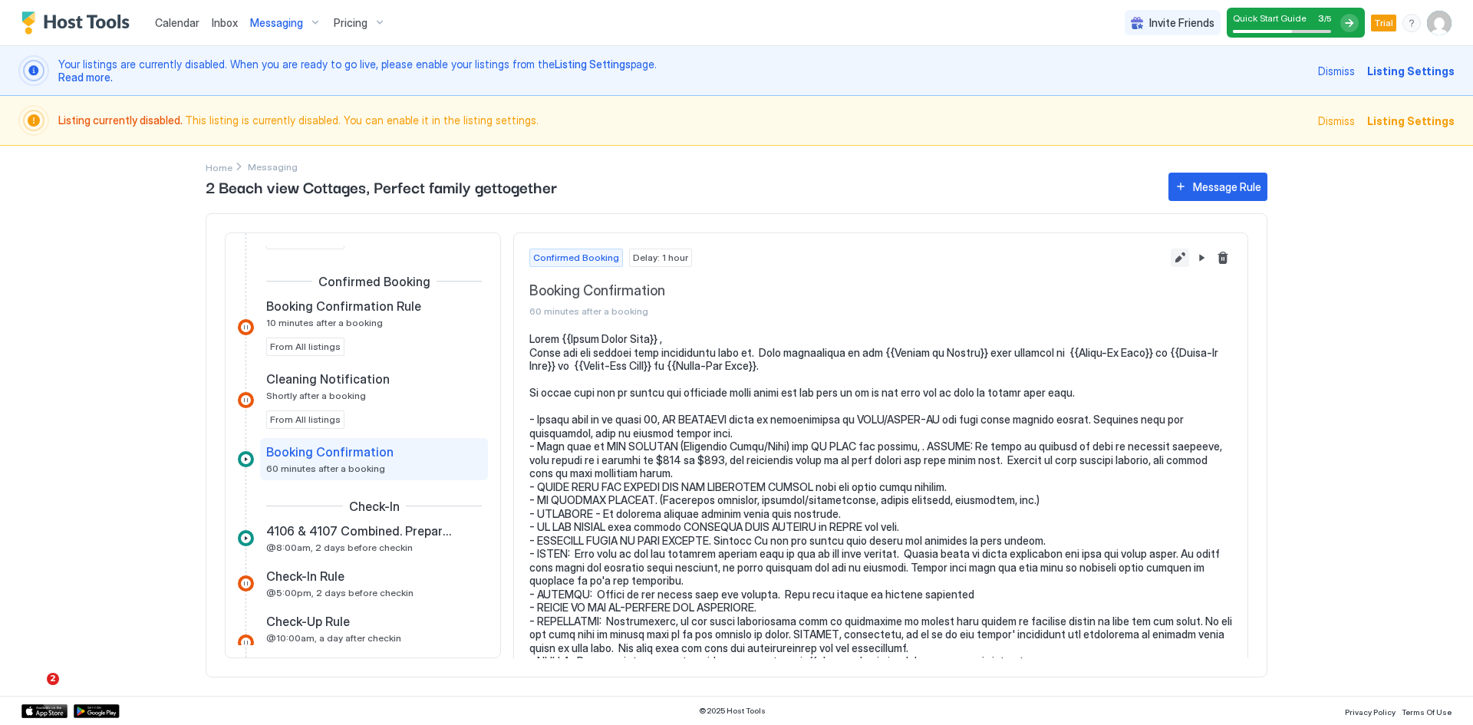
click at [1171, 256] on button "Edit message rule" at bounding box center [1180, 258] width 18 height 18
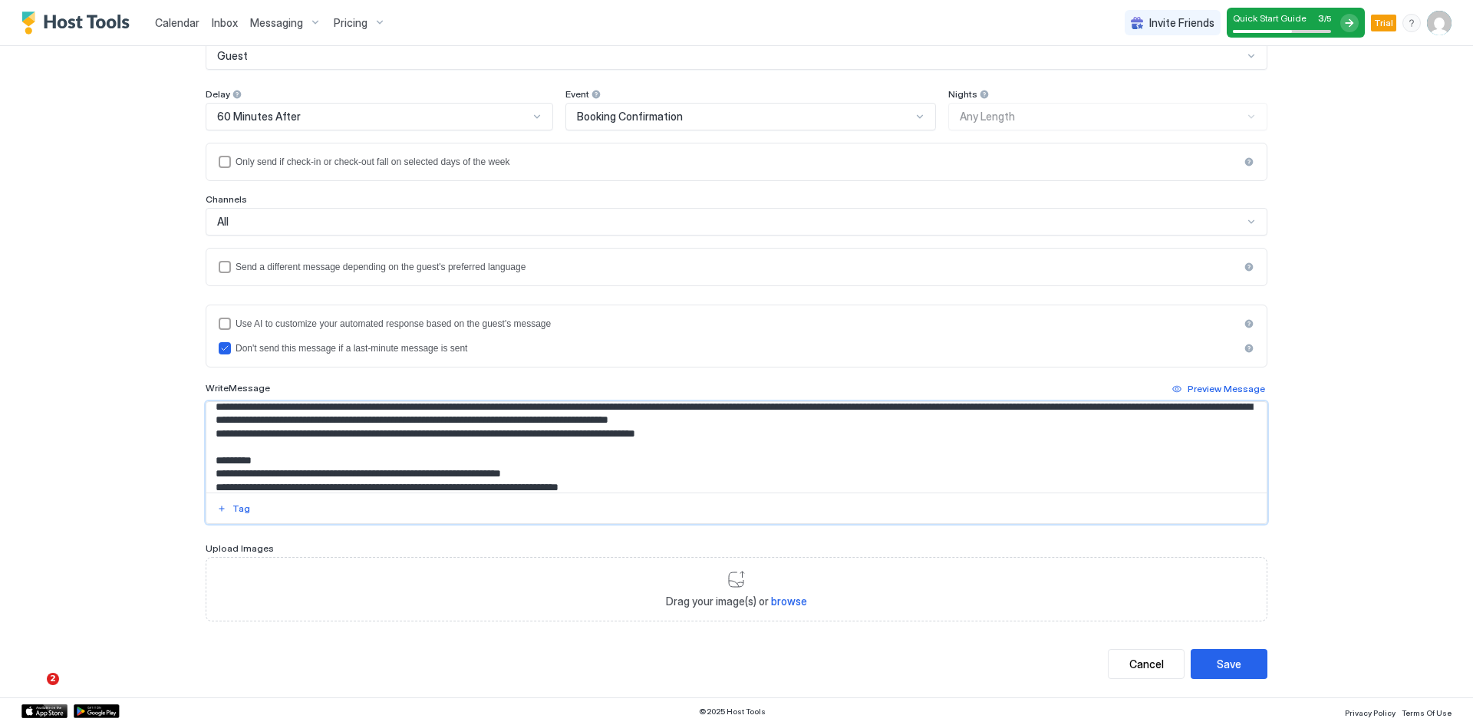
scroll to position [473, 0]
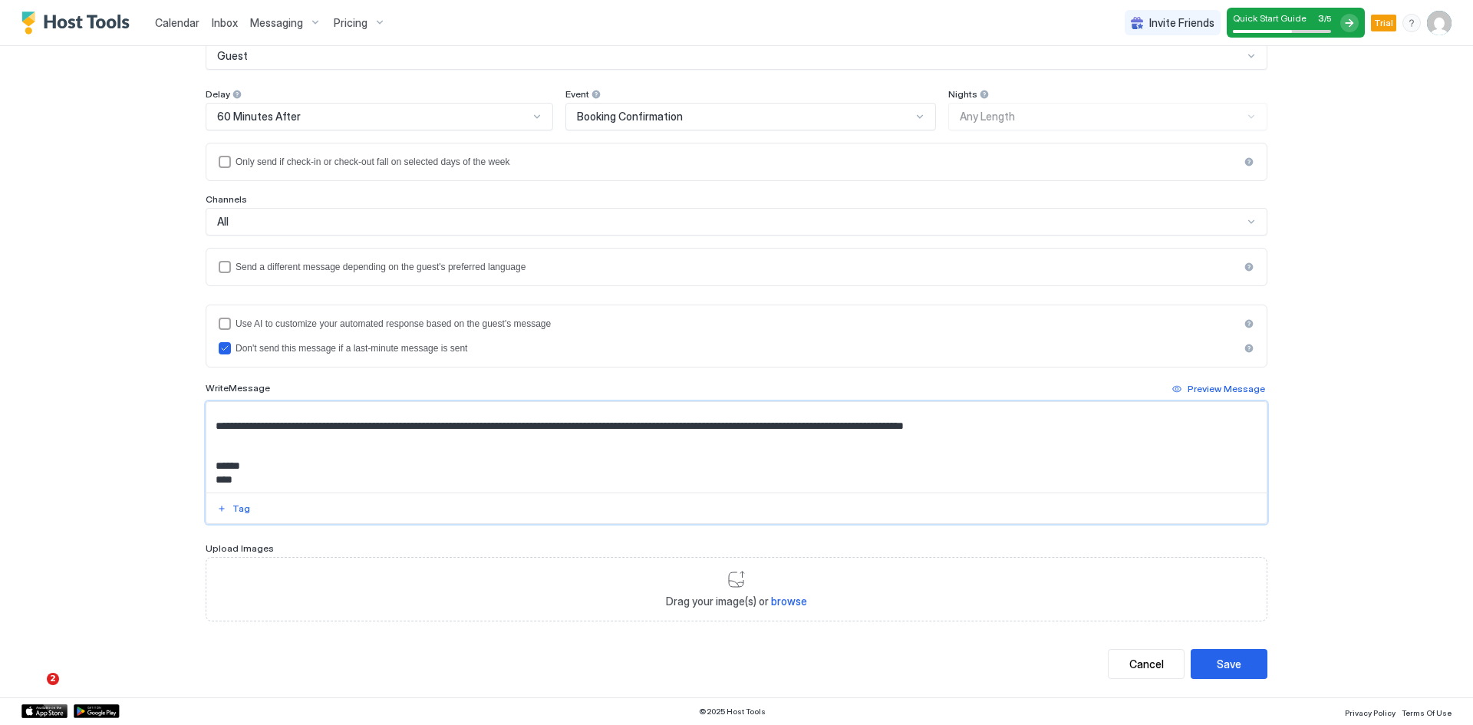
drag, startPoint x: 208, startPoint y: 414, endPoint x: 424, endPoint y: 573, distance: 267.8
click at [424, 573] on div "**********" at bounding box center [737, 297] width 1062 height 648
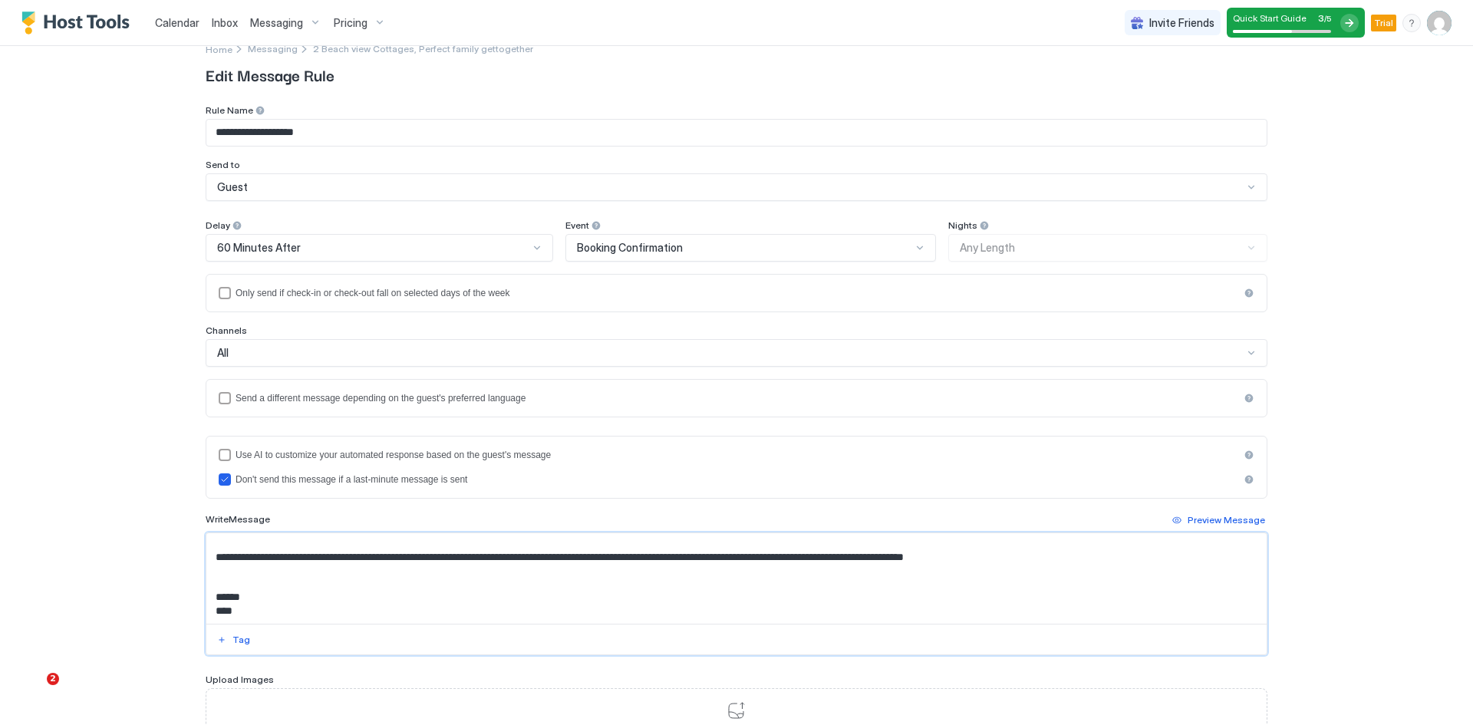
scroll to position [0, 0]
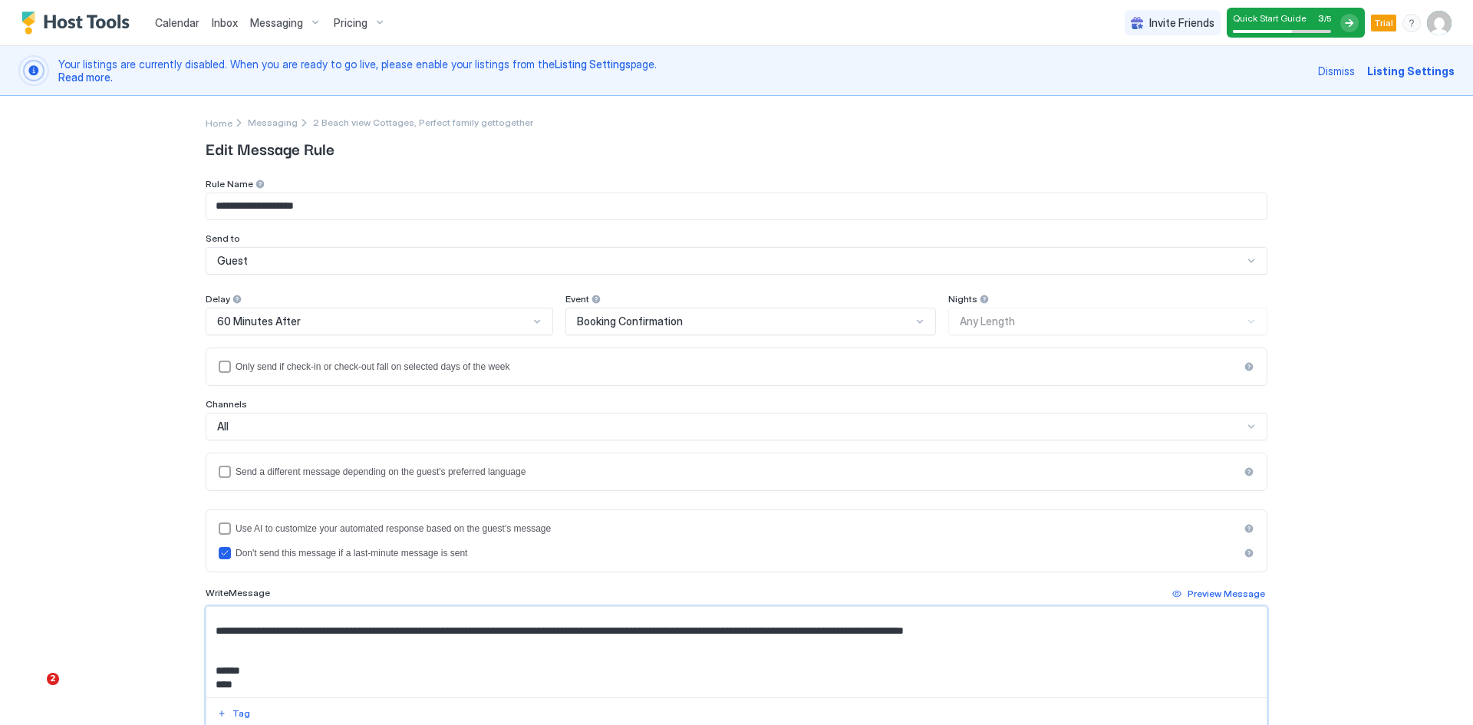
click at [259, 30] on div "Messaging" at bounding box center [286, 23] width 84 height 26
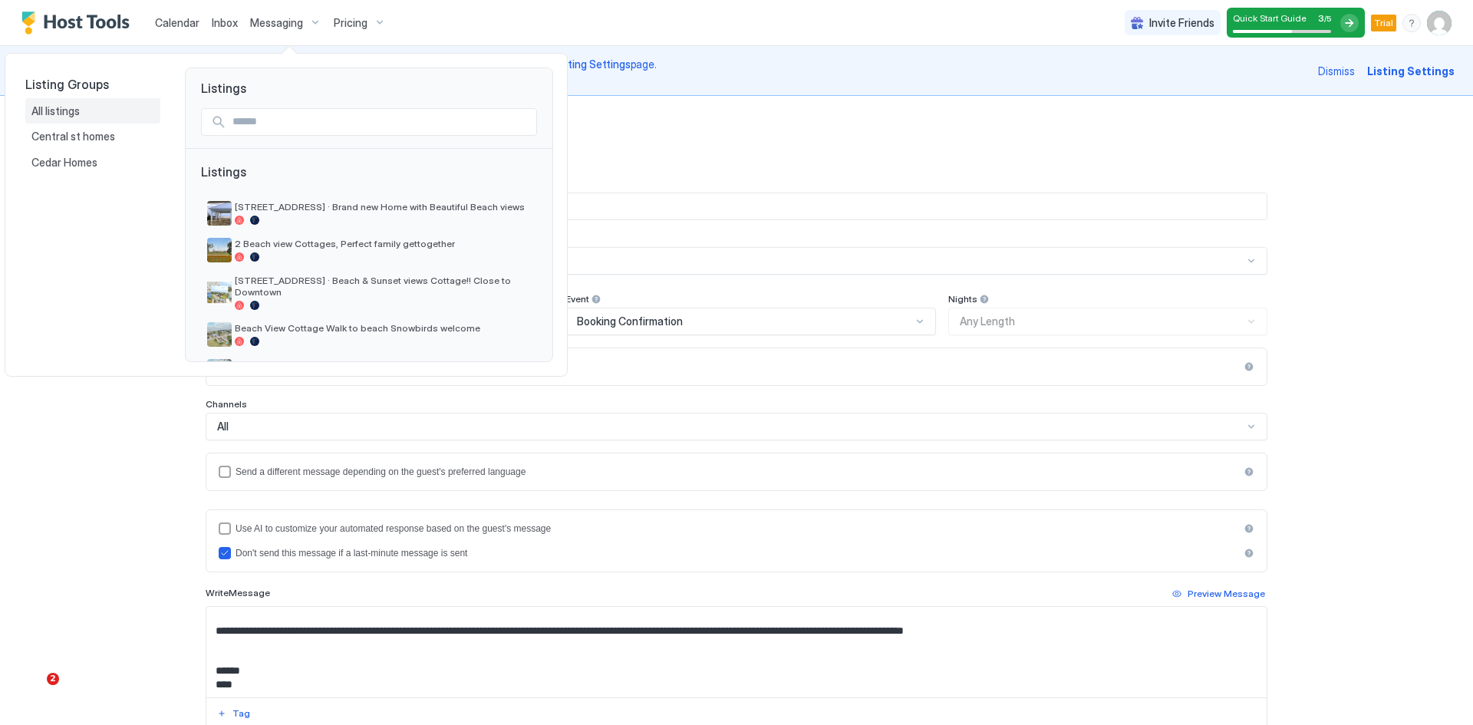
click at [58, 114] on span "All listings" at bounding box center [56, 111] width 51 height 14
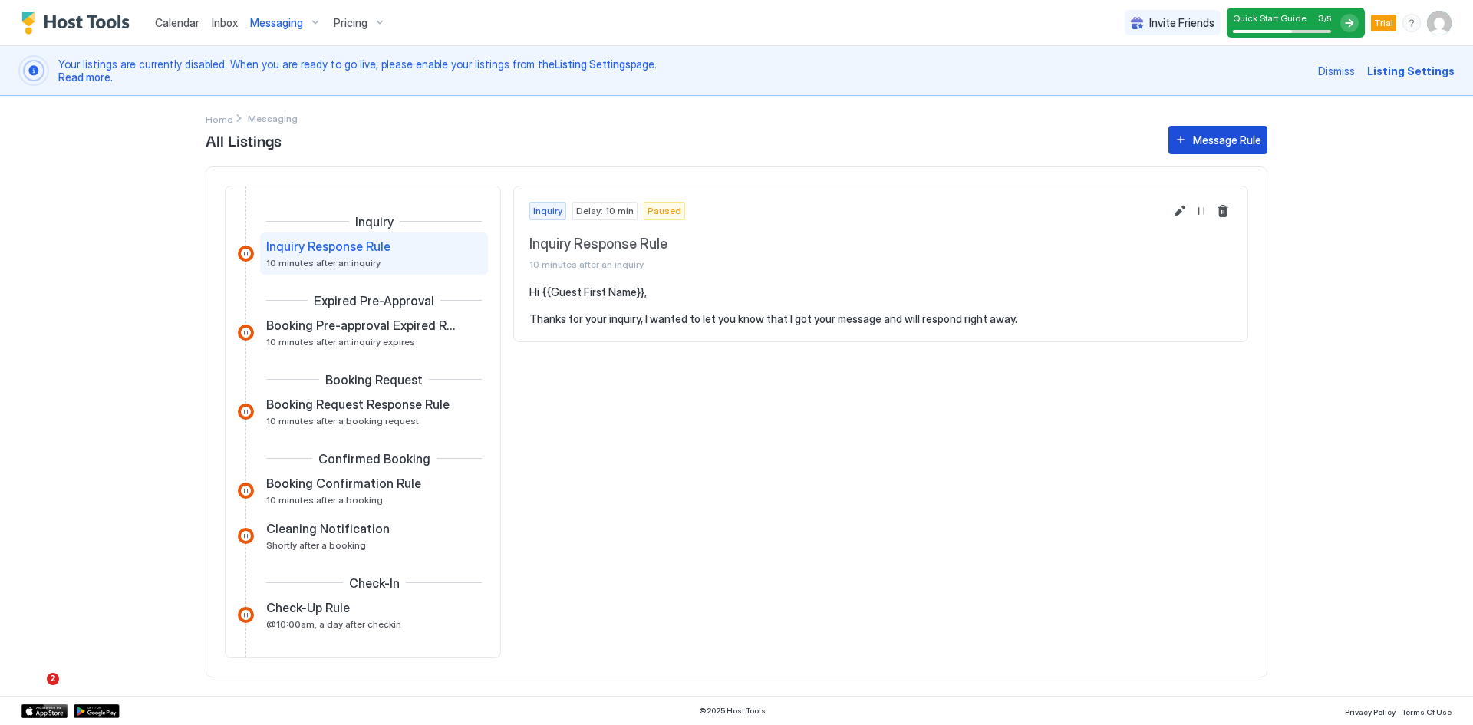
click at [1196, 135] on div "Message Rule" at bounding box center [1227, 140] width 68 height 16
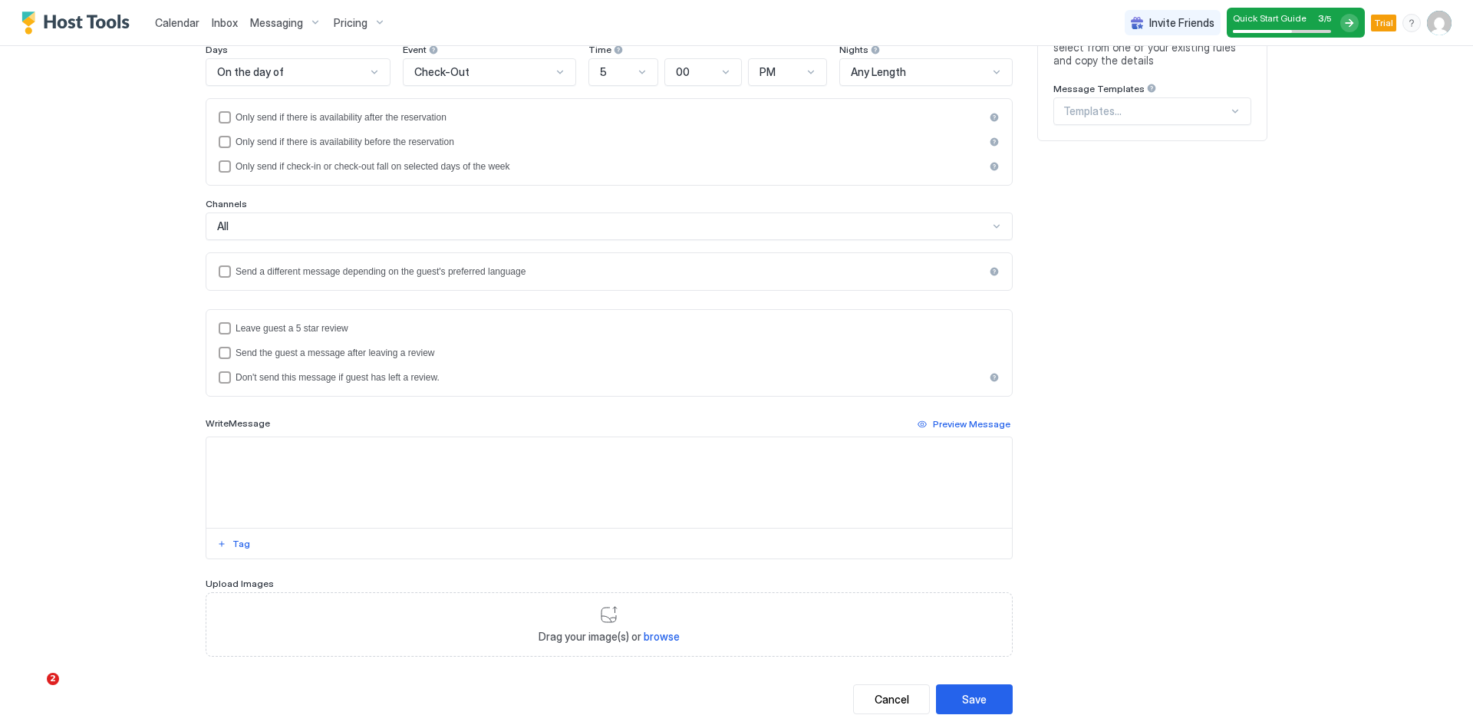
scroll to position [285, 0]
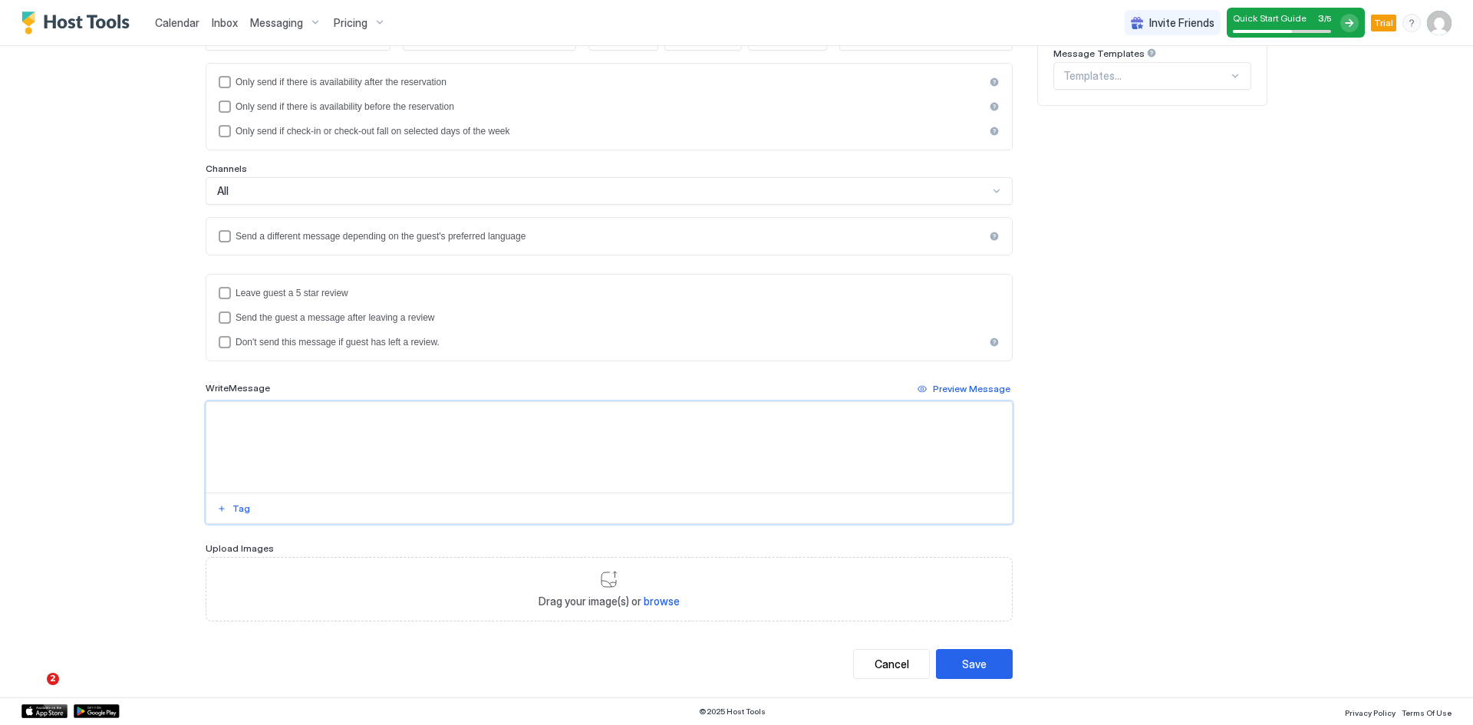
click at [282, 424] on textarea "Input Field" at bounding box center [609, 447] width 806 height 91
paste textarea "**********"
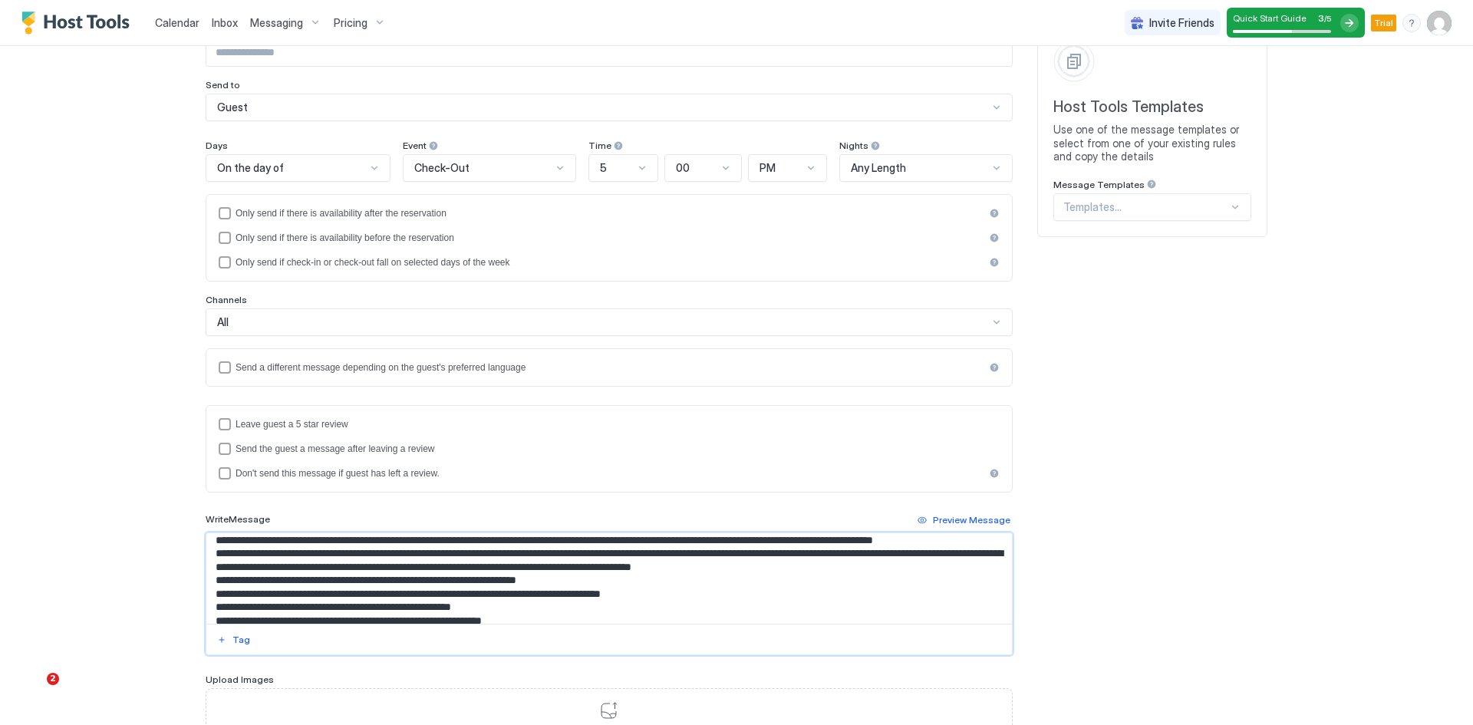
scroll to position [0, 0]
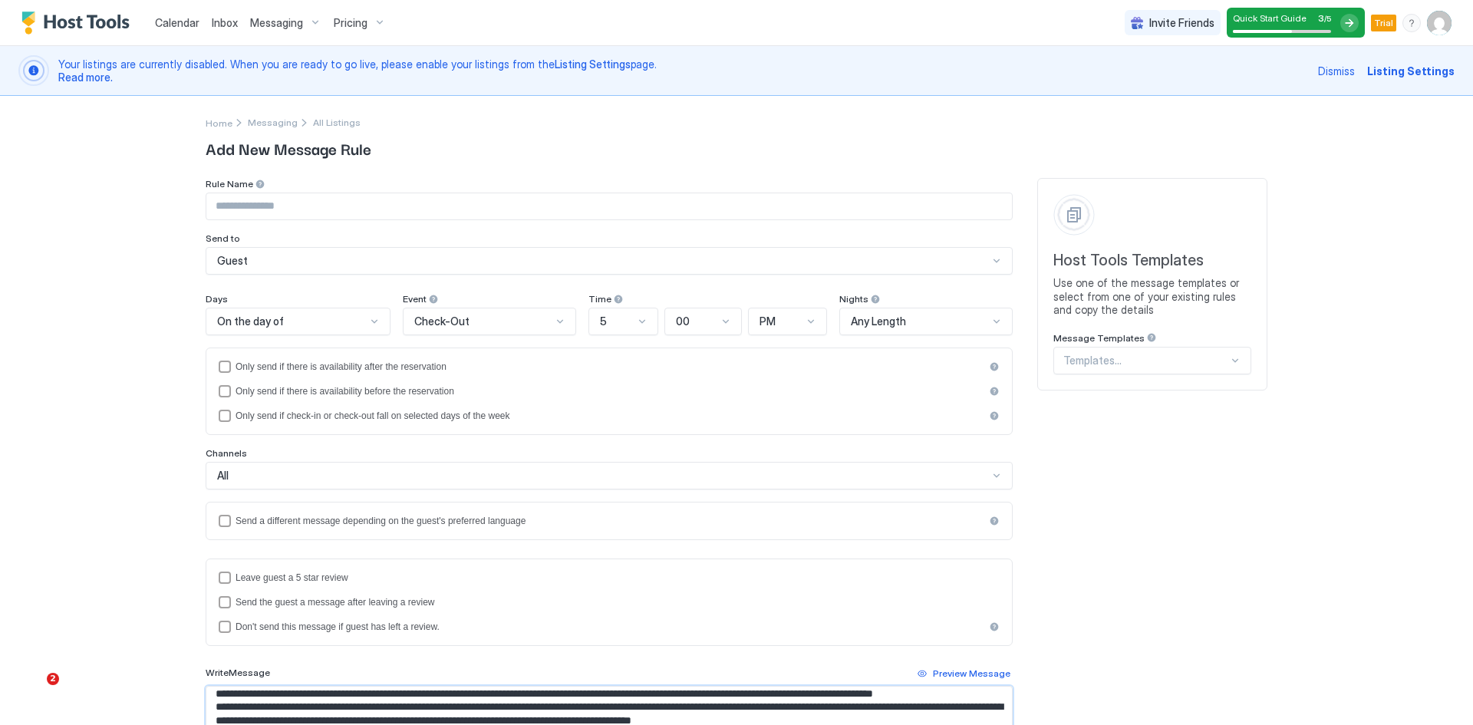
type textarea "**********"
click at [270, 324] on span "On the day of" at bounding box center [250, 322] width 67 height 14
click at [317, 281] on div "Rule Name Send to Guest Days On the day of Event Check-Out Time 5 00 PM Nights …" at bounding box center [609, 542] width 807 height 728
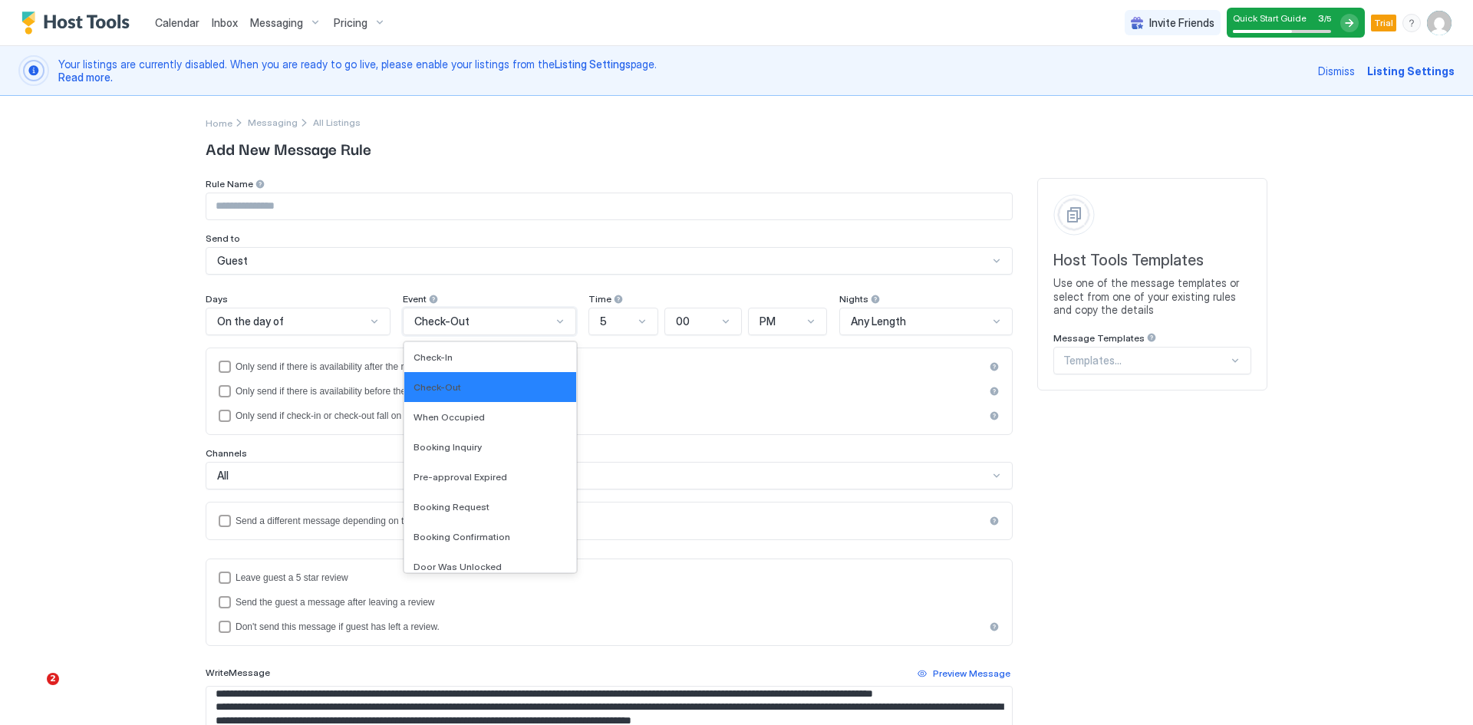
click at [428, 318] on span "Check-Out" at bounding box center [441, 322] width 55 height 14
click at [465, 536] on span "Booking Confirmation" at bounding box center [462, 537] width 97 height 12
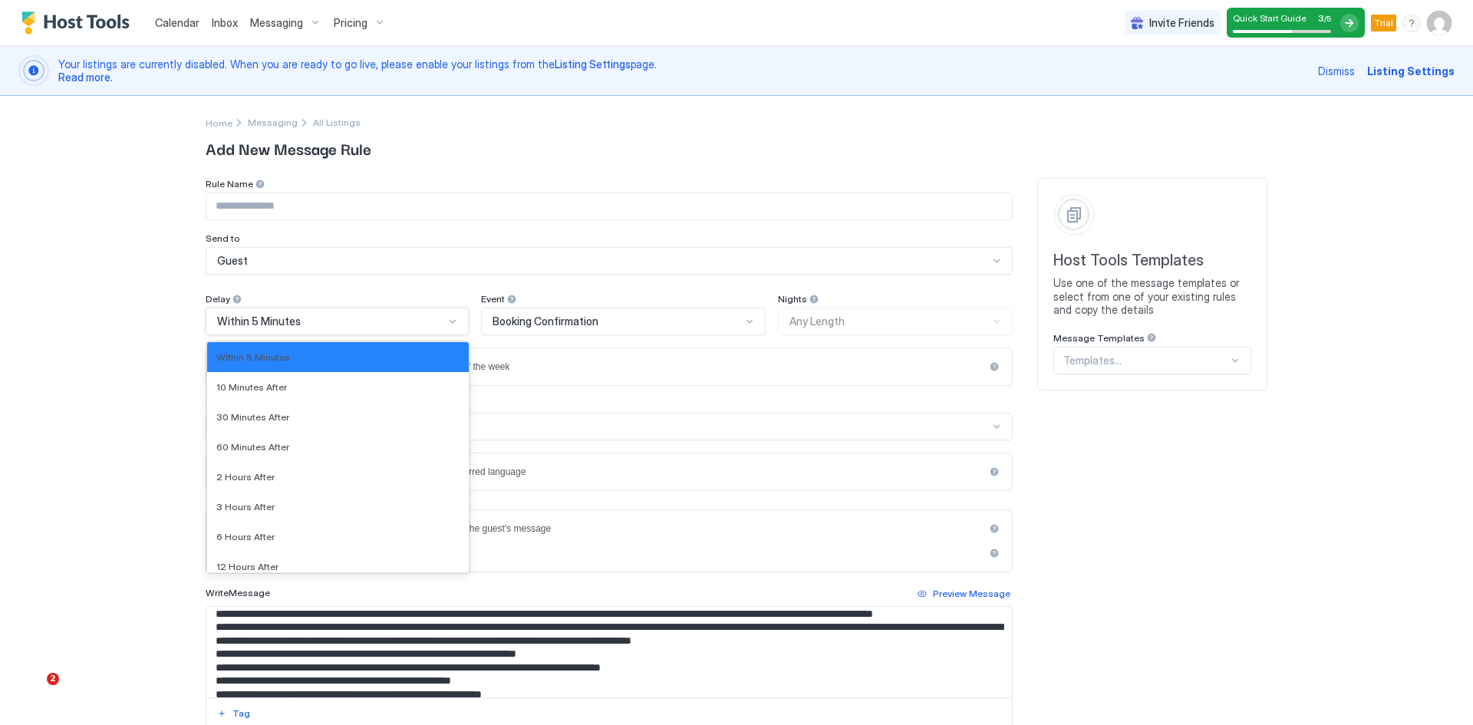
click at [327, 318] on div "Within 5 Minutes" at bounding box center [330, 322] width 227 height 14
click at [277, 447] on span "60 Minutes After" at bounding box center [252, 447] width 73 height 12
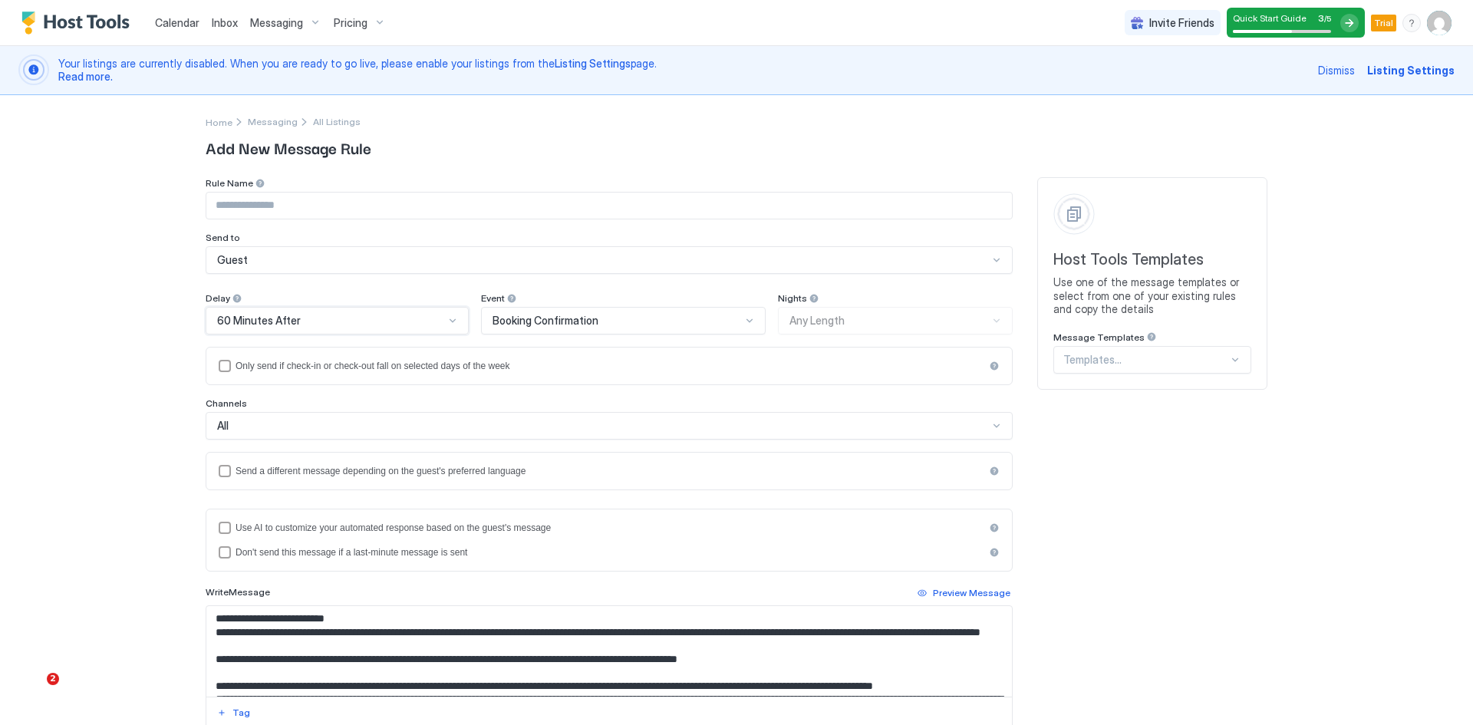
scroll to position [0, 0]
click at [319, 202] on input "Input Field" at bounding box center [609, 206] width 806 height 26
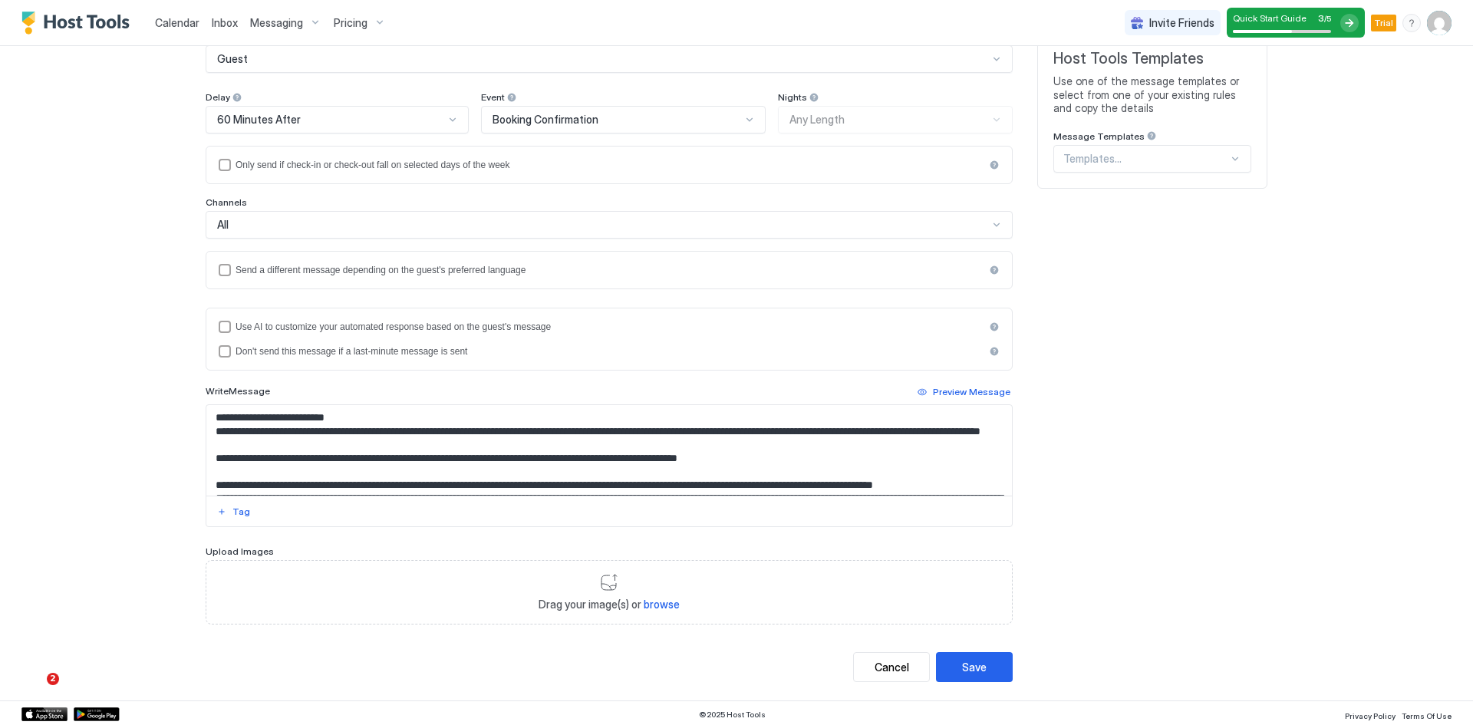
scroll to position [205, 0]
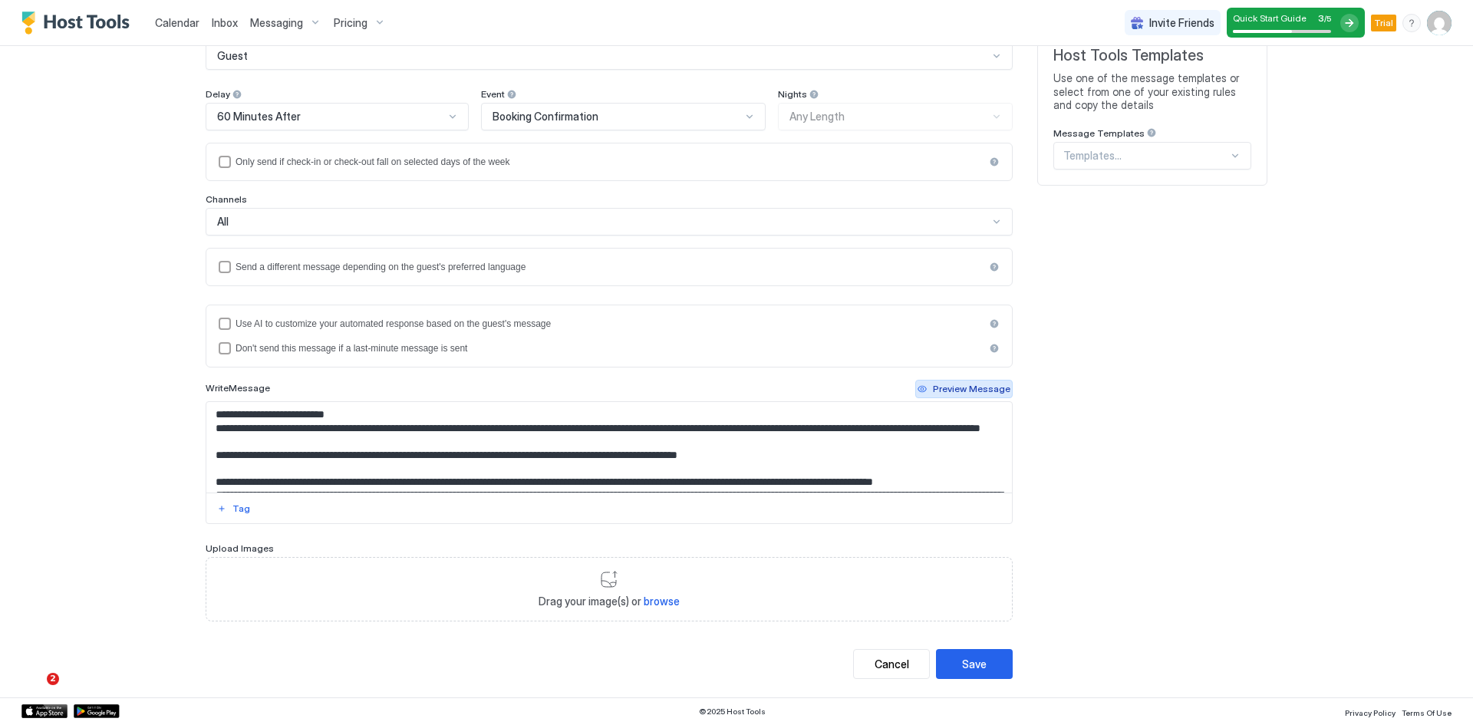
type input "**********"
click at [959, 388] on div "Preview Message" at bounding box center [972, 389] width 78 height 14
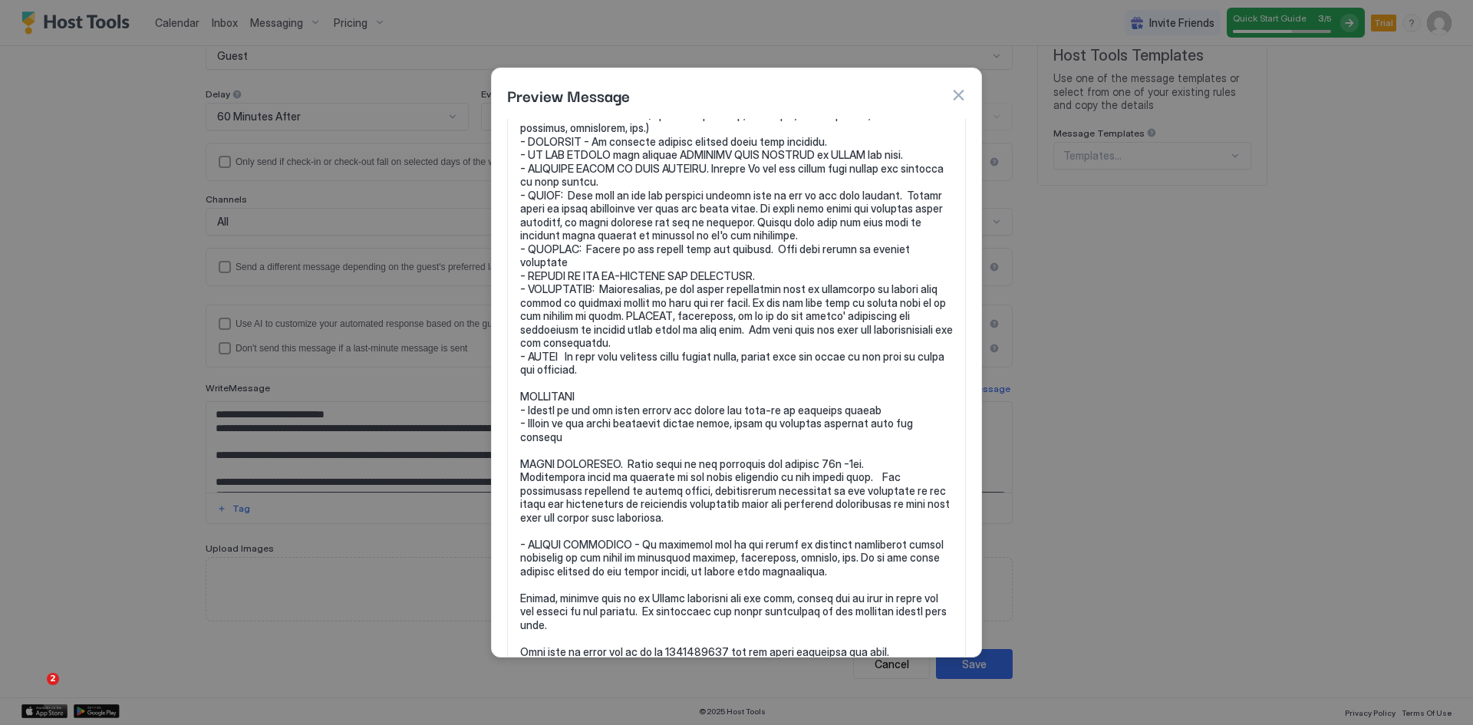
scroll to position [336, 0]
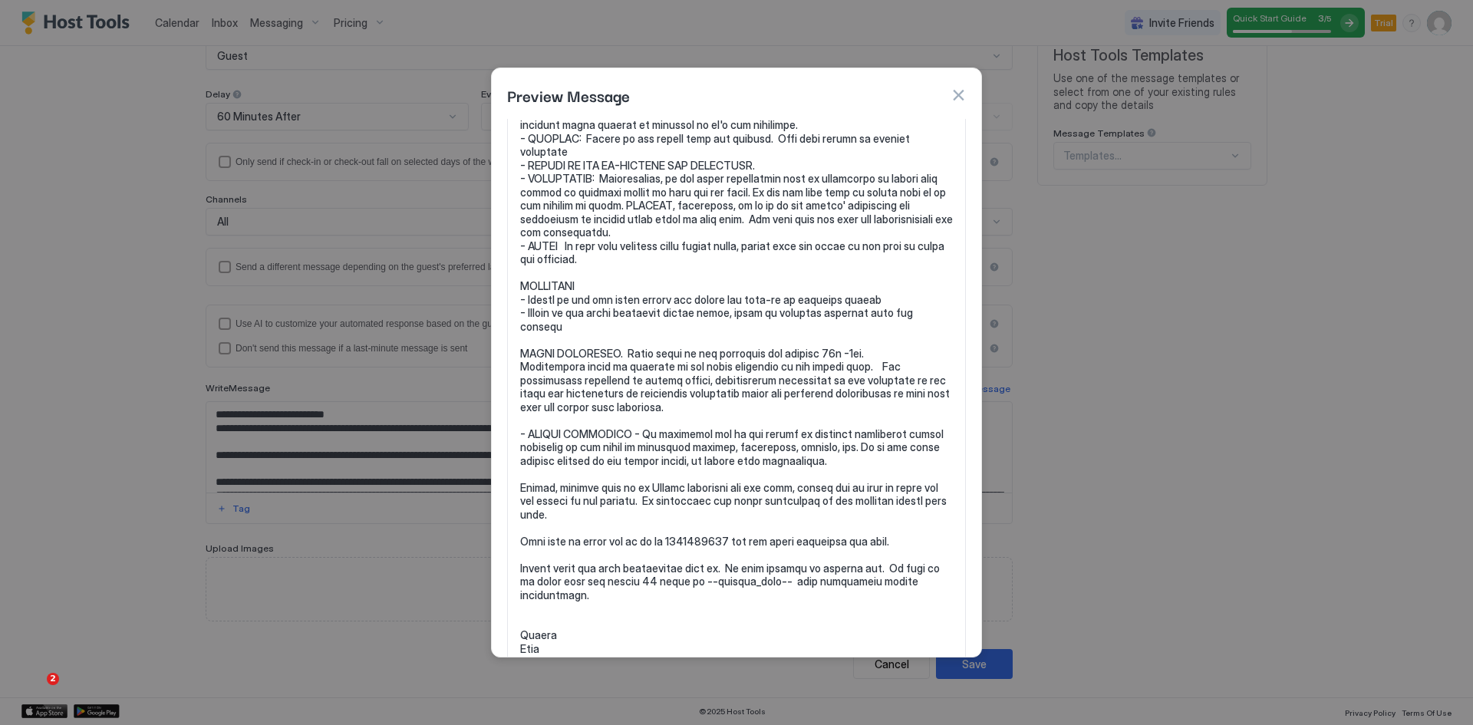
click at [961, 96] on button "button" at bounding box center [958, 94] width 15 height 15
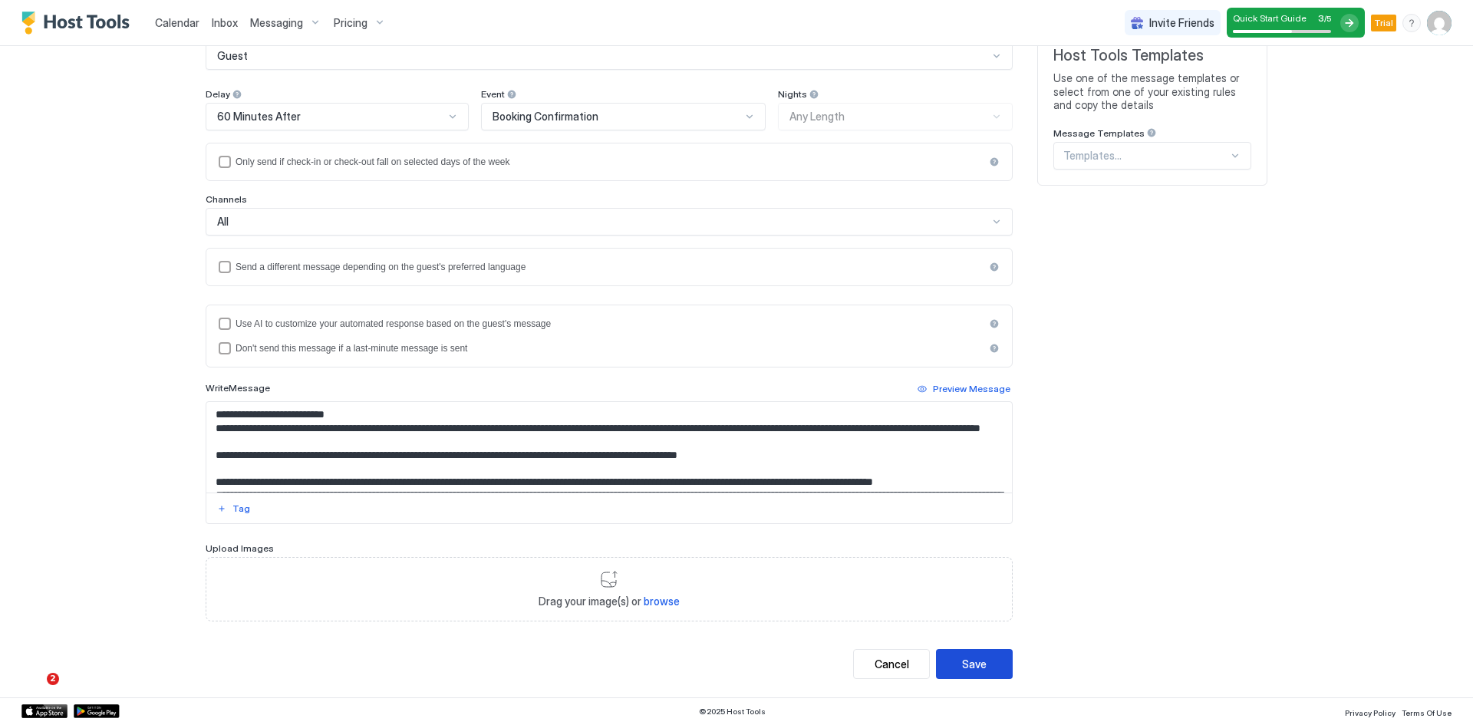
click at [968, 655] on button "Save" at bounding box center [974, 664] width 77 height 30
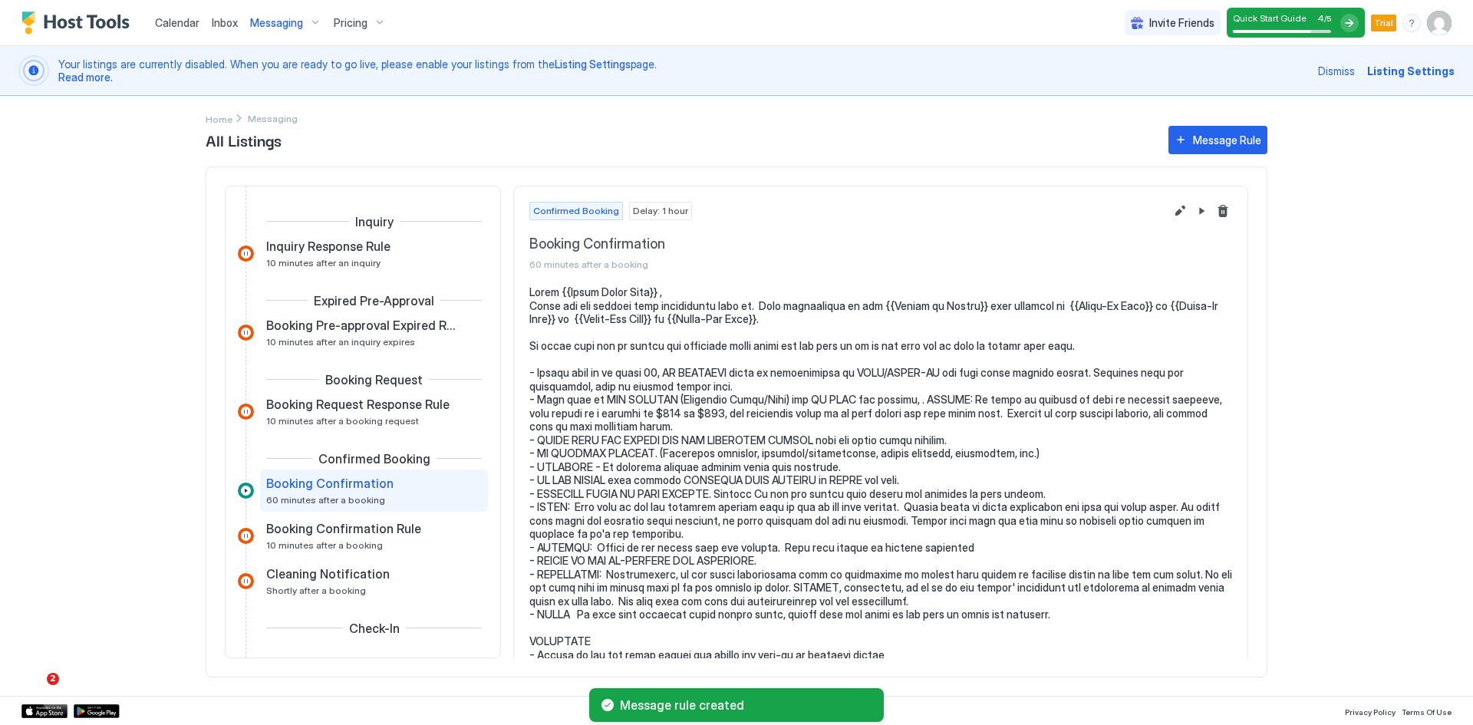
scroll to position [70, 0]
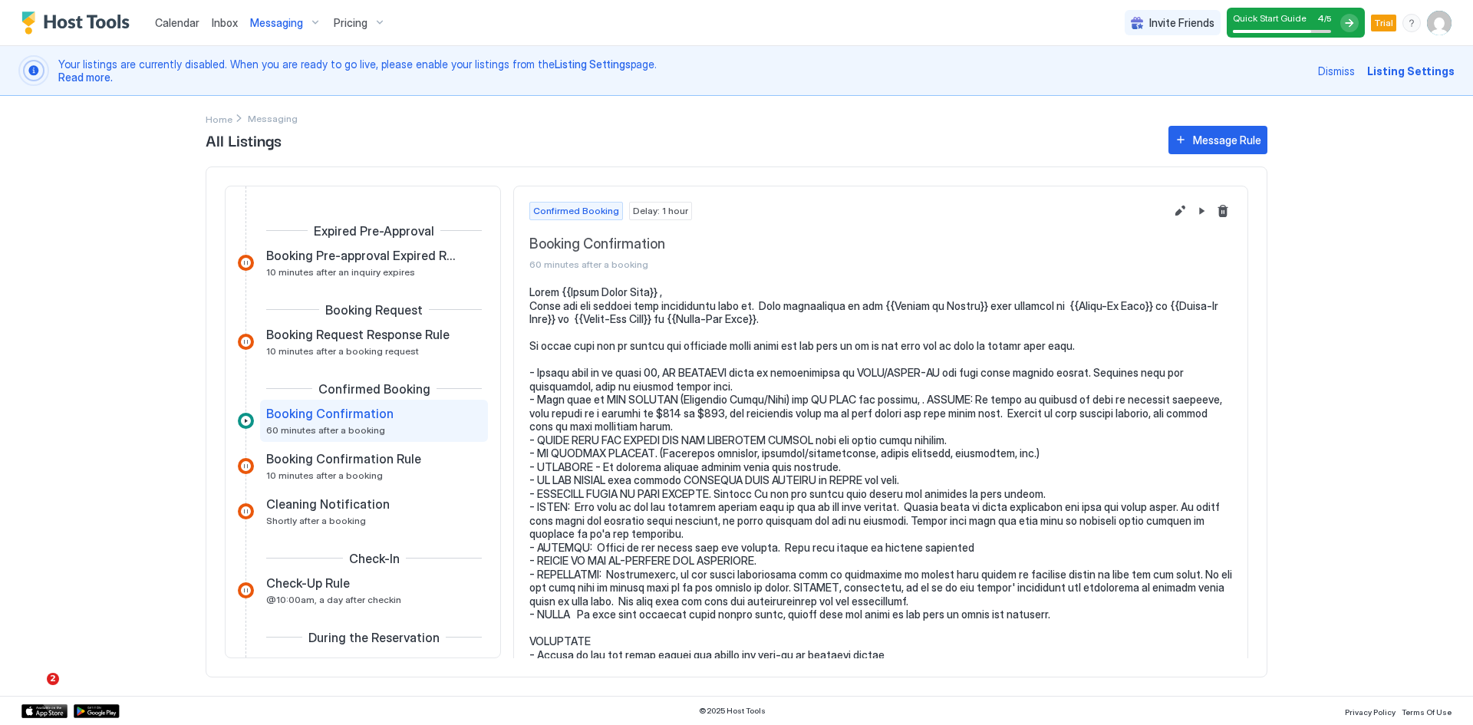
click at [285, 21] on span "Messaging" at bounding box center [276, 23] width 53 height 14
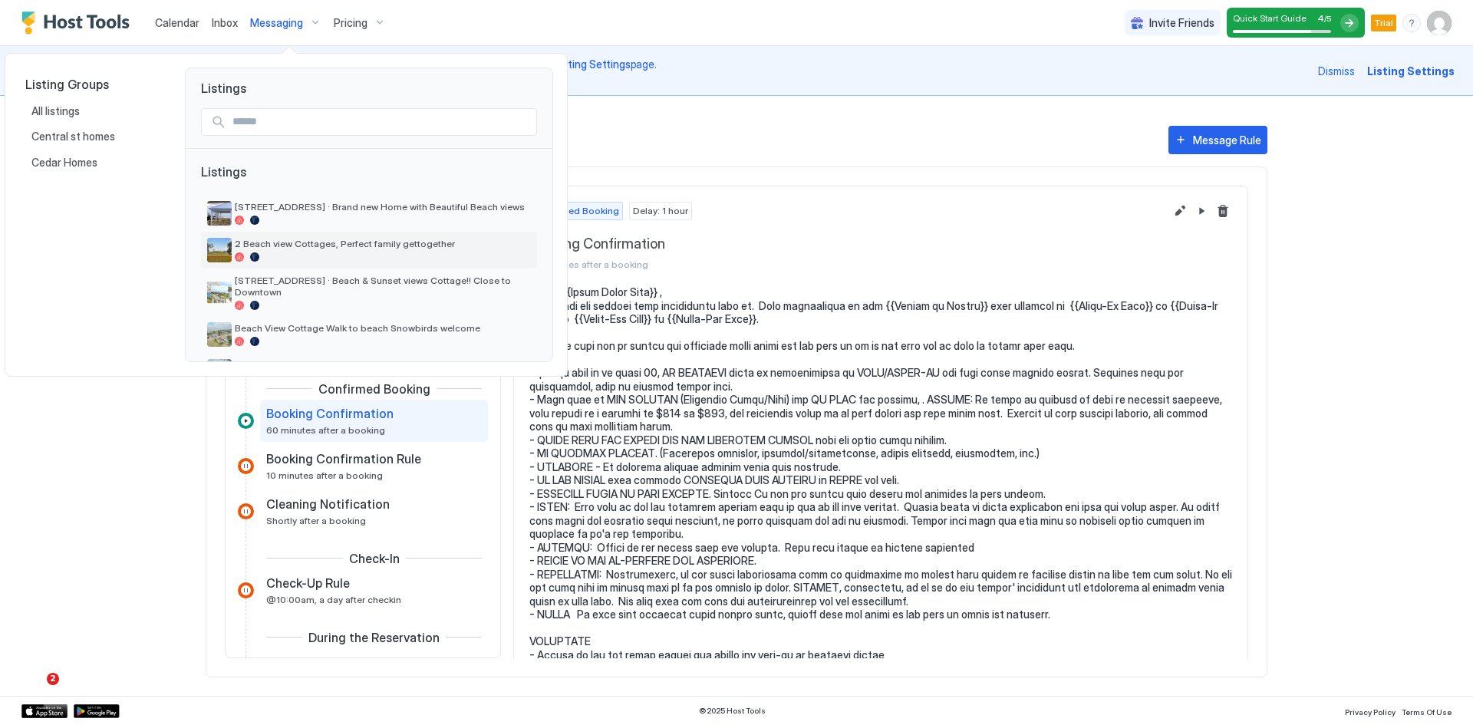
click at [290, 242] on span "2 Beach view Cottages, Perfect family gettogether" at bounding box center [383, 244] width 296 height 12
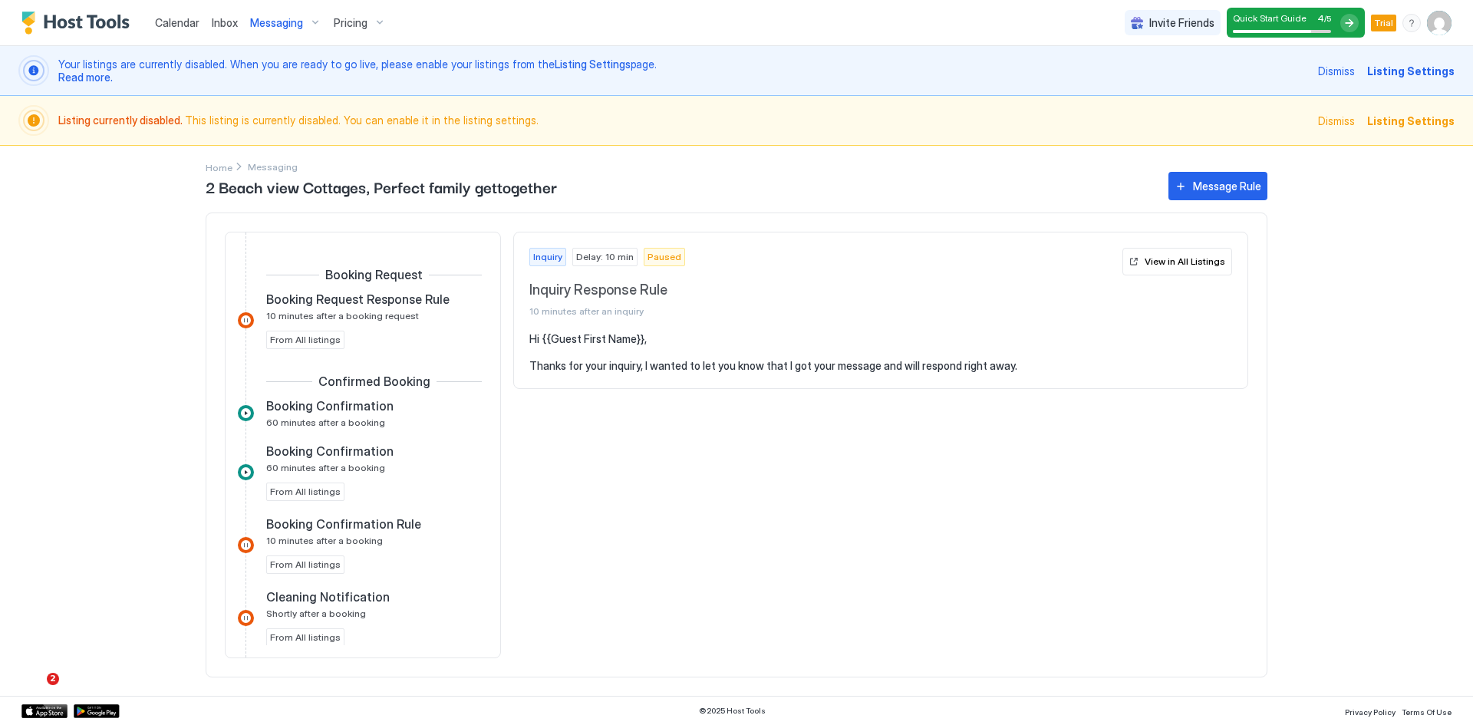
scroll to position [230, 0]
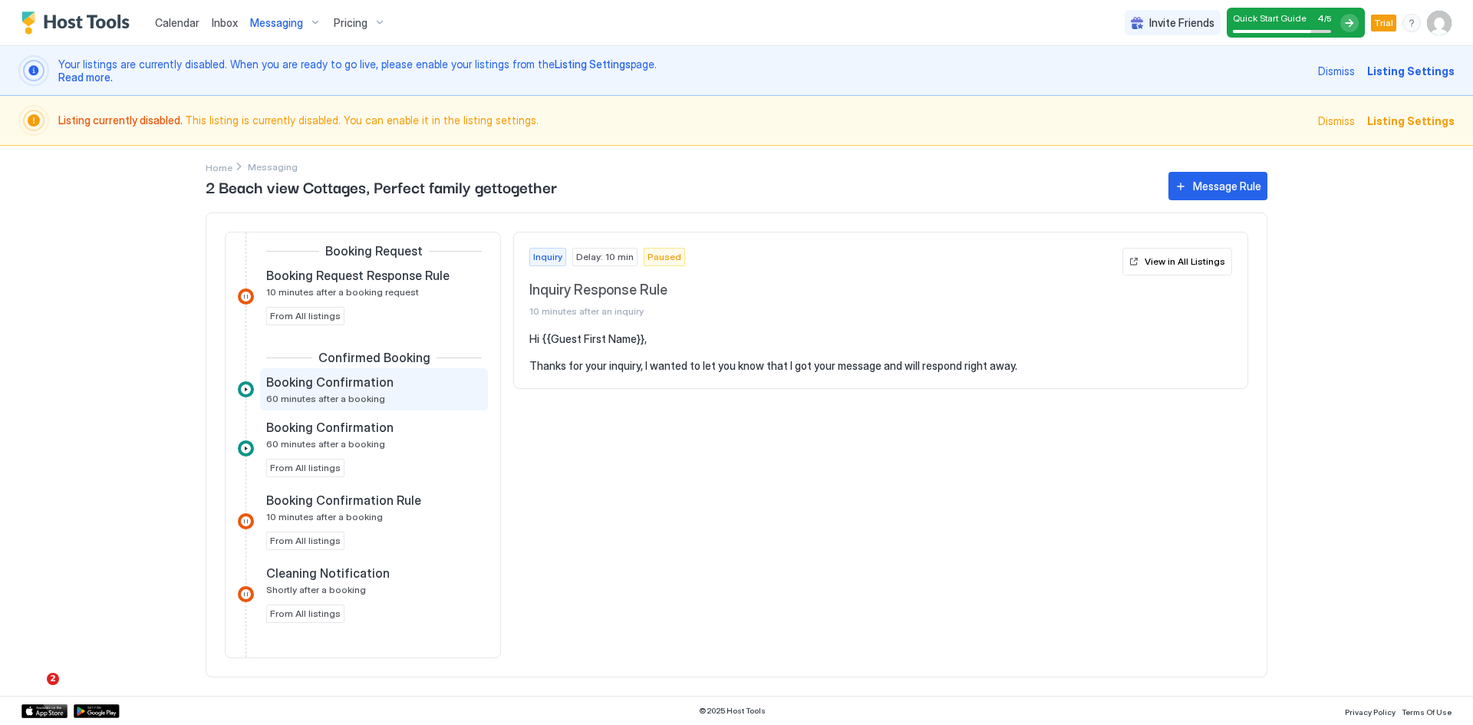
click at [345, 392] on div "Booking Confirmation 60 minutes after a booking" at bounding box center [363, 389] width 194 height 30
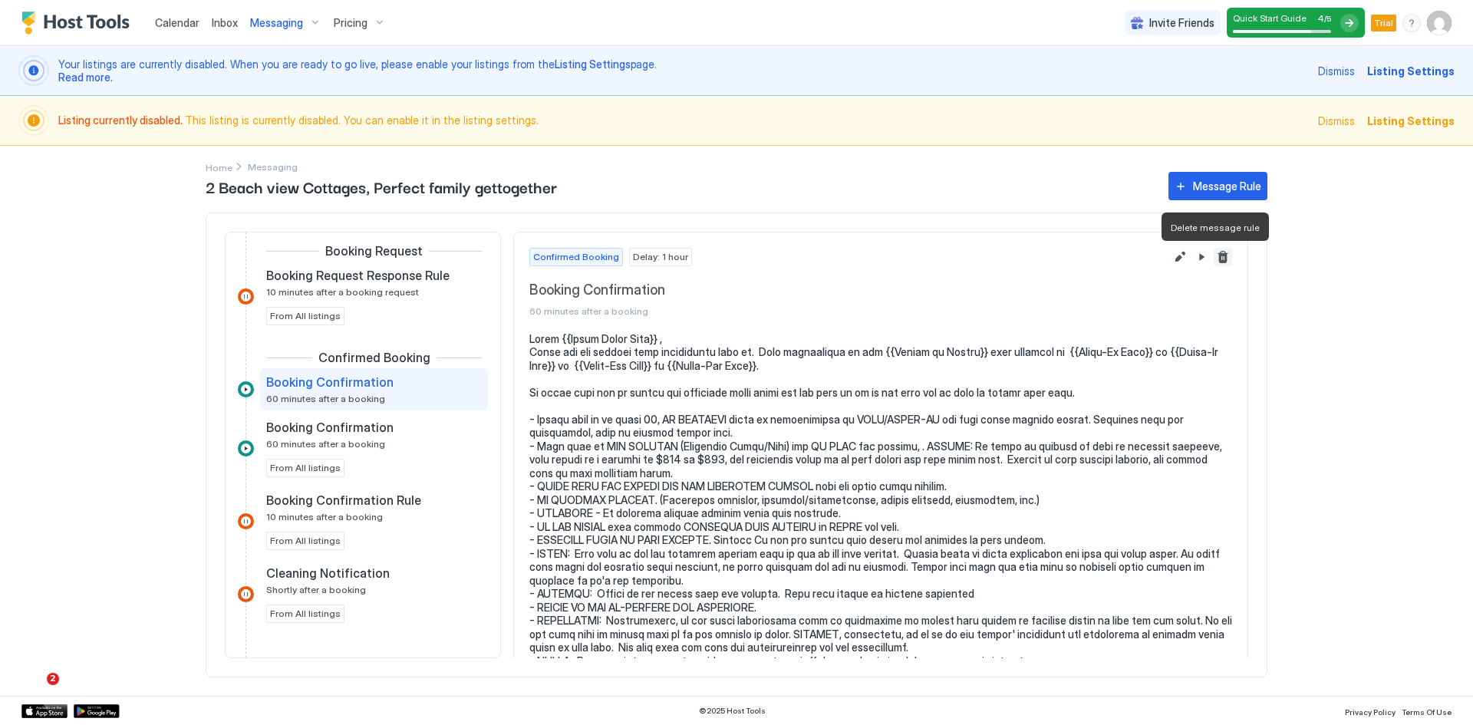
click at [1214, 254] on button "Delete message rule" at bounding box center [1223, 257] width 18 height 18
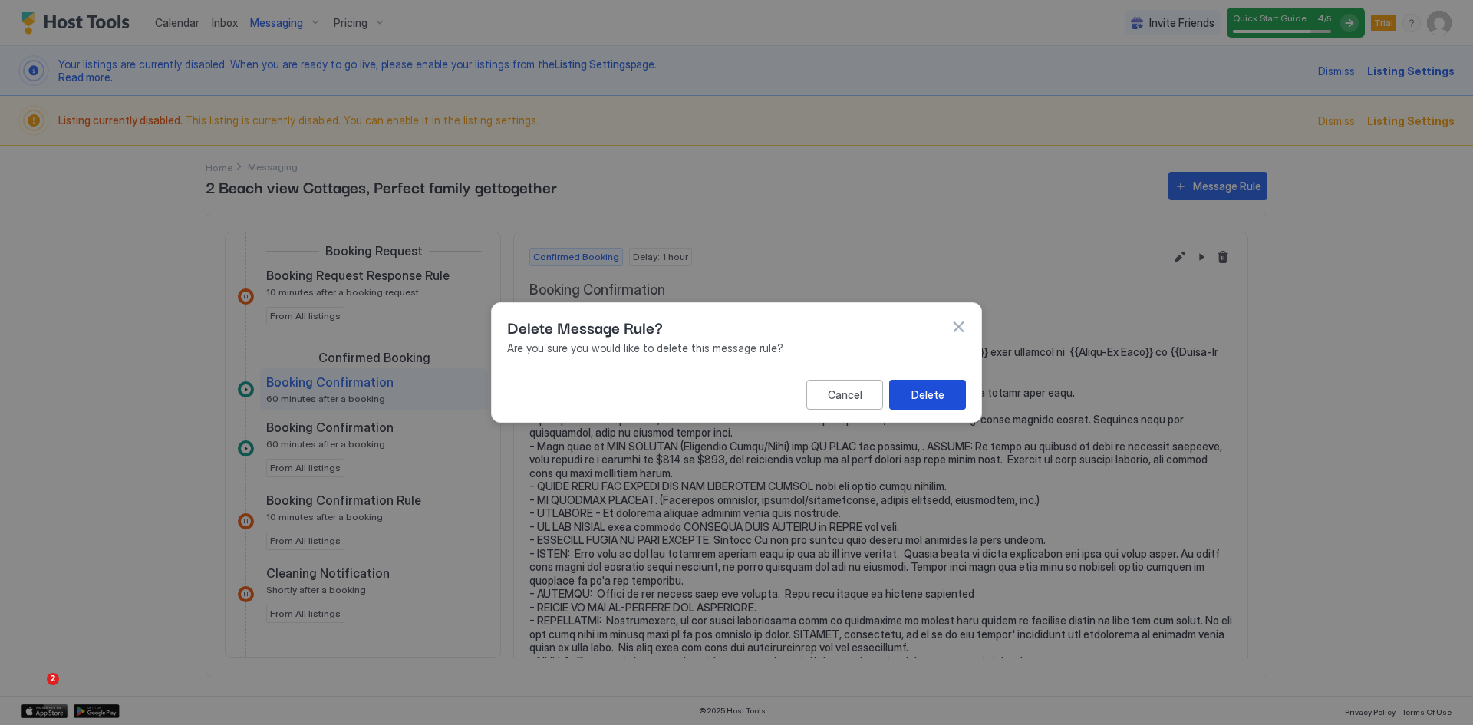
click at [926, 396] on div "Delete" at bounding box center [928, 395] width 33 height 16
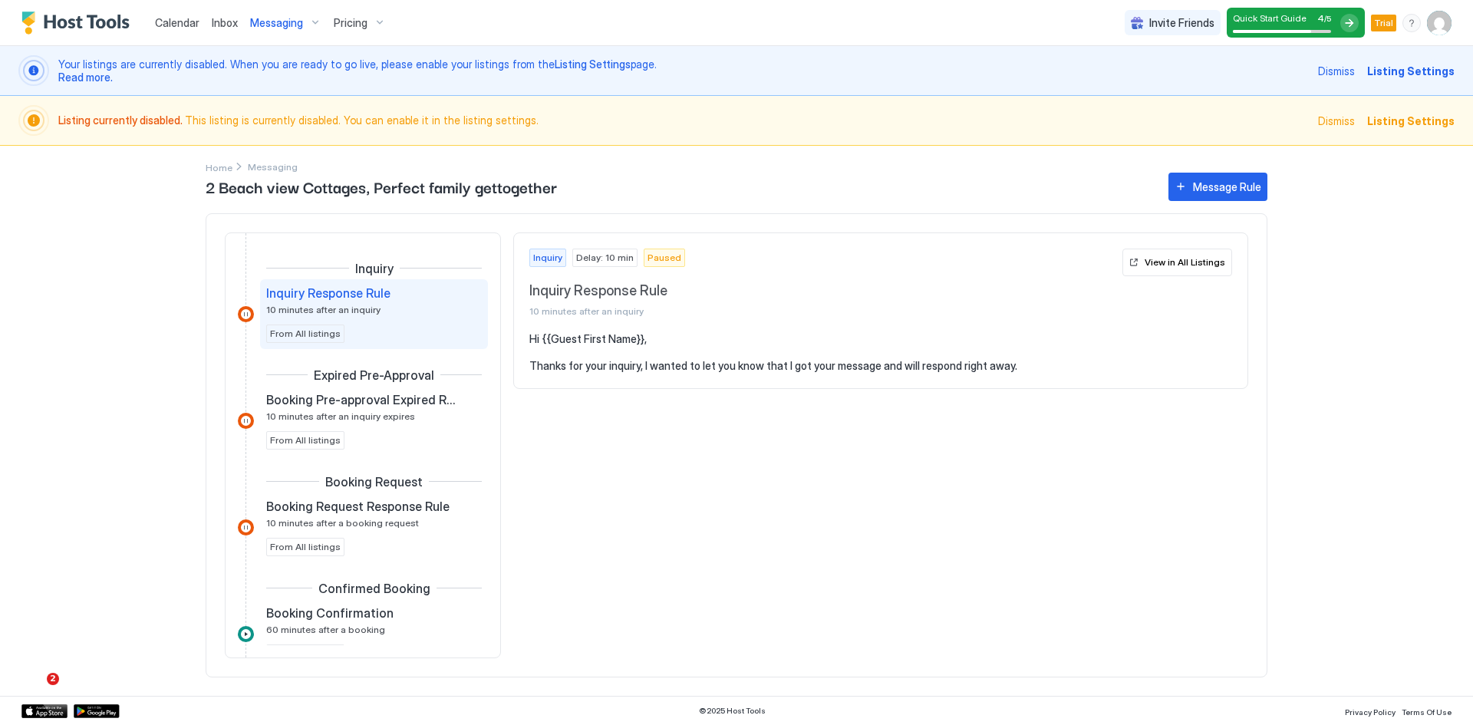
click at [264, 31] on div "Messaging" at bounding box center [286, 23] width 84 height 26
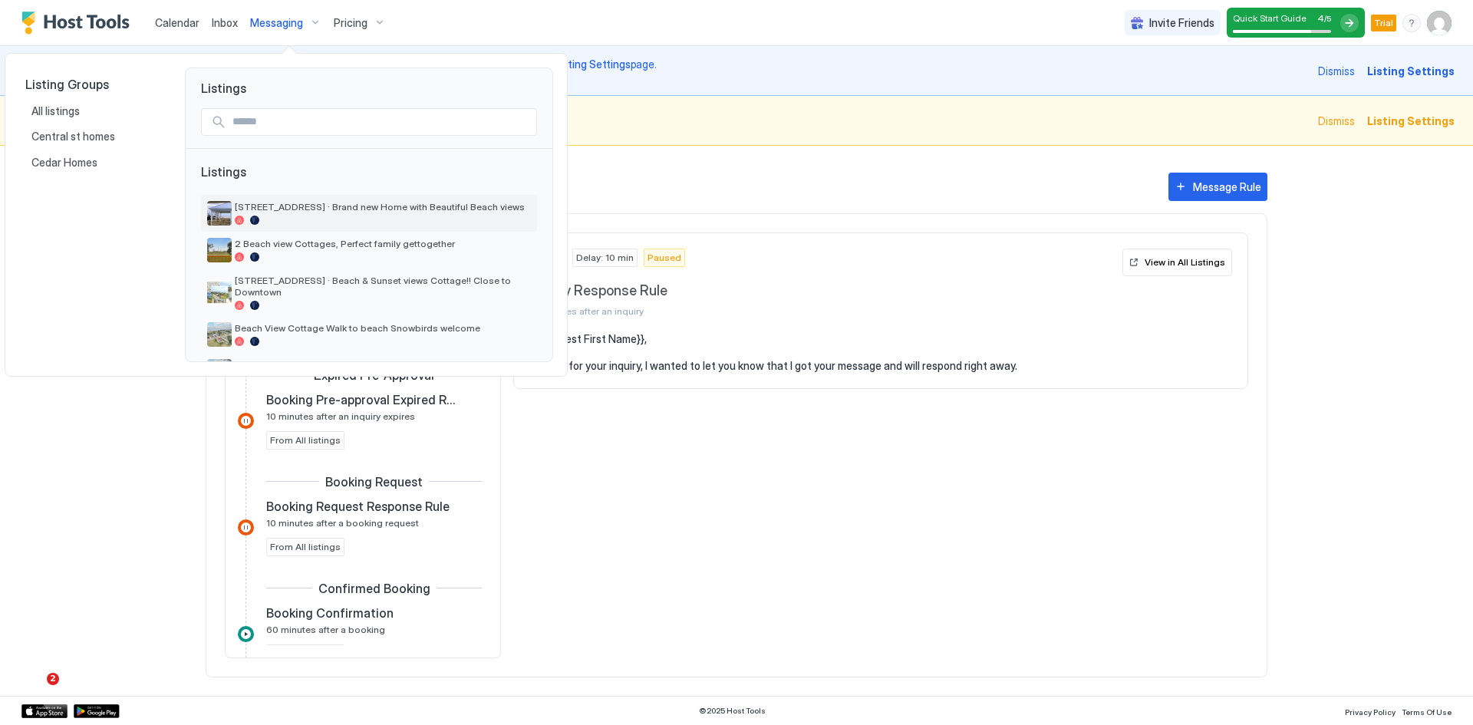
click at [306, 206] on span "[STREET_ADDRESS] · Brand new Home with Beautiful Beach views" at bounding box center [383, 207] width 296 height 12
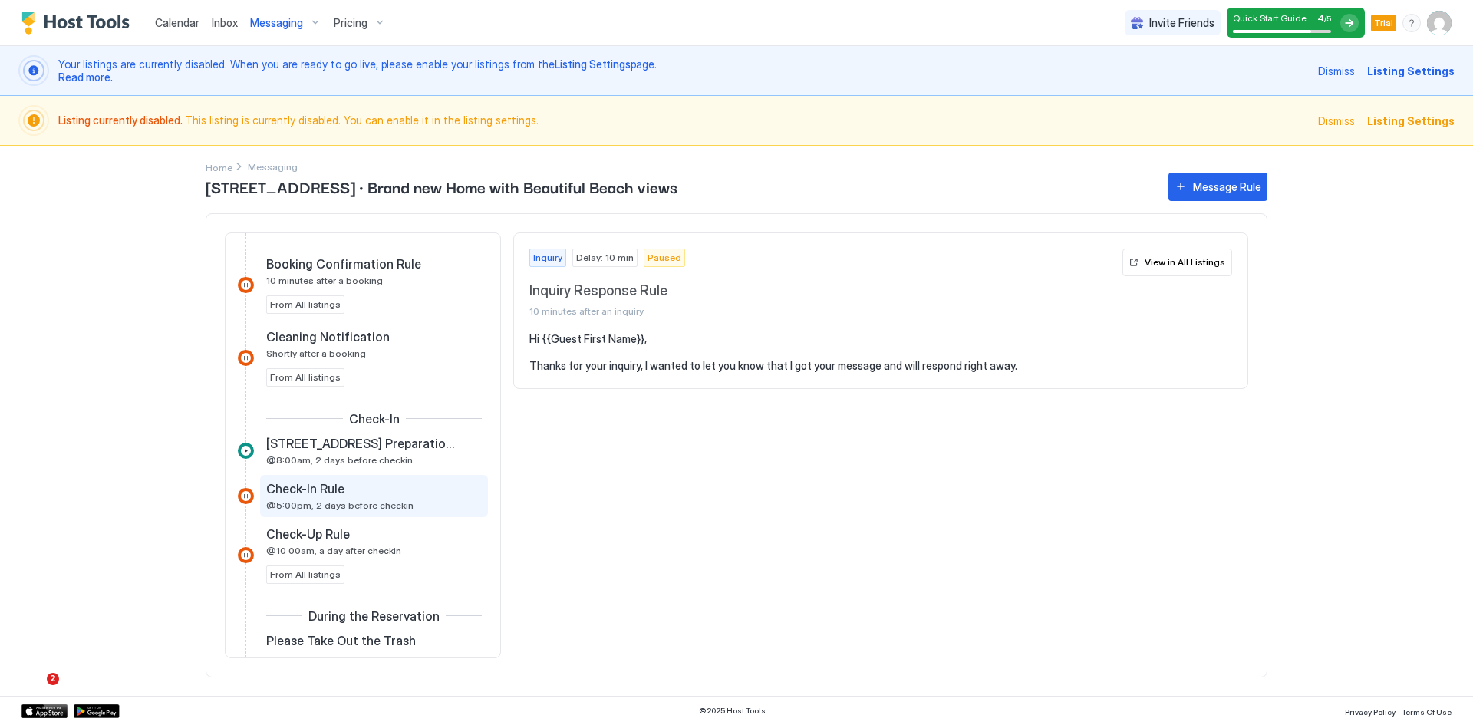
scroll to position [460, 0]
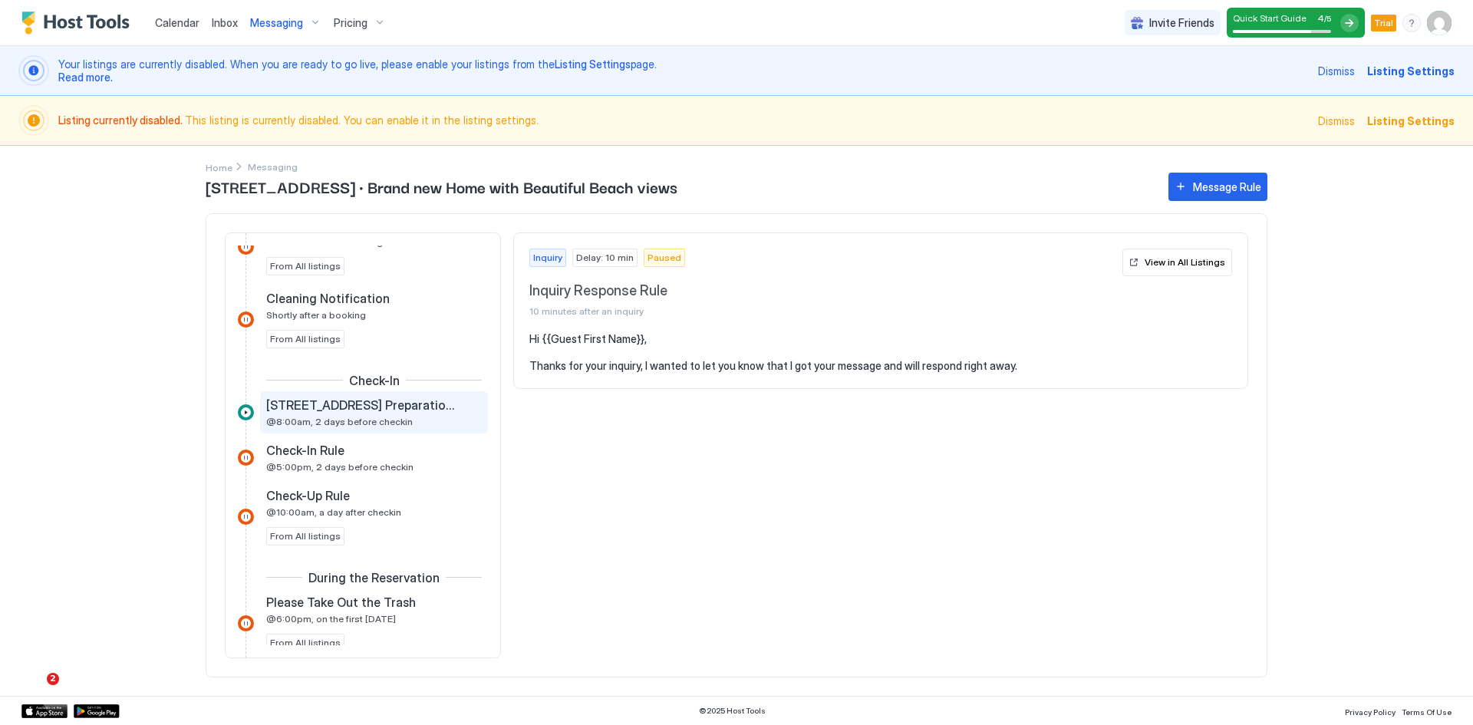
click at [349, 417] on span "@8:00am, 2 days before checkin" at bounding box center [339, 422] width 147 height 12
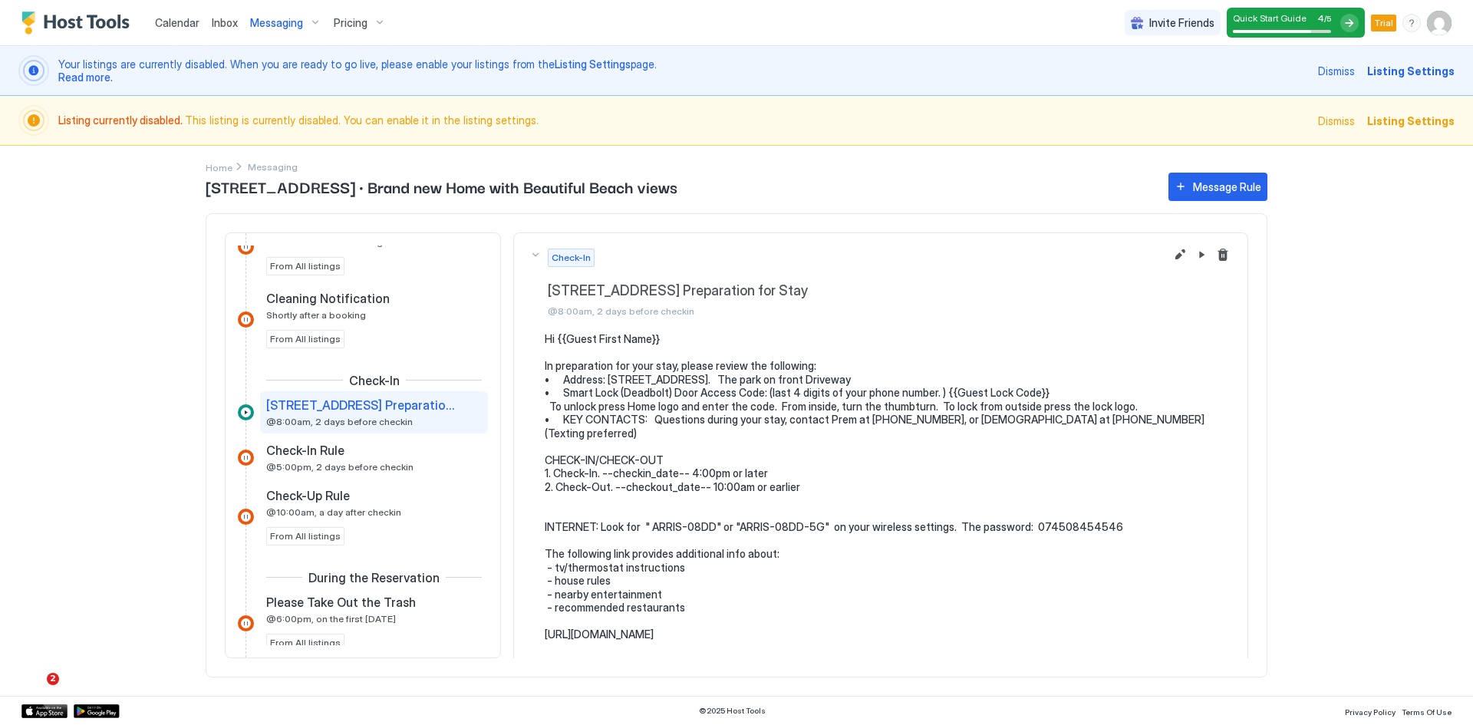
click at [270, 23] on span "Messaging" at bounding box center [276, 23] width 53 height 14
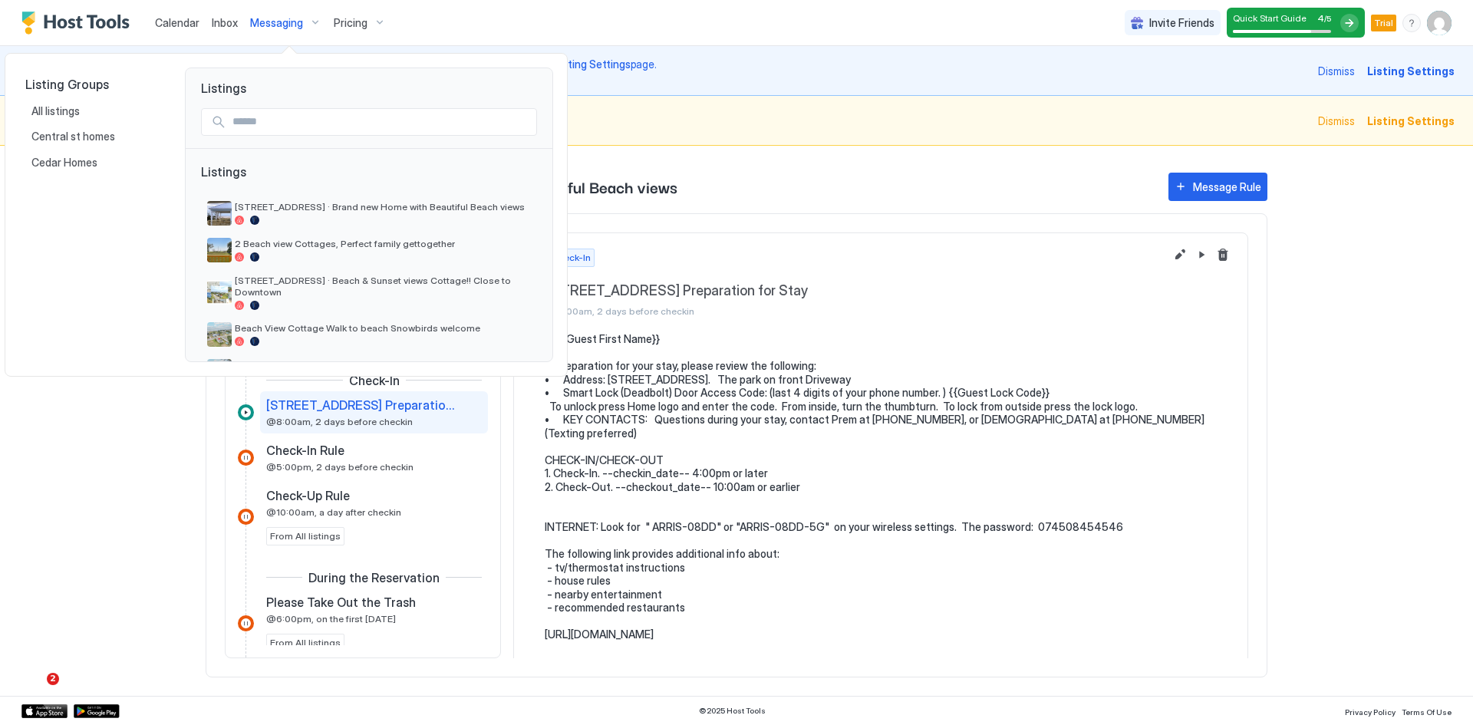
click at [434, 12] on div at bounding box center [736, 362] width 1473 height 725
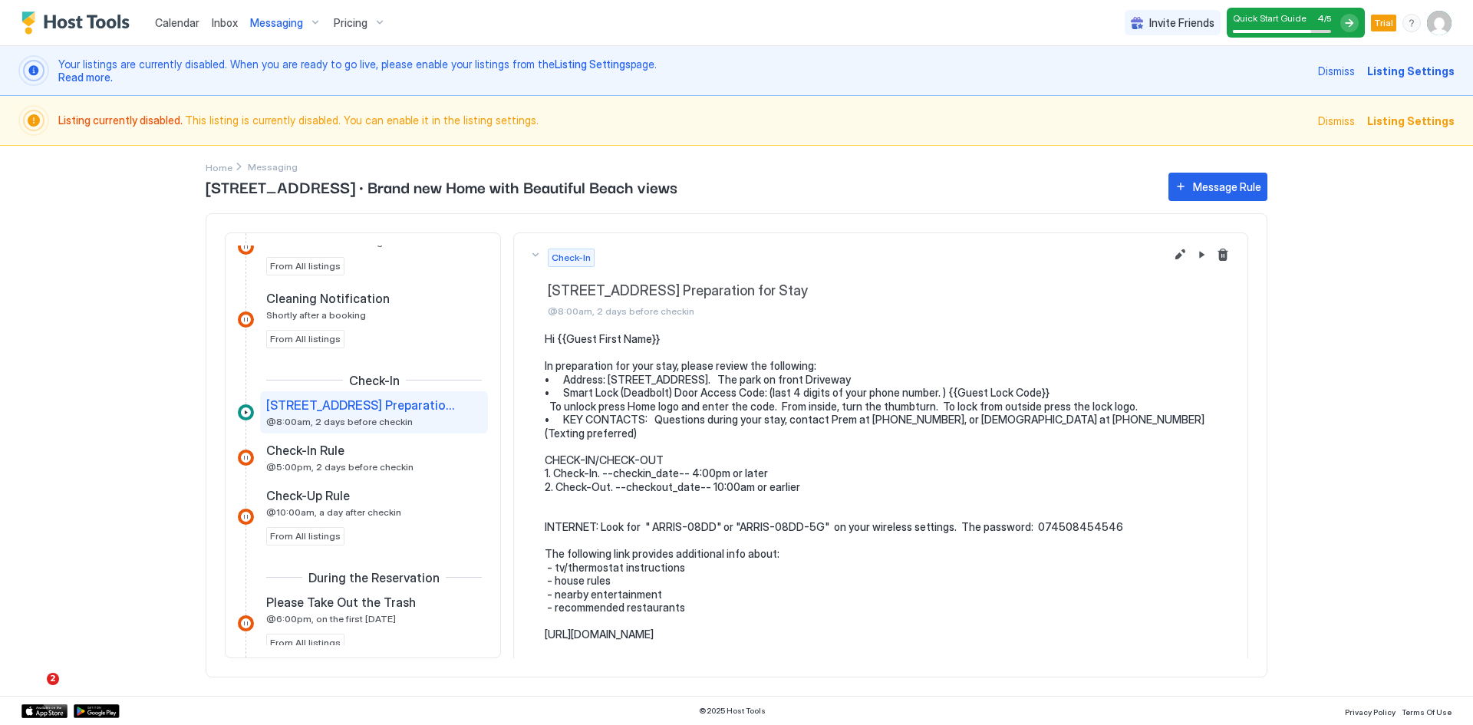
click at [1430, 68] on span "Listing Settings" at bounding box center [1410, 71] width 87 height 16
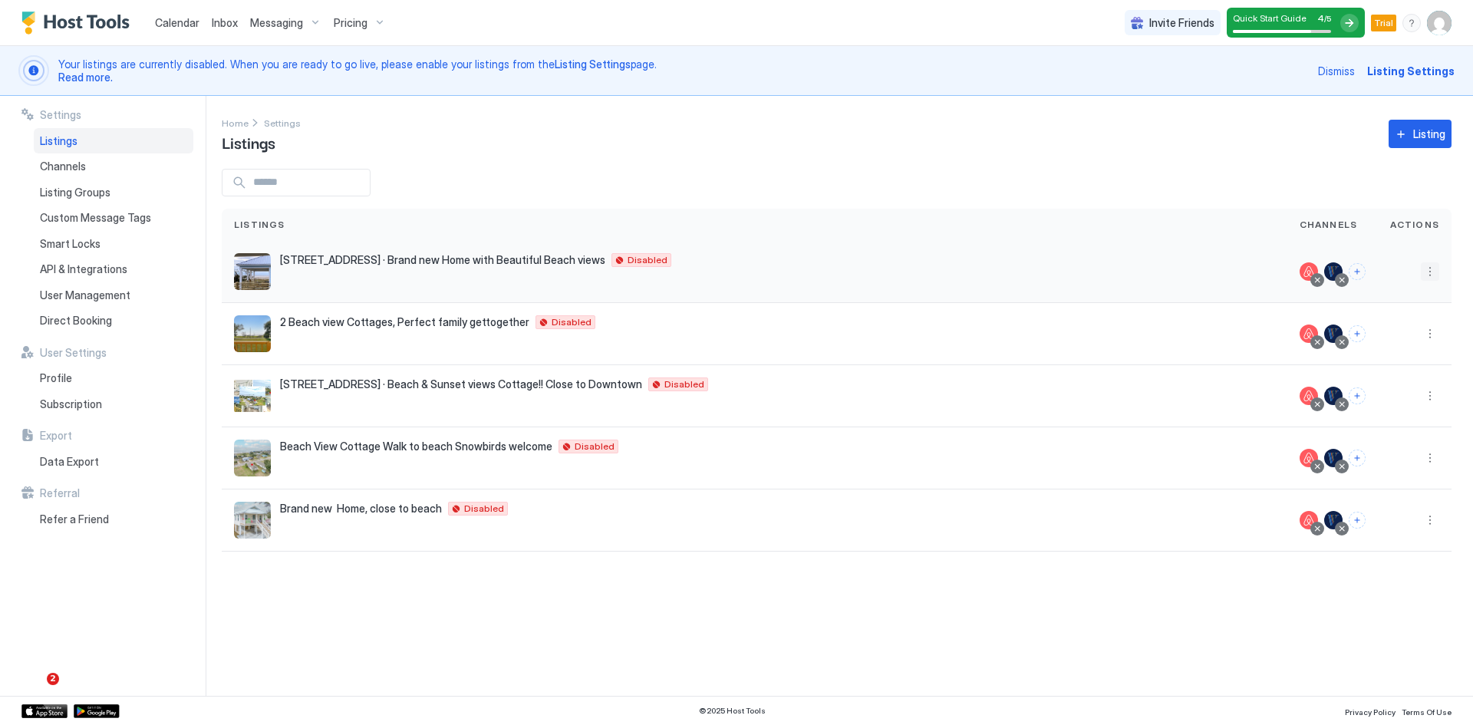
click at [1433, 272] on button "More options" at bounding box center [1430, 271] width 18 height 18
click at [1395, 346] on span "Listing Settings" at bounding box center [1395, 343] width 68 height 12
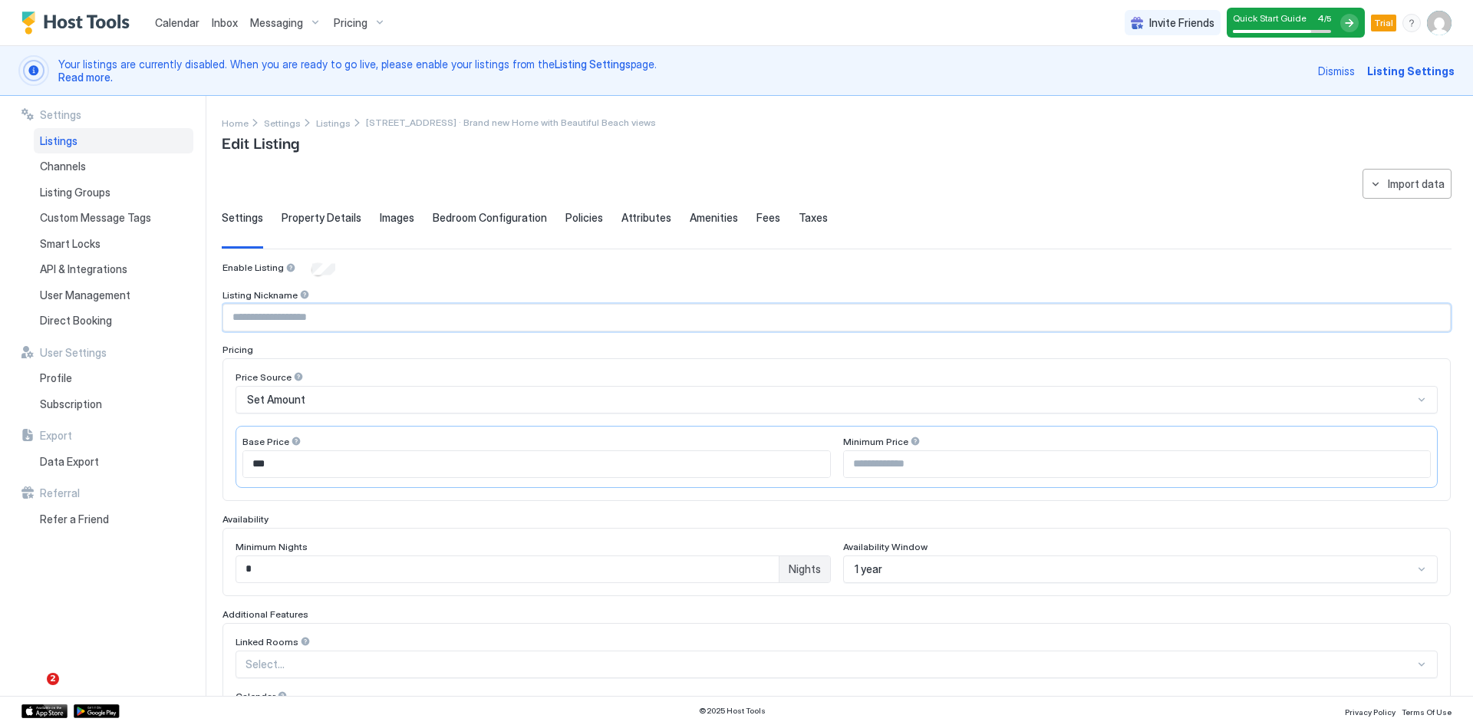
click at [329, 319] on input "Input Field" at bounding box center [836, 318] width 1227 height 26
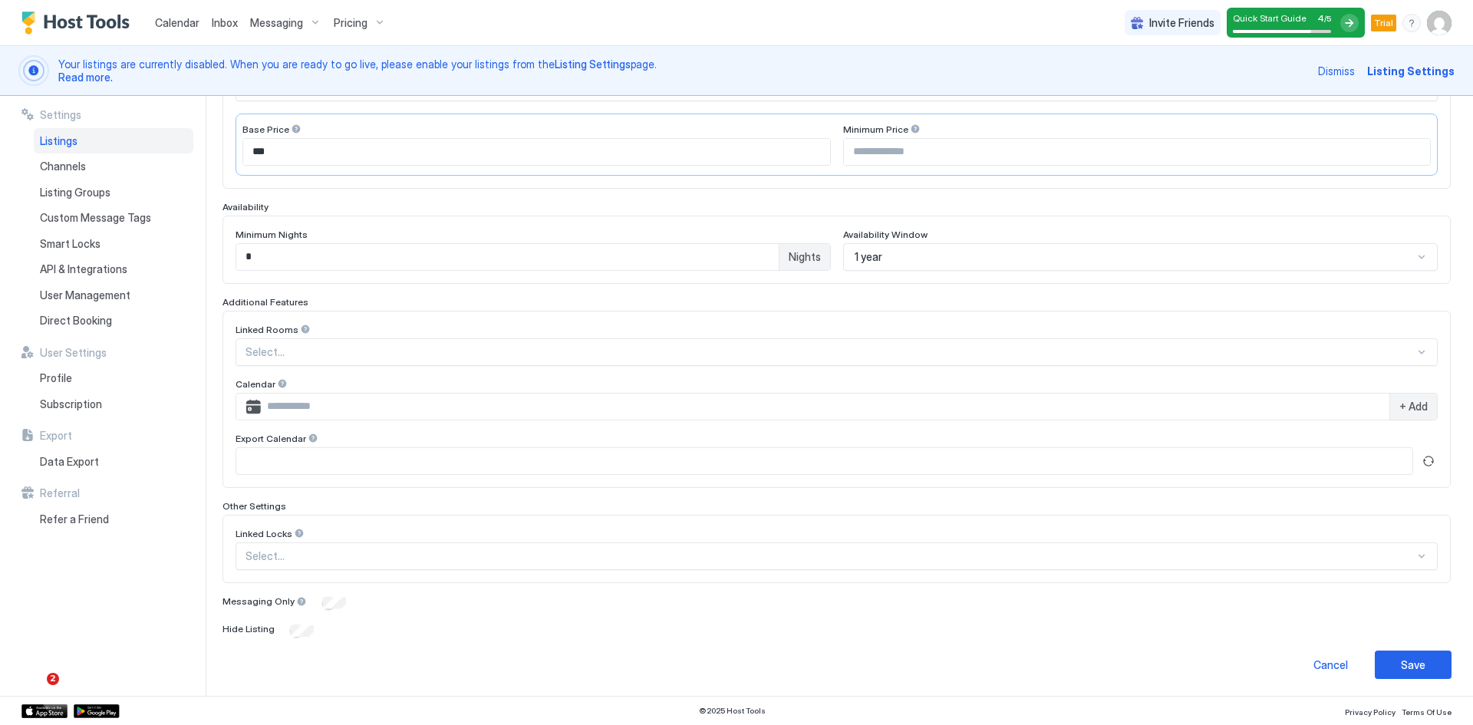
scroll to position [314, 0]
click at [357, 460] on input "Input Field" at bounding box center [824, 460] width 1176 height 26
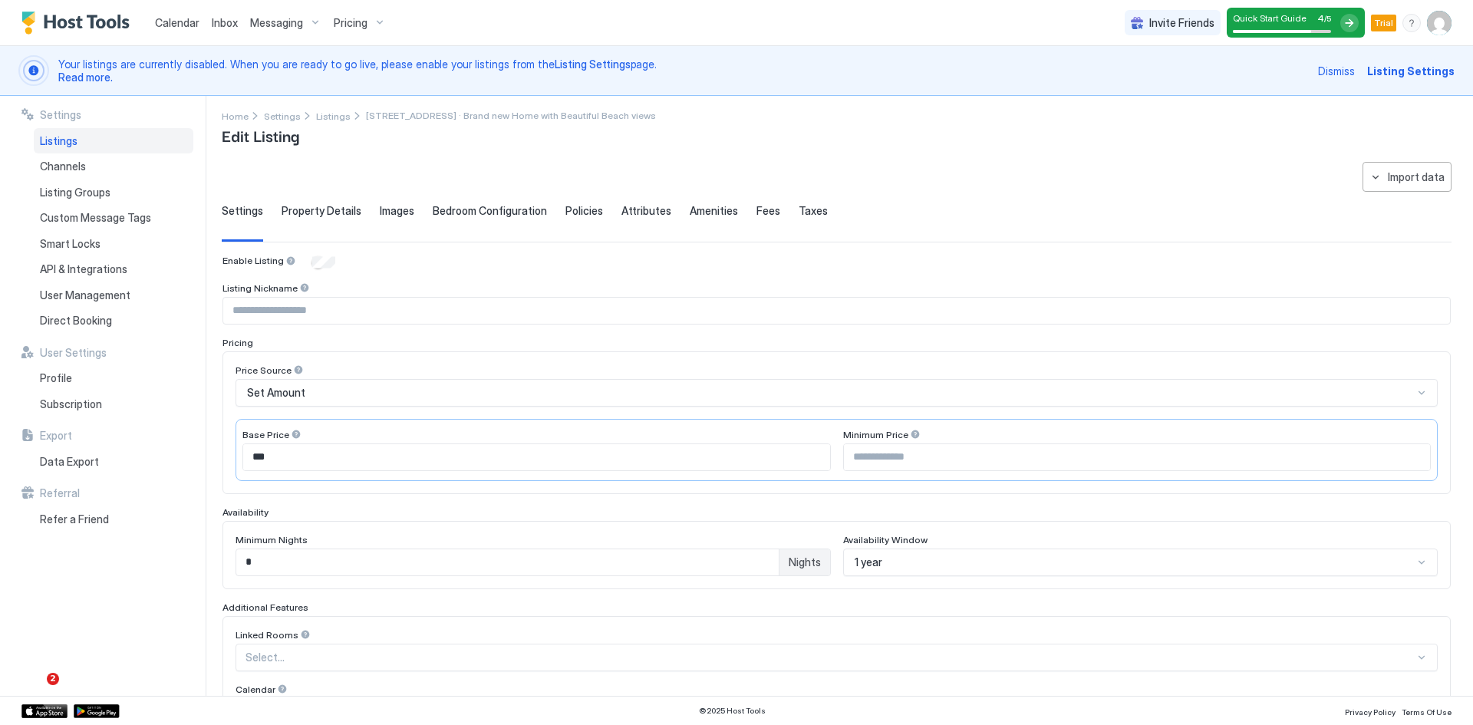
scroll to position [0, 0]
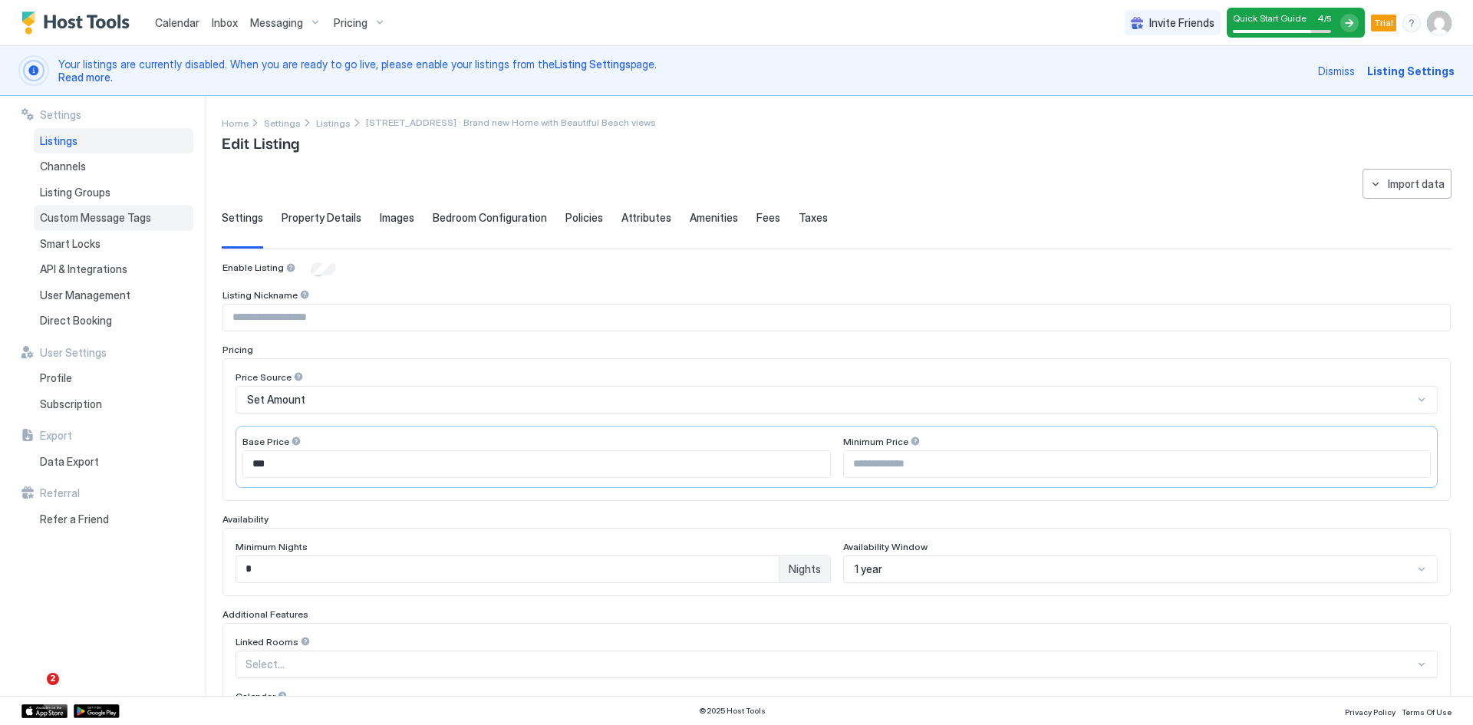
click at [88, 219] on span "Custom Message Tags" at bounding box center [95, 218] width 111 height 14
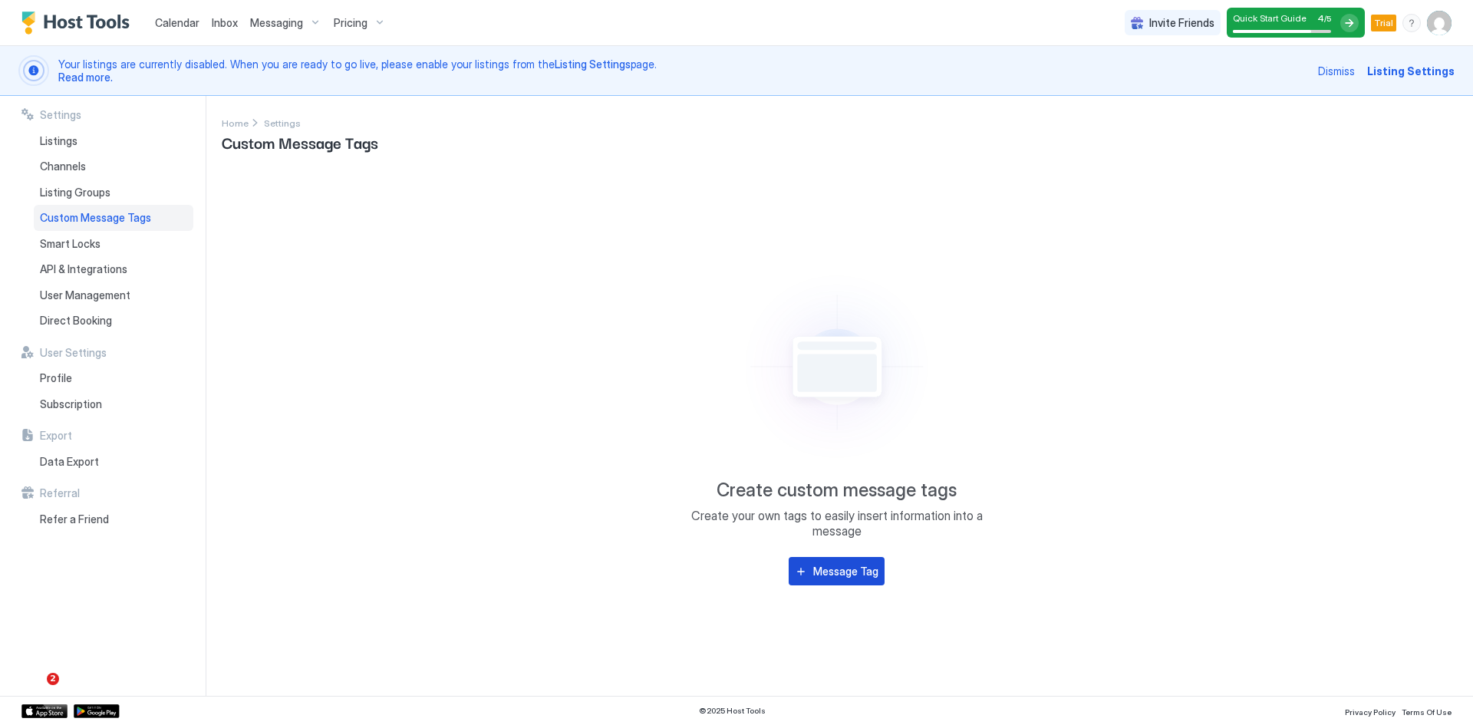
click at [825, 571] on div "Message Tag" at bounding box center [845, 571] width 65 height 16
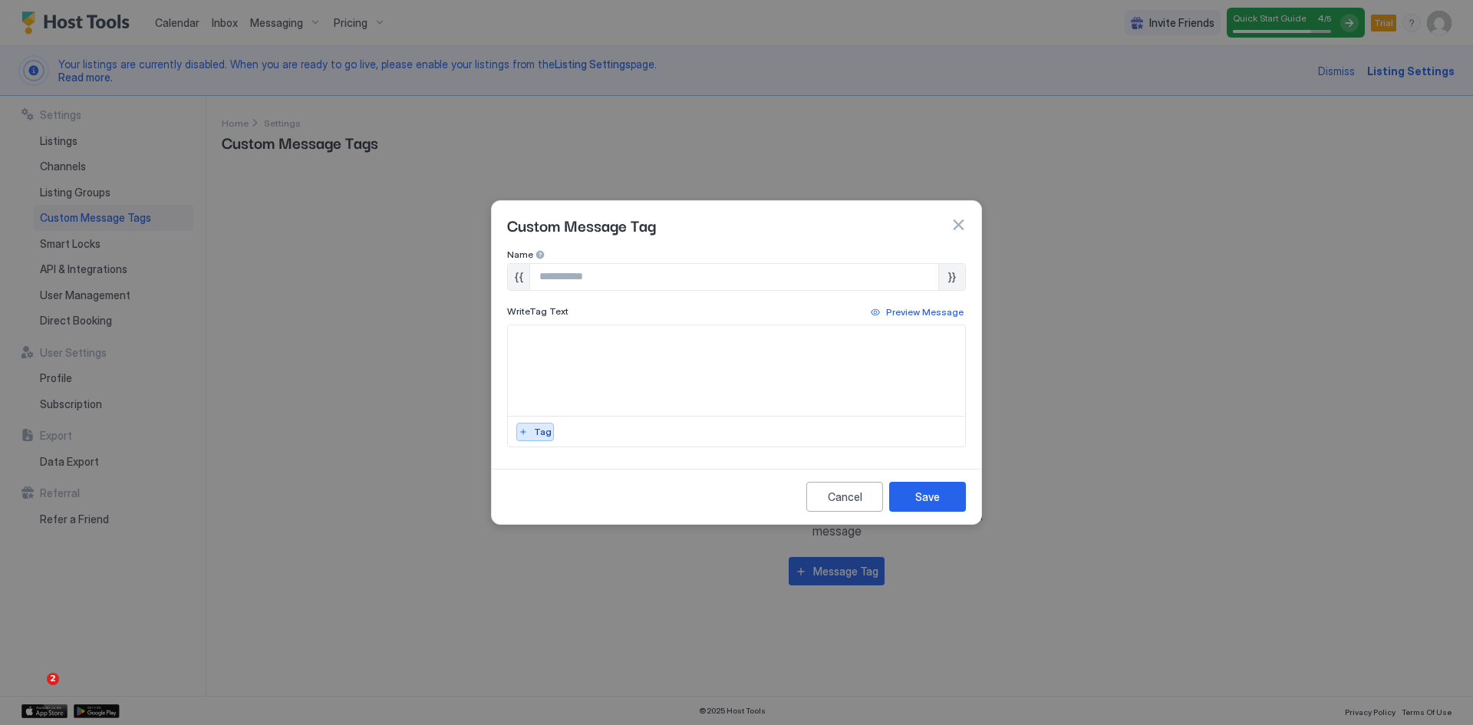
click at [547, 436] on div "Tag" at bounding box center [543, 432] width 18 height 14
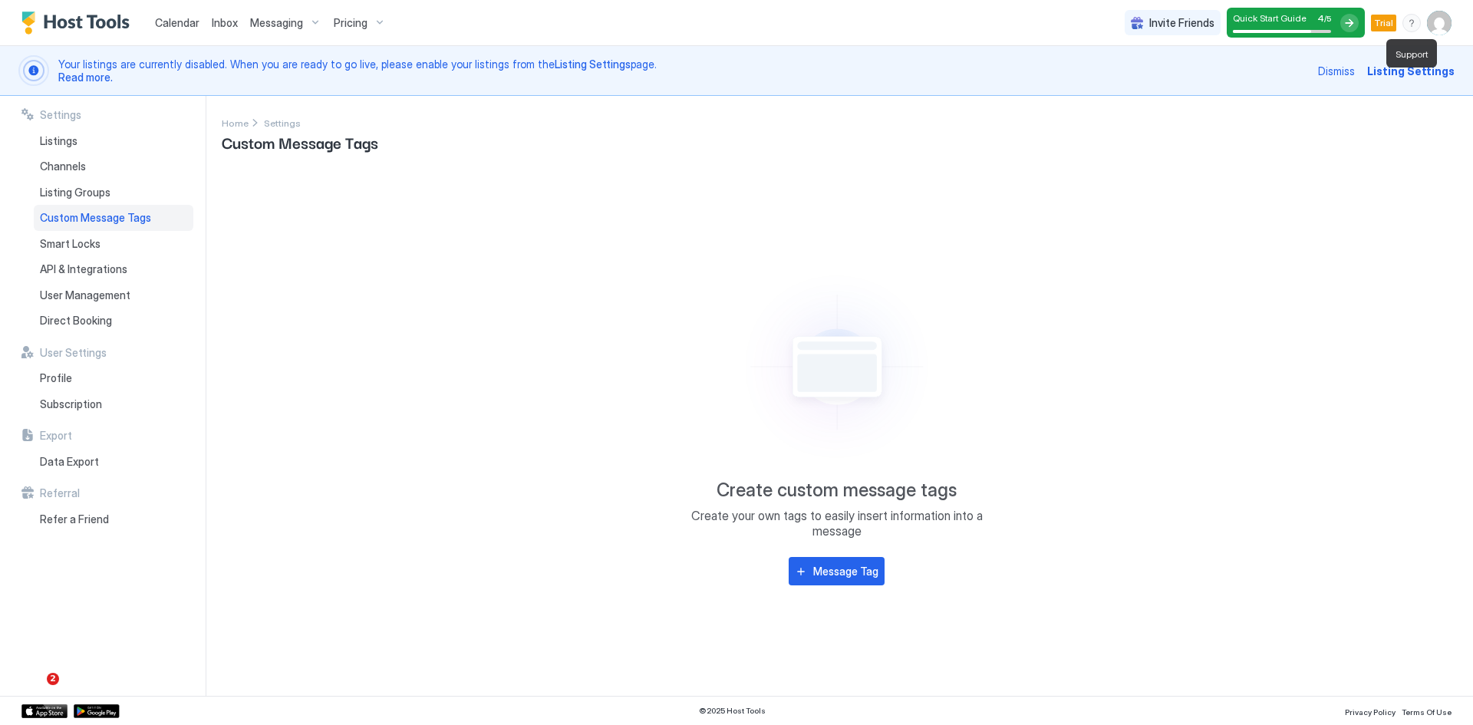
click at [1410, 23] on div "menu" at bounding box center [1412, 23] width 18 height 18
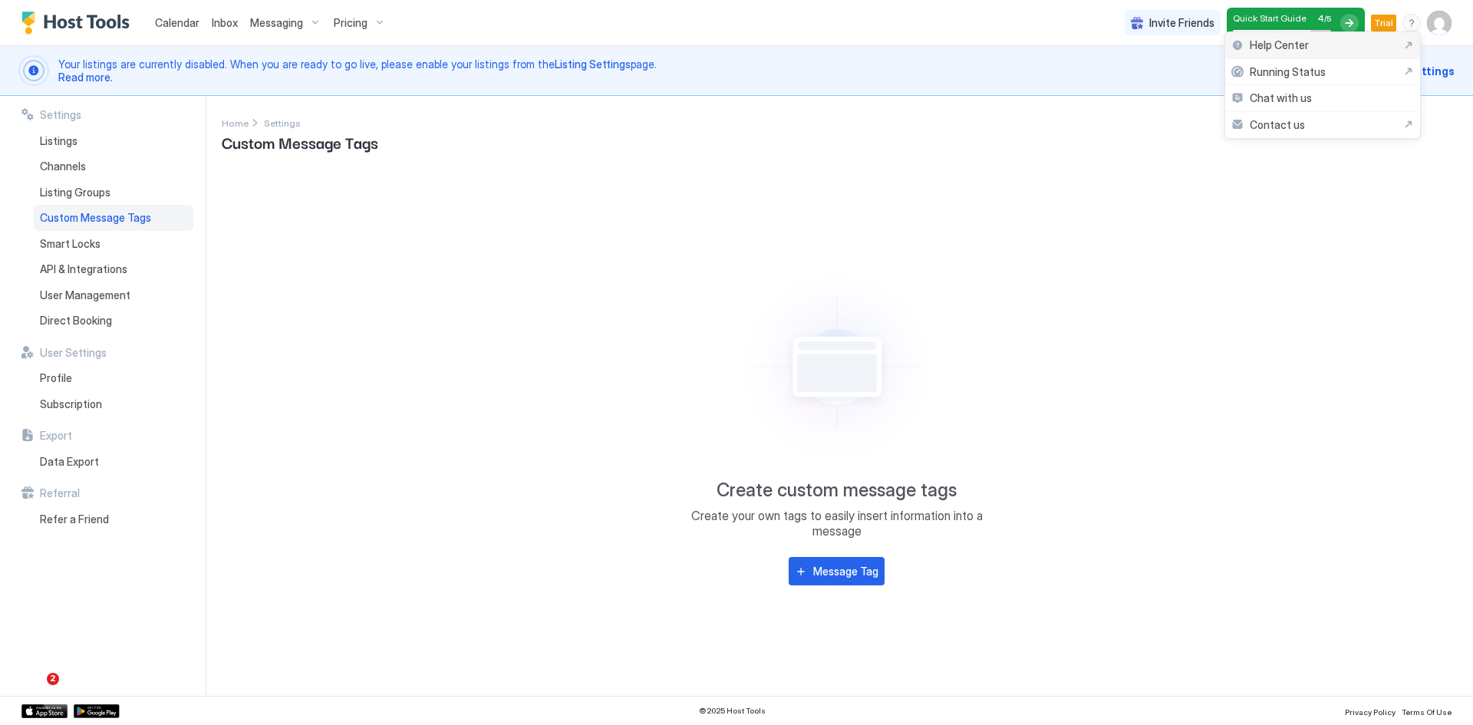
click at [1263, 49] on span "Help Center" at bounding box center [1279, 45] width 59 height 14
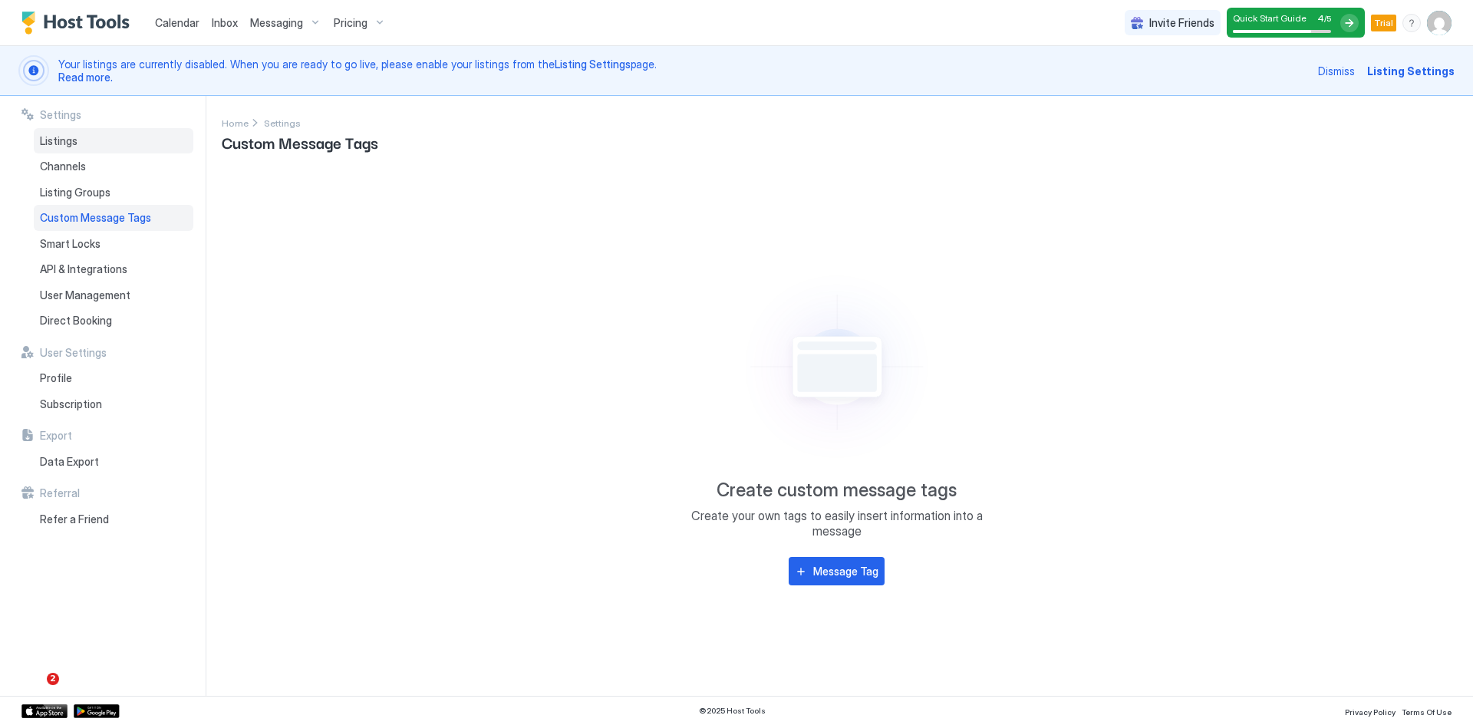
click at [71, 142] on span "Listings" at bounding box center [59, 141] width 38 height 14
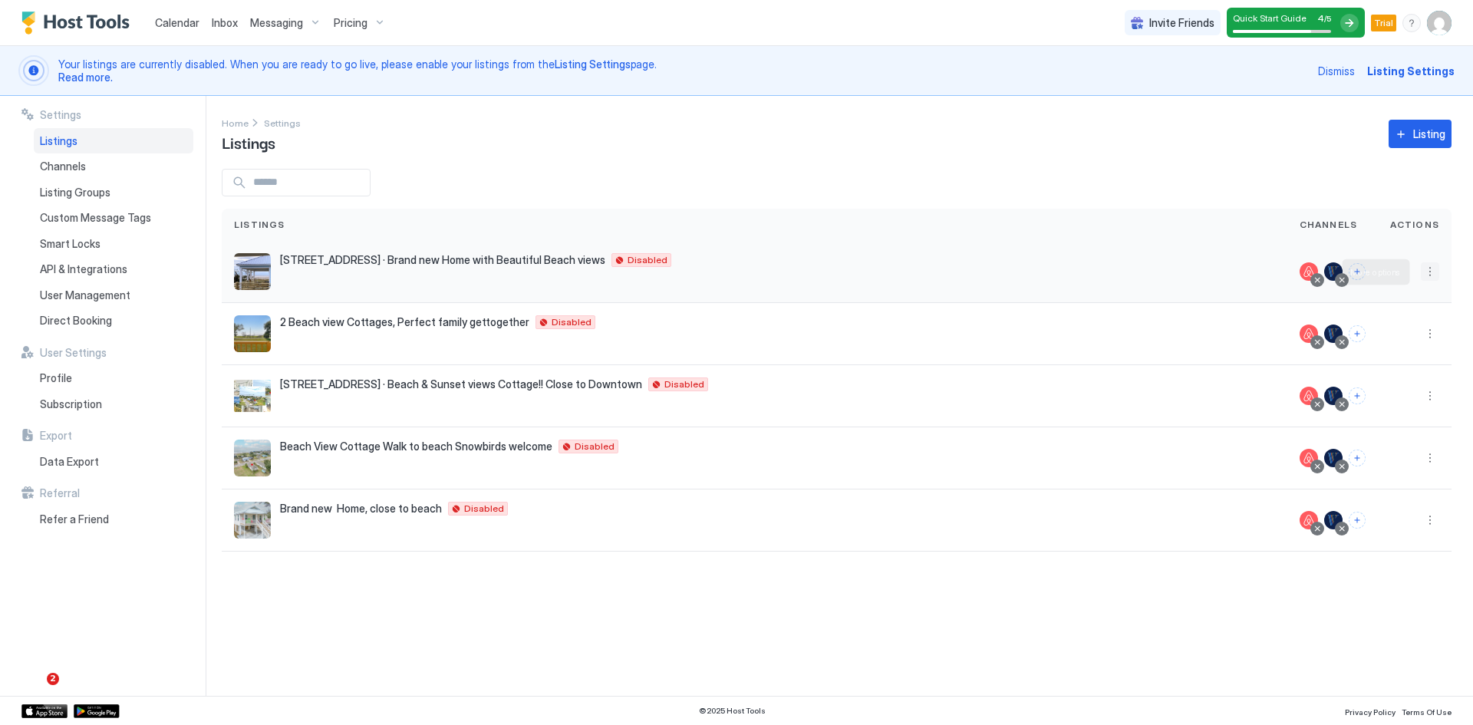
click at [1432, 273] on button "More options" at bounding box center [1430, 271] width 18 height 18
click at [1093, 325] on div at bounding box center [736, 362] width 1473 height 725
click at [1430, 332] on button "More options" at bounding box center [1430, 334] width 18 height 18
click at [1390, 407] on span "Listing Settings" at bounding box center [1395, 405] width 68 height 12
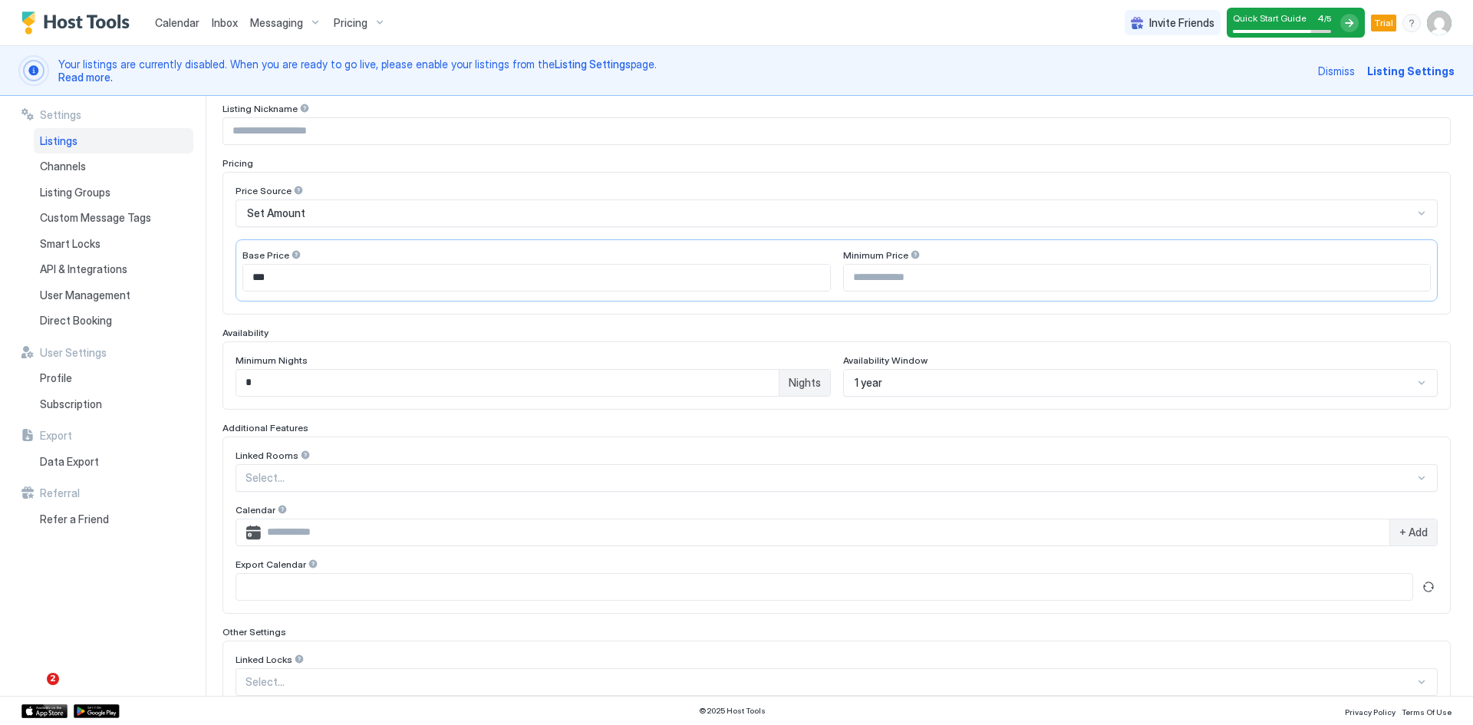
scroll to position [160, 0]
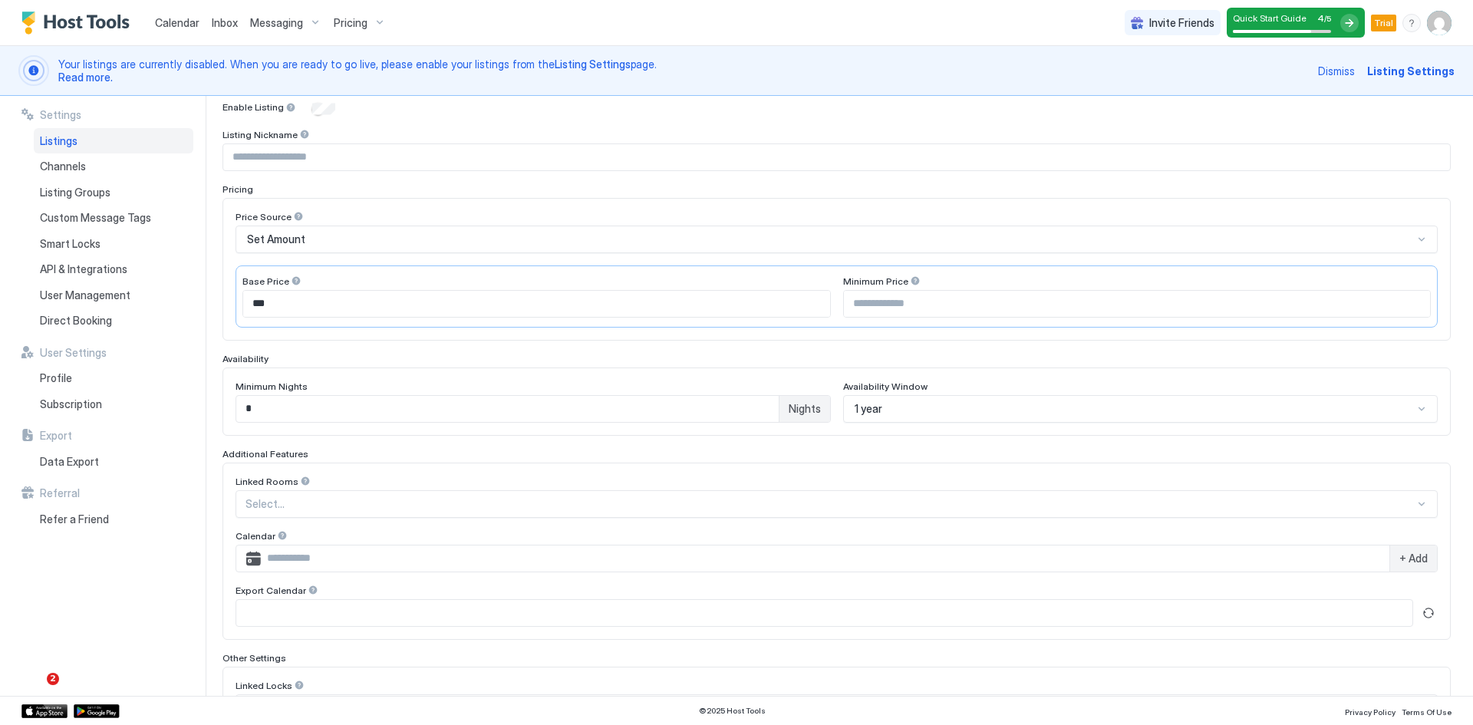
click at [372, 505] on div "Select..." at bounding box center [837, 504] width 1202 height 28
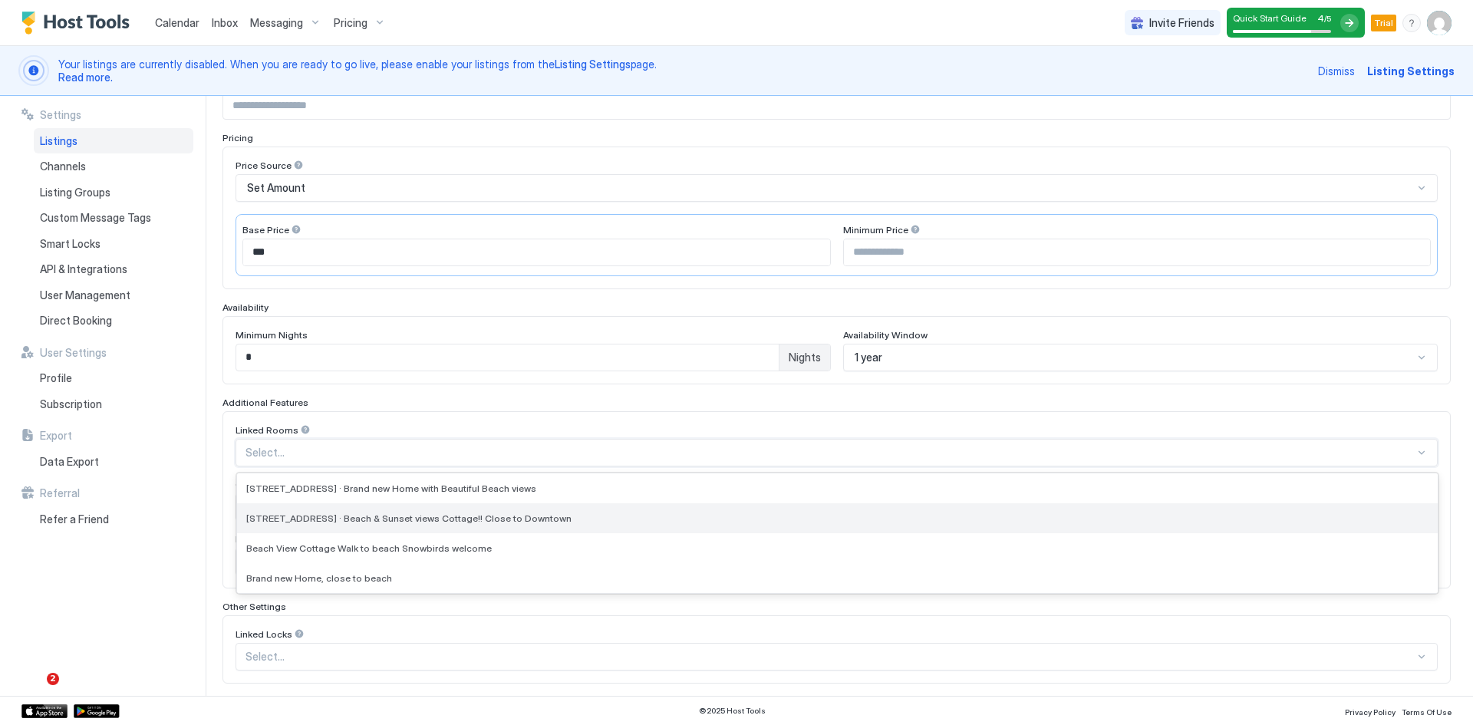
click at [372, 517] on span "[STREET_ADDRESS] · Beach & Sunset views Cottage!! Close to Downtown" at bounding box center [408, 519] width 325 height 12
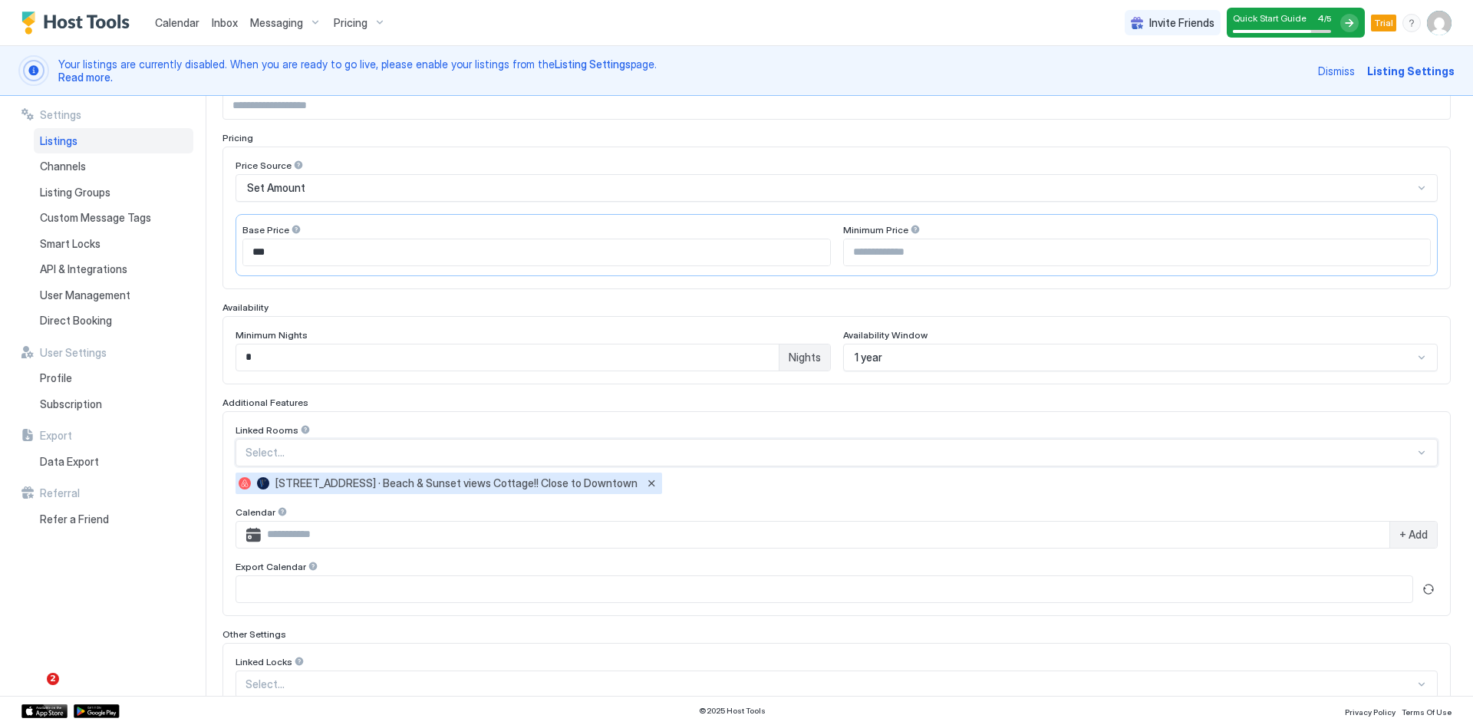
click at [368, 456] on div at bounding box center [830, 453] width 1169 height 14
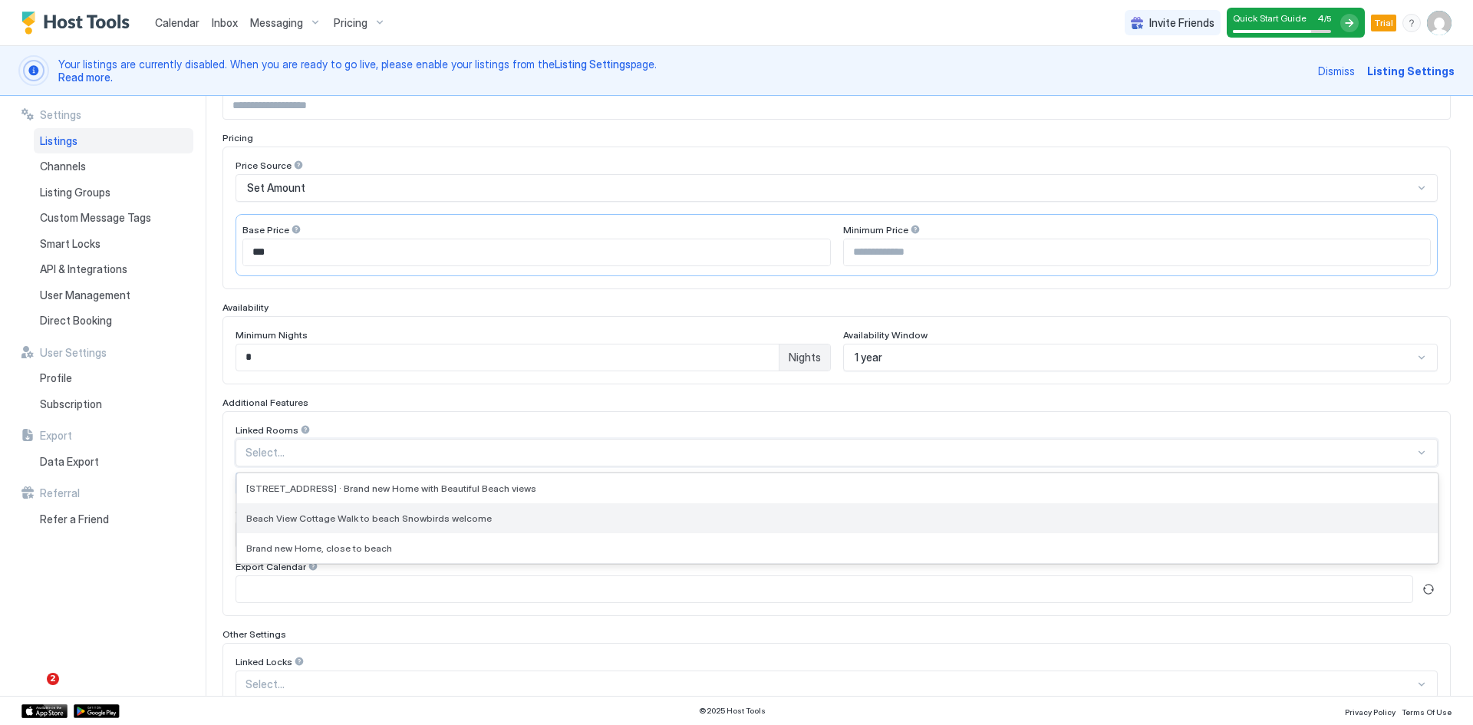
click at [351, 517] on span "Beach View Cottage Walk to beach Snowbirds welcome" at bounding box center [369, 519] width 246 height 12
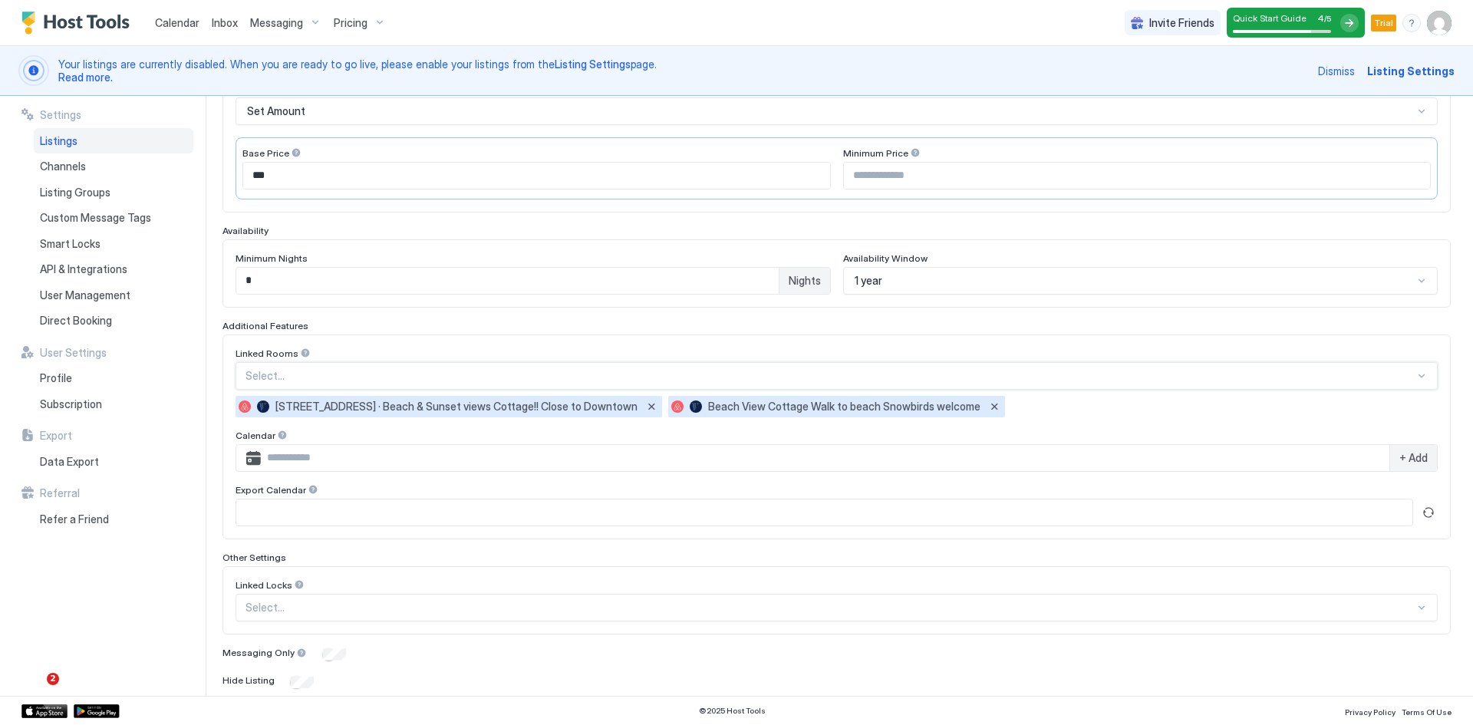
scroll to position [341, 0]
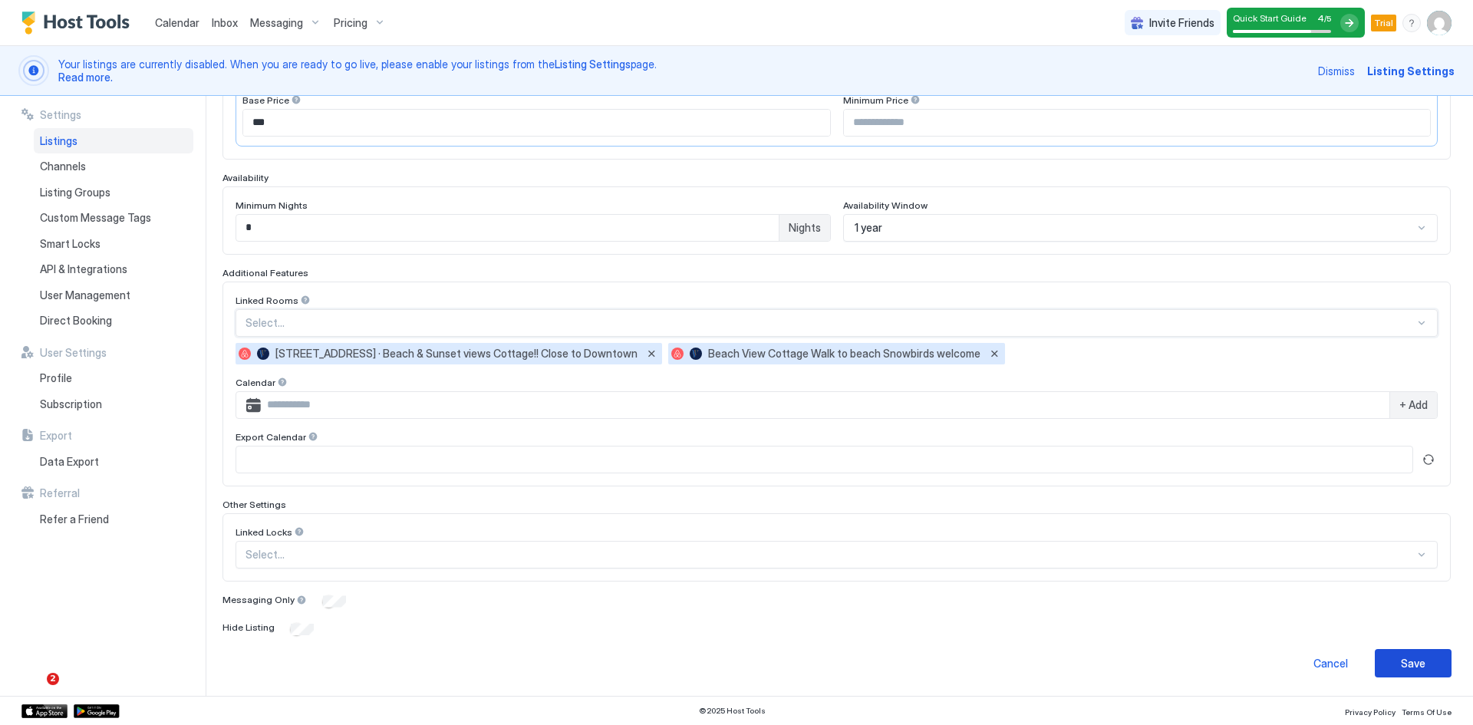
click at [1410, 658] on div "Save" at bounding box center [1413, 663] width 25 height 16
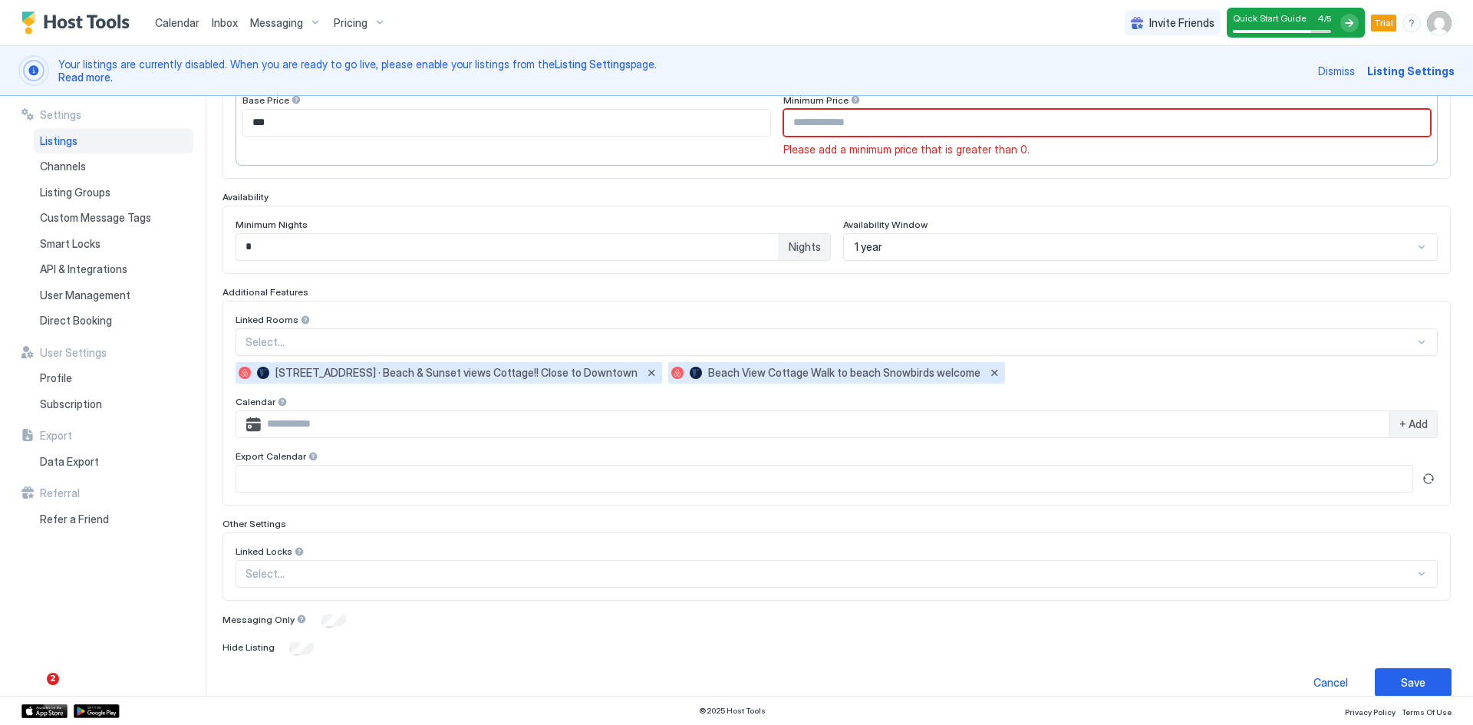
scroll to position [40, 0]
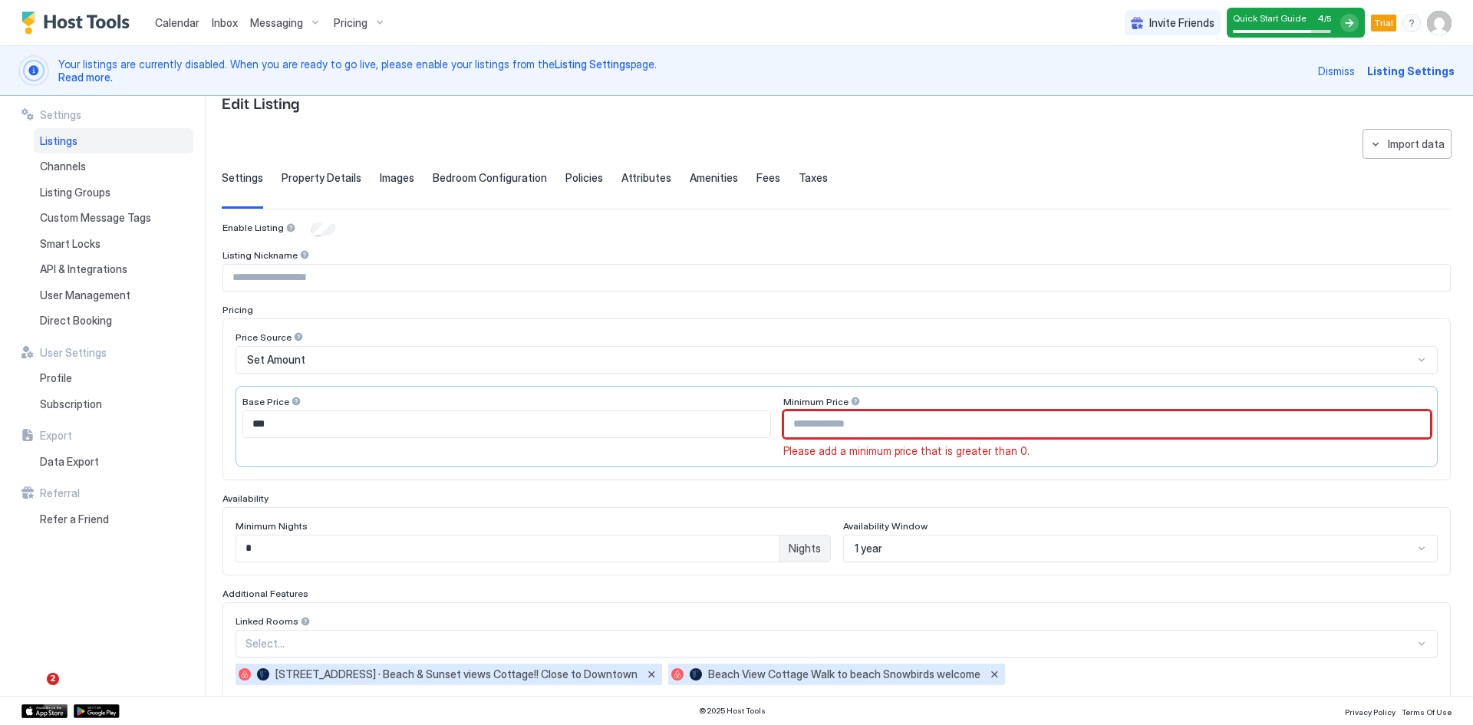
click at [832, 424] on input "Input Field" at bounding box center [1107, 424] width 646 height 26
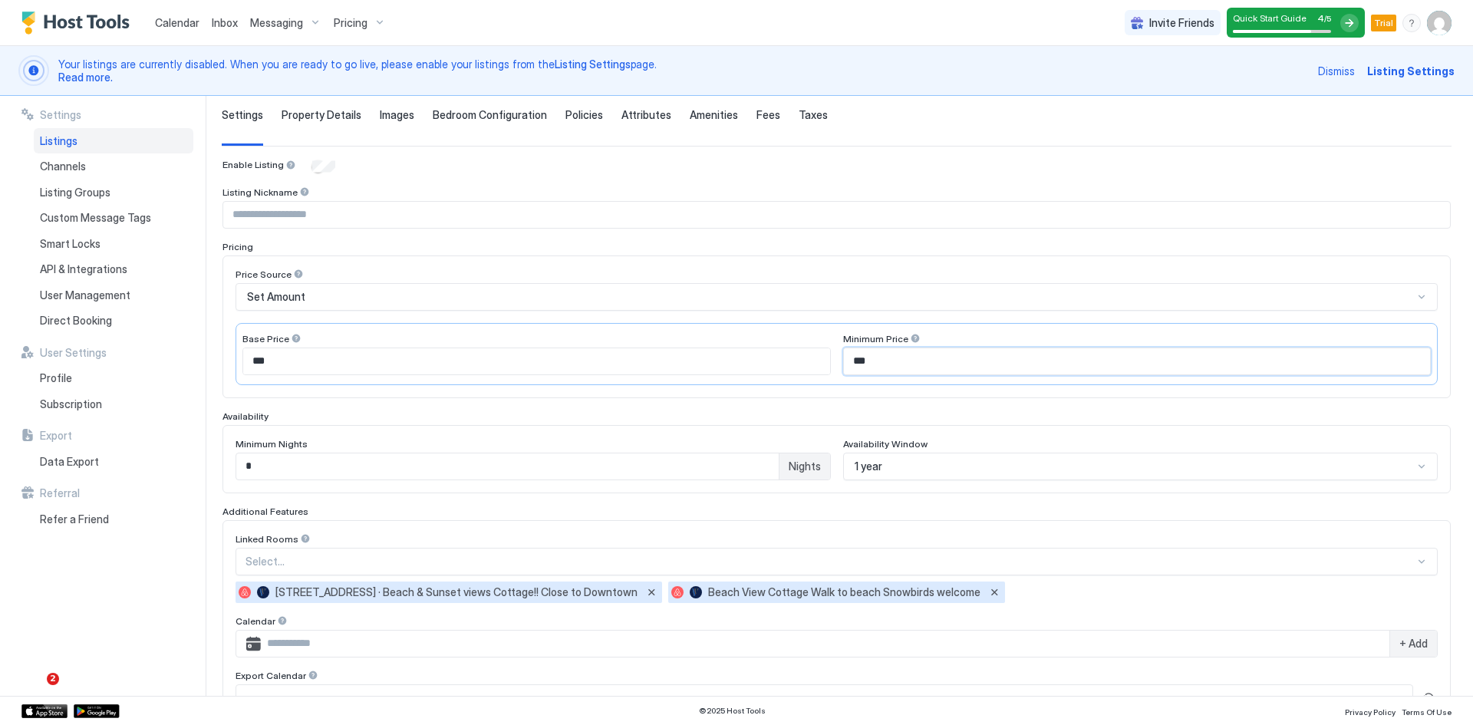
scroll to position [341, 0]
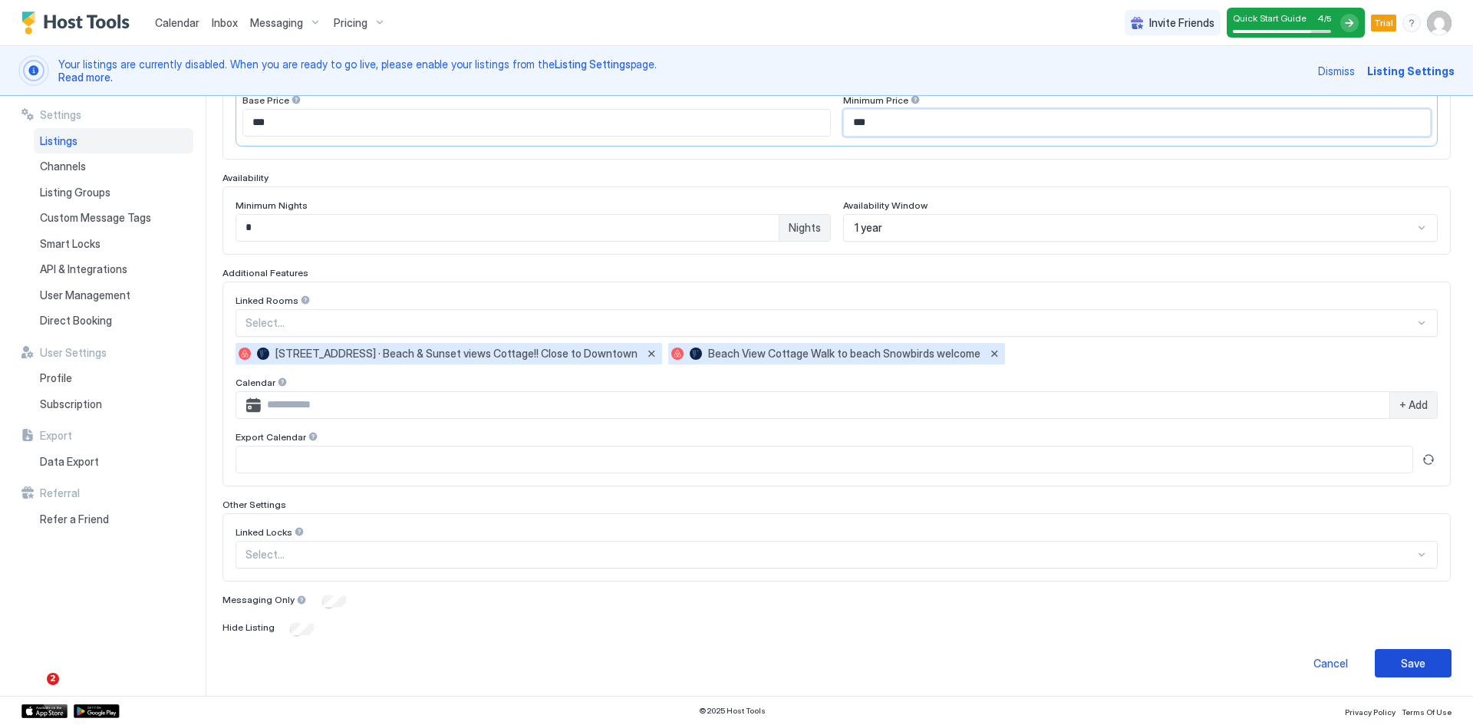
type input "***"
click at [1401, 666] on div "Save" at bounding box center [1413, 663] width 25 height 16
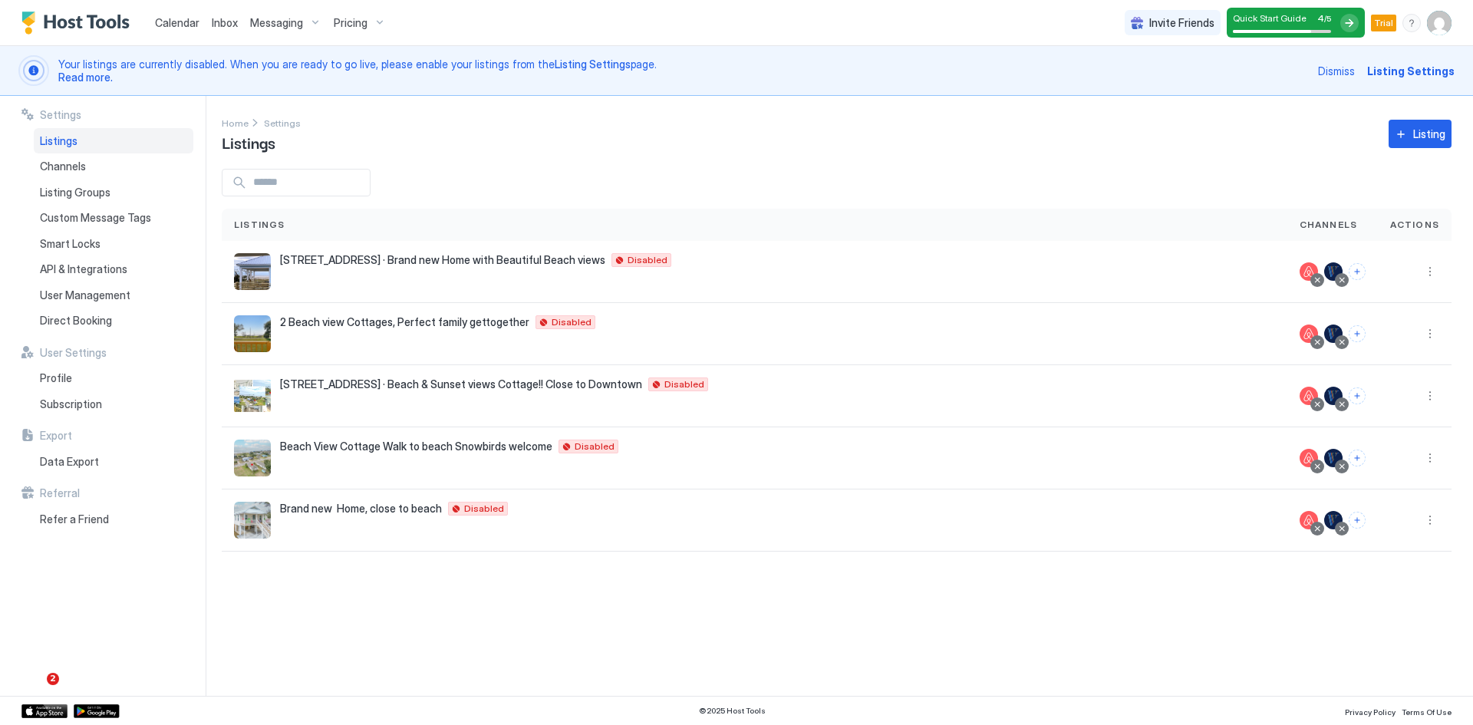
click at [180, 25] on span "Calendar" at bounding box center [177, 22] width 45 height 13
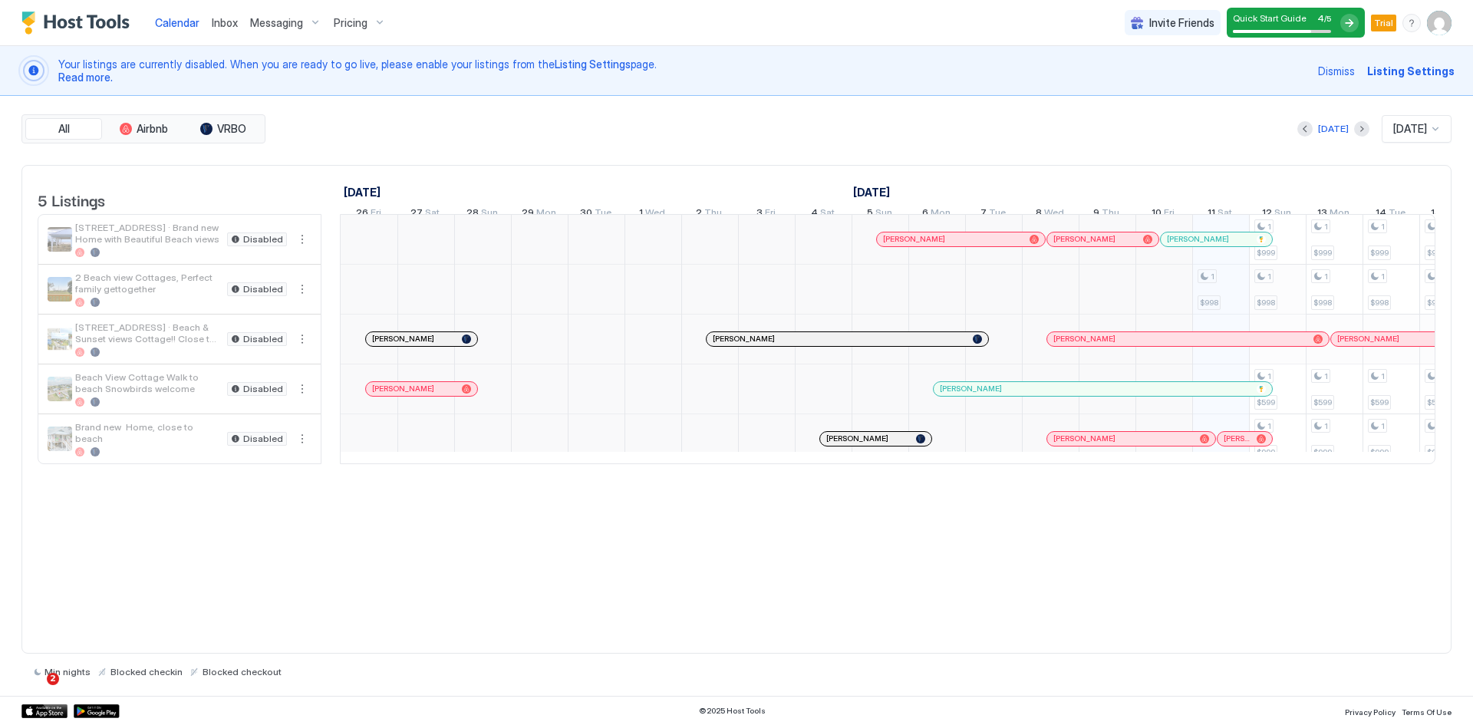
scroll to position [0, 853]
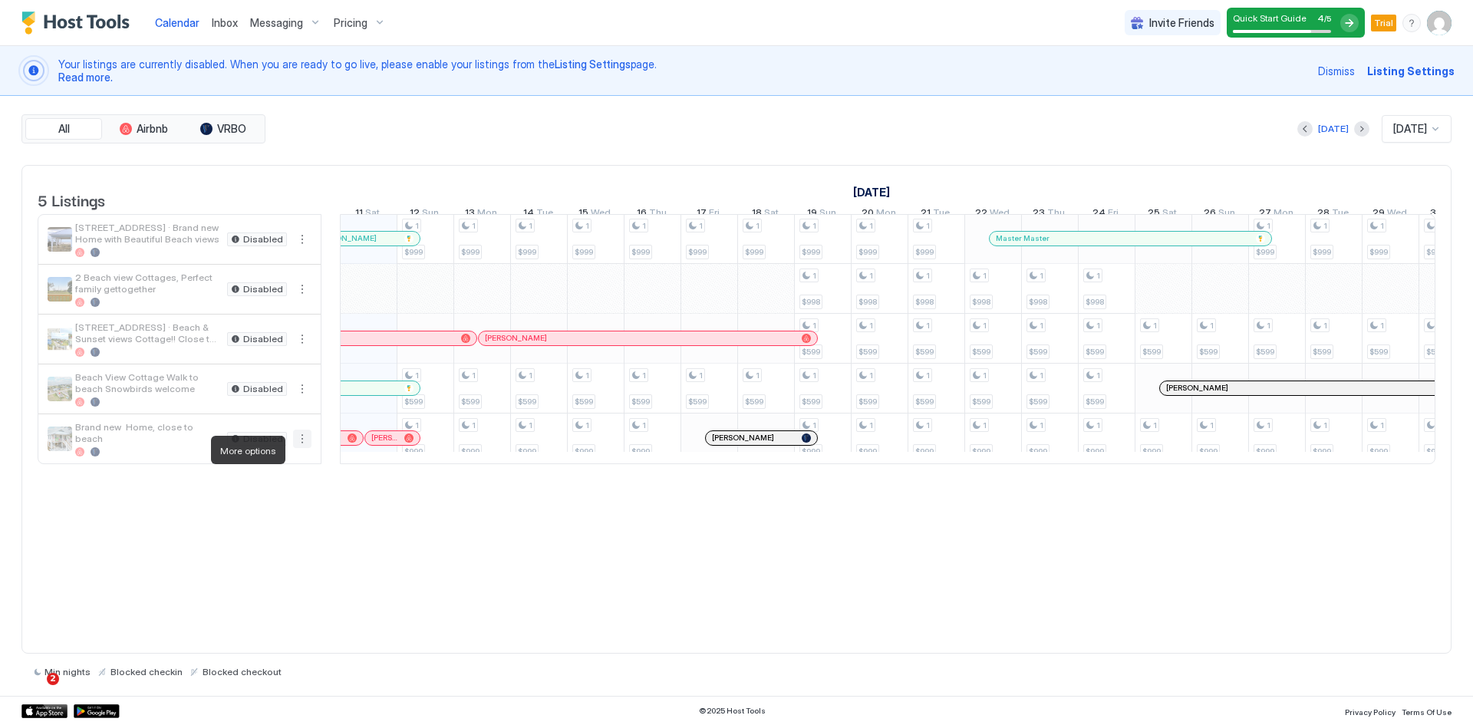
click at [301, 448] on button "More options" at bounding box center [302, 439] width 18 height 18
click at [354, 547] on div at bounding box center [736, 362] width 1473 height 725
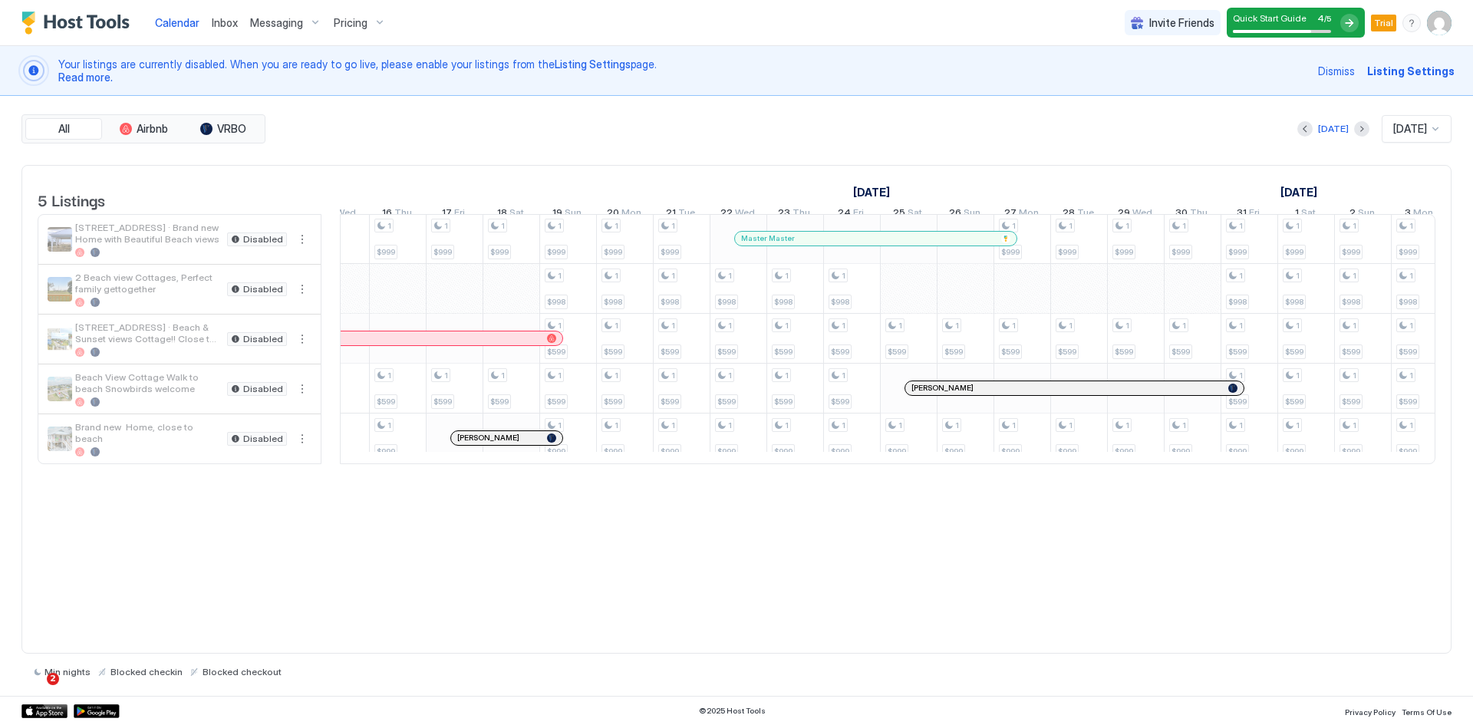
scroll to position [0, 0]
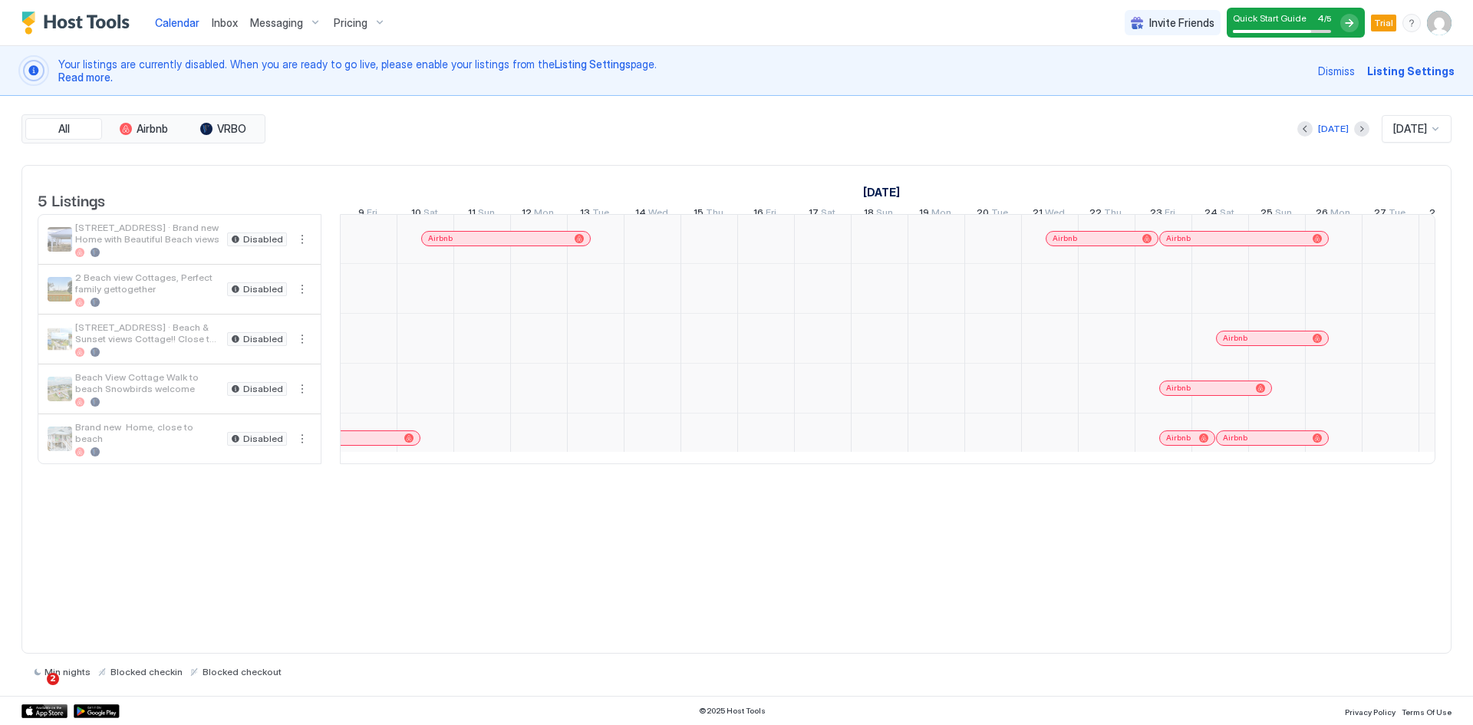
click at [60, 204] on span "5 Listings" at bounding box center [72, 199] width 68 height 23
click at [72, 134] on button "All" at bounding box center [63, 128] width 77 height 21
click at [62, 132] on span "All" at bounding box center [64, 129] width 12 height 14
click at [160, 128] on span "Airbnb" at bounding box center [152, 129] width 31 height 14
click at [223, 130] on span "VRBO" at bounding box center [231, 129] width 29 height 14
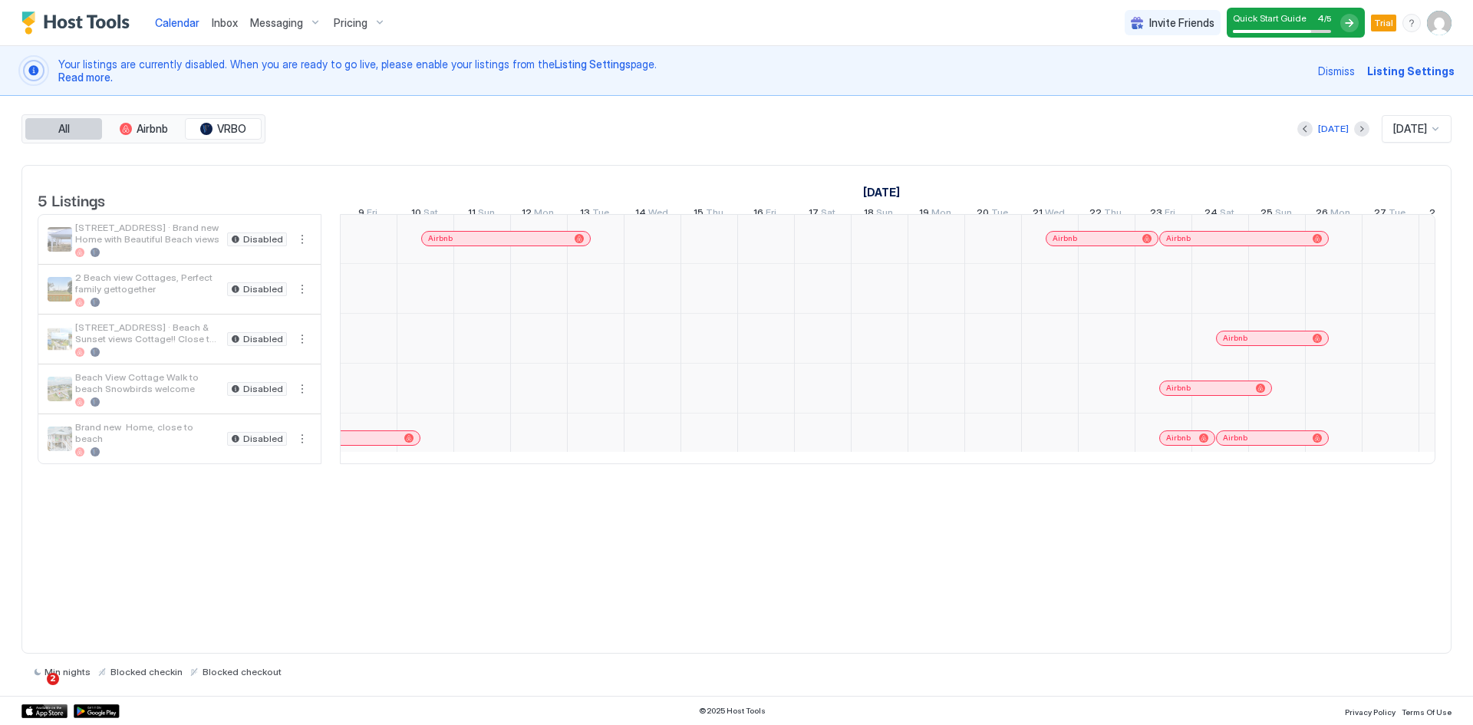
click at [62, 132] on span "All" at bounding box center [64, 129] width 12 height 14
click at [344, 18] on span "Pricing" at bounding box center [351, 23] width 34 height 14
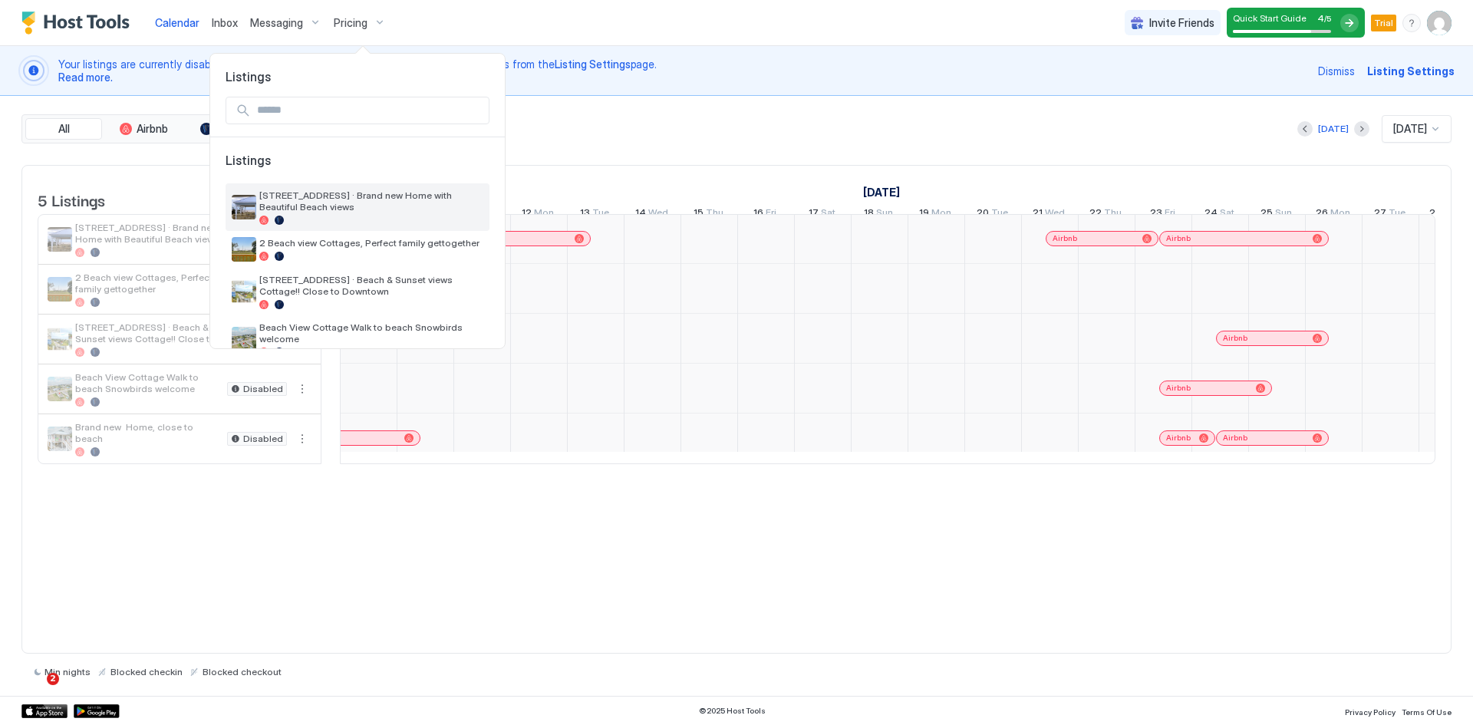
click at [292, 201] on span "[STREET_ADDRESS] · Brand new Home with Beautiful Beach views" at bounding box center [371, 201] width 224 height 23
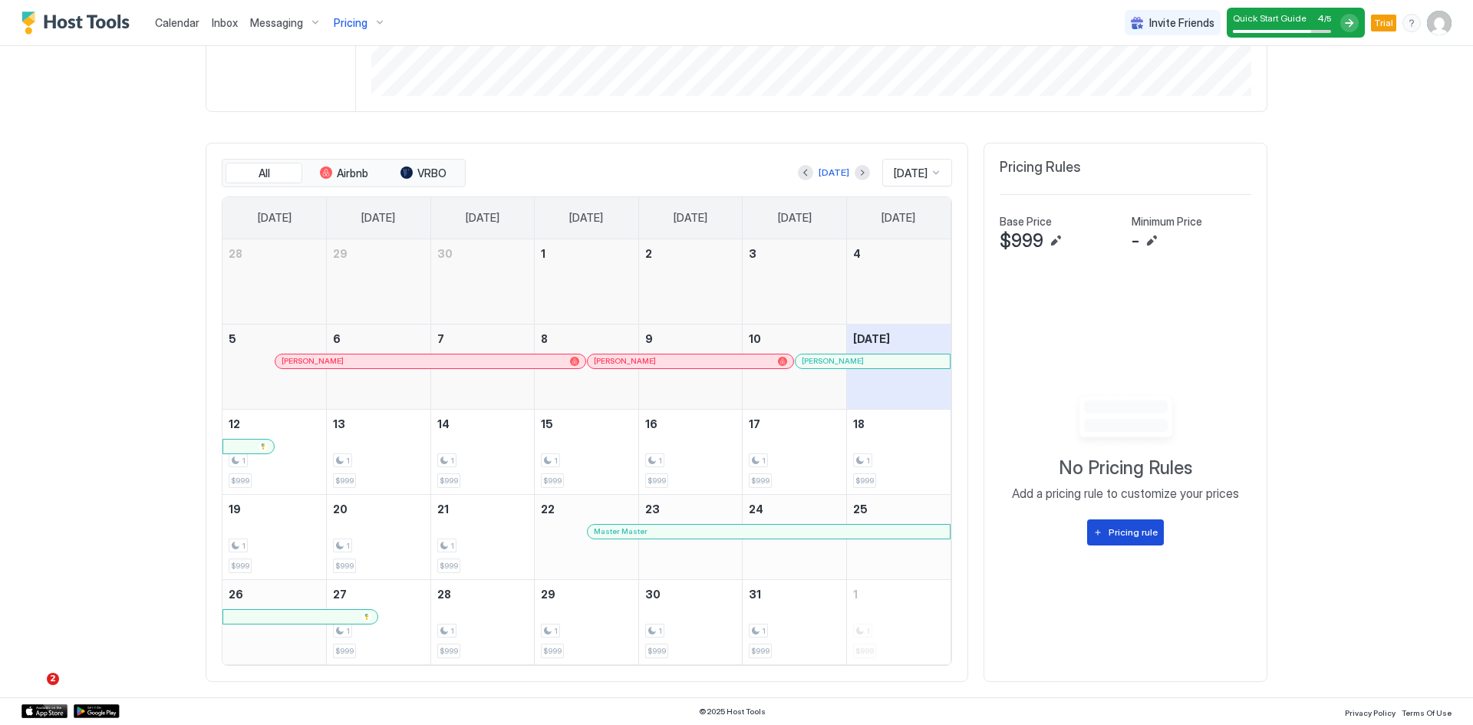
click at [1123, 542] on button "Pricing rule" at bounding box center [1125, 533] width 77 height 26
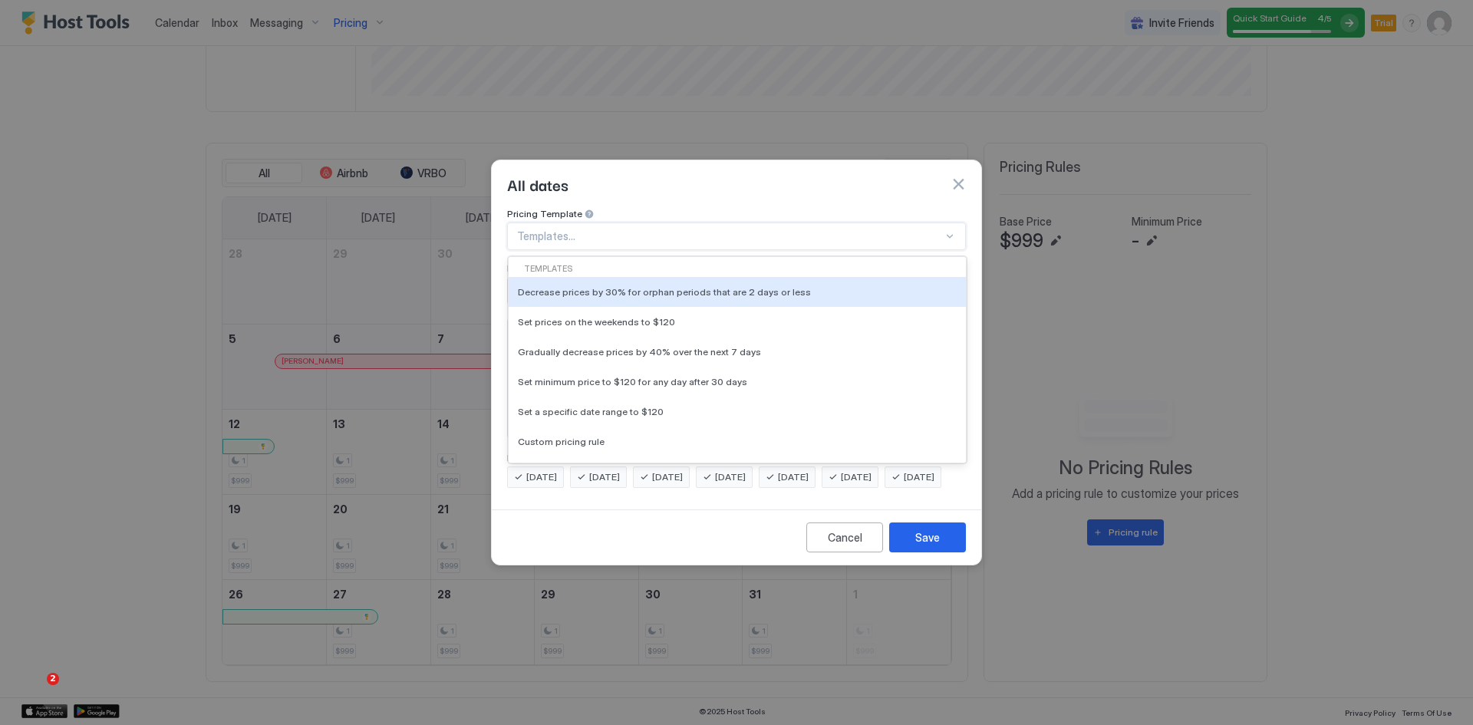
click at [554, 229] on div at bounding box center [730, 236] width 426 height 14
click at [640, 179] on div "All dates" at bounding box center [736, 184] width 459 height 23
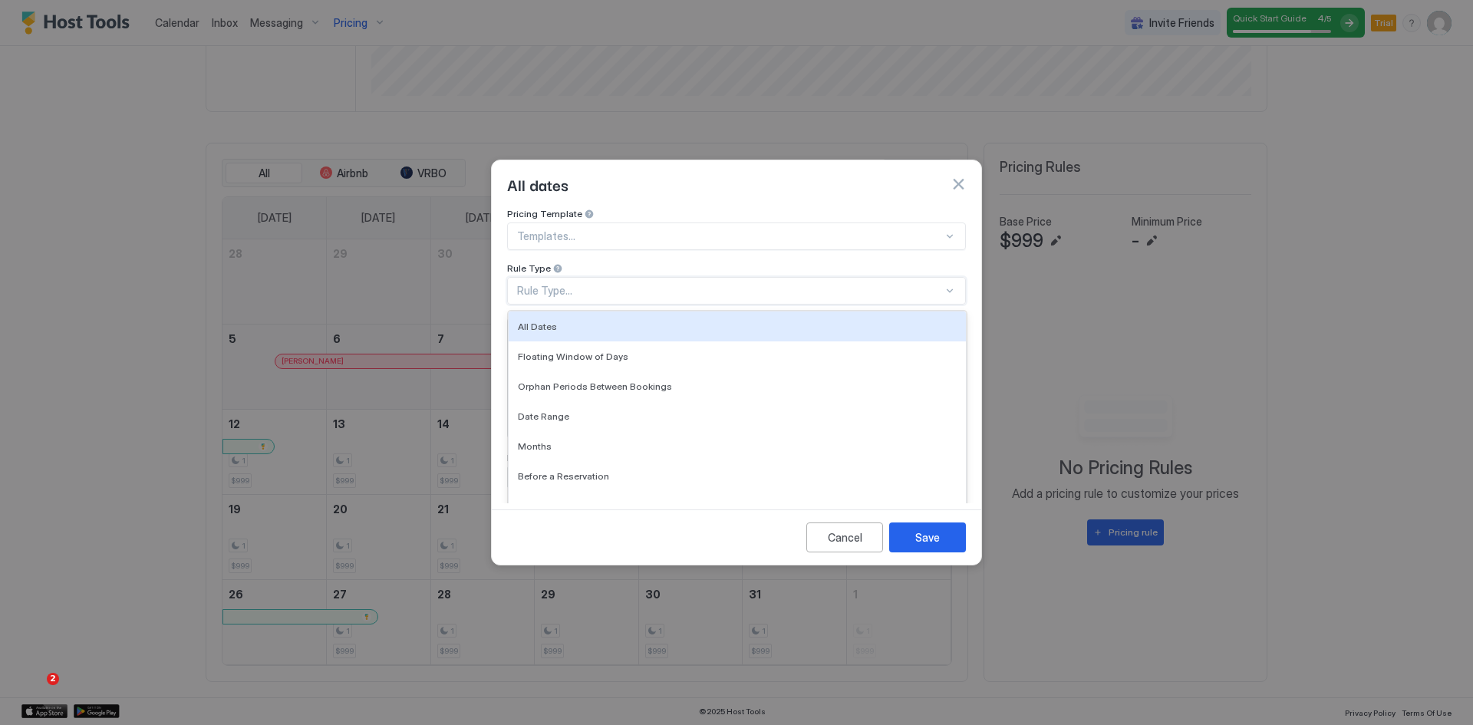
click at [586, 284] on div "Rule Type..." at bounding box center [730, 291] width 426 height 14
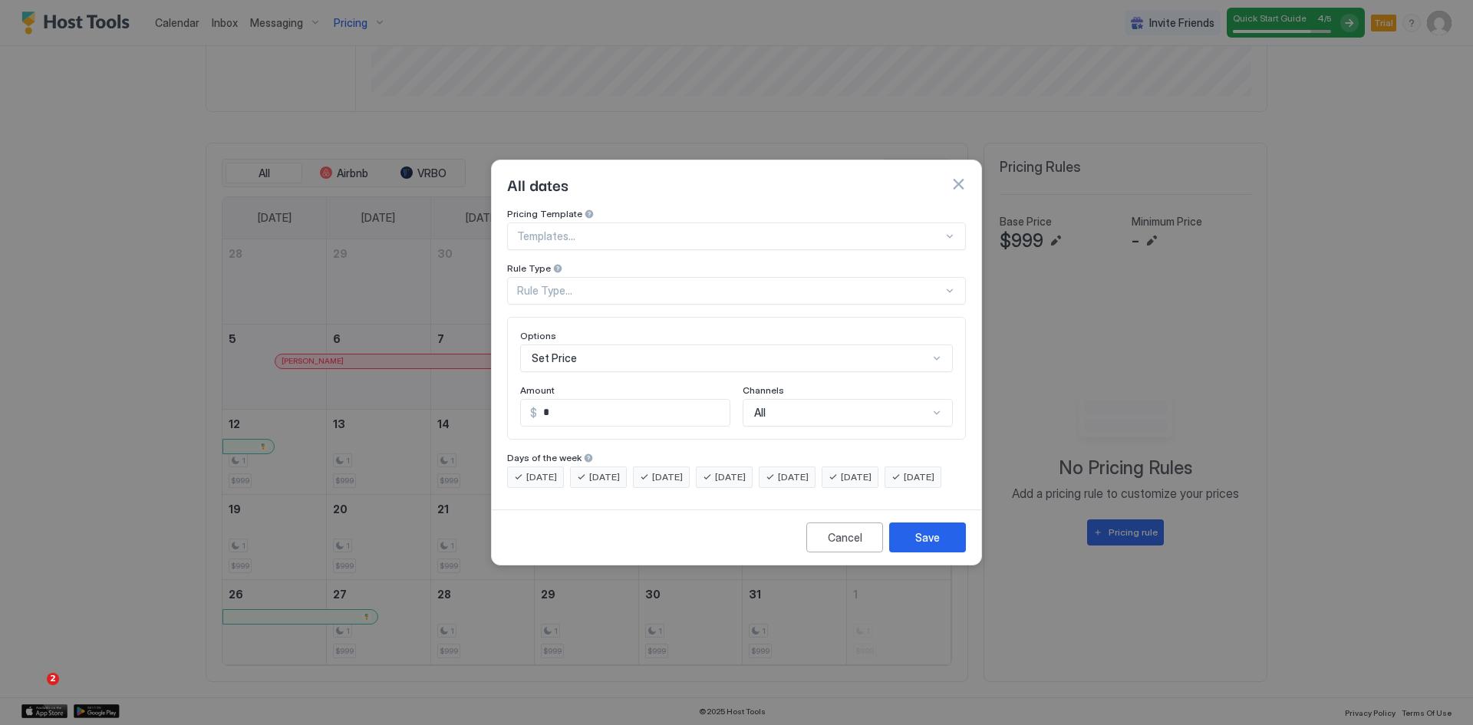
click at [624, 191] on div "All dates" at bounding box center [737, 184] width 490 height 48
click at [958, 176] on button "button" at bounding box center [958, 183] width 15 height 15
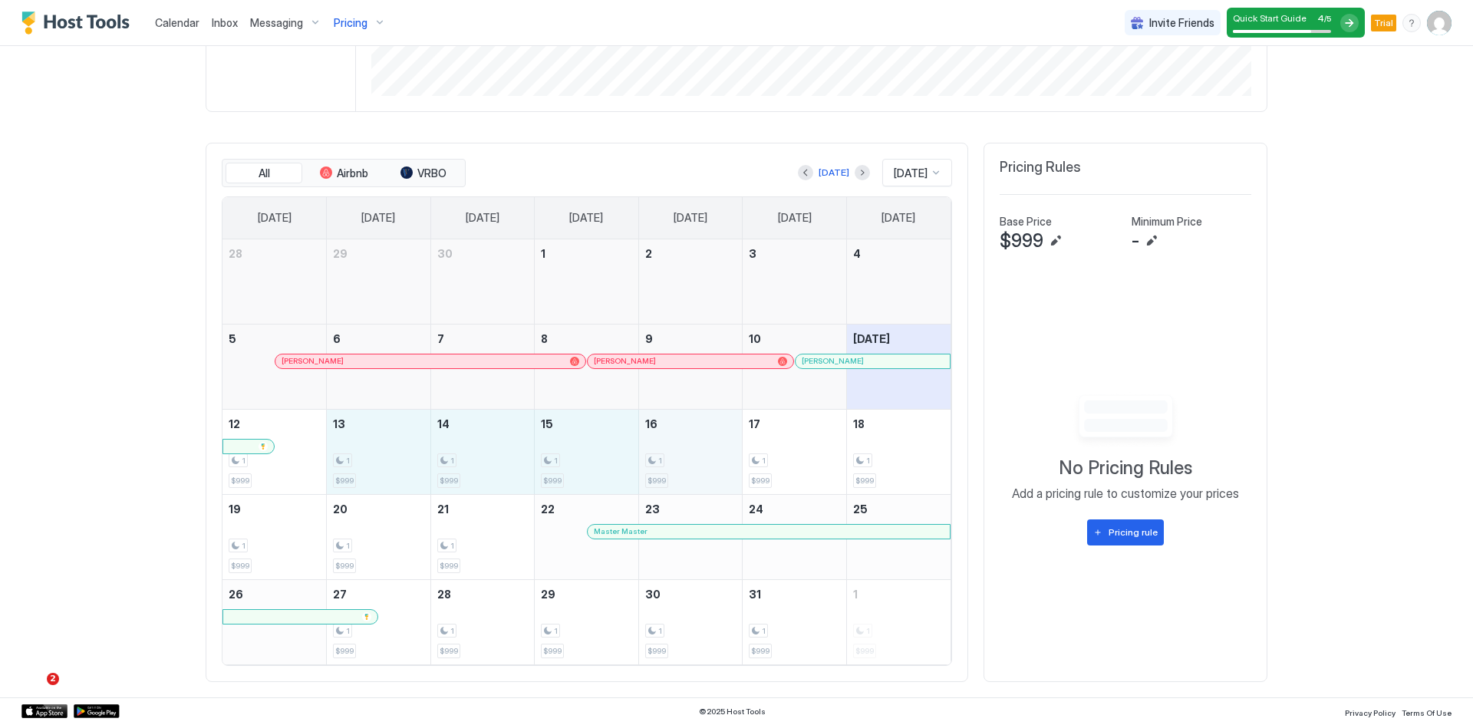
drag, startPoint x: 368, startPoint y: 482, endPoint x: 724, endPoint y: 477, distance: 356.9
click at [724, 477] on tr "12 1 $999 13 1 $999 14 1 $999 15 1 $999 16 1 $999 17 1 $999 18 1 $999" at bounding box center [587, 451] width 728 height 85
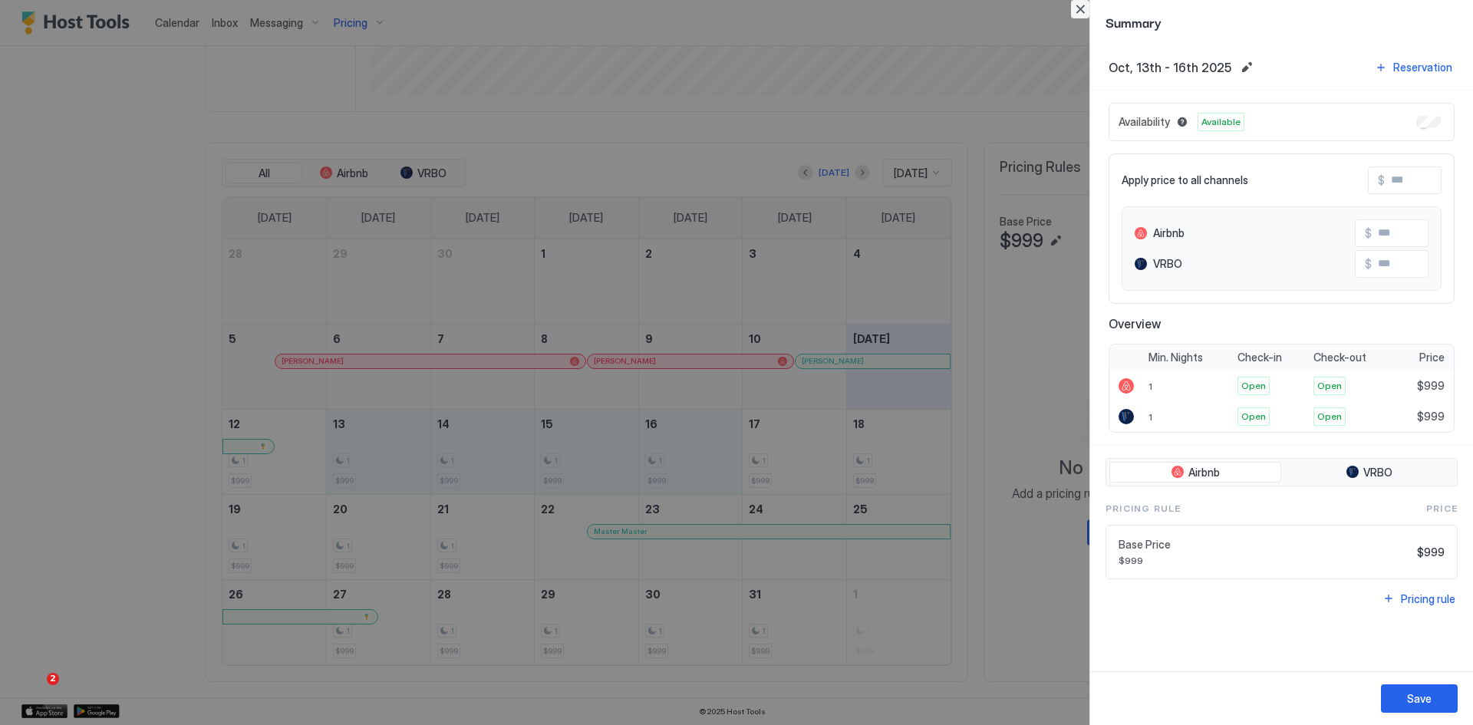
click at [1077, 6] on button "Close" at bounding box center [1080, 9] width 18 height 18
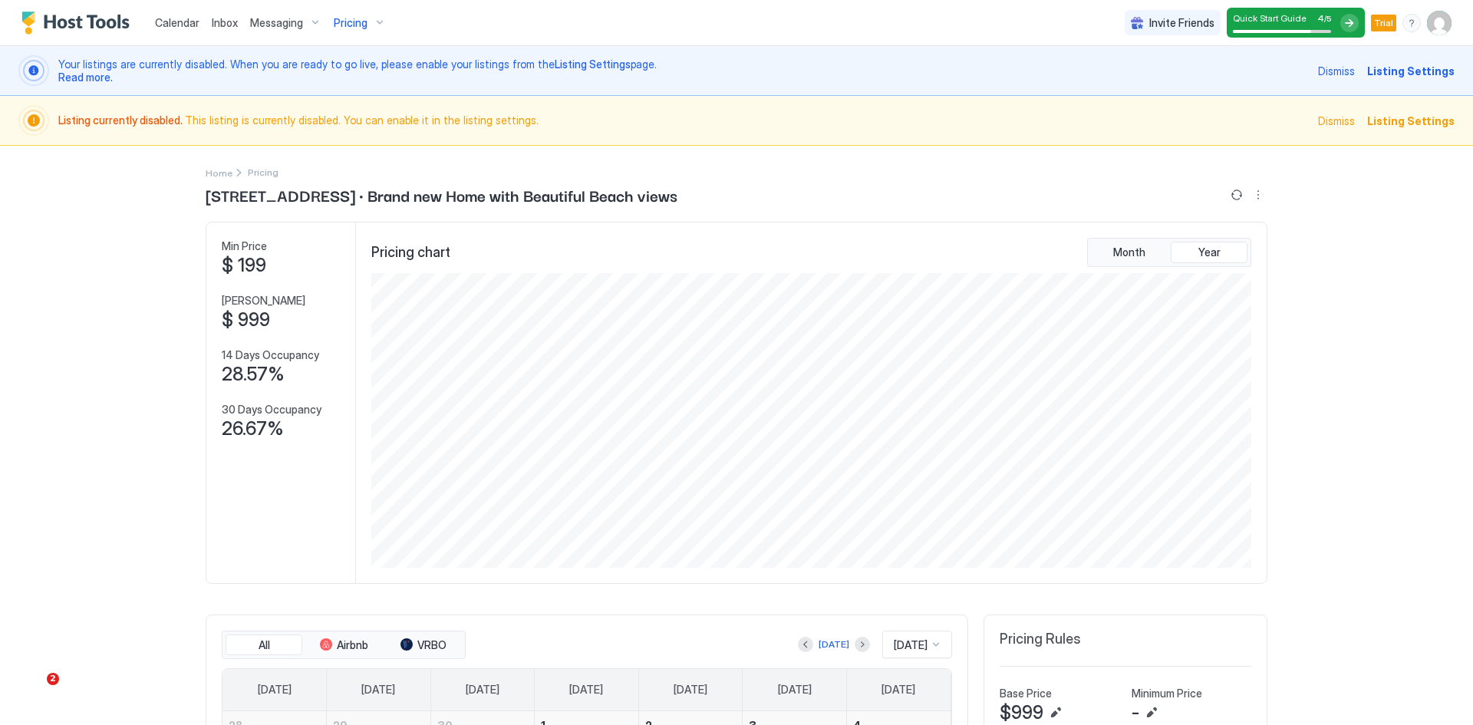
click at [350, 25] on span "Pricing" at bounding box center [351, 23] width 34 height 14
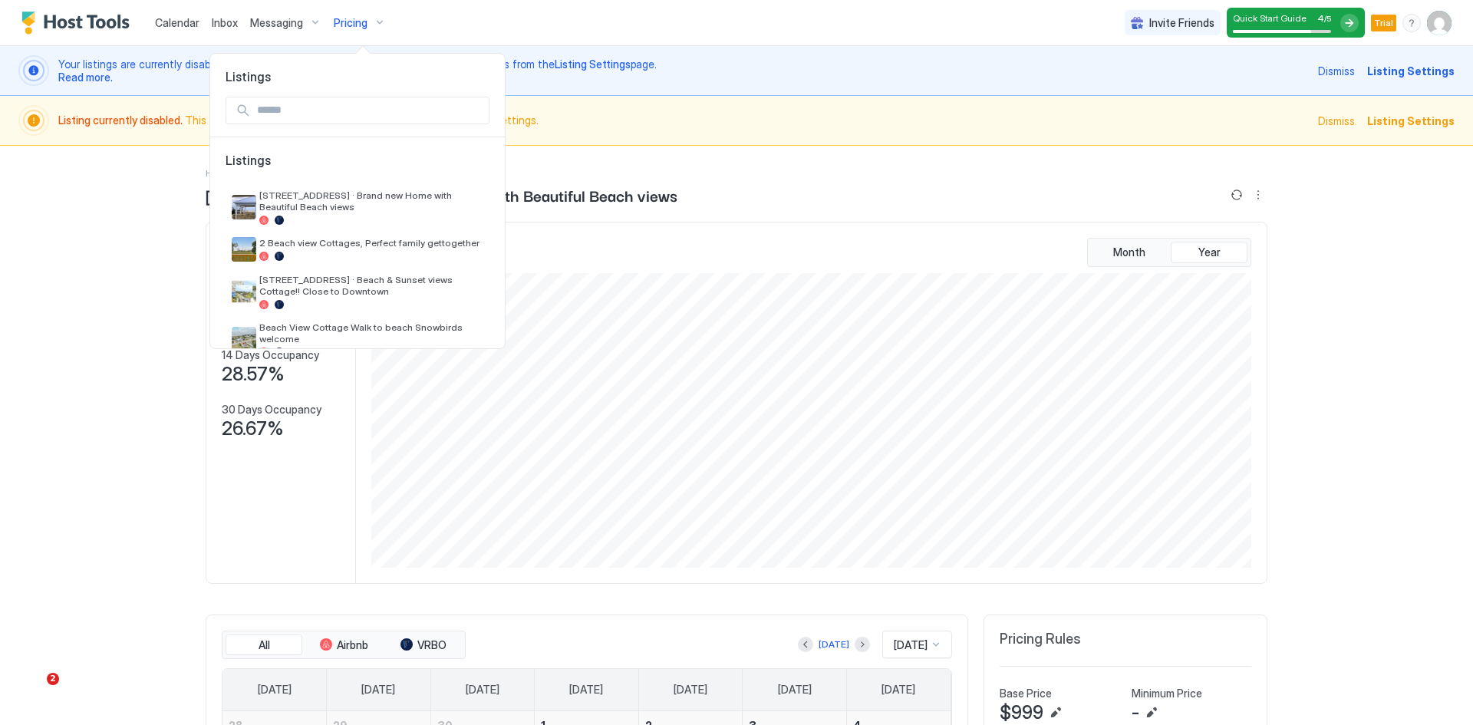
click at [345, 22] on div at bounding box center [736, 362] width 1473 height 725
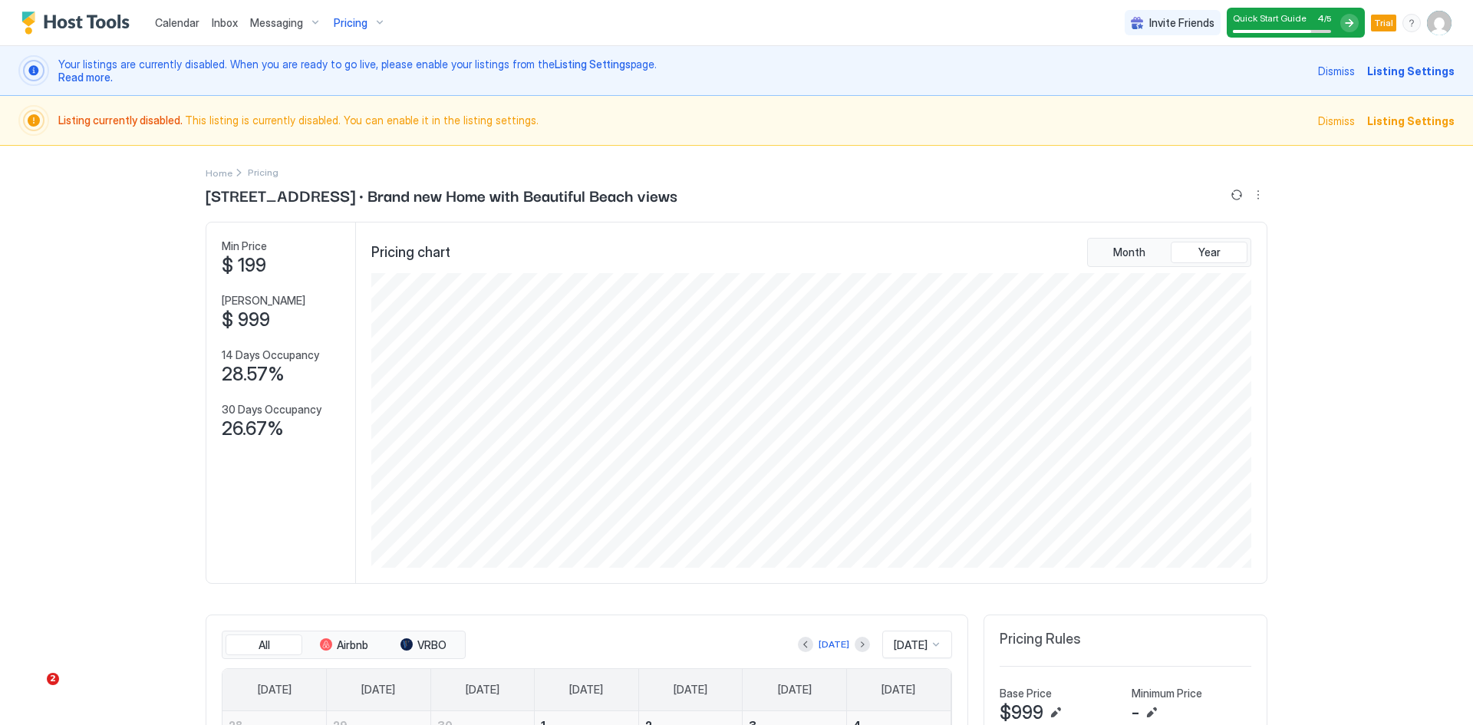
click at [345, 22] on span "Pricing" at bounding box center [351, 23] width 34 height 14
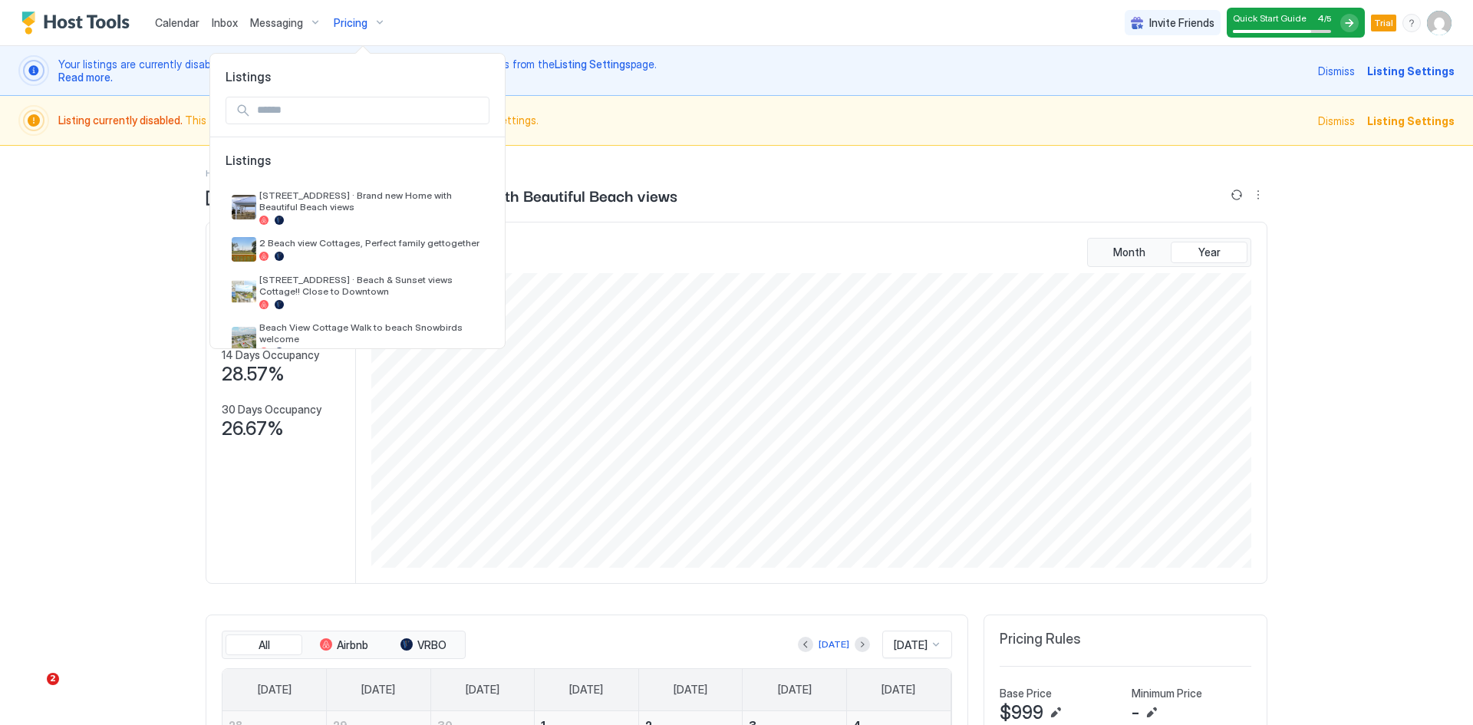
click at [248, 83] on span "Listings" at bounding box center [357, 76] width 295 height 15
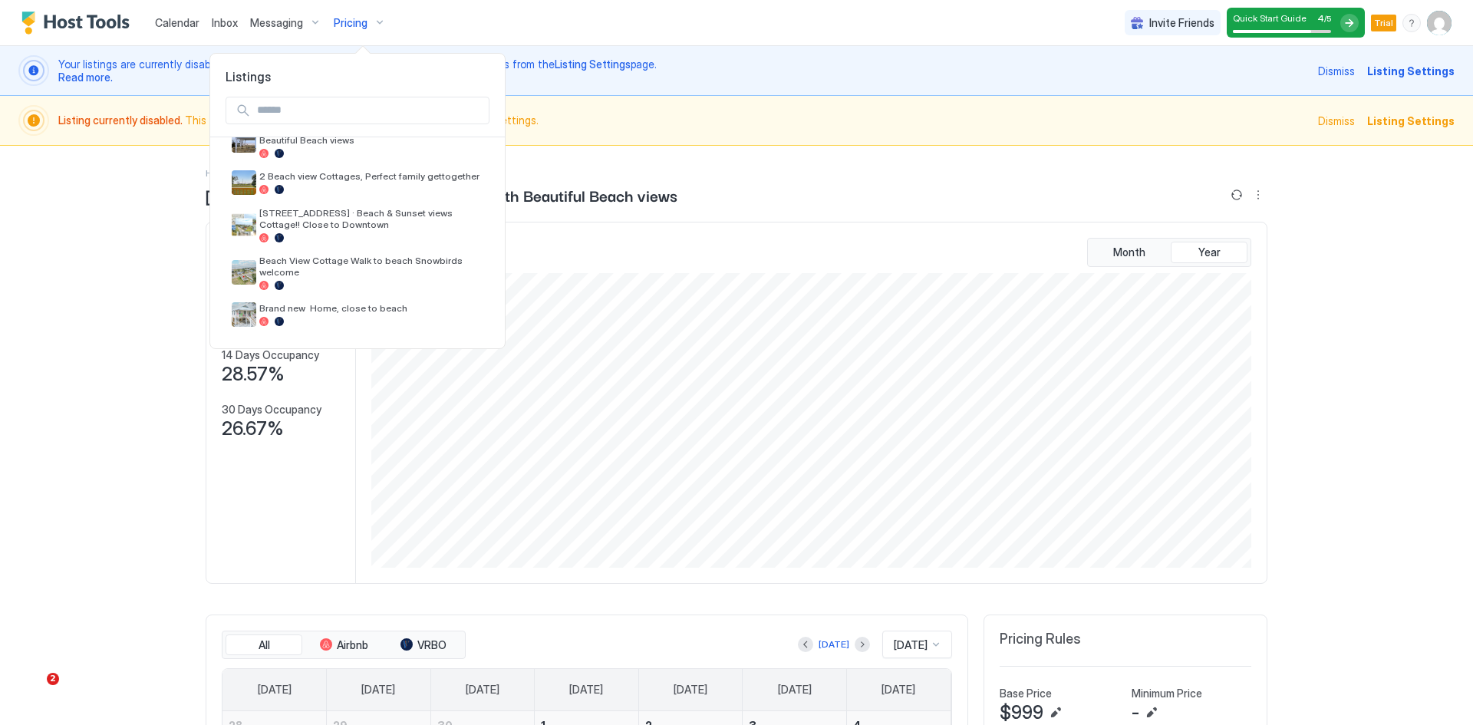
click at [175, 21] on div at bounding box center [736, 362] width 1473 height 725
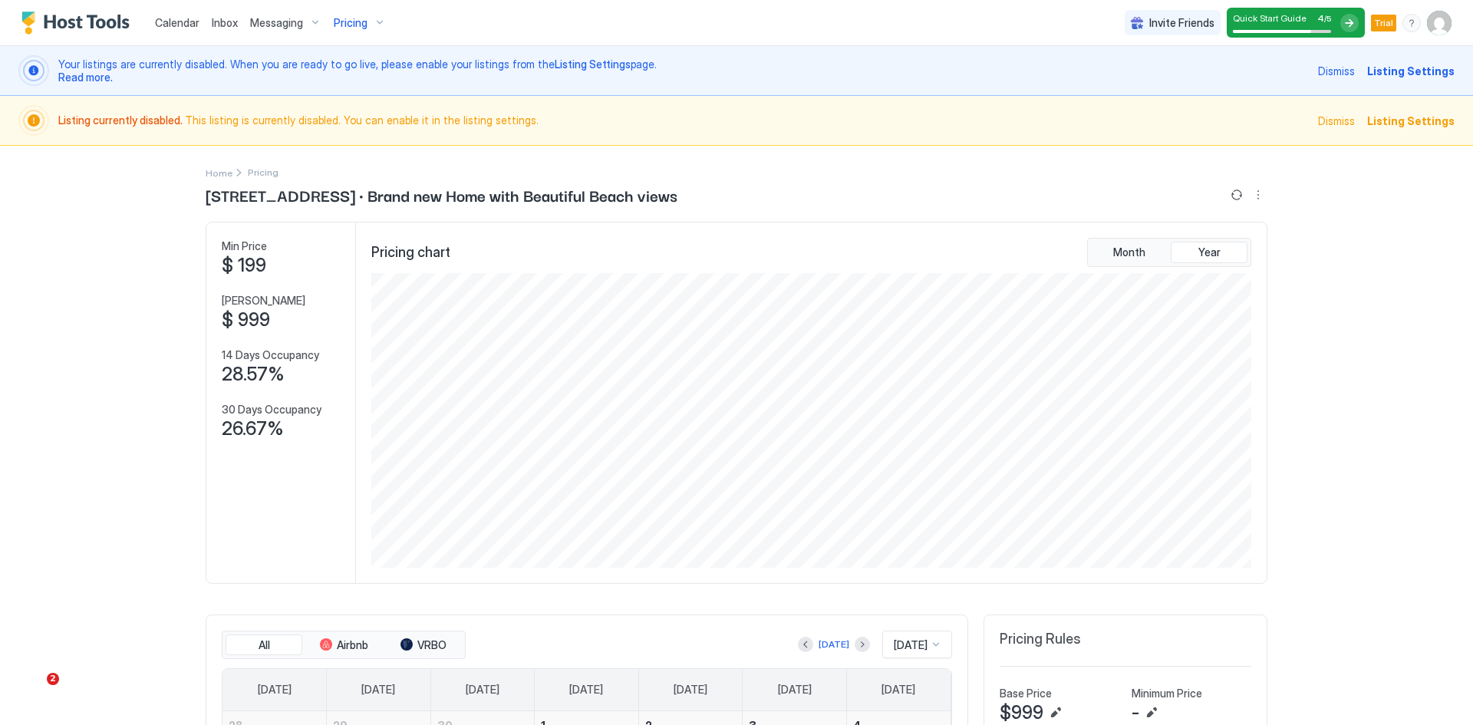
click at [174, 21] on span "Calendar" at bounding box center [177, 22] width 45 height 13
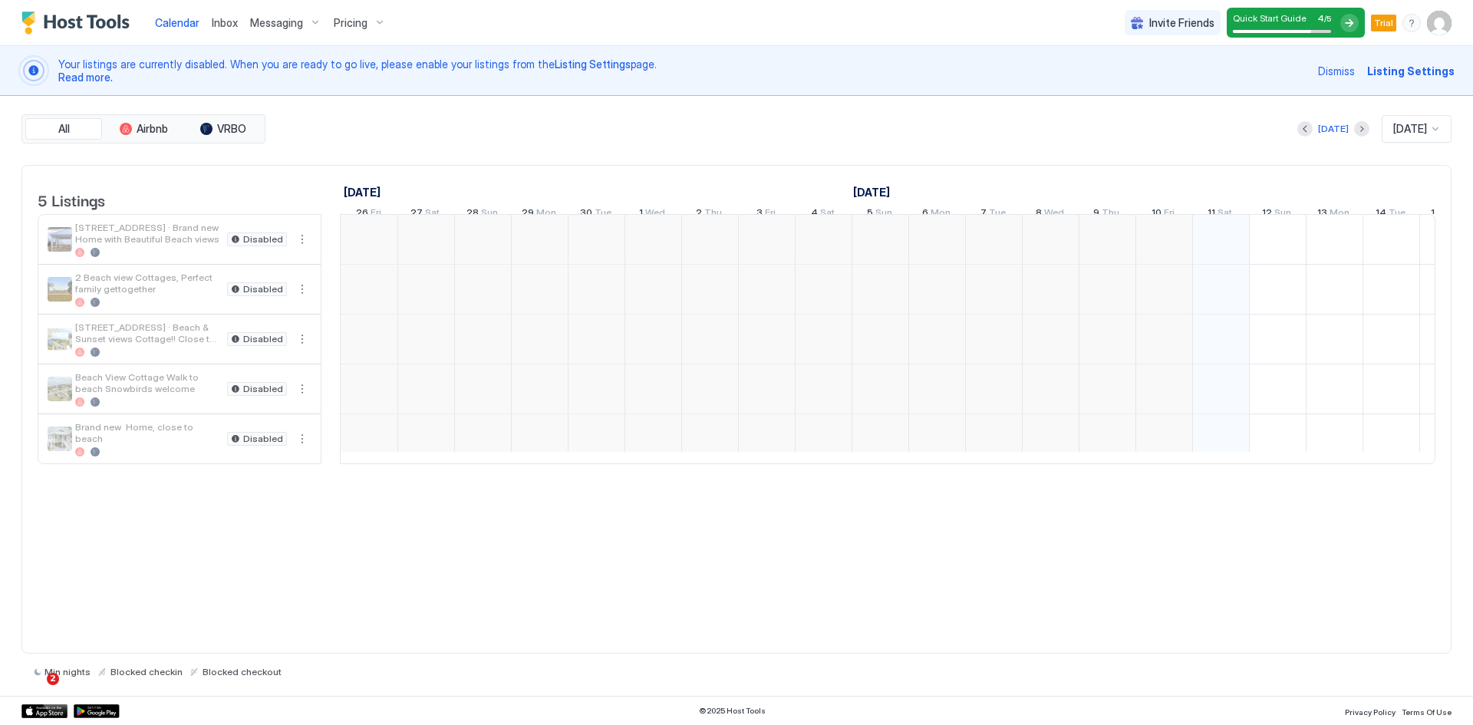
scroll to position [0, 853]
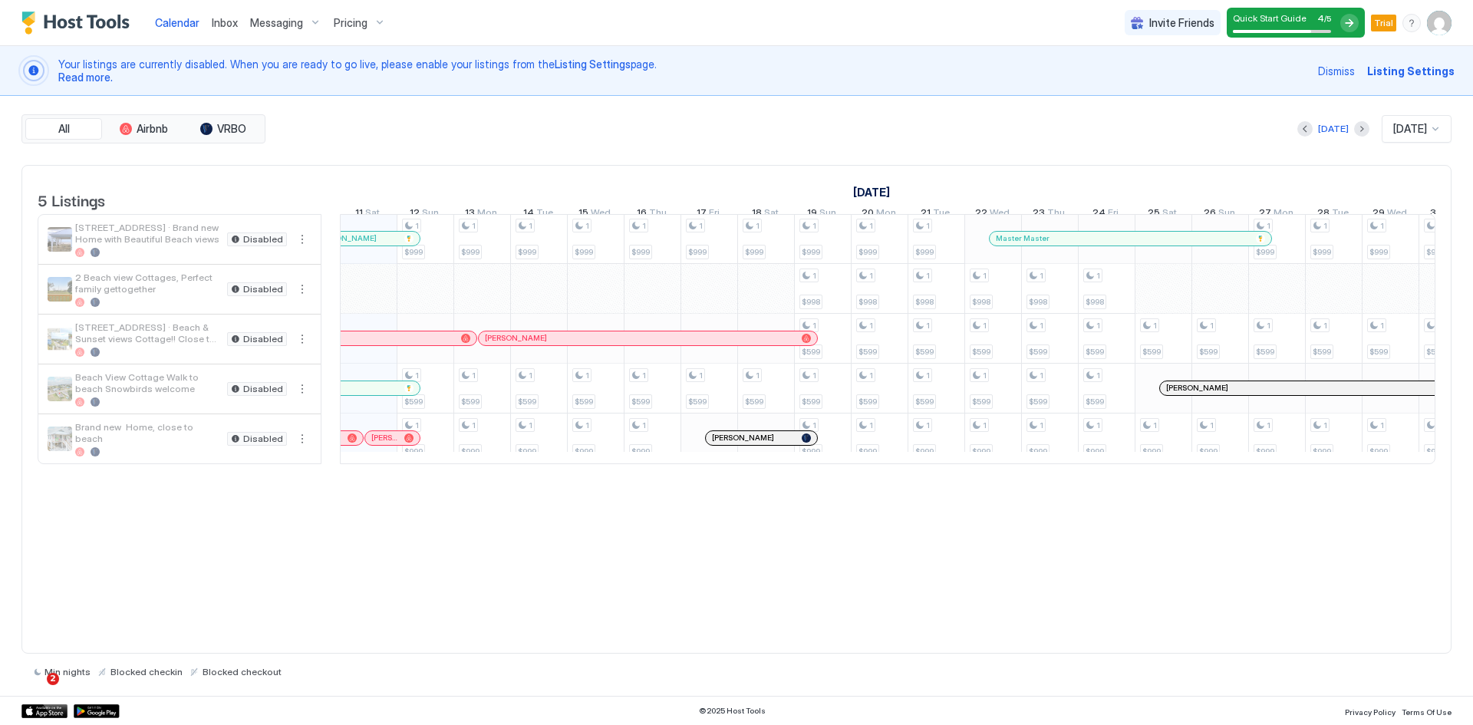
click at [266, 29] on span "Messaging" at bounding box center [276, 23] width 53 height 14
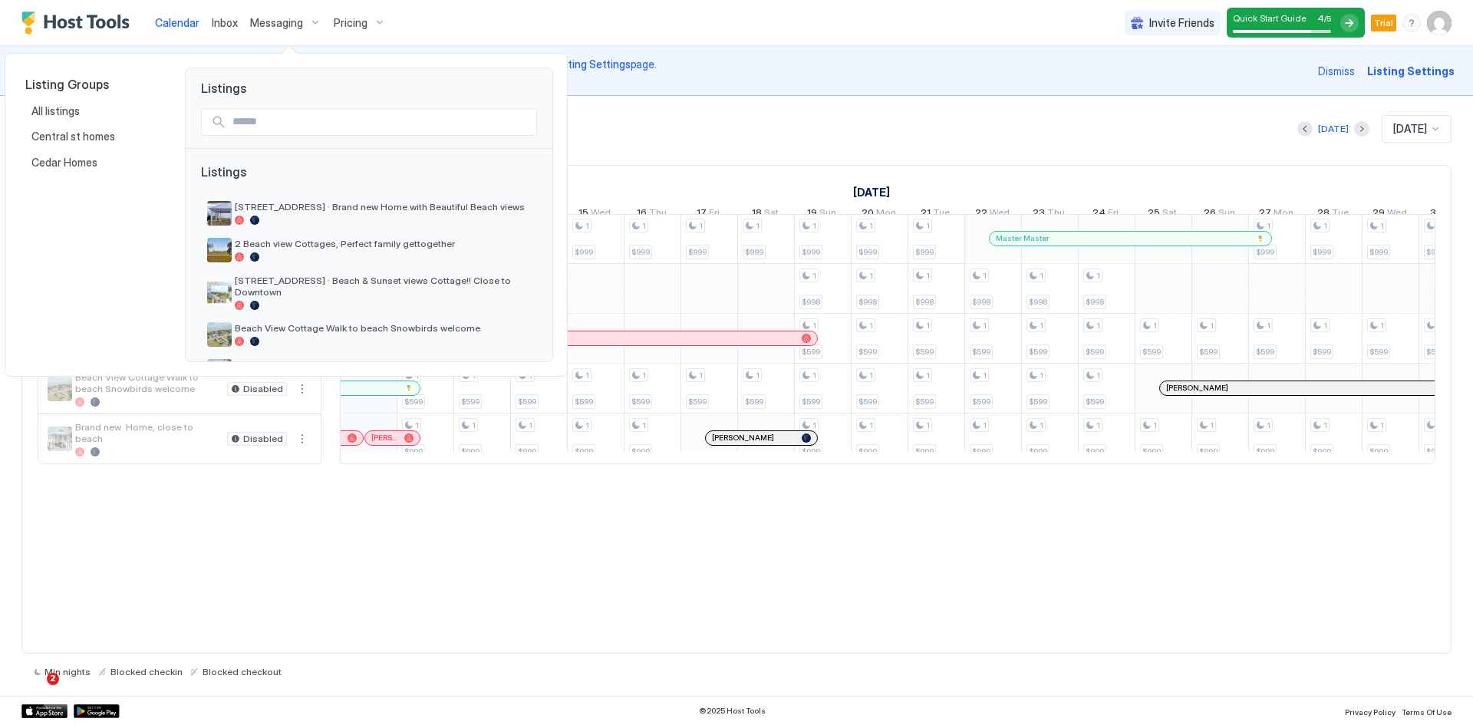
click at [361, 25] on div at bounding box center [736, 362] width 1473 height 725
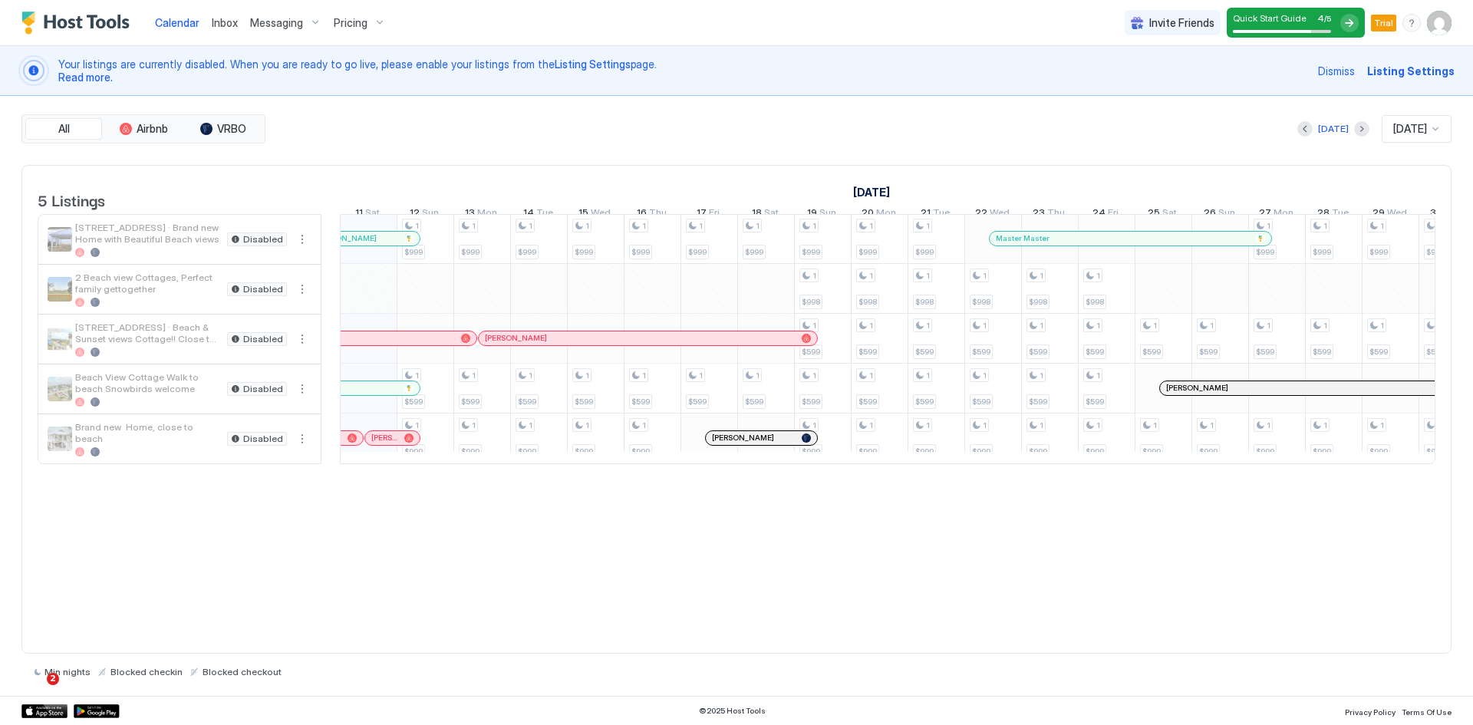
click at [361, 26] on span "Pricing" at bounding box center [351, 23] width 34 height 14
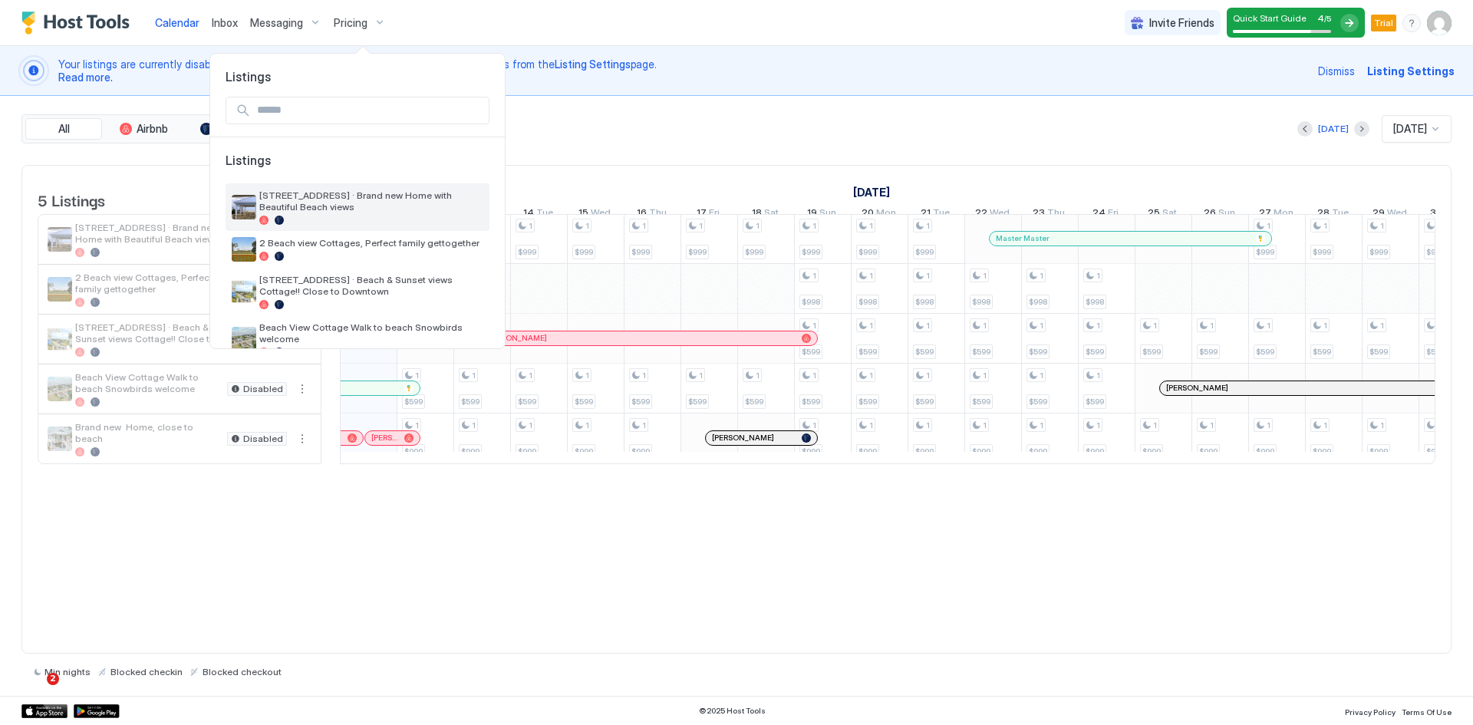
click at [315, 203] on span "[STREET_ADDRESS] · Brand new Home with Beautiful Beach views" at bounding box center [371, 201] width 224 height 23
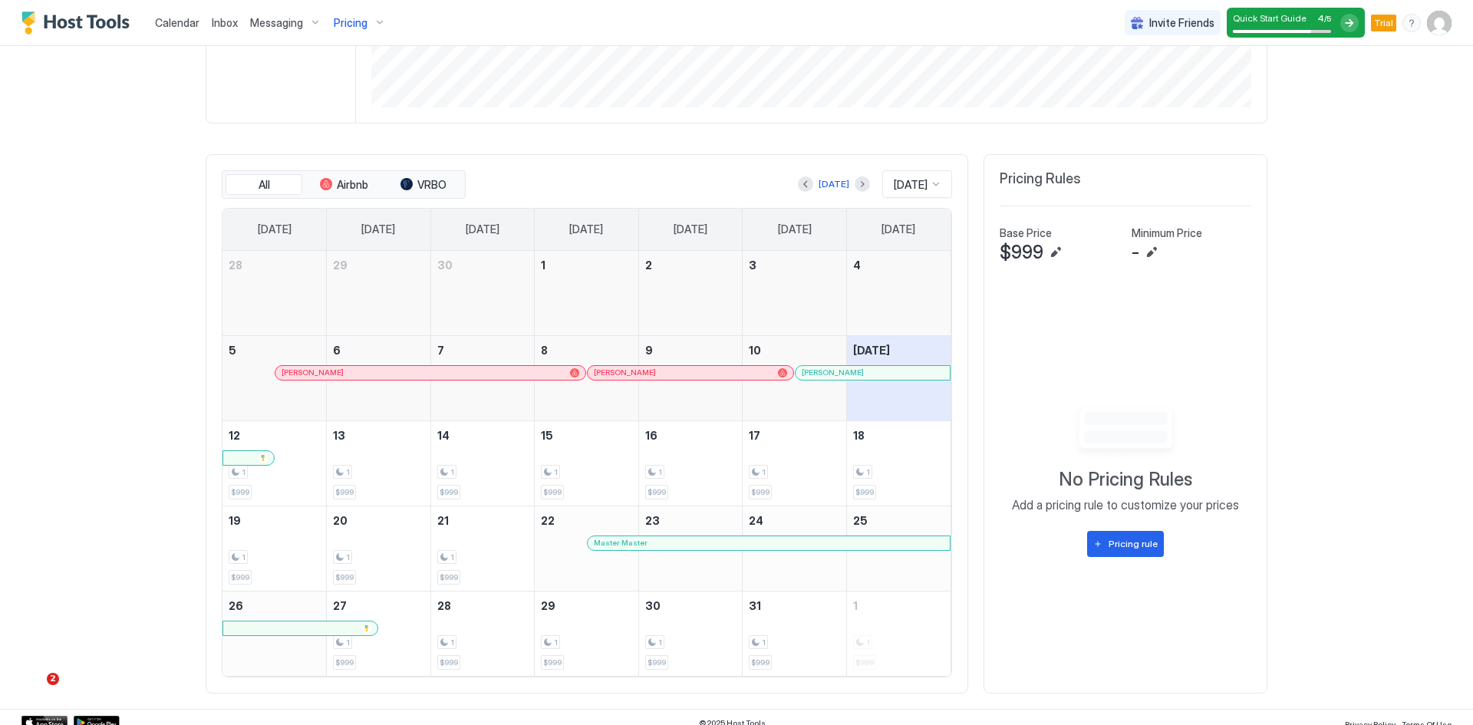
scroll to position [472, 0]
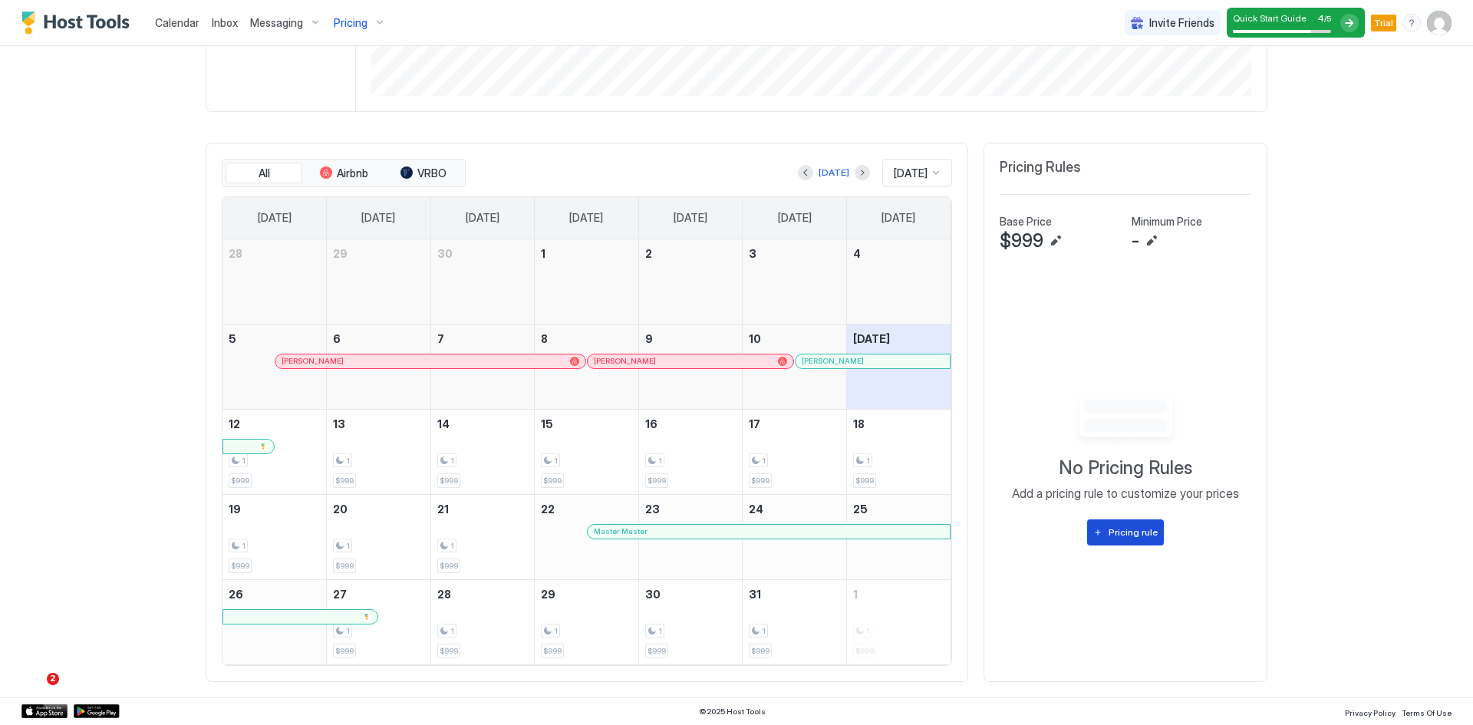
click at [1120, 531] on div "Pricing rule" at bounding box center [1133, 533] width 49 height 14
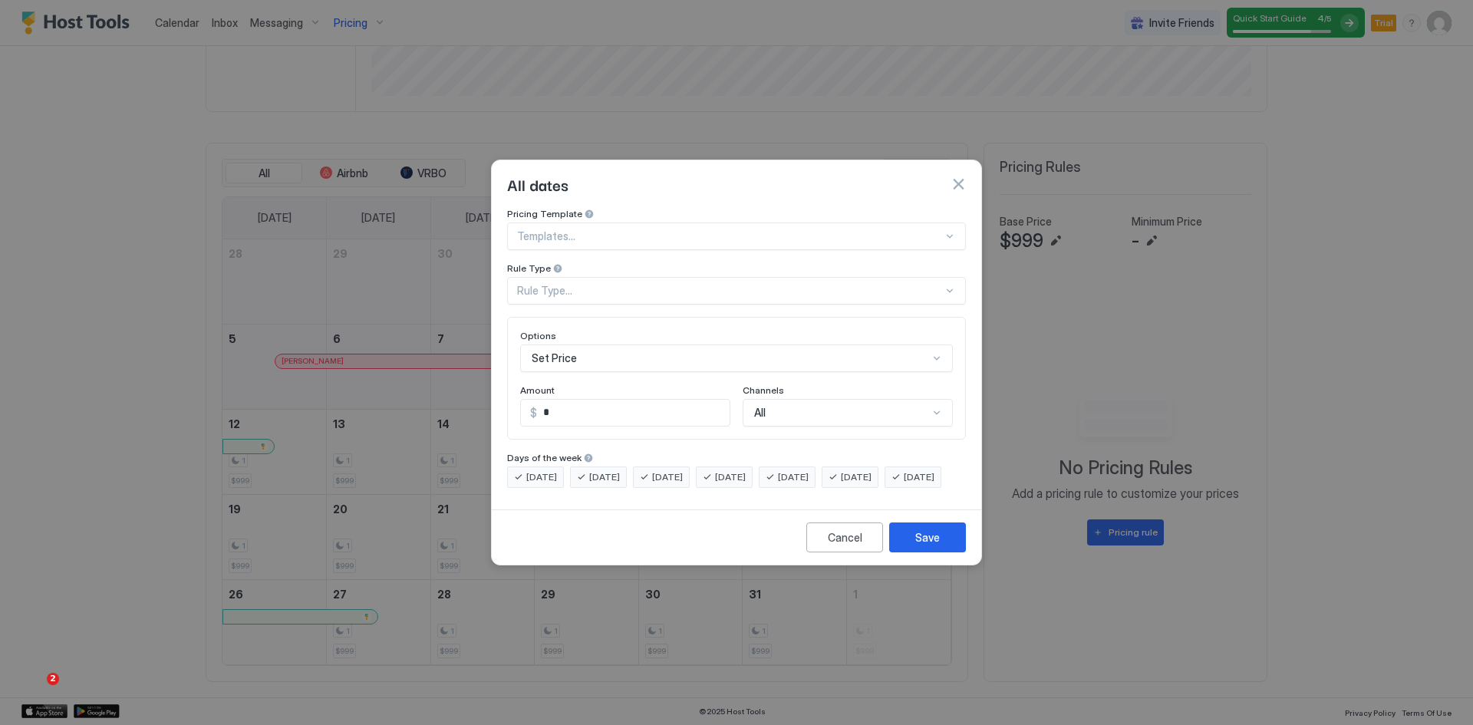
click at [595, 229] on div at bounding box center [730, 236] width 426 height 14
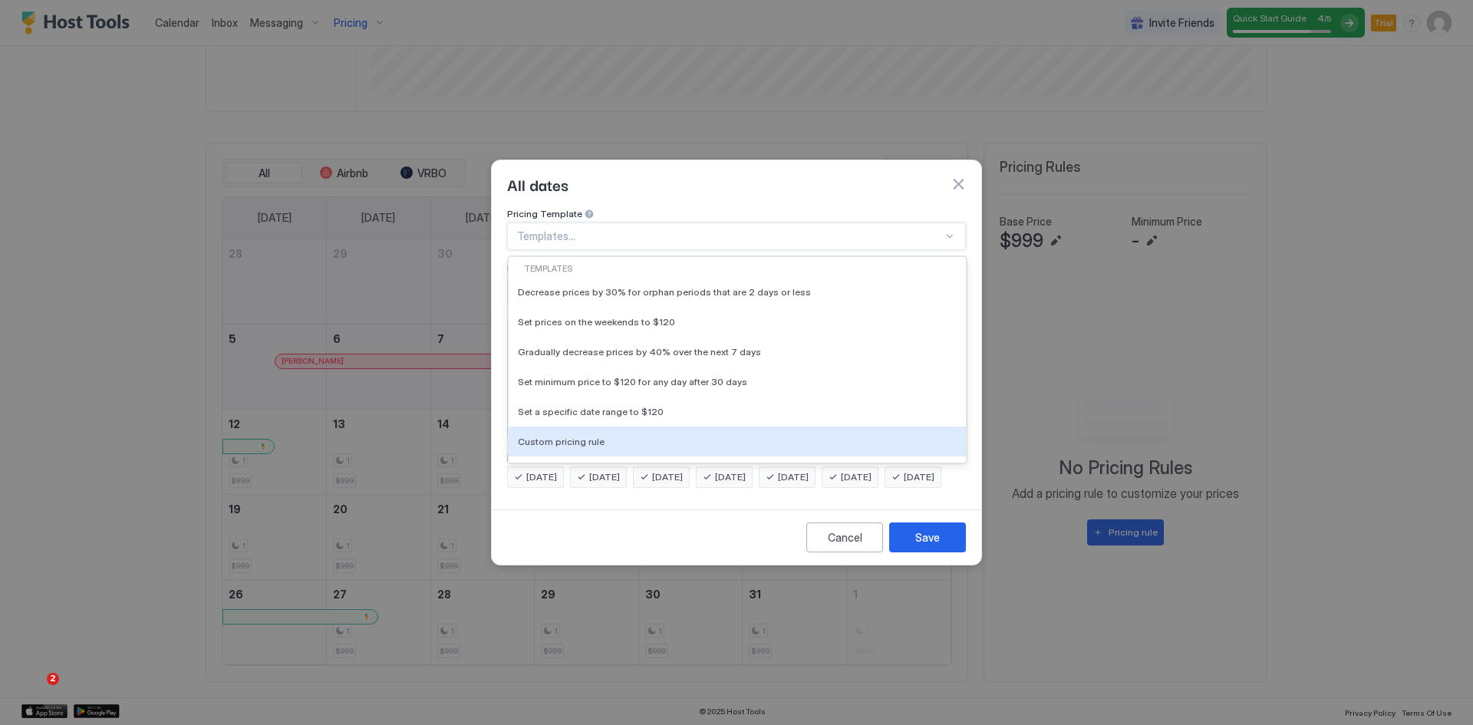
click at [592, 436] on span "Custom pricing rule" at bounding box center [561, 442] width 87 height 12
type input "***"
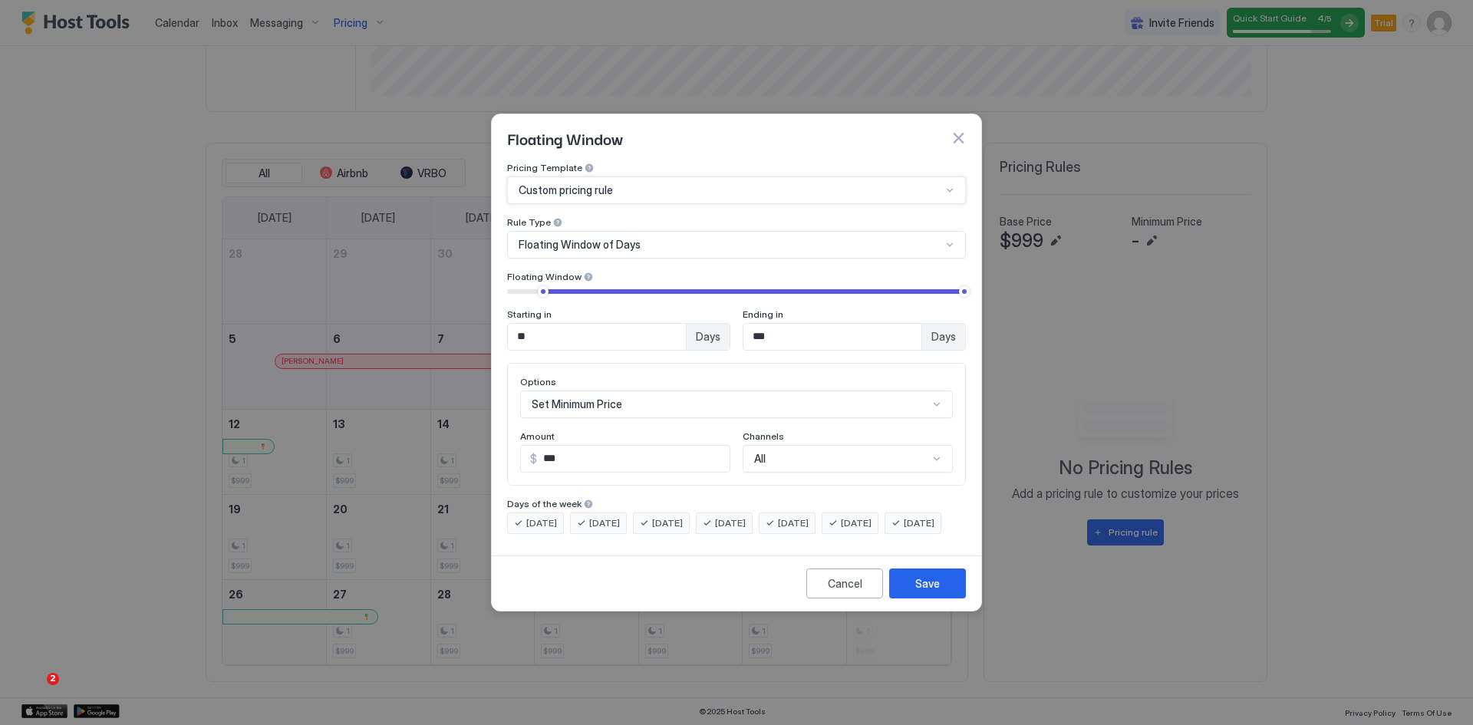
click at [594, 238] on span "Floating Window of Days" at bounding box center [580, 245] width 122 height 14
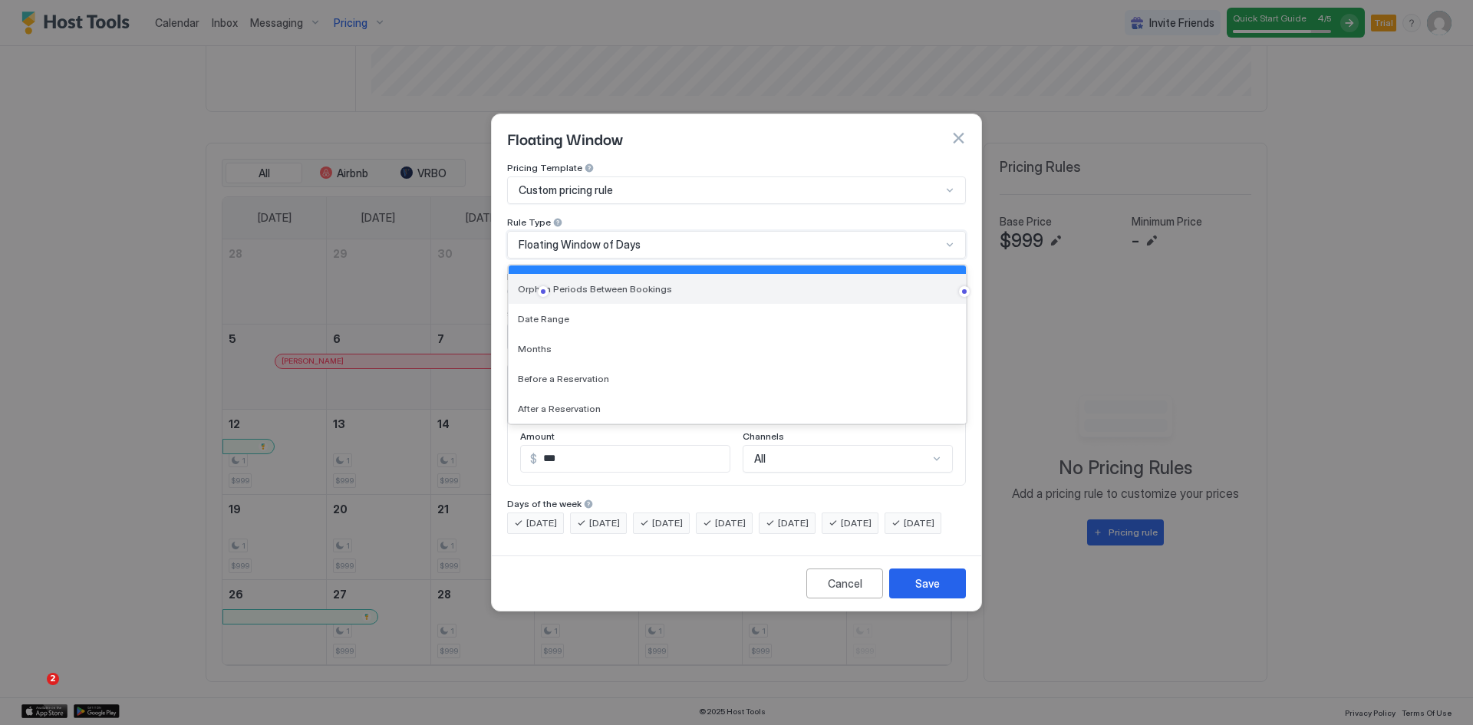
scroll to position [0, 0]
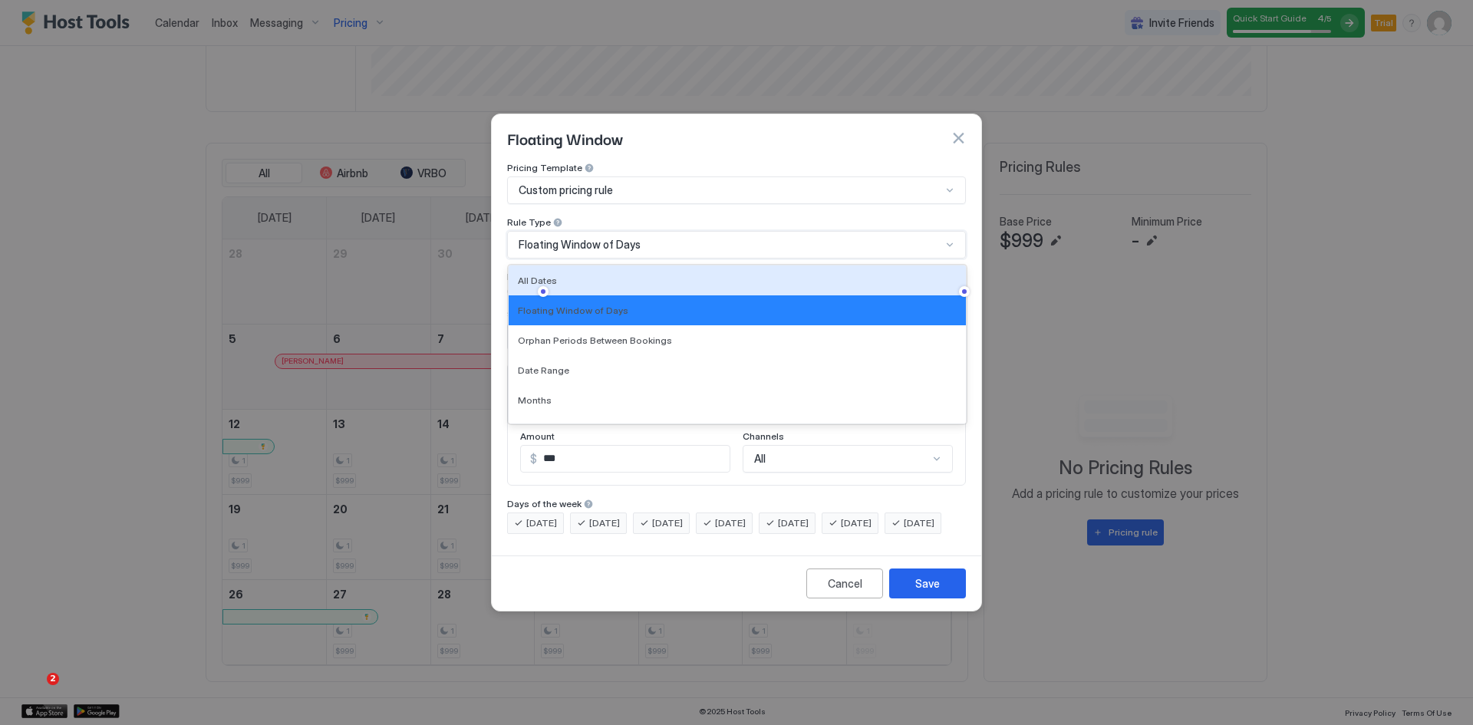
click at [569, 275] on div "All Dates" at bounding box center [737, 281] width 439 height 12
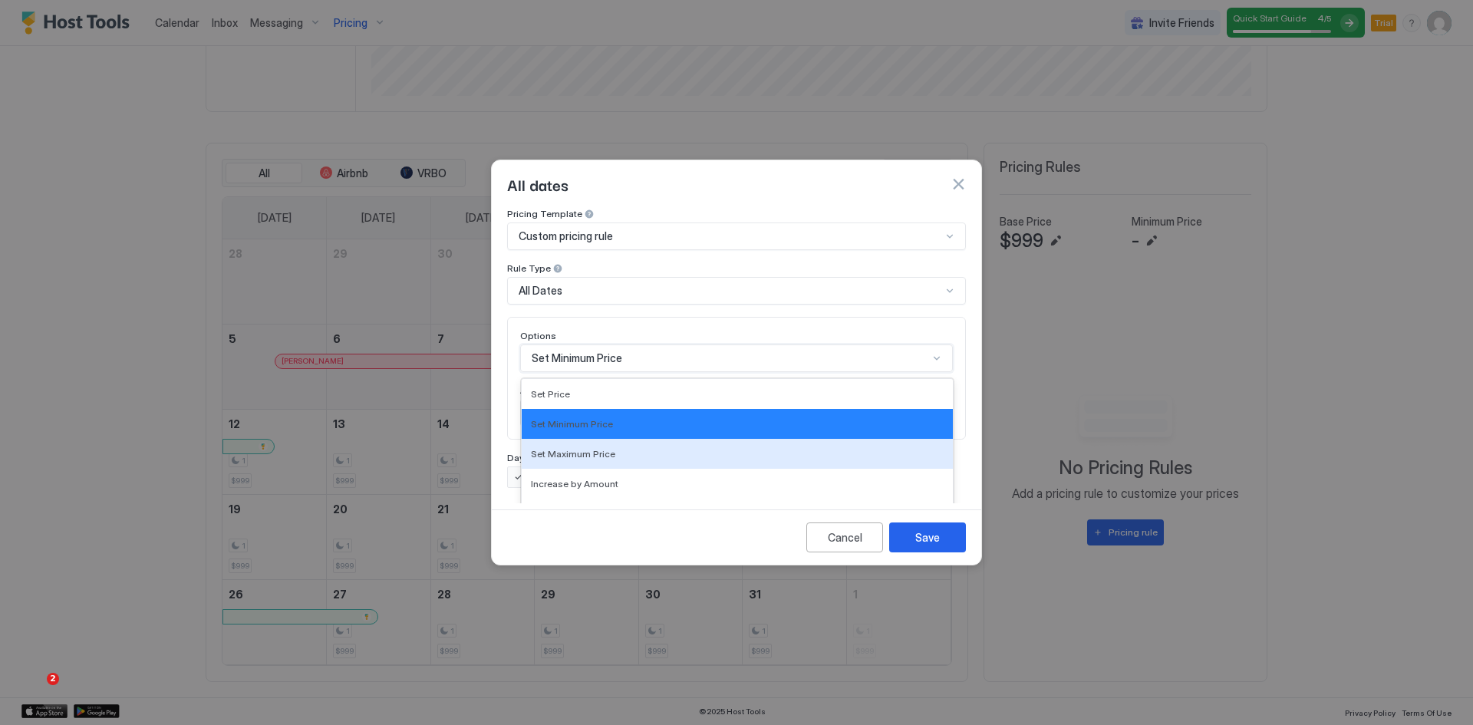
scroll to position [79, 0]
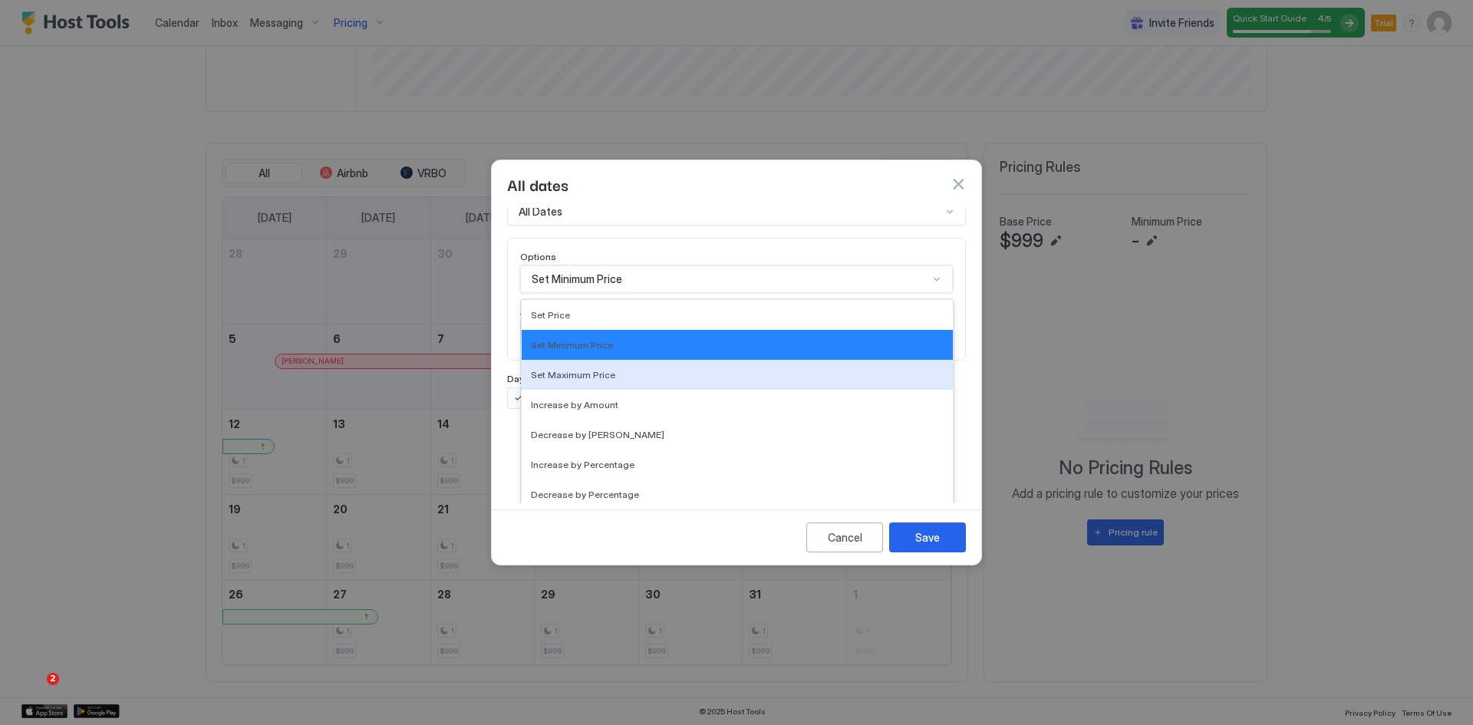
click at [612, 293] on div "17 results available. Use Up and Down to choose options, press Enter to select …" at bounding box center [736, 280] width 433 height 28
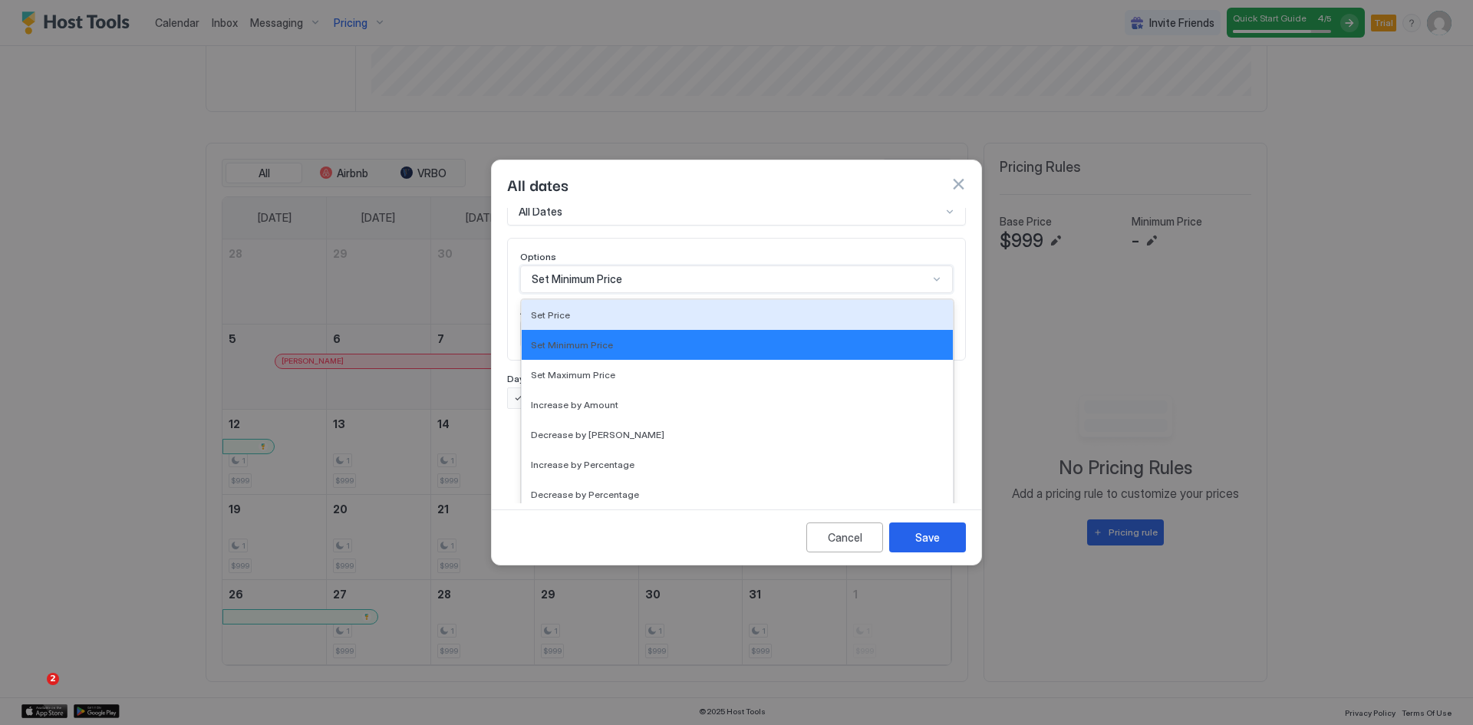
scroll to position [0, 0]
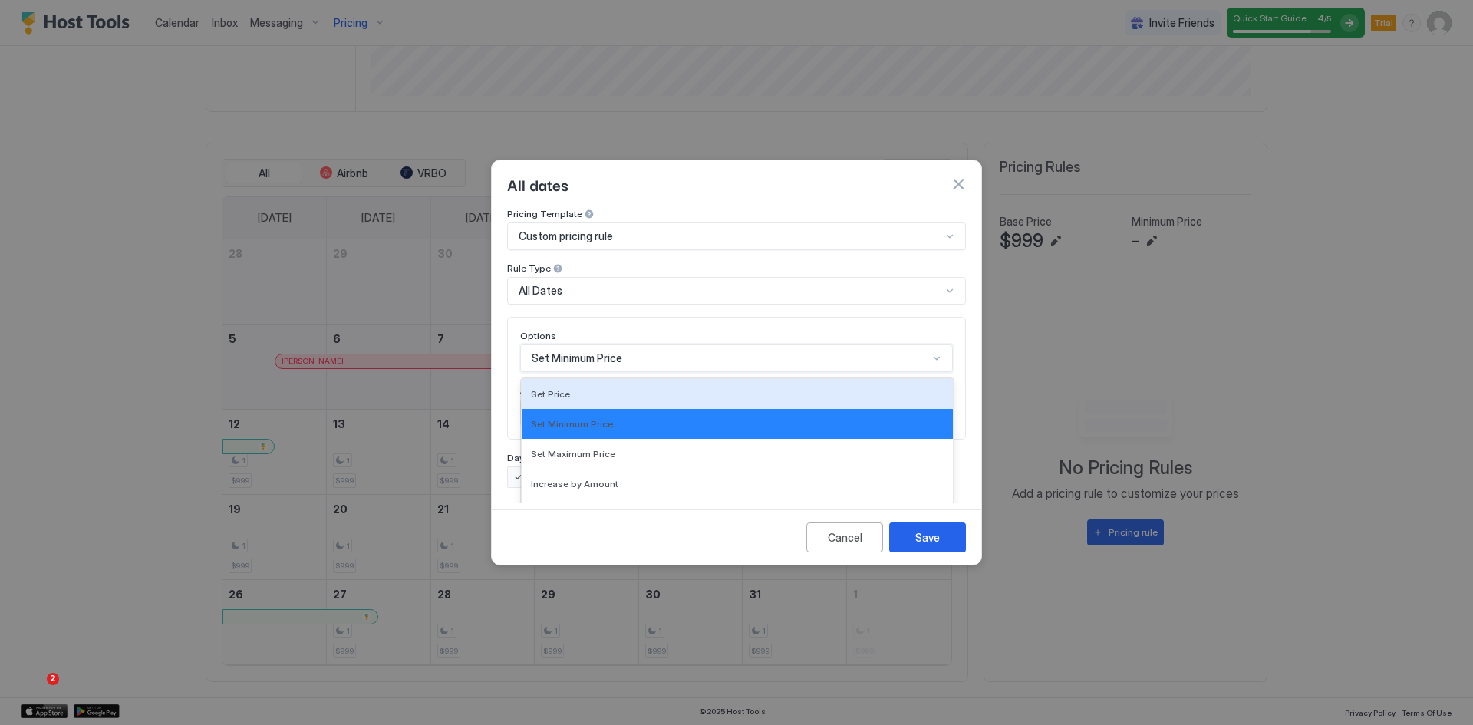
click at [670, 239] on div "Pricing Template Custom pricing rule Rule Type All Dates Options 17 results ava…" at bounding box center [736, 348] width 459 height 280
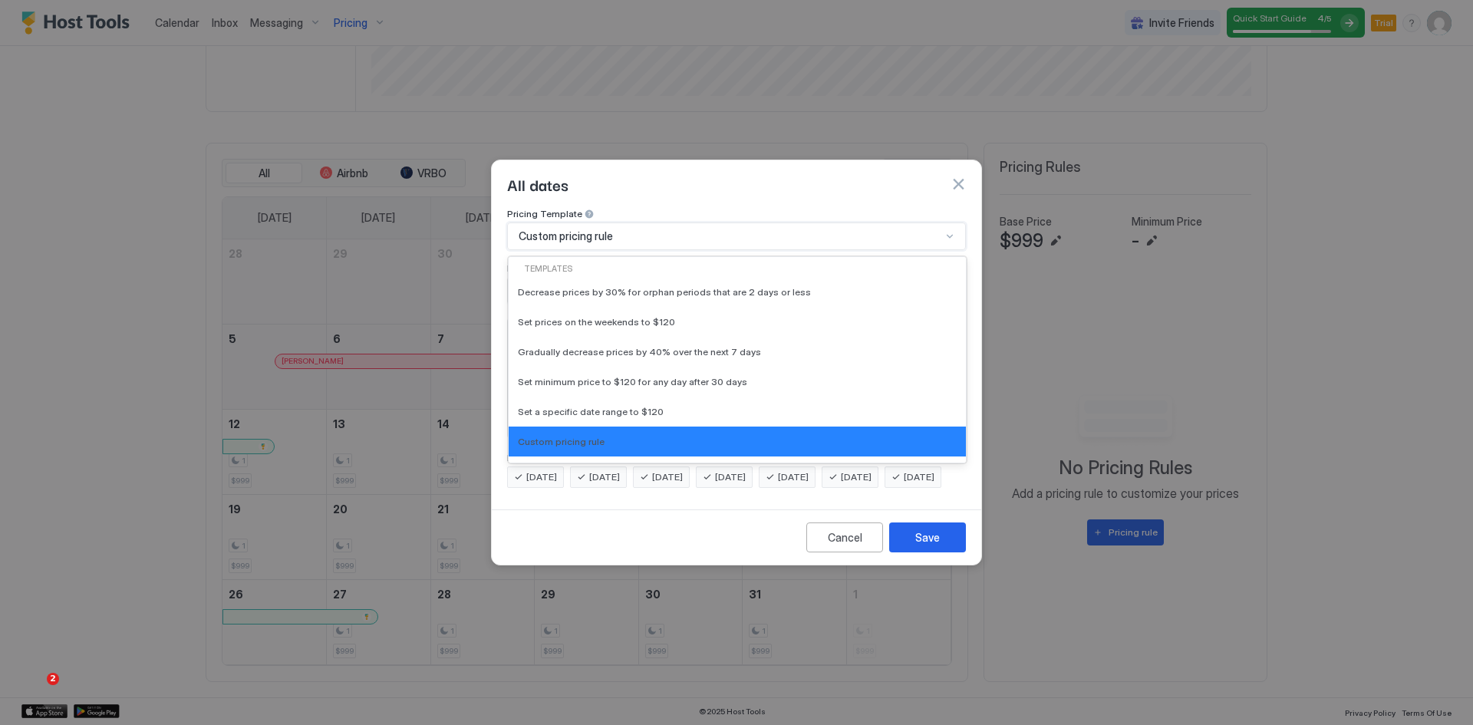
click at [651, 223] on div "Custom pricing rule" at bounding box center [736, 237] width 459 height 28
click at [566, 263] on div "Templates" at bounding box center [737, 269] width 445 height 12
click at [673, 229] on div "Custom pricing rule" at bounding box center [730, 236] width 423 height 14
click at [671, 229] on div "Custom pricing rule" at bounding box center [730, 236] width 423 height 14
click at [612, 406] on span "Set a specific date range to $120" at bounding box center [591, 412] width 146 height 12
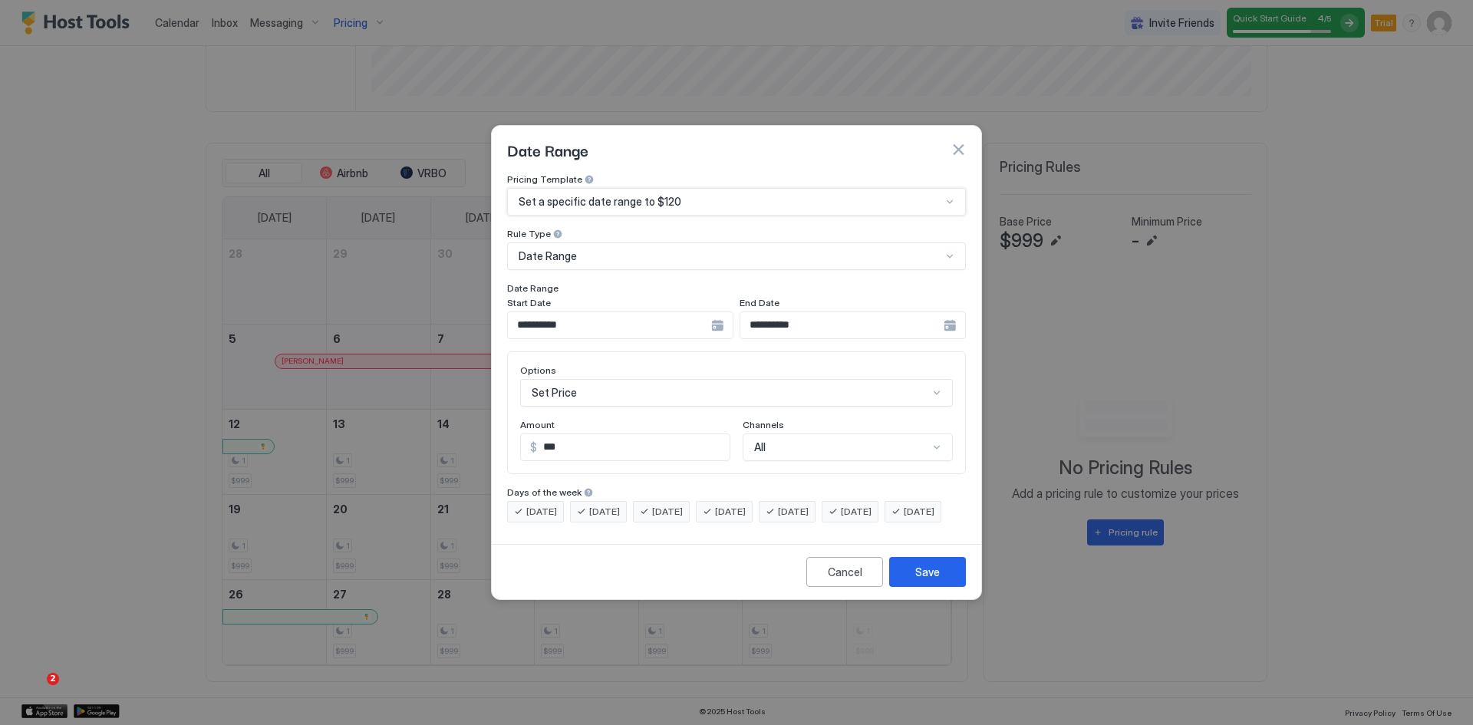
click at [644, 195] on span "Set a specific date range to $120" at bounding box center [600, 202] width 163 height 14
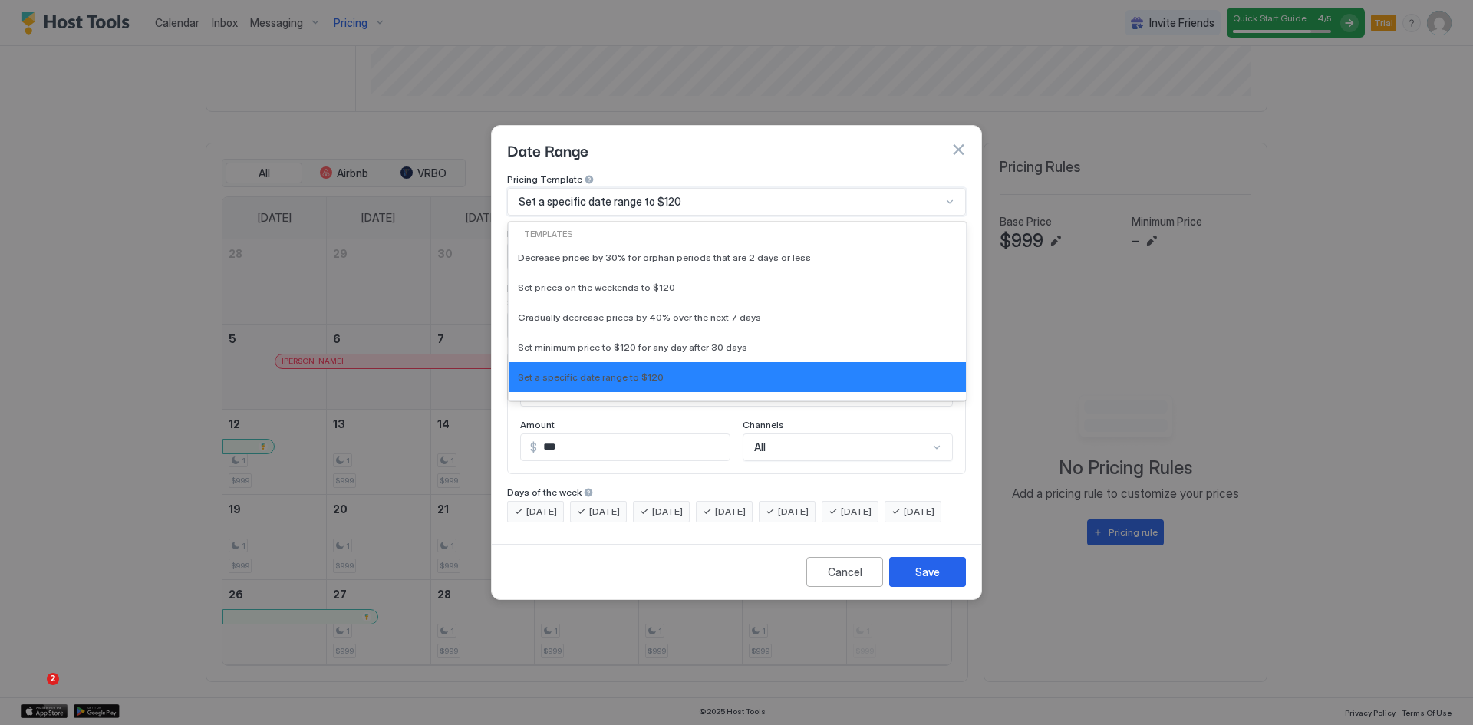
click at [569, 229] on div "Templates" at bounding box center [737, 235] width 445 height 12
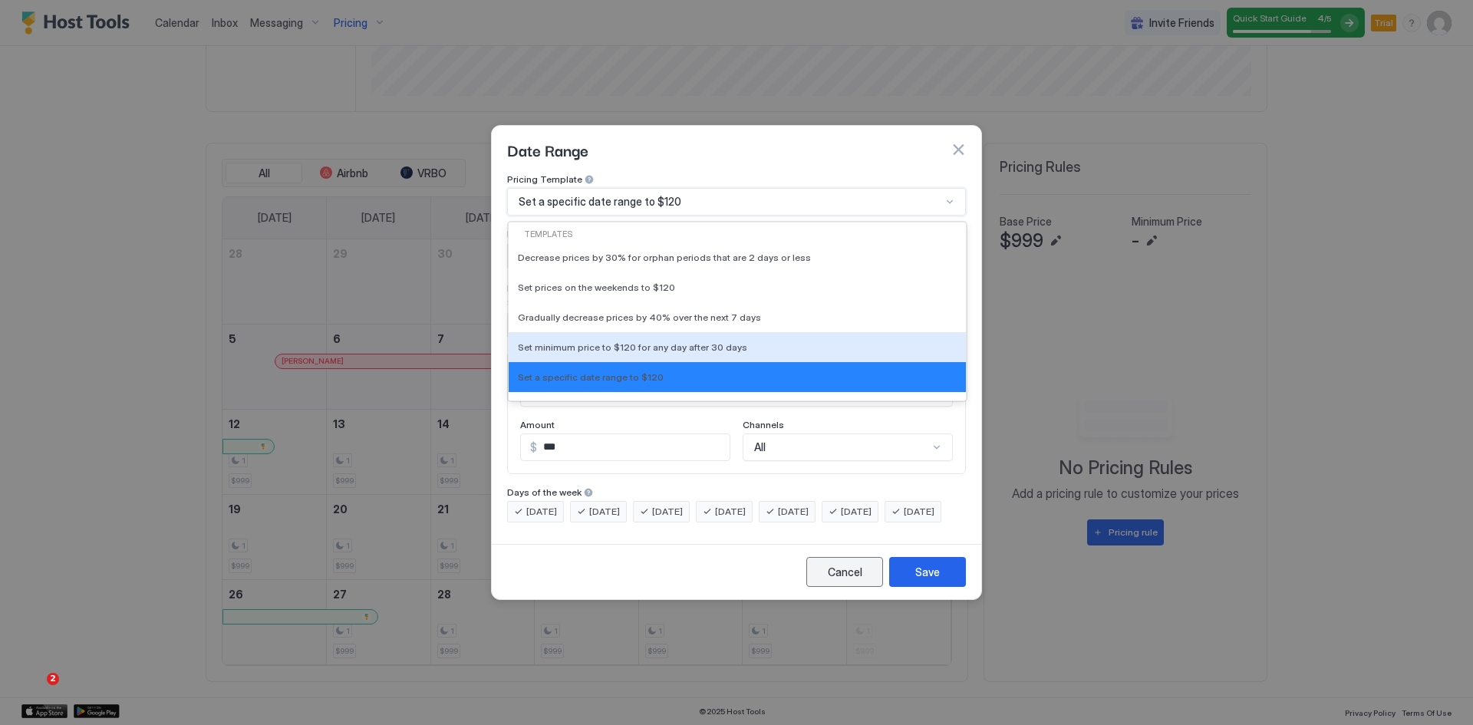
click at [853, 580] on div "Cancel" at bounding box center [845, 572] width 35 height 16
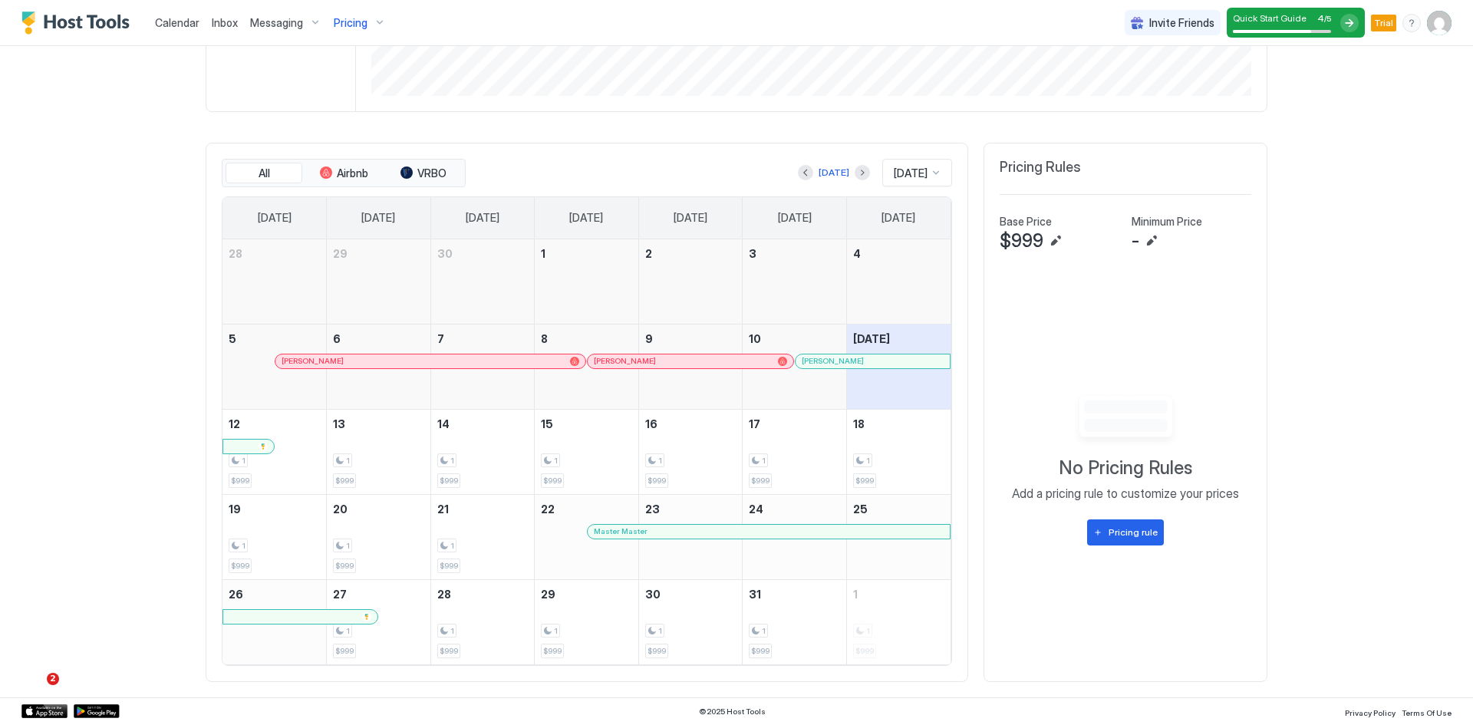
click at [341, 26] on span "Pricing" at bounding box center [351, 23] width 34 height 14
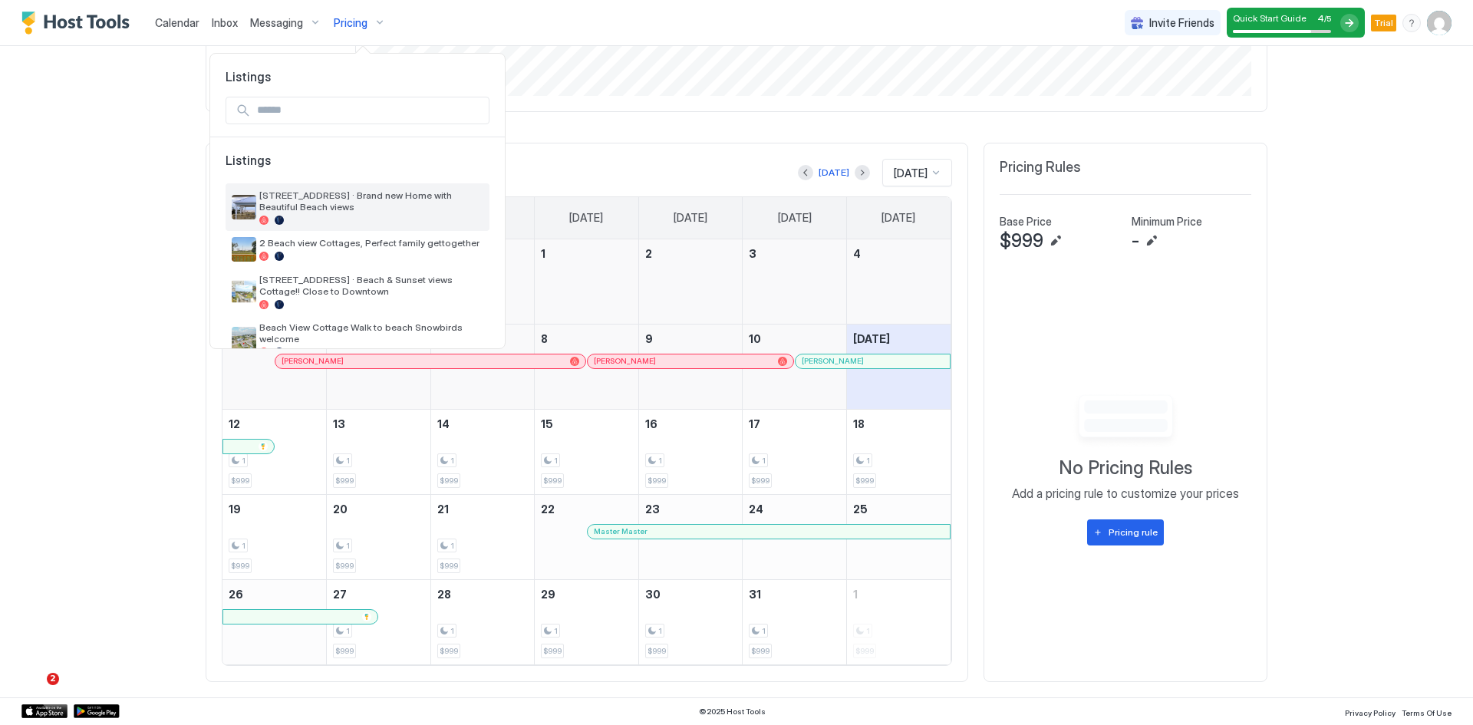
click at [286, 206] on span "[STREET_ADDRESS] · Brand new Home with Beautiful Beach views" at bounding box center [371, 201] width 224 height 23
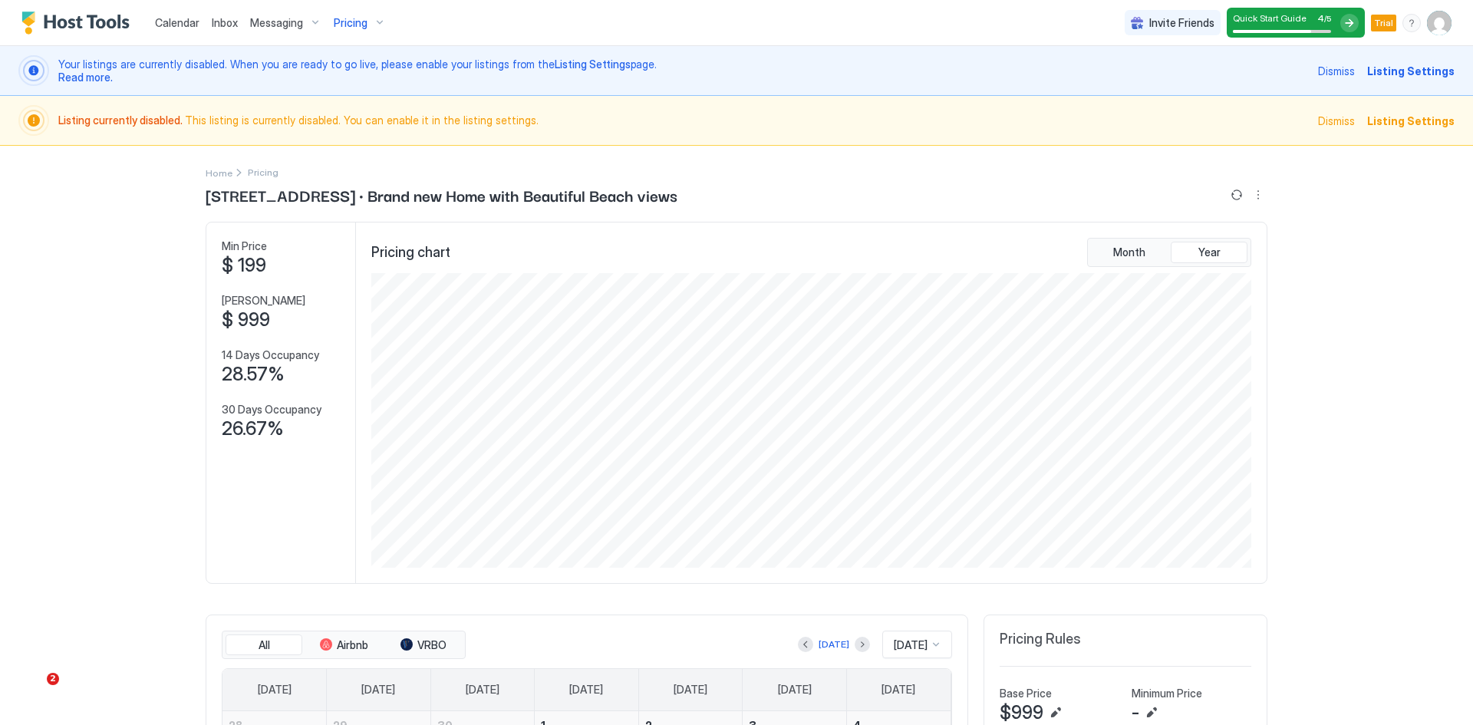
click at [1401, 122] on span "Listing Settings" at bounding box center [1410, 121] width 87 height 16
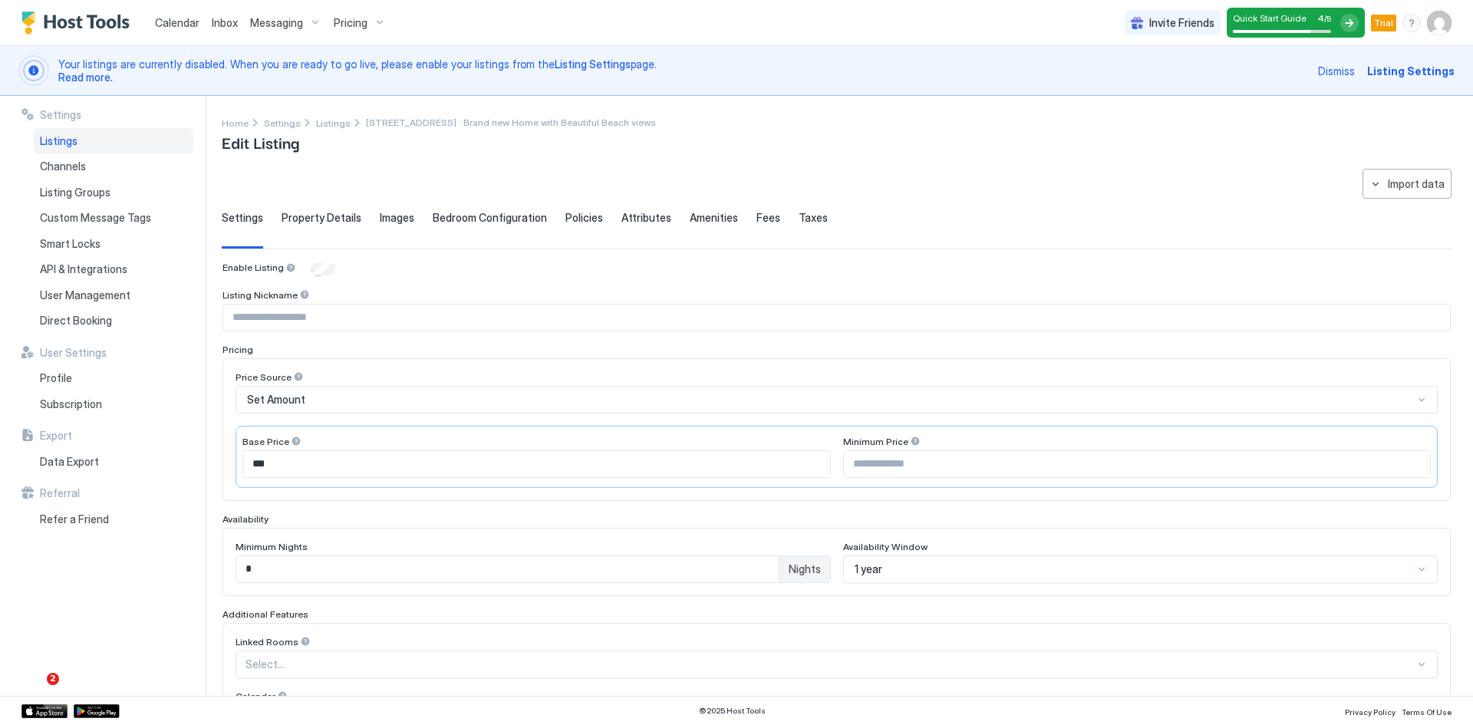
click at [572, 216] on span "Policies" at bounding box center [585, 218] width 38 height 14
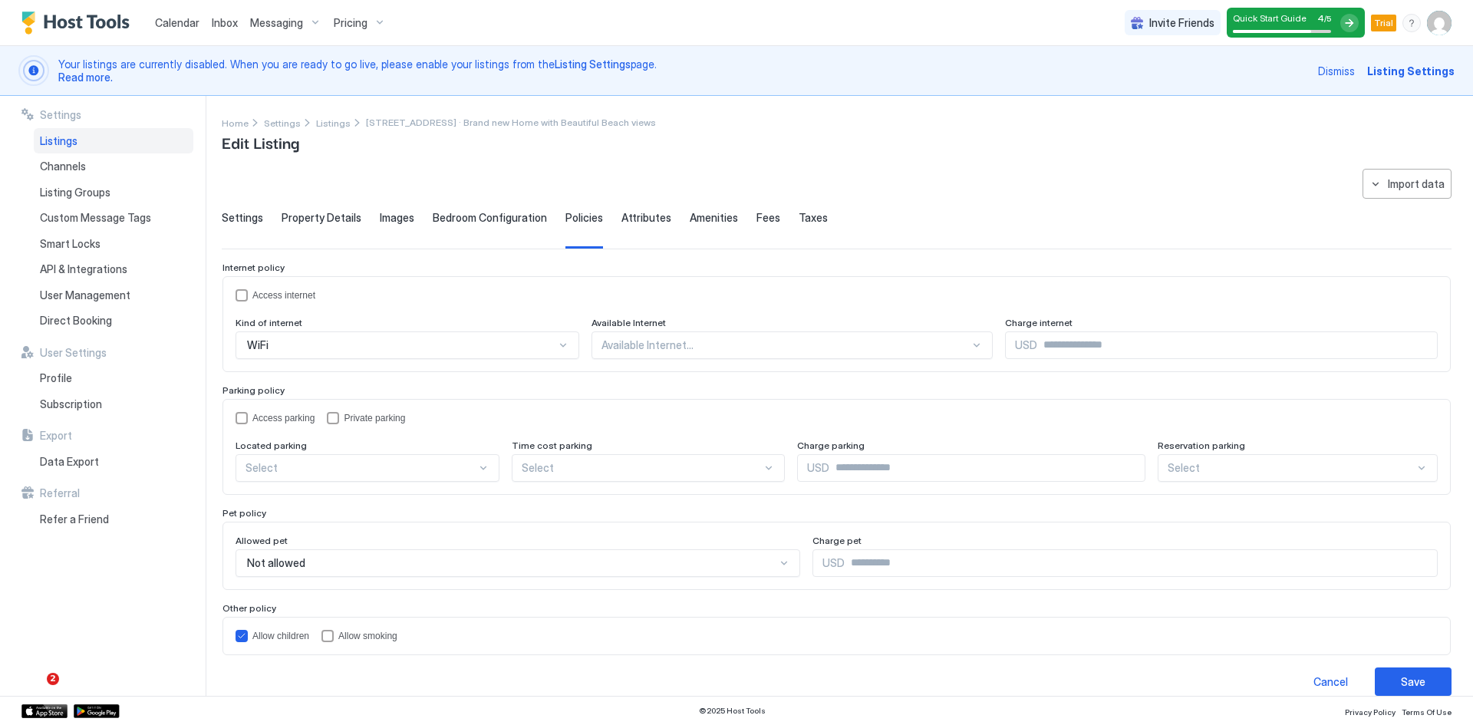
click at [631, 218] on span "Attributes" at bounding box center [647, 218] width 50 height 14
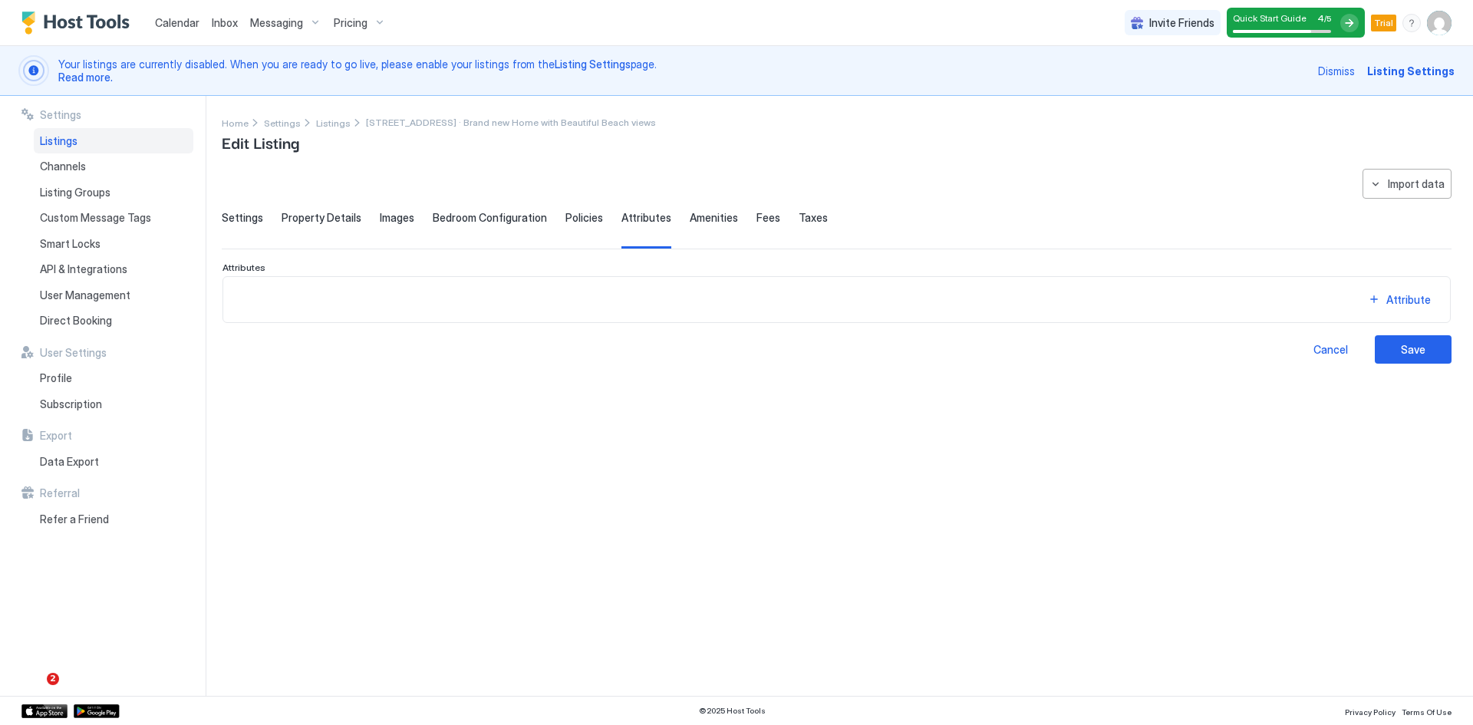
click at [690, 219] on span "Amenities" at bounding box center [714, 218] width 48 height 14
click at [743, 216] on div "Settings Property Details Images Bedroom Configuration Policies Attributes Amen…" at bounding box center [837, 230] width 1230 height 38
click at [757, 219] on span "Fees" at bounding box center [769, 218] width 24 height 14
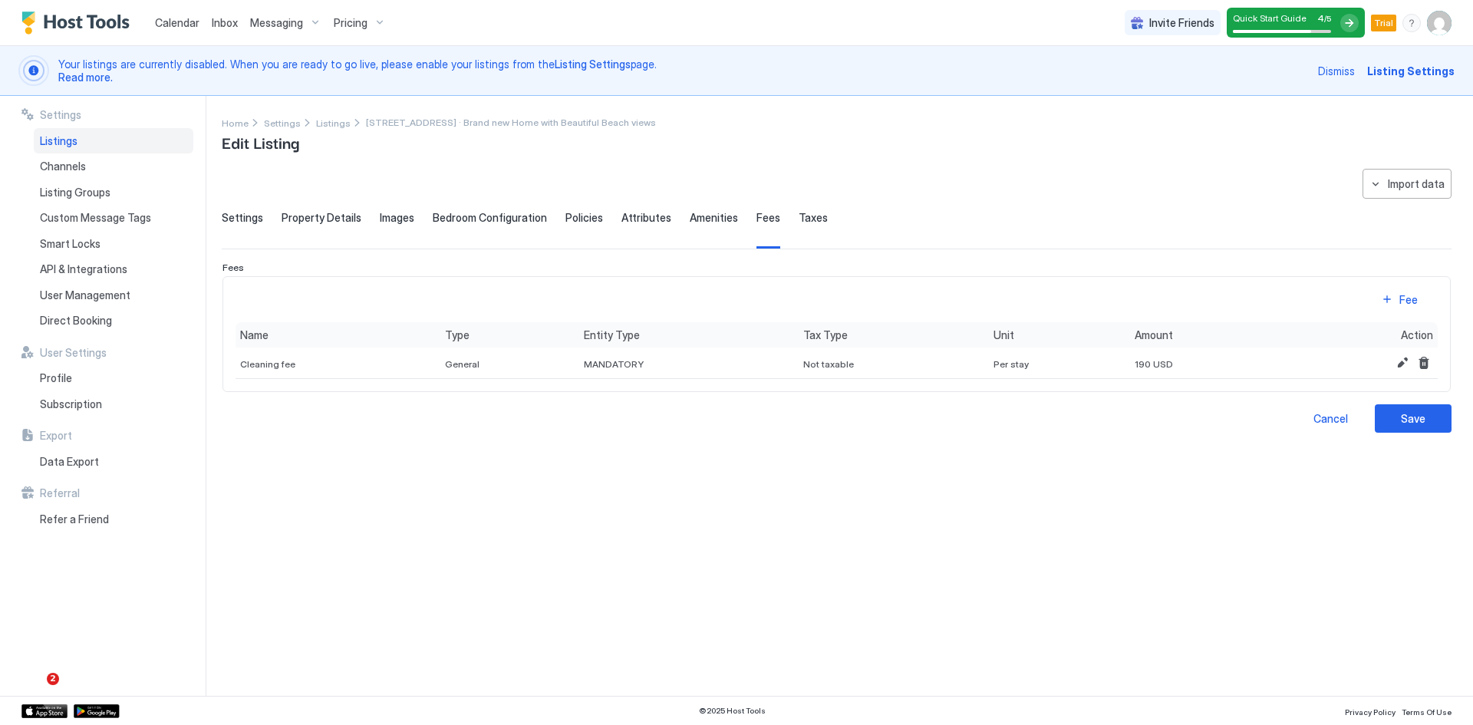
click at [800, 219] on span "Taxes" at bounding box center [813, 218] width 29 height 14
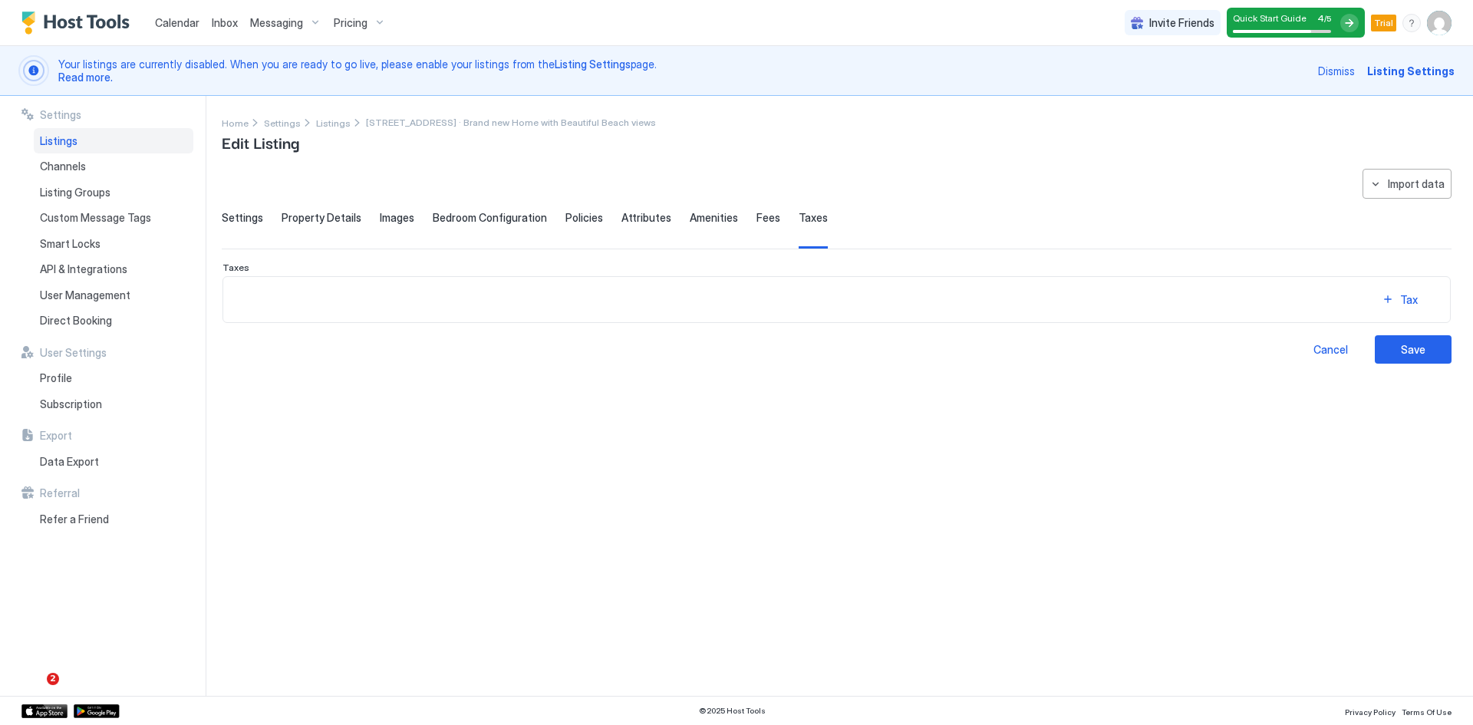
click at [576, 219] on span "Policies" at bounding box center [585, 218] width 38 height 14
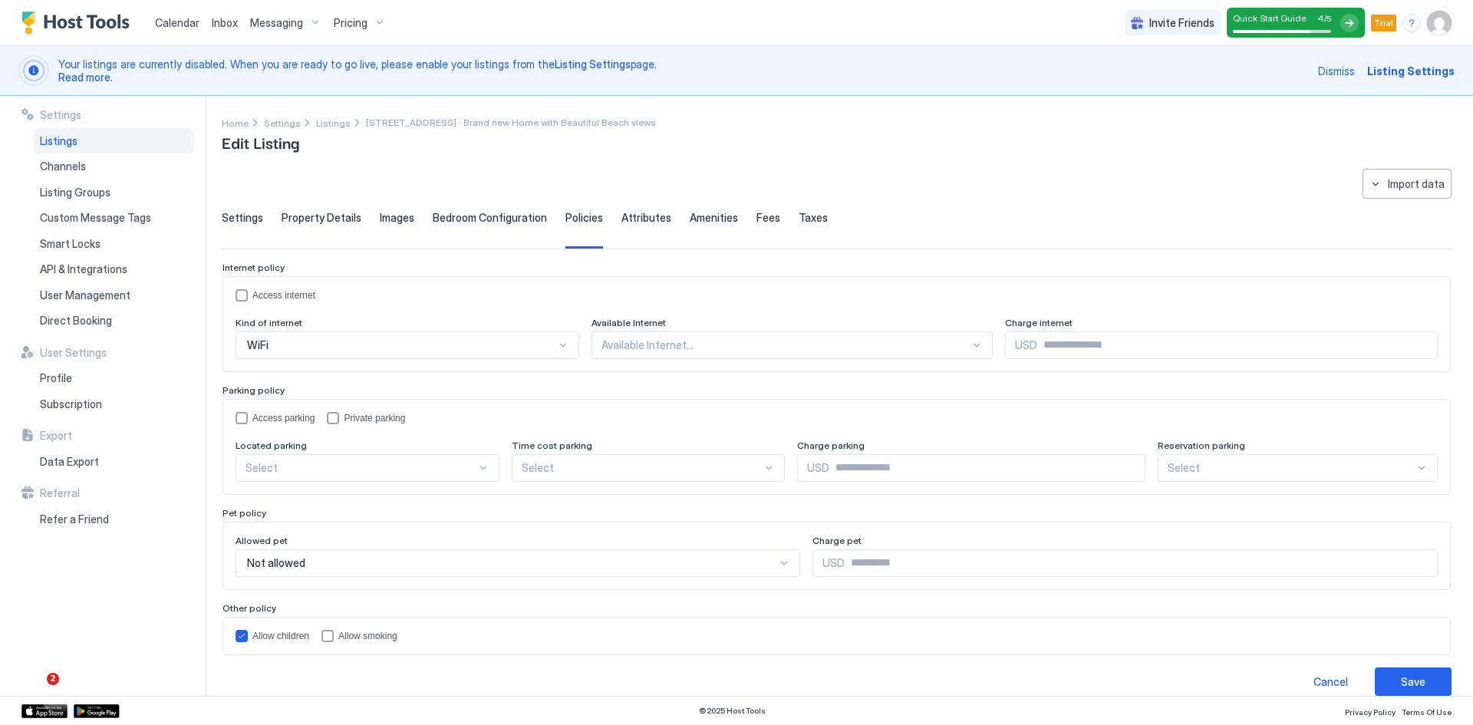
click at [454, 219] on span "Bedroom Configuration" at bounding box center [490, 218] width 114 height 14
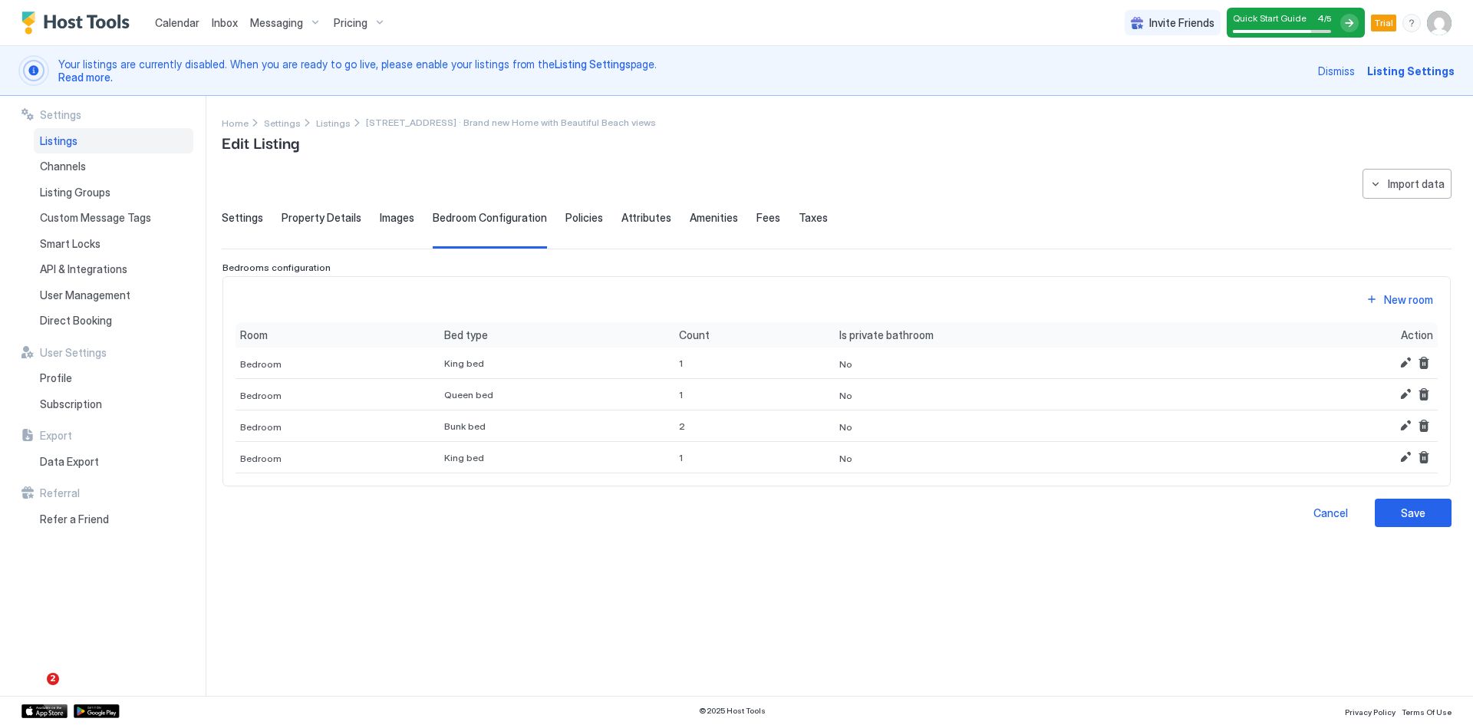
click at [385, 218] on span "Images" at bounding box center [397, 218] width 35 height 14
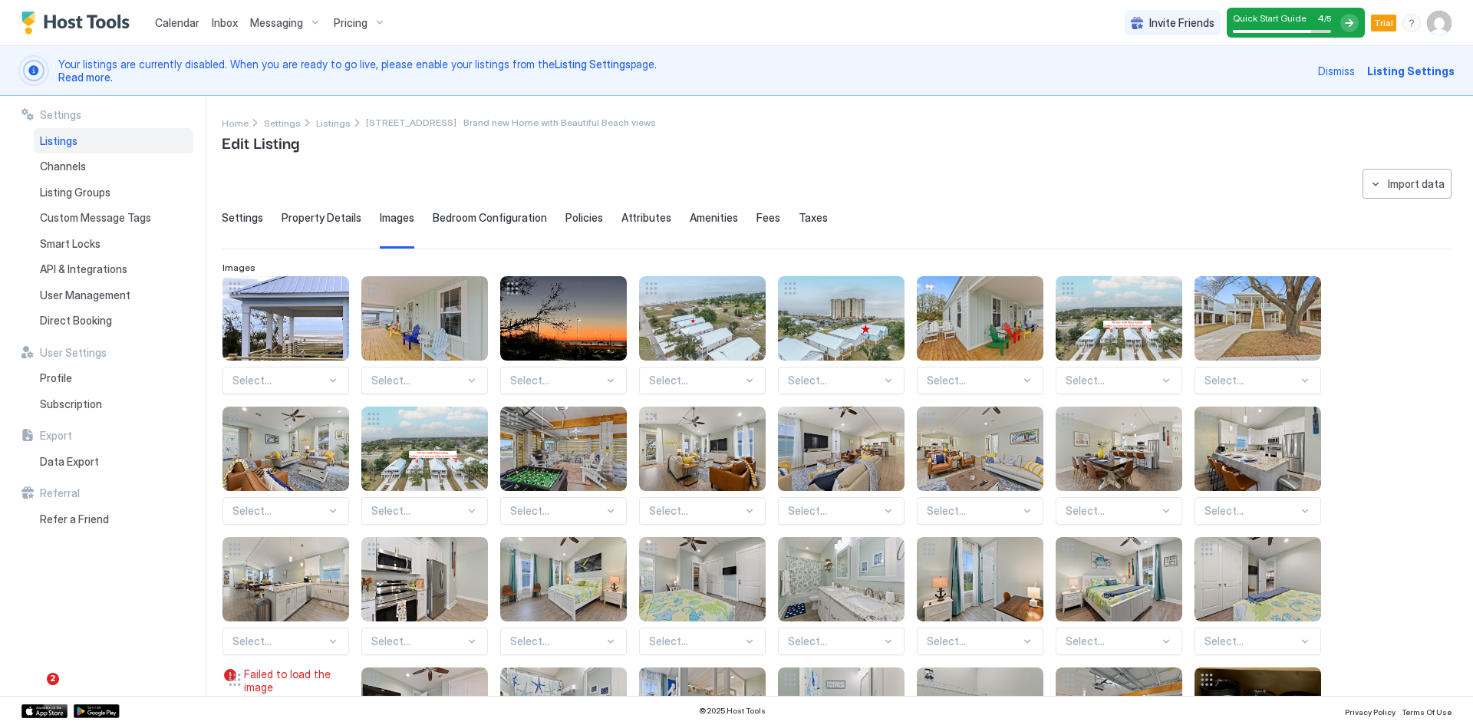
click at [315, 223] on span "Property Details" at bounding box center [322, 218] width 80 height 14
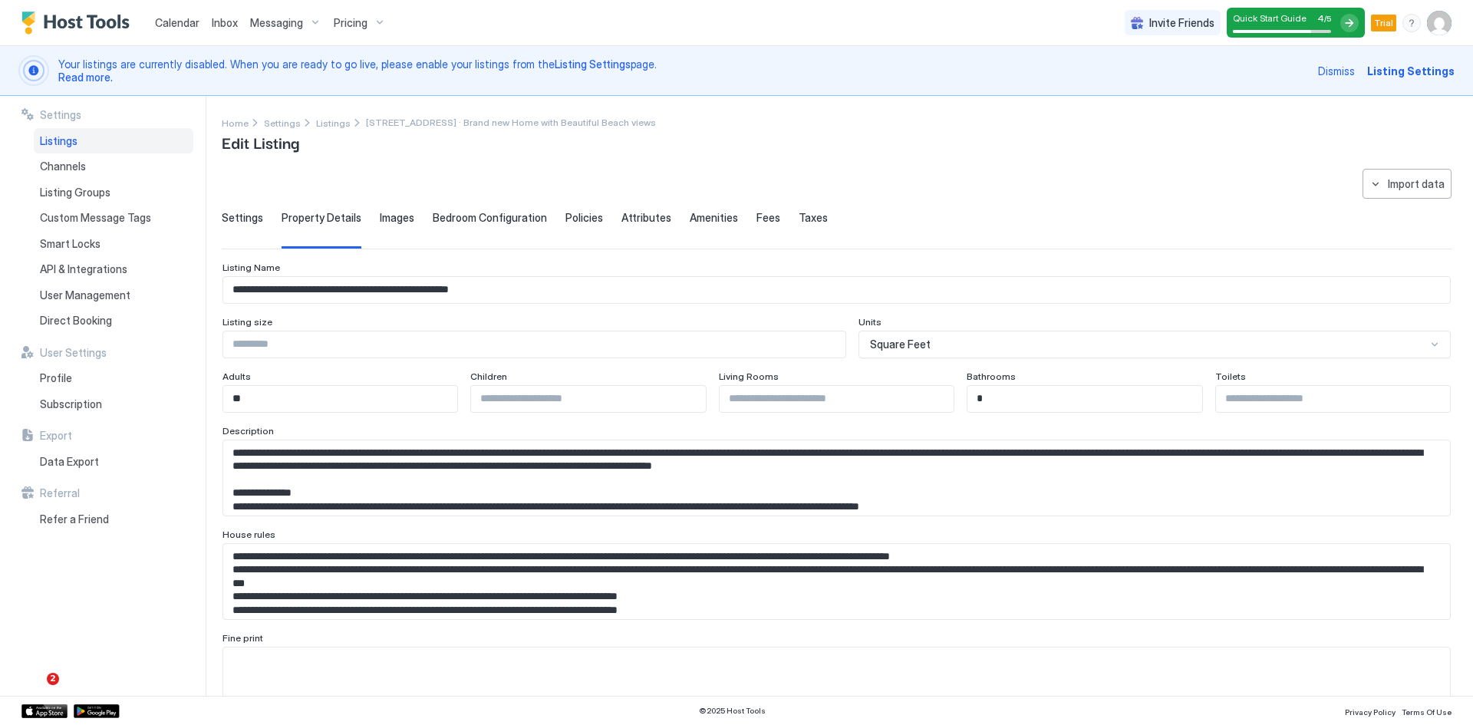
click at [240, 223] on span "Settings" at bounding box center [242, 218] width 41 height 14
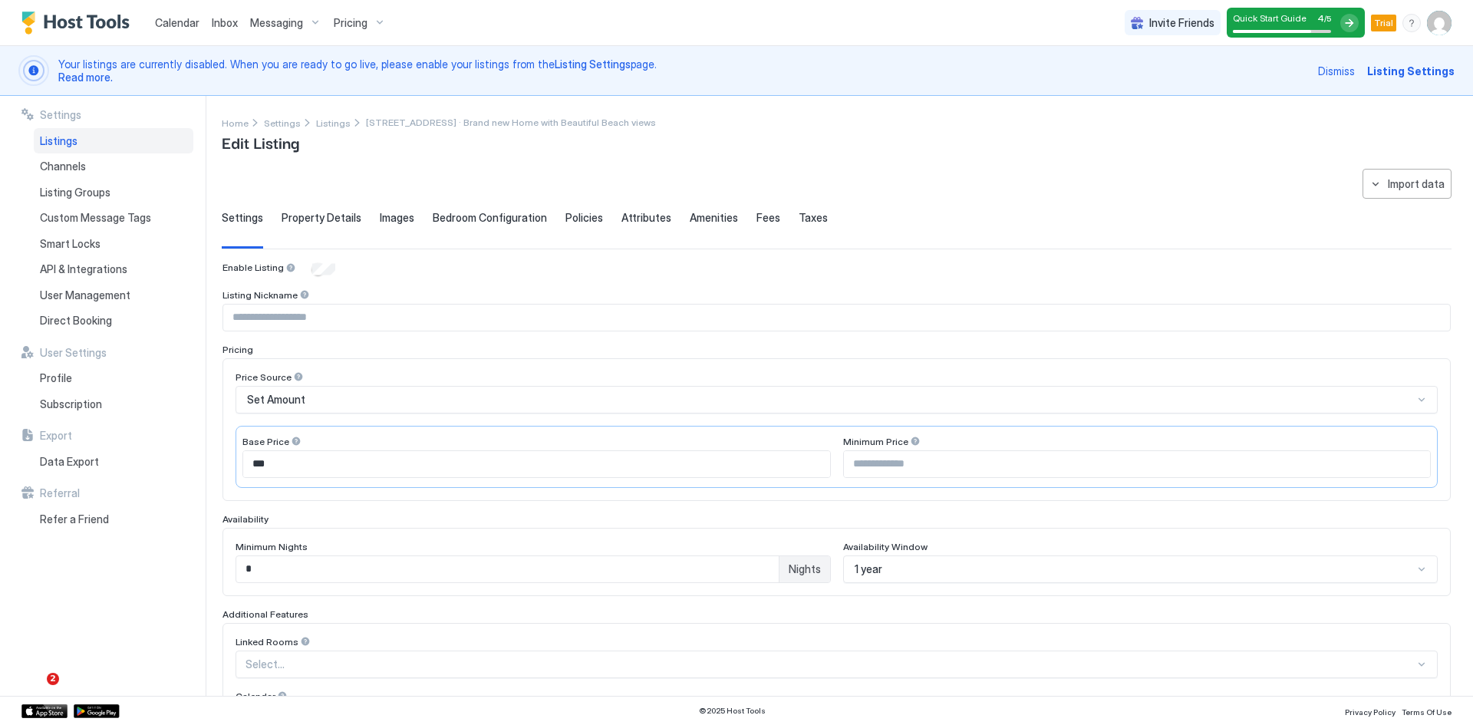
click at [485, 223] on span "Bedroom Configuration" at bounding box center [490, 218] width 114 height 14
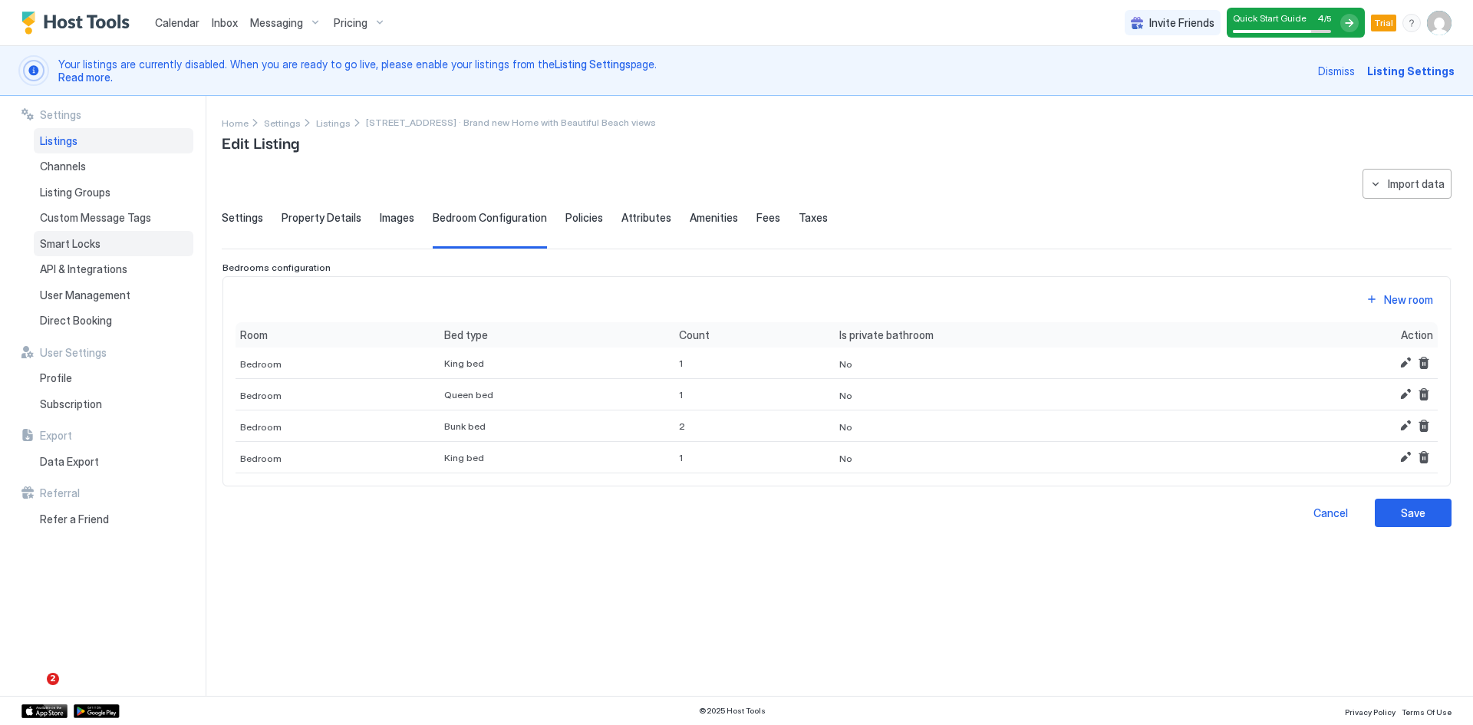
click at [84, 248] on span "Smart Locks" at bounding box center [70, 244] width 61 height 14
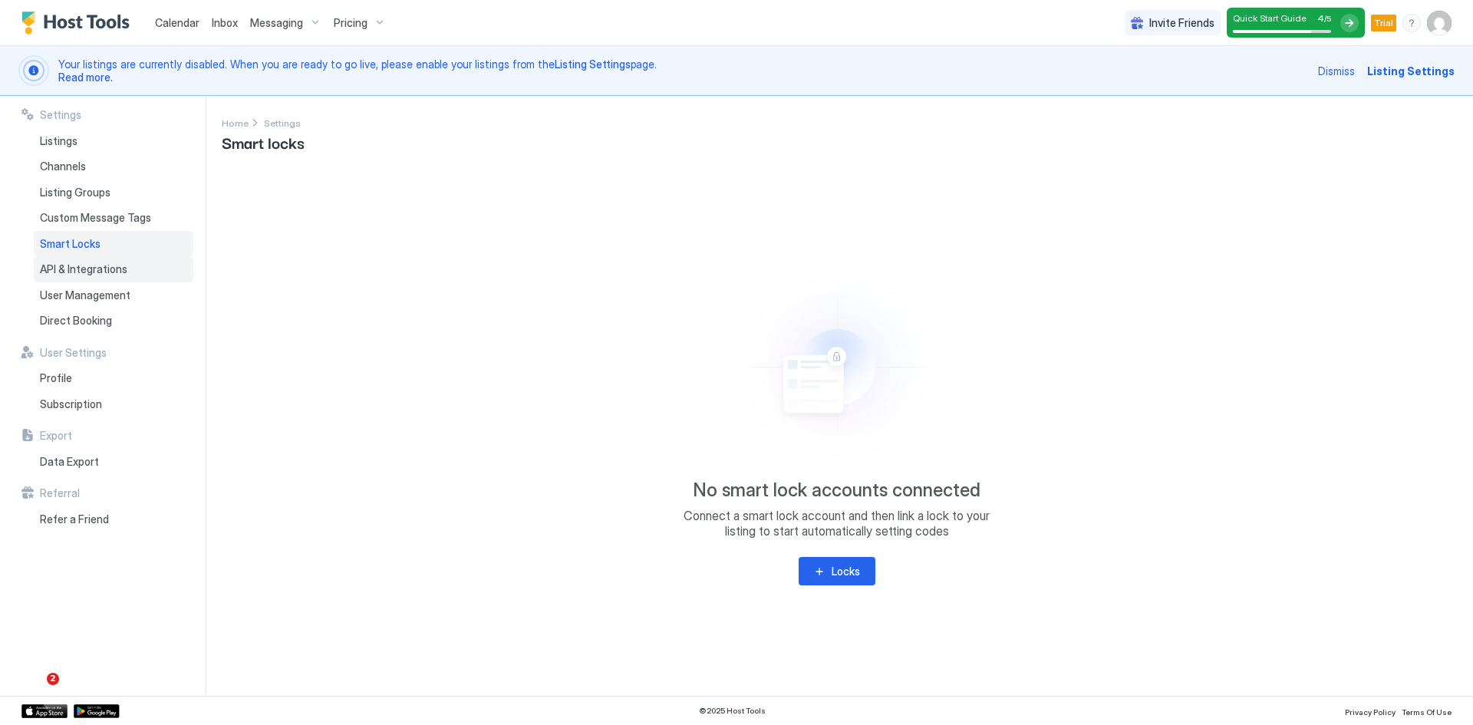
click at [104, 268] on span "API & Integrations" at bounding box center [83, 269] width 87 height 14
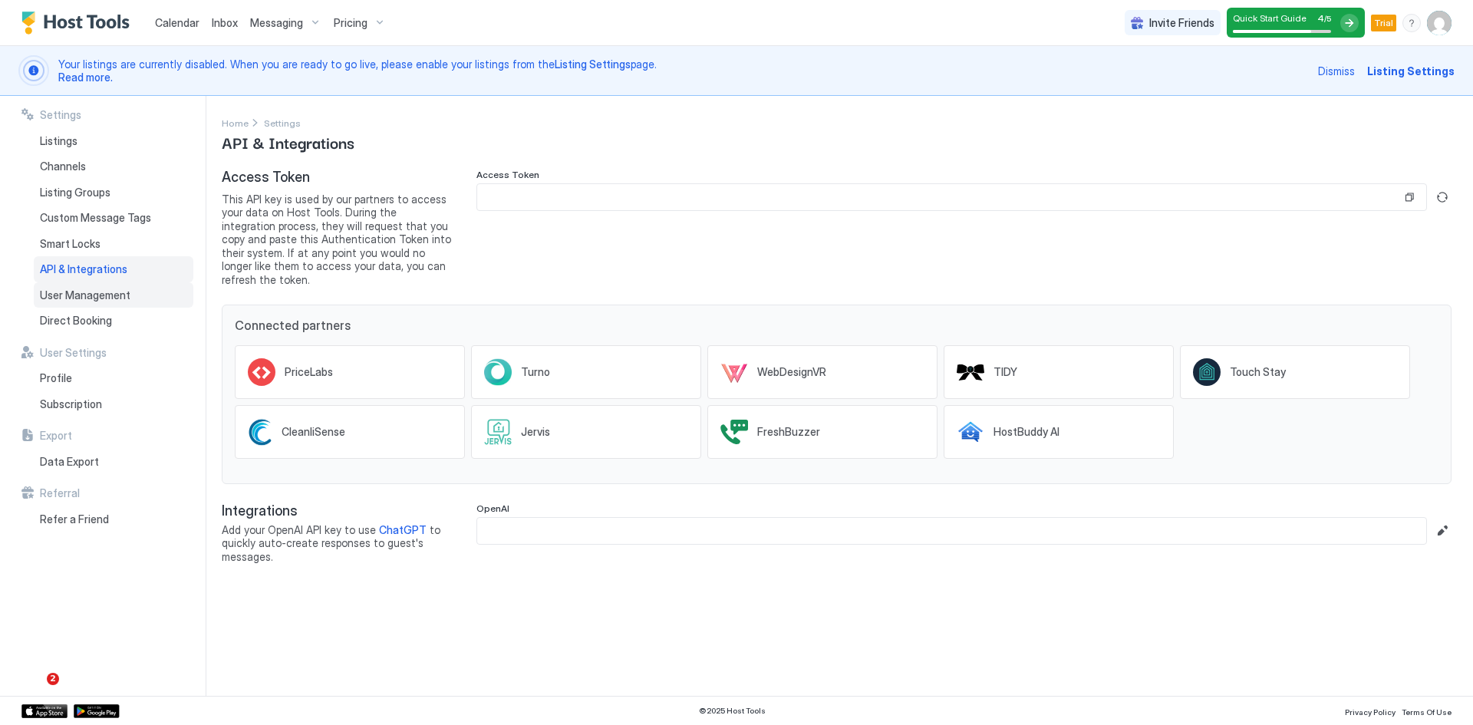
click at [90, 296] on span "User Management" at bounding box center [85, 296] width 91 height 14
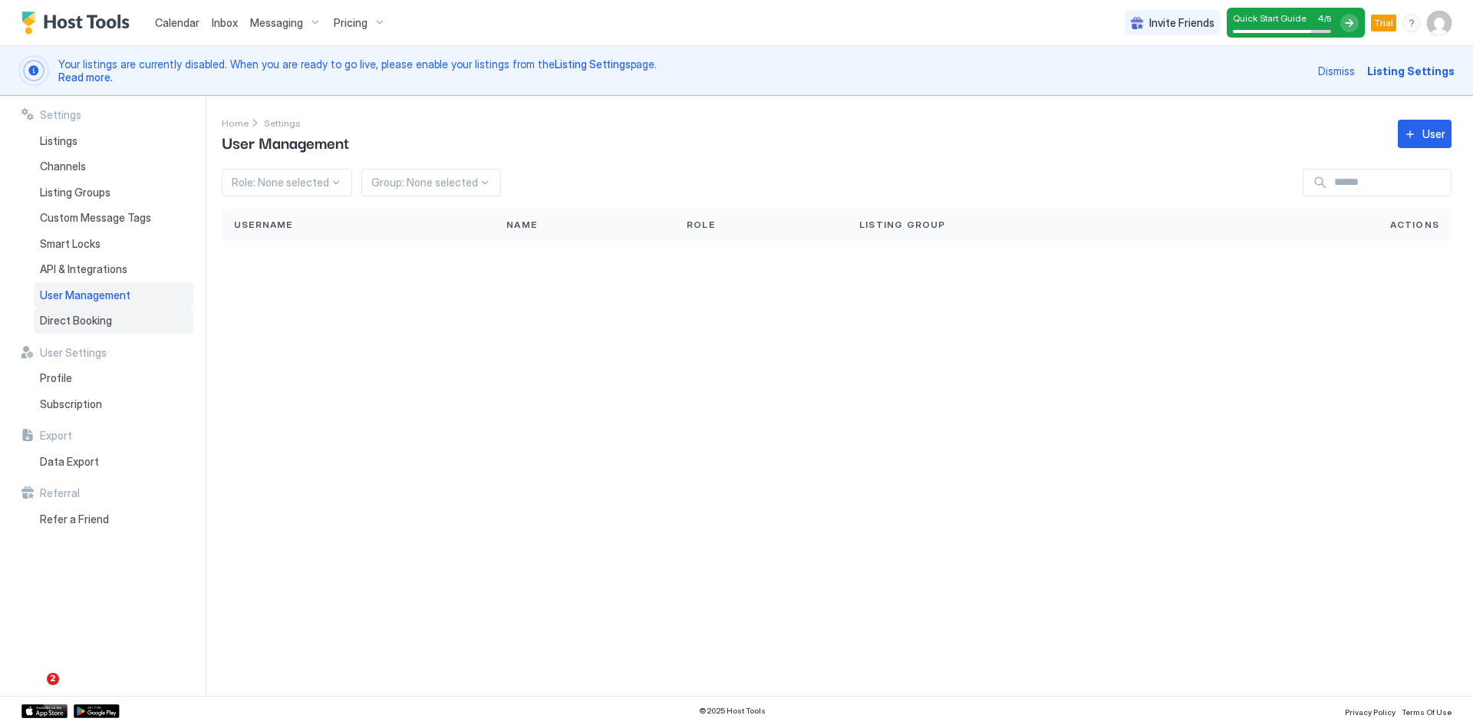
click at [91, 328] on div "Direct Booking" at bounding box center [114, 321] width 160 height 26
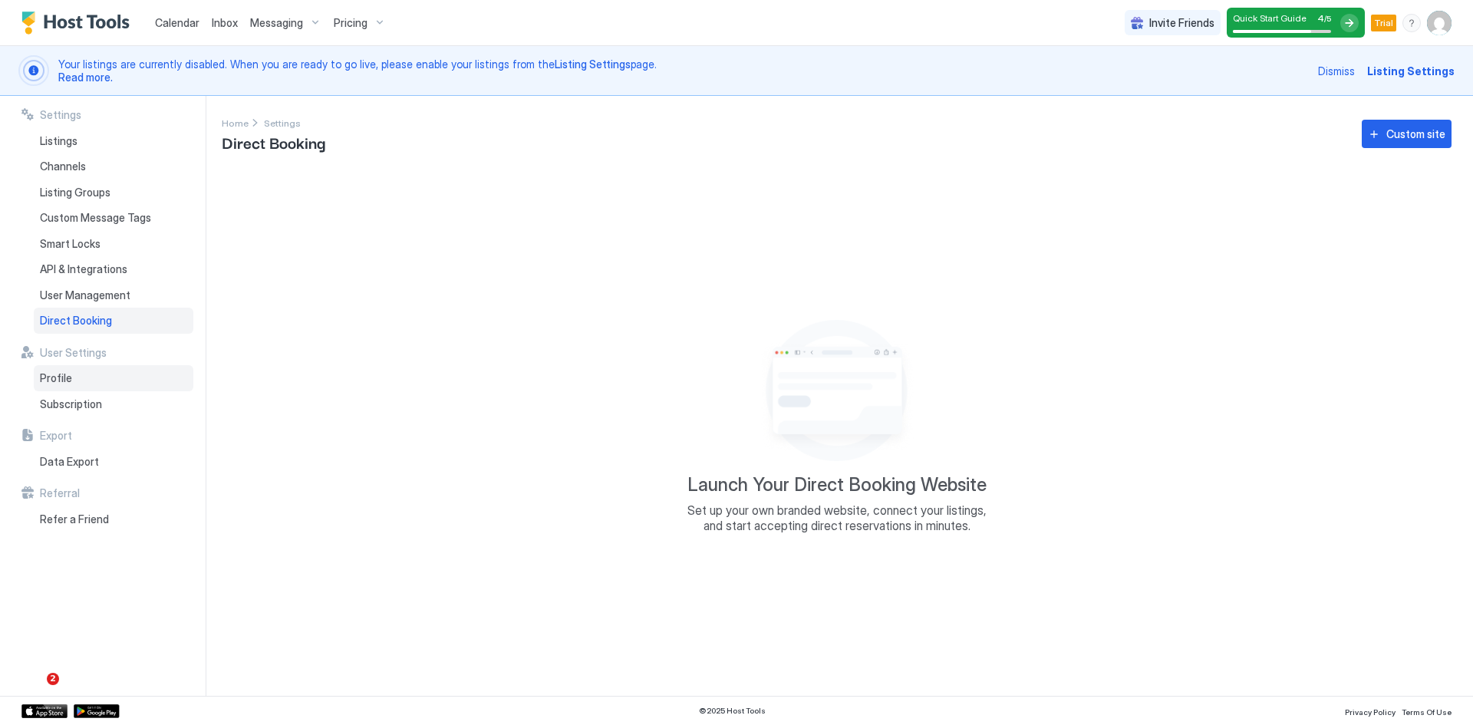
click at [58, 387] on div "Profile" at bounding box center [114, 378] width 160 height 26
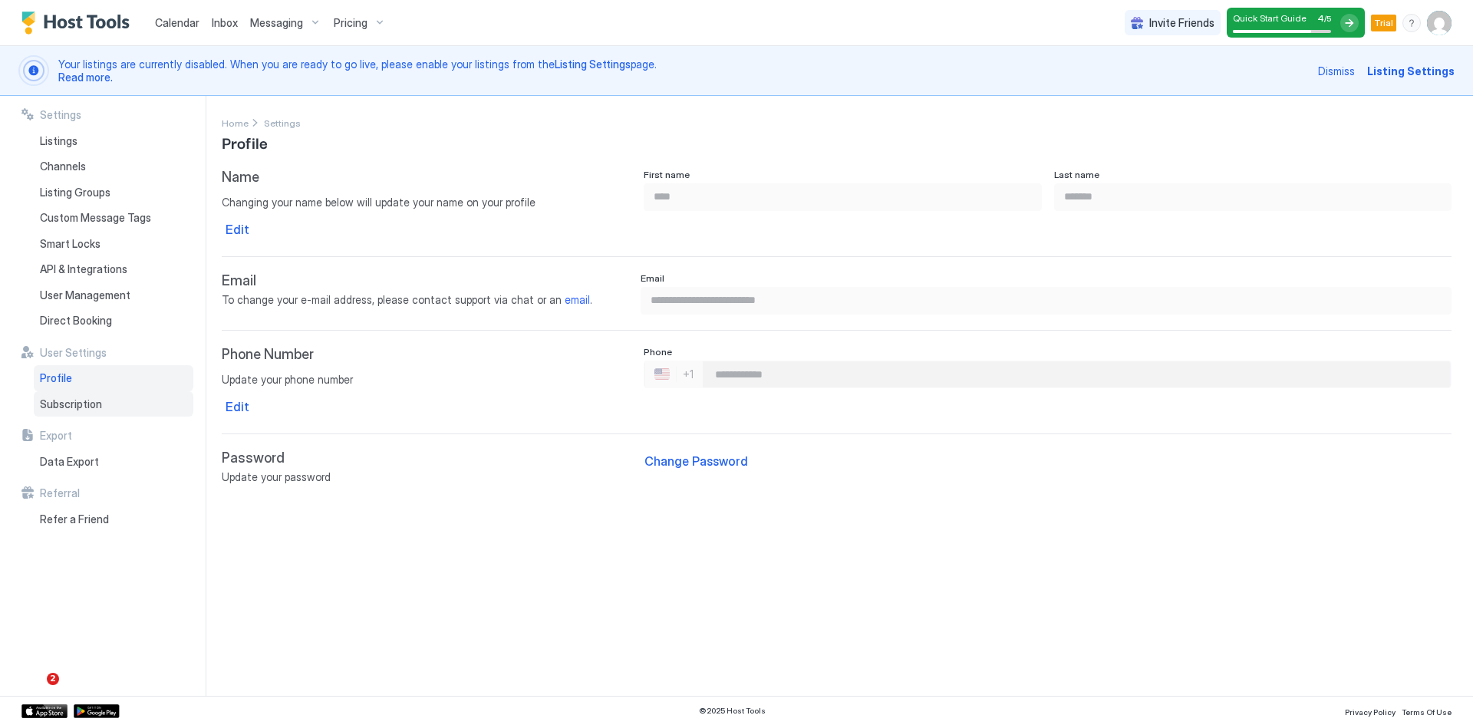
click at [68, 407] on span "Subscription" at bounding box center [71, 404] width 62 height 14
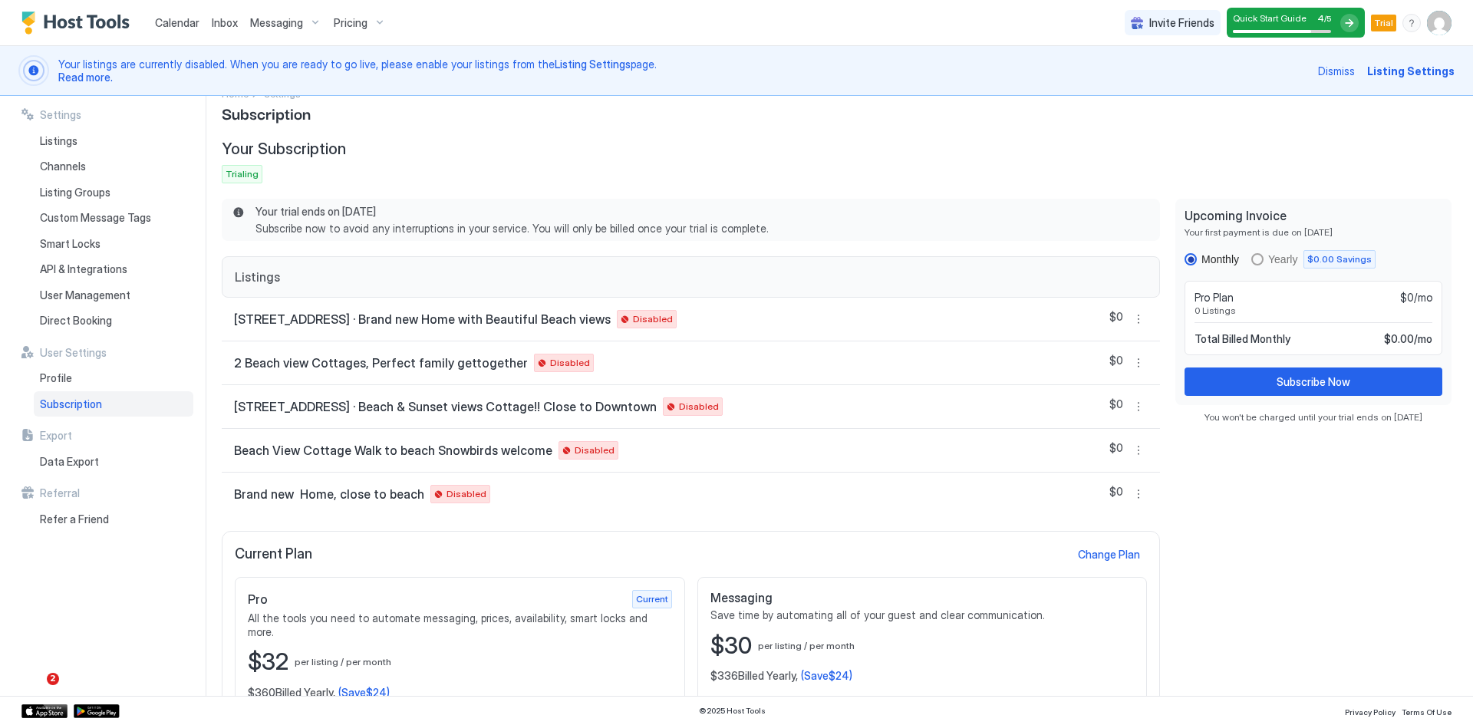
scroll to position [45, 0]
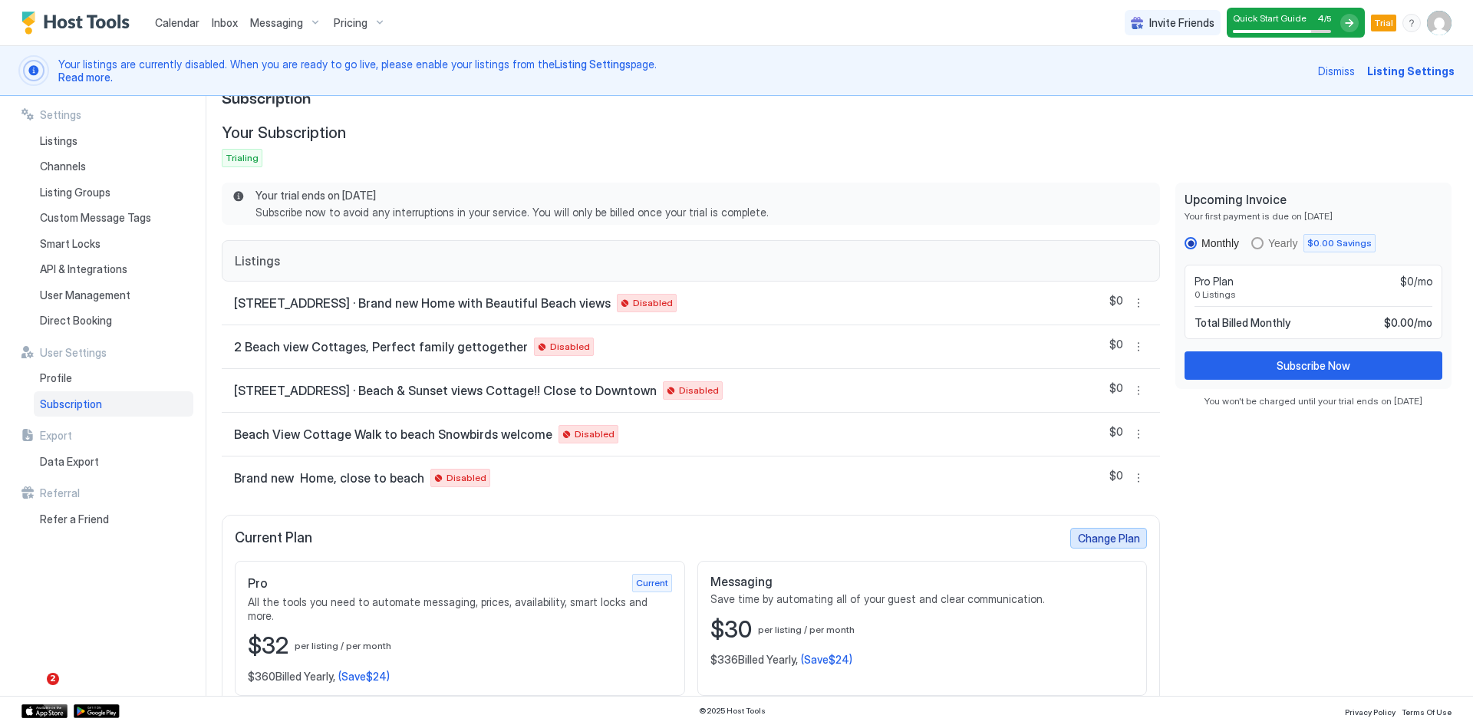
click at [1093, 543] on div "Change Plan" at bounding box center [1109, 538] width 62 height 16
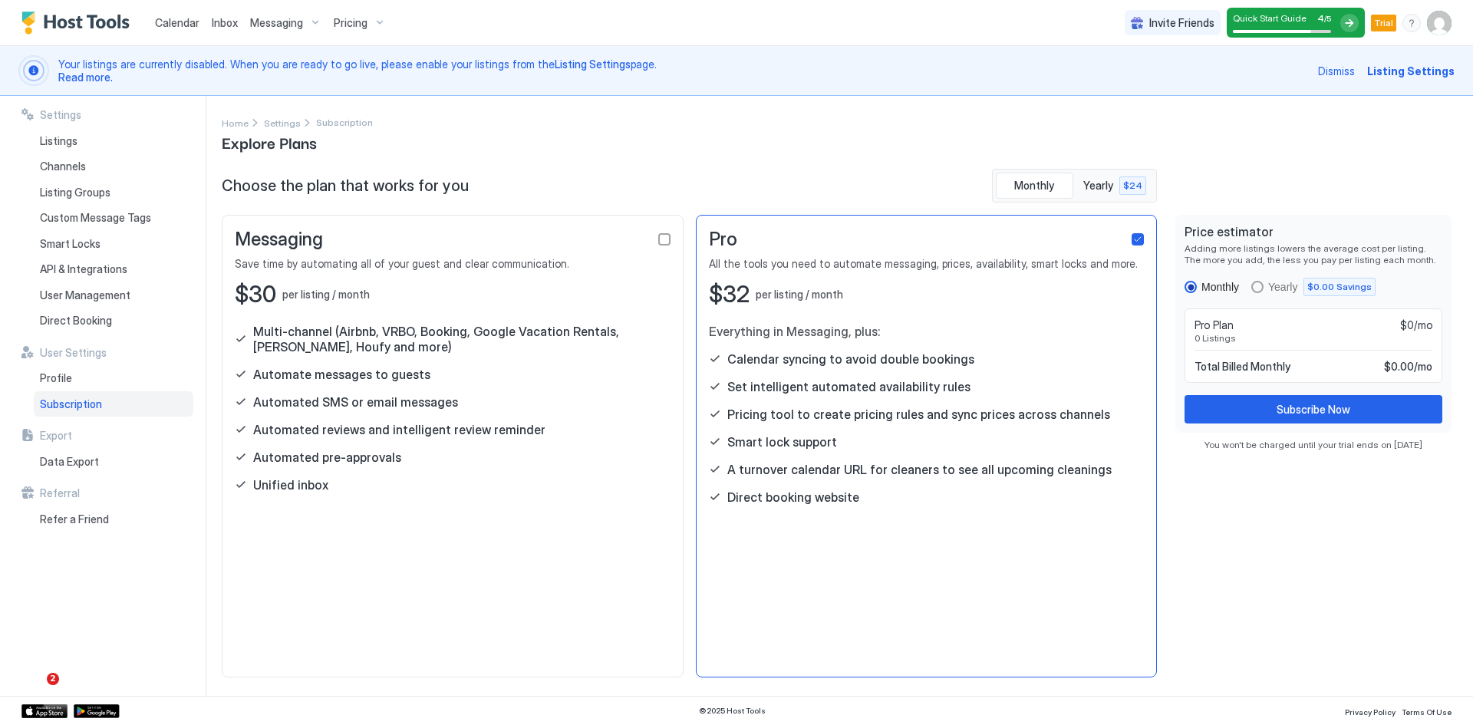
click at [1214, 334] on span "0 Listings" at bounding box center [1314, 338] width 238 height 12
click at [1214, 335] on span "0 Listings" at bounding box center [1314, 338] width 238 height 12
click at [285, 127] on span "Settings" at bounding box center [282, 123] width 37 height 12
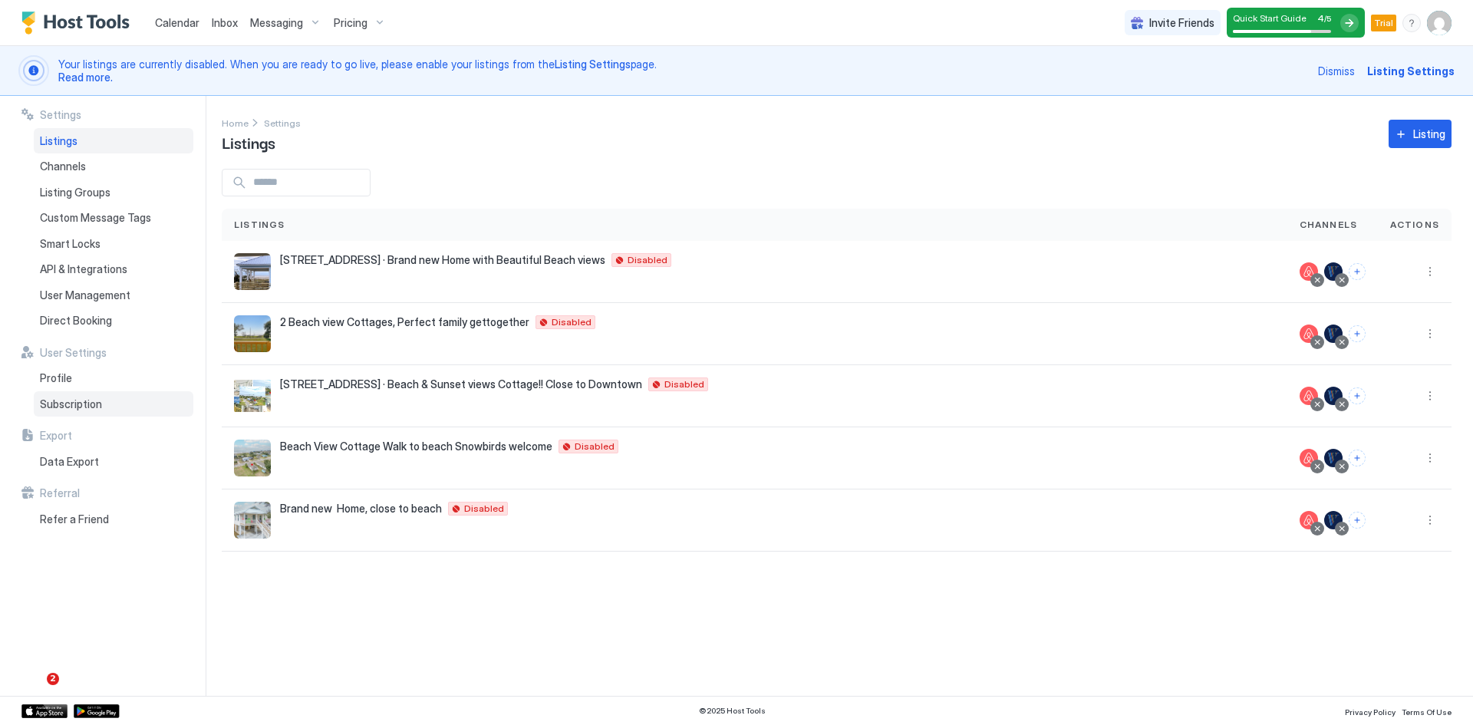
click at [71, 404] on span "Subscription" at bounding box center [71, 404] width 62 height 14
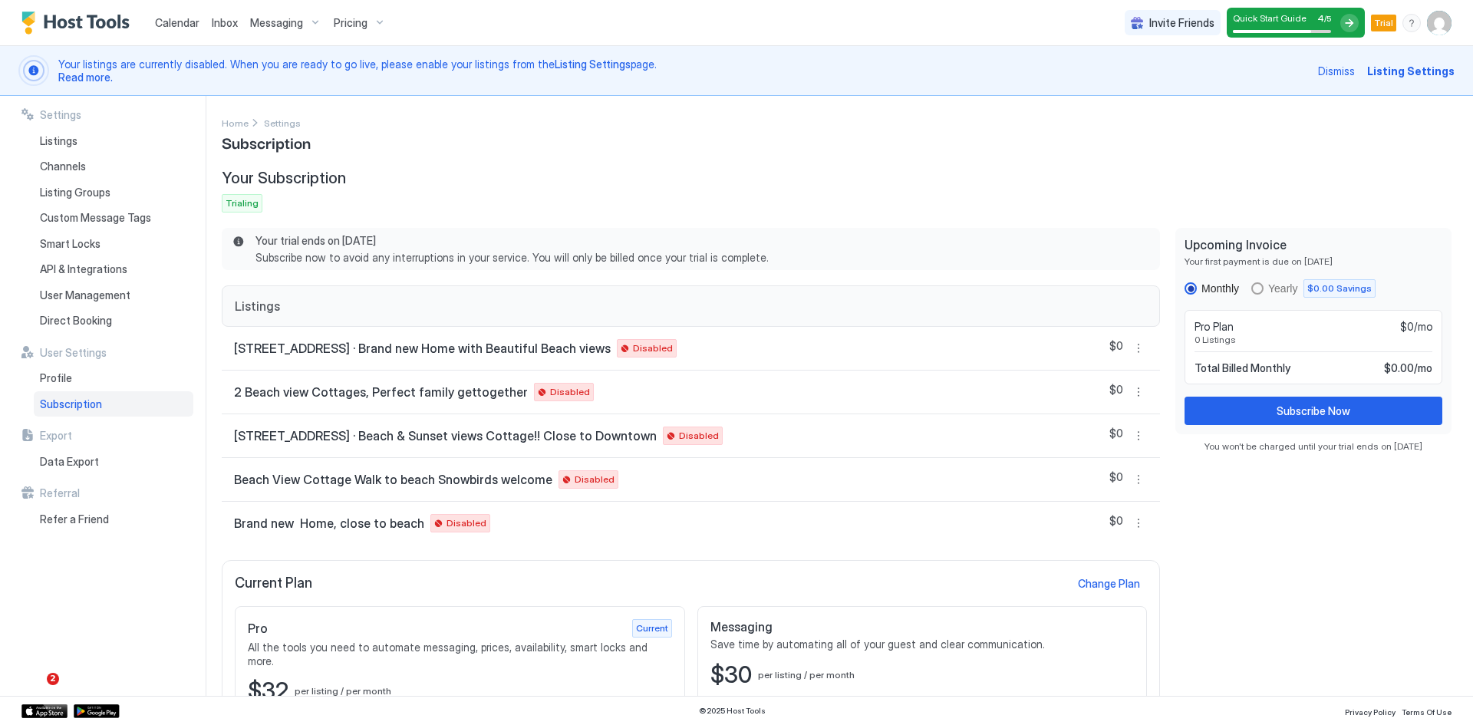
click at [1348, 22] on div at bounding box center [1350, 23] width 18 height 18
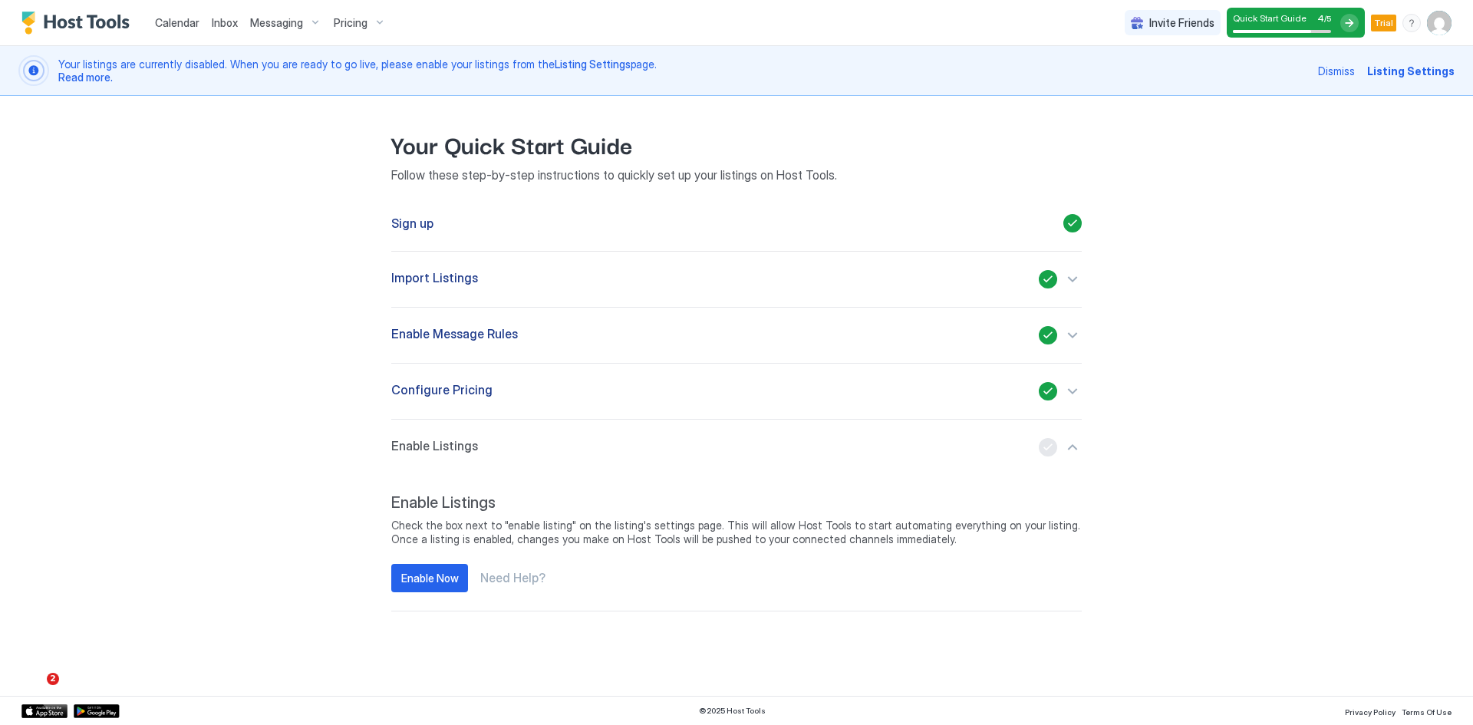
click at [1074, 395] on div "button" at bounding box center [1060, 391] width 43 height 18
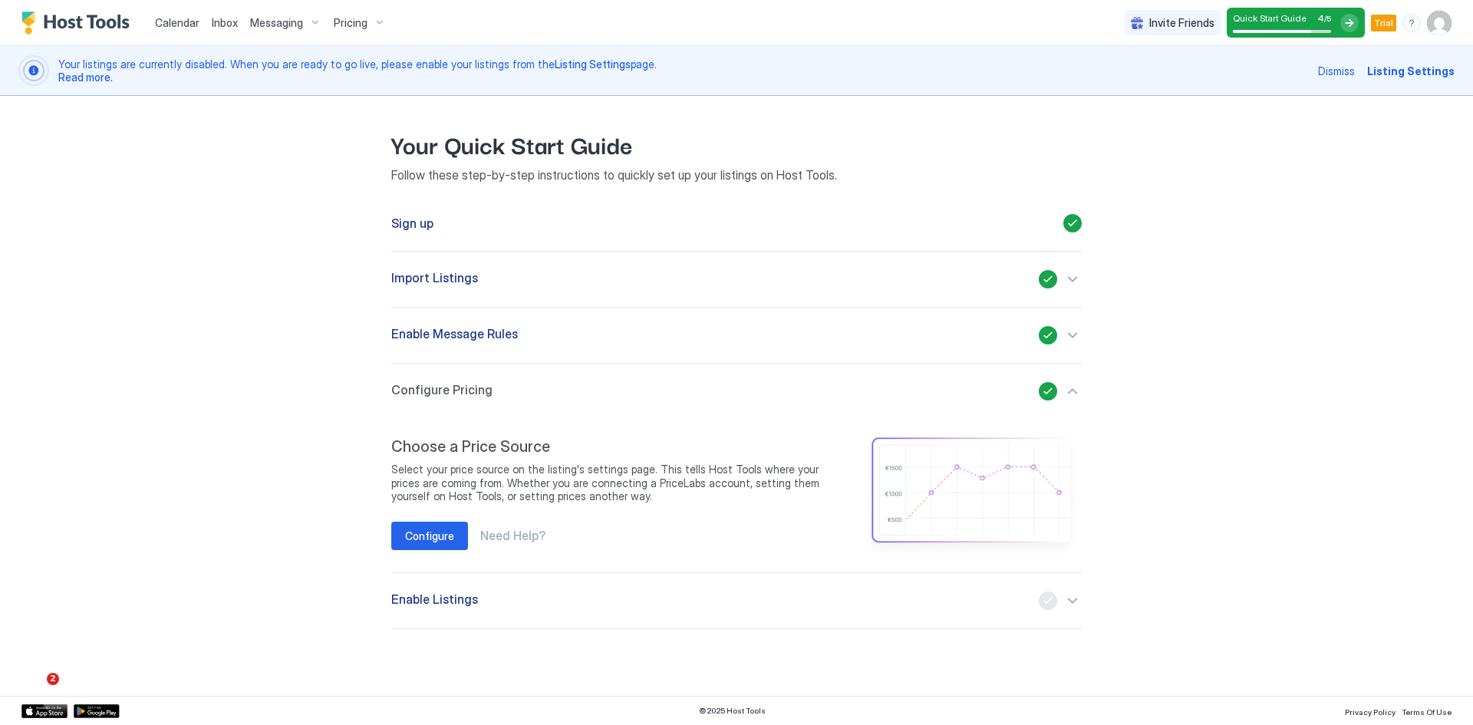
click at [1071, 602] on div "button" at bounding box center [1060, 601] width 43 height 18
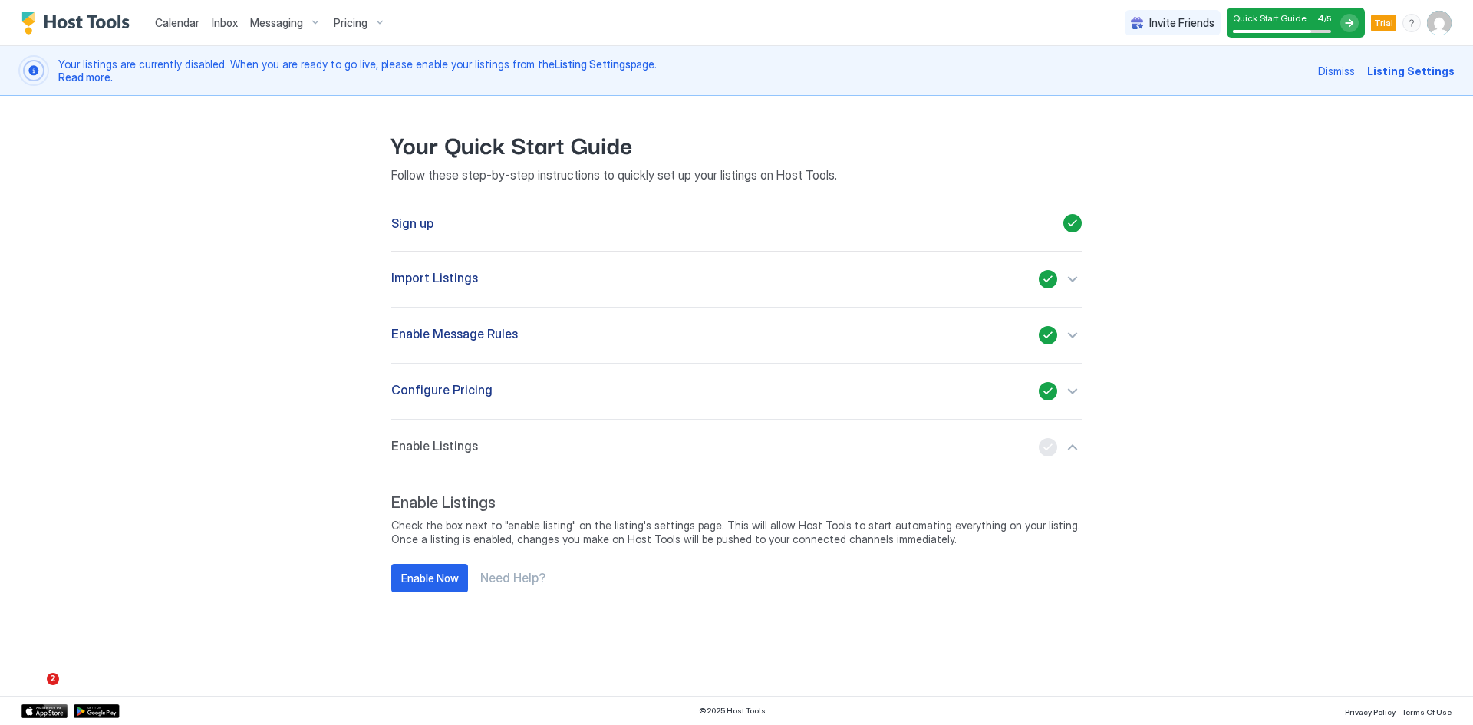
click at [496, 394] on div "Configure Pricing" at bounding box center [736, 391] width 691 height 18
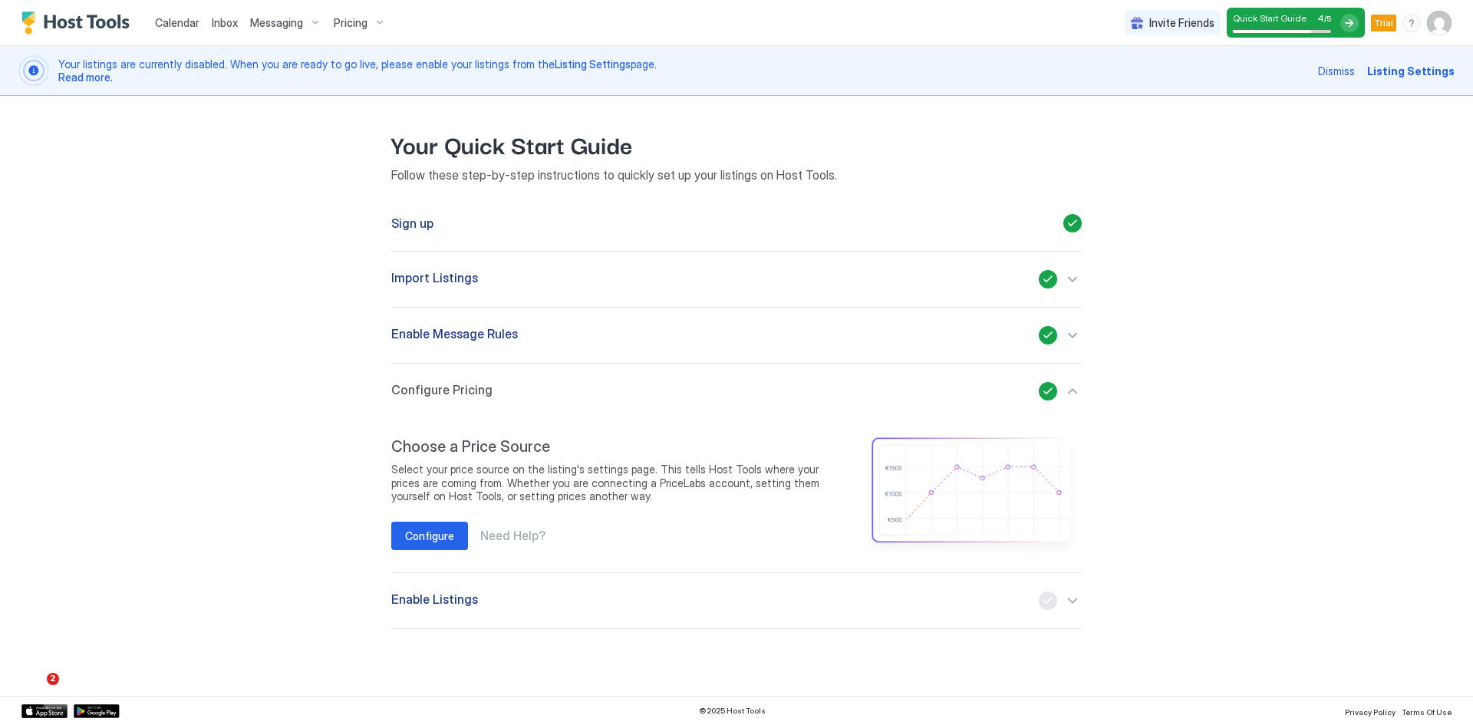
drag, startPoint x: 434, startPoint y: 557, endPoint x: 437, endPoint y: 543, distance: 15.1
click at [433, 557] on div "Choose a Price Source Select your price source on the listing's settings page. …" at bounding box center [736, 495] width 691 height 153
click at [438, 539] on div "Configure" at bounding box center [429, 536] width 49 height 16
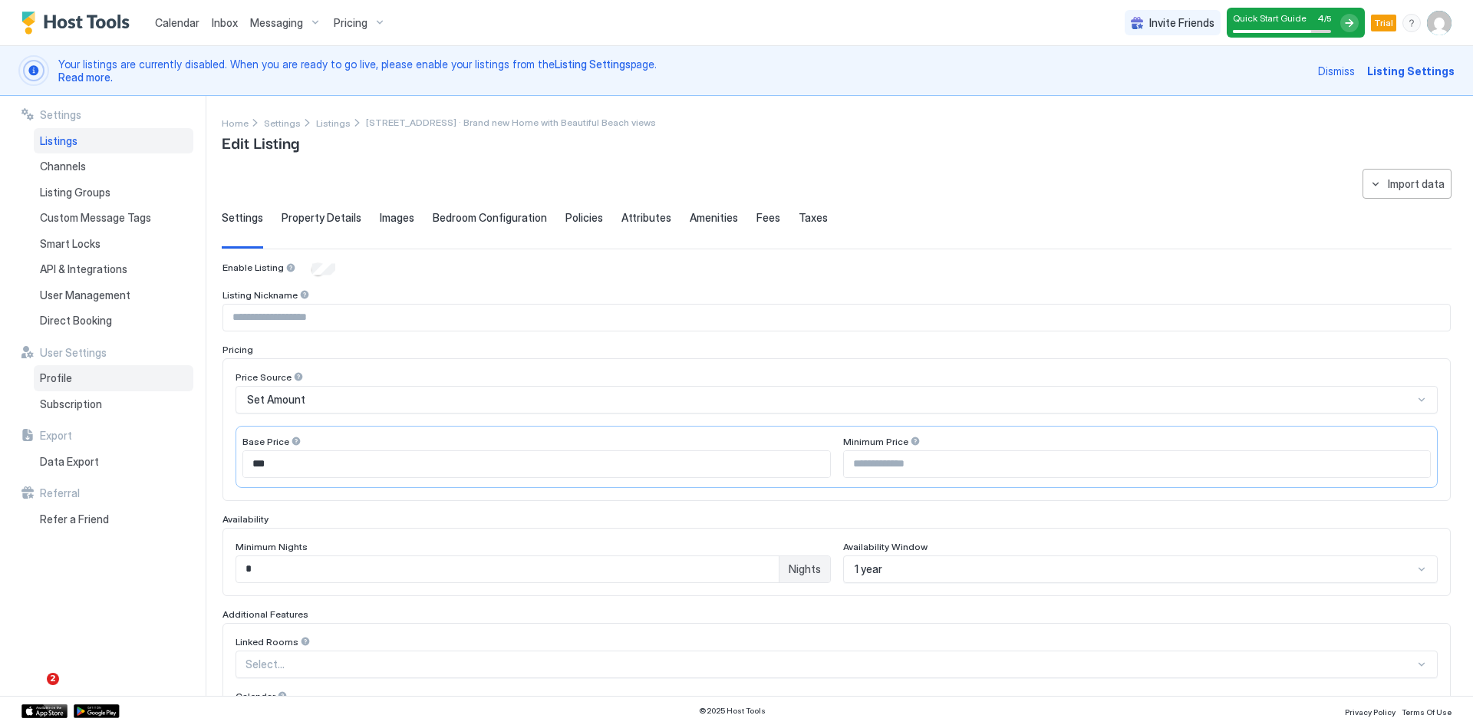
click at [61, 381] on span "Profile" at bounding box center [56, 378] width 32 height 14
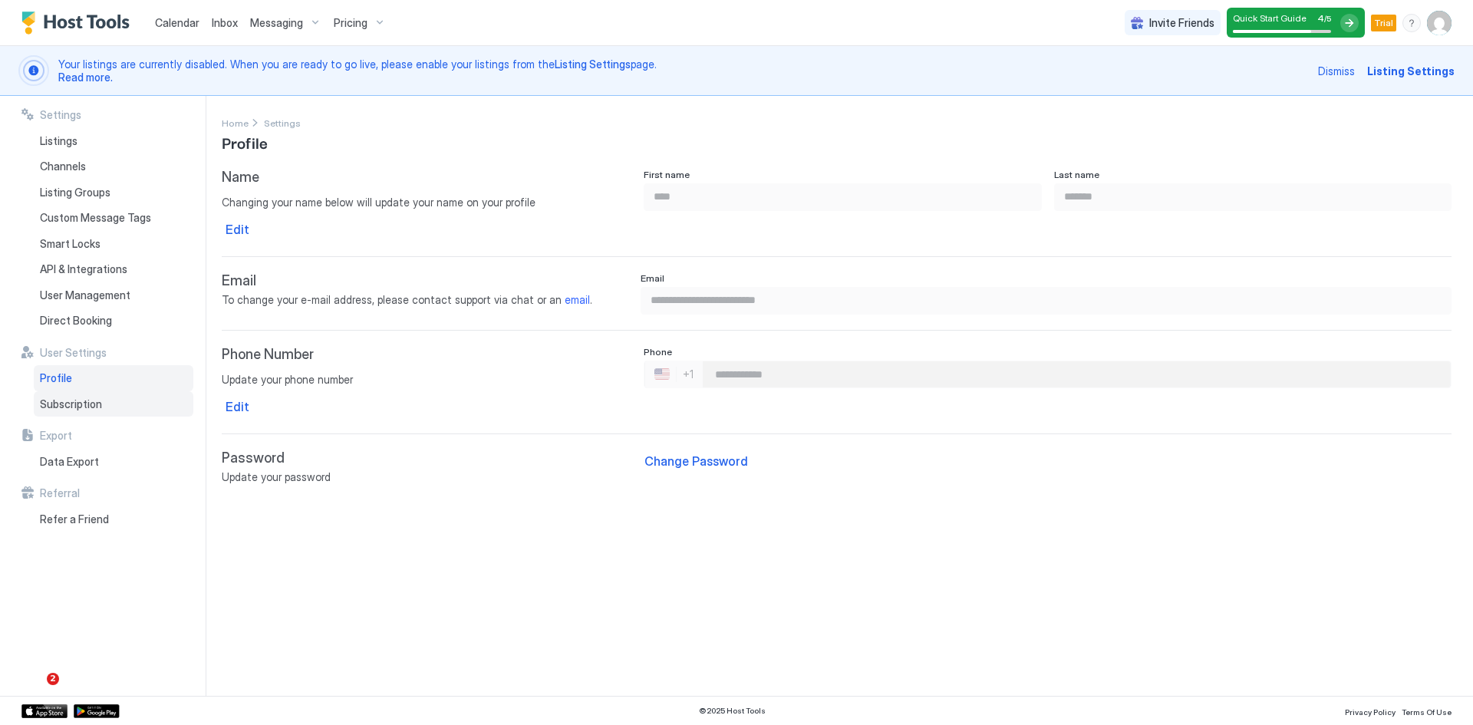
click at [78, 403] on span "Subscription" at bounding box center [71, 404] width 62 height 14
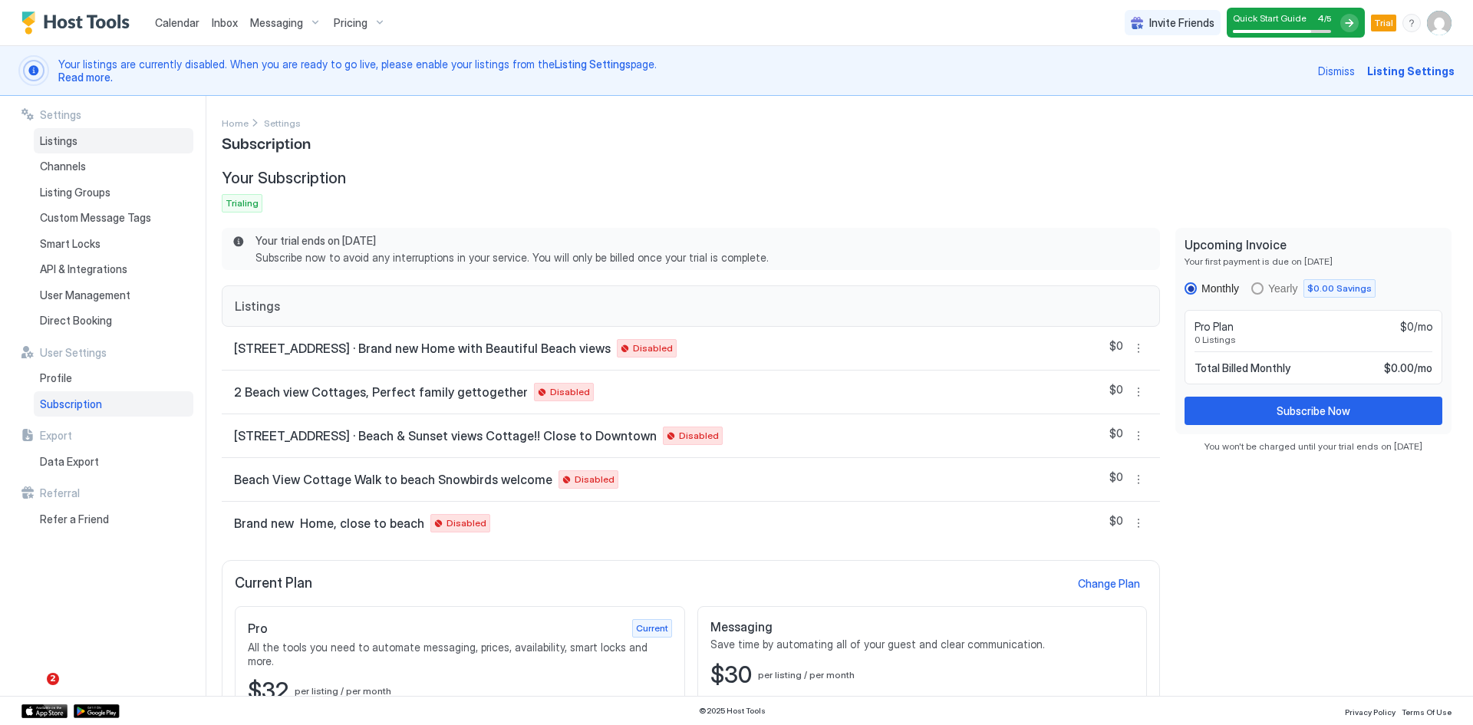
click at [59, 144] on span "Listings" at bounding box center [59, 141] width 38 height 14
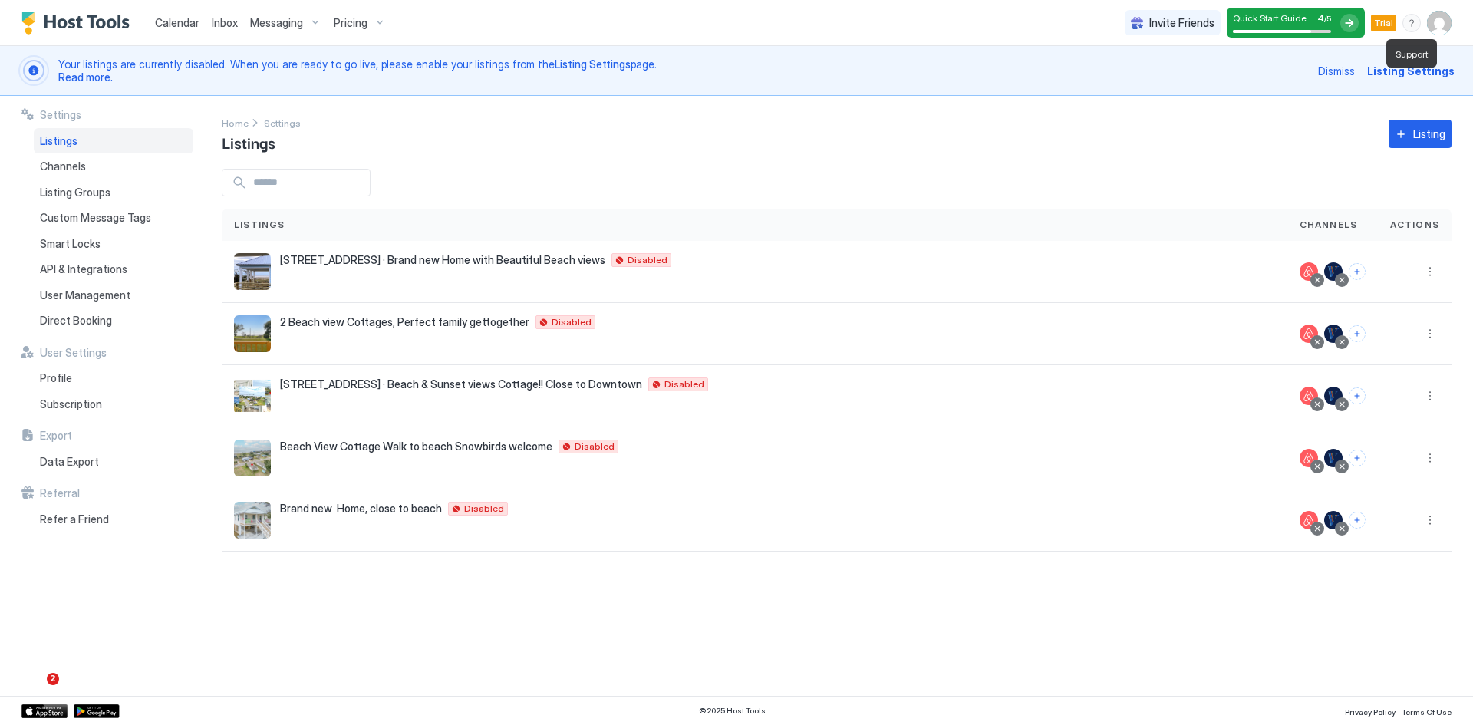
click at [1408, 25] on div "menu" at bounding box center [1412, 23] width 18 height 18
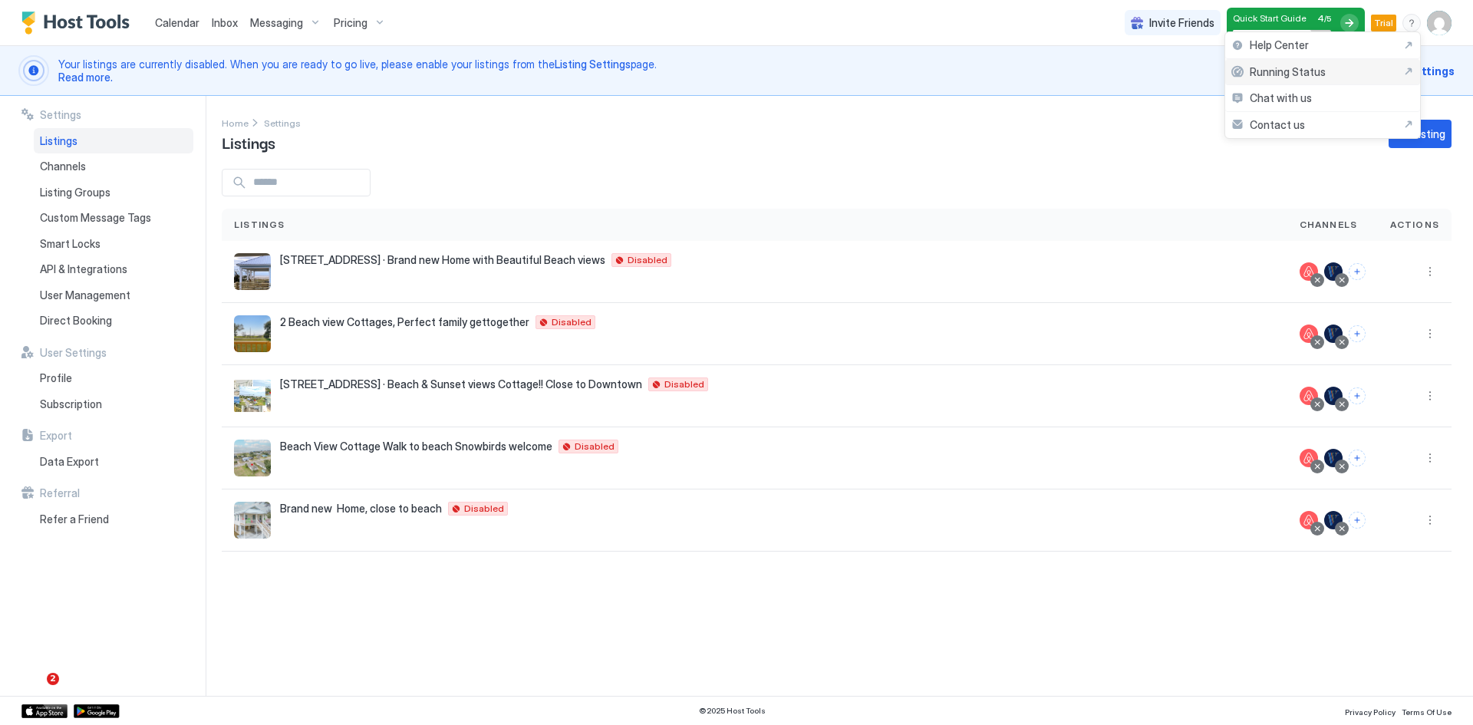
click at [1361, 76] on div "Running Status" at bounding box center [1323, 72] width 183 height 14
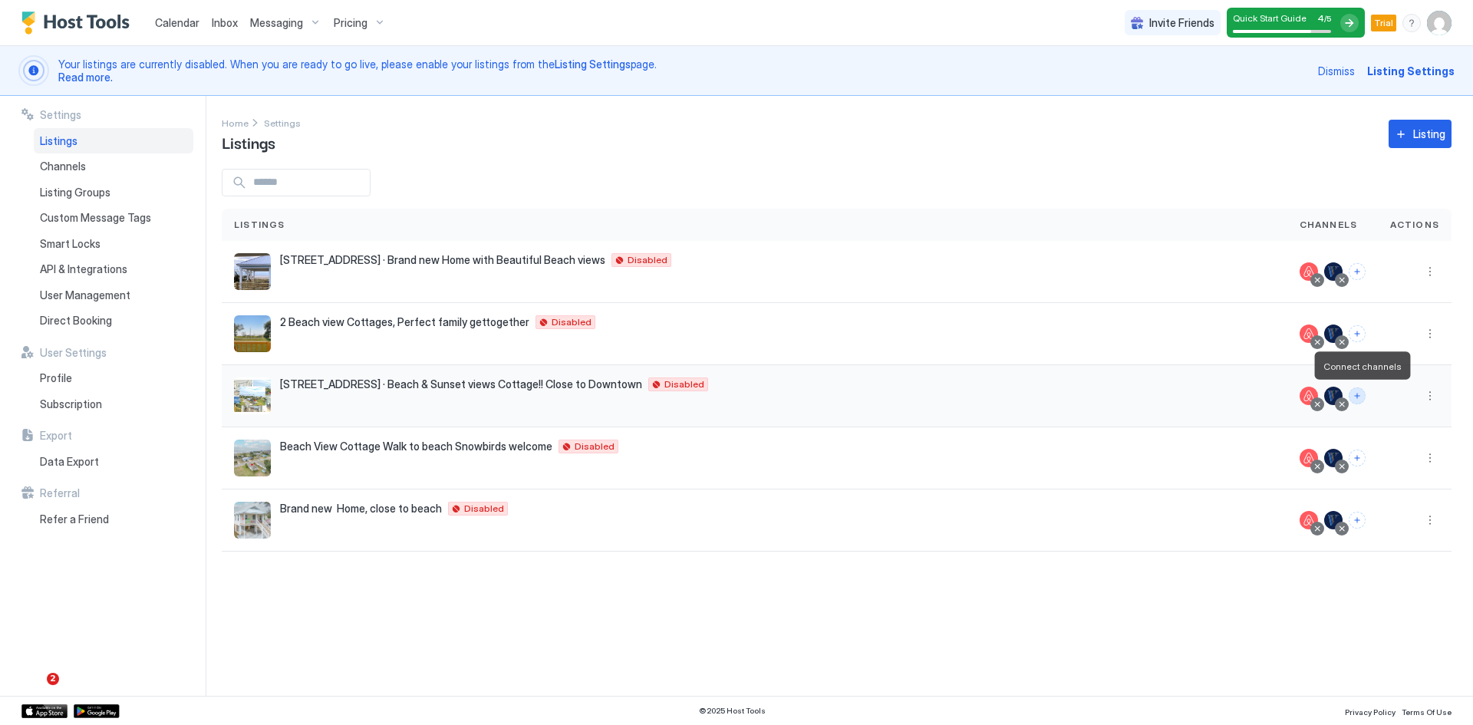
click at [1358, 397] on button "Connect channels" at bounding box center [1357, 396] width 17 height 17
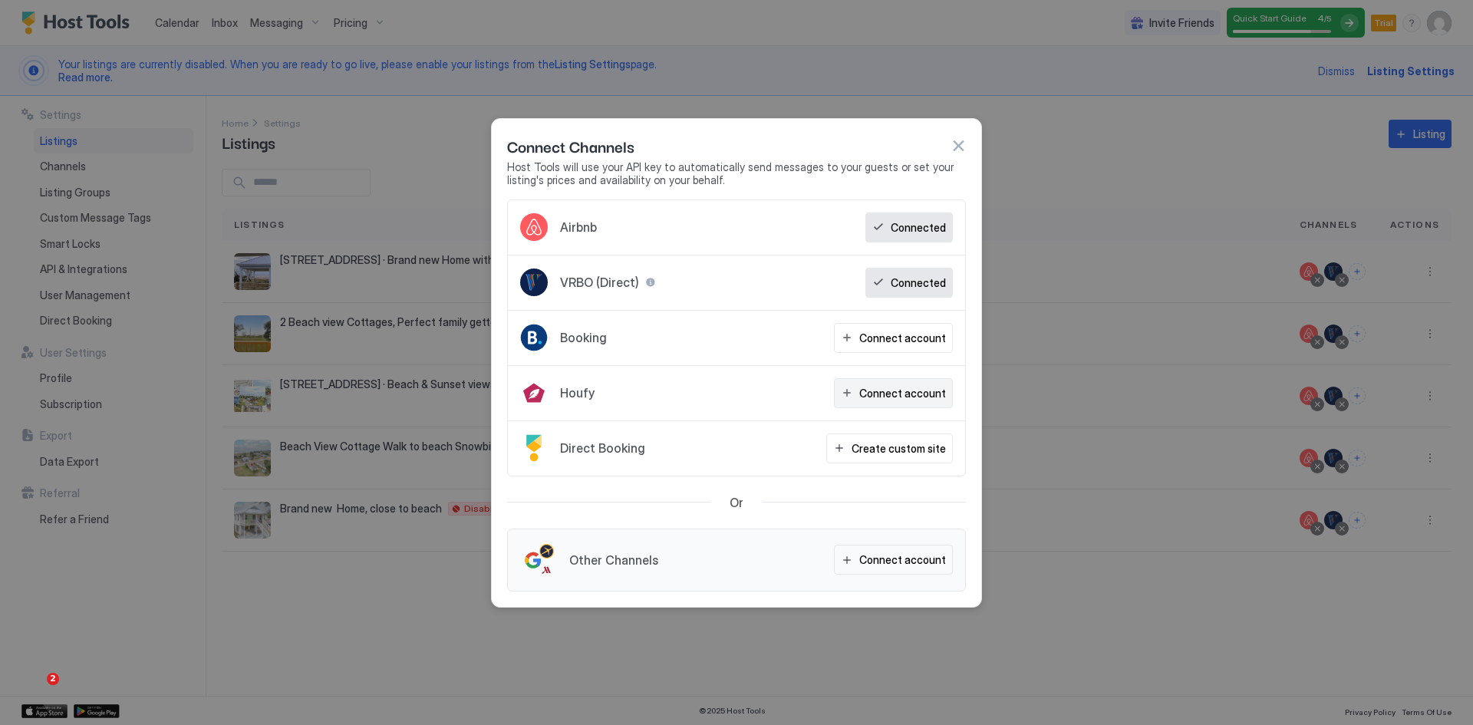
click at [892, 396] on div "Connect account" at bounding box center [902, 393] width 87 height 16
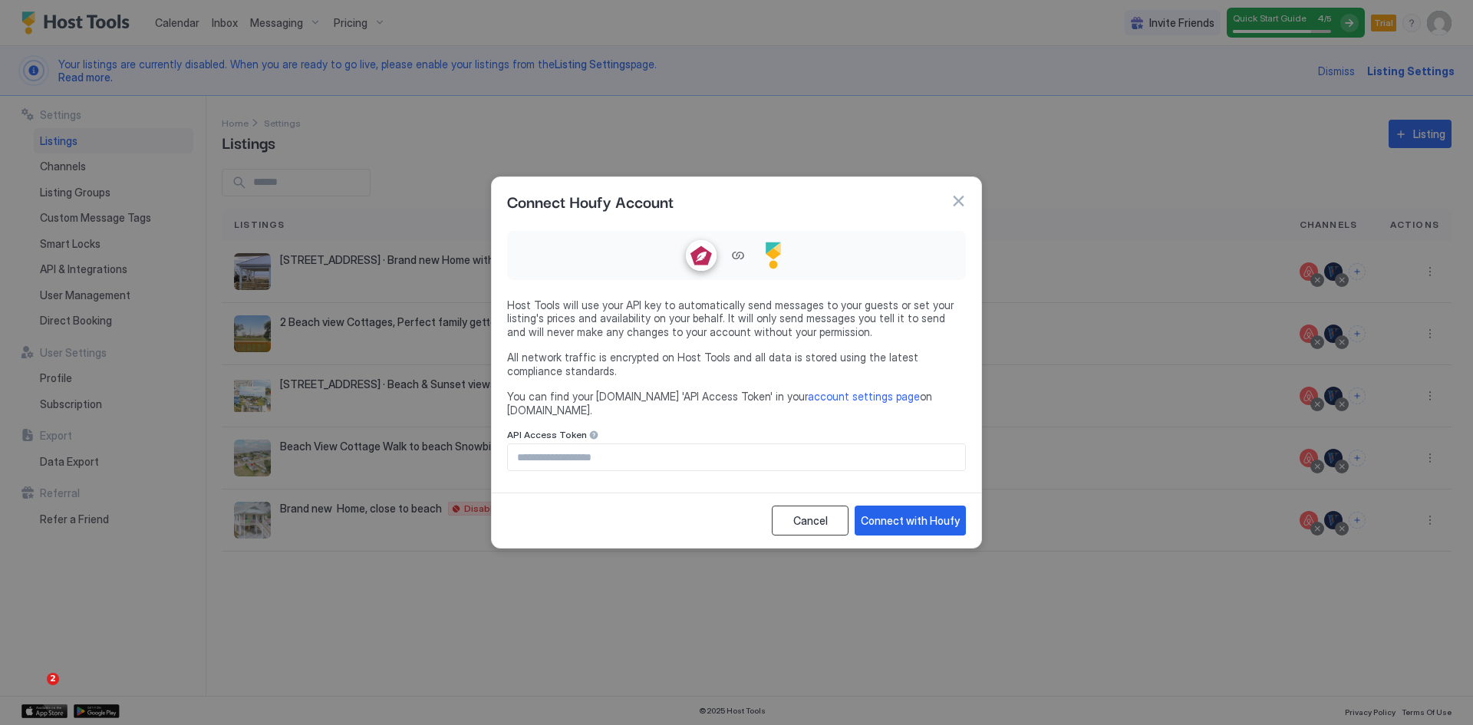
click at [807, 506] on button "Cancel" at bounding box center [810, 521] width 77 height 30
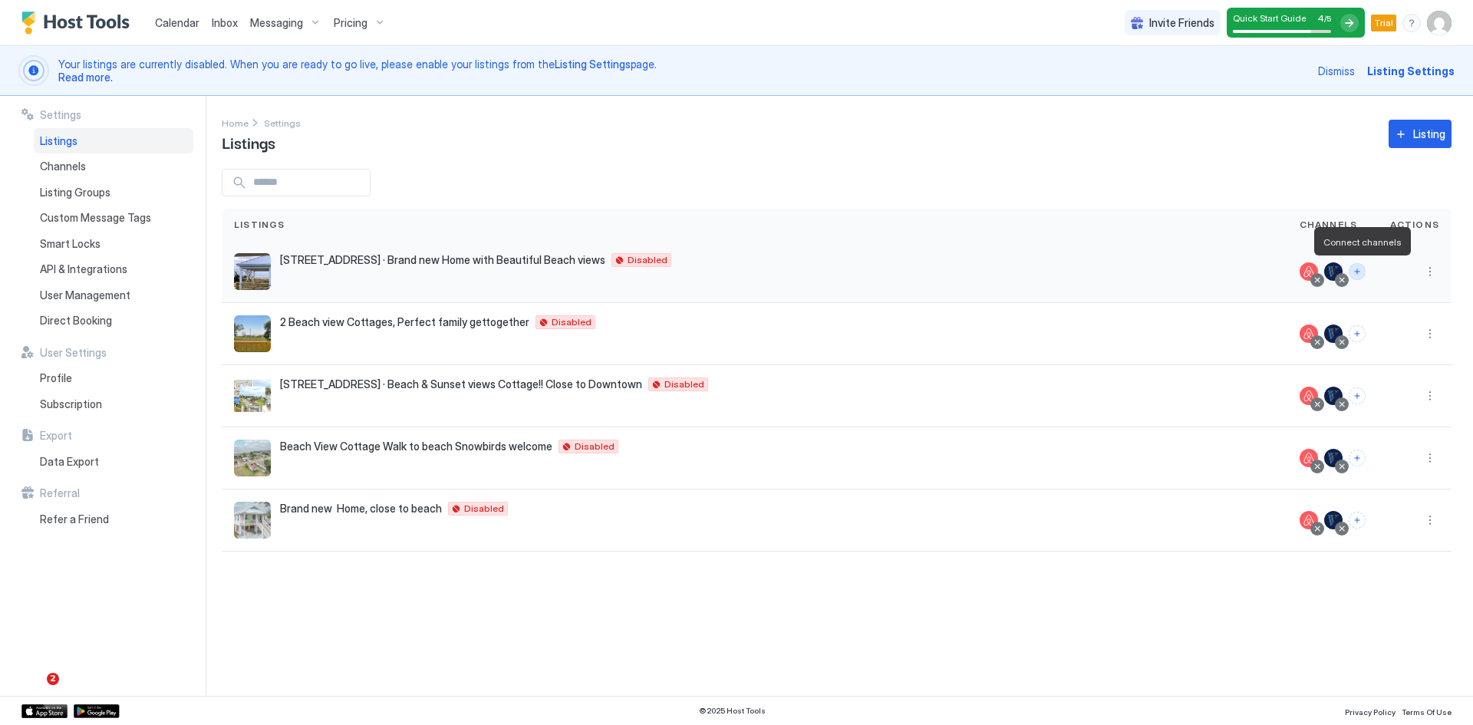
click at [1362, 271] on button "Connect channels" at bounding box center [1357, 271] width 17 height 17
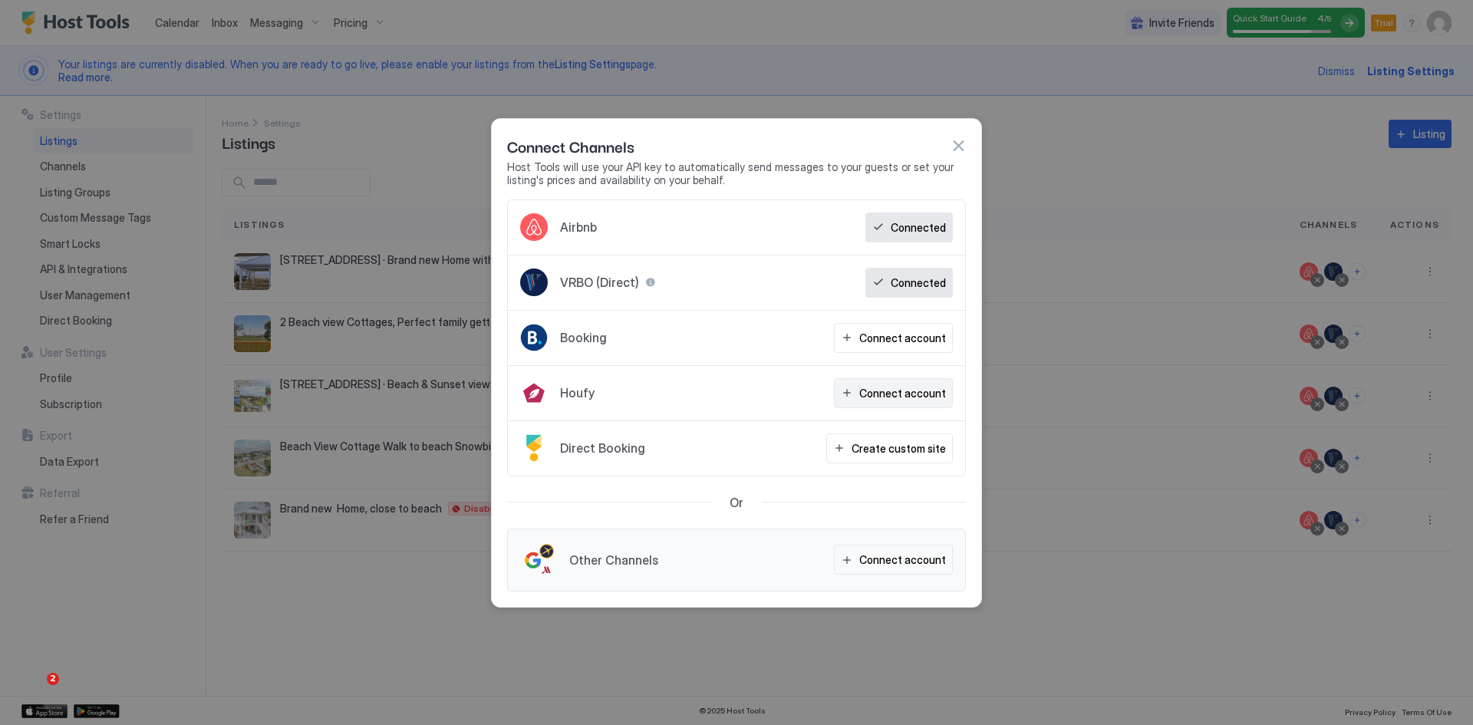
click at [887, 391] on div "Connect account" at bounding box center [902, 393] width 87 height 16
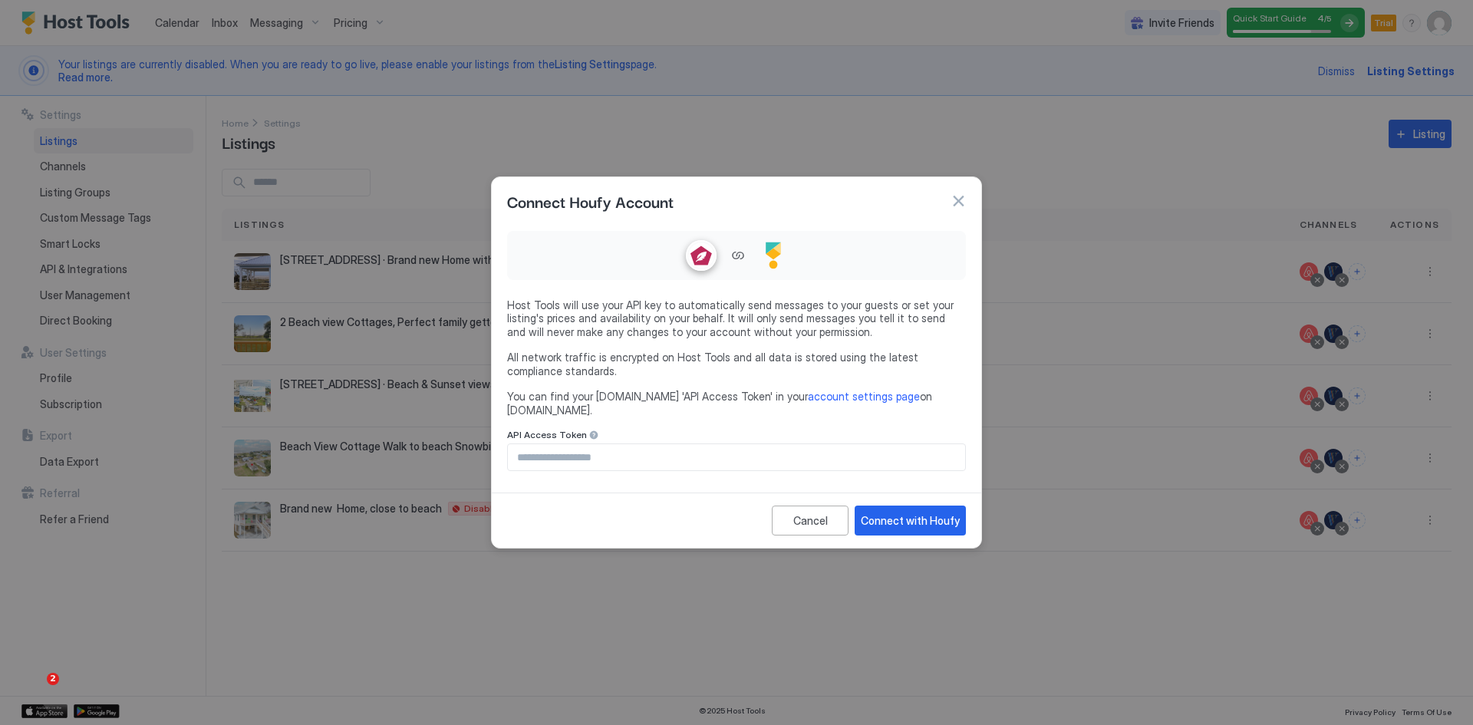
click at [564, 448] on input "Input Field" at bounding box center [736, 457] width 457 height 26
paste input "**********"
type input "**********"
click at [929, 517] on div "Connect with Houfy" at bounding box center [910, 521] width 99 height 16
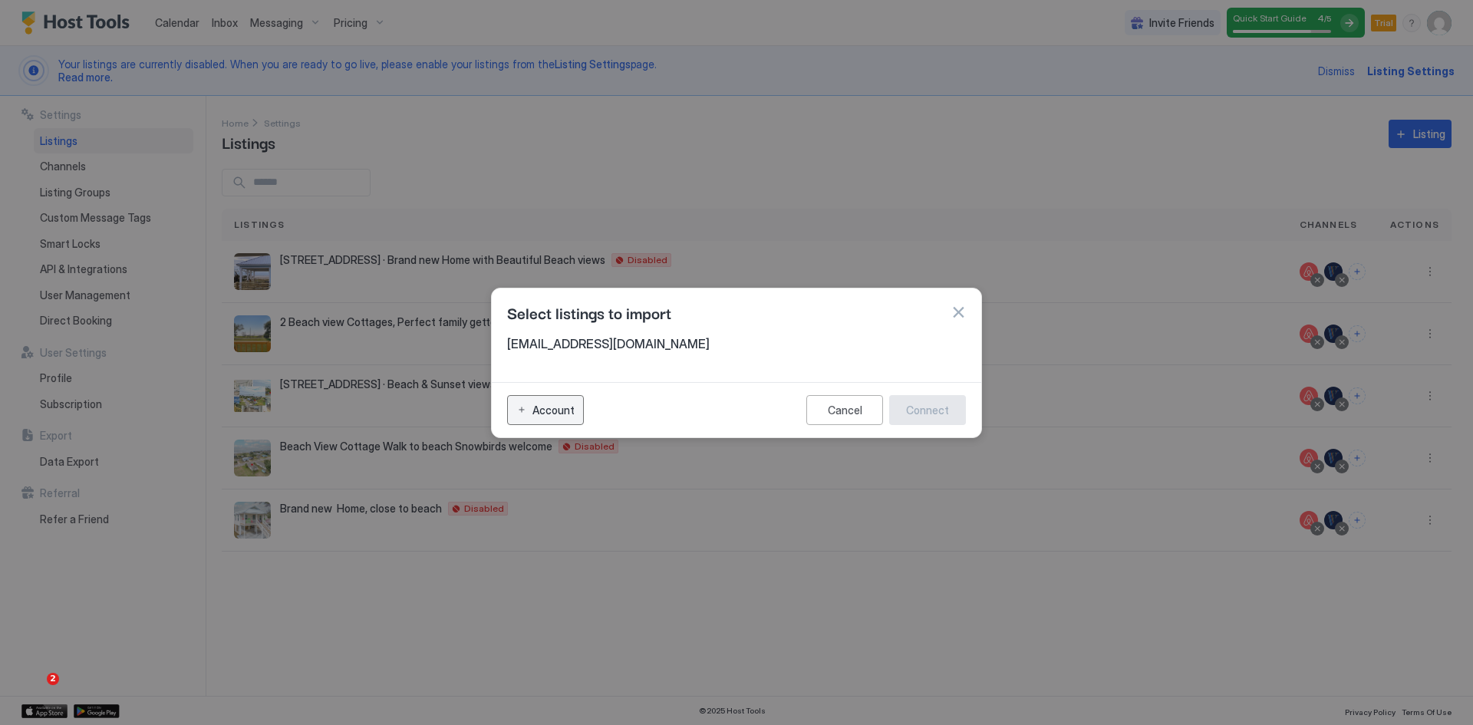
click at [557, 411] on div "Account" at bounding box center [554, 410] width 42 height 16
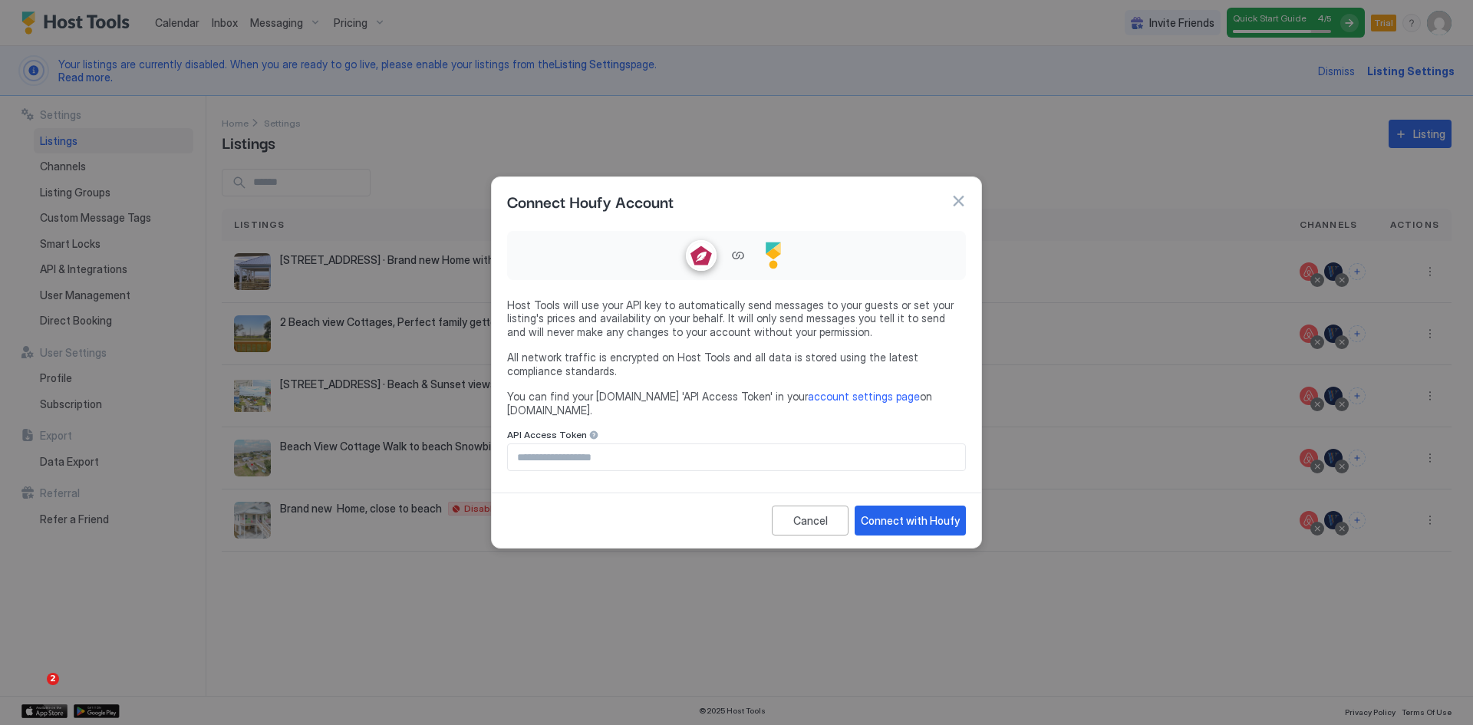
click at [961, 209] on button "button" at bounding box center [958, 200] width 15 height 15
